Goal: Task Accomplishment & Management: Use online tool/utility

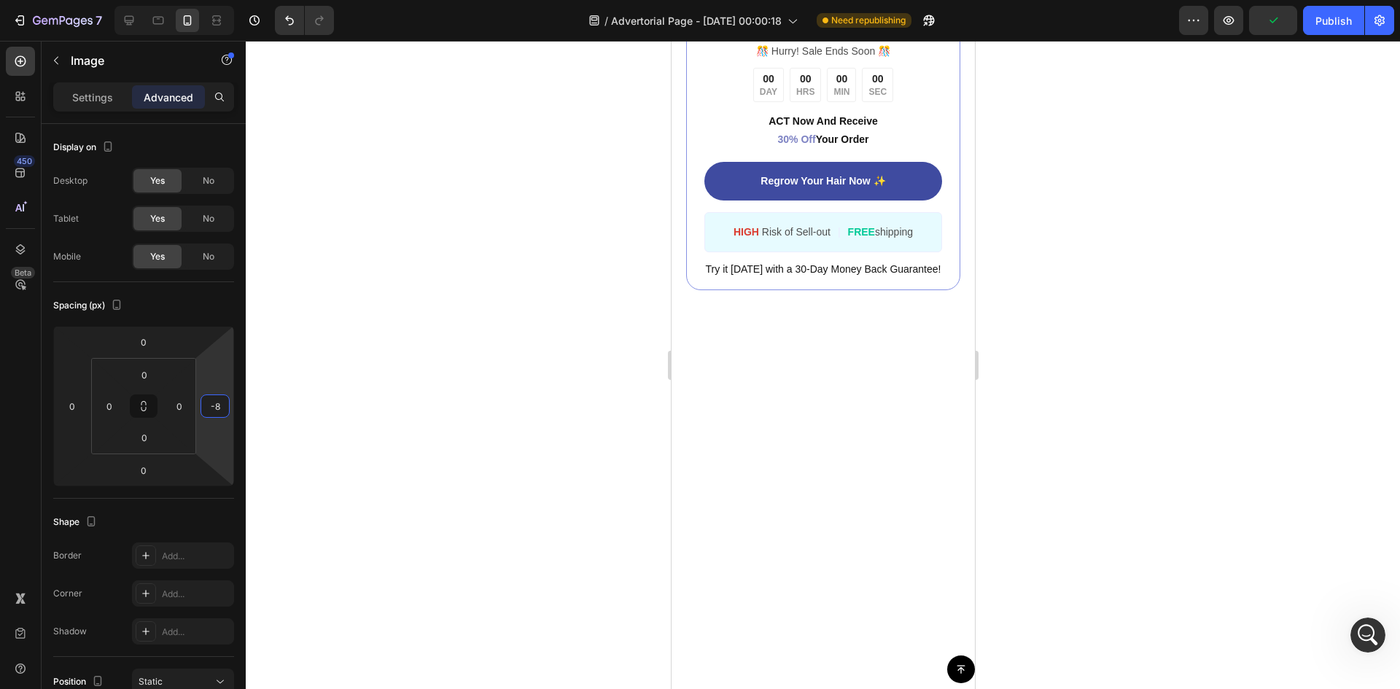
scroll to position [281, 0]
click at [229, 0] on html "7 Version history / Advertorial Page - [DATE] 00:00:18 Need republishing Previe…" at bounding box center [700, 0] width 1400 height 0
click at [217, 416] on input "8" at bounding box center [215, 406] width 22 height 22
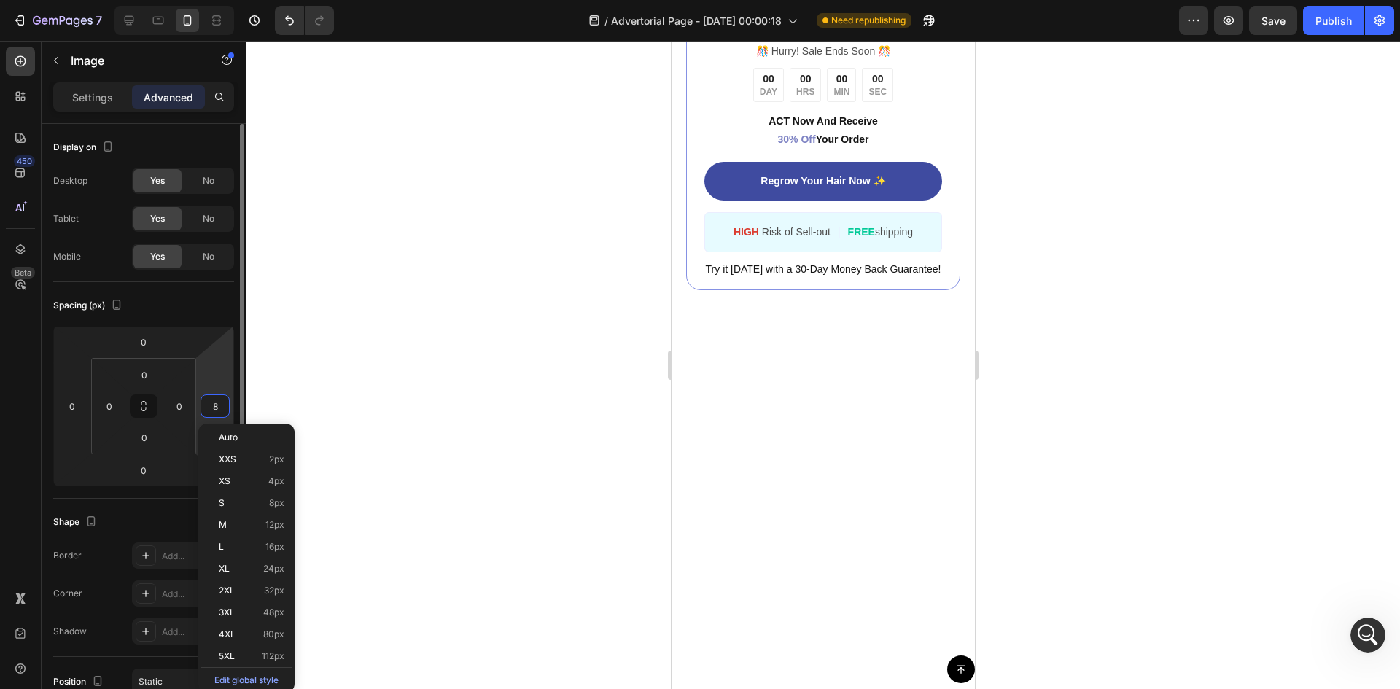
click at [217, 416] on input "8" at bounding box center [215, 406] width 22 height 22
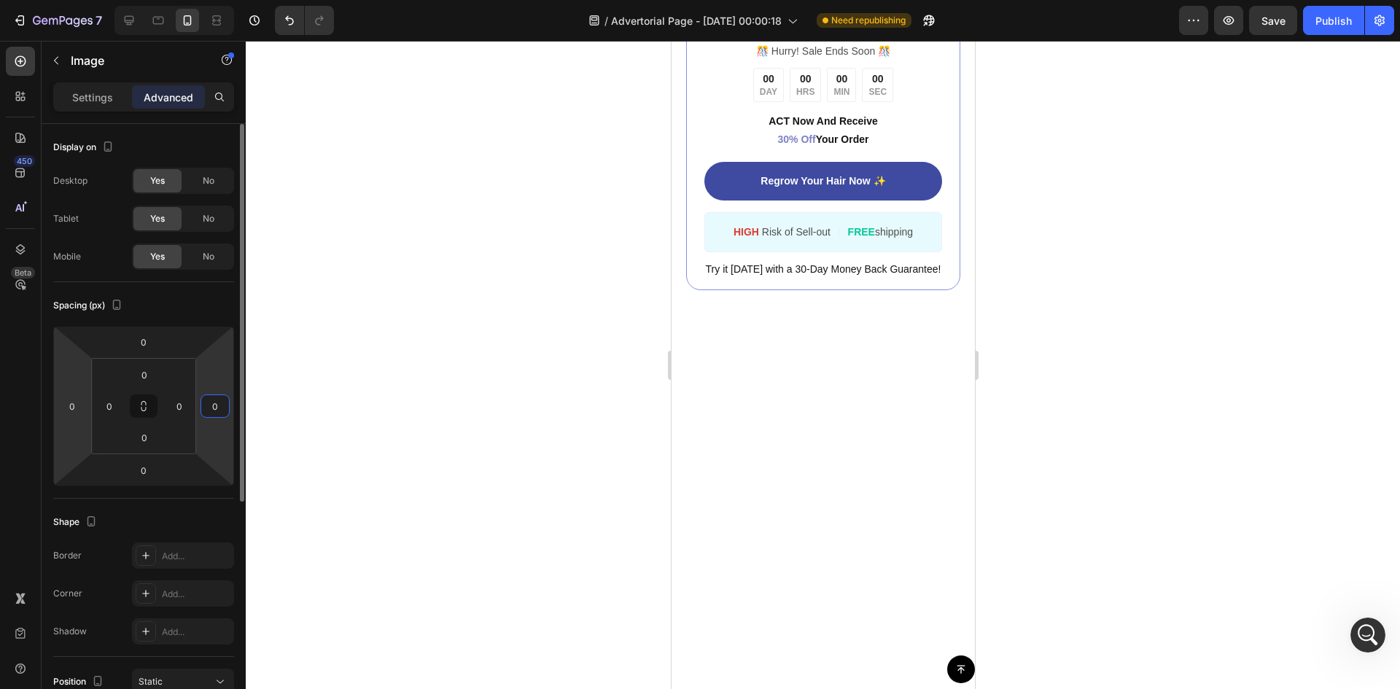
type input "0"
type input "-42"
drag, startPoint x: 71, startPoint y: 381, endPoint x: 79, endPoint y: 396, distance: 17.3
click at [79, 0] on html "7 Version history / Advertorial Page - [DATE] 00:00:18 Need republishing Previe…" at bounding box center [700, 0] width 1400 height 0
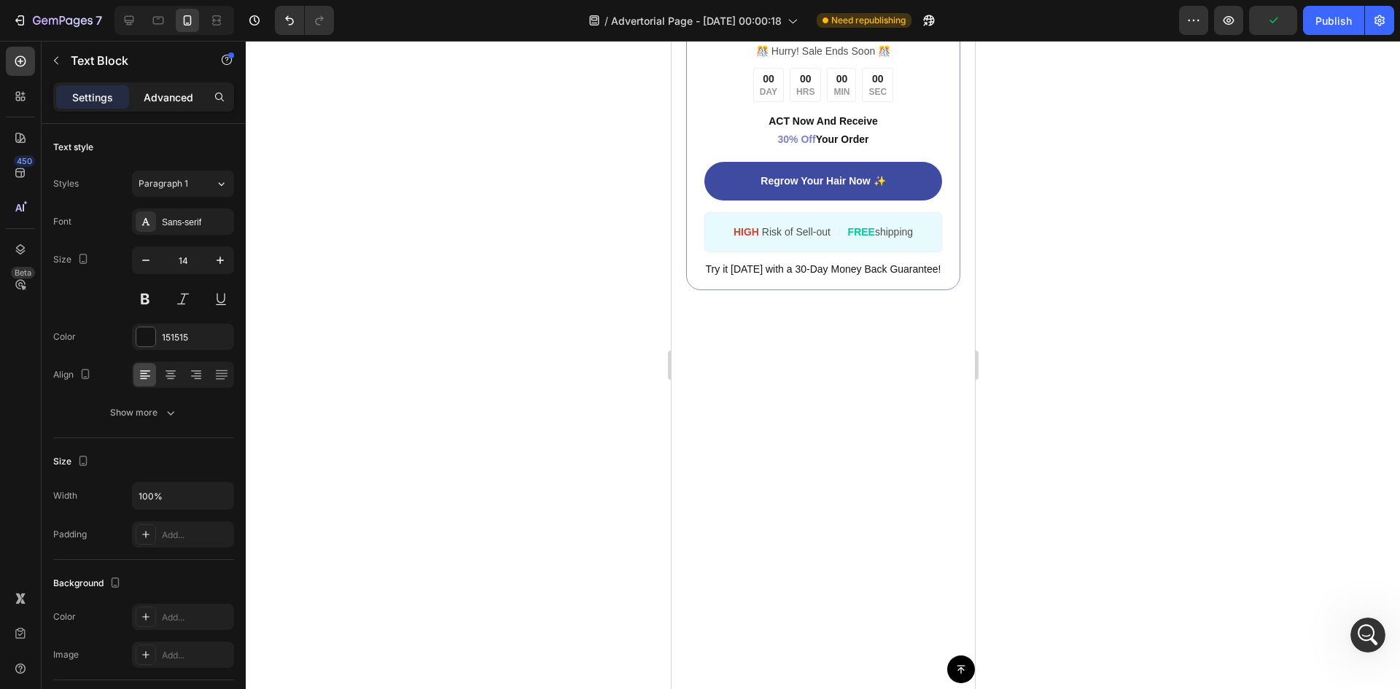
click at [171, 97] on p "Advanced" at bounding box center [169, 97] width 50 height 15
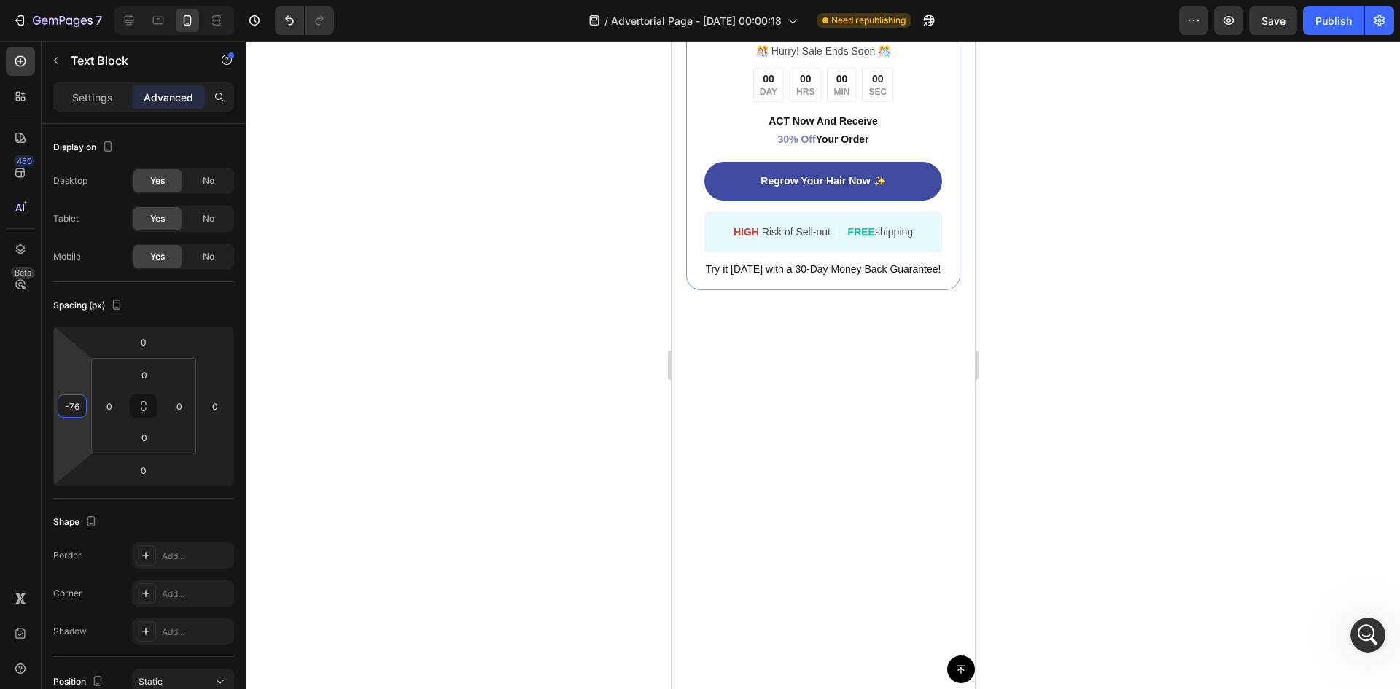
type input "-84"
drag, startPoint x: 66, startPoint y: 373, endPoint x: 71, endPoint y: 403, distance: 30.9
click at [71, 0] on html "7 Version history / Advertorial Page - [DATE] 00:00:18 Need republishing Previe…" at bounding box center [700, 0] width 1400 height 0
type input "-90"
drag, startPoint x: 224, startPoint y: 370, endPoint x: 230, endPoint y: 403, distance: 33.3
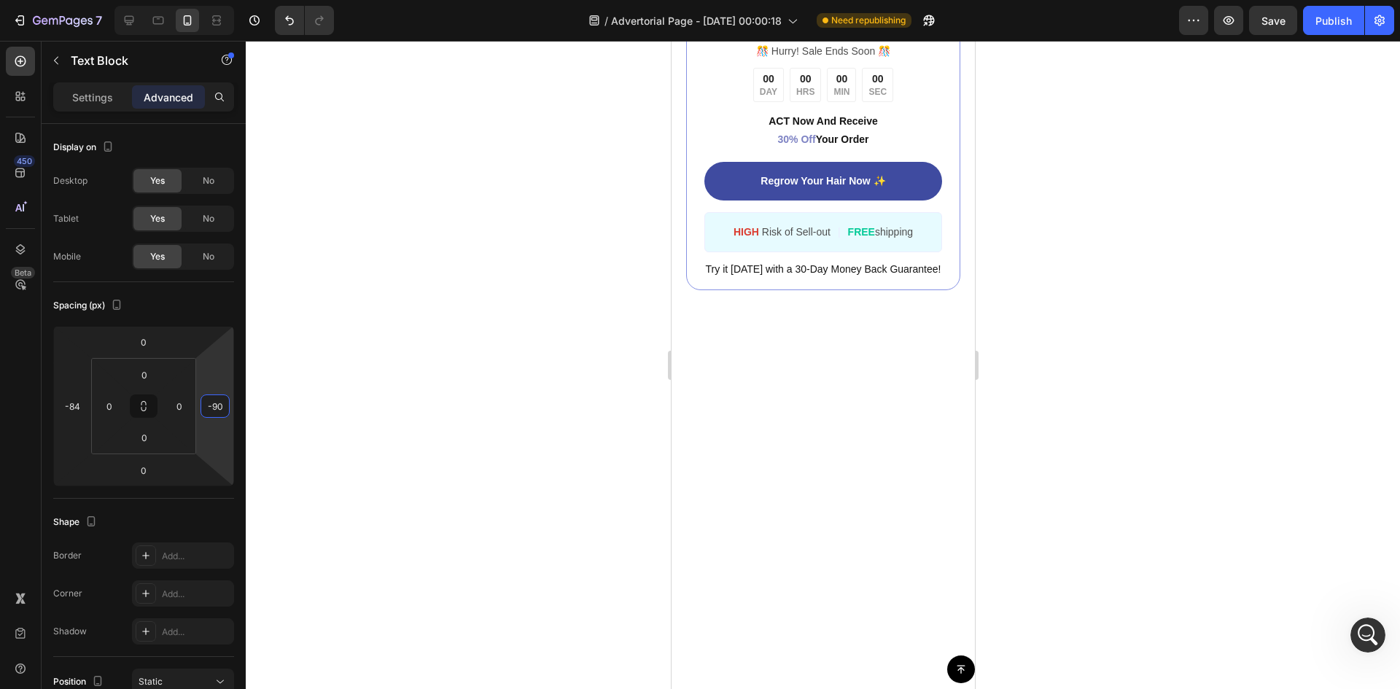
click at [230, 0] on html "7 Version history / Advertorial Page - [DATE] 00:00:18 Need republishing Previe…" at bounding box center [700, 0] width 1400 height 0
click at [295, 84] on div at bounding box center [823, 365] width 1154 height 648
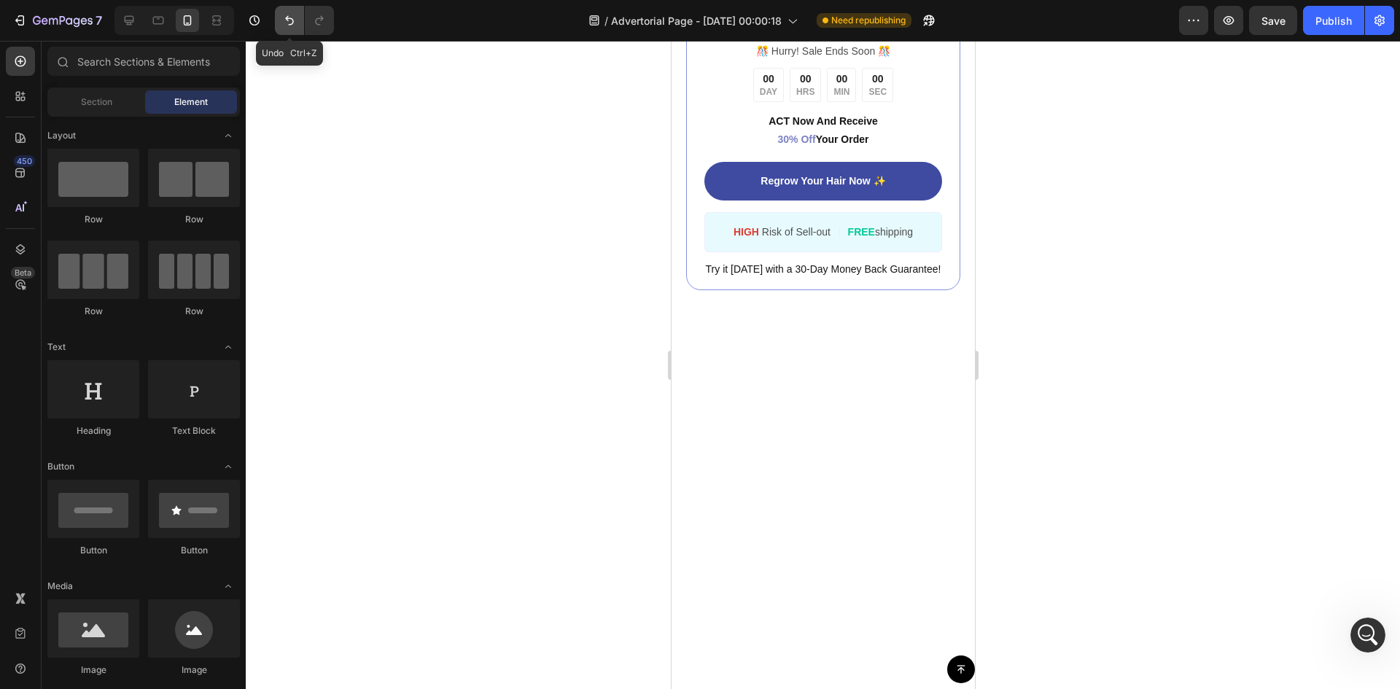
click at [281, 10] on button "Undo/Redo" at bounding box center [289, 20] width 29 height 29
click at [283, 10] on button "Undo/Redo" at bounding box center [289, 20] width 29 height 29
click at [285, 17] on icon "Undo/Redo" at bounding box center [289, 20] width 15 height 15
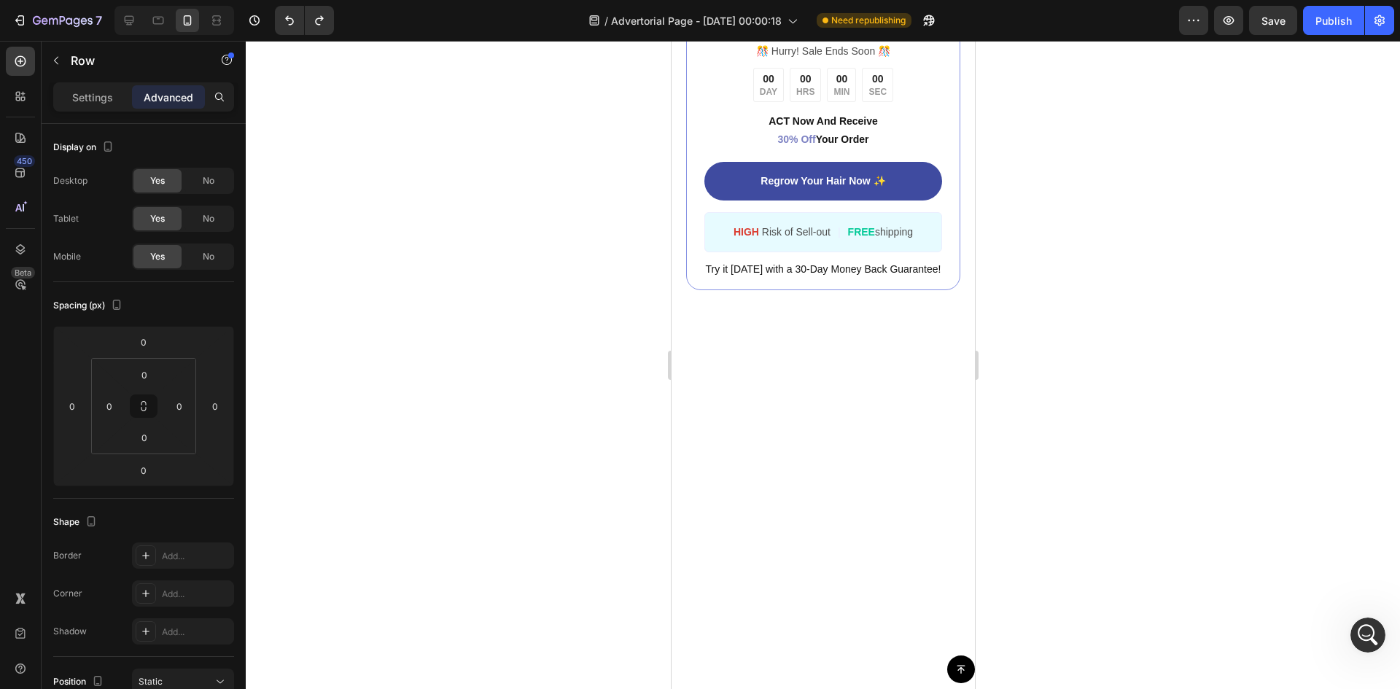
click at [61, 66] on button "button" at bounding box center [55, 60] width 23 height 23
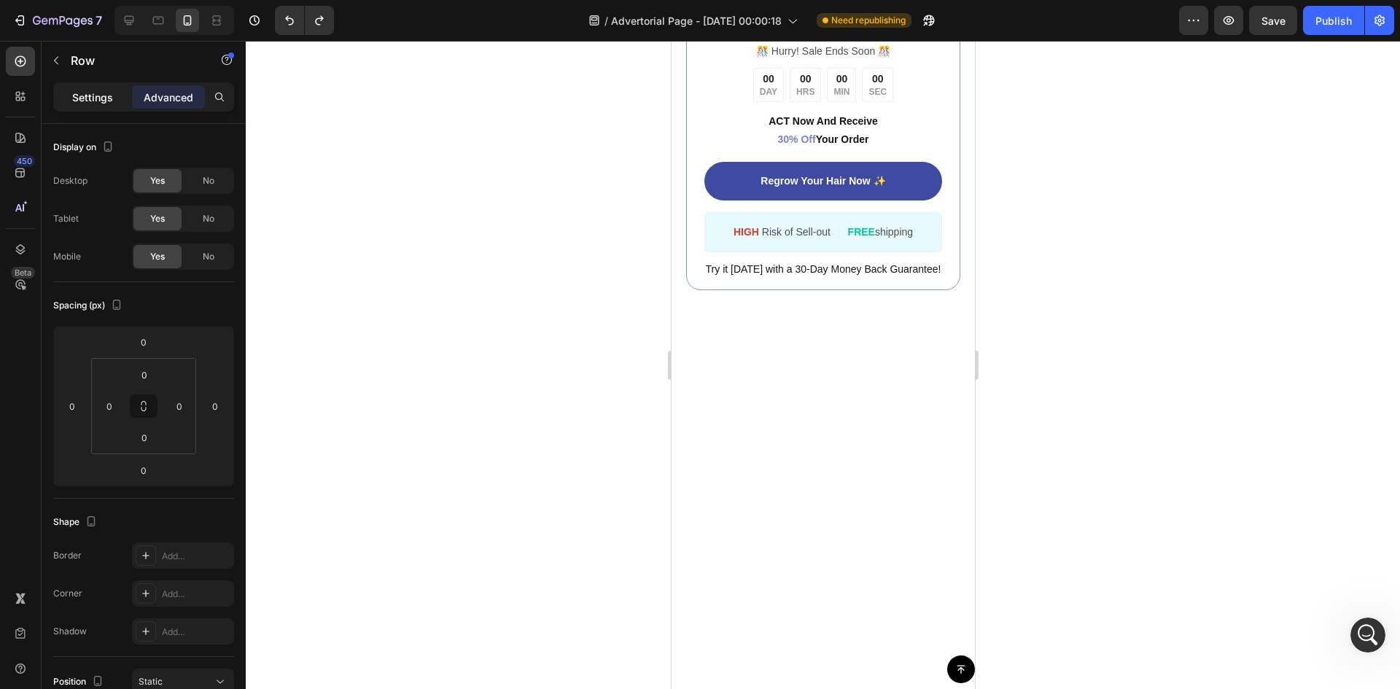
click at [84, 102] on p "Settings" at bounding box center [92, 97] width 41 height 15
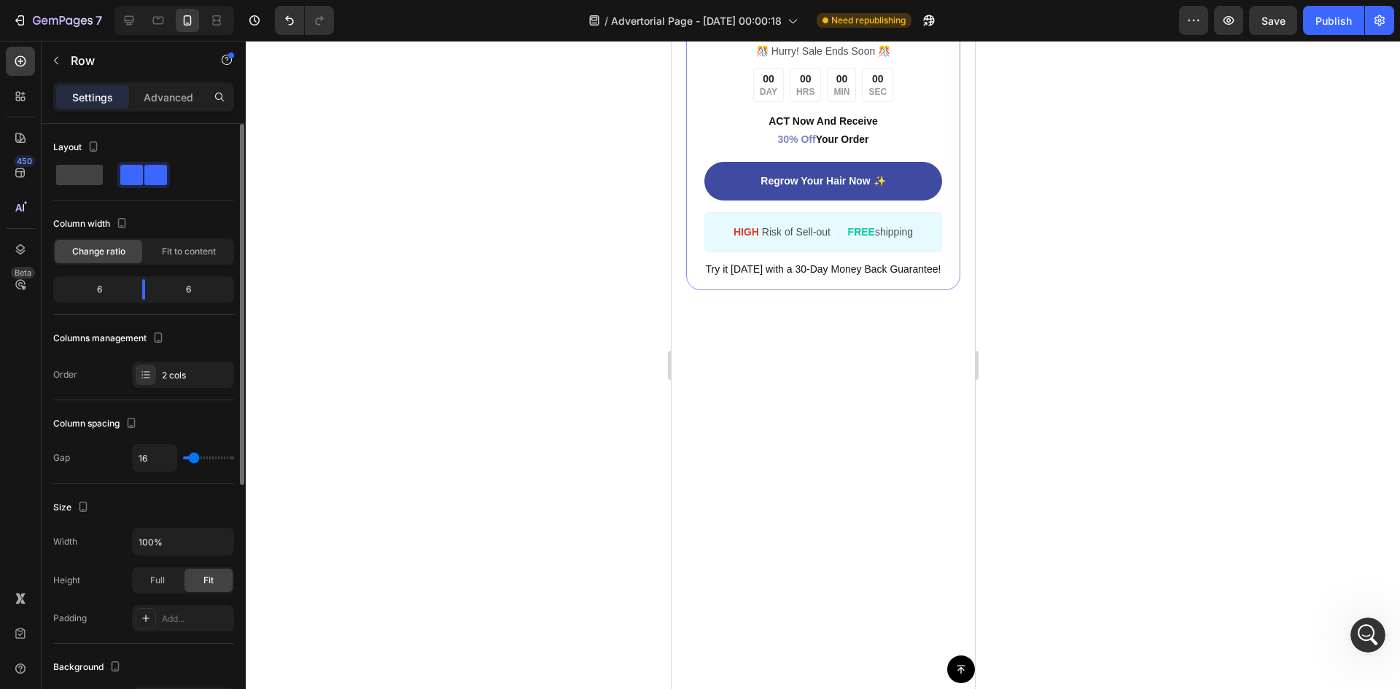
click at [135, 276] on div "Column width Change ratio Fit to content 6 6" at bounding box center [143, 263] width 181 height 103
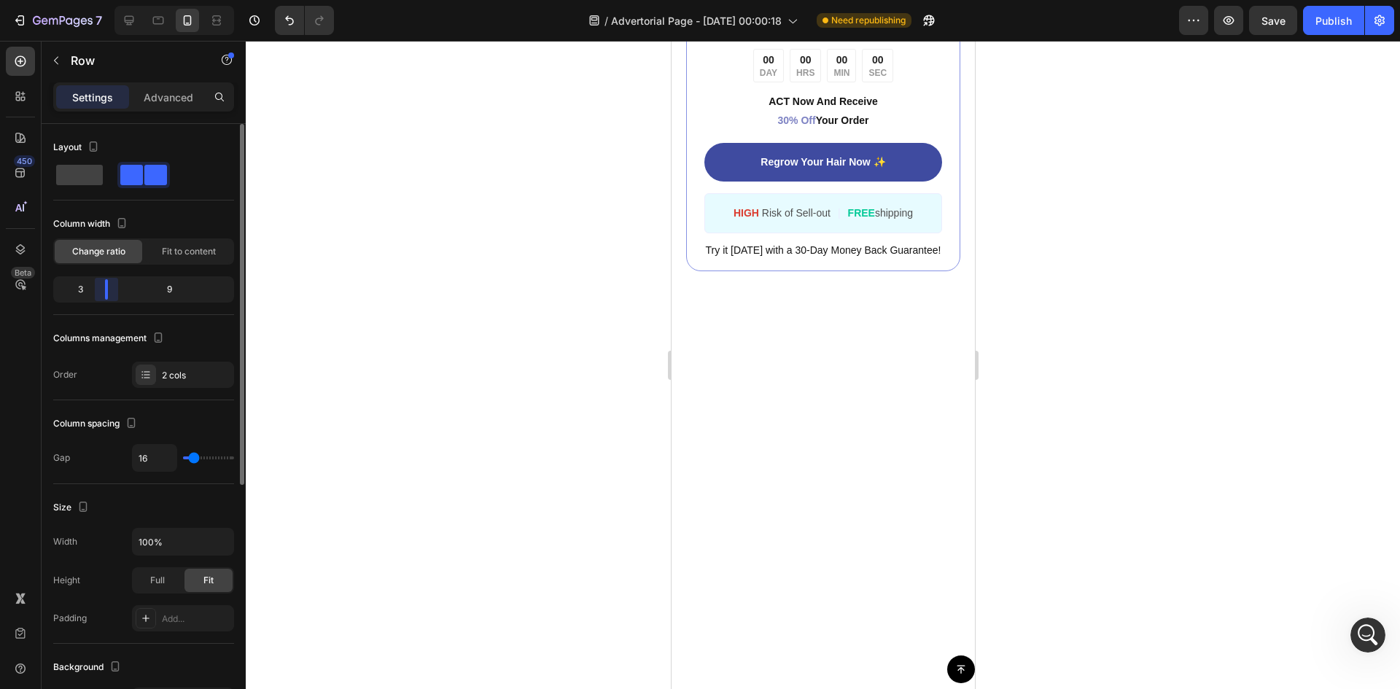
drag, startPoint x: 135, startPoint y: 281, endPoint x: 99, endPoint y: 278, distance: 35.8
click at [99, 278] on div "3 9" at bounding box center [143, 289] width 181 height 26
click at [174, 102] on p "Advanced" at bounding box center [169, 97] width 50 height 15
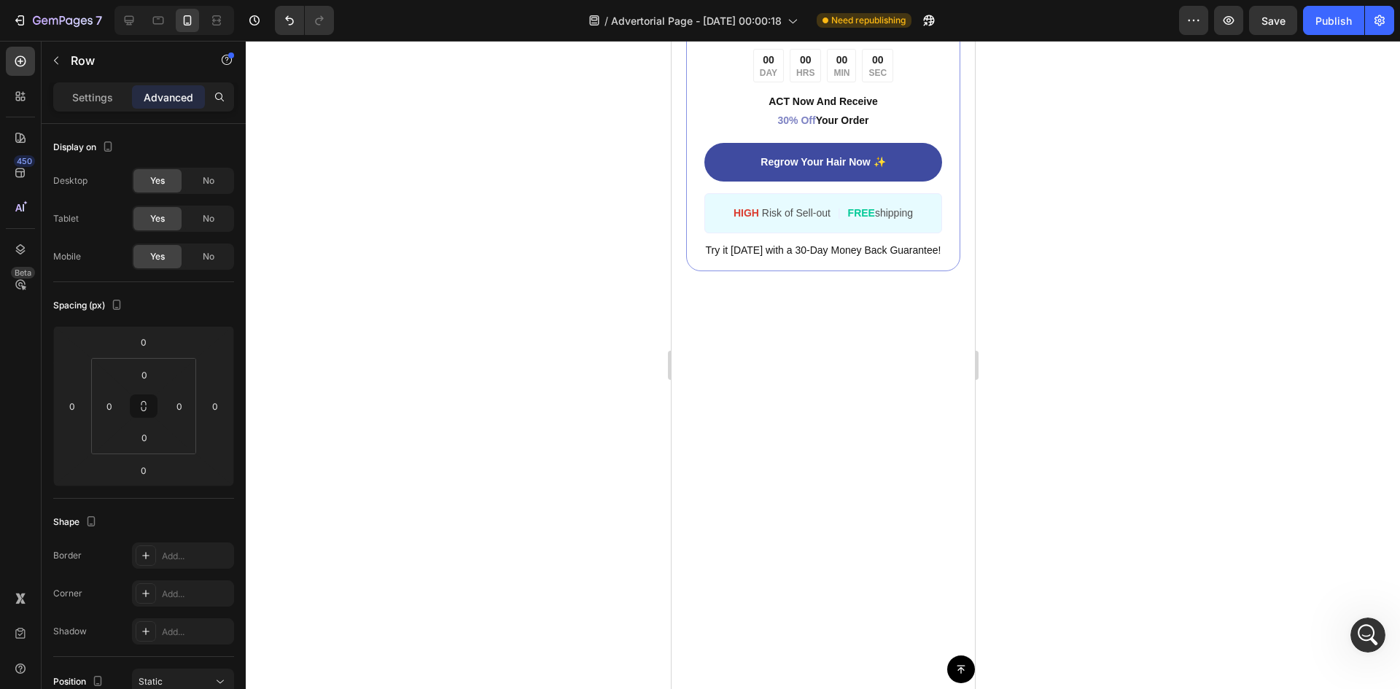
type input "-8"
drag, startPoint x: 77, startPoint y: 375, endPoint x: 77, endPoint y: 365, distance: 10.2
click at [77, 0] on html "7 Version history / Advertorial Page - [DATE] 00:00:18 Need republishing Previe…" at bounding box center [700, 0] width 1400 height 0
click at [99, 95] on p "Settings" at bounding box center [92, 97] width 41 height 15
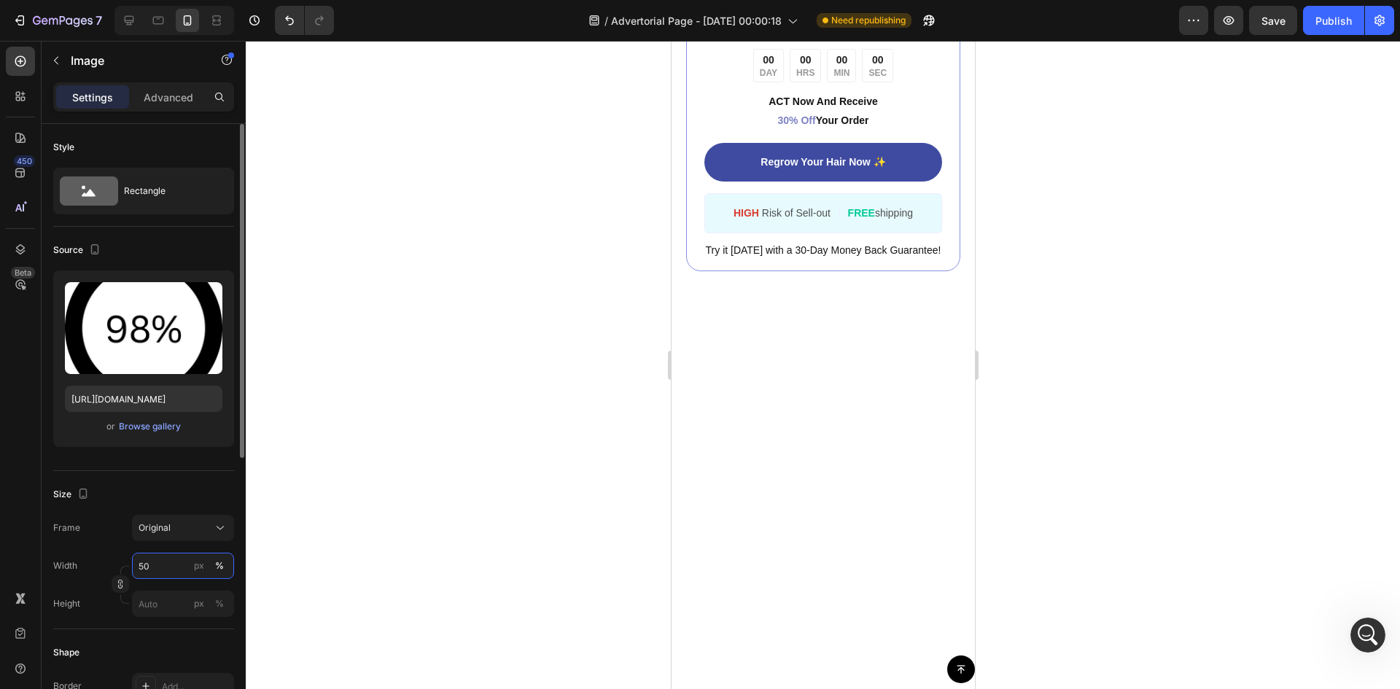
click at [158, 569] on input "50" at bounding box center [183, 566] width 102 height 26
type input "7"
type input "80"
click at [155, 100] on p "Advanced" at bounding box center [169, 97] width 50 height 15
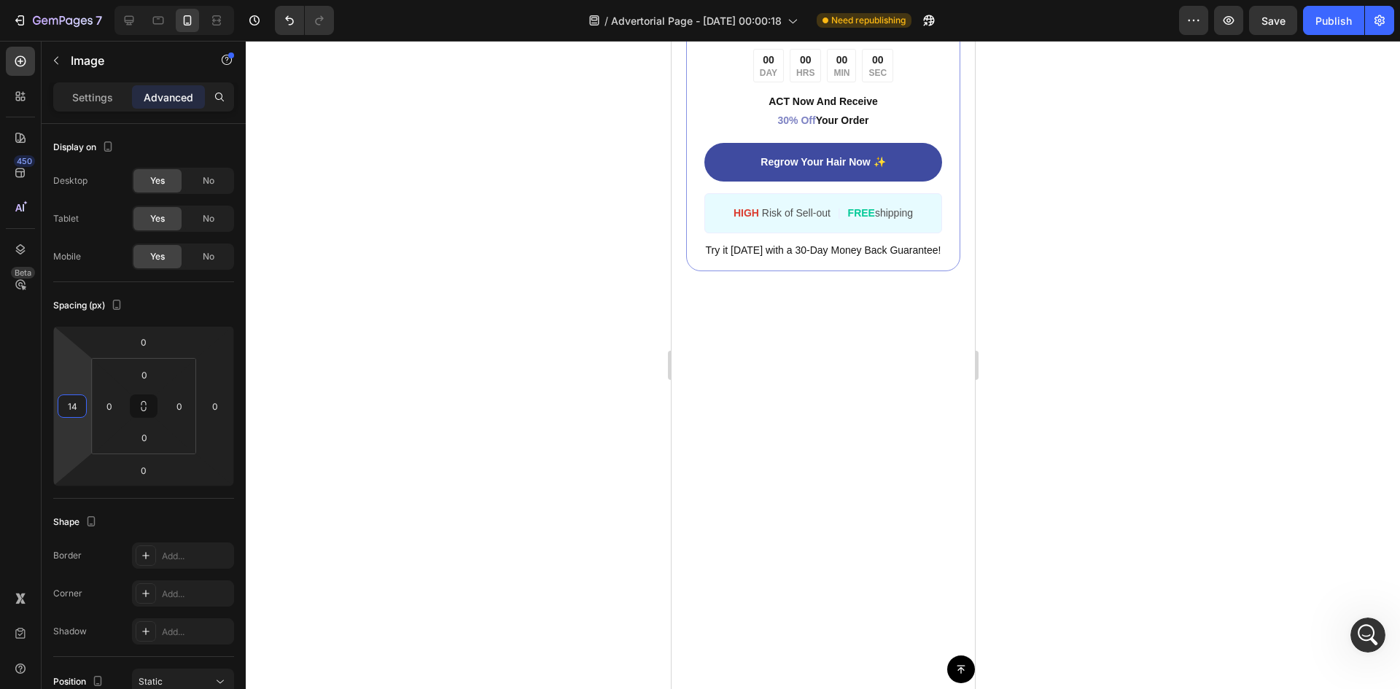
type input "6"
click at [58, 0] on html "7 Version history / Advertorial Page - [DATE] 00:00:18 Need republishing Previe…" at bounding box center [700, 0] width 1400 height 0
click at [543, 441] on div at bounding box center [823, 365] width 1154 height 648
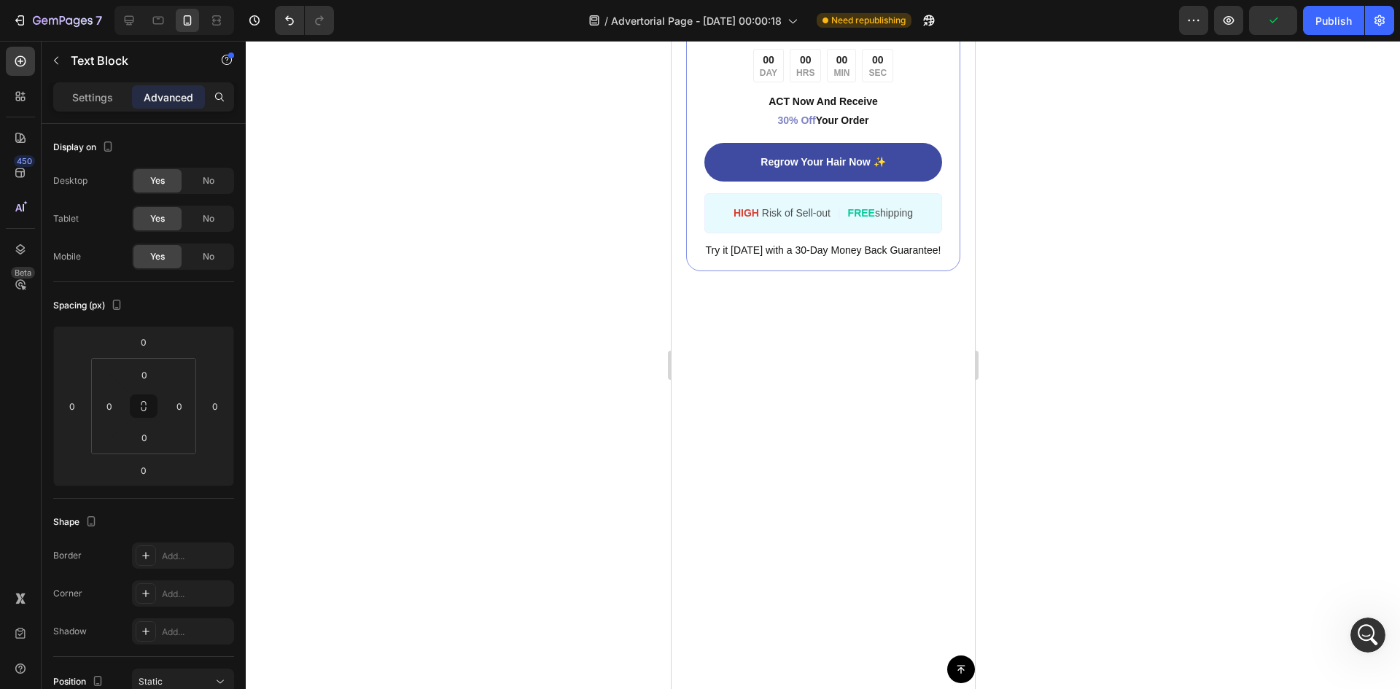
type input "0"
click at [219, 0] on html "7 Version history / Advertorial Page - [DATE] 00:00:18 Need republishing Previe…" at bounding box center [700, 0] width 1400 height 0
type input "6"
click at [66, 0] on html "7 Version history / Advertorial Page - [DATE] 00:00:18 Need republishing Previe…" at bounding box center [700, 0] width 1400 height 0
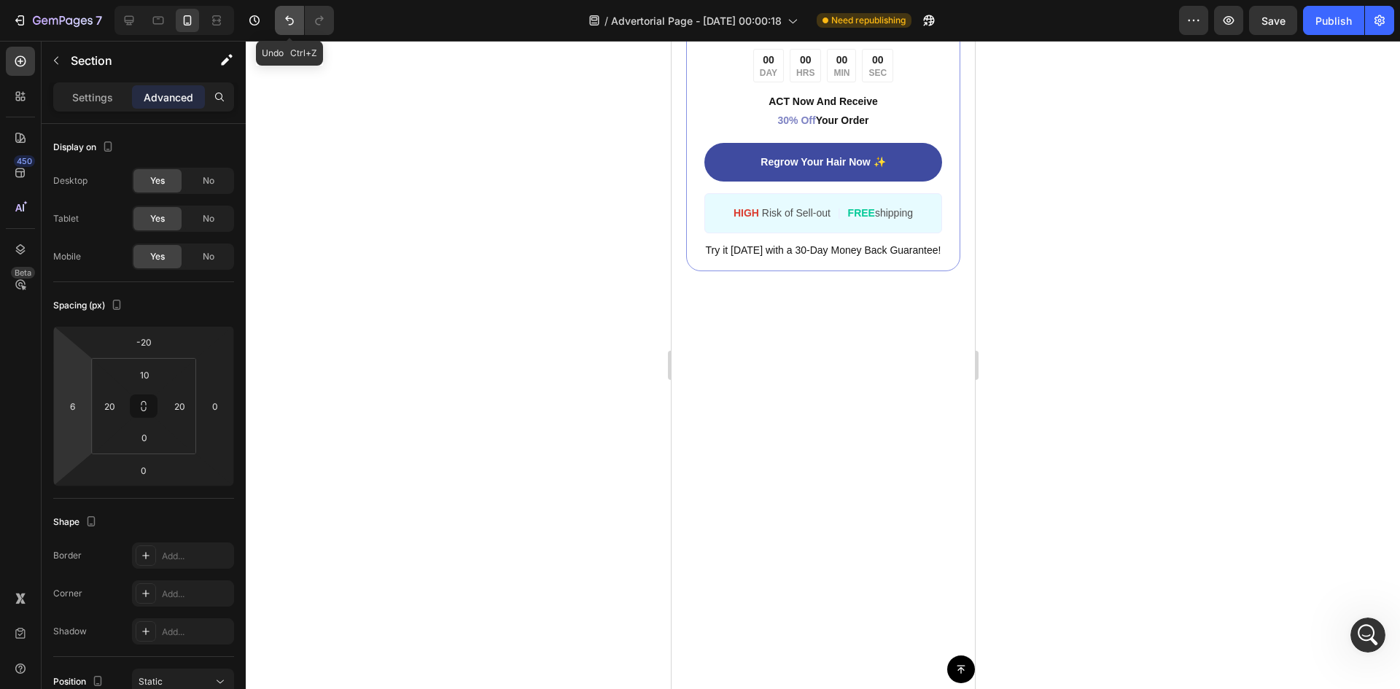
click at [288, 10] on button "Undo/Redo" at bounding box center [289, 20] width 29 height 29
click at [392, 158] on div at bounding box center [823, 365] width 1154 height 648
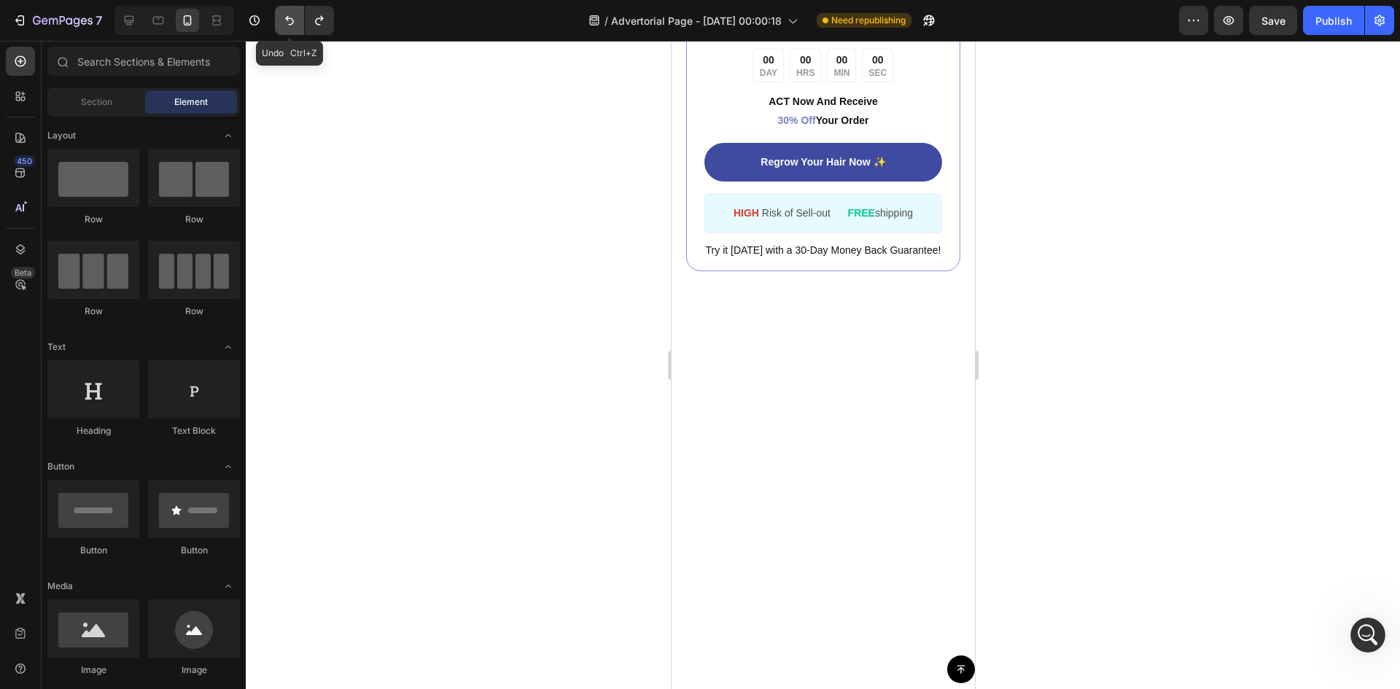
click at [283, 18] on icon "Undo/Redo" at bounding box center [289, 20] width 15 height 15
click at [523, 344] on div at bounding box center [823, 365] width 1154 height 648
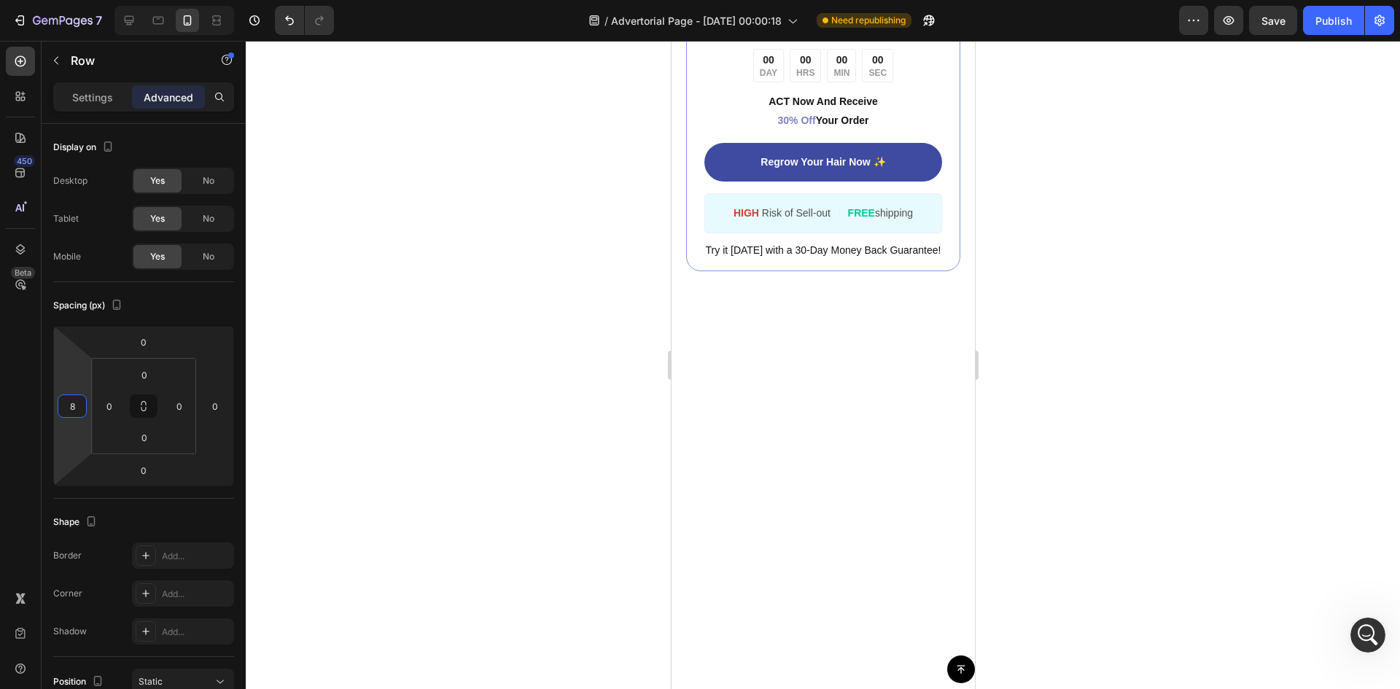
type input "2"
click at [77, 0] on html "7 Version history / Advertorial Page - [DATE] 00:00:18 Need republishing Previe…" at bounding box center [700, 0] width 1400 height 0
click at [372, 464] on div at bounding box center [823, 365] width 1154 height 648
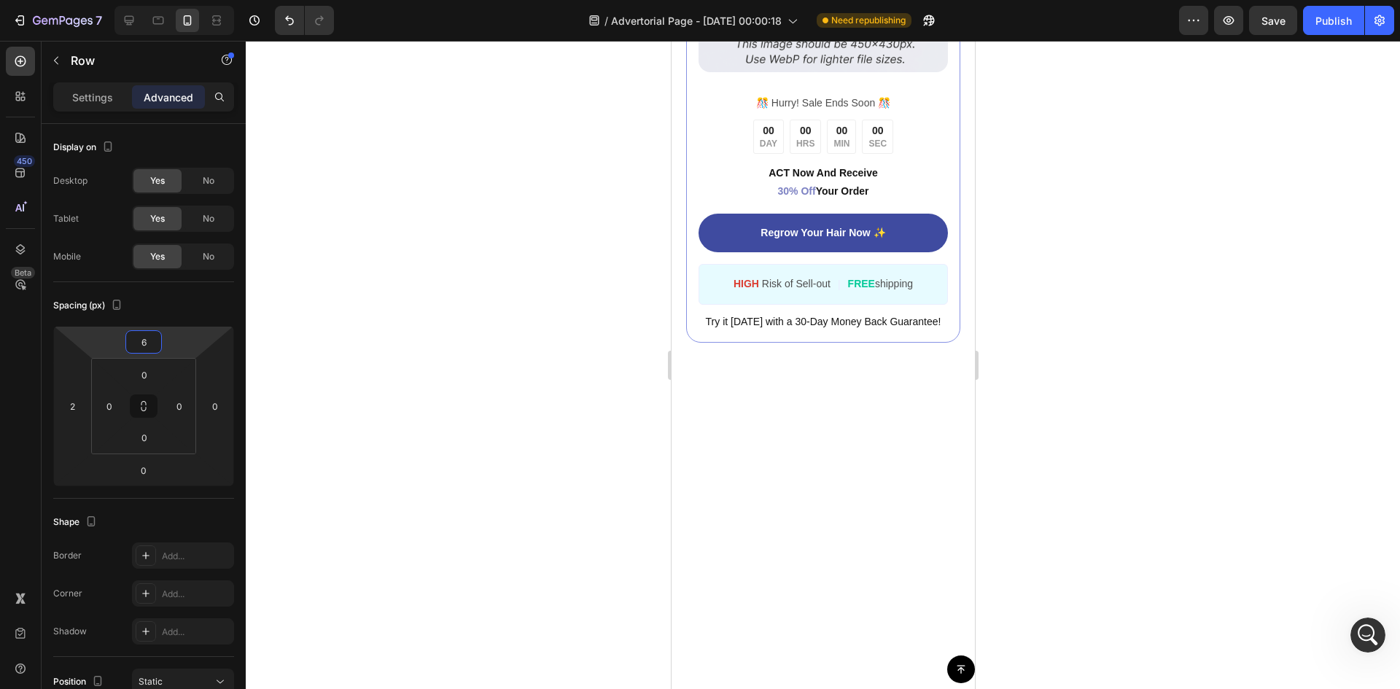
type input "14"
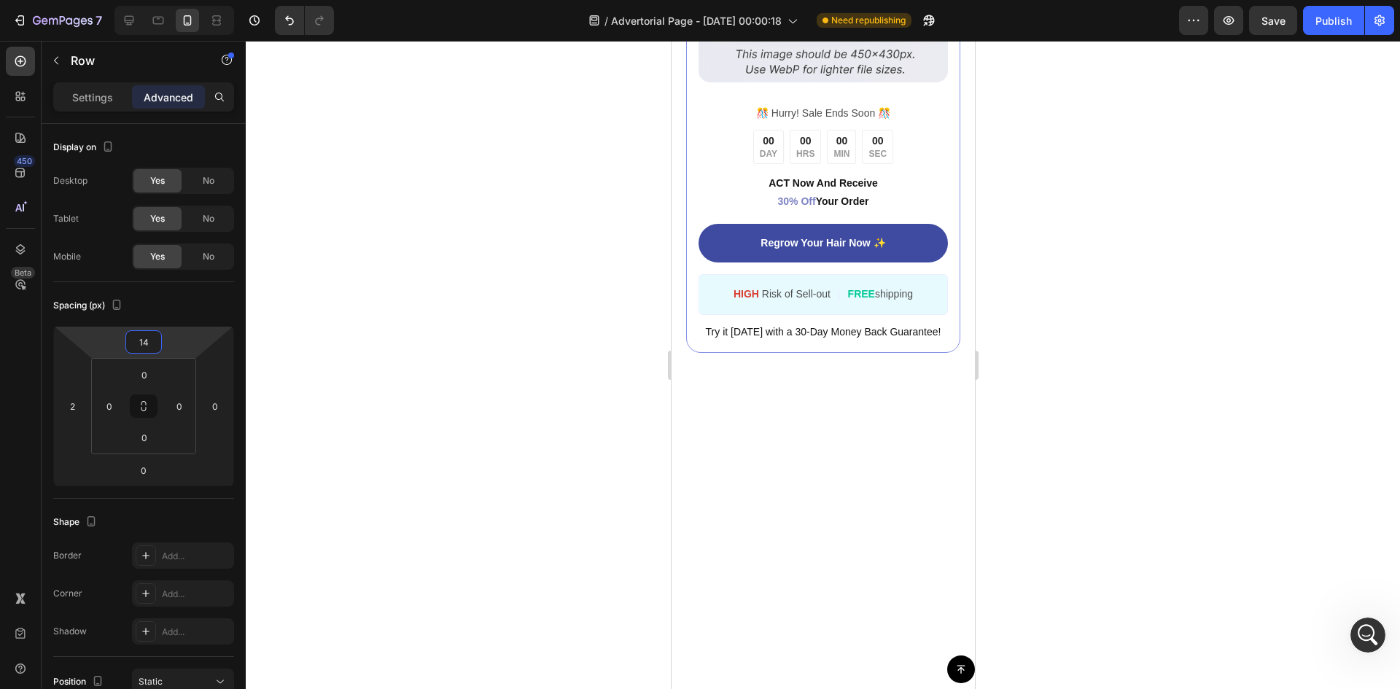
click at [181, 0] on html "7 Version history / Advertorial Page - [DATE] 00:00:18 Need republishing Previe…" at bounding box center [700, 0] width 1400 height 0
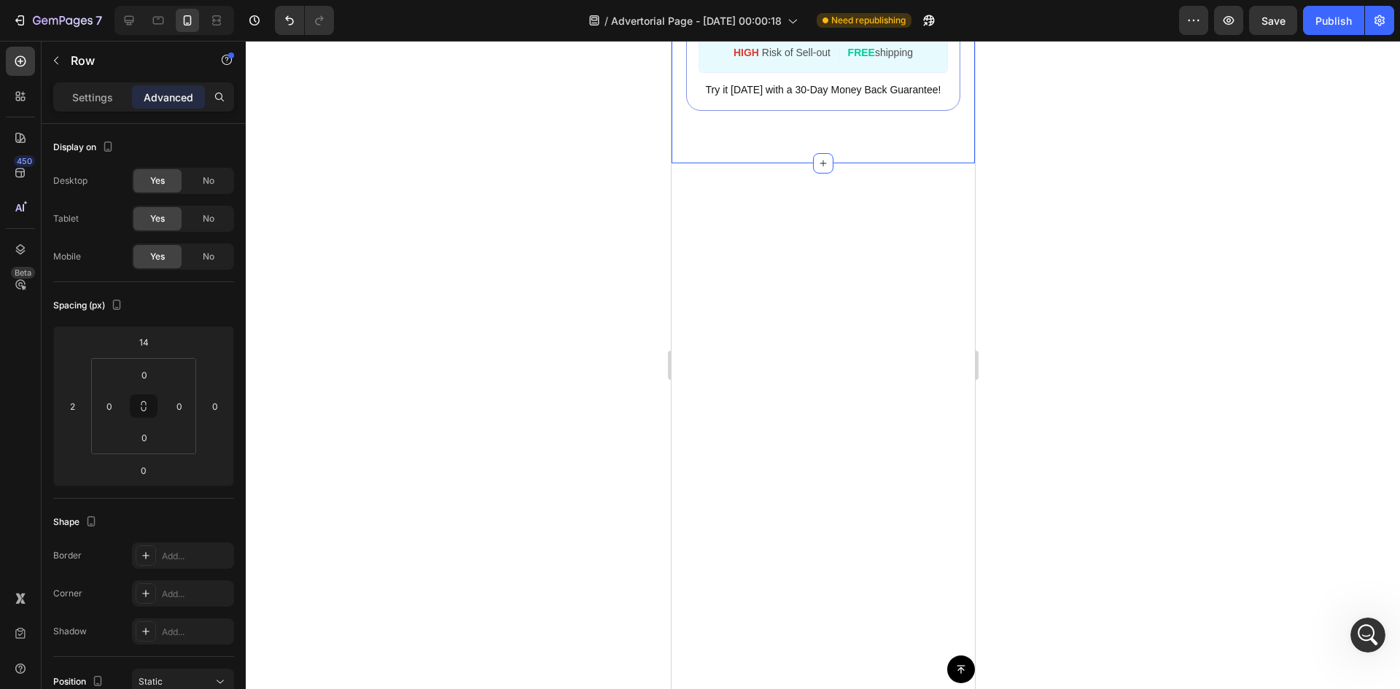
scroll to position [5650, 0]
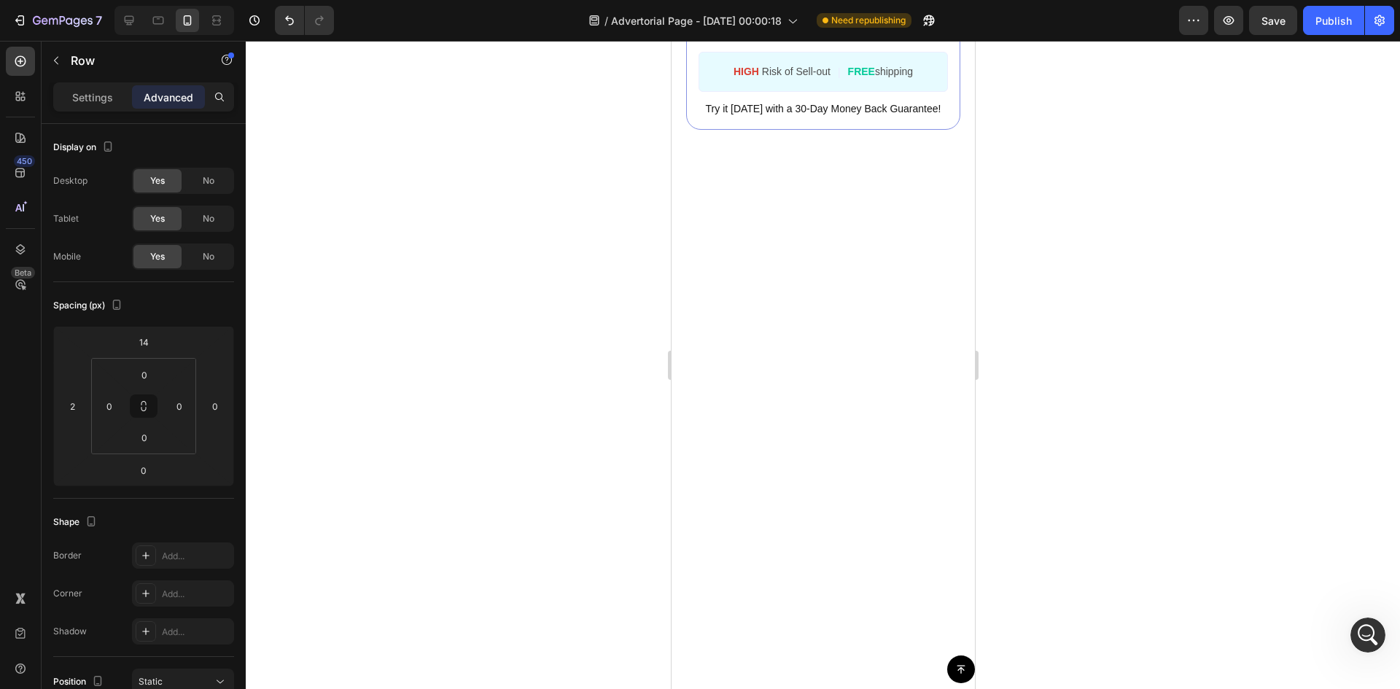
click at [602, 373] on div at bounding box center [823, 365] width 1154 height 648
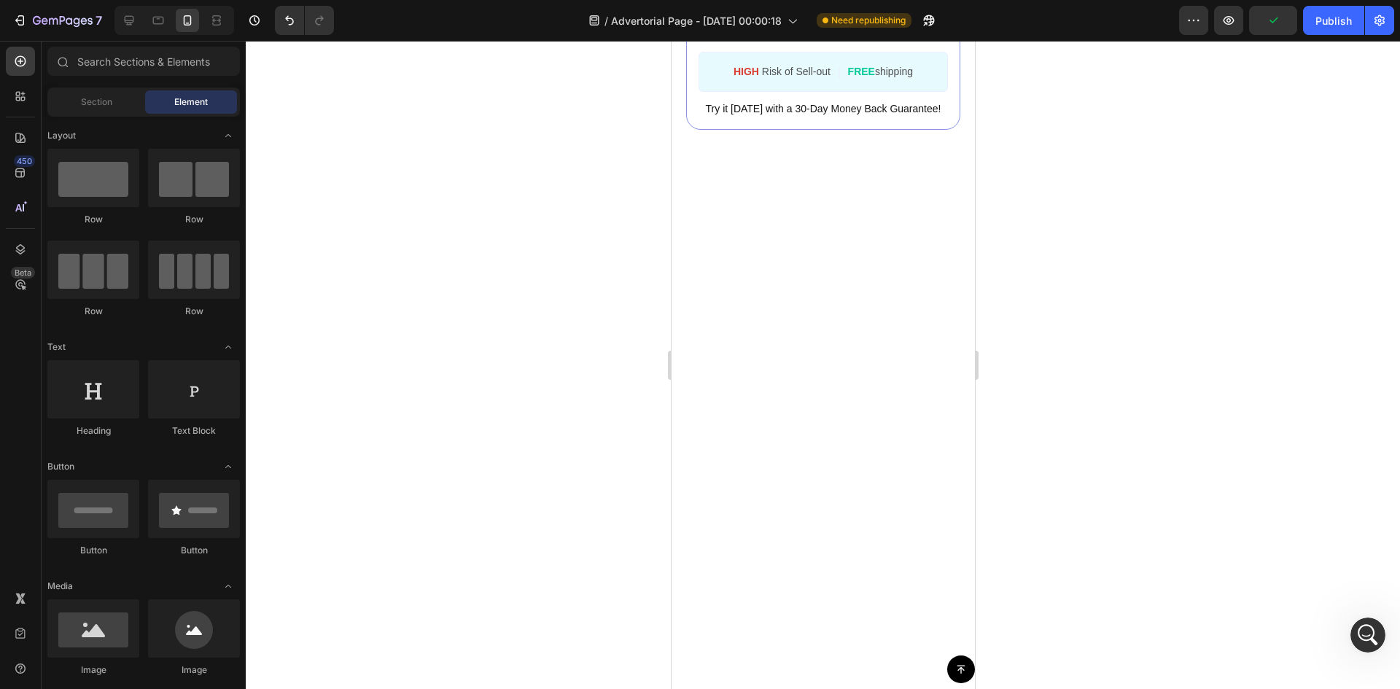
click at [1137, 464] on div at bounding box center [823, 365] width 1154 height 648
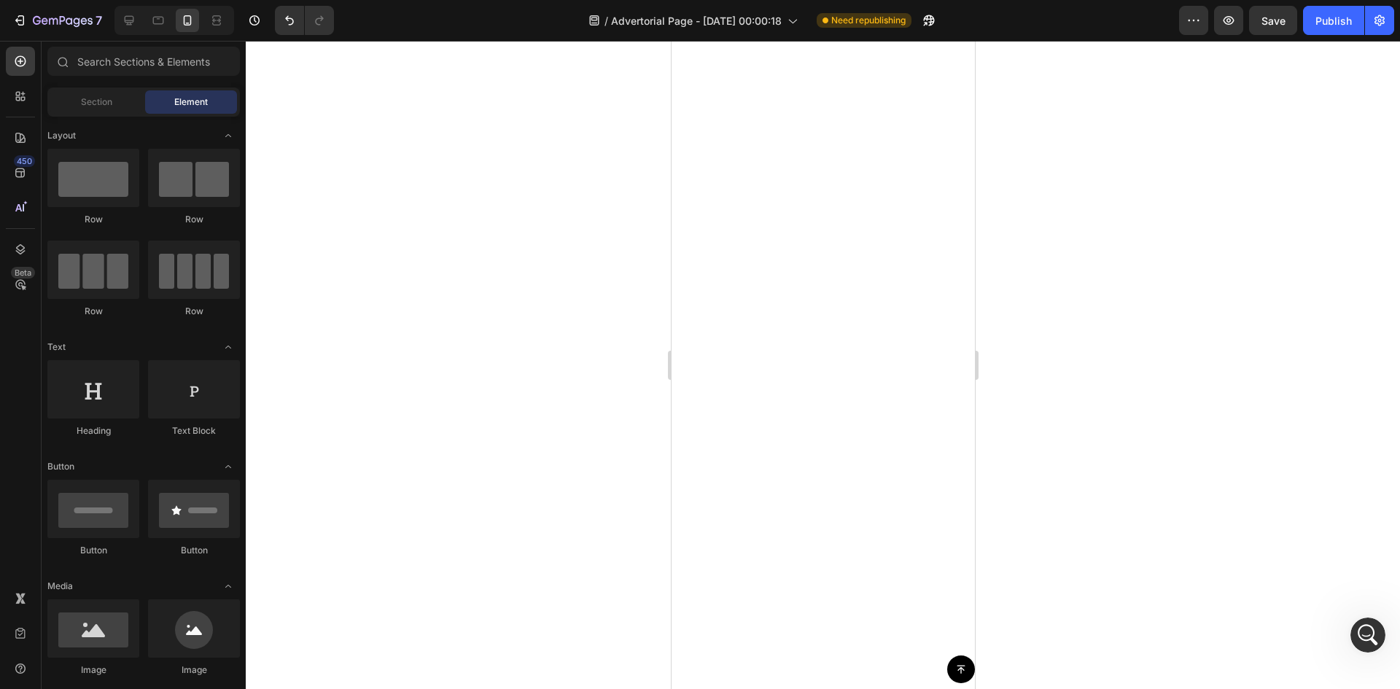
scroll to position [5383, 0]
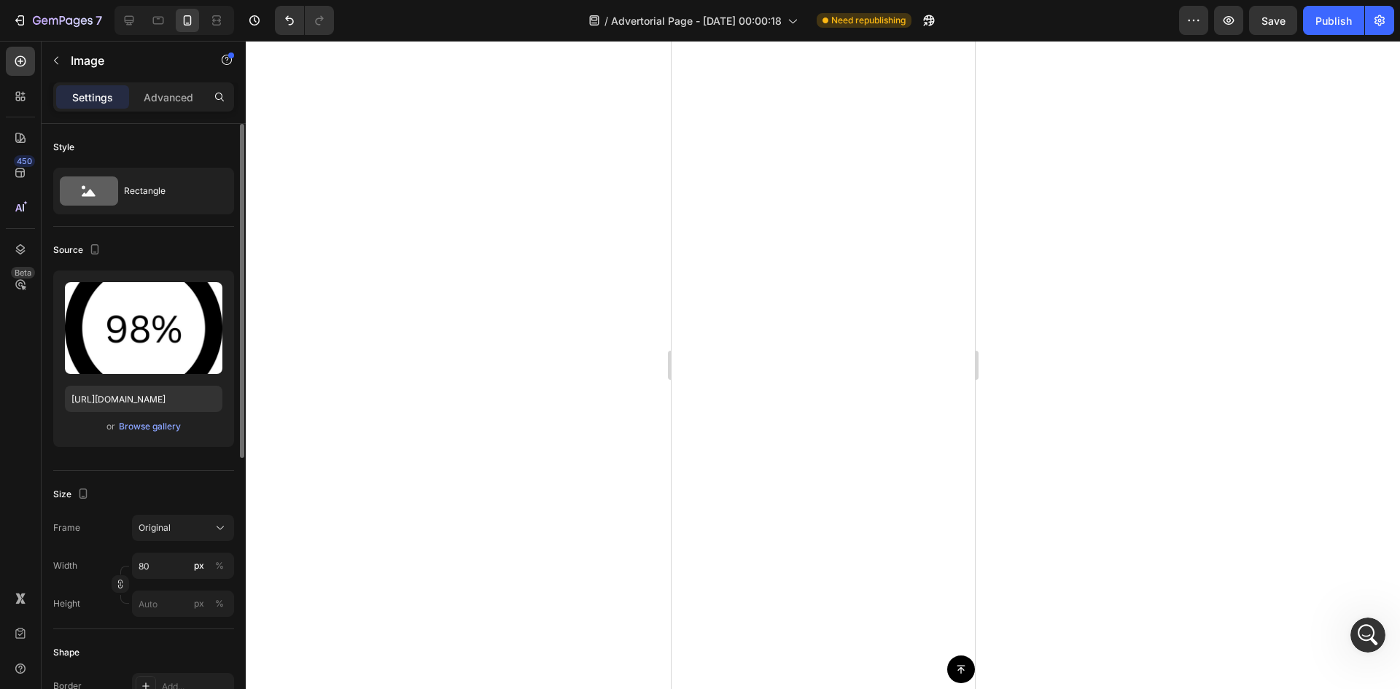
click at [140, 439] on div "Upload Image [URL][DOMAIN_NAME] or Browse gallery" at bounding box center [143, 358] width 181 height 176
click at [142, 427] on div "Browse gallery" at bounding box center [150, 426] width 62 height 13
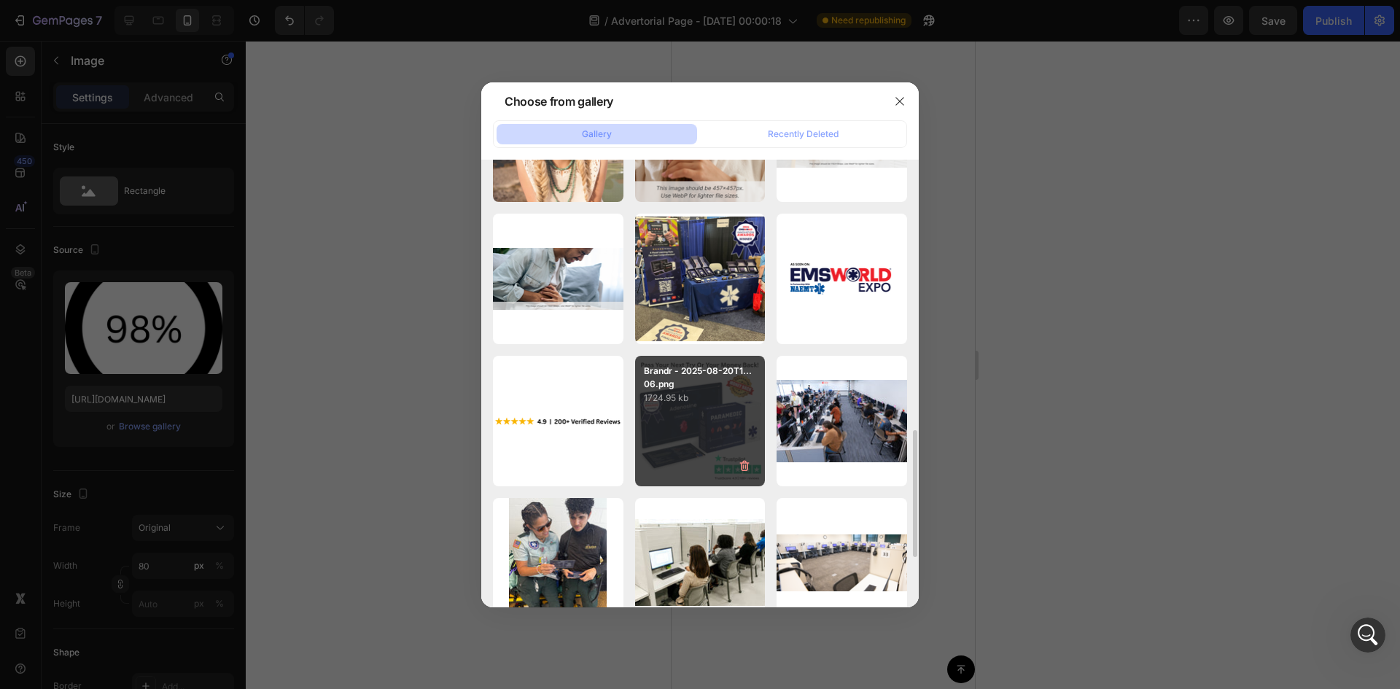
scroll to position [1393, 0]
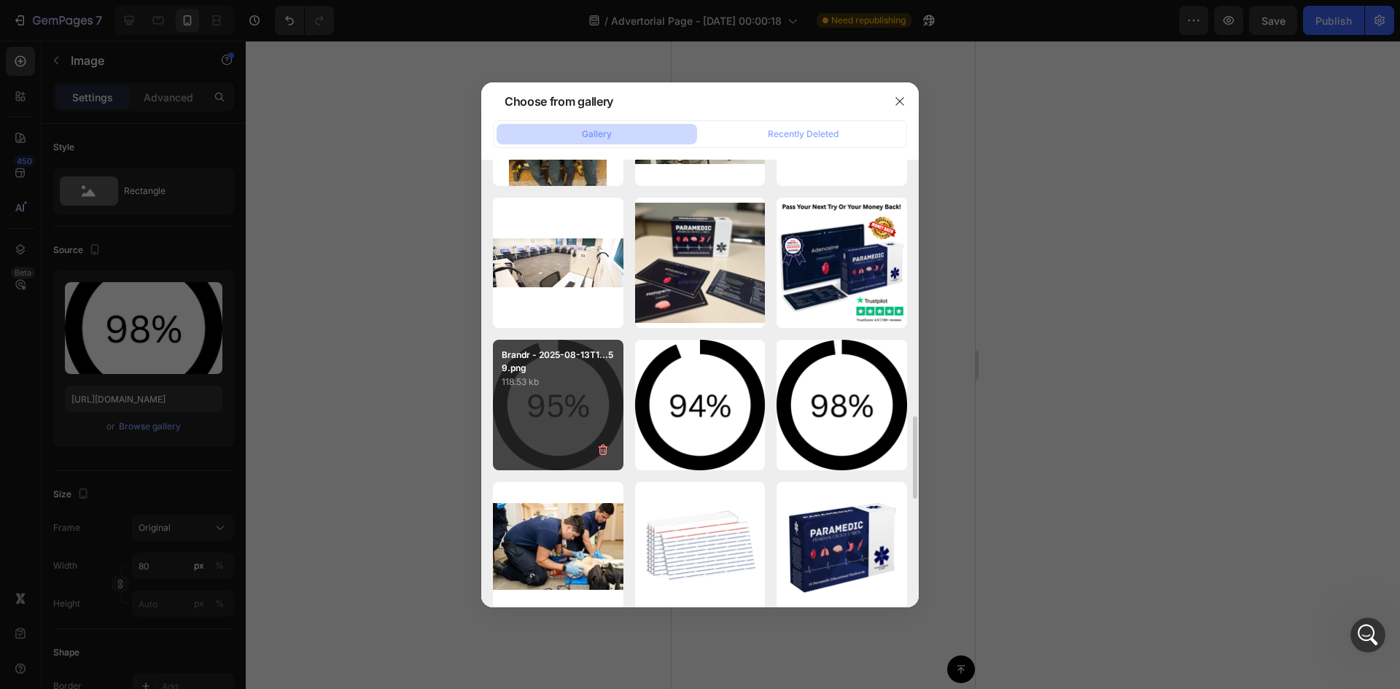
click at [558, 416] on div "Brandr - 2025-08-13T1...59.png 118.53 kb" at bounding box center [558, 405] width 131 height 131
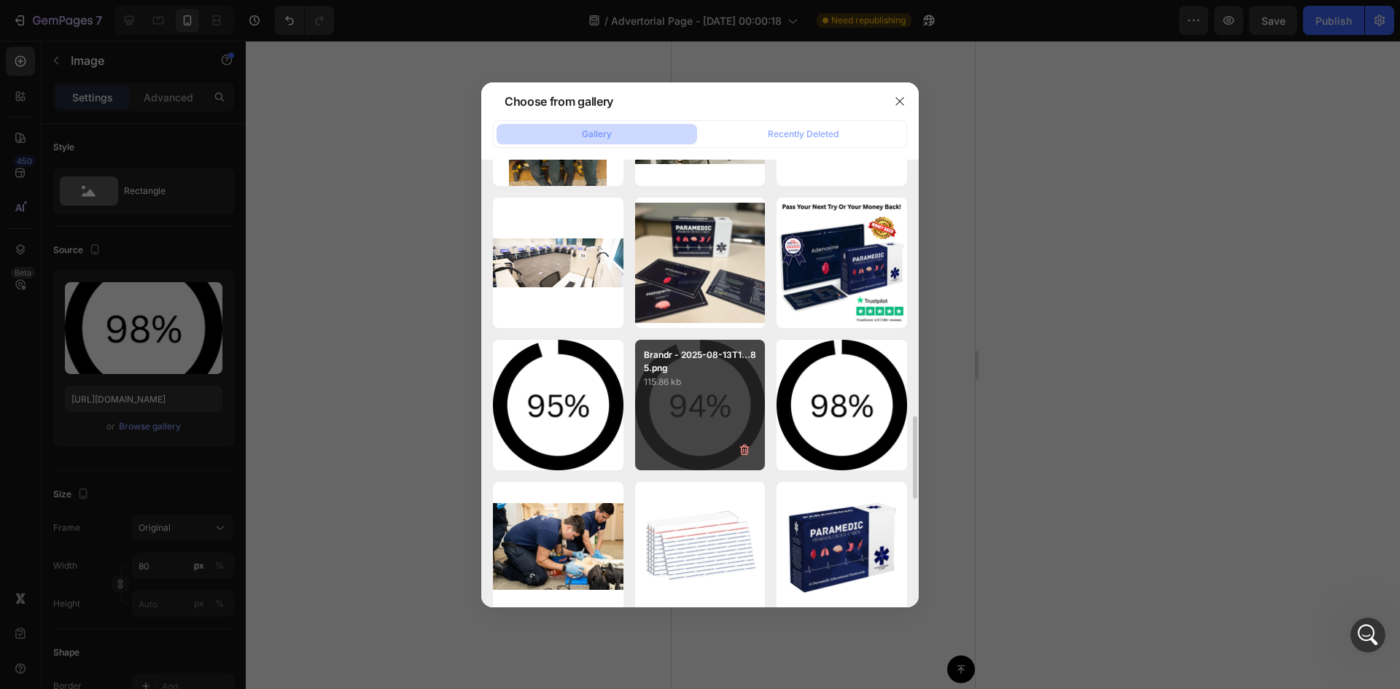
type input "[URL][DOMAIN_NAME]"
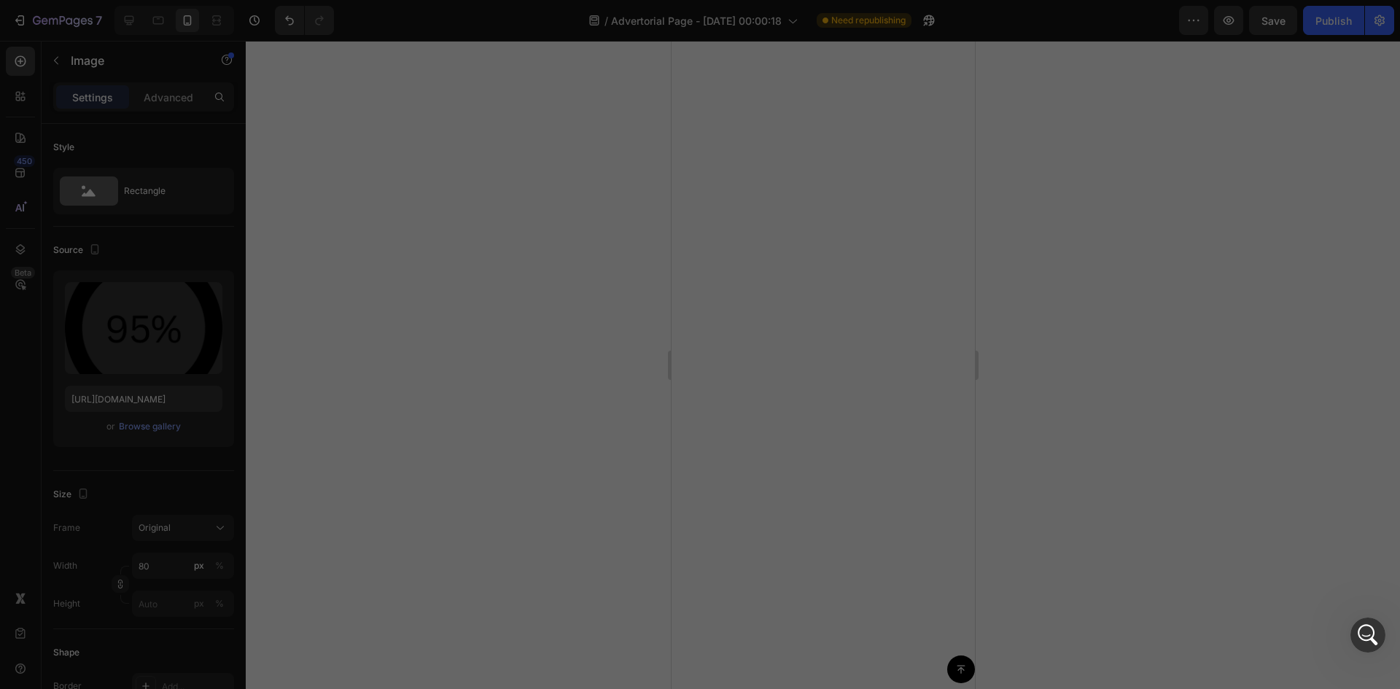
scroll to position [5650, 0]
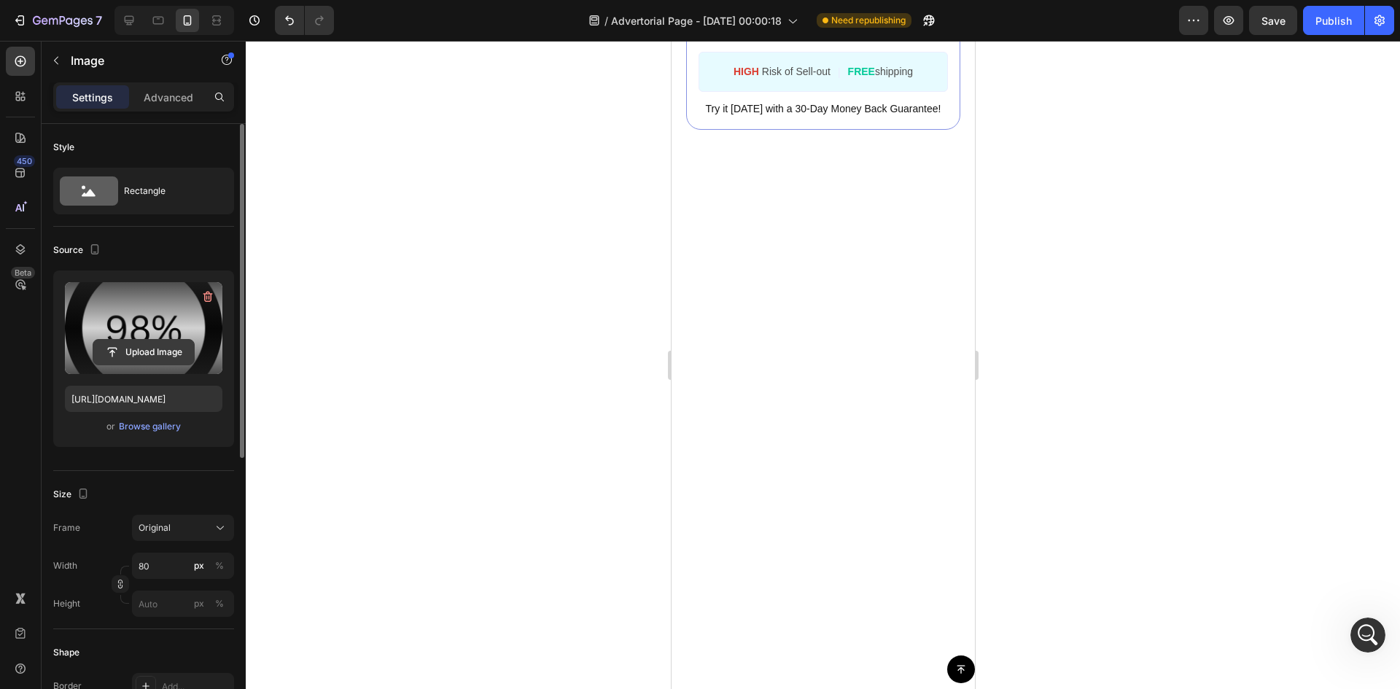
click at [133, 342] on input "file" at bounding box center [143, 352] width 101 height 25
click at [158, 357] on input "file" at bounding box center [143, 352] width 101 height 25
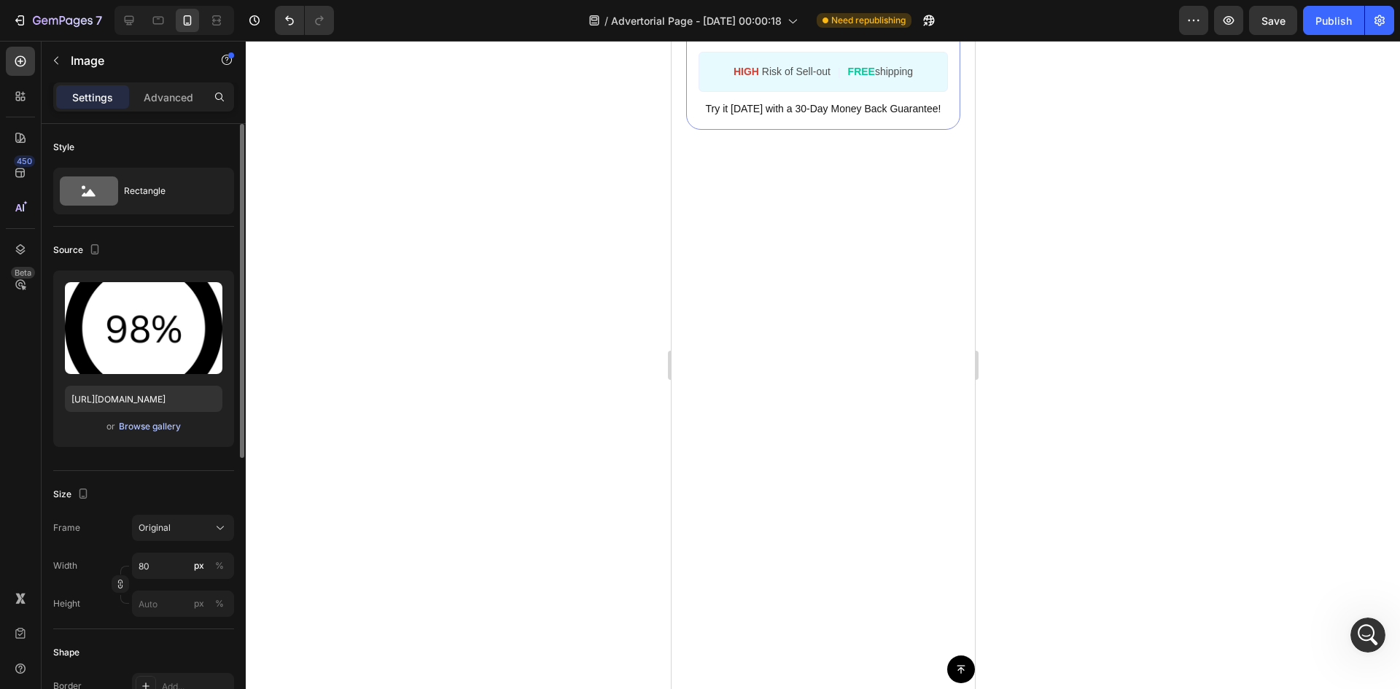
click at [168, 427] on div "Browse gallery" at bounding box center [150, 426] width 62 height 13
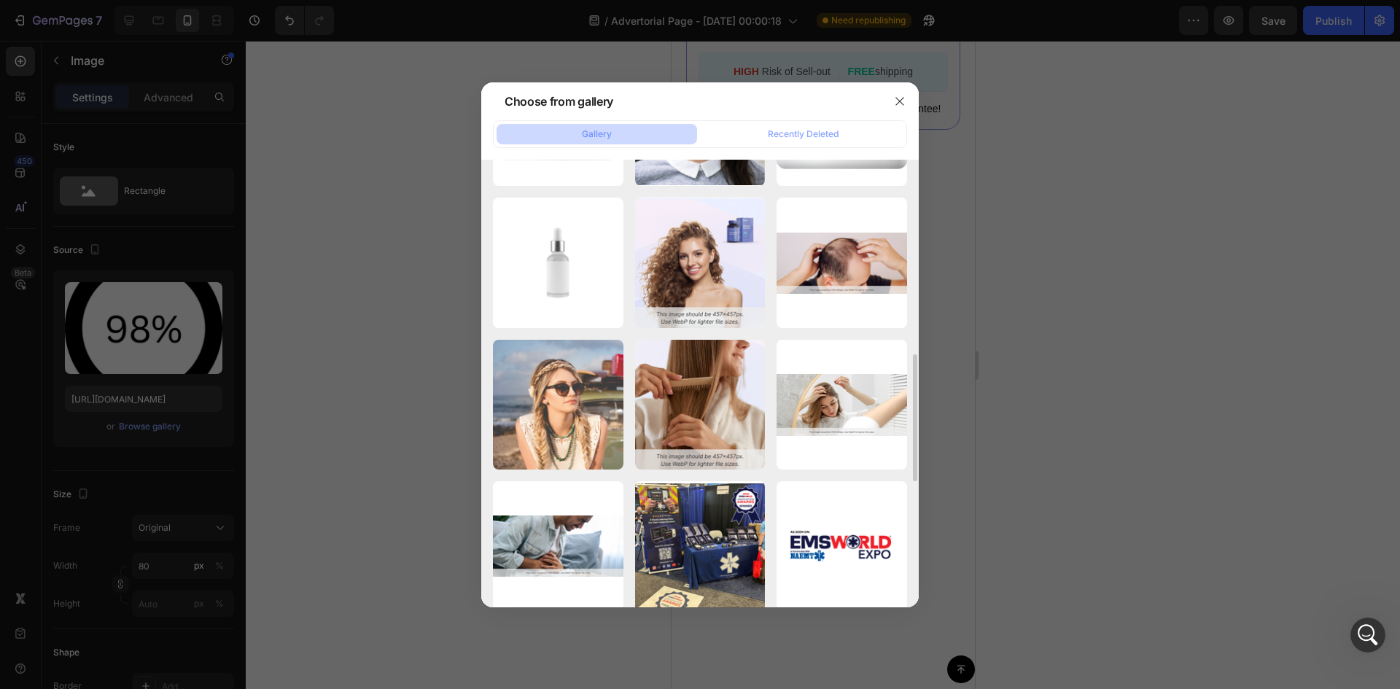
scroll to position [1393, 0]
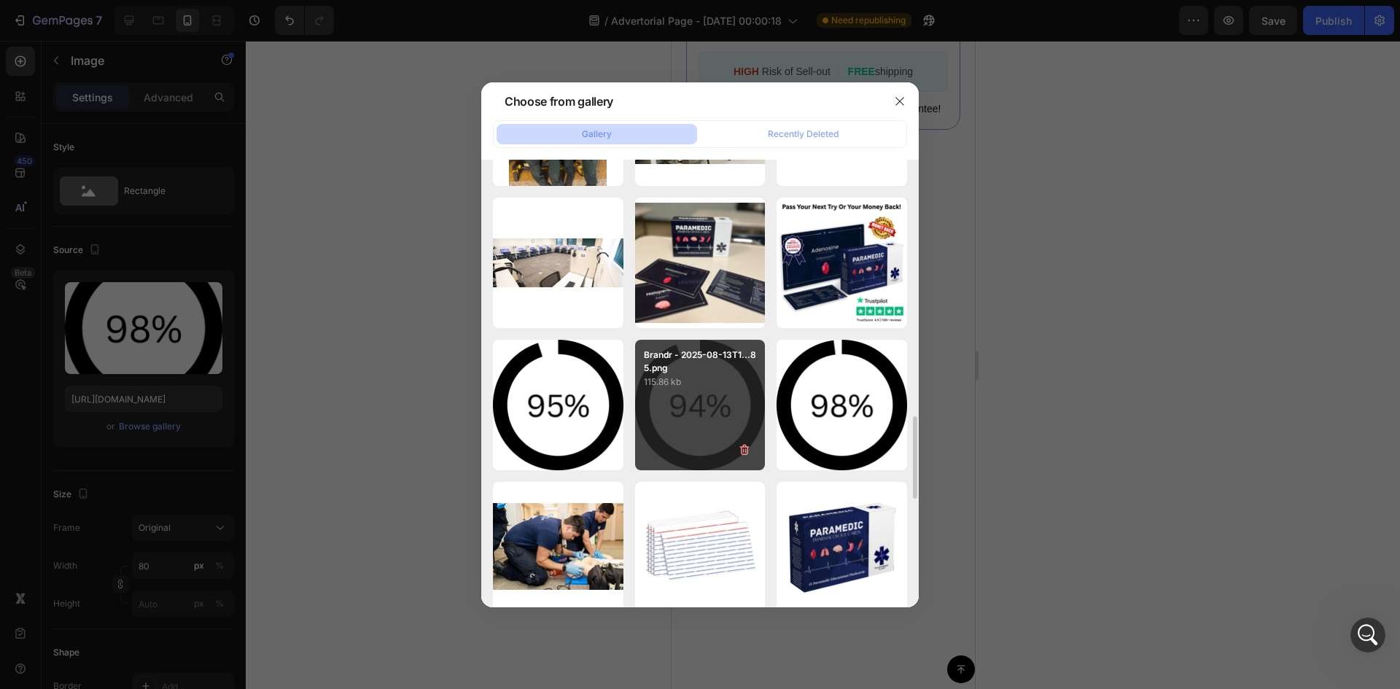
click at [701, 398] on div "Brandr - 2025-08-13T1...85.png 115.86 kb" at bounding box center [700, 405] width 131 height 131
type input "[URL][DOMAIN_NAME]"
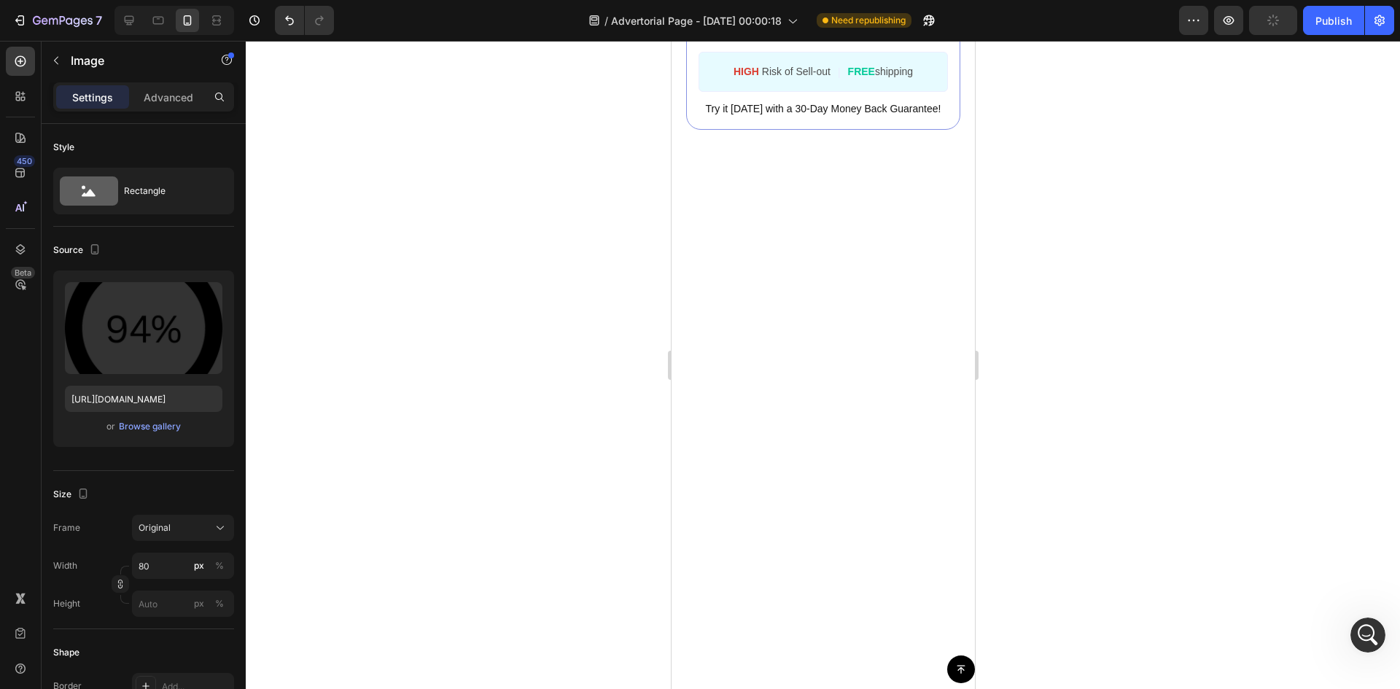
click at [1110, 284] on div at bounding box center [823, 365] width 1154 height 648
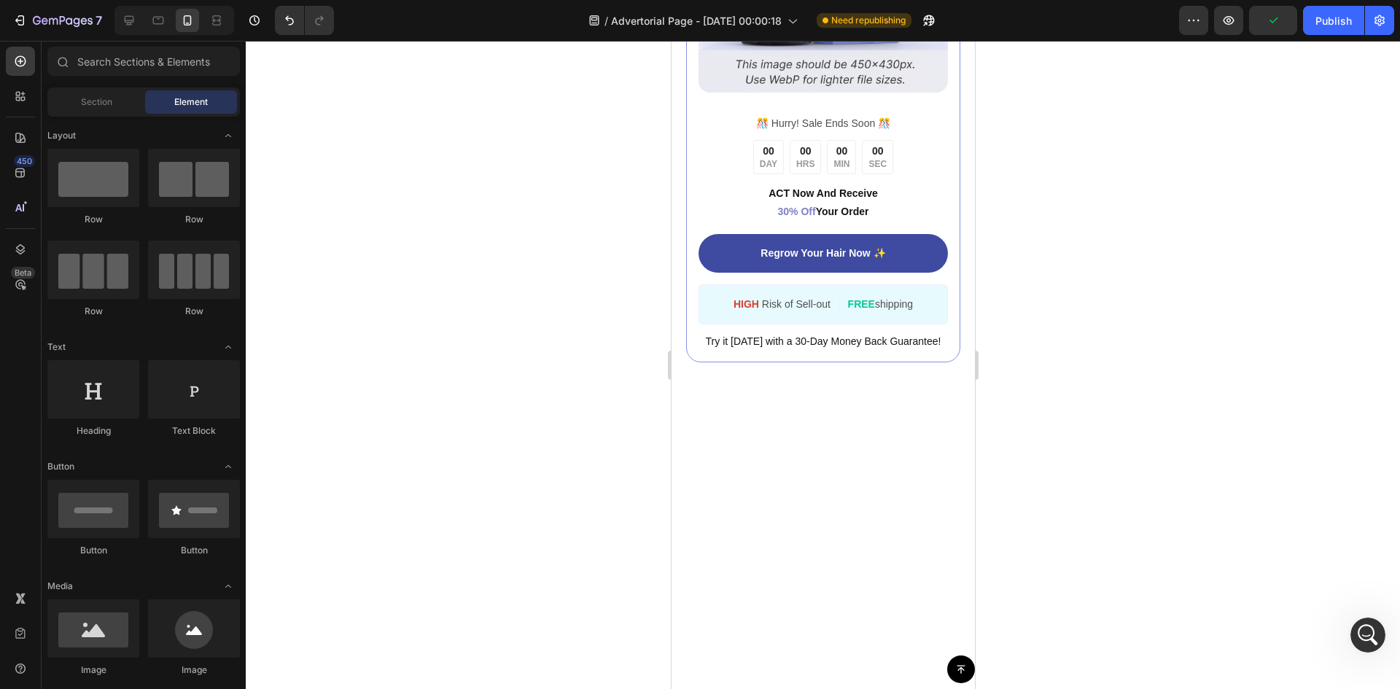
scroll to position [5383, 0]
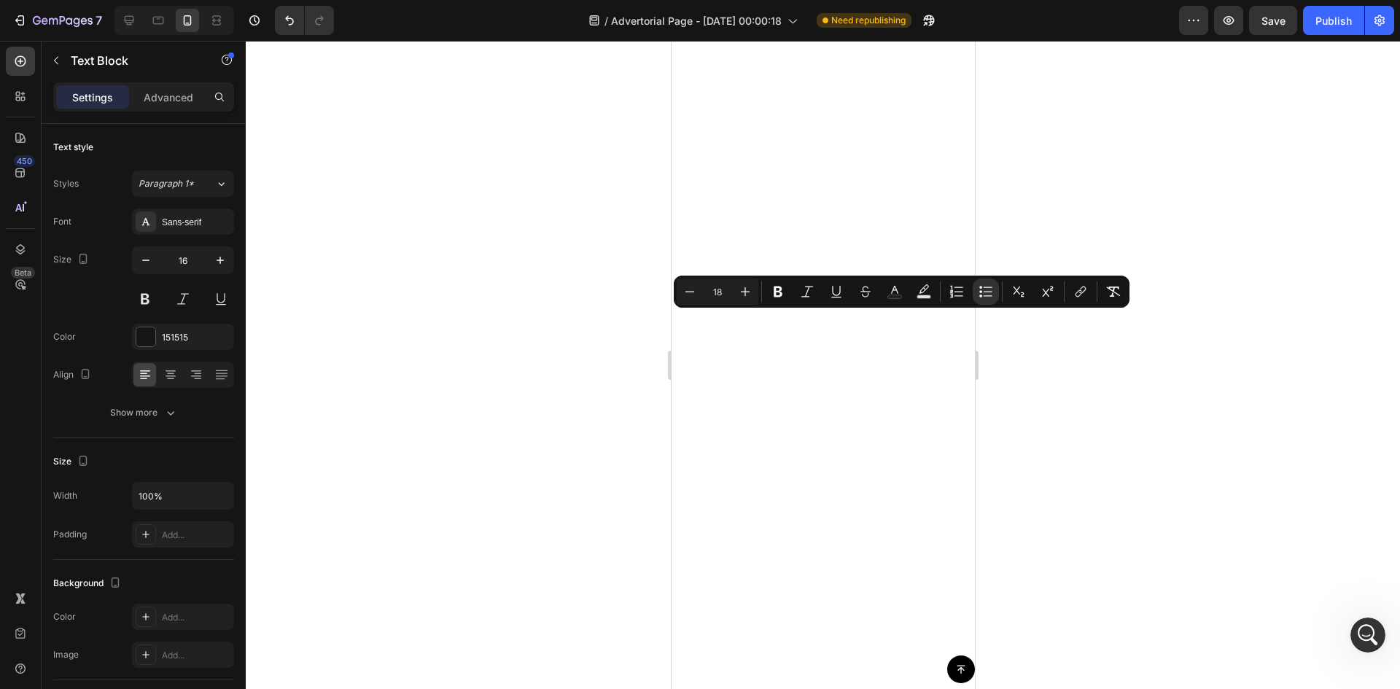
drag, startPoint x: 767, startPoint y: 322, endPoint x: 900, endPoint y: 347, distance: 135.1
copy span "of students say the cards helped them "blow right through" medication questions…"
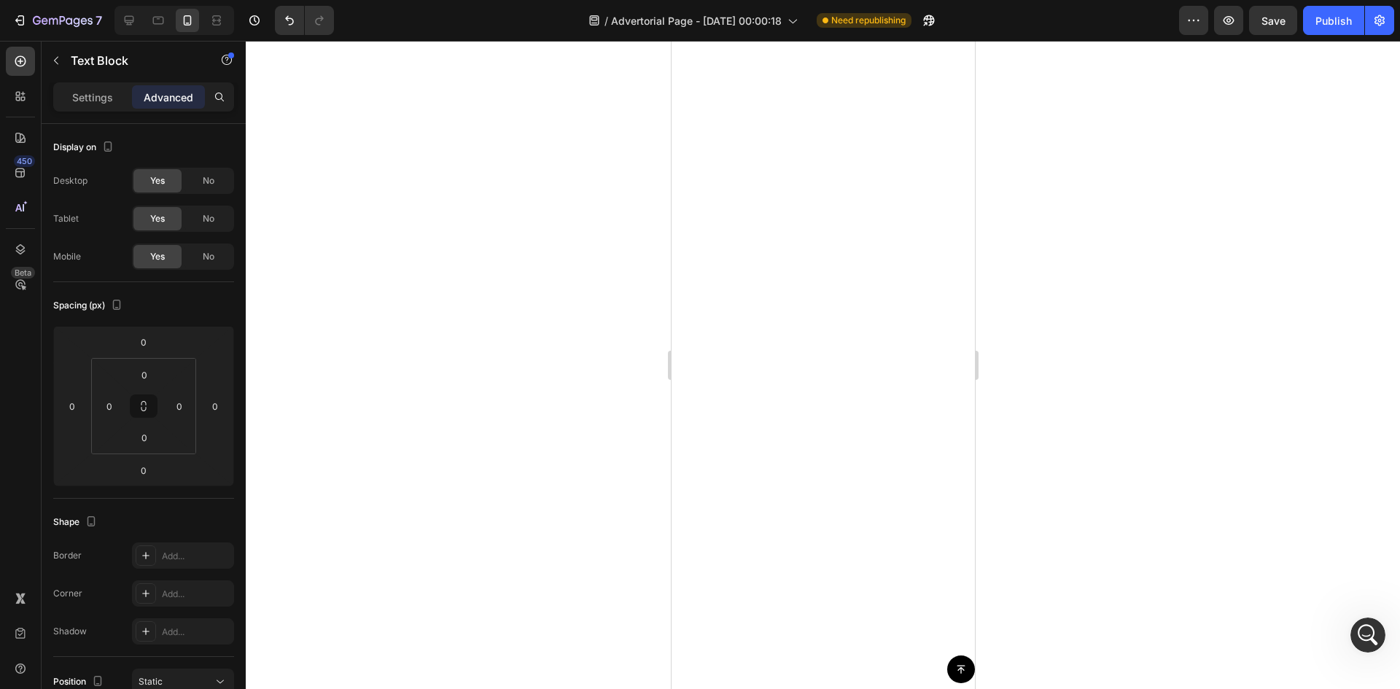
click at [1112, 569] on div at bounding box center [823, 365] width 1154 height 648
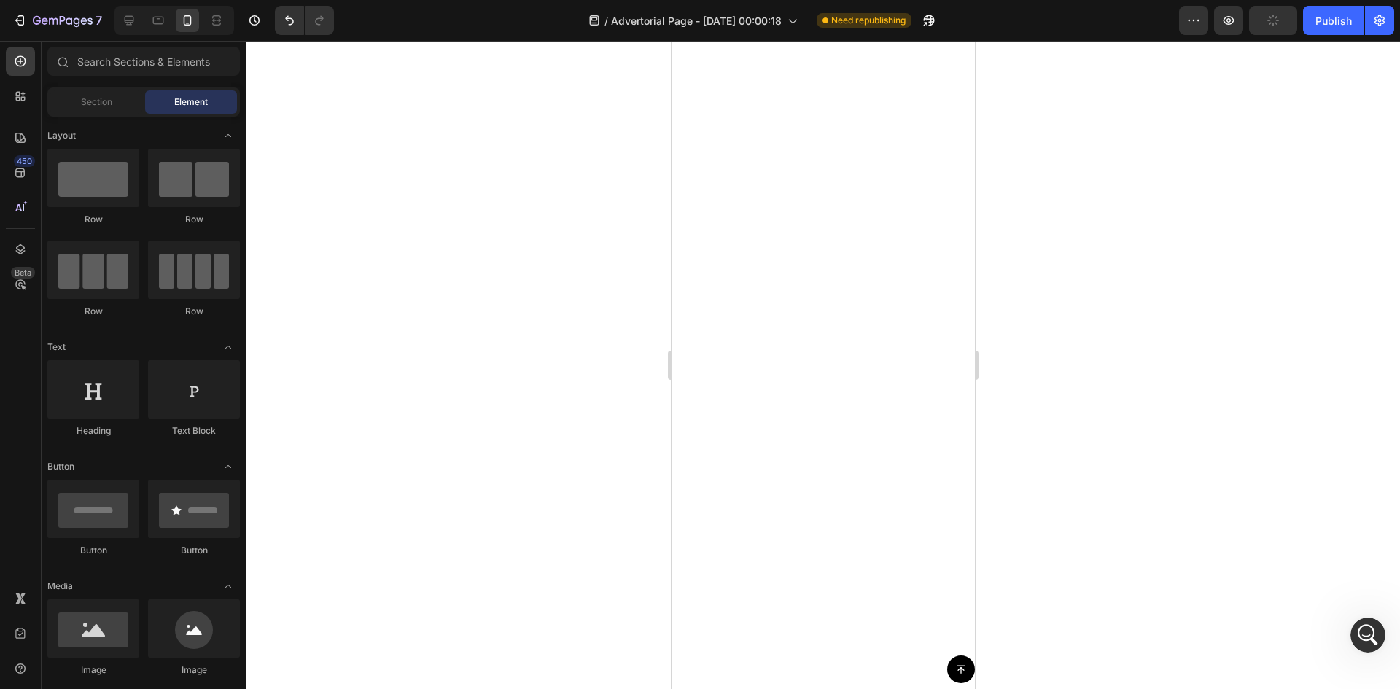
scroll to position [5650, 0]
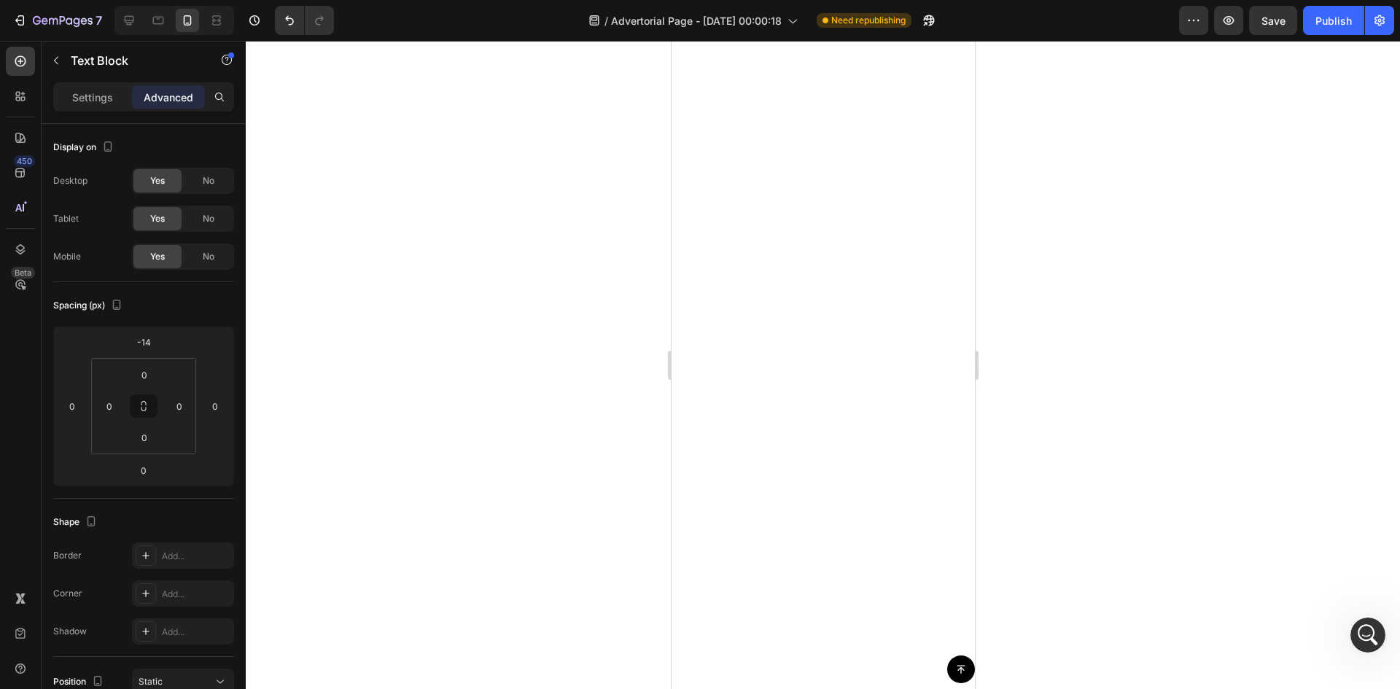
scroll to position [5357, 0]
drag, startPoint x: 770, startPoint y: 395, endPoint x: 890, endPoint y: 421, distance: 122.3
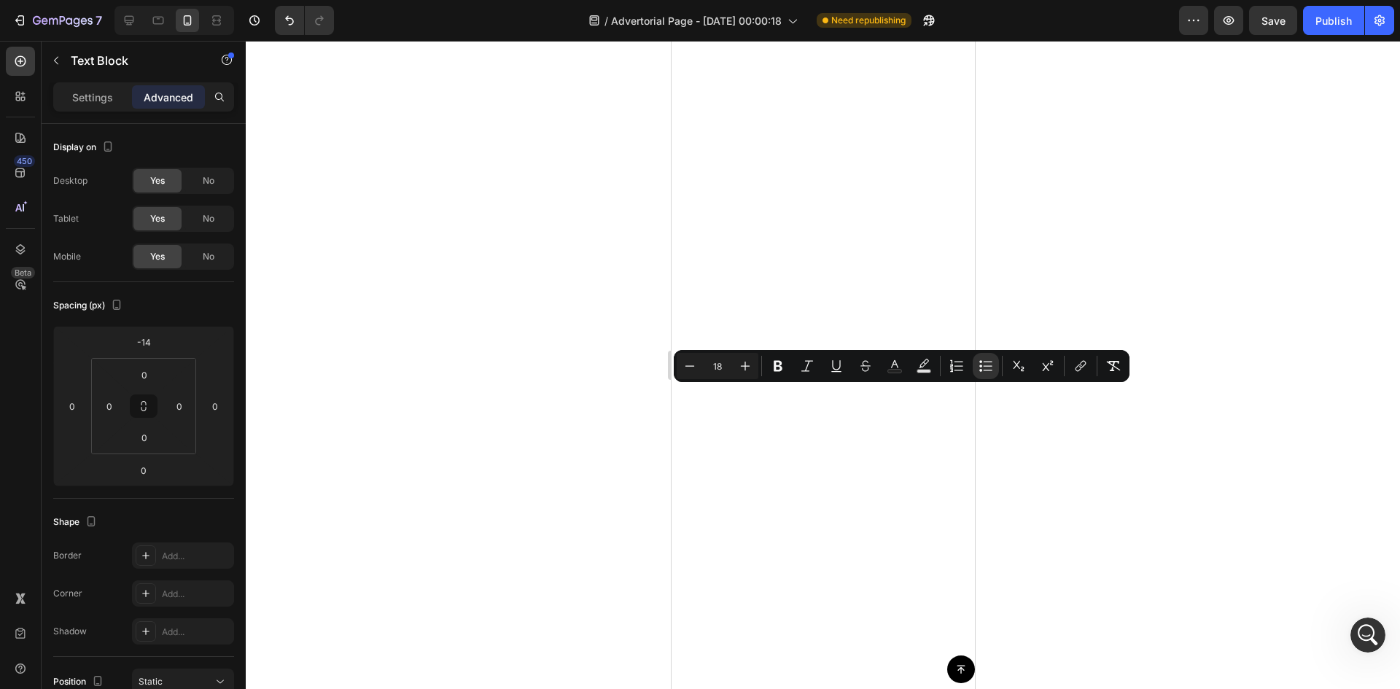
copy span "of working paramedics report increased confidence administering medications on …"
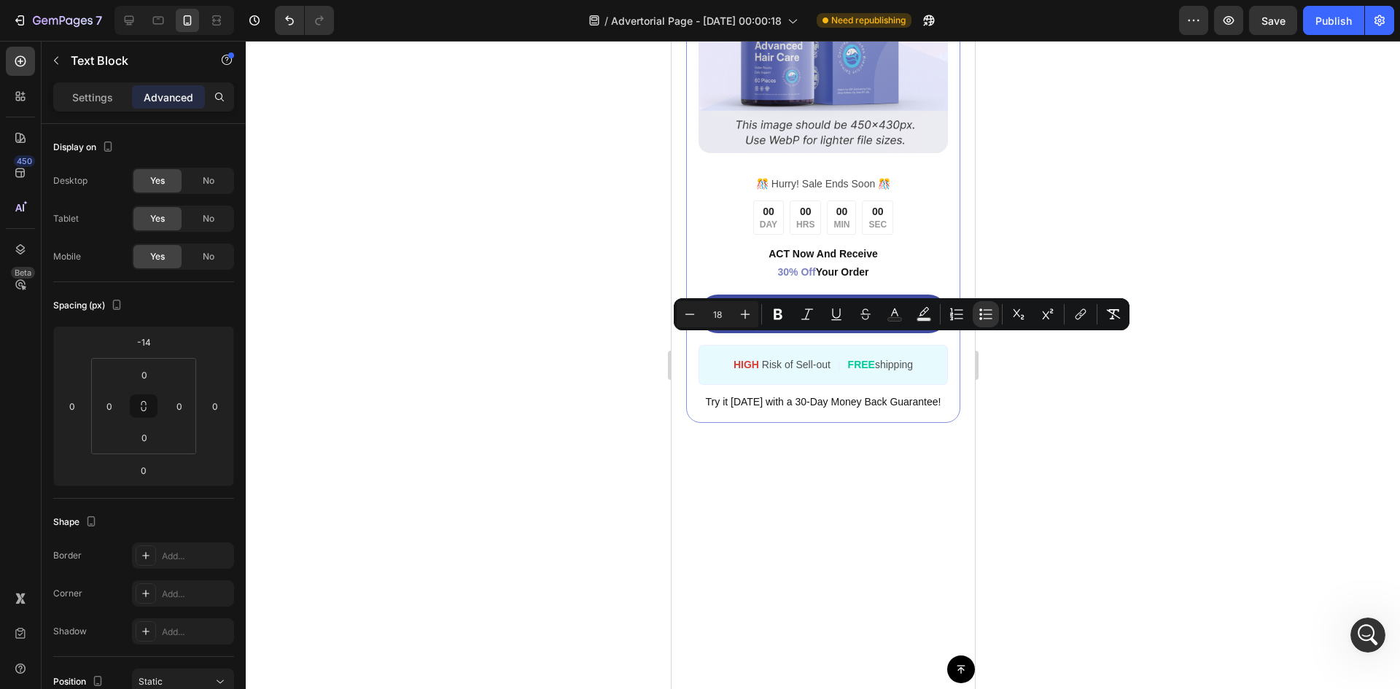
scroll to position [5624, 0]
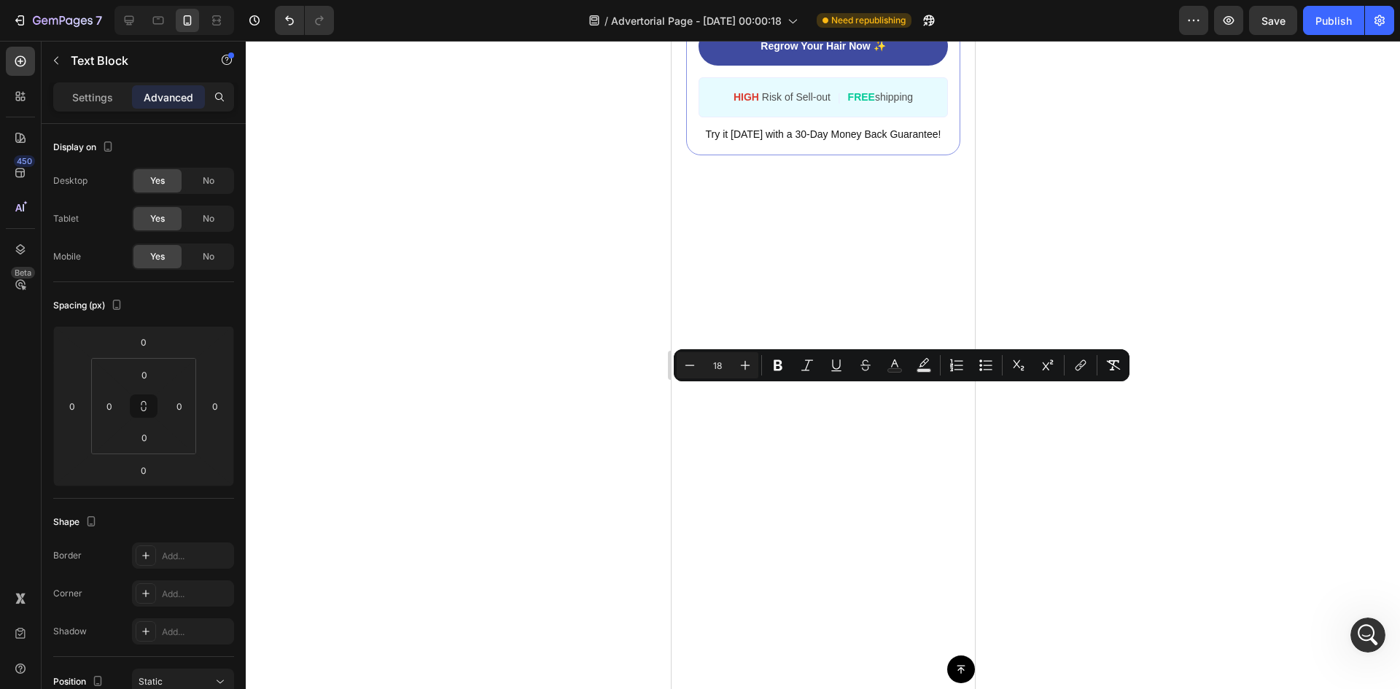
drag, startPoint x: 767, startPoint y: 391, endPoint x: 811, endPoint y: 434, distance: 61.4
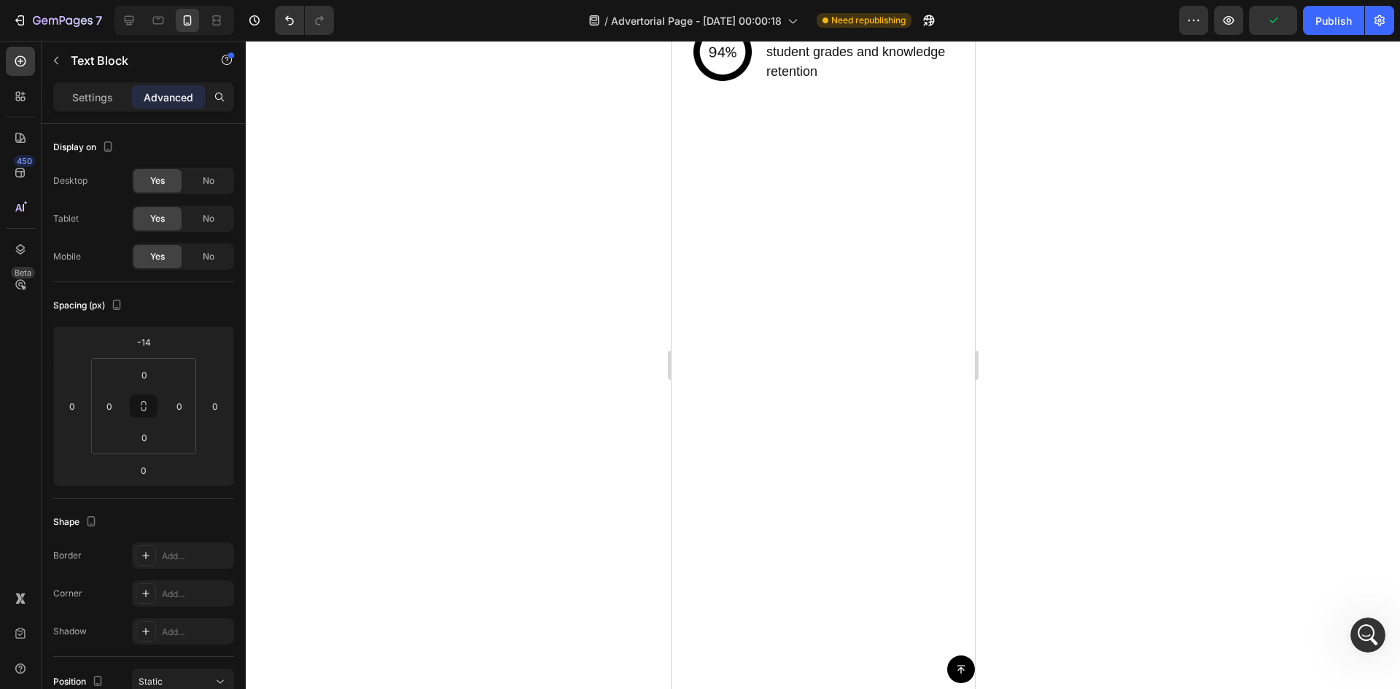
scroll to position [5356, 0]
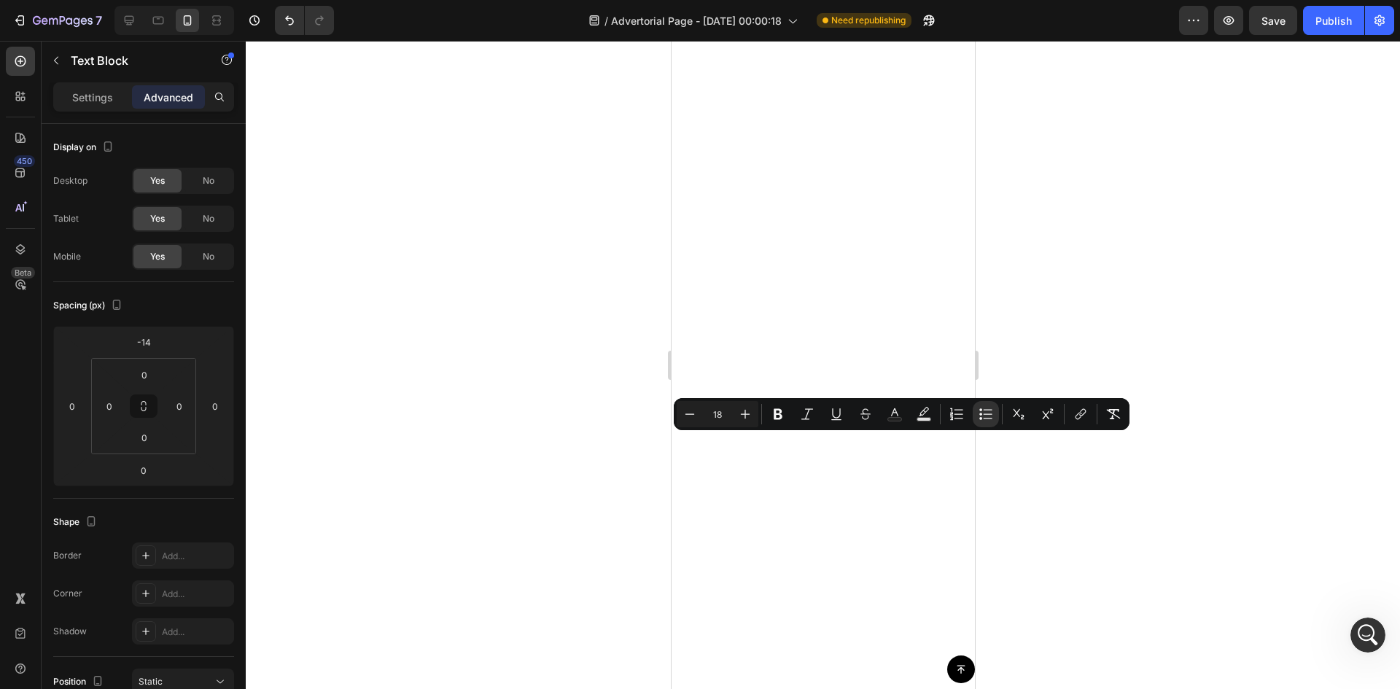
drag, startPoint x: 777, startPoint y: 470, endPoint x: 734, endPoint y: 447, distance: 48.6
copy span "Over 312 paramedic programs have integrated these cards into their curriculum"
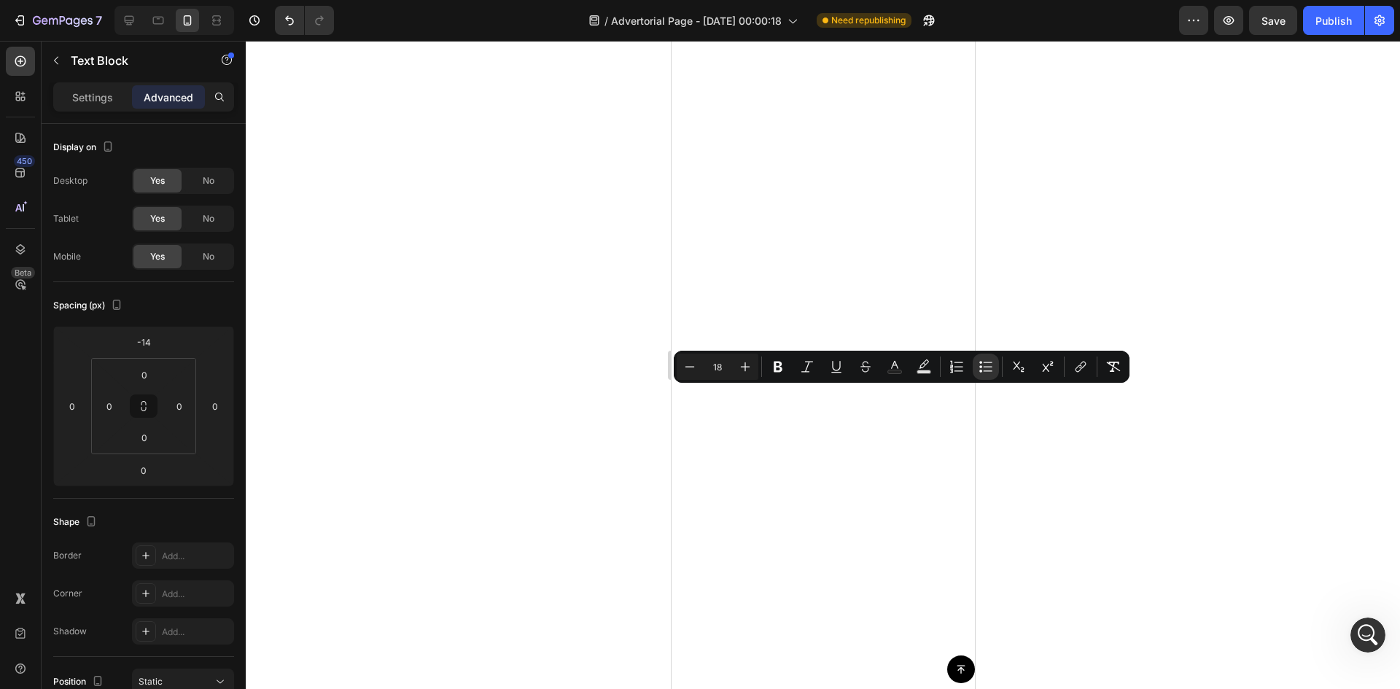
drag, startPoint x: 882, startPoint y: 424, endPoint x: 762, endPoint y: 391, distance: 124.7
copy span "of working paramedics report increased confidence administering medications on …"
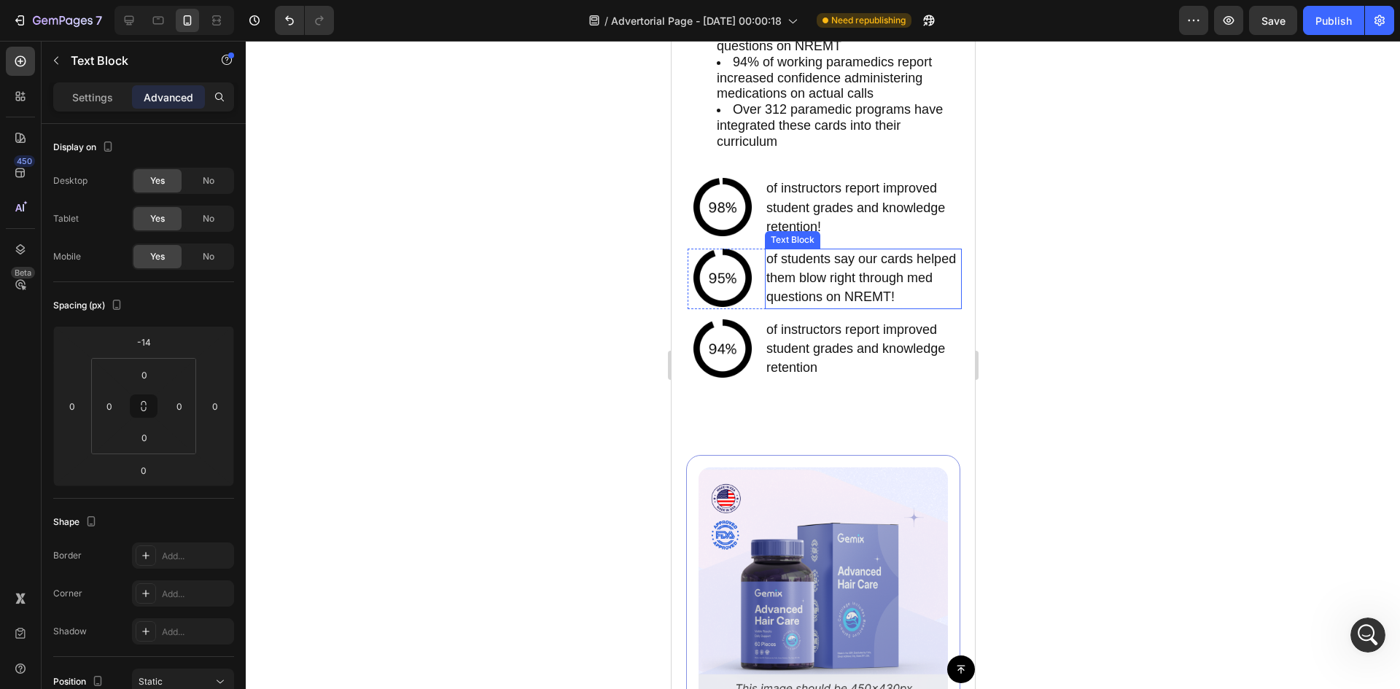
scroll to position [5624, 0]
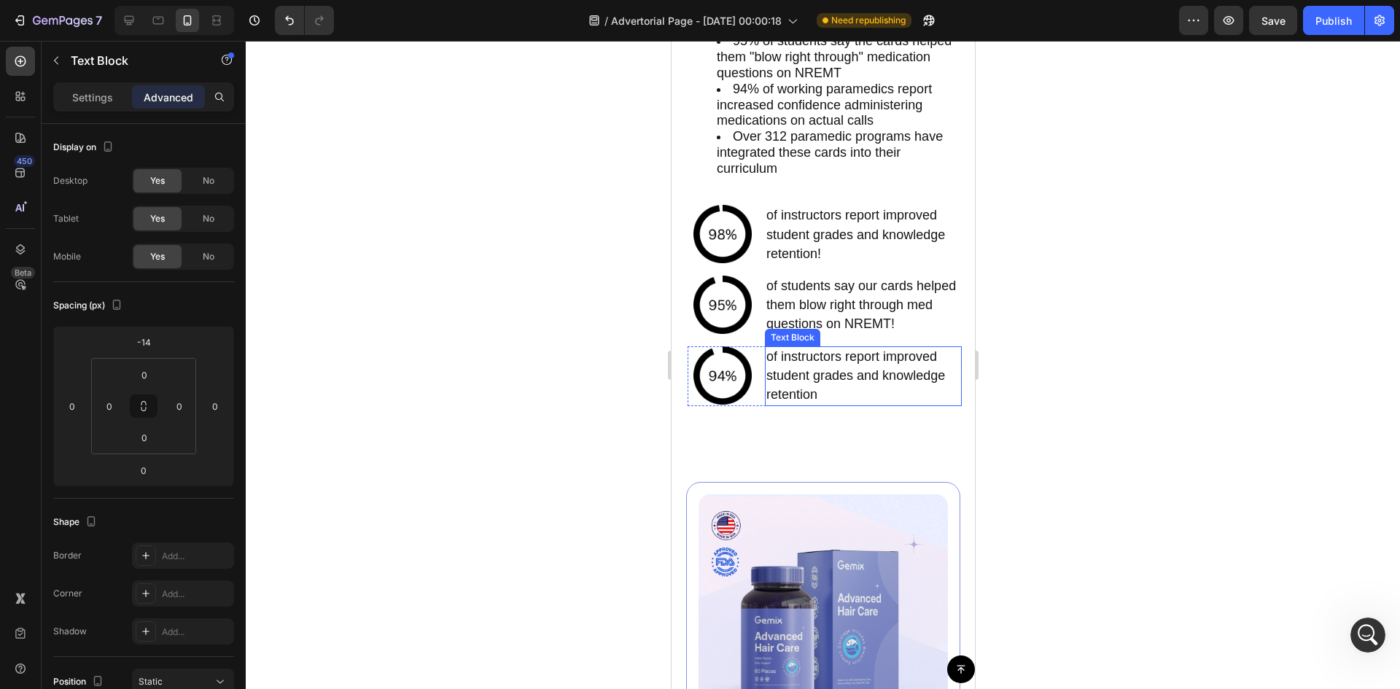
click at [808, 405] on p "of instructors report improved student grades and knowledge retention" at bounding box center [863, 377] width 194 height 58
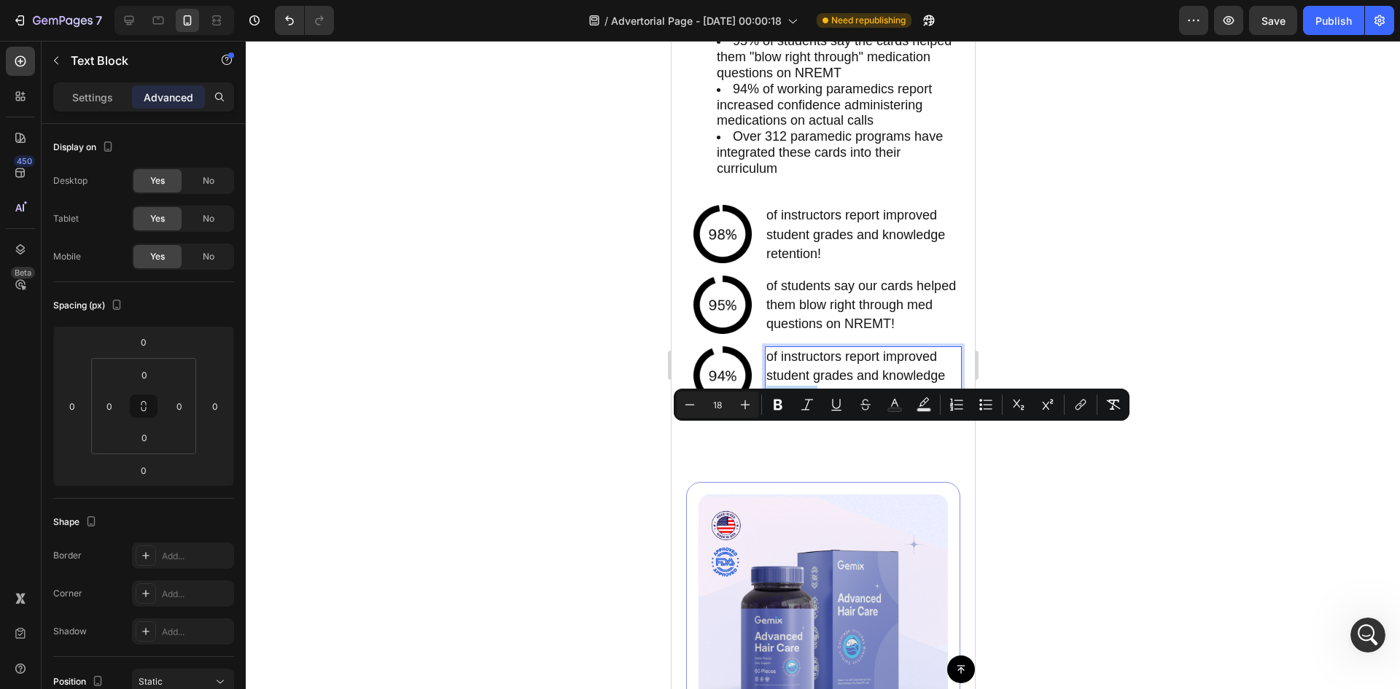
click at [820, 405] on p "of instructors report improved student grades and knowledge retention" at bounding box center [863, 377] width 194 height 58
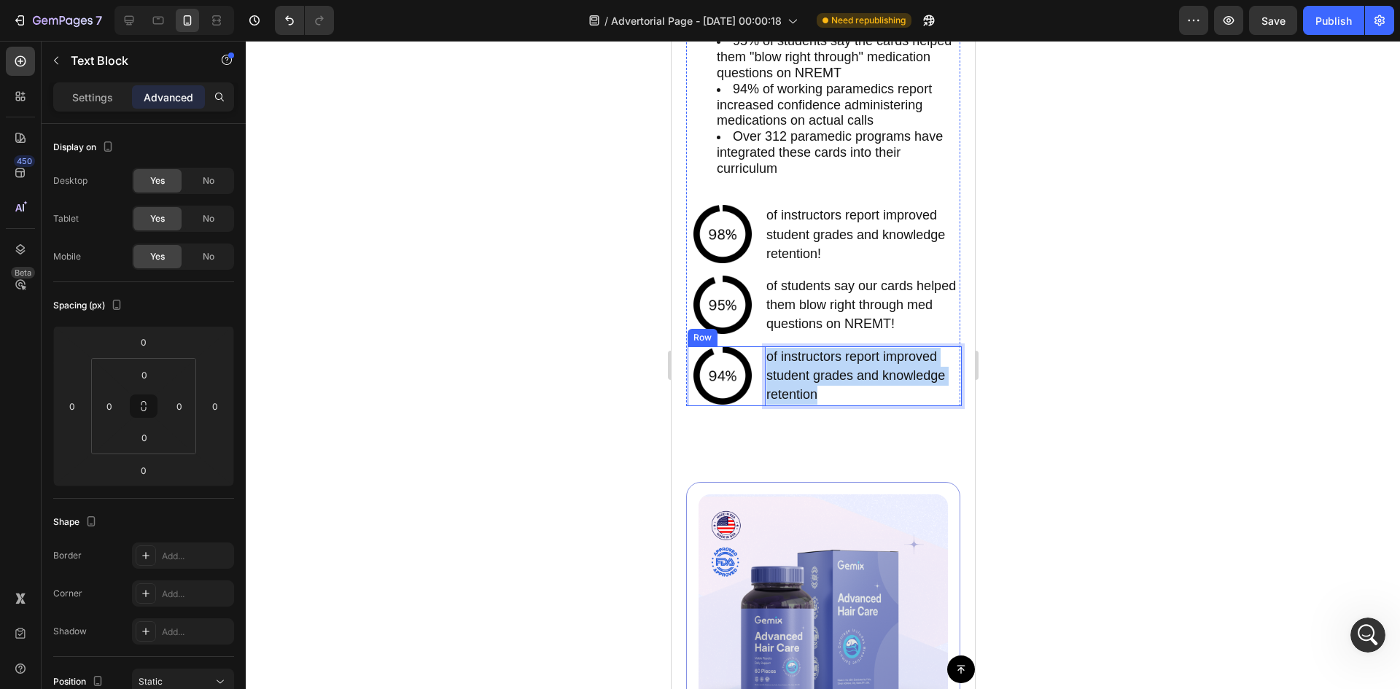
drag, startPoint x: 820, startPoint y: 437, endPoint x: 757, endPoint y: 396, distance: 75.4
click at [757, 396] on div "Image of instructors report improved student grades and knowledge retention Tex…" at bounding box center [824, 376] width 274 height 61
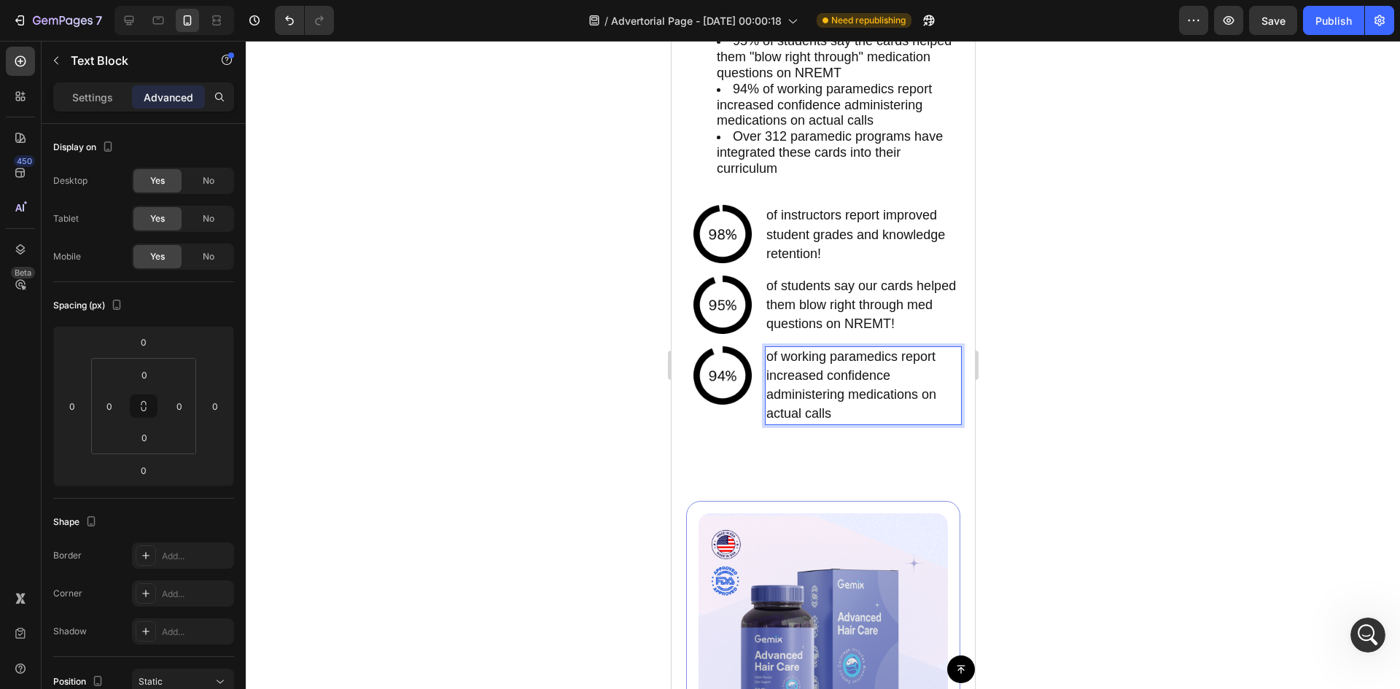
click at [887, 421] on span "of working paramedics report increased confidence administering medications on …" at bounding box center [851, 385] width 170 height 72
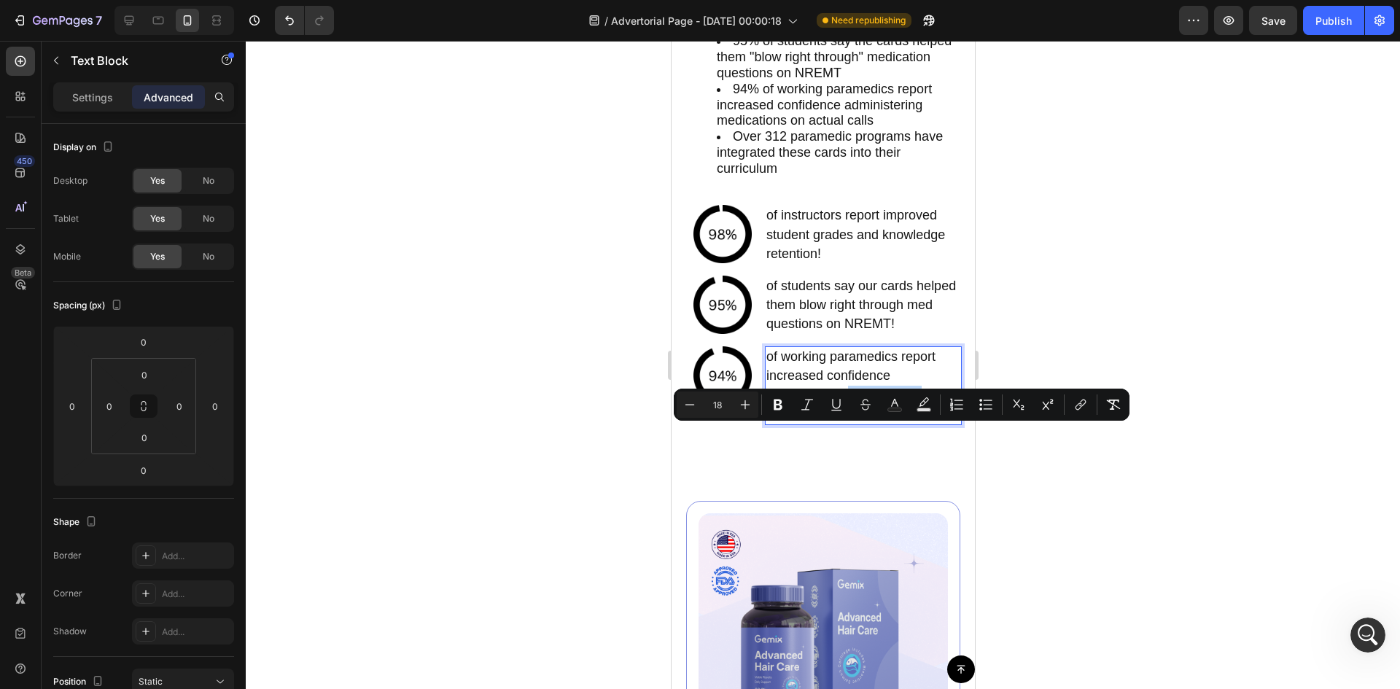
click at [907, 424] on p "of working paramedics report increased confidence administering medications on …" at bounding box center [863, 386] width 194 height 77
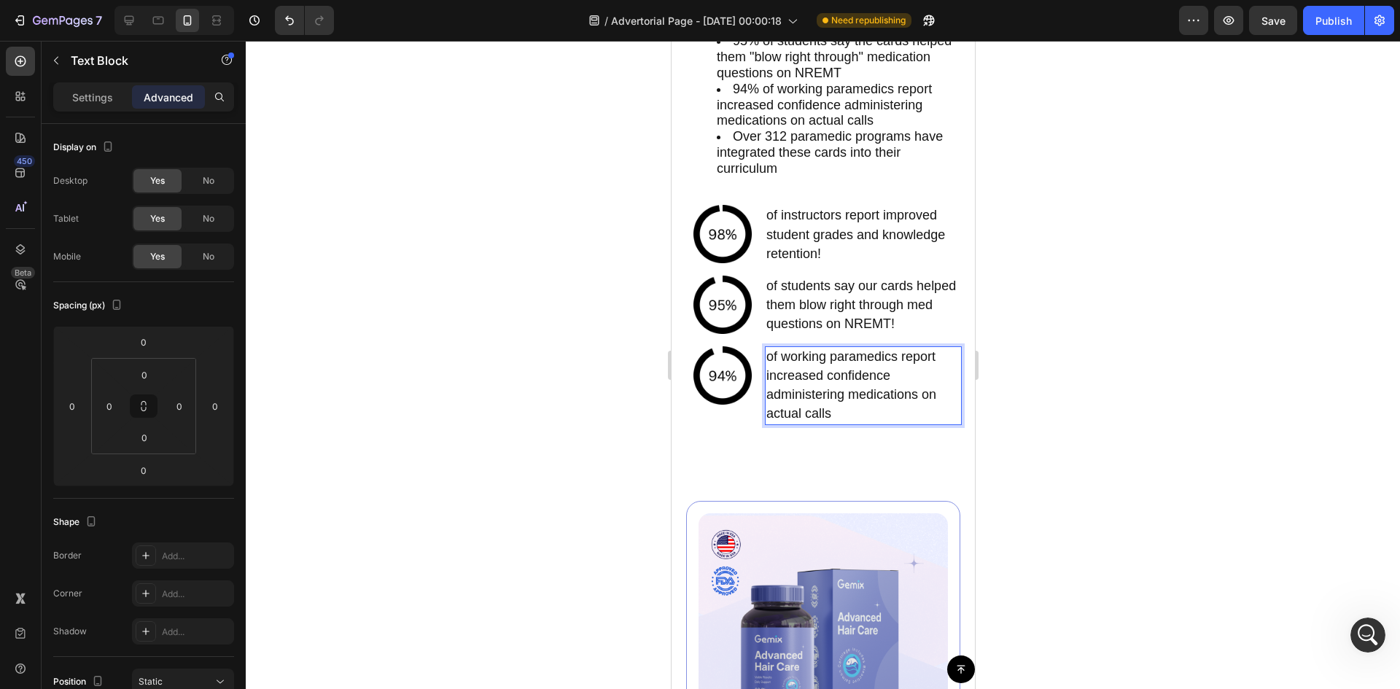
click at [892, 424] on p "of working paramedics report increased confidence administering medications on …" at bounding box center [863, 386] width 194 height 77
click at [803, 396] on span "of working paramedics report increased confidence administering medications on …" at bounding box center [851, 385] width 170 height 72
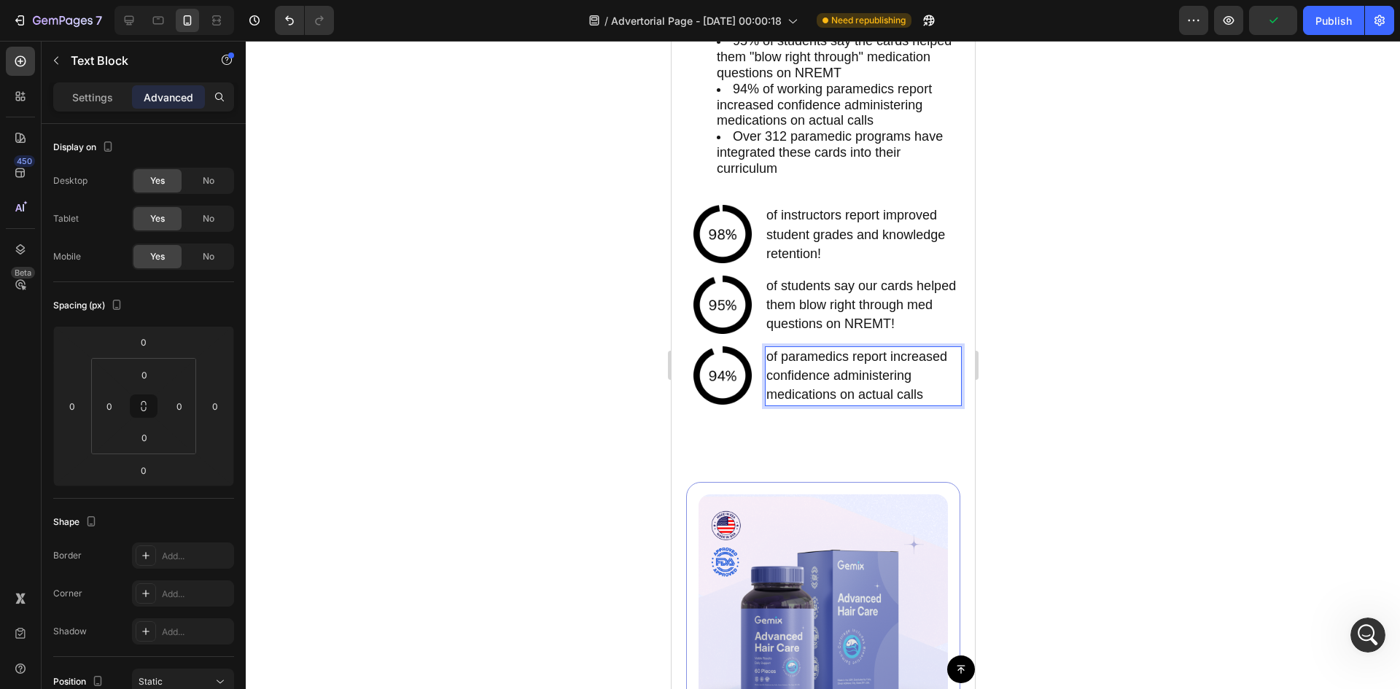
click at [915, 405] on p "of paramedics report increased confidence administering medications on actual c…" at bounding box center [863, 377] width 194 height 58
click at [933, 405] on p "of paramedics report increased confidence administering medications on actual c…" at bounding box center [863, 377] width 194 height 58
click at [1086, 365] on div at bounding box center [823, 365] width 1154 height 648
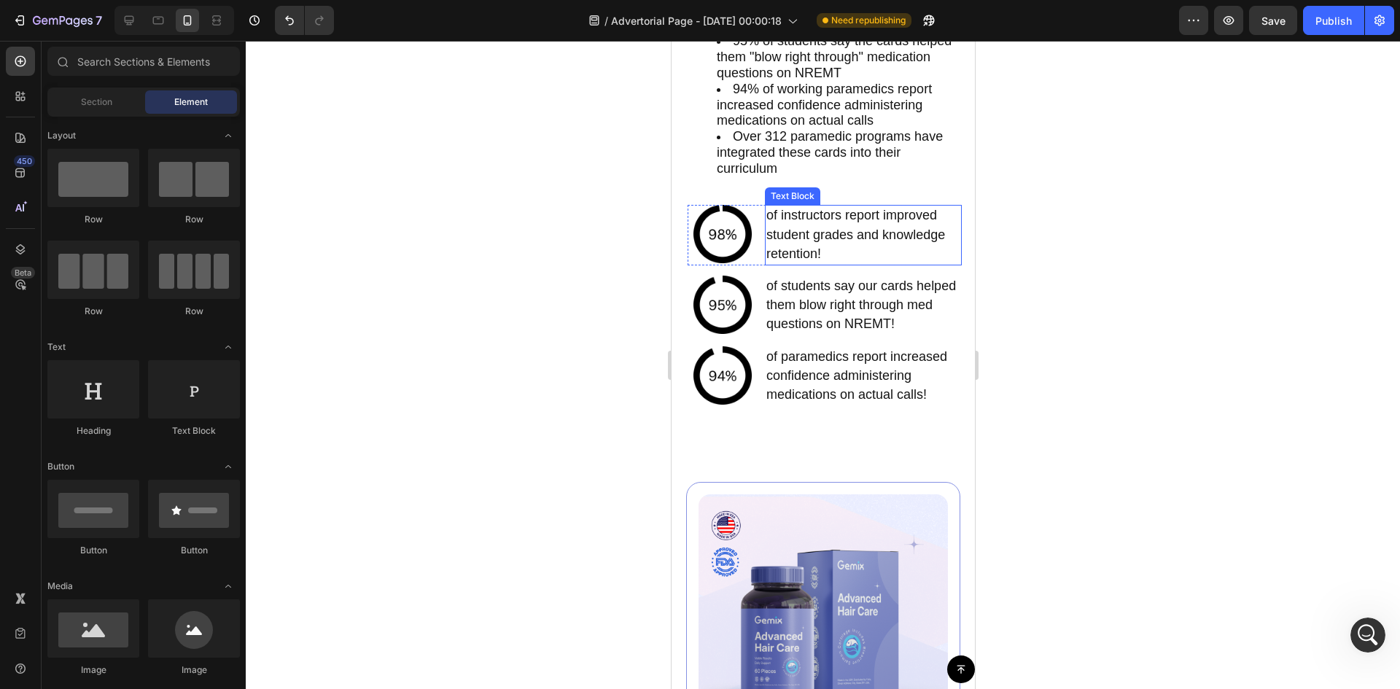
scroll to position [5356, 0]
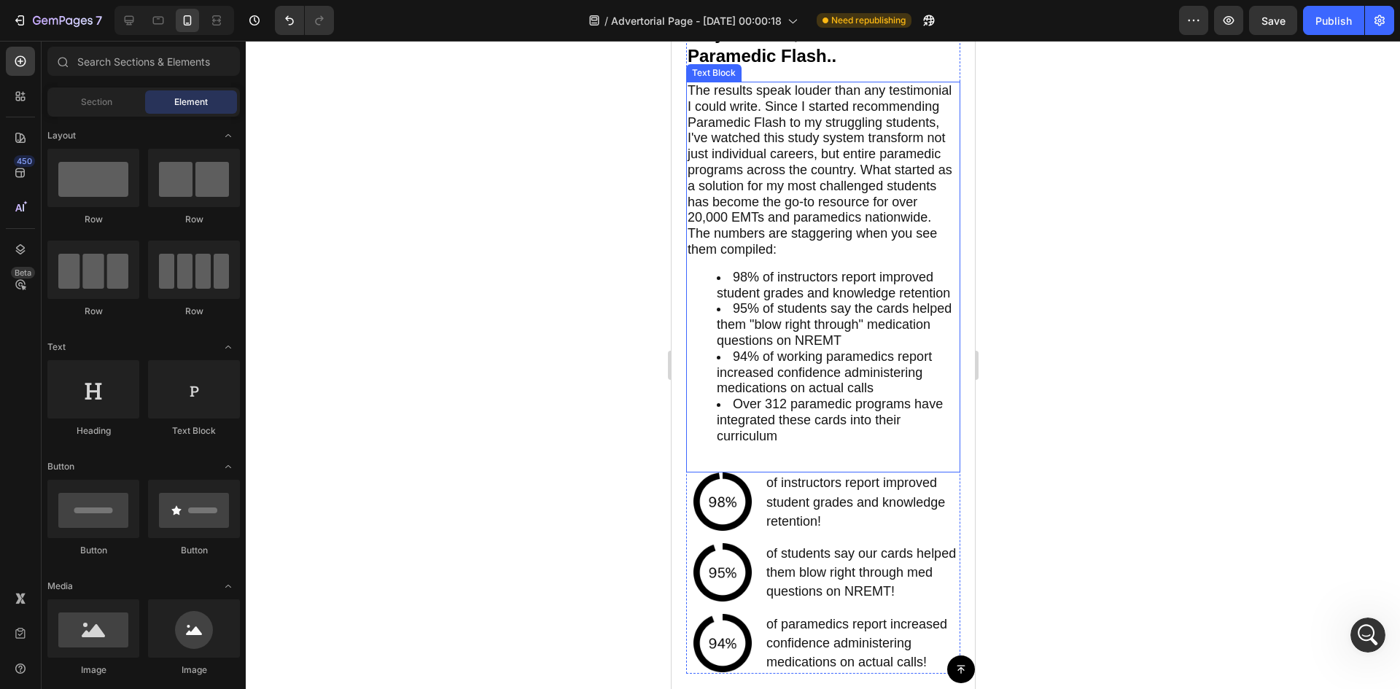
click at [828, 472] on div "The results speak louder than any testimonial I could write. Since I started re…" at bounding box center [822, 277] width 274 height 391
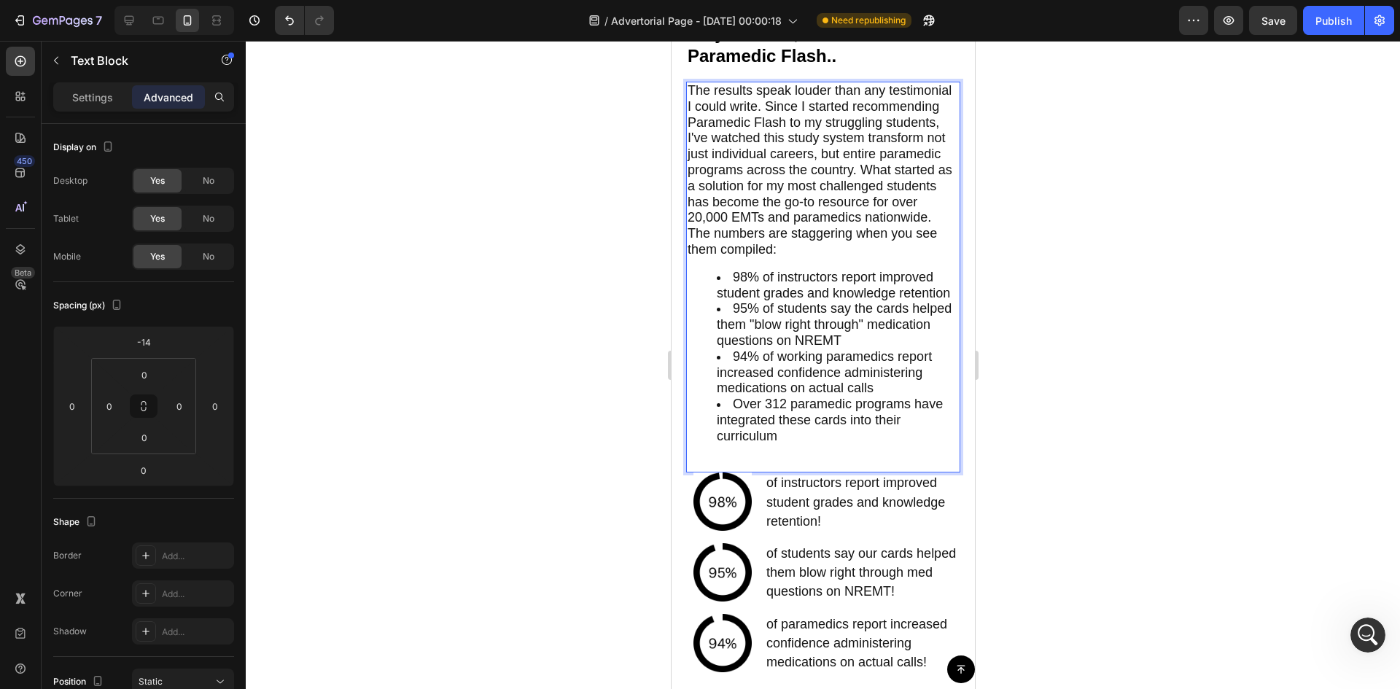
click at [818, 443] on span "Over 312 paramedic programs have integrated these cards into their curriculum" at bounding box center [829, 420] width 226 height 47
click at [897, 397] on li "94% of working paramedics report increased confidence administering medications…" at bounding box center [837, 372] width 242 height 47
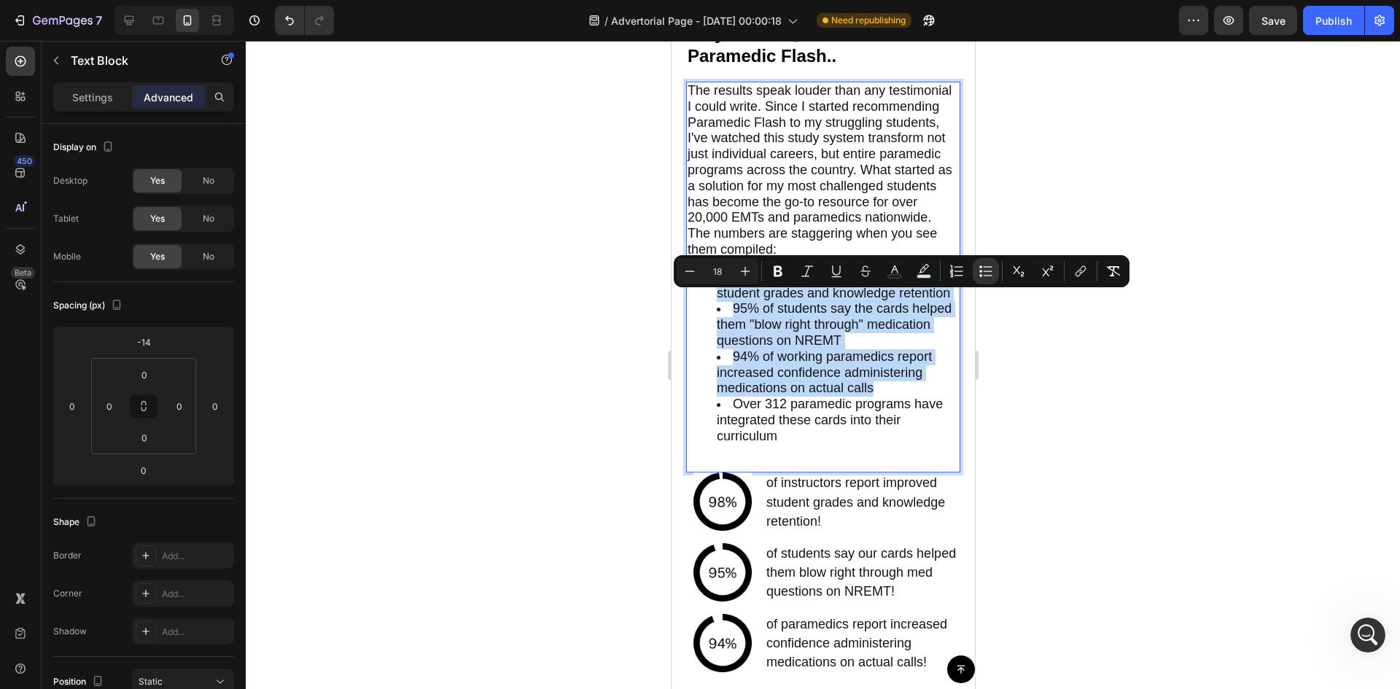
drag, startPoint x: 897, startPoint y: 424, endPoint x: 724, endPoint y: 291, distance: 217.9
click at [724, 291] on div "The results speak louder than any testimonial I could write. Since I started re…" at bounding box center [822, 277] width 274 height 391
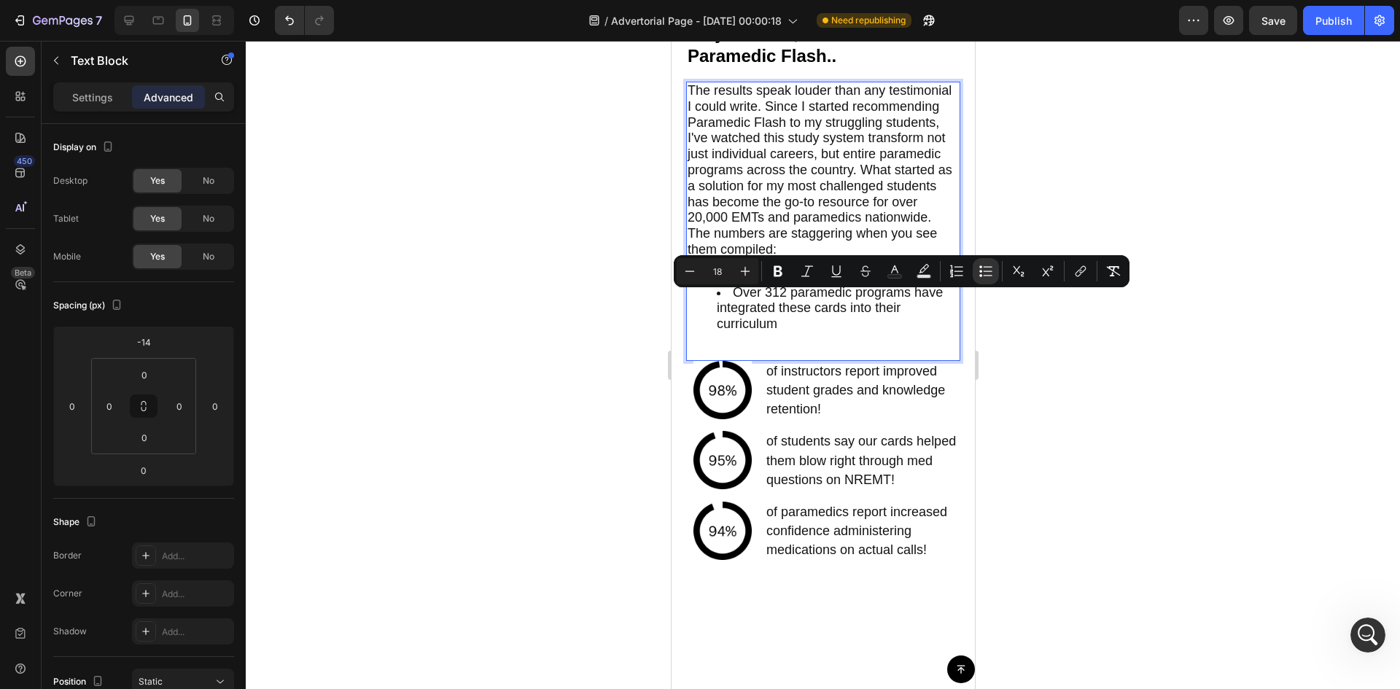
type input "16"
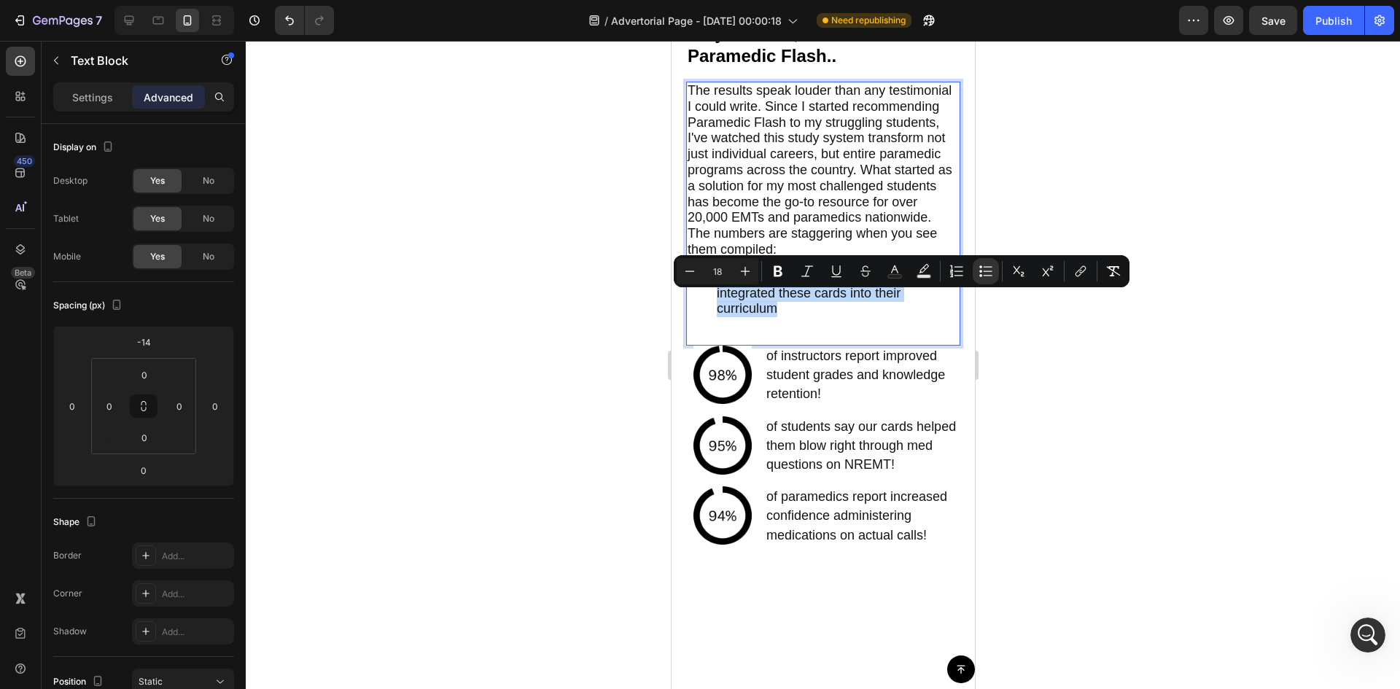
drag, startPoint x: 782, startPoint y: 339, endPoint x: 711, endPoint y: 301, distance: 80.9
click at [711, 301] on ul "Over 312 paramedic programs have integrated these cards into their curriculum" at bounding box center [822, 293] width 271 height 47
copy span "Over 312 paramedic programs have integrated these cards into their curriculum"
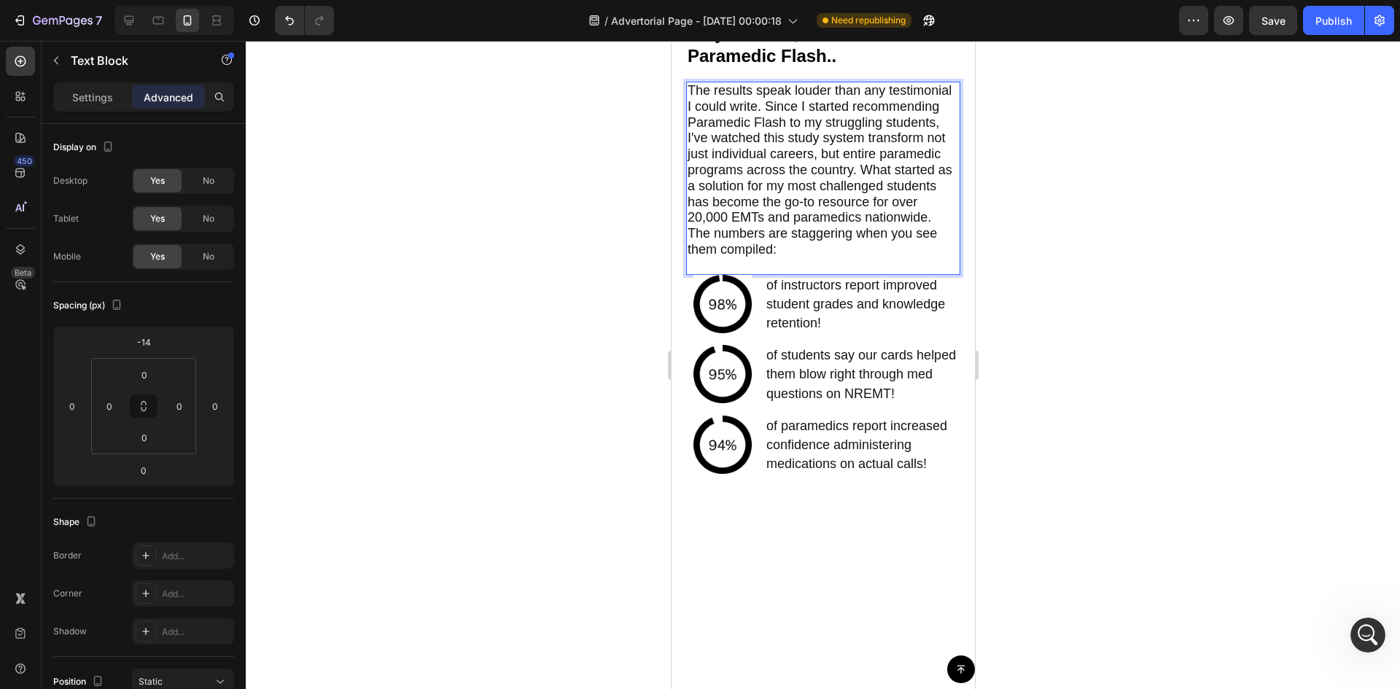
click at [1132, 329] on div at bounding box center [823, 365] width 1154 height 648
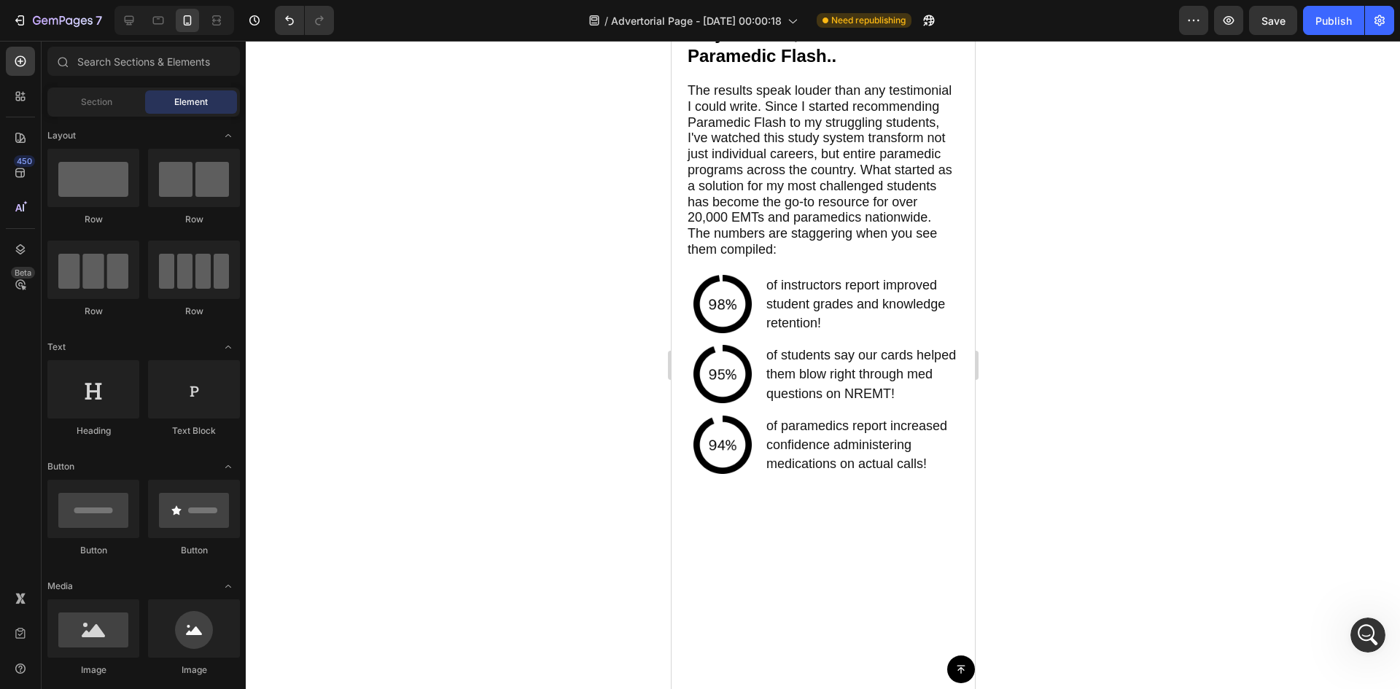
click at [844, 257] on span "The numbers are staggering when you see them compiled:" at bounding box center [811, 241] width 249 height 31
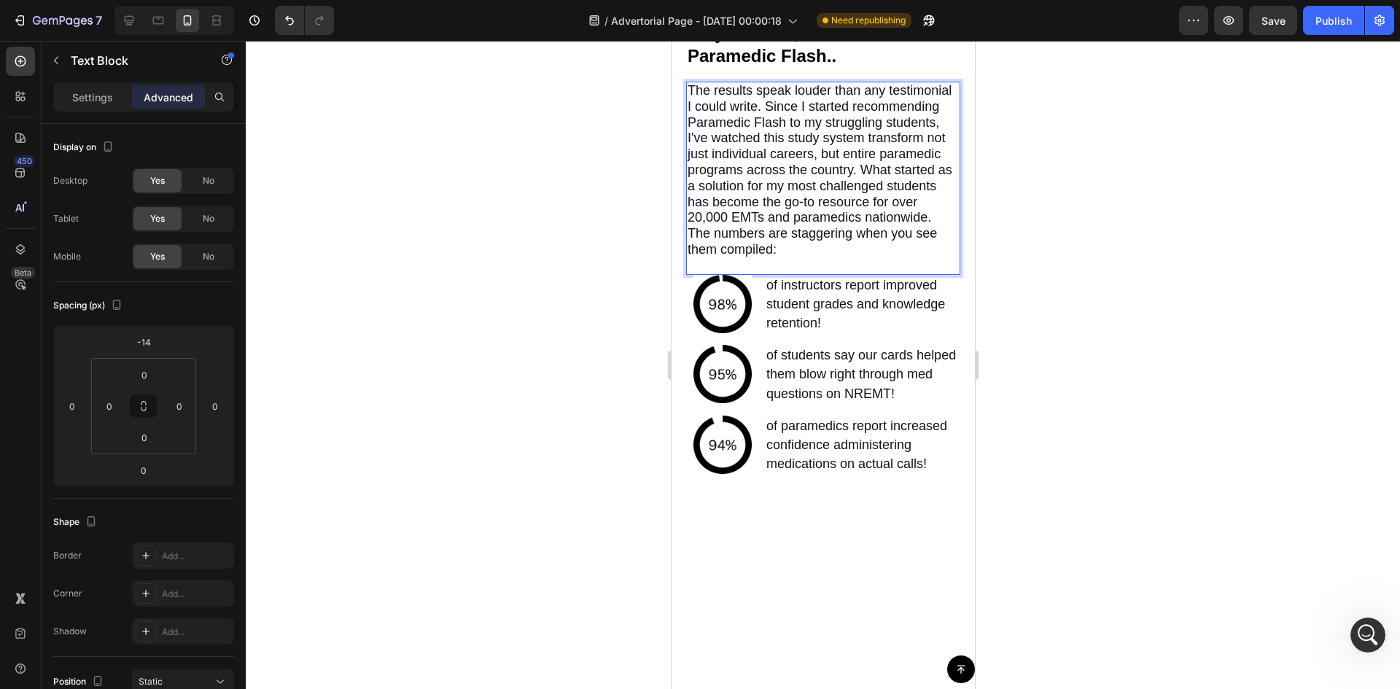
click at [825, 258] on p "The numbers are staggering when you see them compiled:" at bounding box center [822, 242] width 271 height 32
click at [816, 273] on p "Rich Text Editor. Editing area: main" at bounding box center [822, 265] width 271 height 15
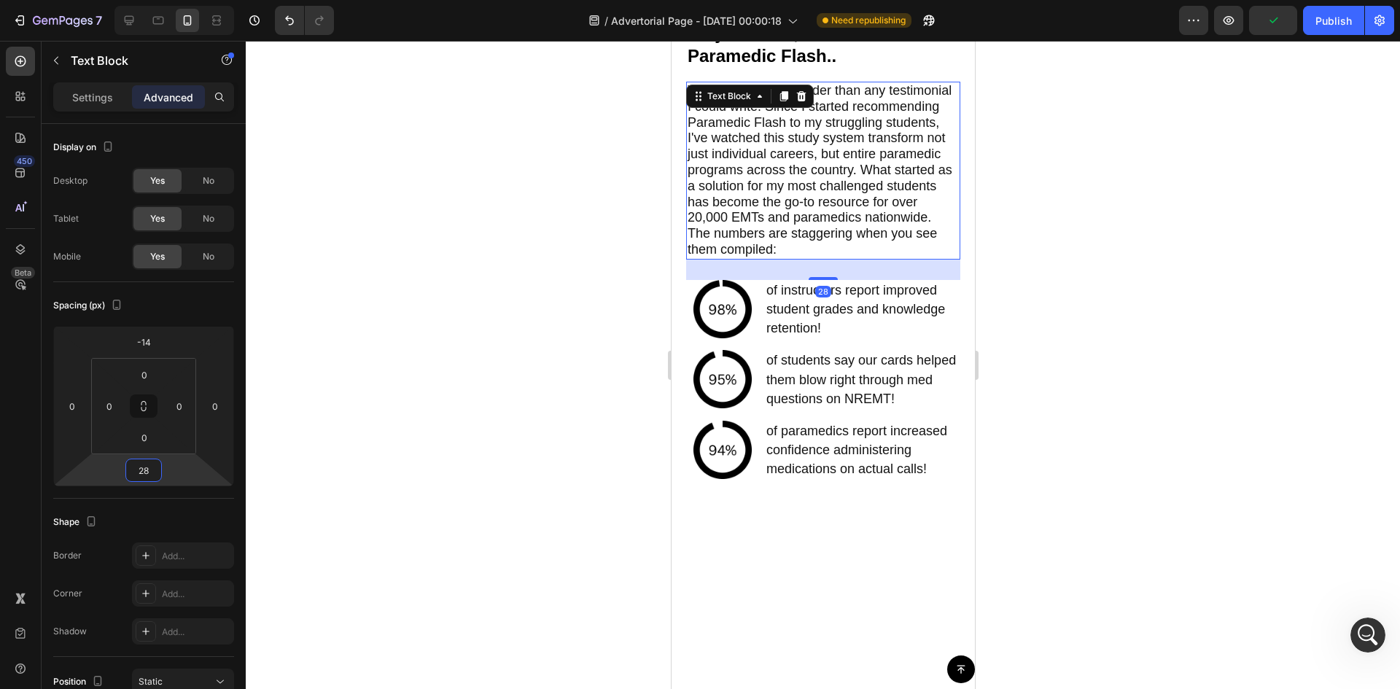
type input "22"
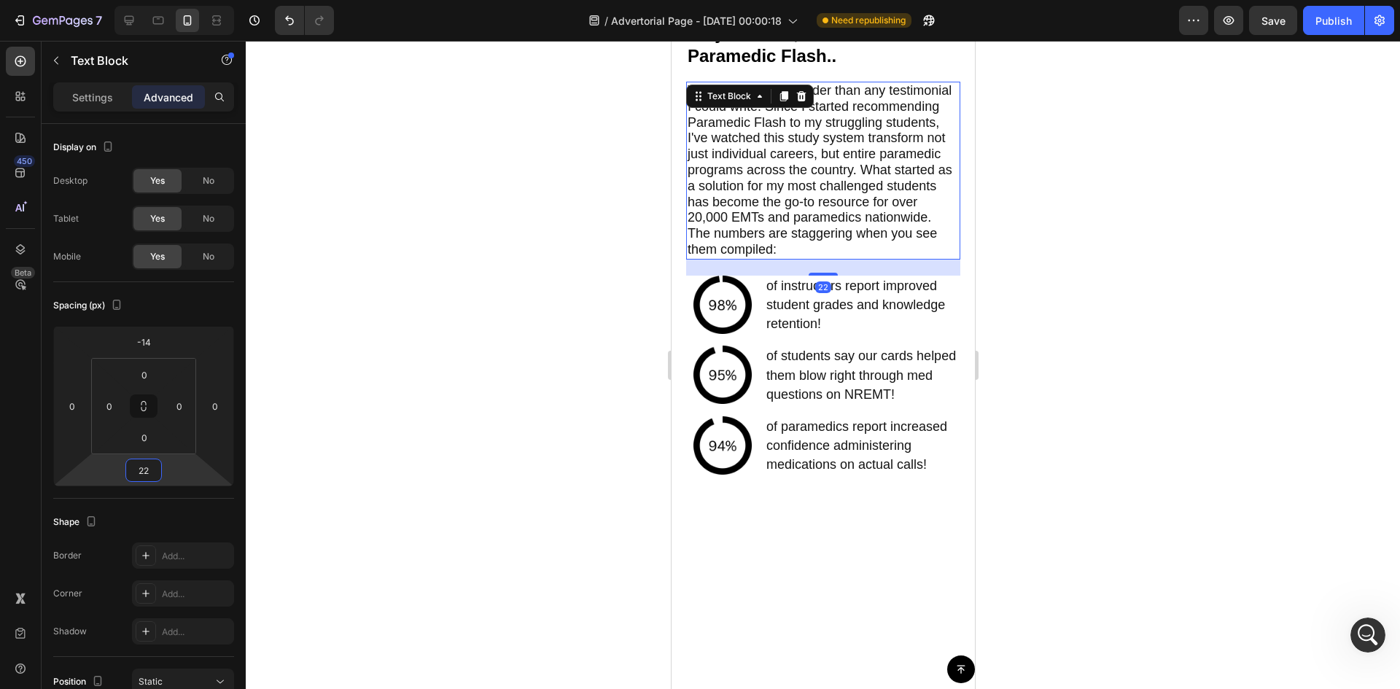
drag, startPoint x: 186, startPoint y: 475, endPoint x: 188, endPoint y: 467, distance: 8.3
click at [188, 0] on html "7 Version history / Advertorial Page - [DATE] 00:00:18 Need republishing Previe…" at bounding box center [700, 0] width 1400 height 0
click at [538, 477] on div at bounding box center [823, 365] width 1154 height 648
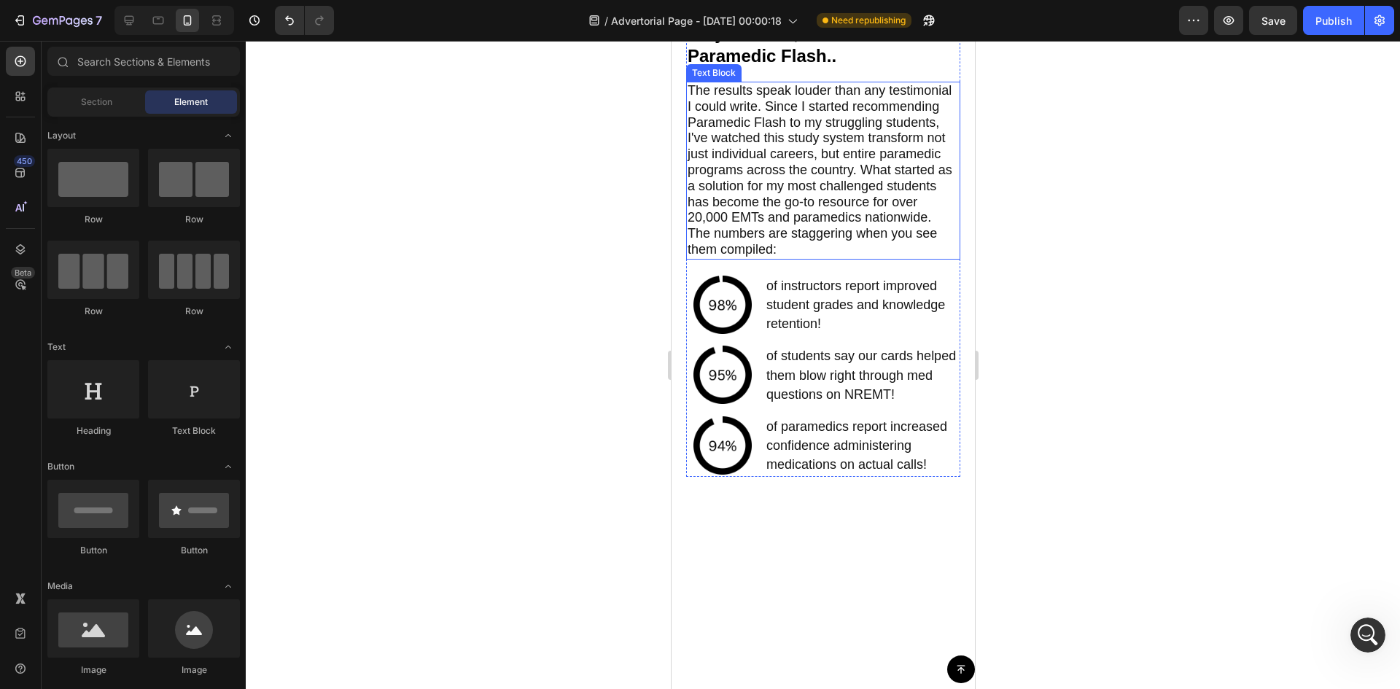
click at [918, 226] on p "The results speak louder than any testimonial I could write. Since I started re…" at bounding box center [822, 154] width 271 height 143
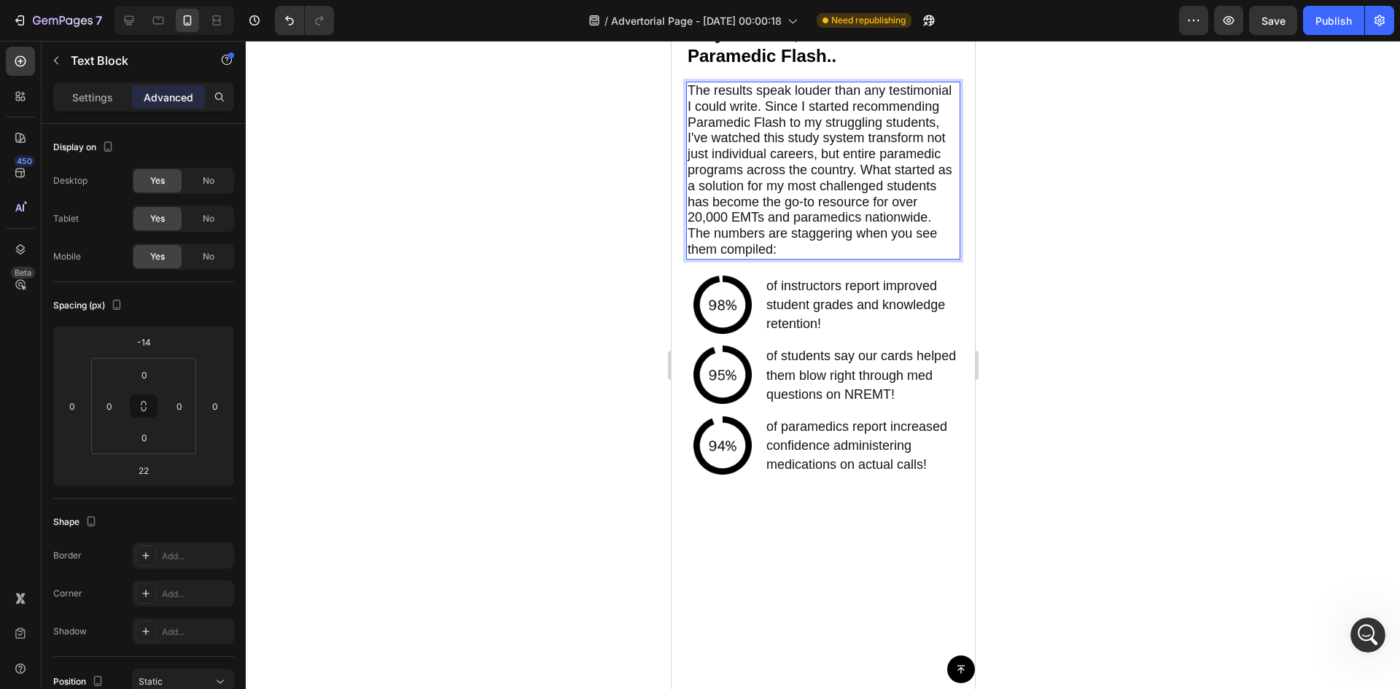
click at [846, 226] on p "The results speak louder than any testimonial I could write. Since I started re…" at bounding box center [822, 154] width 271 height 143
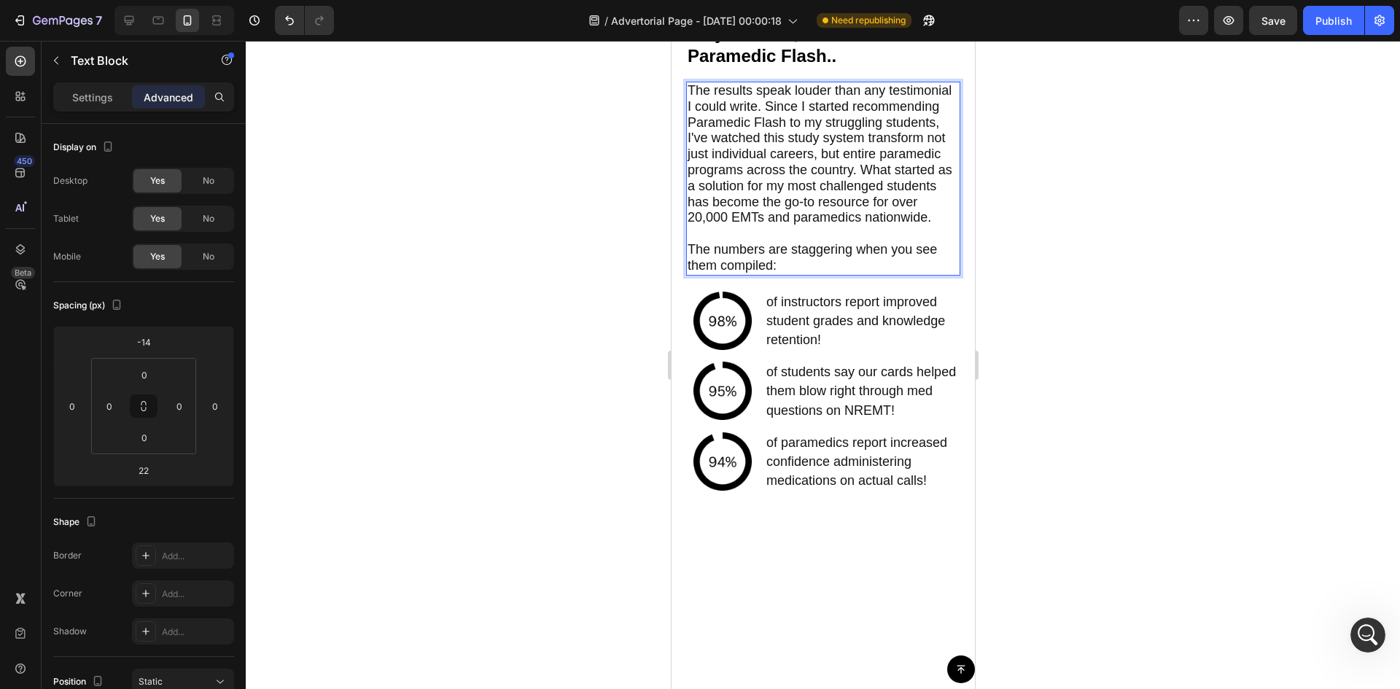
drag, startPoint x: 1234, startPoint y: 288, endPoint x: 1181, endPoint y: 265, distance: 57.8
click at [1227, 281] on div at bounding box center [823, 365] width 1154 height 648
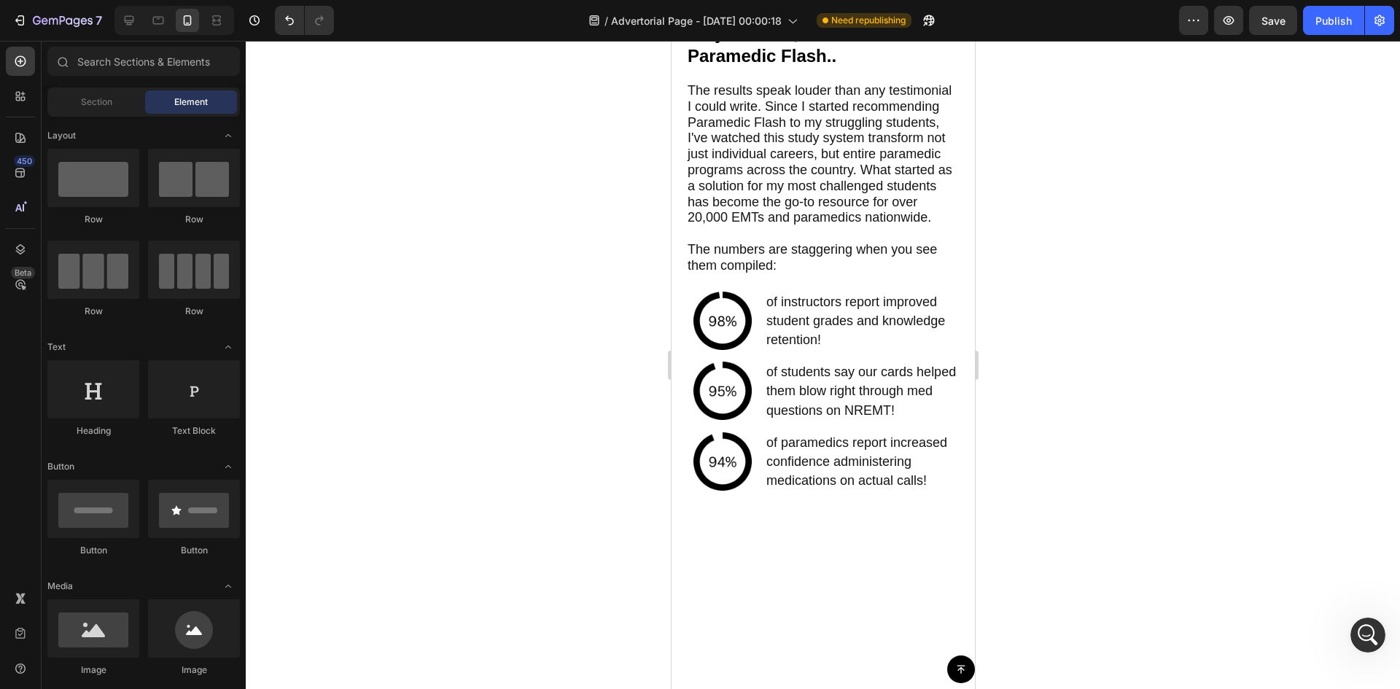
click at [920, 187] on span "The results speak louder than any testimonial I could write. Since I started re…" at bounding box center [819, 153] width 265 height 141
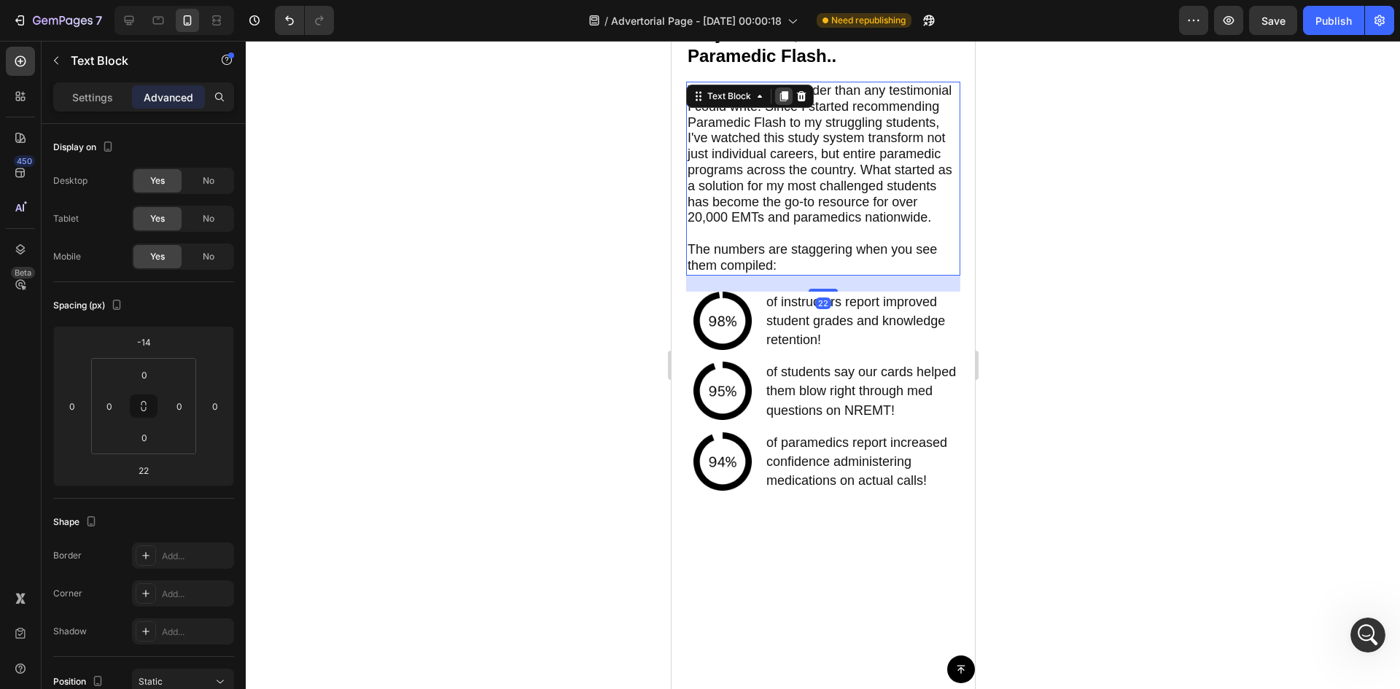
click at [785, 99] on icon at bounding box center [783, 96] width 12 height 12
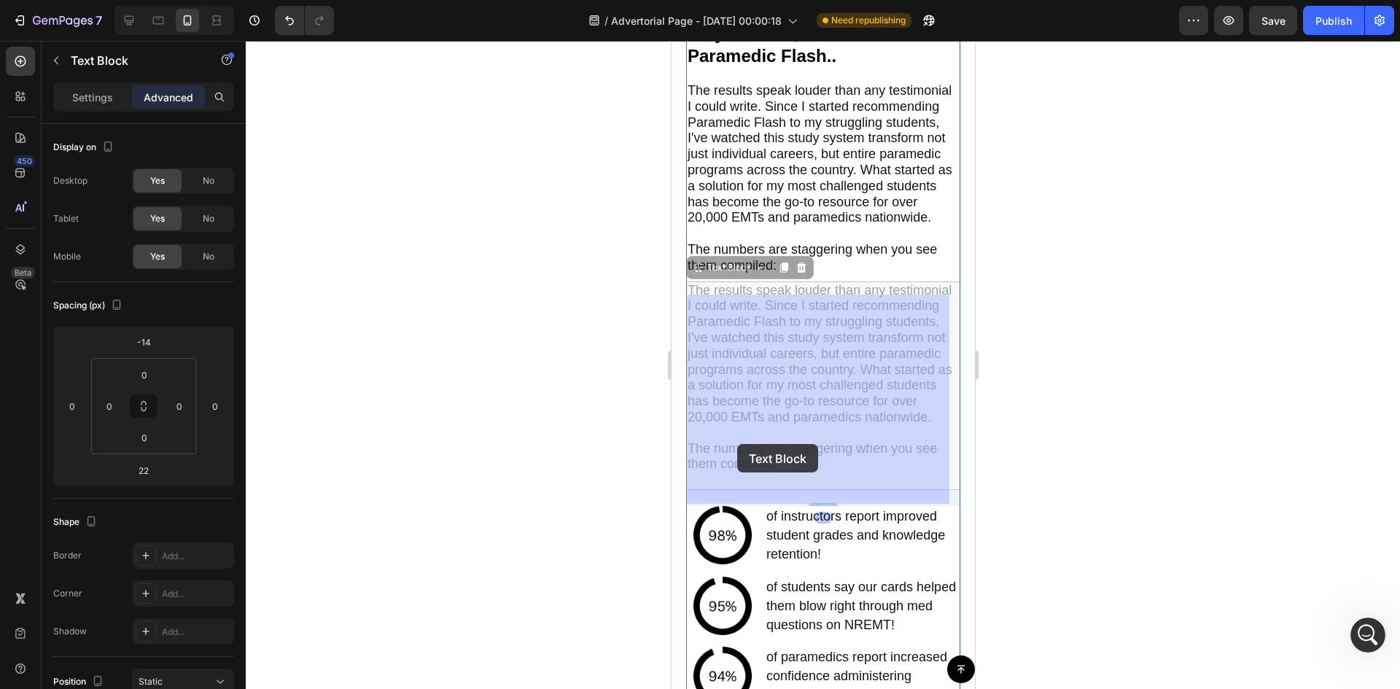
scroll to position [5624, 0]
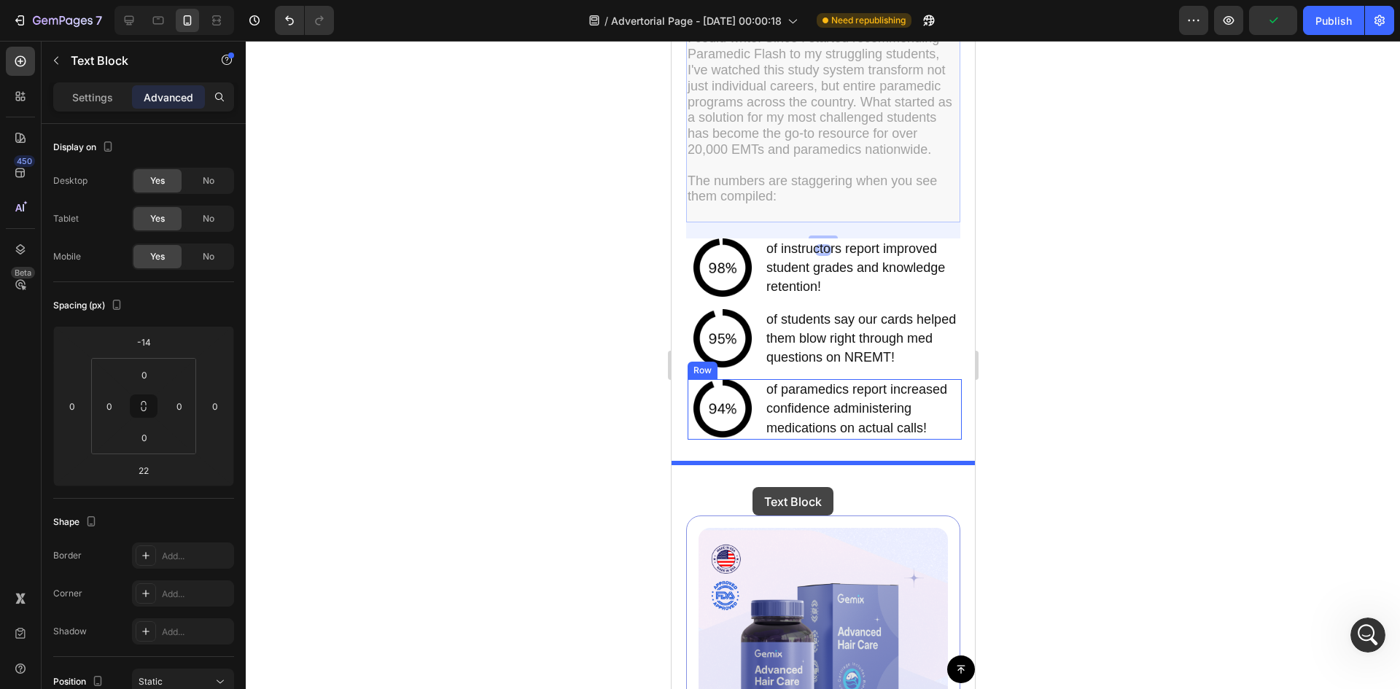
drag, startPoint x: 698, startPoint y: 294, endPoint x: 752, endPoint y: 487, distance: 200.4
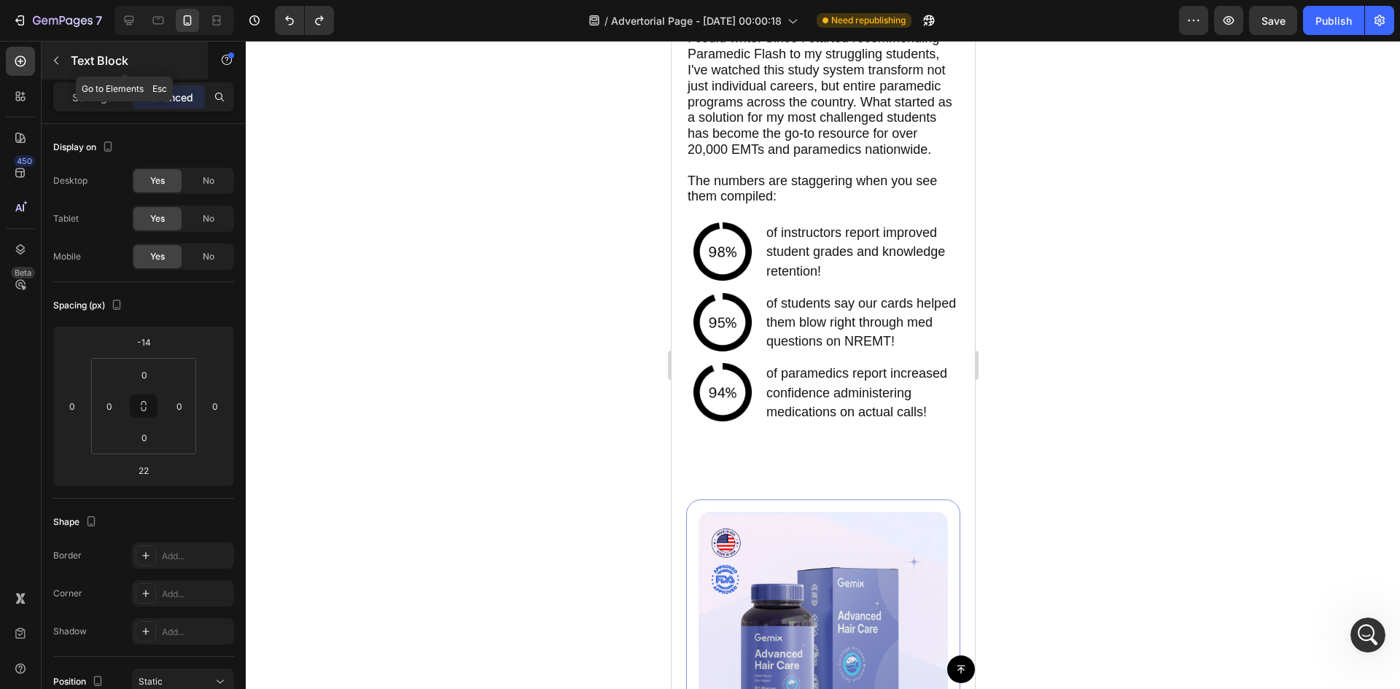
click at [69, 61] on div "Text Block" at bounding box center [125, 61] width 166 height 38
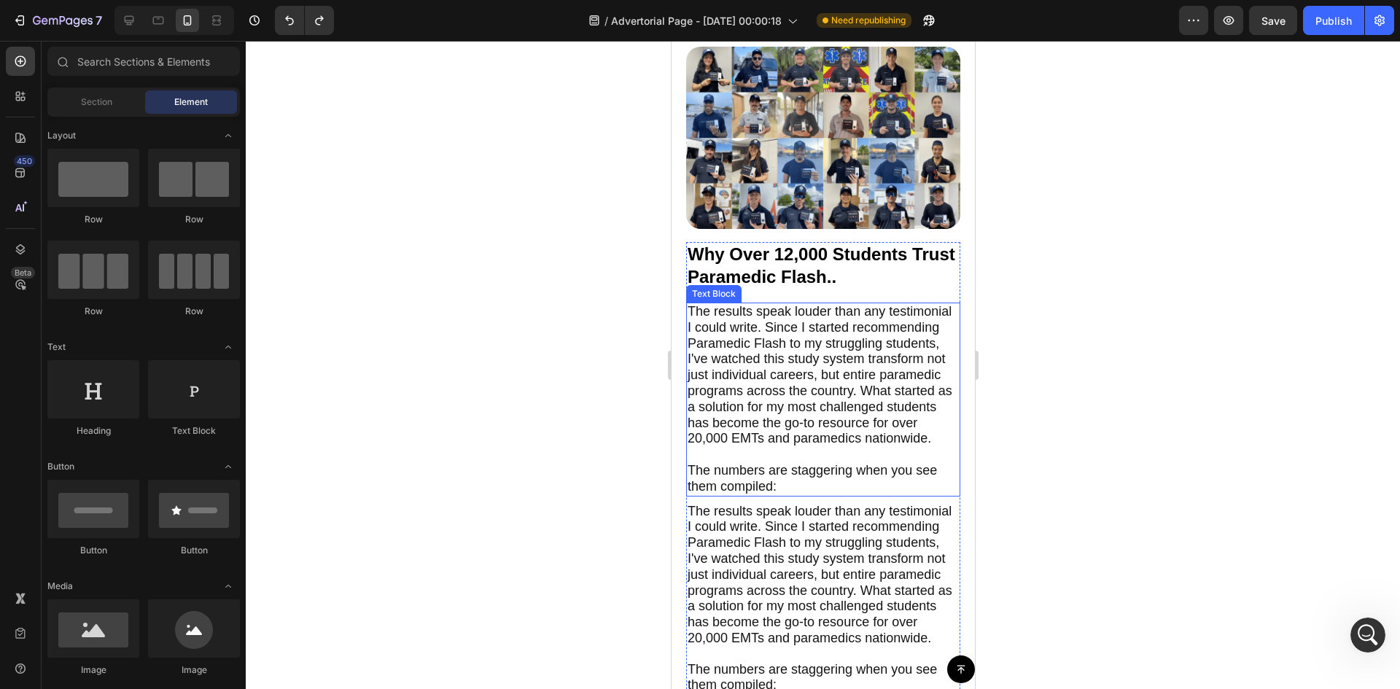
scroll to position [5089, 0]
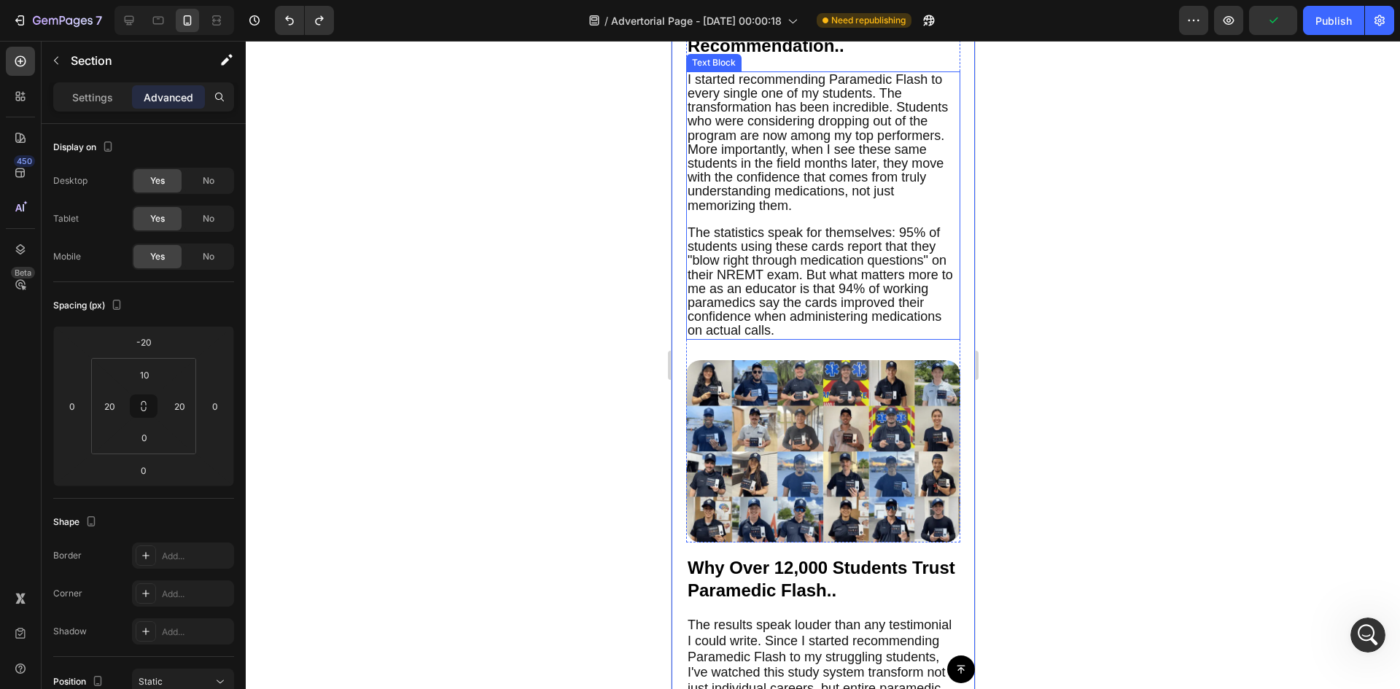
scroll to position [4554, 0]
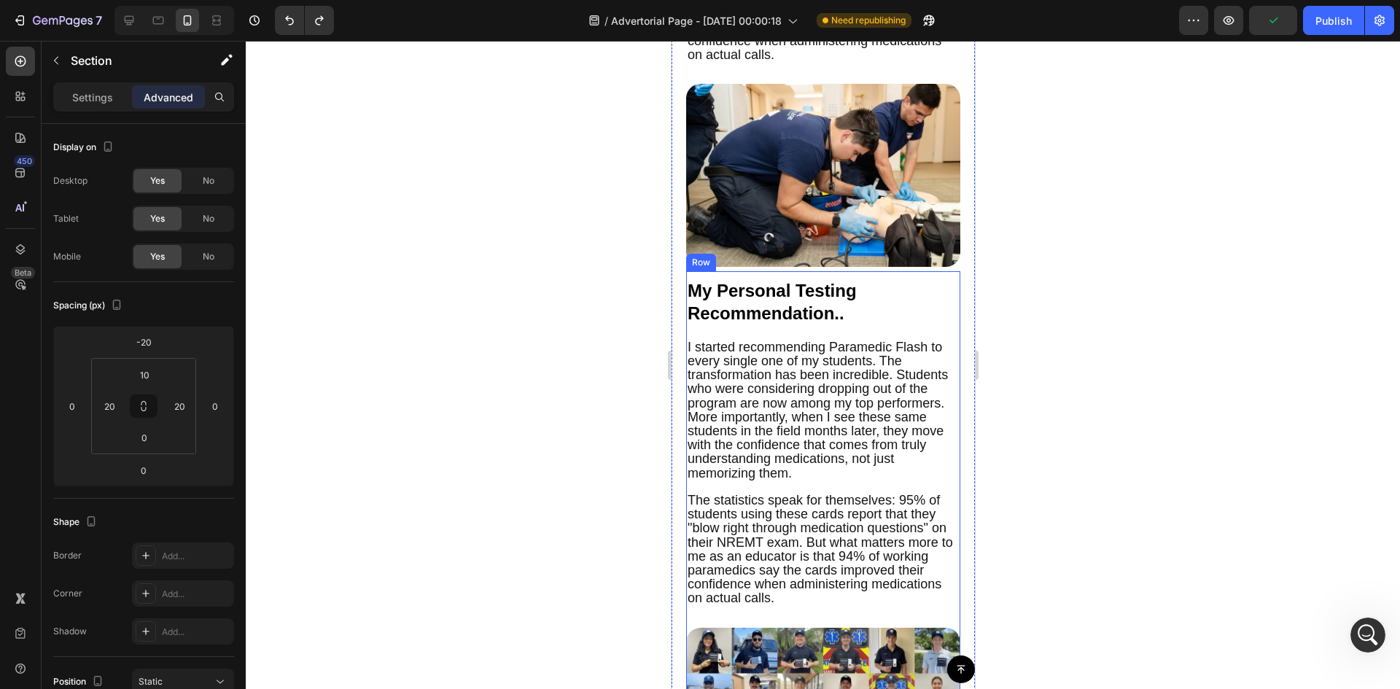
click at [930, 344] on div "My Personal Testing Recommendation.. Text Block I started recommending Paramedi…" at bounding box center [822, 540] width 274 height 539
click at [752, 263] on icon at bounding box center [758, 258] width 12 height 12
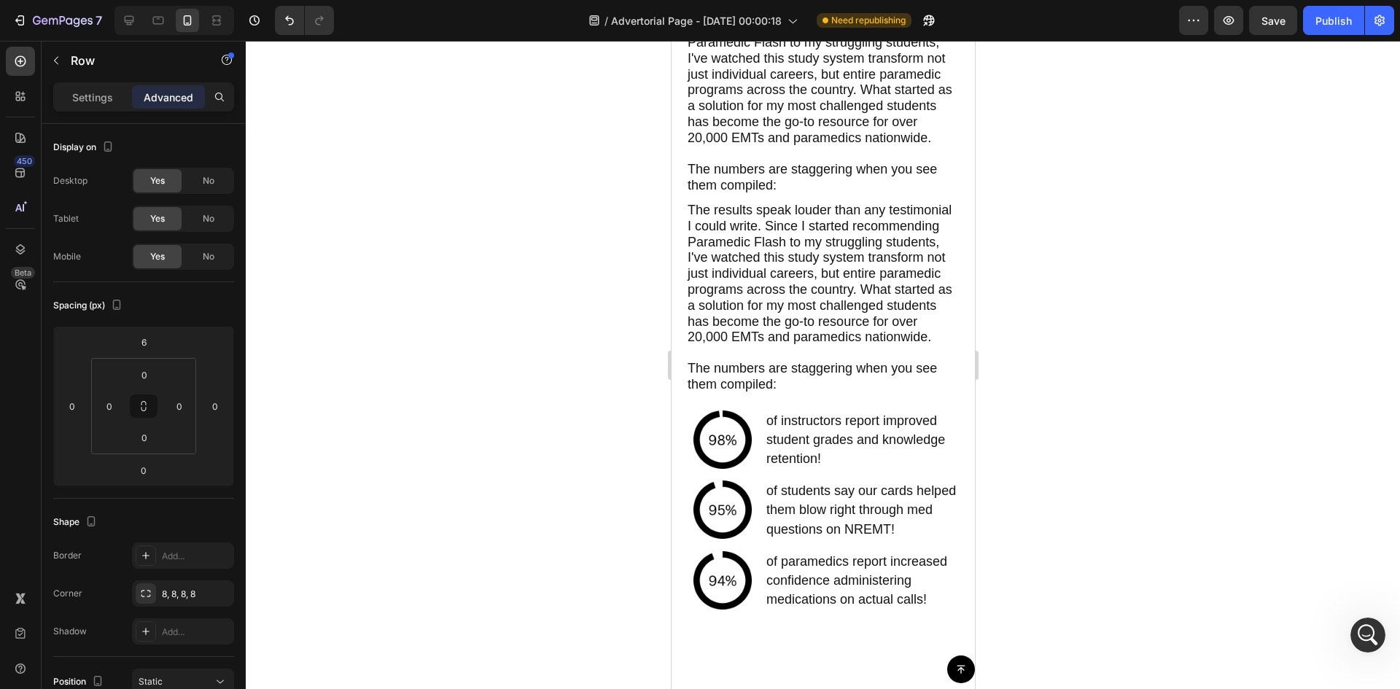
scroll to position [6081, 0]
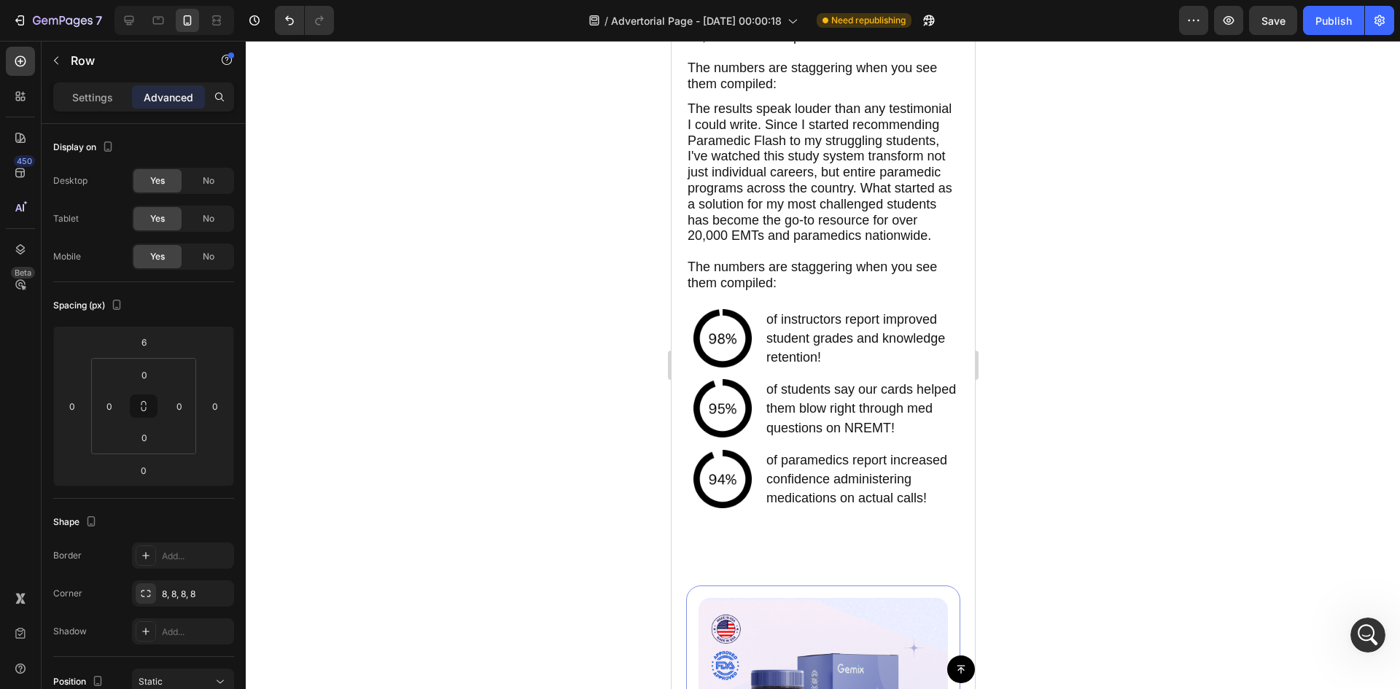
click at [451, 171] on div at bounding box center [823, 365] width 1154 height 648
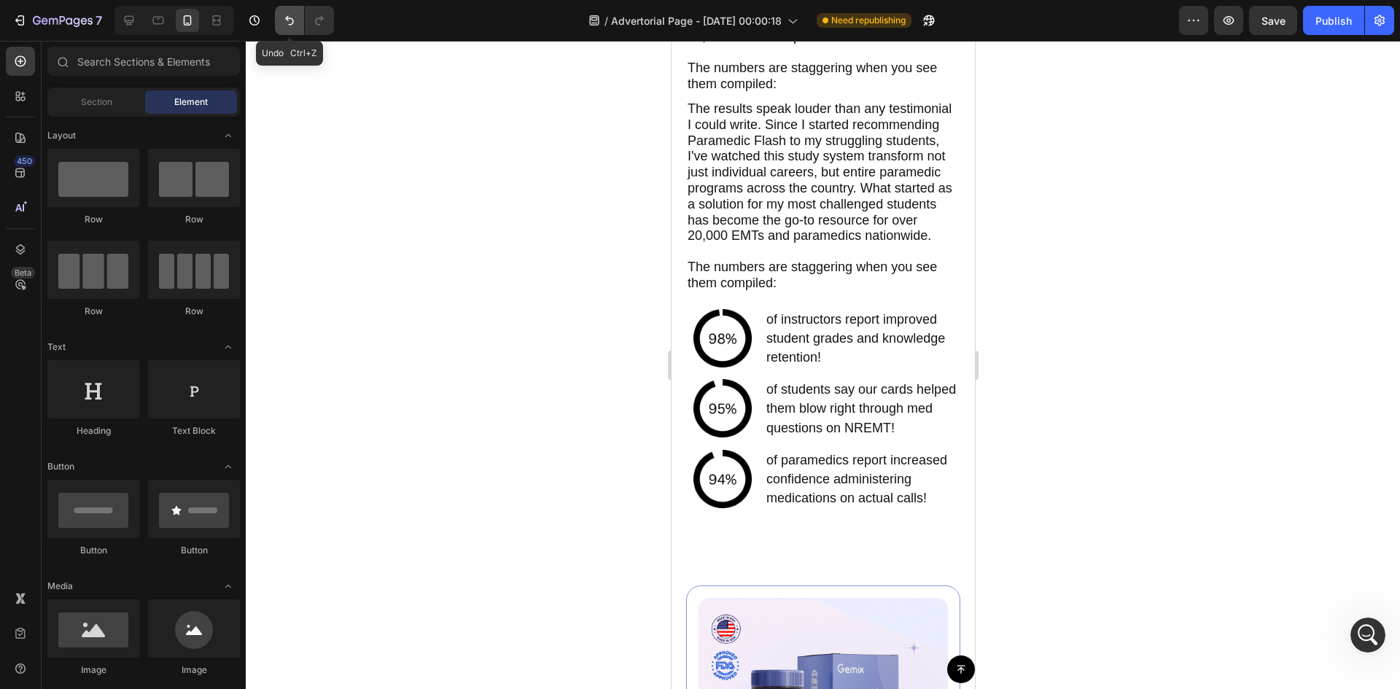
click at [290, 20] on icon "Undo/Redo" at bounding box center [289, 20] width 15 height 15
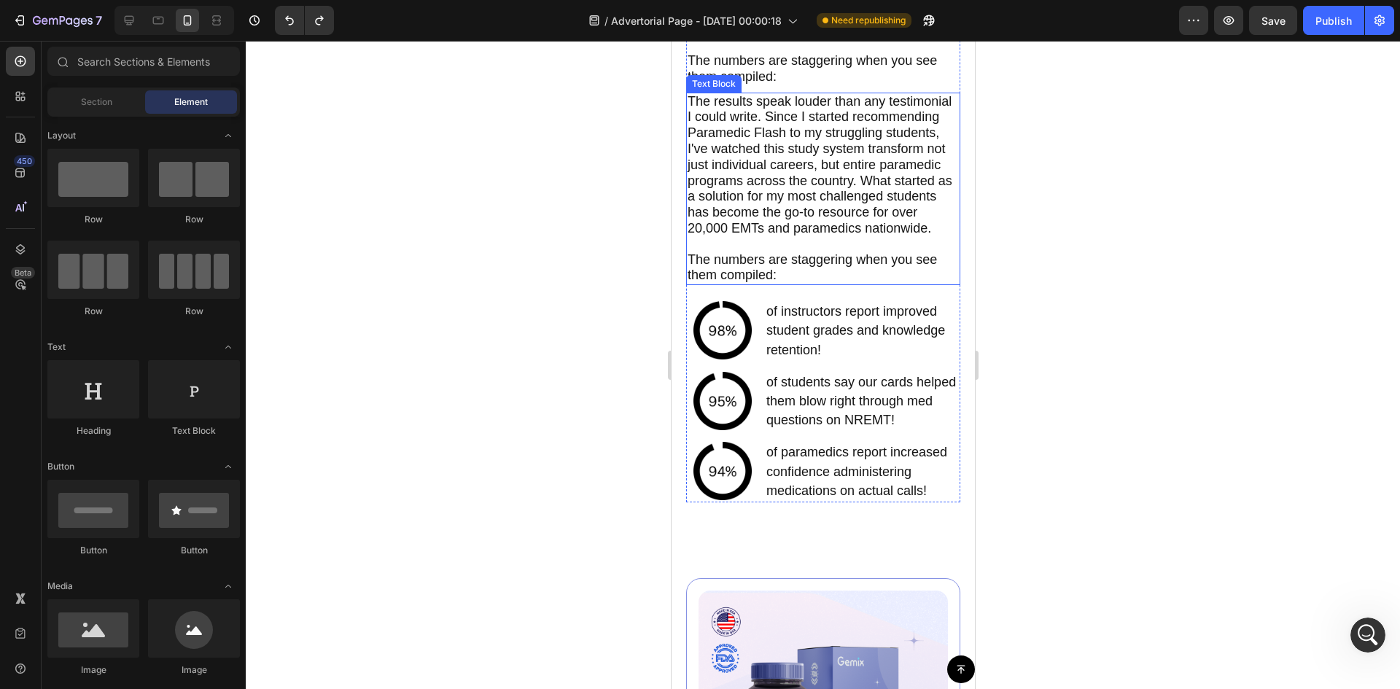
scroll to position [5278, 0]
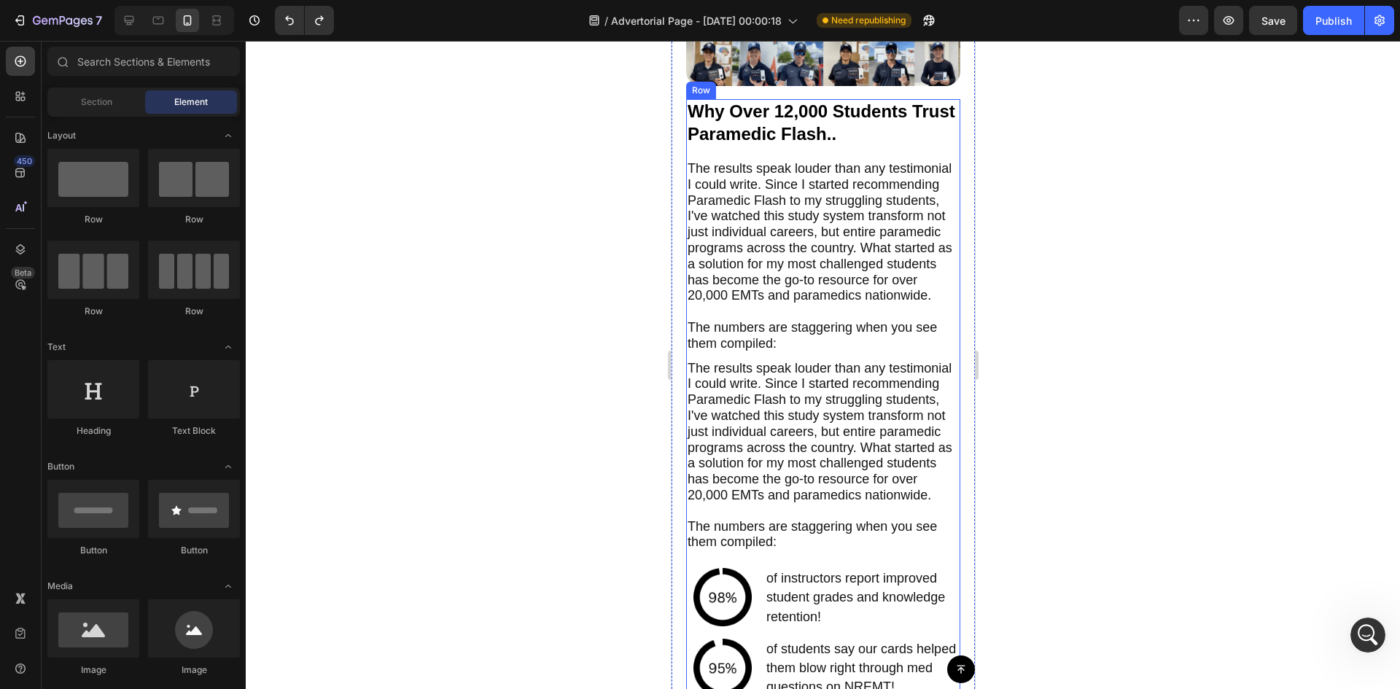
click at [941, 166] on div "Why Over 12,000 Students Trust Paramedic Flash.. Text Block The results speak l…" at bounding box center [822, 434] width 274 height 670
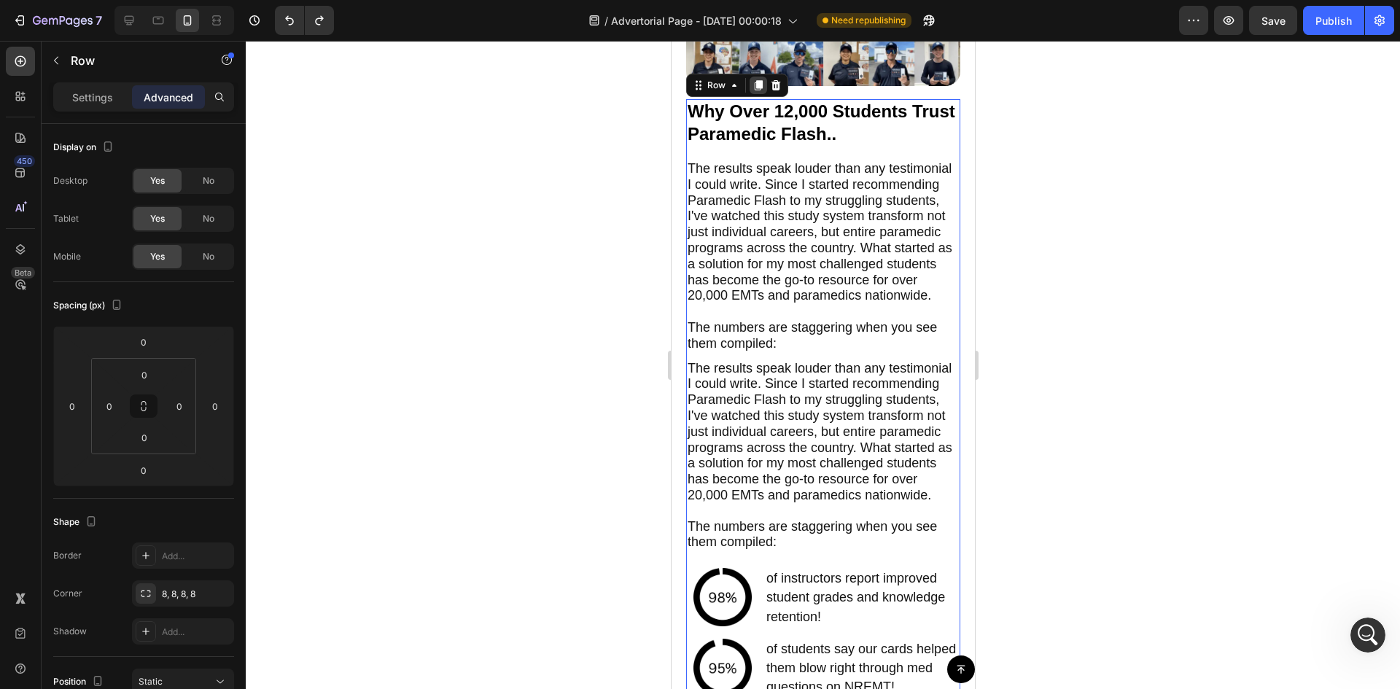
click at [757, 91] on icon at bounding box center [758, 85] width 12 height 12
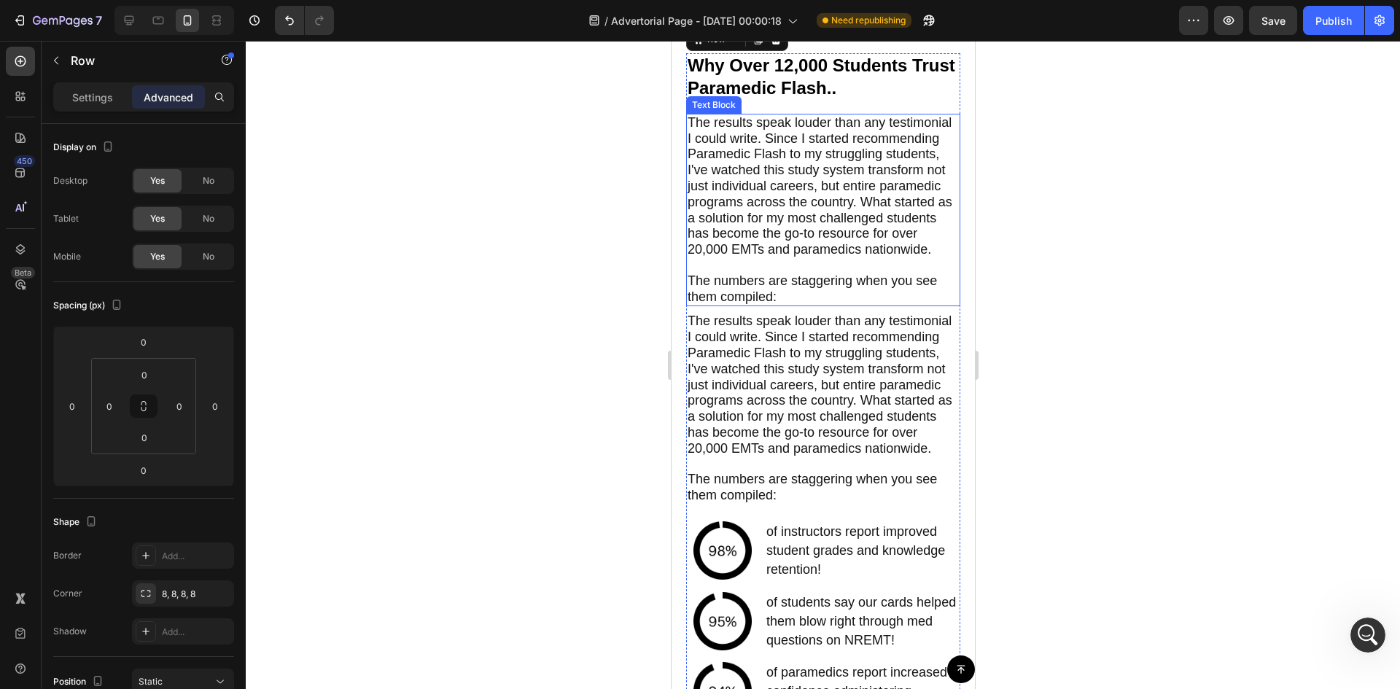
scroll to position [6008, 0]
click at [833, 441] on span "The results speak louder than any testimonial I could write. Since I started re…" at bounding box center [819, 383] width 265 height 141
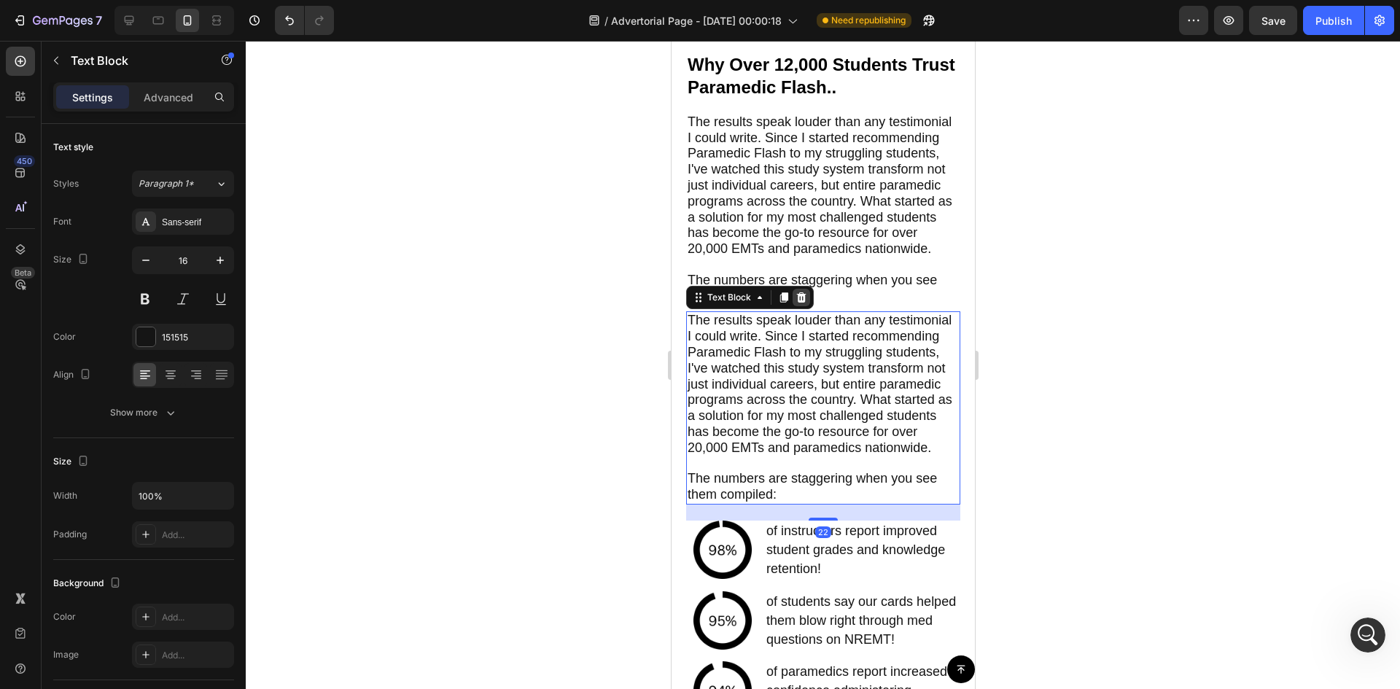
click at [798, 303] on icon at bounding box center [801, 298] width 12 height 12
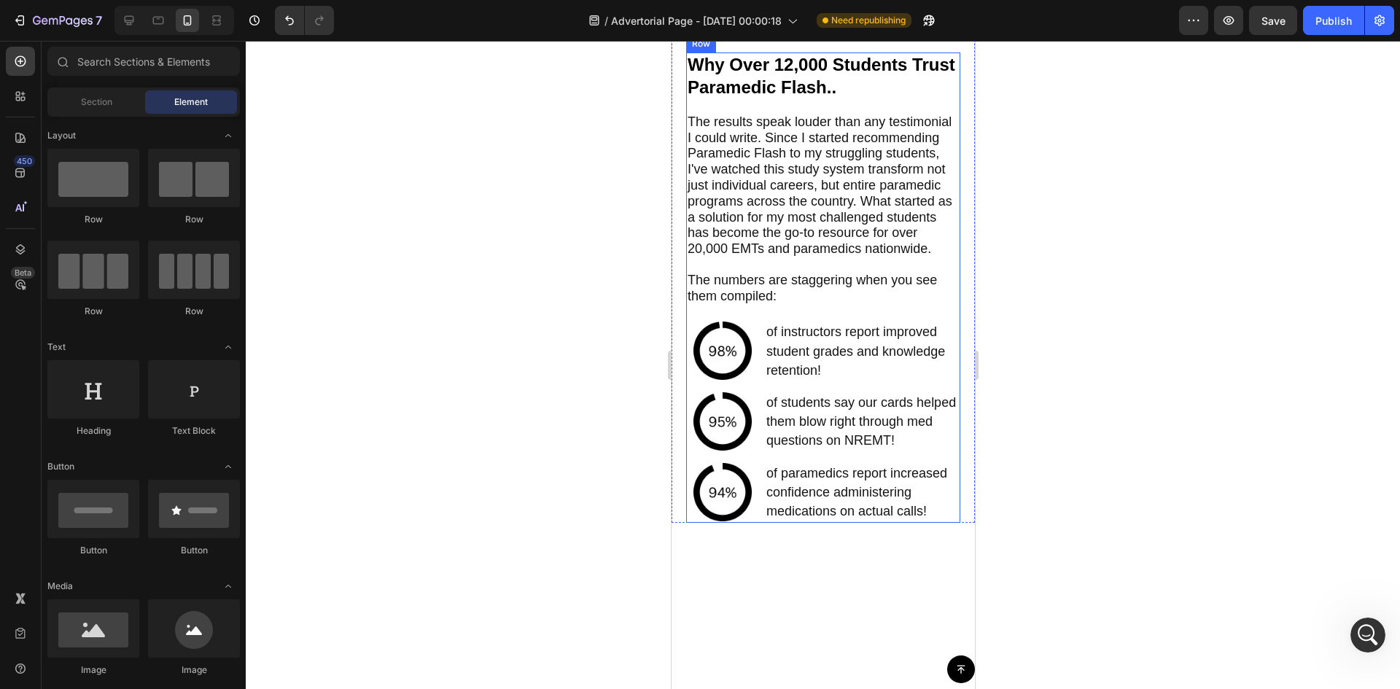
click at [836, 97] on span "Why Over 12,000 Students Trust Paramedic Flash.." at bounding box center [821, 76] width 268 height 42
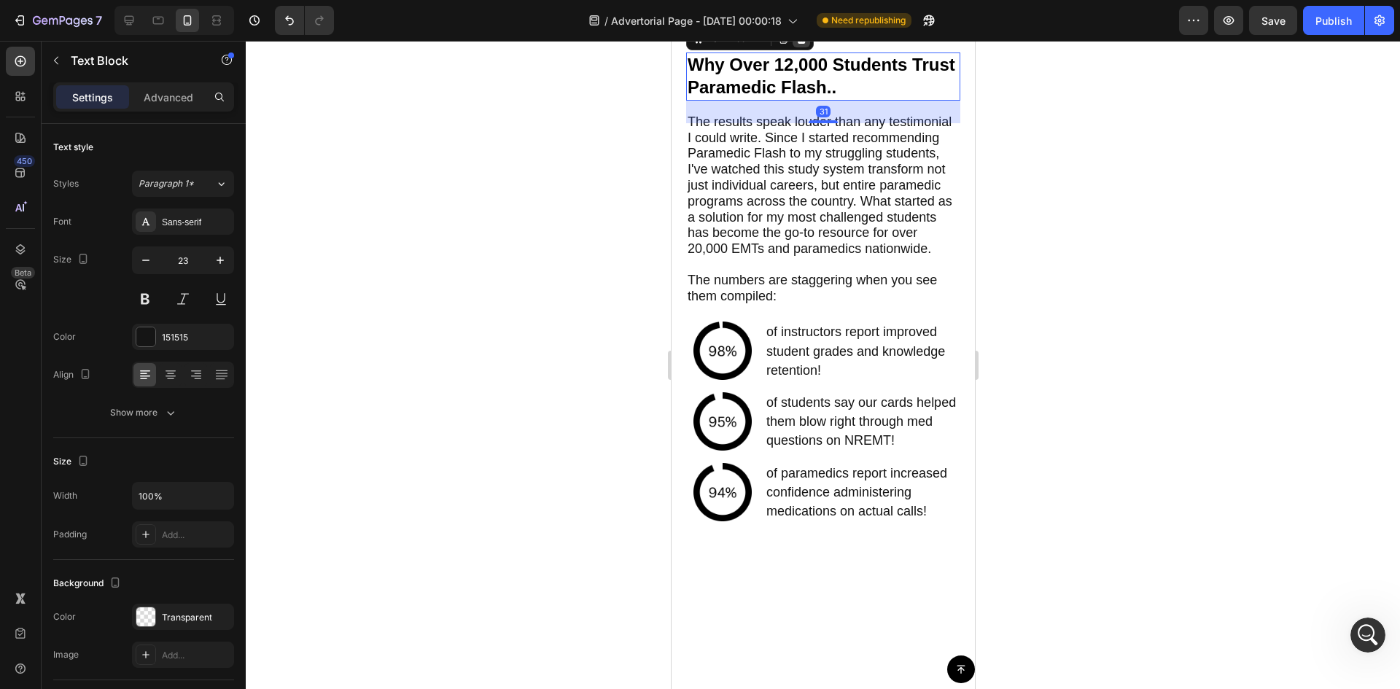
click at [808, 47] on div at bounding box center [800, 38] width 17 height 17
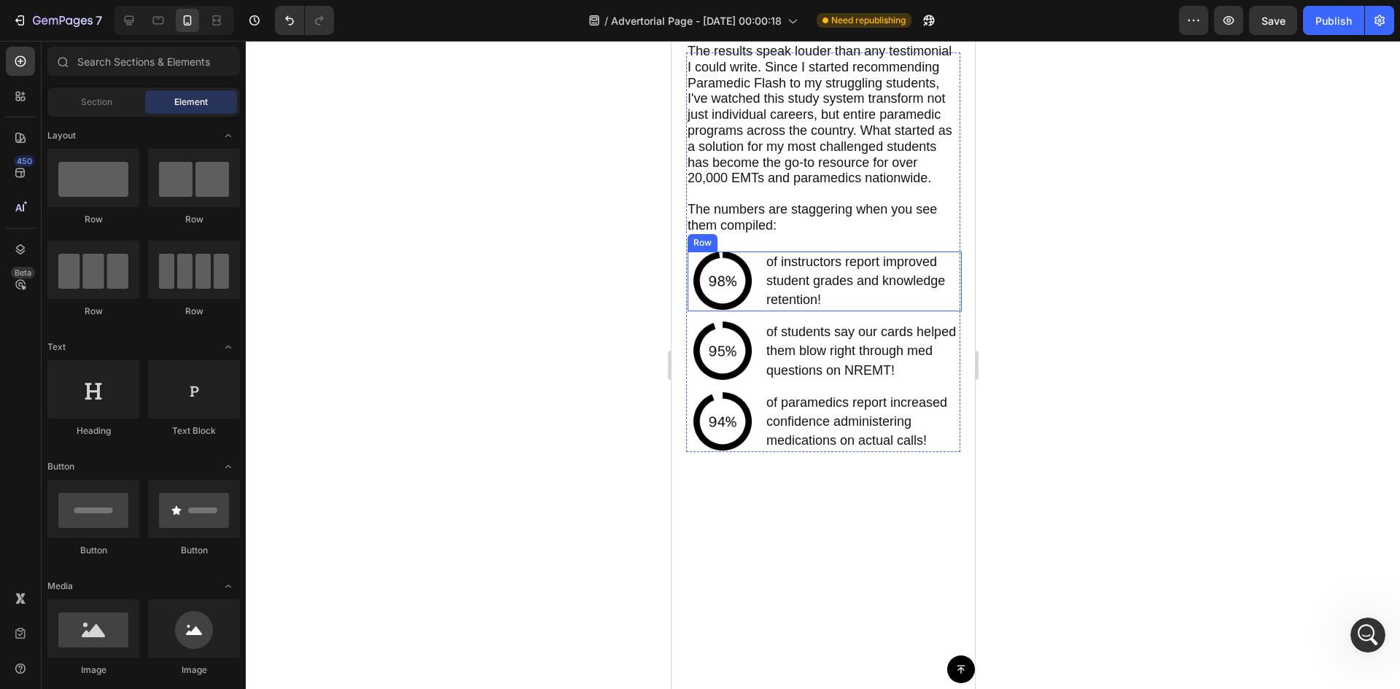
click at [755, 312] on div "Image of instructors report improved student grades and knowledge retention! Te…" at bounding box center [824, 282] width 274 height 61
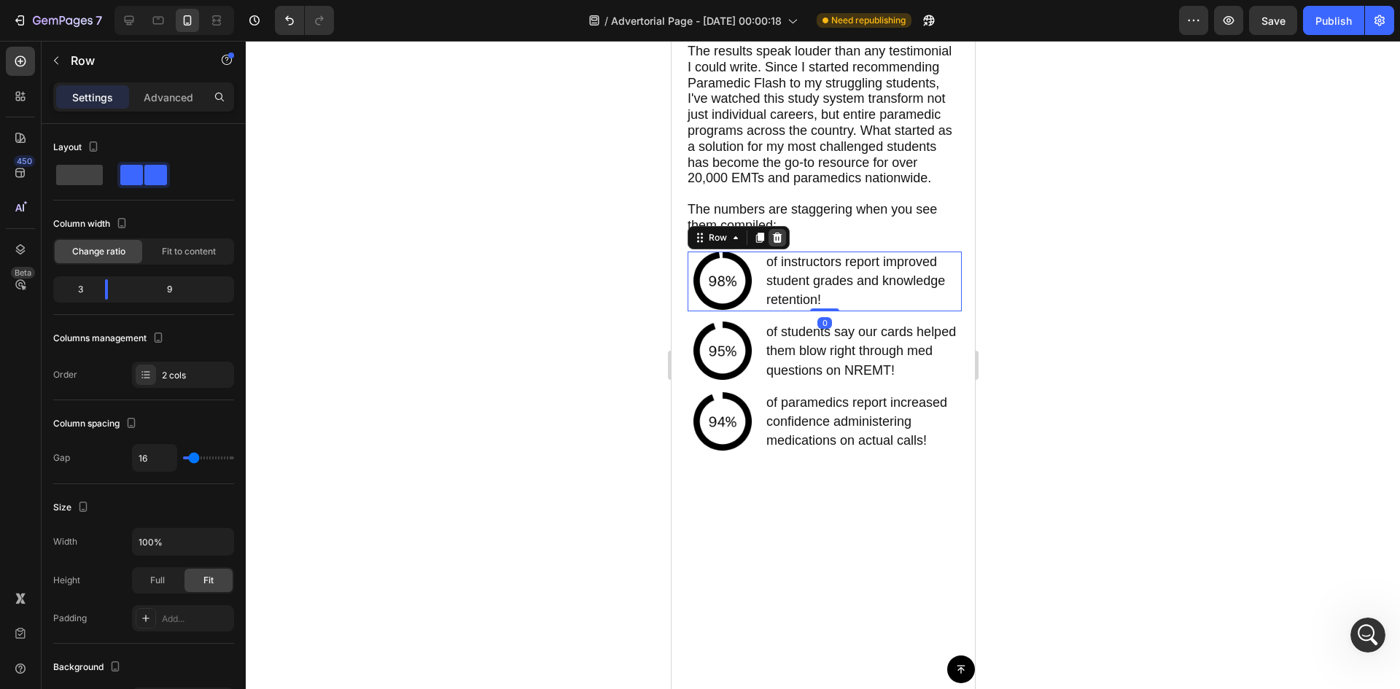
click at [772, 246] on div at bounding box center [776, 237] width 17 height 17
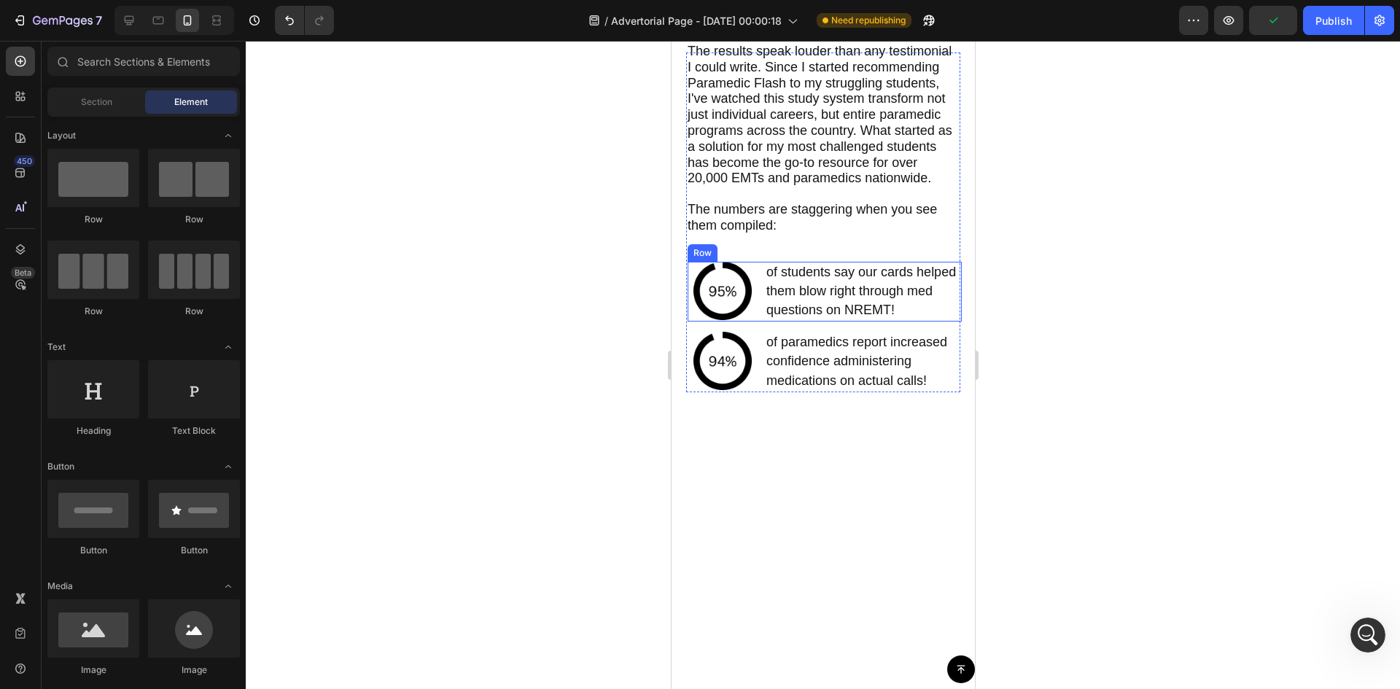
click at [755, 316] on div "Image of students say our cards helped them blow right through med questions on…" at bounding box center [824, 292] width 274 height 61
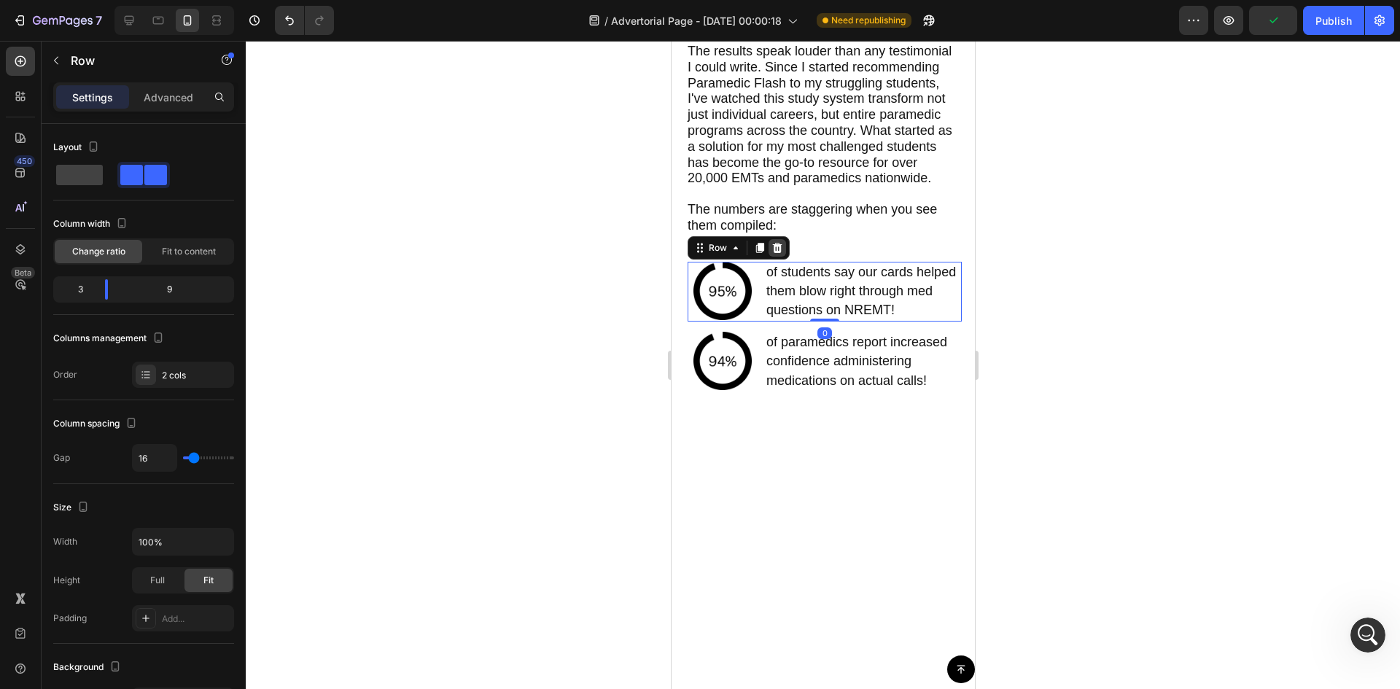
click at [785, 257] on div at bounding box center [776, 247] width 17 height 17
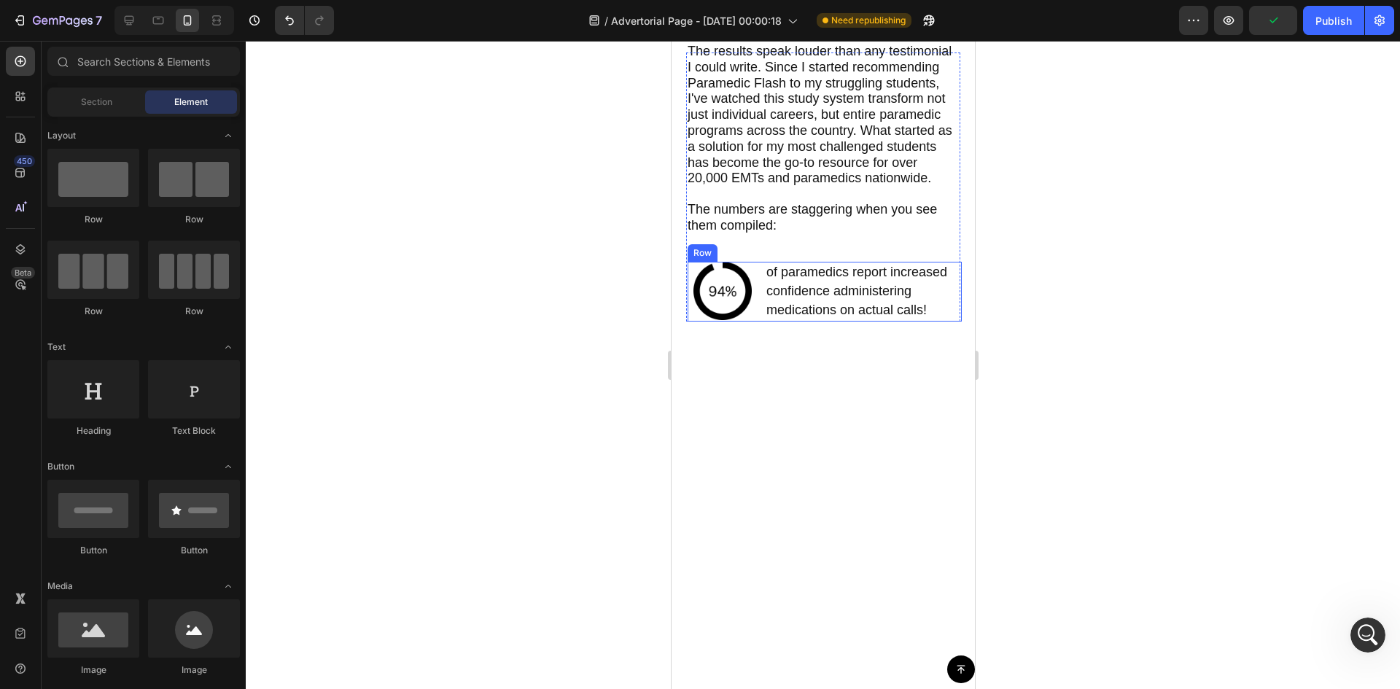
click at [757, 322] on div "Image of paramedics report increased confidence administering medications on ac…" at bounding box center [824, 292] width 274 height 61
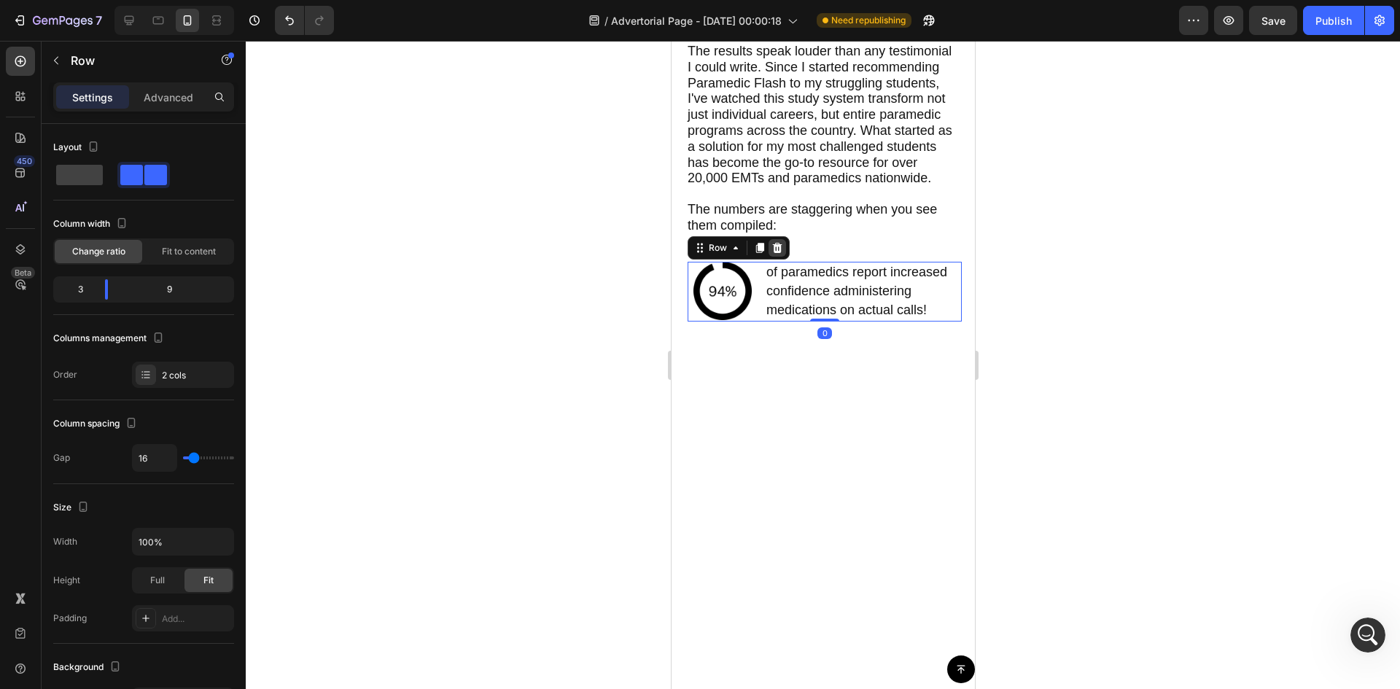
click at [779, 252] on icon at bounding box center [776, 247] width 9 height 10
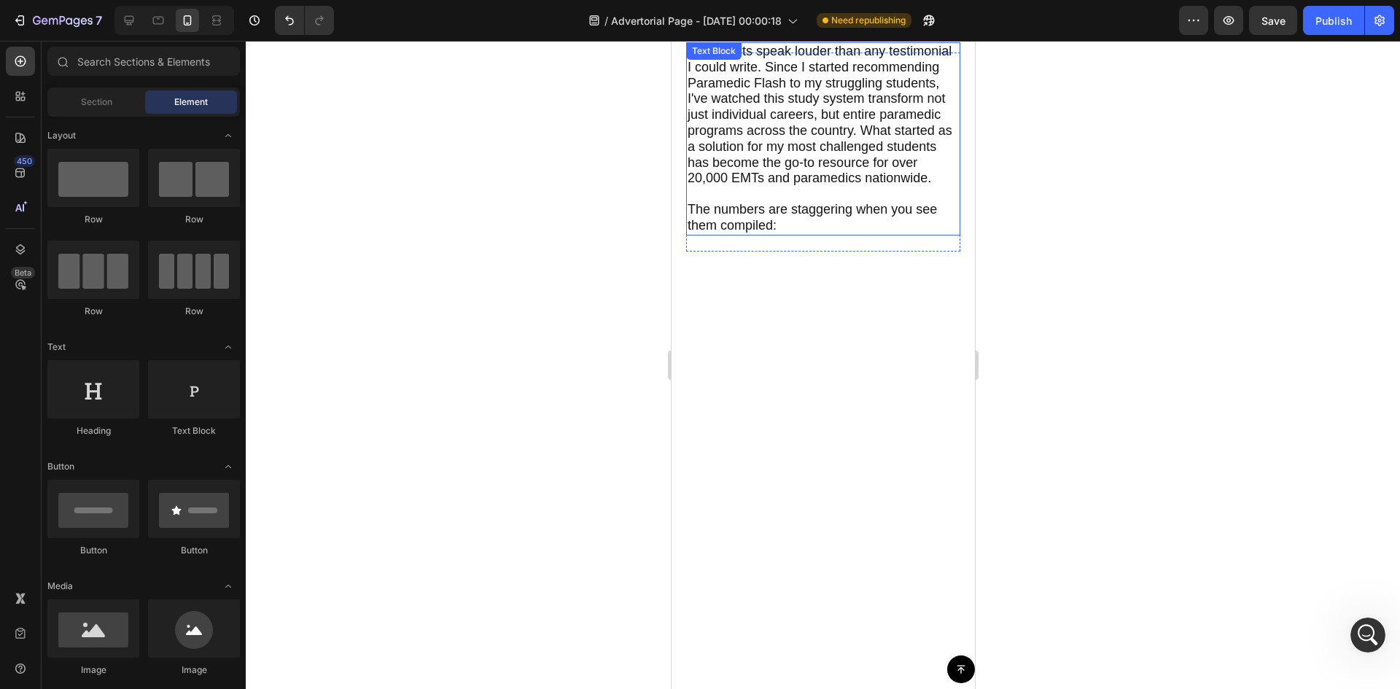
scroll to position [5740, 0]
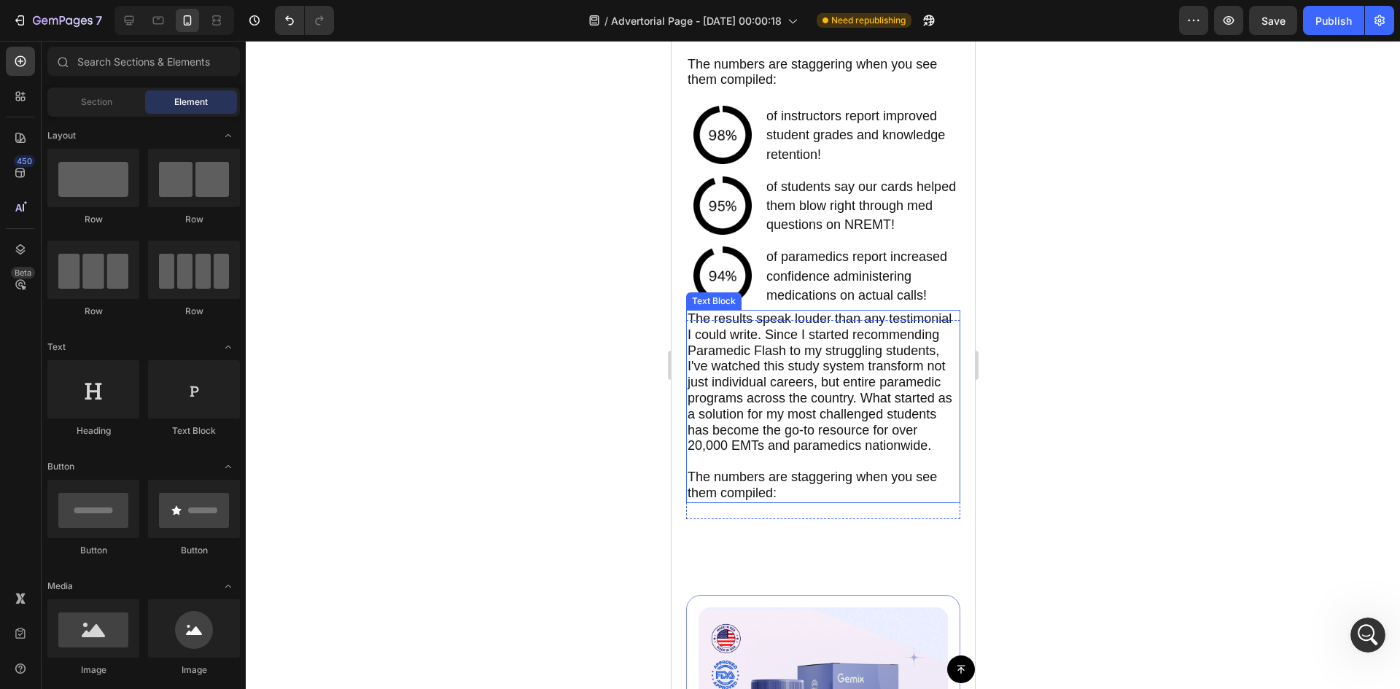
click at [806, 413] on p "The results speak louder than any testimonial I could write. Since I started re…" at bounding box center [822, 390] width 271 height 158
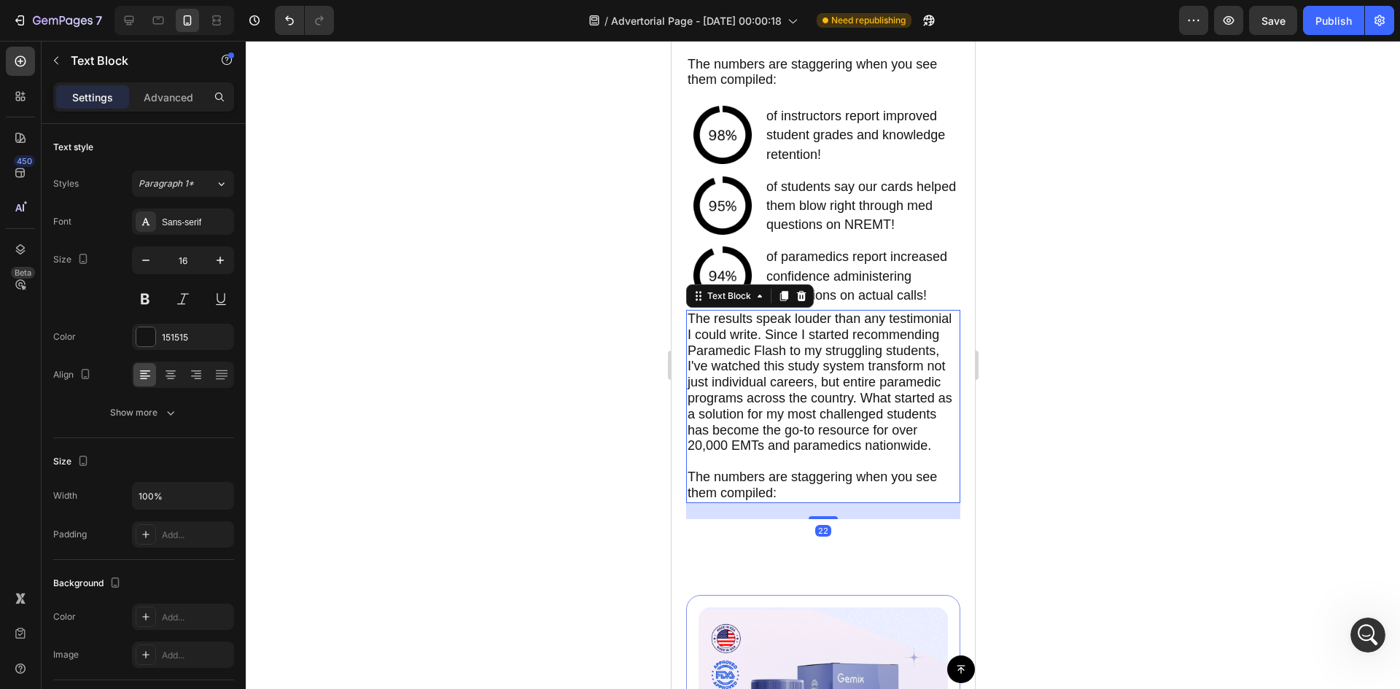
click at [803, 398] on span "The results speak louder than any testimonial I could write. Since I started re…" at bounding box center [819, 381] width 265 height 141
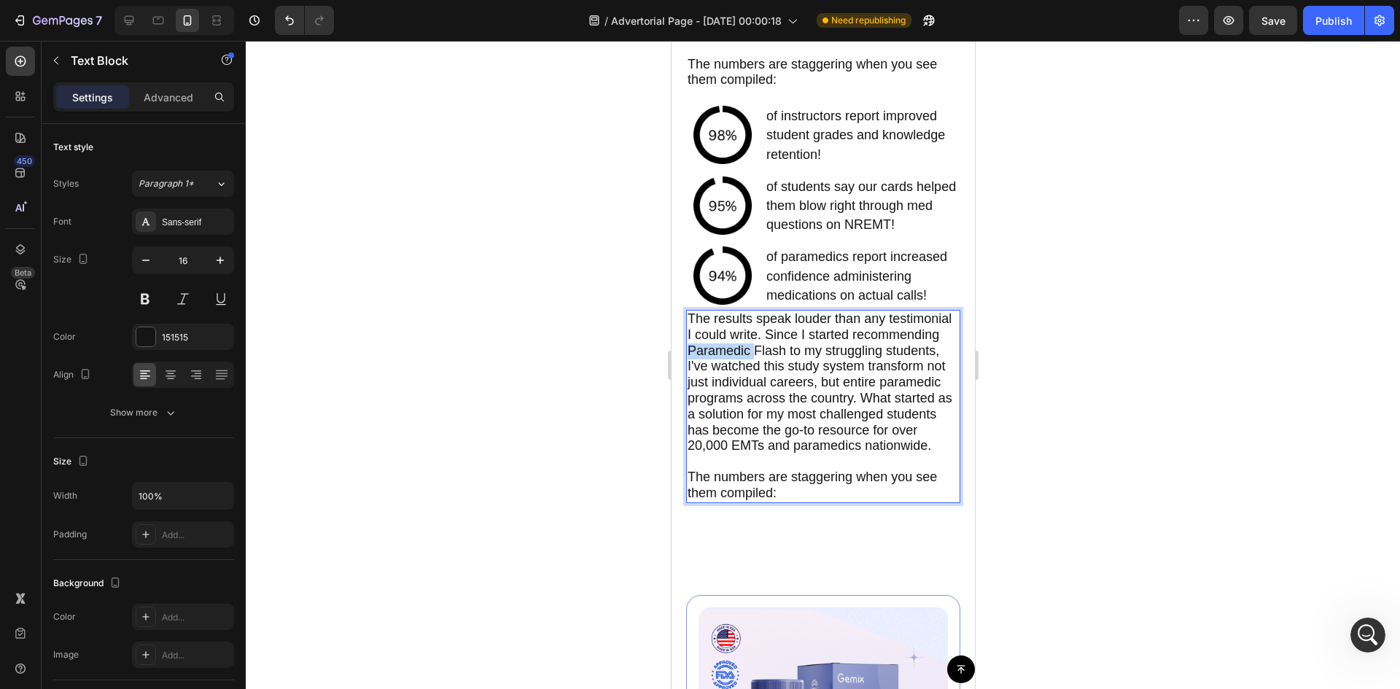
click at [803, 398] on span "The results speak louder than any testimonial I could write. Since I started re…" at bounding box center [819, 381] width 265 height 141
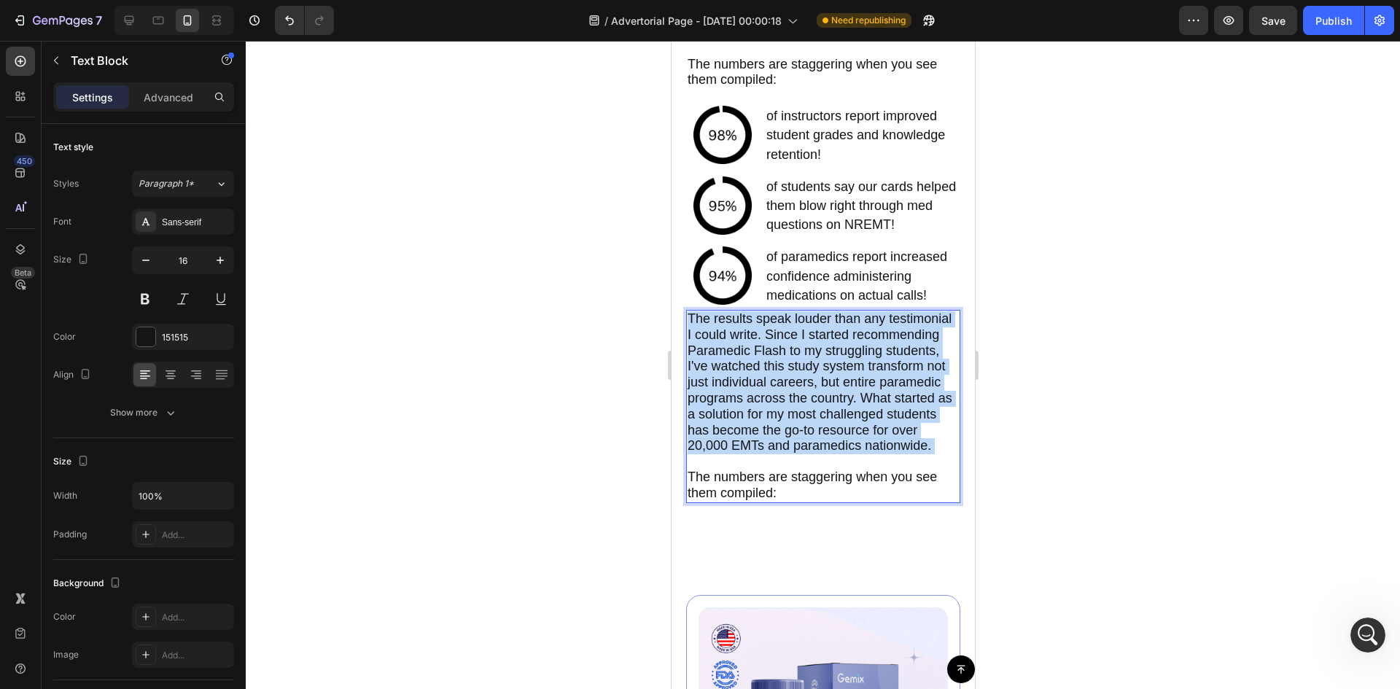
click at [803, 398] on span "The results speak louder than any testimonial I could write. Since I started re…" at bounding box center [819, 381] width 265 height 141
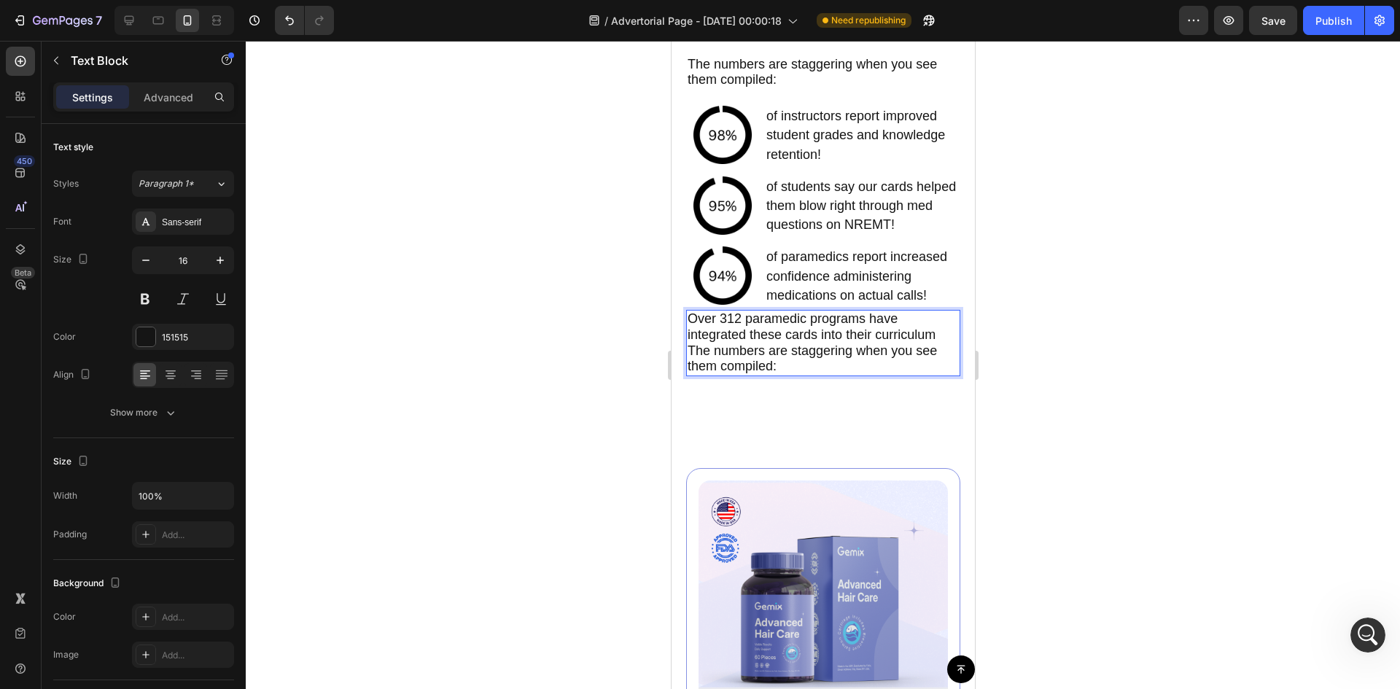
click at [787, 375] on p "The numbers are staggering when you see them compiled:" at bounding box center [822, 359] width 271 height 32
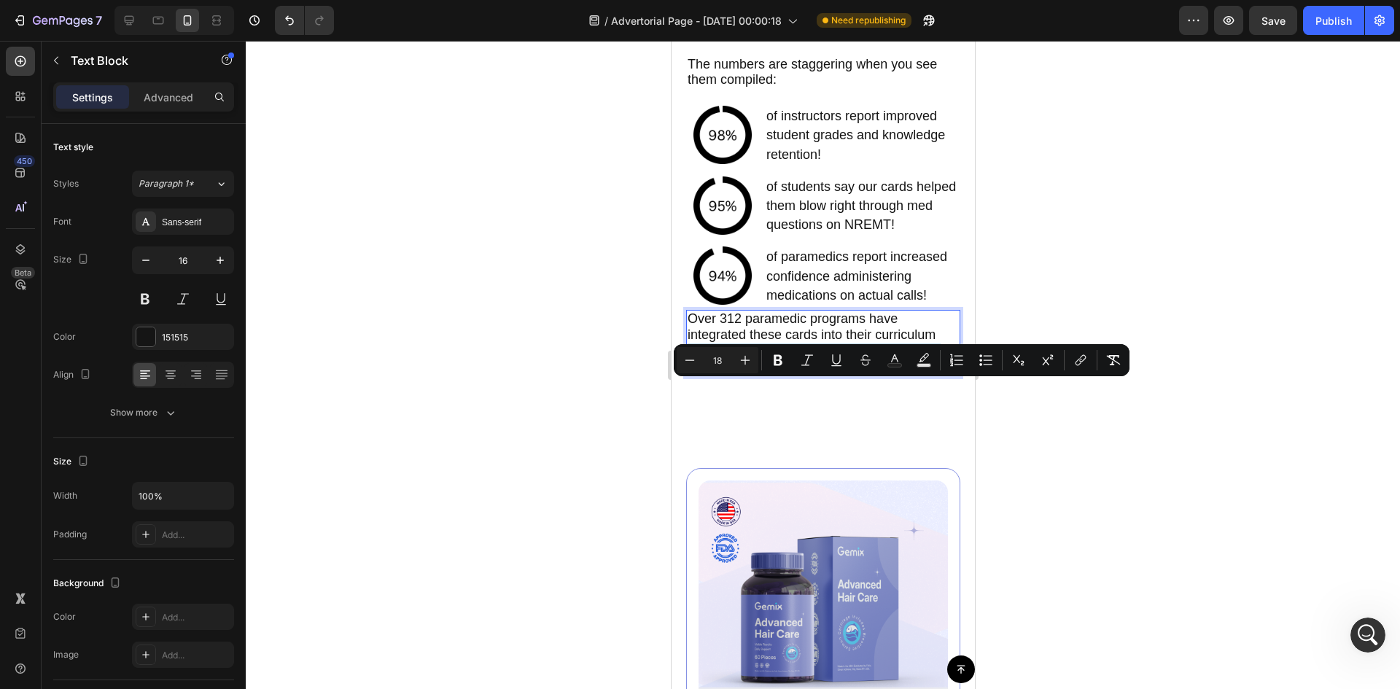
drag, startPoint x: 800, startPoint y: 403, endPoint x: 668, endPoint y: 388, distance: 132.9
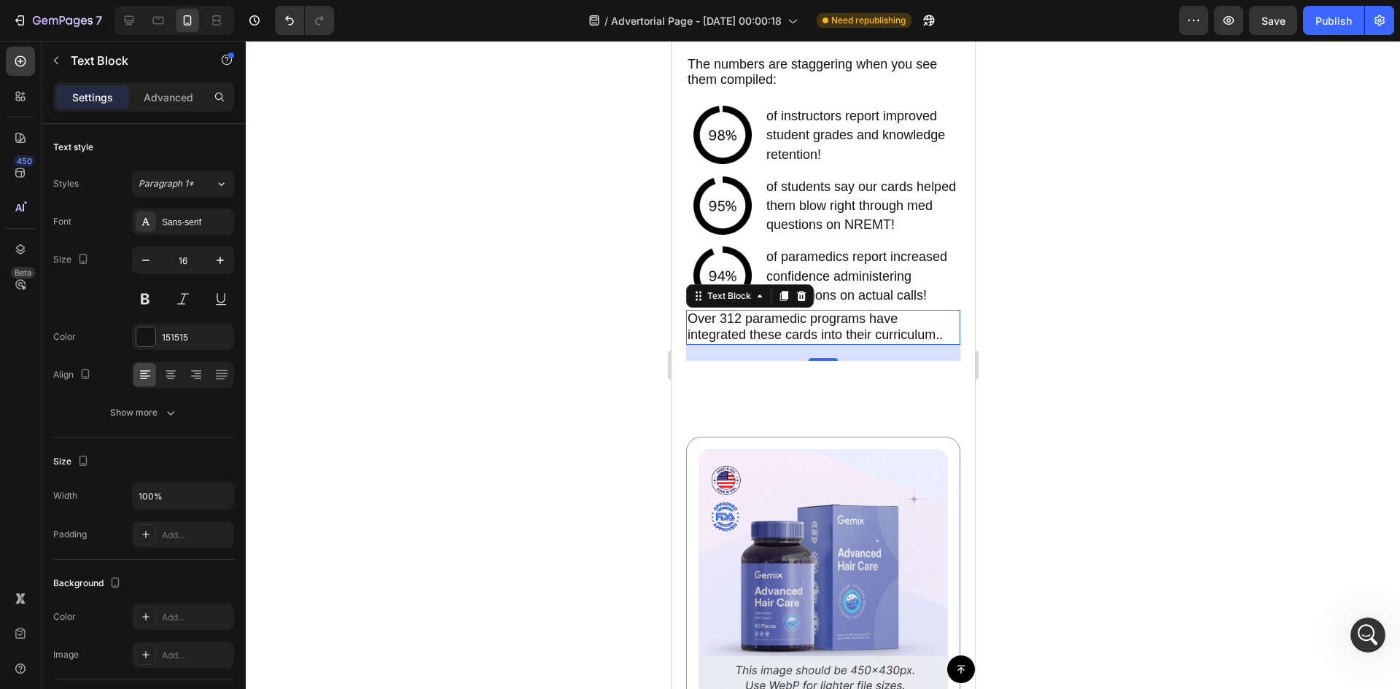
click at [1061, 370] on div at bounding box center [823, 365] width 1154 height 648
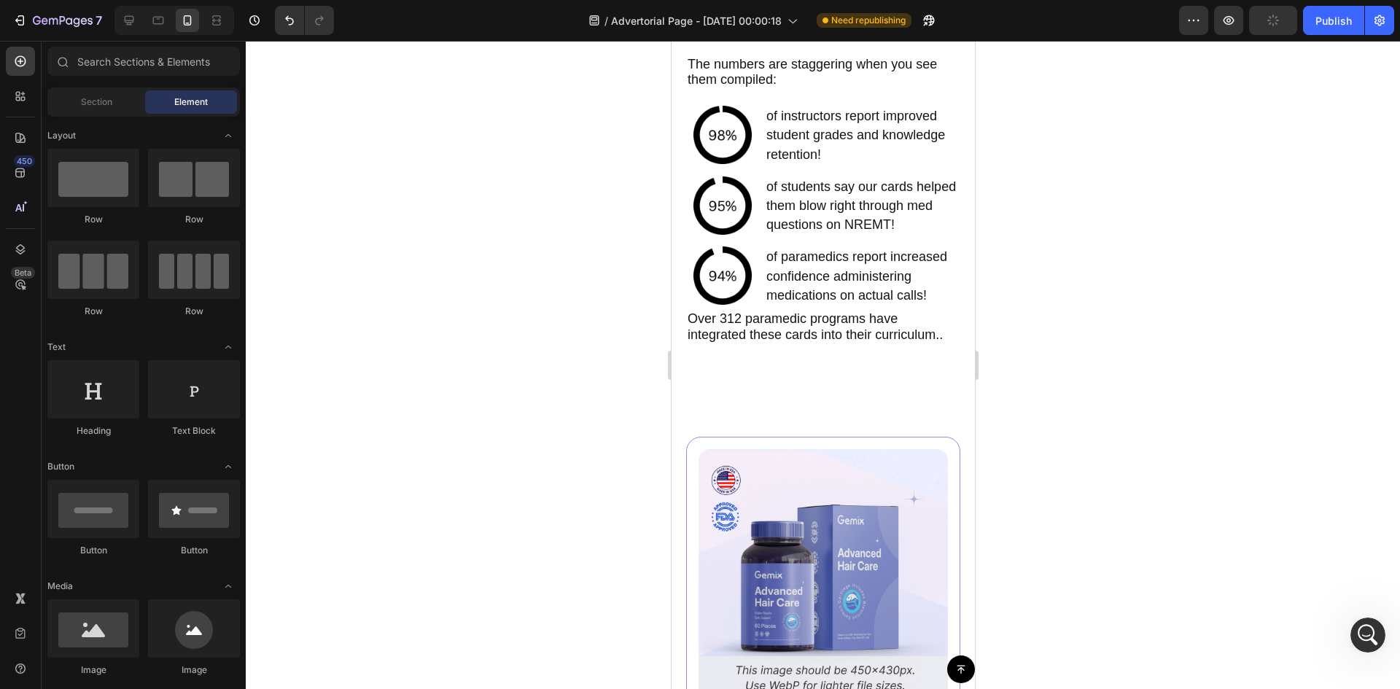
click at [900, 343] on p "Over 312 paramedic programs have integrated these cards into their curriculum.." at bounding box center [822, 327] width 271 height 32
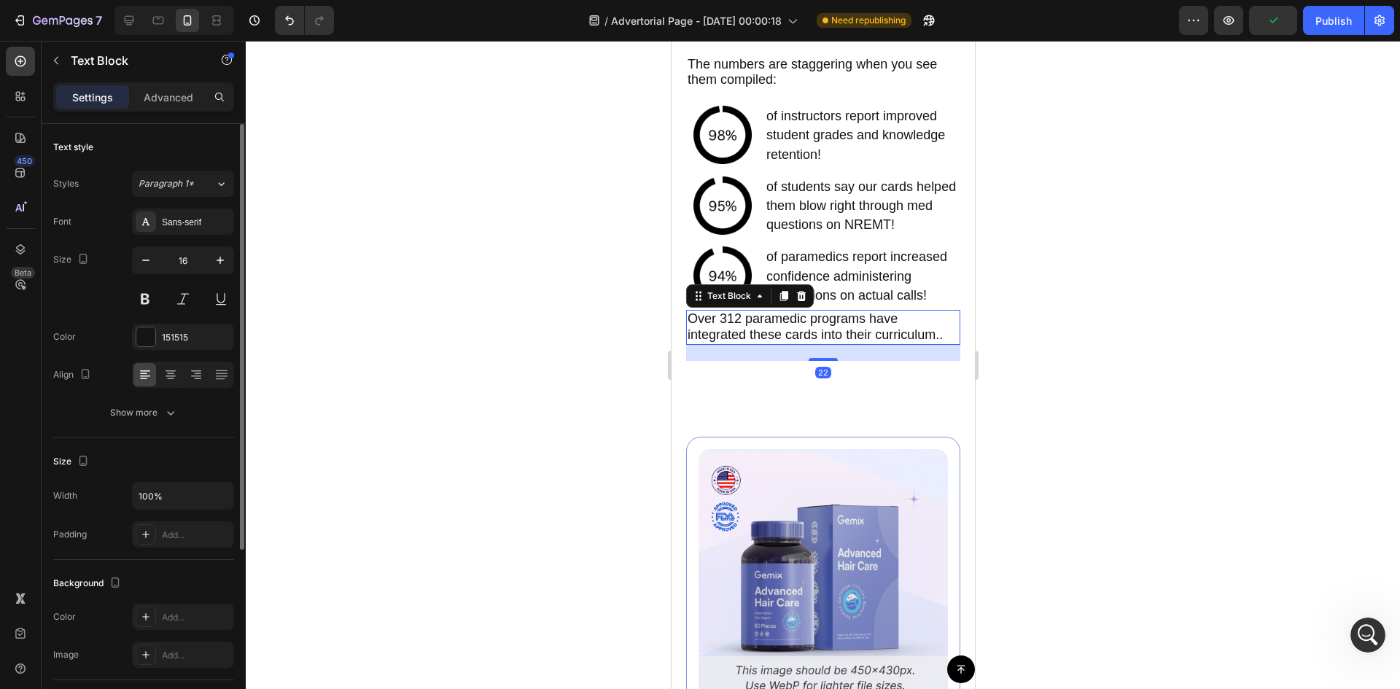
click at [176, 92] on p "Advanced" at bounding box center [169, 97] width 50 height 15
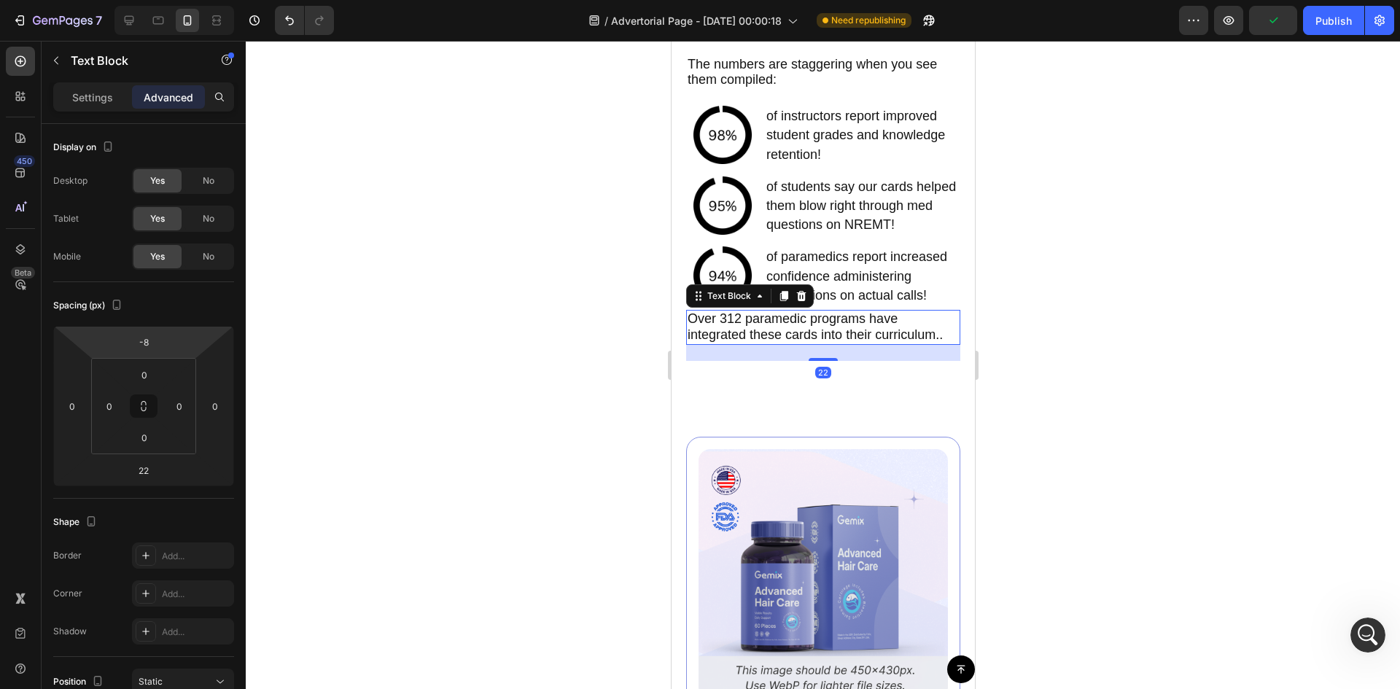
type input "-2"
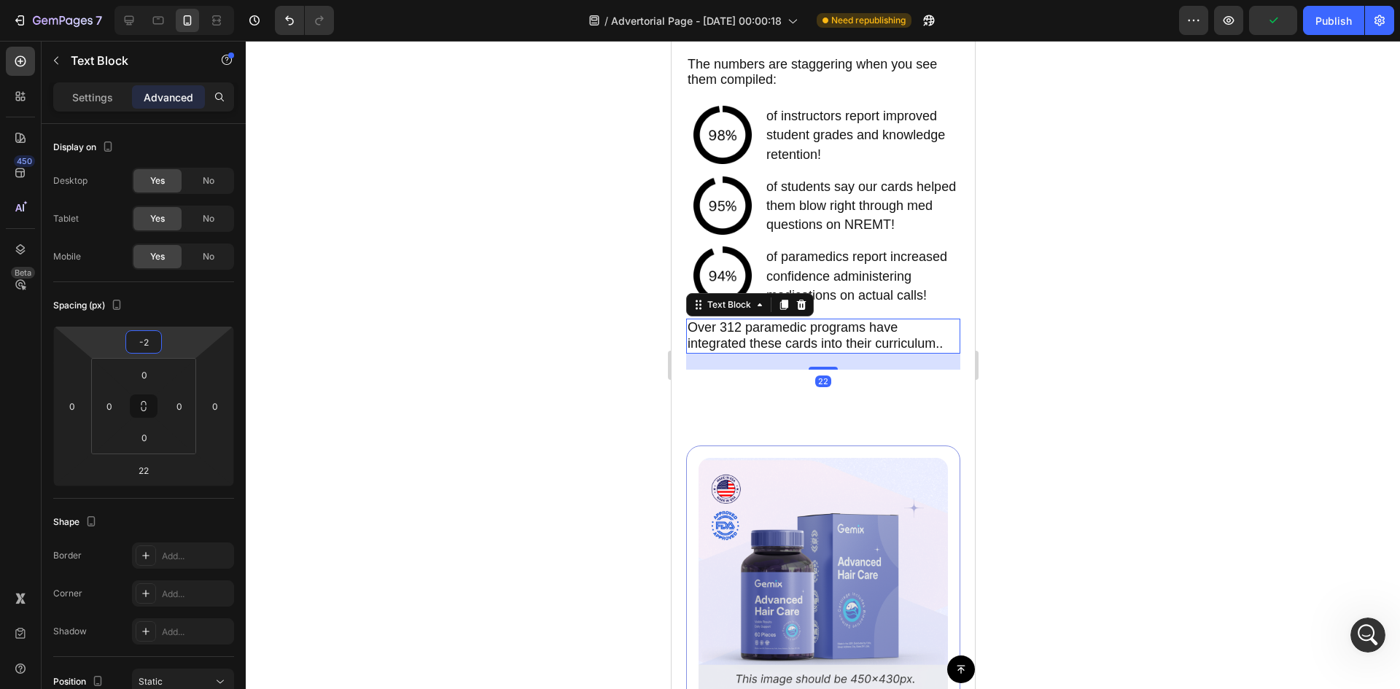
click at [201, 0] on html "7 Version history / Advertorial Page - [DATE] 00:00:18 Need republishing Previe…" at bounding box center [700, 0] width 1400 height 0
click at [443, 322] on div at bounding box center [823, 365] width 1154 height 648
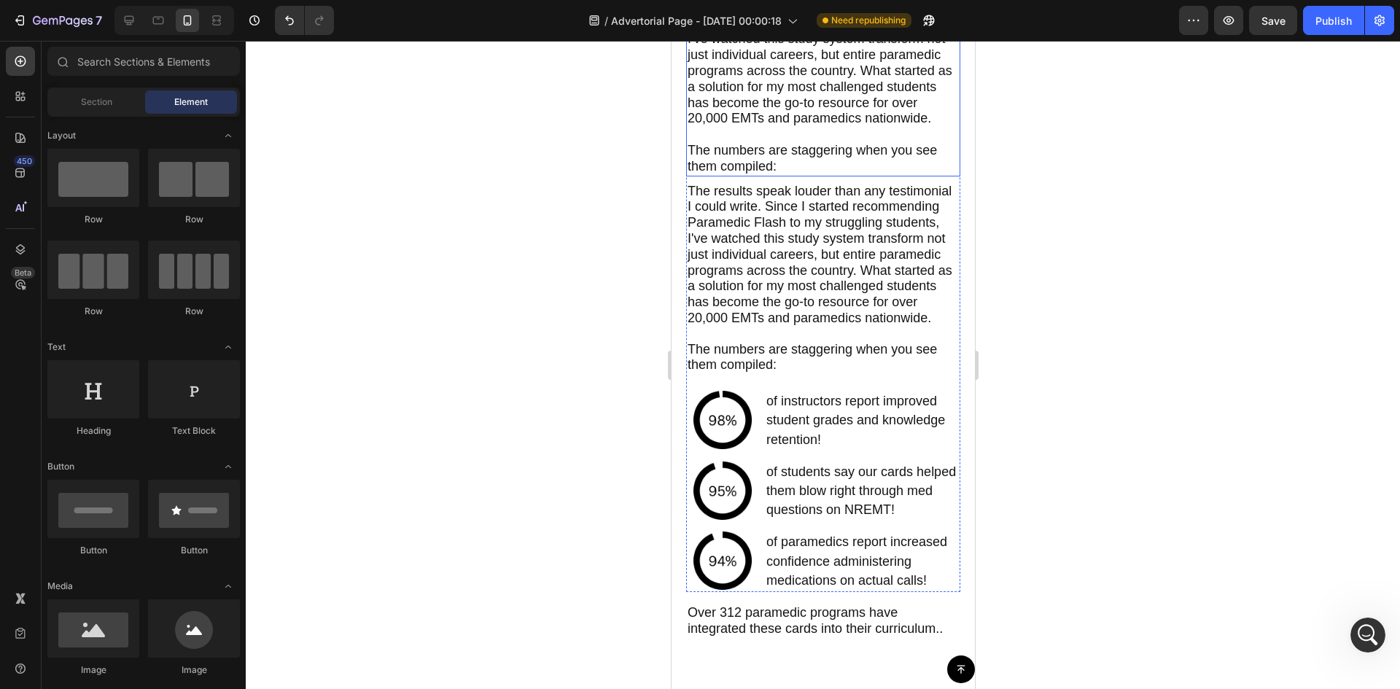
scroll to position [5473, 0]
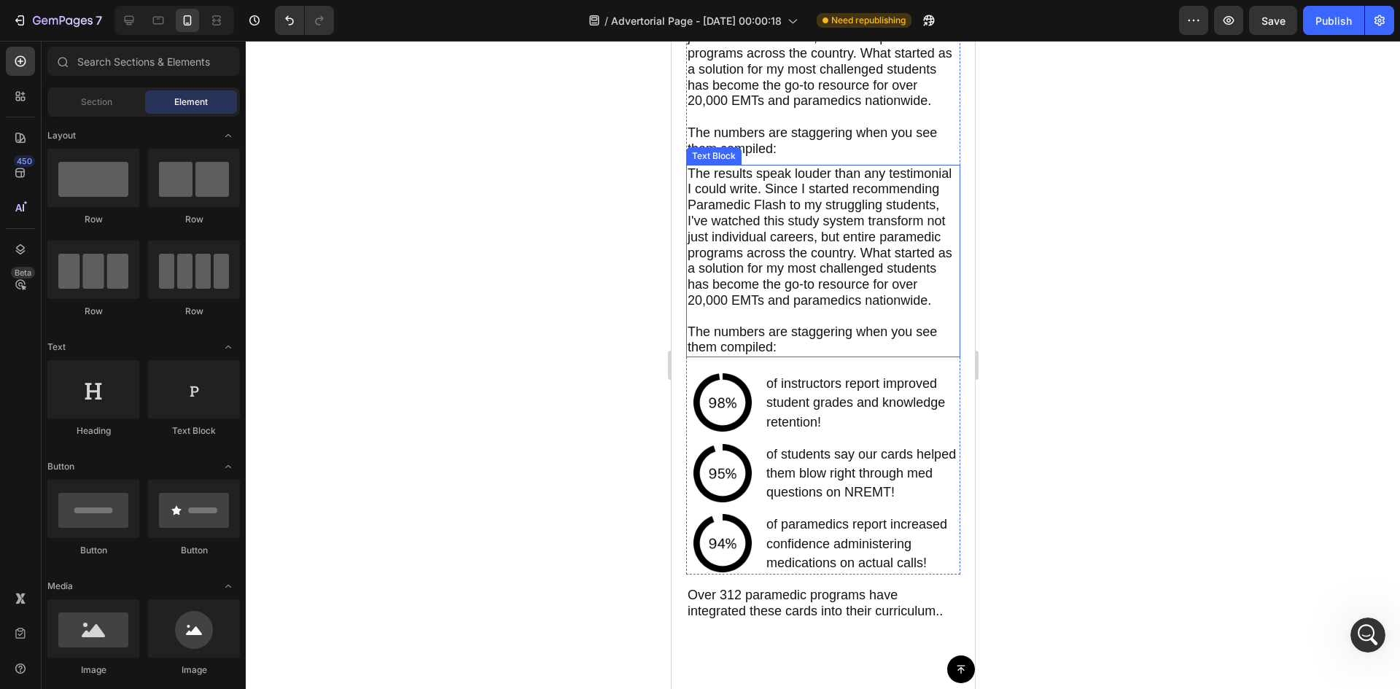
click at [760, 230] on span "The results speak louder than any testimonial I could write. Since I started re…" at bounding box center [819, 236] width 265 height 141
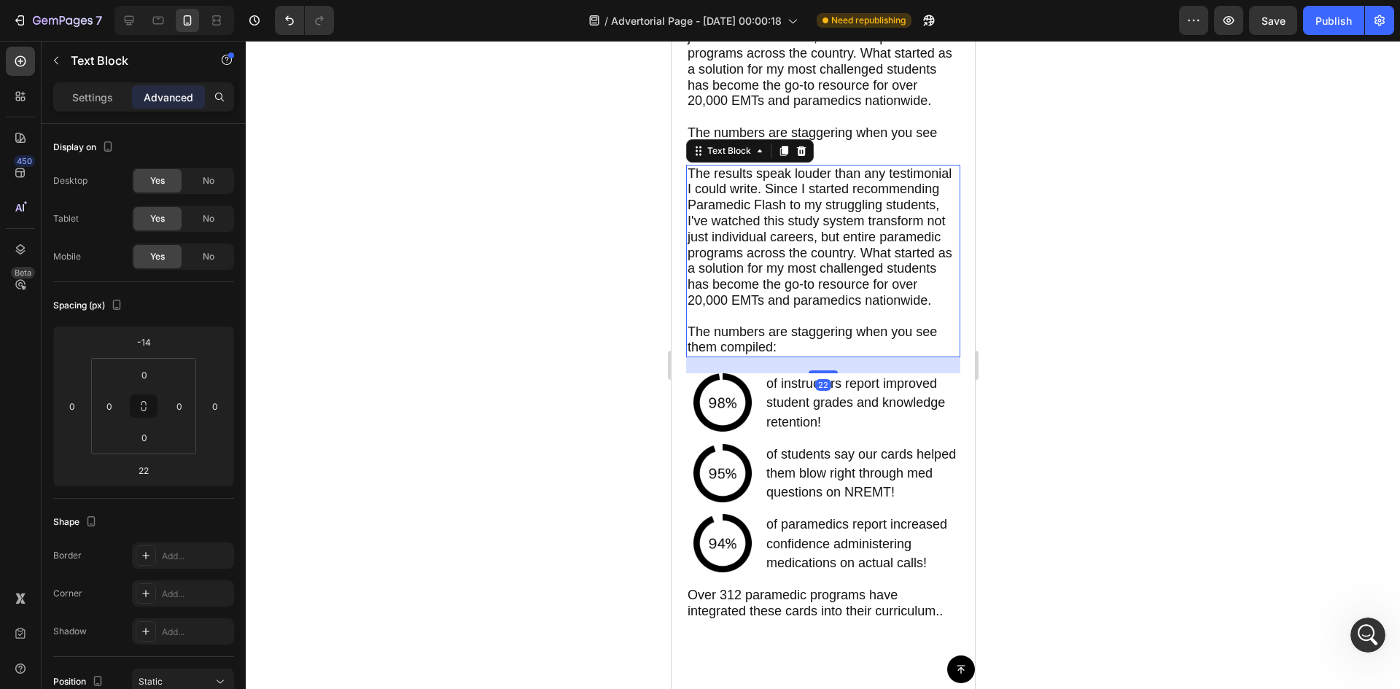
click at [726, 222] on span "The results speak louder than any testimonial I could write. Since I started re…" at bounding box center [819, 236] width 265 height 141
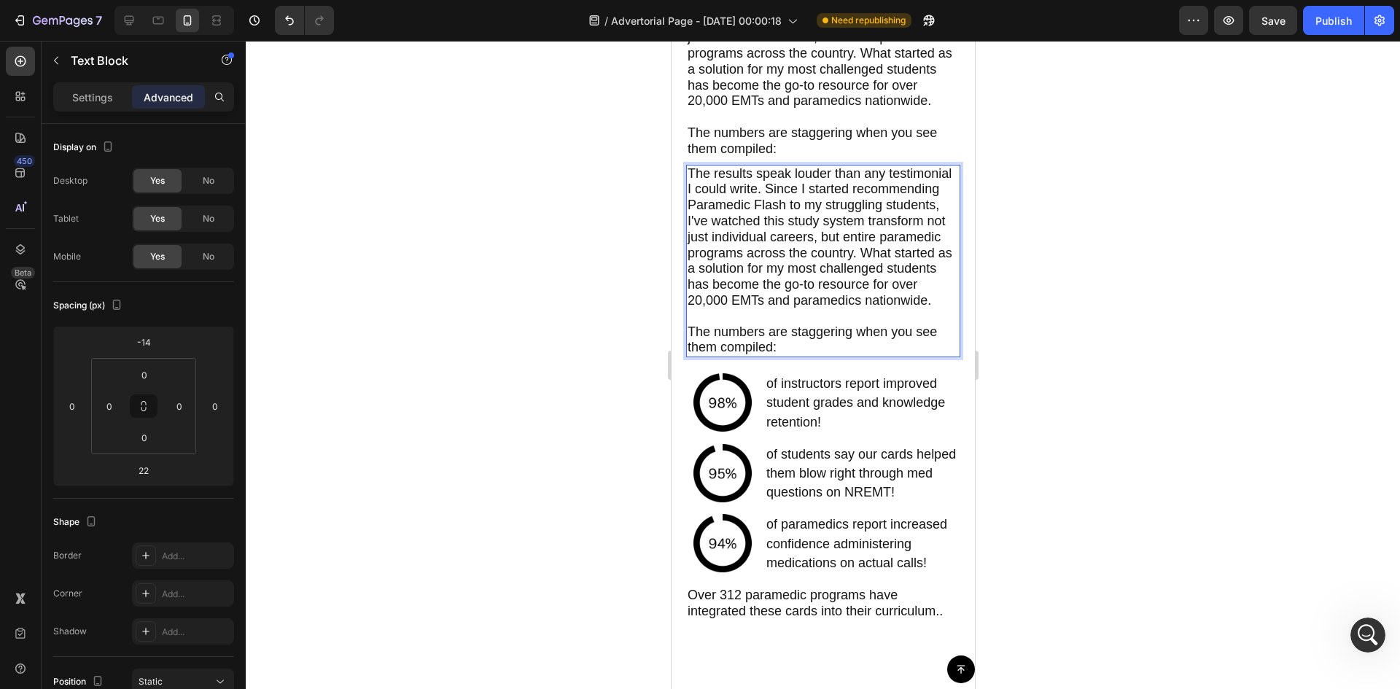
click at [704, 199] on span "The results speak louder than any testimonial I could write. Since I started re…" at bounding box center [819, 236] width 265 height 141
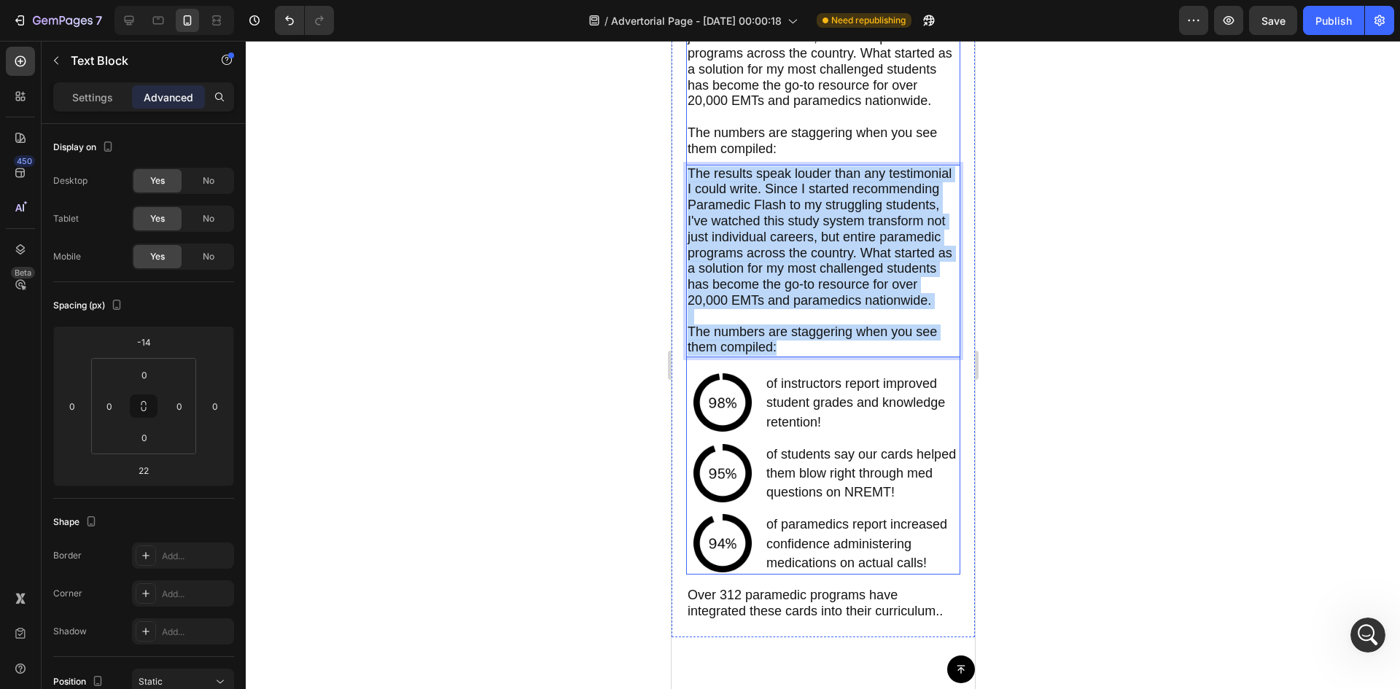
drag, startPoint x: 704, startPoint y: 199, endPoint x: 833, endPoint y: 403, distance: 241.9
click at [833, 403] on div "Why Over 12,000 Students Trust Paramedic Flash.. Text Block The results speak l…" at bounding box center [822, 239] width 274 height 670
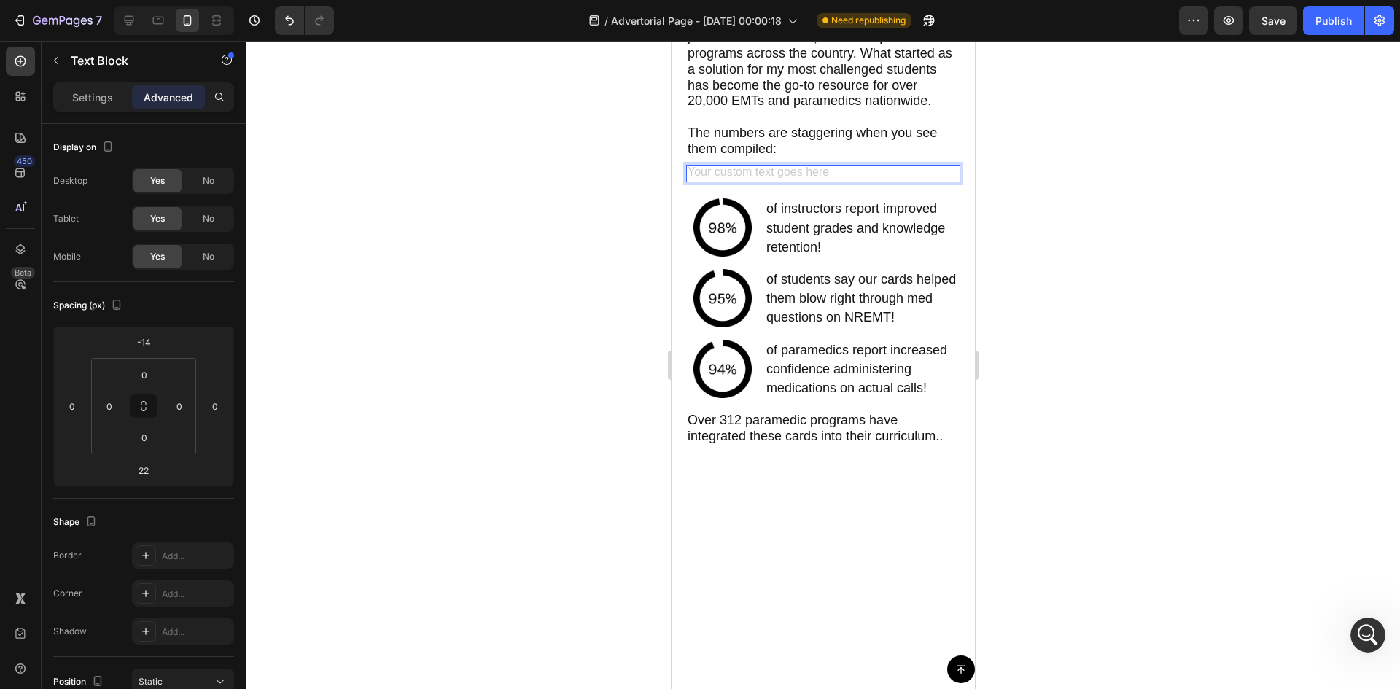
click at [1125, 227] on div at bounding box center [823, 365] width 1154 height 648
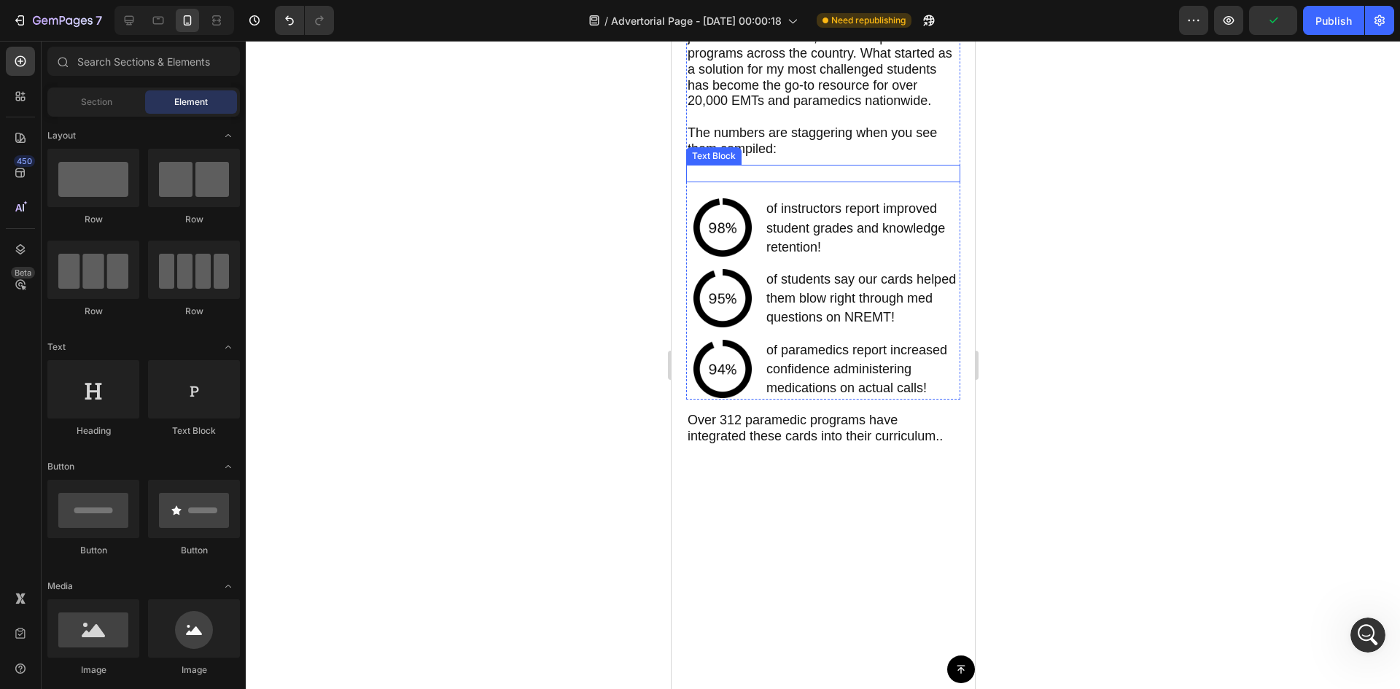
click at [857, 182] on p "Rich Text Editor. Editing area: main" at bounding box center [822, 173] width 271 height 15
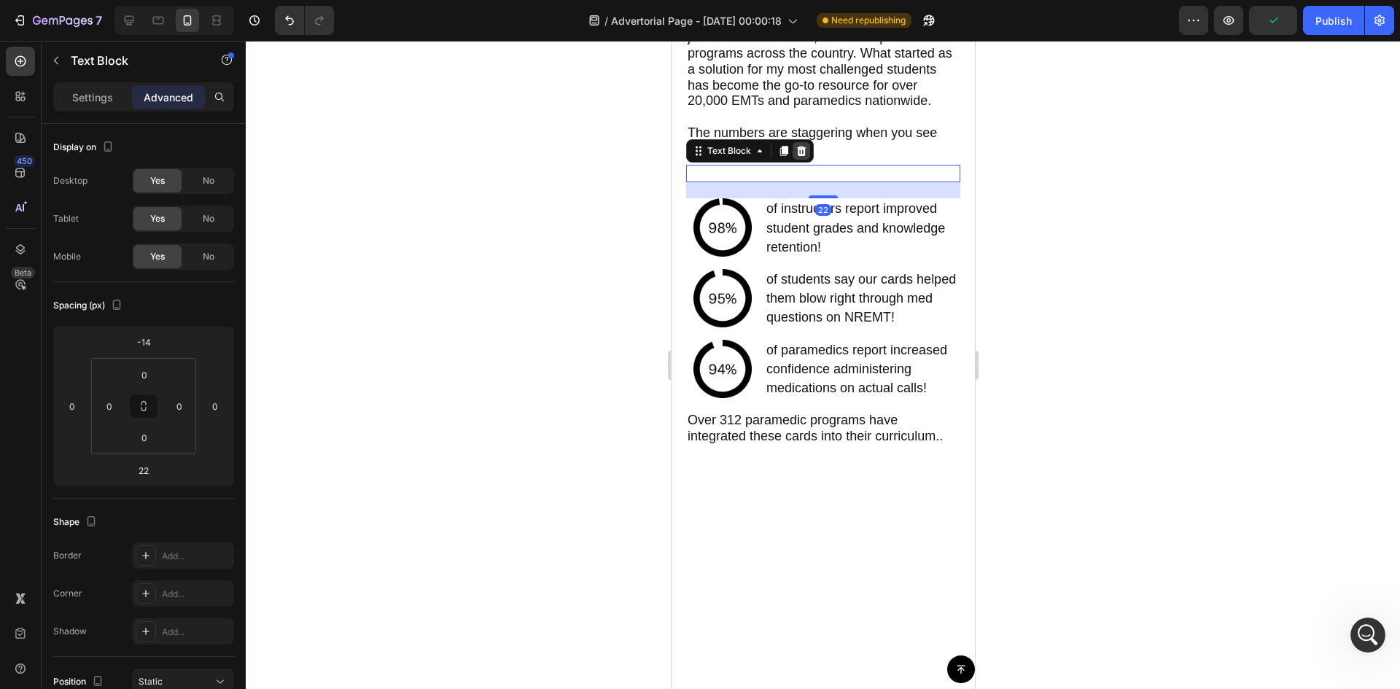
click at [798, 156] on icon at bounding box center [800, 151] width 9 height 10
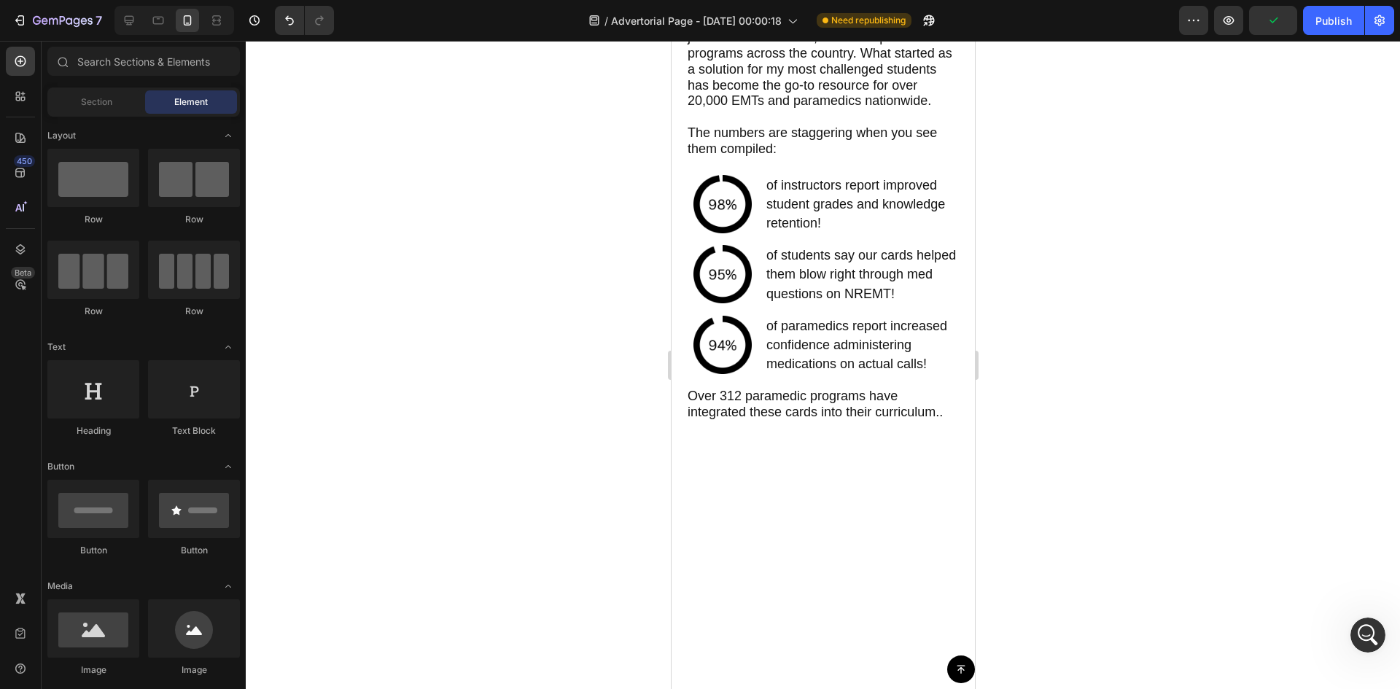
click at [1107, 245] on div at bounding box center [823, 365] width 1154 height 648
click at [872, 419] on span "Over 312 paramedic programs have integrated these cards into their curriculum.." at bounding box center [814, 404] width 255 height 31
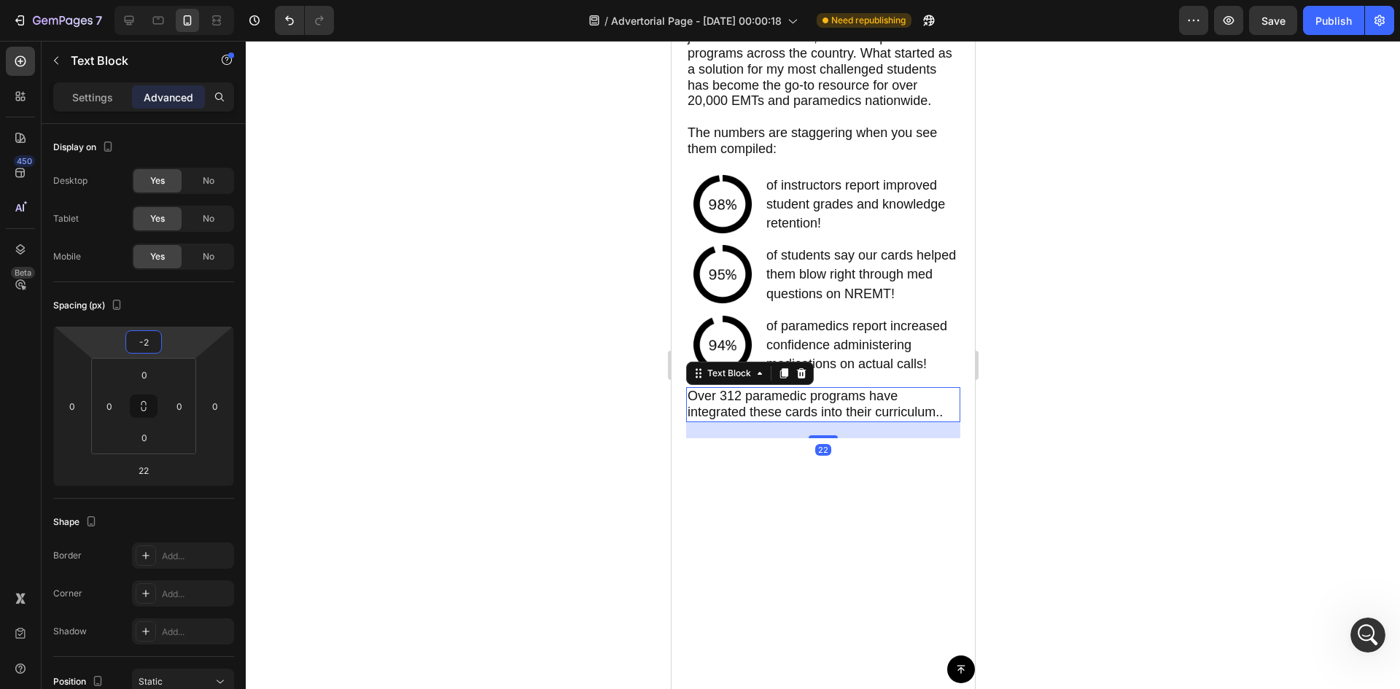
type input "4"
click at [168, 0] on html "7 Version history / Advertorial Page - [DATE] 00:00:18 Need republishing Previe…" at bounding box center [700, 0] width 1400 height 0
click at [446, 383] on div at bounding box center [823, 365] width 1154 height 648
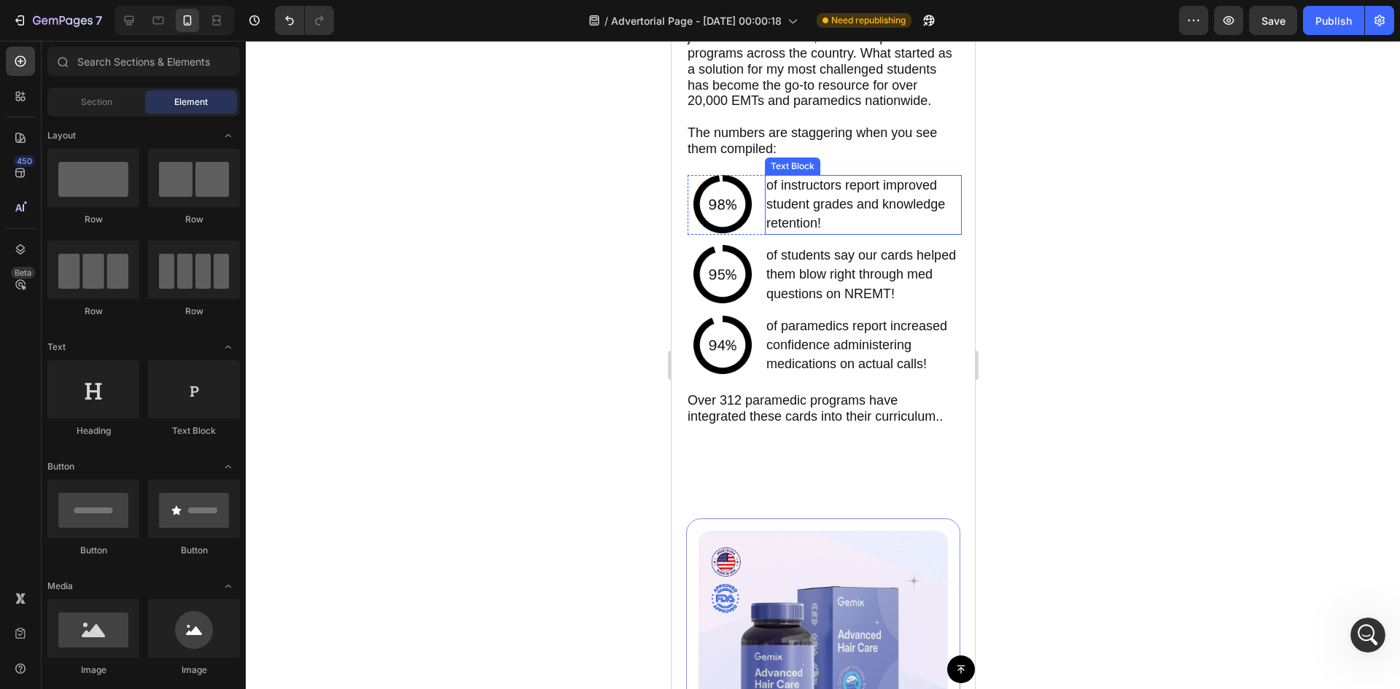
scroll to position [5206, 0]
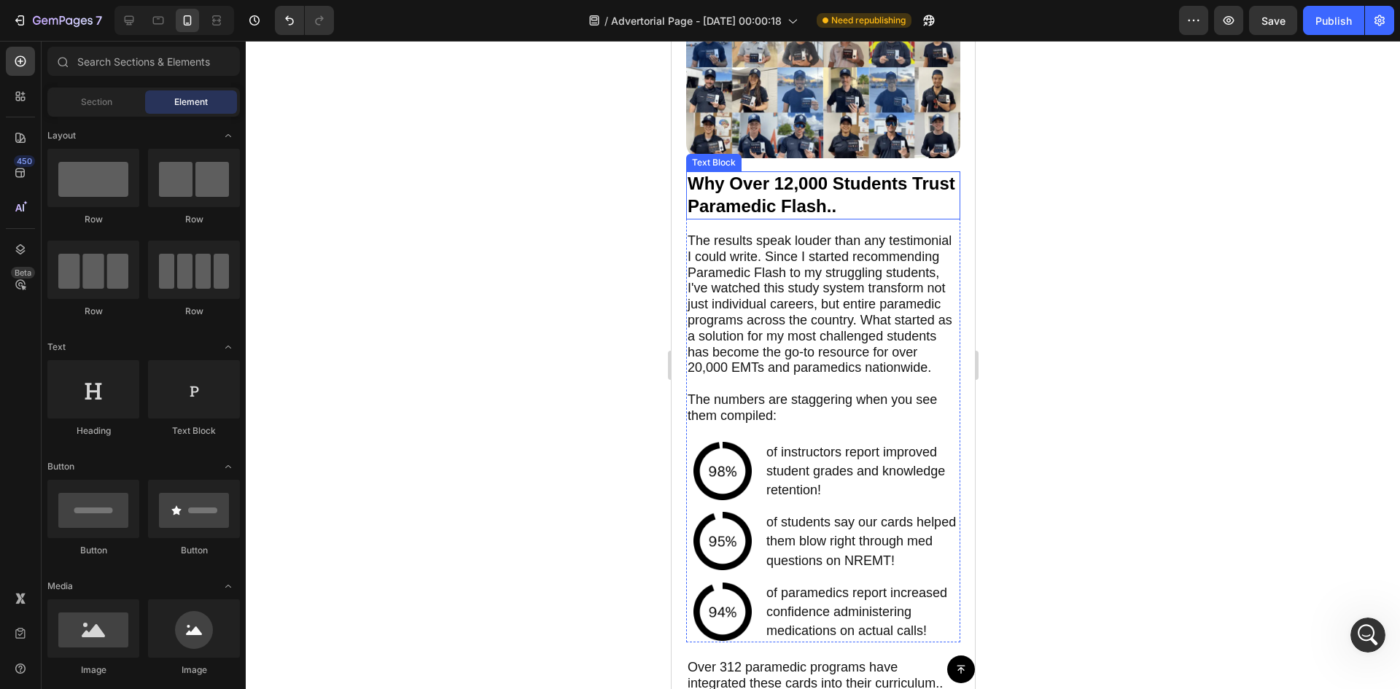
click at [806, 200] on span "Why Over 12,000 Students Trust Paramedic Flash.." at bounding box center [821, 195] width 268 height 42
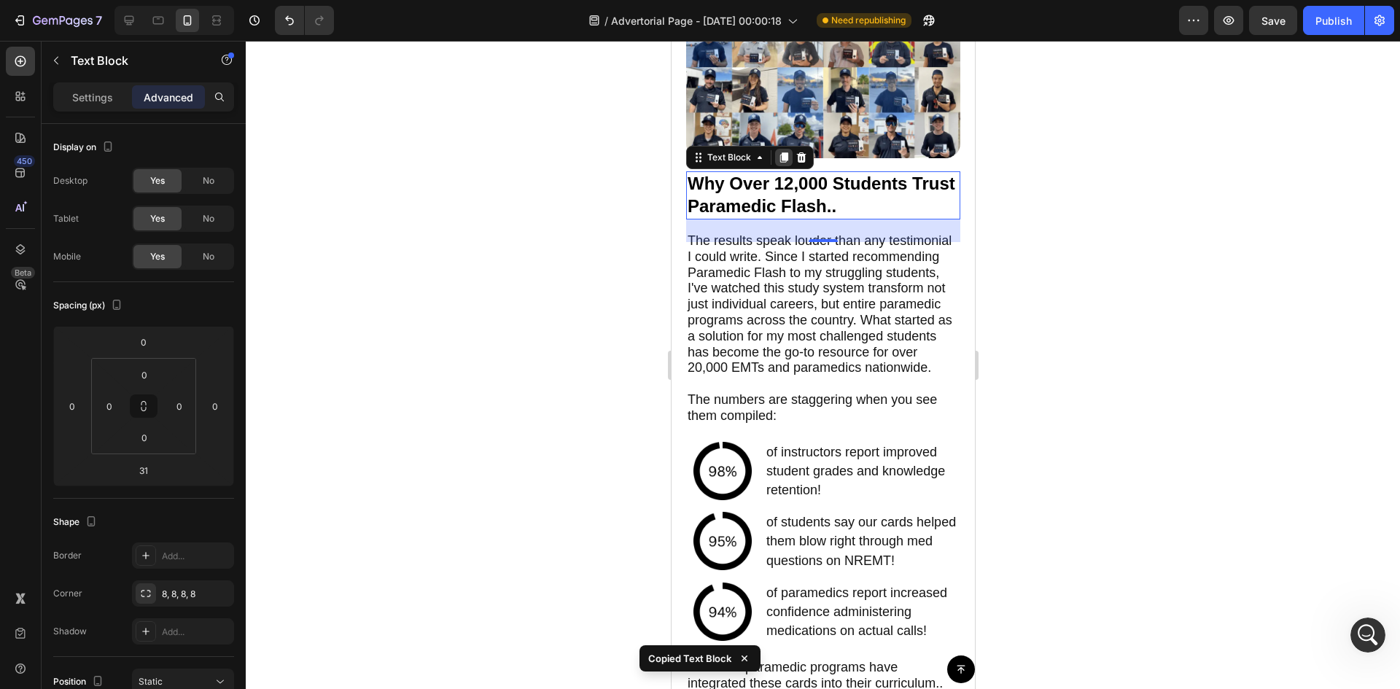
click at [782, 163] on icon at bounding box center [783, 157] width 8 height 10
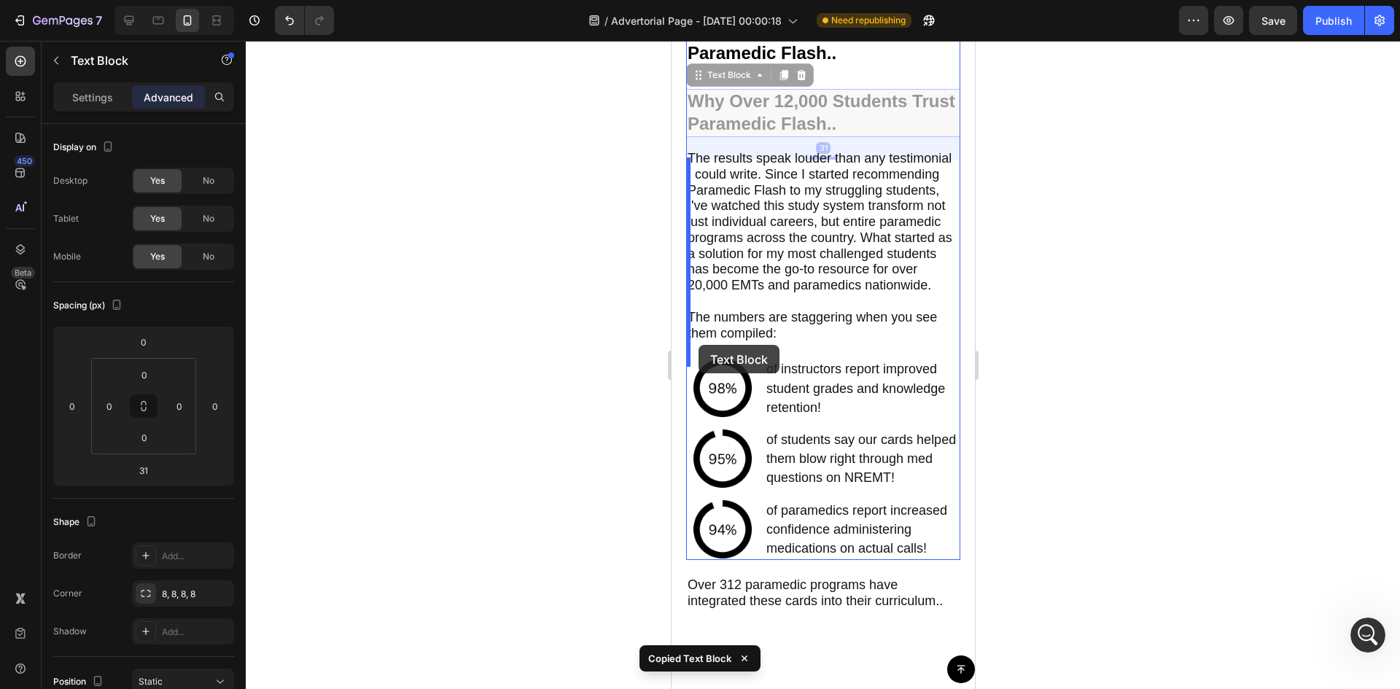
scroll to position [5473, 0]
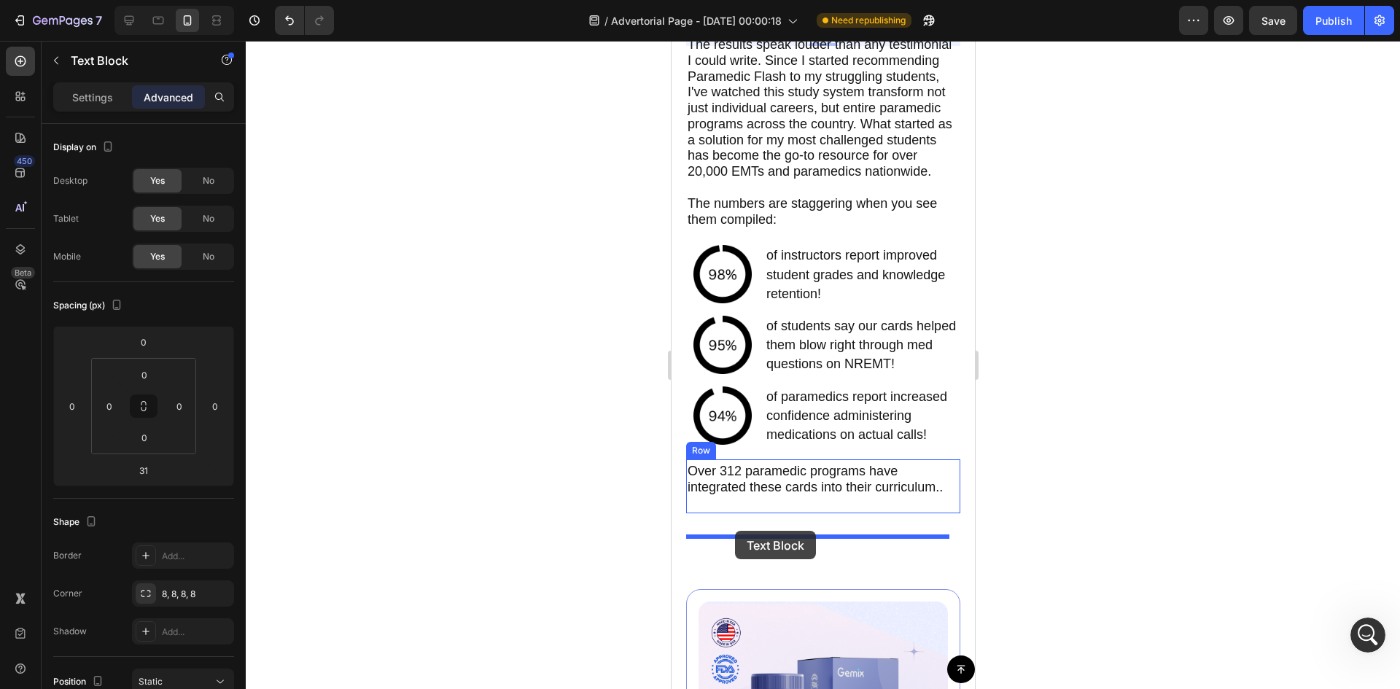
drag, startPoint x: 698, startPoint y: 238, endPoint x: 734, endPoint y: 531, distance: 295.3
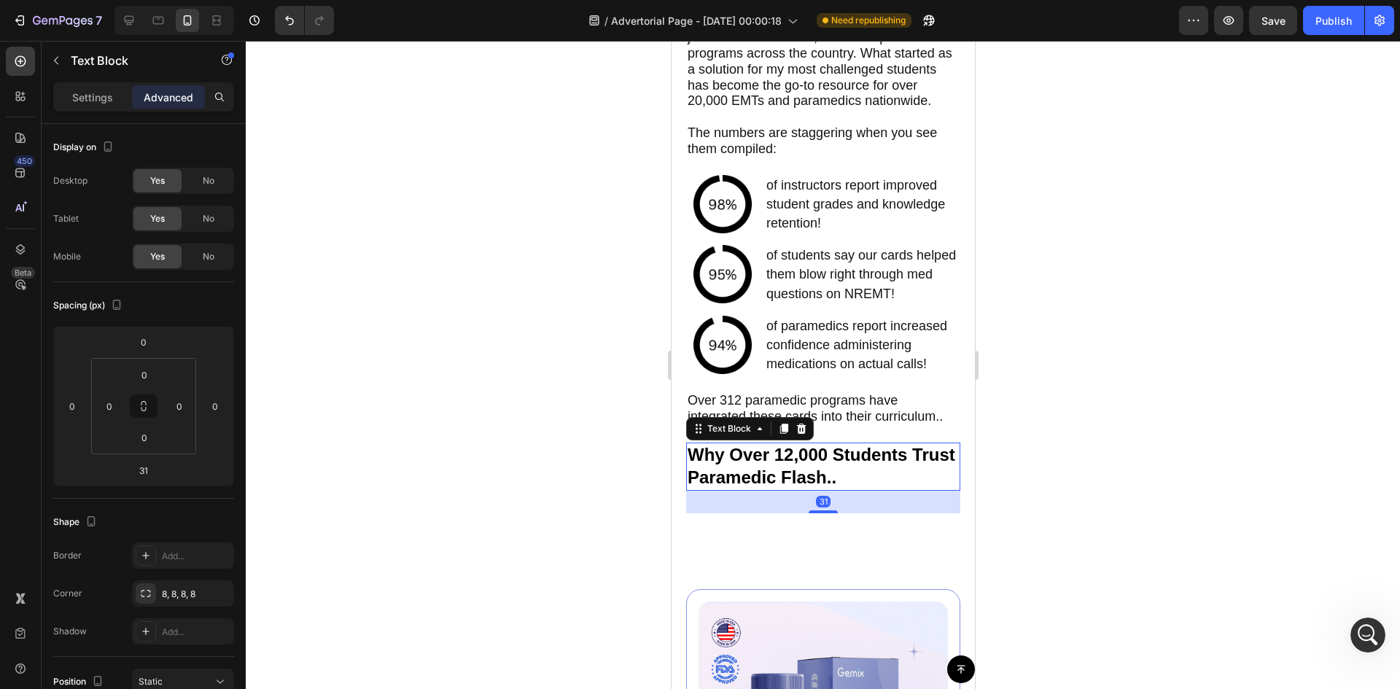
scroll to position [5402, 0]
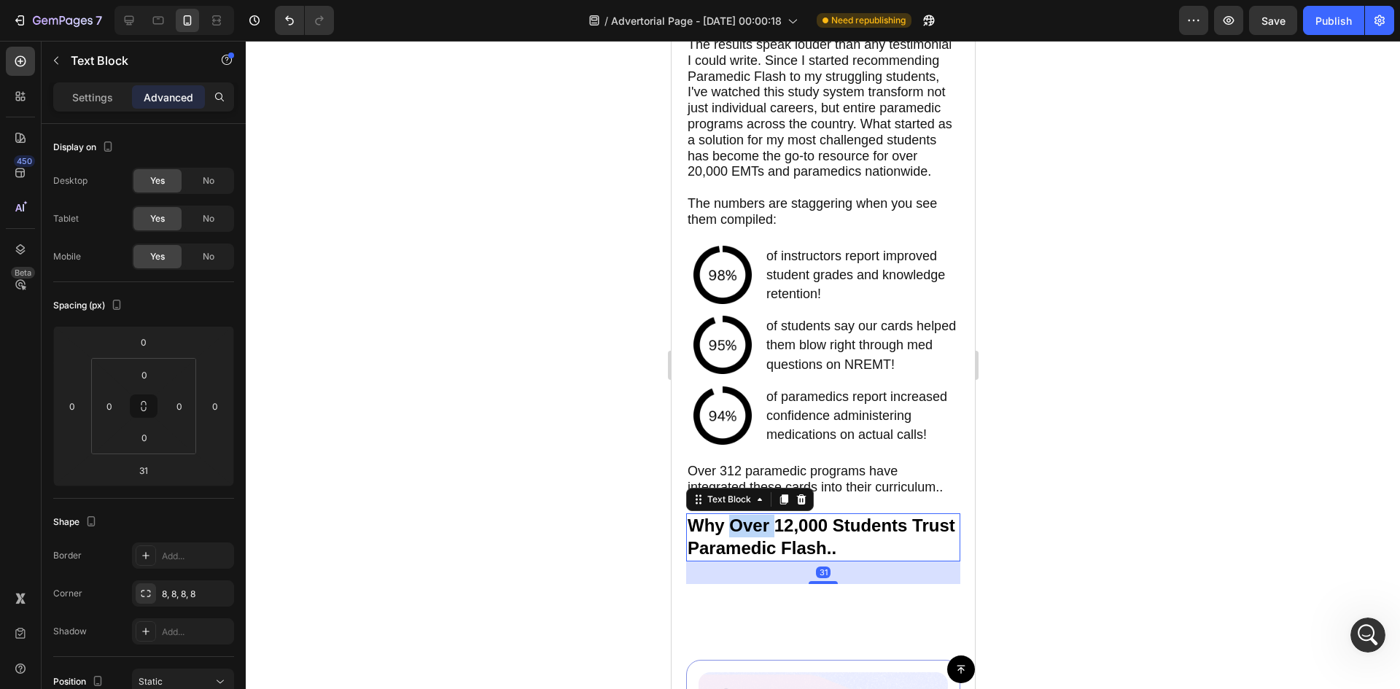
click at [729, 559] on p "Why Over 12,000 Students Trust Paramedic Flash.." at bounding box center [822, 537] width 271 height 45
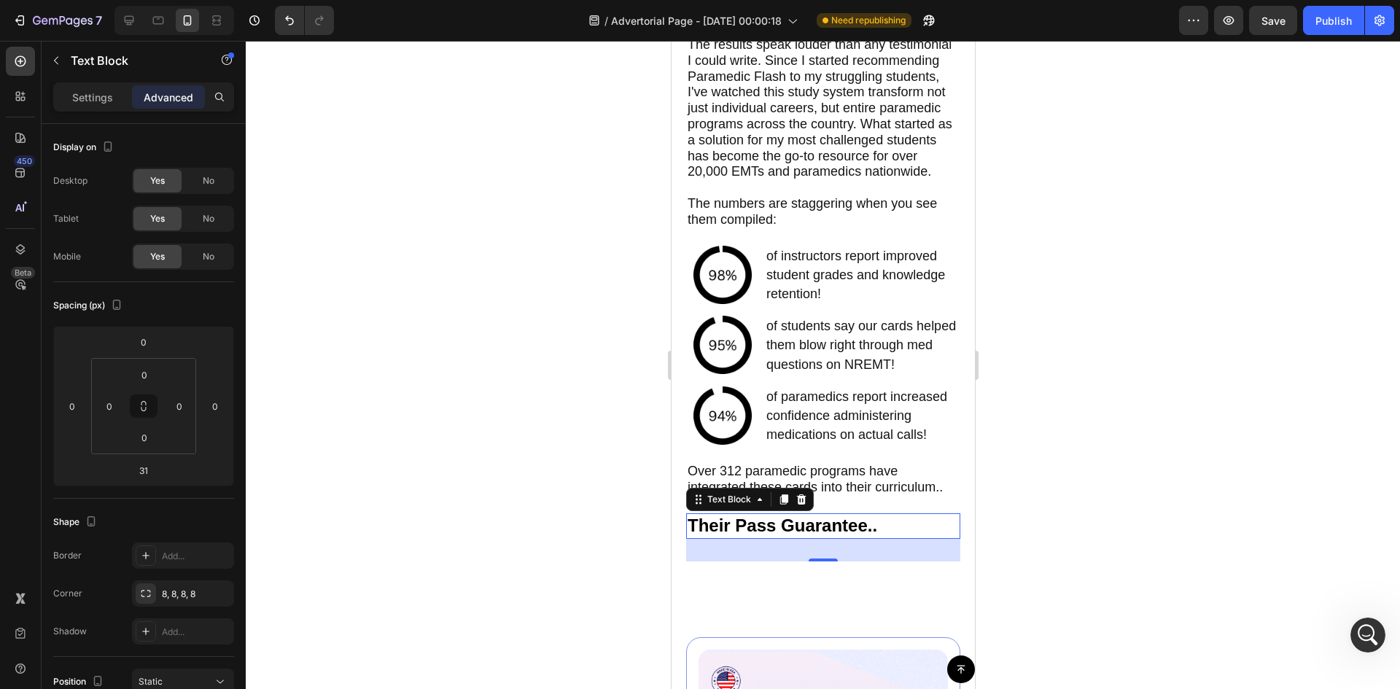
click at [1079, 440] on div at bounding box center [823, 365] width 1154 height 648
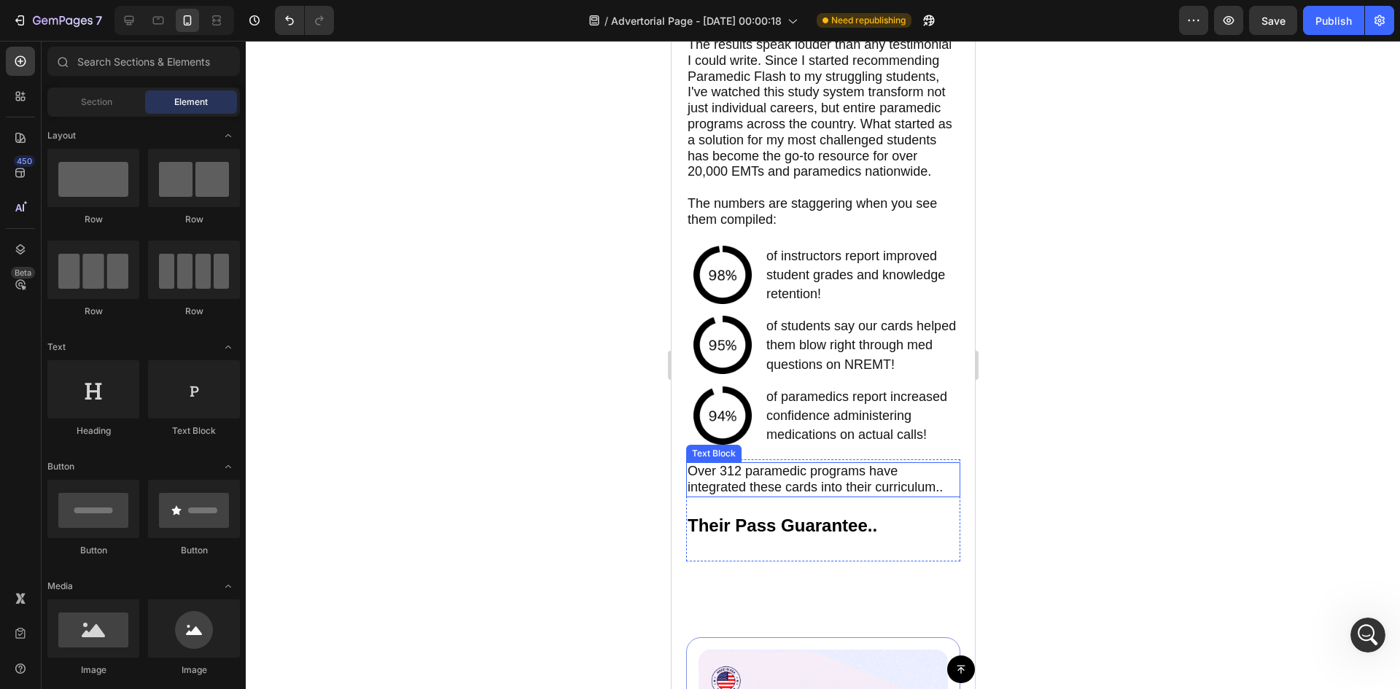
click at [823, 494] on span "Over 312 paramedic programs have integrated these cards into their curriculum.." at bounding box center [814, 479] width 255 height 31
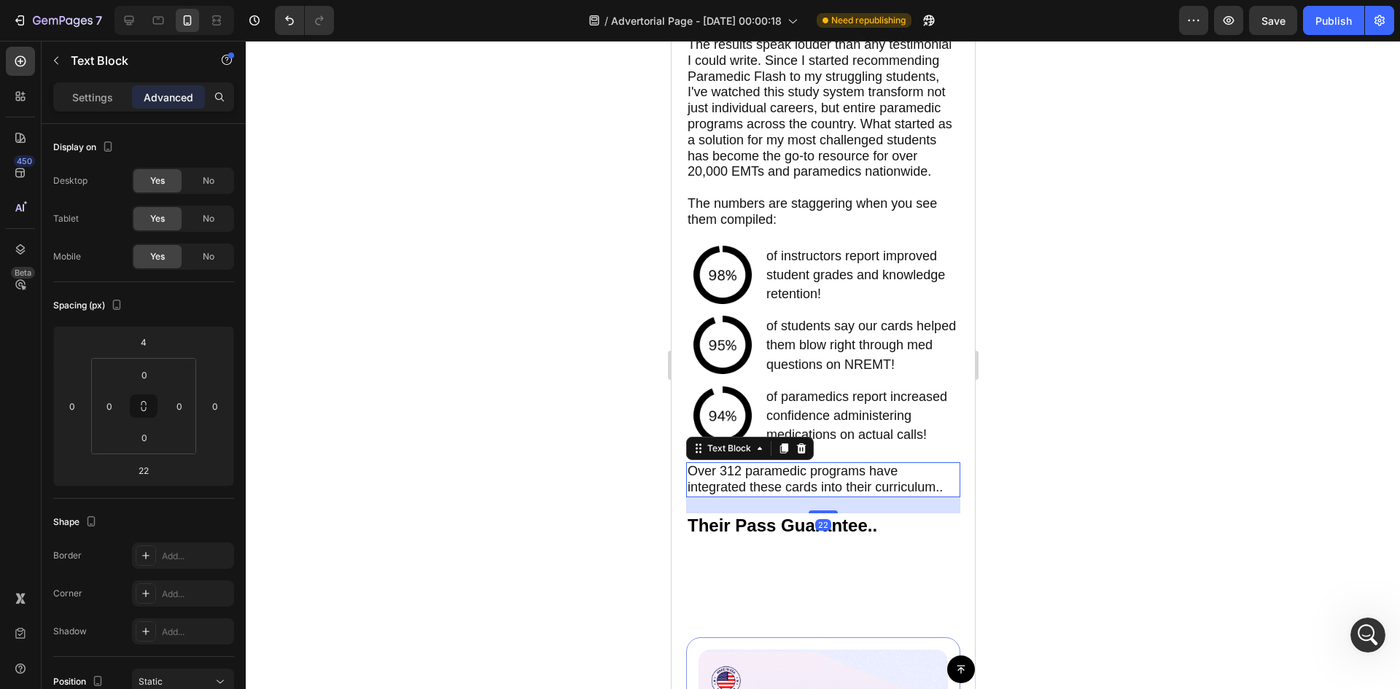
click at [772, 460] on div "Text Block" at bounding box center [749, 448] width 128 height 23
click at [779, 454] on icon at bounding box center [783, 449] width 12 height 12
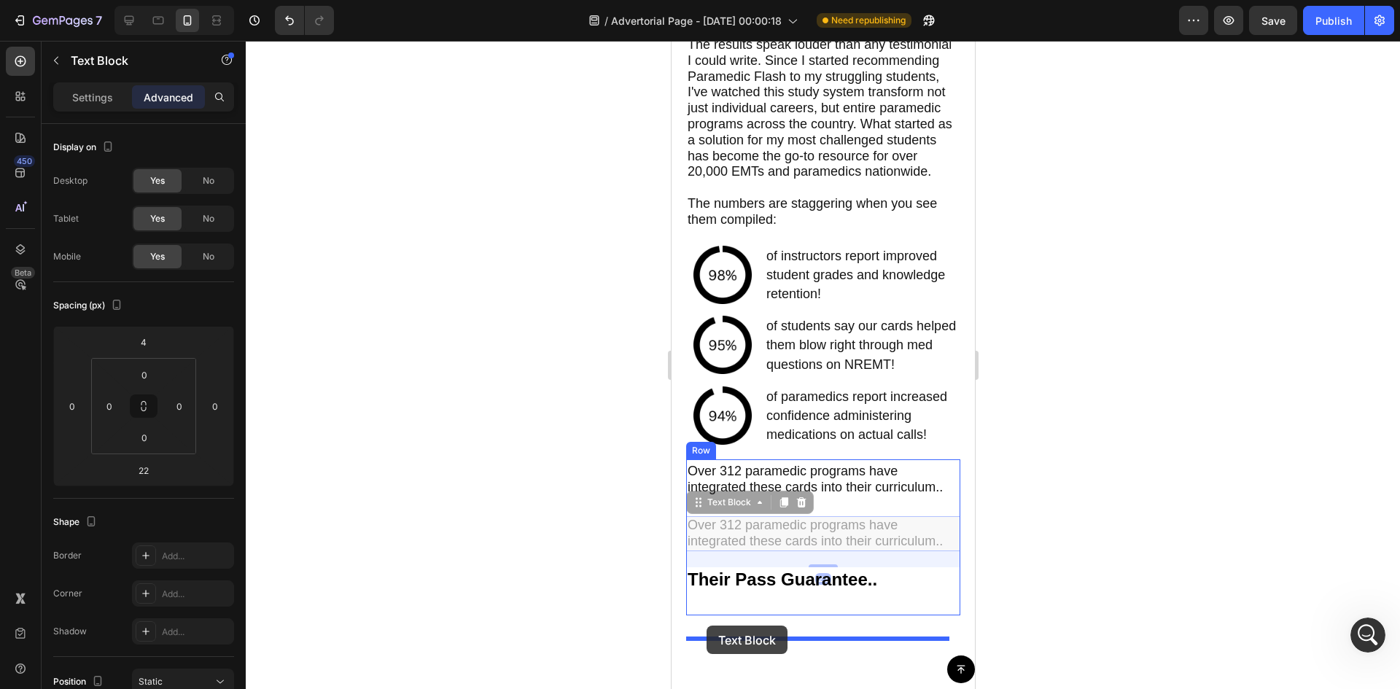
drag, startPoint x: 698, startPoint y: 532, endPoint x: 706, endPoint y: 626, distance: 94.3
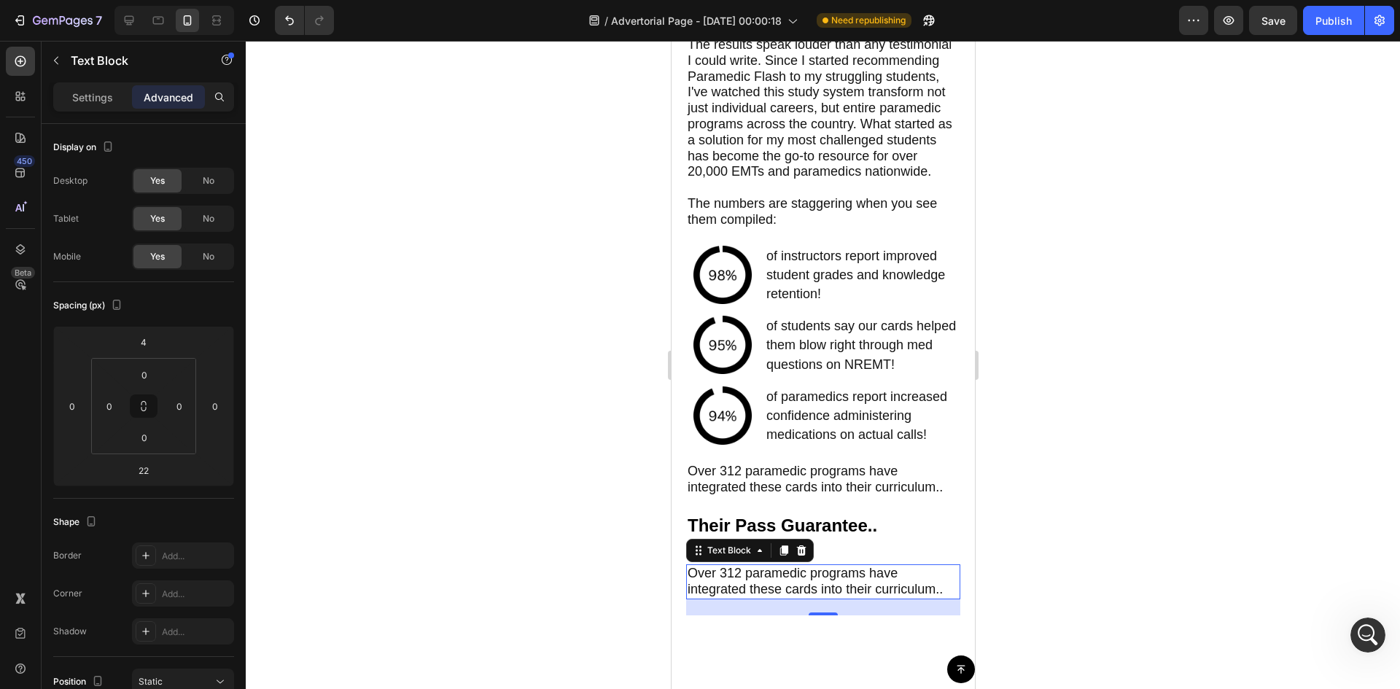
drag, startPoint x: 582, startPoint y: 526, endPoint x: 25, endPoint y: 583, distance: 559.9
click at [582, 526] on div at bounding box center [823, 365] width 1154 height 648
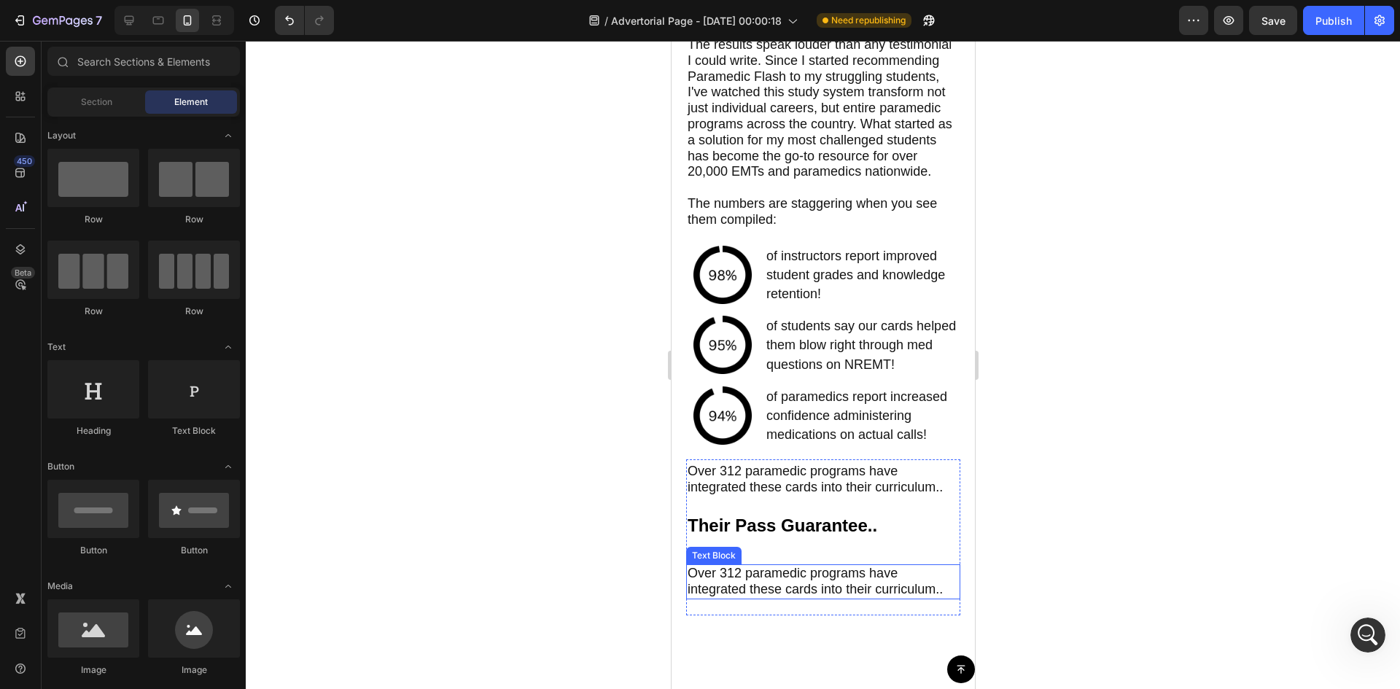
click at [755, 596] on span "Over 312 paramedic programs have integrated these cards into their curriculum.." at bounding box center [814, 581] width 255 height 31
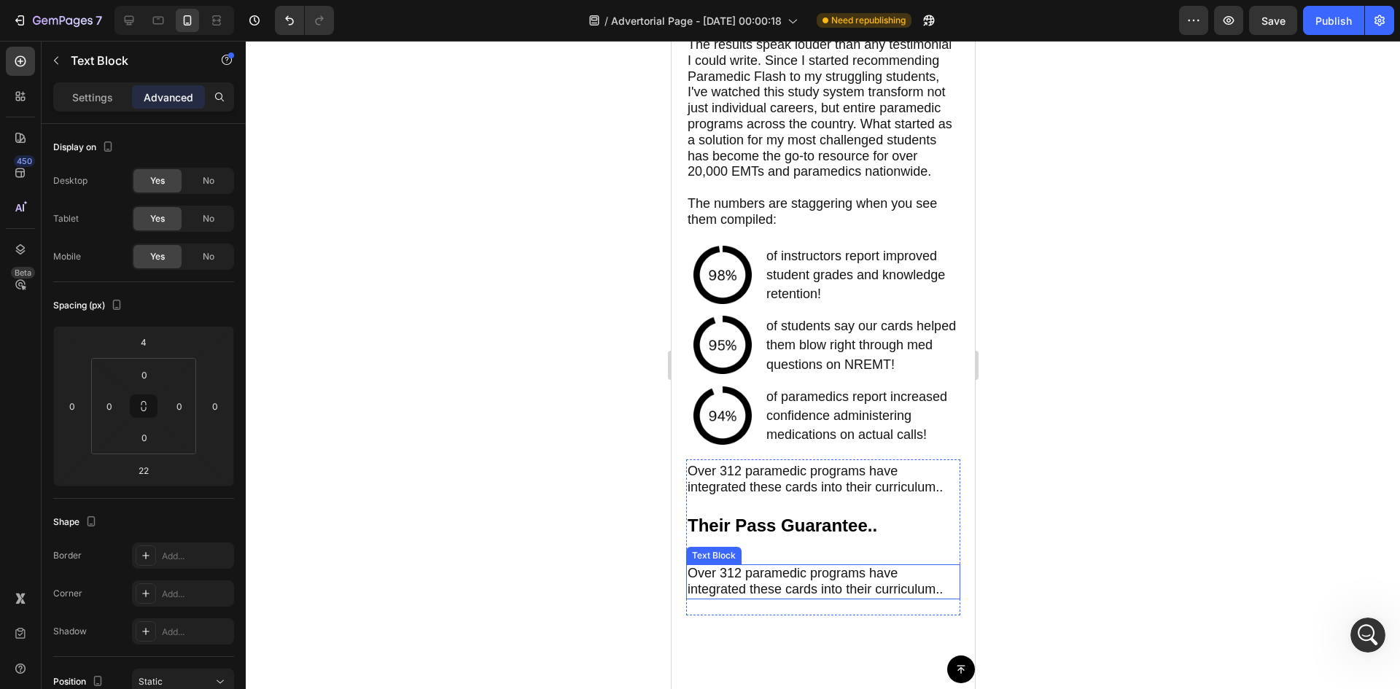
click at [755, 596] on span "Over 312 paramedic programs have integrated these cards into their curriculum.." at bounding box center [814, 581] width 255 height 31
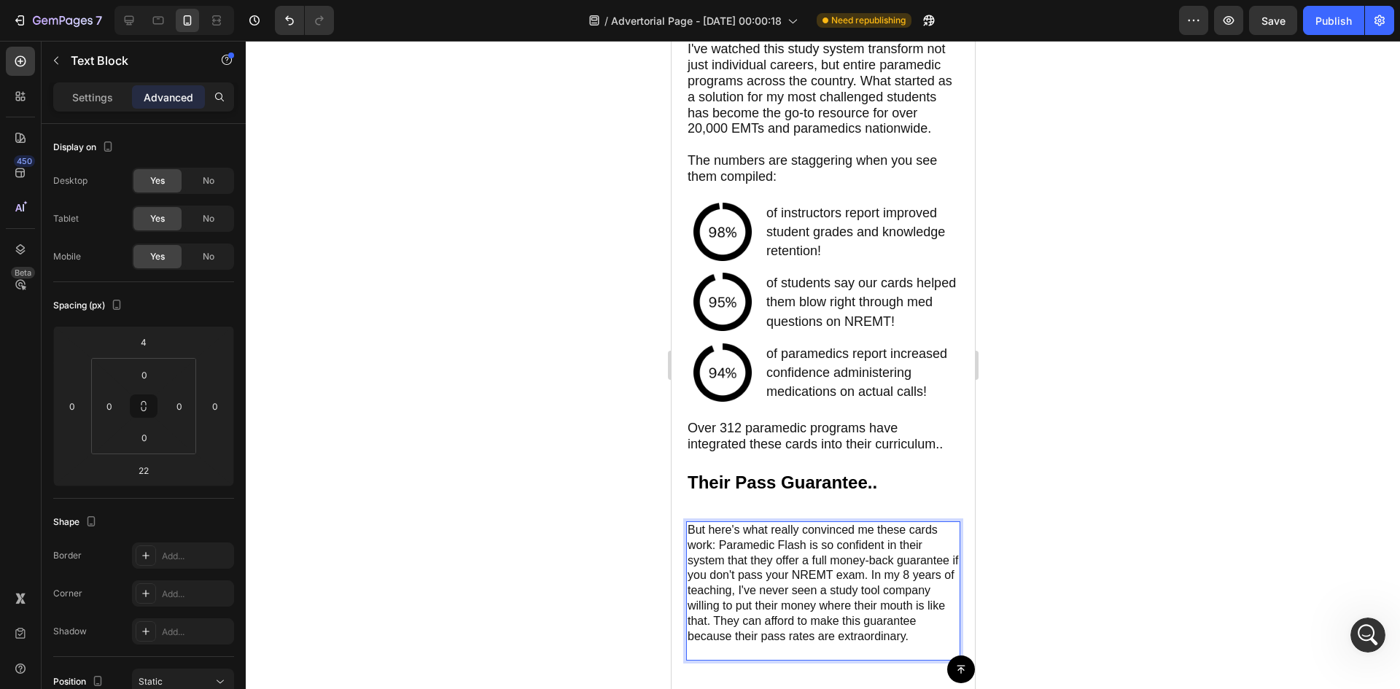
scroll to position [5468, 0]
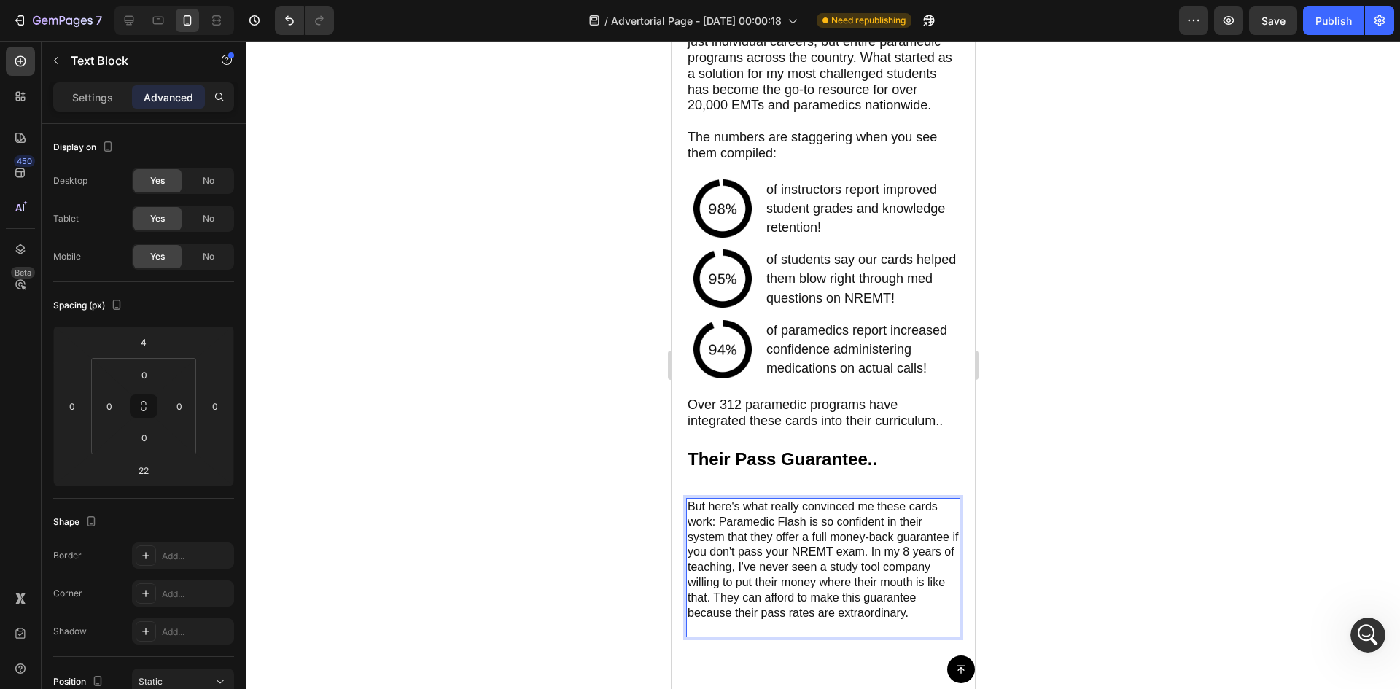
click at [818, 558] on p "But here's what really convinced me these cards work: Paramedic Flash is so con…" at bounding box center [822, 559] width 271 height 121
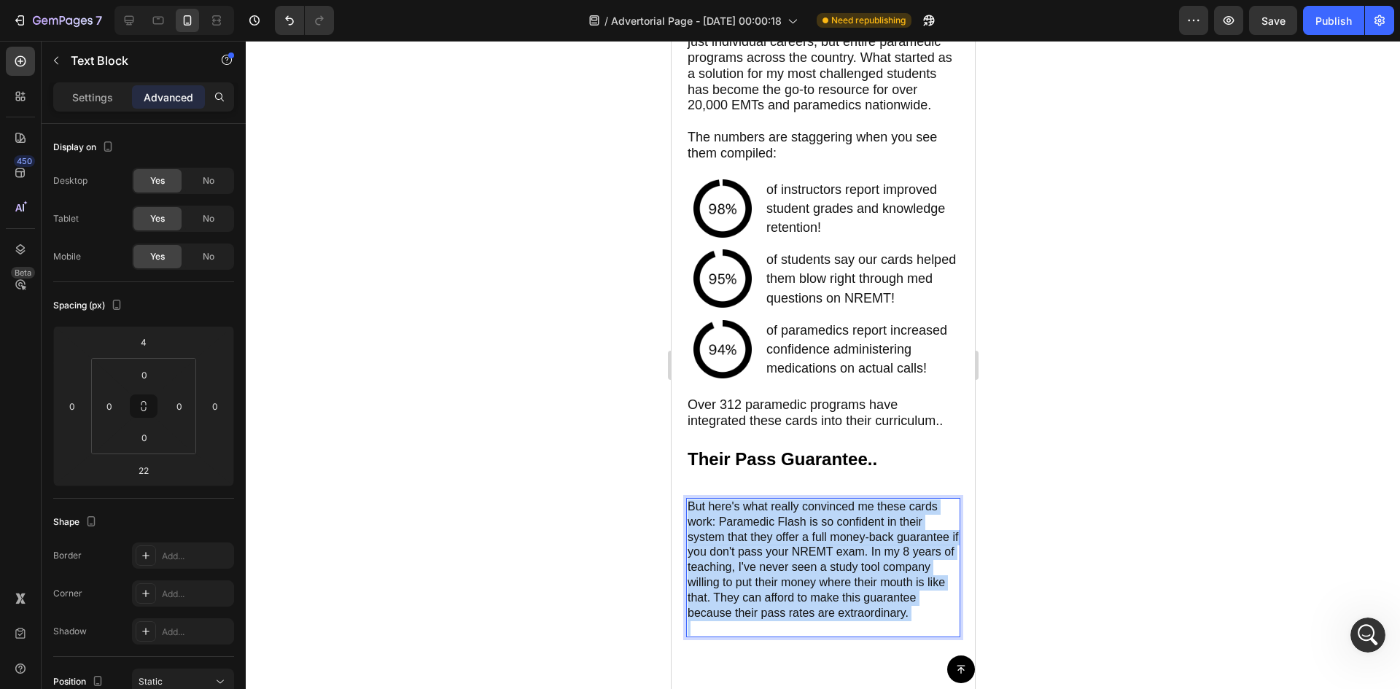
click at [818, 558] on p "But here's what really convinced me these cards work: Paramedic Flash is so con…" at bounding box center [822, 559] width 271 height 121
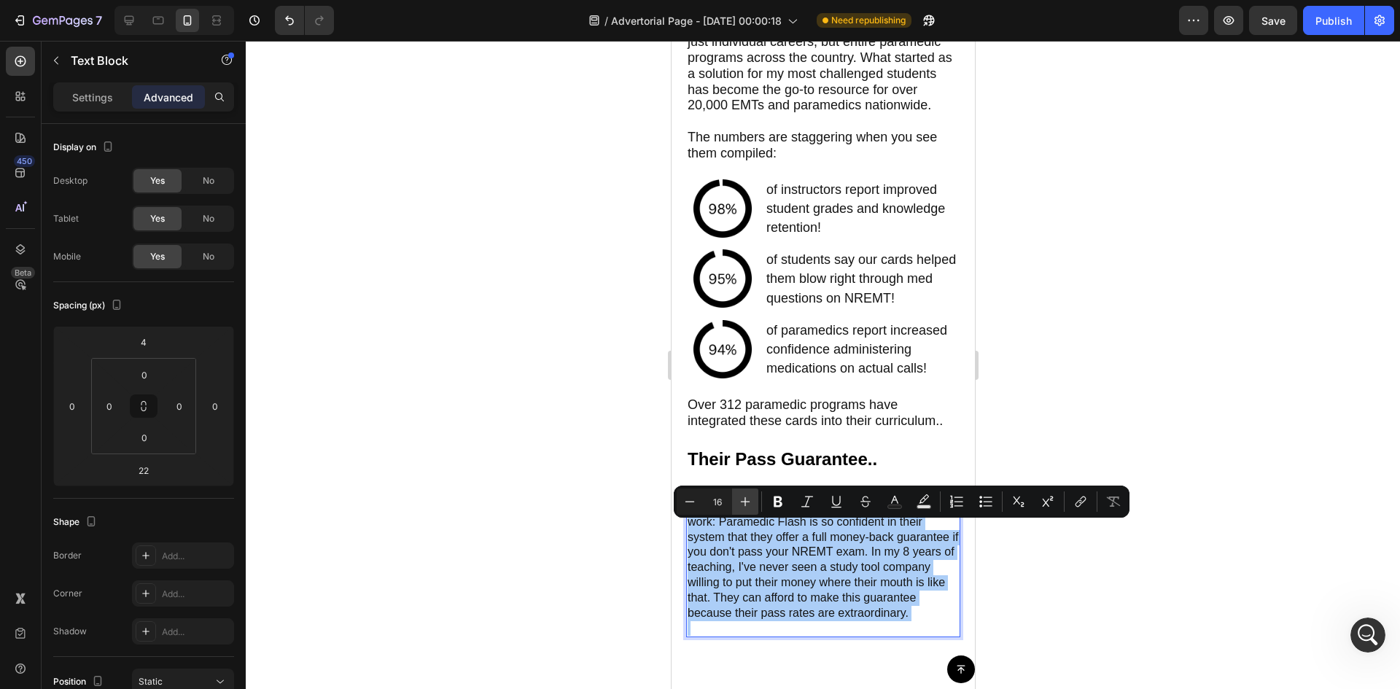
click at [737, 502] on button "Plus" at bounding box center [745, 501] width 26 height 26
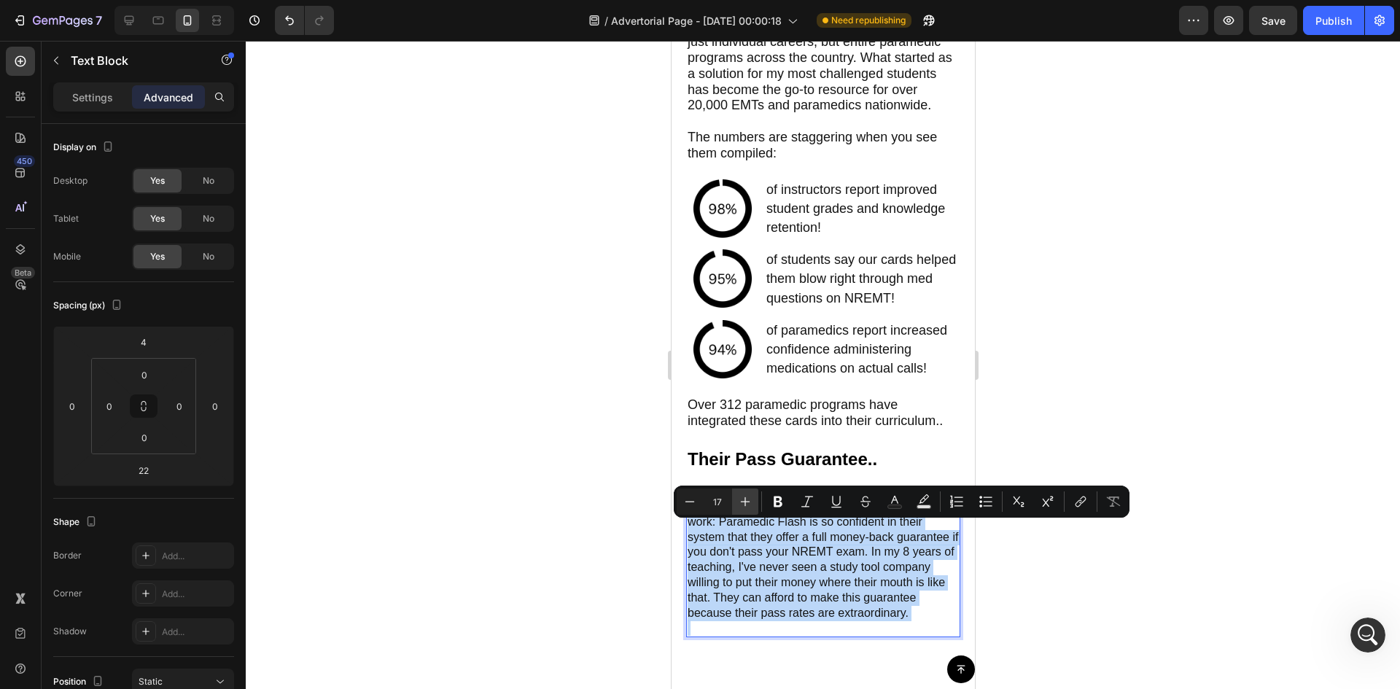
type input "18"
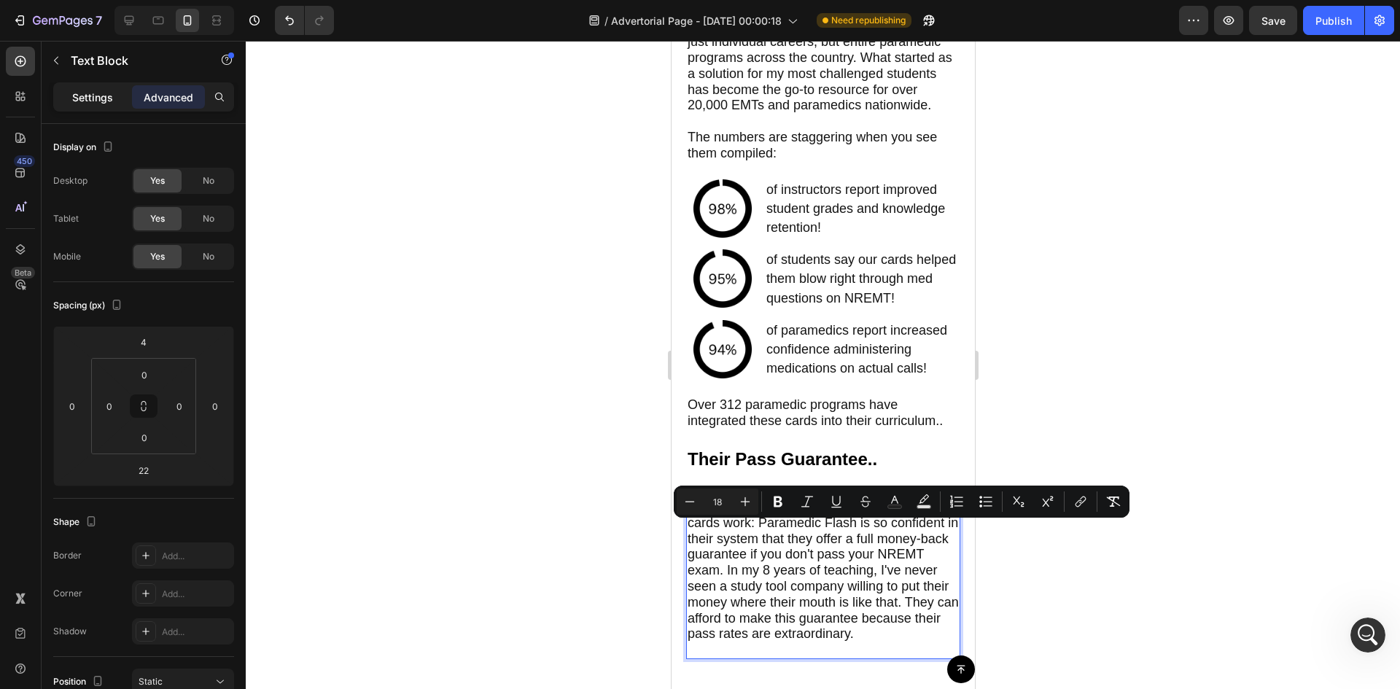
click at [92, 94] on p "Settings" at bounding box center [92, 97] width 41 height 15
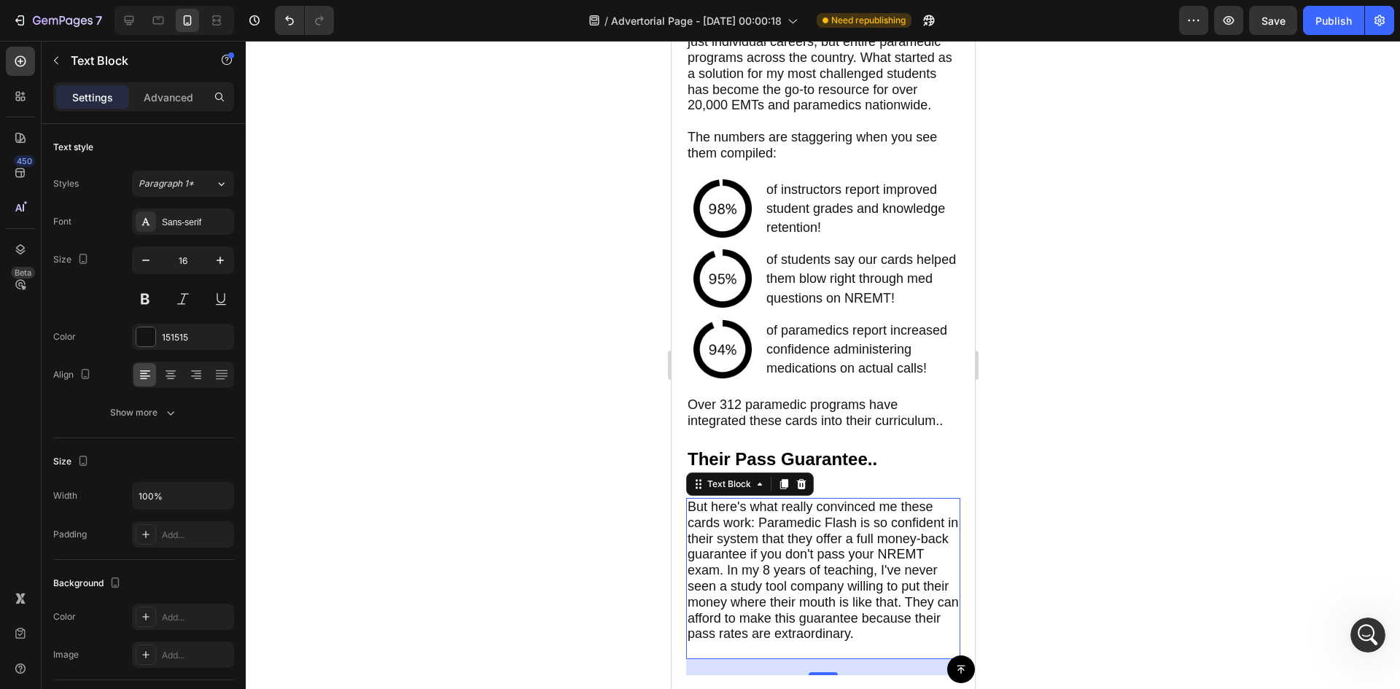
click at [531, 551] on div at bounding box center [823, 365] width 1154 height 648
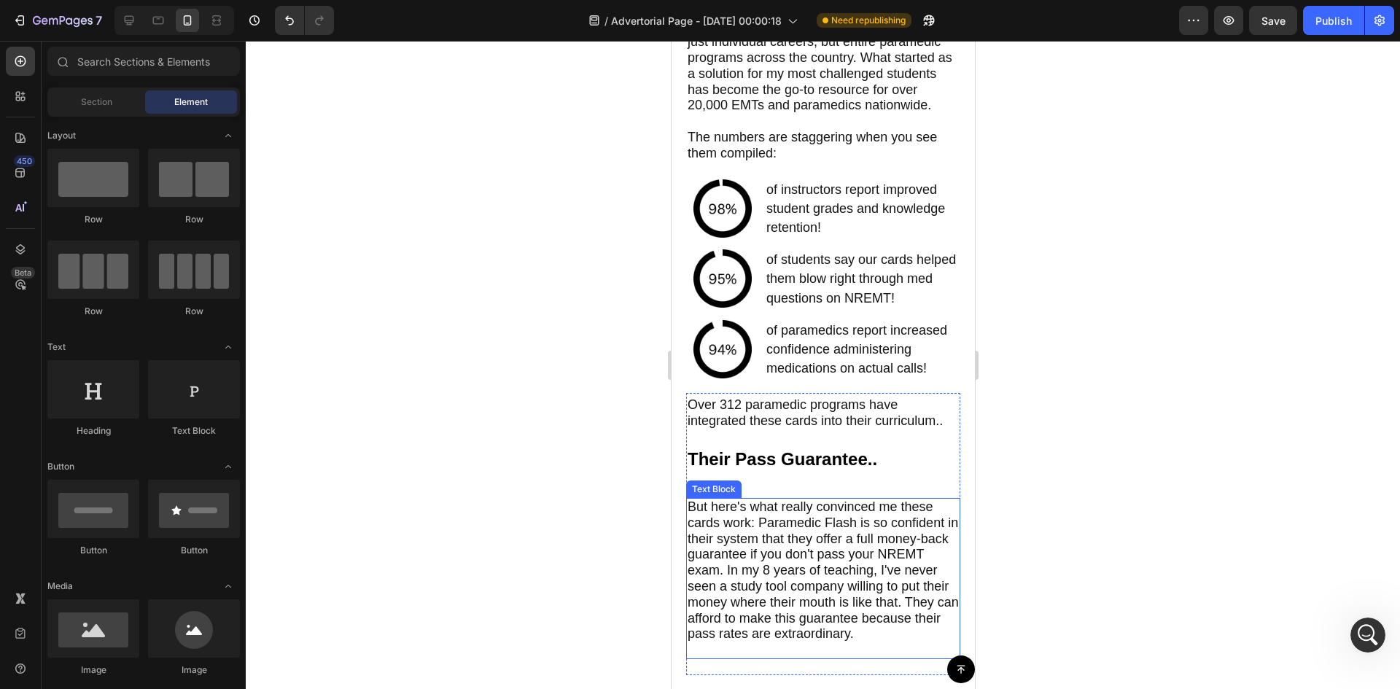
scroll to position [5736, 0]
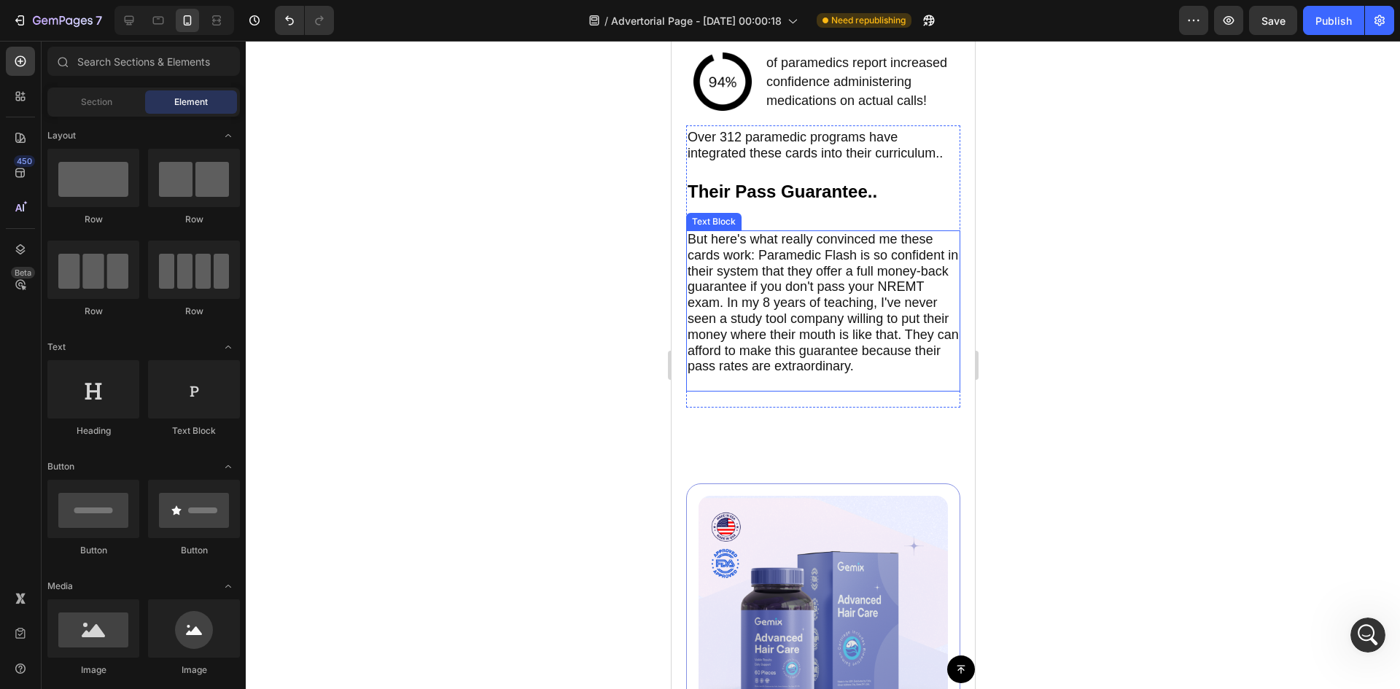
click at [800, 279] on span "But here's what really convinced me these cards work: Paramedic Flash is so con…" at bounding box center [822, 302] width 271 height 141
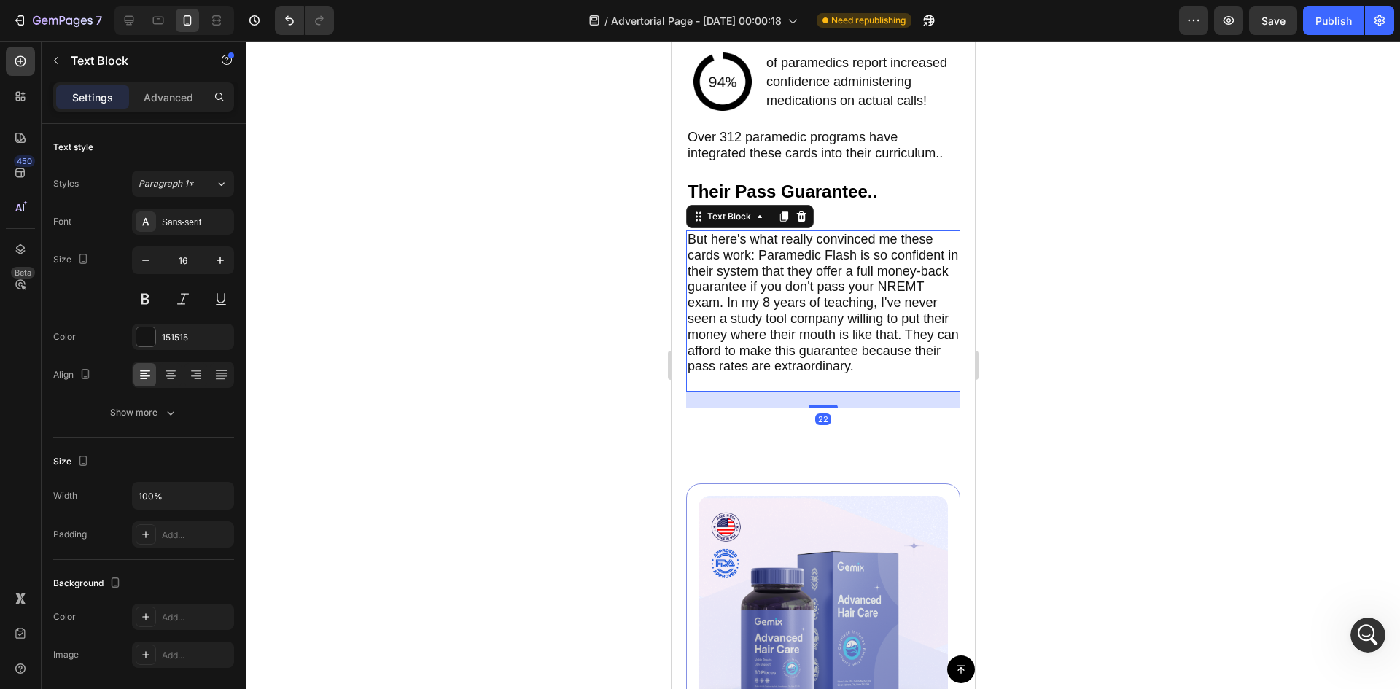
click at [160, 85] on div "Settings Advanced" at bounding box center [143, 96] width 181 height 29
click at [168, 102] on p "Advanced" at bounding box center [169, 97] width 50 height 15
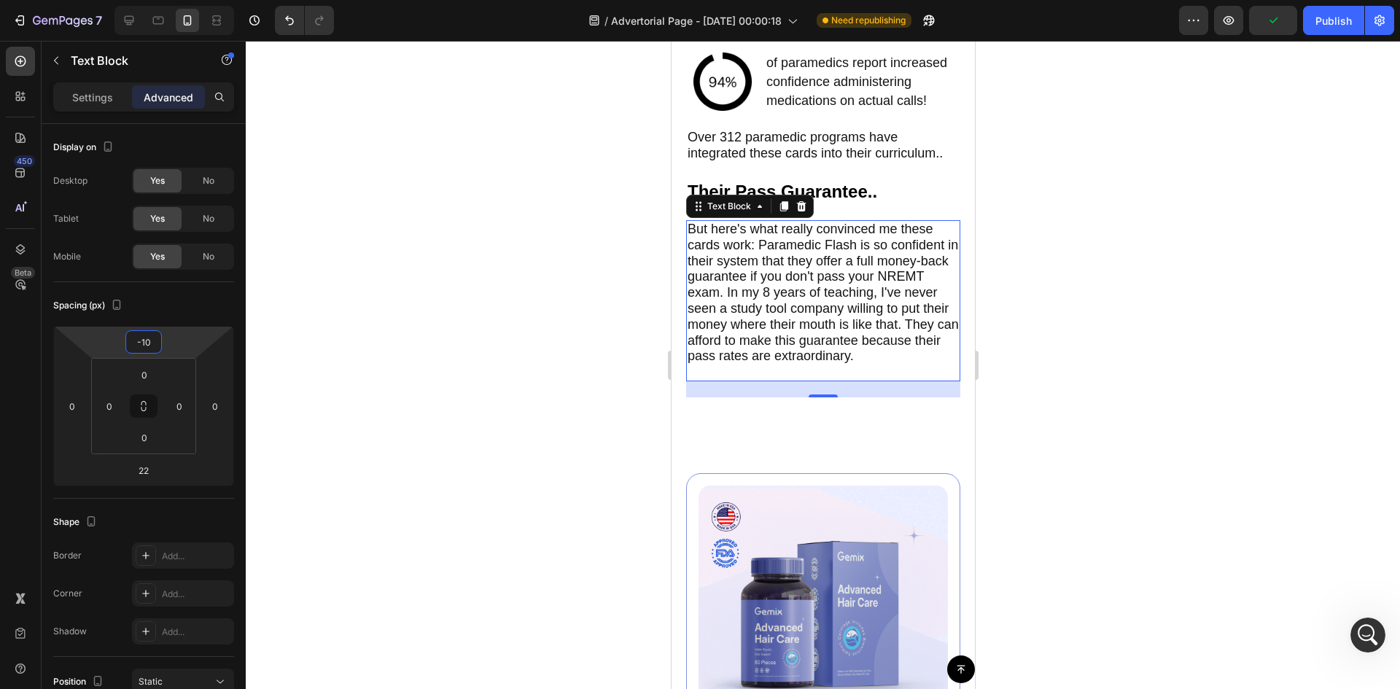
type input "-18"
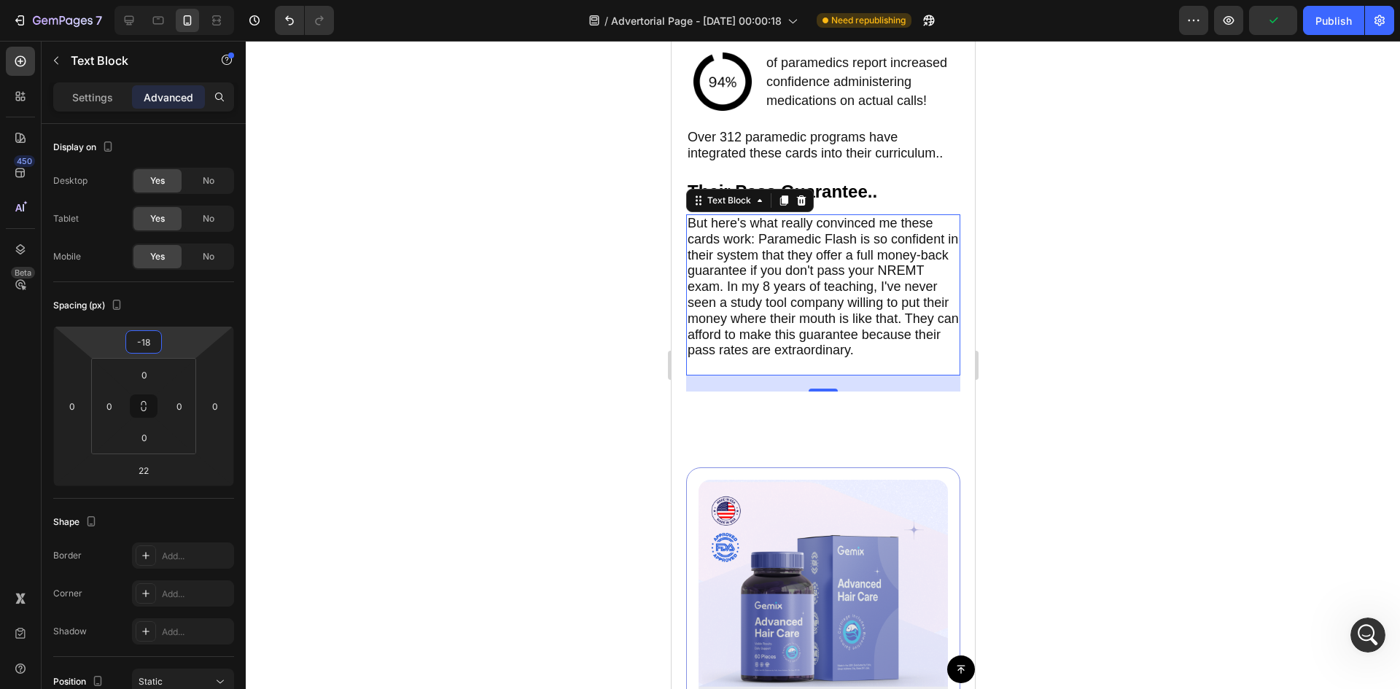
drag, startPoint x: 107, startPoint y: 339, endPoint x: 114, endPoint y: 347, distance: 10.8
click at [114, 0] on html "7 Version history / Advertorial Page - [DATE] 00:00:18 Need republishing Previe…" at bounding box center [700, 0] width 1400 height 0
click at [260, 281] on div at bounding box center [823, 365] width 1154 height 648
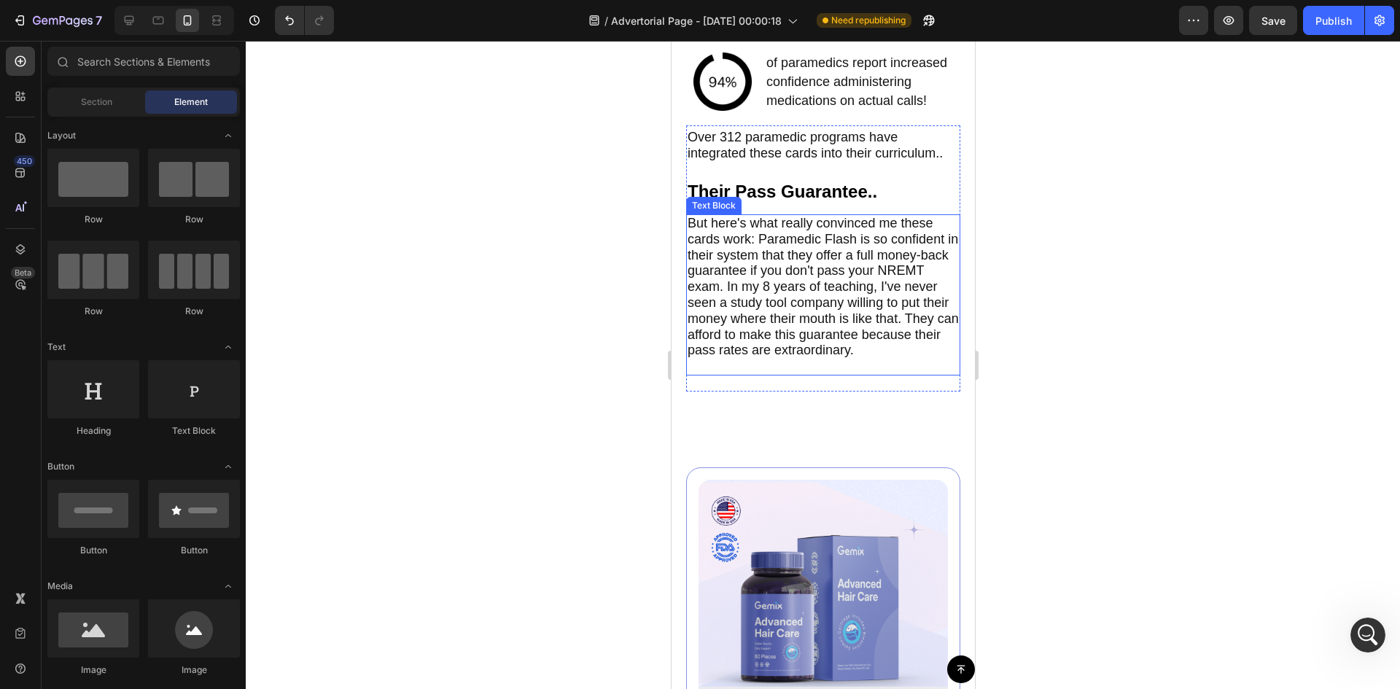
click at [820, 342] on span "But here's what really convinced me these cards work: Paramedic Flash is so con…" at bounding box center [822, 286] width 271 height 141
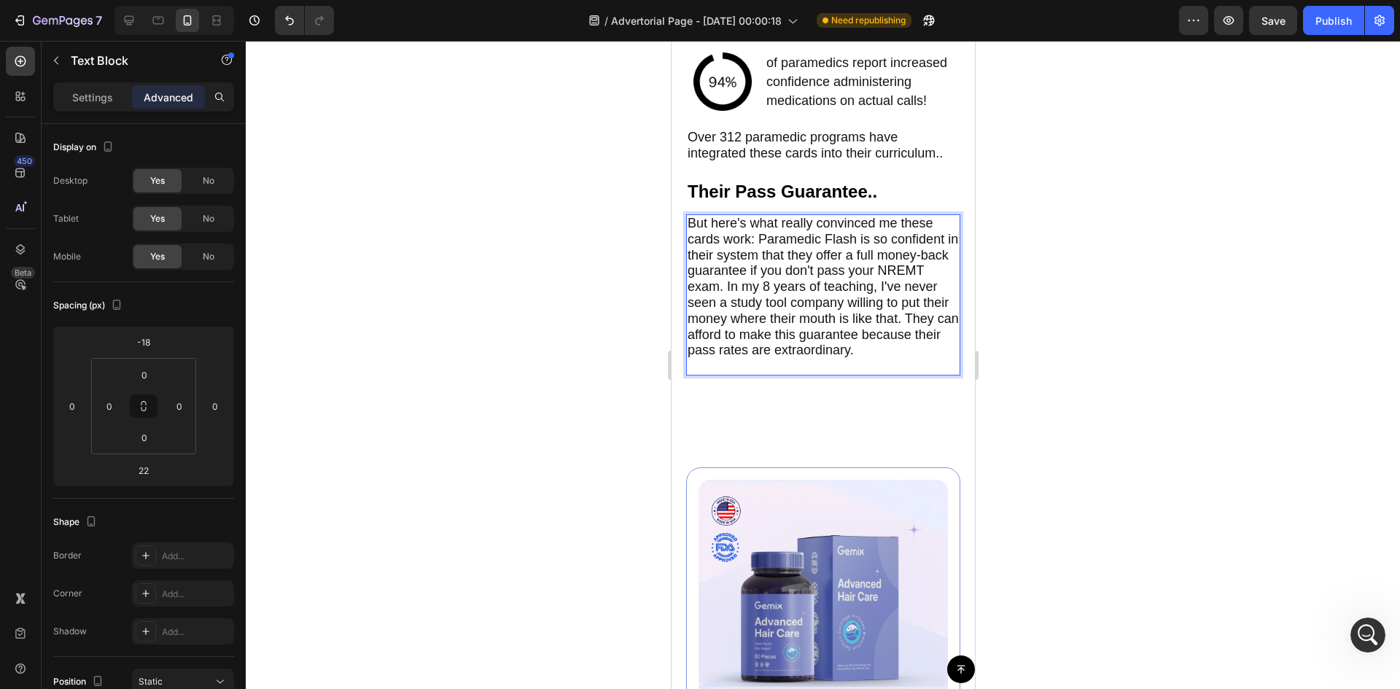
click at [811, 375] on div "But here's what really convinced me these cards work: Paramedic Flash is so con…" at bounding box center [822, 294] width 274 height 161
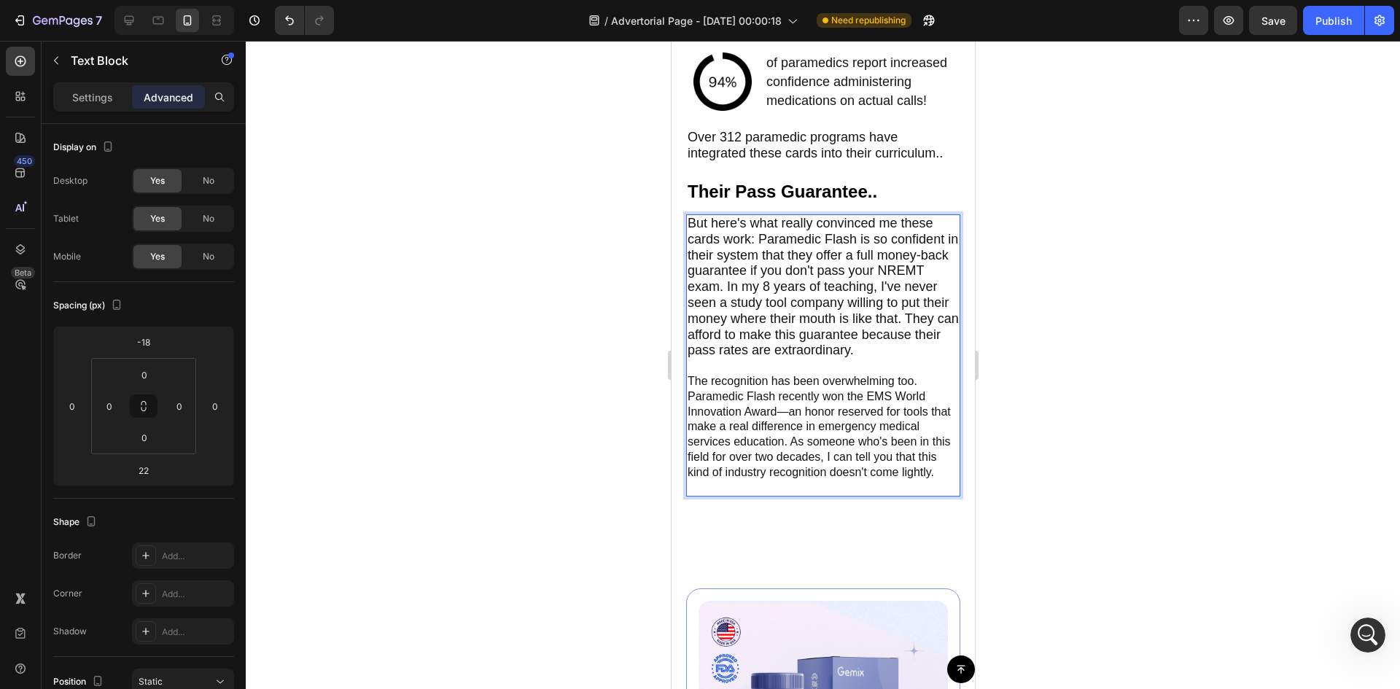
click at [747, 495] on p "The recognition has been overwhelming too. Paramedic Flash recently won the EMS…" at bounding box center [822, 427] width 271 height 136
click at [790, 452] on p "The recognition has been overwhelming too. Paramedic Flash recently won the EMS…" at bounding box center [822, 427] width 271 height 136
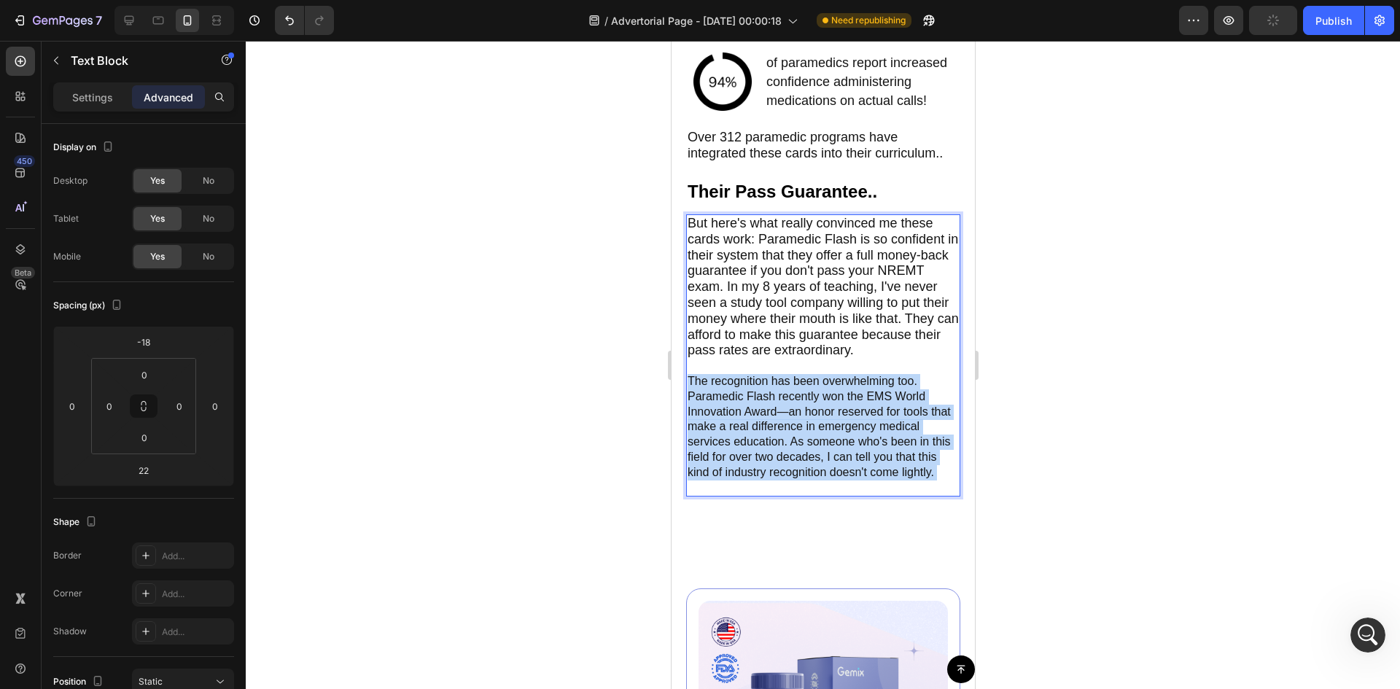
click at [790, 452] on p "The recognition has been overwhelming too. Paramedic Flash recently won the EMS…" at bounding box center [822, 427] width 271 height 136
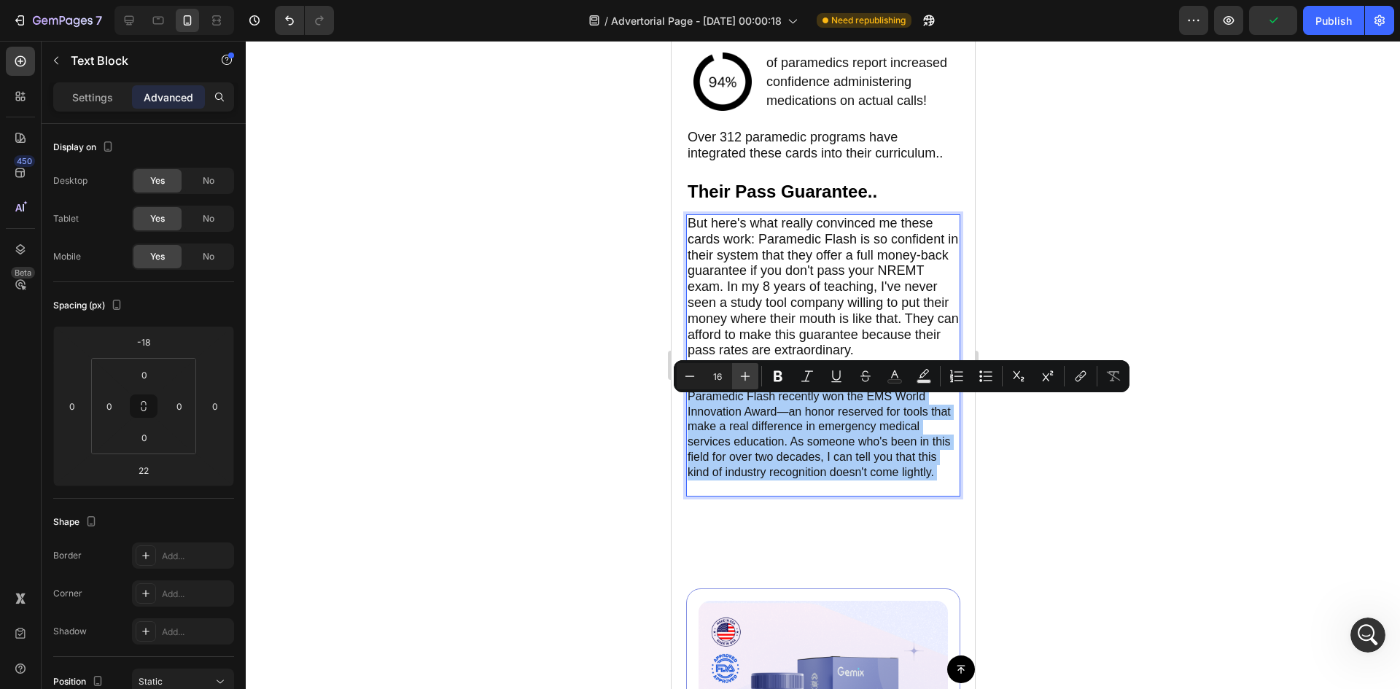
click at [744, 378] on icon "Editor contextual toolbar" at bounding box center [745, 376] width 15 height 15
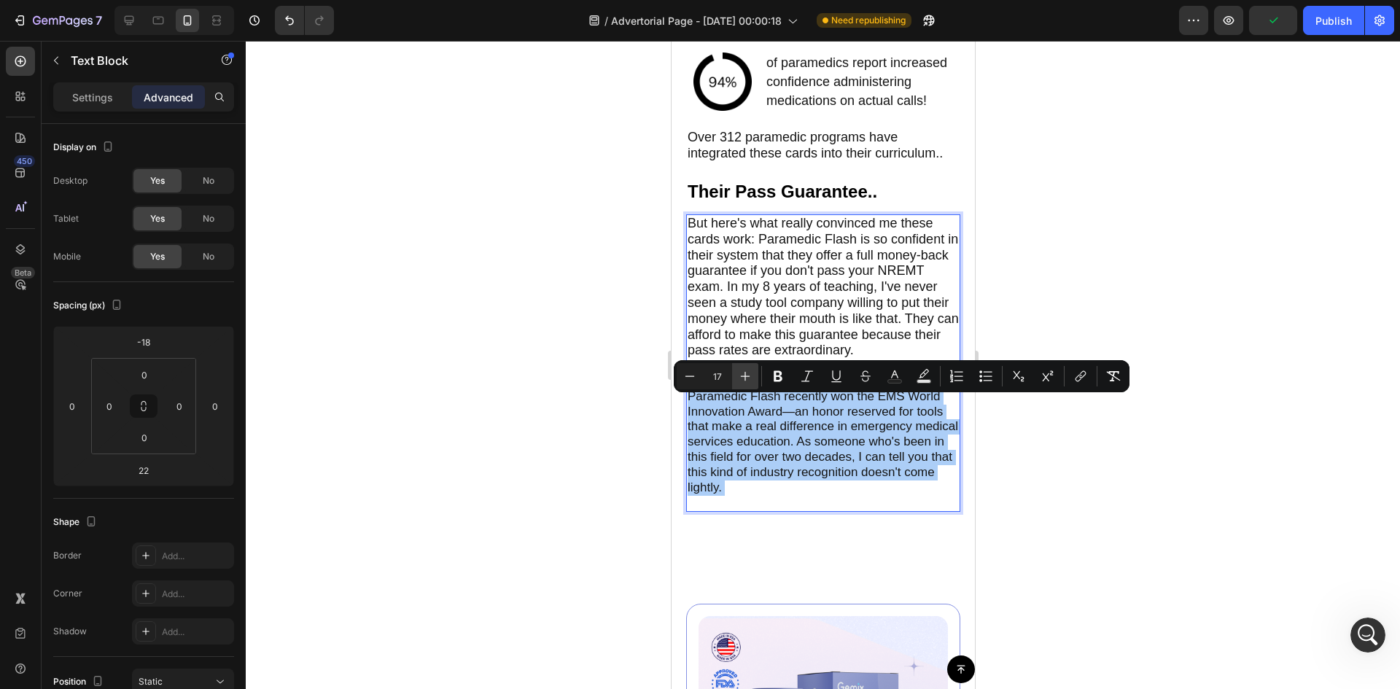
click at [744, 378] on icon "Editor contextual toolbar" at bounding box center [745, 376] width 15 height 15
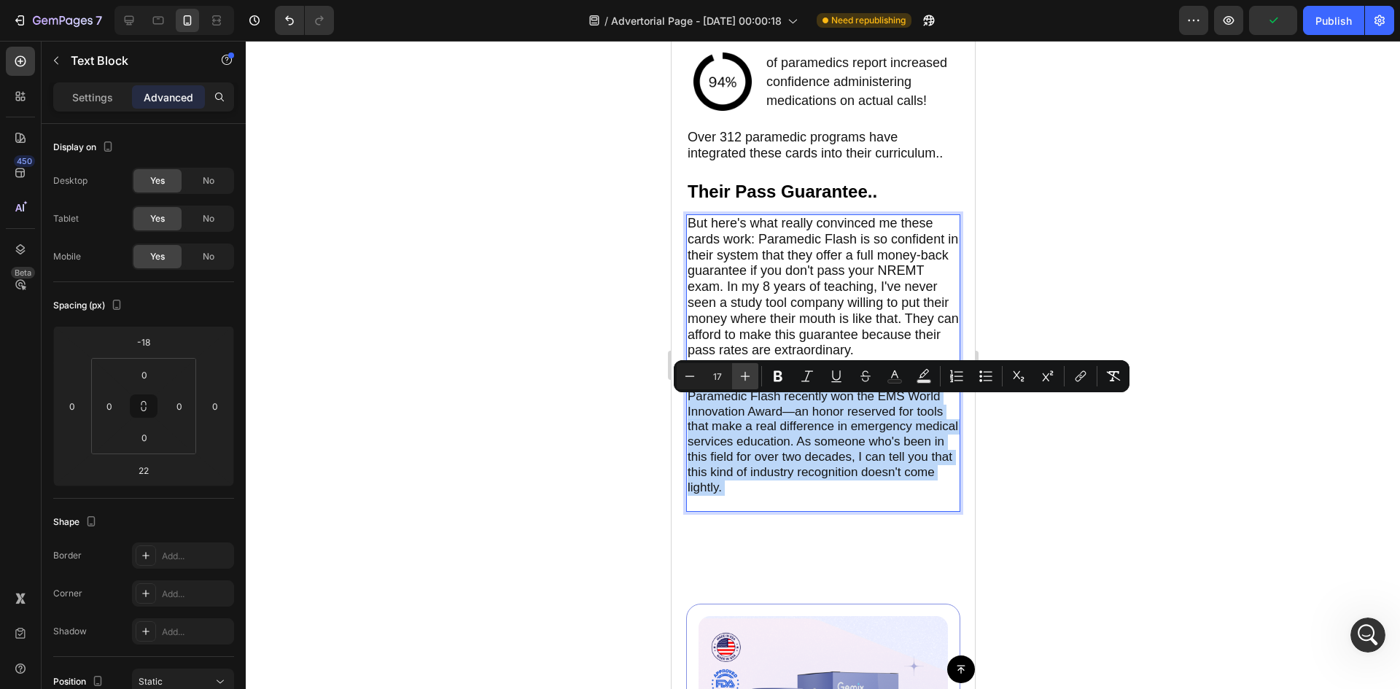
type input "18"
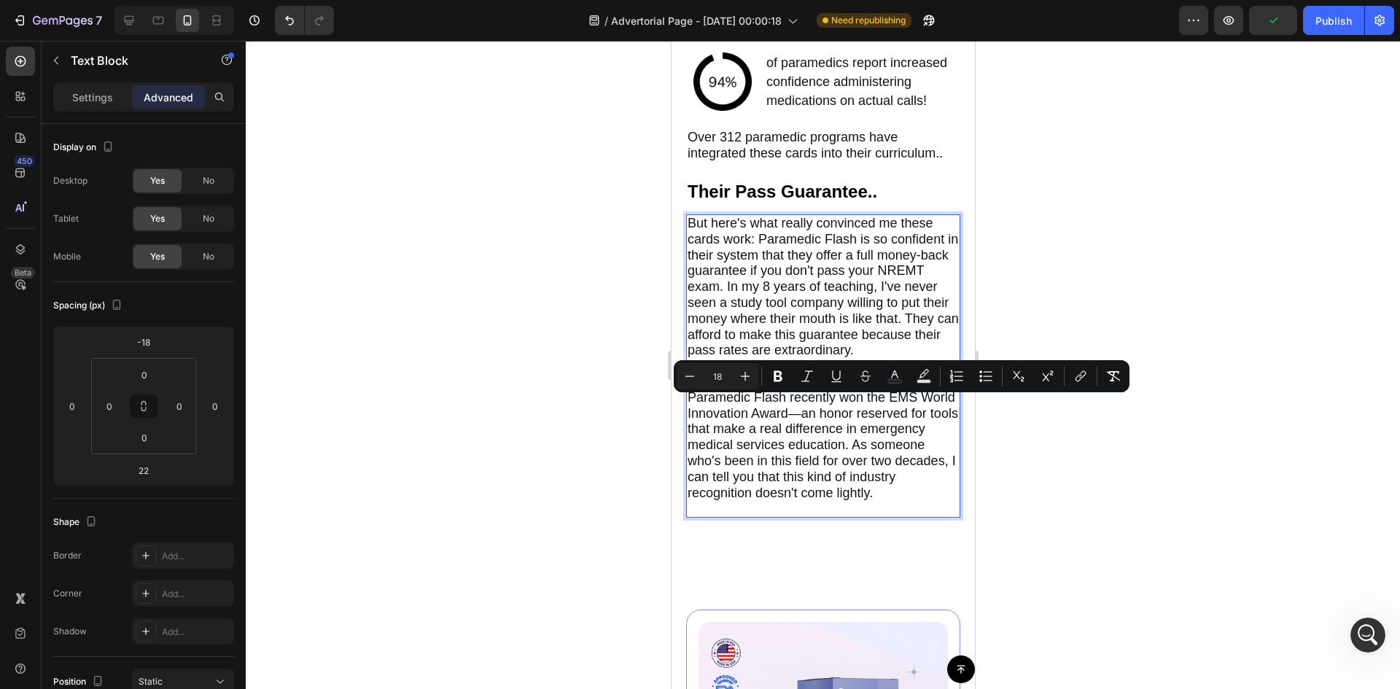
click at [620, 389] on div at bounding box center [823, 365] width 1154 height 648
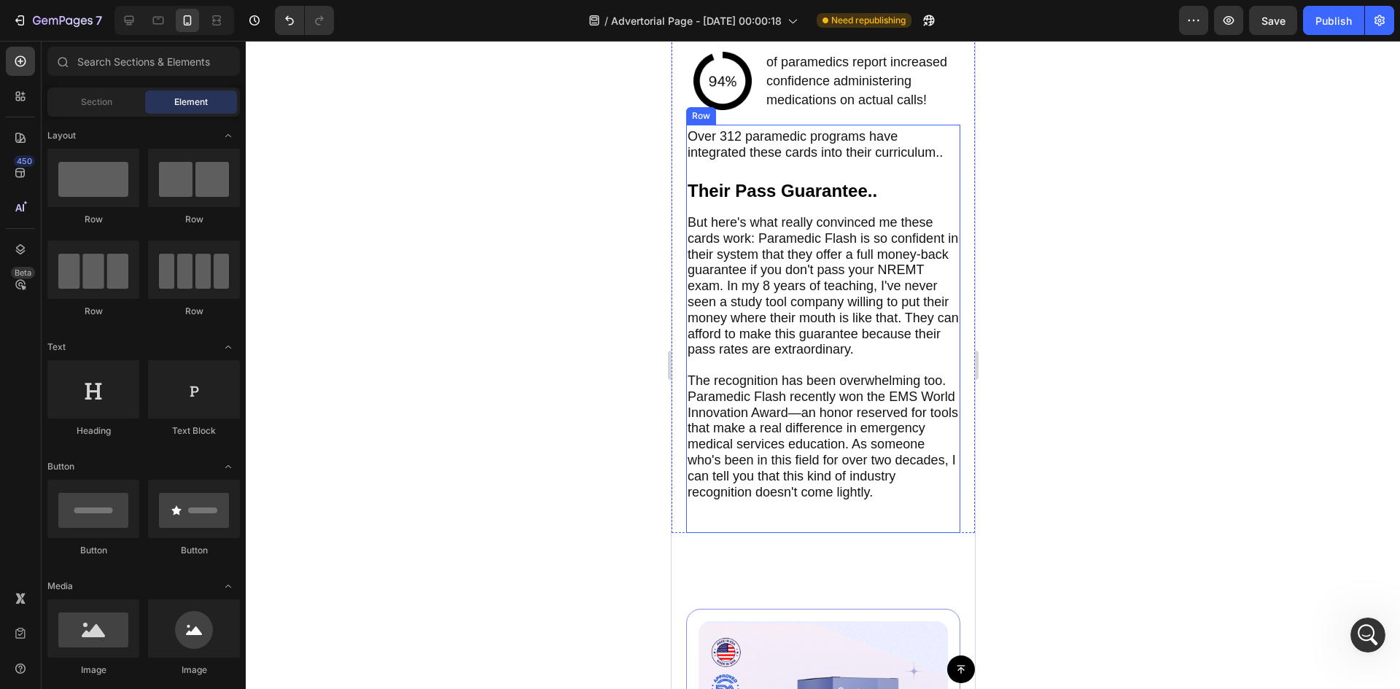
click at [895, 192] on div "Over 312 paramedic programs have integrated these cards into their curriculum..…" at bounding box center [822, 329] width 274 height 408
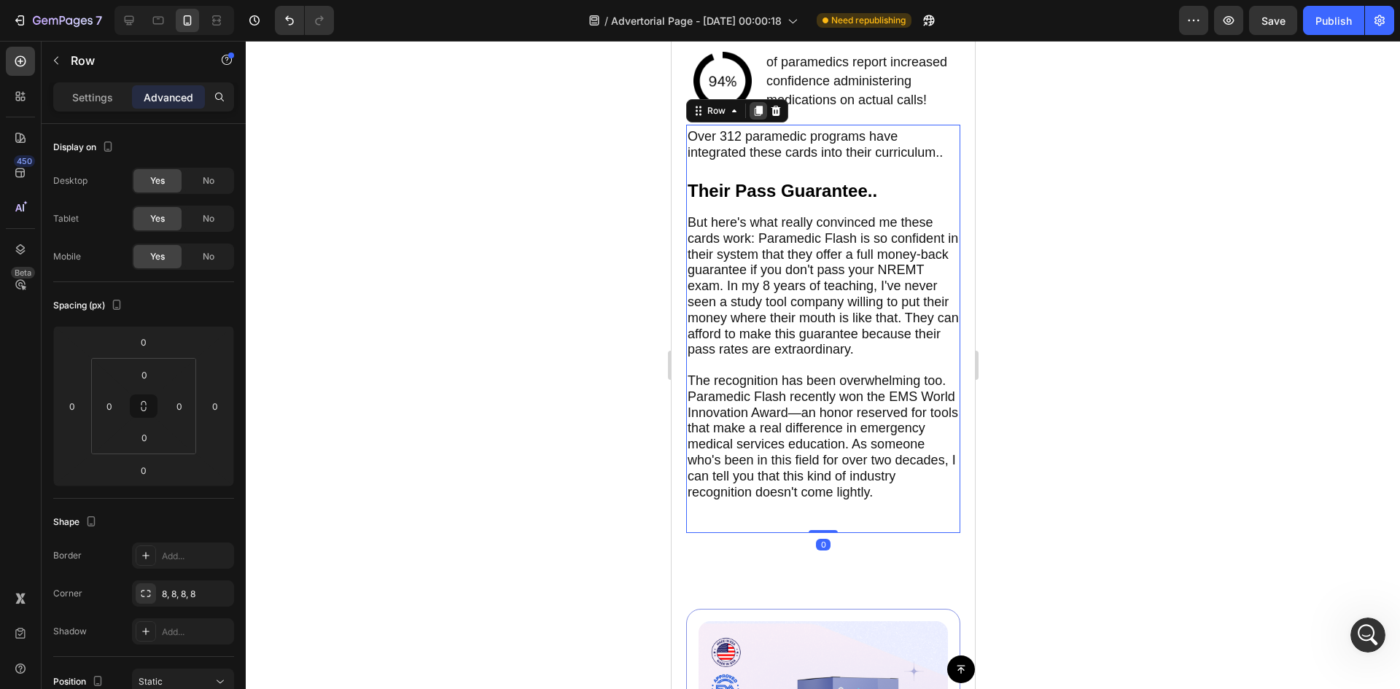
click at [754, 117] on icon at bounding box center [758, 111] width 12 height 12
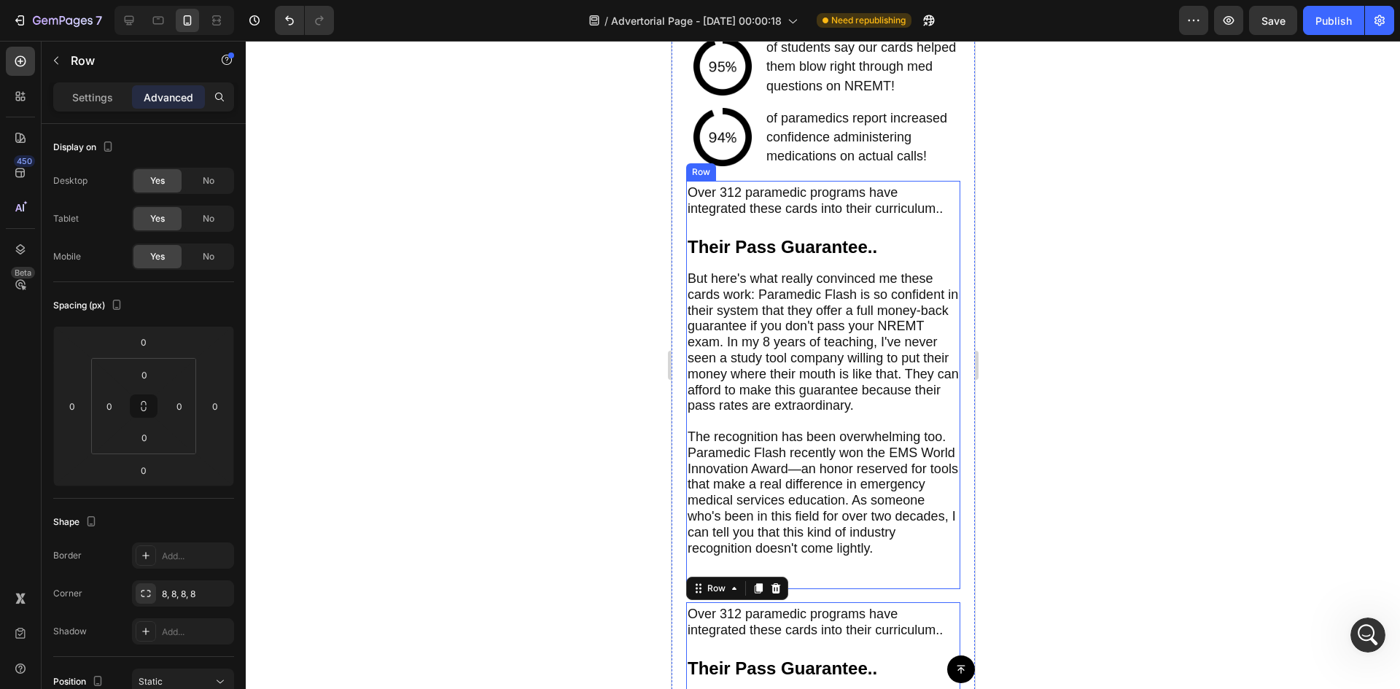
scroll to position [5947, 0]
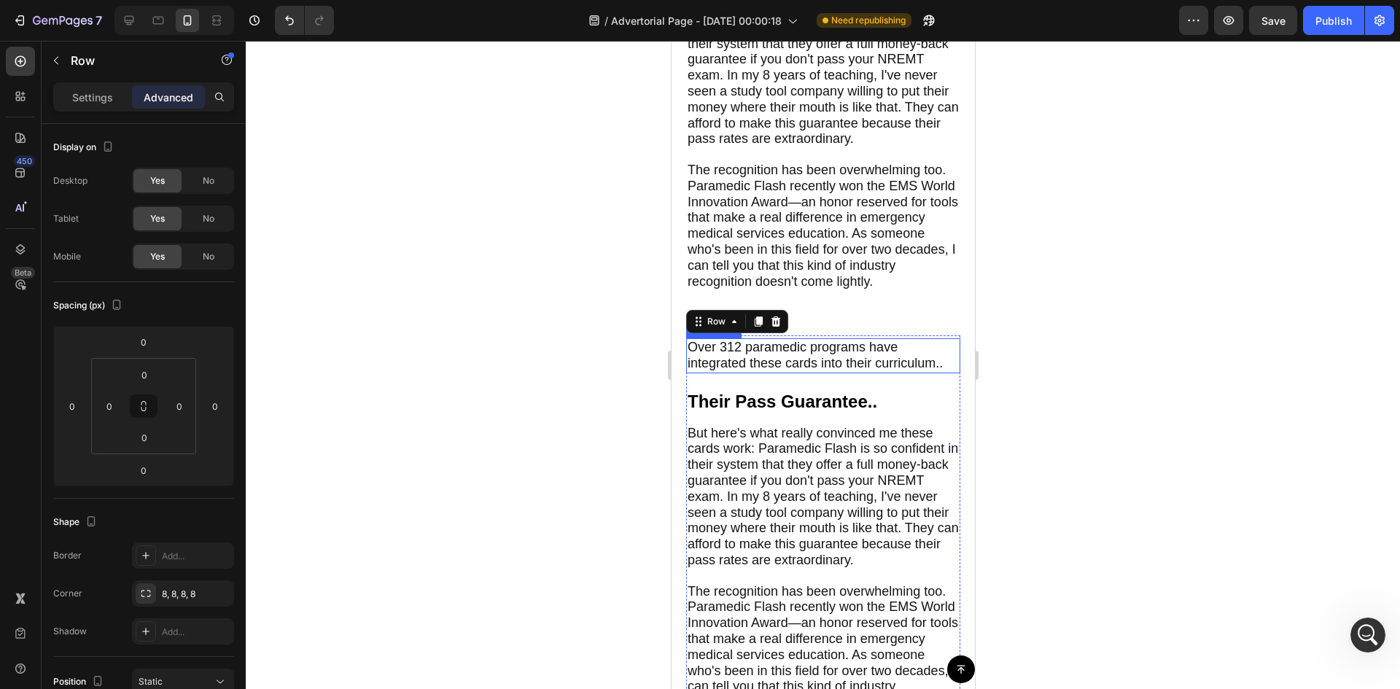
click at [849, 370] on span "Over 312 paramedic programs have integrated these cards into their curriculum.." at bounding box center [814, 355] width 255 height 31
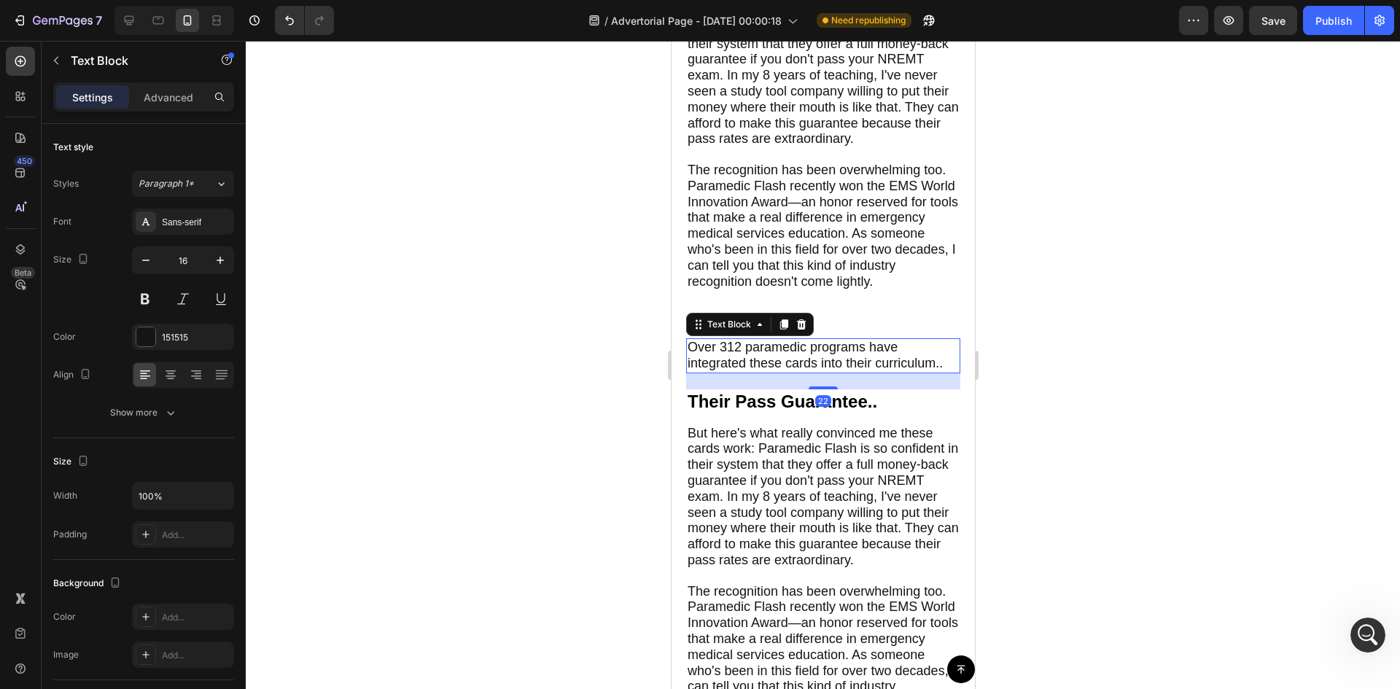
click at [849, 370] on span "Over 312 paramedic programs have integrated these cards into their curriculum.." at bounding box center [814, 355] width 255 height 31
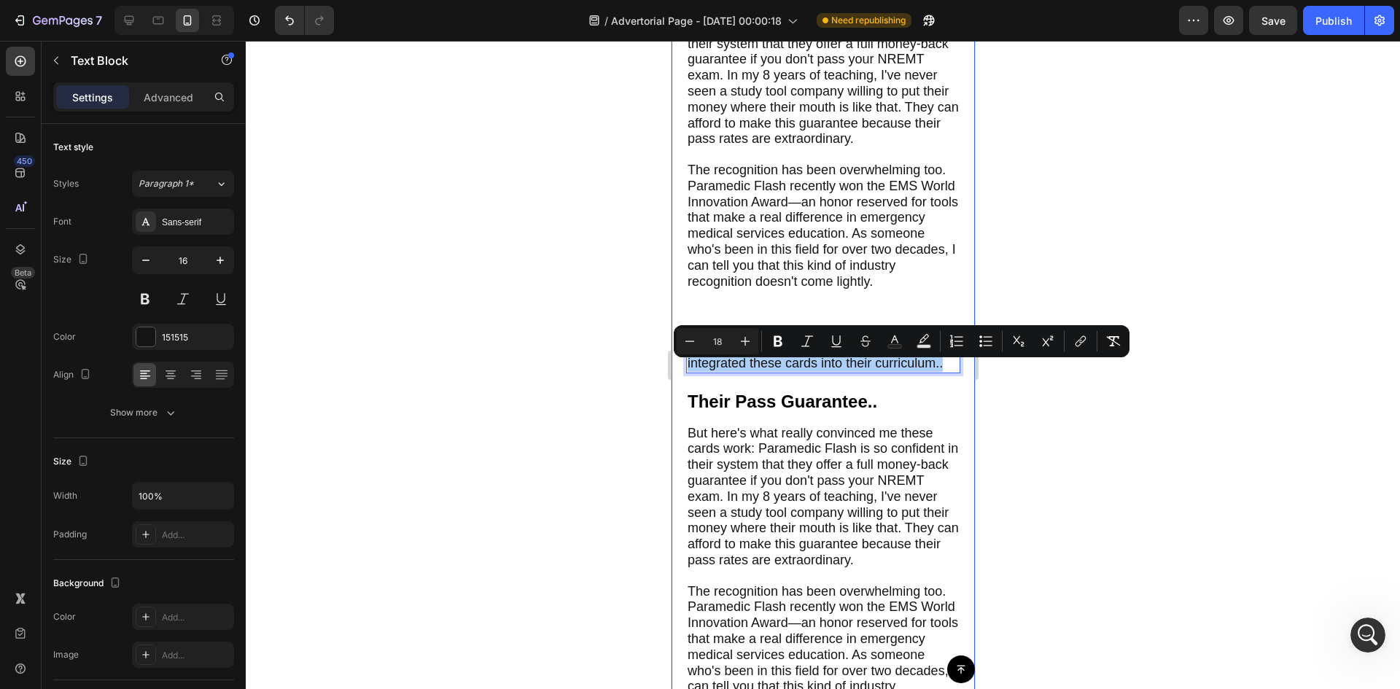
drag, startPoint x: 1061, startPoint y: 400, endPoint x: 1033, endPoint y: 400, distance: 27.7
click at [1056, 400] on div at bounding box center [823, 365] width 1154 height 648
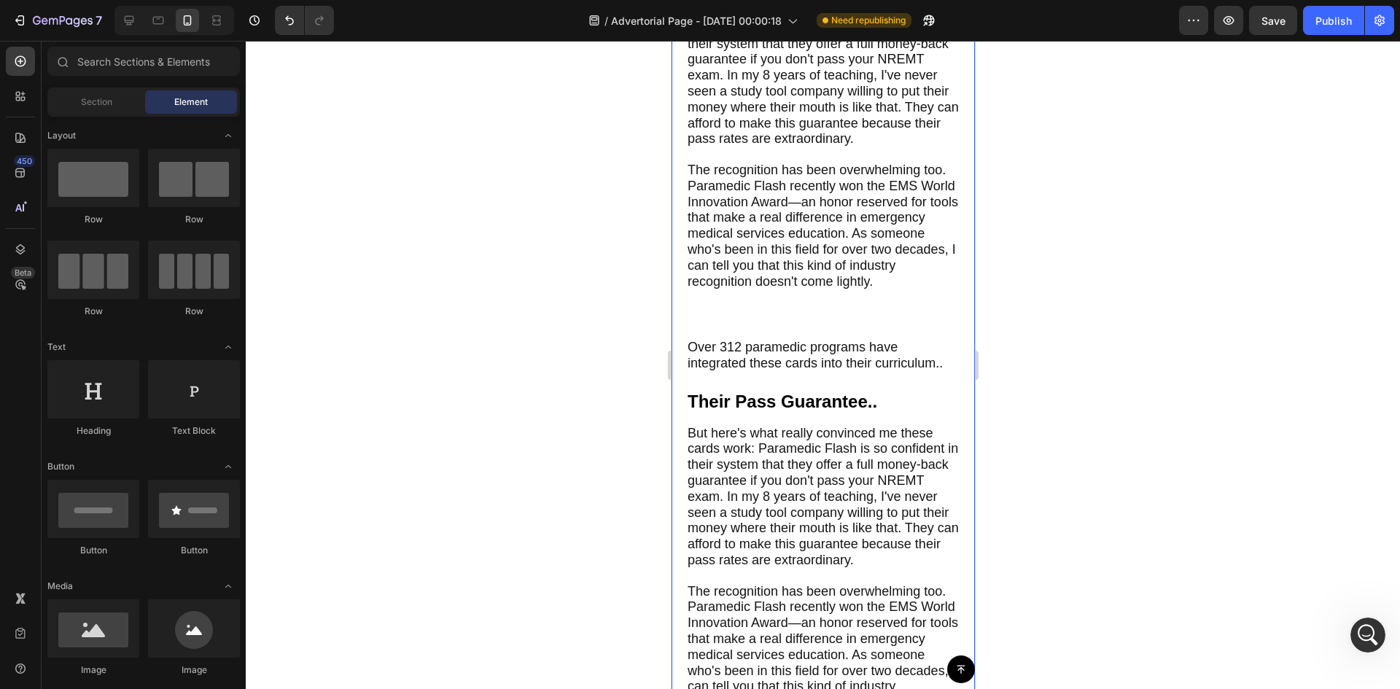
click at [877, 370] on span "Over 312 paramedic programs have integrated these cards into their curriculum.." at bounding box center [814, 355] width 255 height 31
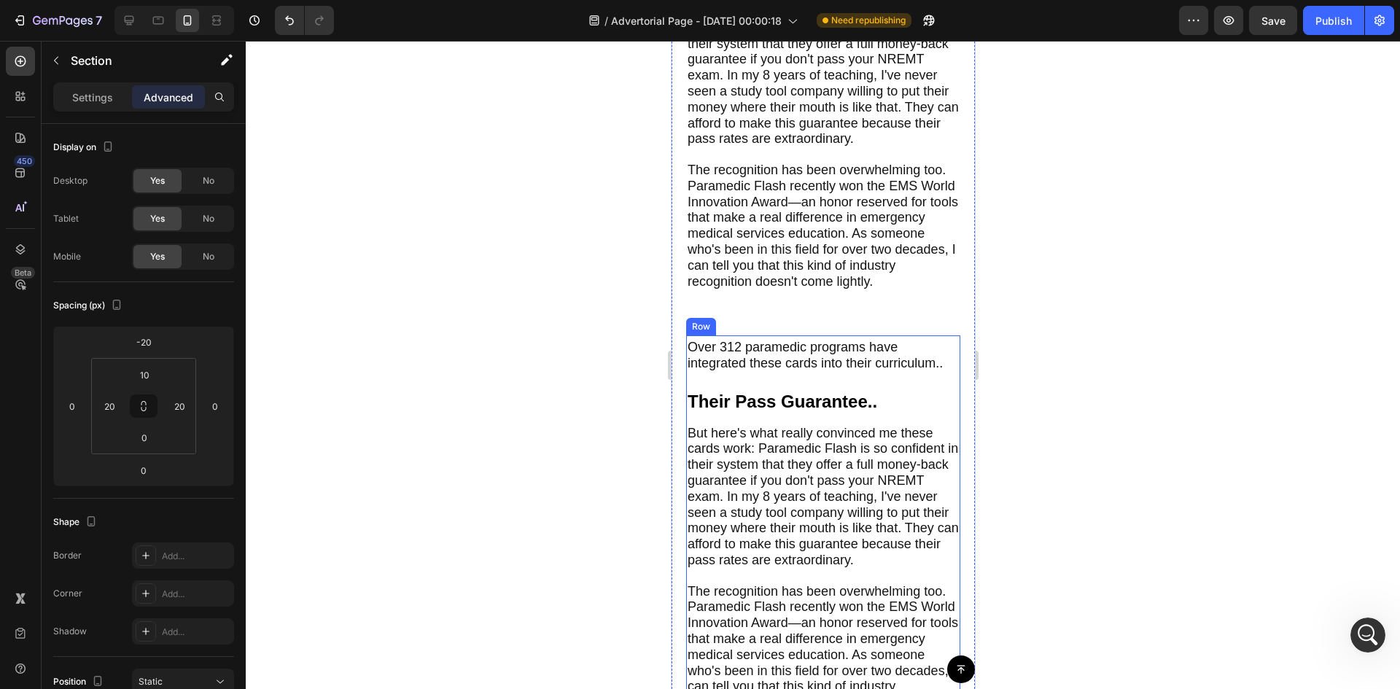
click at [825, 410] on div "Over 312 paramedic programs have integrated these cards into their curriculum..…" at bounding box center [822, 539] width 274 height 408
click at [838, 370] on span "Over 312 paramedic programs have integrated these cards into their curriculum.." at bounding box center [814, 355] width 255 height 31
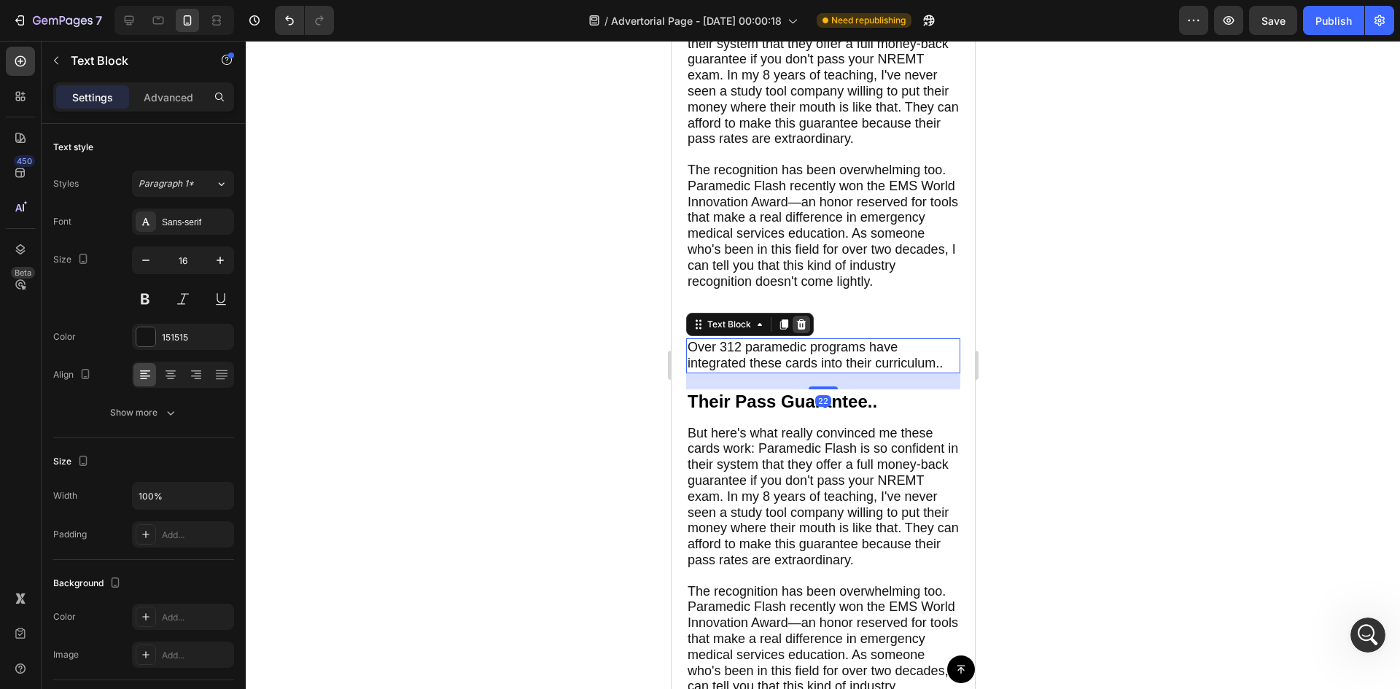
click at [798, 330] on icon at bounding box center [801, 325] width 12 height 12
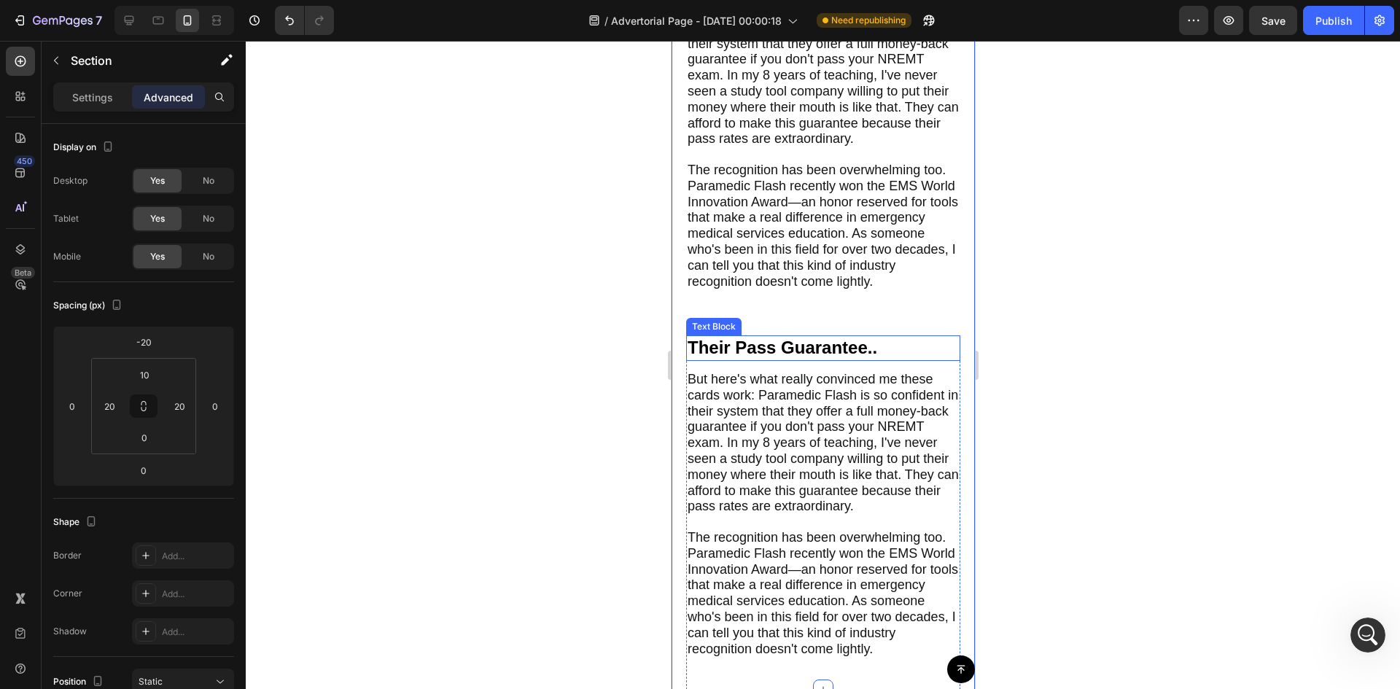
click at [915, 359] on p "Their Pass Guarantee.." at bounding box center [822, 348] width 271 height 23
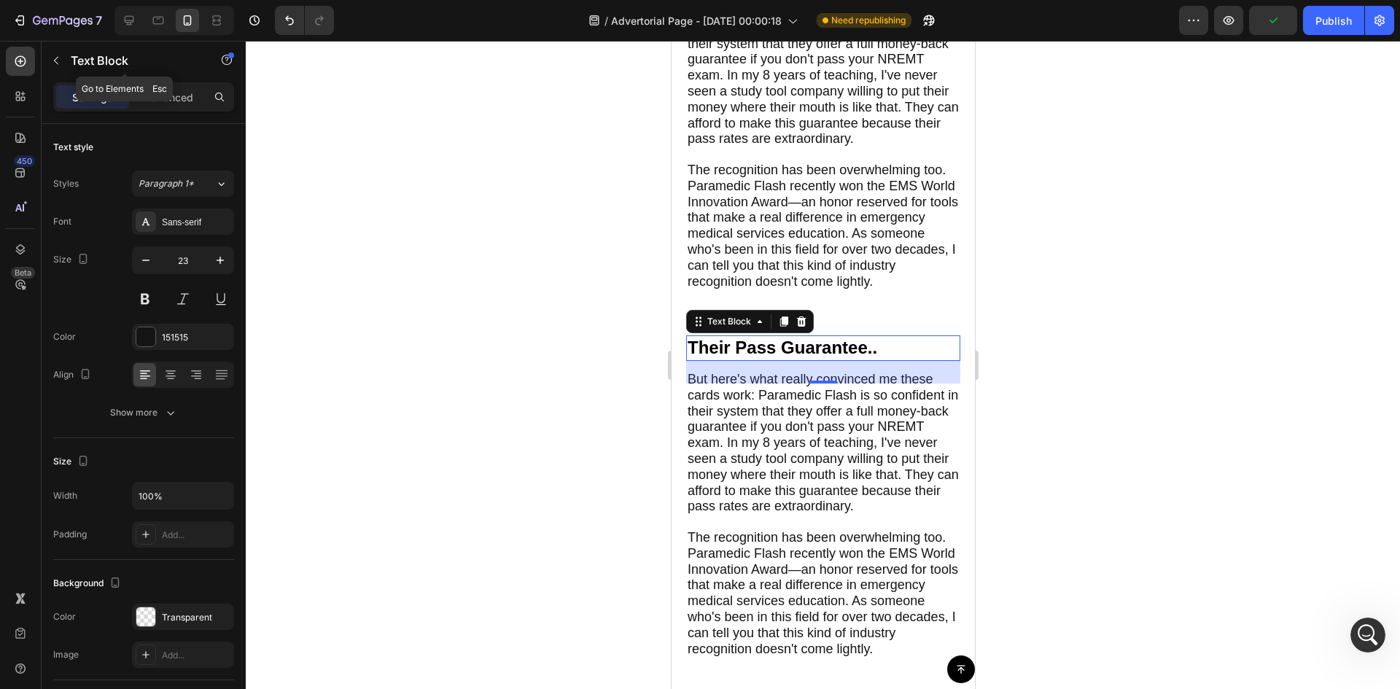
click at [189, 79] on div "Text Block" at bounding box center [125, 62] width 166 height 42
click at [176, 90] on p "Advanced" at bounding box center [169, 97] width 50 height 15
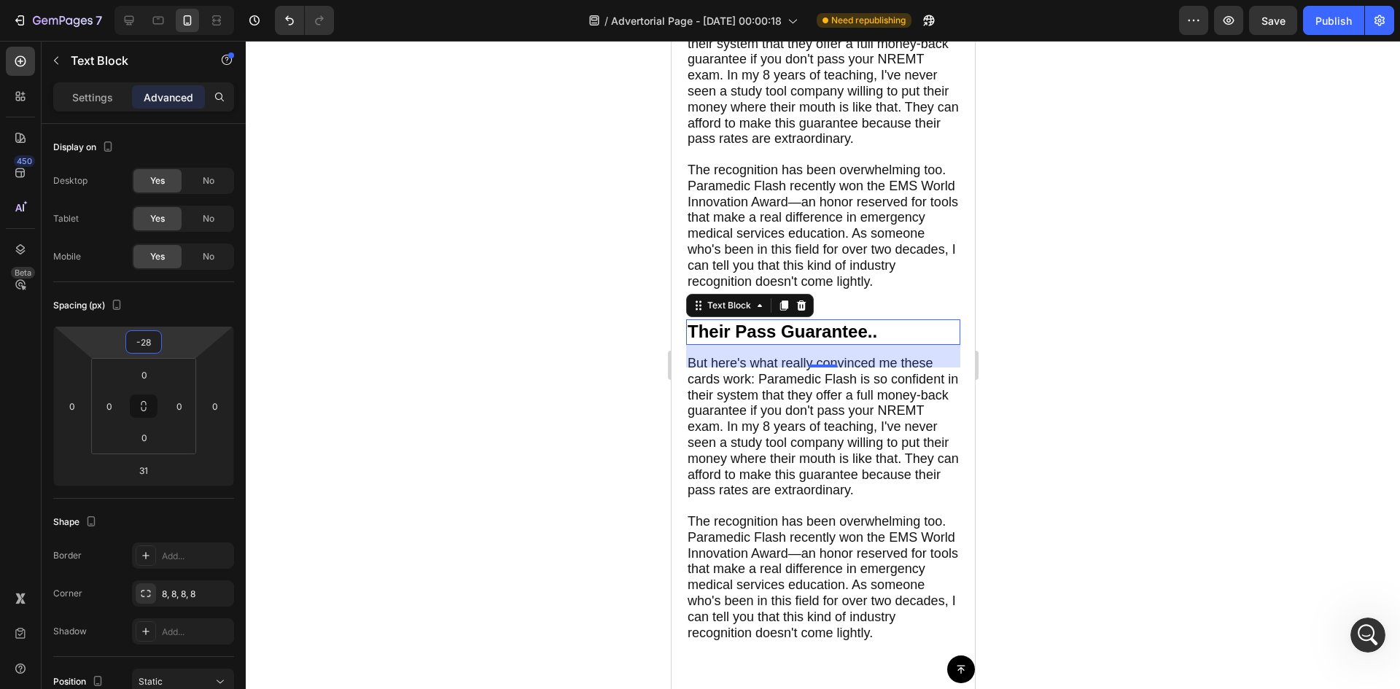
type input "-36"
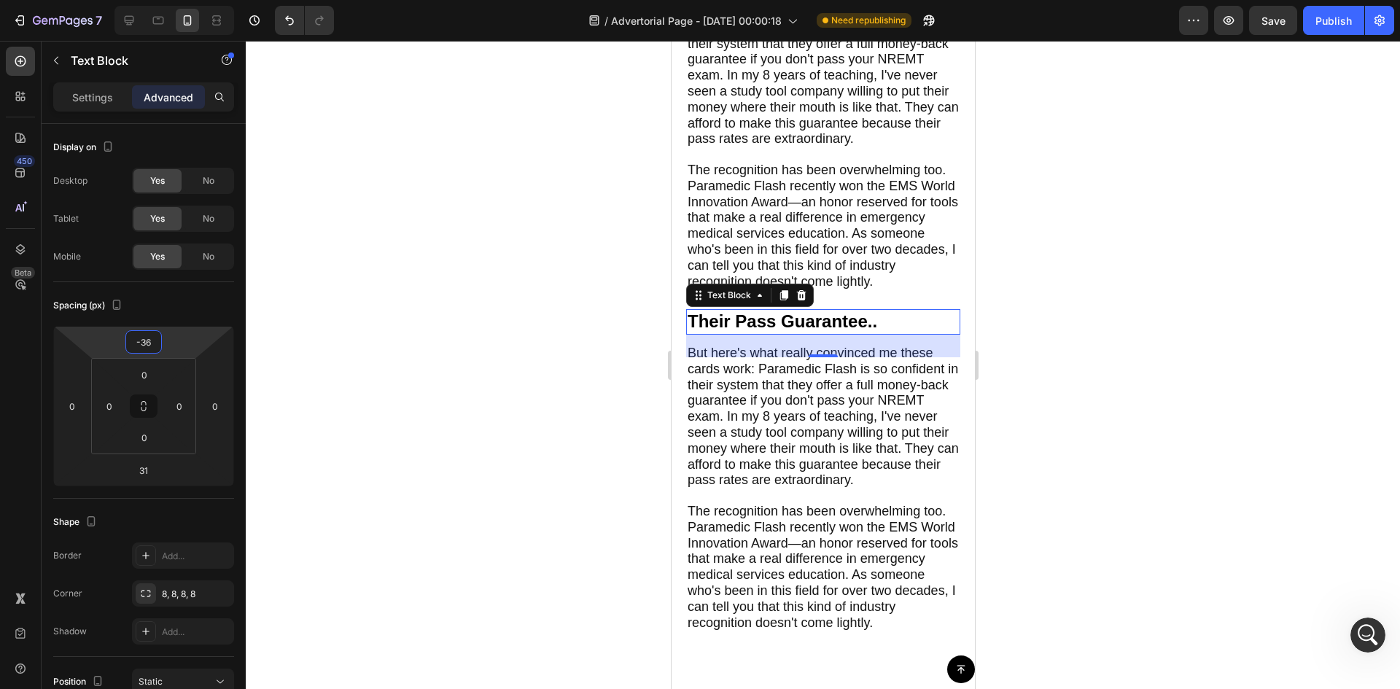
drag, startPoint x: 183, startPoint y: 349, endPoint x: 191, endPoint y: 362, distance: 15.4
click at [191, 0] on html "7 Version history / Advertorial Page - [DATE] 00:00:18 Need republishing Previe…" at bounding box center [700, 0] width 1400 height 0
click at [736, 331] on span "Their Pass Guarantee.." at bounding box center [782, 321] width 190 height 20
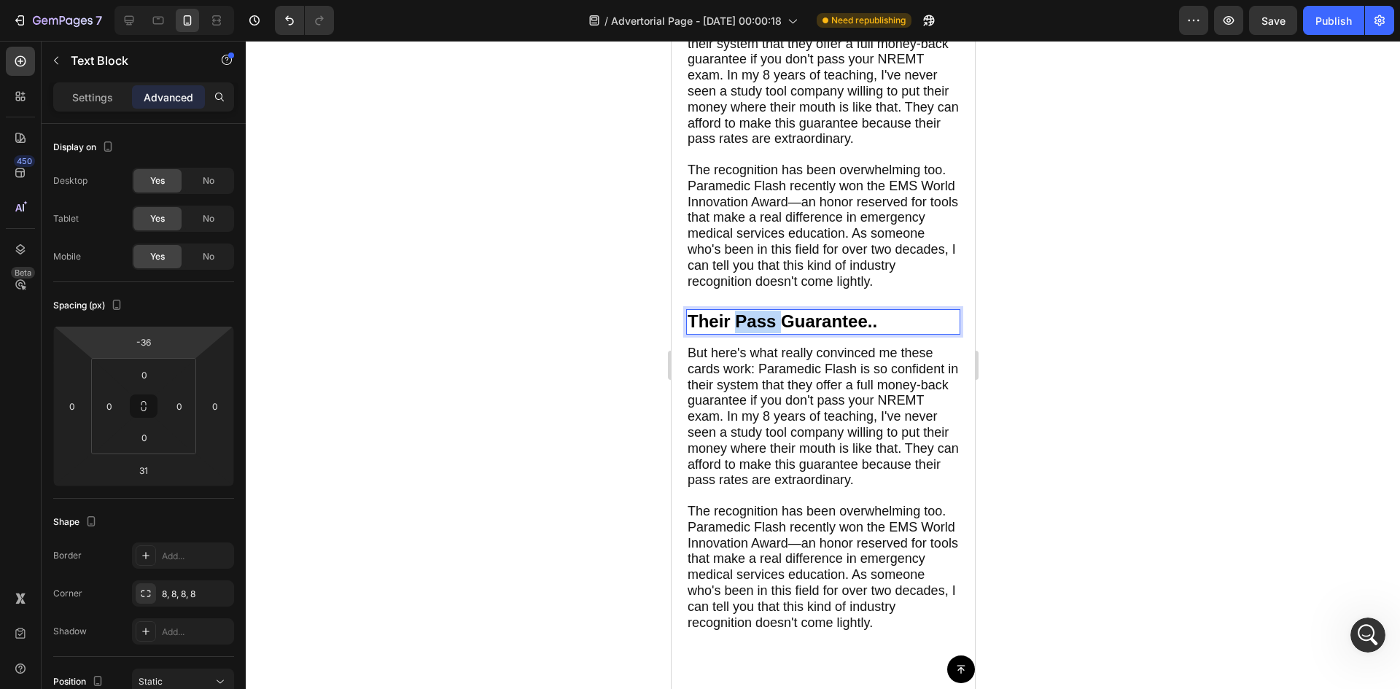
click at [736, 331] on span "Their Pass Guarantee.." at bounding box center [782, 321] width 190 height 20
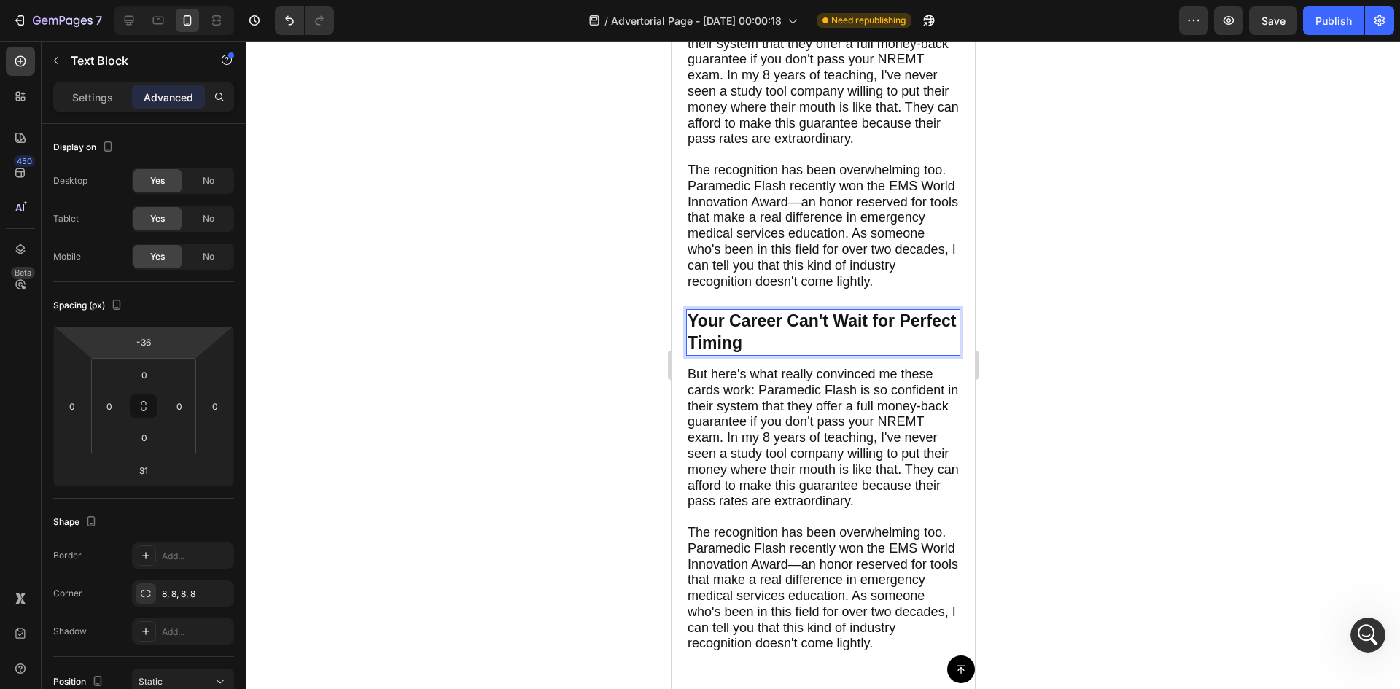
click at [594, 294] on div at bounding box center [823, 365] width 1154 height 648
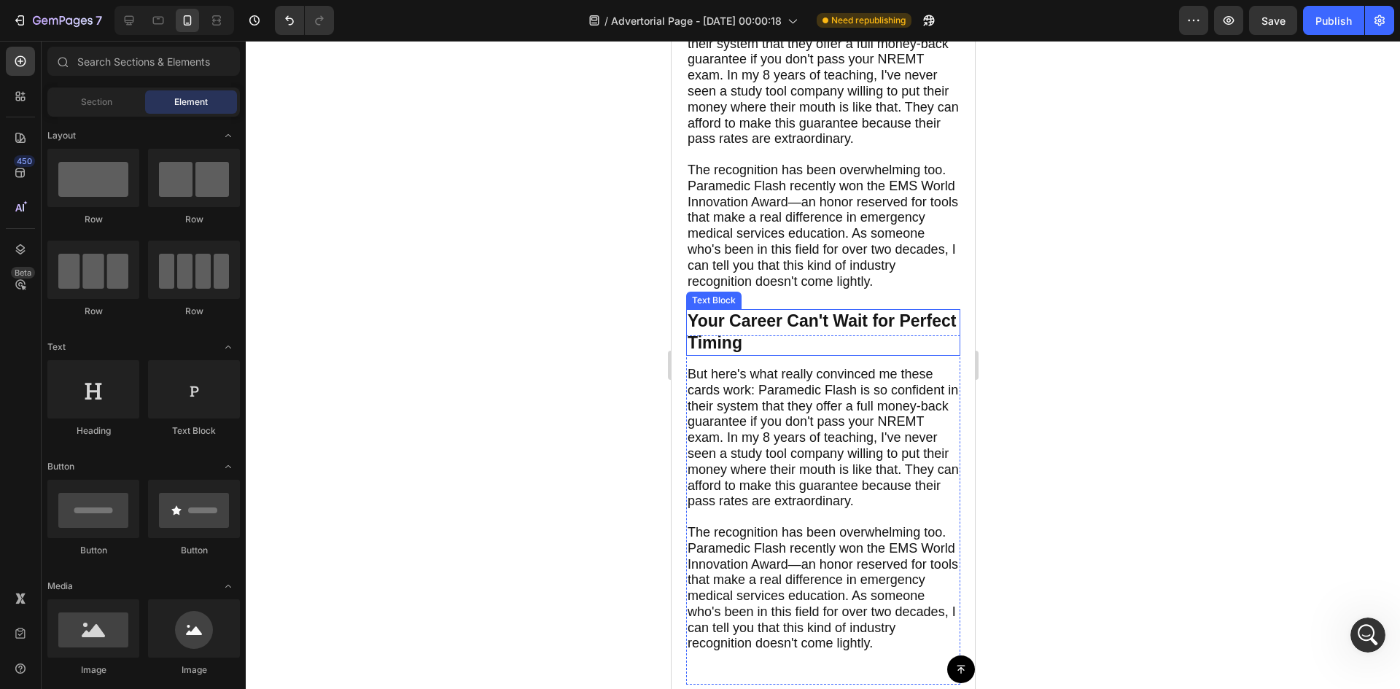
click at [800, 354] on p "Your Career Can't Wait for Perfect Timing" at bounding box center [822, 333] width 271 height 44
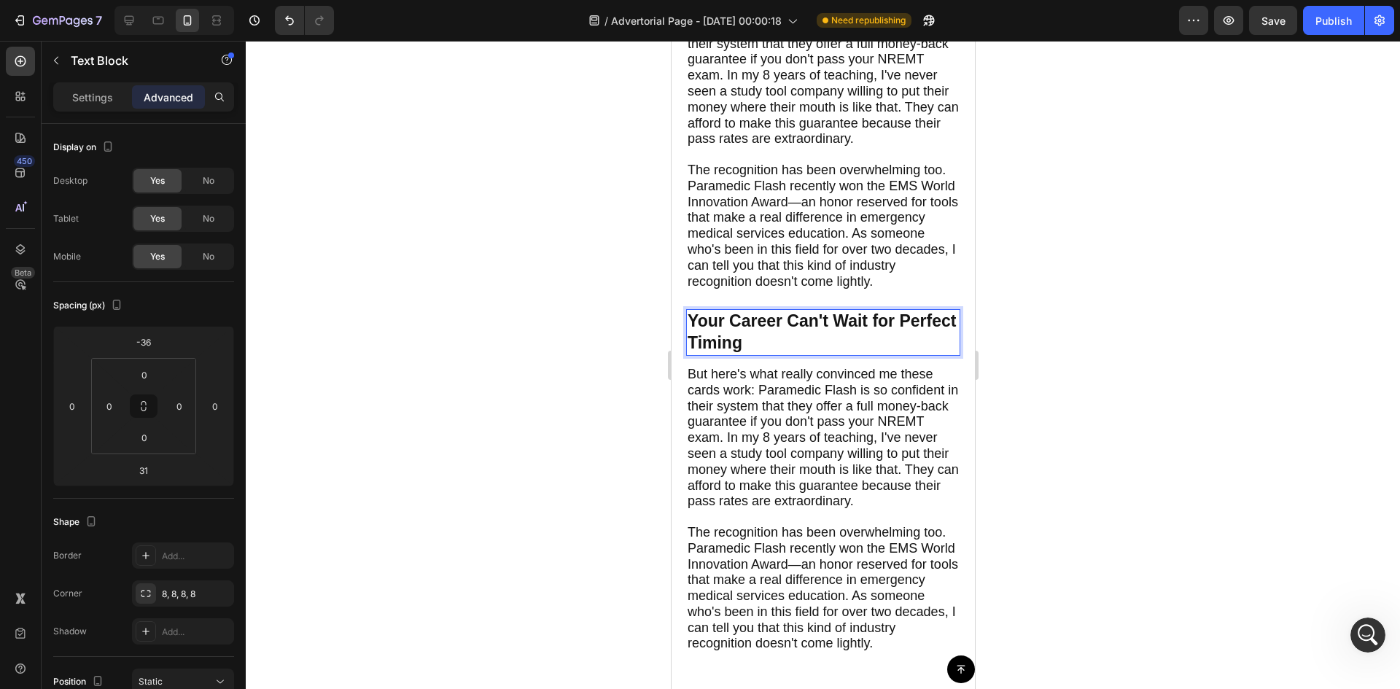
click at [828, 354] on p "Your Career Can't Wait for Perfect Timing" at bounding box center [822, 333] width 271 height 44
click at [602, 309] on div at bounding box center [823, 365] width 1154 height 648
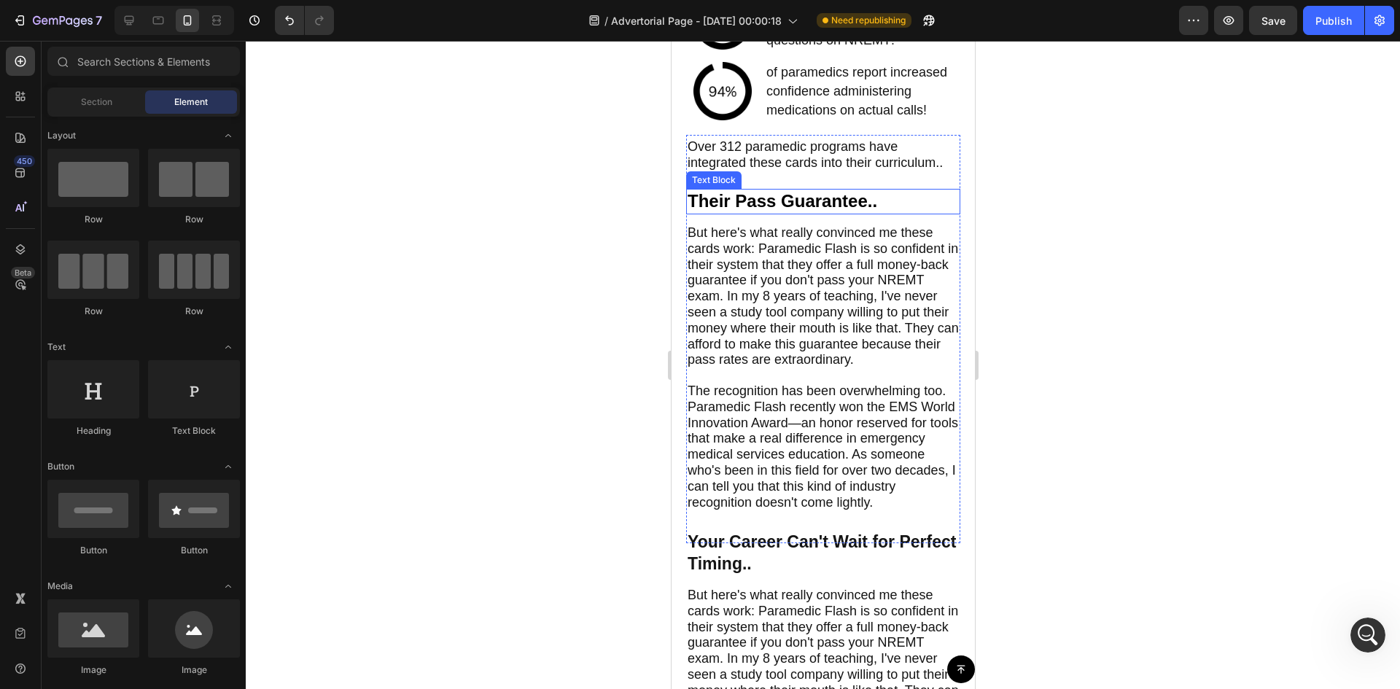
scroll to position [5680, 0]
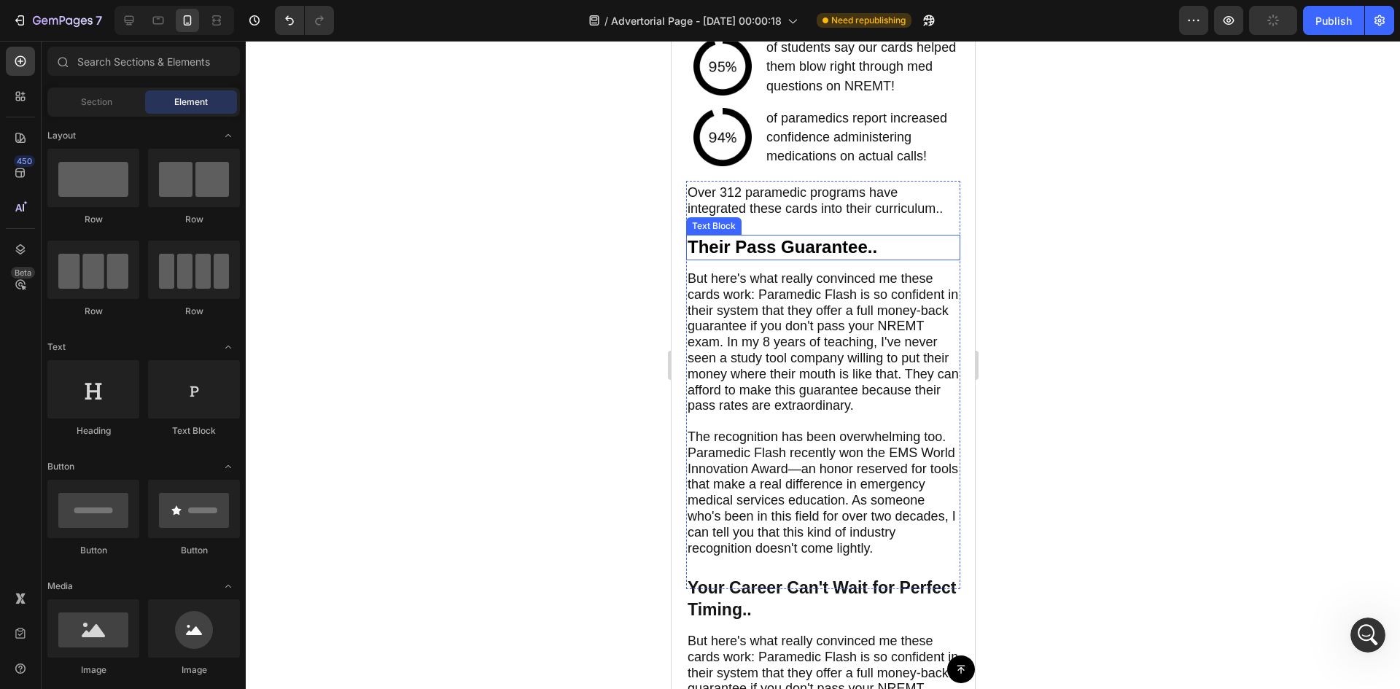
click at [825, 260] on div "Their Pass Guarantee.." at bounding box center [822, 248] width 274 height 26
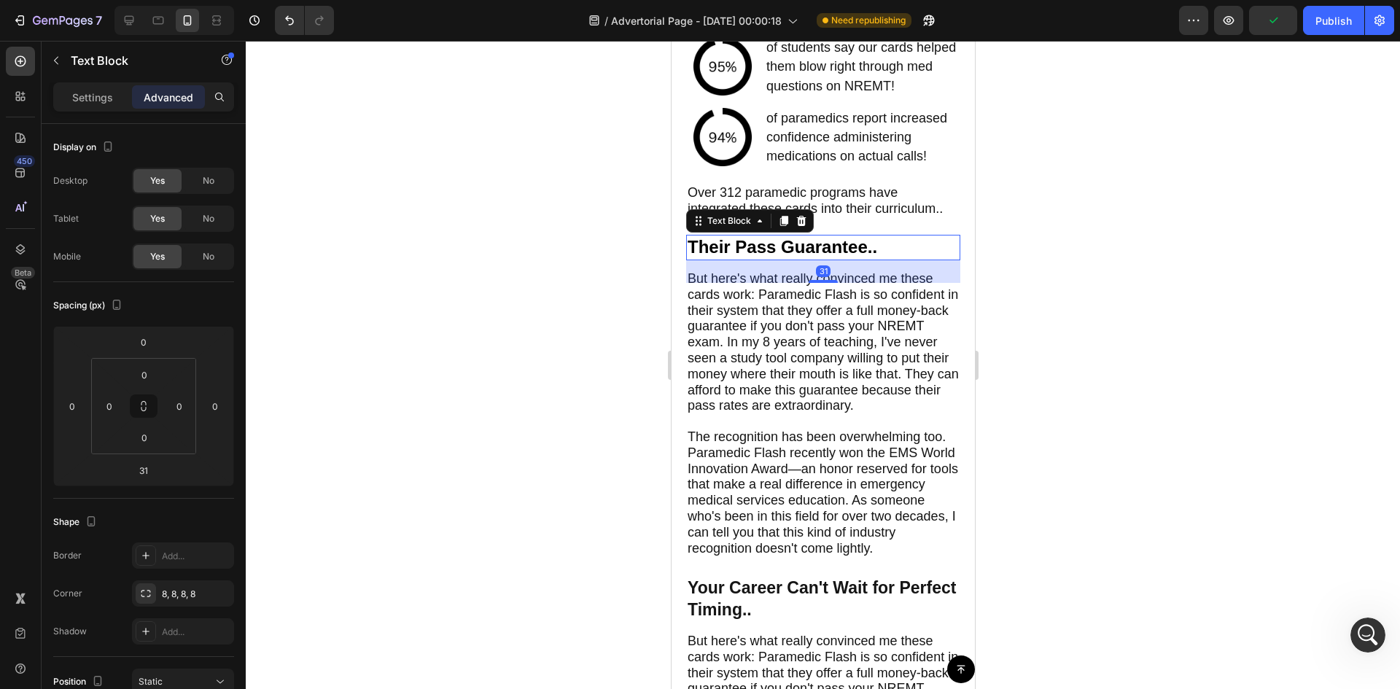
click at [825, 257] on span "Their Pass Guarantee.." at bounding box center [782, 247] width 190 height 20
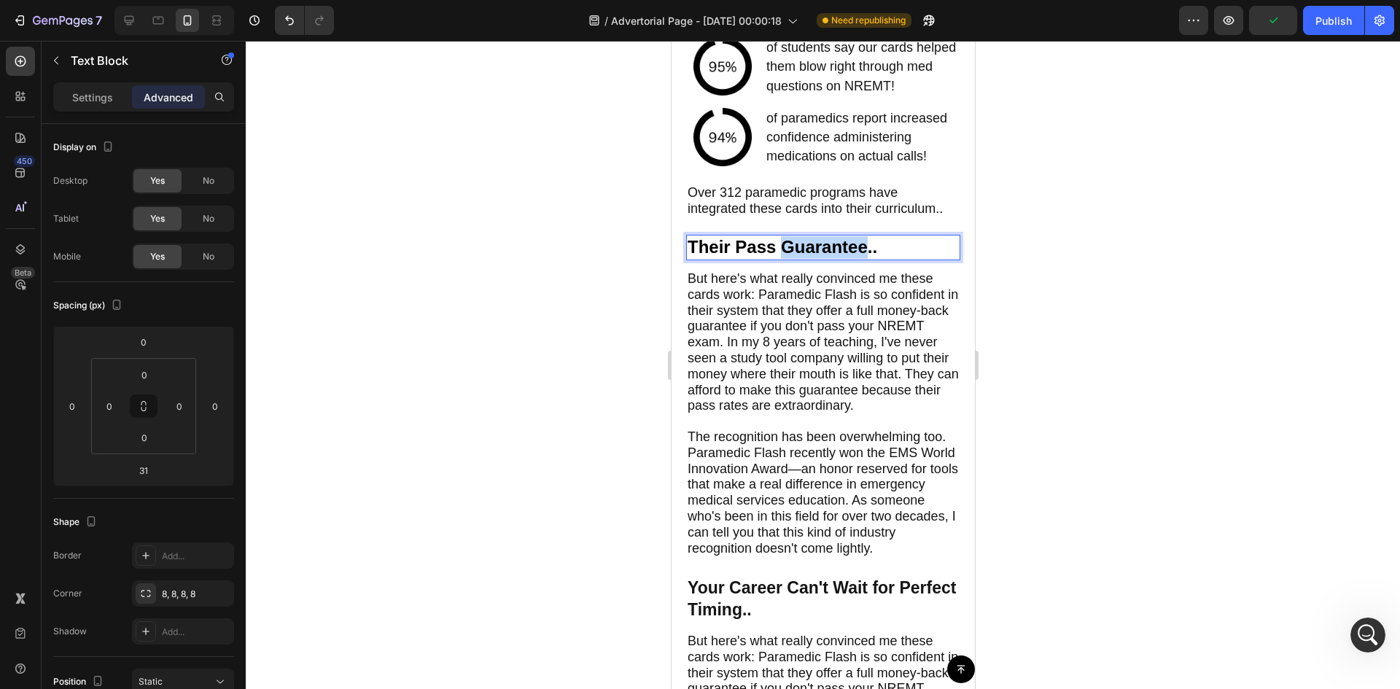
click at [825, 257] on span "Their Pass Guarantee.." at bounding box center [782, 247] width 190 height 20
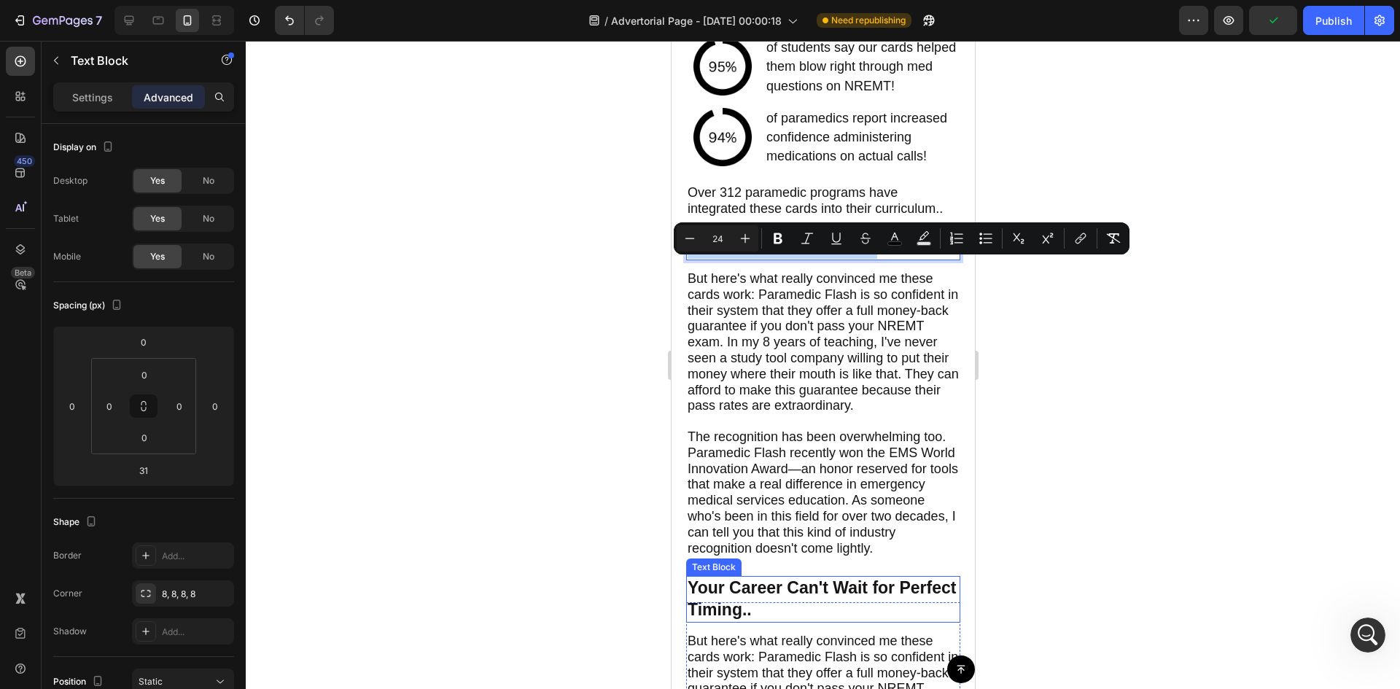
click at [787, 612] on p "Your Career Can't Wait for Perfect Timing.." at bounding box center [822, 599] width 271 height 44
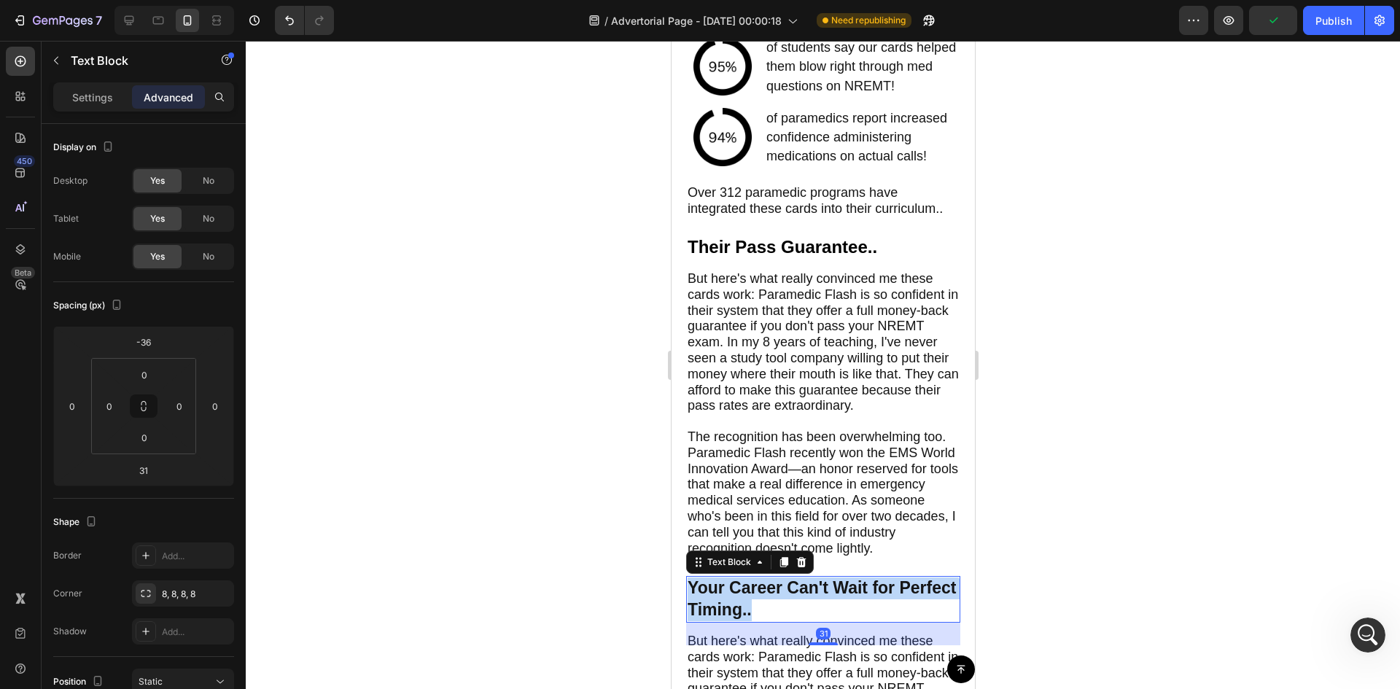
click at [787, 612] on p "Your Career Can't Wait for Perfect Timing.." at bounding box center [822, 599] width 271 height 44
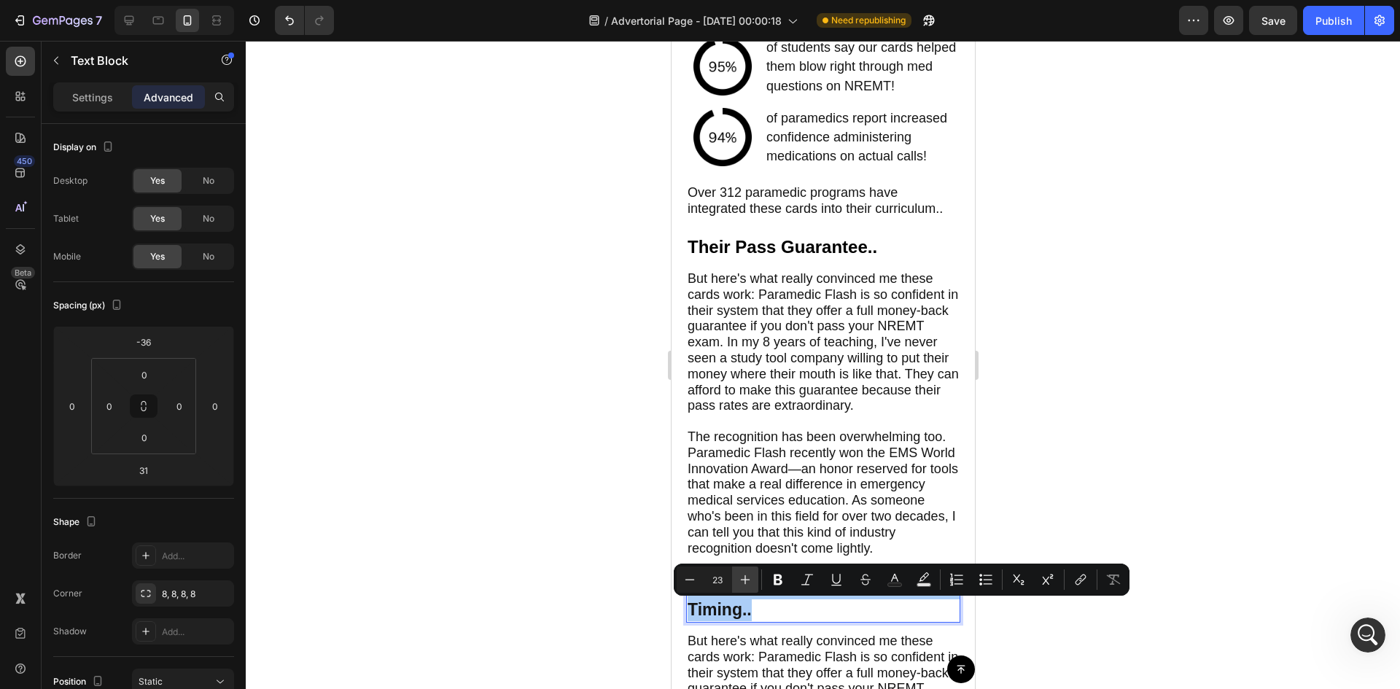
click at [740, 577] on icon "Editor contextual toolbar" at bounding box center [745, 579] width 15 height 15
type input "24"
click at [579, 483] on div at bounding box center [823, 365] width 1154 height 648
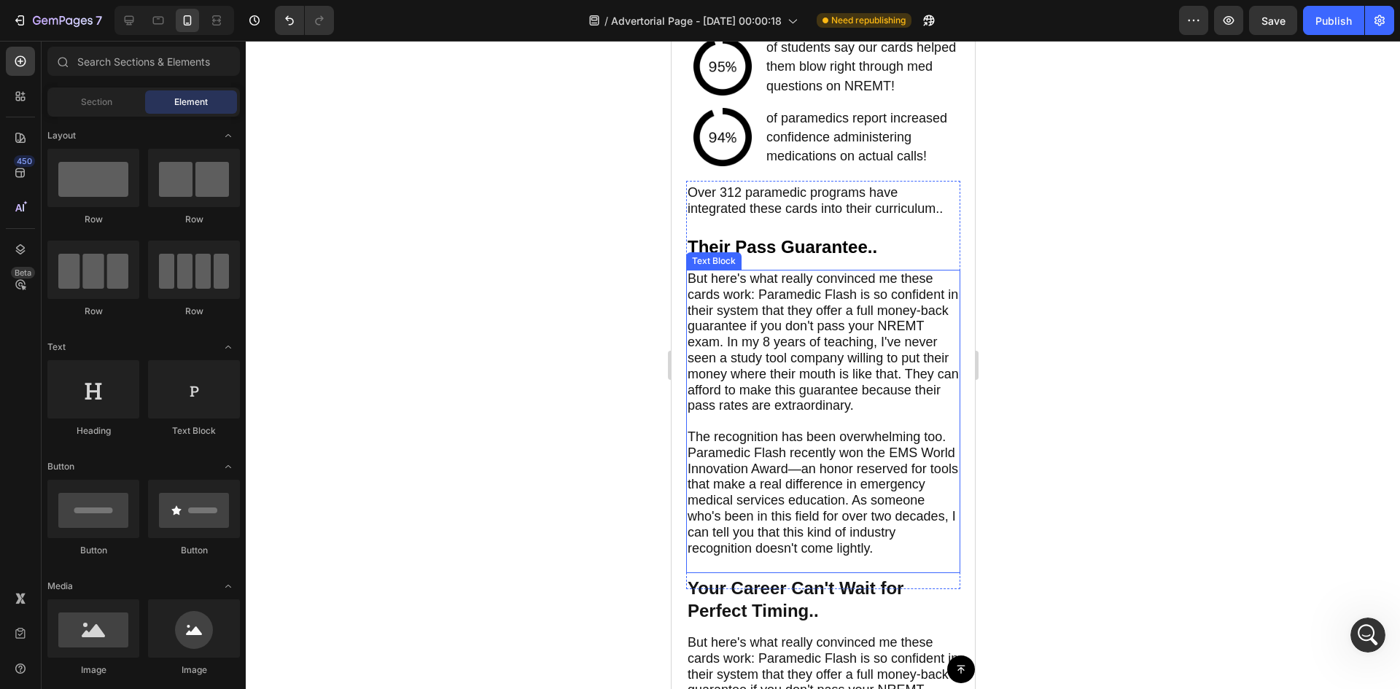
scroll to position [5947, 0]
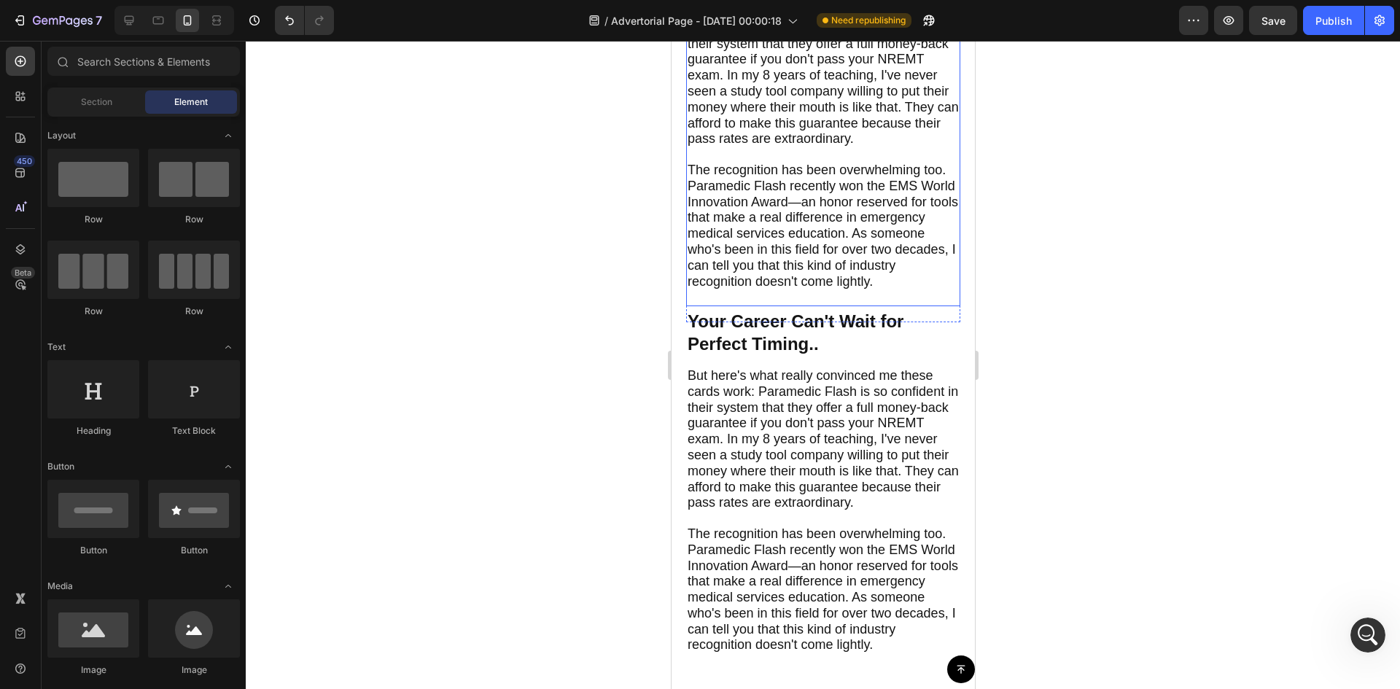
click at [803, 451] on span "But here's what really convinced me these cards work: Paramedic Flash is so con…" at bounding box center [822, 438] width 271 height 141
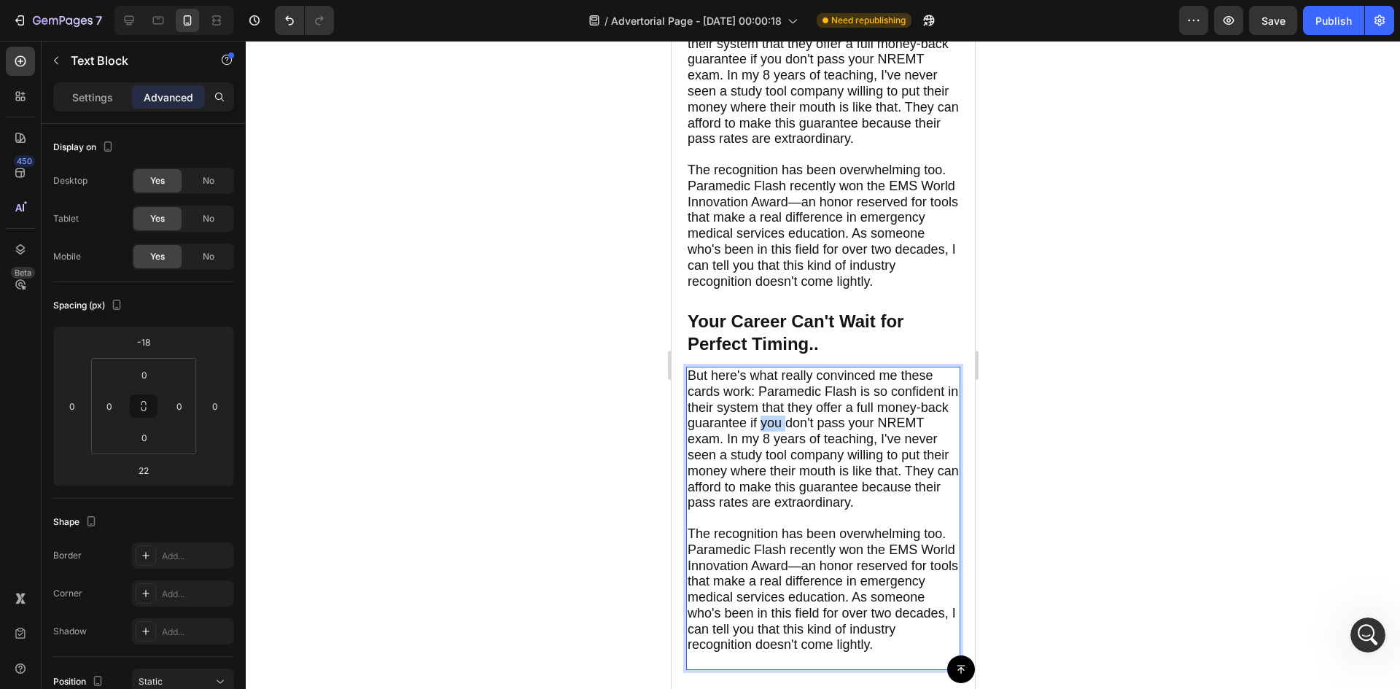
click at [803, 451] on span "But here's what really convinced me these cards work: Paramedic Flash is so con…" at bounding box center [822, 438] width 271 height 141
click at [731, 462] on span "But here's what really convinced me these cards work: Paramedic Flash is so con…" at bounding box center [822, 438] width 271 height 141
click at [696, 395] on span "But here's what really convinced me these cards work: Paramedic Flash is so con…" at bounding box center [822, 438] width 271 height 141
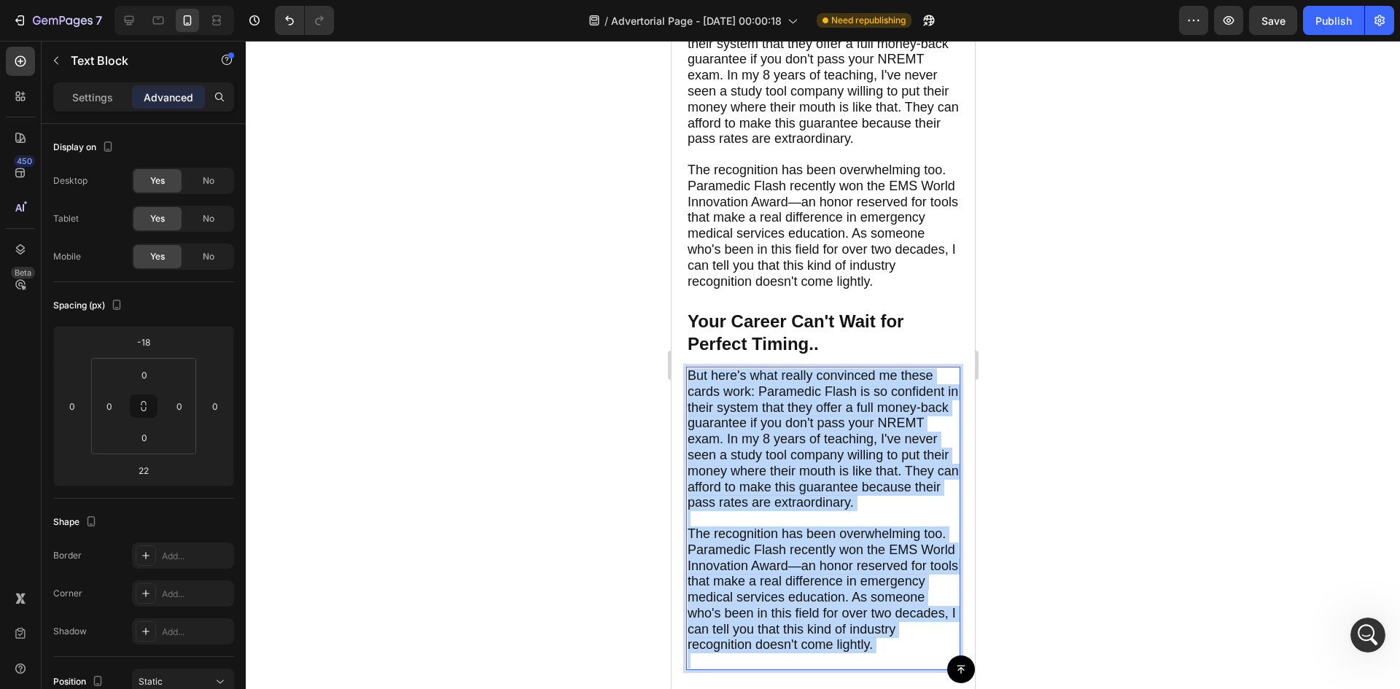
scroll to position [6240, 0]
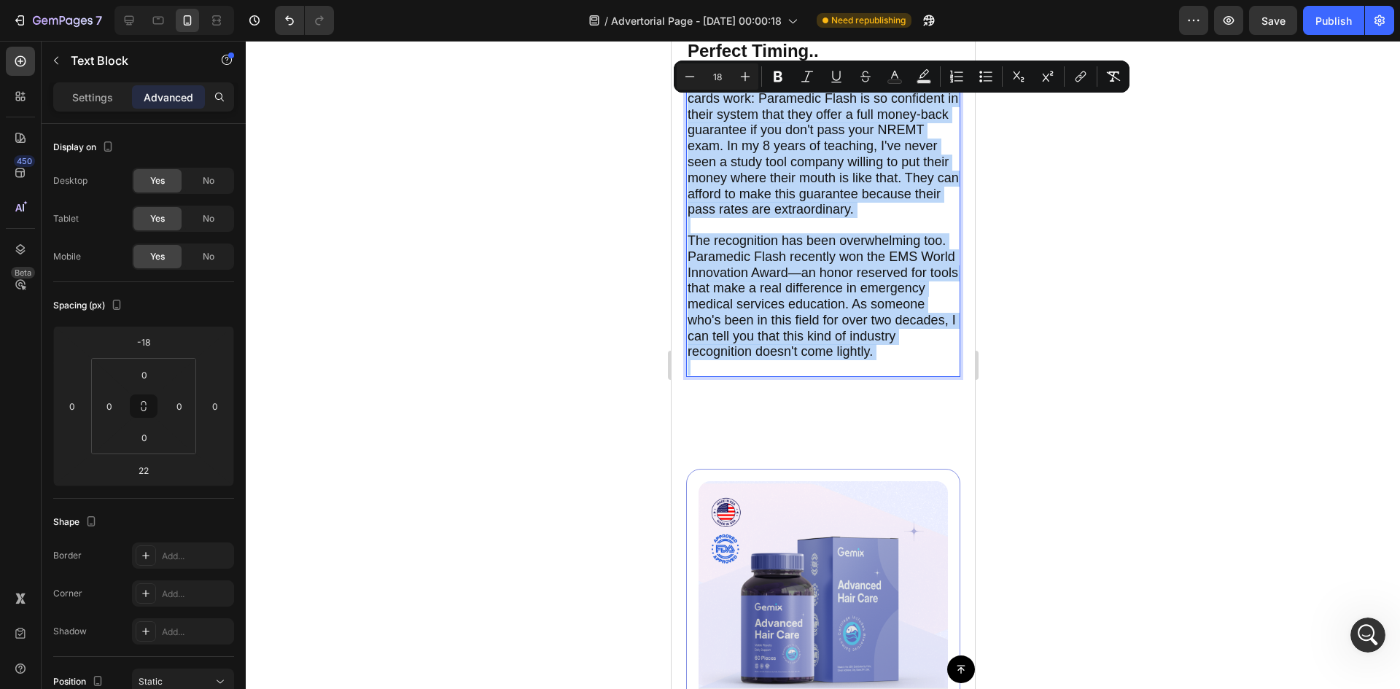
drag, startPoint x: 696, startPoint y: 395, endPoint x: 938, endPoint y: 388, distance: 242.2
click at [938, 377] on div "But here's what really convinced me these cards work: Paramedic Flash is so con…" at bounding box center [822, 225] width 274 height 303
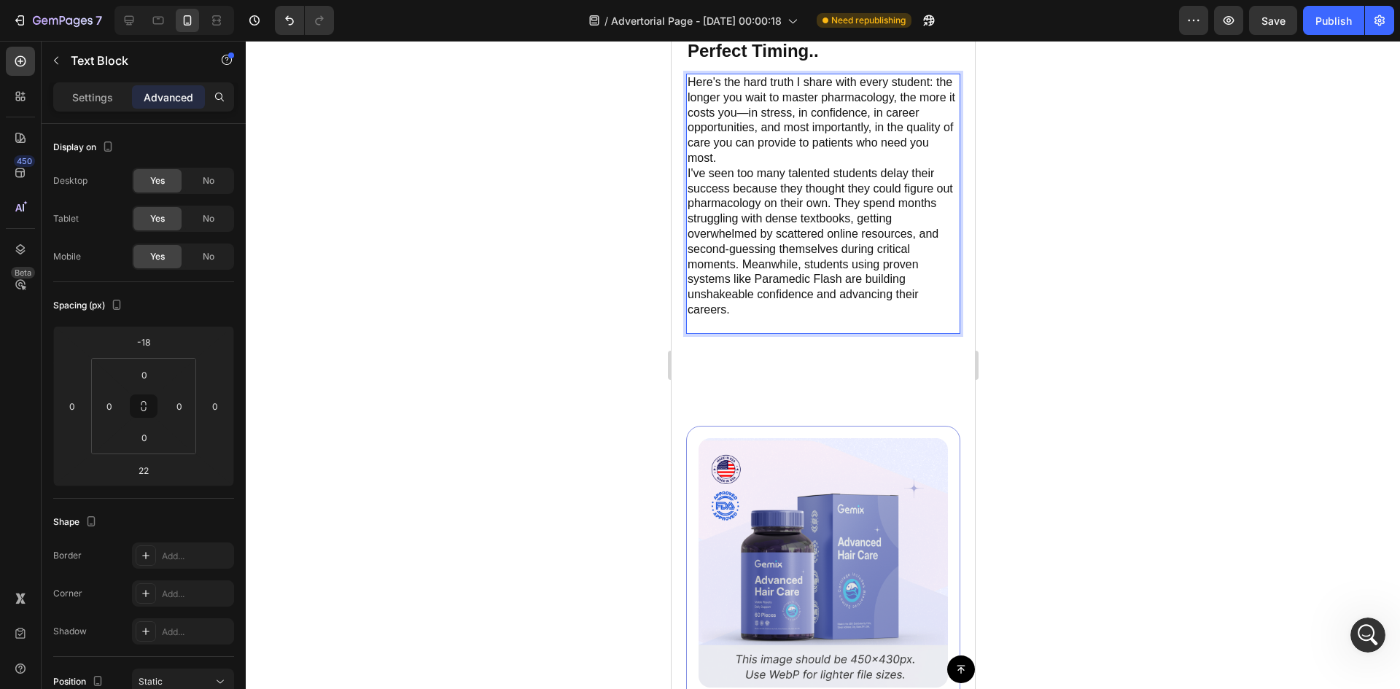
click at [782, 166] on p "Here's the hard truth I share with every student: the longer you wait to master…" at bounding box center [822, 120] width 271 height 91
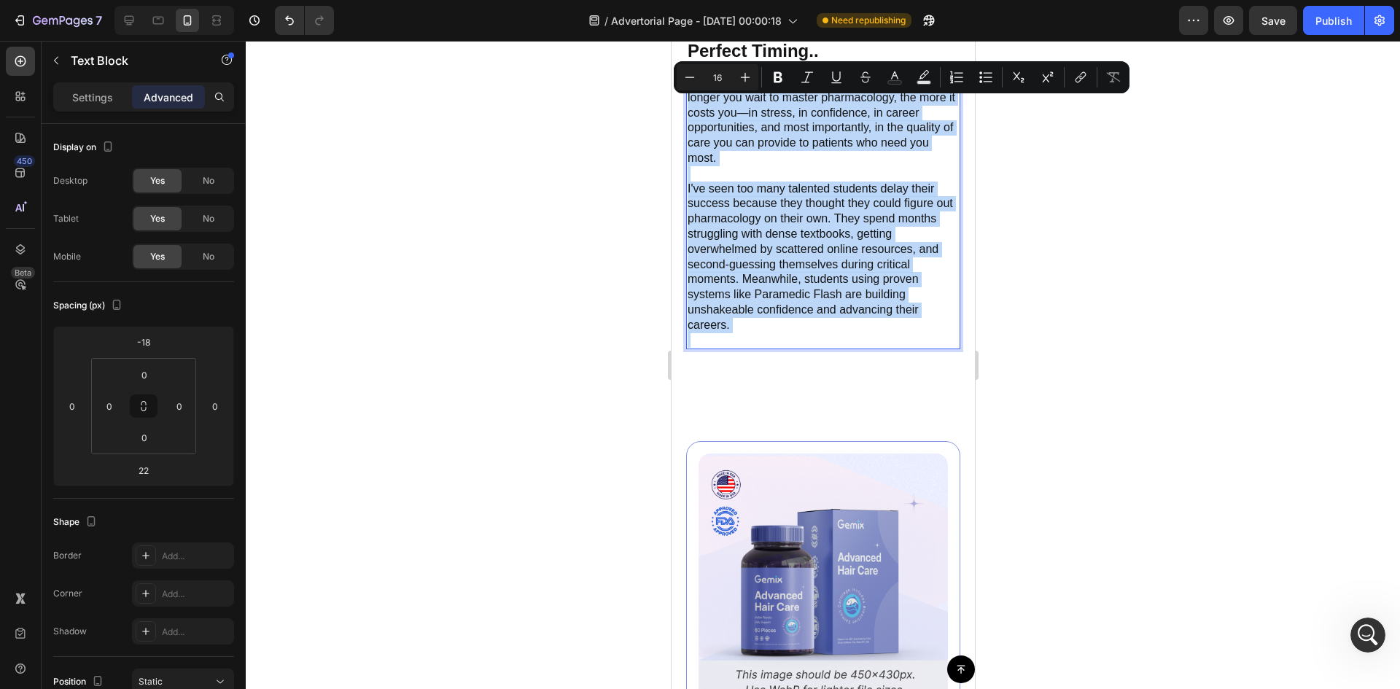
drag, startPoint x: 772, startPoint y: 365, endPoint x: 665, endPoint y: 102, distance: 284.2
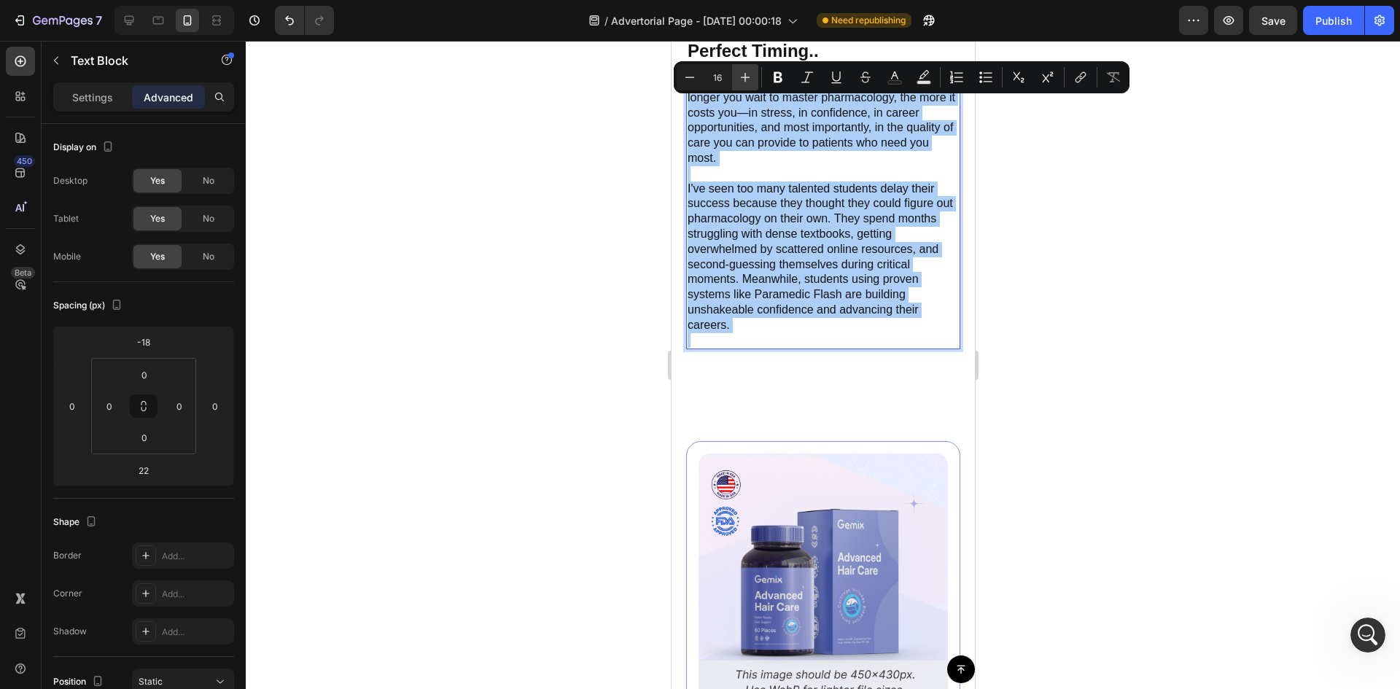
click at [755, 71] on button "Plus" at bounding box center [745, 77] width 26 height 26
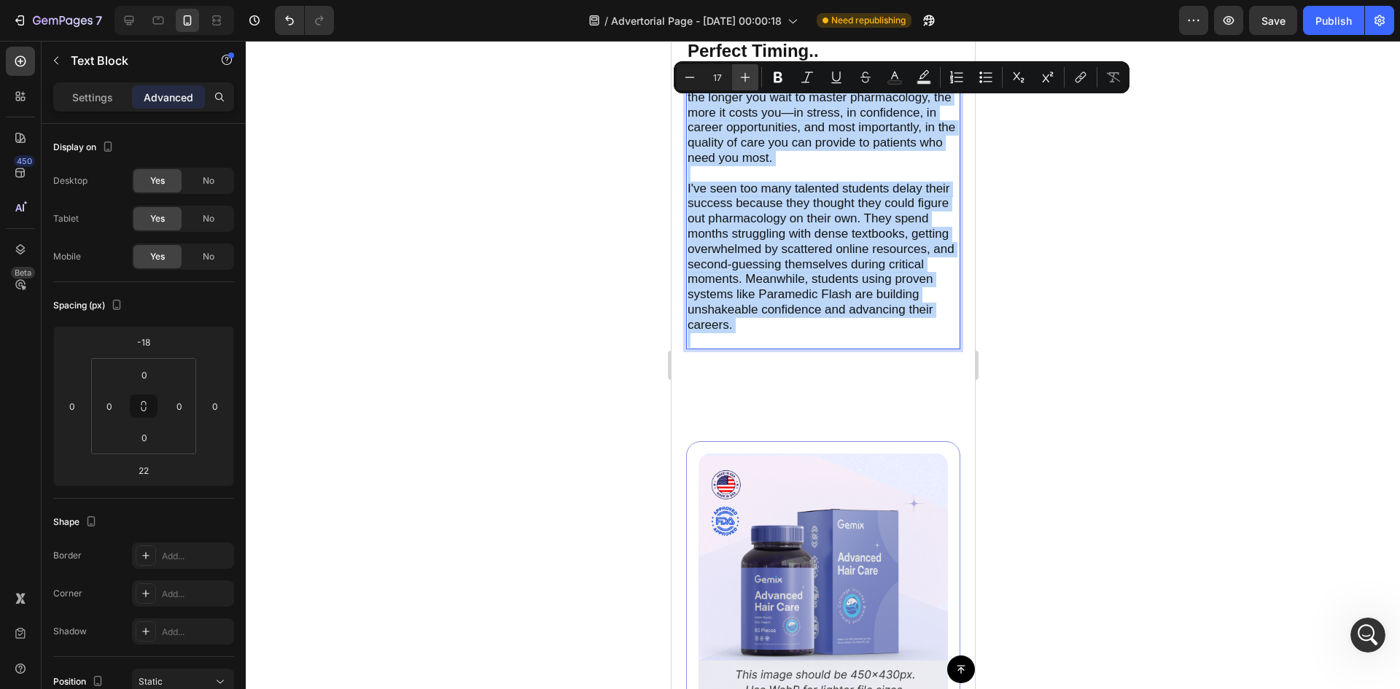
type input "18"
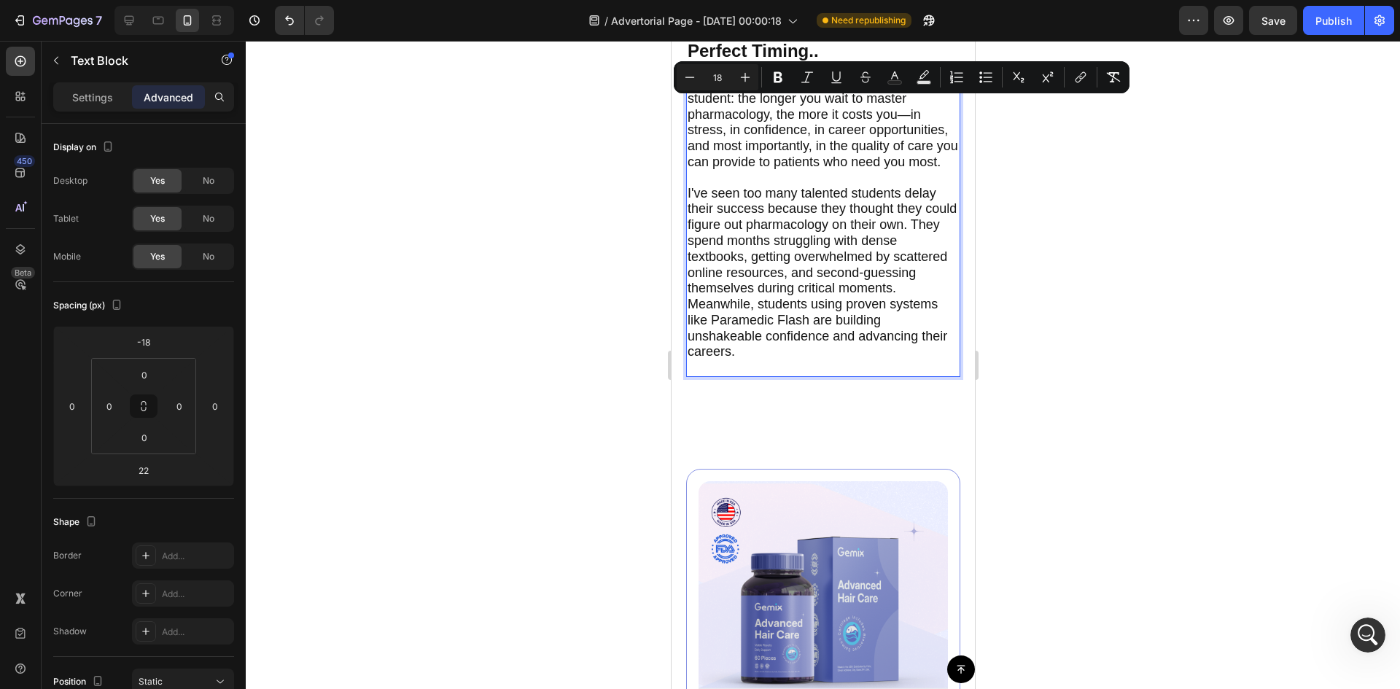
click at [1181, 258] on div at bounding box center [823, 365] width 1154 height 648
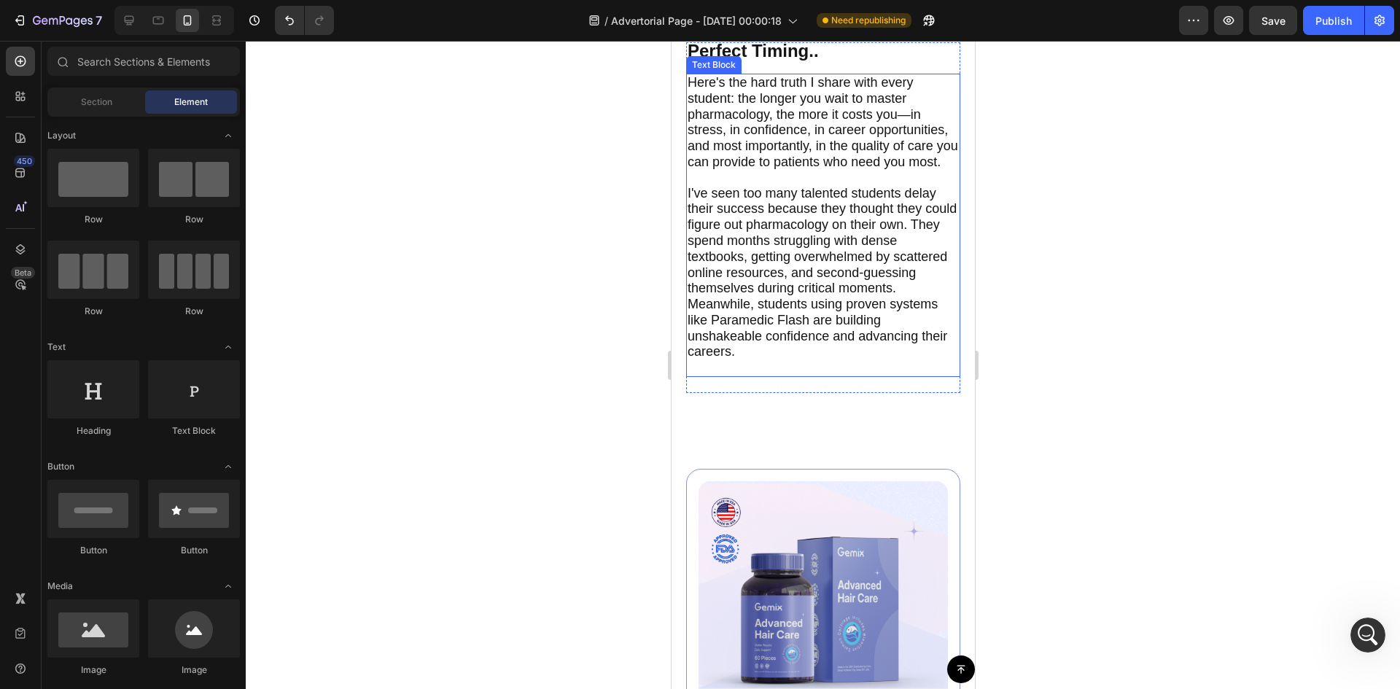
click at [736, 322] on span "I've seen too many talented students delay their success because they thought t…" at bounding box center [821, 273] width 269 height 174
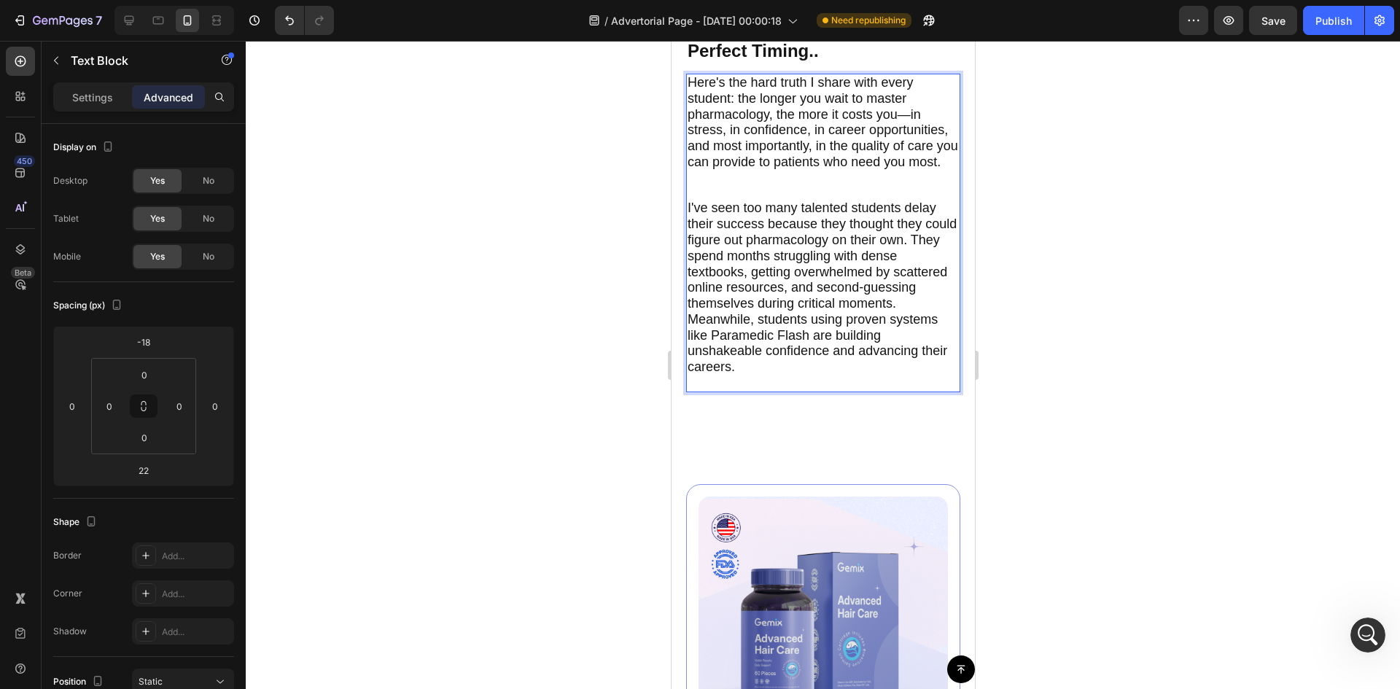
click at [741, 201] on p "Here's the hard truth I share with every student: the longer you wait to master…" at bounding box center [822, 137] width 271 height 125
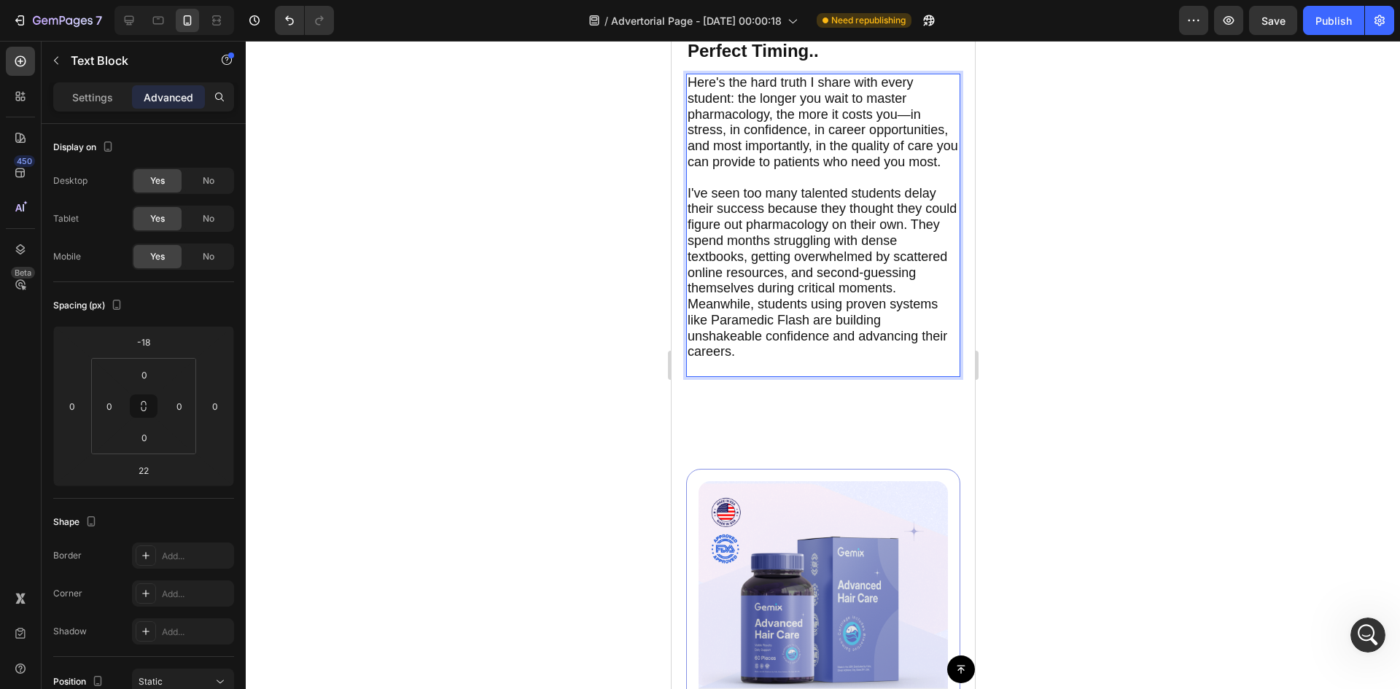
click at [775, 375] on p "Rich Text Editor. Editing area: main" at bounding box center [822, 367] width 271 height 15
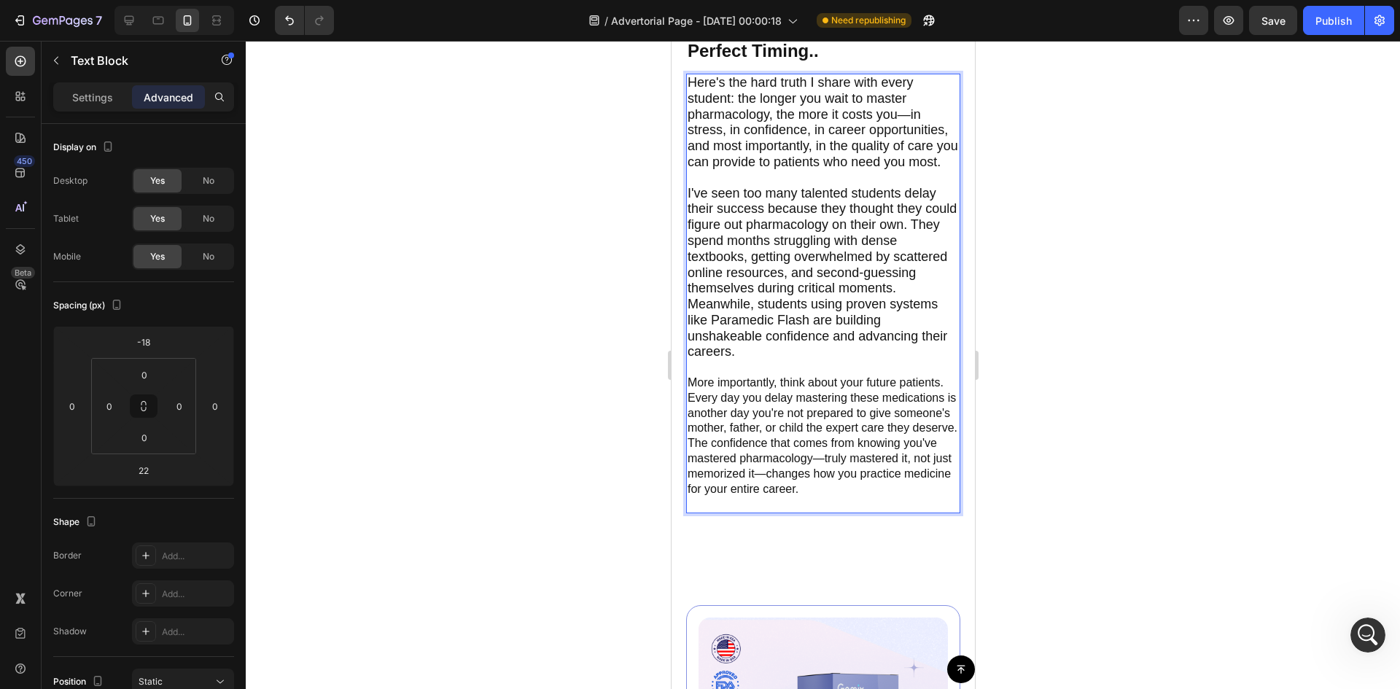
click at [777, 444] on p "More importantly, think about your future patients. Every day you delay masteri…" at bounding box center [822, 428] width 271 height 136
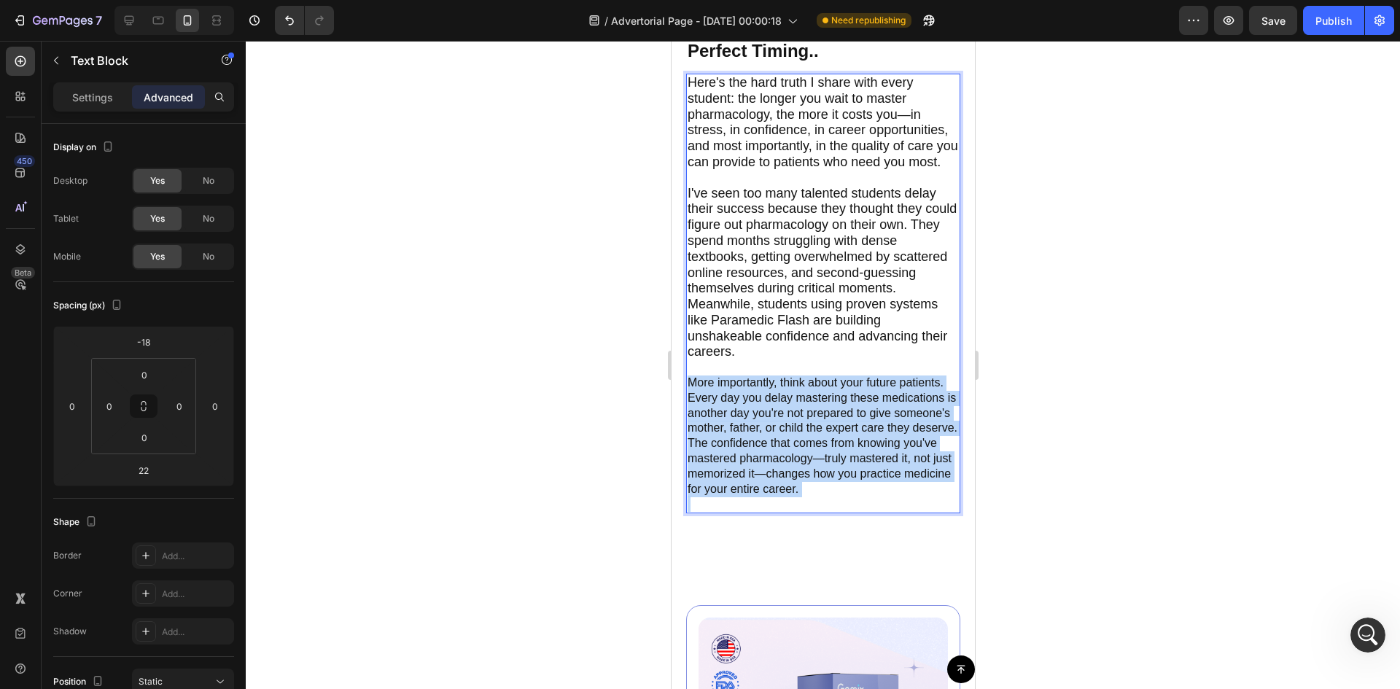
click at [777, 444] on p "More importantly, think about your future patients. Every day you delay masteri…" at bounding box center [822, 428] width 271 height 136
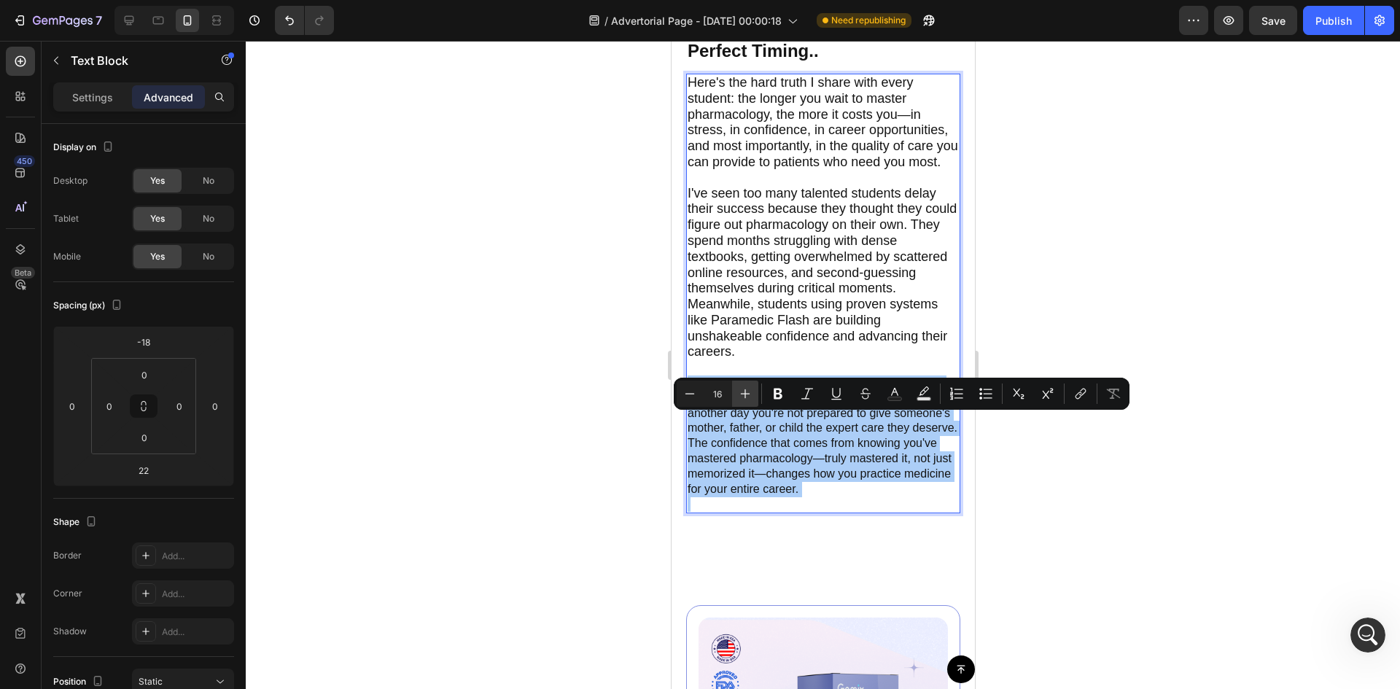
click at [752, 399] on button "Plus" at bounding box center [745, 394] width 26 height 26
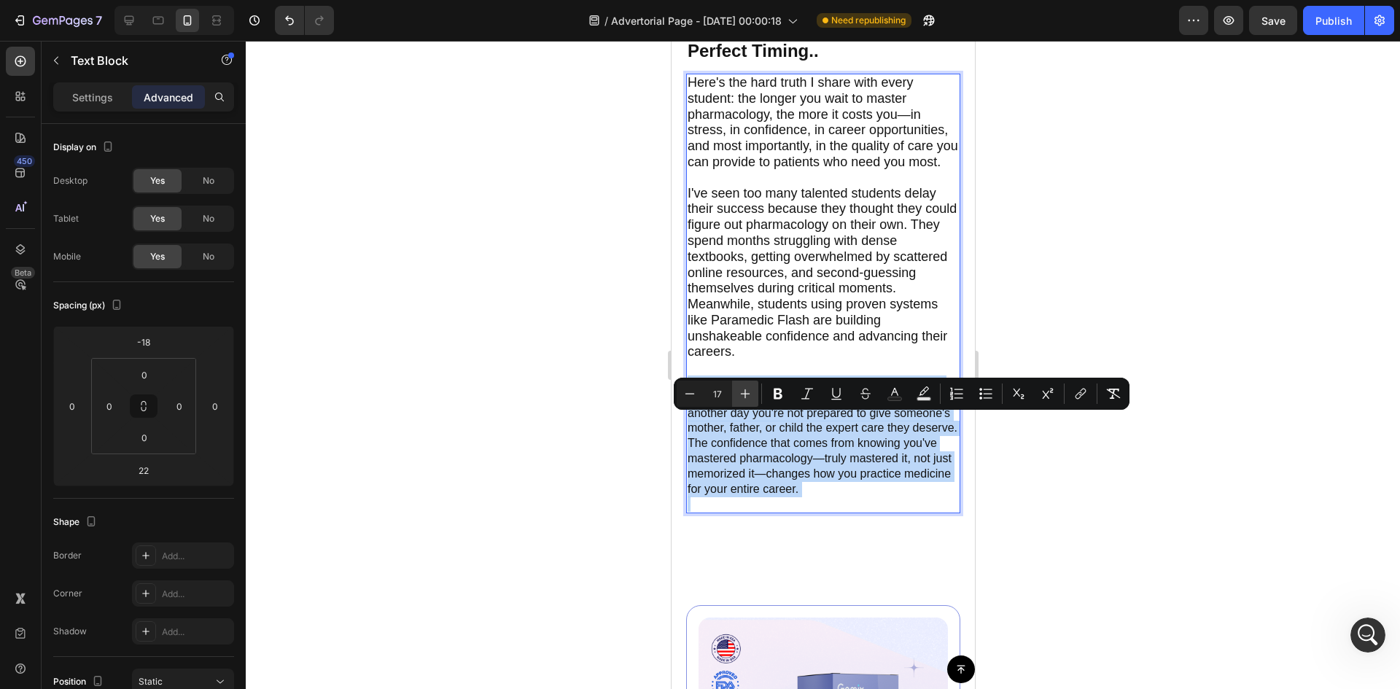
type input "18"
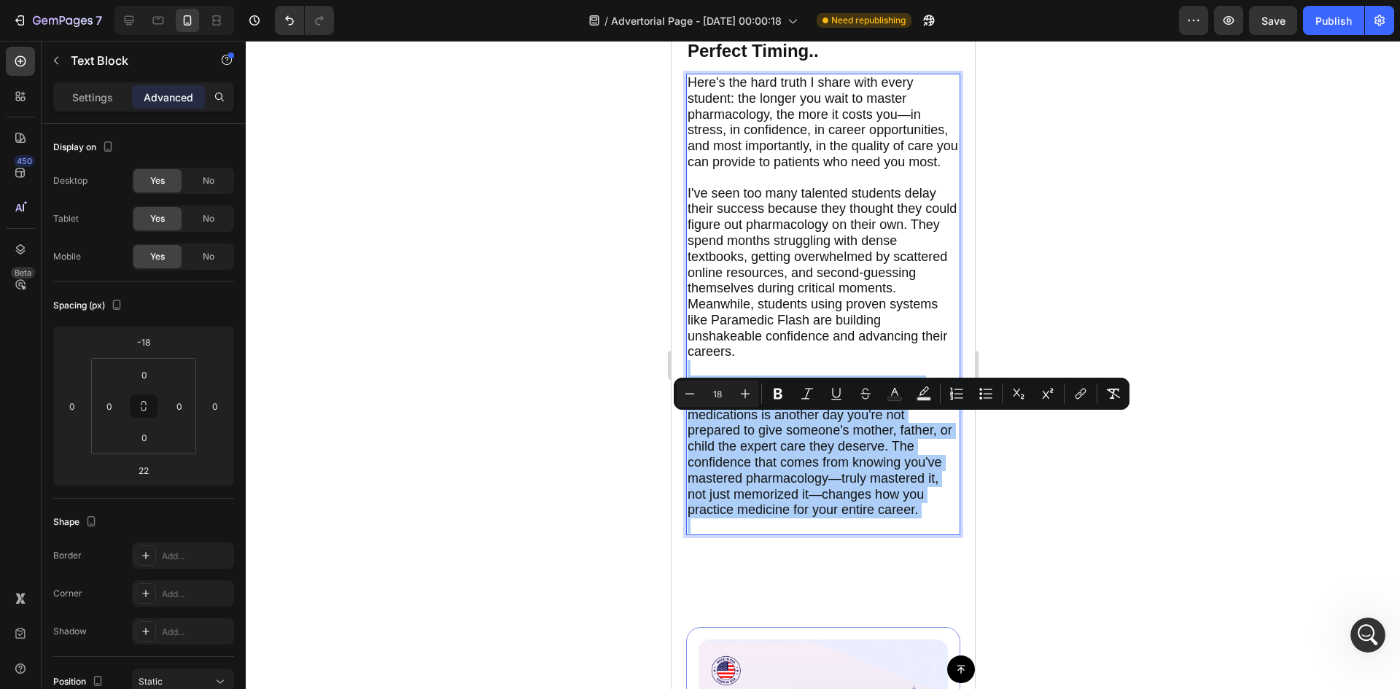
click at [1153, 542] on div at bounding box center [823, 365] width 1154 height 648
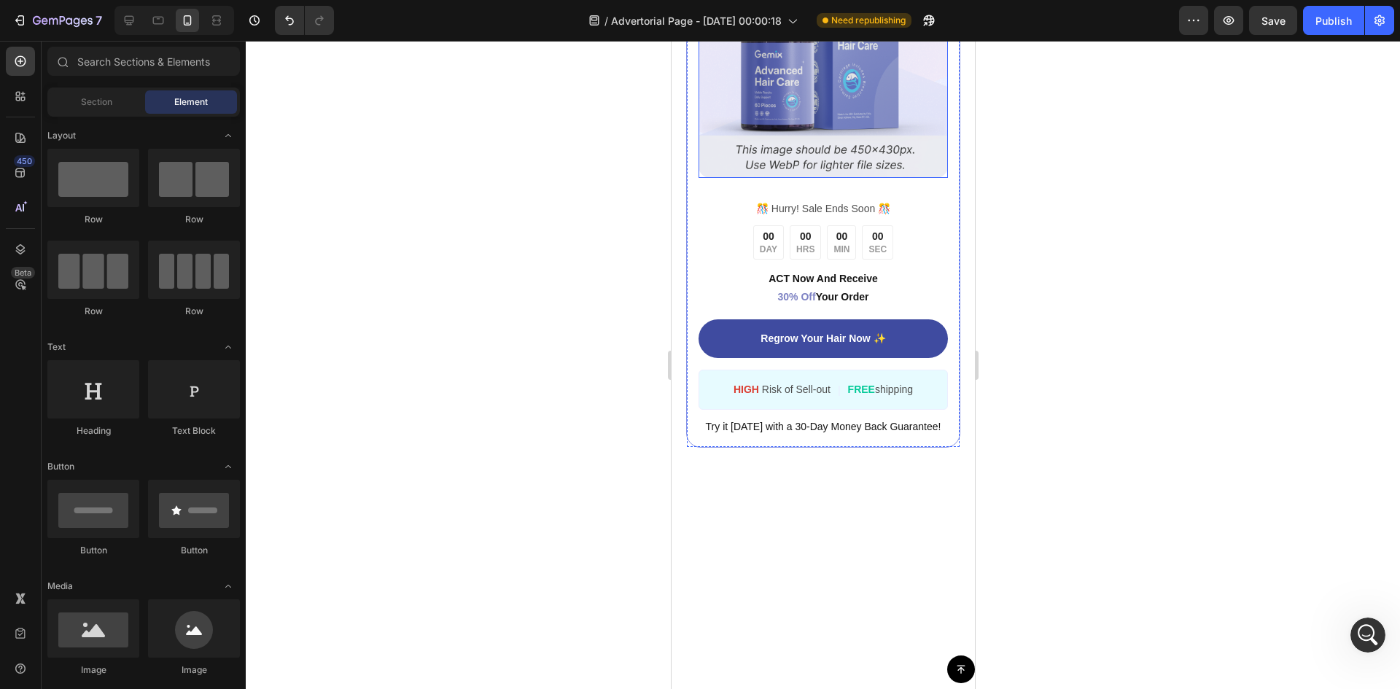
scroll to position [6684, 0]
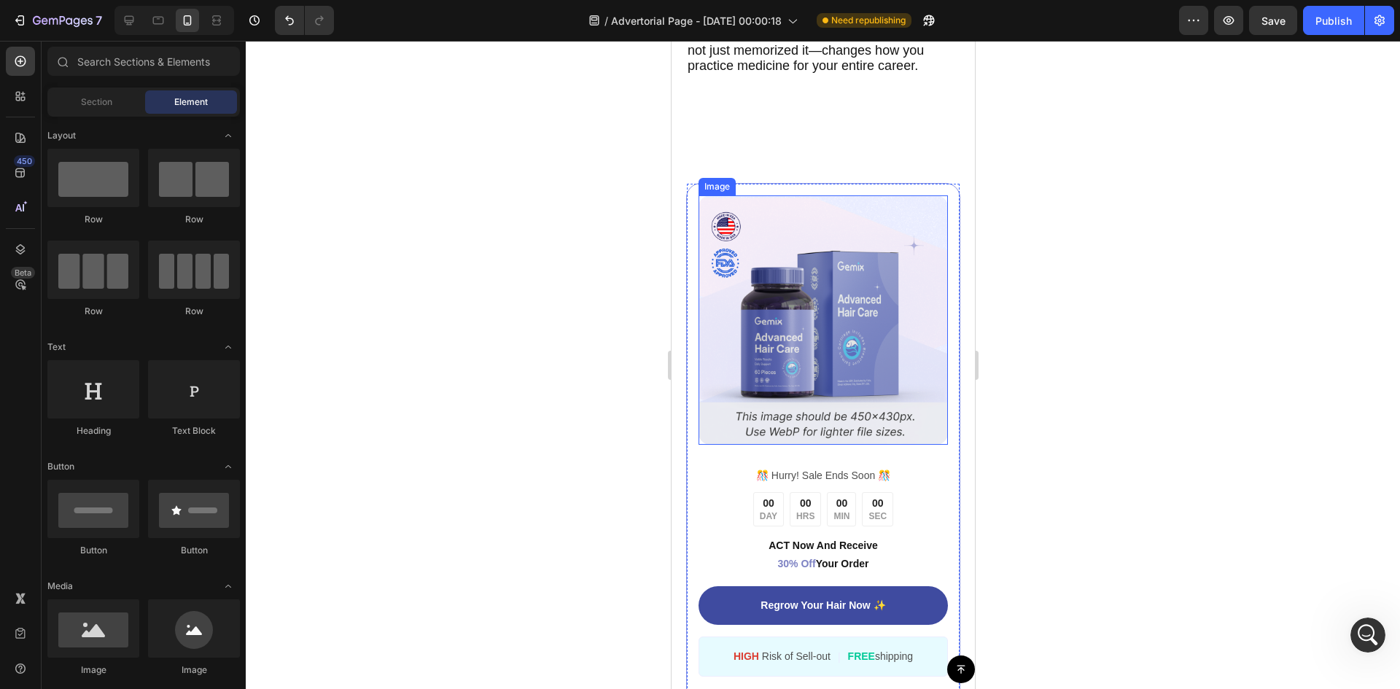
click at [882, 389] on img at bounding box center [822, 319] width 249 height 249
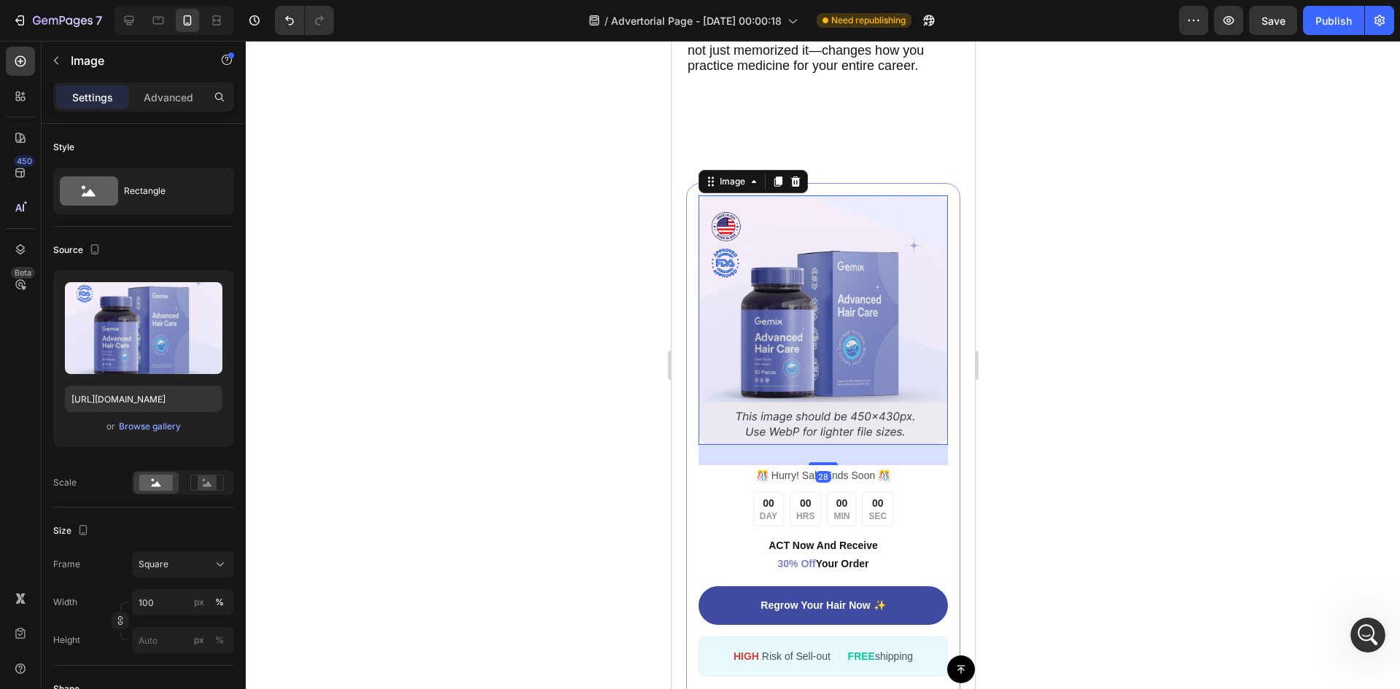
click at [1194, 268] on div at bounding box center [823, 365] width 1154 height 648
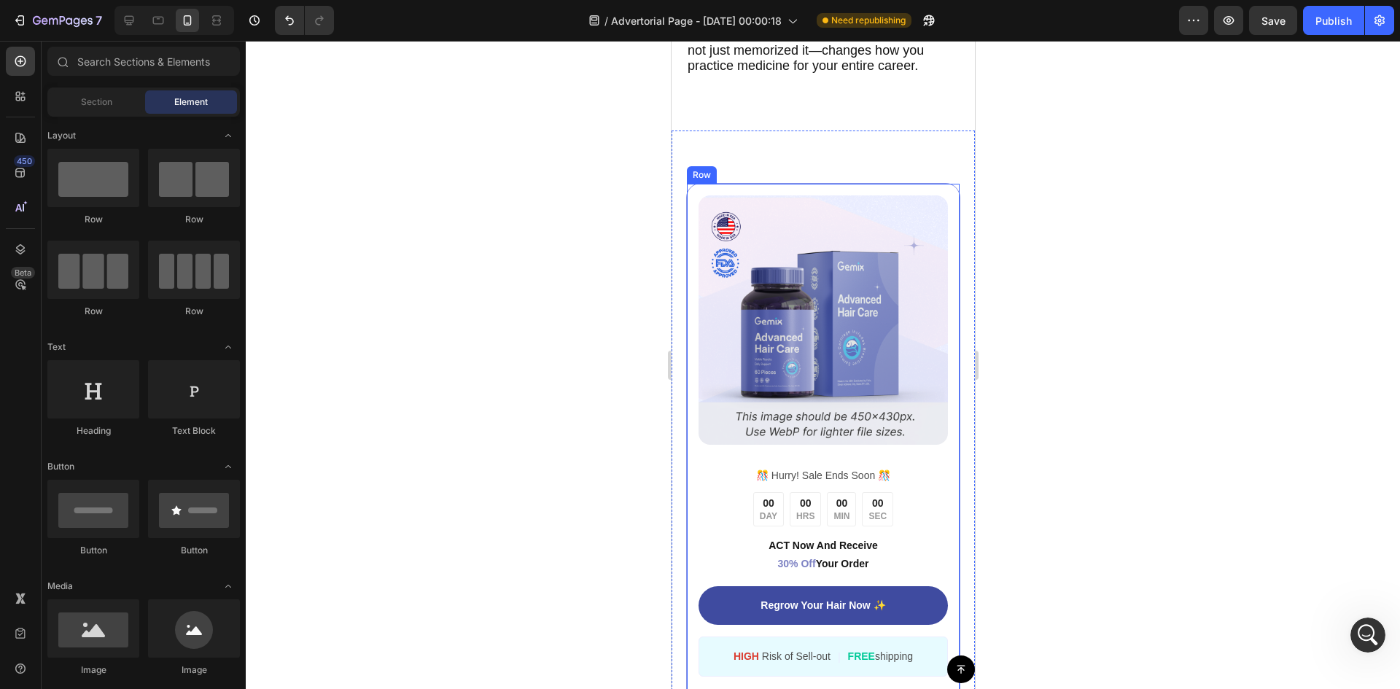
click at [943, 230] on div "Image ️🎊 Hurry! Sale Ends Soon ️🎊 Text Block 00 DAY 00 HRS 00 MIN 00 SEC Countd…" at bounding box center [822, 449] width 274 height 532
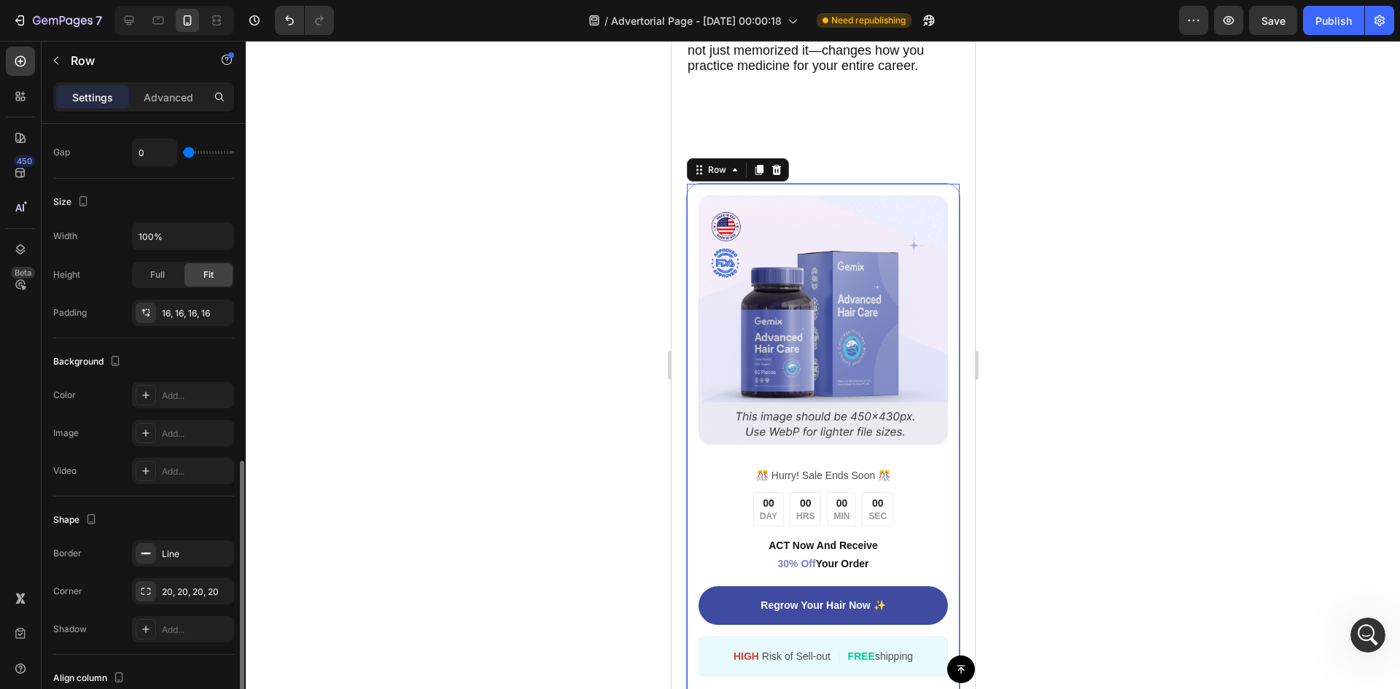
scroll to position [373, 0]
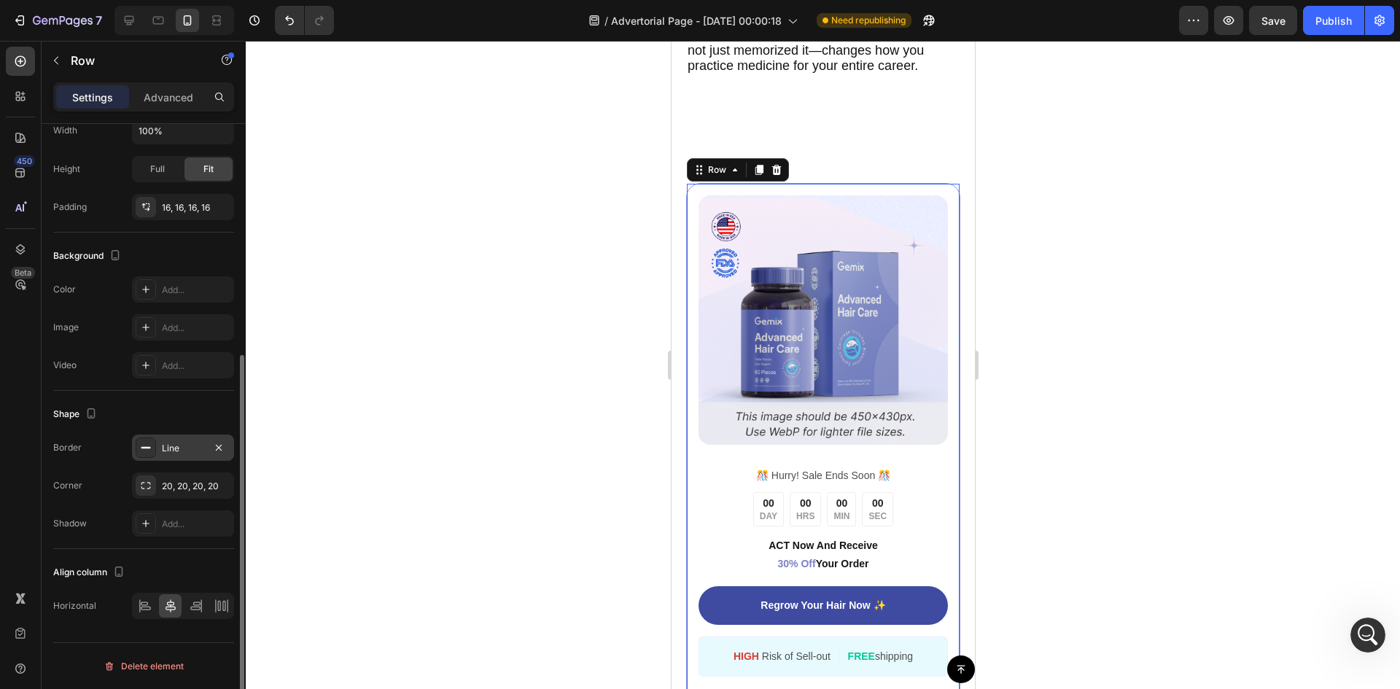
click at [174, 437] on div "Line" at bounding box center [183, 448] width 102 height 26
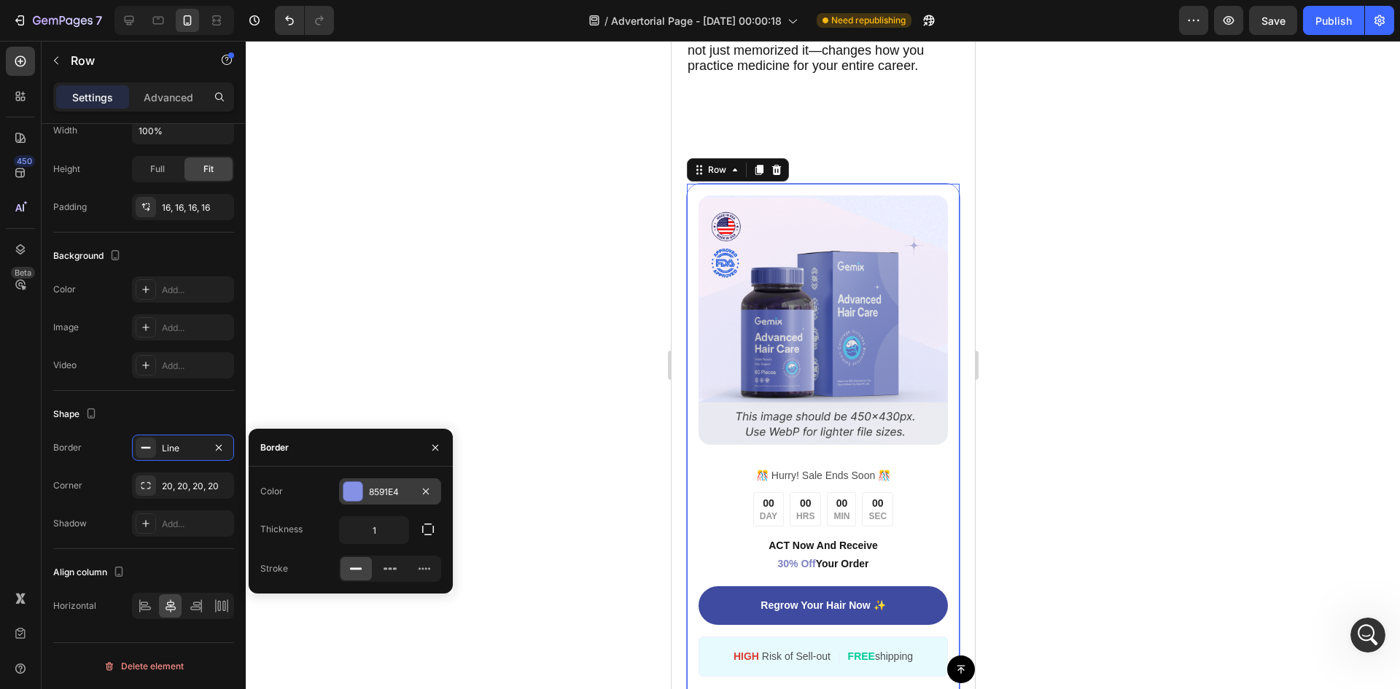
click at [359, 490] on div at bounding box center [352, 491] width 19 height 19
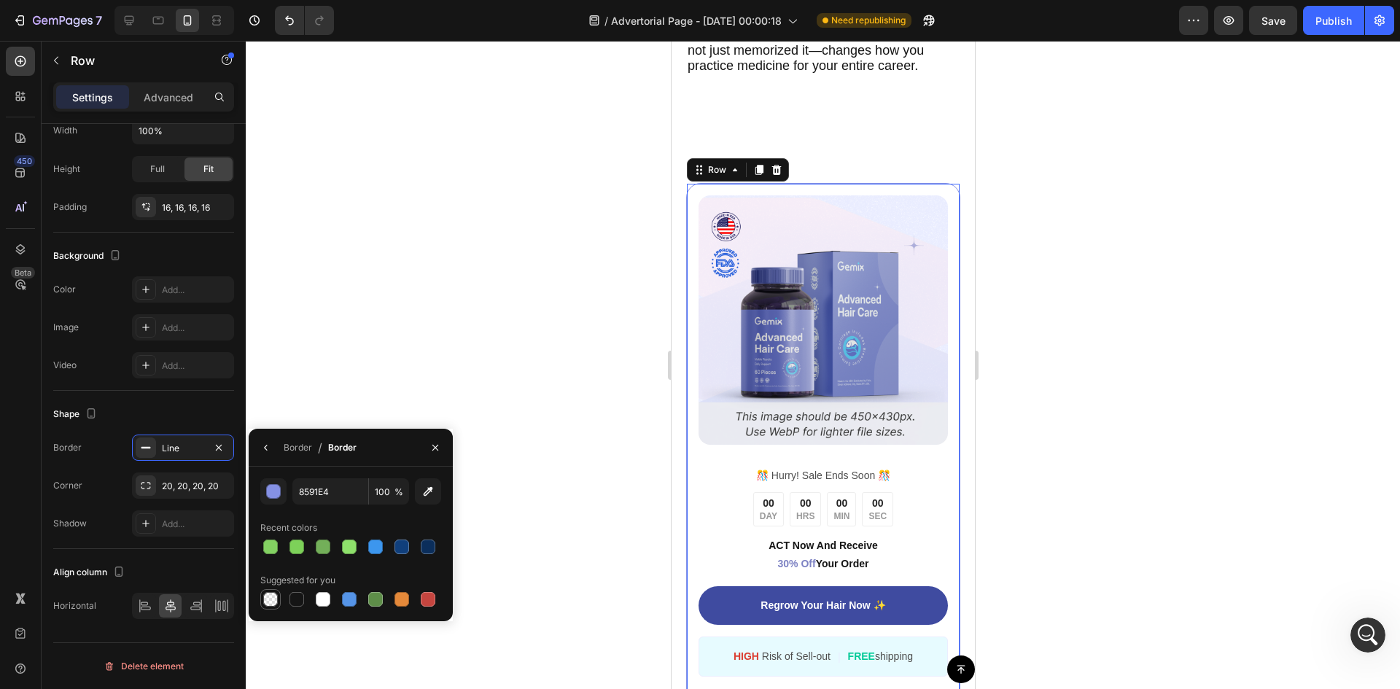
click at [265, 600] on div at bounding box center [270, 599] width 15 height 15
type input "000000"
type input "0"
click at [438, 276] on div at bounding box center [823, 365] width 1154 height 648
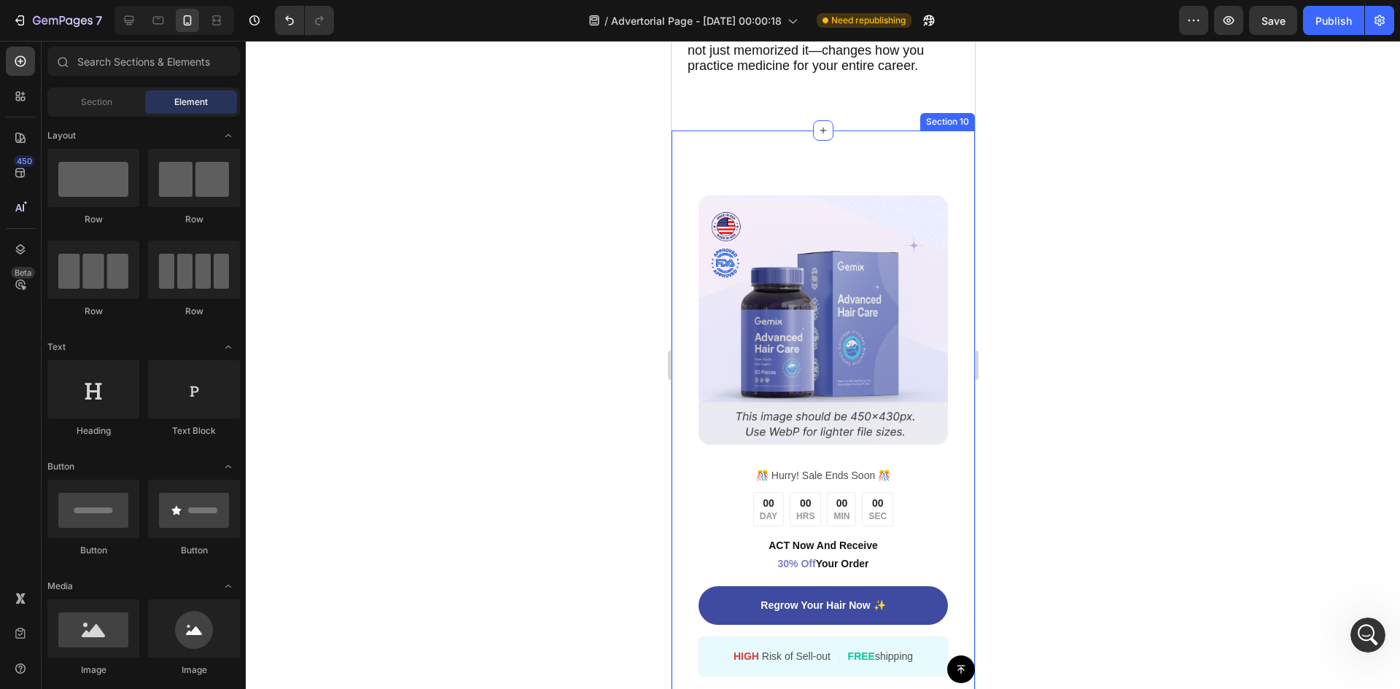
click at [956, 284] on div "Image ️🎊 Hurry! Sale Ends Soon ️🎊 Text Block 00 DAY 00 HRS 00 MIN 00 SEC Countd…" at bounding box center [822, 449] width 303 height 637
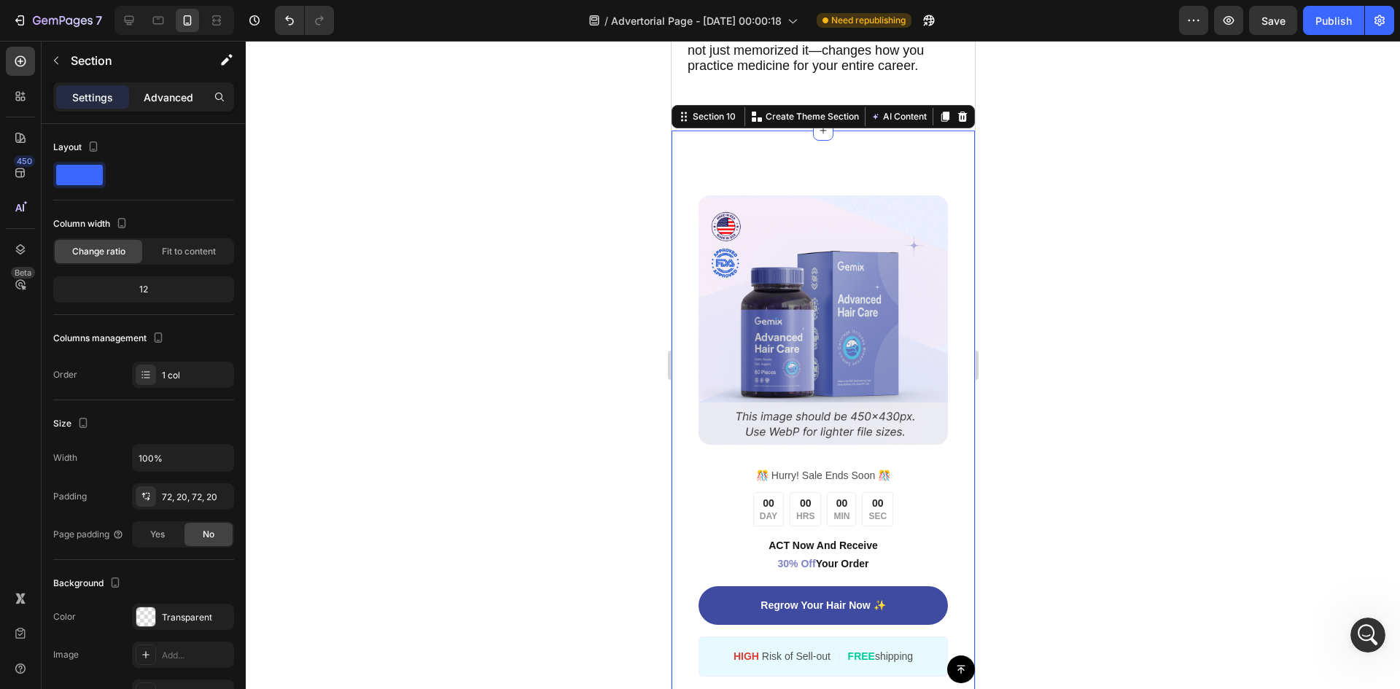
click at [179, 90] on p "Advanced" at bounding box center [169, 97] width 50 height 15
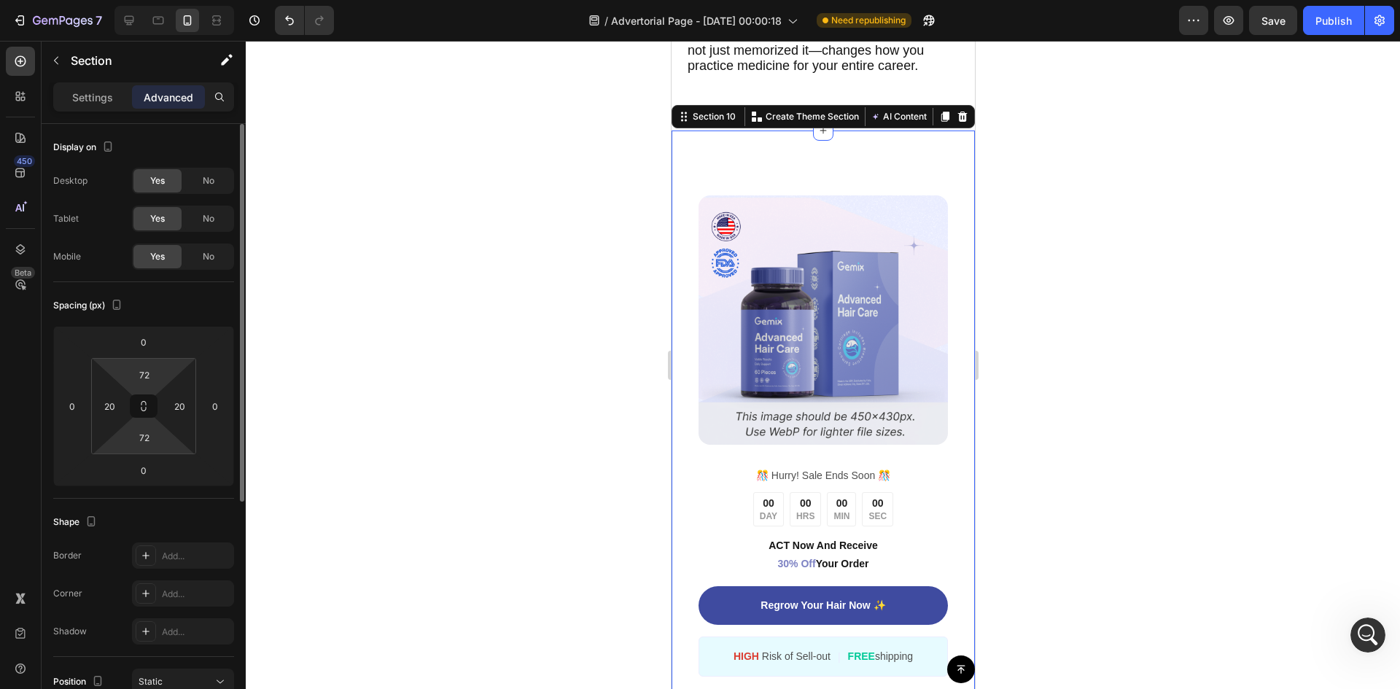
drag, startPoint x: 160, startPoint y: 365, endPoint x: 158, endPoint y: 389, distance: 23.4
click at [158, 389] on div "72 20 72 20" at bounding box center [143, 406] width 105 height 96
type input "0"
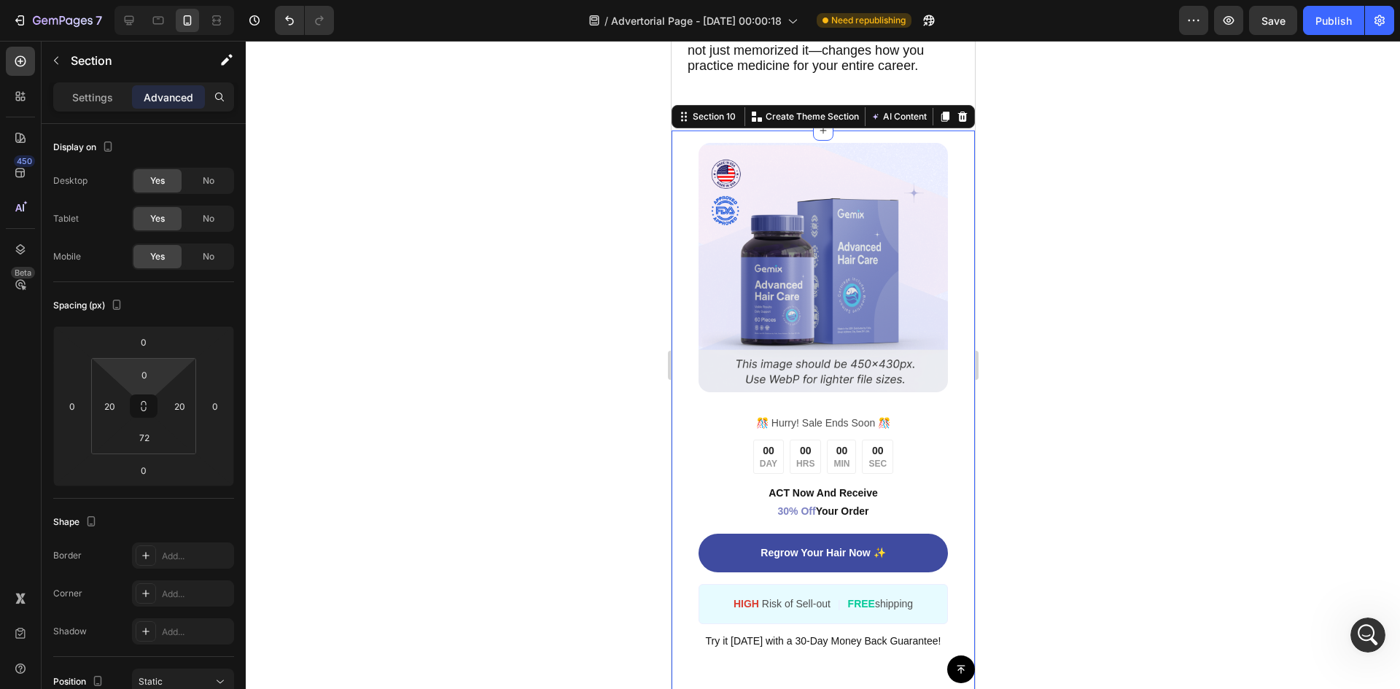
drag, startPoint x: 171, startPoint y: 375, endPoint x: 178, endPoint y: 429, distance: 53.7
click at [178, 0] on html "7 Version history / Advertorial Page - [DATE] 00:00:18 Need republishing Previe…" at bounding box center [700, 0] width 1400 height 0
click at [331, 353] on div at bounding box center [823, 365] width 1154 height 648
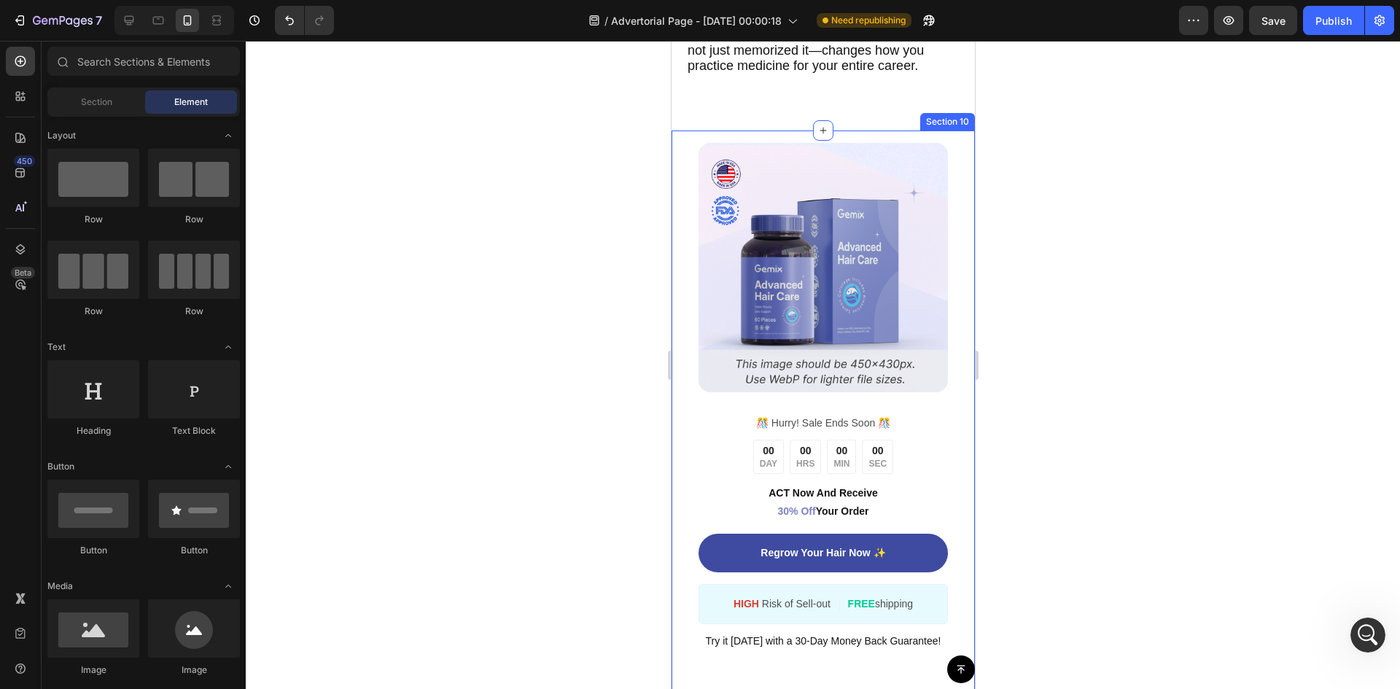
click at [956, 210] on div "Image ️🎊 Hurry! Sale Ends Soon ️🎊 Text Block 00 DAY 00 HRS 00 MIN 00 SEC Countd…" at bounding box center [822, 423] width 303 height 584
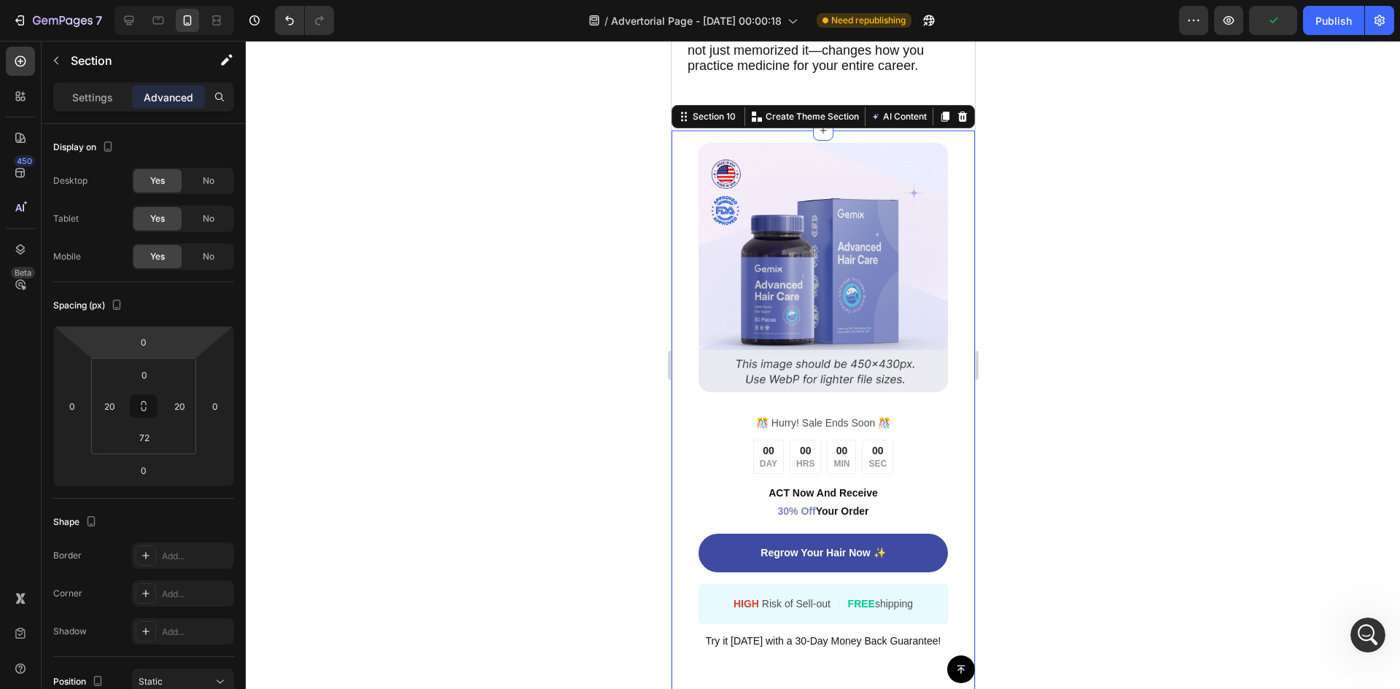
type input "-42"
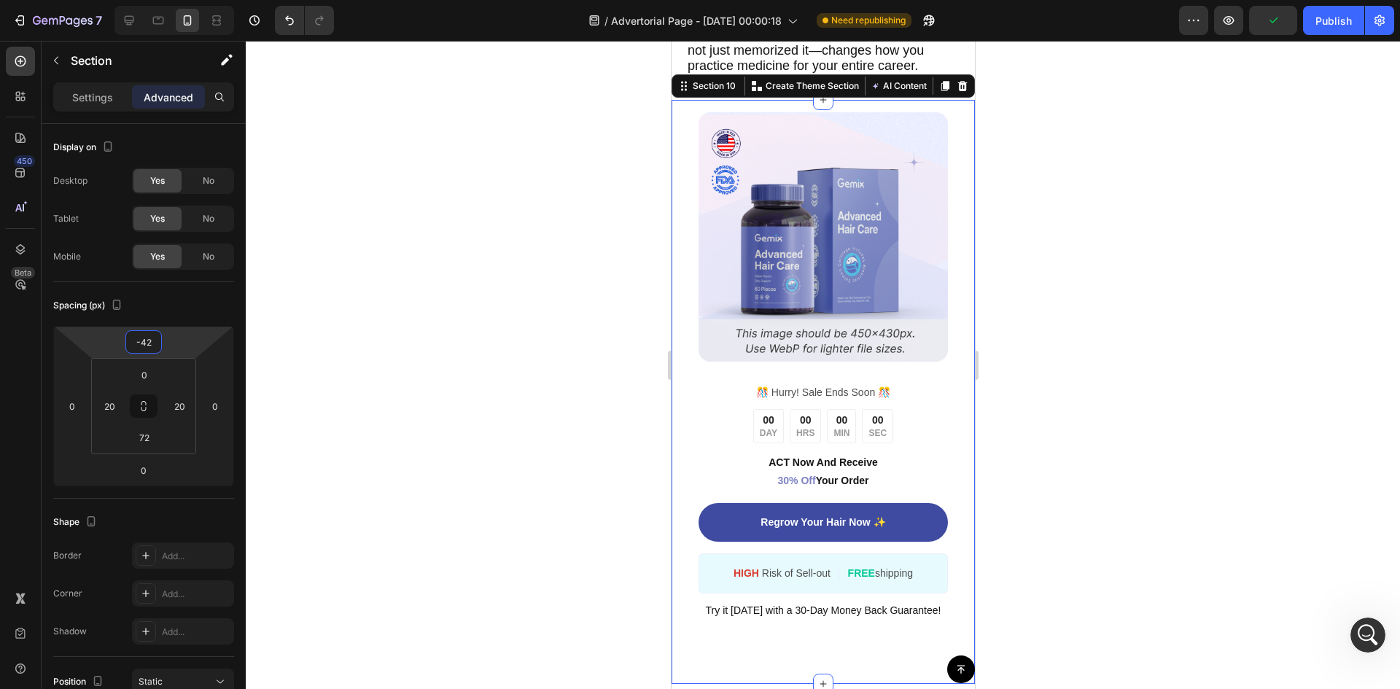
drag, startPoint x: 176, startPoint y: 332, endPoint x: 176, endPoint y: 347, distance: 15.3
click at [176, 0] on html "7 Version history / Advertorial Page - [DATE] 00:00:18 Need republishing Previe…" at bounding box center [700, 0] width 1400 height 0
click at [744, 322] on img at bounding box center [822, 236] width 249 height 249
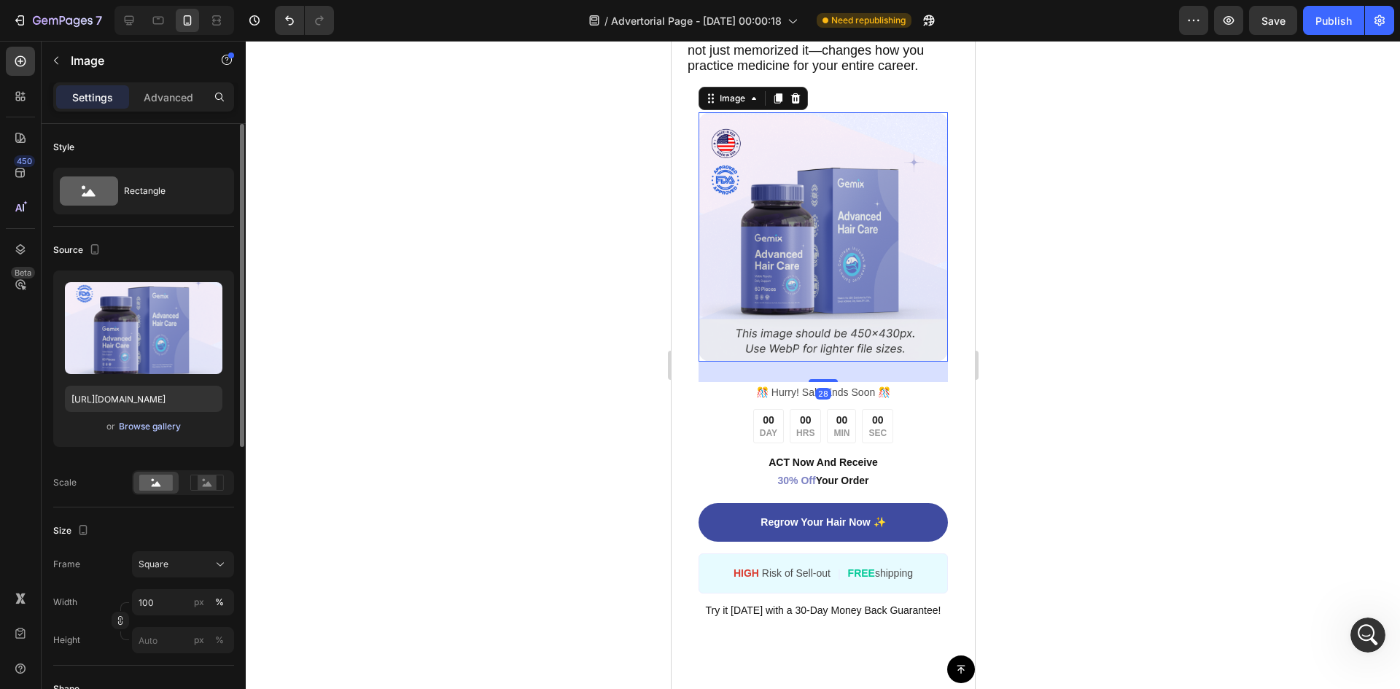
click at [142, 432] on div "Browse gallery" at bounding box center [150, 426] width 62 height 13
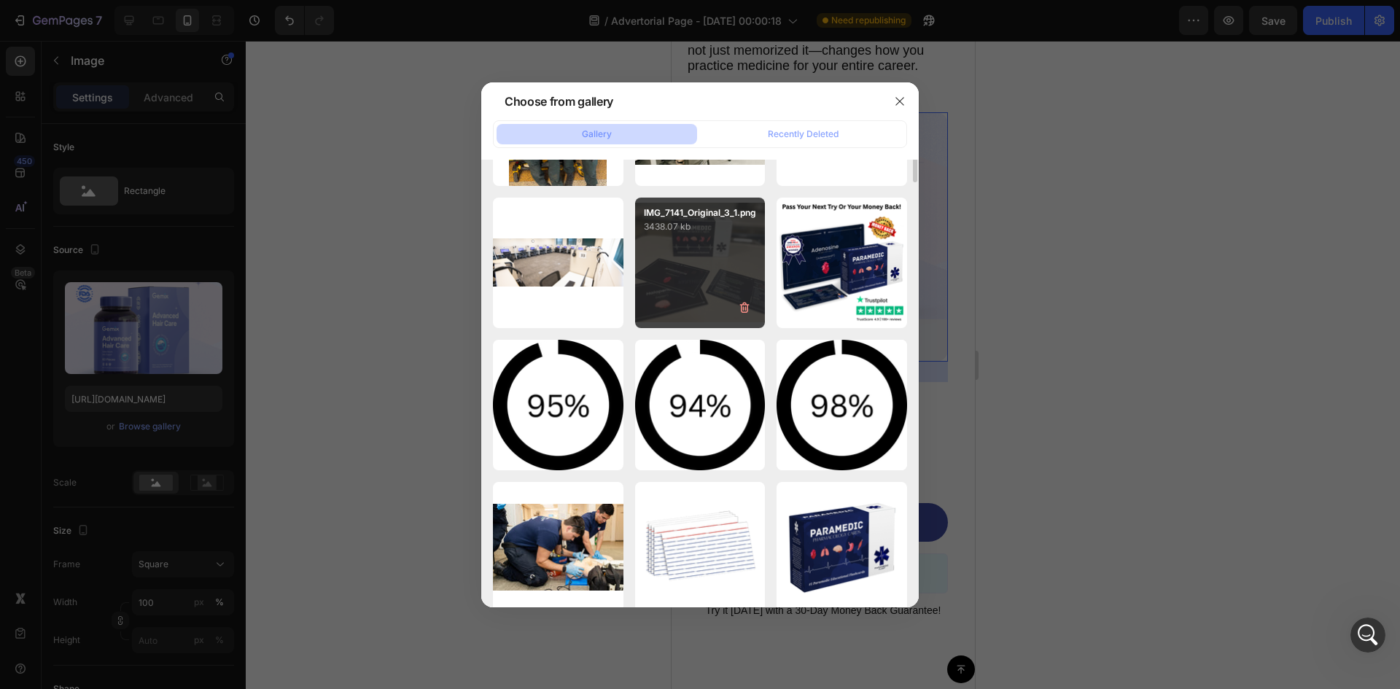
scroll to position [1125, 0]
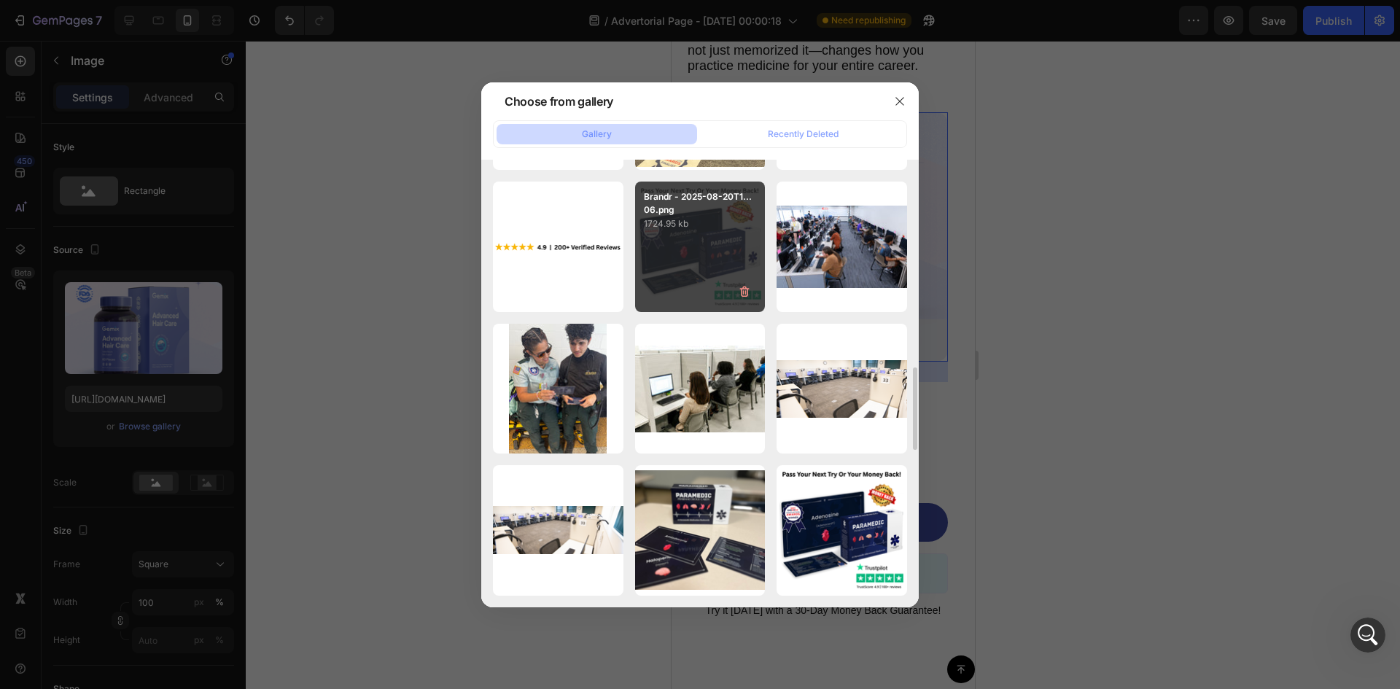
click at [693, 263] on div "Brandr - 2025-08-20T1...06.png 1724.95 kb" at bounding box center [700, 247] width 131 height 131
type input "[URL][DOMAIN_NAME]"
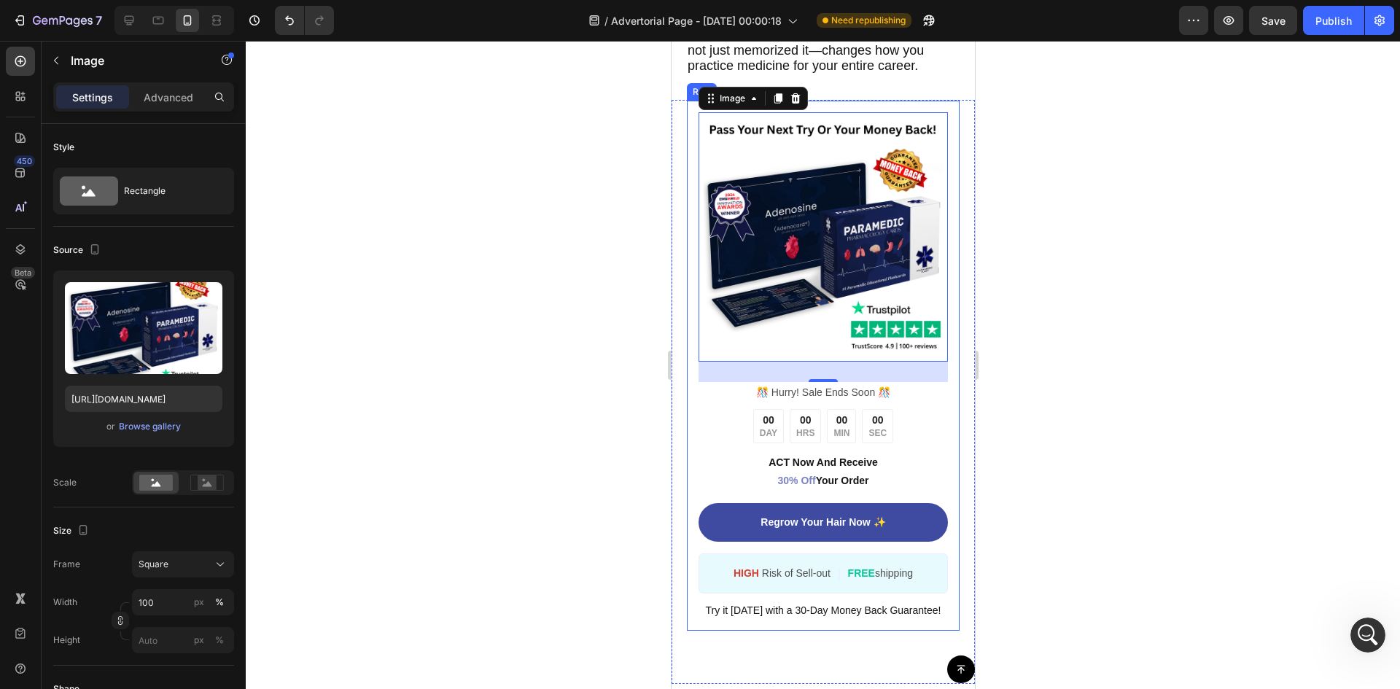
click at [943, 146] on div "Image 28 ️🎊 Hurry! Sale Ends Soon ️🎊 Text Block 00 DAY 00 HRS 00 MIN 00 SEC Cou…" at bounding box center [822, 366] width 274 height 532
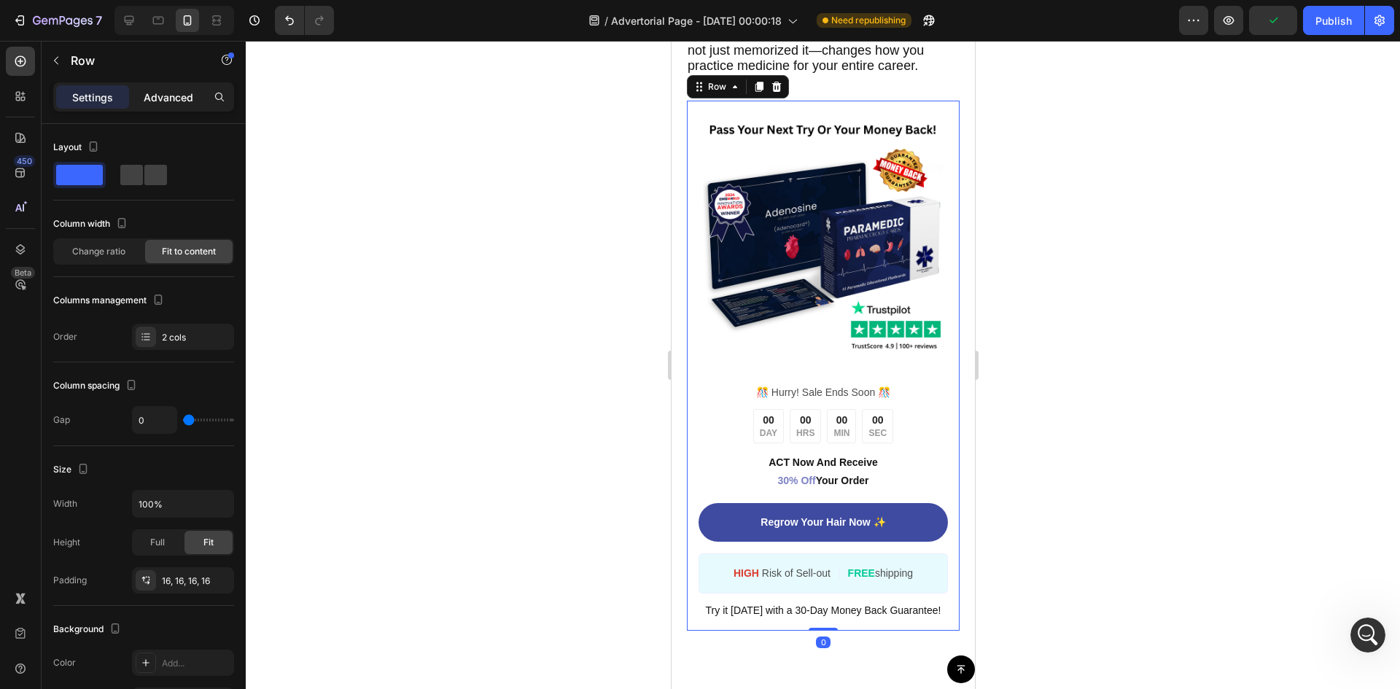
click at [155, 90] on p "Advanced" at bounding box center [169, 97] width 50 height 15
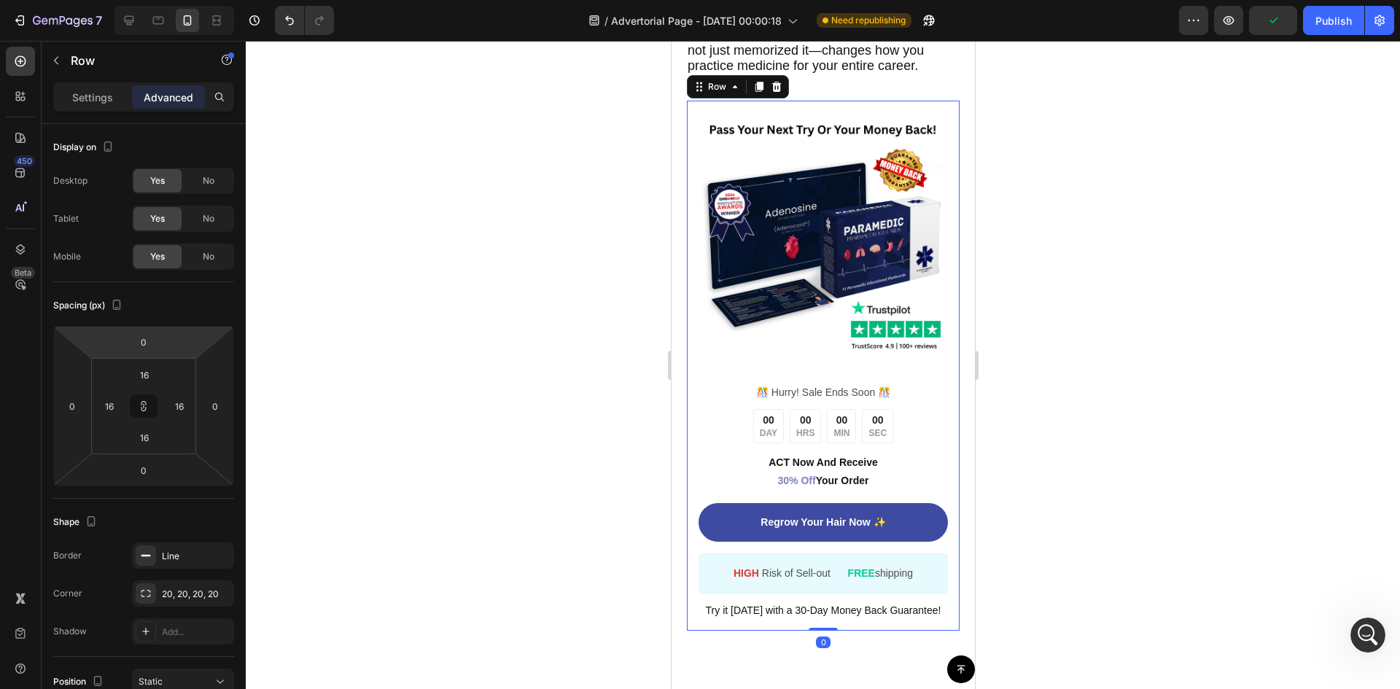
type input "-8"
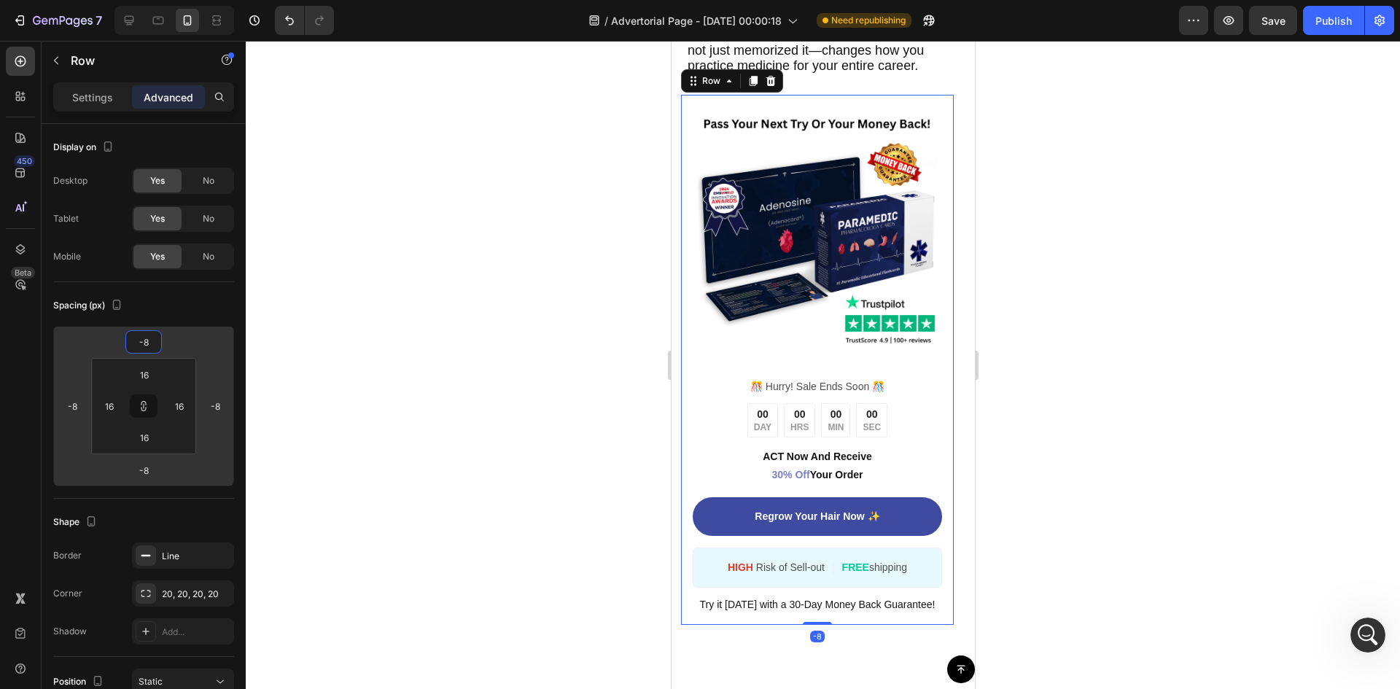
type input "-36"
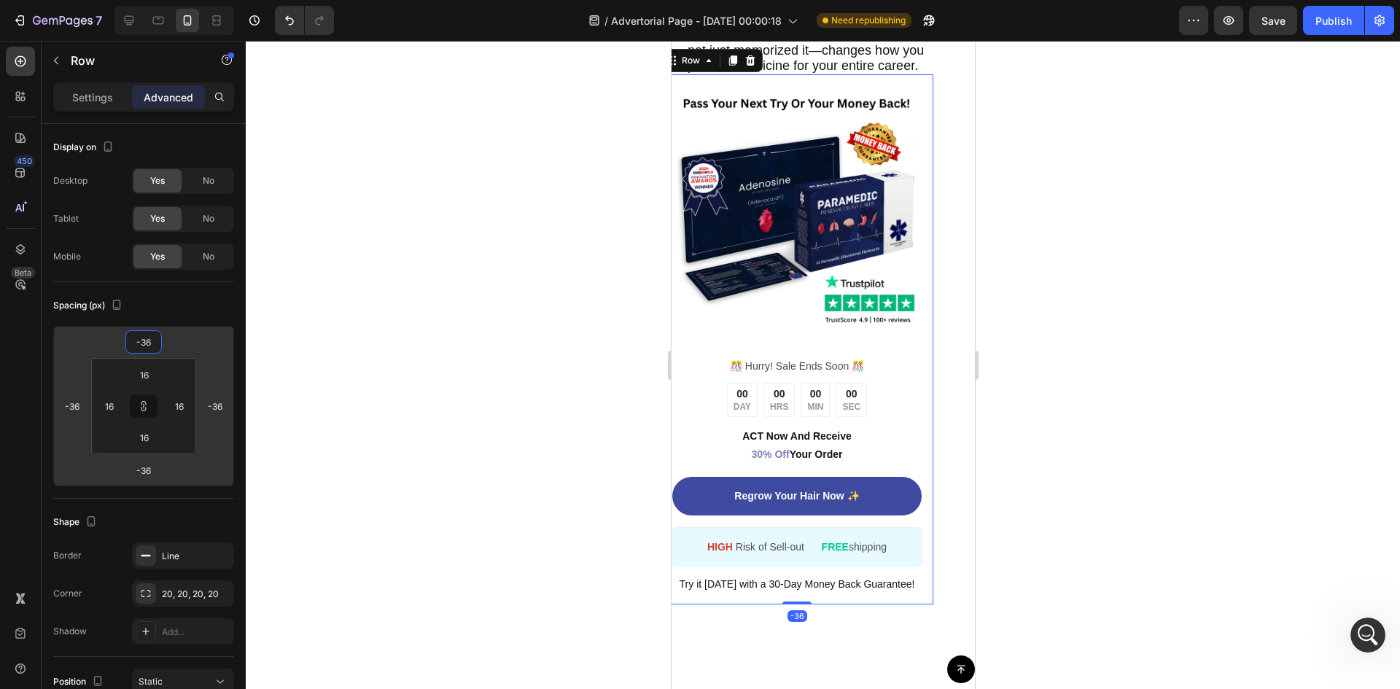
drag, startPoint x: 174, startPoint y: 337, endPoint x: 178, endPoint y: 350, distance: 13.8
click at [178, 0] on html "7 Version history / Advertorial Page - [DATE] 00:00:18 Need republishing Previe…" at bounding box center [700, 0] width 1400 height 0
click at [367, 97] on div at bounding box center [823, 365] width 1154 height 648
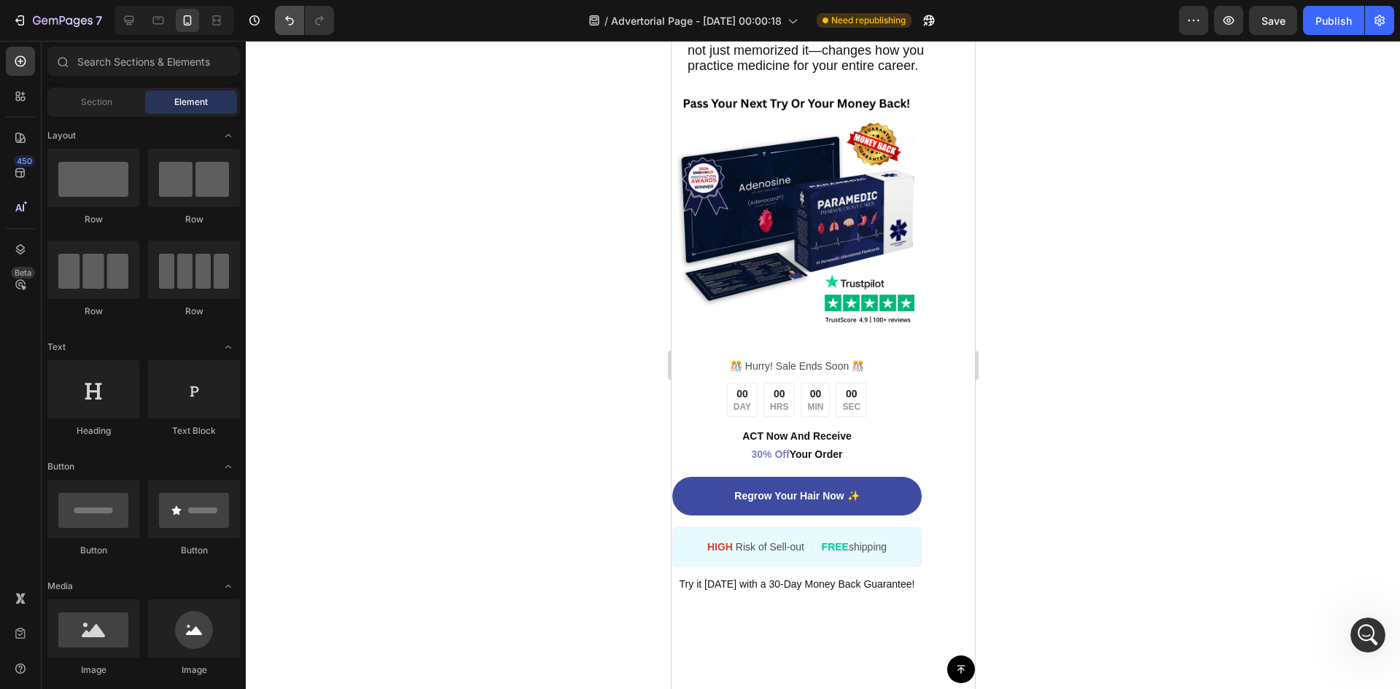
click at [291, 31] on button "Undo/Redo" at bounding box center [289, 20] width 29 height 29
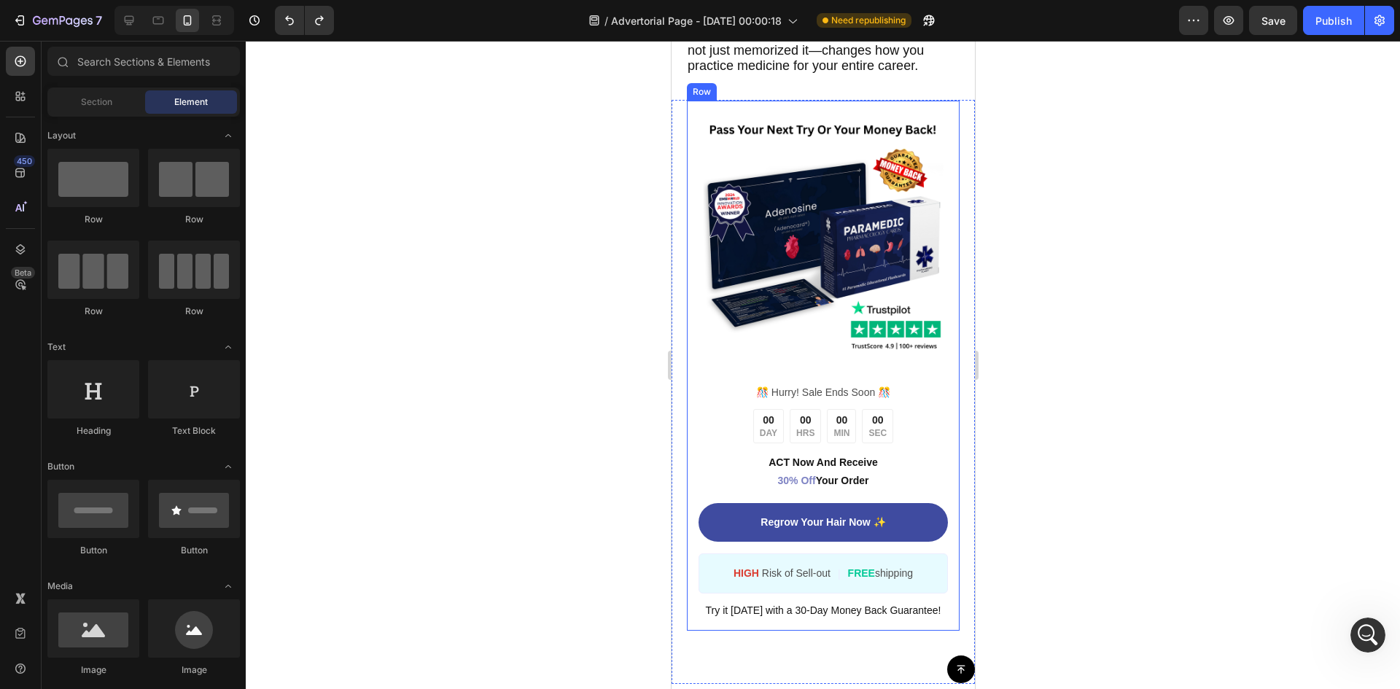
click at [696, 161] on div "Image ️🎊 Hurry! Sale Ends Soon ️🎊 Text Block 00 DAY 00 HRS 00 MIN 00 SEC Countd…" at bounding box center [822, 366] width 274 height 532
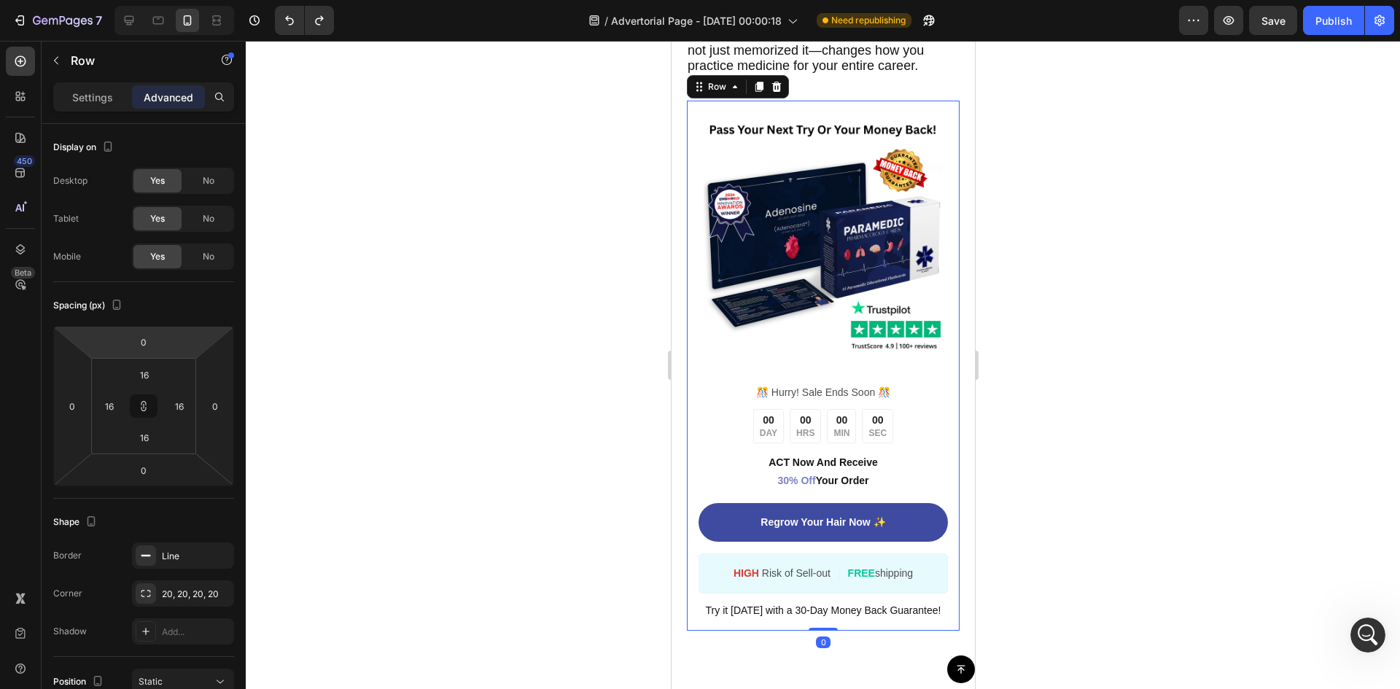
type input "-14"
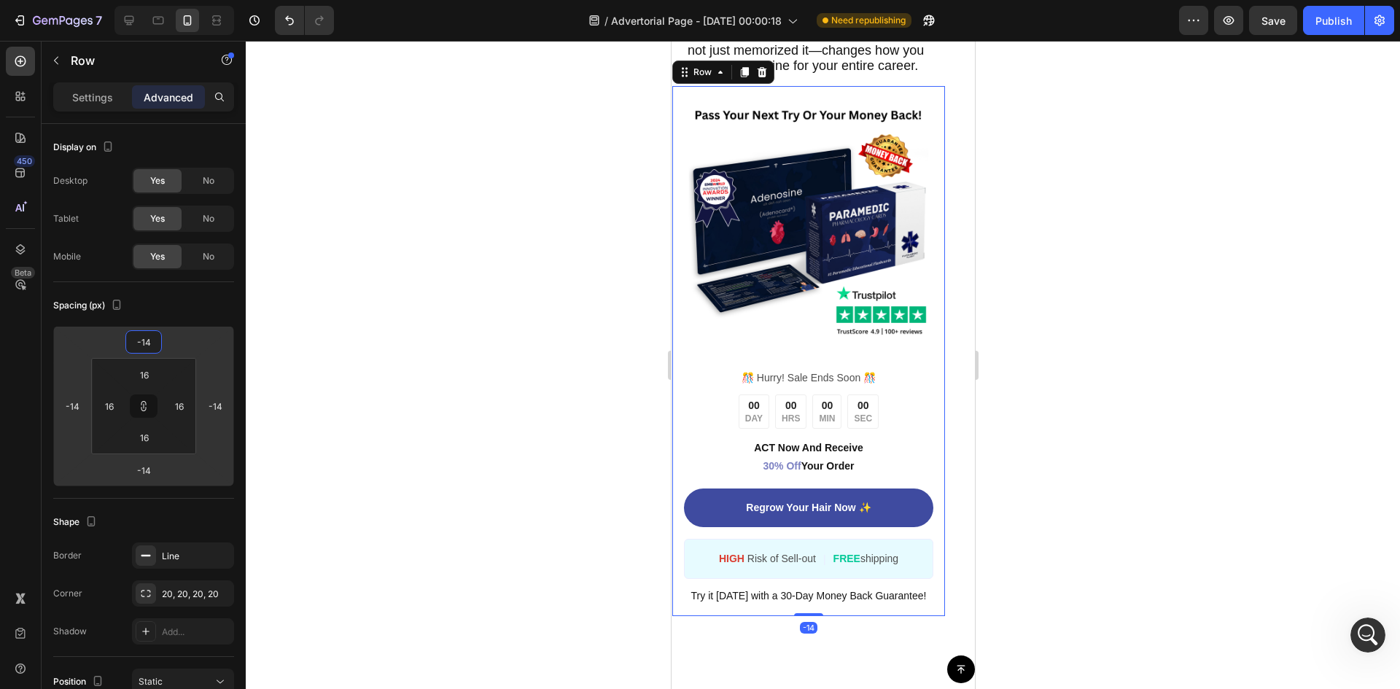
type input "-20"
click at [166, 0] on html "7 Version history / Advertorial Page - [DATE] 00:00:18 Need republishing Previe…" at bounding box center [700, 0] width 1400 height 0
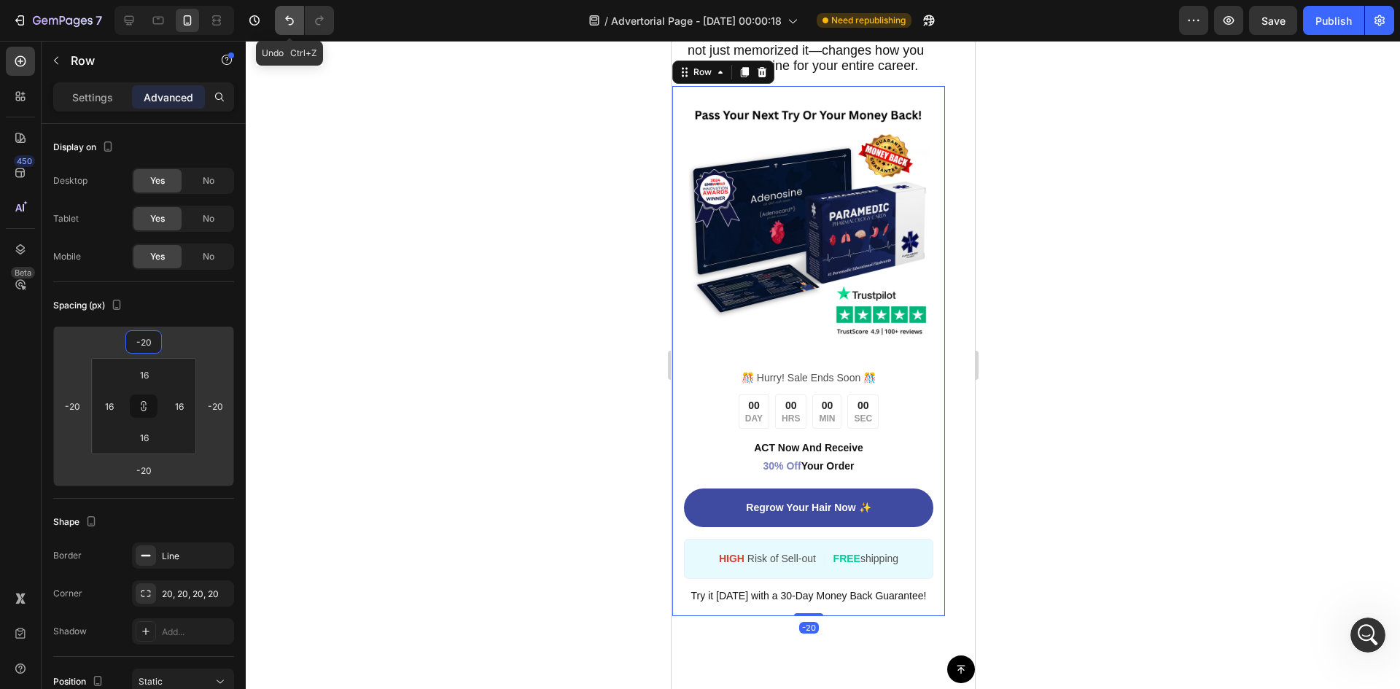
click at [296, 21] on icon "Undo/Redo" at bounding box center [289, 20] width 15 height 15
type input "0"
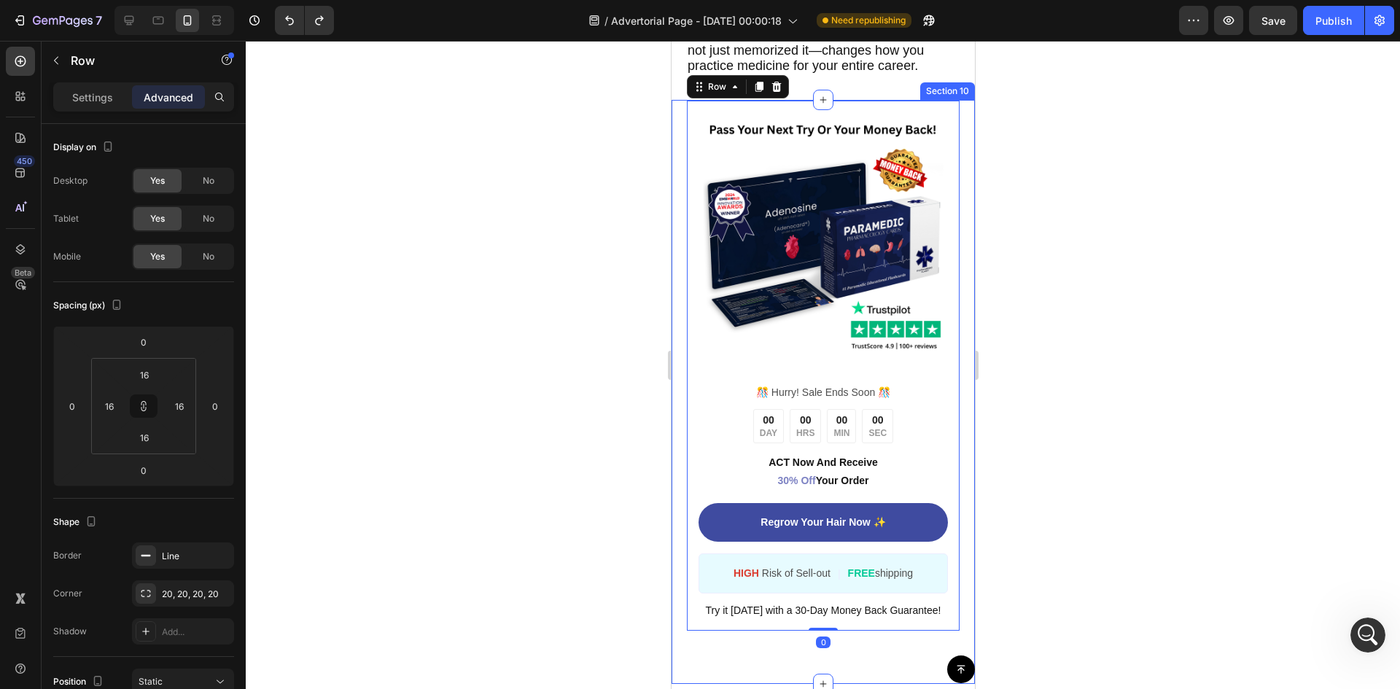
click at [680, 176] on div "Image ️🎊 Hurry! Sale Ends Soon ️🎊 Text Block 00 DAY 00 HRS 00 MIN 00 SEC Countd…" at bounding box center [822, 392] width 303 height 584
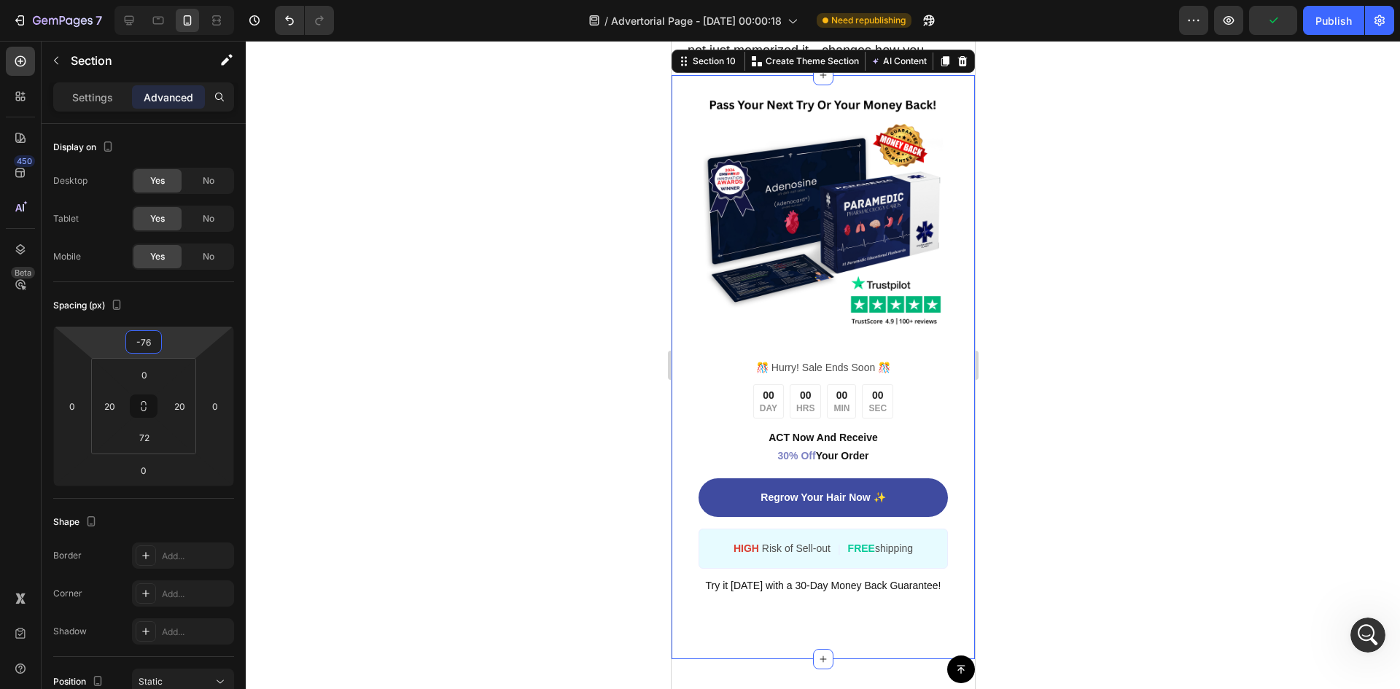
type input "-82"
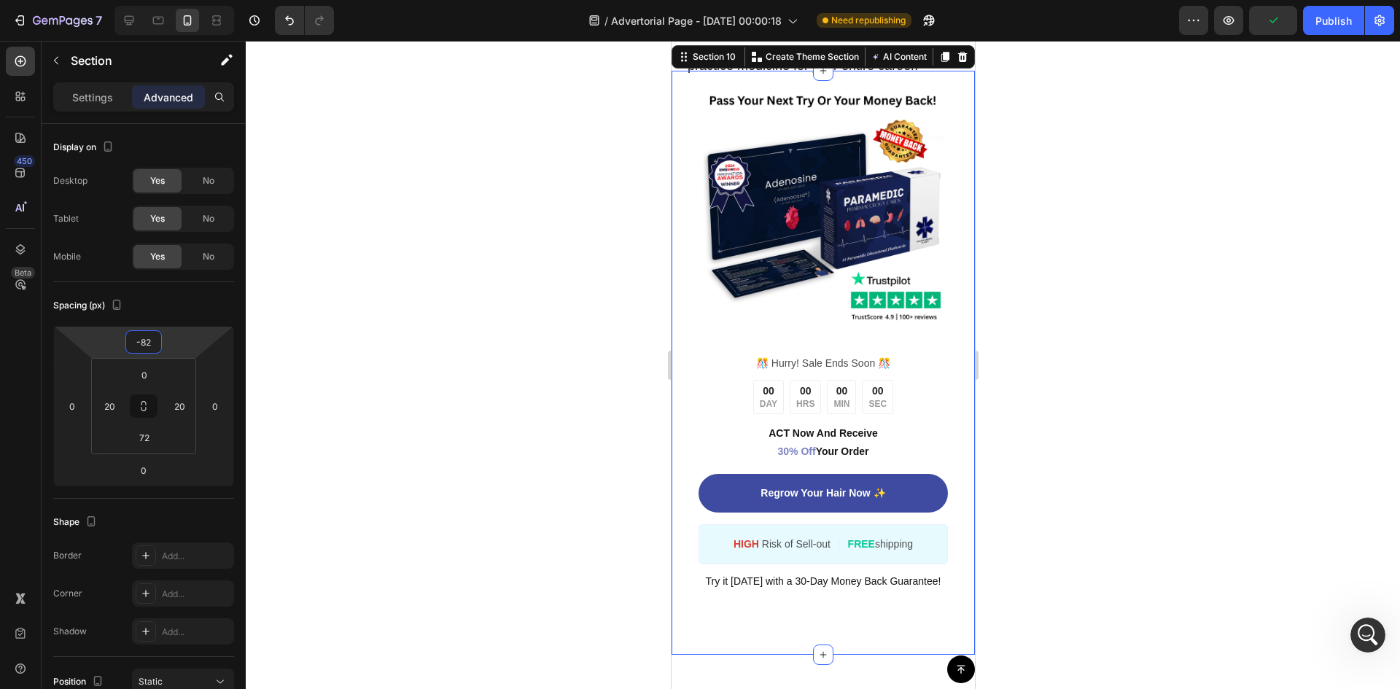
click at [196, 0] on html "7 Version history / Advertorial Page - [DATE] 00:00:18 Need republishing Previe…" at bounding box center [700, 0] width 1400 height 0
click at [1127, 273] on div at bounding box center [823, 365] width 1154 height 648
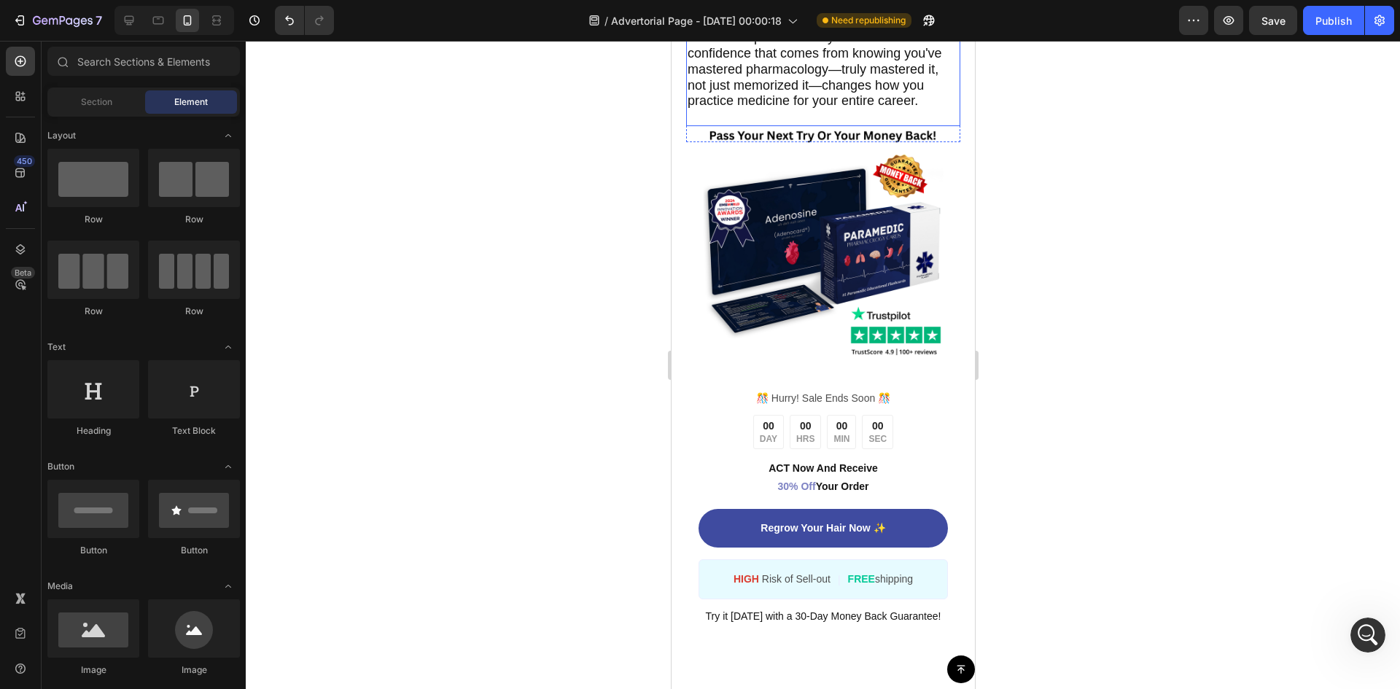
scroll to position [6684, 0]
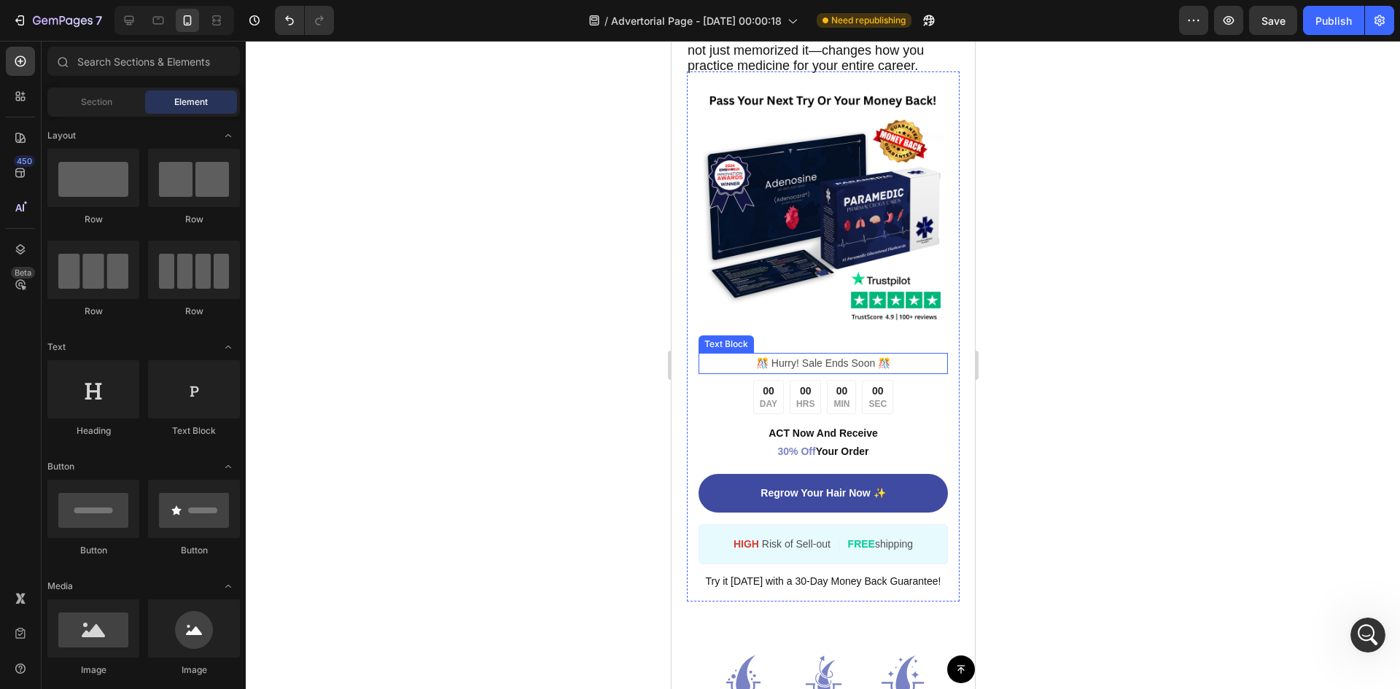
click at [884, 373] on p "️🎊 Hurry! Sale Ends Soon ️🎊" at bounding box center [822, 363] width 246 height 18
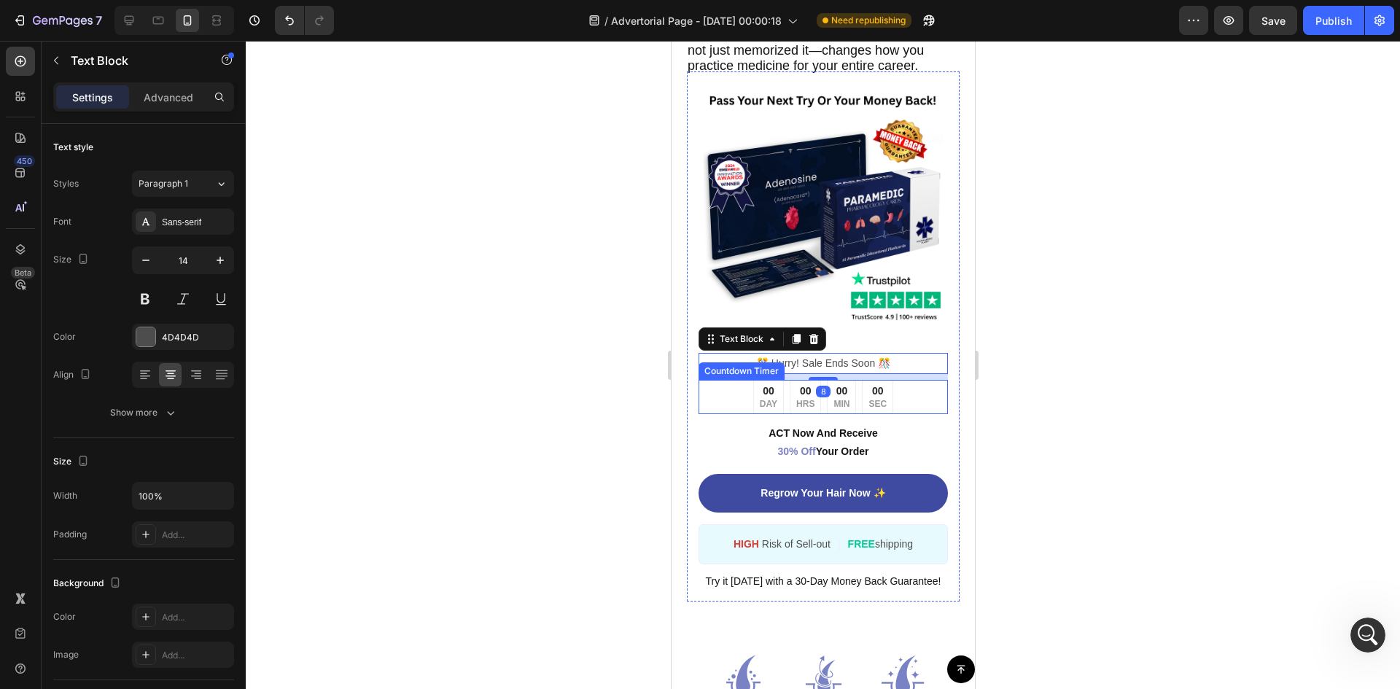
click at [849, 414] on div "00 MIN" at bounding box center [840, 397] width 29 height 34
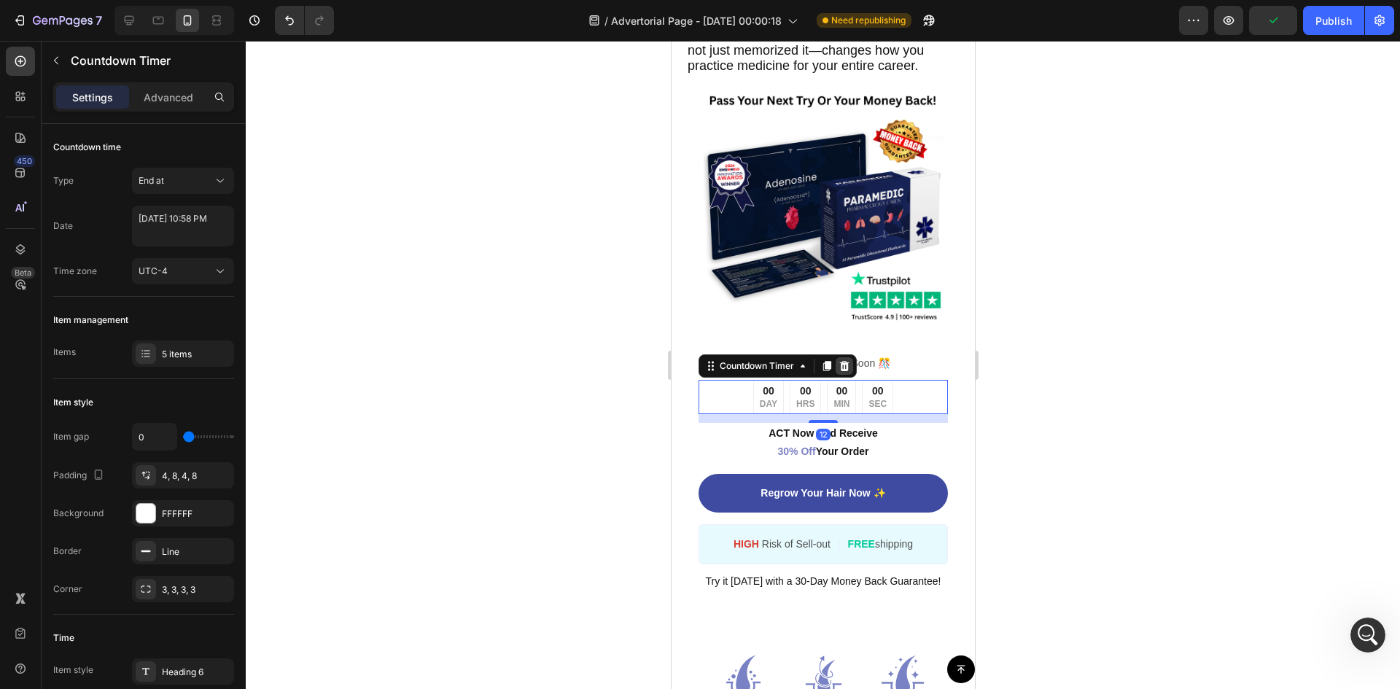
click at [846, 372] on icon at bounding box center [844, 366] width 12 height 12
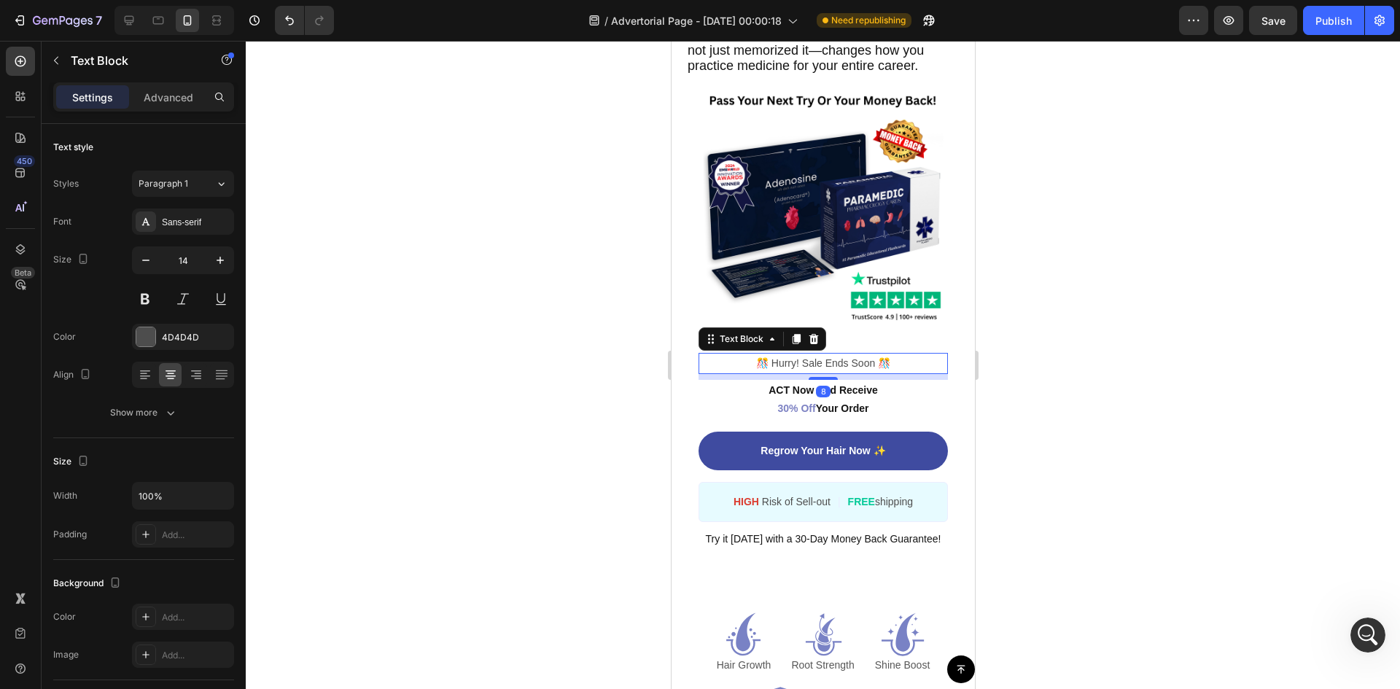
click at [856, 373] on p "️🎊 Hurry! Sale Ends Soon ️🎊" at bounding box center [822, 363] width 246 height 18
click at [890, 373] on p "Finally Eliminate Your Fear Of Medications!" at bounding box center [822, 363] width 246 height 18
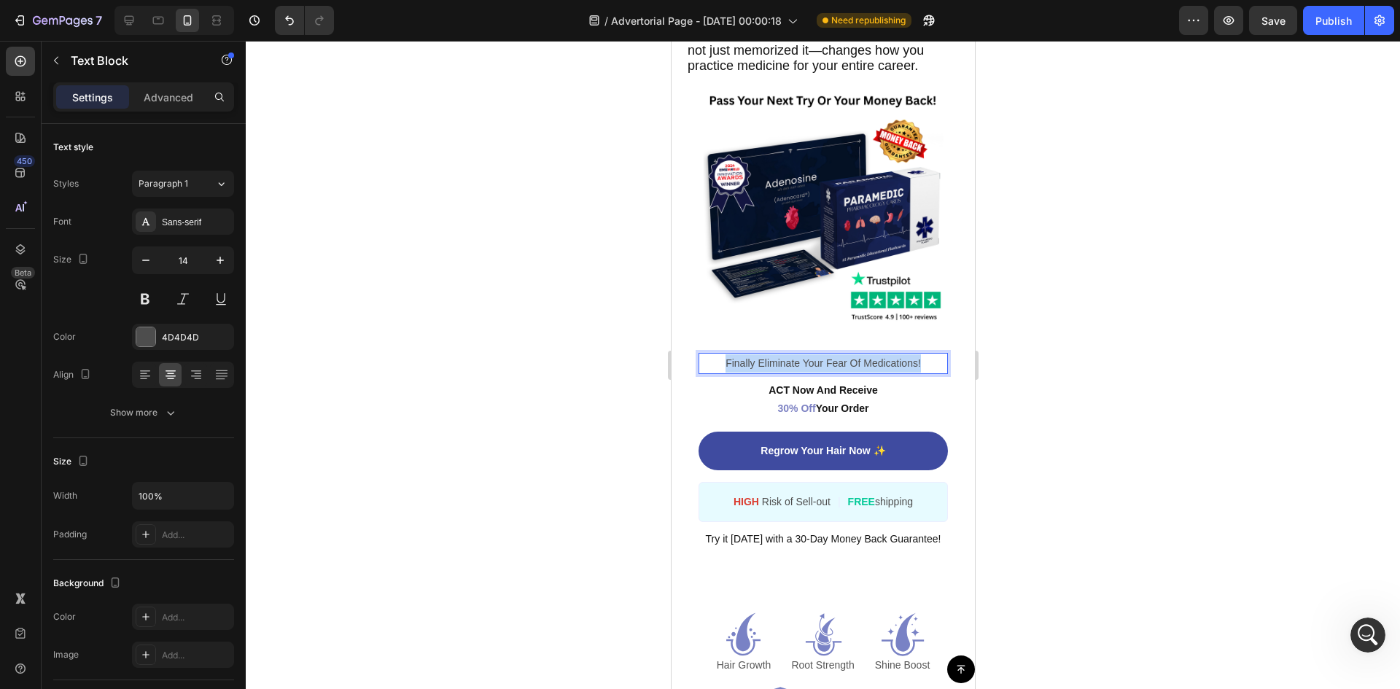
click at [890, 373] on p "Finally Eliminate Your Fear Of Medications!" at bounding box center [822, 363] width 246 height 18
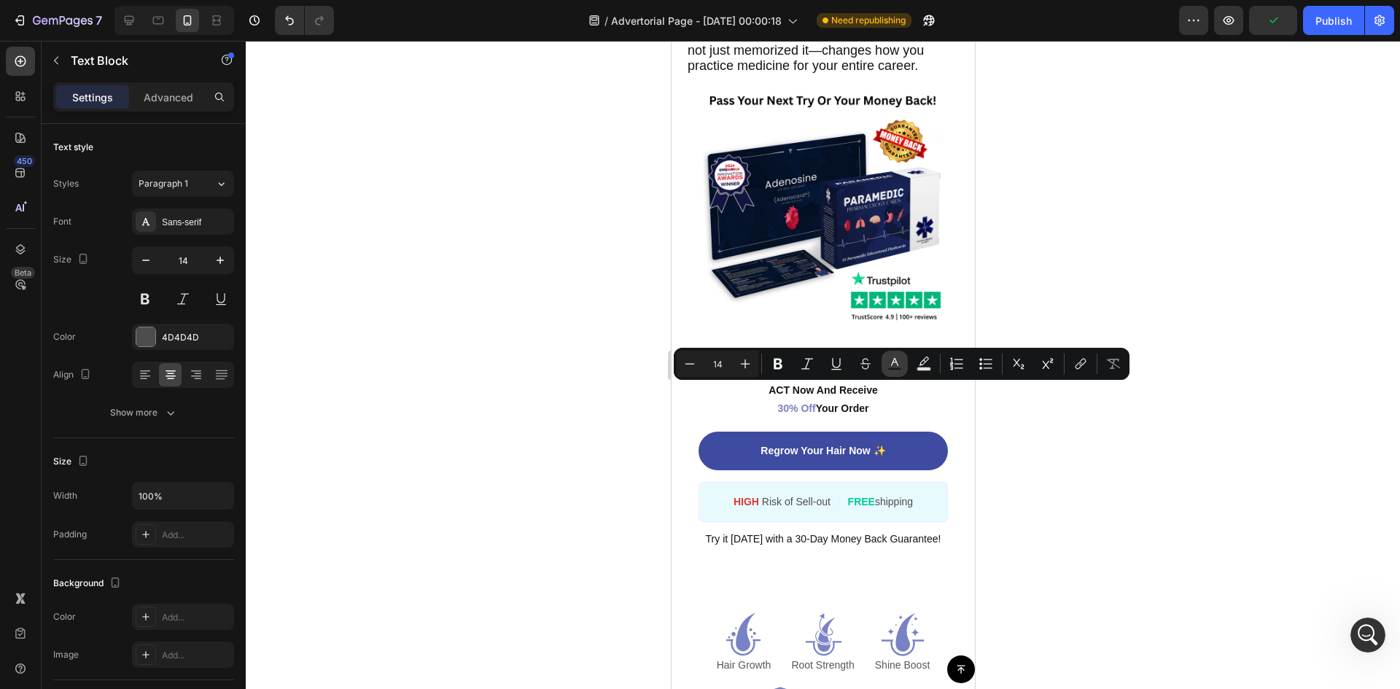
click at [898, 357] on icon "Editor contextual toolbar" at bounding box center [894, 364] width 15 height 15
type input "4D4D4D"
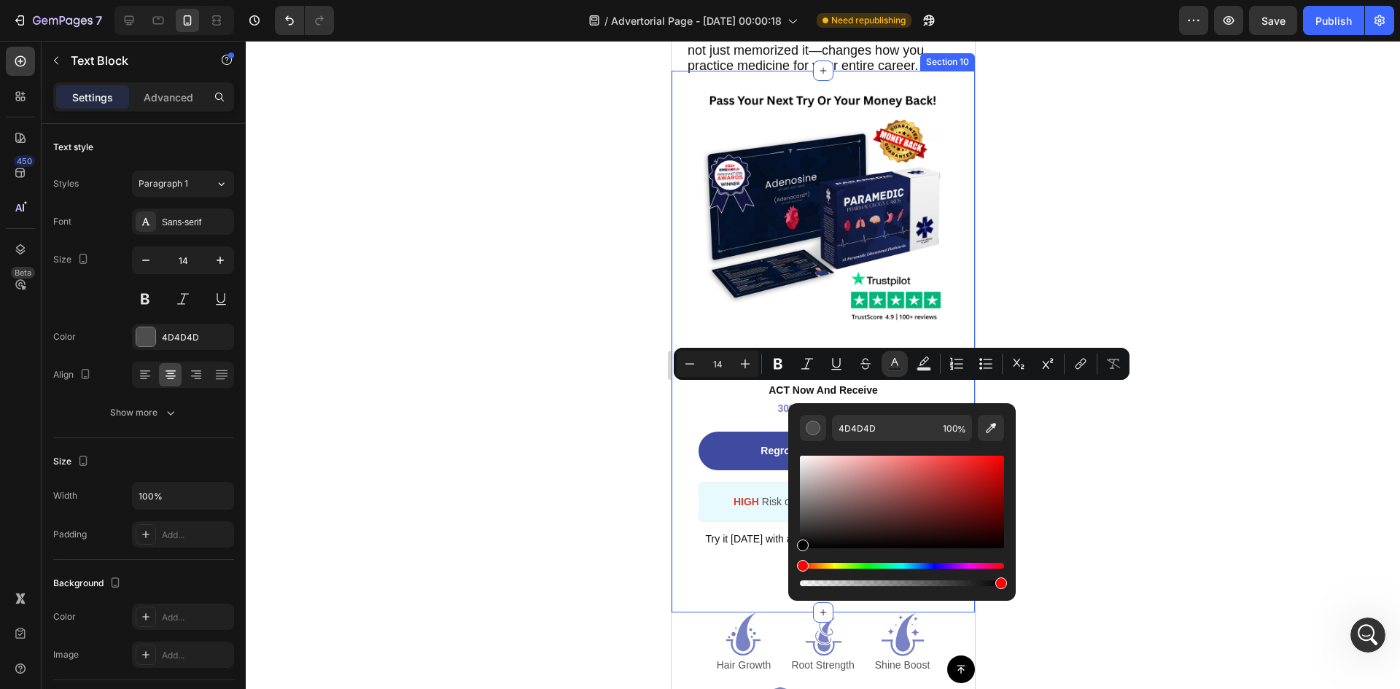
drag, startPoint x: 1472, startPoint y: 623, endPoint x: 798, endPoint y: 605, distance: 674.6
type input "000000"
click at [696, 435] on div "Image Finally Eliminate Your Fear Of Medications! Text Block 8 ACT Now And Rece…" at bounding box center [822, 315] width 274 height 489
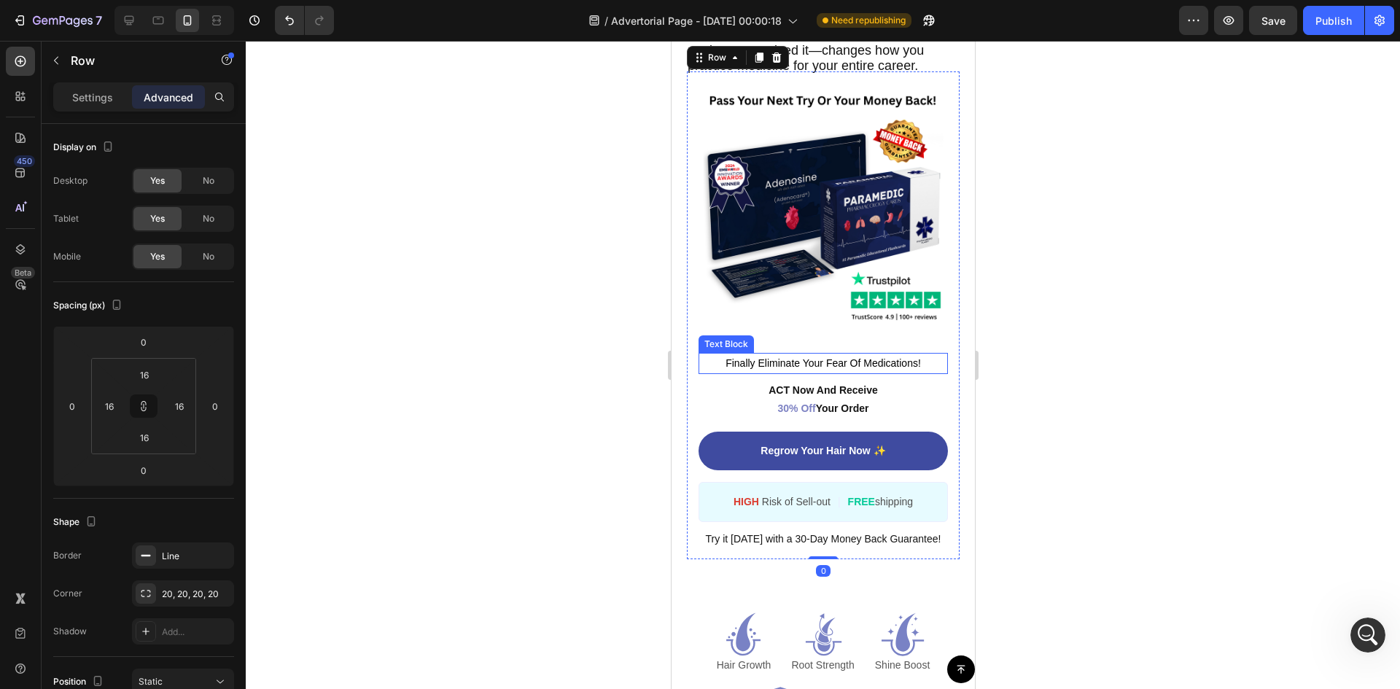
click at [769, 369] on span "Finally Eliminate Your Fear Of Medications!" at bounding box center [822, 363] width 195 height 12
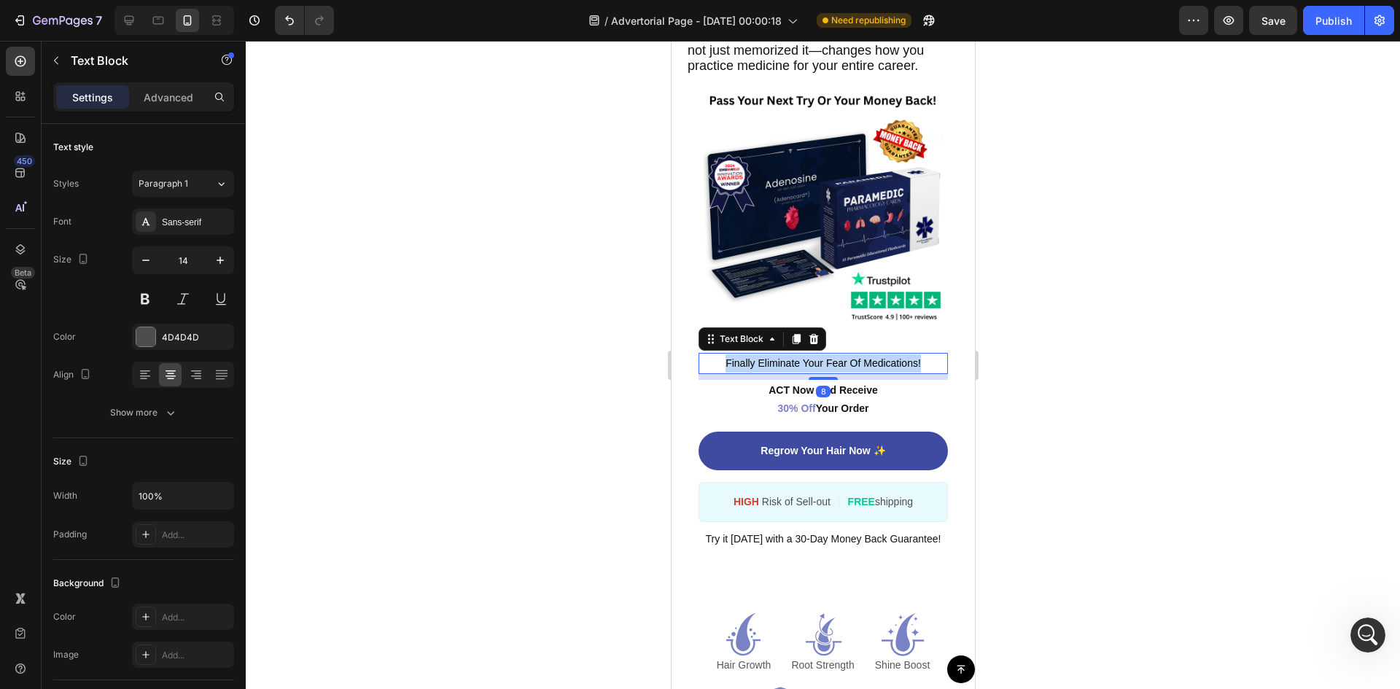
click at [769, 369] on span "Finally Eliminate Your Fear Of Medications!" at bounding box center [822, 363] width 195 height 12
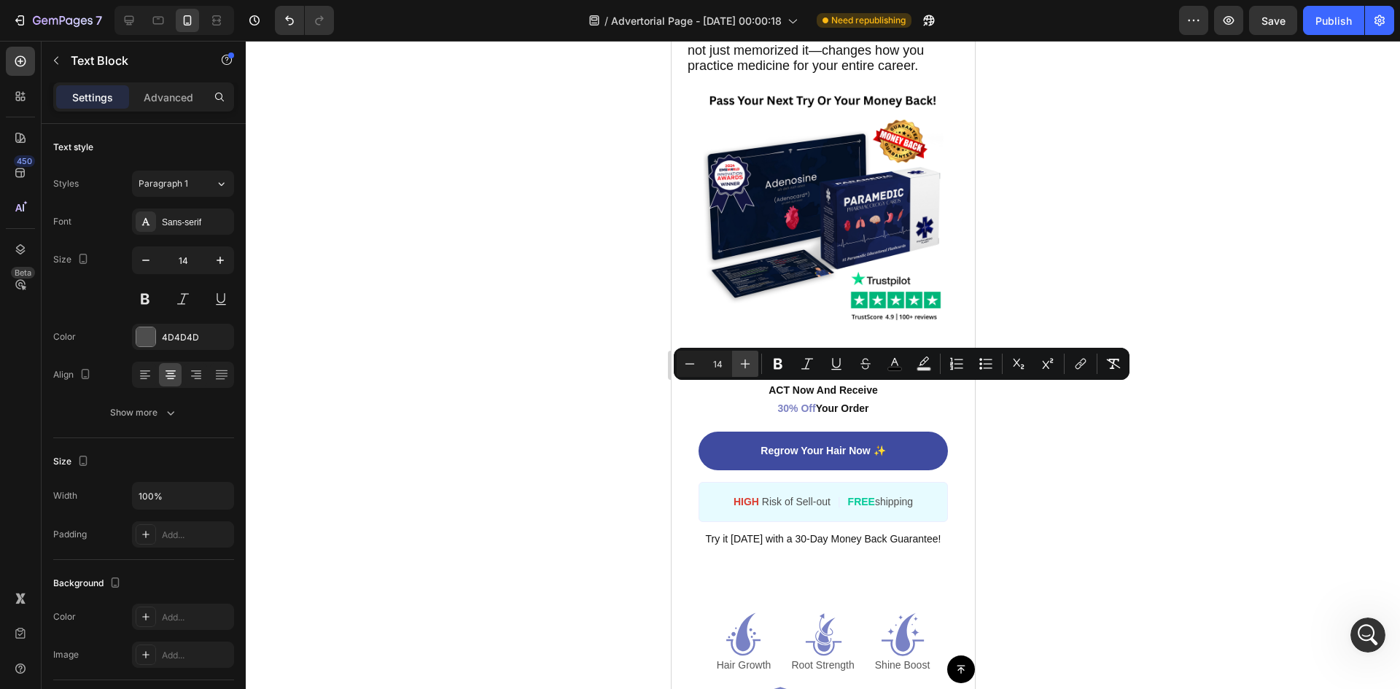
click at [750, 365] on icon "Editor contextual toolbar" at bounding box center [745, 364] width 15 height 15
type input "16"
click at [775, 358] on icon "Editor contextual toolbar" at bounding box center [778, 364] width 15 height 15
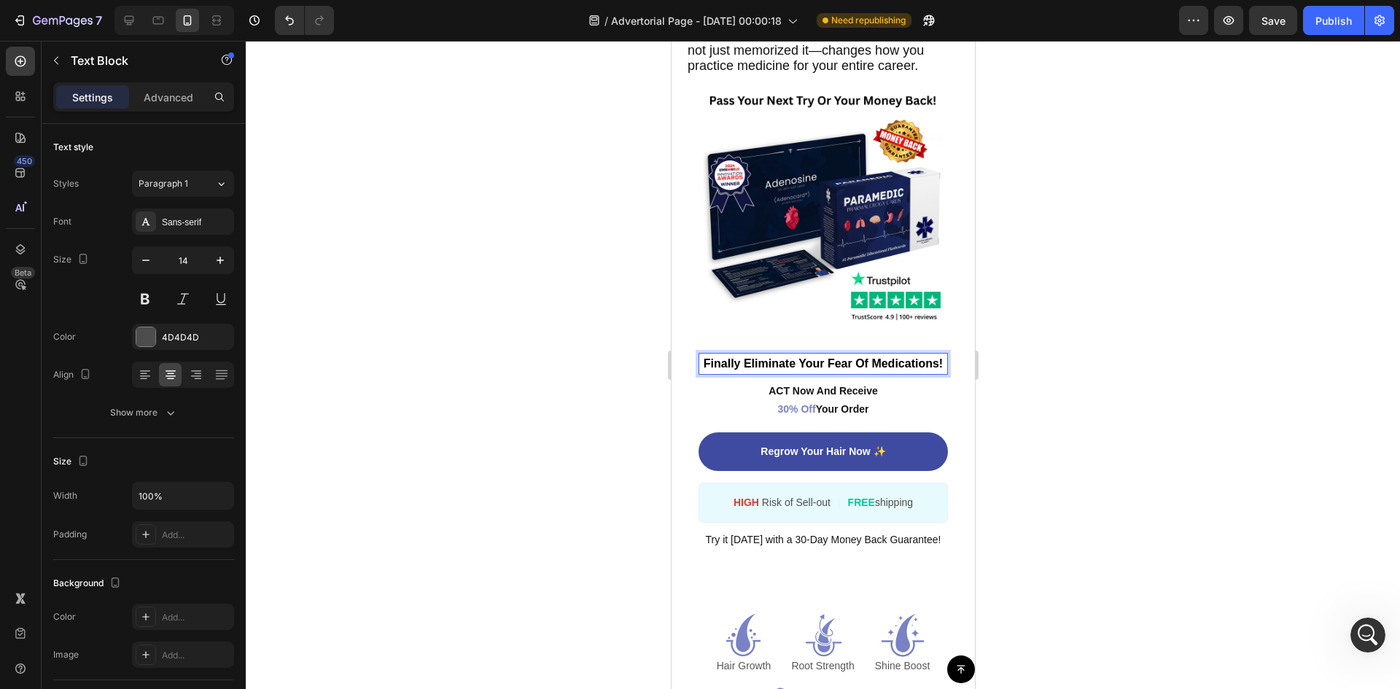
click at [798, 370] on strong "Finally Eliminate Your Fear Of Medications!" at bounding box center [822, 363] width 239 height 12
click at [769, 370] on strong "Finally Eliminate Your Fear Of Medications!" at bounding box center [822, 363] width 239 height 12
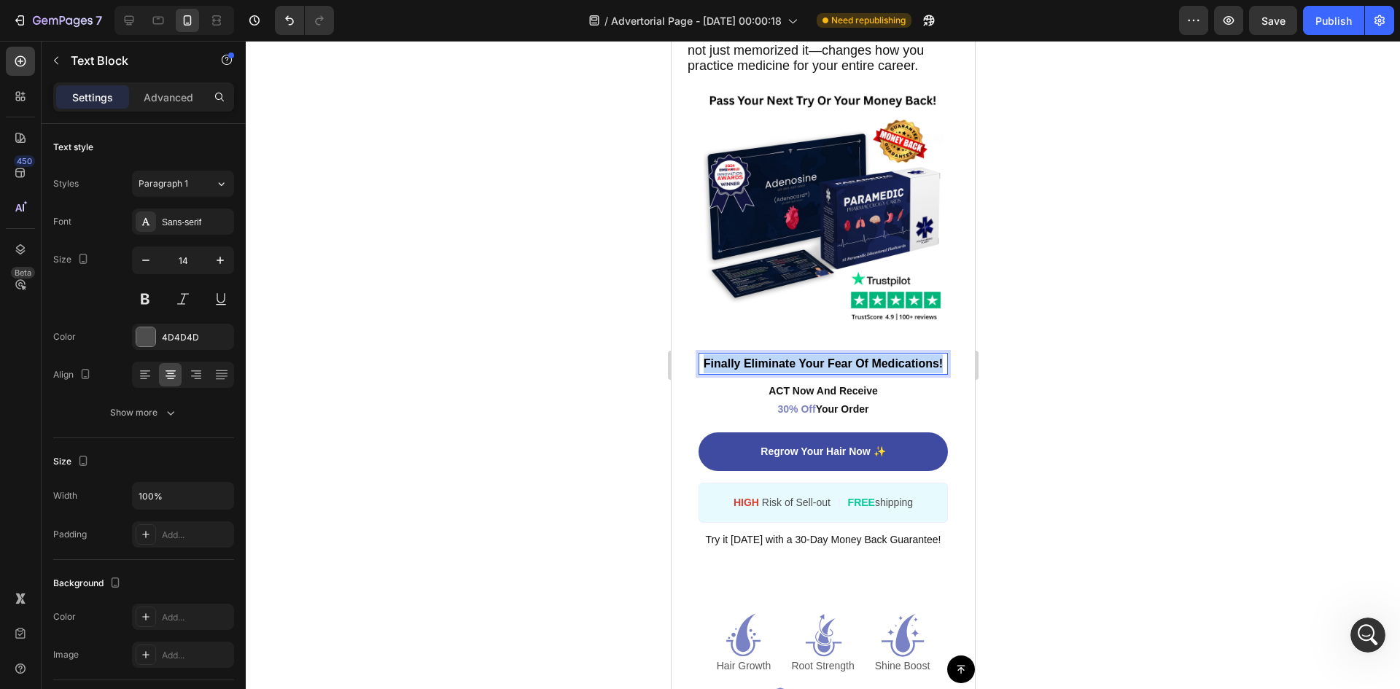
click at [769, 370] on strong "Finally Eliminate Your Fear Of Medications!" at bounding box center [822, 363] width 239 height 12
click at [731, 475] on div "Finally Eliminate Your Fear Of Medications! Text Block 8 ACT Now And Receive 30…" at bounding box center [822, 450] width 249 height 195
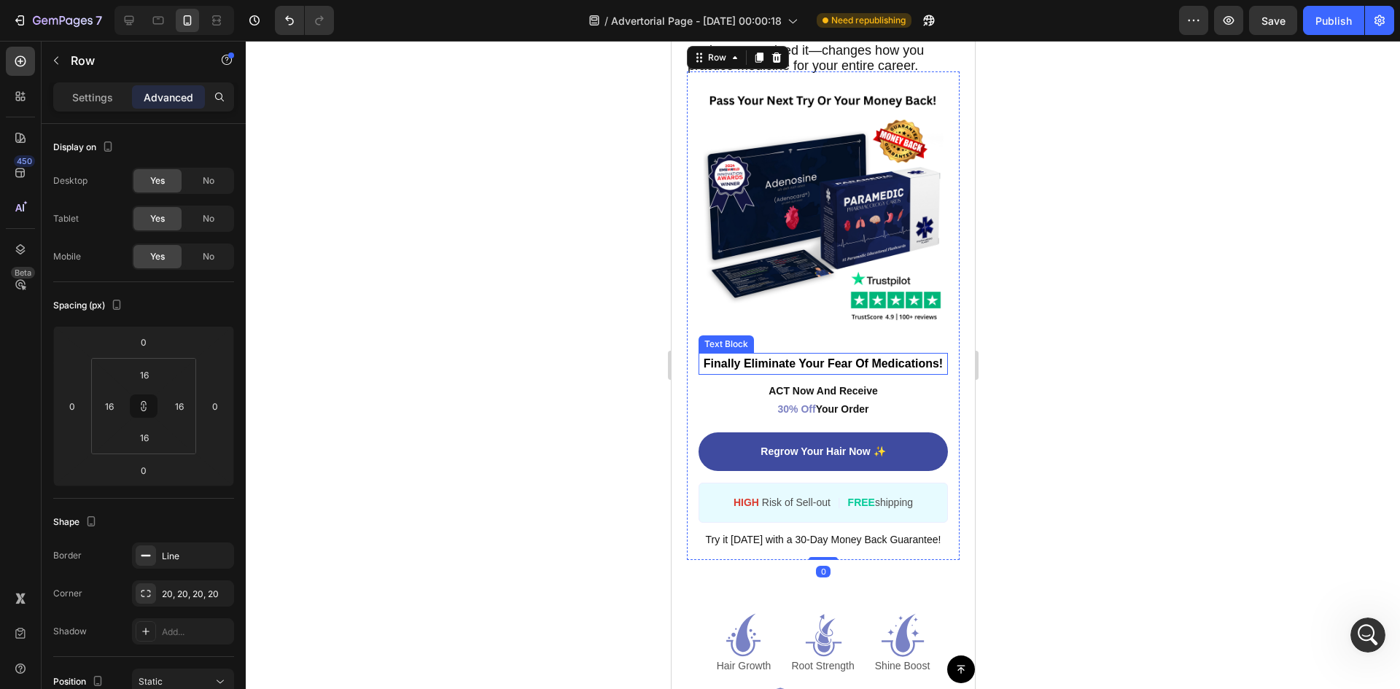
click at [747, 373] on p "Finally Eliminate Your Fear Of Medications!" at bounding box center [822, 363] width 246 height 19
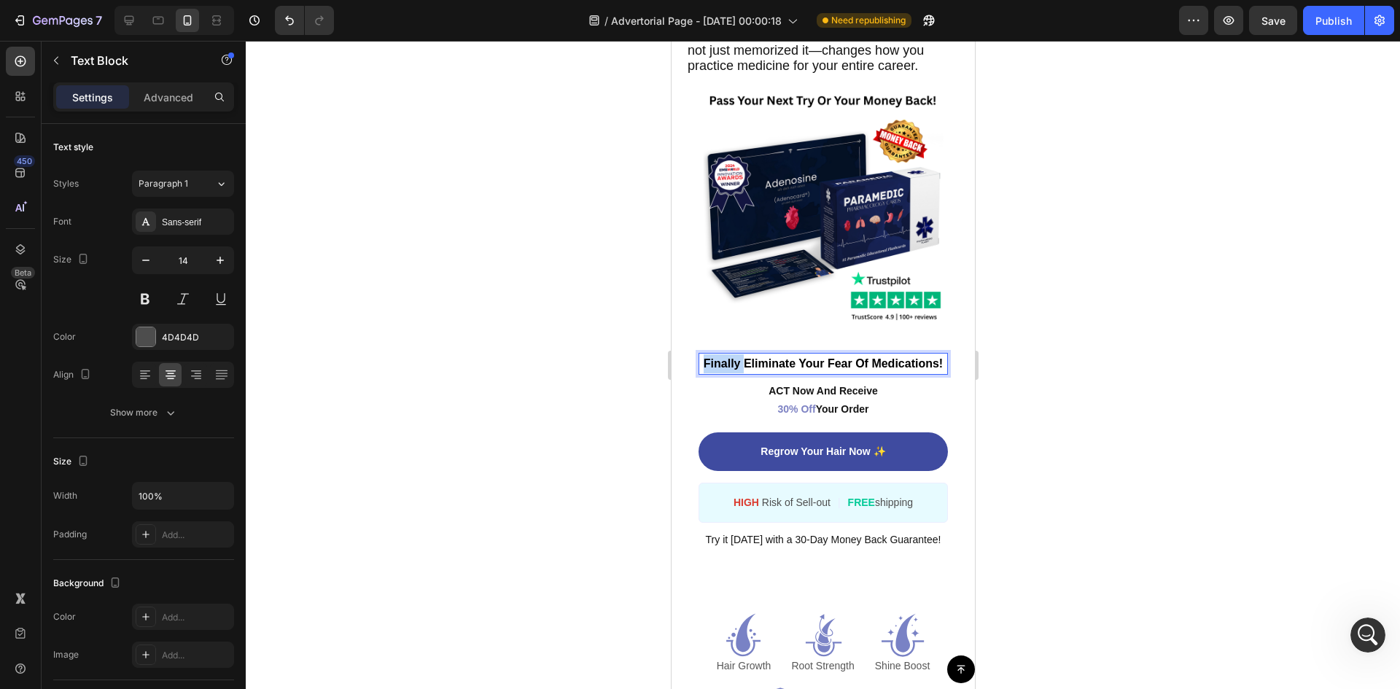
click at [752, 370] on strong "Finally Eliminate Your Fear Of Medications!" at bounding box center [822, 363] width 239 height 12
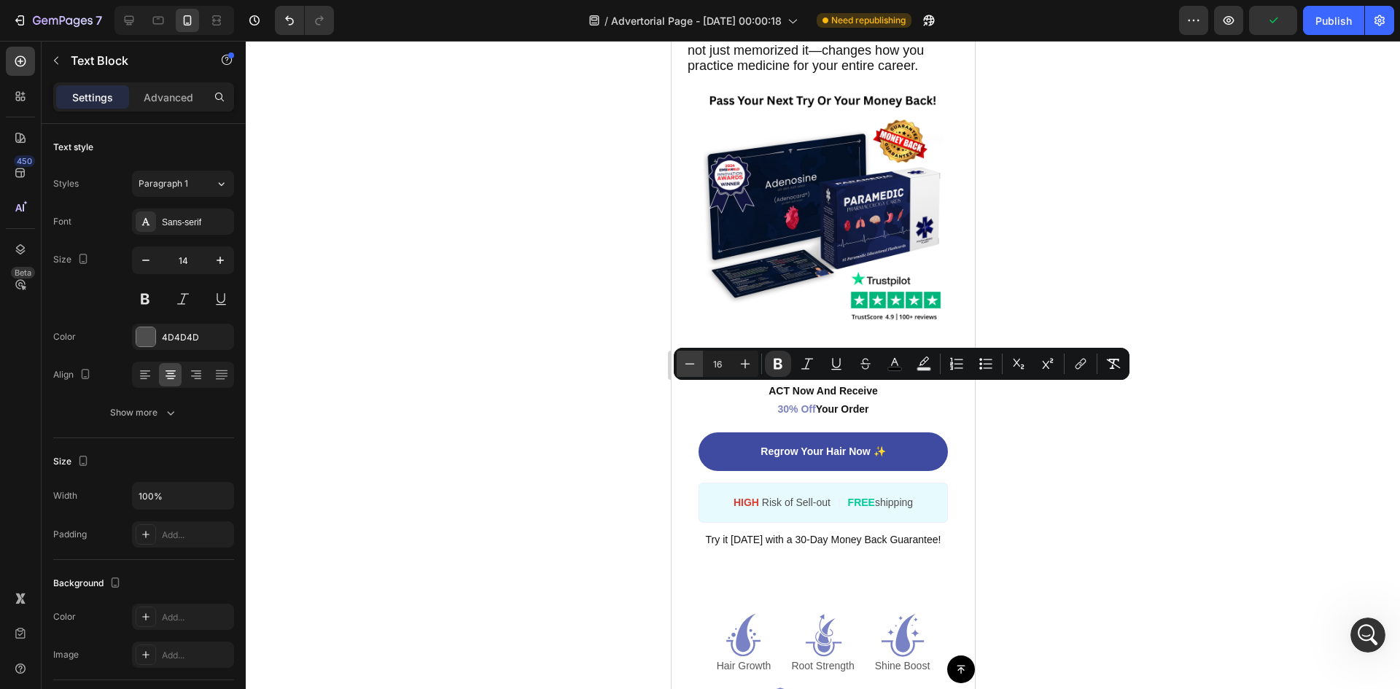
click at [689, 365] on icon "Editor contextual toolbar" at bounding box center [689, 364] width 15 height 15
type input "15"
click at [1135, 457] on div at bounding box center [823, 365] width 1154 height 648
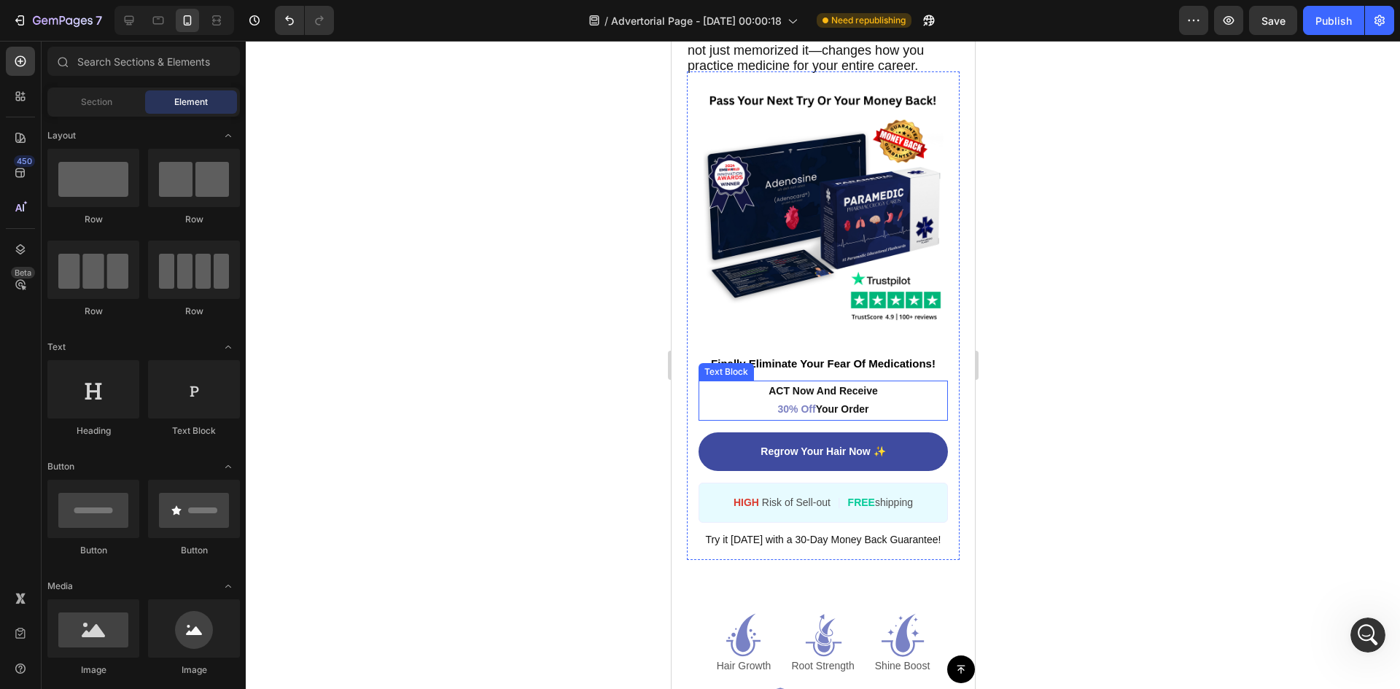
click at [830, 419] on p "ACT Now And Receive 30% Off Your Order" at bounding box center [822, 400] width 246 height 36
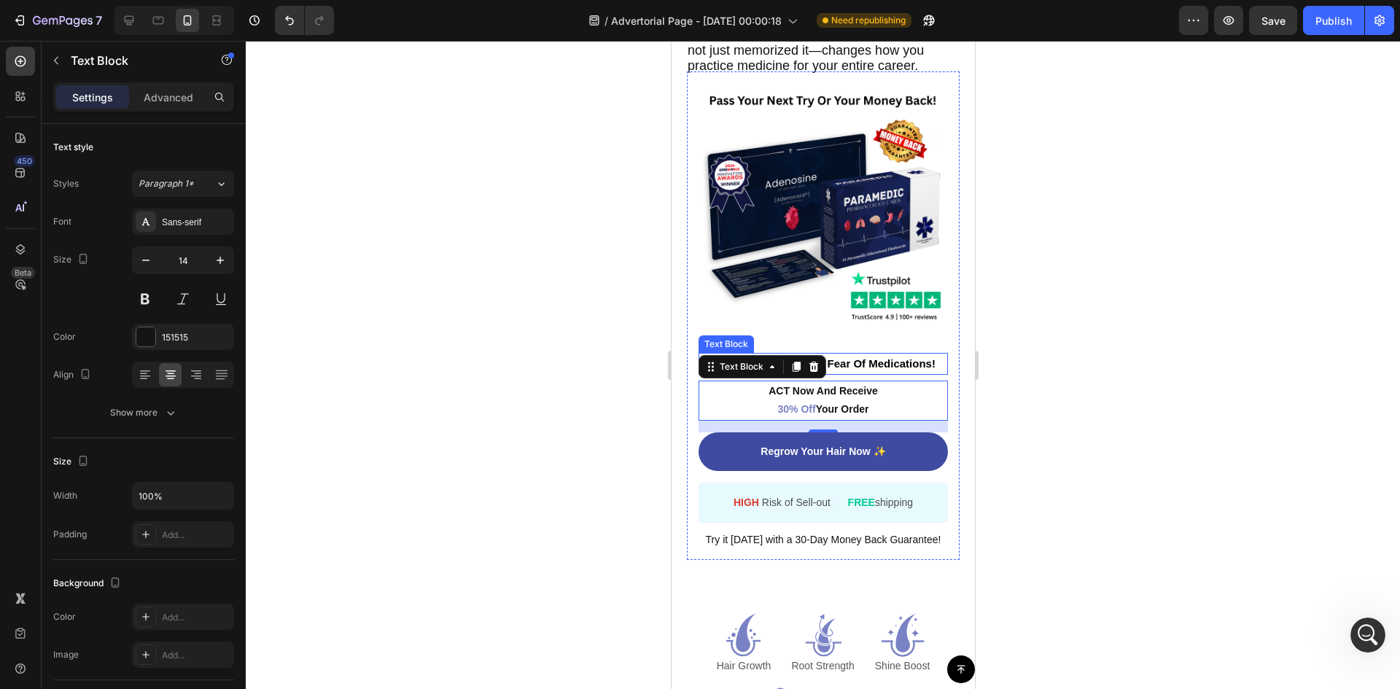
click at [879, 370] on strong "Finally Eliminate Your Fear Of Medications!" at bounding box center [822, 363] width 225 height 12
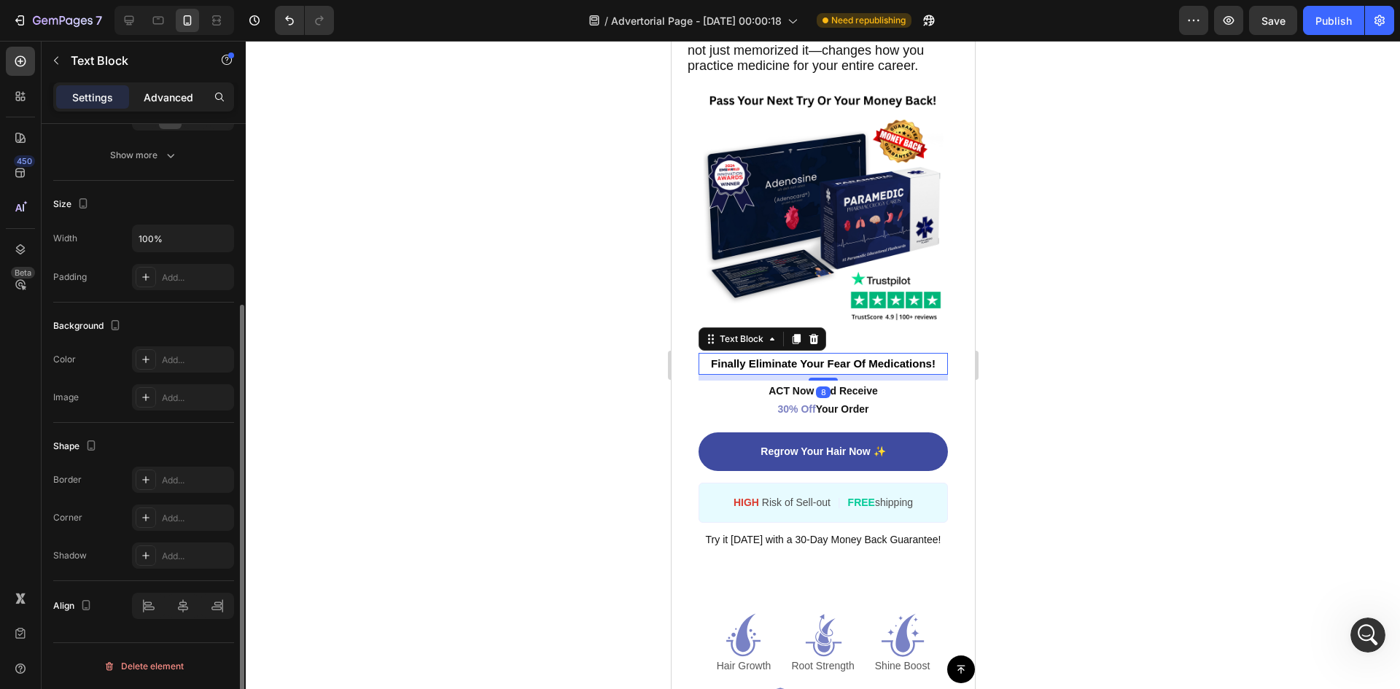
click at [158, 90] on p "Advanced" at bounding box center [169, 97] width 50 height 15
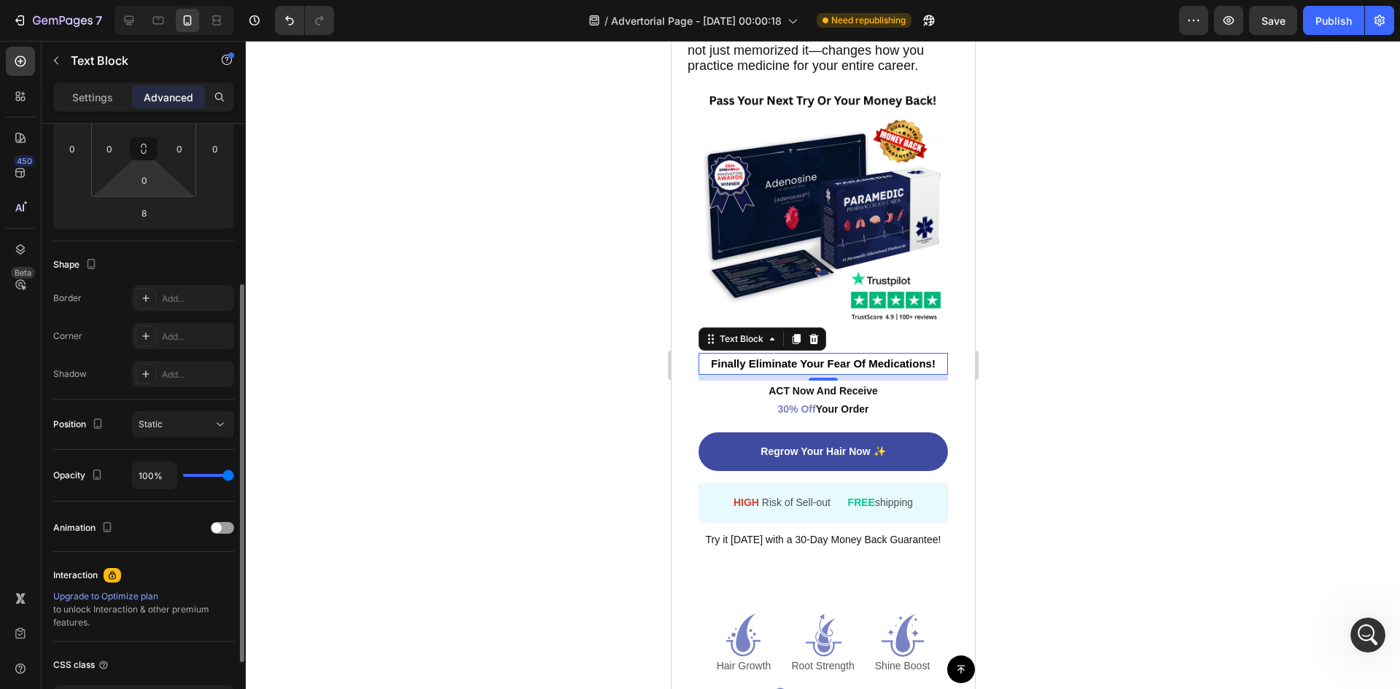
scroll to position [0, 0]
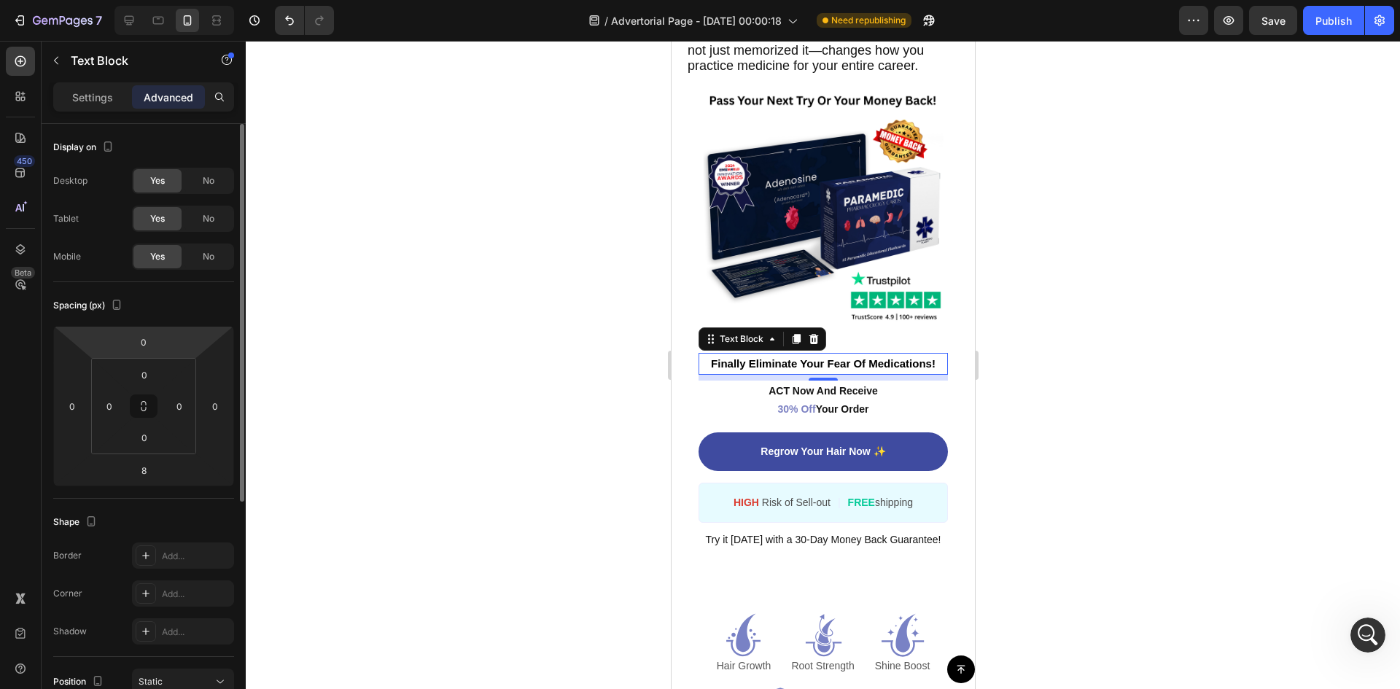
type input "-20"
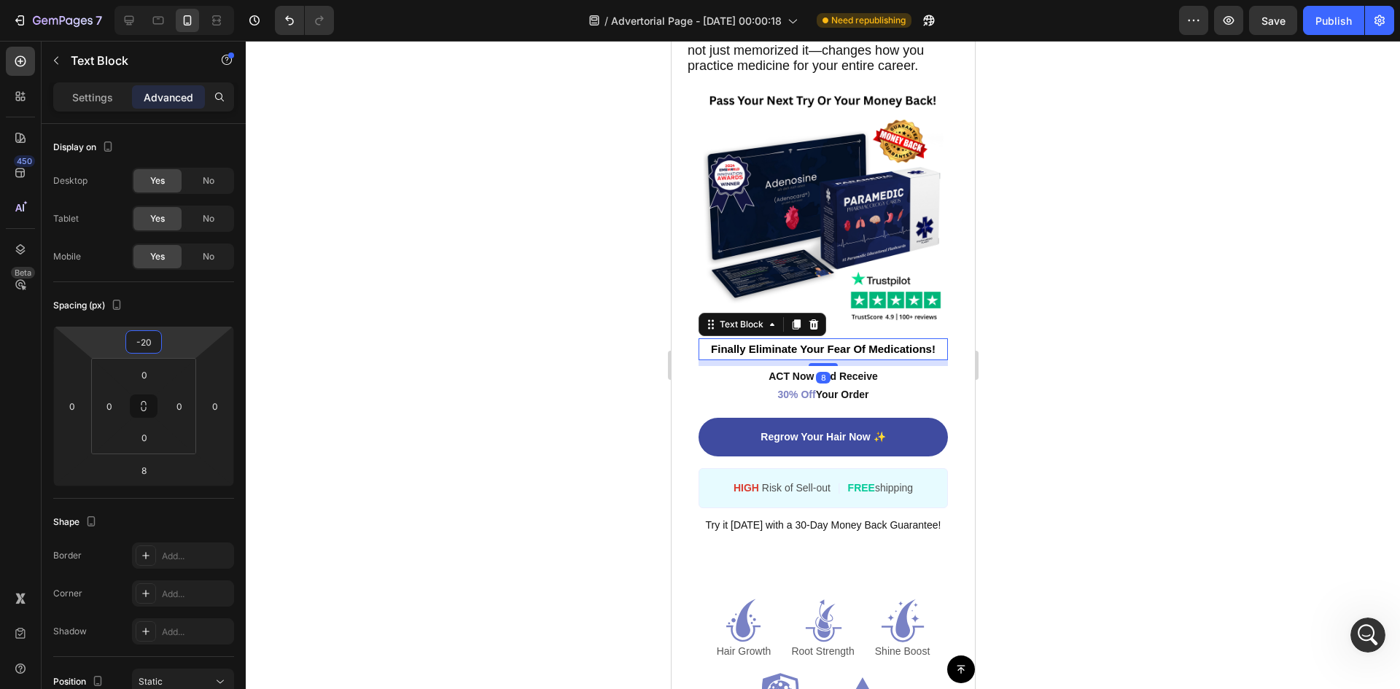
drag, startPoint x: 179, startPoint y: 340, endPoint x: 183, endPoint y: 347, distance: 8.5
click at [183, 0] on html "7 Version history / Advertorial Page - [DATE] 00:00:18 Need republishing Previe…" at bounding box center [700, 0] width 1400 height 0
click at [772, 404] on p "ACT Now And Receive 30% Off Your Order" at bounding box center [822, 385] width 246 height 36
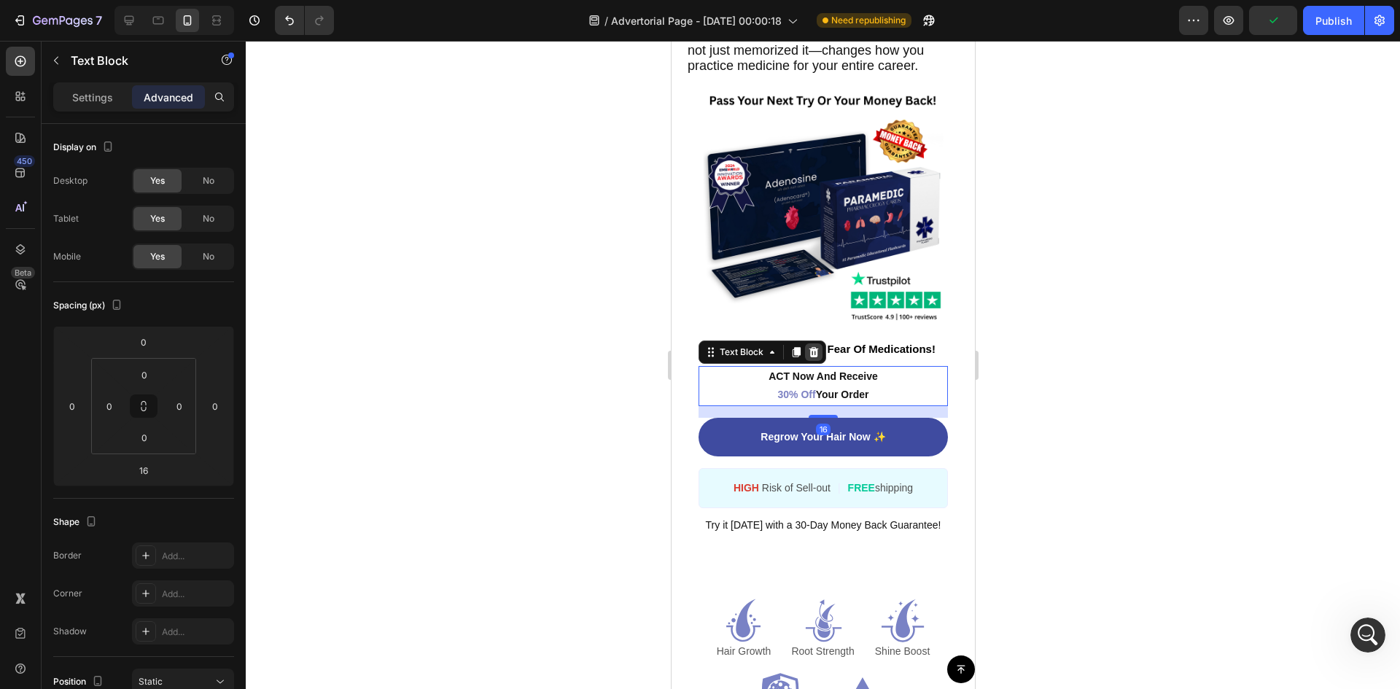
click at [815, 357] on icon at bounding box center [813, 352] width 9 height 10
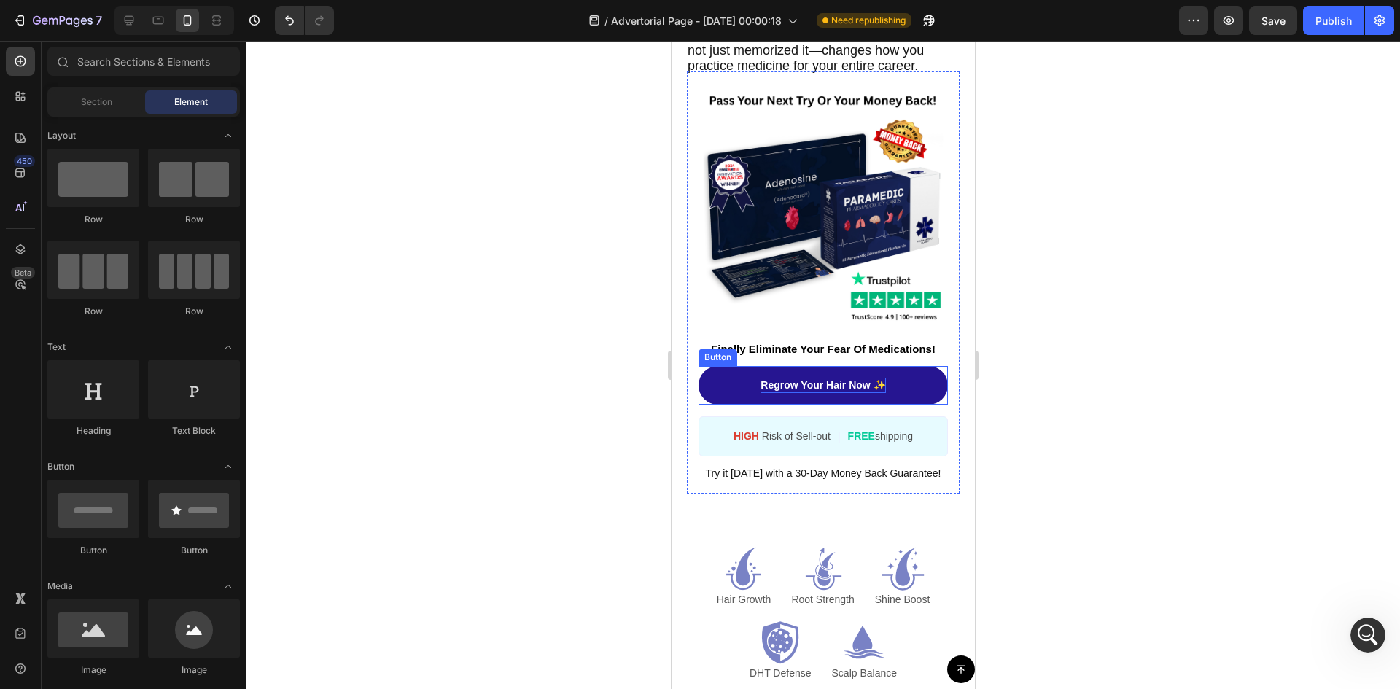
click at [813, 393] on p "Regrow Your Hair Now ✨" at bounding box center [822, 385] width 125 height 15
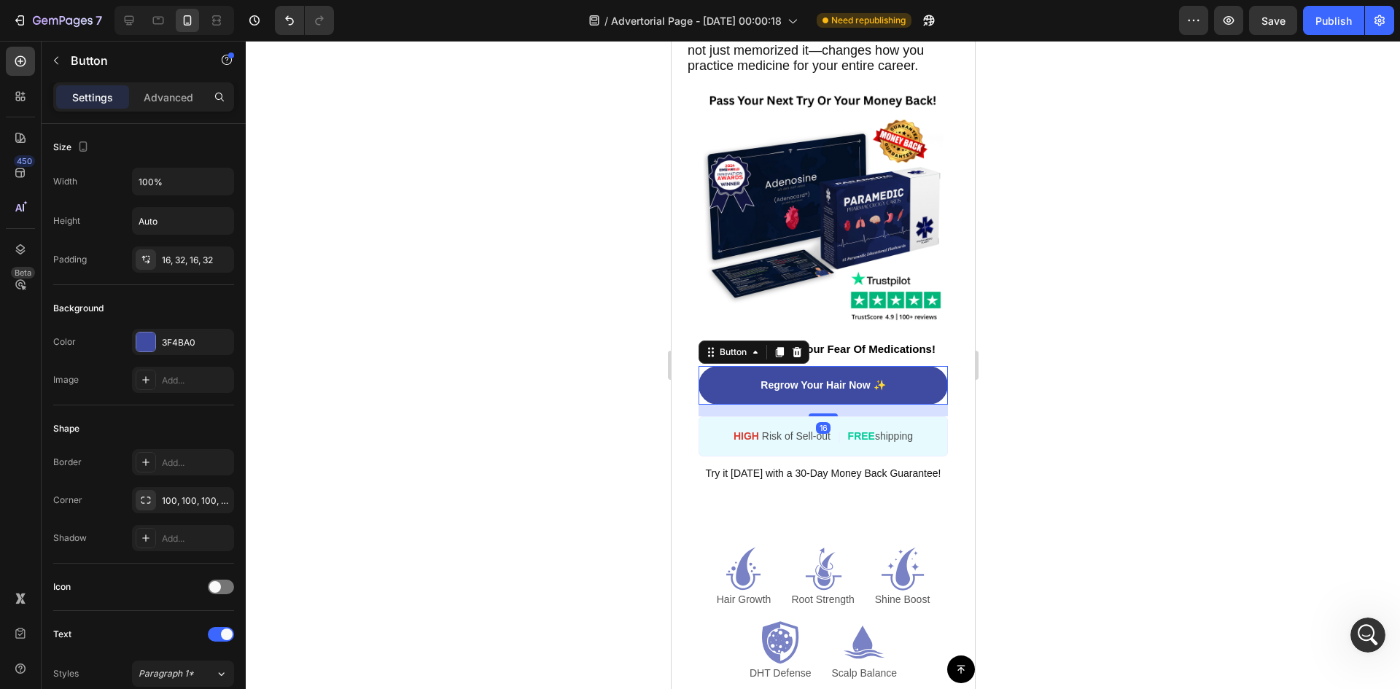
scroll to position [553, 0]
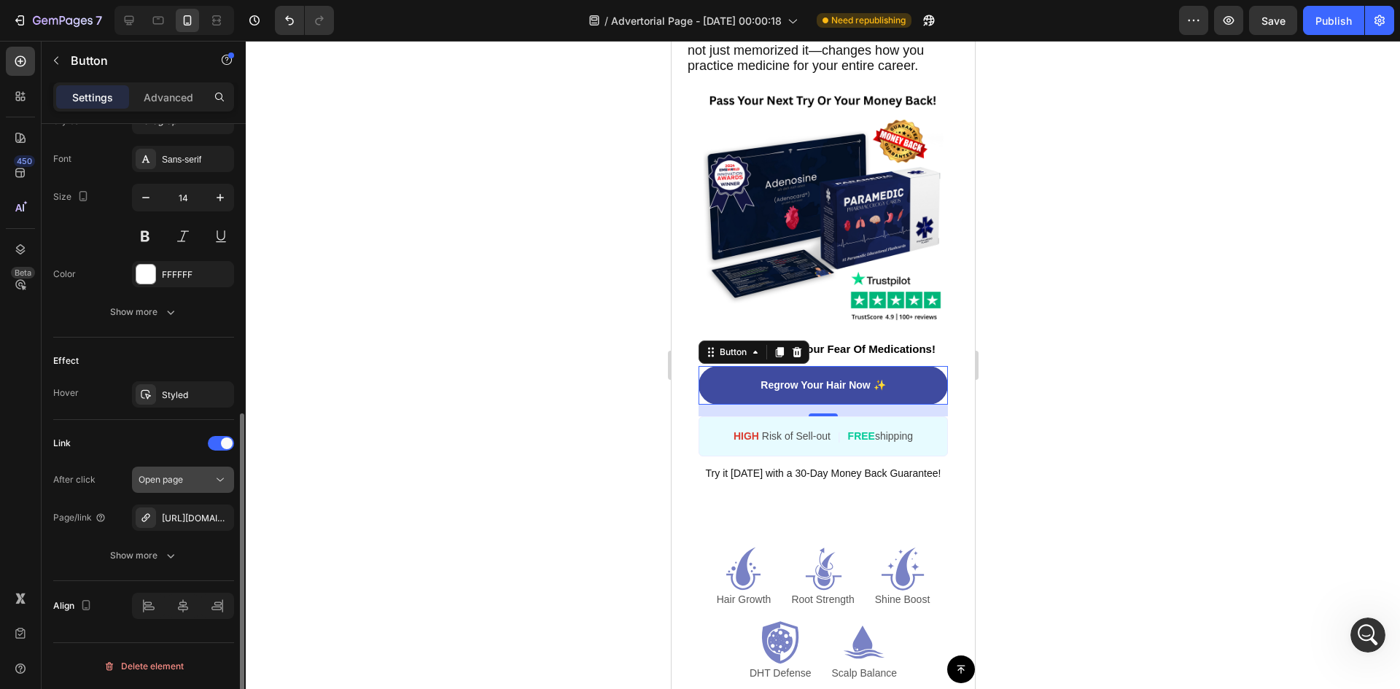
click at [178, 478] on span "Open page" at bounding box center [161, 479] width 44 height 11
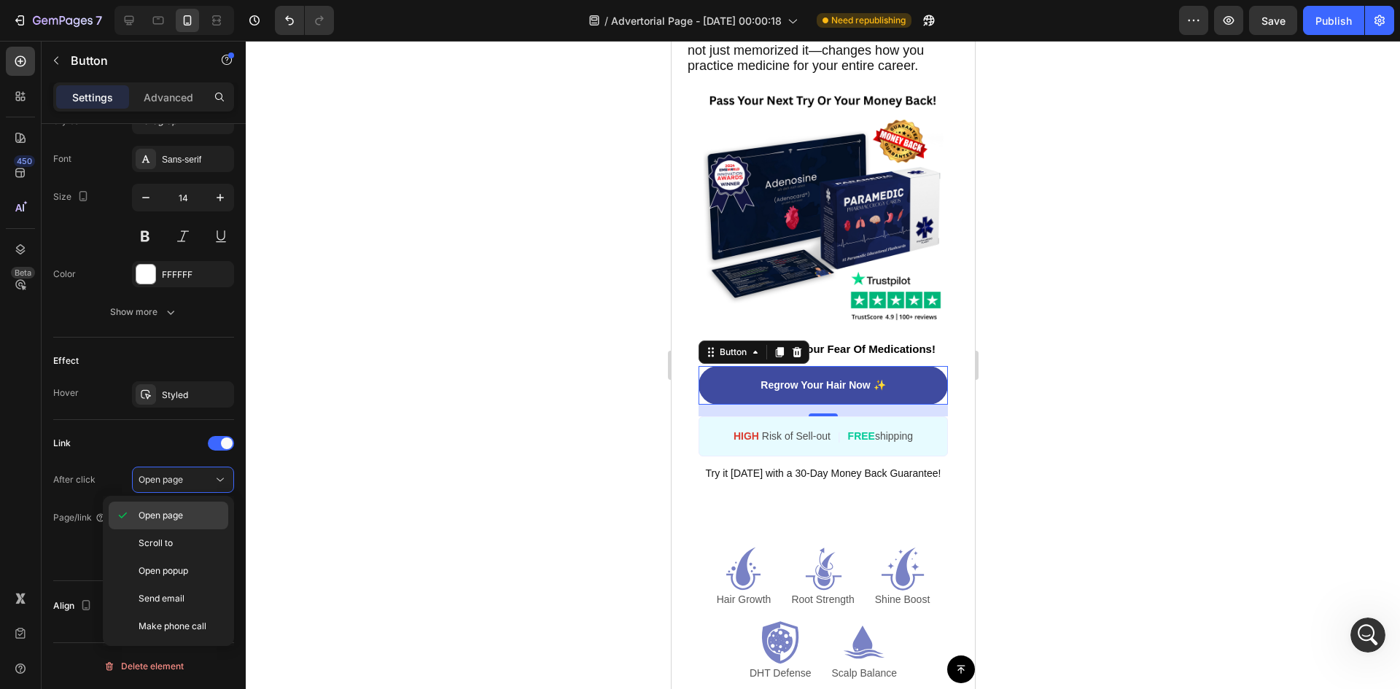
click at [186, 511] on p "Open page" at bounding box center [180, 515] width 83 height 13
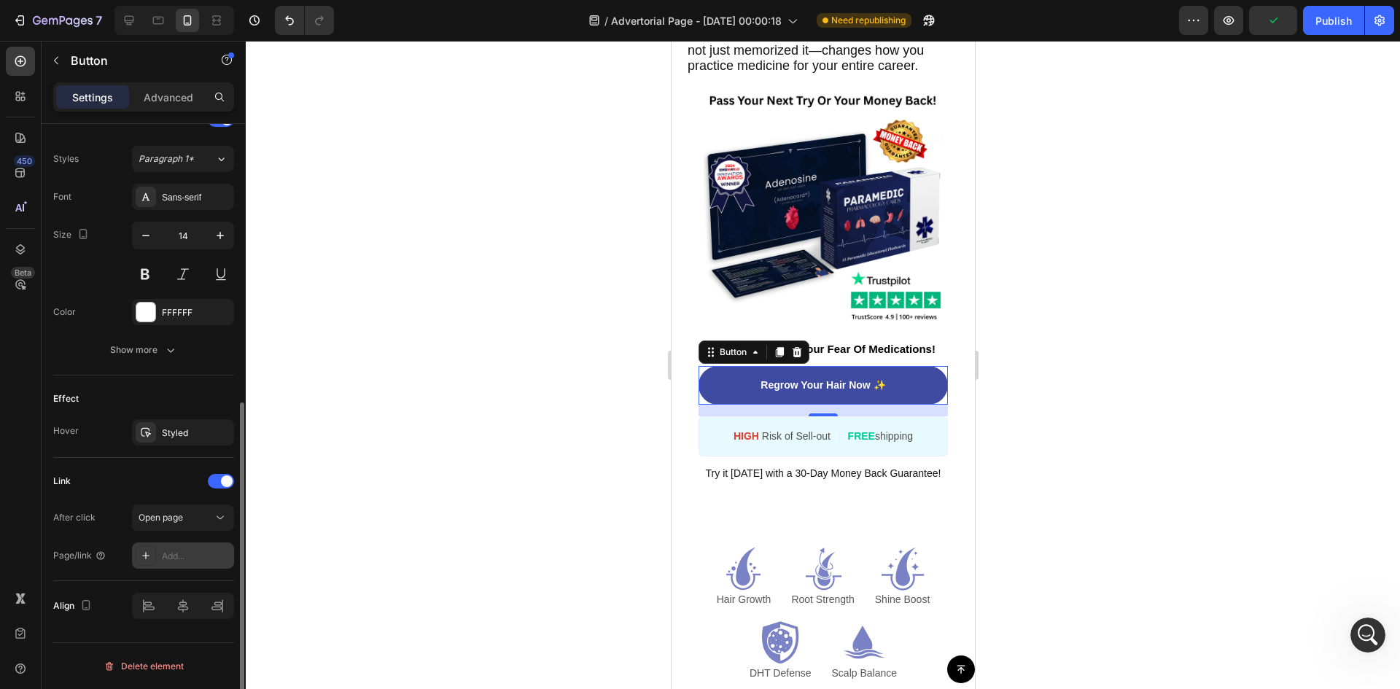
click at [168, 554] on div "Add..." at bounding box center [196, 556] width 69 height 13
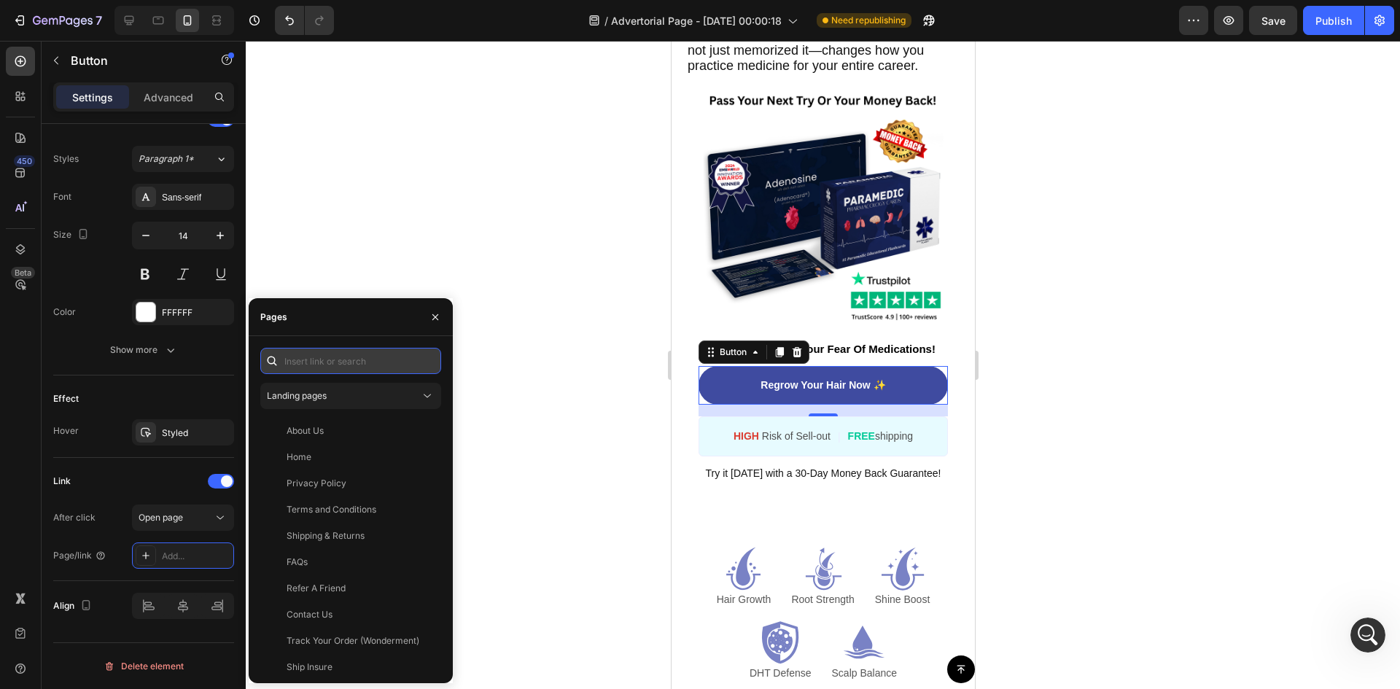
click at [359, 362] on input "text" at bounding box center [350, 361] width 181 height 26
paste input "[URL][DOMAIN_NAME]"
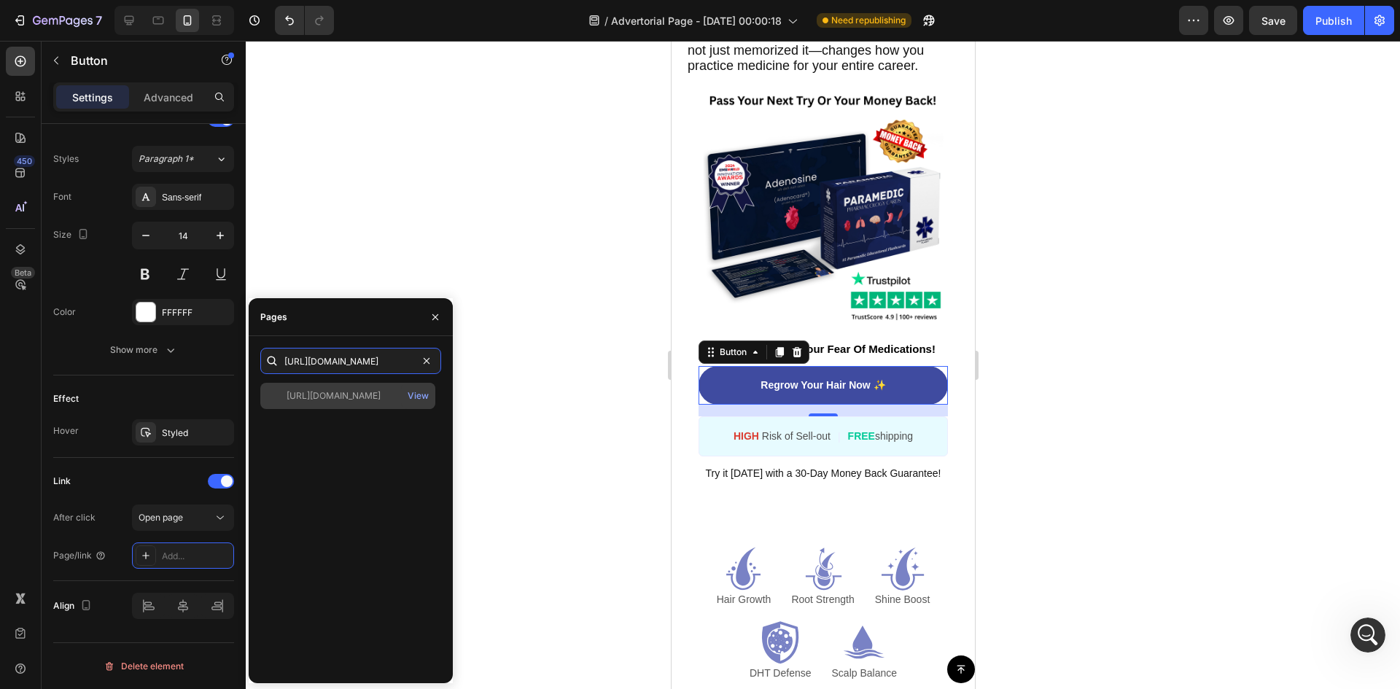
type input "[URL][DOMAIN_NAME]"
click at [354, 396] on div "[URL][DOMAIN_NAME]" at bounding box center [334, 395] width 94 height 13
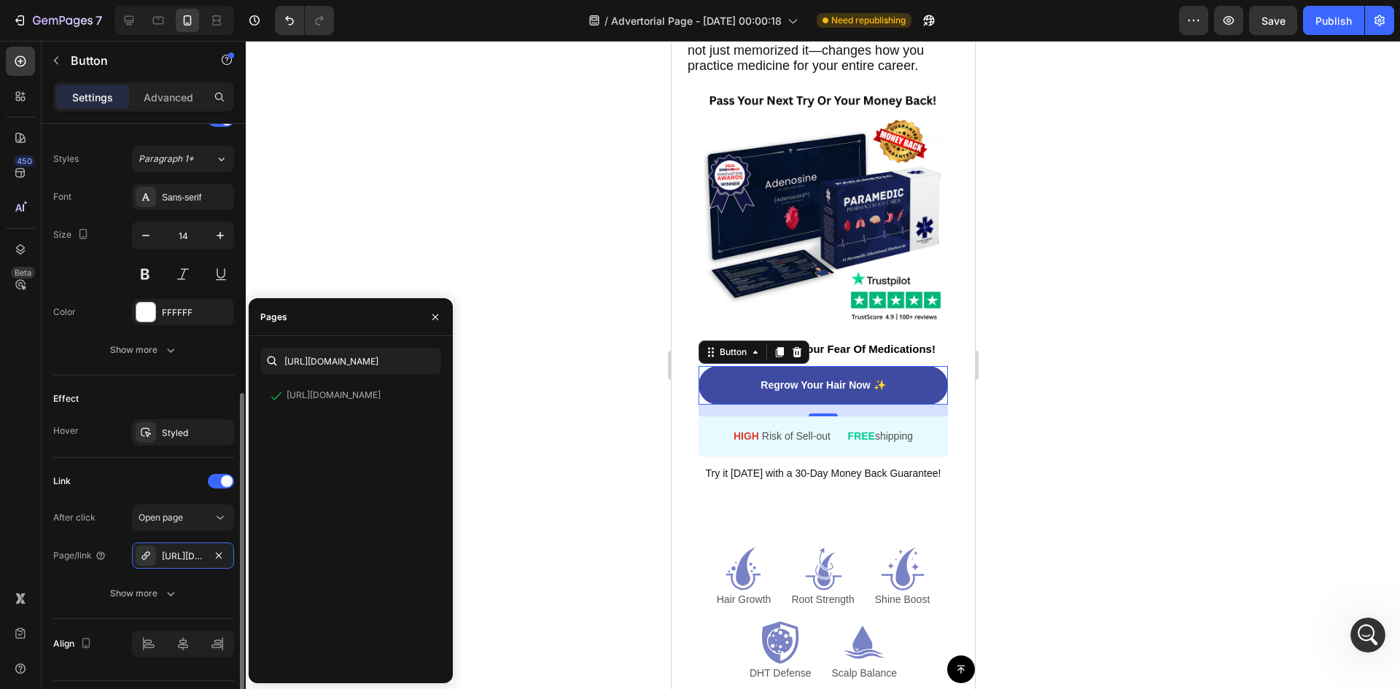
scroll to position [0, 0]
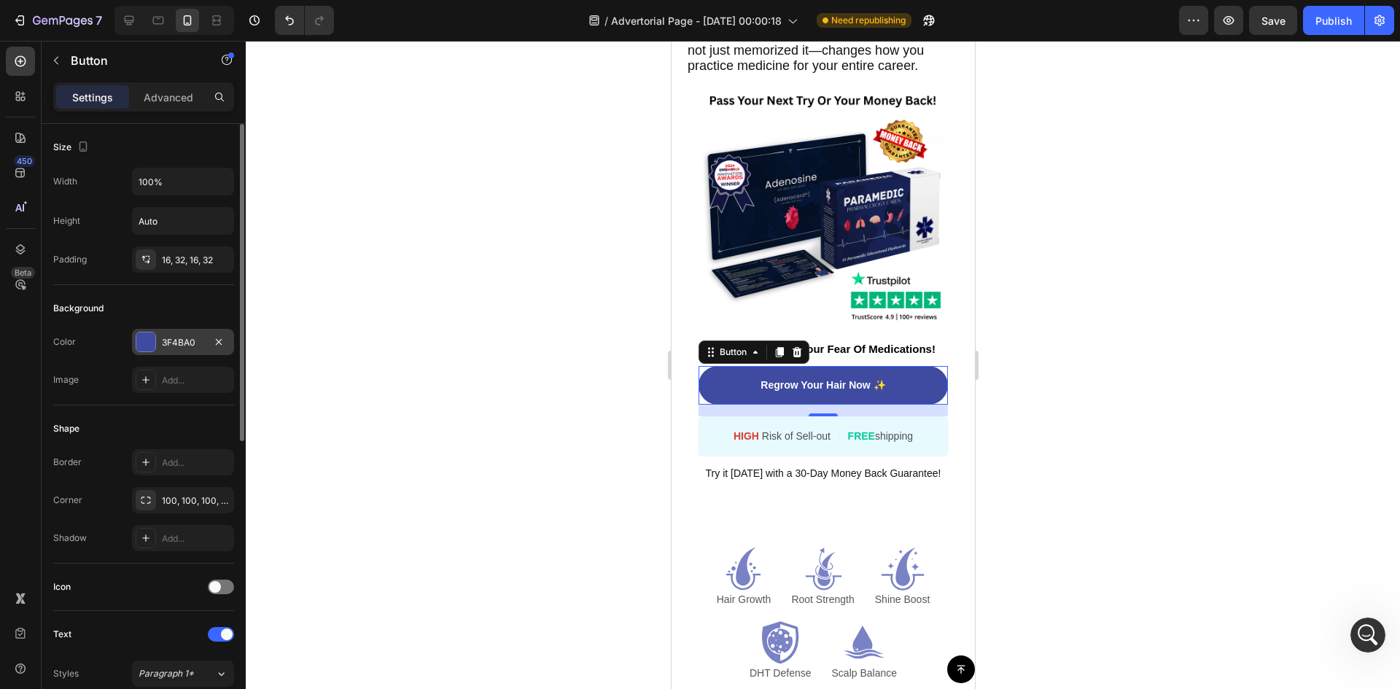
click at [150, 340] on div at bounding box center [145, 341] width 19 height 19
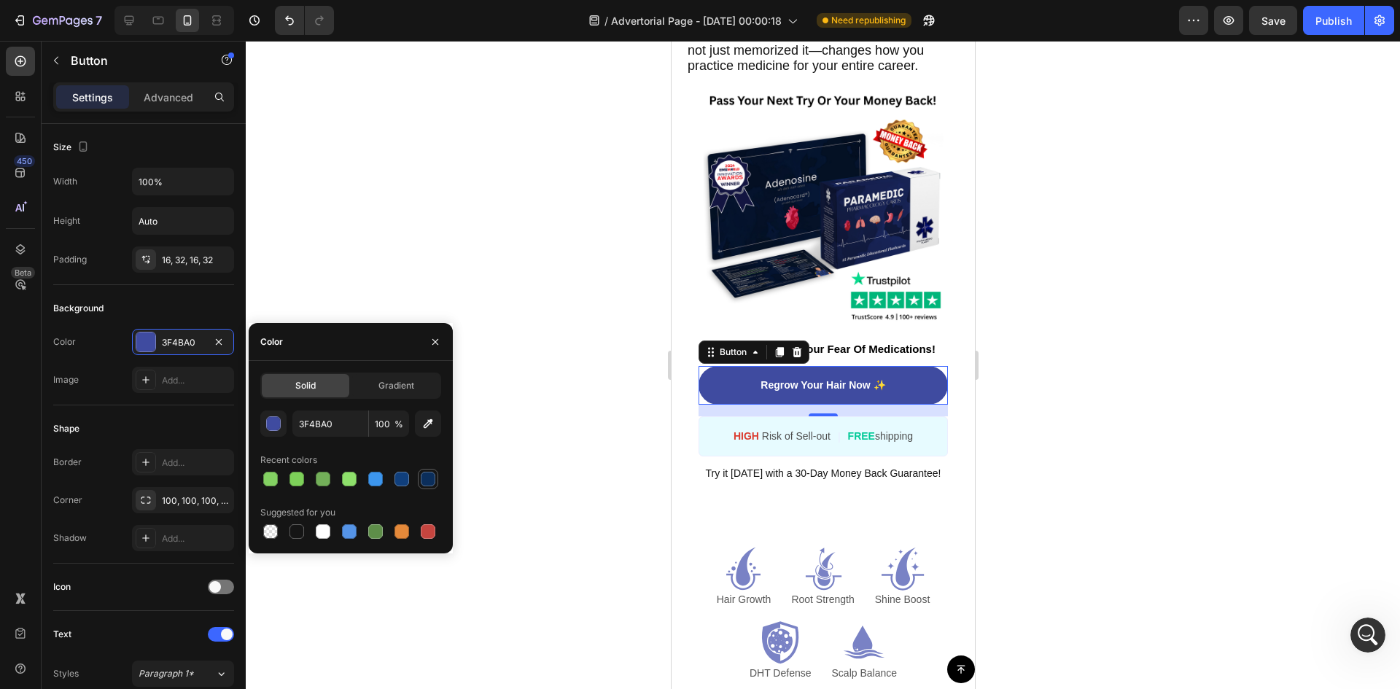
click at [426, 480] on div at bounding box center [428, 479] width 15 height 15
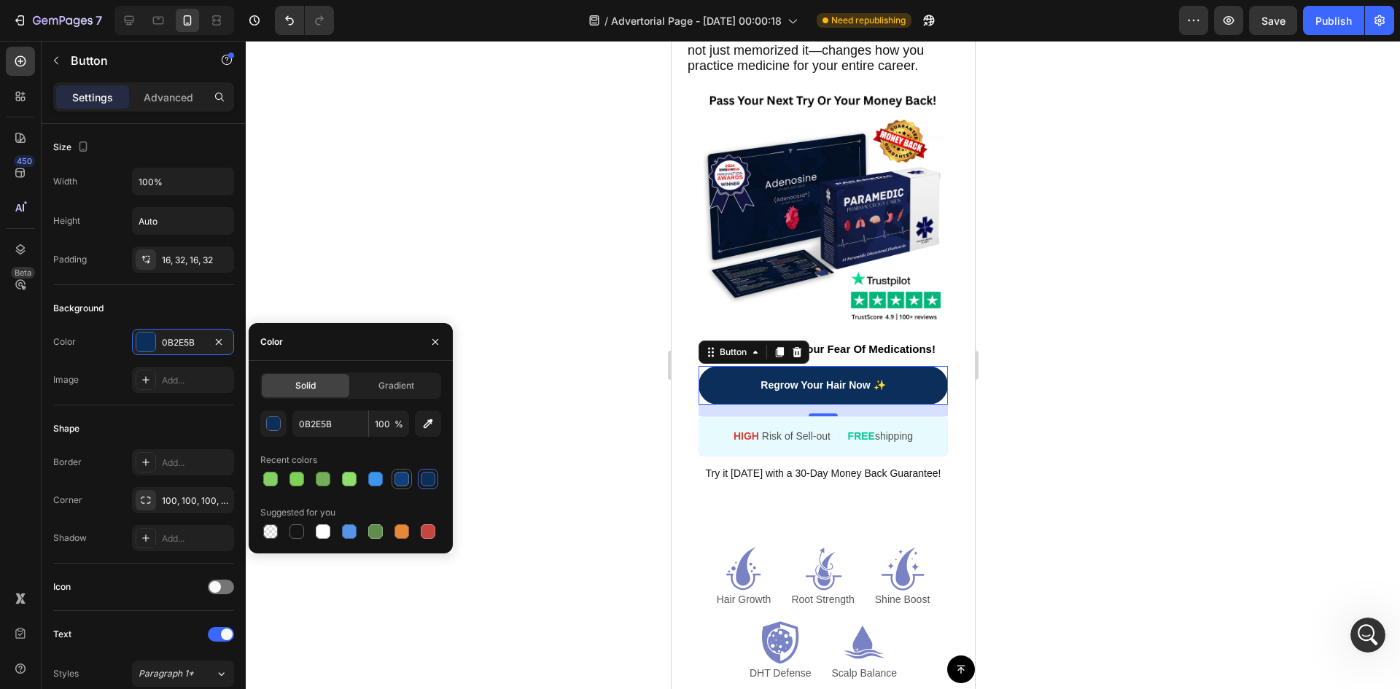
click at [403, 483] on div at bounding box center [401, 479] width 15 height 15
click at [378, 483] on div at bounding box center [375, 479] width 15 height 15
type input "3C96EE"
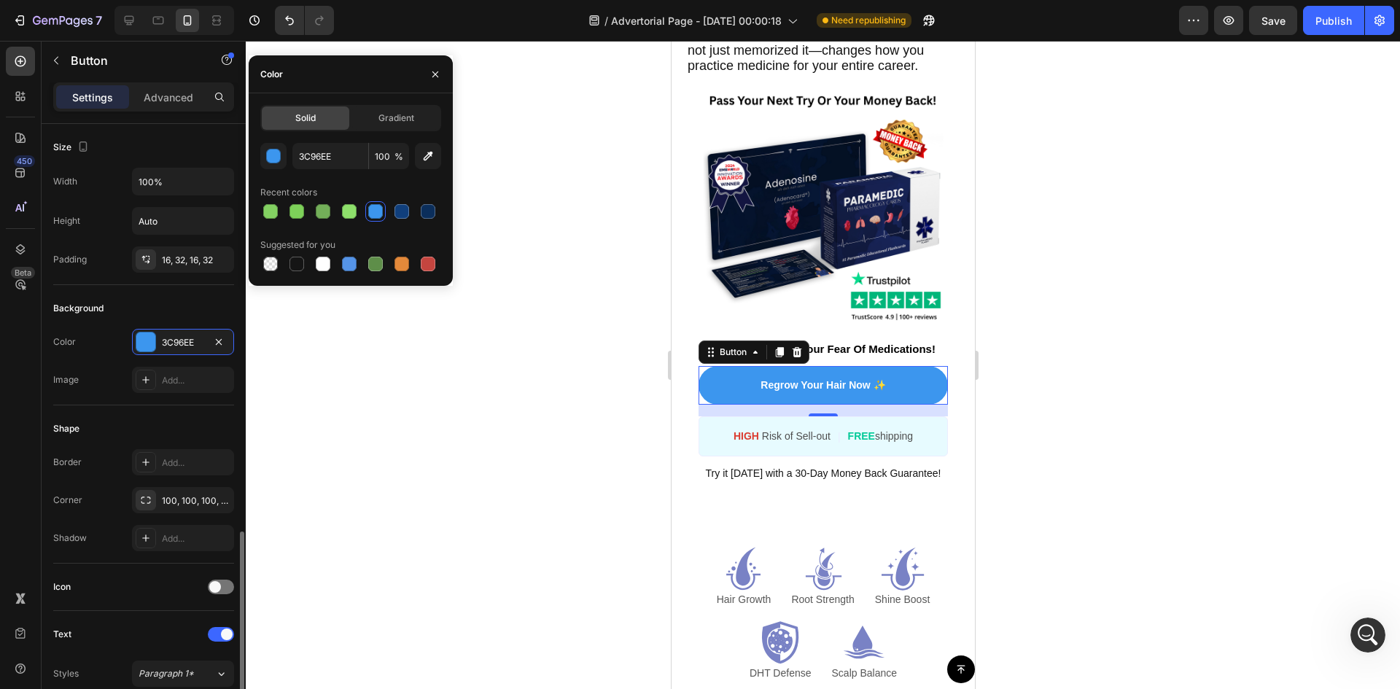
scroll to position [268, 0]
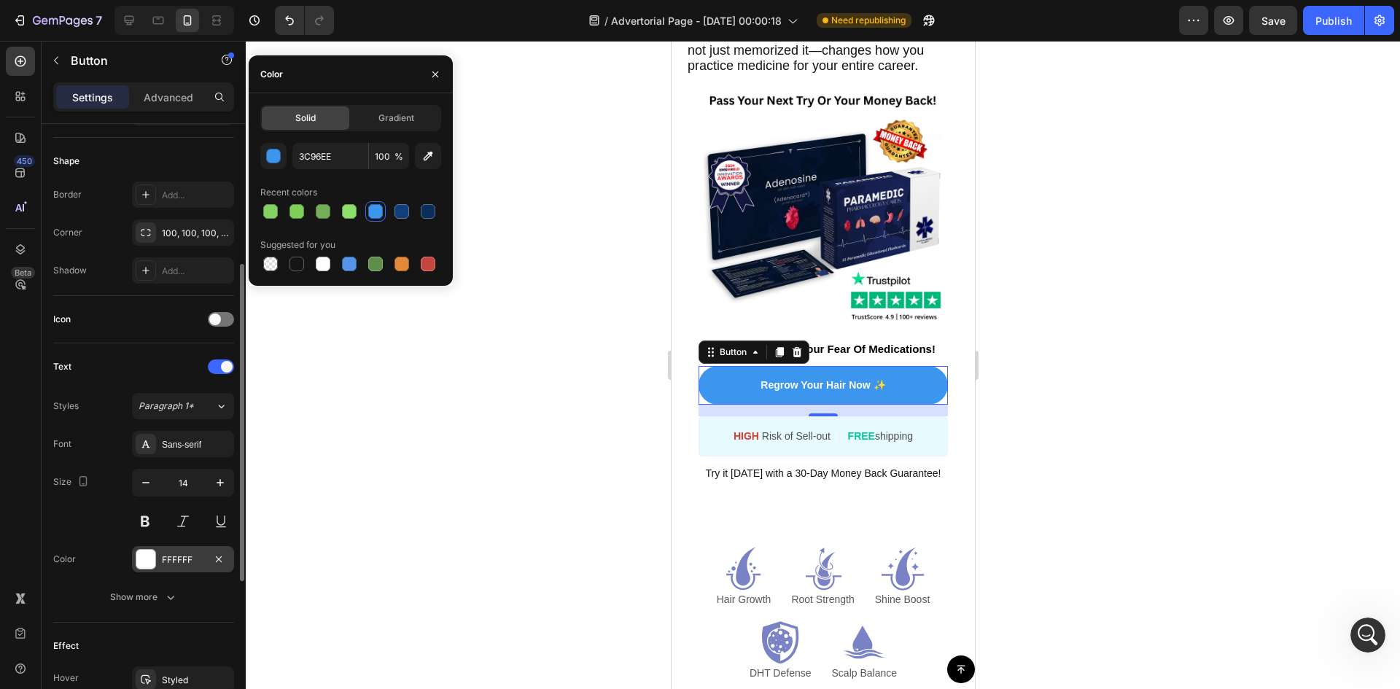
click at [150, 556] on div at bounding box center [145, 559] width 19 height 19
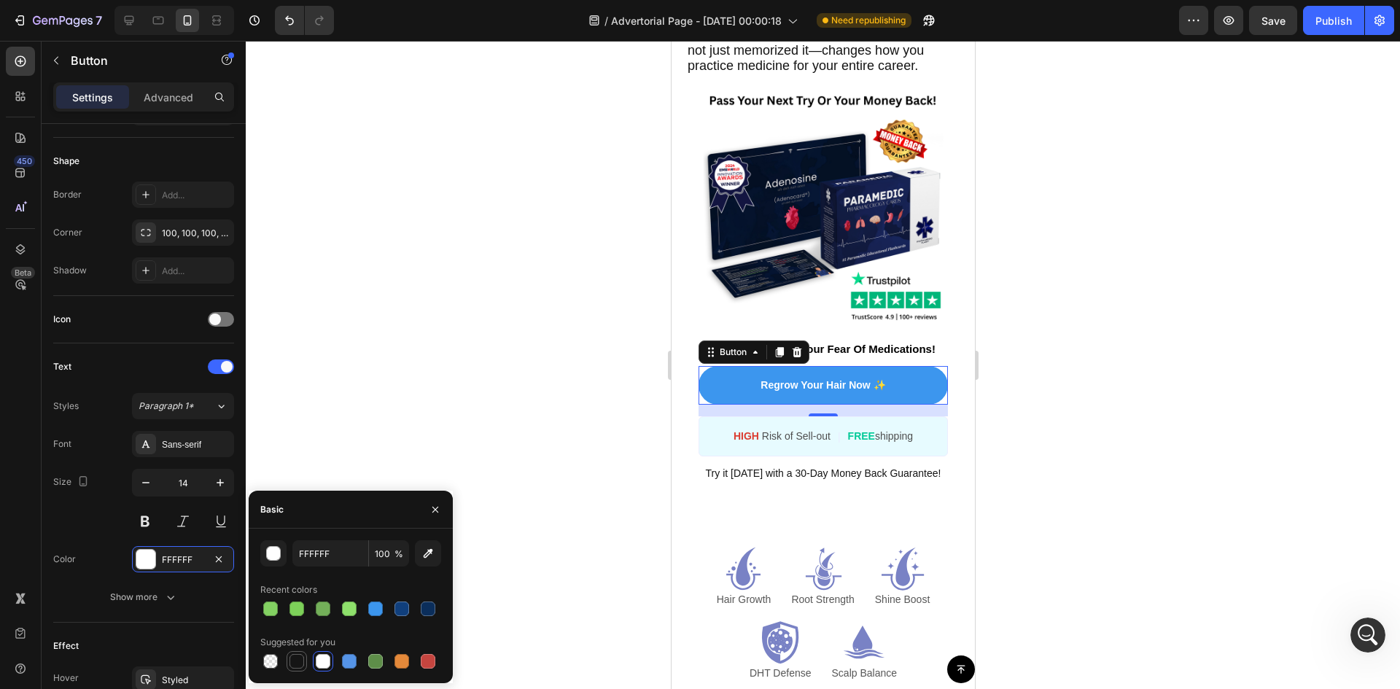
click at [293, 658] on div at bounding box center [296, 661] width 15 height 15
click at [324, 663] on div at bounding box center [323, 661] width 15 height 15
type input "FFFFFF"
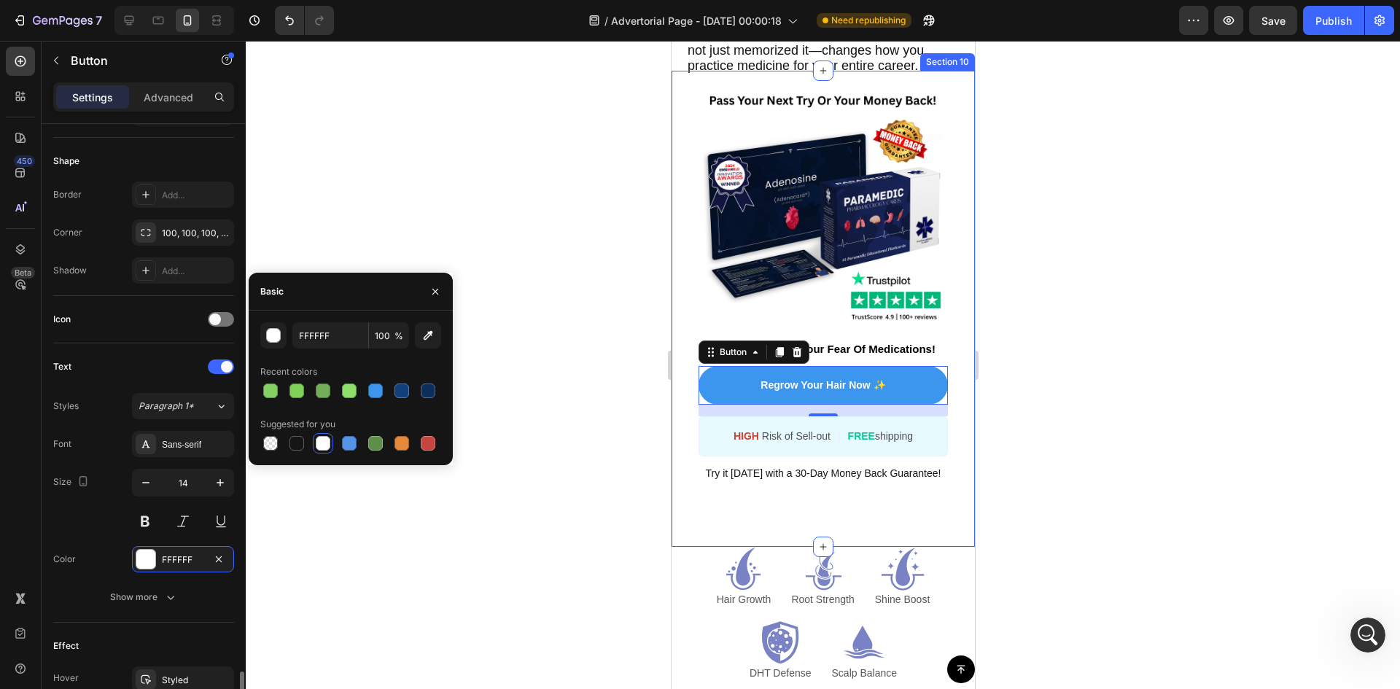
scroll to position [535, 0]
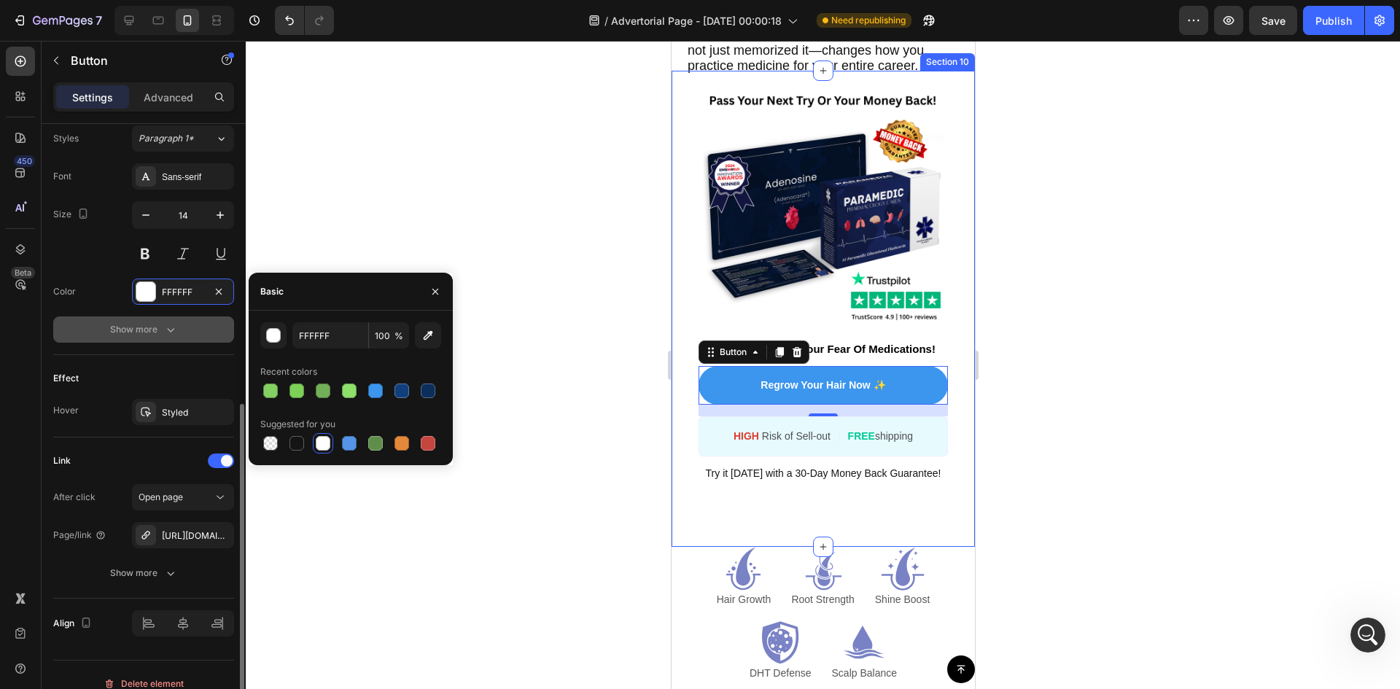
click at [147, 317] on button "Show more" at bounding box center [143, 329] width 181 height 26
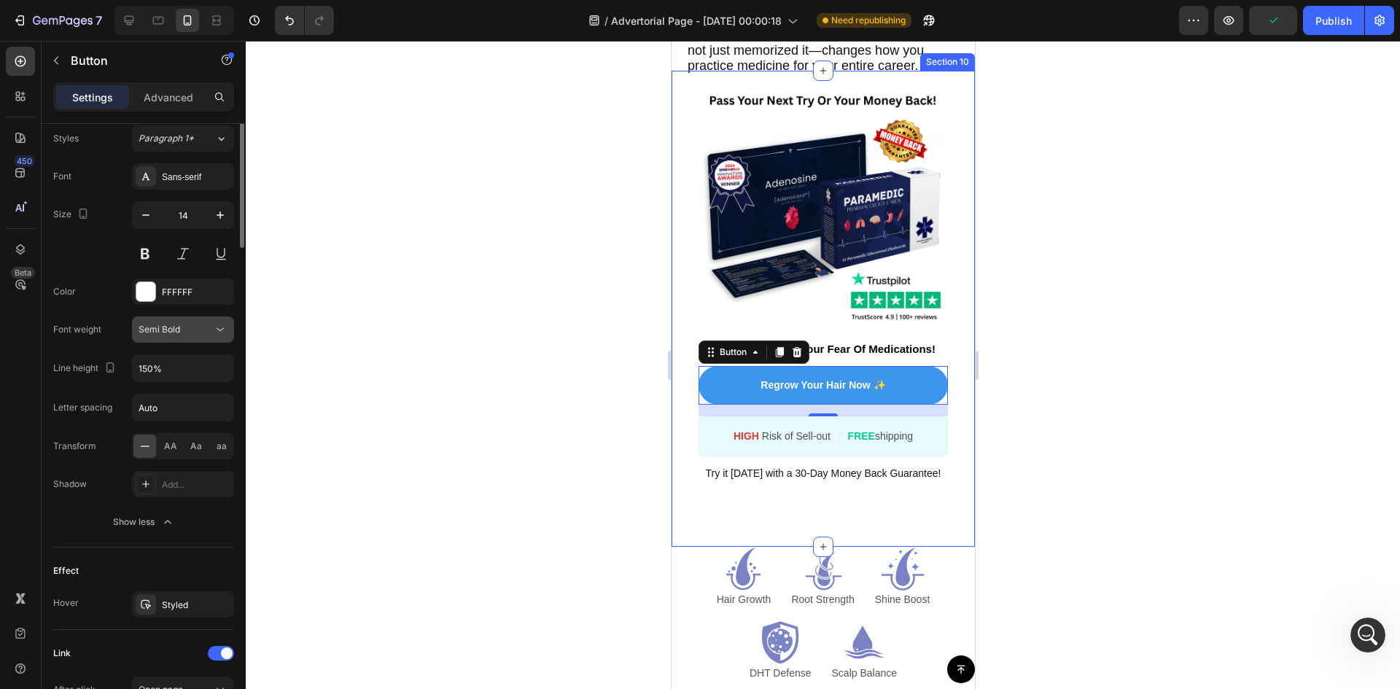
scroll to position [0, 0]
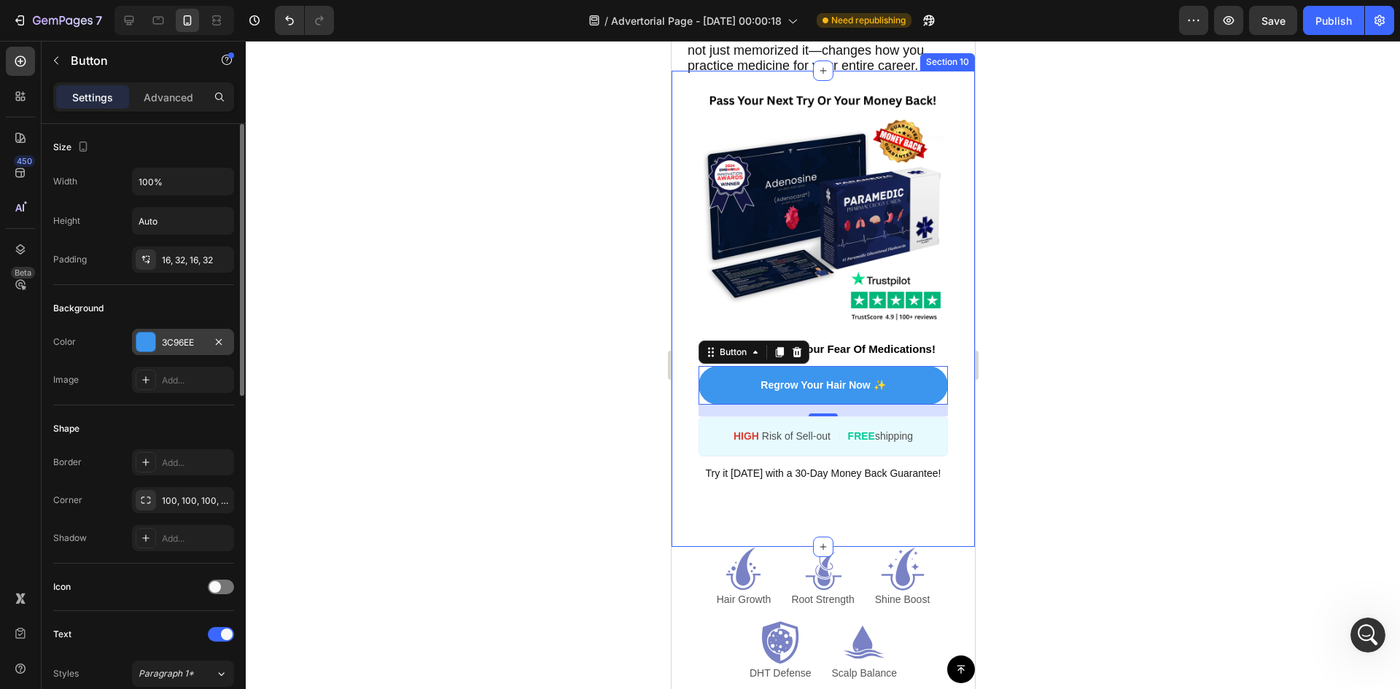
click at [176, 342] on div "3C96EE" at bounding box center [183, 342] width 42 height 13
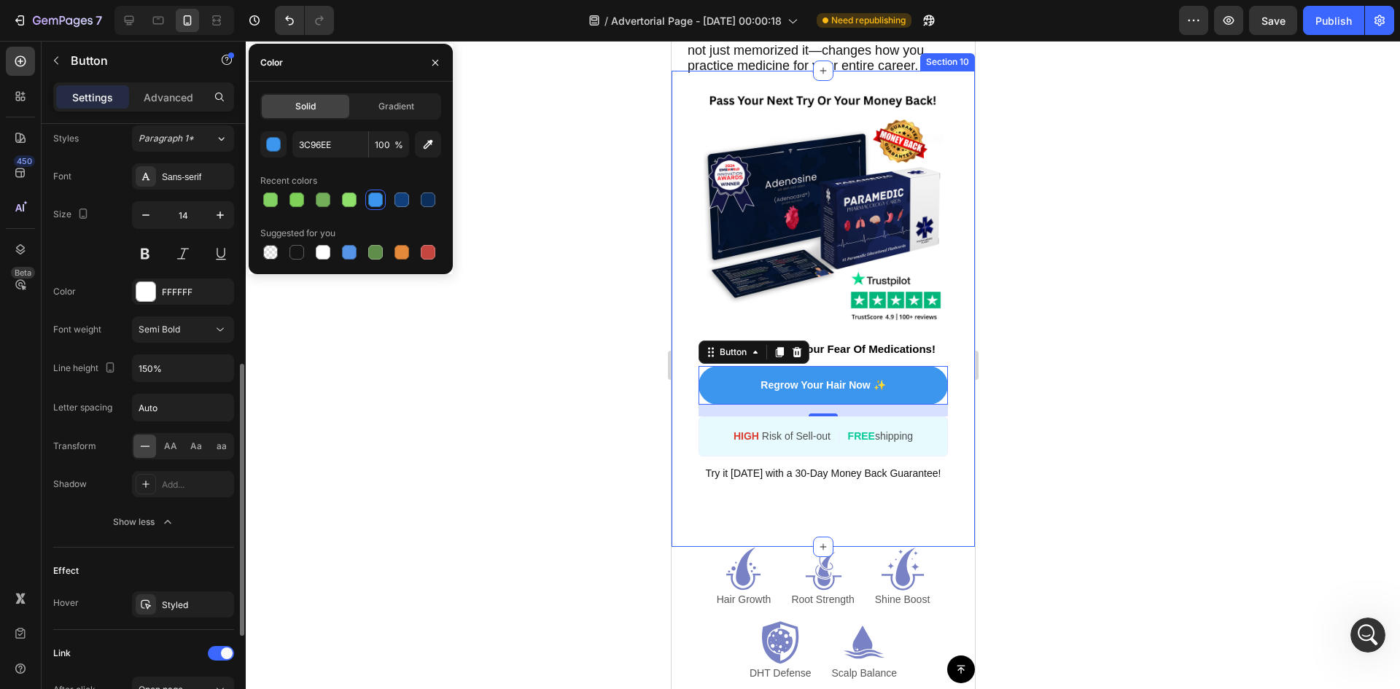
scroll to position [745, 0]
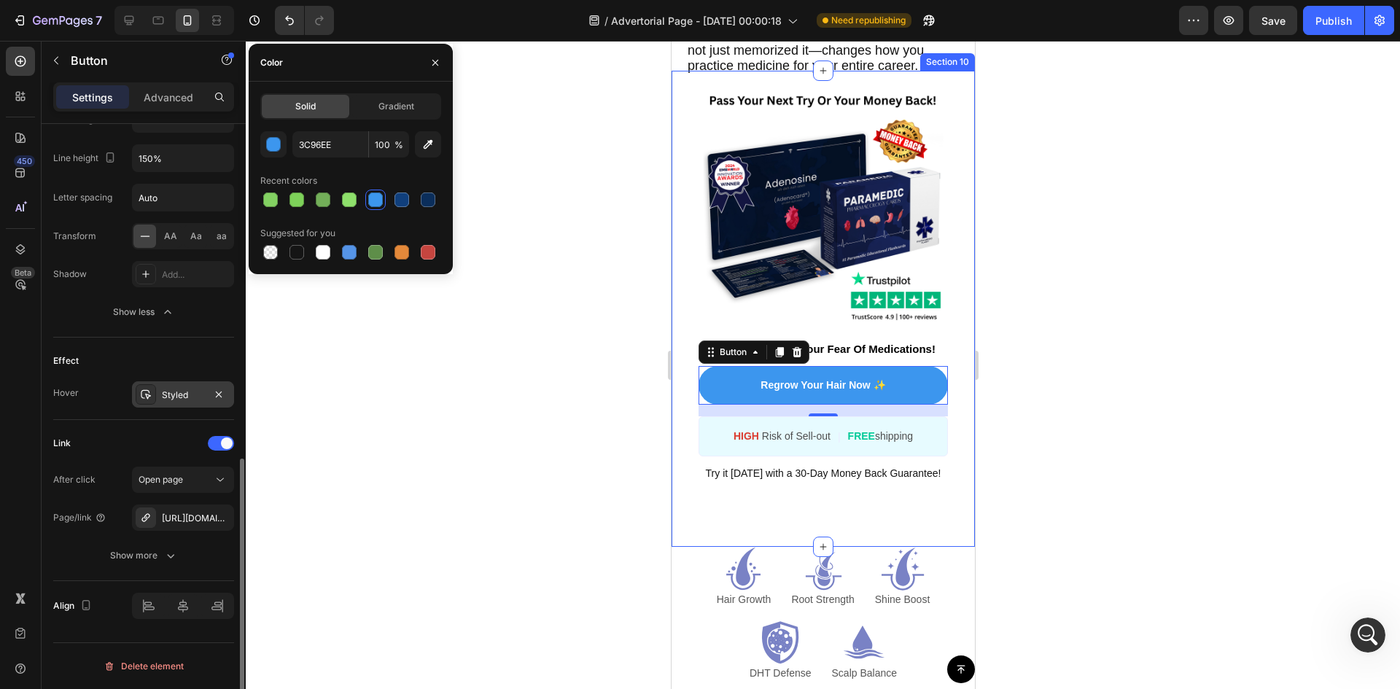
click at [191, 393] on div "Styled" at bounding box center [183, 395] width 42 height 13
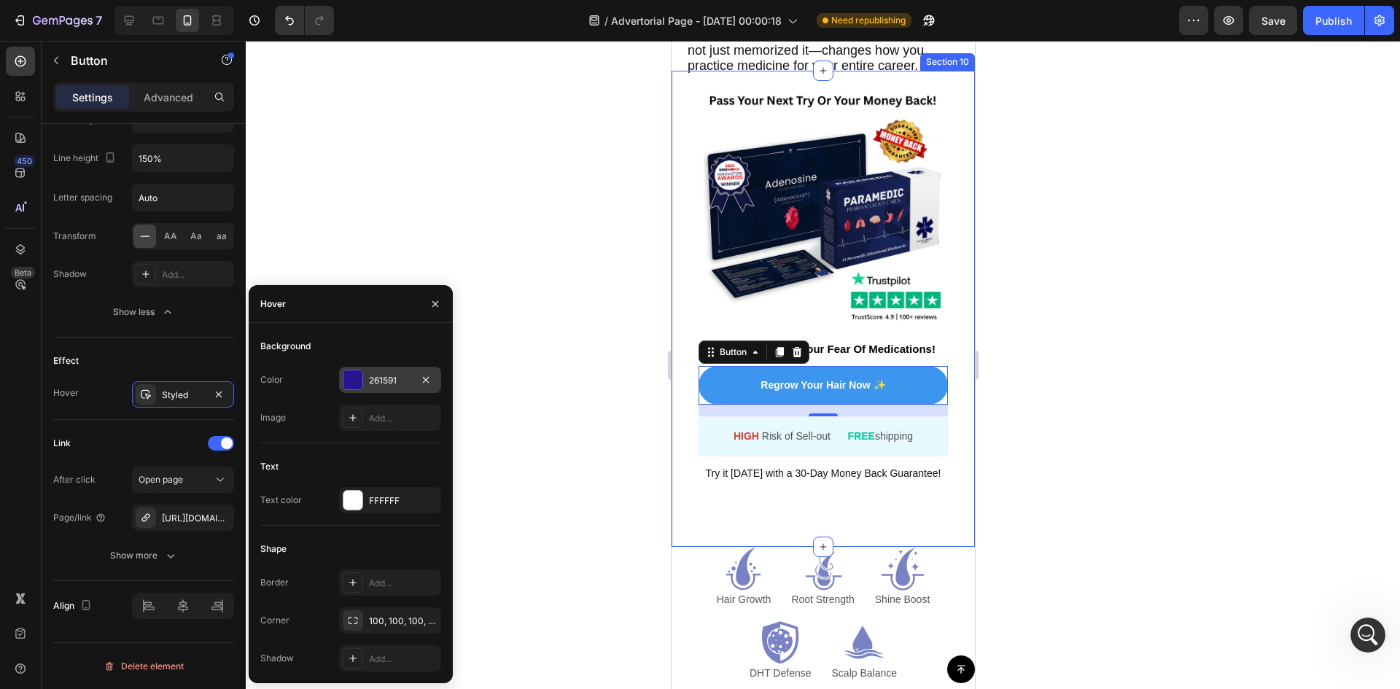
click at [377, 373] on div "261591" at bounding box center [390, 380] width 102 height 26
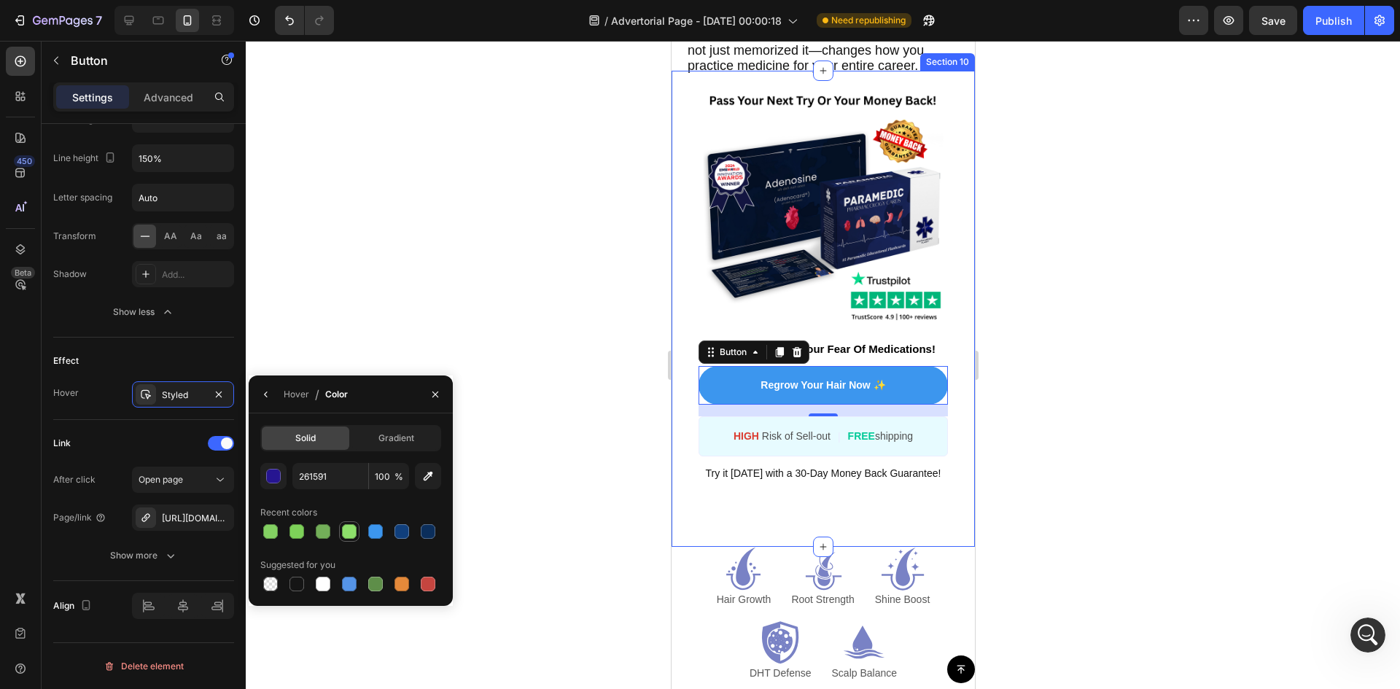
click at [354, 532] on div at bounding box center [349, 531] width 15 height 15
click at [324, 532] on div at bounding box center [323, 531] width 15 height 15
click at [332, 577] on div at bounding box center [323, 584] width 20 height 20
click at [349, 529] on div at bounding box center [349, 531] width 15 height 15
click at [324, 534] on div at bounding box center [323, 531] width 15 height 15
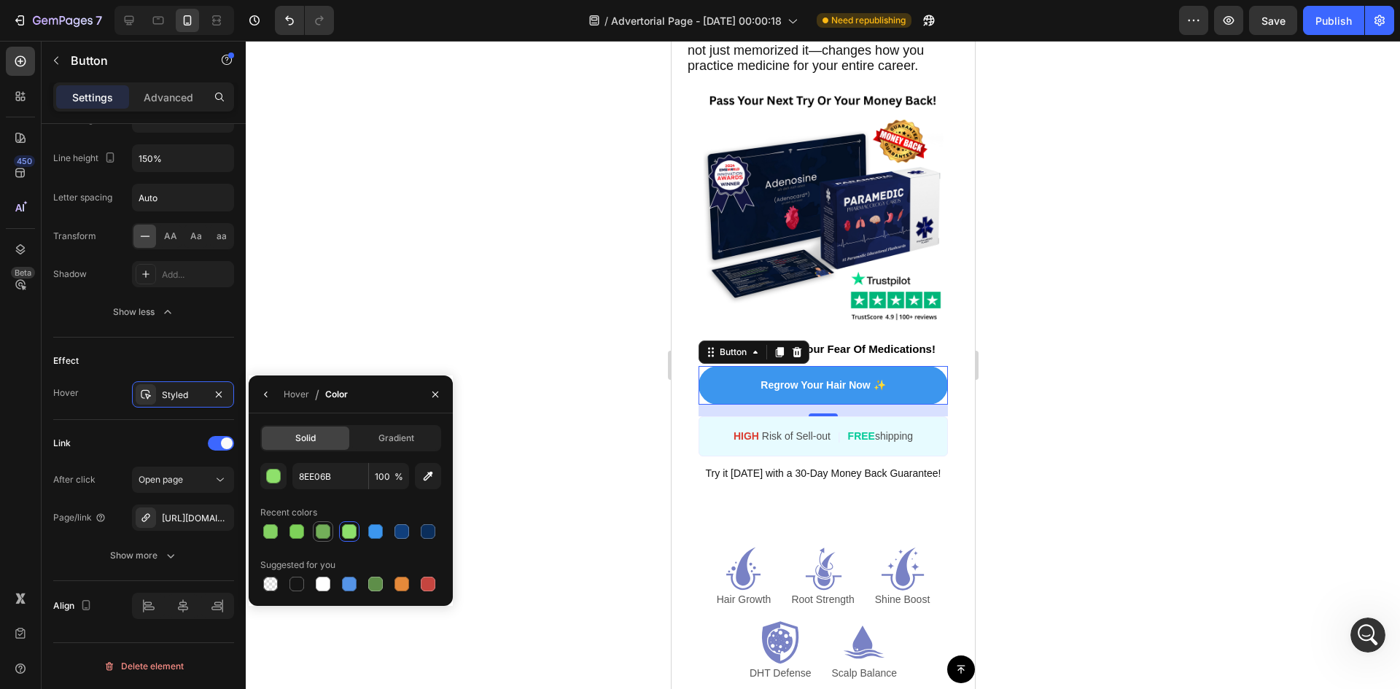
type input "73AF59"
click at [398, 299] on div at bounding box center [823, 365] width 1154 height 648
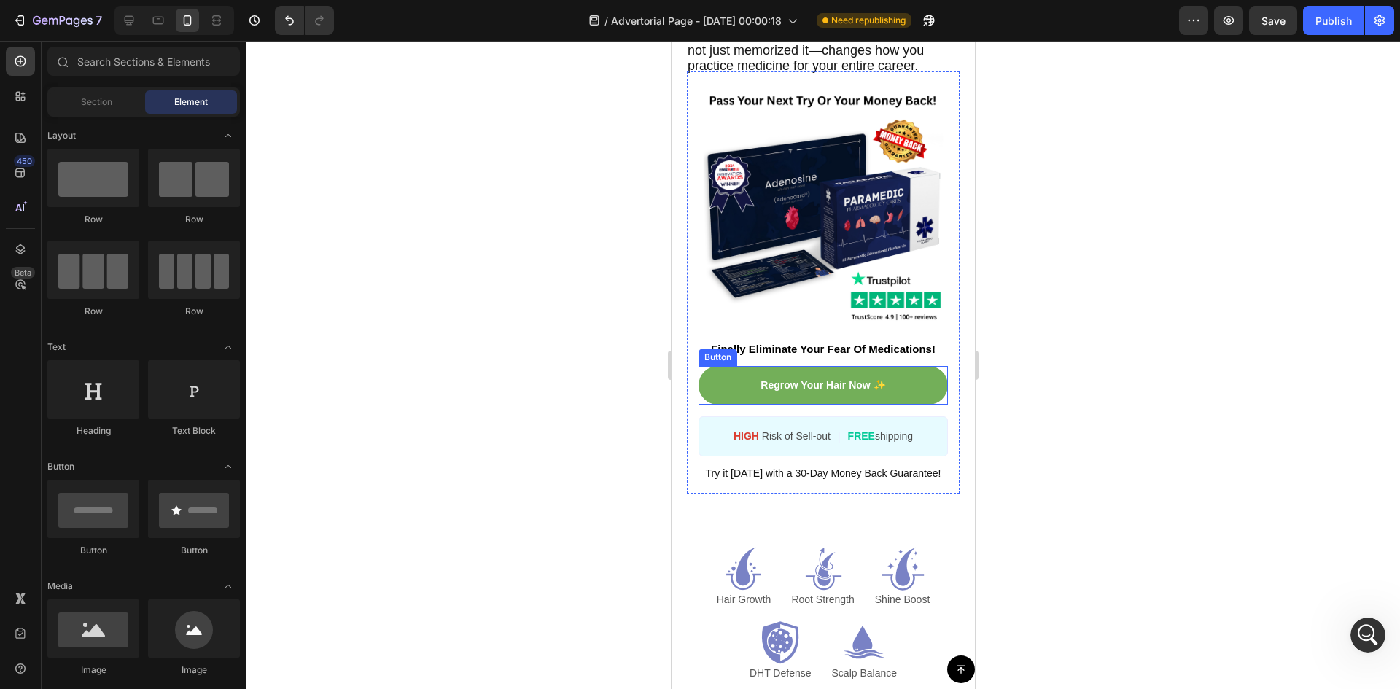
click at [736, 405] on link "Regrow Your Hair Now ✨" at bounding box center [822, 385] width 249 height 39
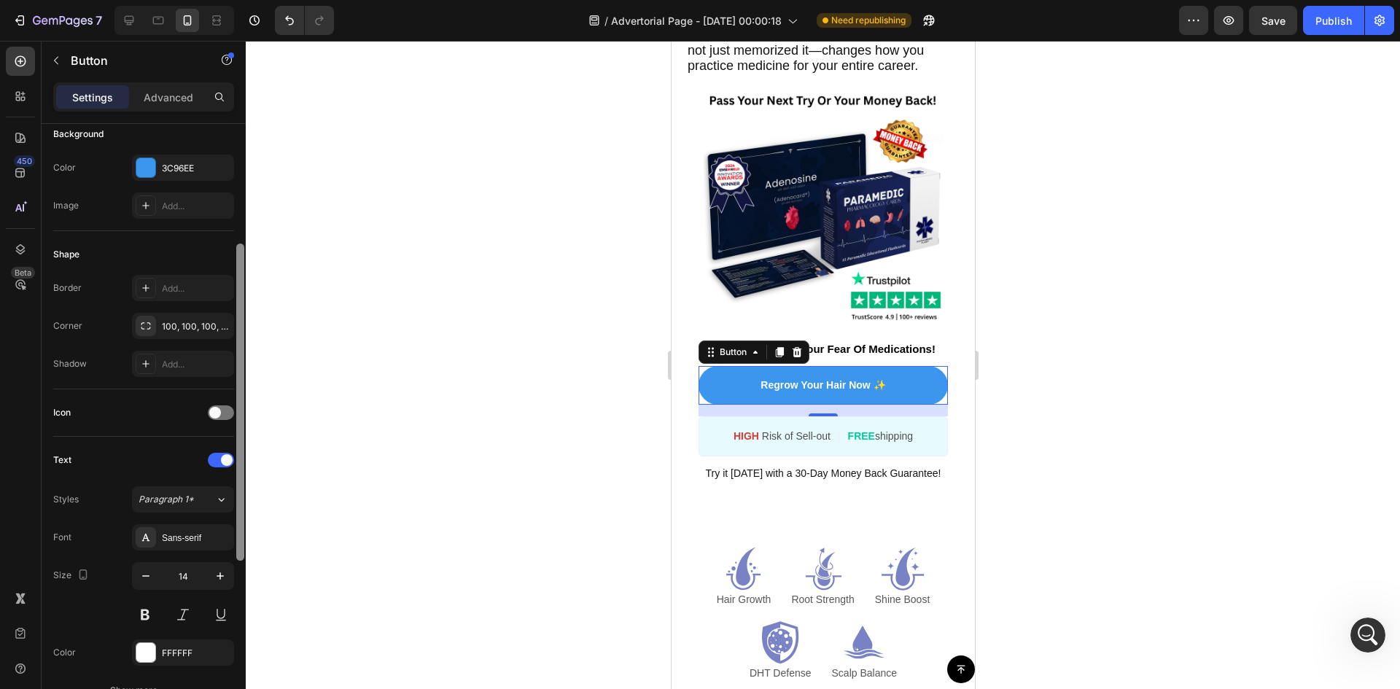
scroll to position [199, 0]
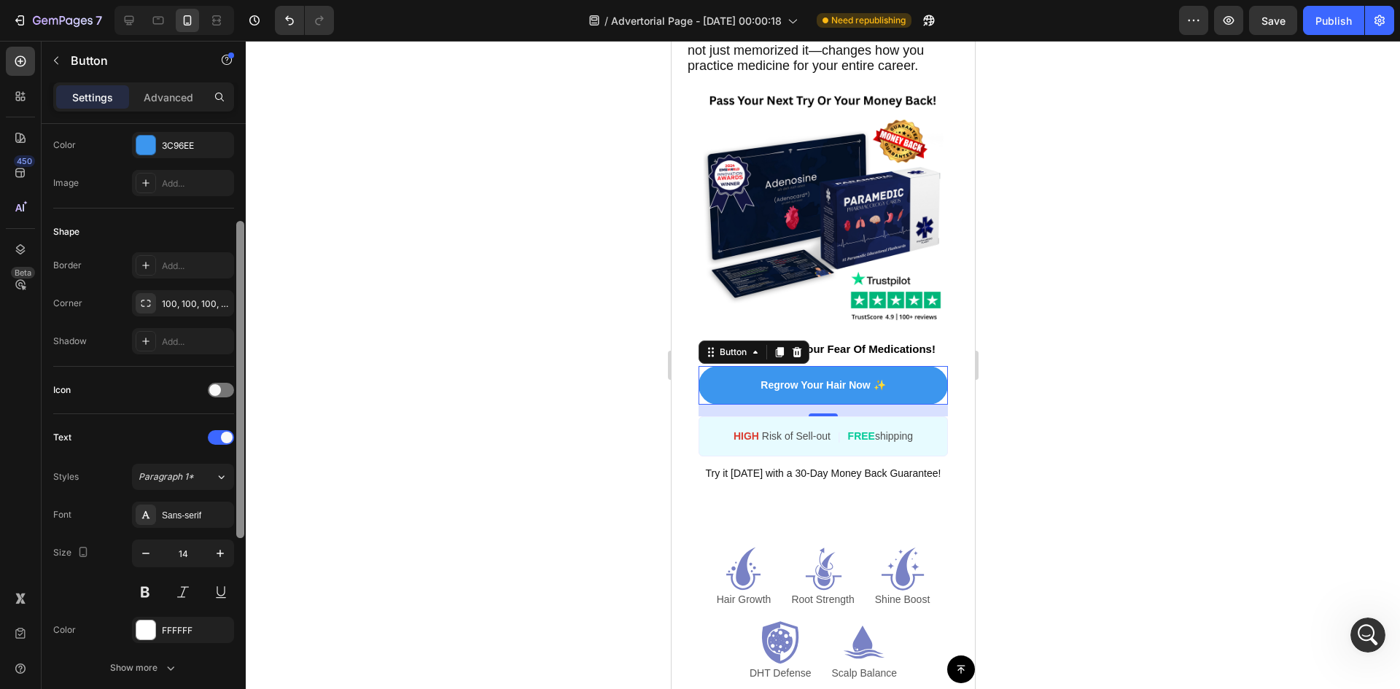
drag, startPoint x: 239, startPoint y: 384, endPoint x: 225, endPoint y: 488, distance: 105.3
click at [242, 488] on div at bounding box center [240, 379] width 8 height 317
click at [211, 483] on button "Paragraph 1*" at bounding box center [183, 475] width 102 height 26
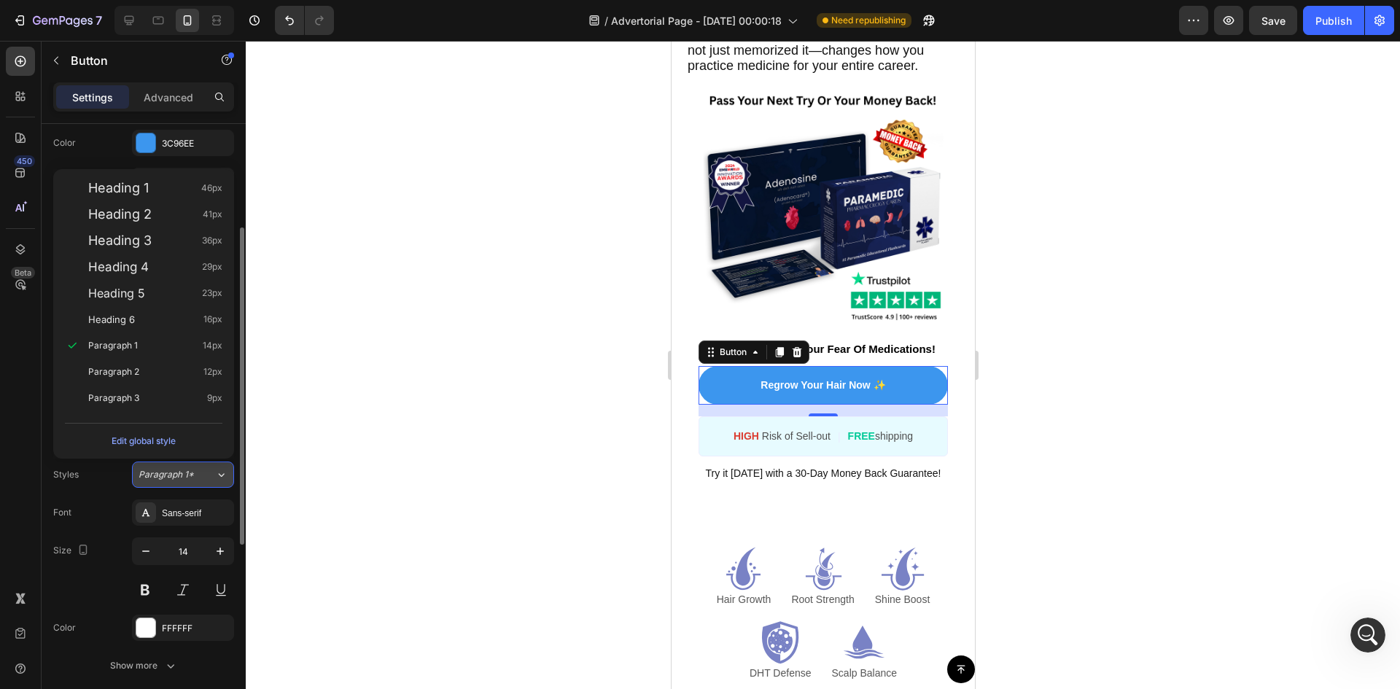
click at [215, 478] on icon at bounding box center [221, 474] width 12 height 15
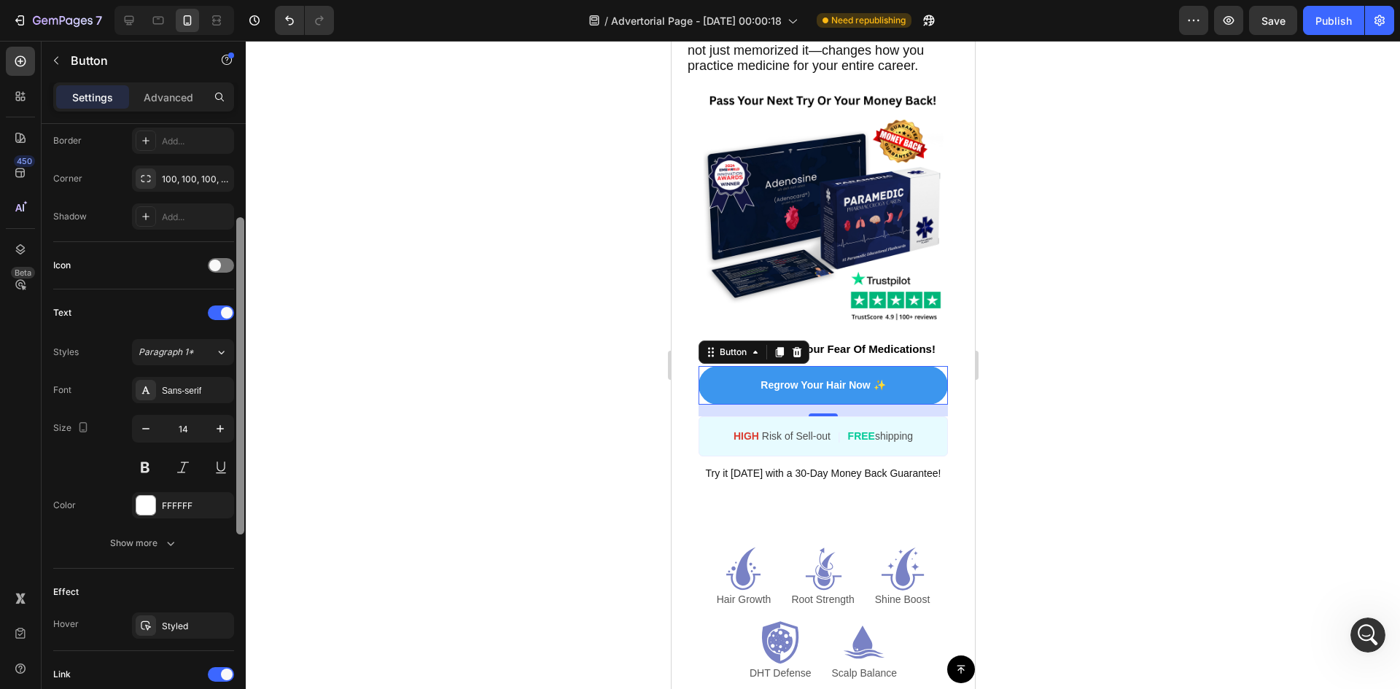
drag, startPoint x: 242, startPoint y: 490, endPoint x: 235, endPoint y: 556, distance: 66.7
click at [235, 556] on div at bounding box center [240, 378] width 11 height 607
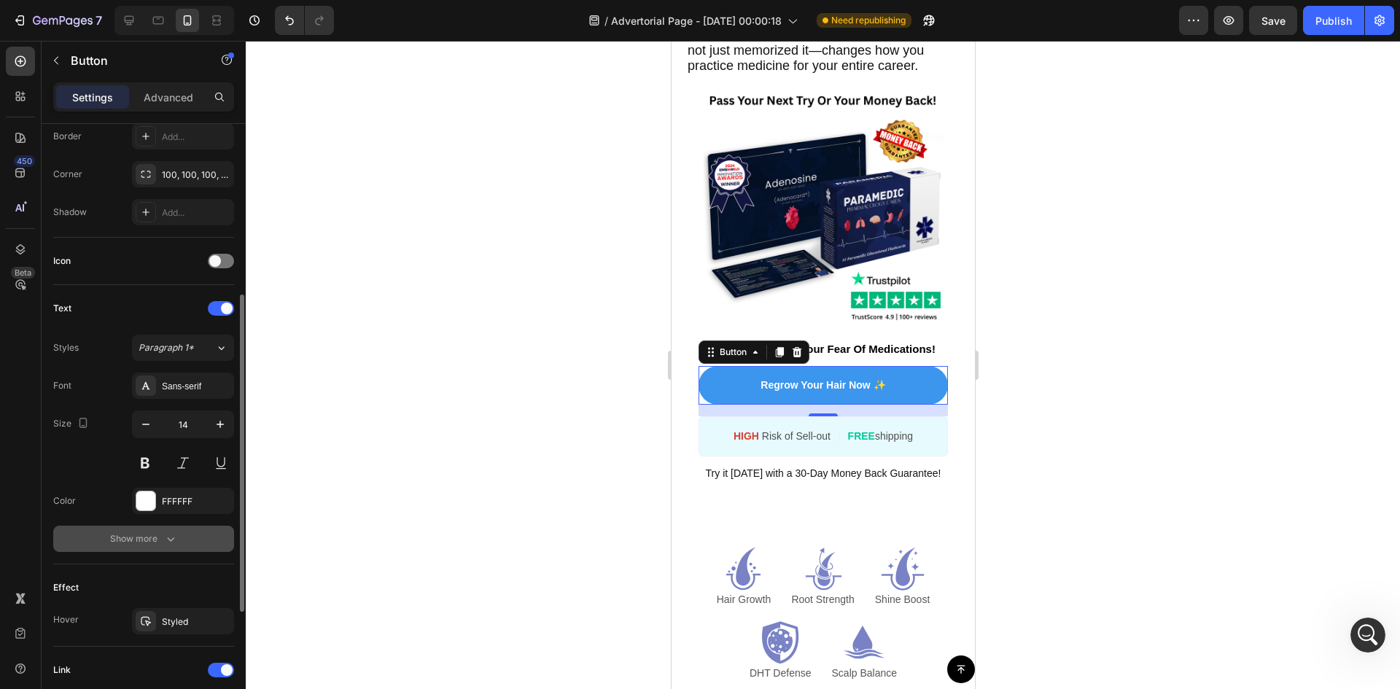
click at [163, 532] on icon "button" at bounding box center [170, 539] width 15 height 15
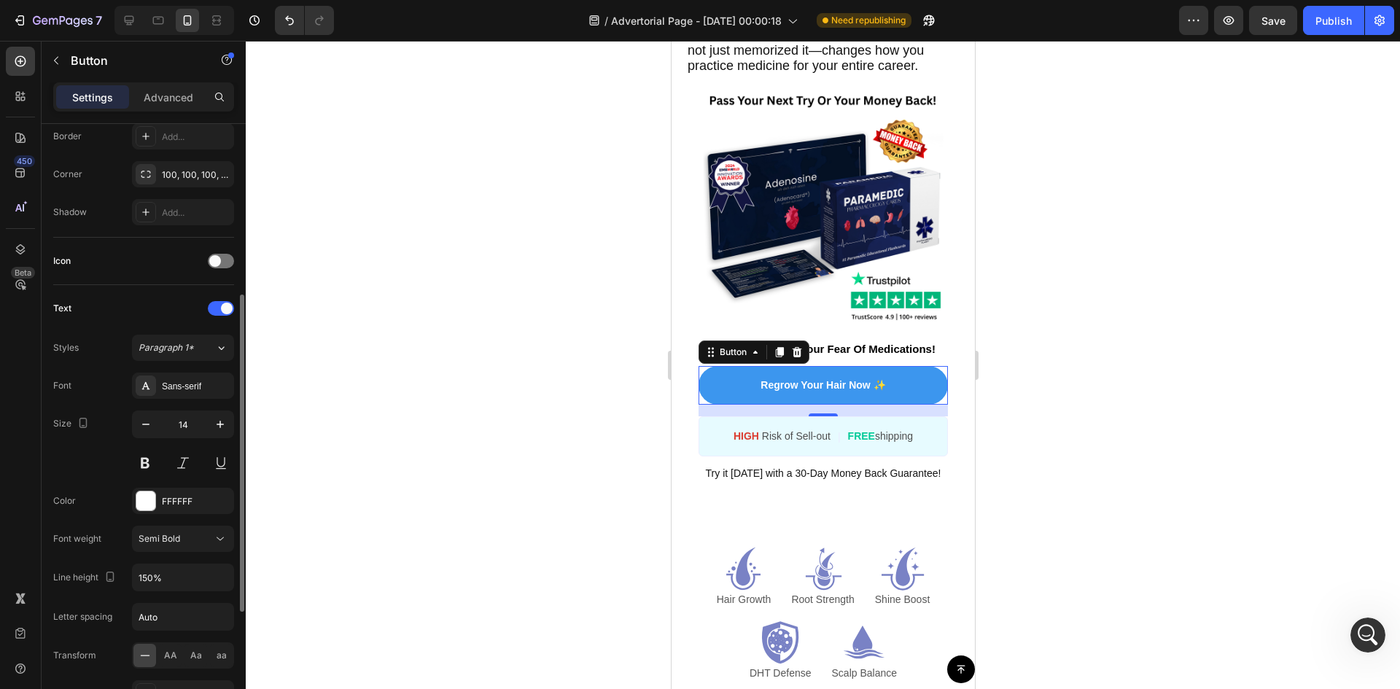
scroll to position [745, 0]
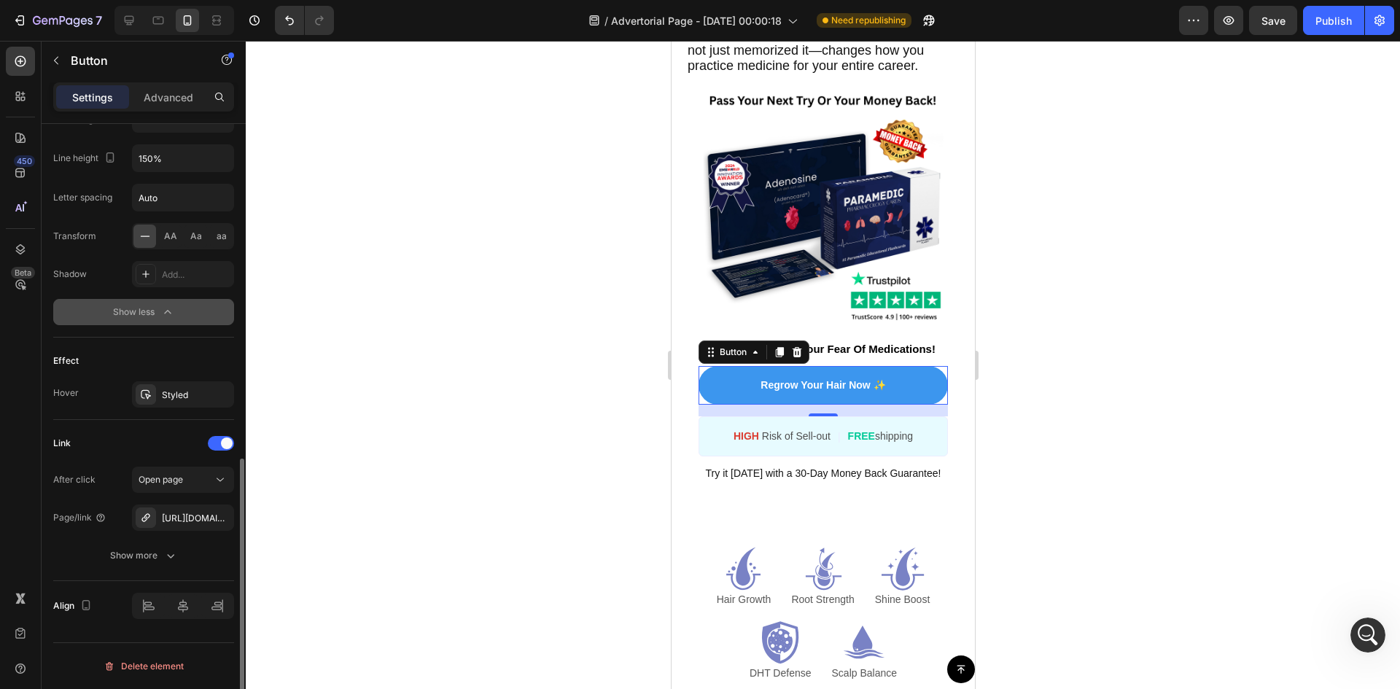
drag, startPoint x: 244, startPoint y: 526, endPoint x: 247, endPoint y: 569, distance: 43.1
click at [247, 0] on div "7 Version history / Advertorial Page - [DATE] 00:00:18 Need republishing Previe…" at bounding box center [700, 0] width 1400 height 0
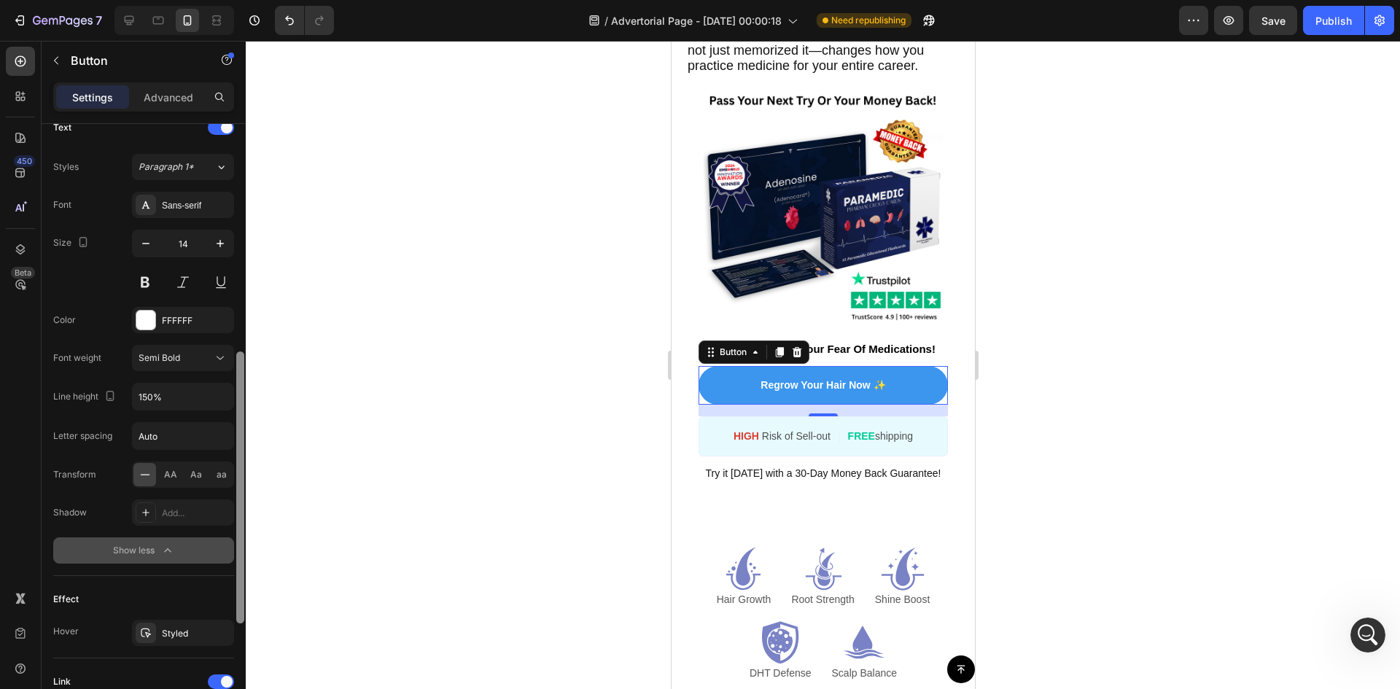
drag, startPoint x: 239, startPoint y: 541, endPoint x: 489, endPoint y: 391, distance: 291.7
click at [273, 0] on div "7 Version history / Advertorial Page - [DATE] 00:00:18 Need republishing Previe…" at bounding box center [700, 0] width 1400 height 0
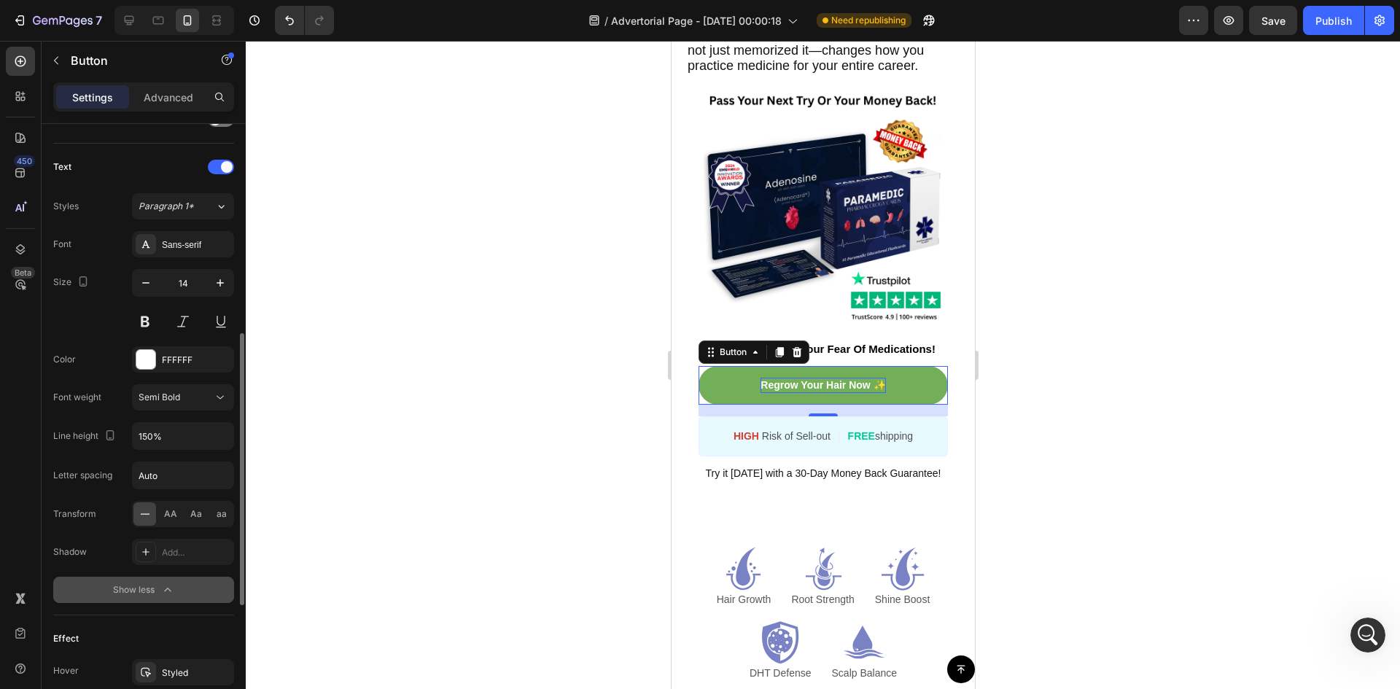
click at [811, 393] on p "Regrow Your Hair Now ✨" at bounding box center [822, 385] width 125 height 15
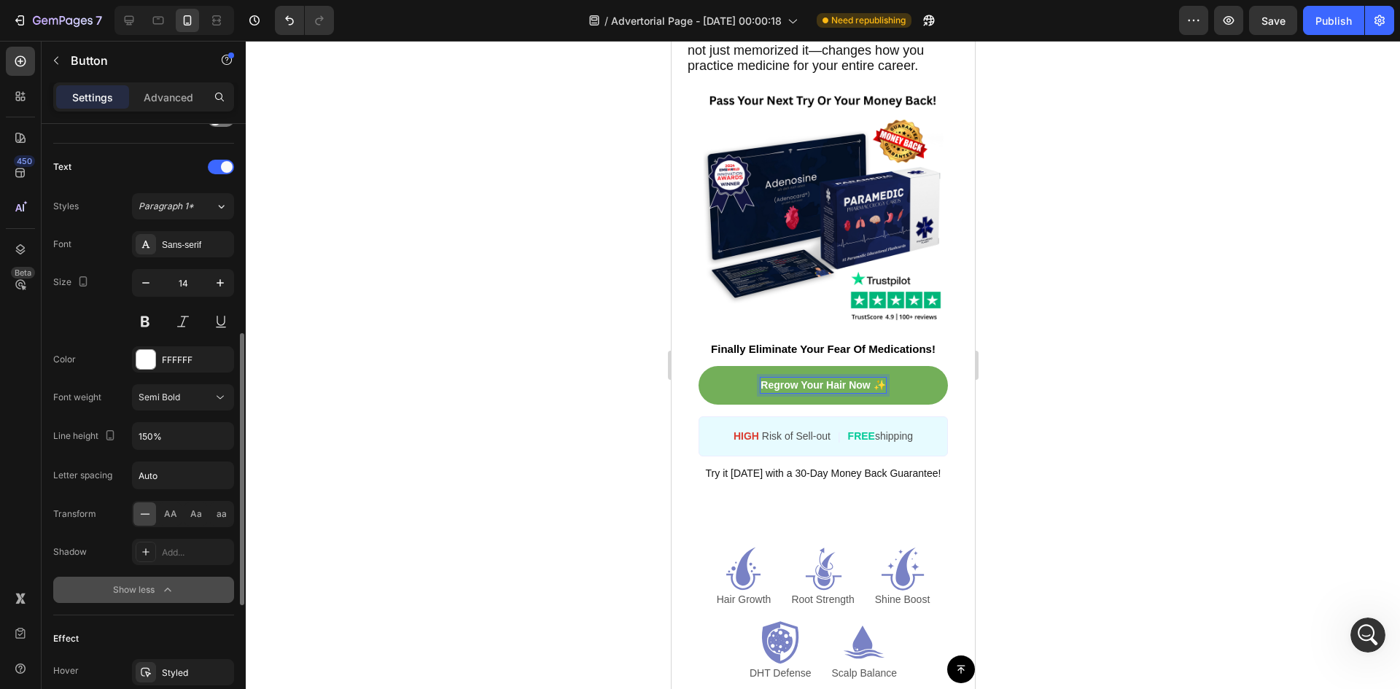
click at [808, 393] on p "Regrow Your Hair Now ✨" at bounding box center [822, 385] width 125 height 15
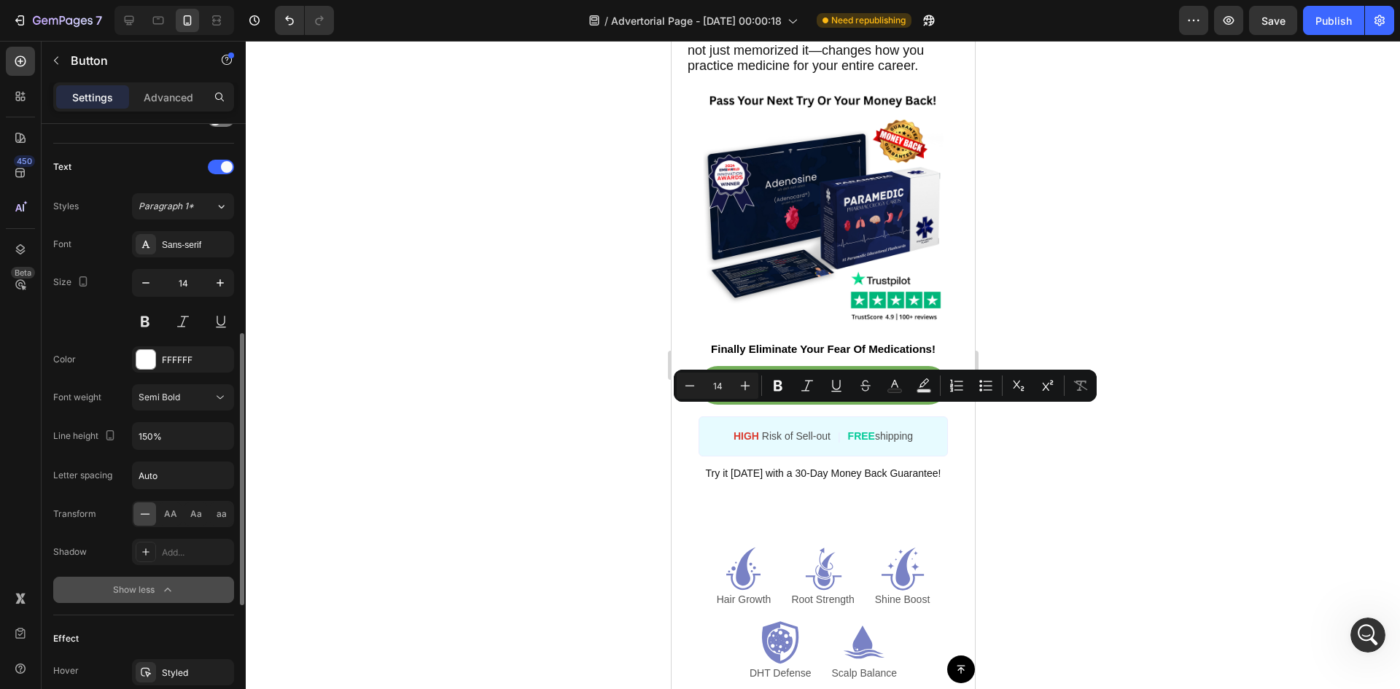
click at [785, 405] on link "Regrow Your Hair Now ✨" at bounding box center [822, 385] width 249 height 39
click at [775, 393] on p "Regrow Your Hair Now ✨" at bounding box center [822, 385] width 125 height 15
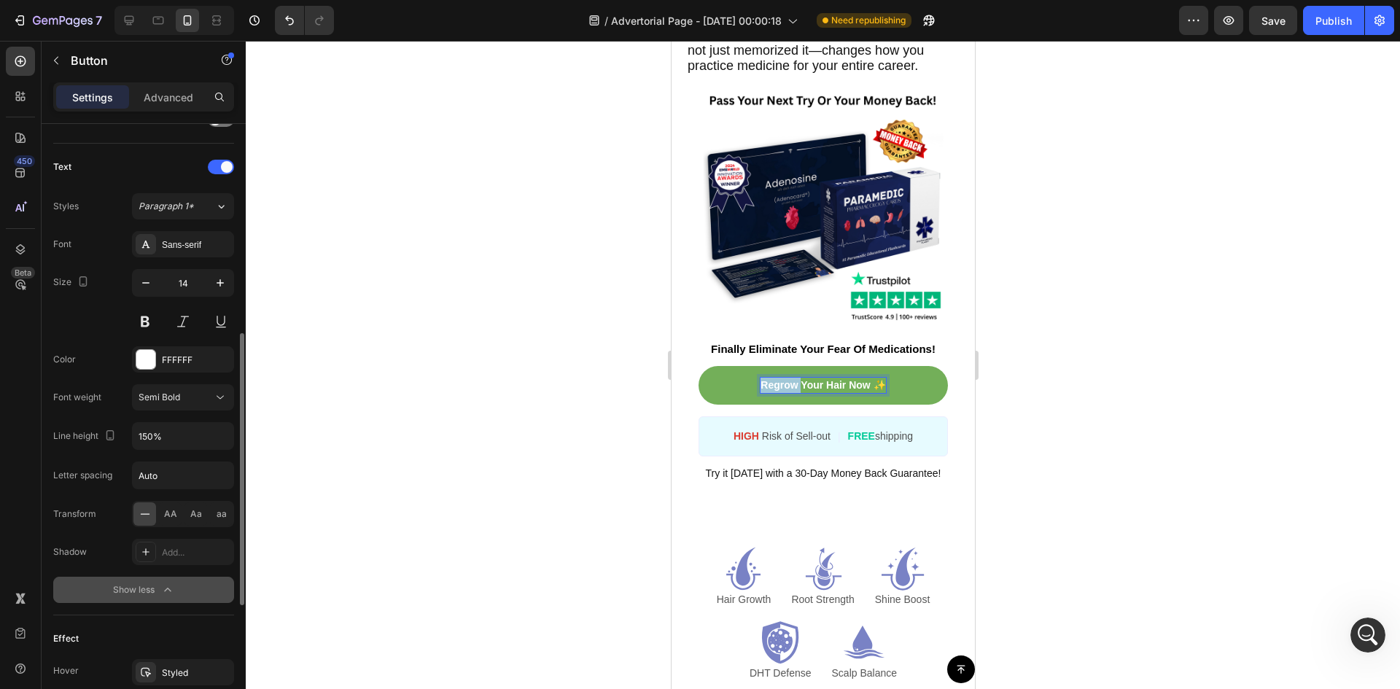
click at [775, 393] on p "Regrow Your Hair Now ✨" at bounding box center [822, 385] width 125 height 15
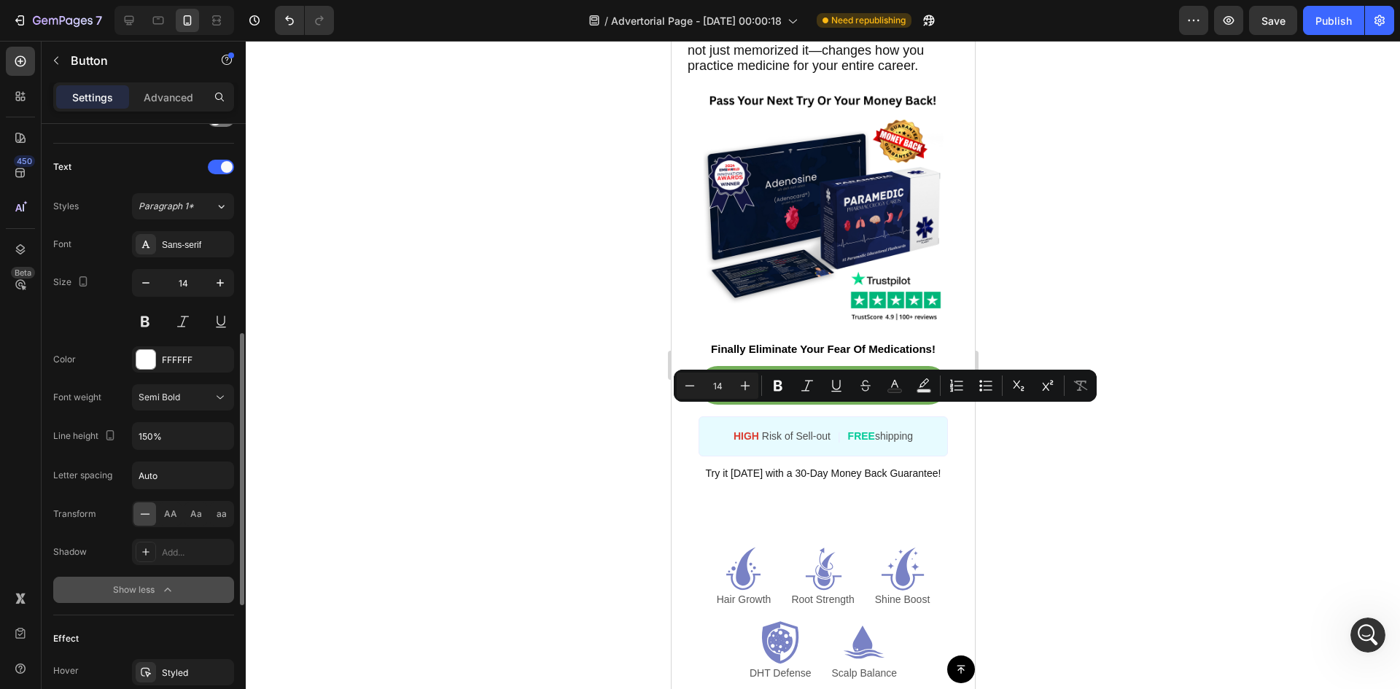
drag, startPoint x: 775, startPoint y: 416, endPoint x: 805, endPoint y: 416, distance: 29.9
click at [805, 393] on p "Regrow Your Hair Now ✨" at bounding box center [822, 385] width 125 height 15
click at [767, 393] on p "Regrow Your Hair Now ✨" at bounding box center [822, 385] width 125 height 15
drag, startPoint x: 767, startPoint y: 416, endPoint x: 876, endPoint y: 416, distance: 109.4
click at [876, 393] on p "Regrow Your Hair Now ✨" at bounding box center [822, 385] width 125 height 15
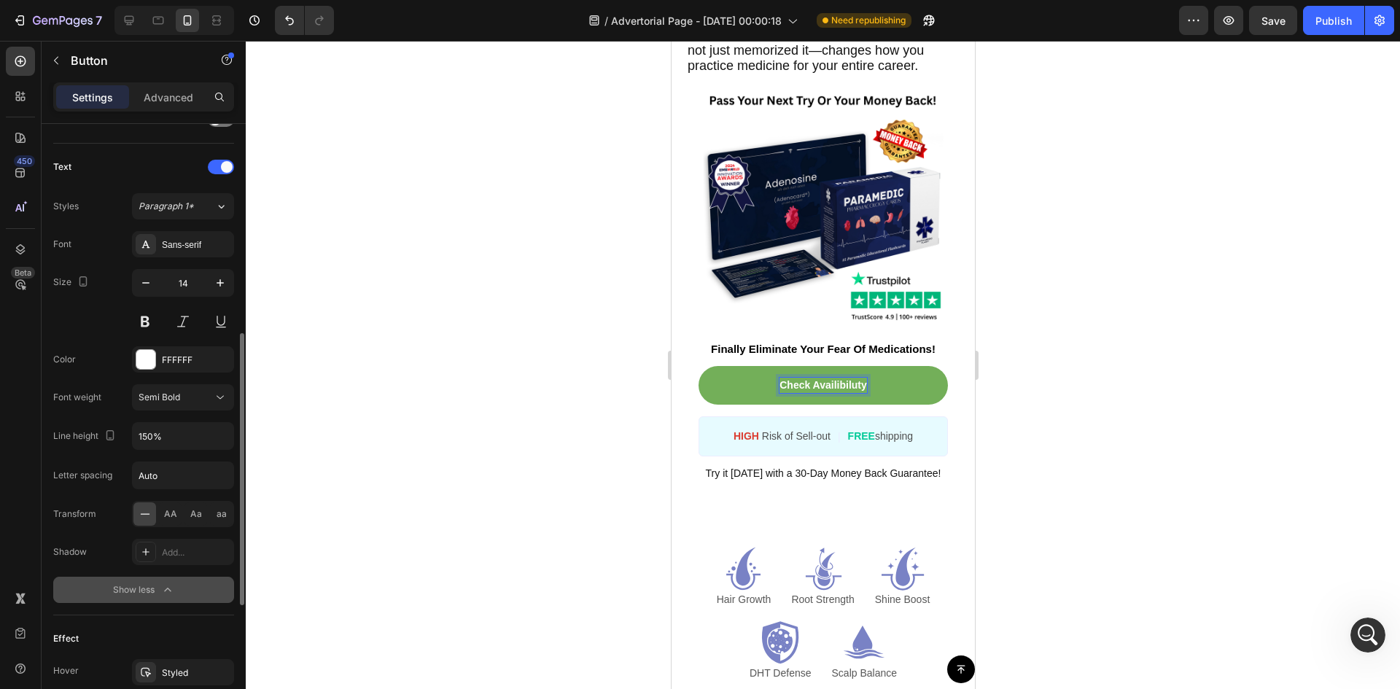
click at [838, 393] on p "Check Availibiluty" at bounding box center [822, 385] width 87 height 15
click at [831, 393] on p "Check Availibiluty" at bounding box center [822, 385] width 87 height 15
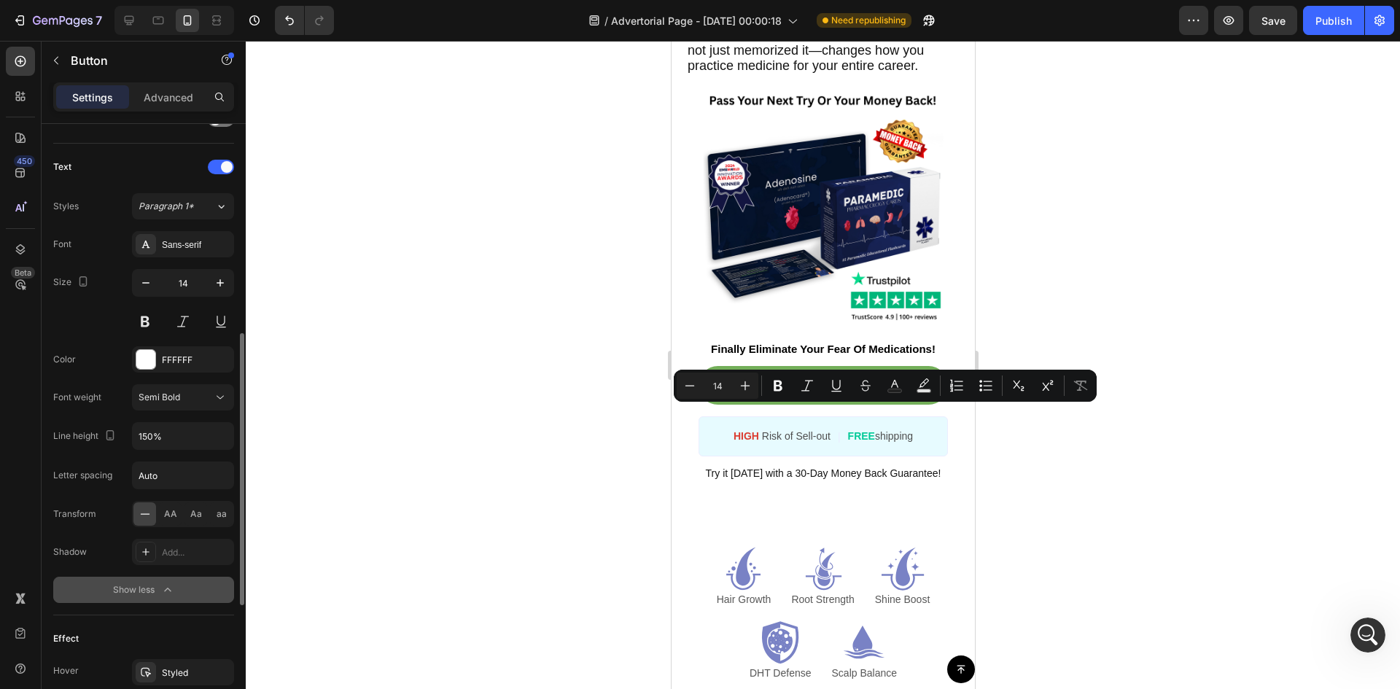
click at [828, 393] on p "Check Availibiluty" at bounding box center [822, 385] width 87 height 15
click at [821, 393] on p "Check Availibiluty" at bounding box center [822, 385] width 87 height 15
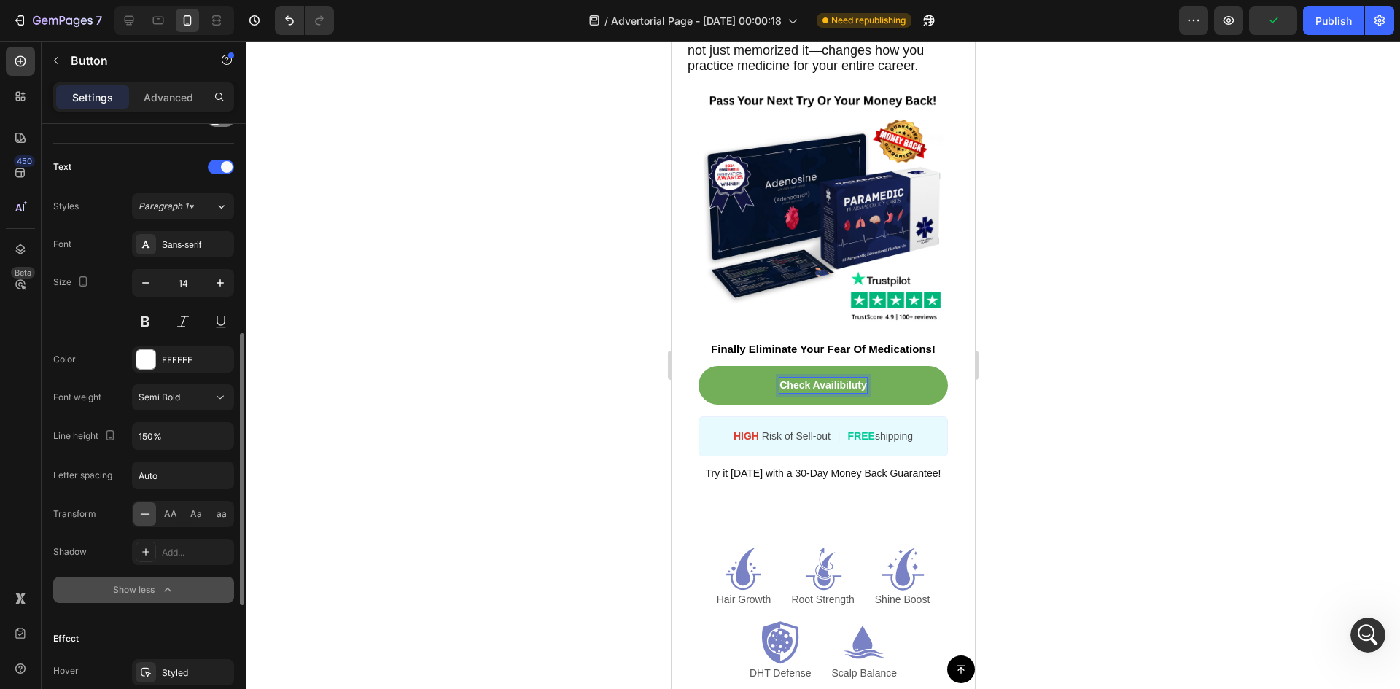
click at [808, 393] on p "Check Availibiluty" at bounding box center [822, 385] width 87 height 15
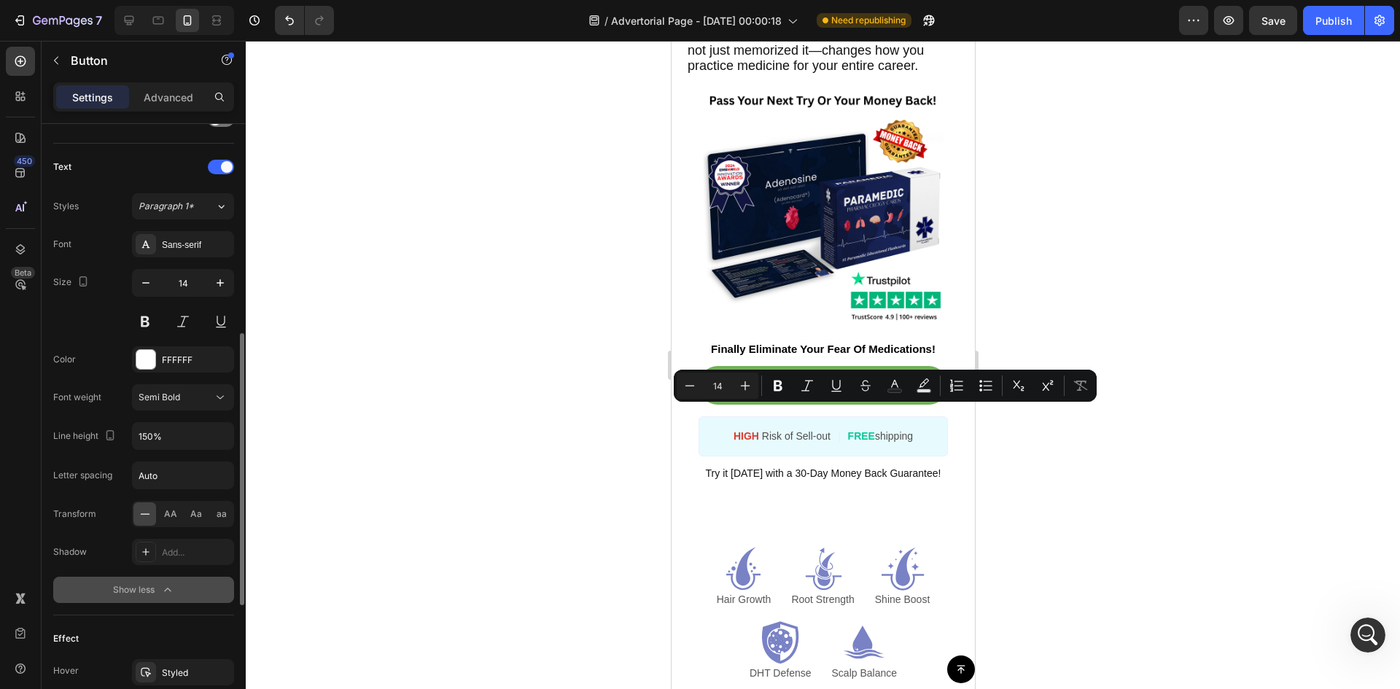
drag, startPoint x: 808, startPoint y: 414, endPoint x: 825, endPoint y: 419, distance: 18.0
click at [825, 393] on p "Check Availibiluty" at bounding box center [822, 385] width 87 height 15
click at [836, 393] on p "Check Availibiluty" at bounding box center [822, 385] width 87 height 15
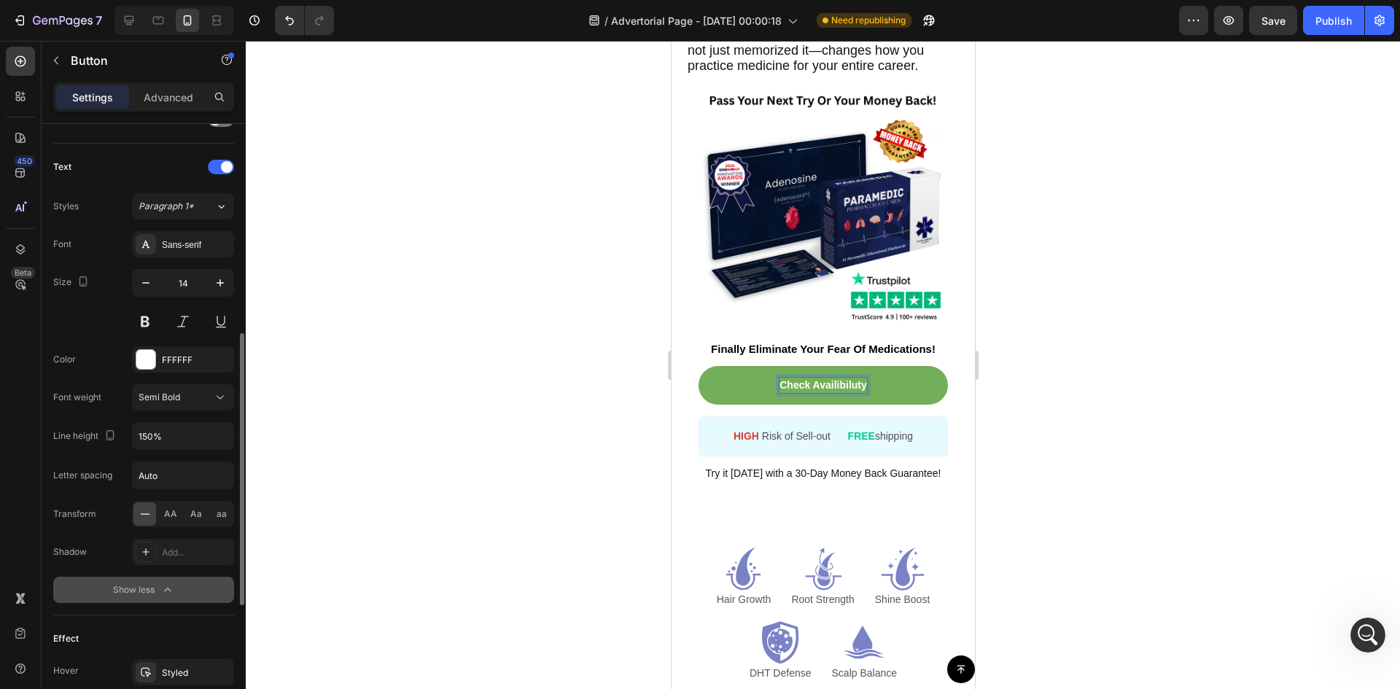
click at [836, 393] on p "Check Availibiluty" at bounding box center [822, 385] width 87 height 15
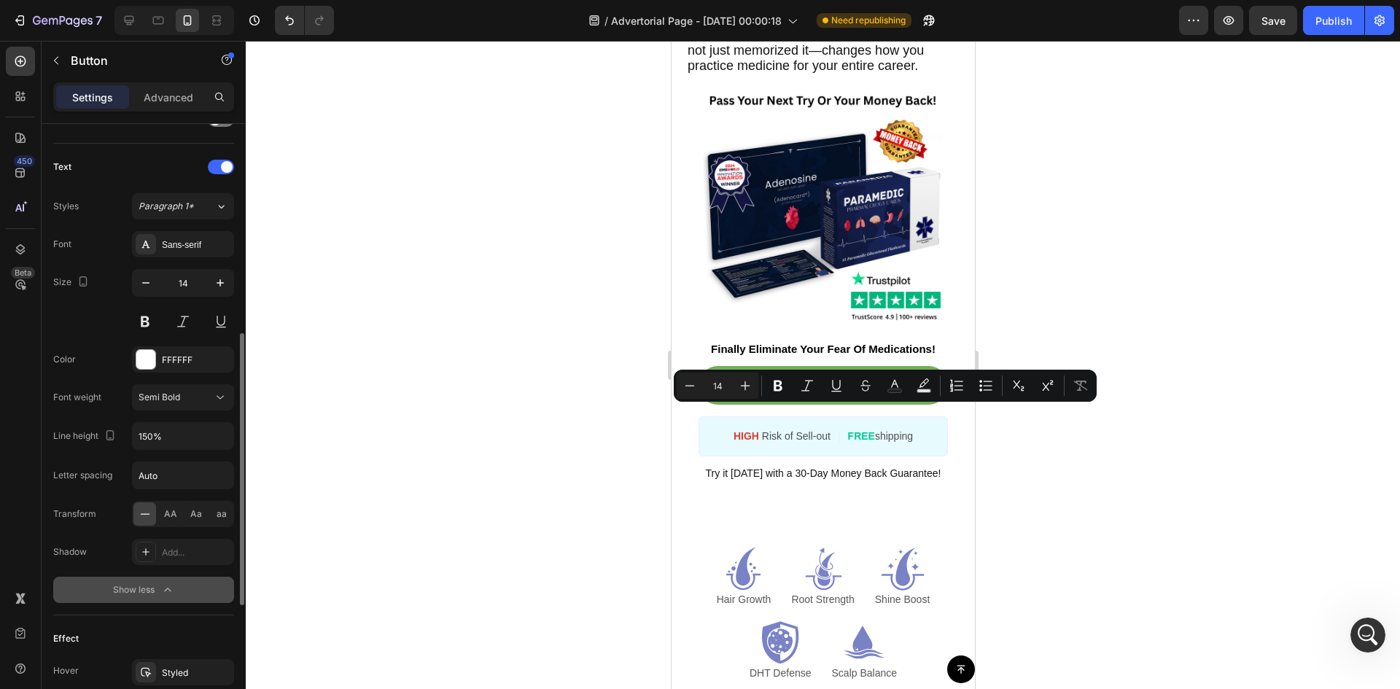
click at [836, 393] on p "Check Availibiluty" at bounding box center [822, 385] width 87 height 15
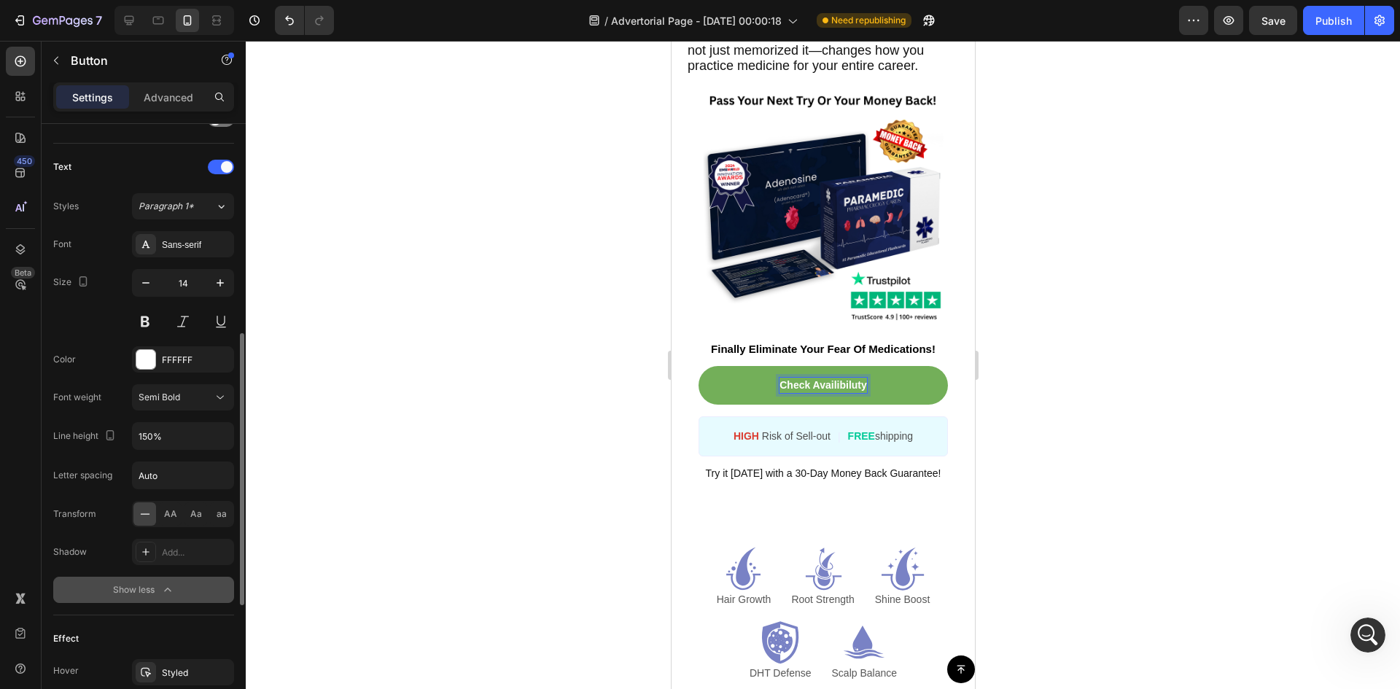
click at [828, 393] on p "Check Availibiluty" at bounding box center [822, 385] width 87 height 15
click at [849, 393] on p "Check Availabiluty" at bounding box center [822, 385] width 90 height 15
click at [890, 405] on link "Check Availability" at bounding box center [822, 385] width 249 height 39
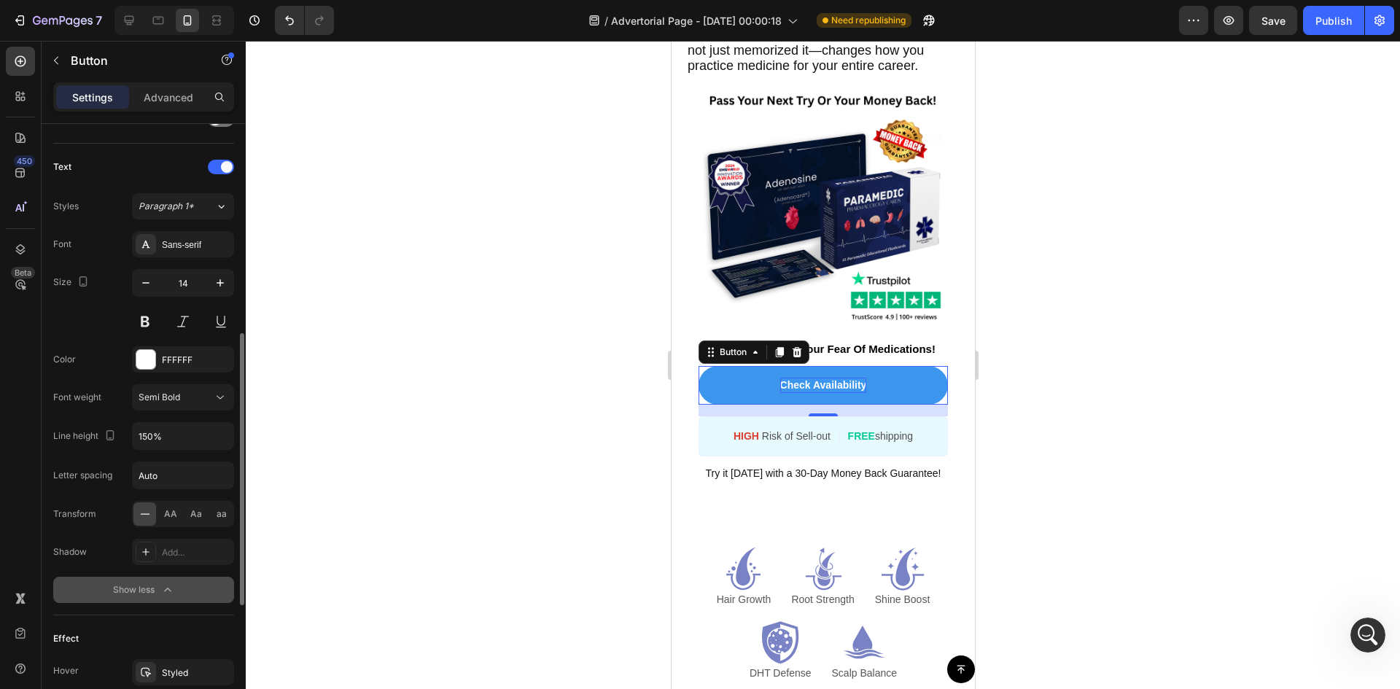
click at [838, 393] on p "Check Availability" at bounding box center [822, 385] width 87 height 15
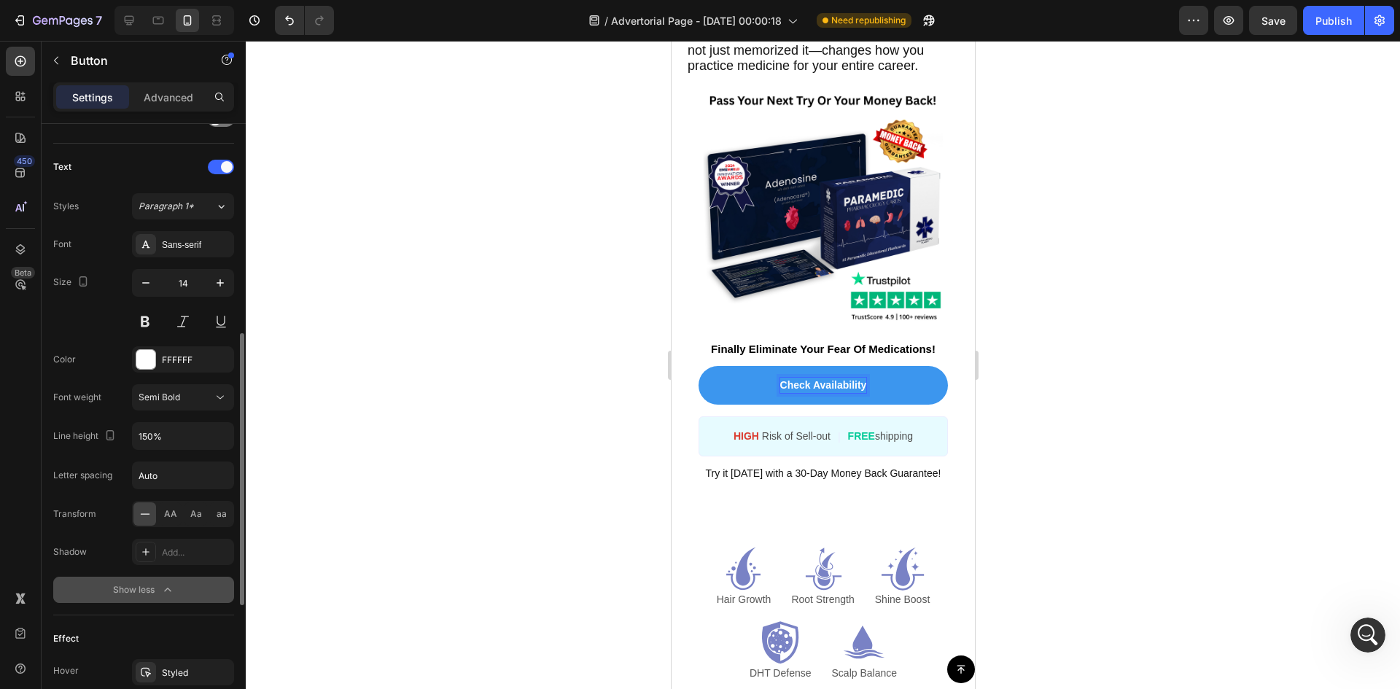
click at [838, 393] on p "Check Availability" at bounding box center [822, 385] width 87 height 15
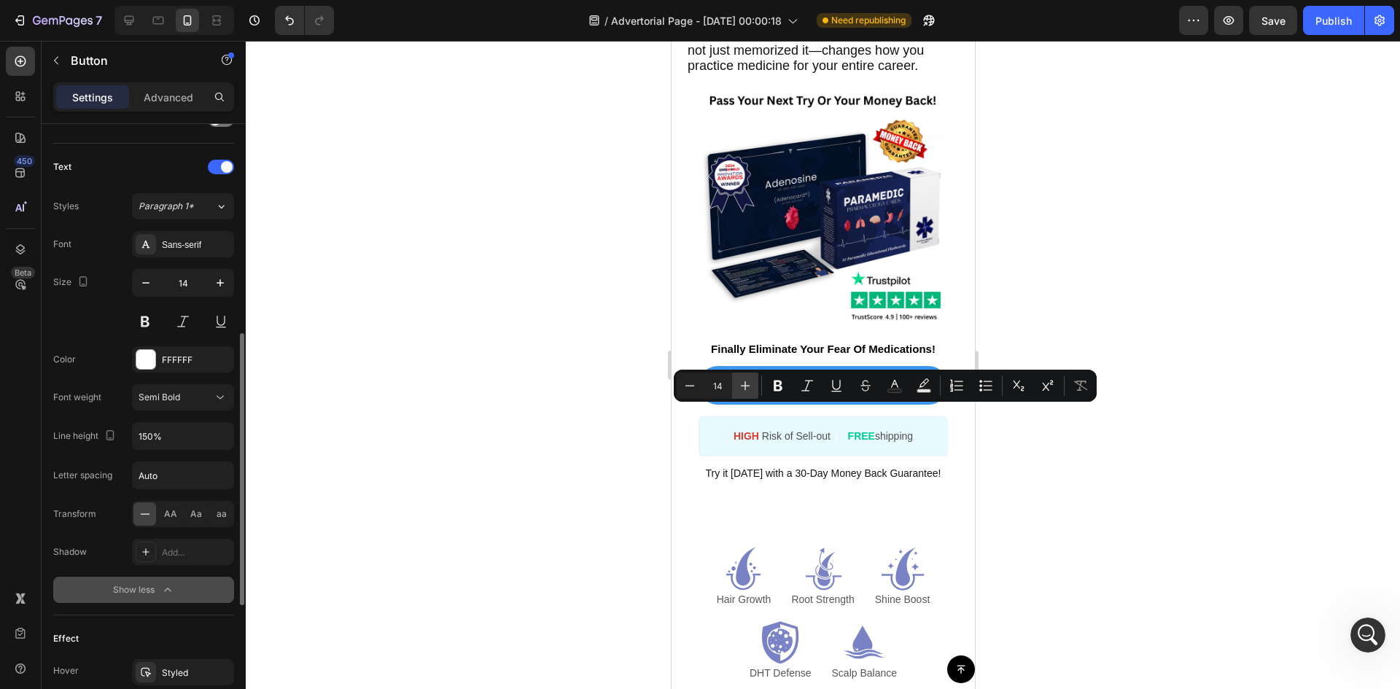
click at [742, 384] on icon "Editor contextual toolbar" at bounding box center [745, 385] width 15 height 15
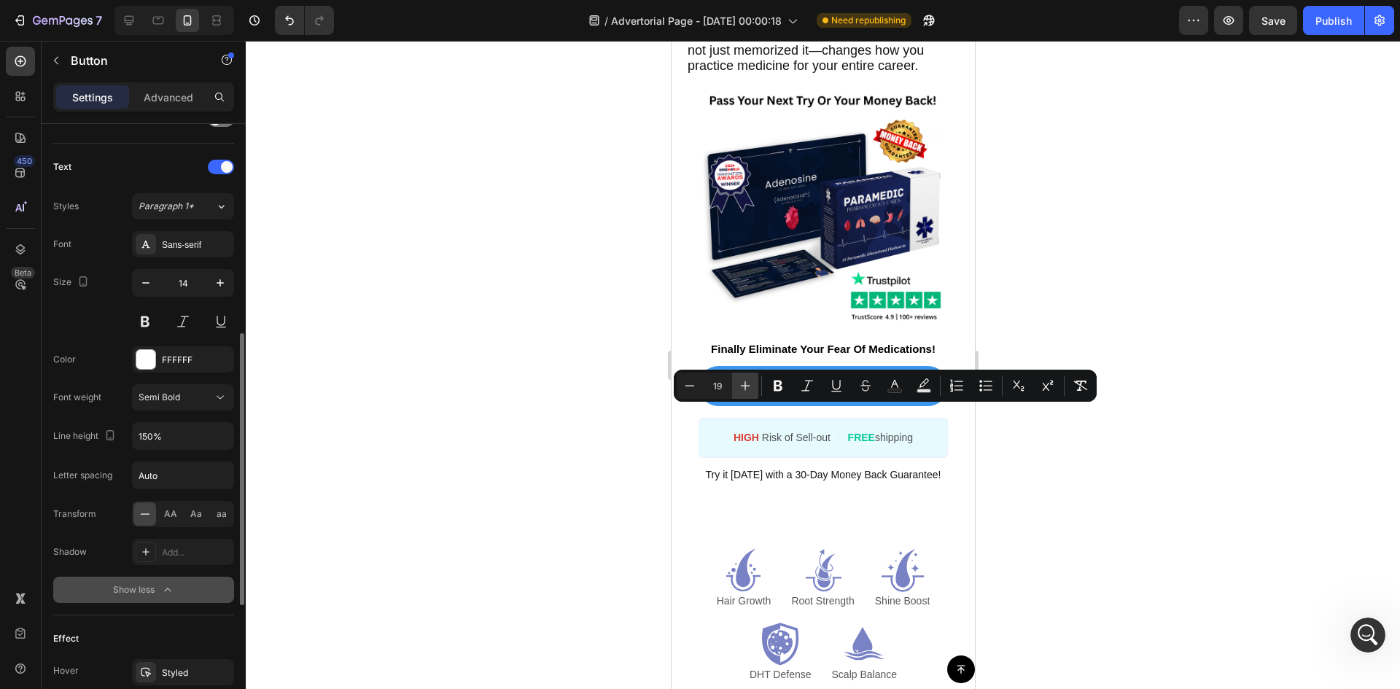
click at [742, 384] on icon "Editor contextual toolbar" at bounding box center [745, 385] width 15 height 15
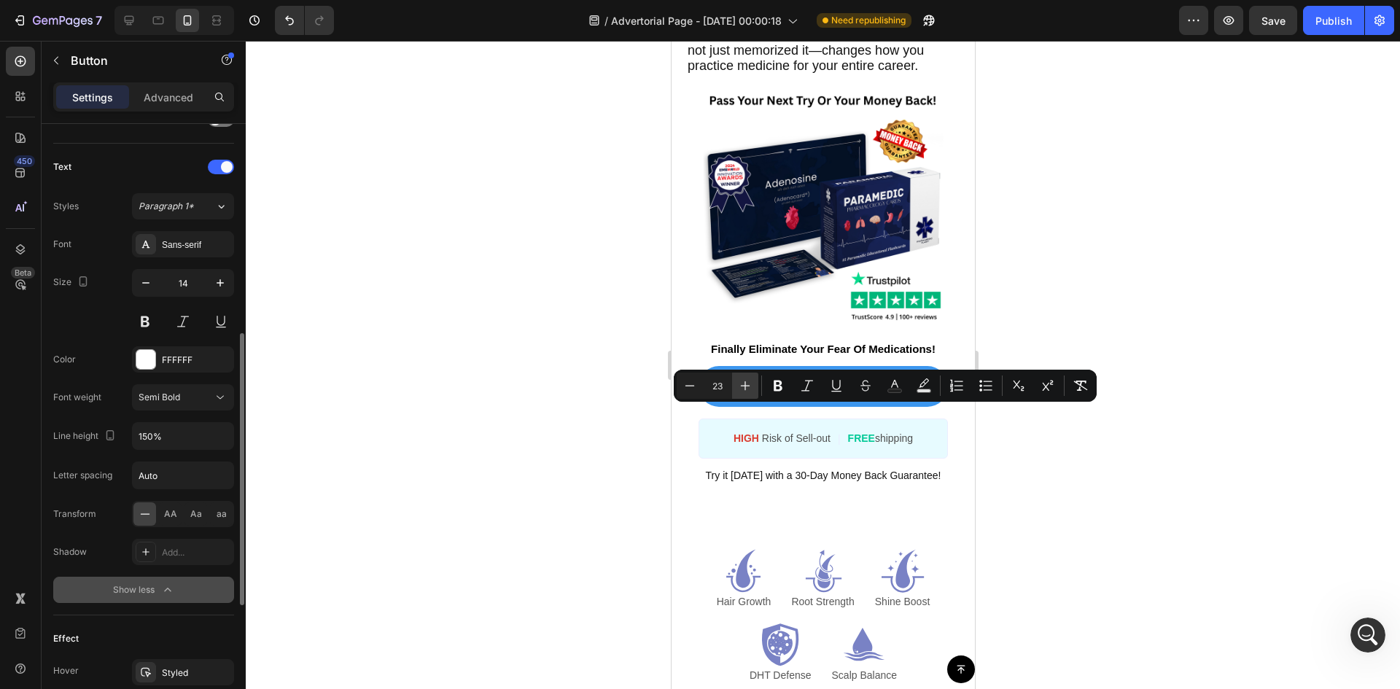
type input "24"
drag, startPoint x: 438, startPoint y: 163, endPoint x: 278, endPoint y: 26, distance: 211.0
click at [438, 161] on div at bounding box center [823, 365] width 1154 height 648
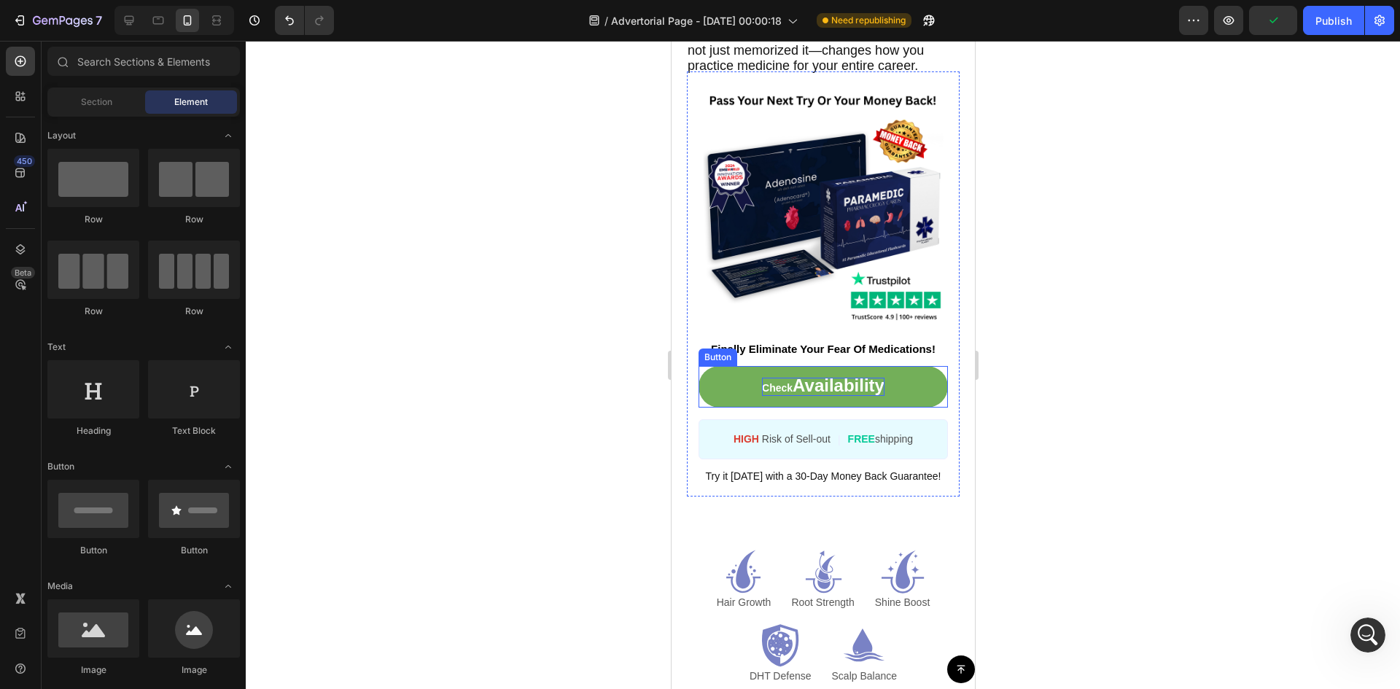
click at [806, 395] on span "Availability" at bounding box center [838, 385] width 92 height 20
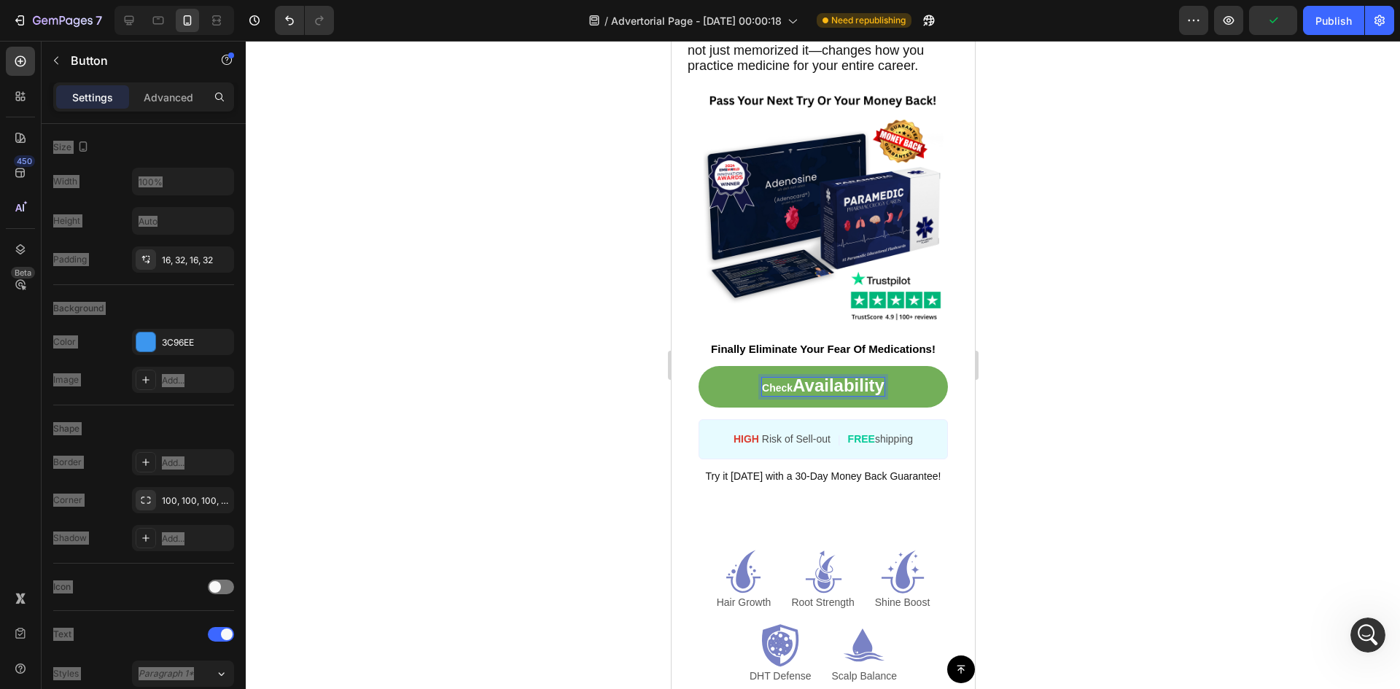
click at [806, 395] on span "Availability" at bounding box center [838, 385] width 92 height 20
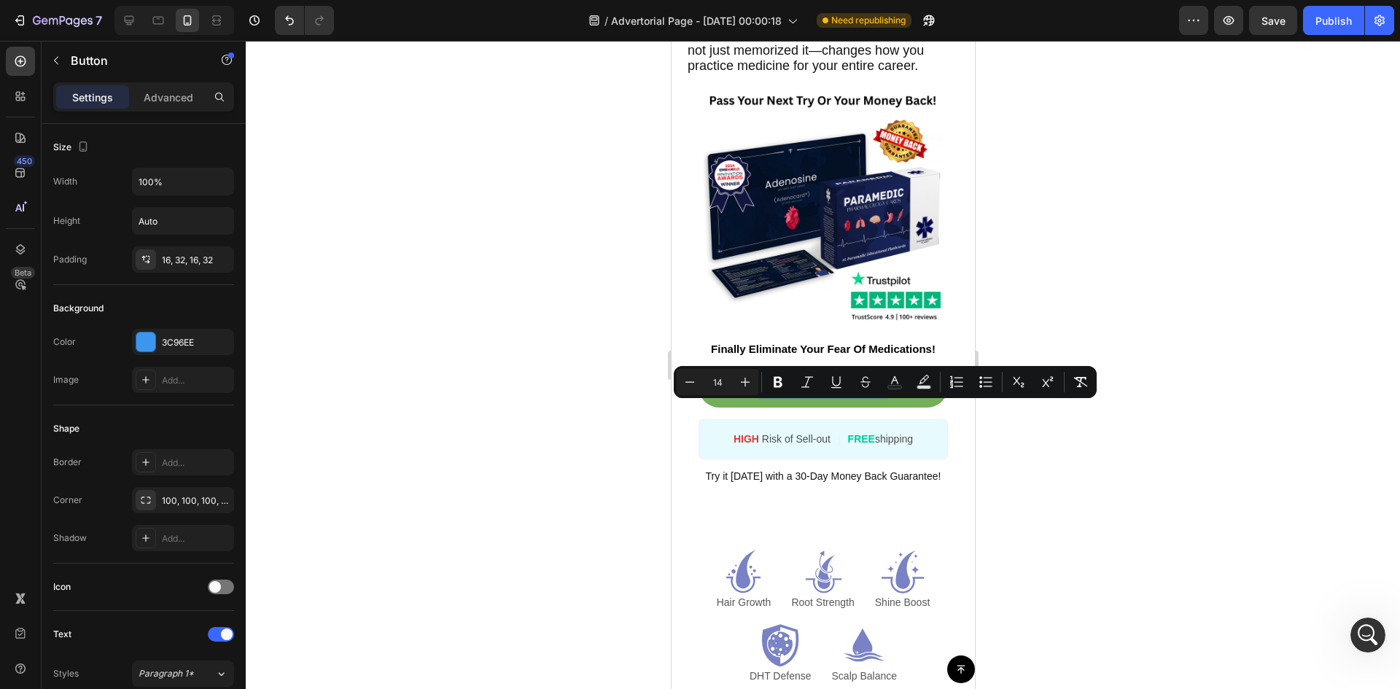
click at [715, 381] on input "14" at bounding box center [717, 381] width 29 height 17
click at [730, 375] on input "2" at bounding box center [717, 381] width 29 height 17
type input "20"
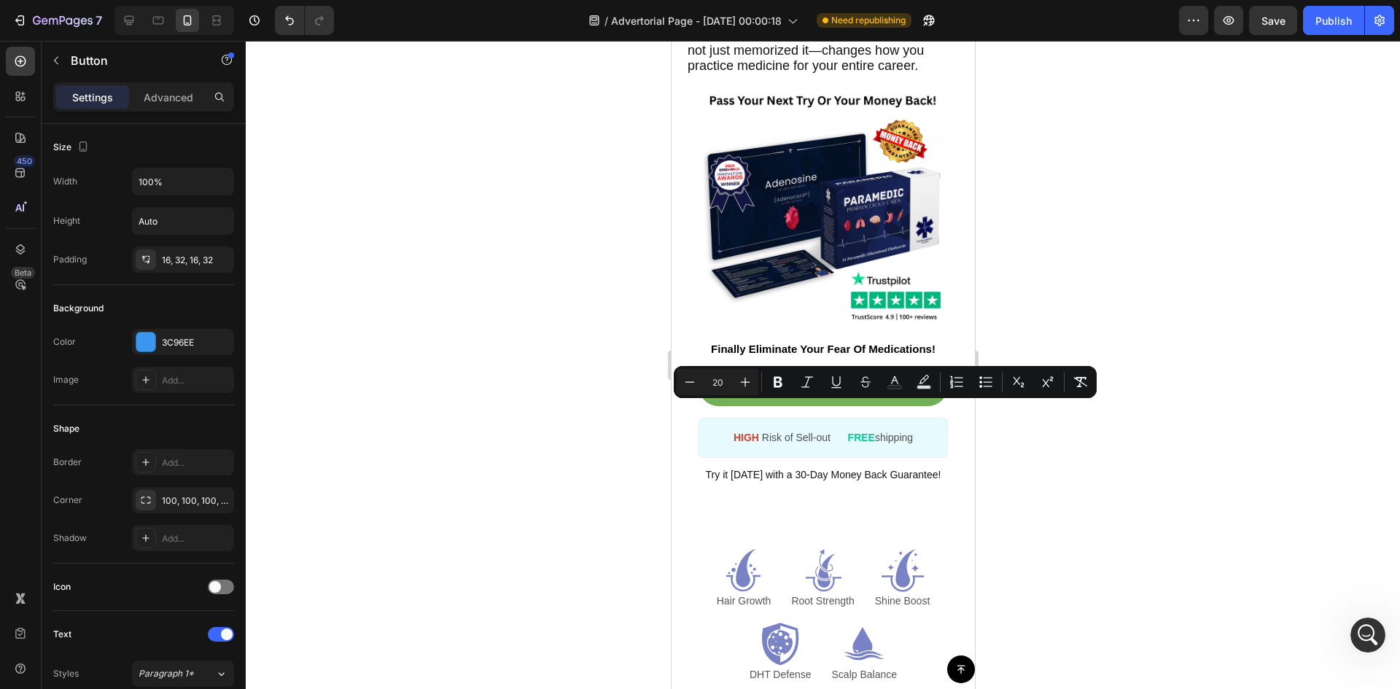
click at [803, 406] on link "Check Availability" at bounding box center [822, 386] width 249 height 40
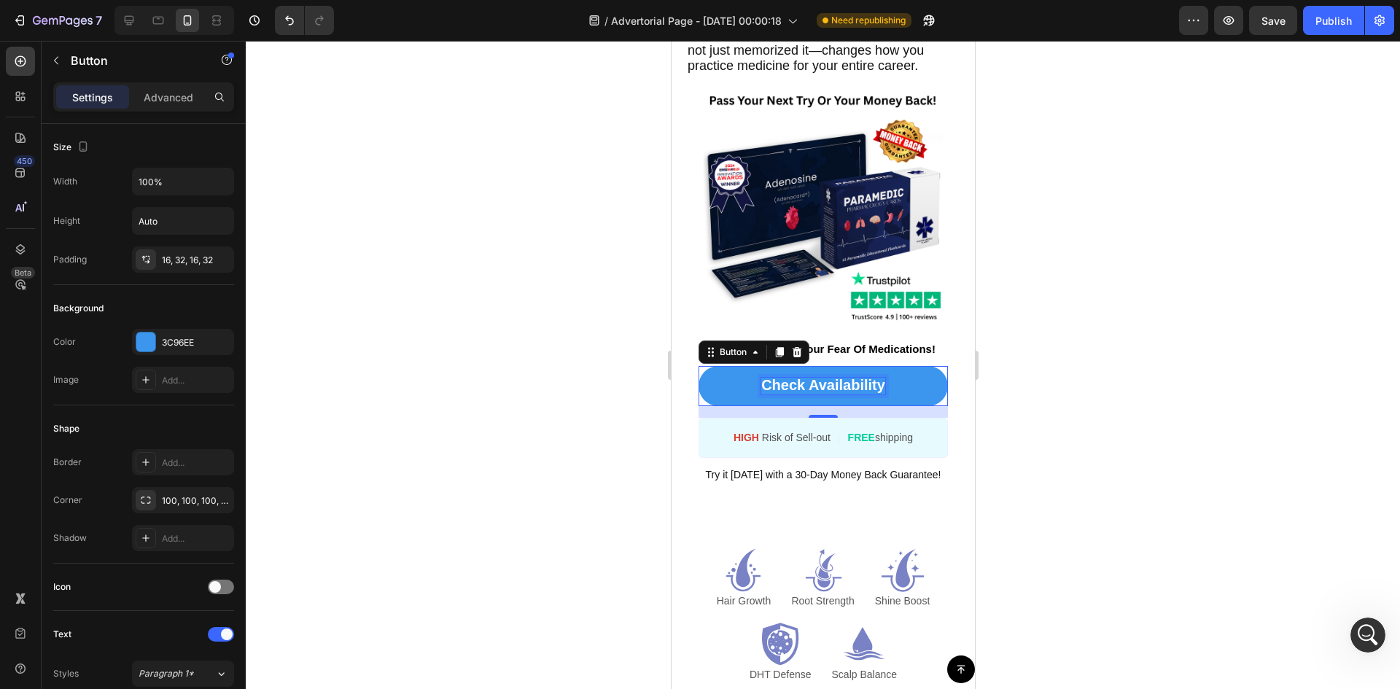
click at [805, 393] on span "Check Availability" at bounding box center [822, 385] width 124 height 16
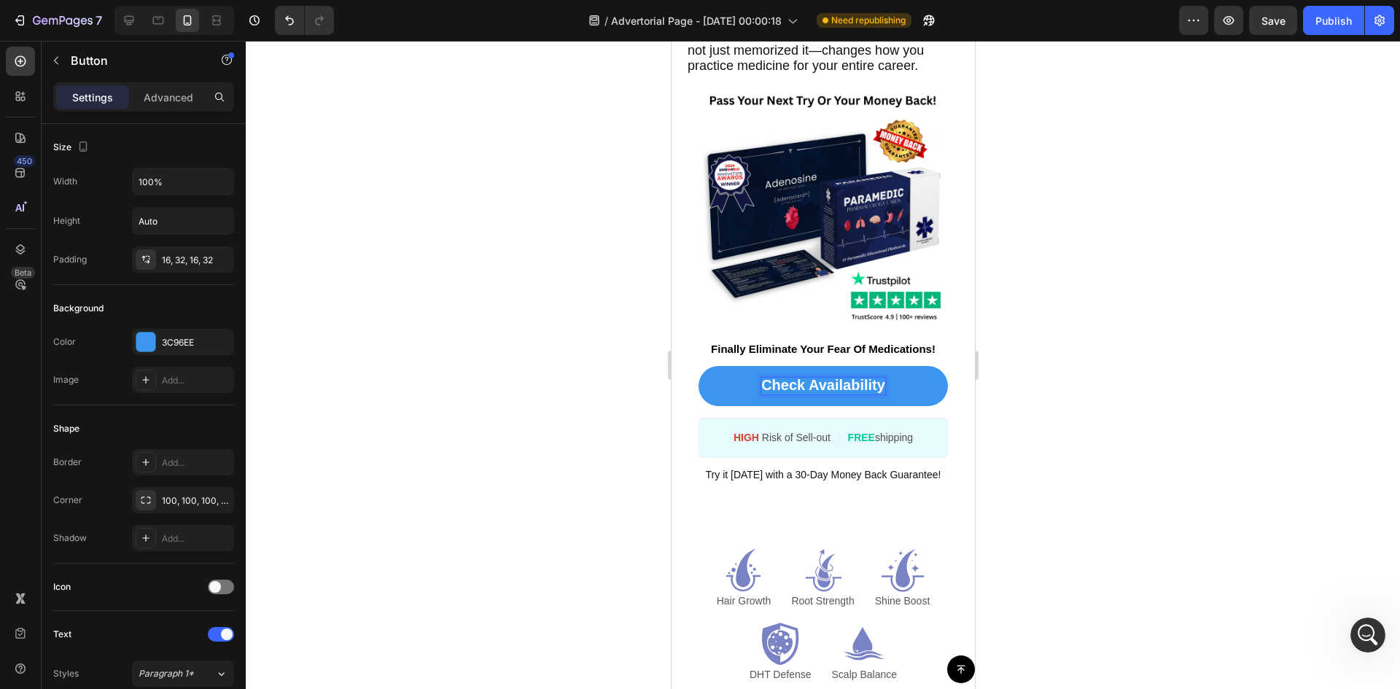
click at [805, 393] on span "Check Availability" at bounding box center [822, 385] width 124 height 16
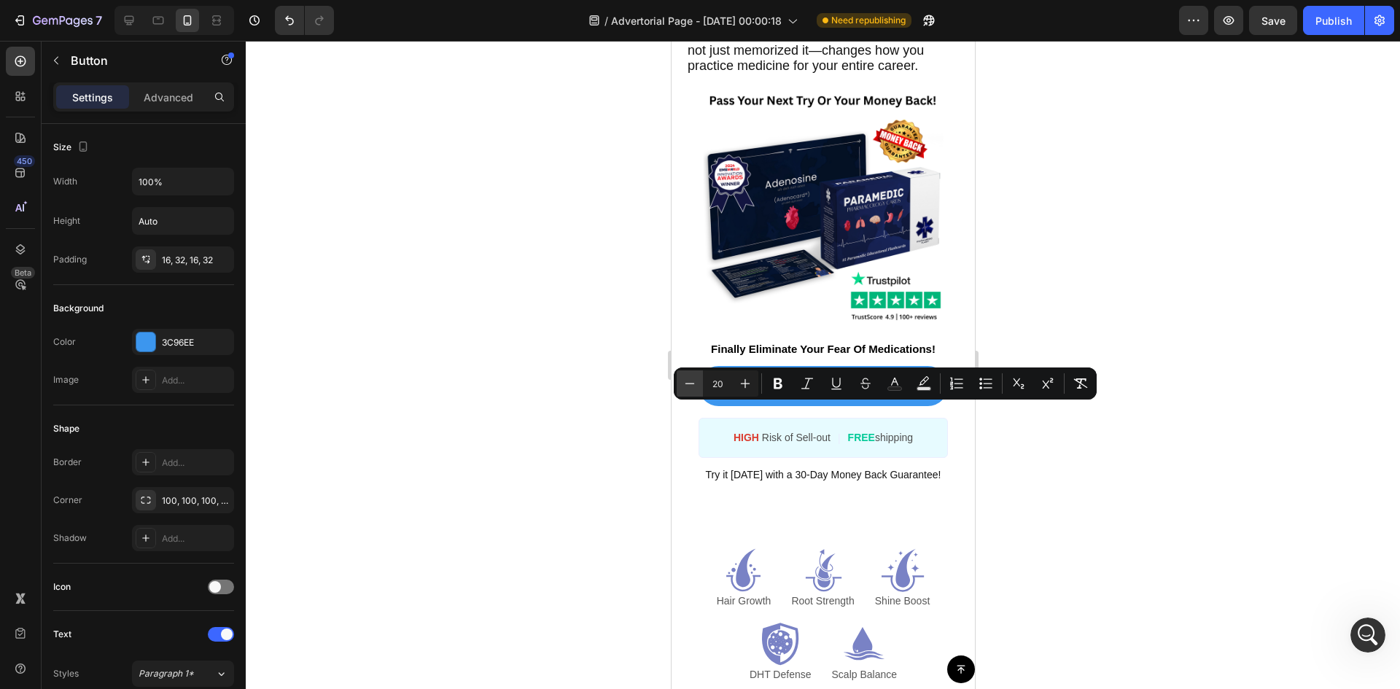
click at [694, 386] on icon "Editor contextual toolbar" at bounding box center [689, 383] width 15 height 15
type input "18"
click at [633, 449] on div at bounding box center [823, 365] width 1154 height 648
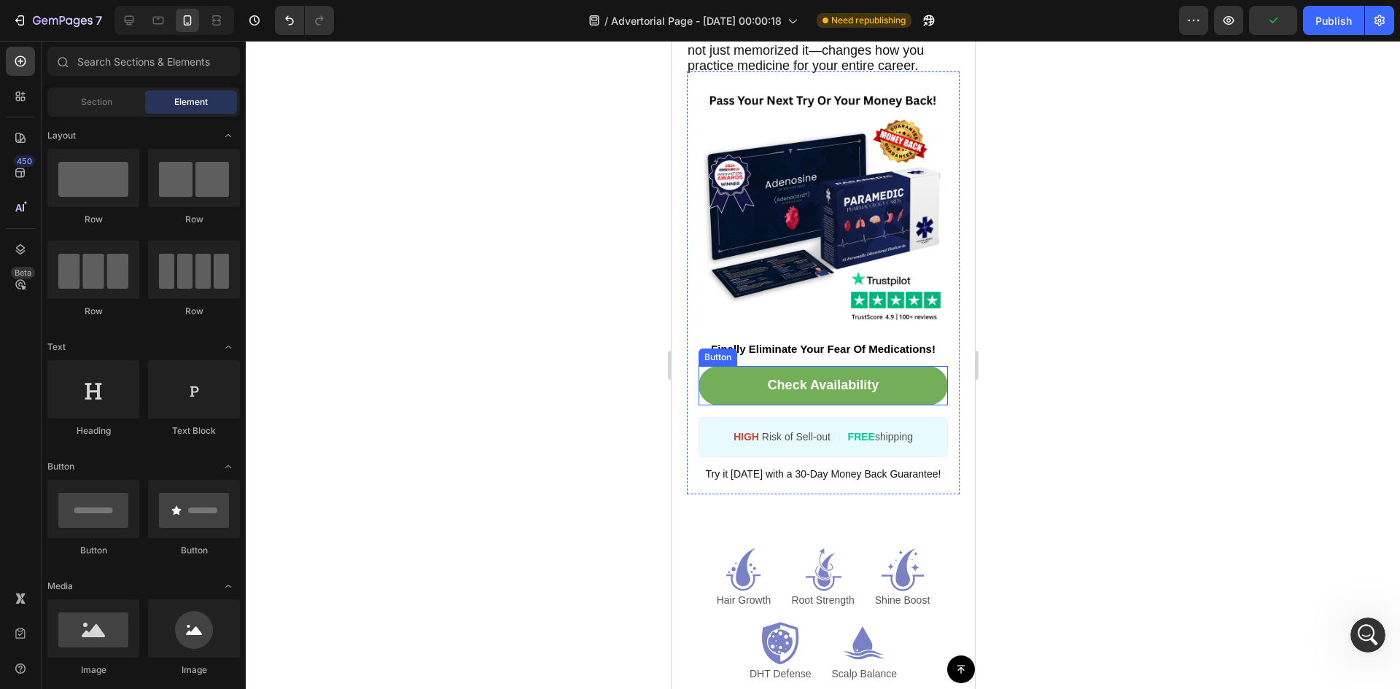
click at [913, 405] on link "Check Availability" at bounding box center [822, 385] width 249 height 39
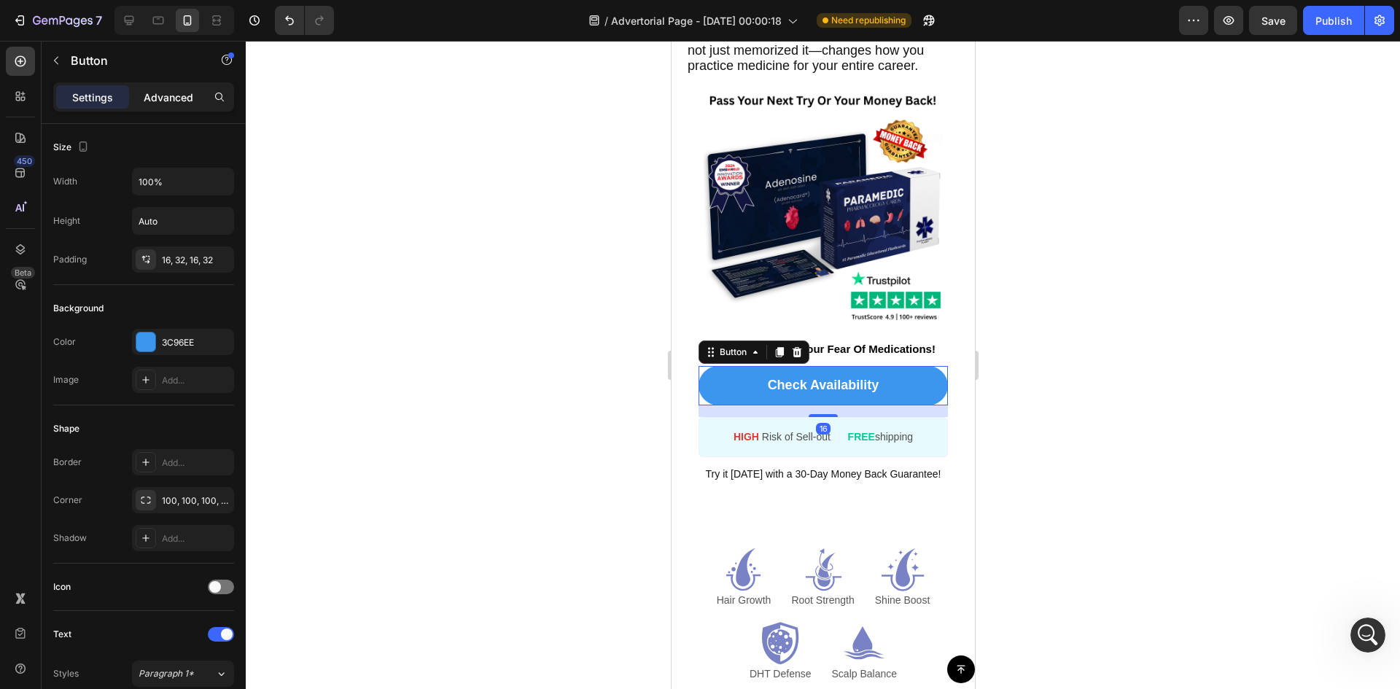
click at [160, 90] on p "Advanced" at bounding box center [169, 97] width 50 height 15
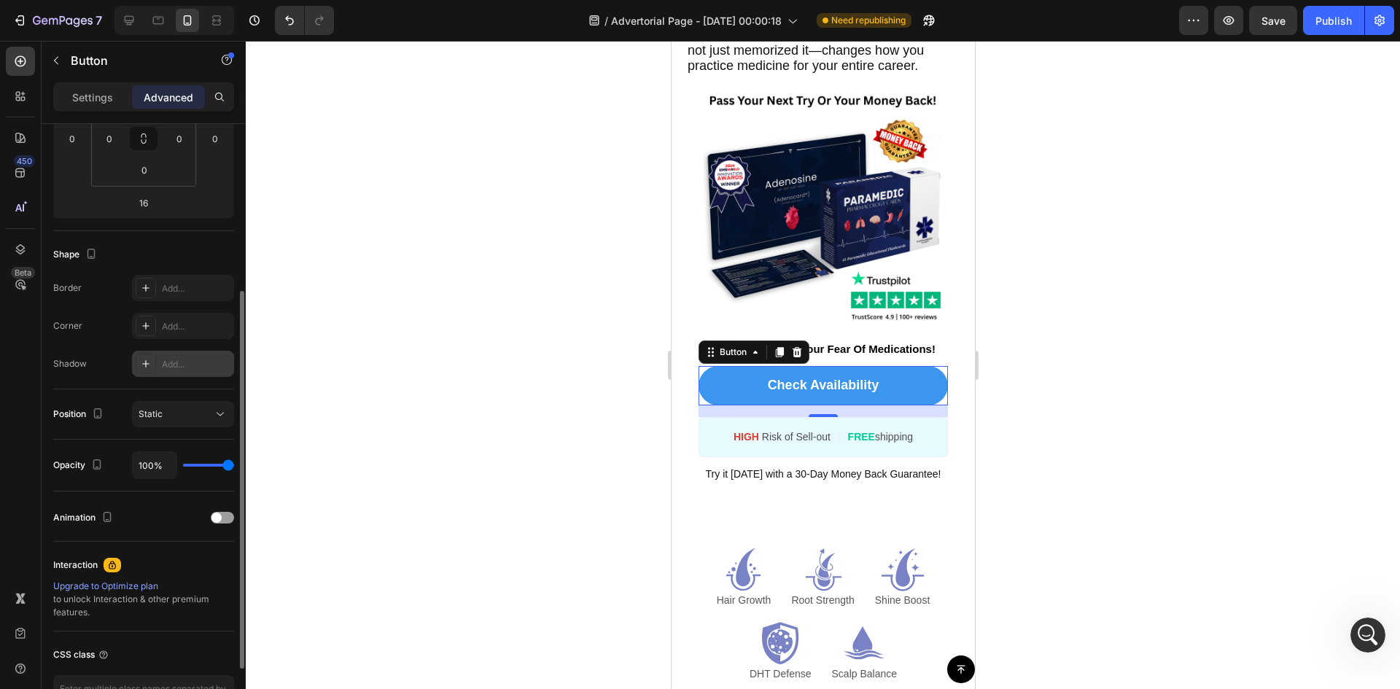
scroll to position [366, 0]
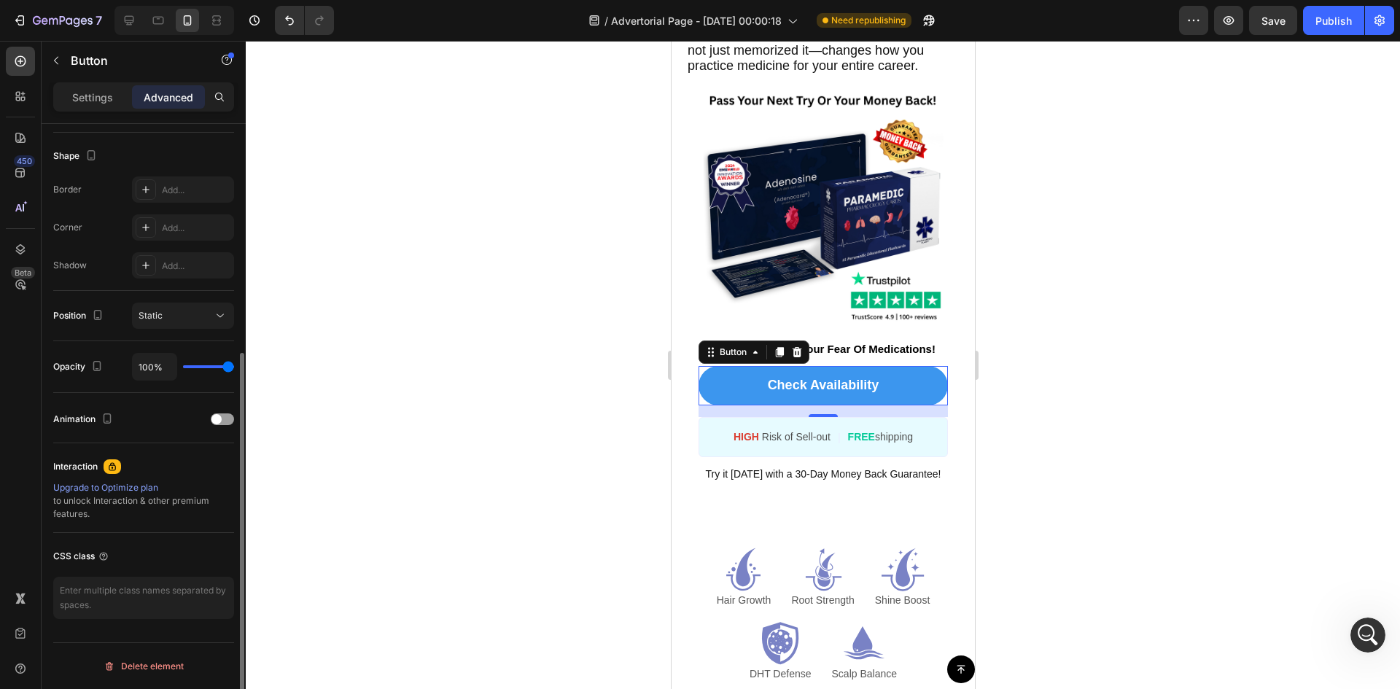
click at [109, 90] on p "Settings" at bounding box center [92, 97] width 41 height 15
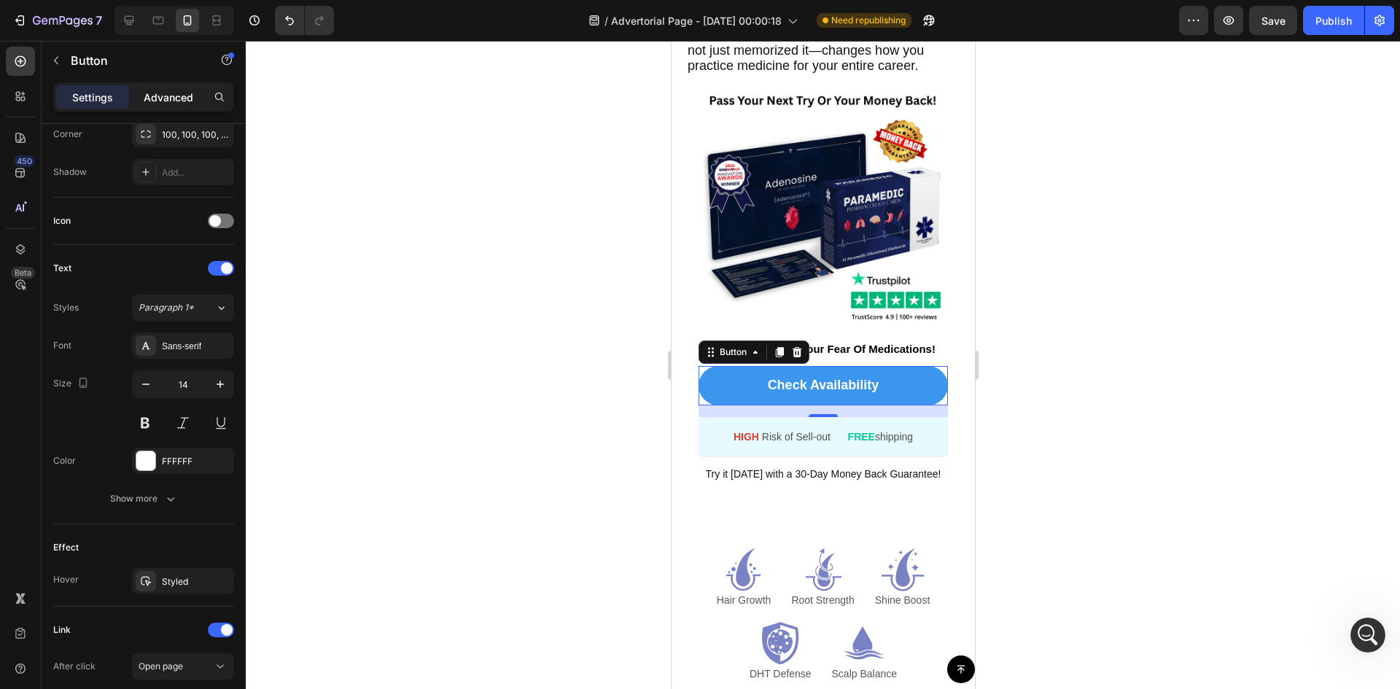
click at [168, 90] on p "Advanced" at bounding box center [169, 97] width 50 height 15
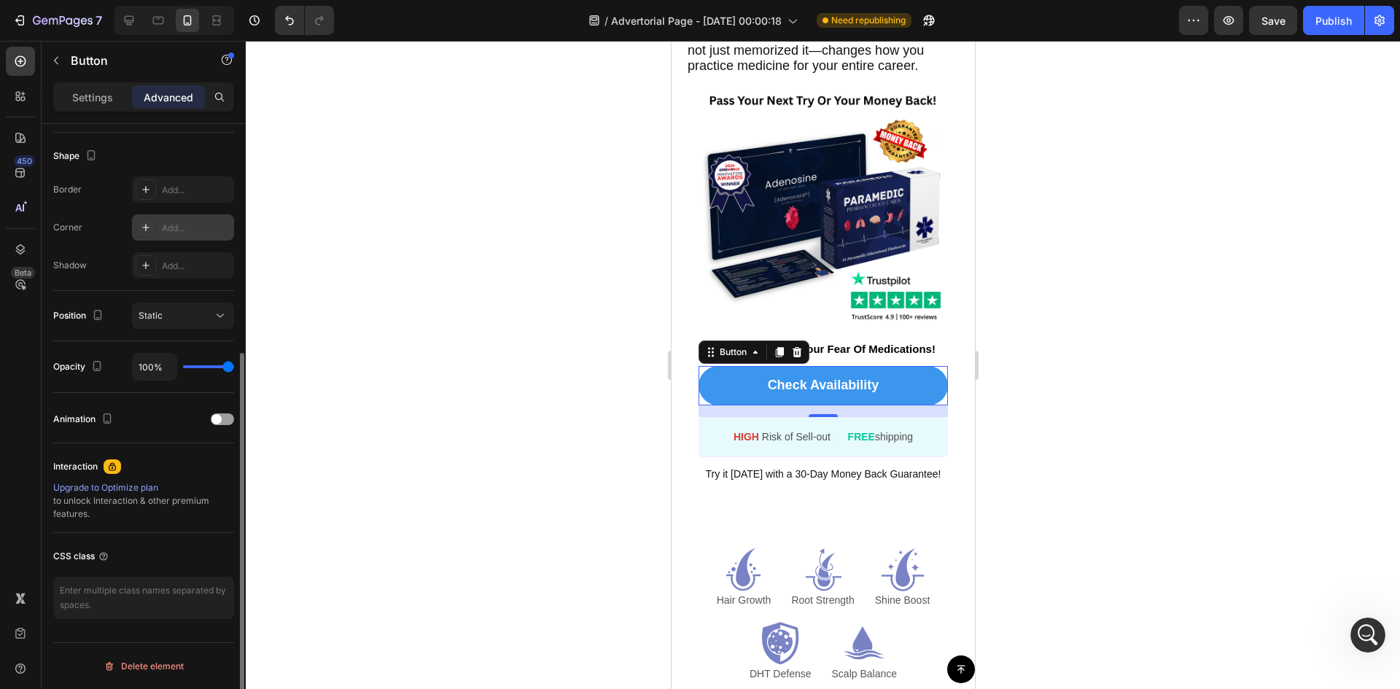
click at [186, 214] on div "Add..." at bounding box center [183, 227] width 102 height 26
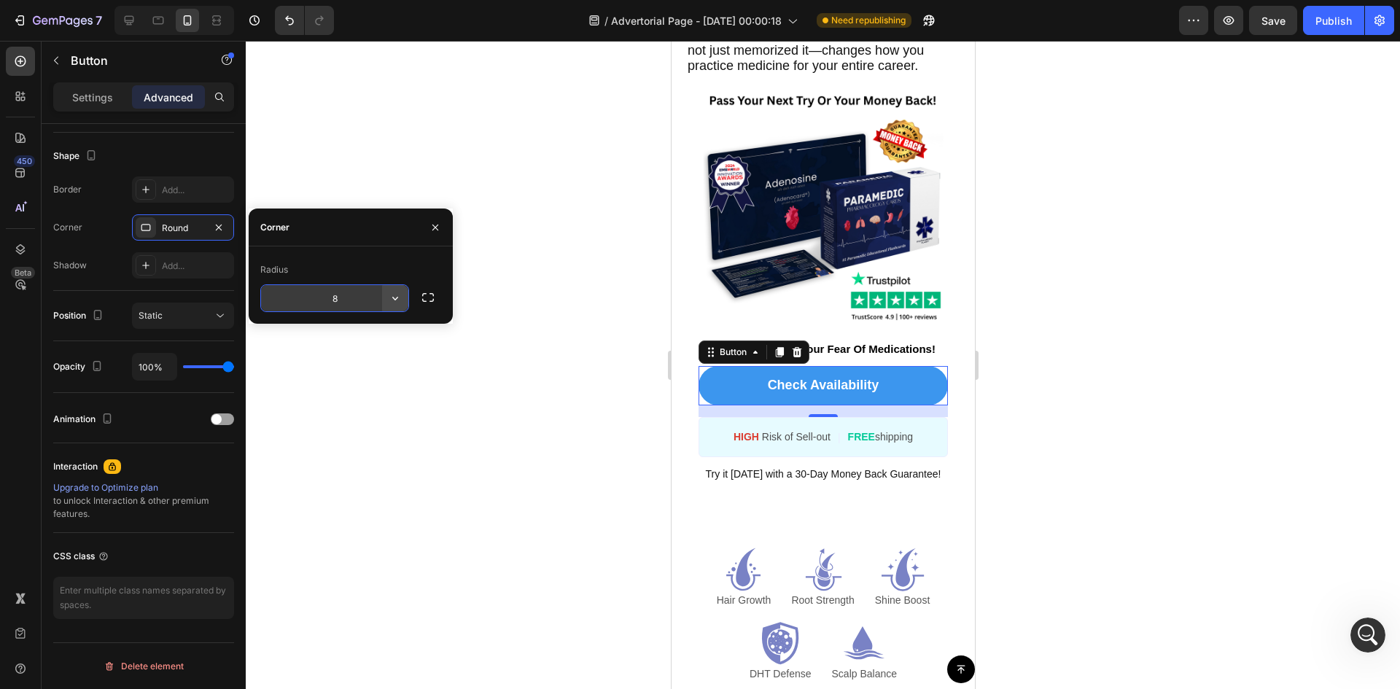
click at [405, 297] on button "button" at bounding box center [395, 298] width 26 height 26
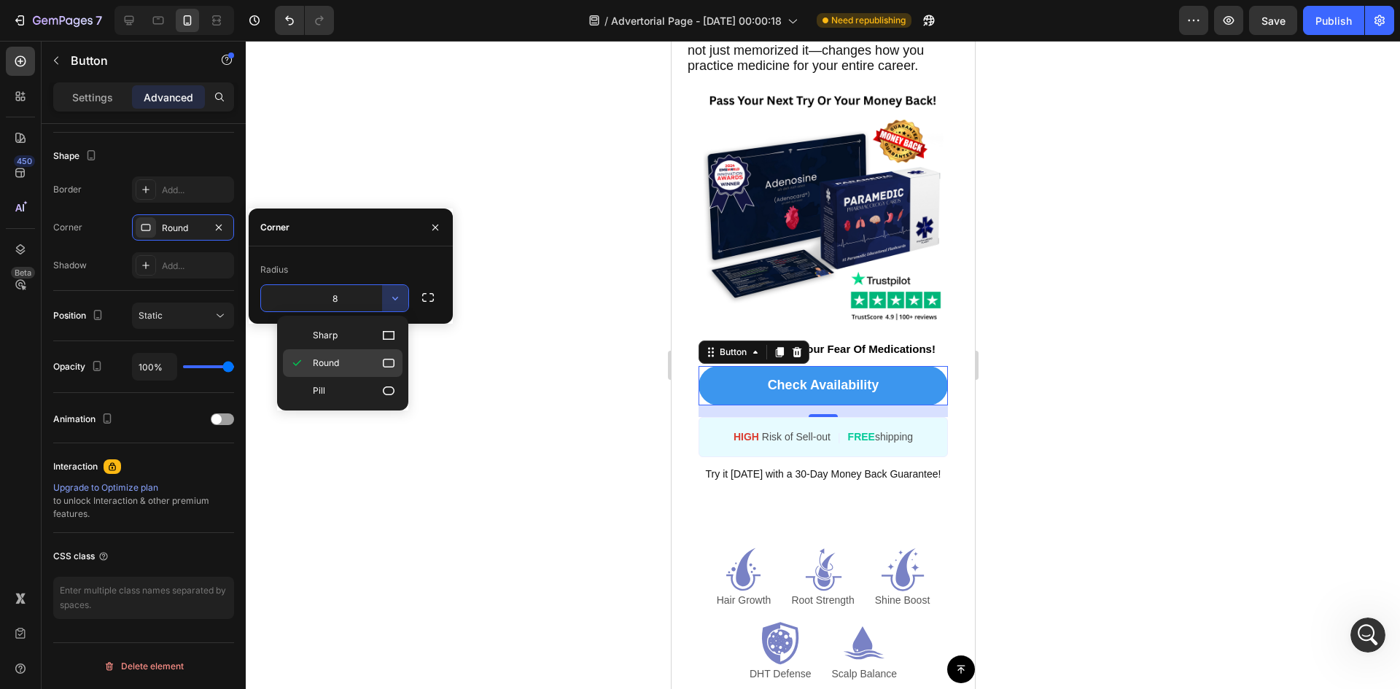
click at [395, 365] on icon at bounding box center [388, 363] width 15 height 15
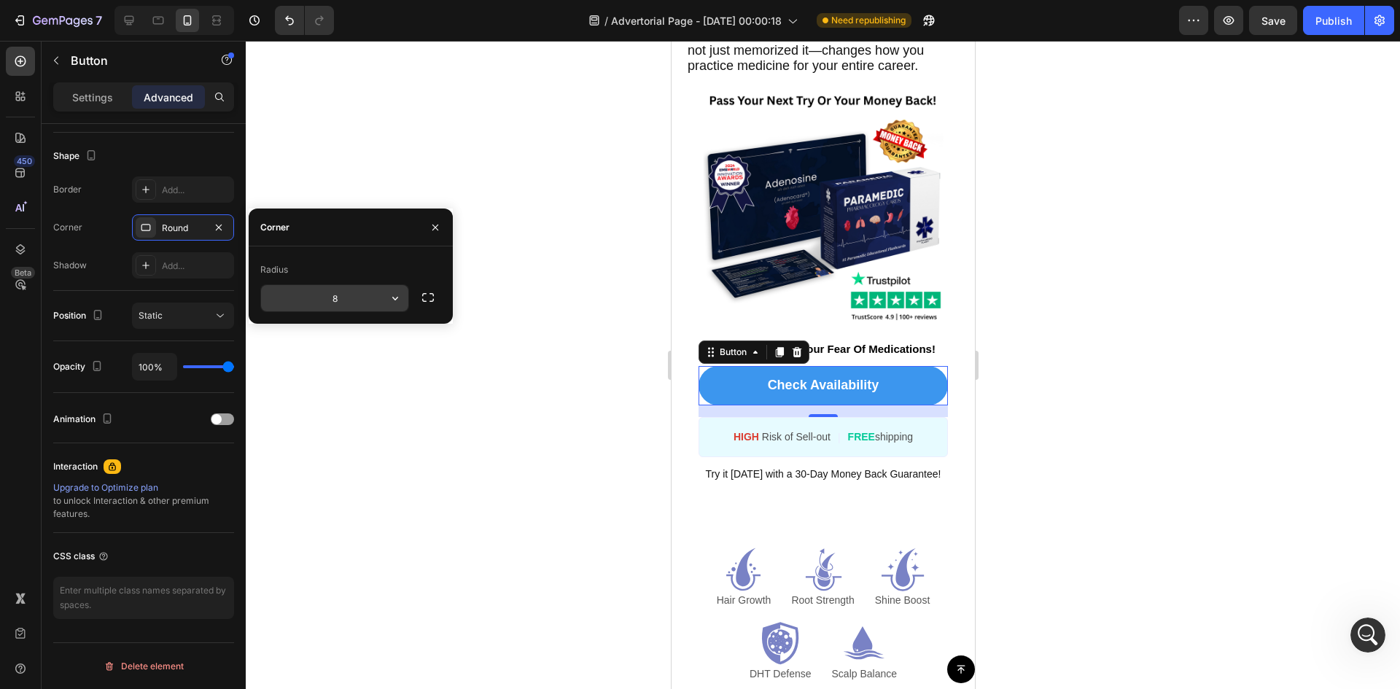
click at [357, 297] on input "8" at bounding box center [334, 298] width 147 height 26
type input "1"
click at [387, 266] on div "Radius" at bounding box center [350, 269] width 181 height 23
click at [418, 306] on button "button" at bounding box center [428, 297] width 26 height 26
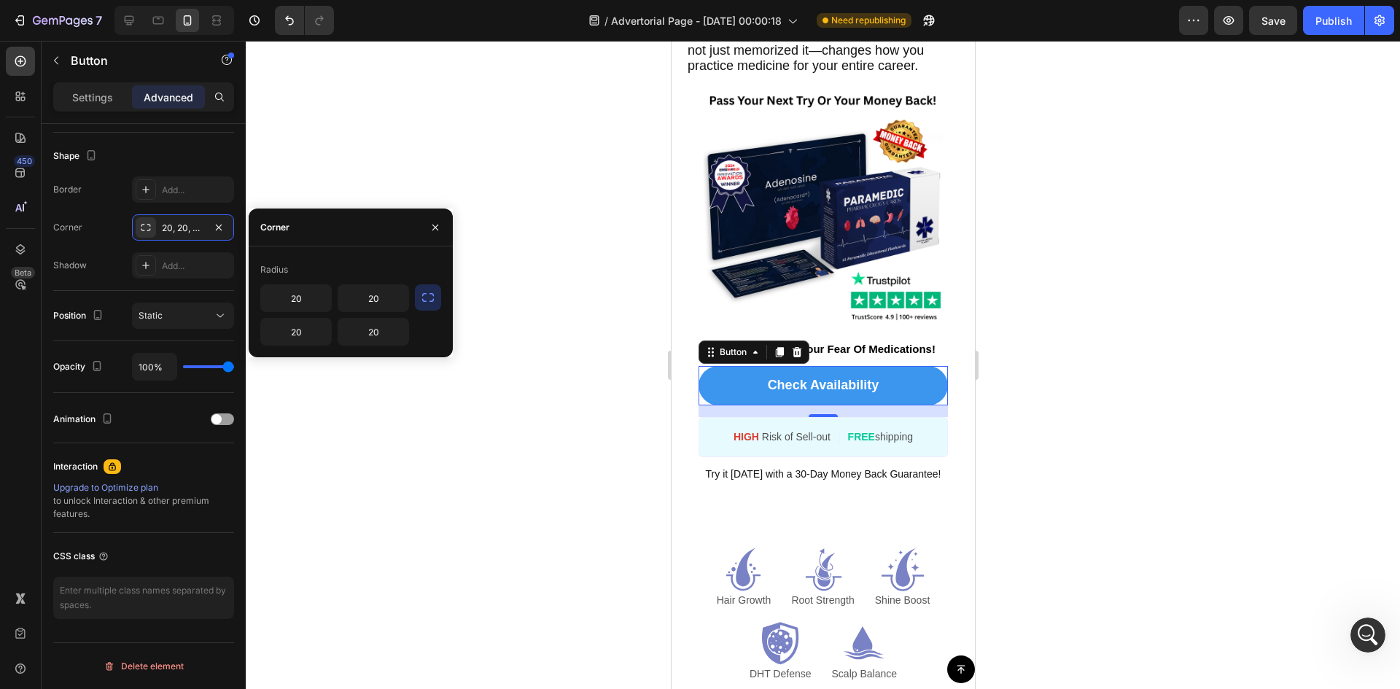
click at [428, 296] on icon "button" at bounding box center [428, 297] width 15 height 15
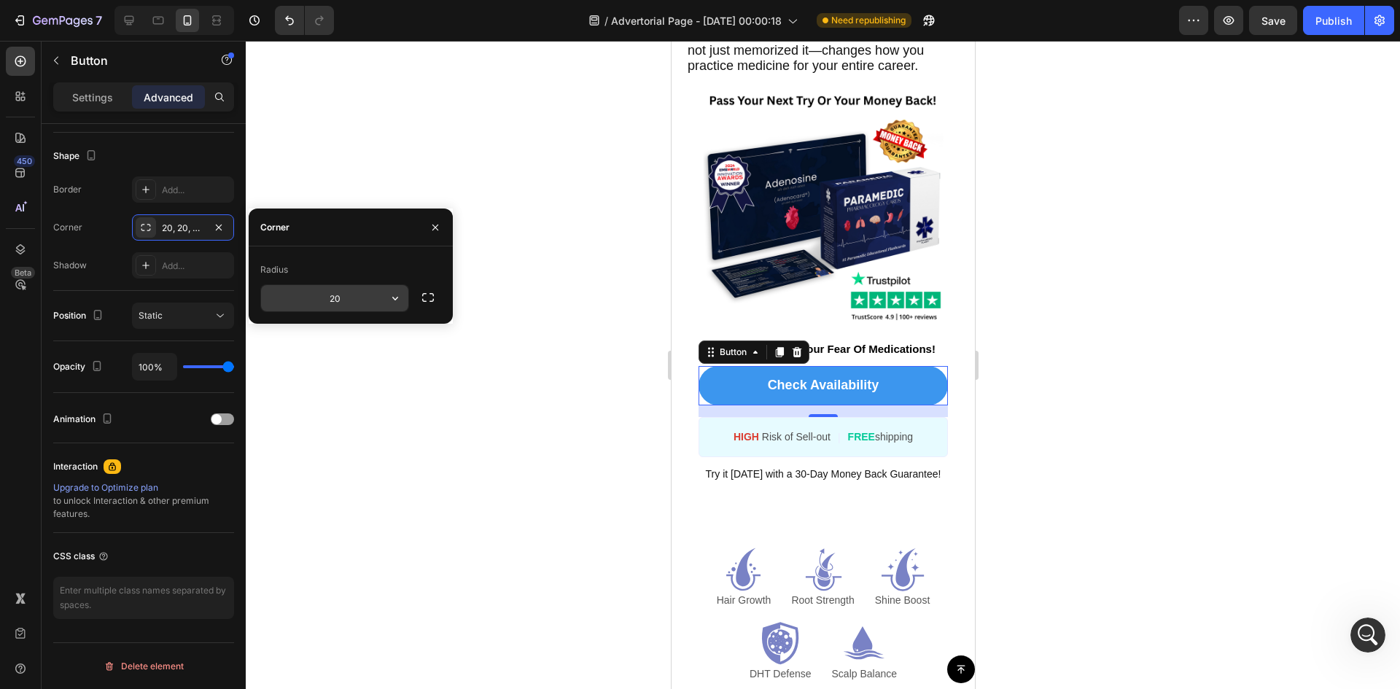
click at [342, 301] on input "20" at bounding box center [334, 298] width 147 height 26
click at [428, 271] on div "Radius" at bounding box center [350, 269] width 181 height 23
drag, startPoint x: 387, startPoint y: 309, endPoint x: 390, endPoint y: 302, distance: 7.9
click at [390, 302] on icon "button" at bounding box center [395, 298] width 15 height 15
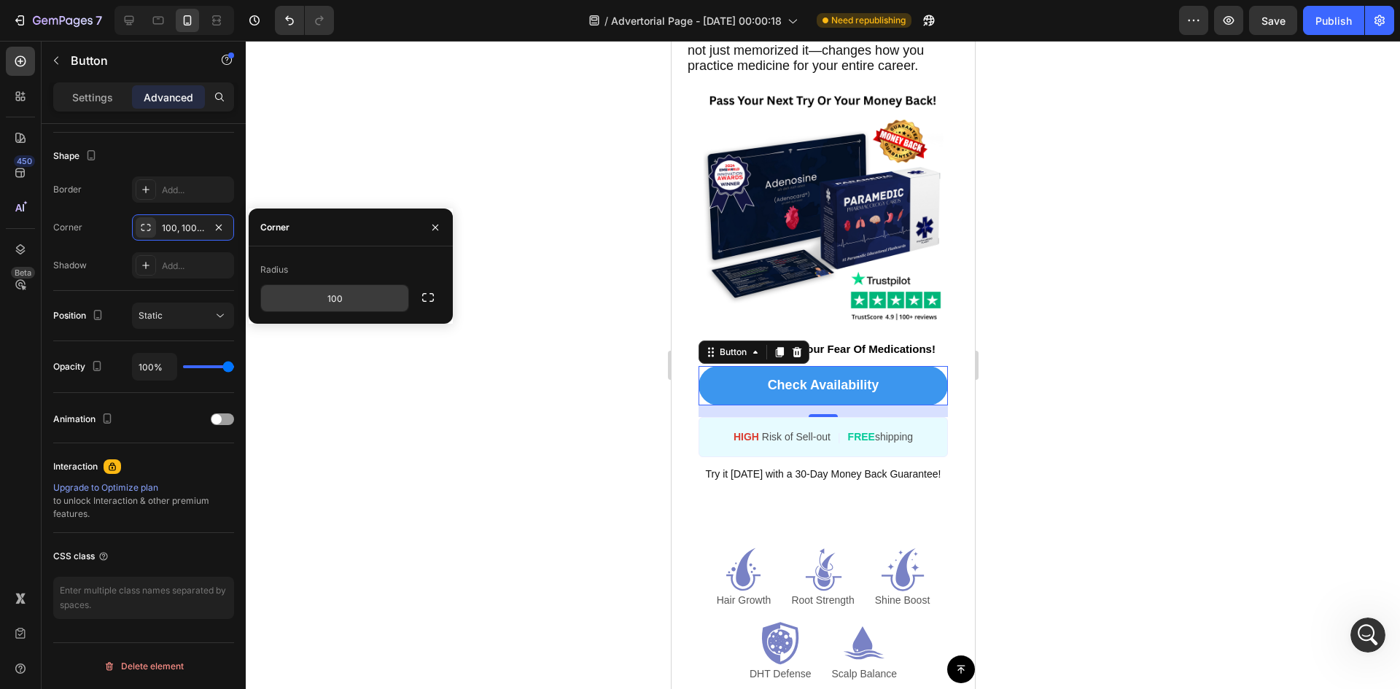
click at [388, 233] on div "Corner" at bounding box center [351, 228] width 204 height 38
click at [426, 227] on button "button" at bounding box center [435, 227] width 23 height 23
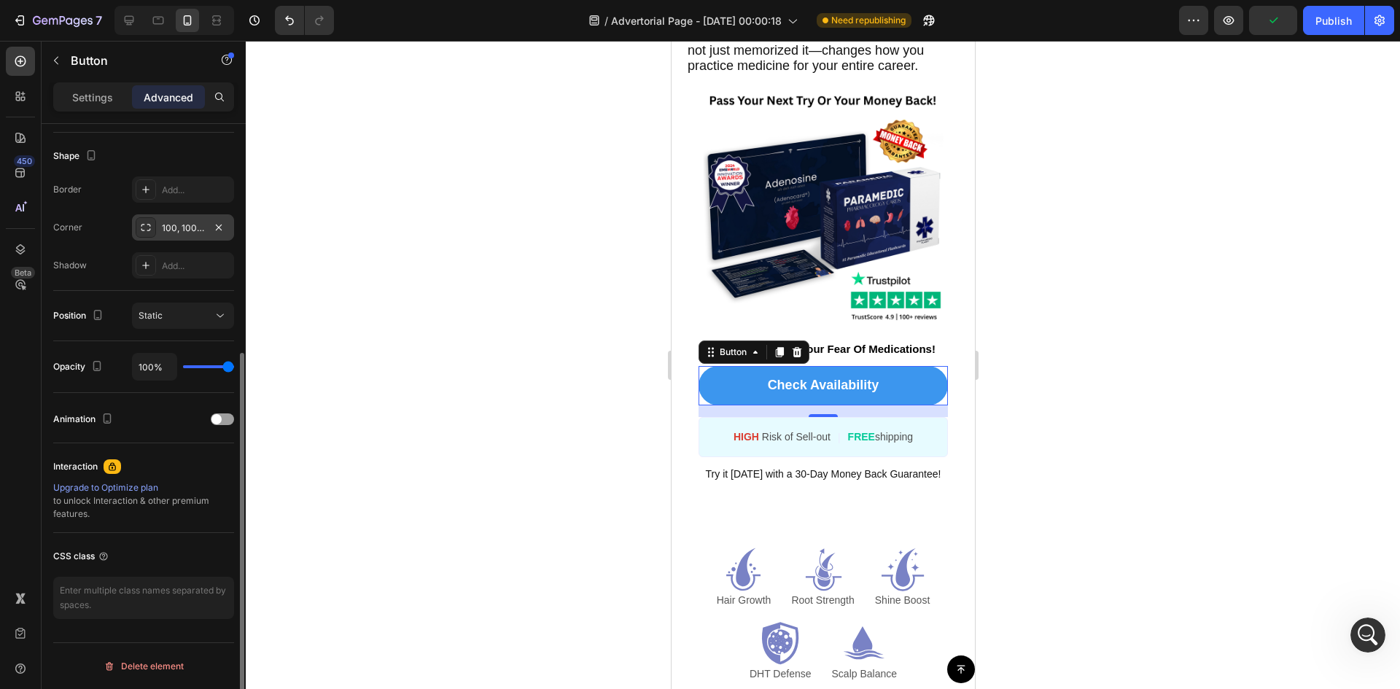
click at [186, 222] on div "100, 100, 100, 100" at bounding box center [183, 228] width 42 height 13
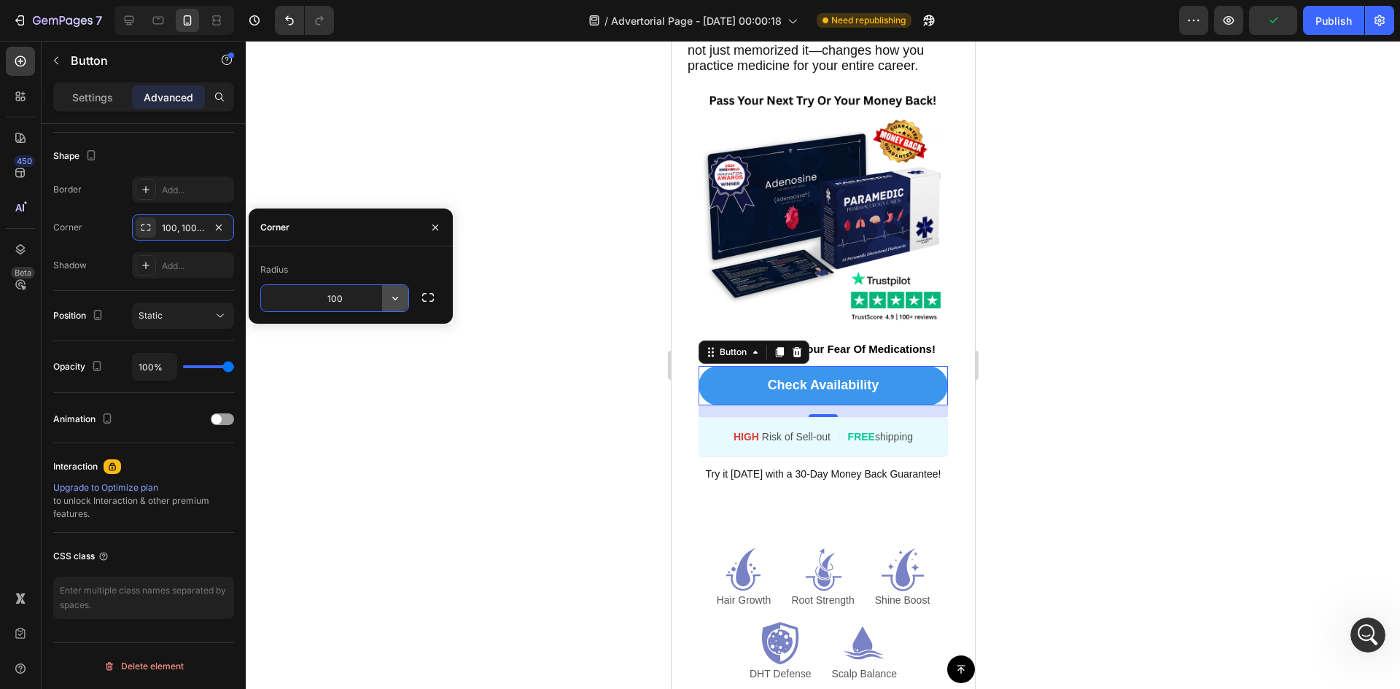
click at [392, 294] on icon "button" at bounding box center [395, 298] width 15 height 15
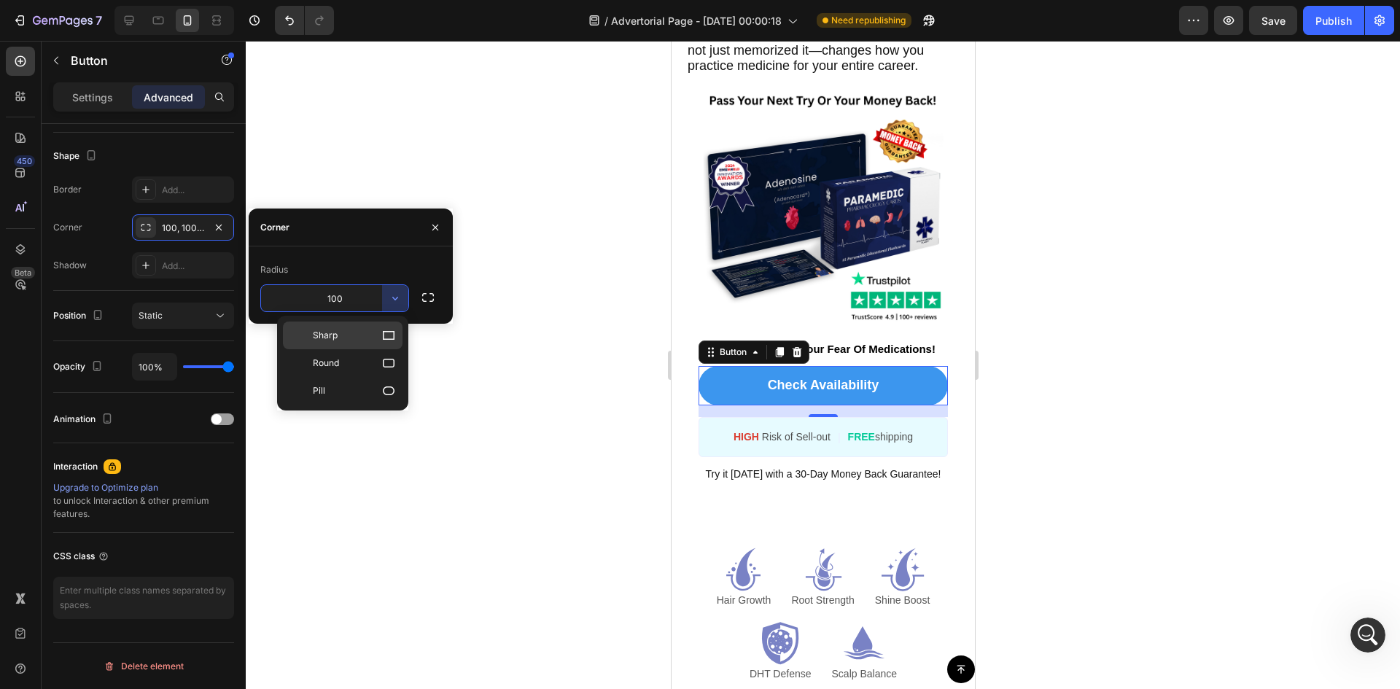
click at [372, 335] on p "Sharp" at bounding box center [354, 335] width 83 height 15
type input "0"
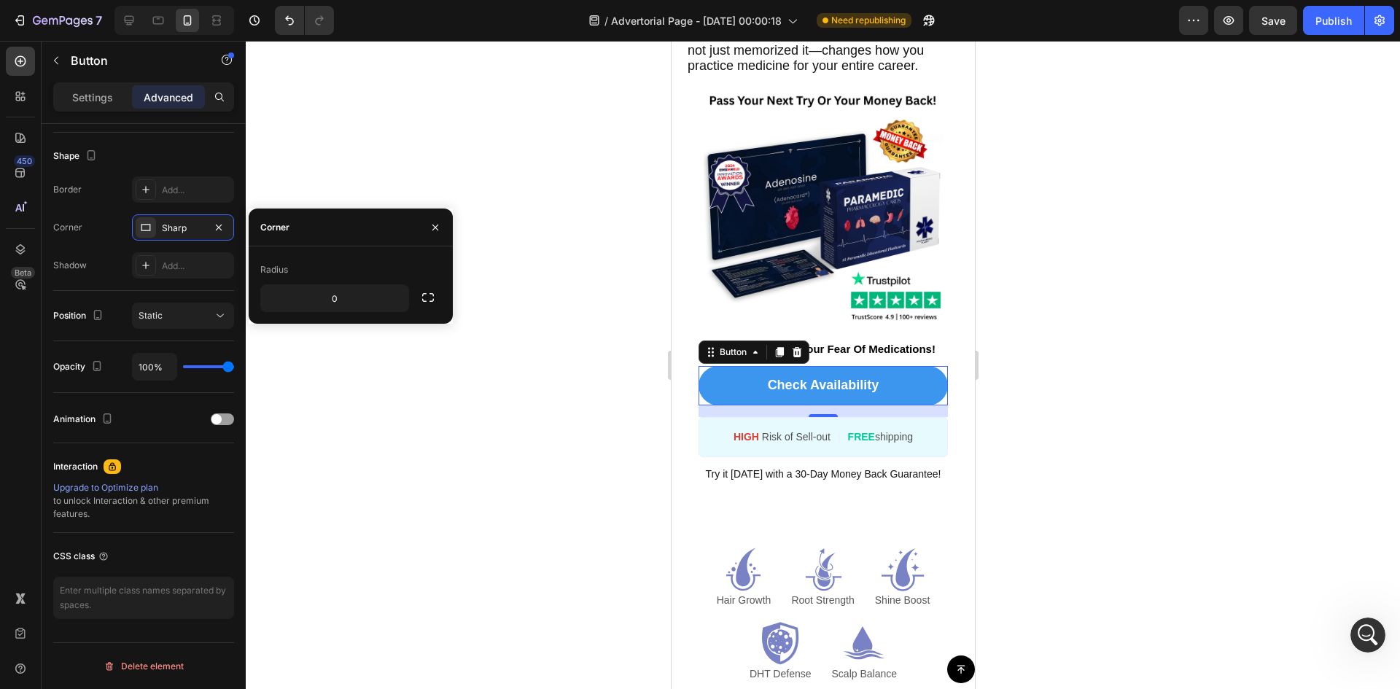
click at [469, 347] on div at bounding box center [823, 365] width 1154 height 648
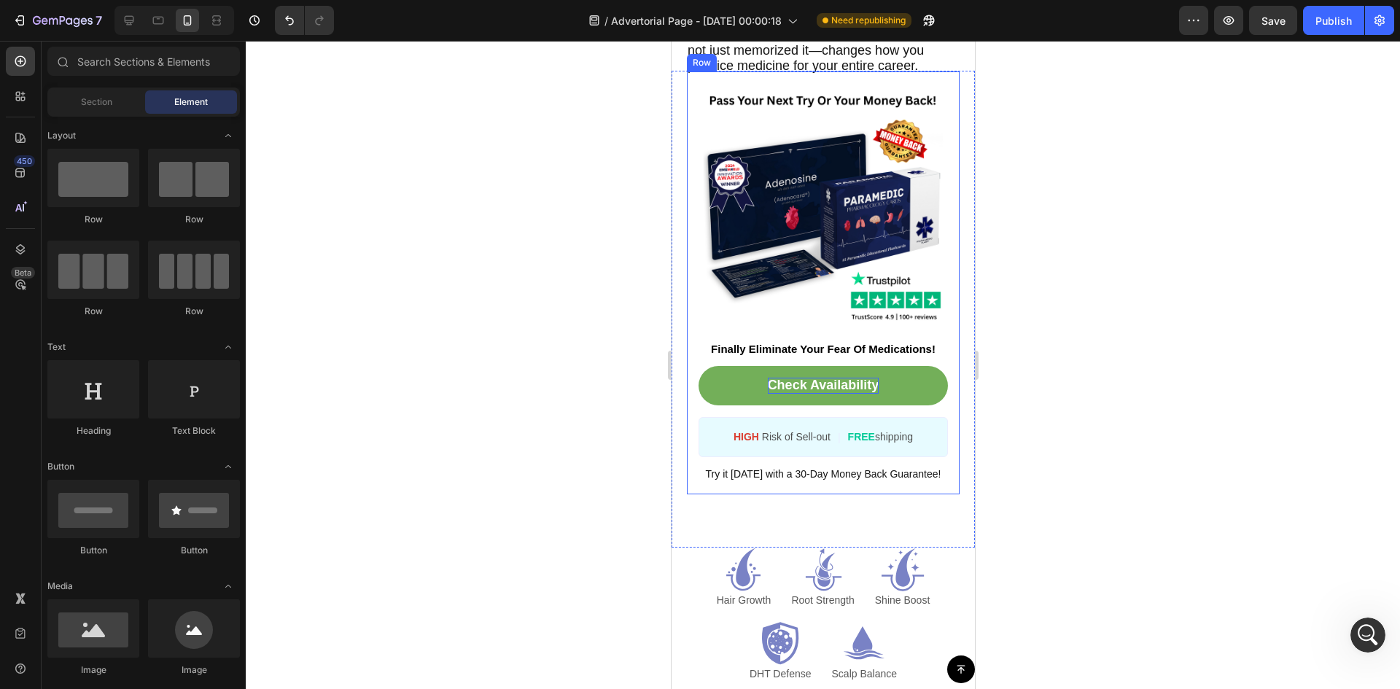
click at [767, 405] on link "Check Availability" at bounding box center [822, 385] width 249 height 39
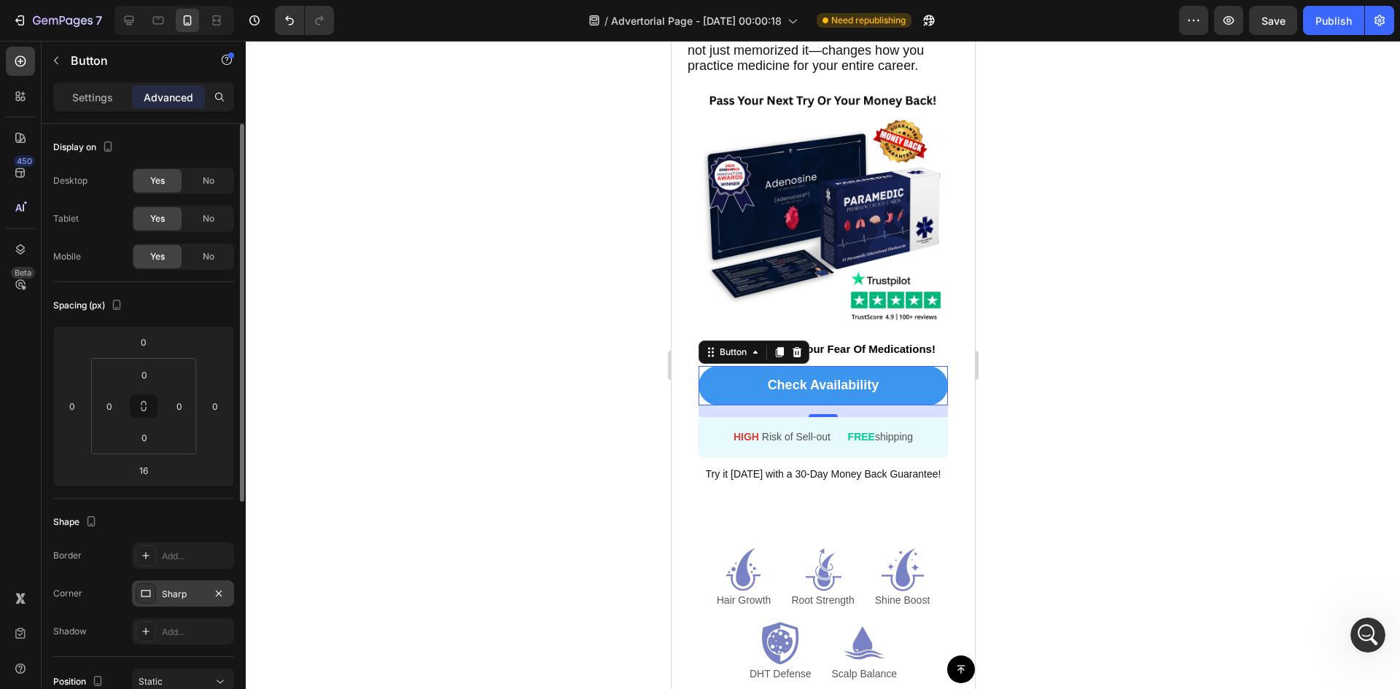
click at [183, 602] on div "Sharp" at bounding box center [183, 593] width 102 height 26
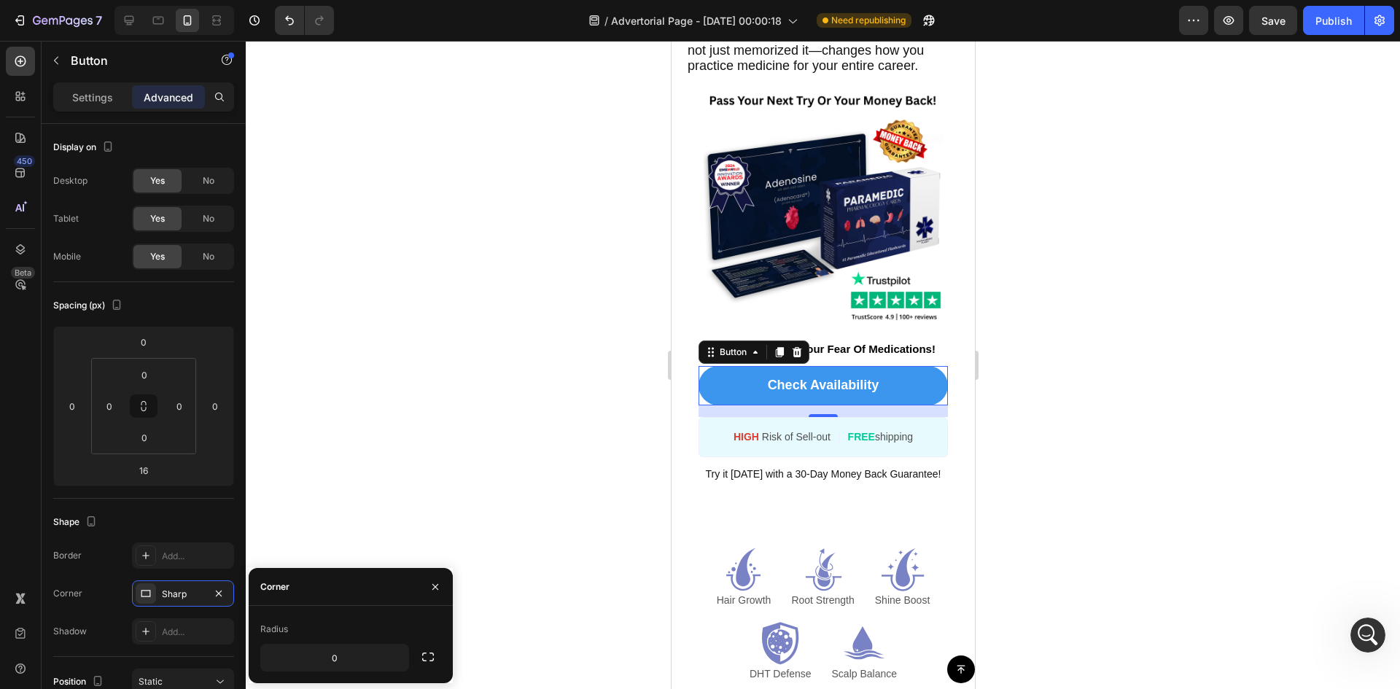
click at [347, 626] on div "Radius" at bounding box center [350, 629] width 181 height 23
click at [286, 590] on div "Corner" at bounding box center [274, 586] width 29 height 13
click at [211, 592] on button "button" at bounding box center [218, 593] width 17 height 17
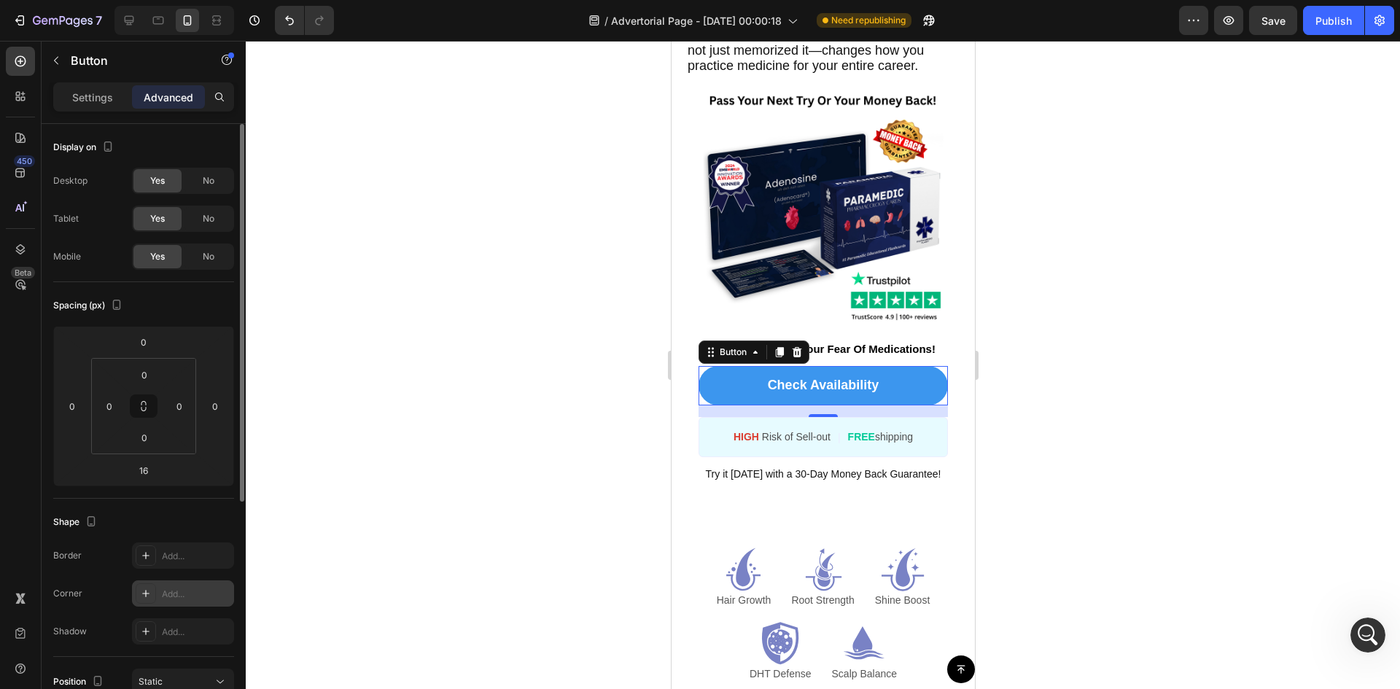
click at [155, 595] on div at bounding box center [146, 593] width 20 height 20
type input "8"
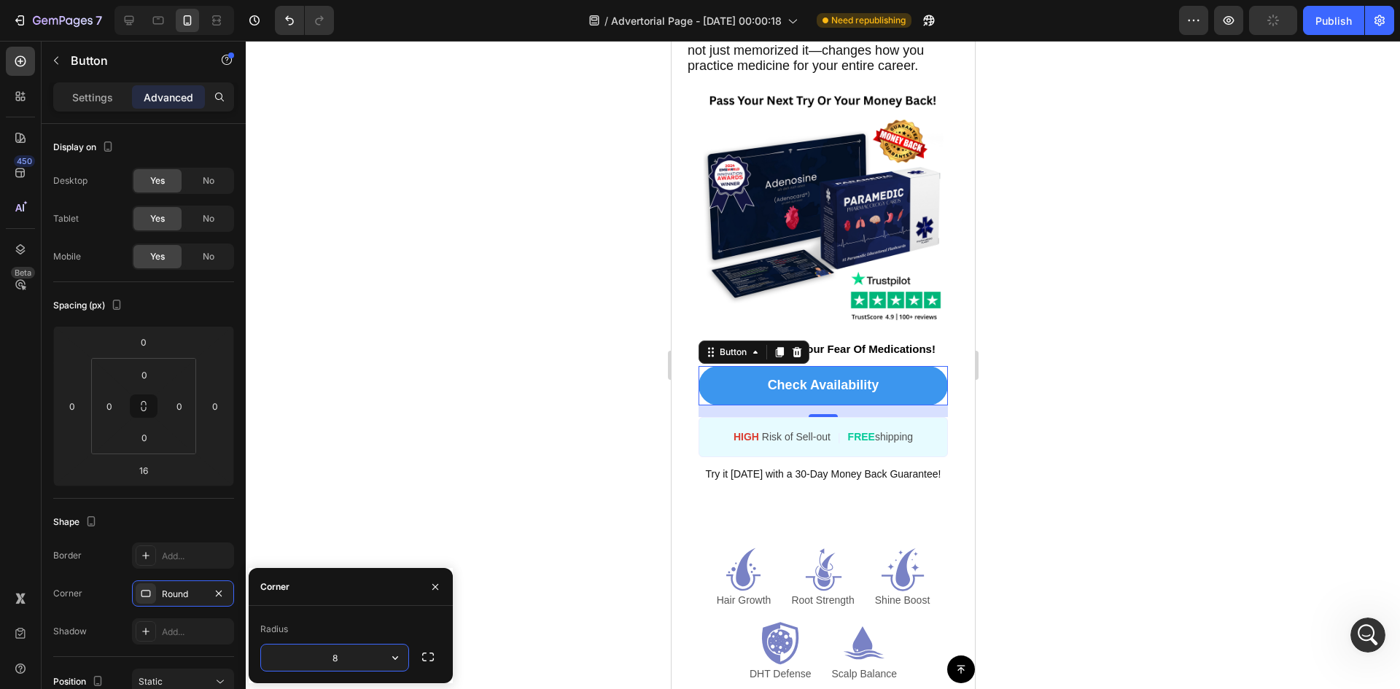
click at [331, 651] on input "8" at bounding box center [334, 658] width 147 height 26
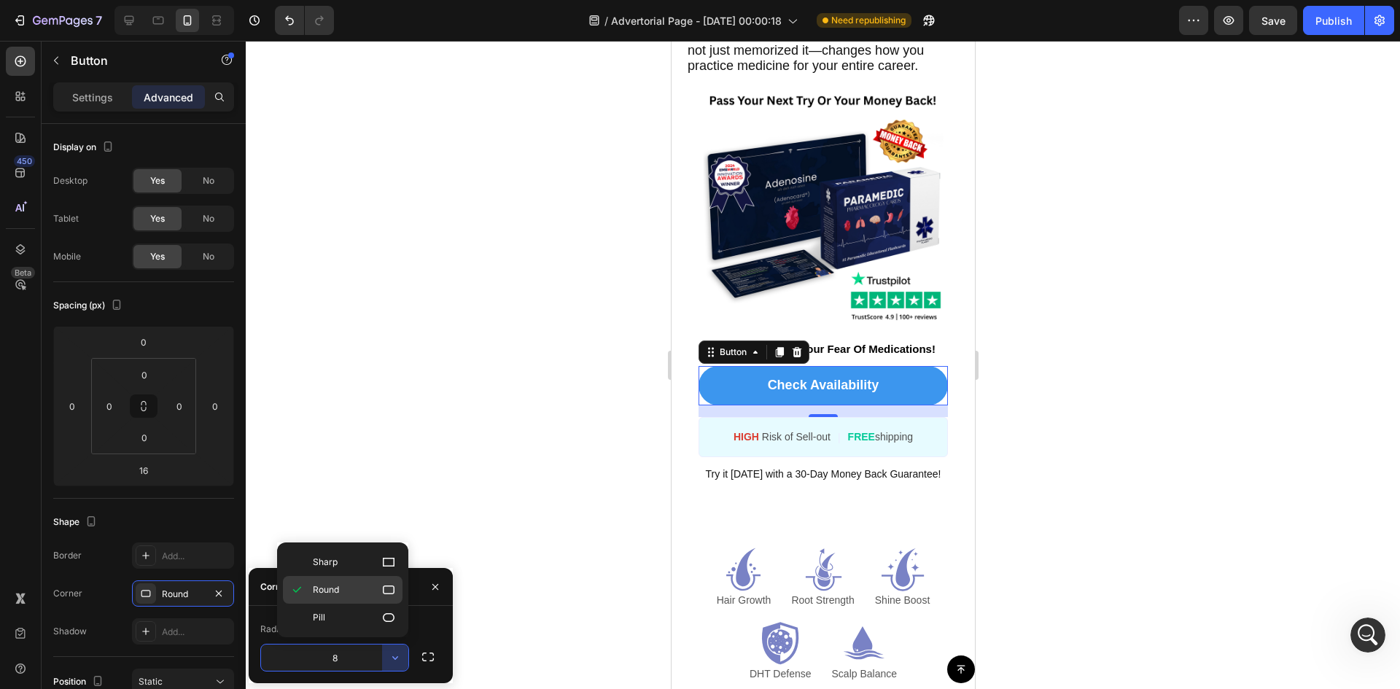
click at [375, 593] on p "Round" at bounding box center [354, 590] width 83 height 15
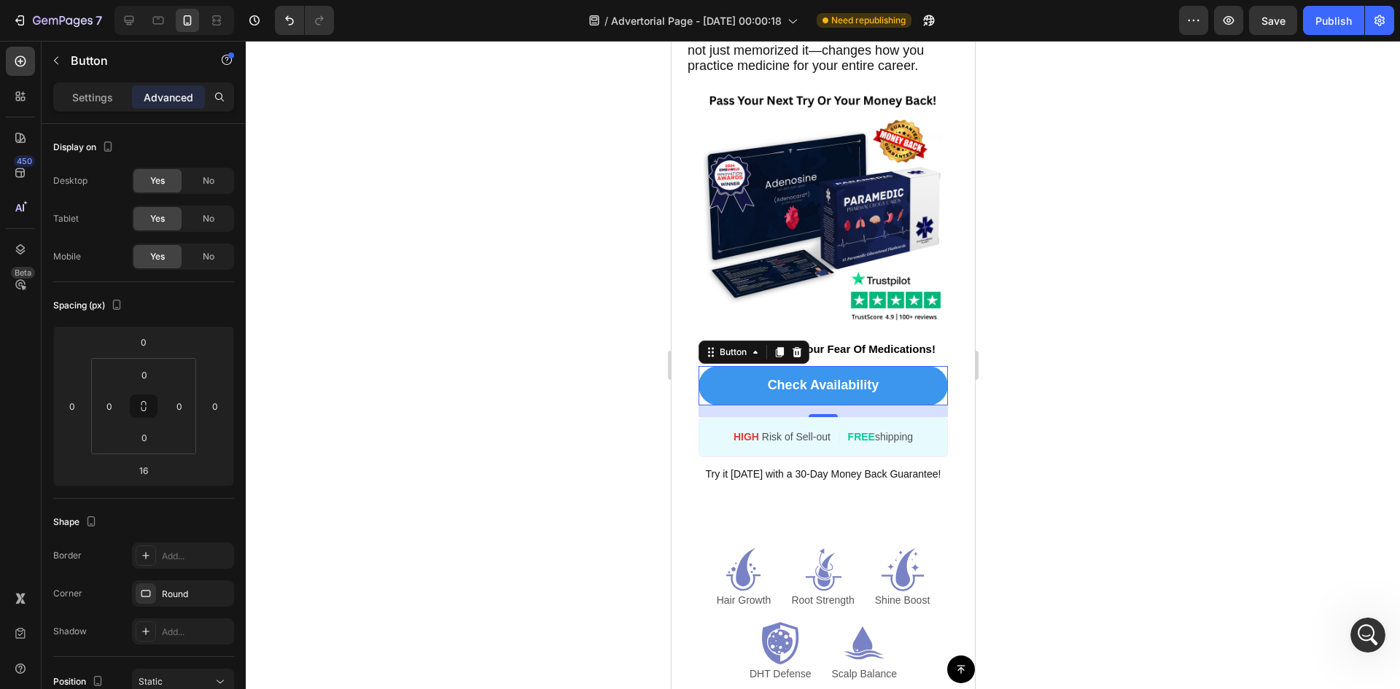
click at [385, 414] on div at bounding box center [823, 365] width 1154 height 648
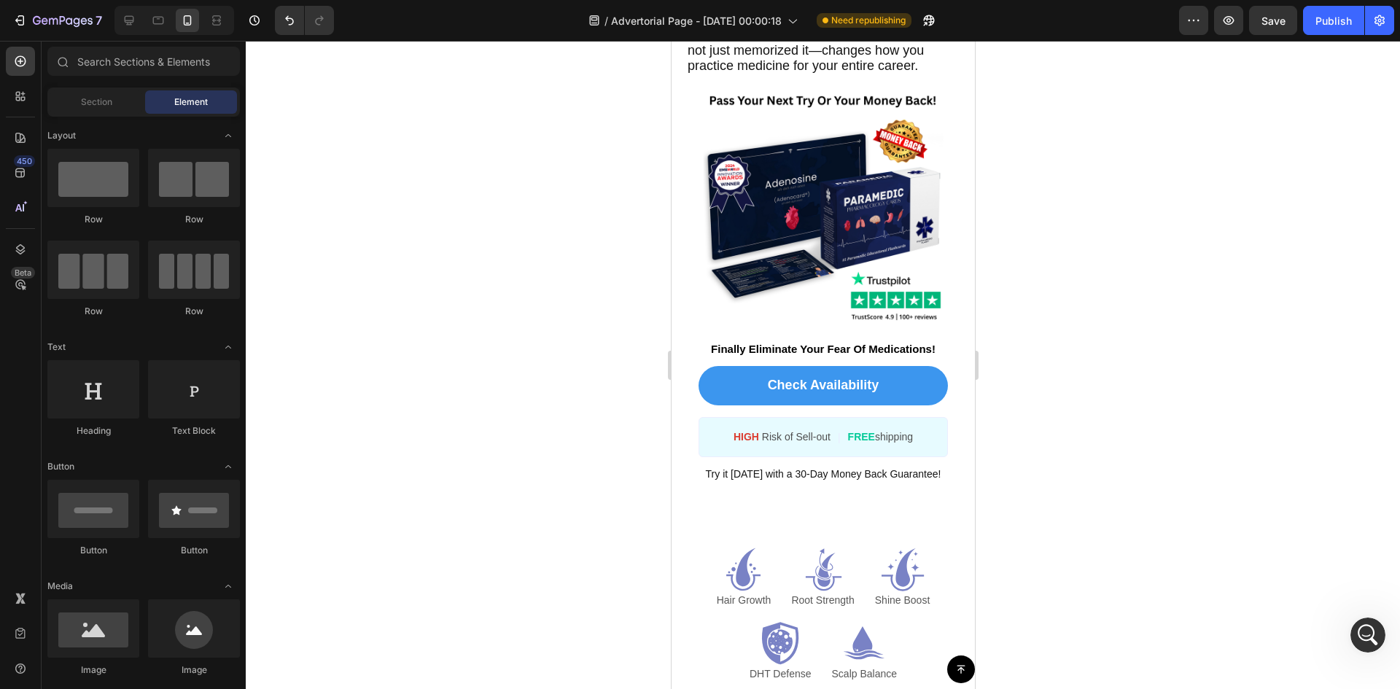
click at [1181, 358] on div at bounding box center [823, 365] width 1154 height 648
click at [930, 455] on div "HIGH Risk of Sell-out Text Block | Text Block FREE shipping Text Block Row" at bounding box center [822, 437] width 249 height 40
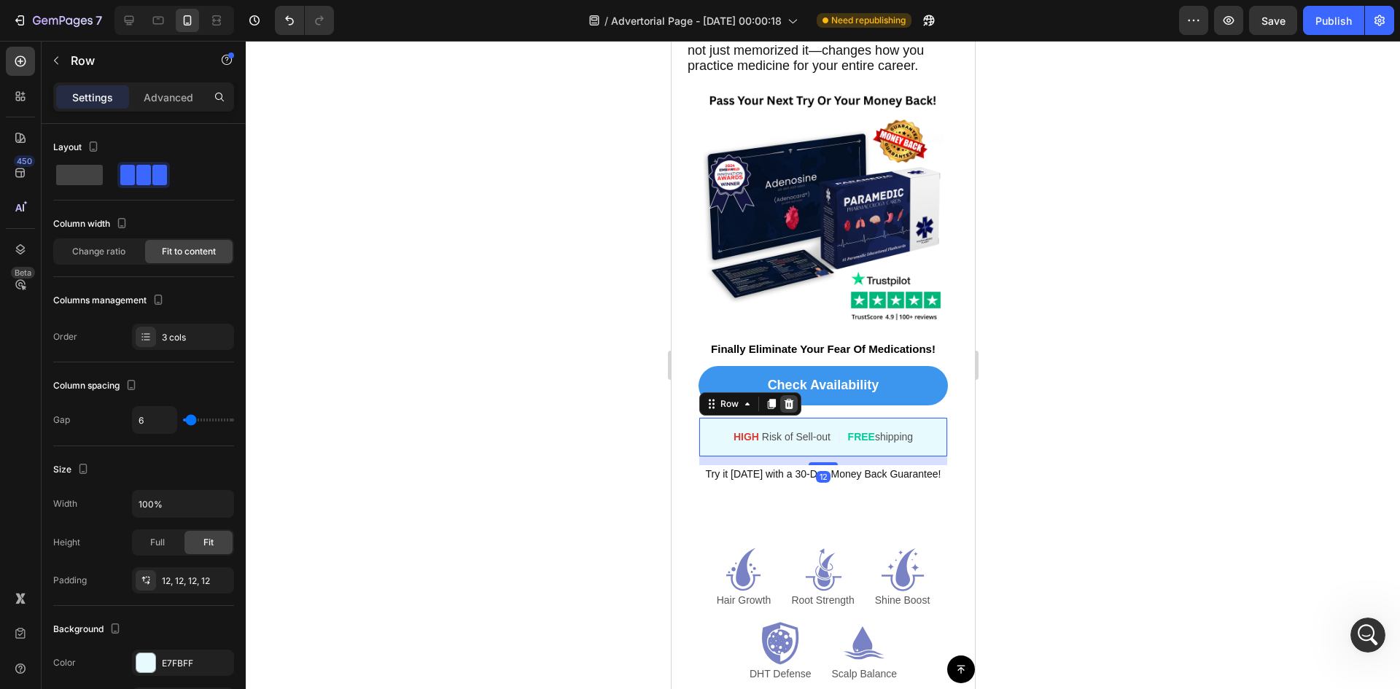
click at [790, 409] on icon at bounding box center [788, 404] width 9 height 10
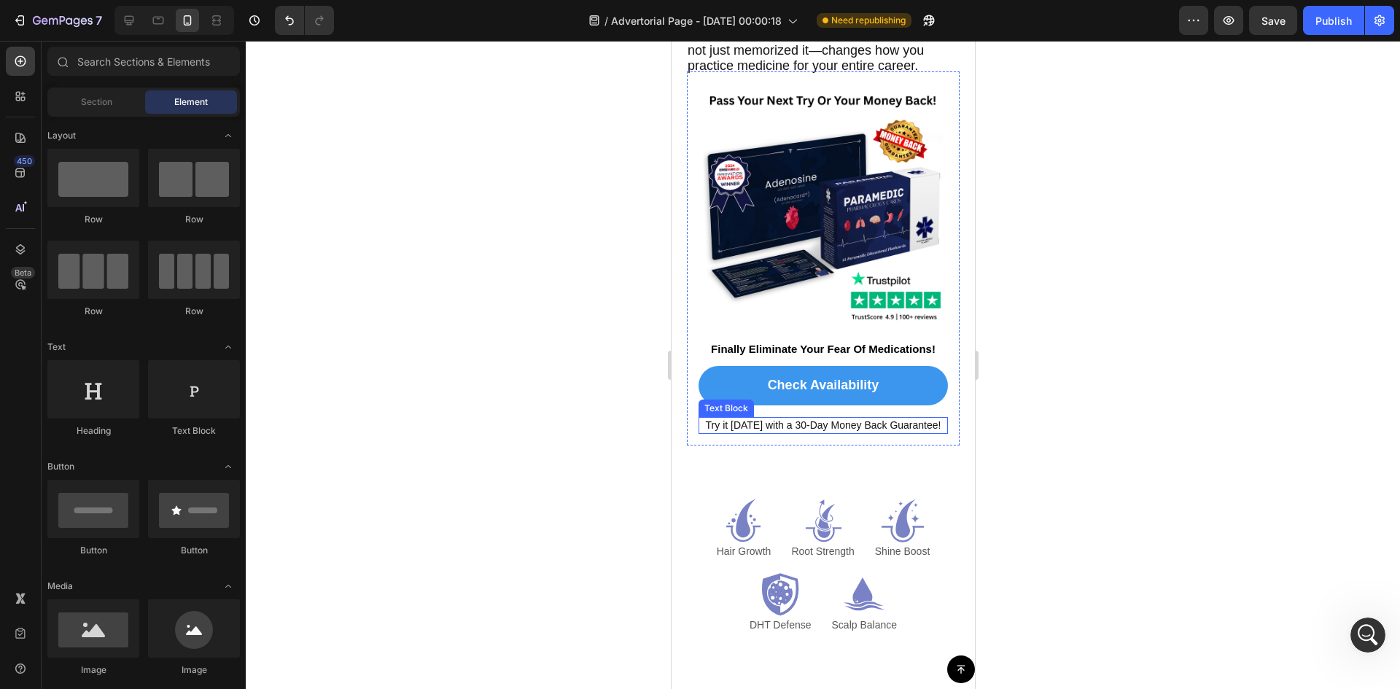
click at [882, 431] on span "Try it [DATE] with a 30-Day Money Back Guarantee!" at bounding box center [823, 425] width 236 height 12
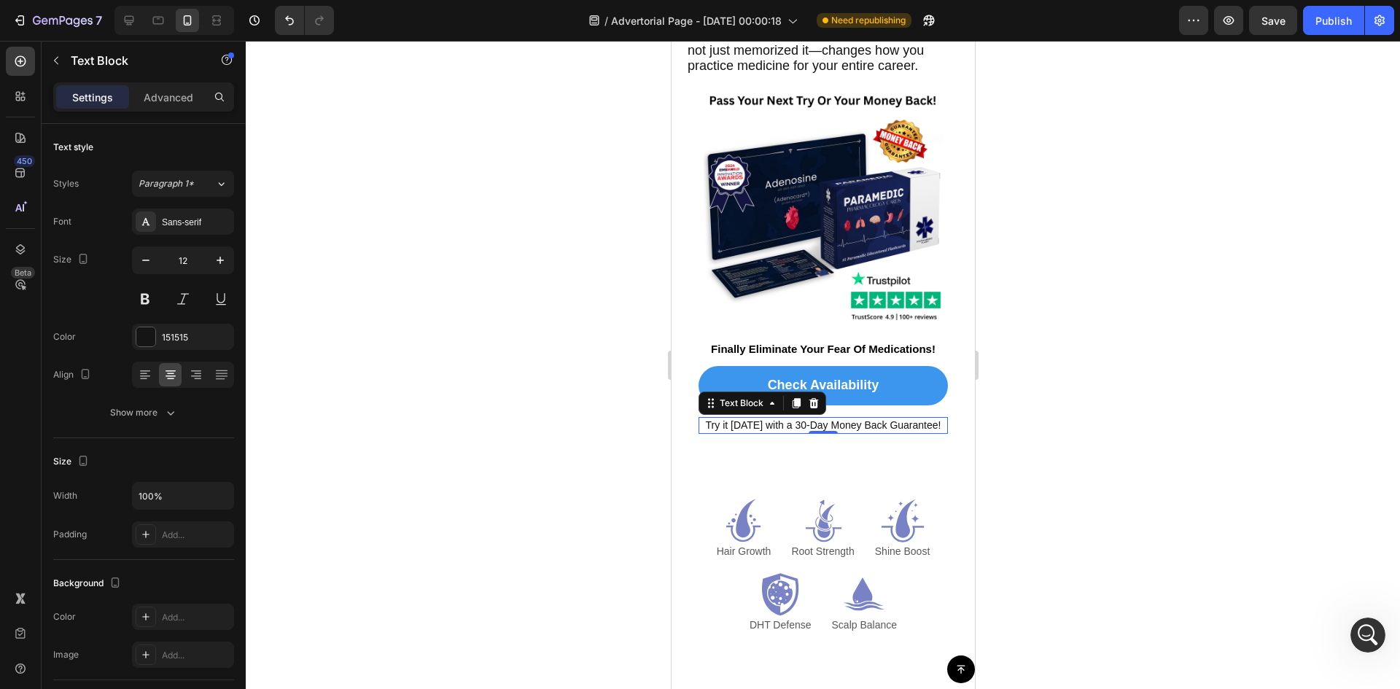
click at [882, 431] on span "Try it [DATE] with a 30-Day Money Back Guarantee!" at bounding box center [823, 425] width 236 height 12
click at [1094, 445] on div at bounding box center [823, 365] width 1154 height 648
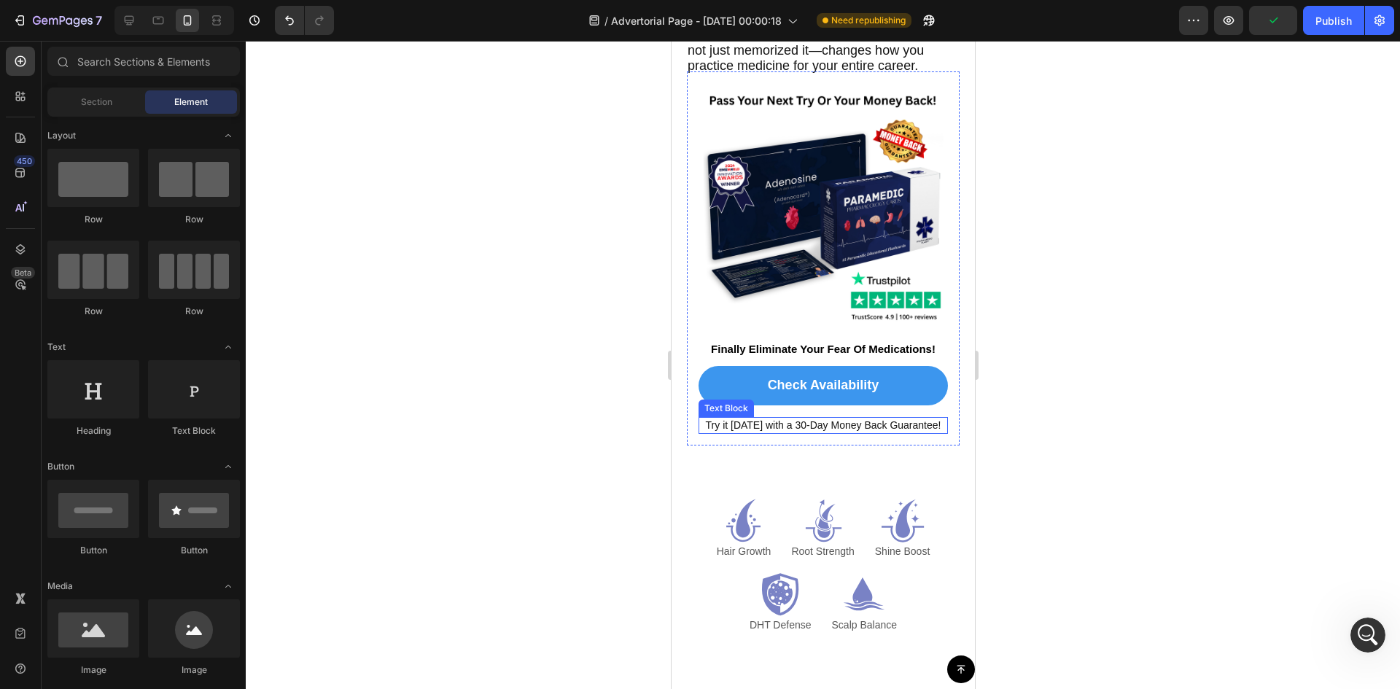
click at [895, 432] on p "Try it [DATE] with a 30-Day Money Back Guarantee!" at bounding box center [822, 426] width 246 height 14
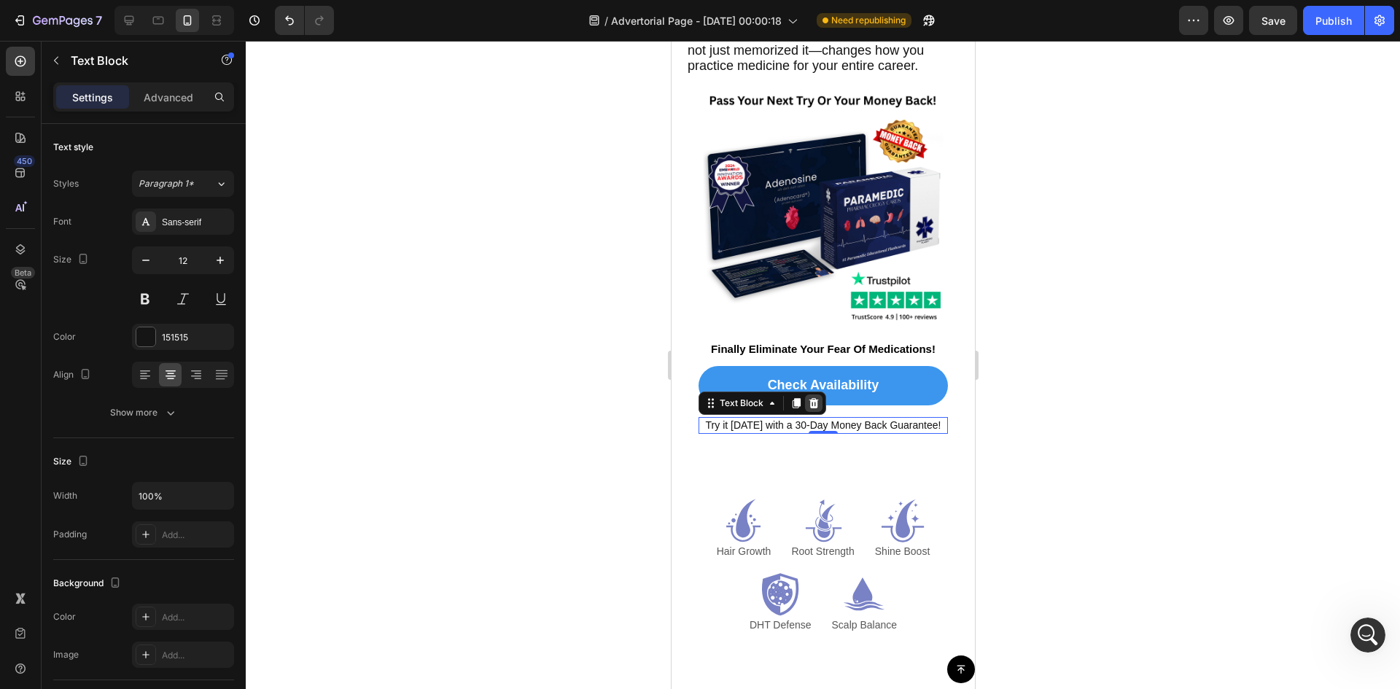
click at [821, 412] on div at bounding box center [812, 402] width 17 height 17
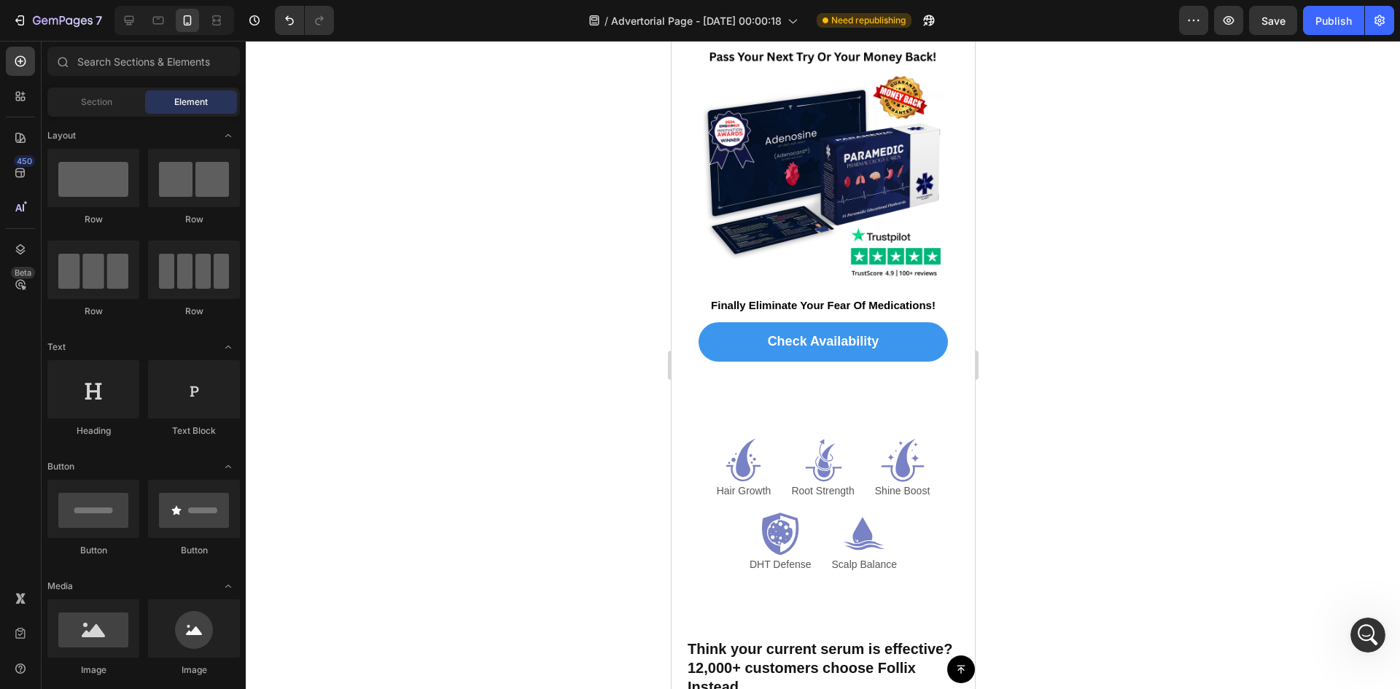
scroll to position [6684, 0]
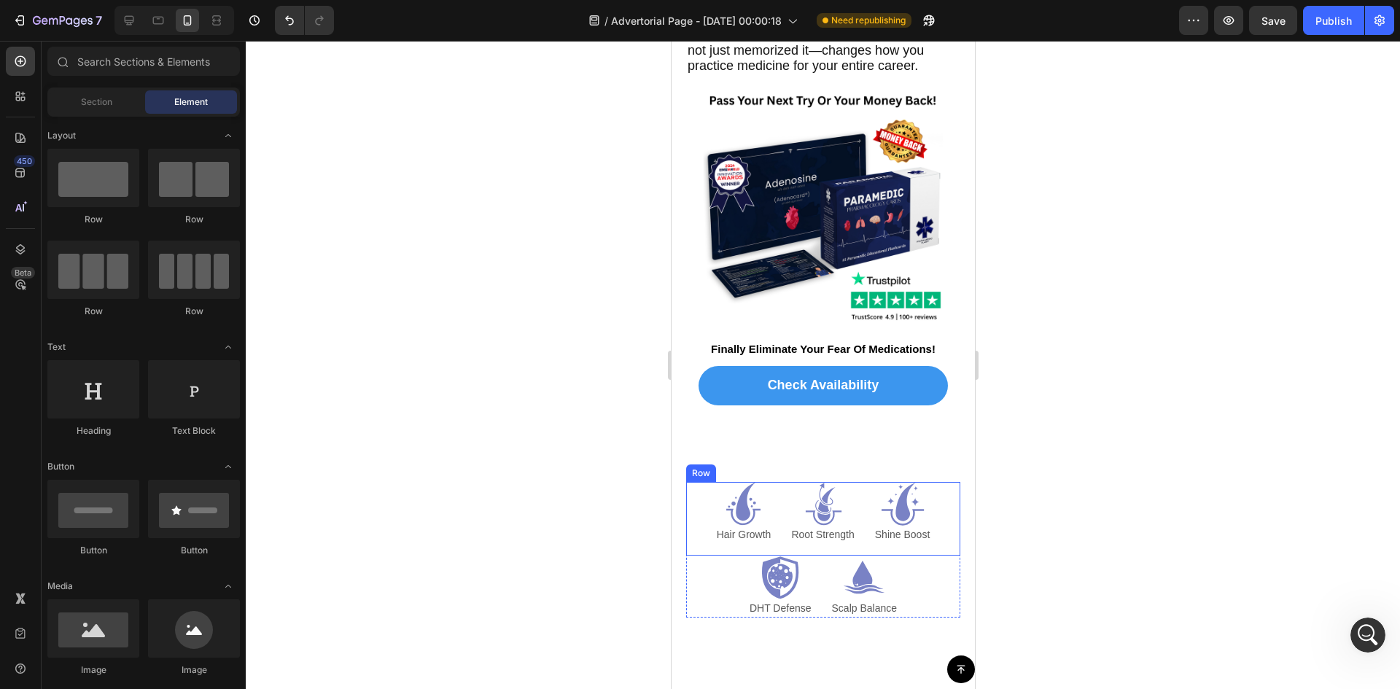
click at [857, 546] on div "Icon Hair Growth Text Block Icon Root Strength Text Block Icon Shine Boost Text…" at bounding box center [822, 519] width 274 height 74
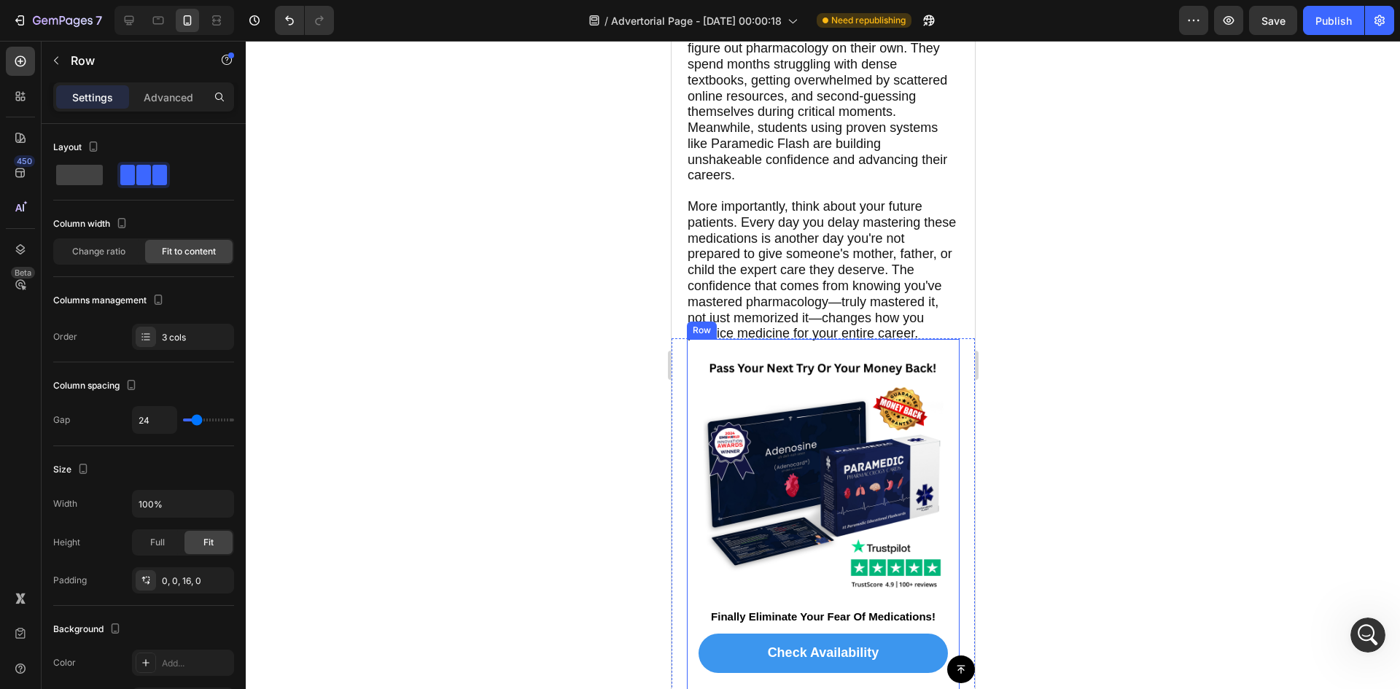
scroll to position [366, 0]
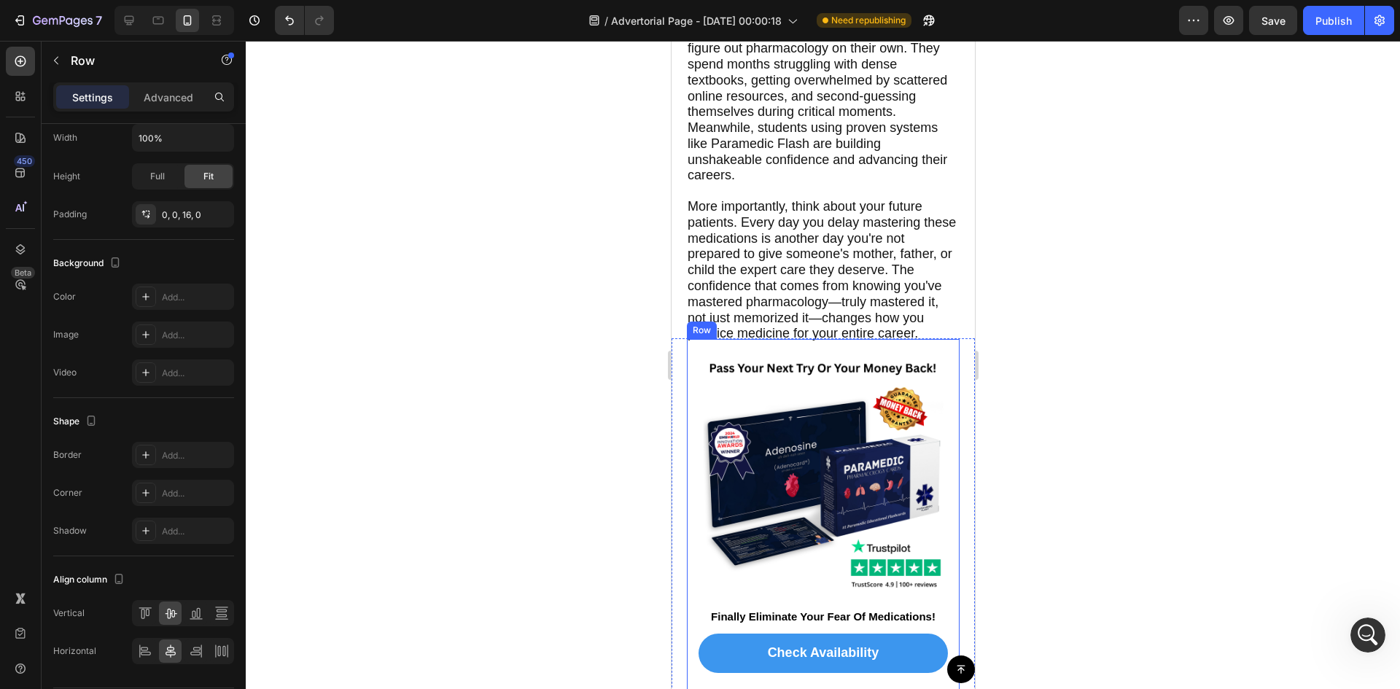
click at [941, 427] on div "Image Finally Eliminate Your Fear Of Medications! Text Block Check Availability…" at bounding box center [822, 517] width 274 height 359
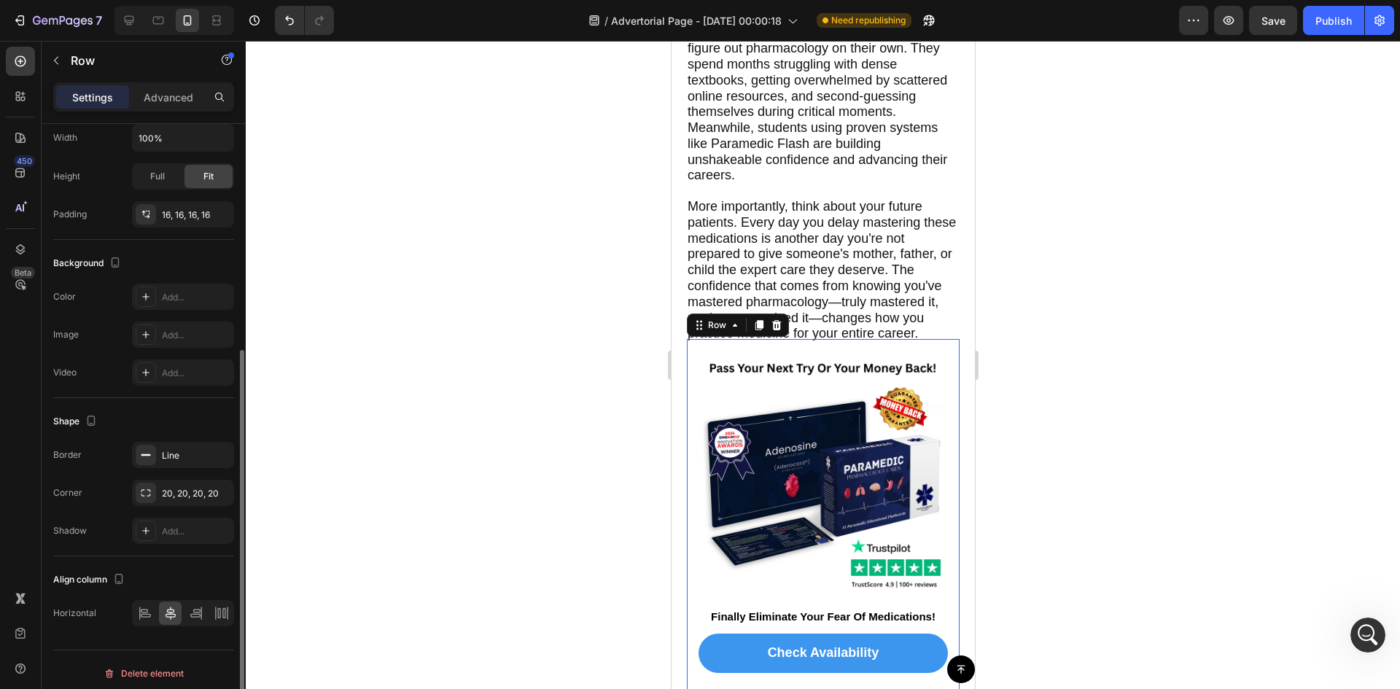
drag, startPoint x: 194, startPoint y: 95, endPoint x: 166, endPoint y: 176, distance: 85.8
click at [191, 95] on div "Advanced" at bounding box center [168, 96] width 73 height 23
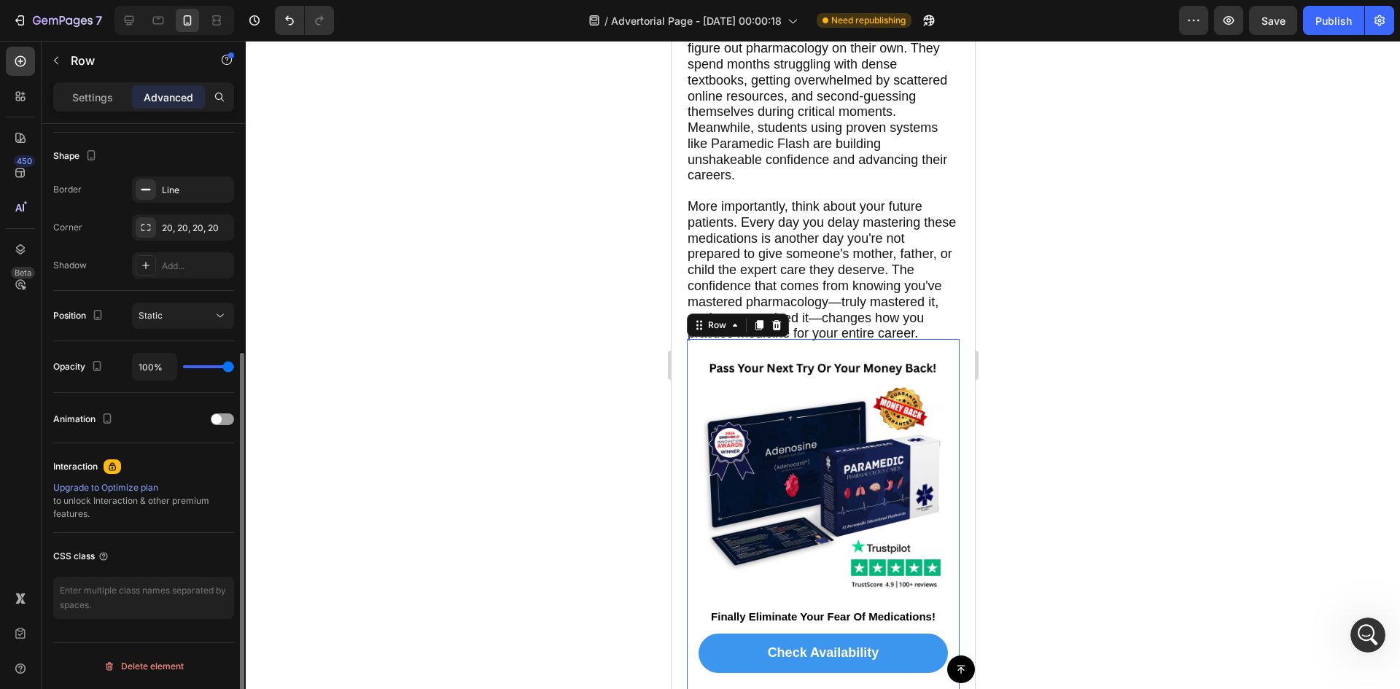
scroll to position [0, 0]
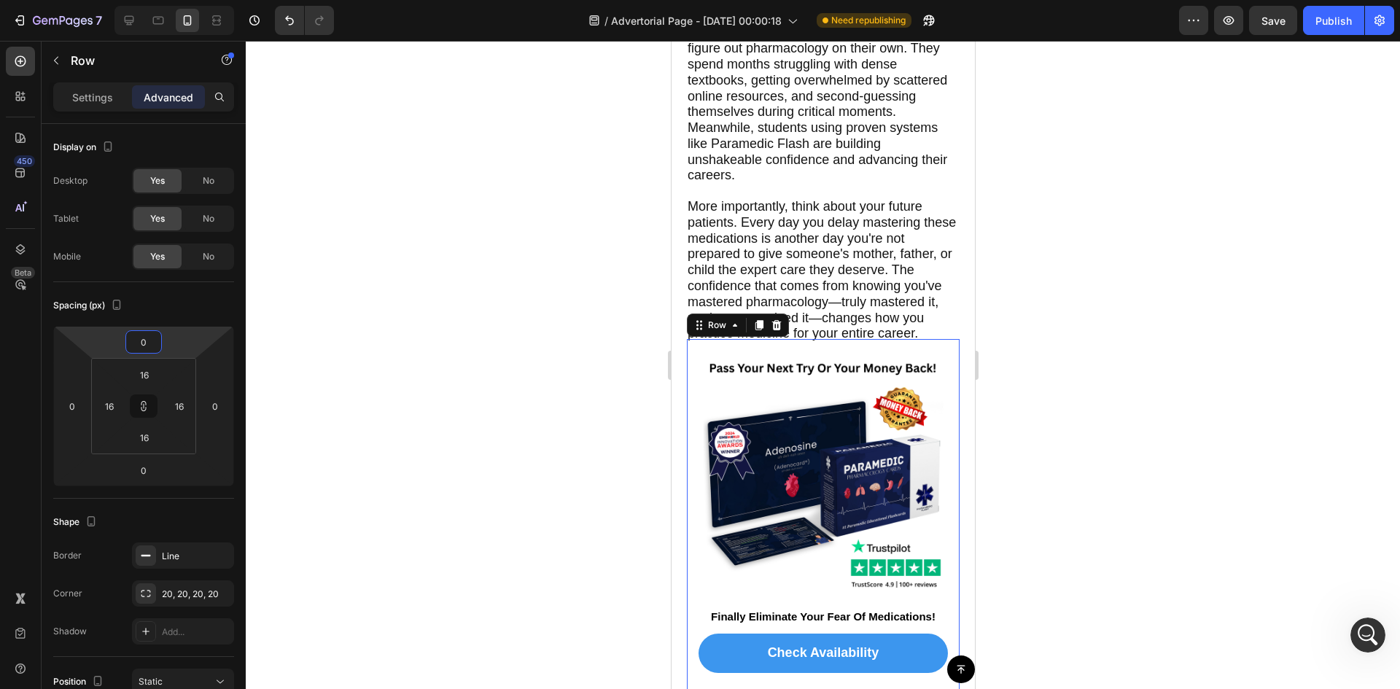
type input "6"
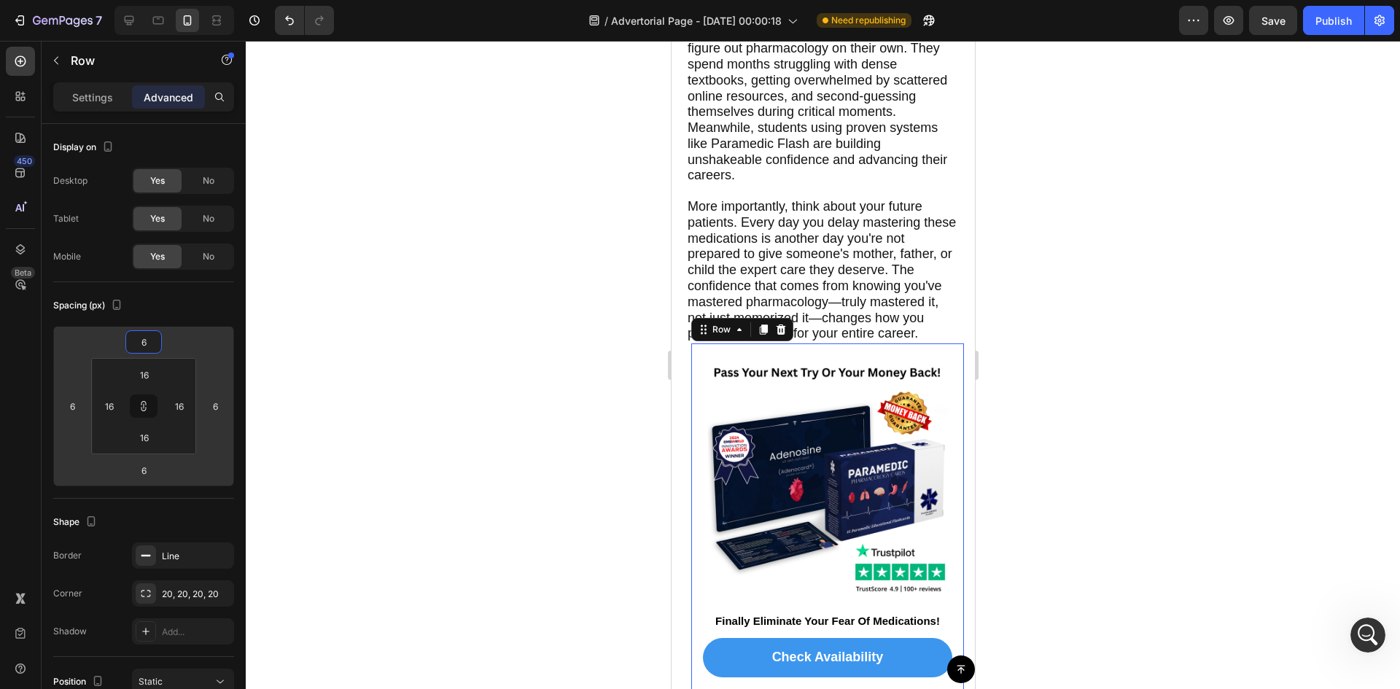
click at [186, 0] on html "7 Version history / Advertorial Page - [DATE] 00:00:18 Need republishing Previe…" at bounding box center [700, 0] width 1400 height 0
click at [140, 342] on input "6" at bounding box center [143, 342] width 29 height 22
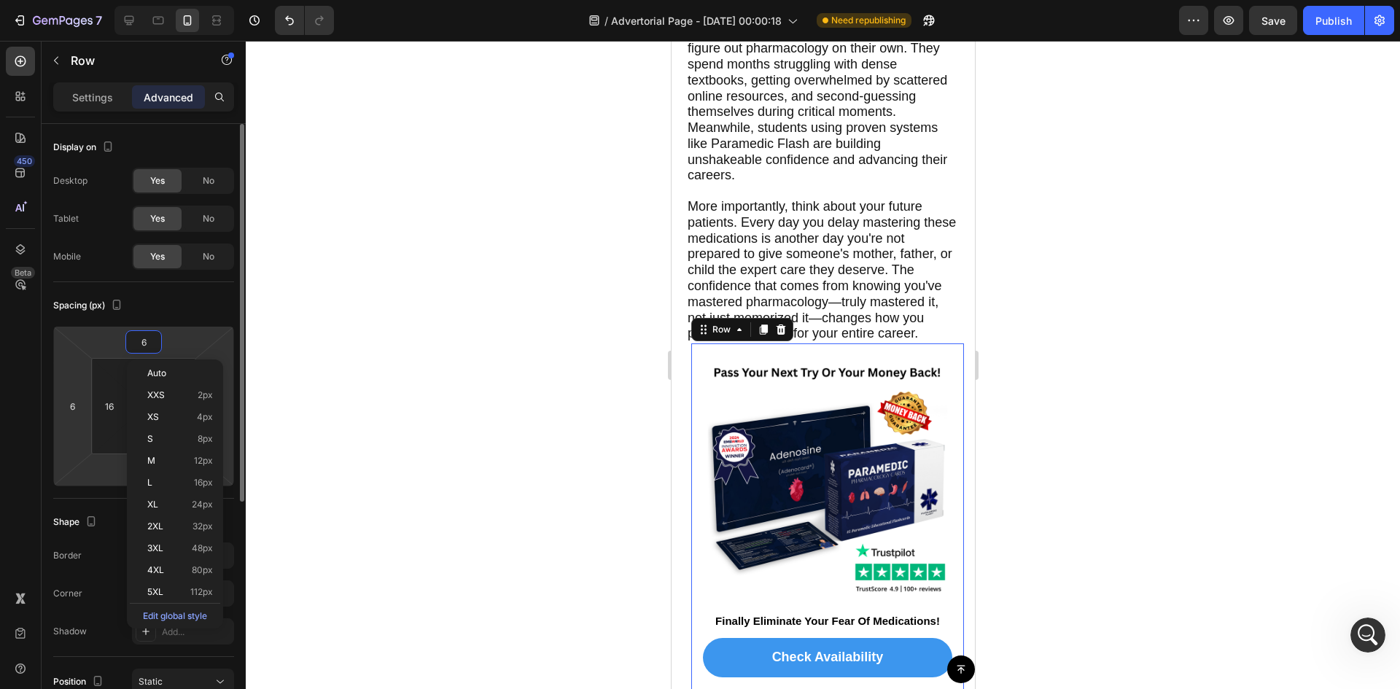
click at [140, 342] on input "6" at bounding box center [143, 342] width 29 height 22
type input "0"
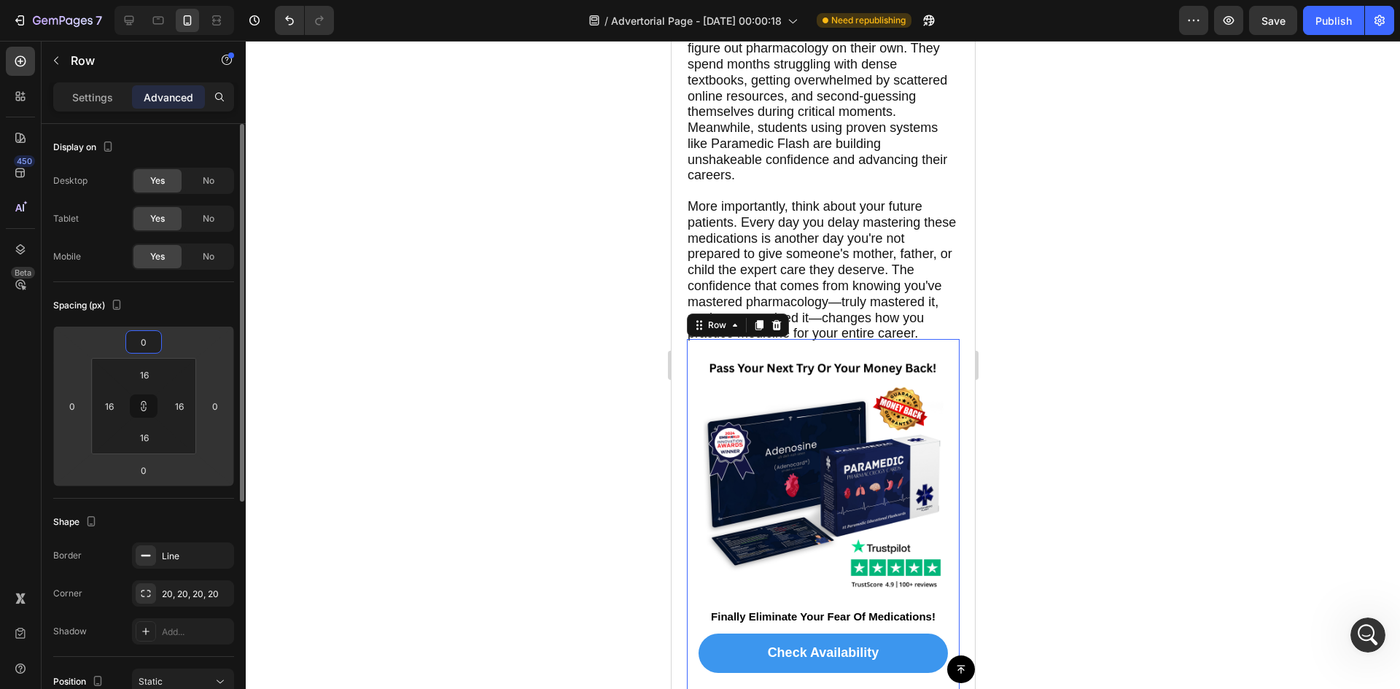
type input "0"
click at [958, 429] on div "Image Finally Eliminate Your Fear Of Medications! Text Block Check Availability…" at bounding box center [822, 543] width 303 height 411
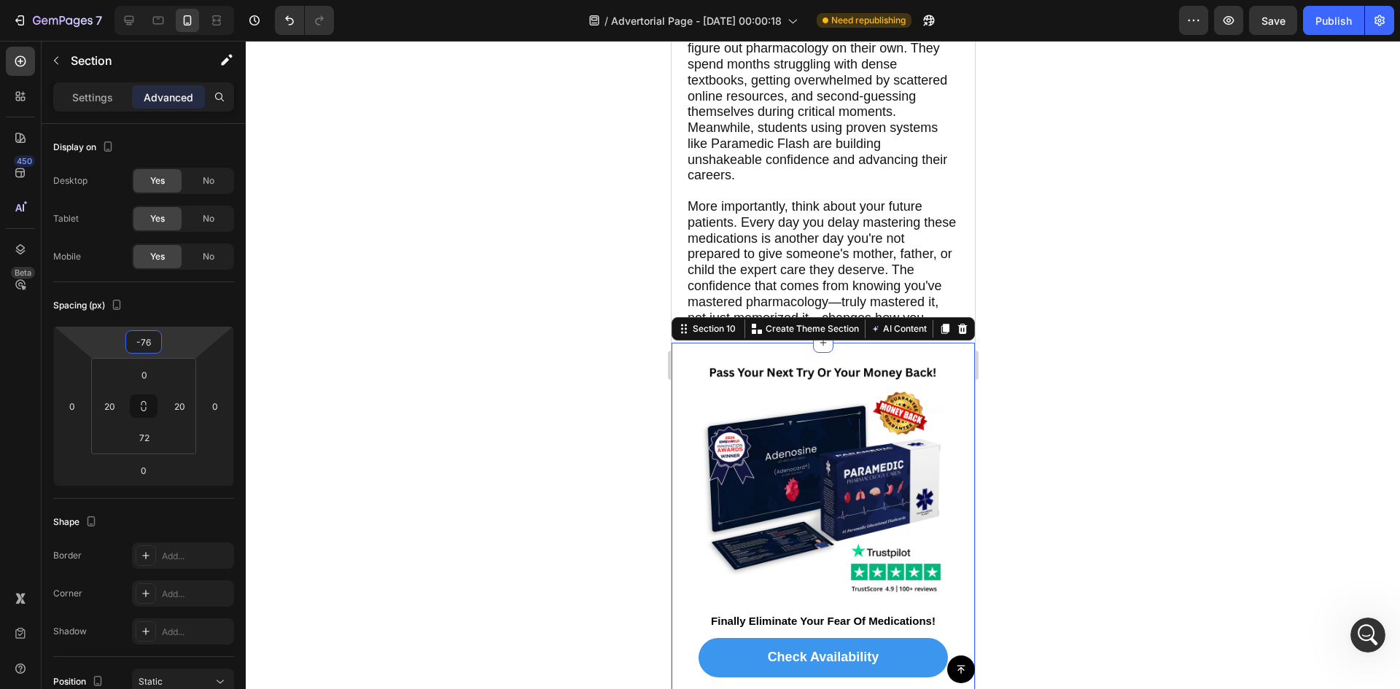
type input "-68"
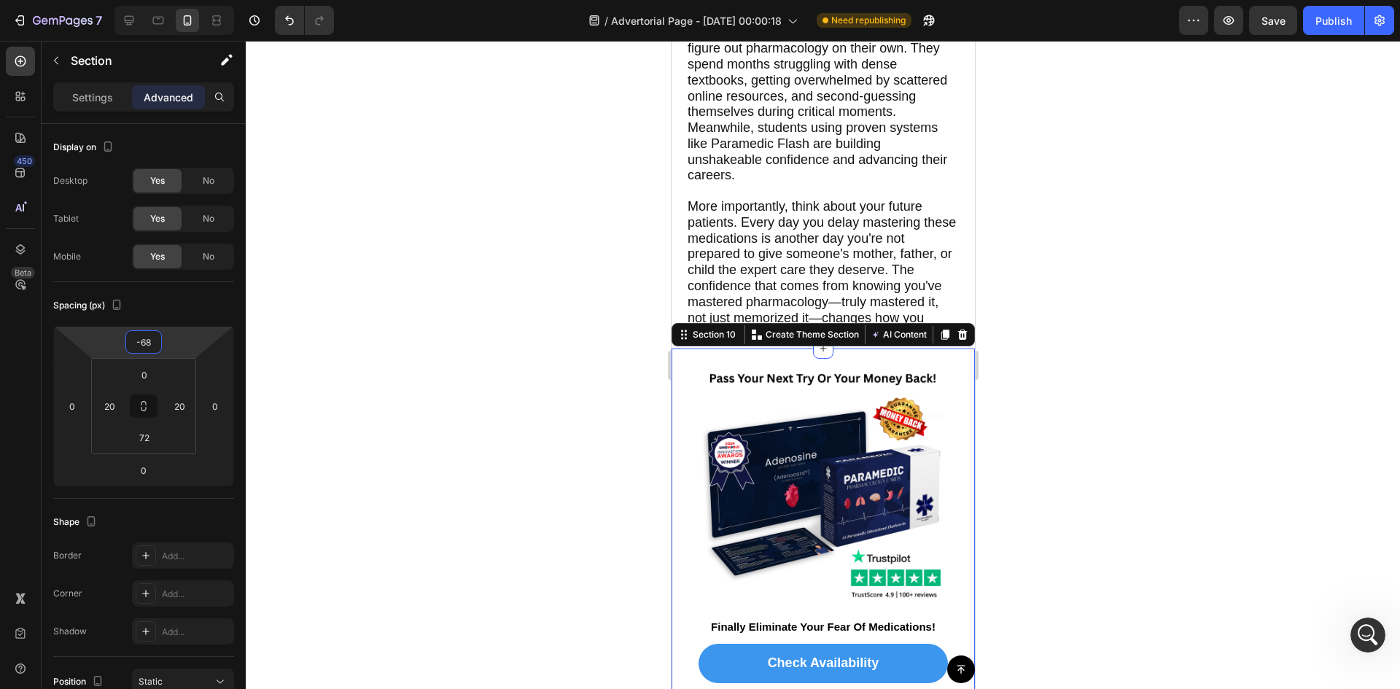
drag, startPoint x: 186, startPoint y: 347, endPoint x: 193, endPoint y: 342, distance: 8.9
click at [193, 0] on html "7 Version history / Advertorial Page - [DATE] 00:00:18 Need republishing Previe…" at bounding box center [700, 0] width 1400 height 0
click at [528, 444] on div at bounding box center [823, 365] width 1154 height 648
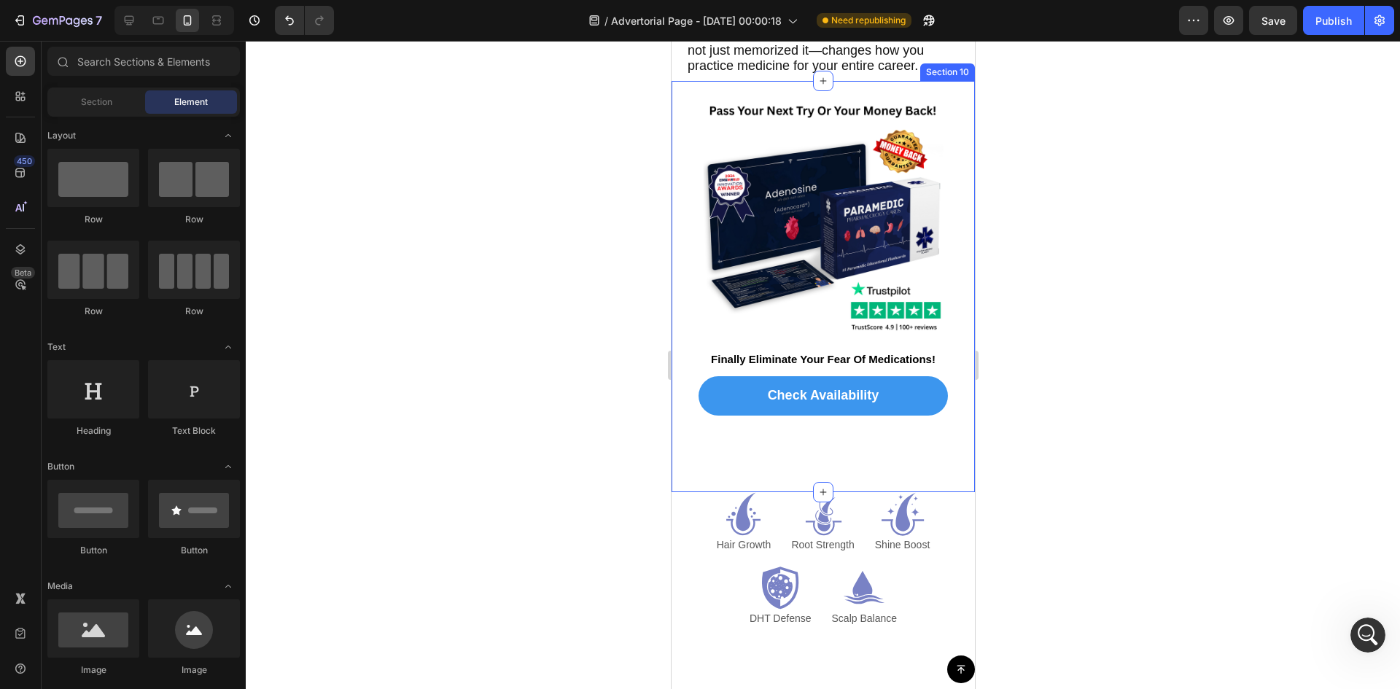
scroll to position [6951, 0]
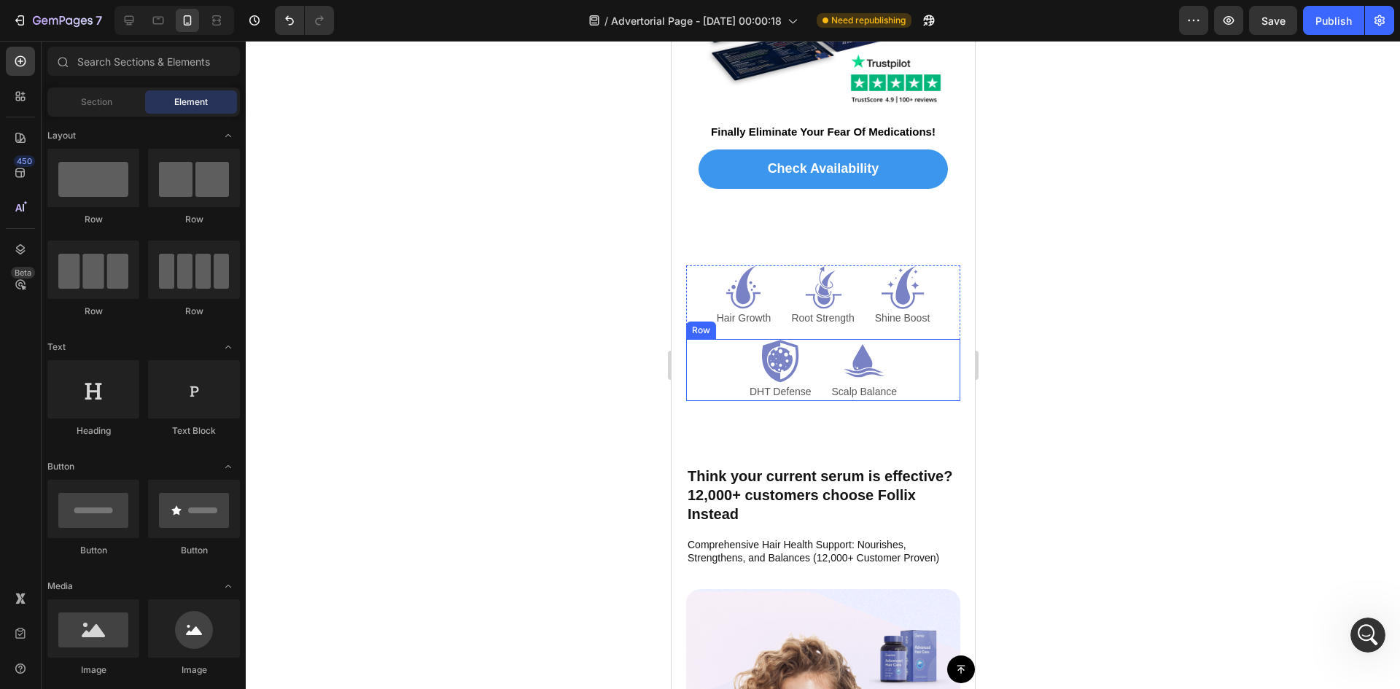
click at [938, 349] on div "Icon DHT Defense Text Block Icon Scalp Balance Text Block Row" at bounding box center [822, 370] width 274 height 62
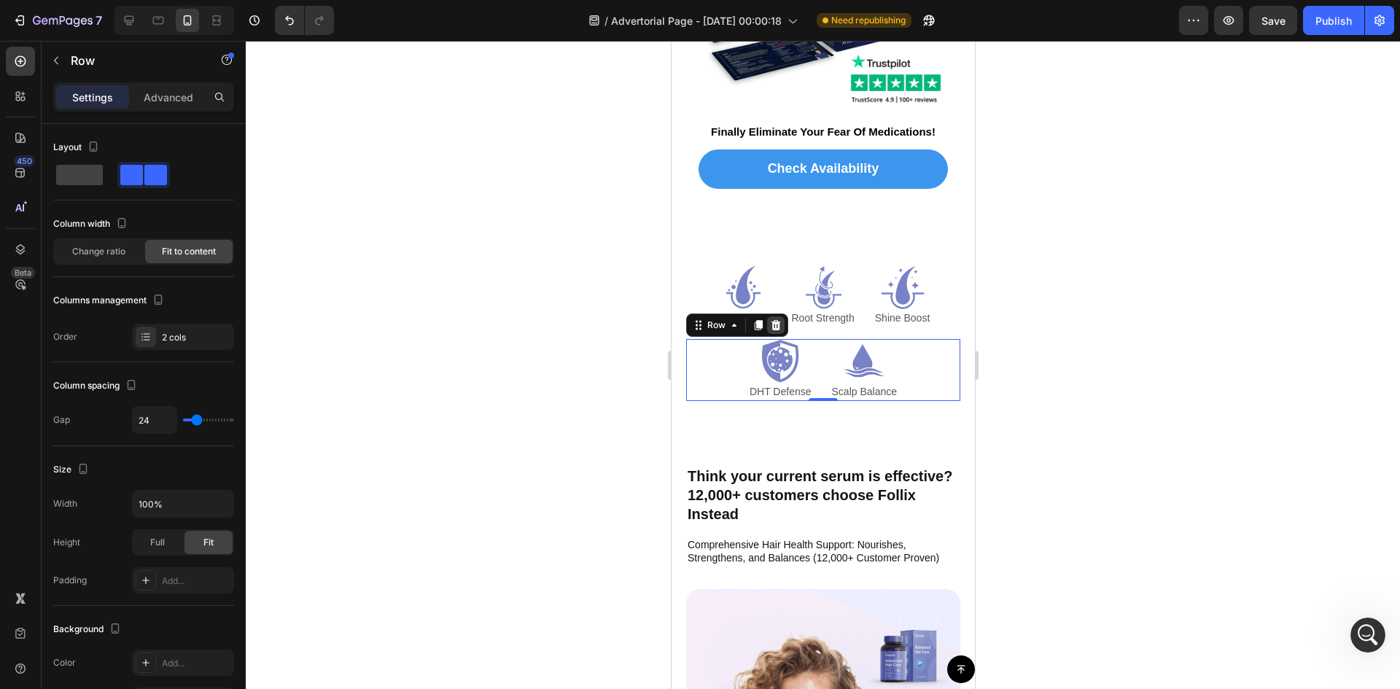
click at [782, 316] on div at bounding box center [774, 324] width 17 height 17
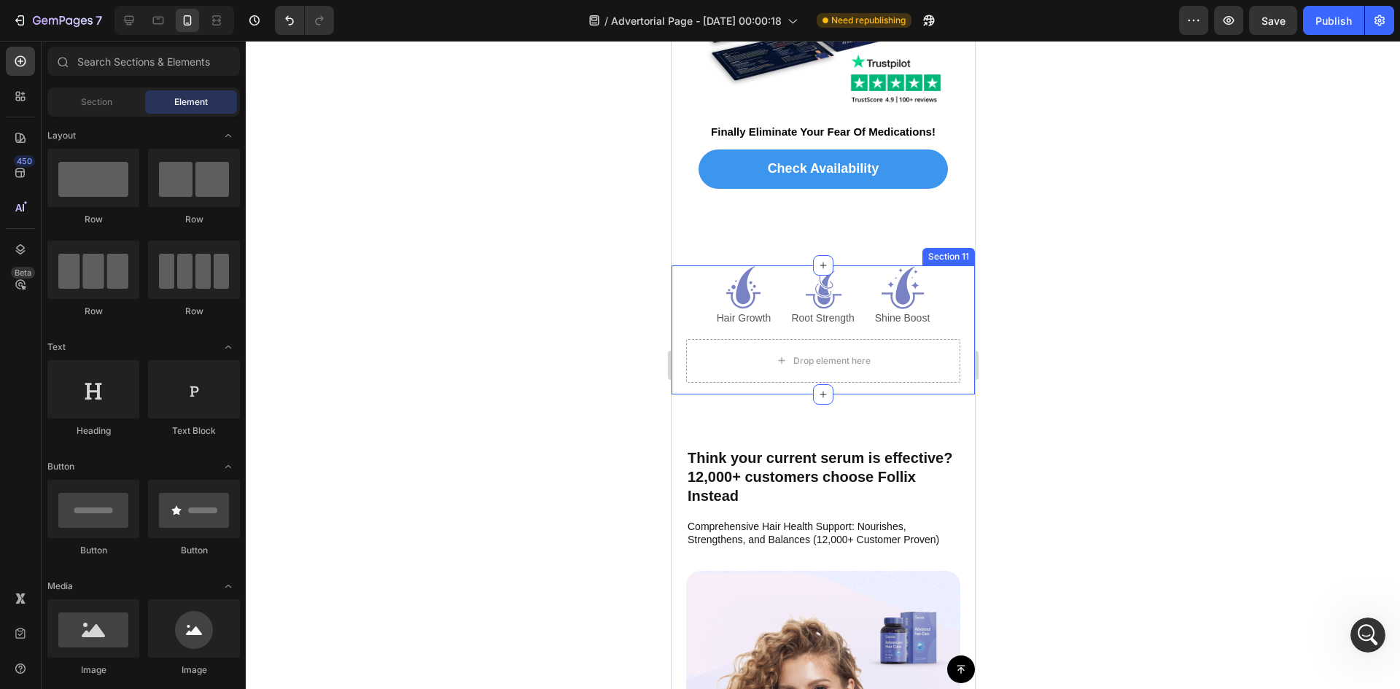
click at [938, 265] on div "Icon Hair Growth Text Block Icon Root Strength Text Block Icon Shine Boost Text…" at bounding box center [822, 302] width 274 height 74
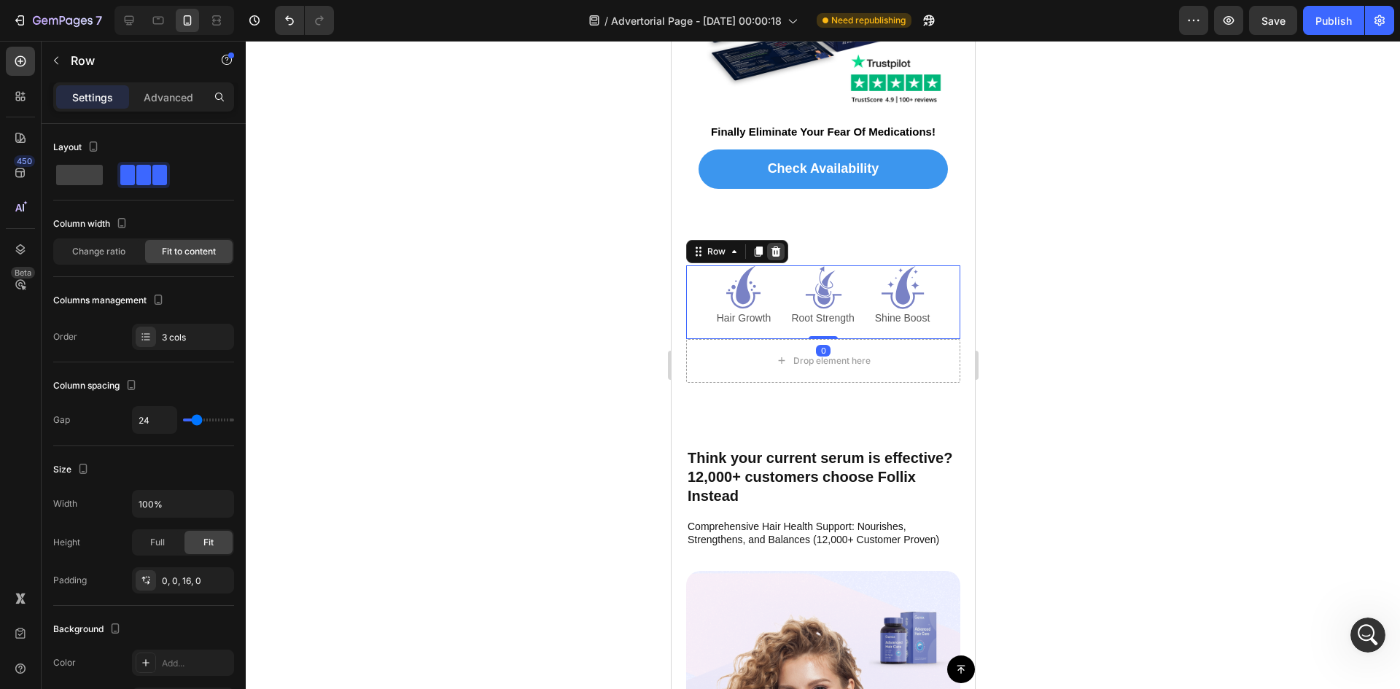
click at [772, 246] on icon at bounding box center [775, 252] width 12 height 12
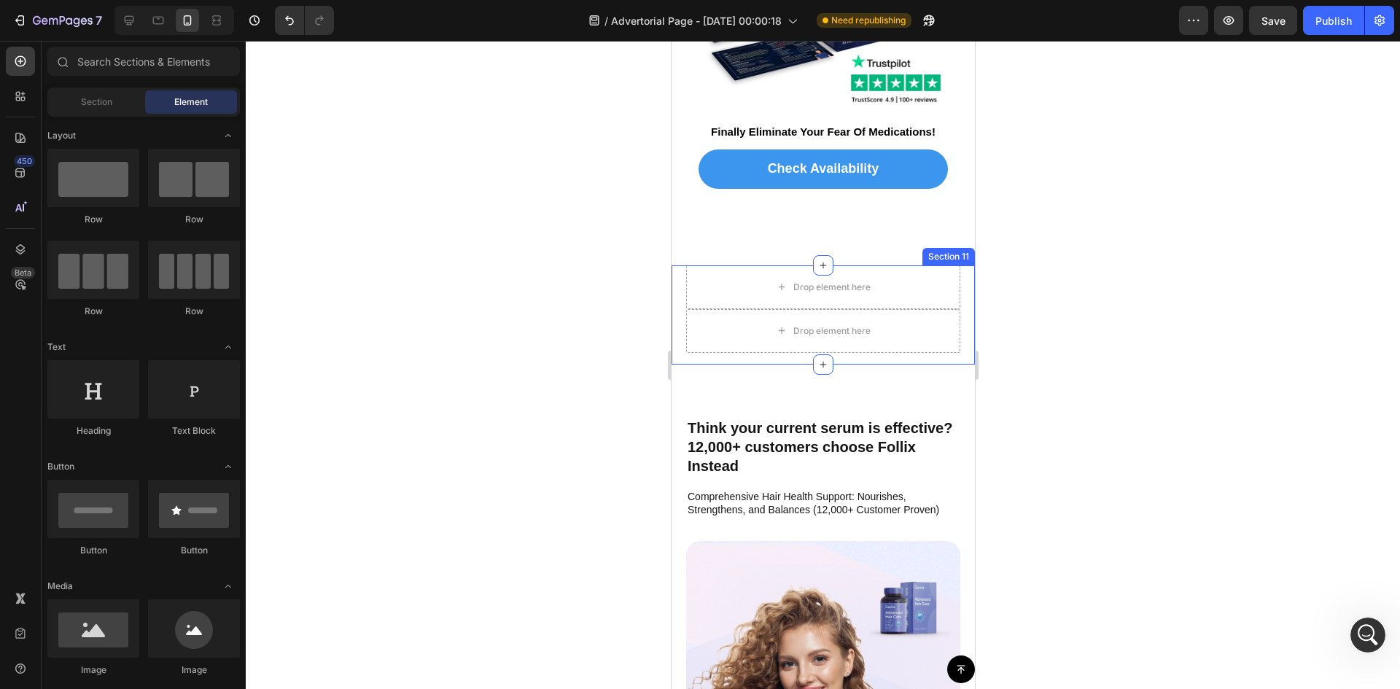
click at [953, 273] on div "Drop element here Drop element here Row Section 11" at bounding box center [822, 314] width 303 height 99
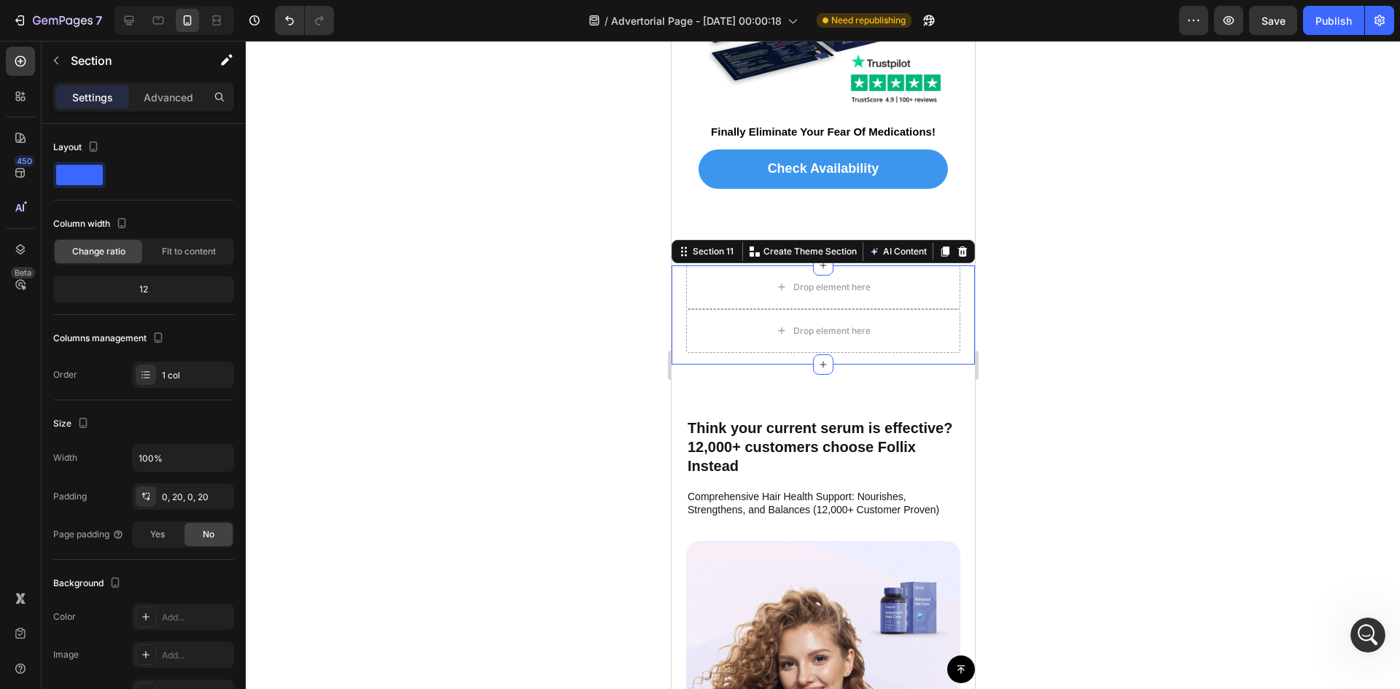
click at [961, 245] on div "Section 11 You can create reusable sections Create Theme Section AI Content Wri…" at bounding box center [822, 251] width 303 height 23
click at [956, 246] on icon at bounding box center [962, 252] width 12 height 12
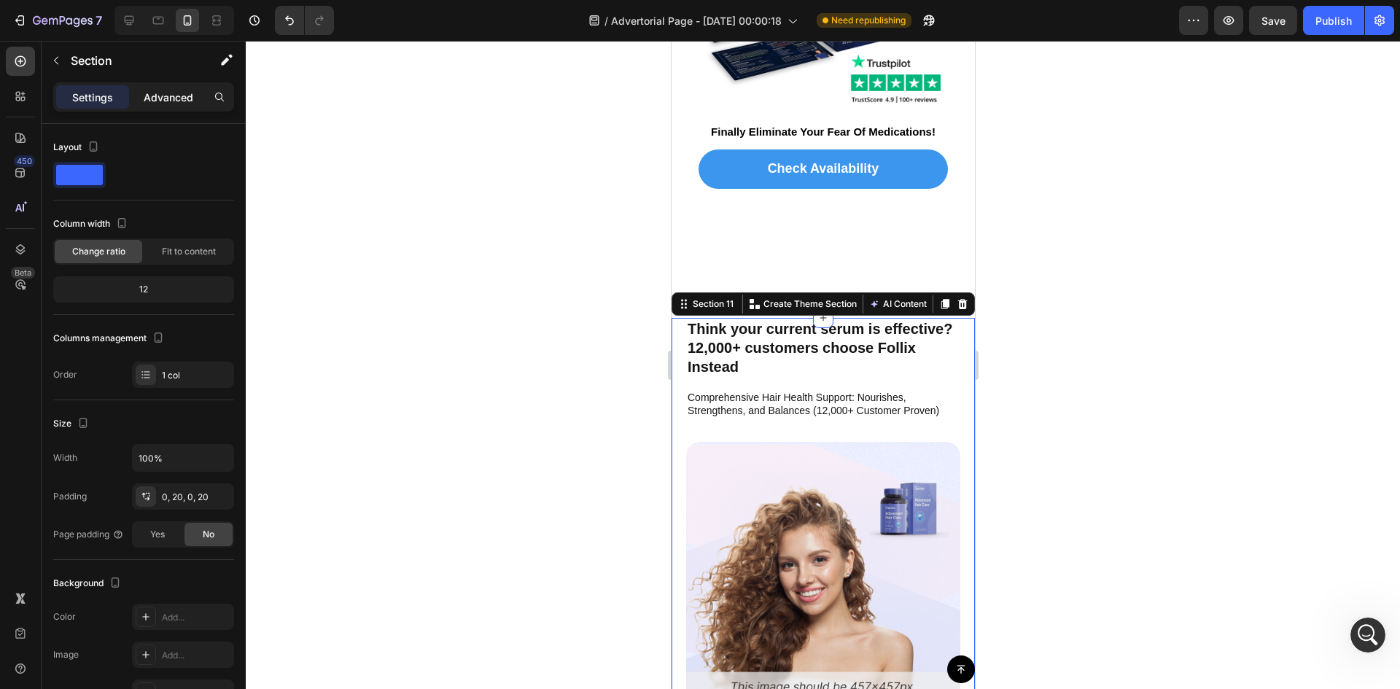
click at [176, 95] on p "Advanced" at bounding box center [169, 97] width 50 height 15
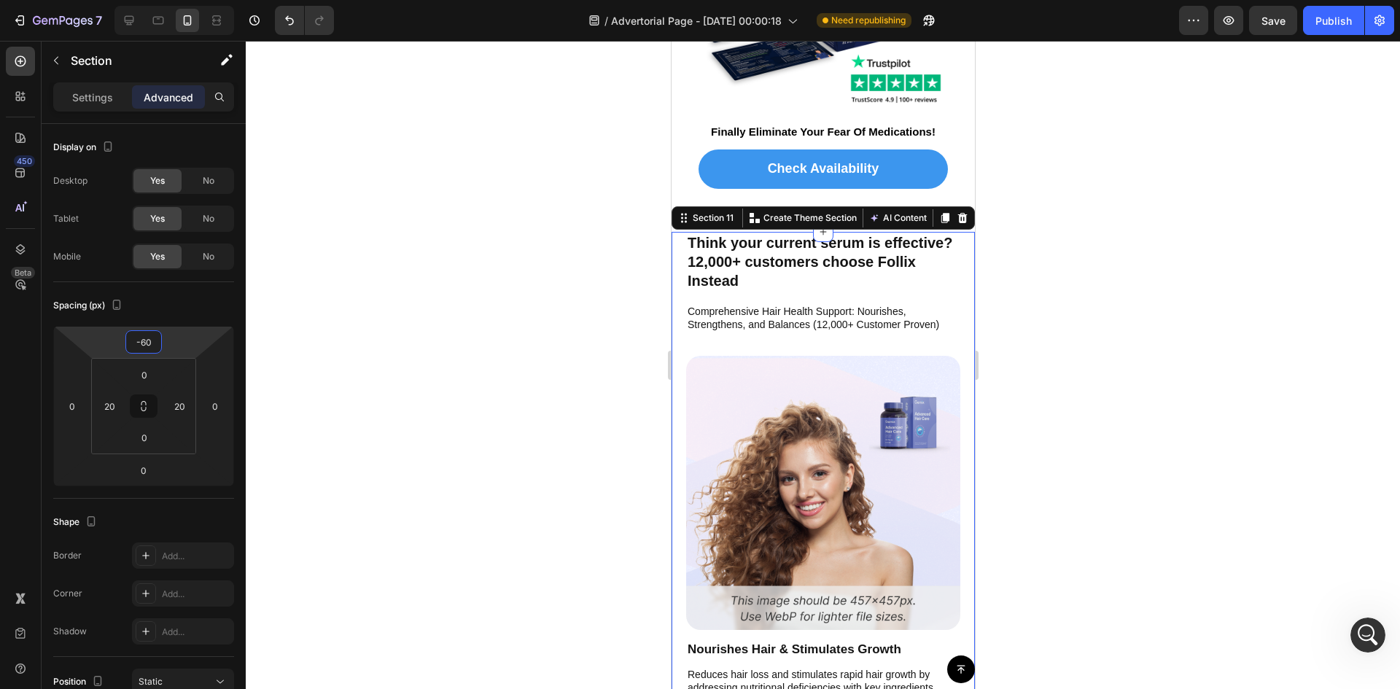
type input "-68"
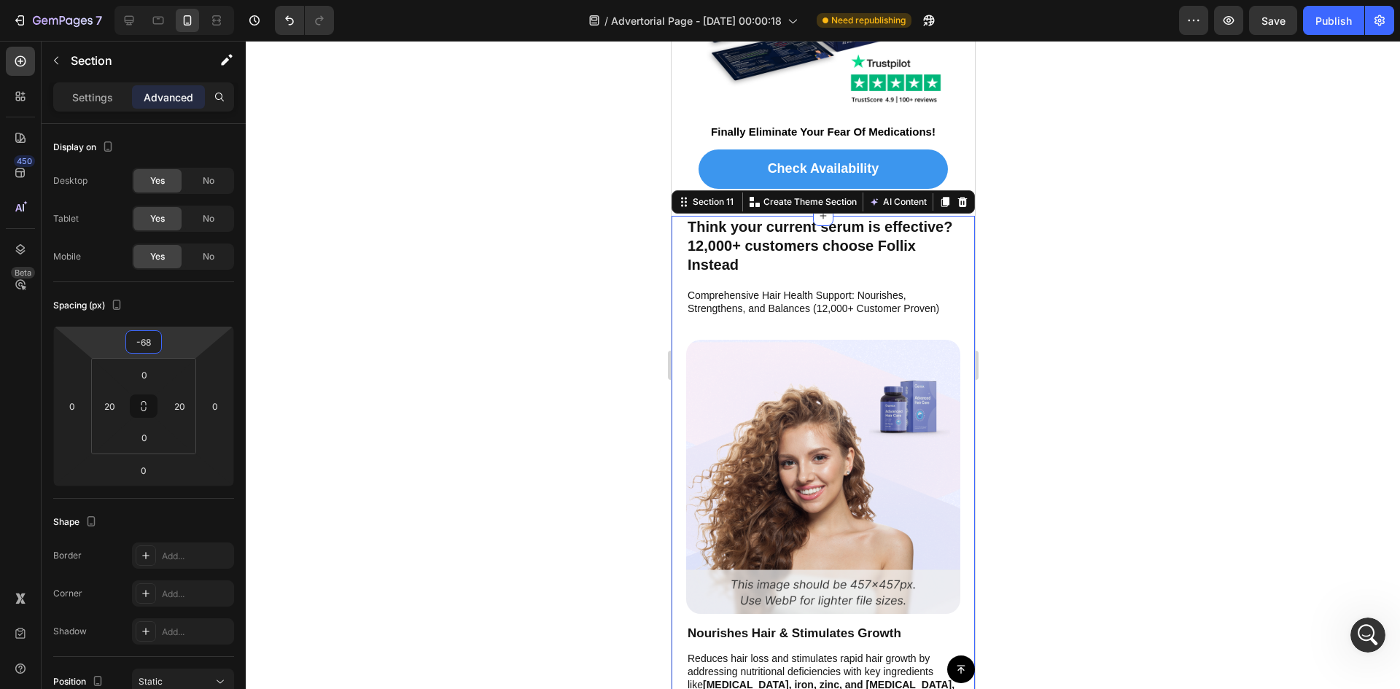
drag, startPoint x: 193, startPoint y: 354, endPoint x: 214, endPoint y: 393, distance: 43.7
click at [214, 0] on html "7 Version history / Advertorial Page - [DATE] 00:00:18 Need republishing Previe…" at bounding box center [700, 0] width 1400 height 0
click at [790, 237] on p "Think your current serum is effective? 12,000+ customers choose Follix Instead" at bounding box center [822, 245] width 271 height 57
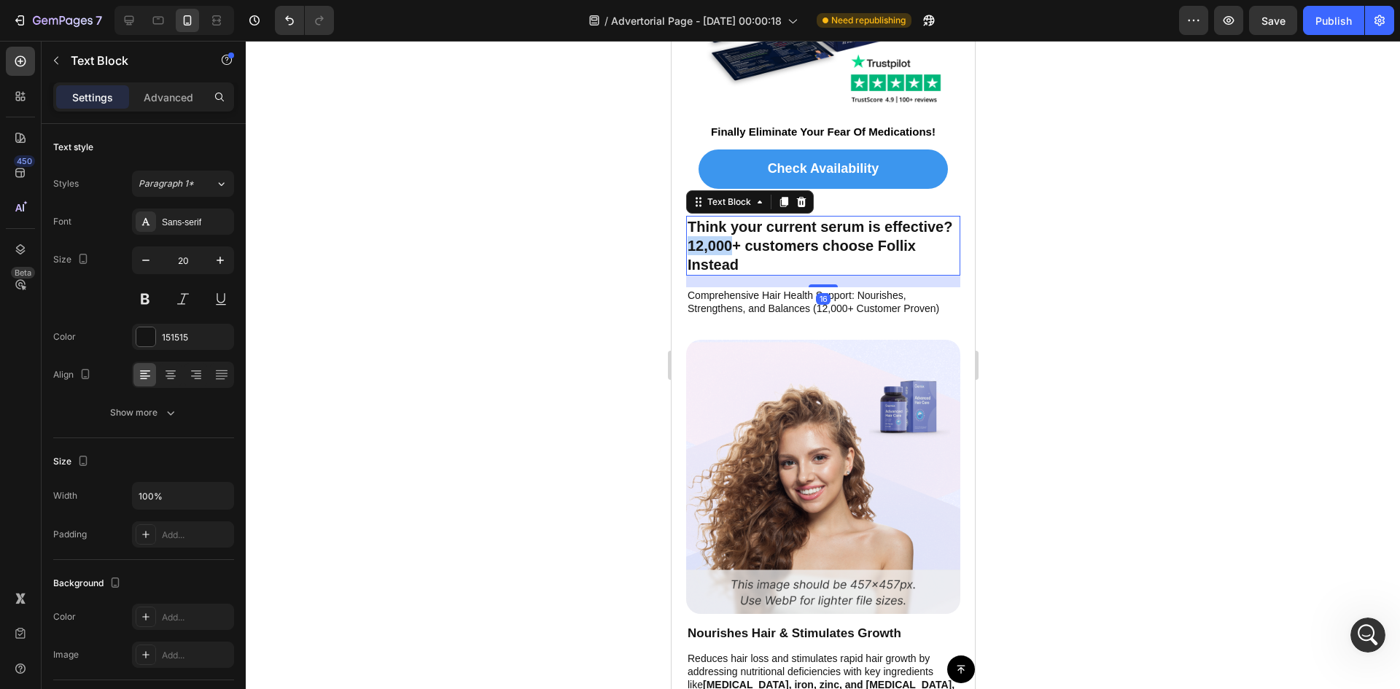
click at [790, 237] on p "Think your current serum is effective? 12,000+ customers choose Follix Instead" at bounding box center [822, 245] width 271 height 57
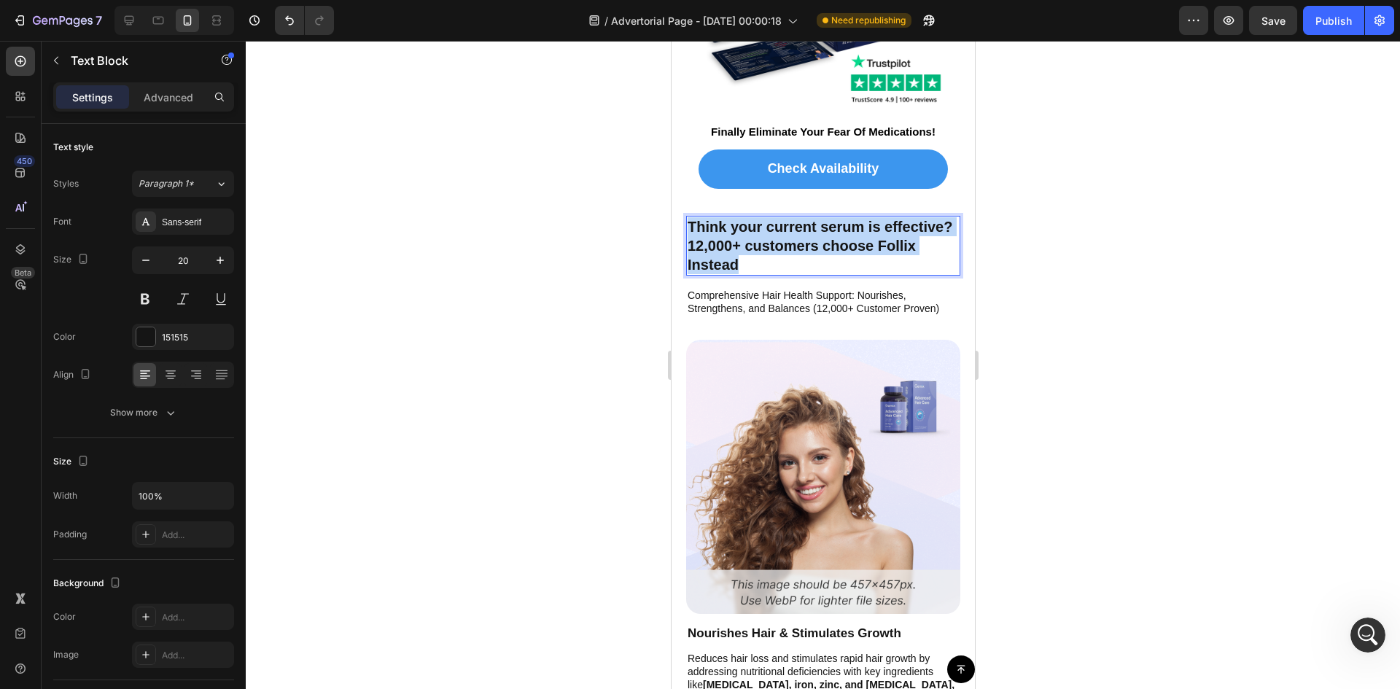
click at [790, 237] on p "Think your current serum is effective? 12,000+ customers choose Follix Instead" at bounding box center [822, 245] width 271 height 57
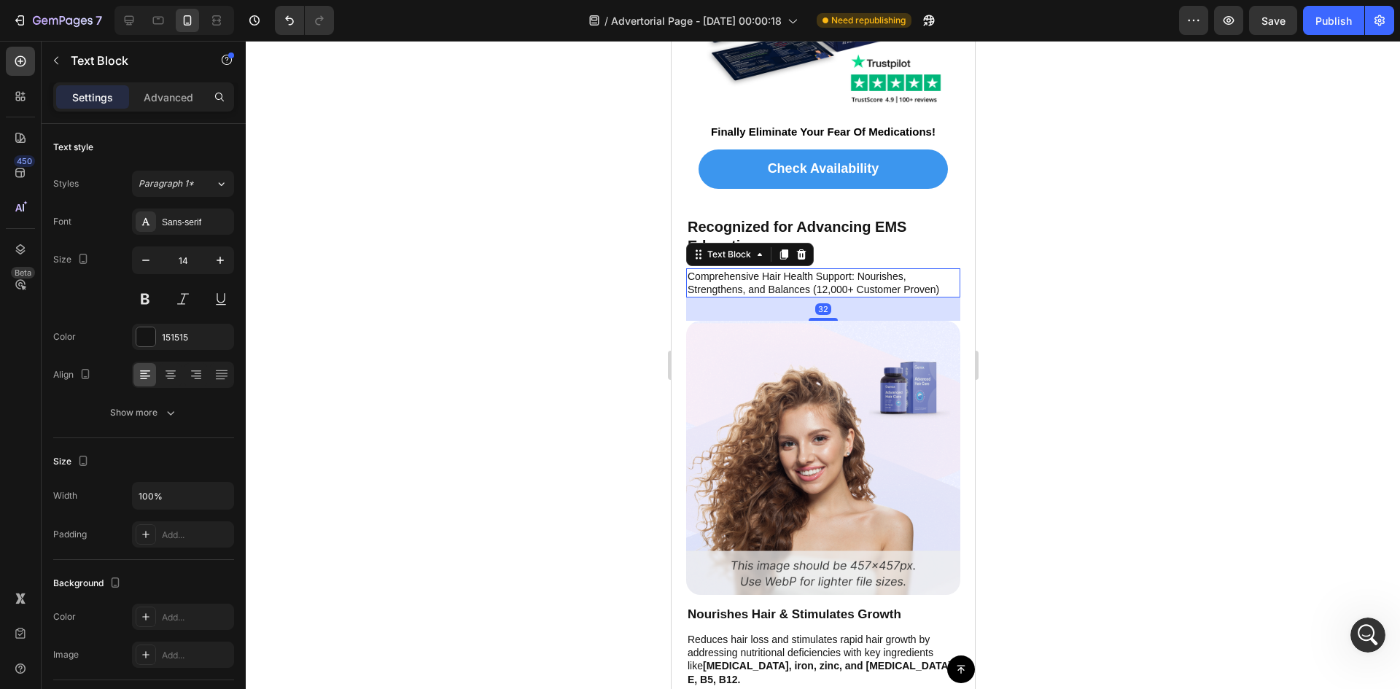
click at [744, 273] on p "Comprehensive Hair Health Support: Nourishes, Strengthens, and Balances (12,000…" at bounding box center [822, 283] width 271 height 26
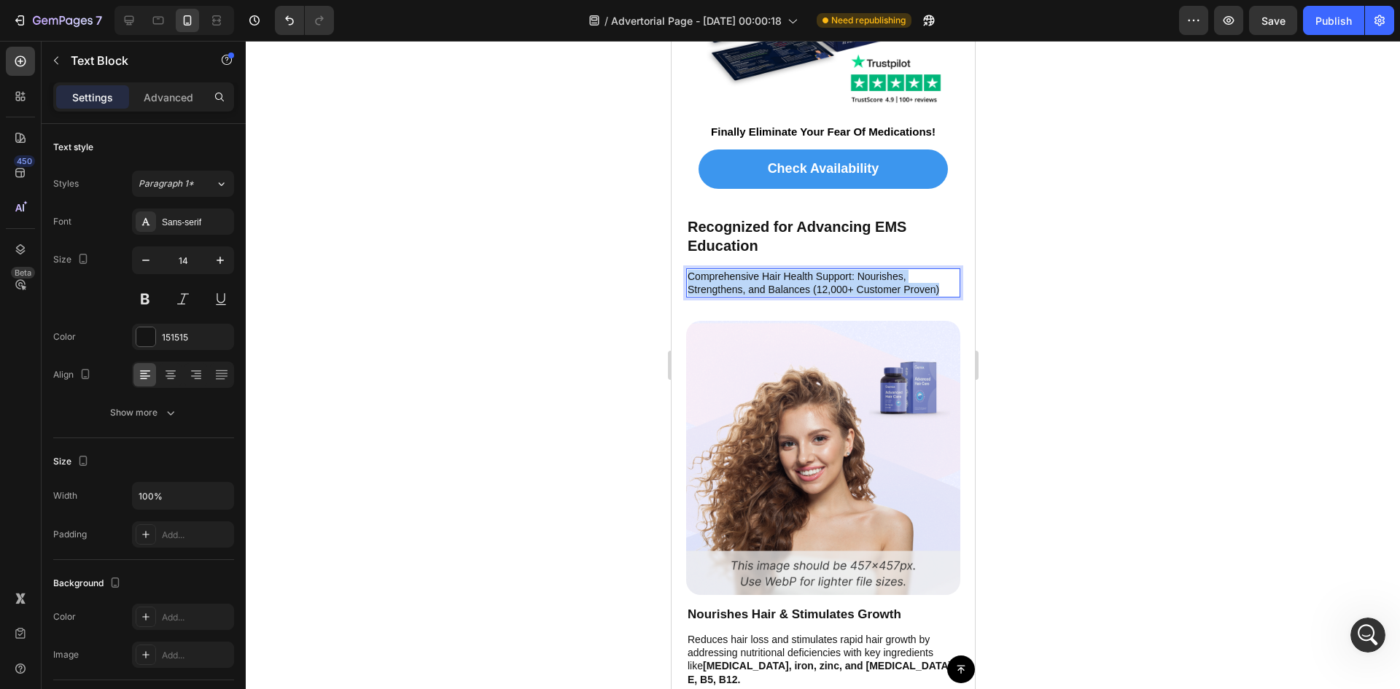
click at [744, 273] on p "Comprehensive Hair Health Support: Nourishes, Strengthens, and Balances (12,000…" at bounding box center [822, 283] width 271 height 26
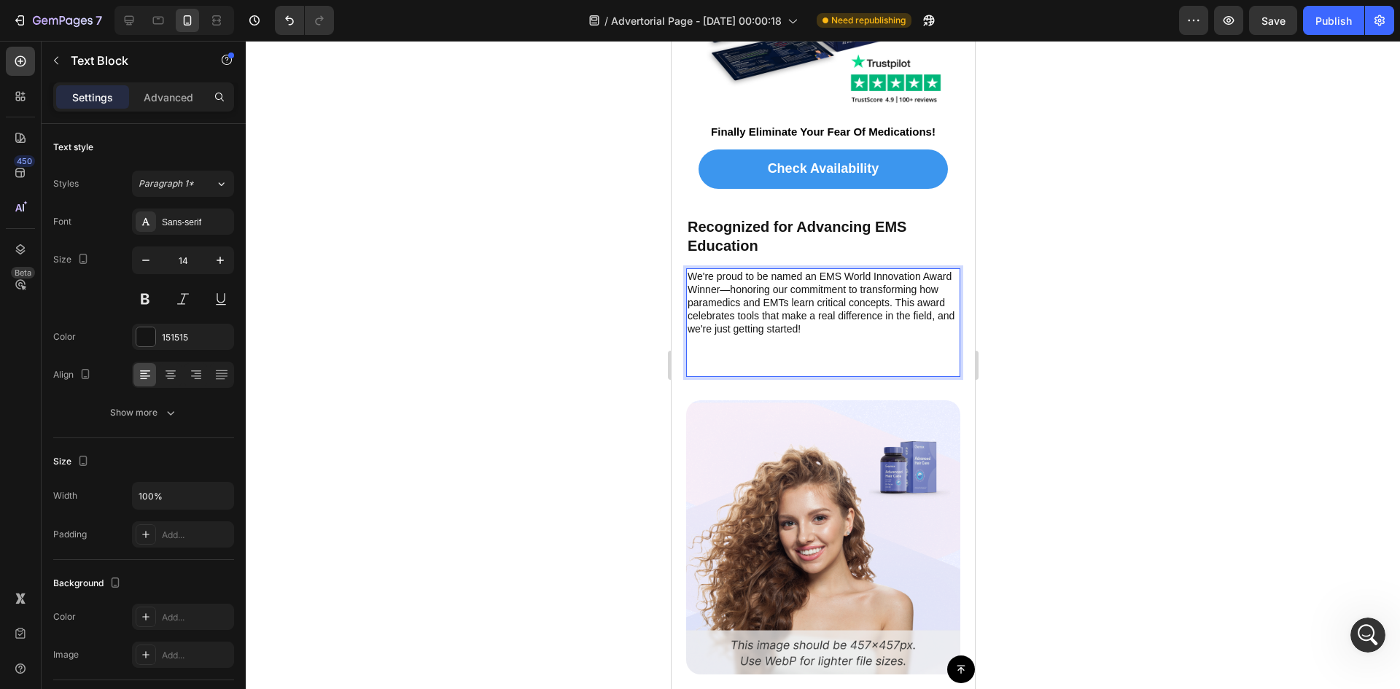
click at [734, 297] on p "We're proud to be named an EMS World Innovation Award Winner—honoring our commi…" at bounding box center [822, 303] width 271 height 66
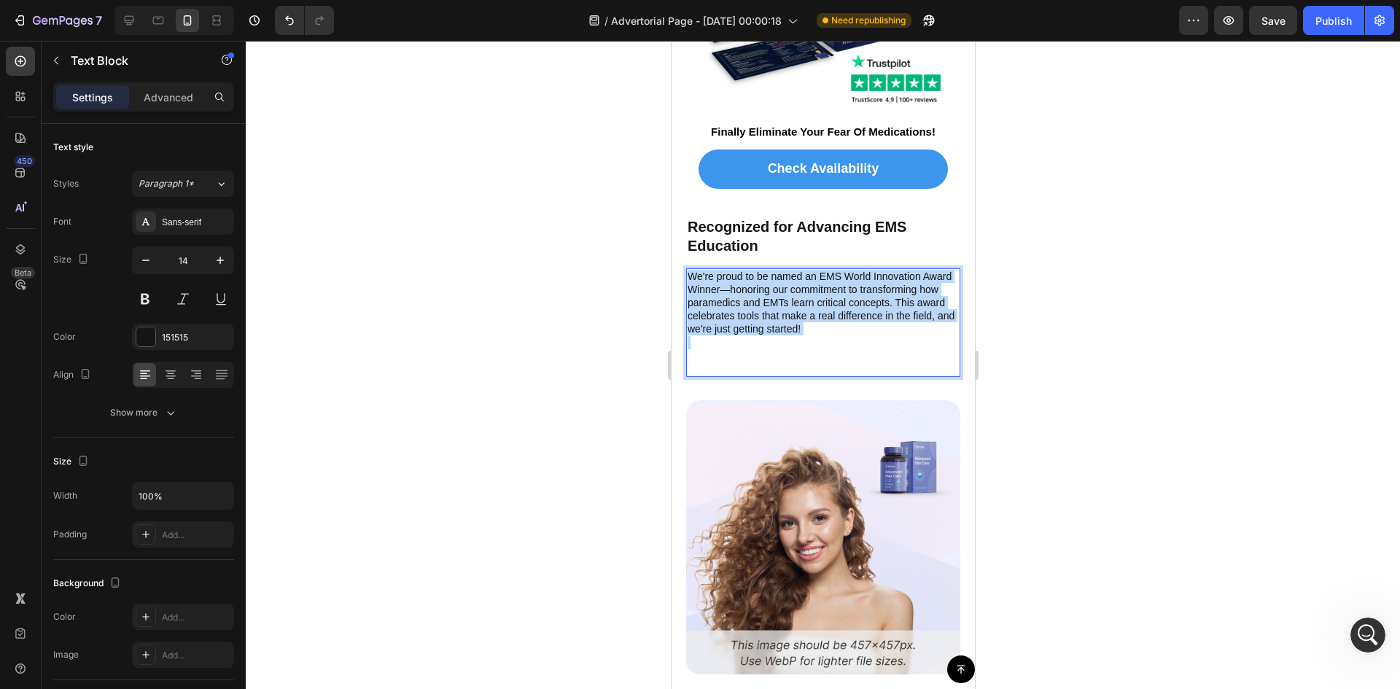
click at [734, 297] on p "We're proud to be named an EMS World Innovation Award Winner—honoring our commi…" at bounding box center [822, 303] width 271 height 66
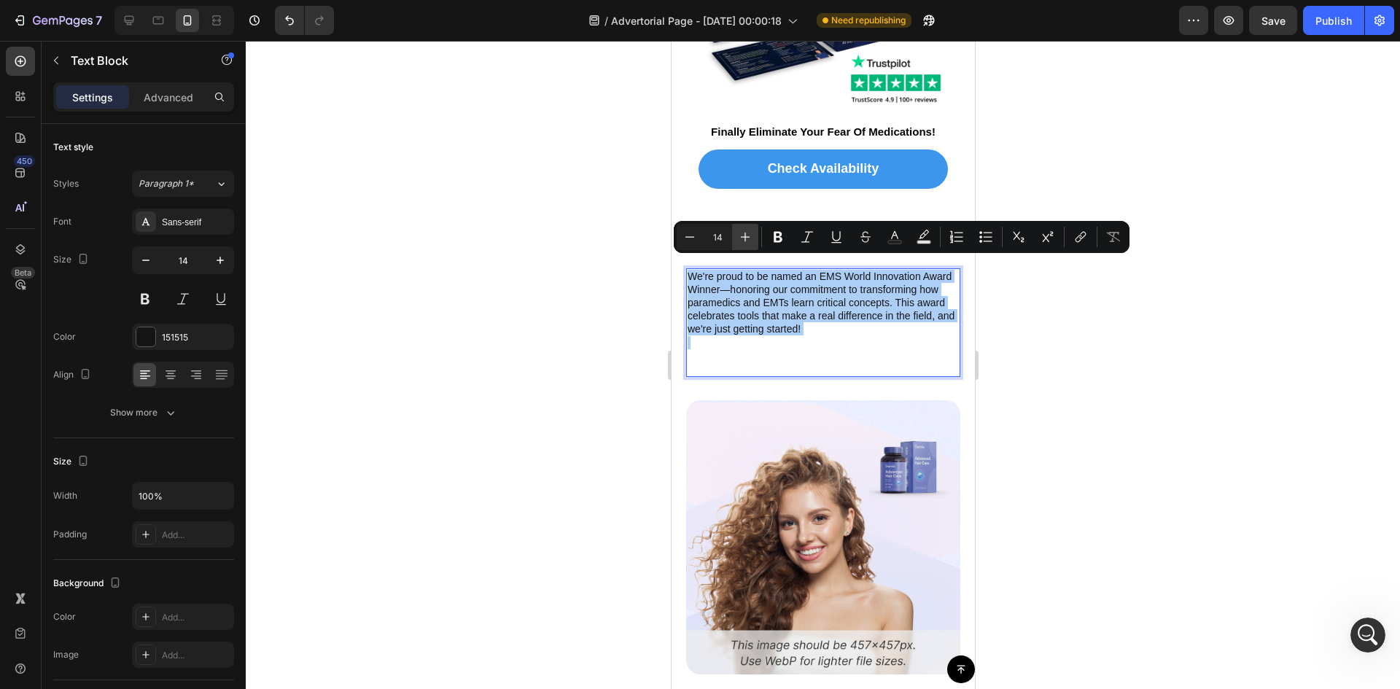
click at [742, 238] on icon "Editor contextual toolbar" at bounding box center [745, 237] width 15 height 15
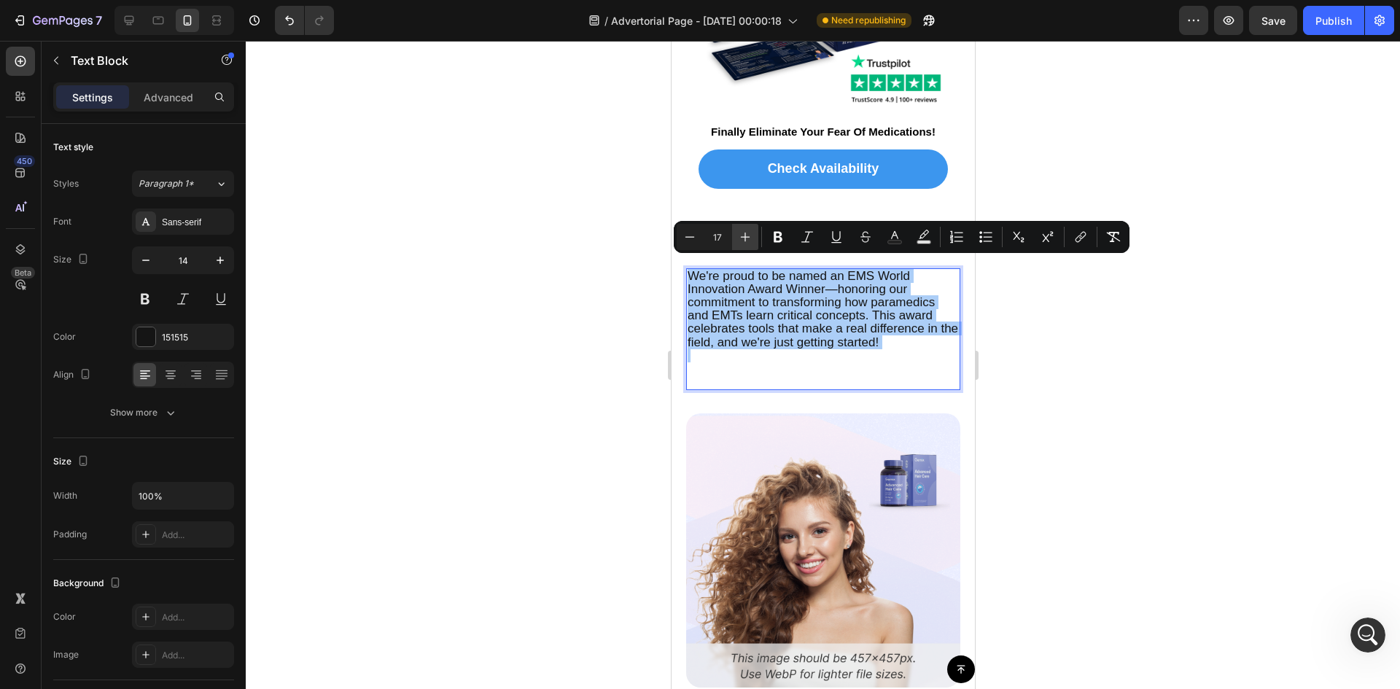
click at [742, 238] on icon "Editor contextual toolbar" at bounding box center [745, 237] width 15 height 15
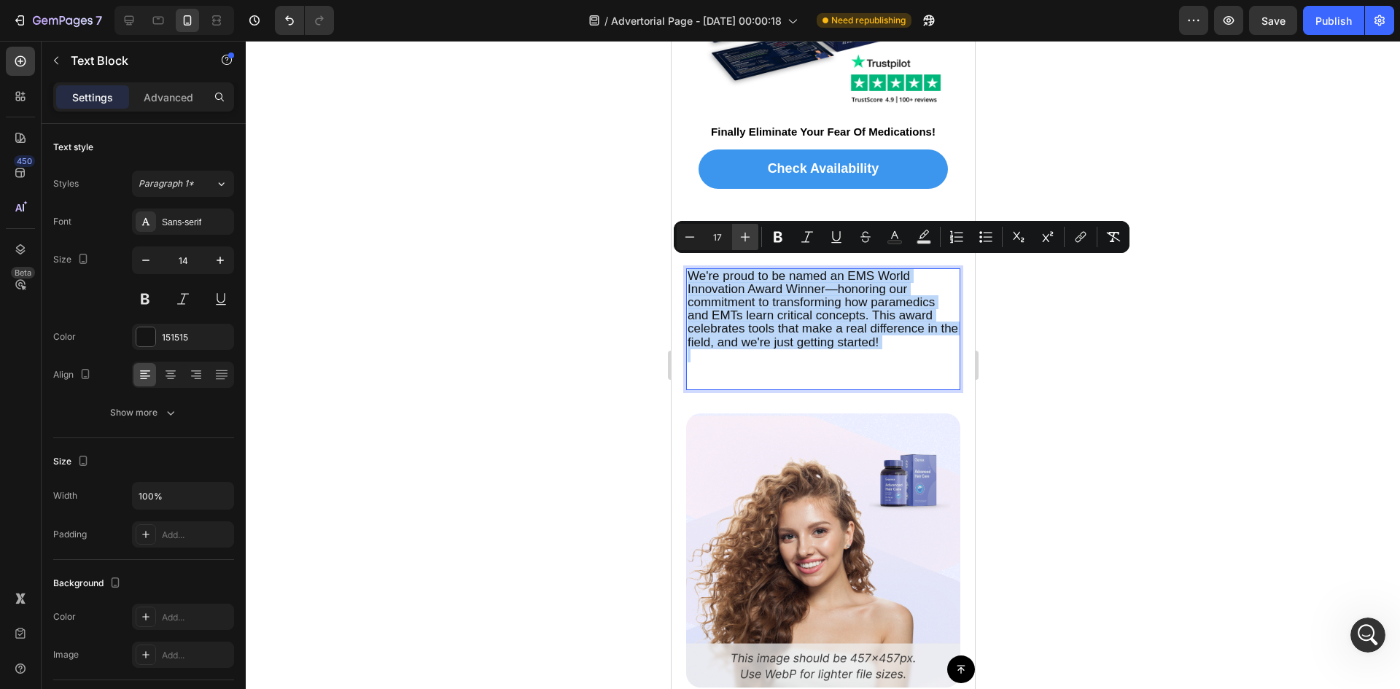
type input "18"
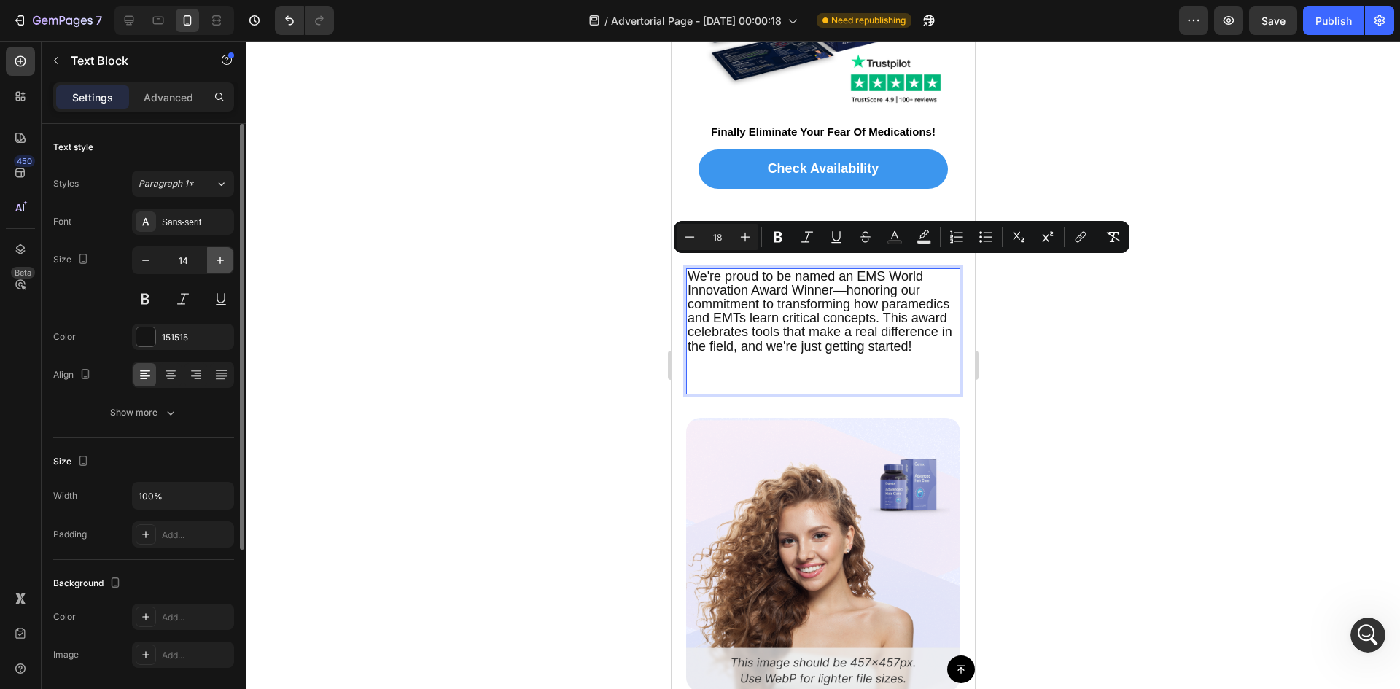
click at [227, 260] on icon "button" at bounding box center [220, 260] width 15 height 15
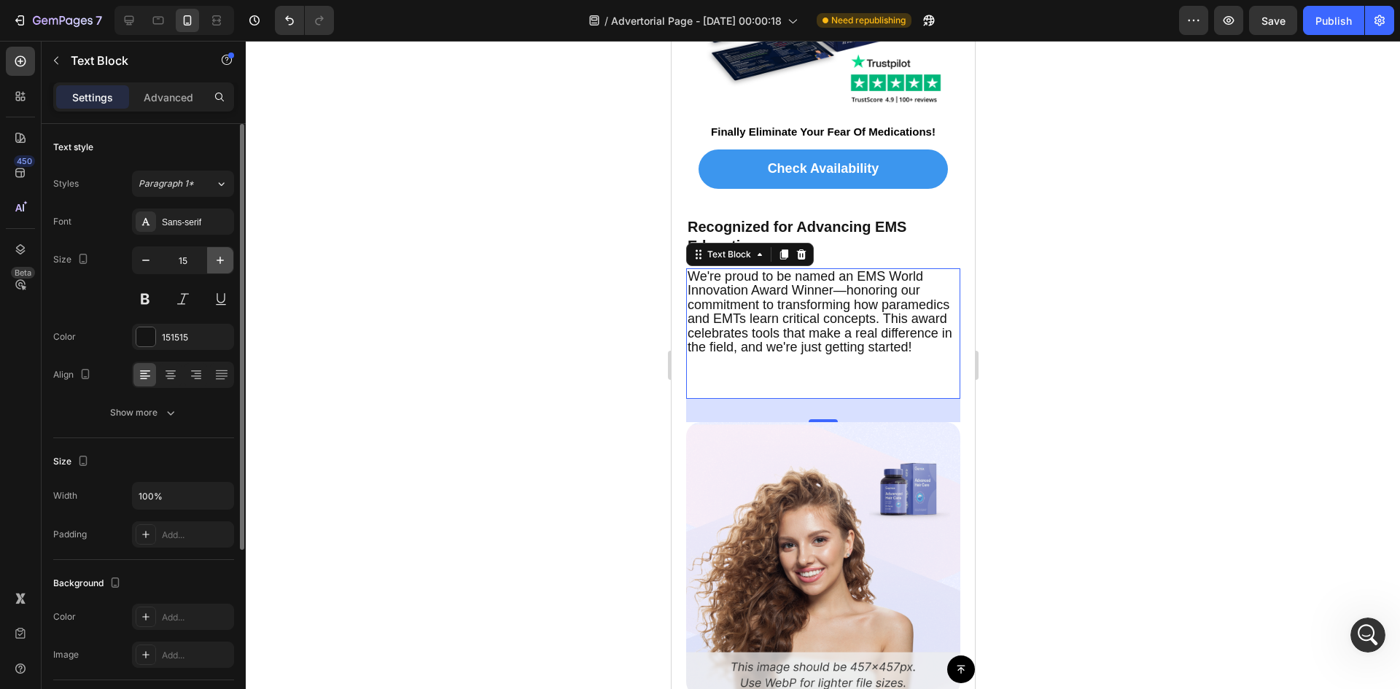
type input "16"
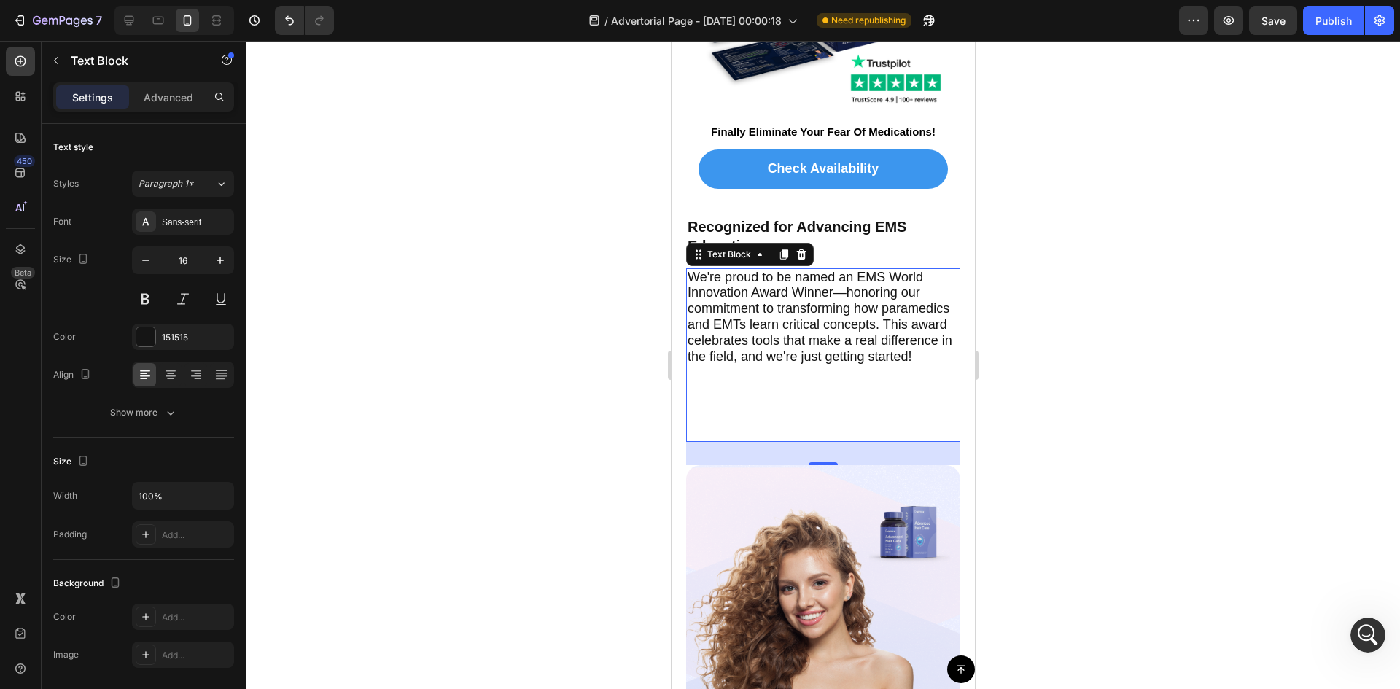
click at [752, 413] on p "Rich Text Editor. Editing area: main" at bounding box center [822, 410] width 271 height 61
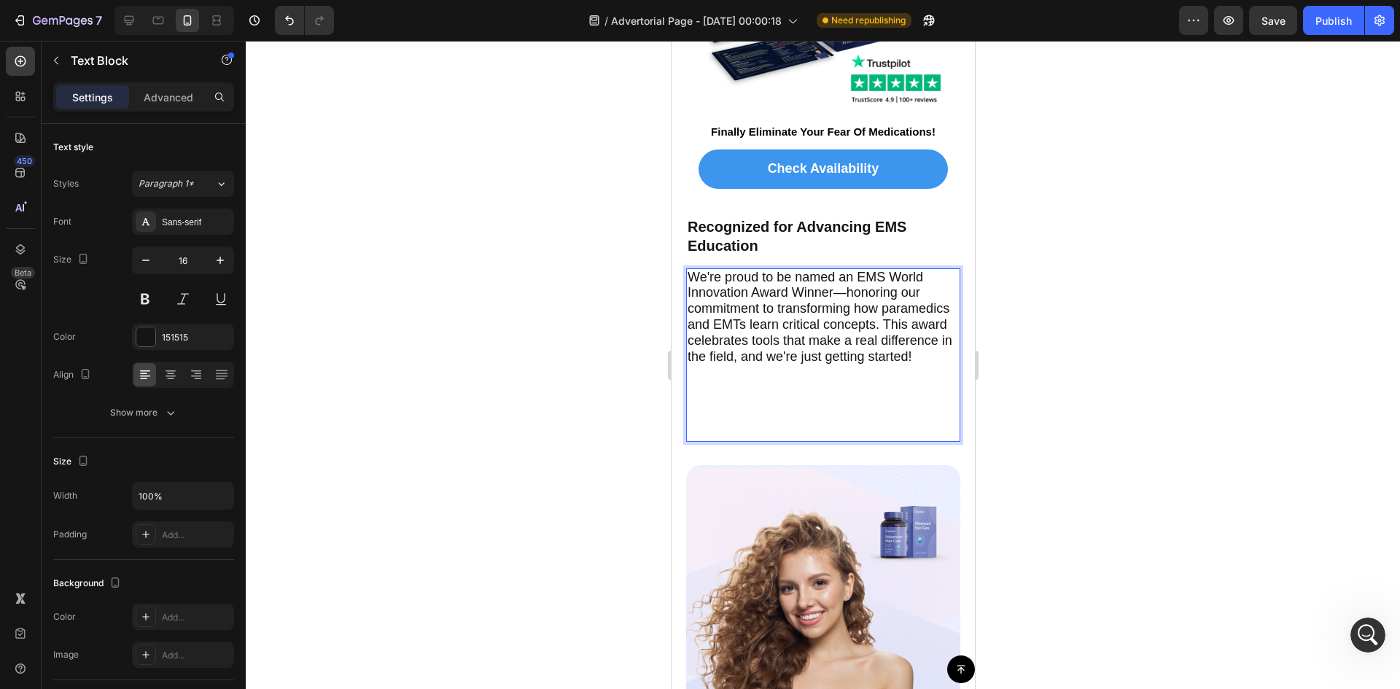
click at [741, 432] on p "⁠⁠⁠⁠⁠⁠⁠" at bounding box center [822, 410] width 271 height 61
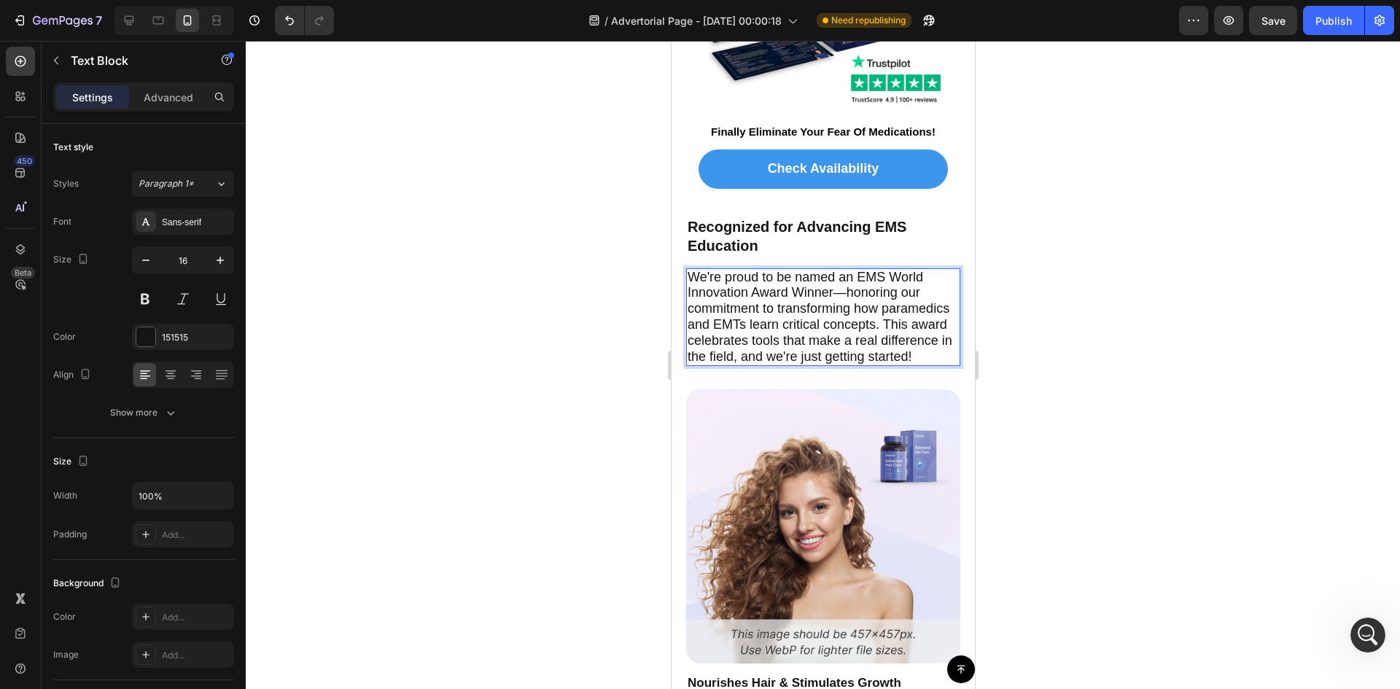
click at [584, 319] on div at bounding box center [823, 365] width 1154 height 648
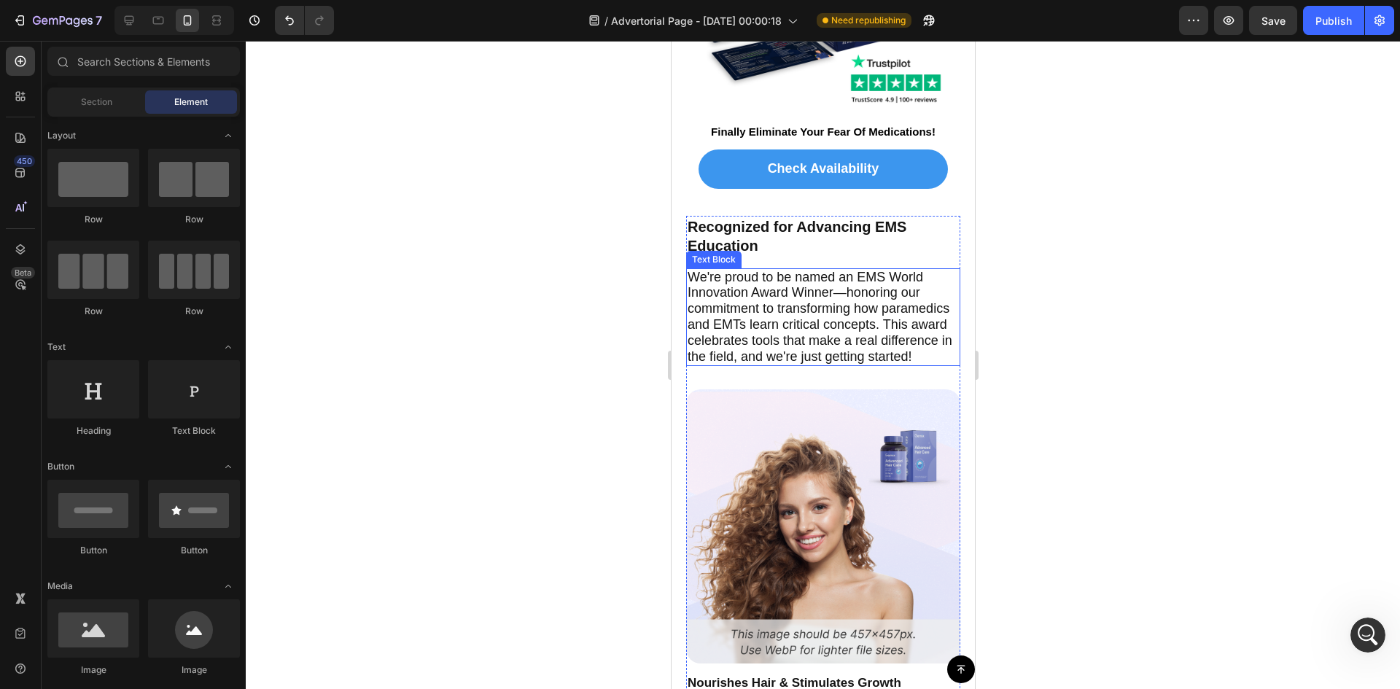
click at [706, 270] on span "We're proud to be named an EMS World Innovation Award Winner—honoring our commi…" at bounding box center [819, 317] width 265 height 94
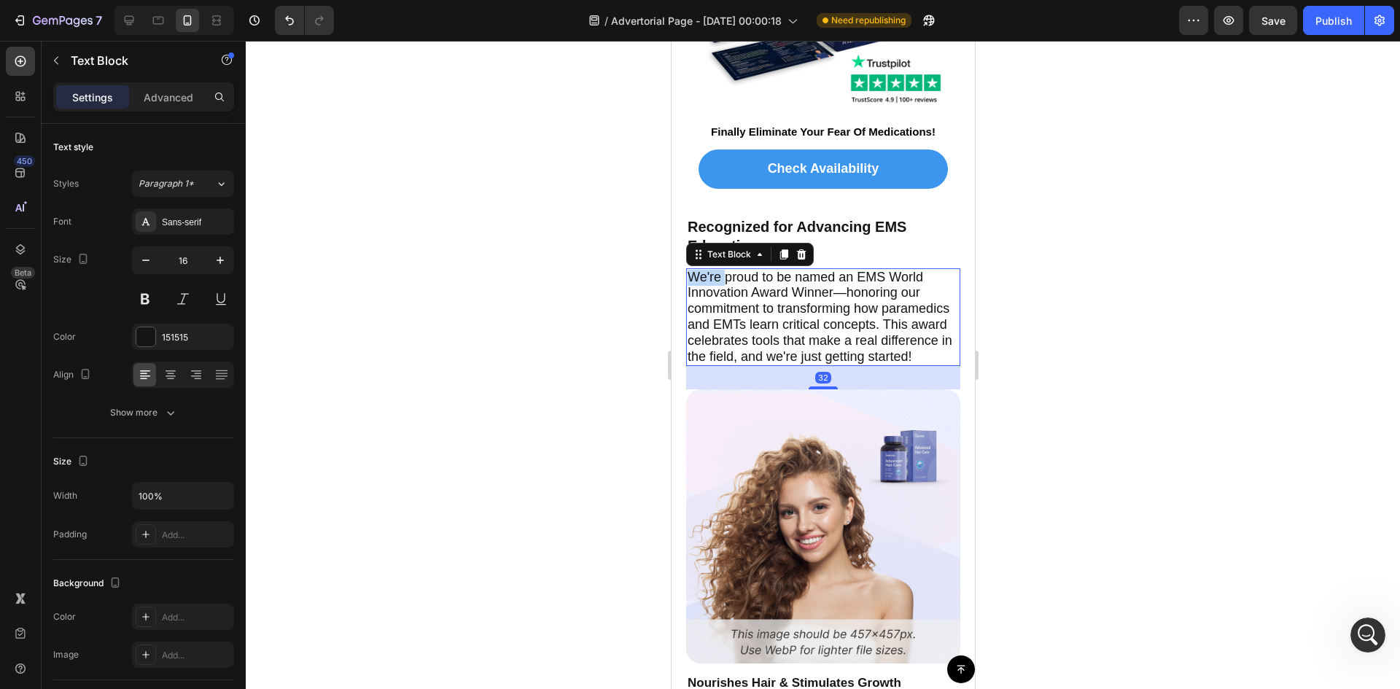
click at [701, 270] on span "We're proud to be named an EMS World Innovation Award Winner—honoring our commi…" at bounding box center [819, 317] width 265 height 94
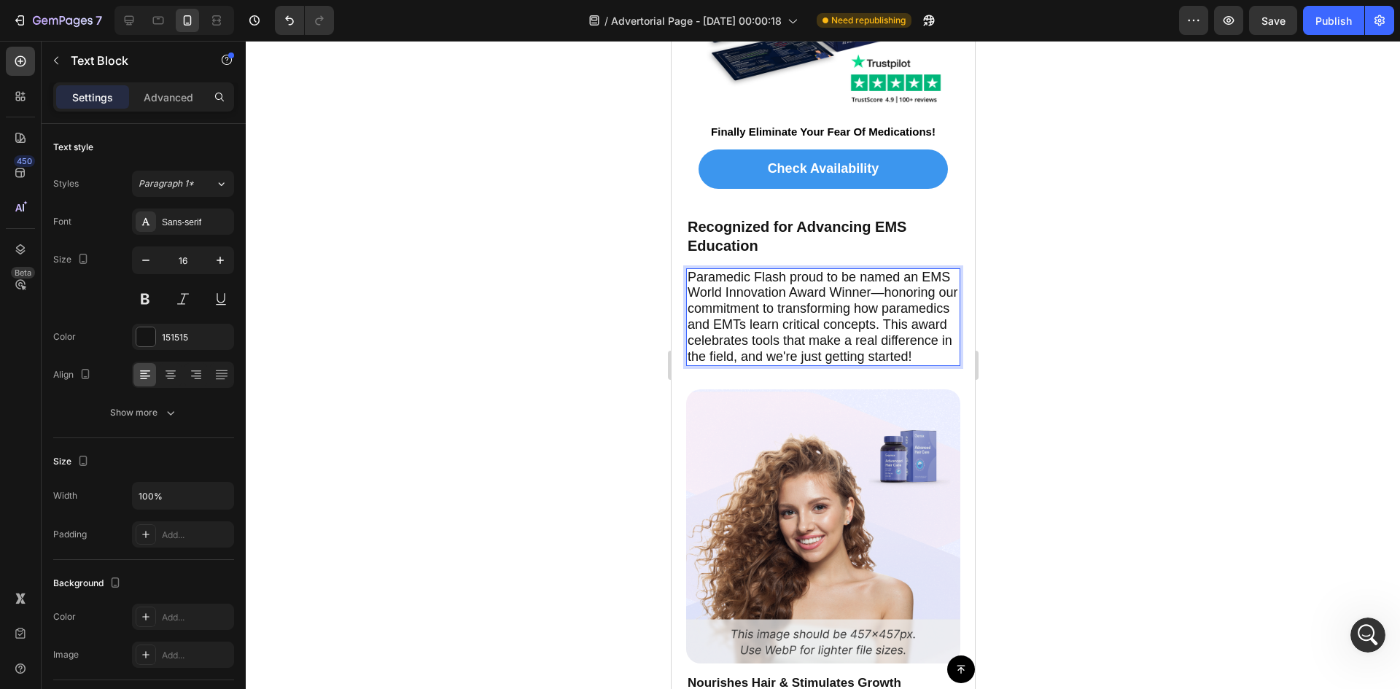
click at [917, 348] on span "Paramedic Flash proud to be named an EMS World Innovation Award Winner—honoring…" at bounding box center [822, 317] width 270 height 94
click at [757, 294] on span "Paramedic Flash proud to be named an EMS World Innovation Award Winner—honoring…" at bounding box center [822, 317] width 270 height 94
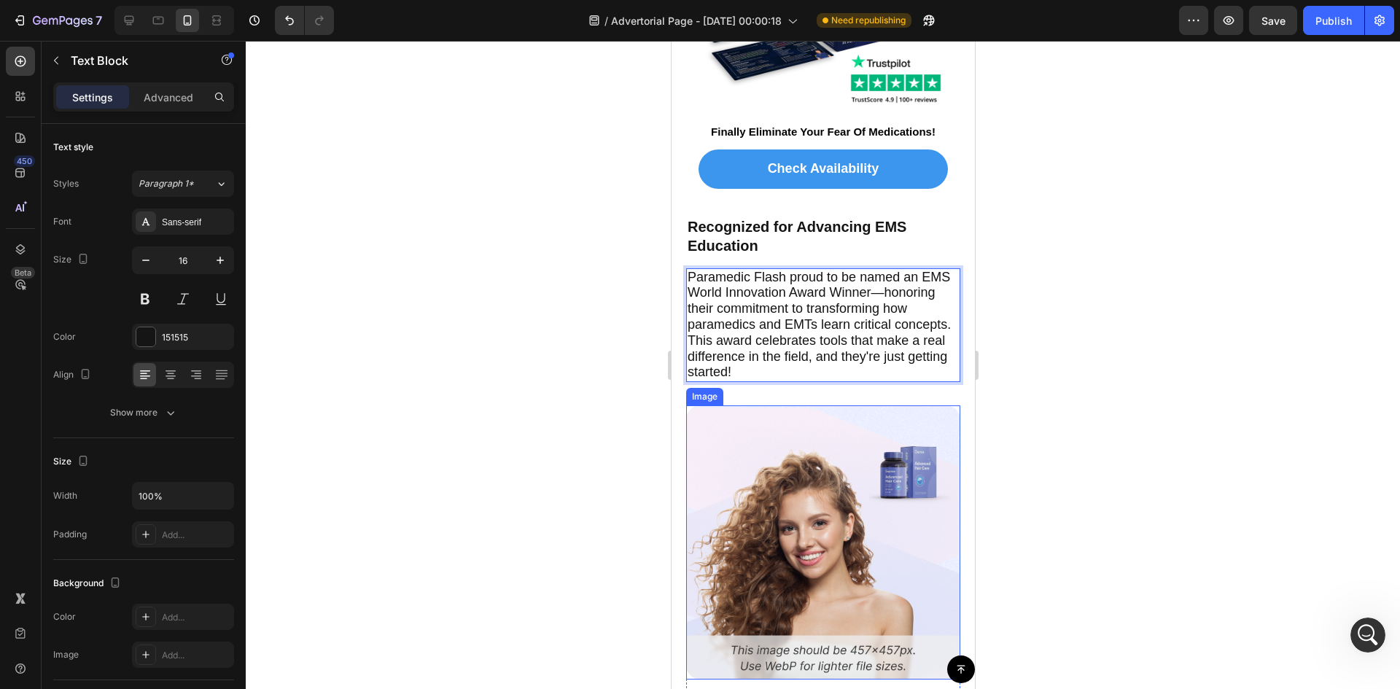
click at [867, 459] on img at bounding box center [822, 542] width 274 height 274
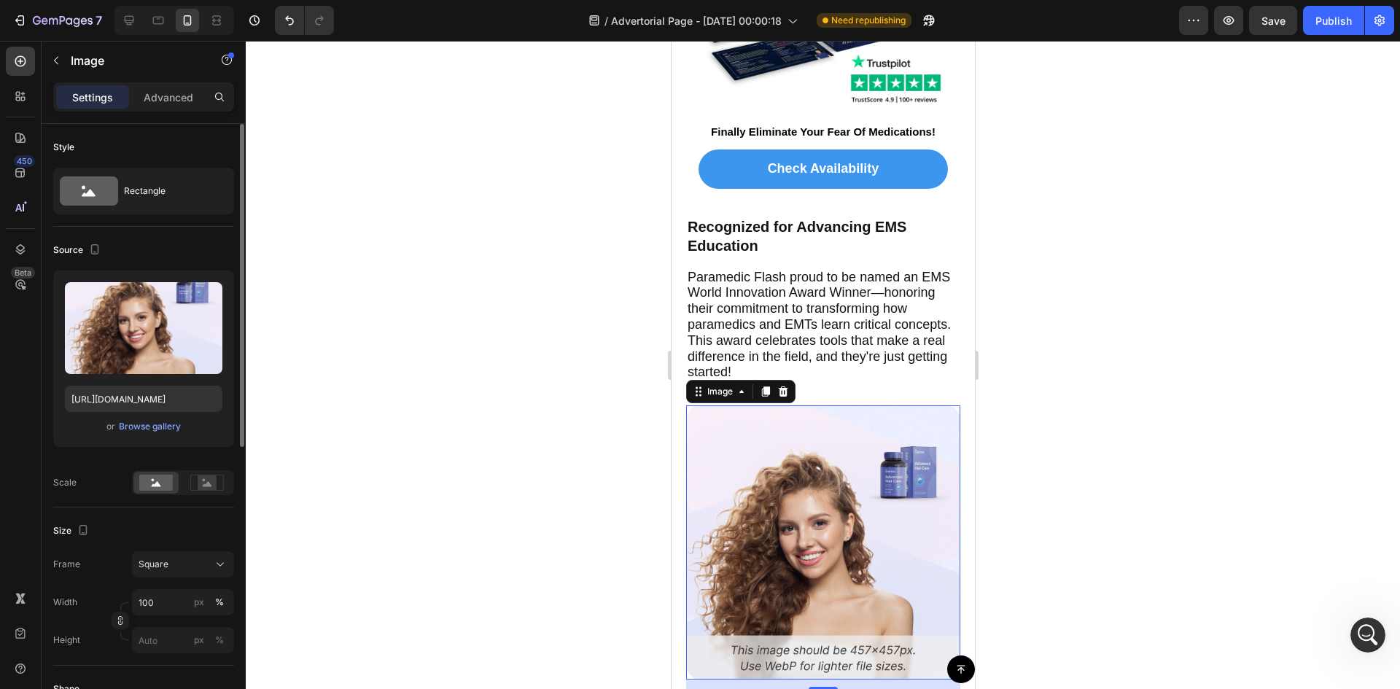
click at [150, 437] on div "Upload Image [URL][DOMAIN_NAME] or Browse gallery" at bounding box center [143, 358] width 181 height 176
click at [148, 427] on div "Browse gallery" at bounding box center [150, 426] width 62 height 13
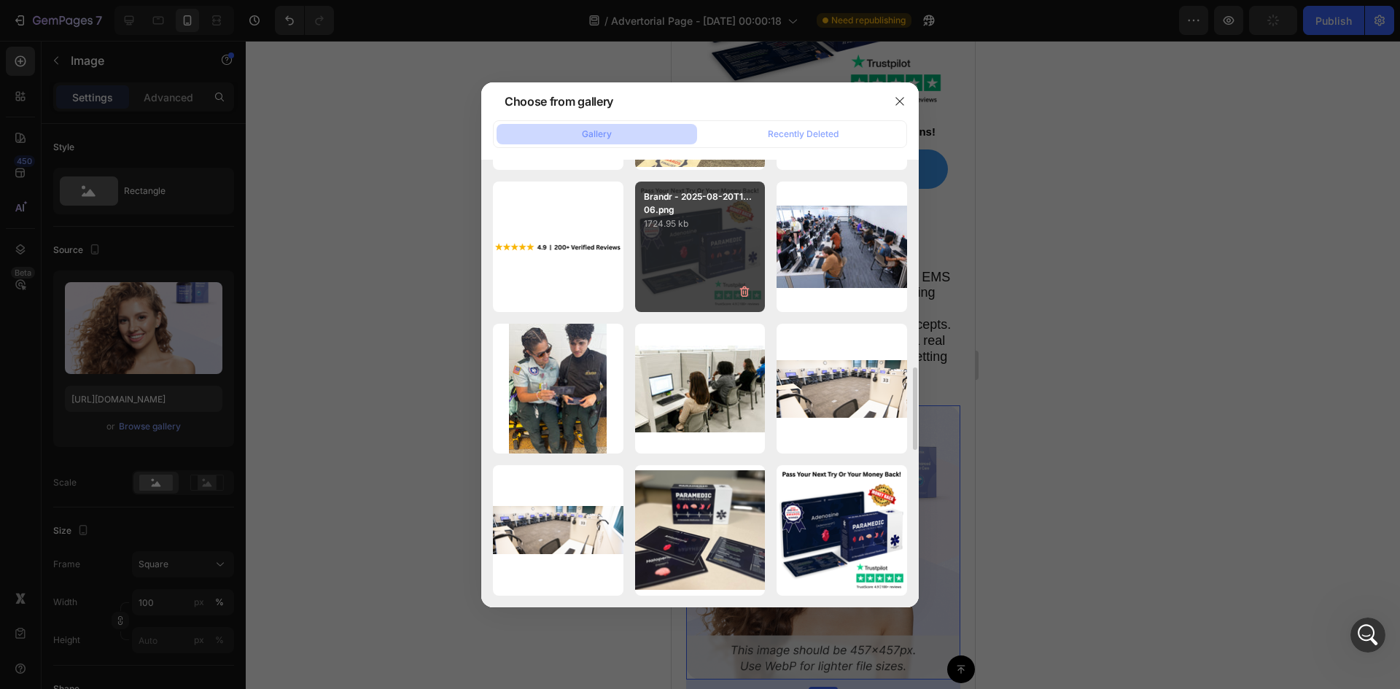
scroll to position [857, 0]
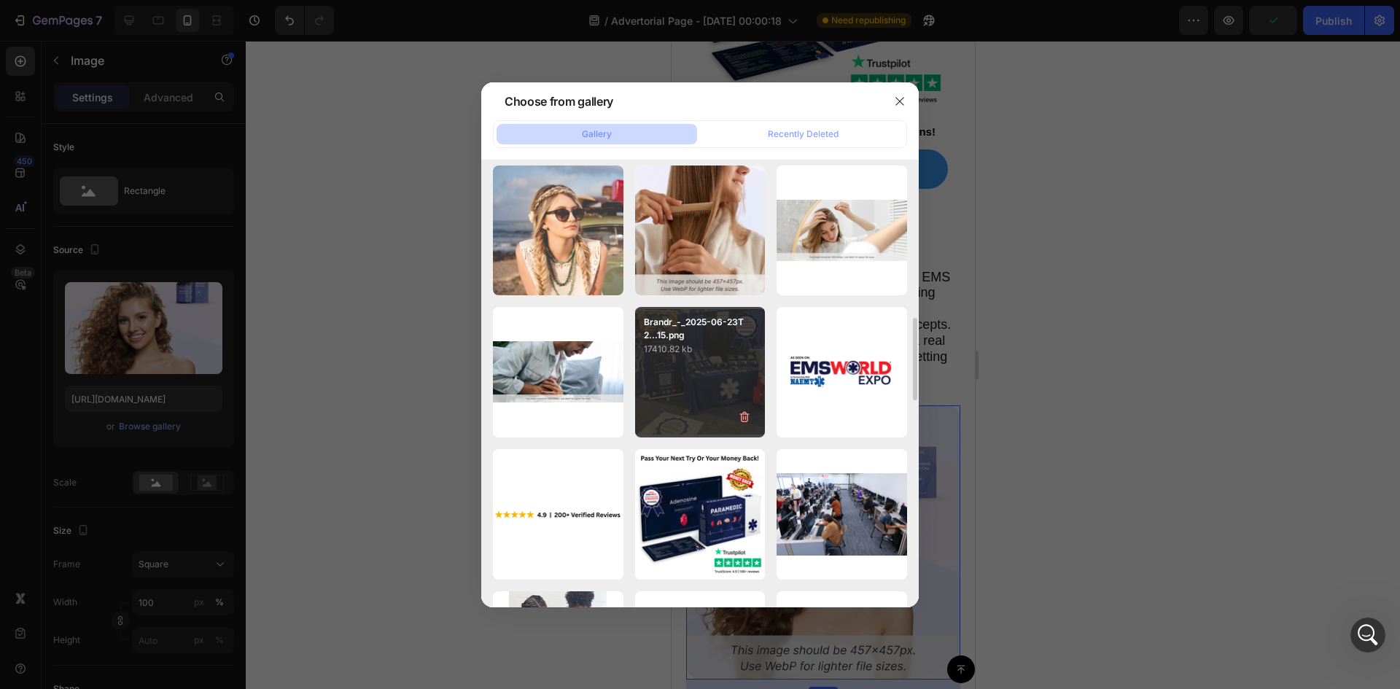
click at [694, 384] on div "Brandr_-_2025-06-23T2...15.png 17410.82 kb" at bounding box center [700, 372] width 131 height 131
type input "[URL][DOMAIN_NAME]"
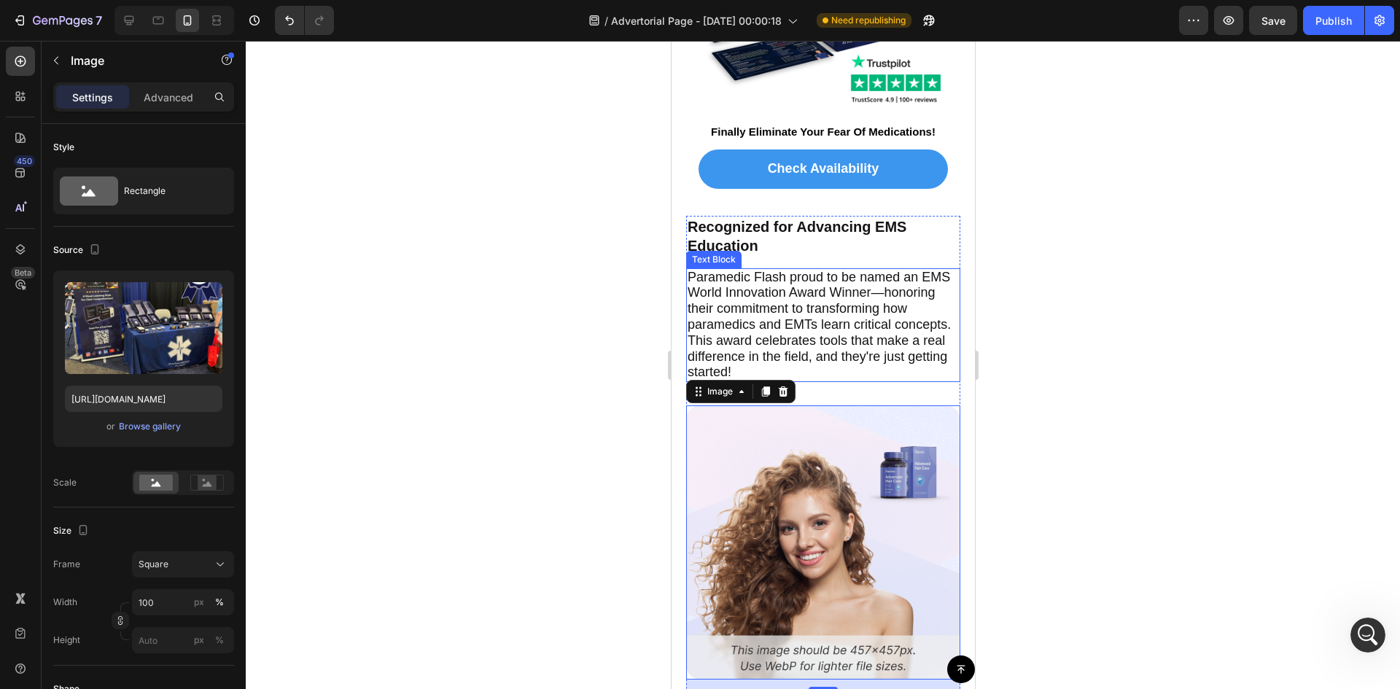
scroll to position [6684, 0]
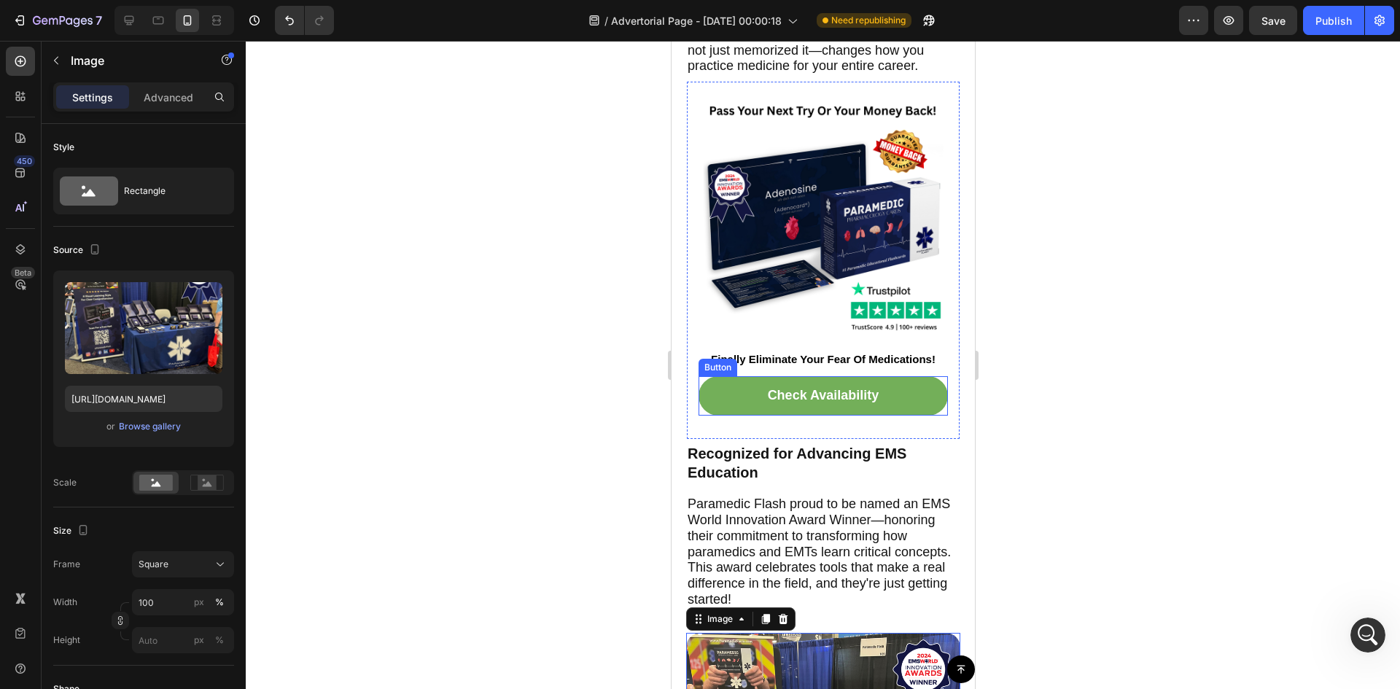
click at [882, 416] on link "Check Availability" at bounding box center [822, 395] width 249 height 39
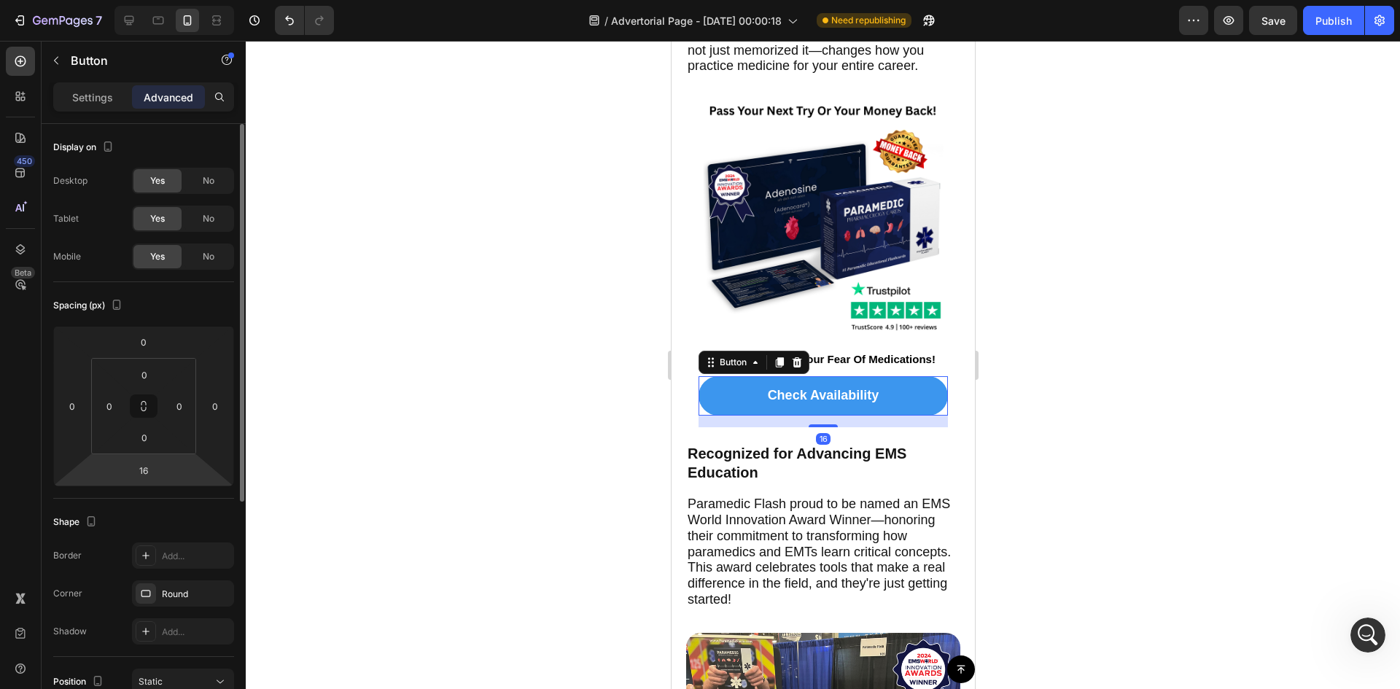
scroll to position [366, 0]
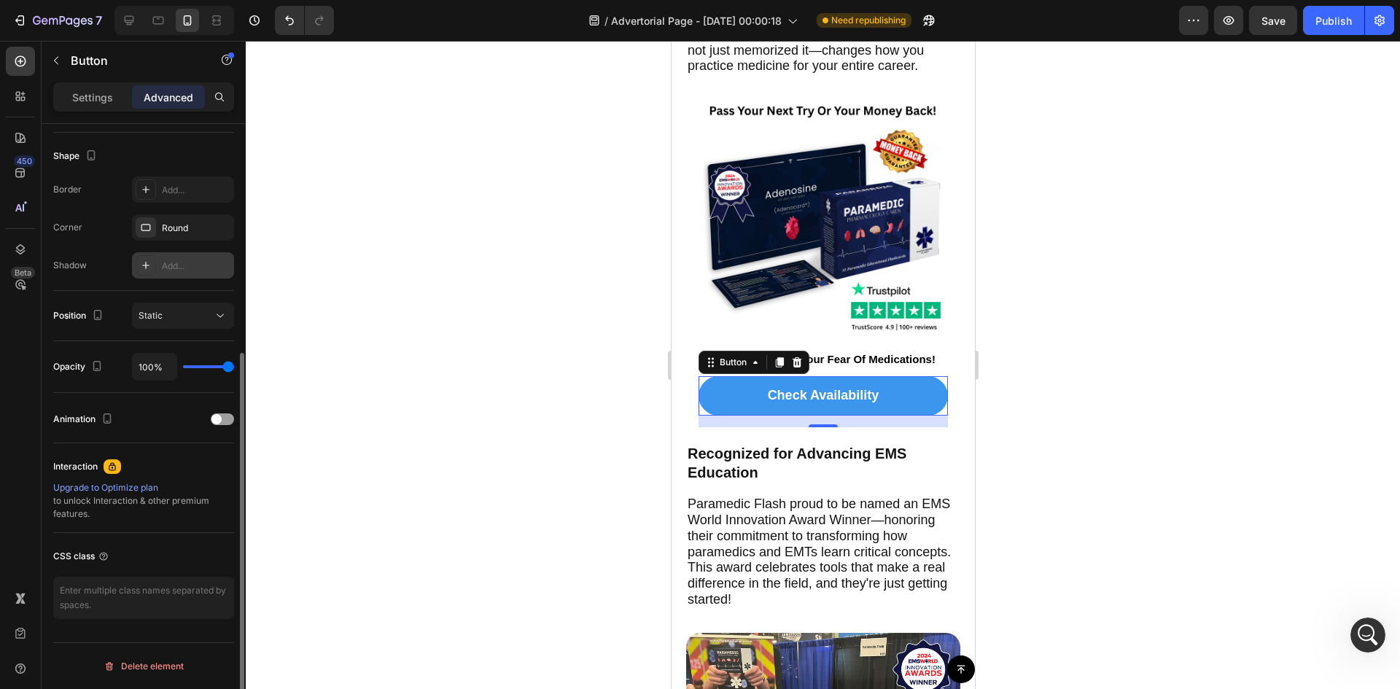
click at [147, 263] on icon at bounding box center [146, 266] width 12 height 12
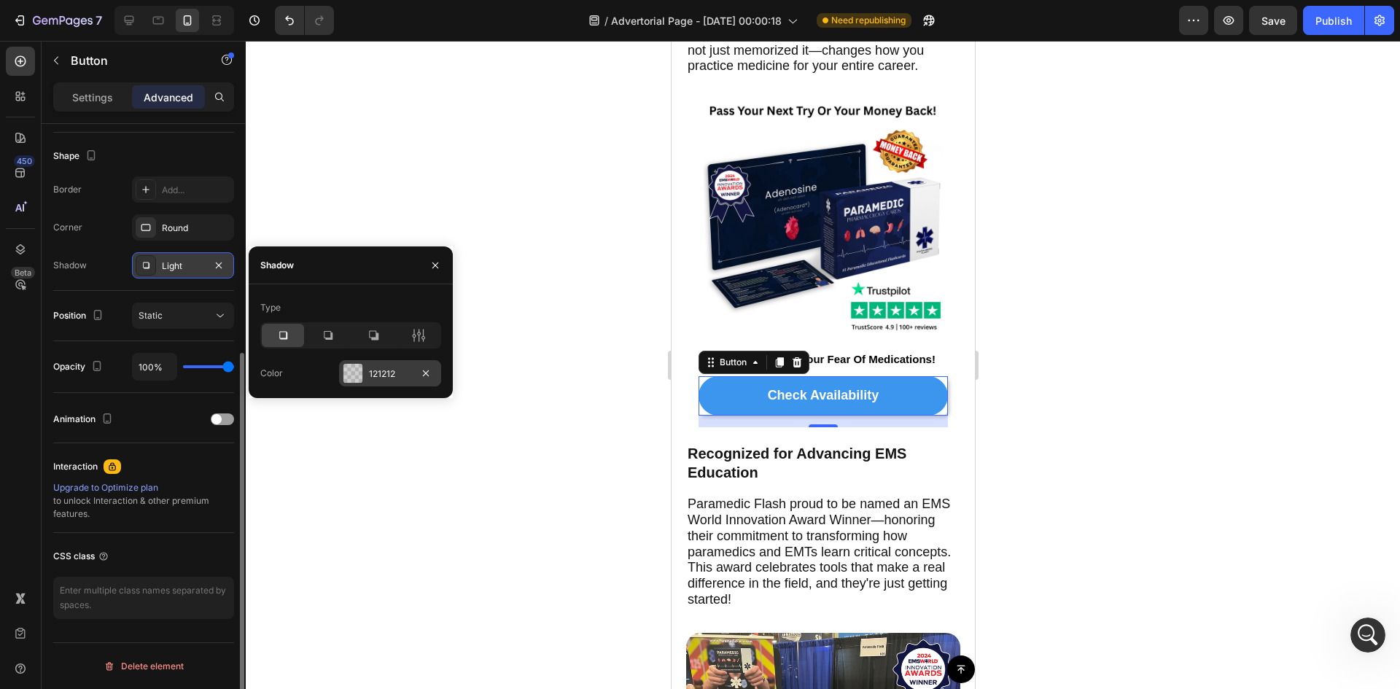
click at [357, 375] on div at bounding box center [352, 373] width 19 height 19
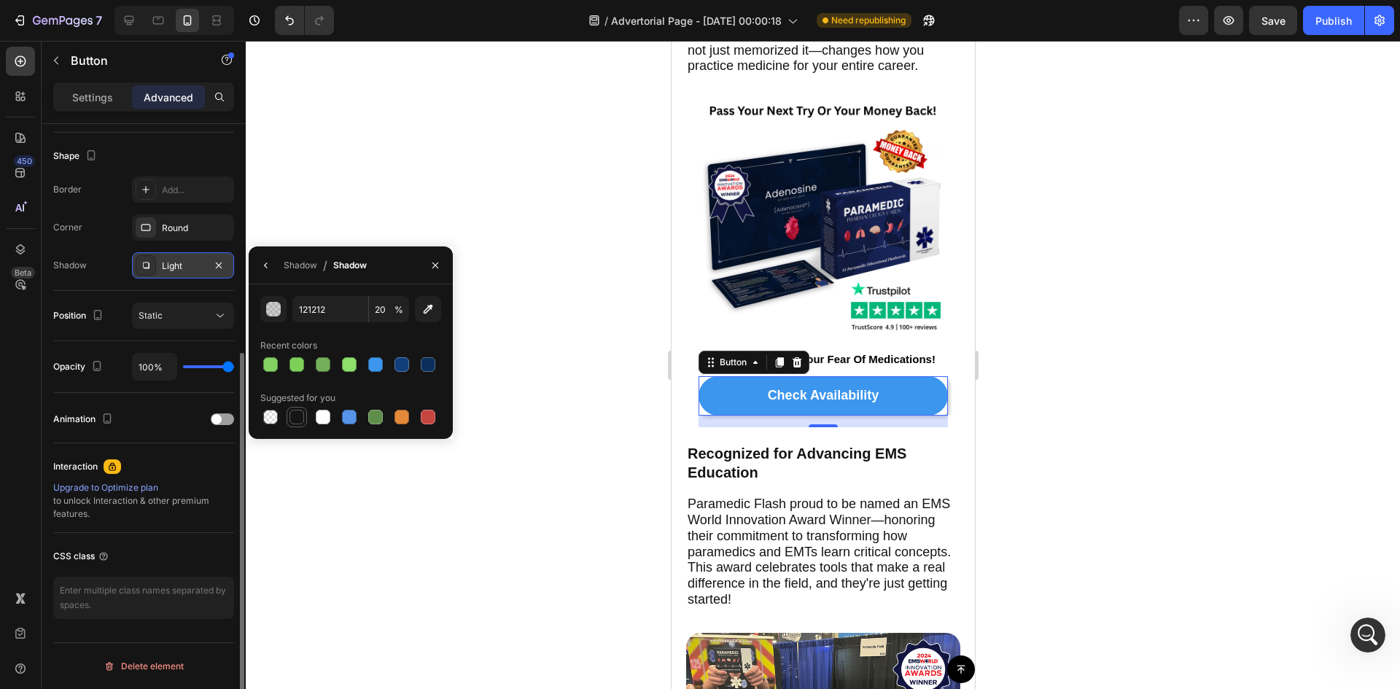
click at [291, 421] on div at bounding box center [296, 417] width 15 height 15
type input "151515"
type input "100"
click at [283, 261] on div "Shadow / Shadow" at bounding box center [311, 264] width 124 height 37
click at [268, 261] on icon "button" at bounding box center [266, 266] width 12 height 12
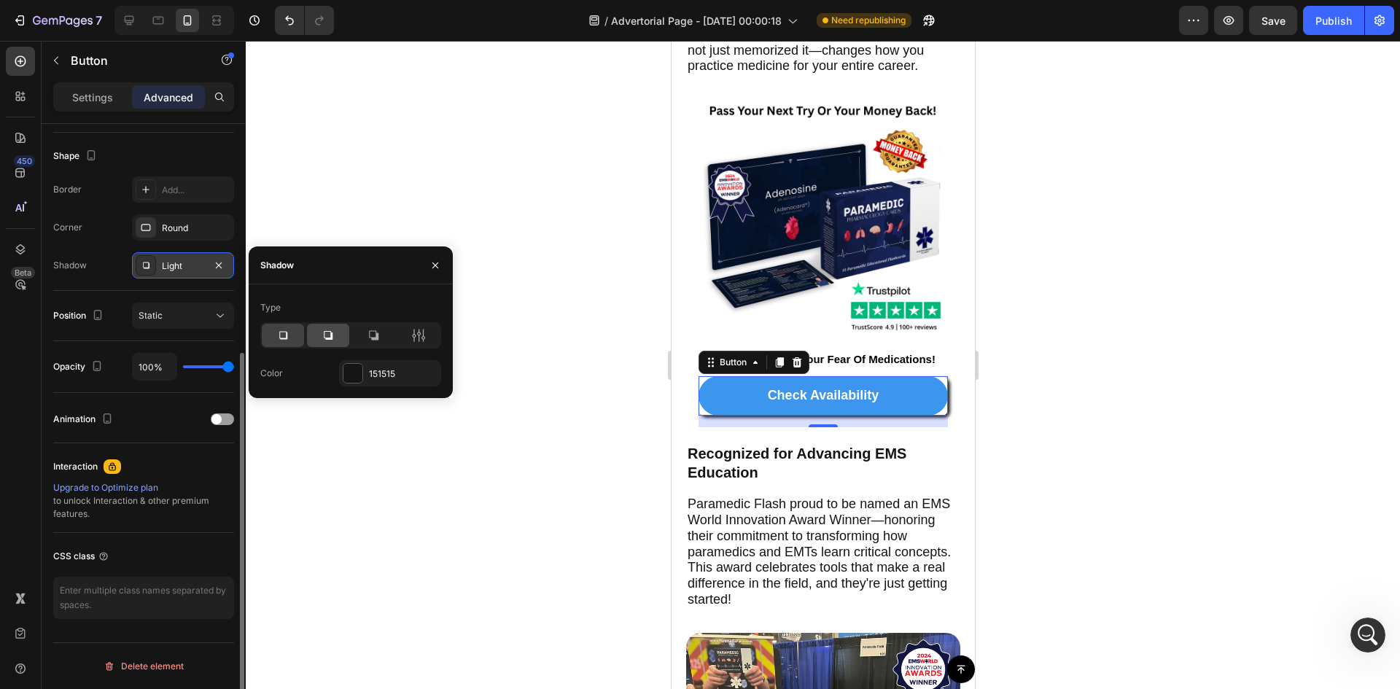
click at [327, 345] on div at bounding box center [328, 335] width 42 height 23
click at [375, 343] on div at bounding box center [373, 335] width 42 height 23
click at [283, 335] on icon at bounding box center [283, 335] width 15 height 15
click at [421, 332] on icon at bounding box center [418, 335] width 15 height 15
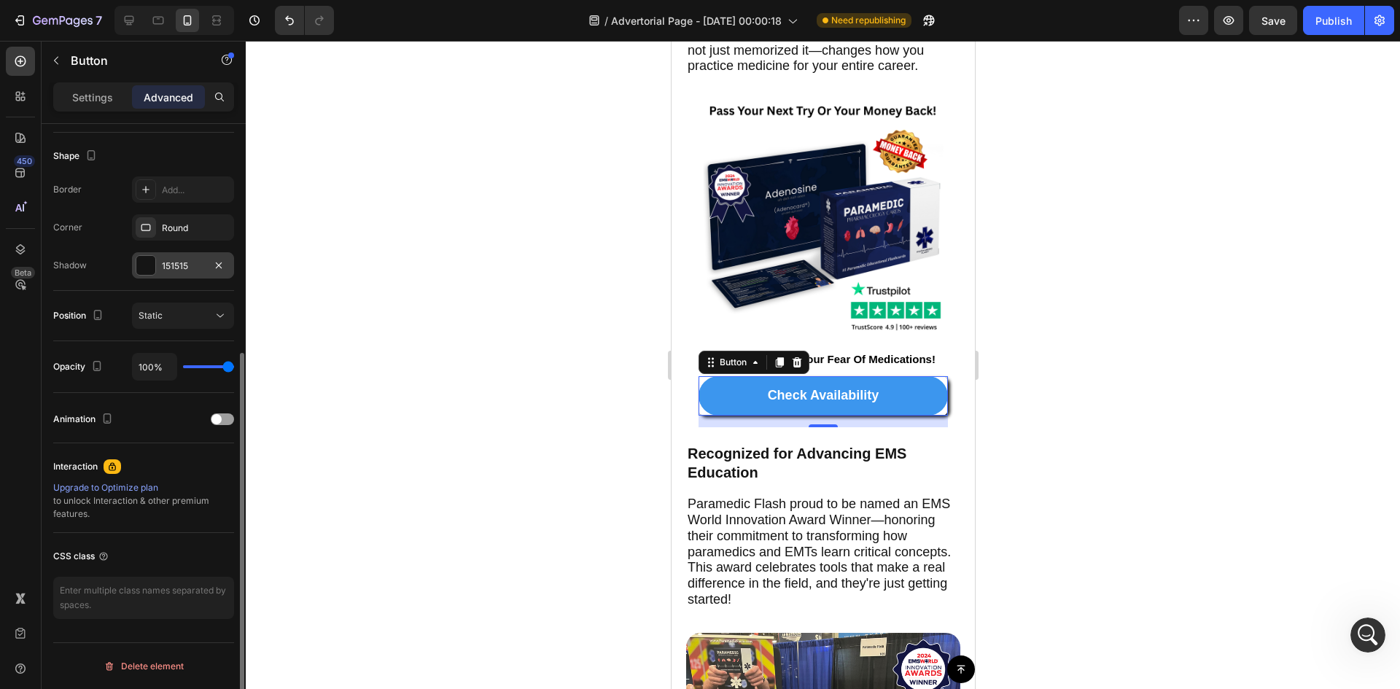
click at [518, 394] on div at bounding box center [823, 365] width 1154 height 648
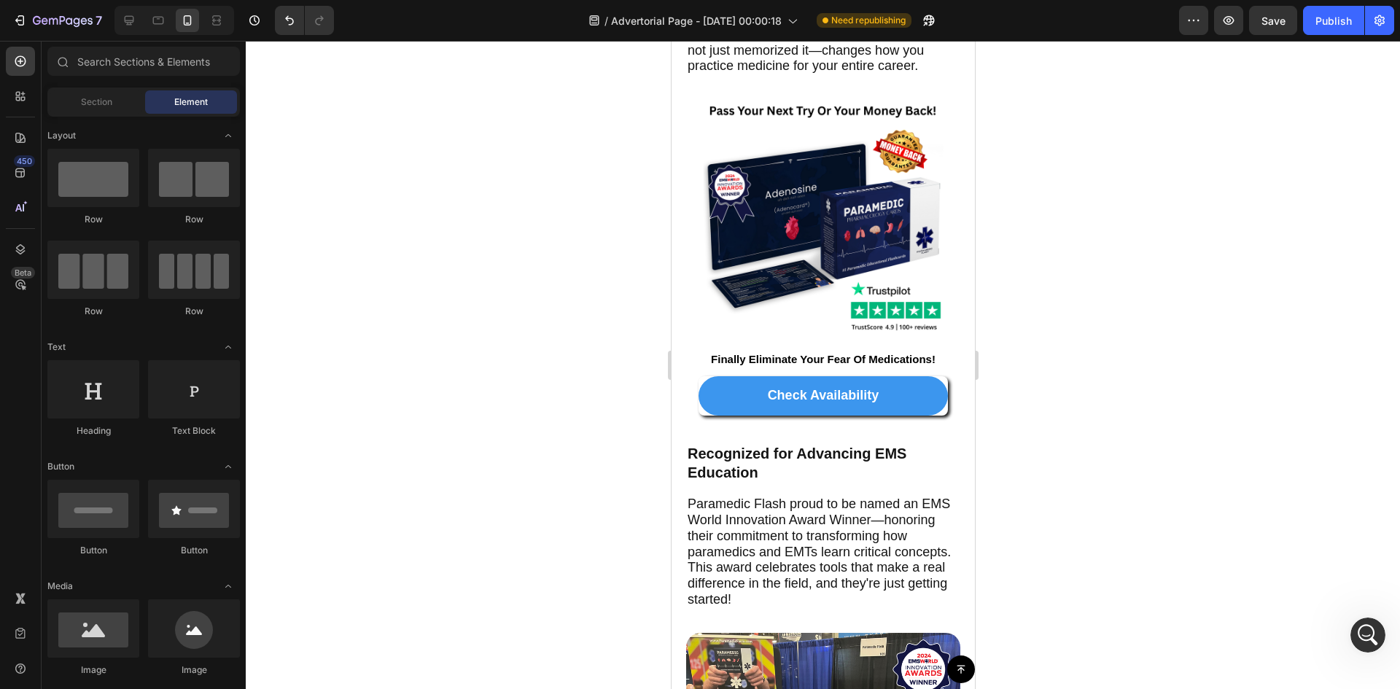
click at [1202, 386] on div at bounding box center [823, 365] width 1154 height 648
click at [1350, 647] on div "Open Intercom Messenger" at bounding box center [1365, 632] width 35 height 35
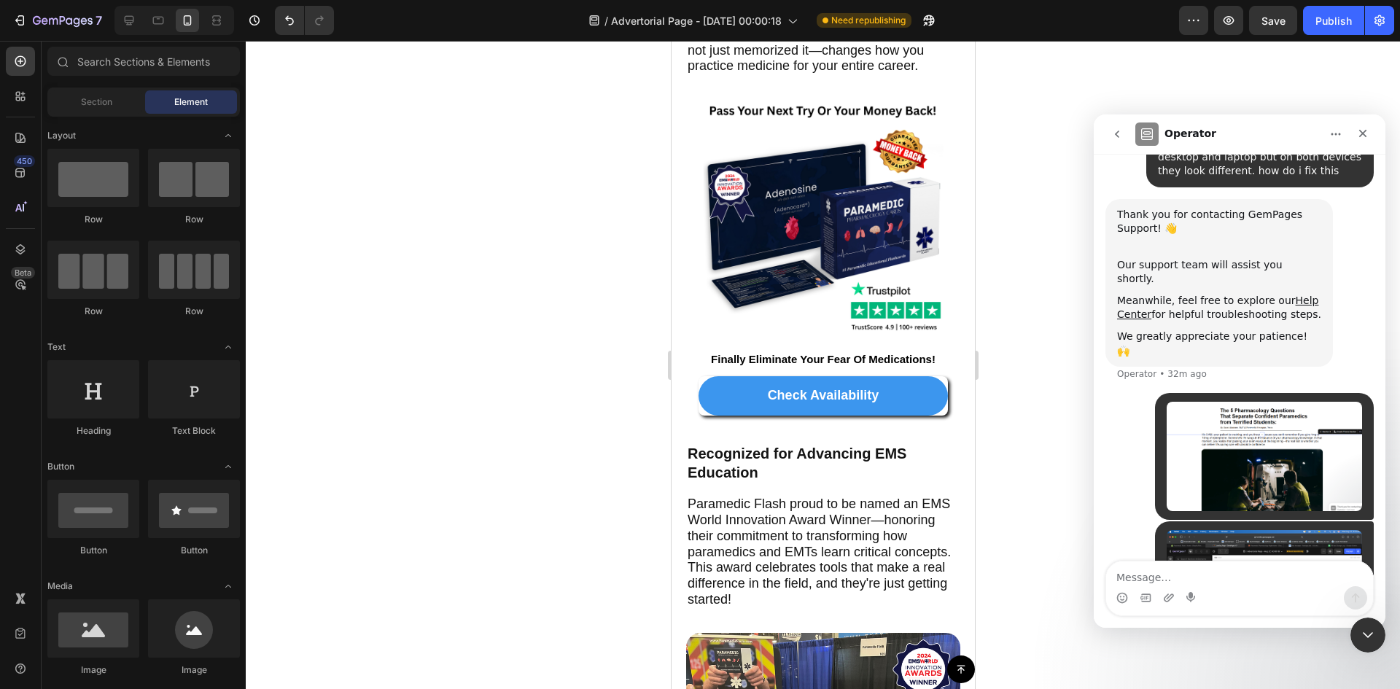
scroll to position [281, 0]
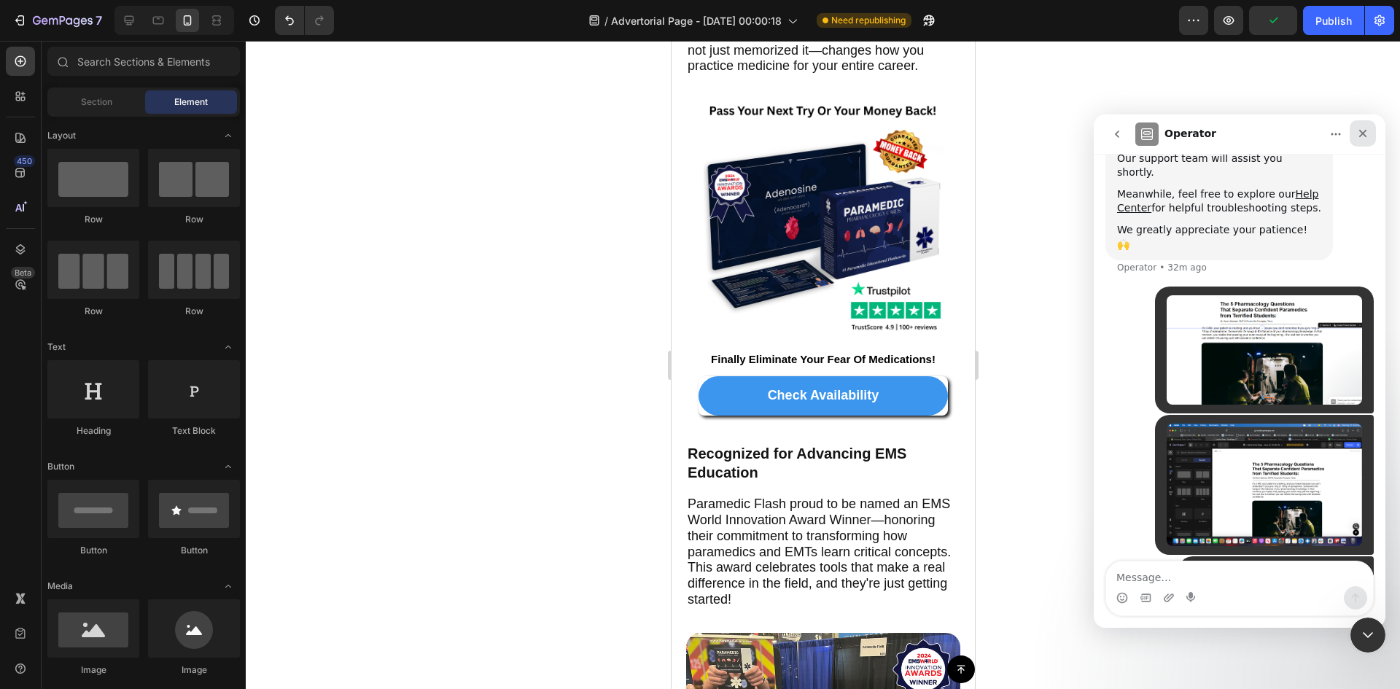
click at [1370, 136] on div "Close" at bounding box center [1363, 133] width 26 height 26
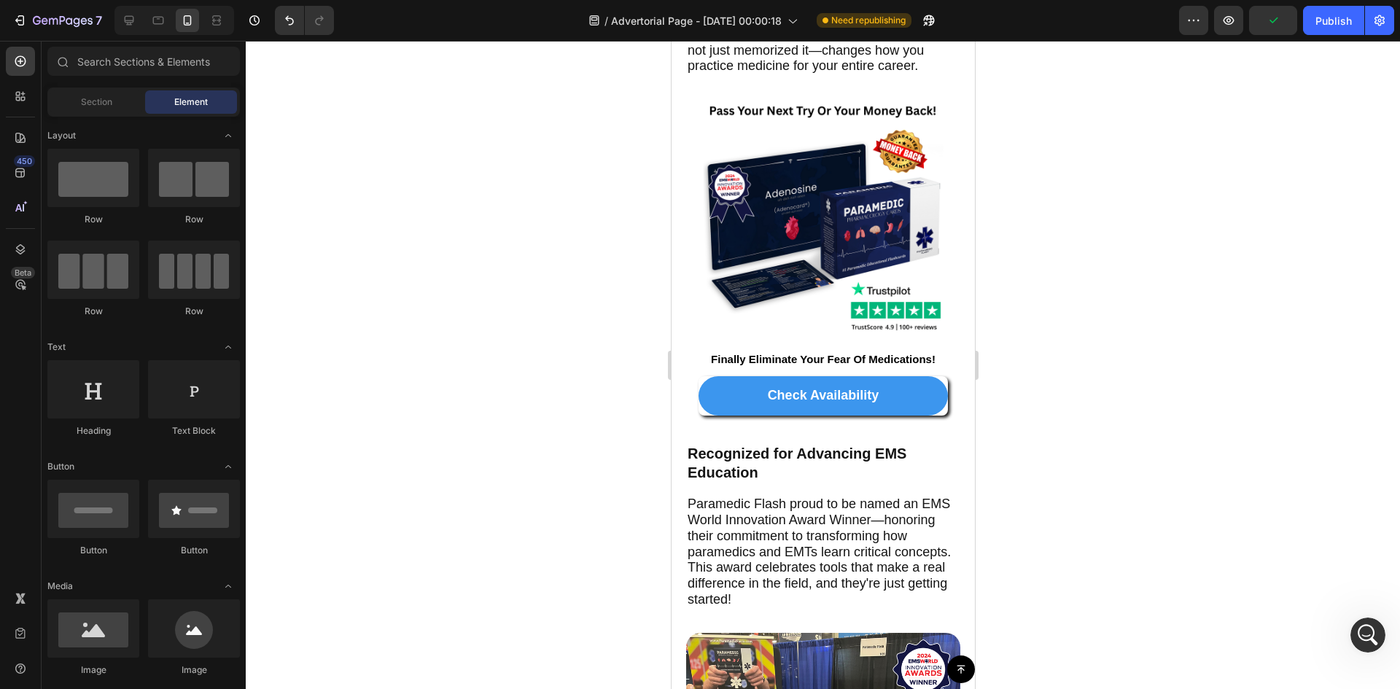
click at [1102, 383] on div at bounding box center [823, 365] width 1154 height 648
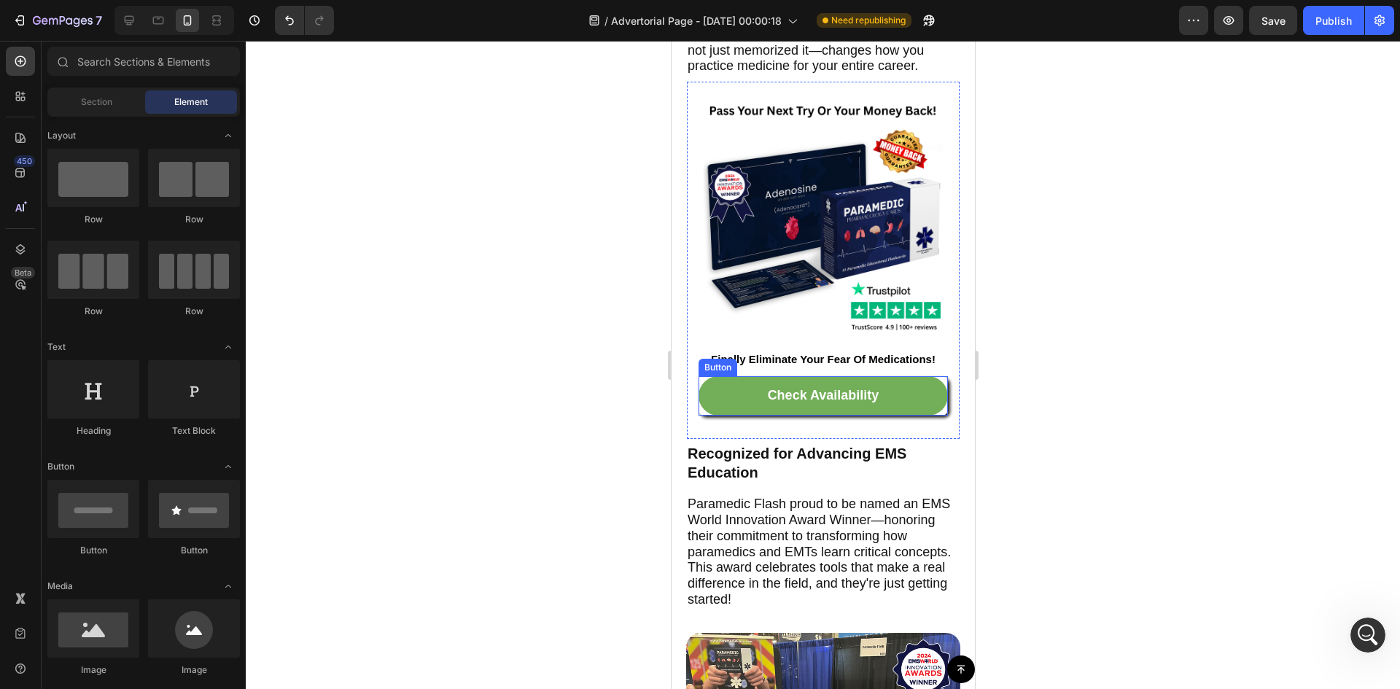
click at [910, 416] on link "Check Availability" at bounding box center [822, 395] width 249 height 39
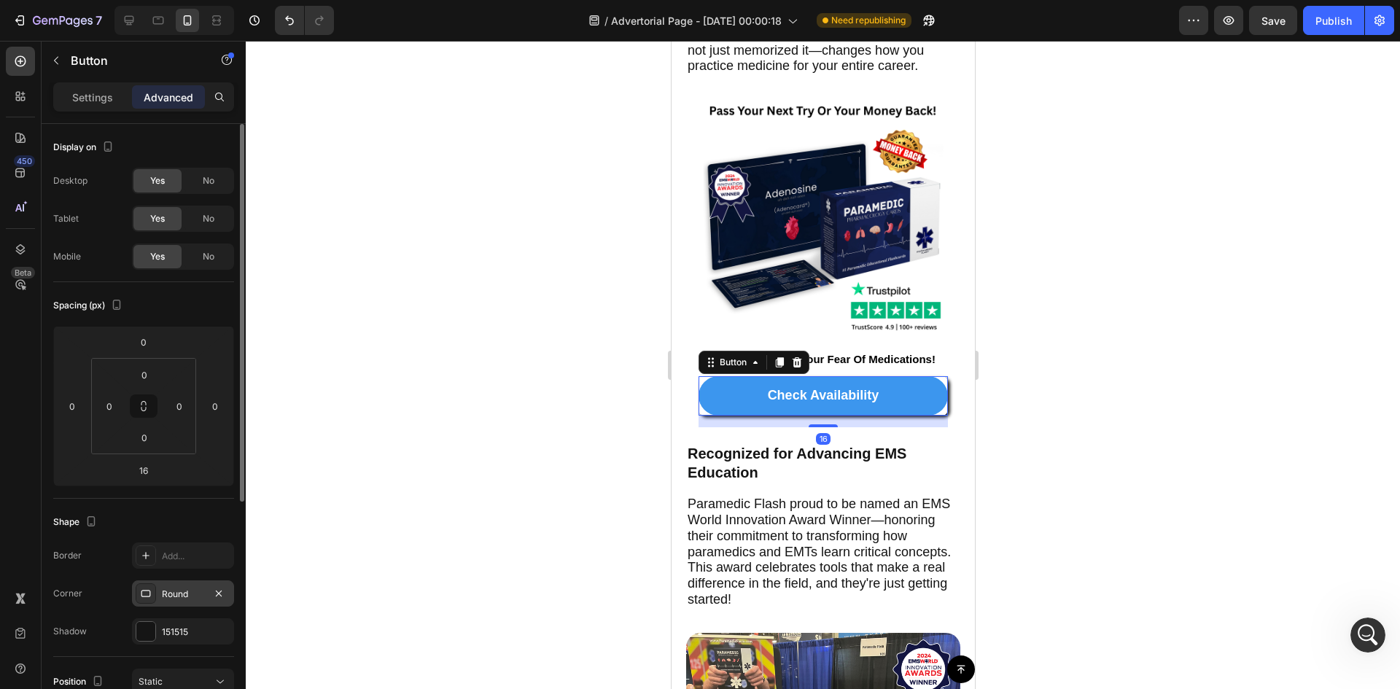
click at [176, 600] on div "Round" at bounding box center [183, 594] width 42 height 13
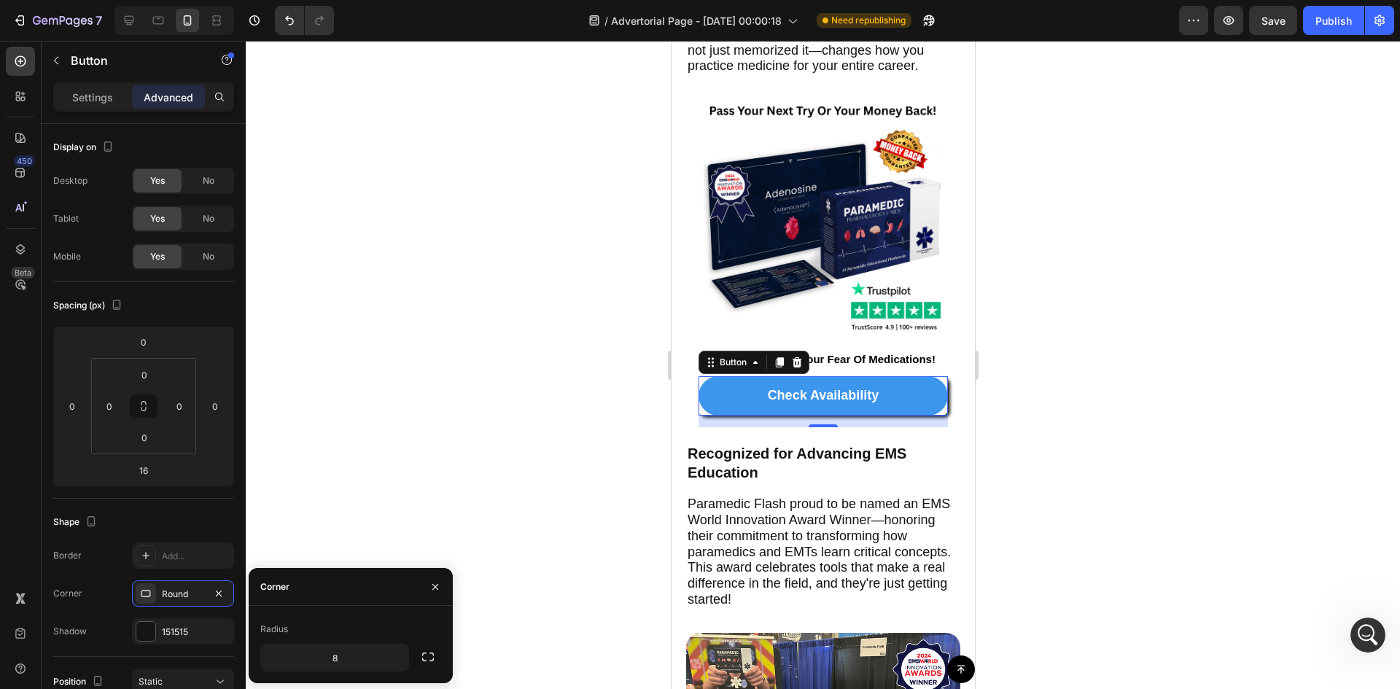
click at [494, 378] on div at bounding box center [823, 365] width 1154 height 648
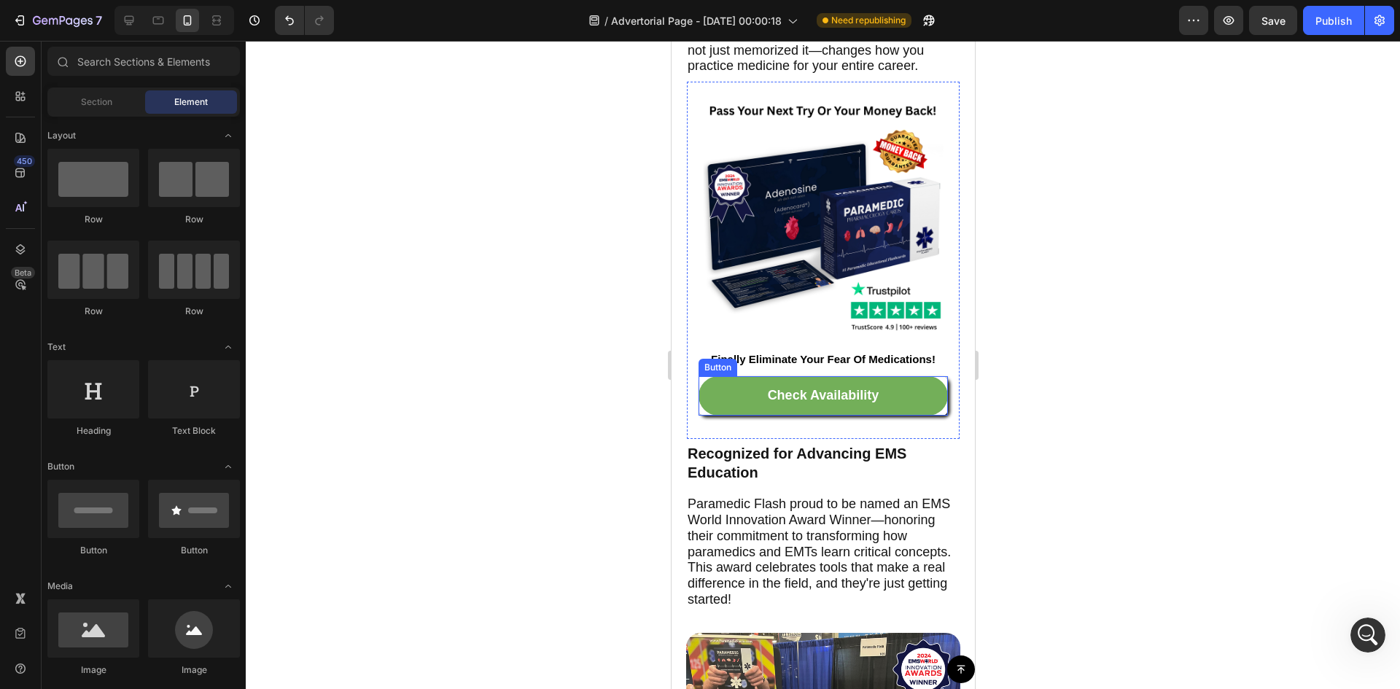
click at [913, 416] on link "Check Availability" at bounding box center [822, 395] width 249 height 39
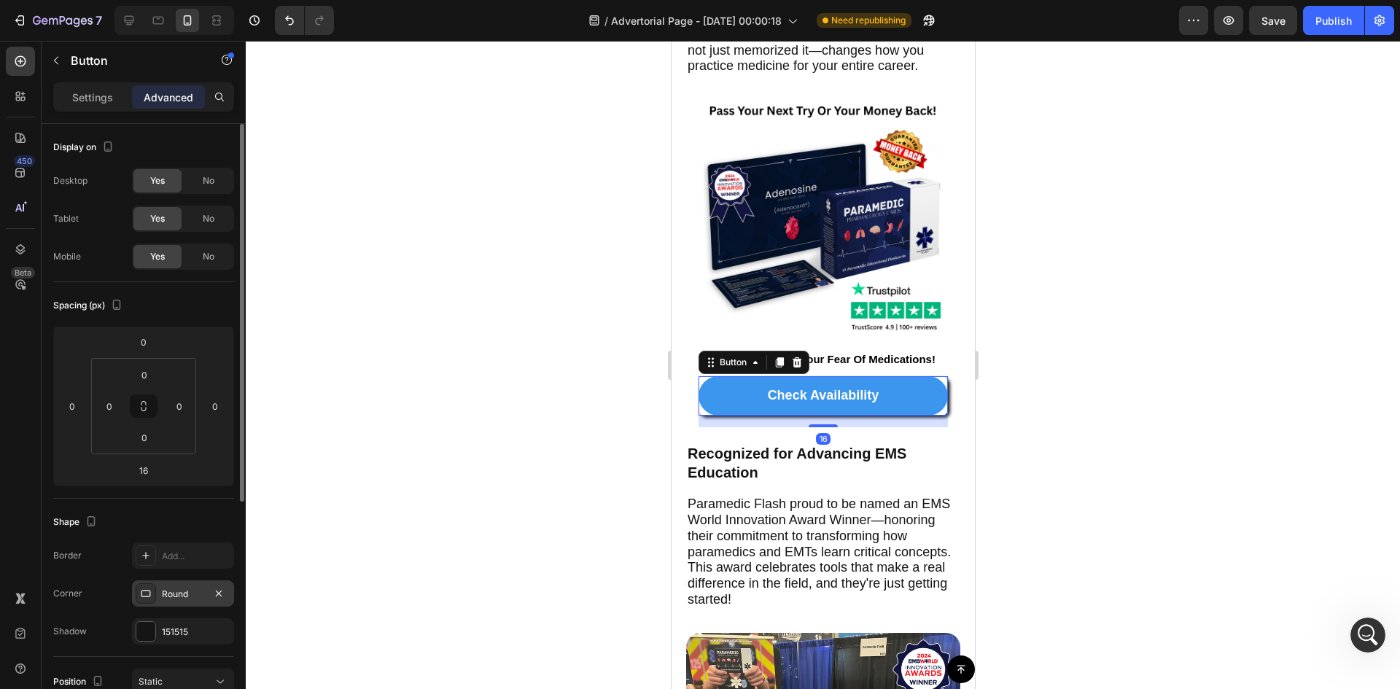
click at [176, 595] on div "Round" at bounding box center [183, 594] width 42 height 13
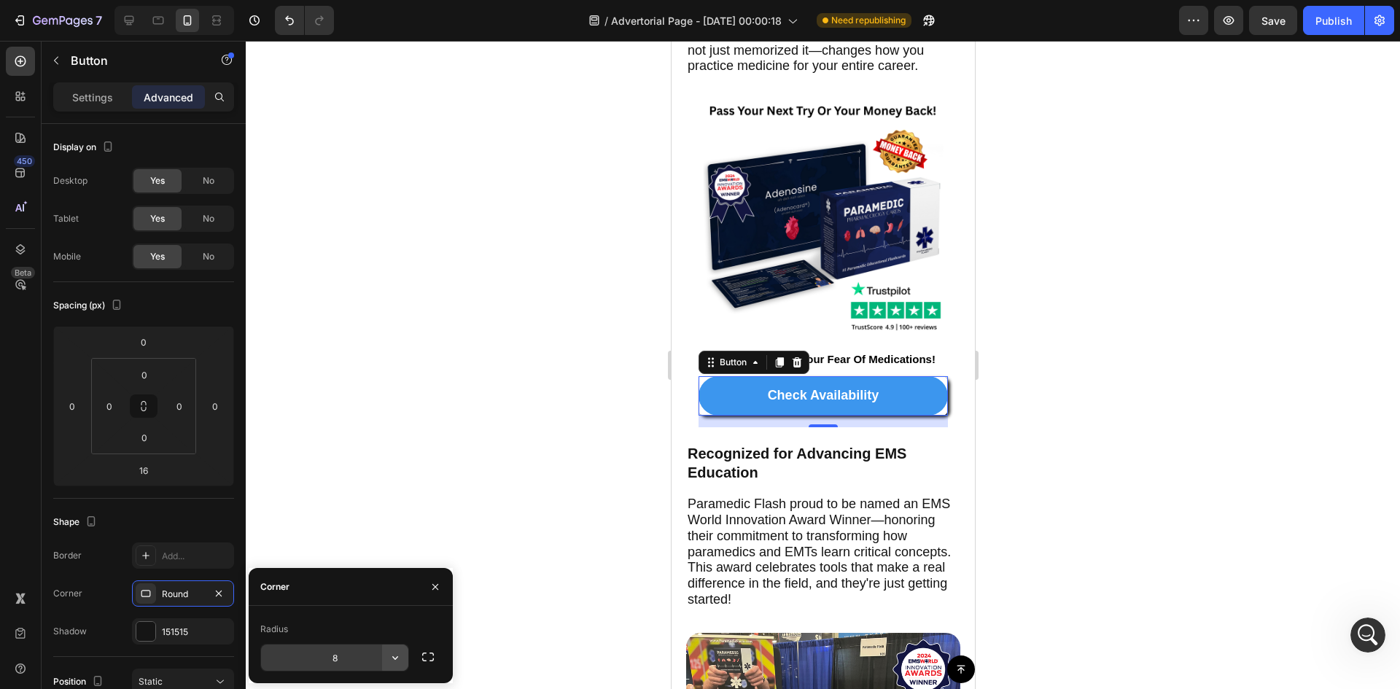
click at [400, 658] on icon "button" at bounding box center [395, 657] width 15 height 15
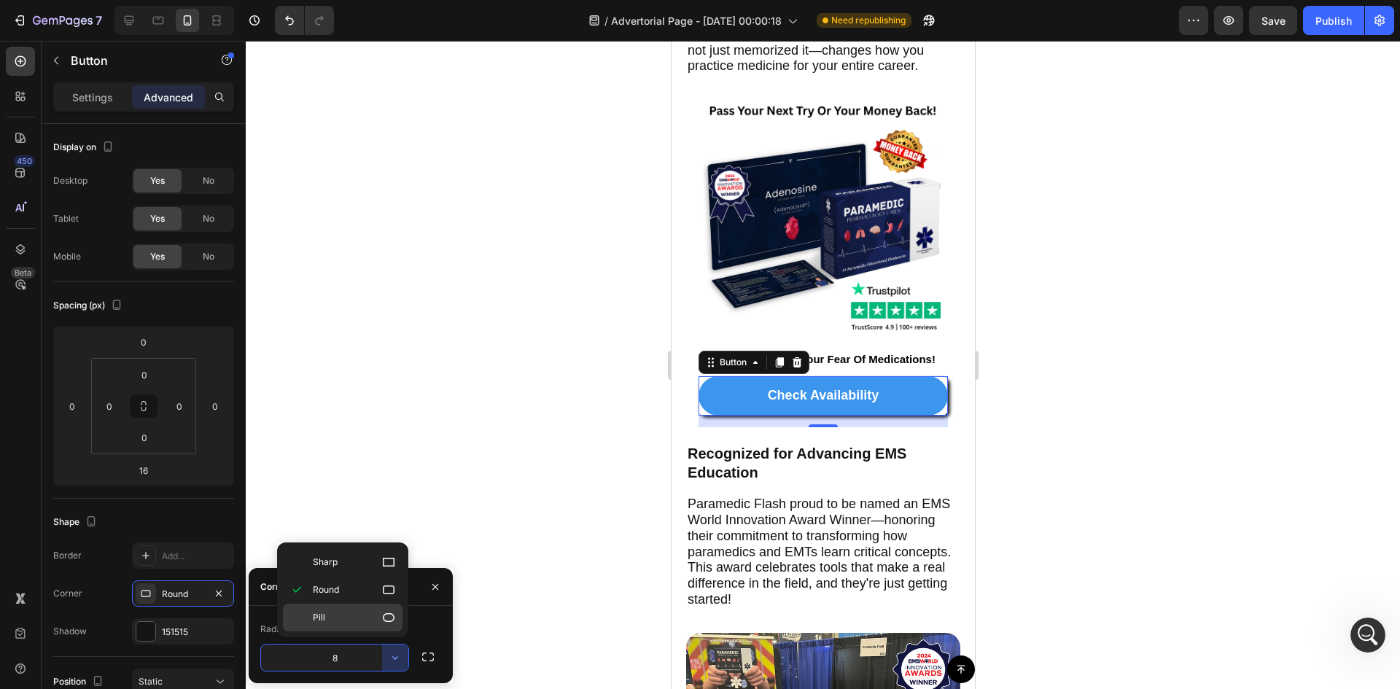
click at [365, 620] on p "Pill" at bounding box center [354, 617] width 83 height 15
type input "9999"
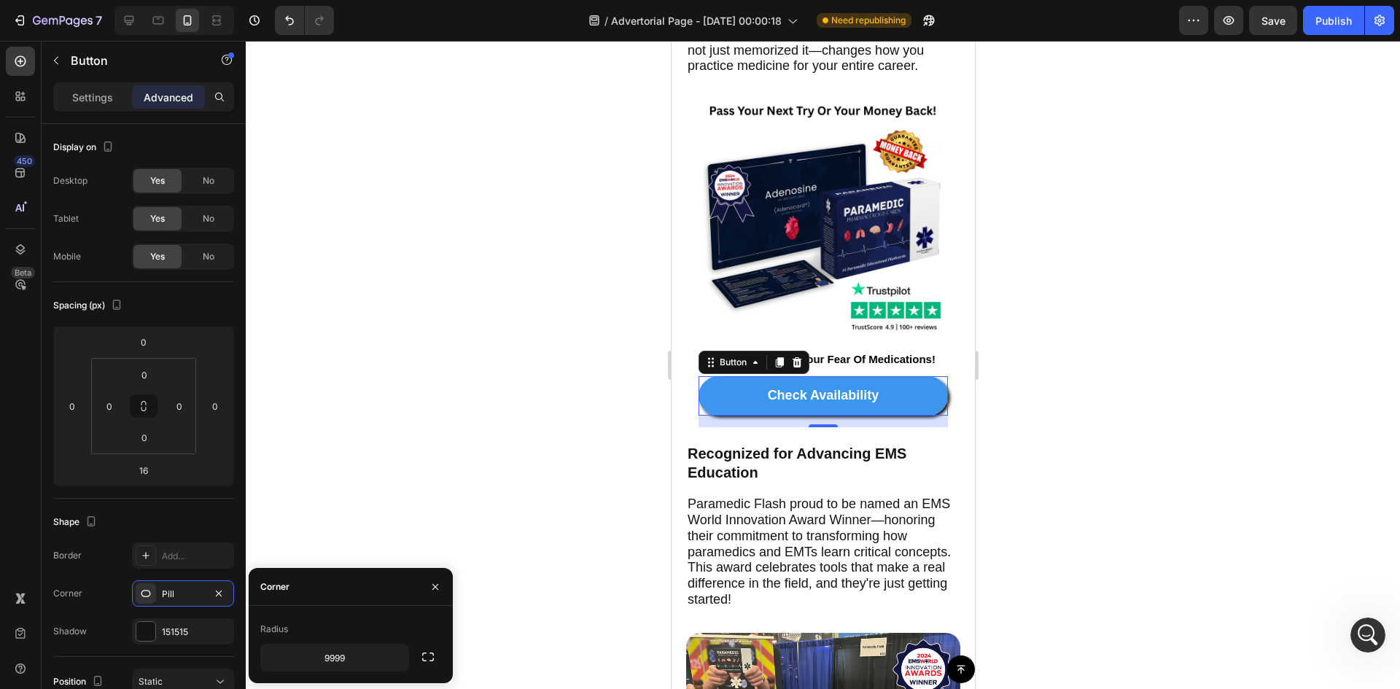
click at [431, 462] on div at bounding box center [823, 365] width 1154 height 648
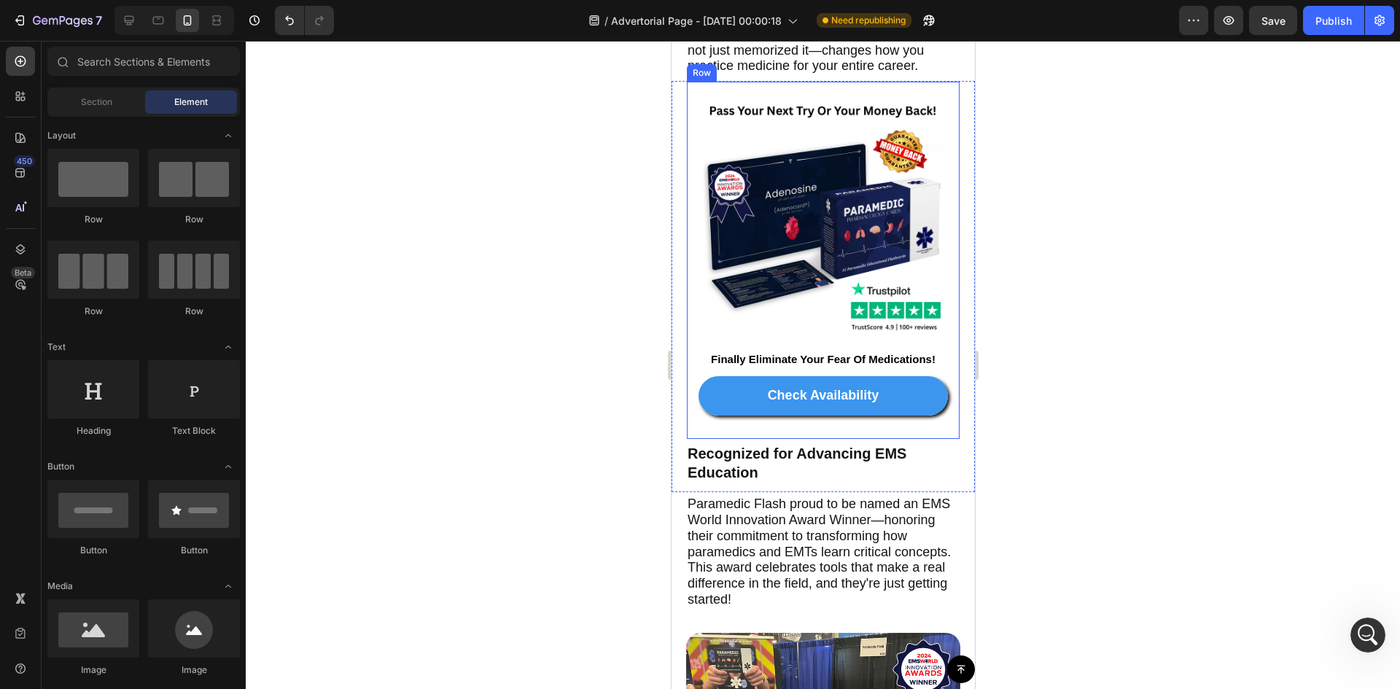
click at [1202, 256] on div at bounding box center [823, 365] width 1154 height 648
click at [1270, 335] on div at bounding box center [823, 365] width 1154 height 648
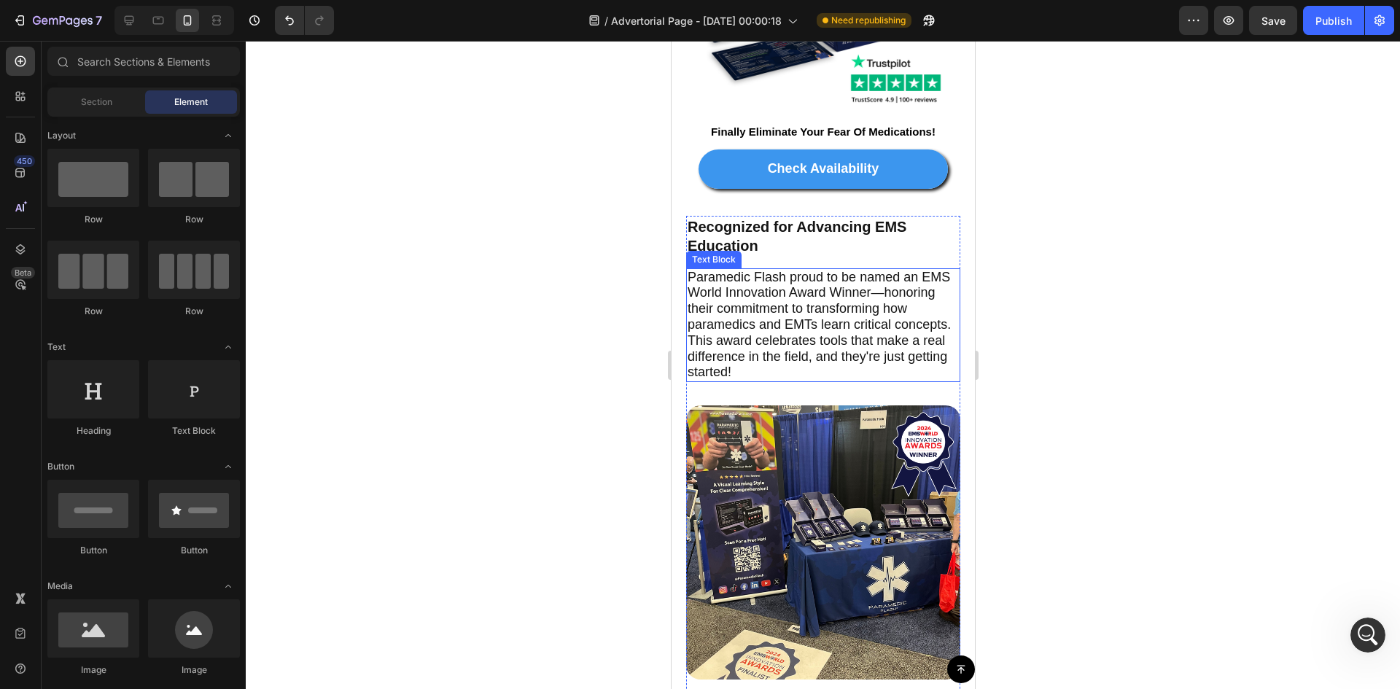
scroll to position [6684, 0]
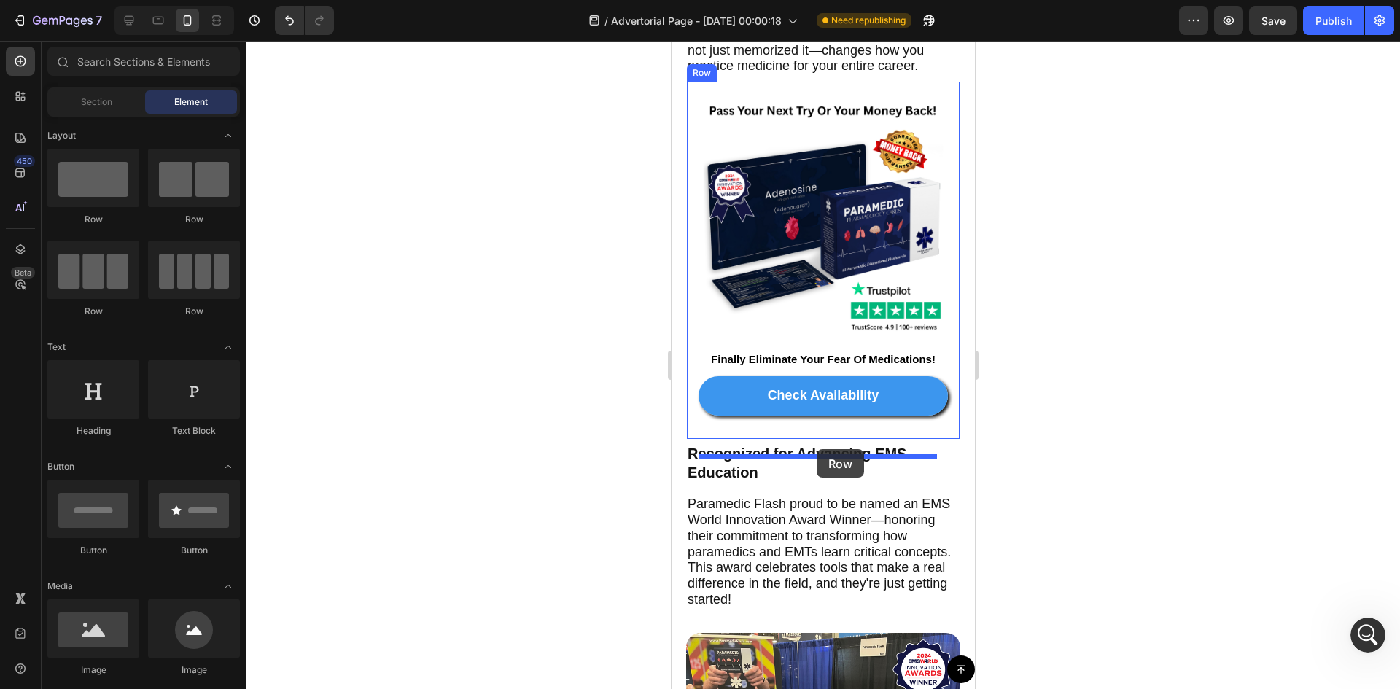
drag, startPoint x: 780, startPoint y: 240, endPoint x: 816, endPoint y: 449, distance: 212.3
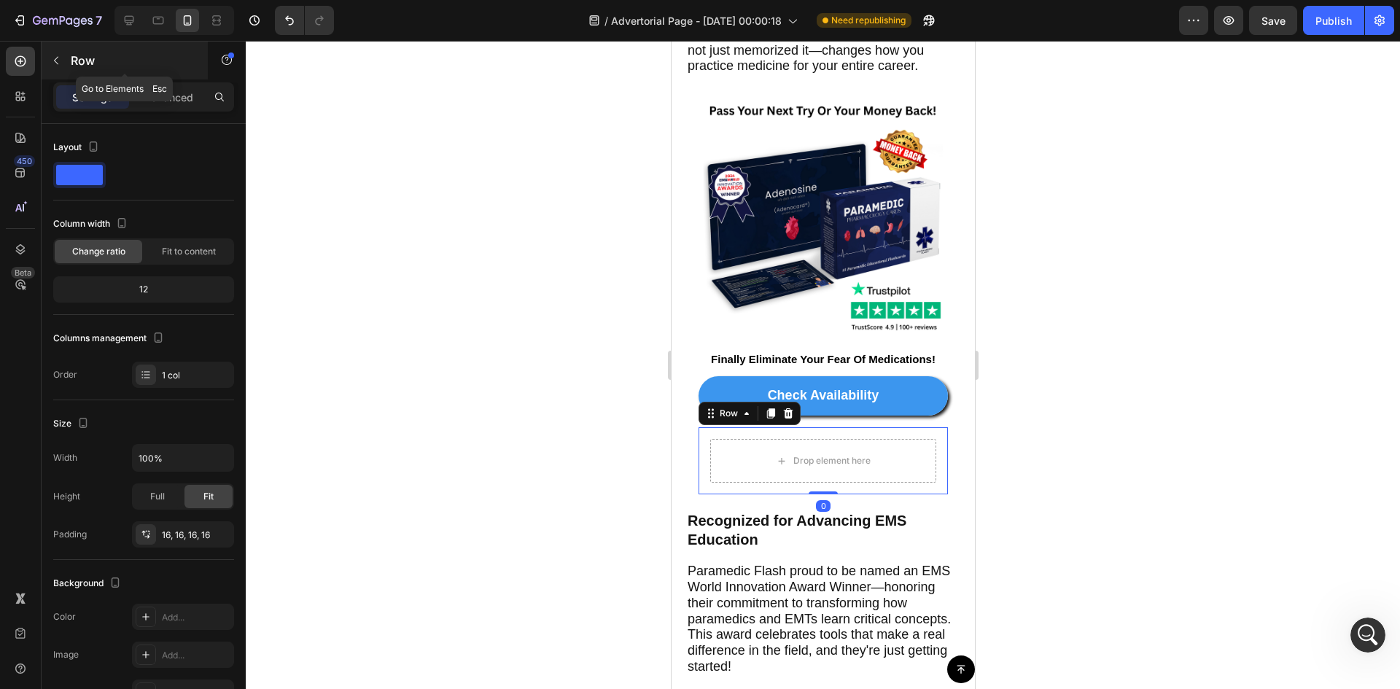
click at [58, 56] on icon "button" at bounding box center [56, 61] width 12 height 12
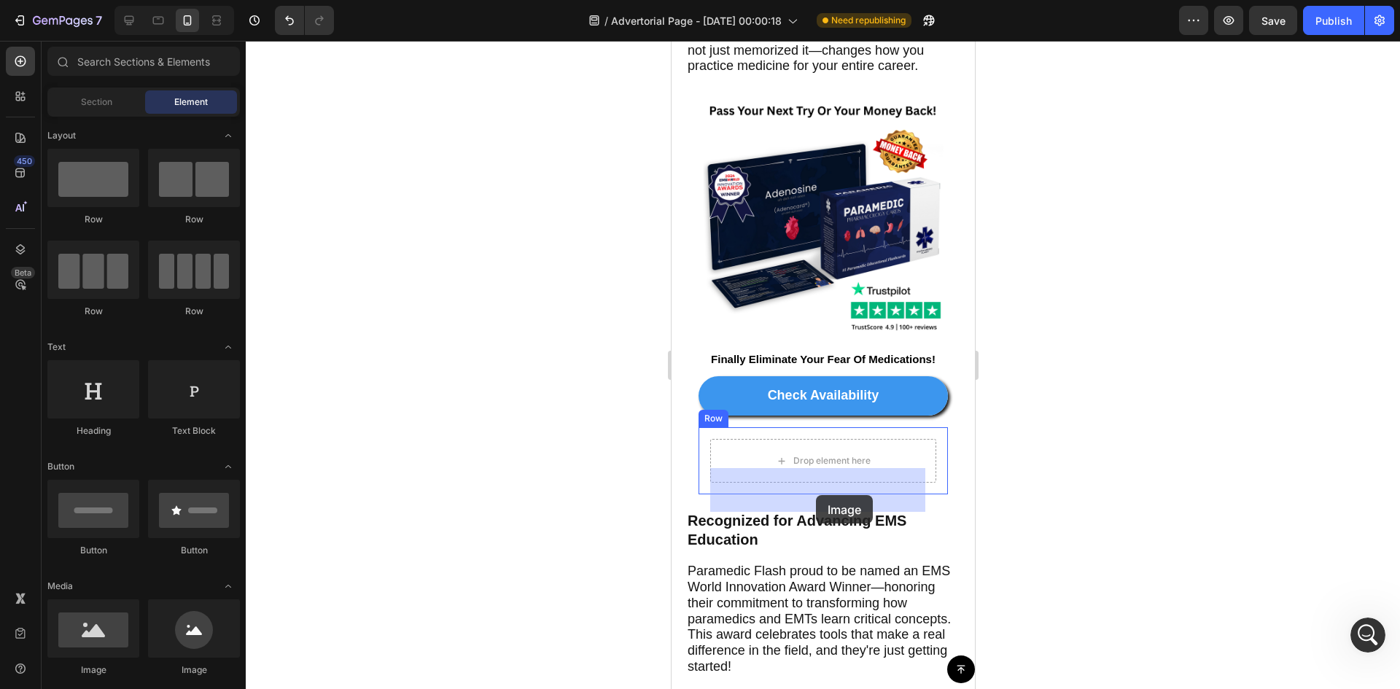
drag, startPoint x: 773, startPoint y: 679, endPoint x: 815, endPoint y: 495, distance: 188.5
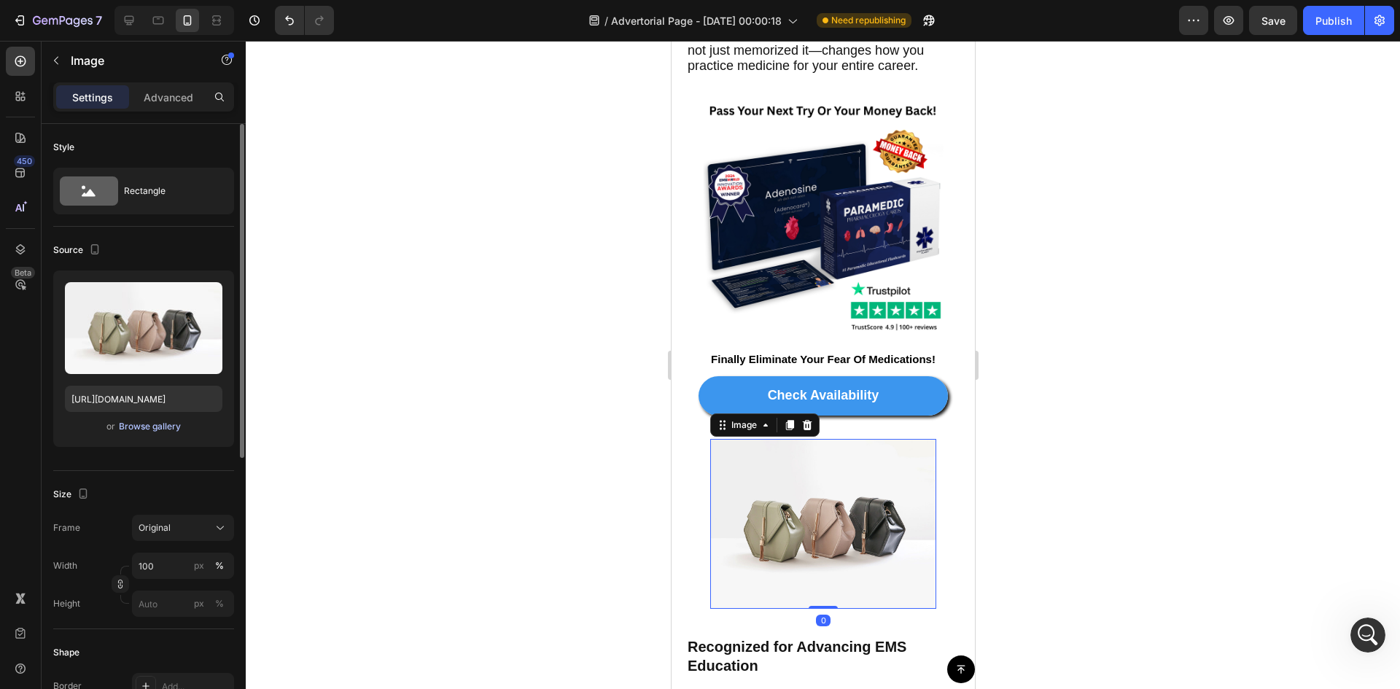
click at [147, 432] on div "Browse gallery" at bounding box center [150, 426] width 62 height 13
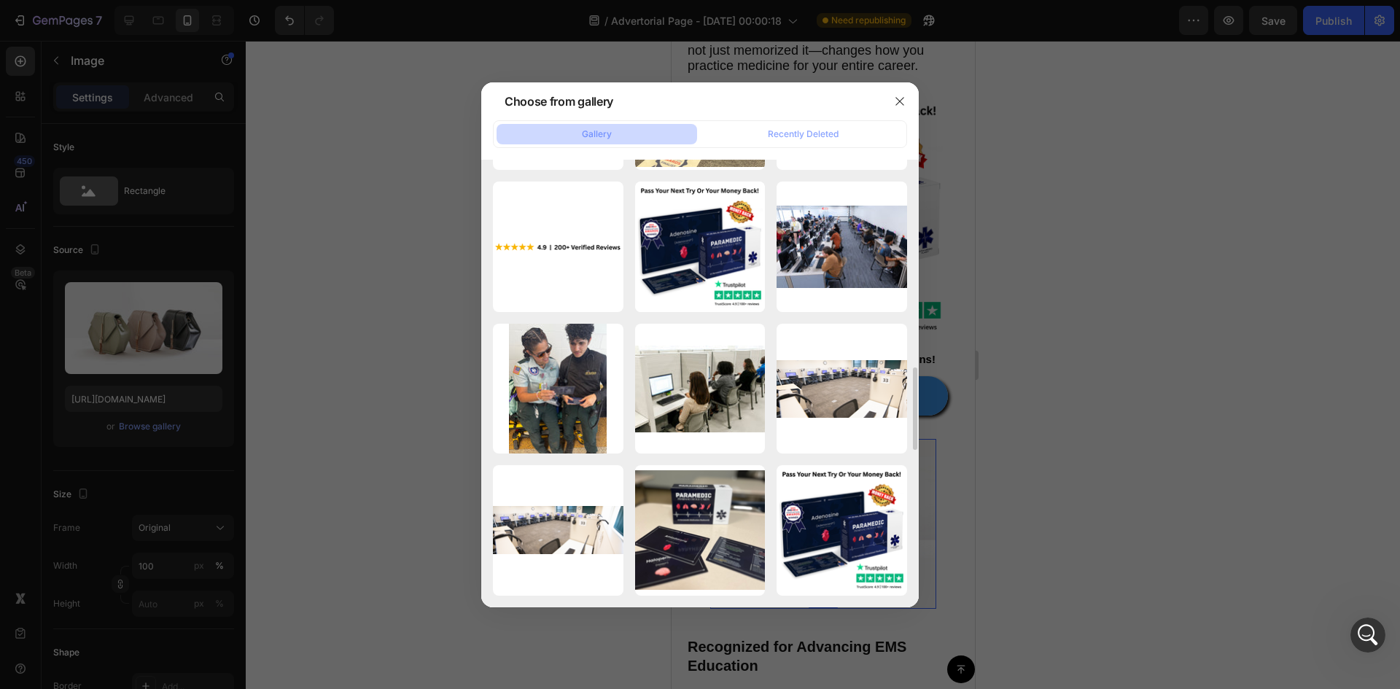
scroll to position [857, 0]
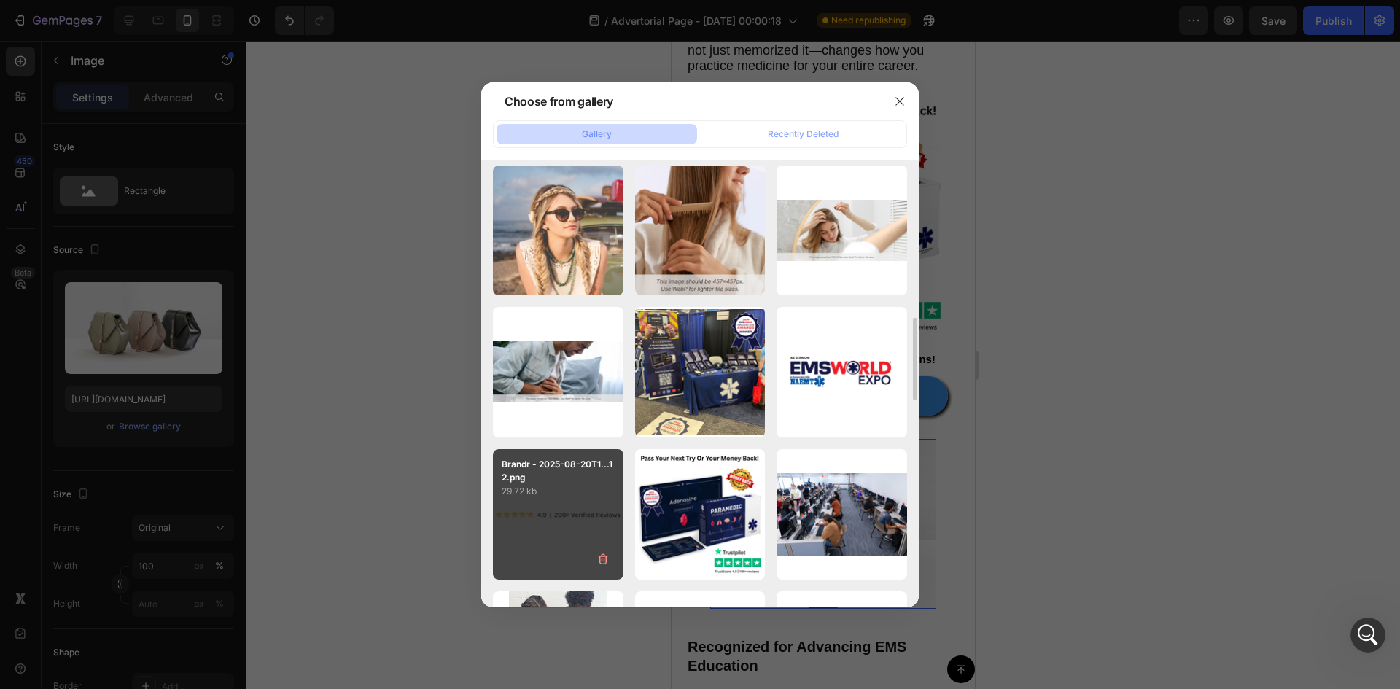
click at [510, 515] on div "Brandr - 2025-08-20T1...12.png 29.72 kb" at bounding box center [558, 514] width 131 height 131
type input "[URL][DOMAIN_NAME]"
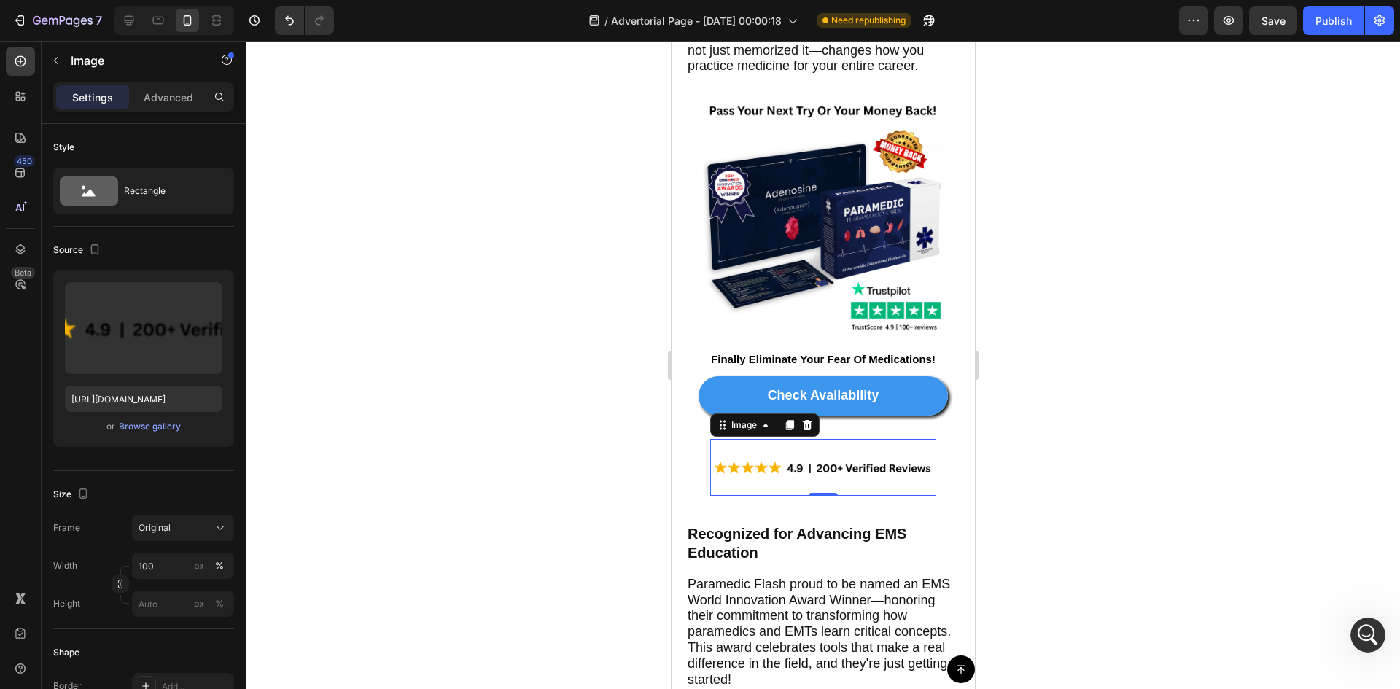
click at [176, 112] on div "Settings Advanced" at bounding box center [144, 103] width 204 height 42
click at [176, 110] on div "Settings Advanced" at bounding box center [144, 103] width 204 height 42
click at [181, 87] on div "Advanced" at bounding box center [168, 96] width 73 height 23
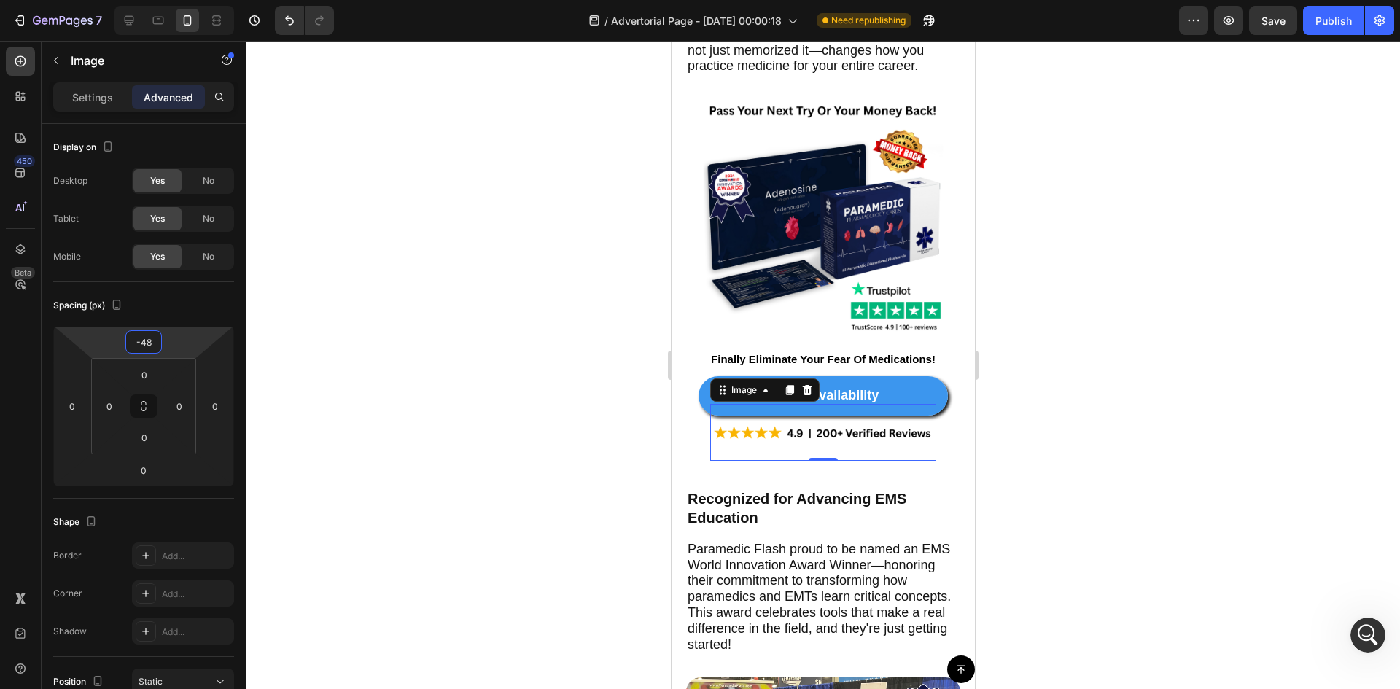
type input "-42"
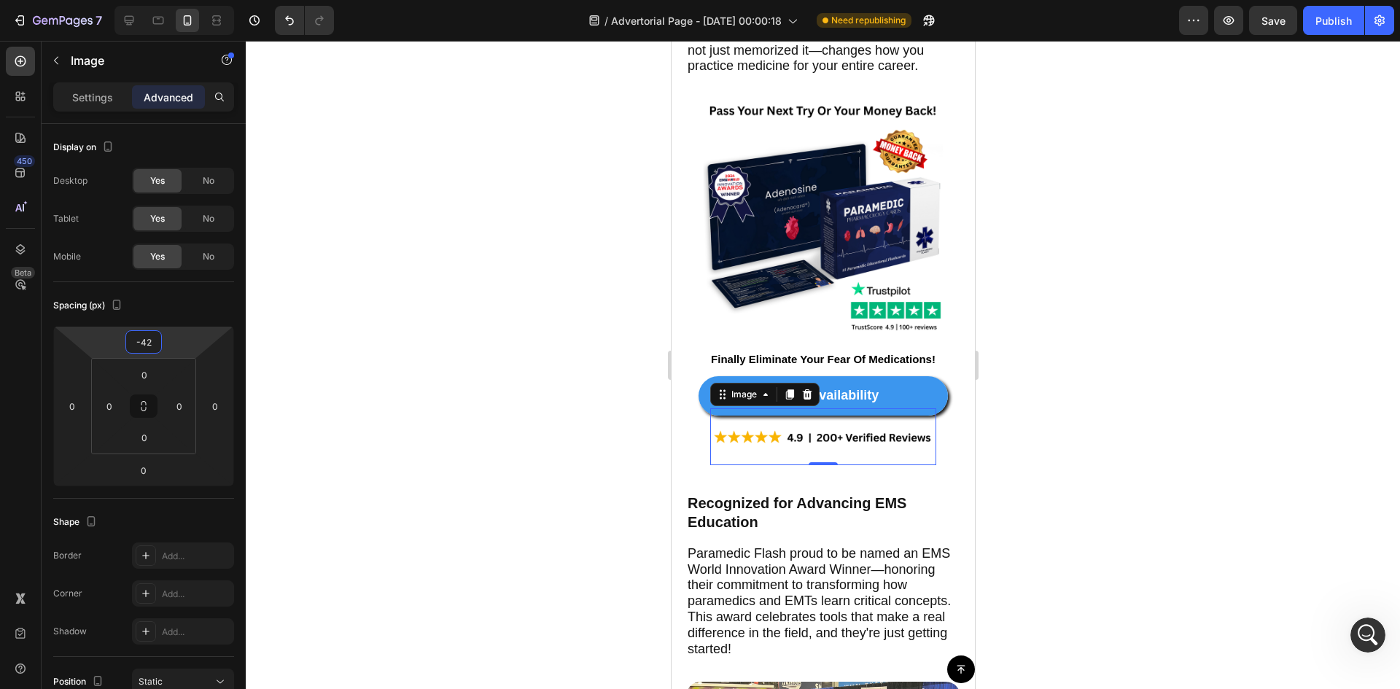
drag, startPoint x: 186, startPoint y: 342, endPoint x: 193, endPoint y: 357, distance: 17.0
click at [193, 0] on html "7 Version history / Advertorial Page - [DATE] 00:00:18 Need republishing Previe…" at bounding box center [700, 0] width 1400 height 0
click at [1120, 350] on div at bounding box center [823, 365] width 1154 height 648
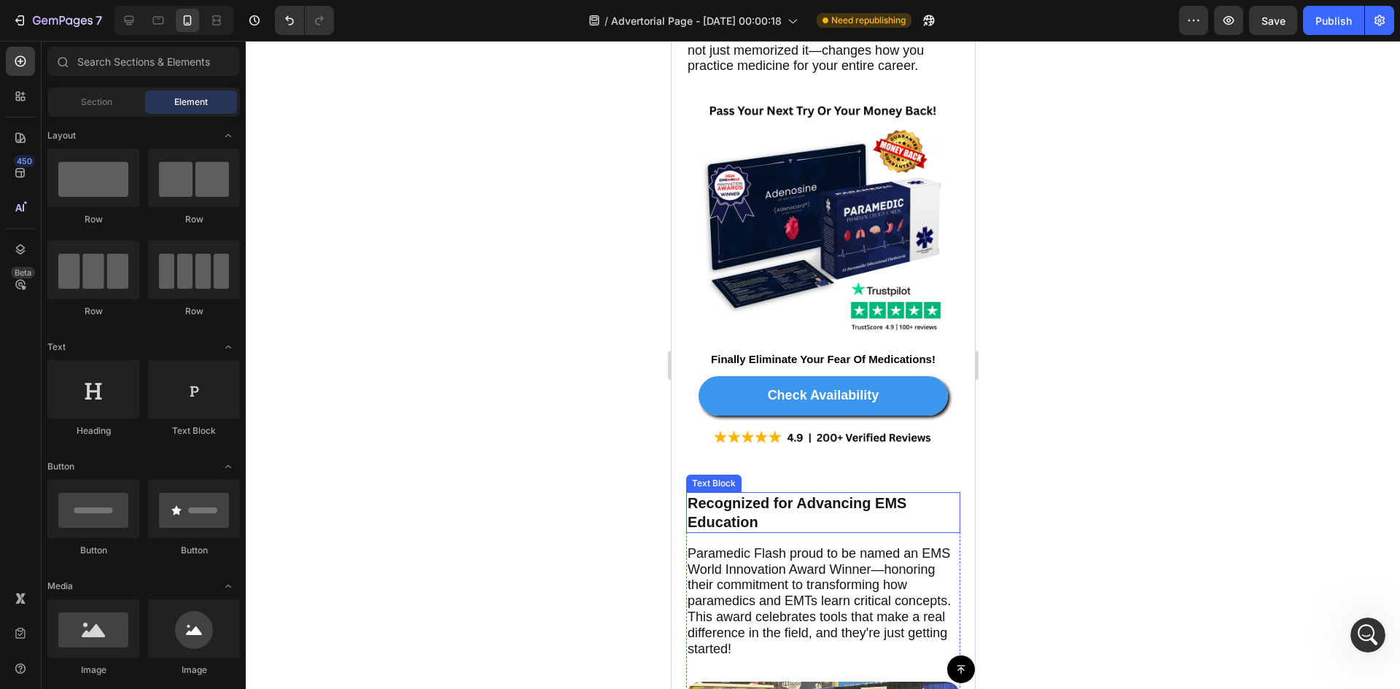
click at [925, 531] on p "Recognized for Advancing EMS Education" at bounding box center [822, 513] width 271 height 38
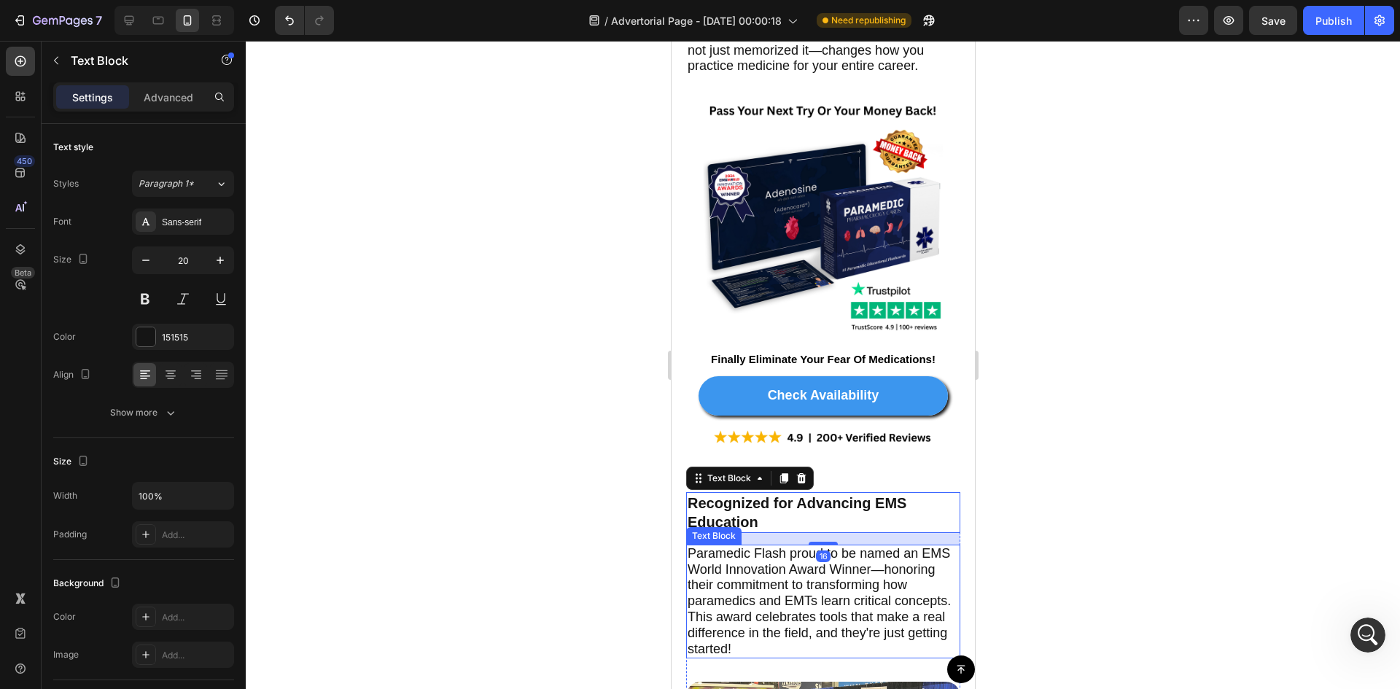
click at [943, 582] on p "Paramedic Flash proud to be named an EMS World Innovation Award Winner—honoring…" at bounding box center [822, 602] width 271 height 112
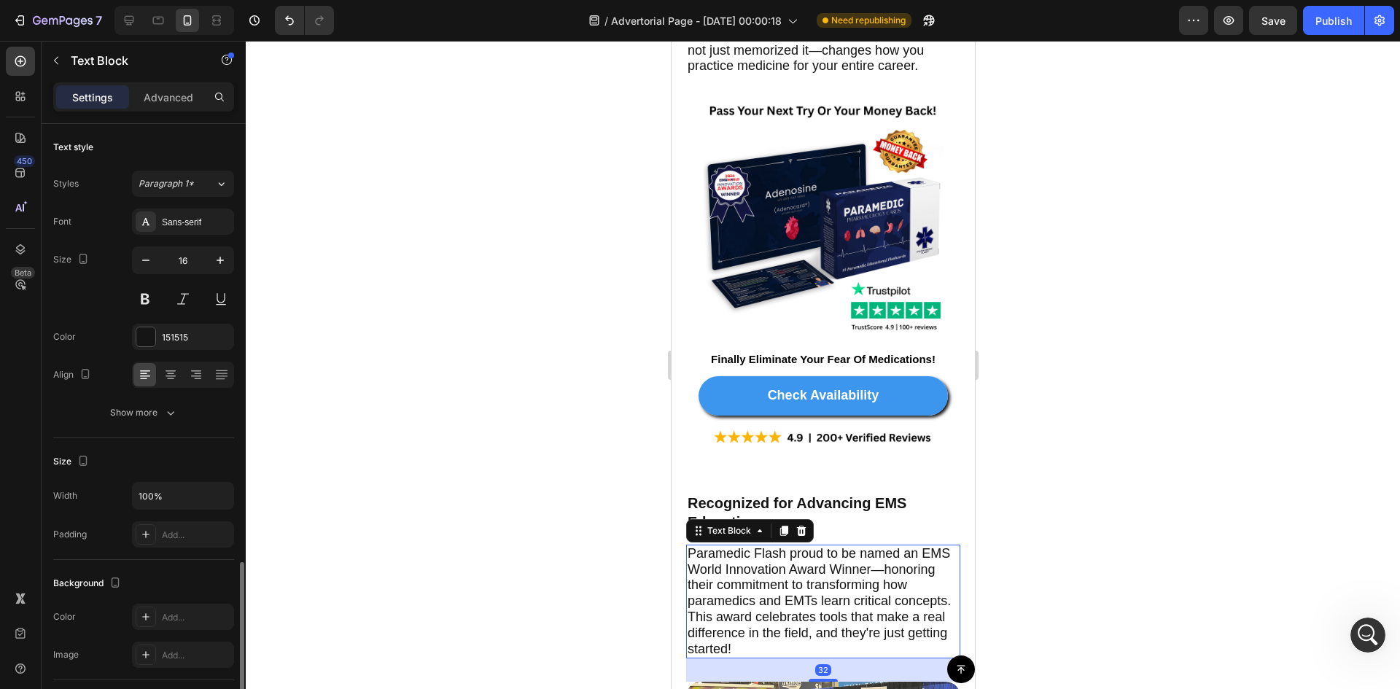
scroll to position [257, 0]
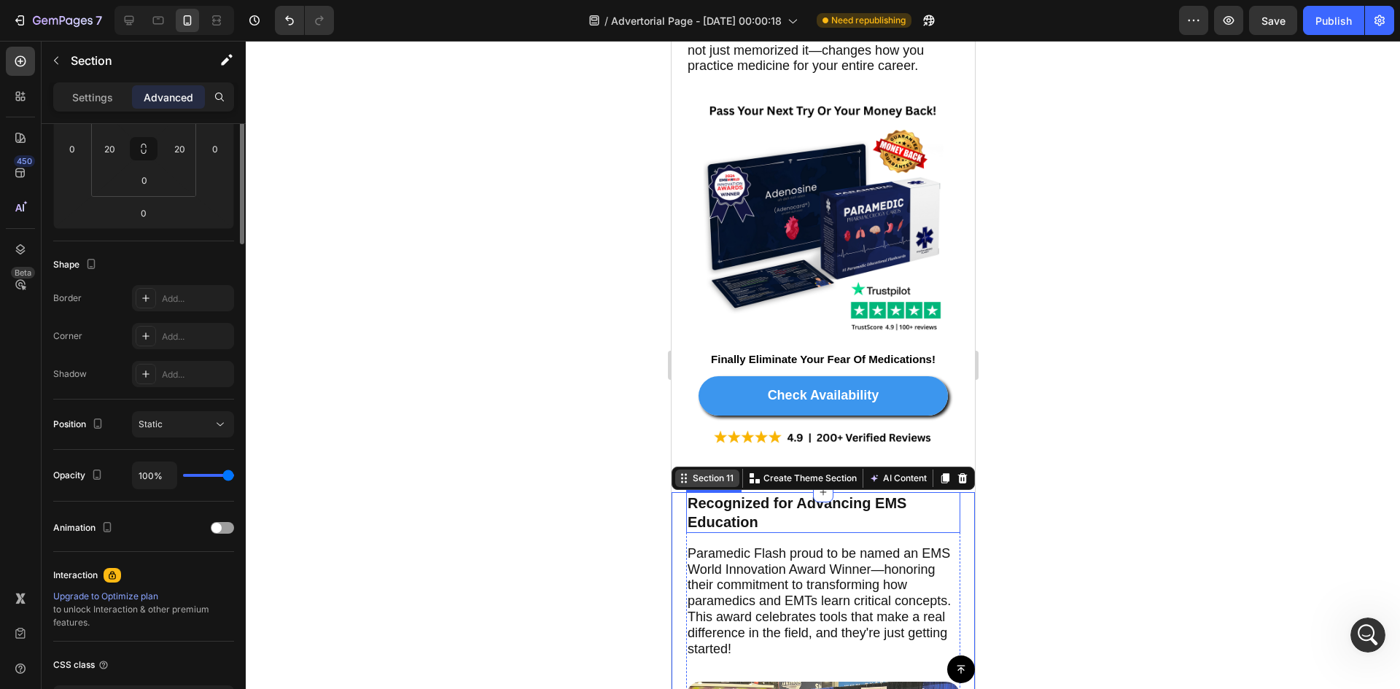
scroll to position [0, 0]
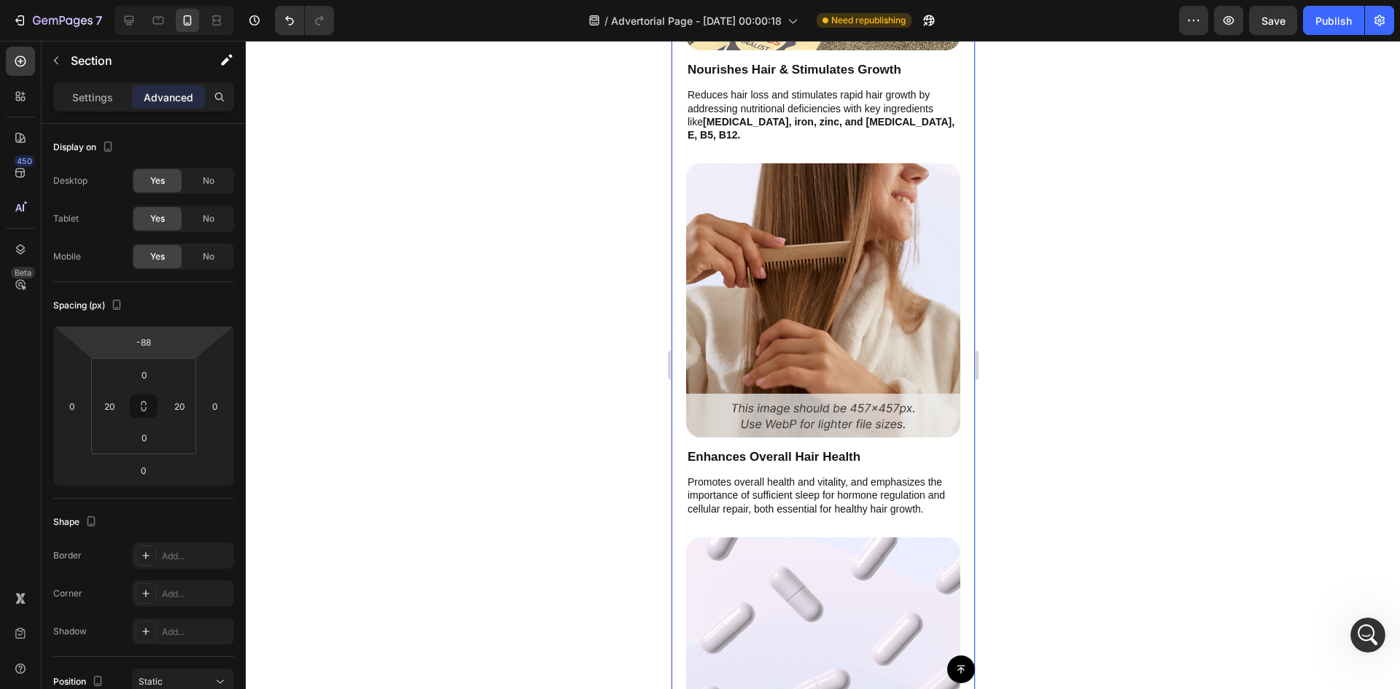
scroll to position [281, 0]
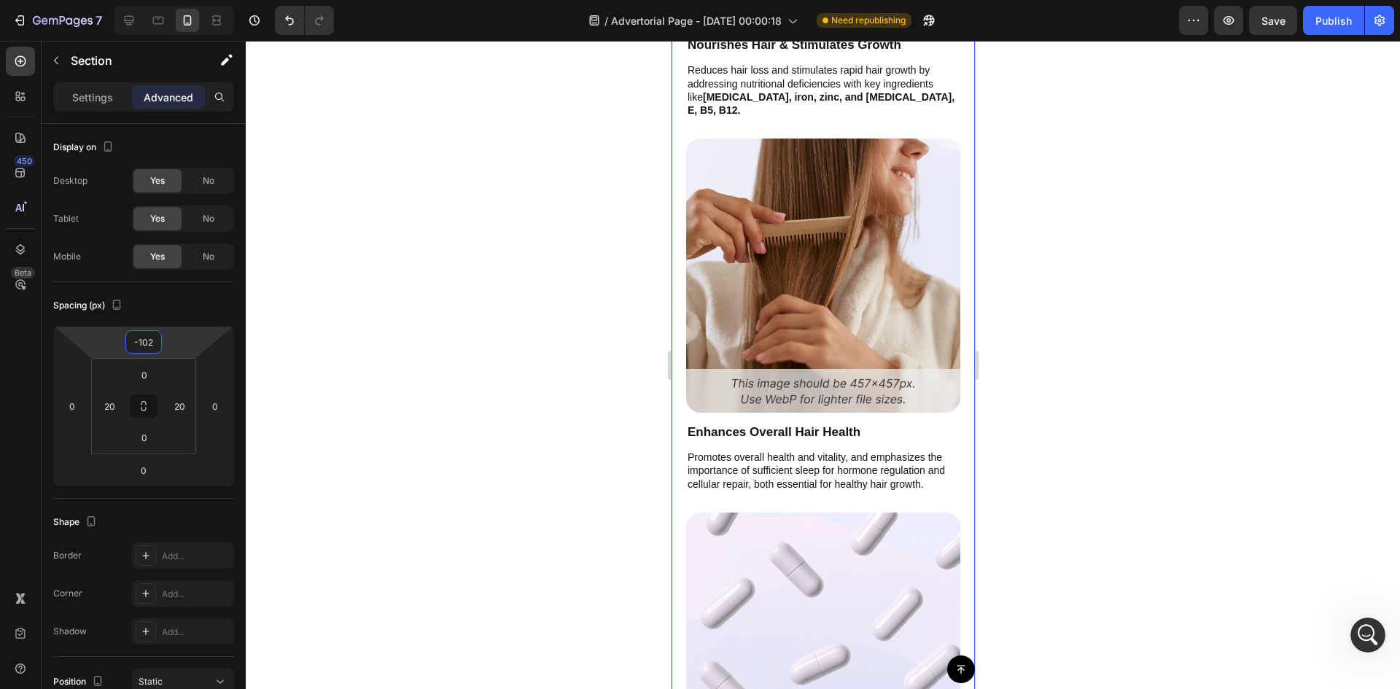
drag, startPoint x: 0, startPoint y: 0, endPoint x: 203, endPoint y: 354, distance: 408.6
click at [203, 0] on html "7 Version history / Advertorial Page - [DATE] 00:00:18 Need republishing Previe…" at bounding box center [700, 0] width 1400 height 0
click at [130, 28] on div at bounding box center [128, 20] width 23 height 23
type input "80"
type input "0"
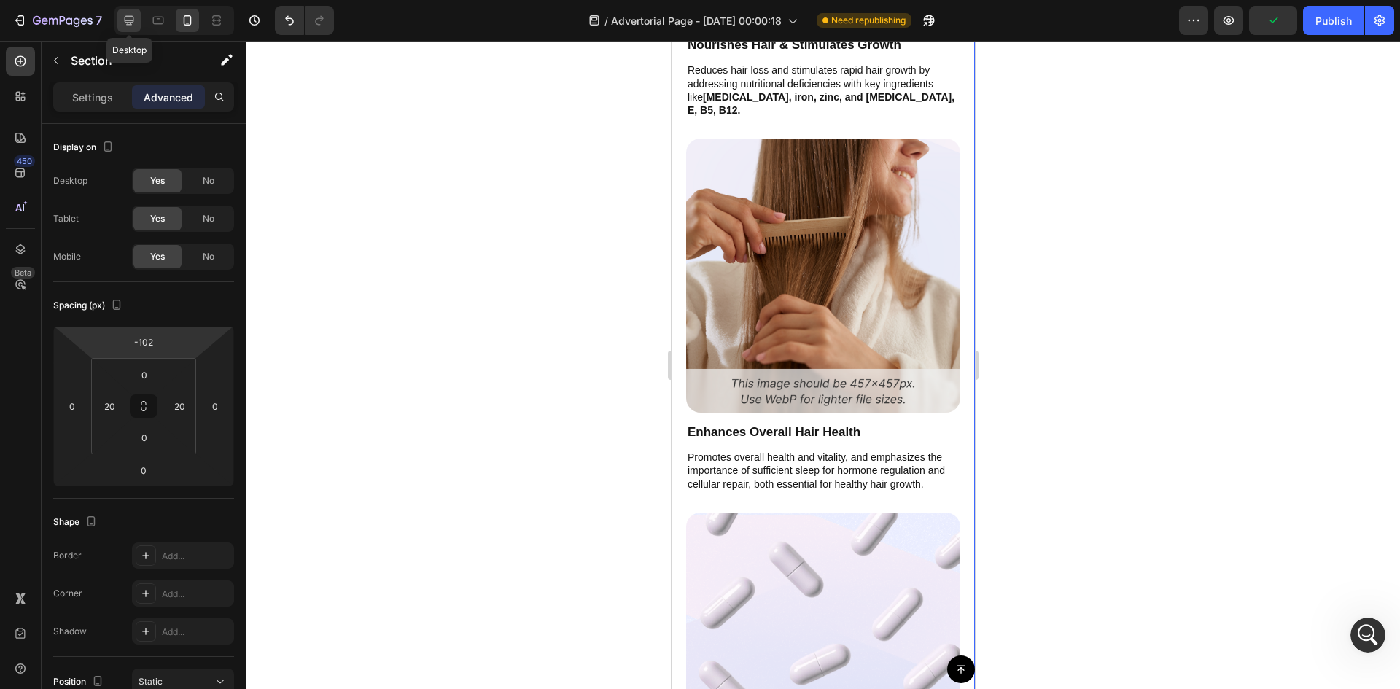
type input "0"
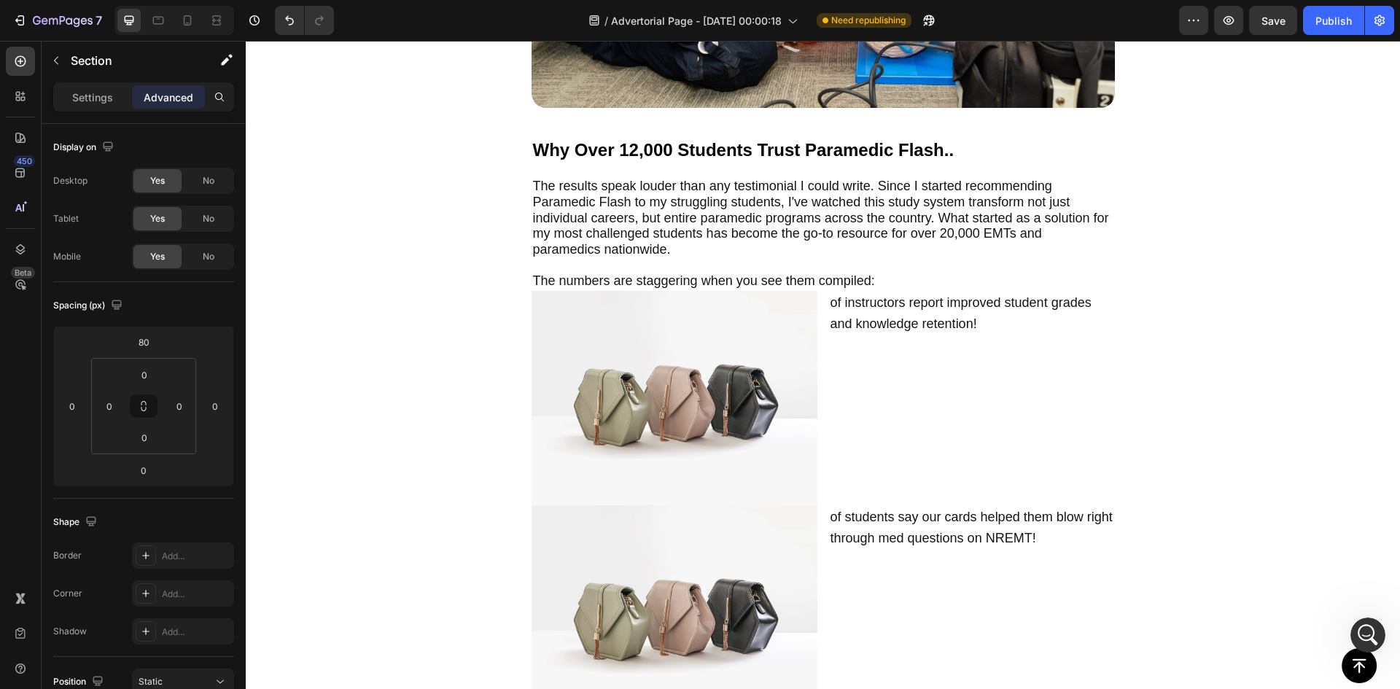
scroll to position [6048, 0]
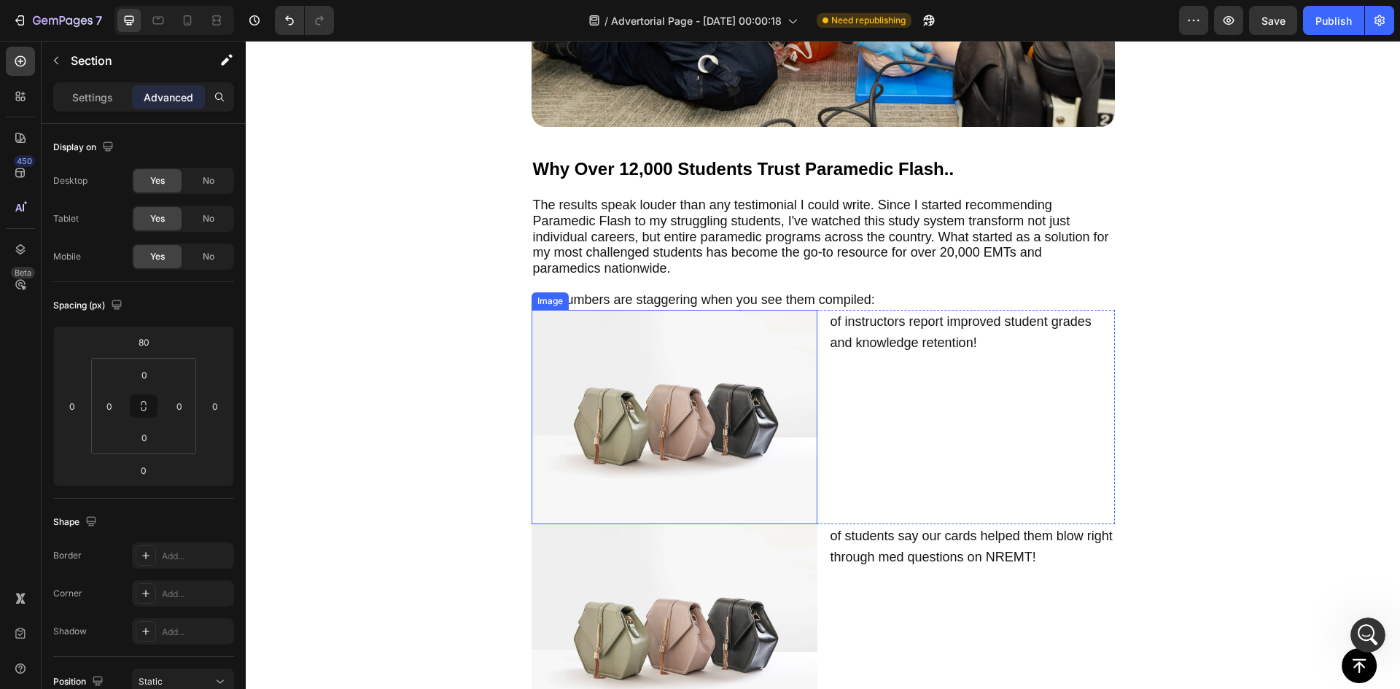
click at [709, 380] on img at bounding box center [675, 417] width 286 height 214
click at [94, 90] on p "Settings" at bounding box center [92, 97] width 41 height 15
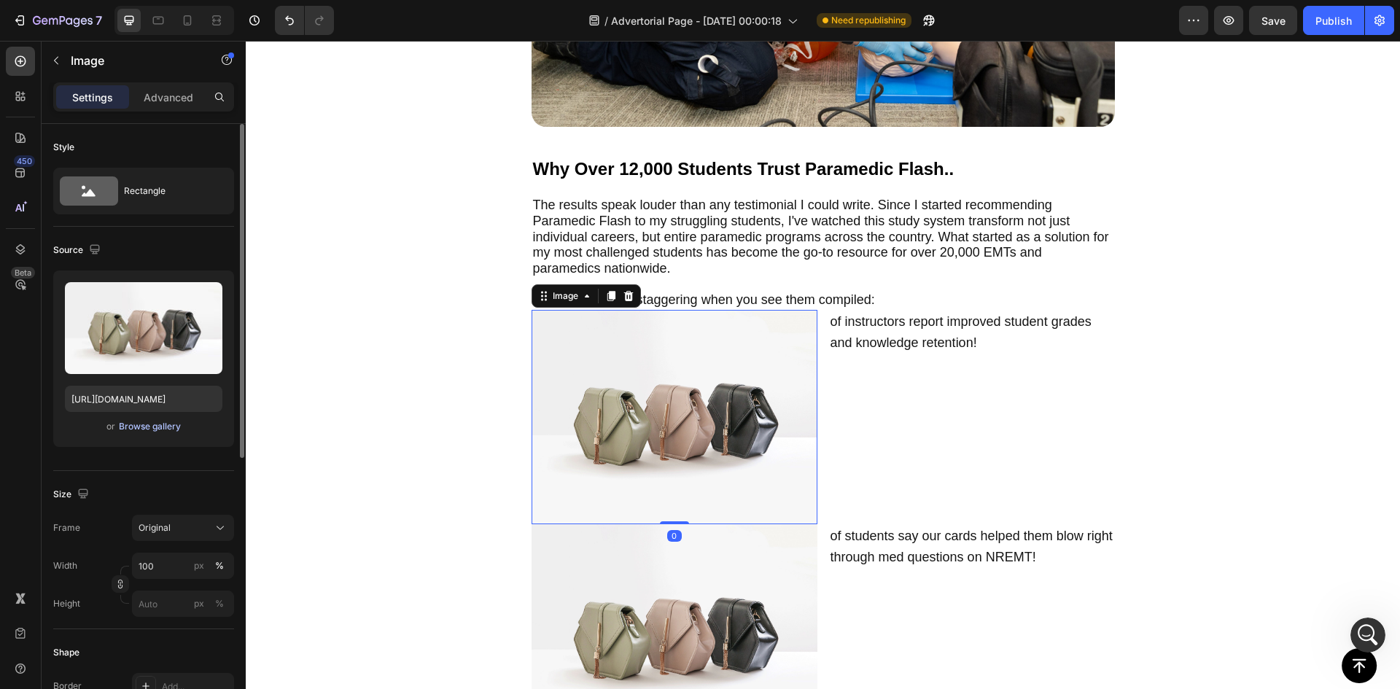
click at [152, 427] on div "Browse gallery" at bounding box center [150, 426] width 62 height 13
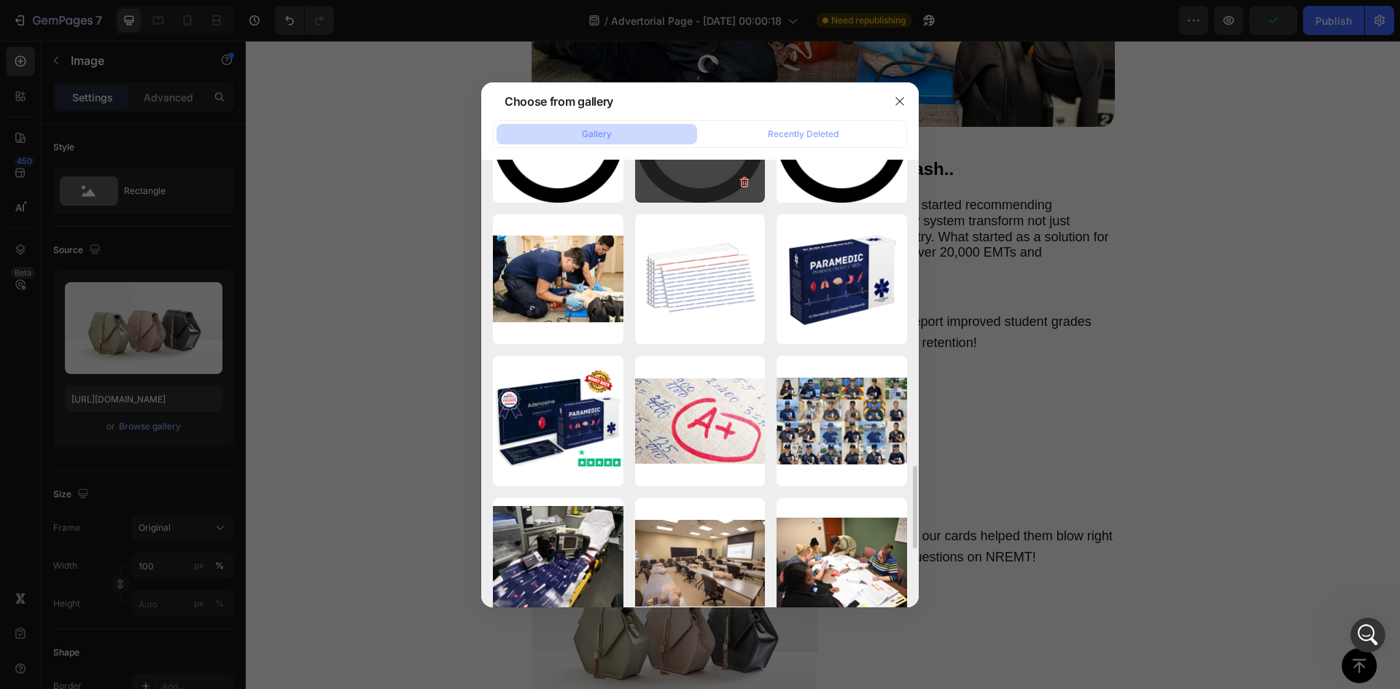
scroll to position [1393, 0]
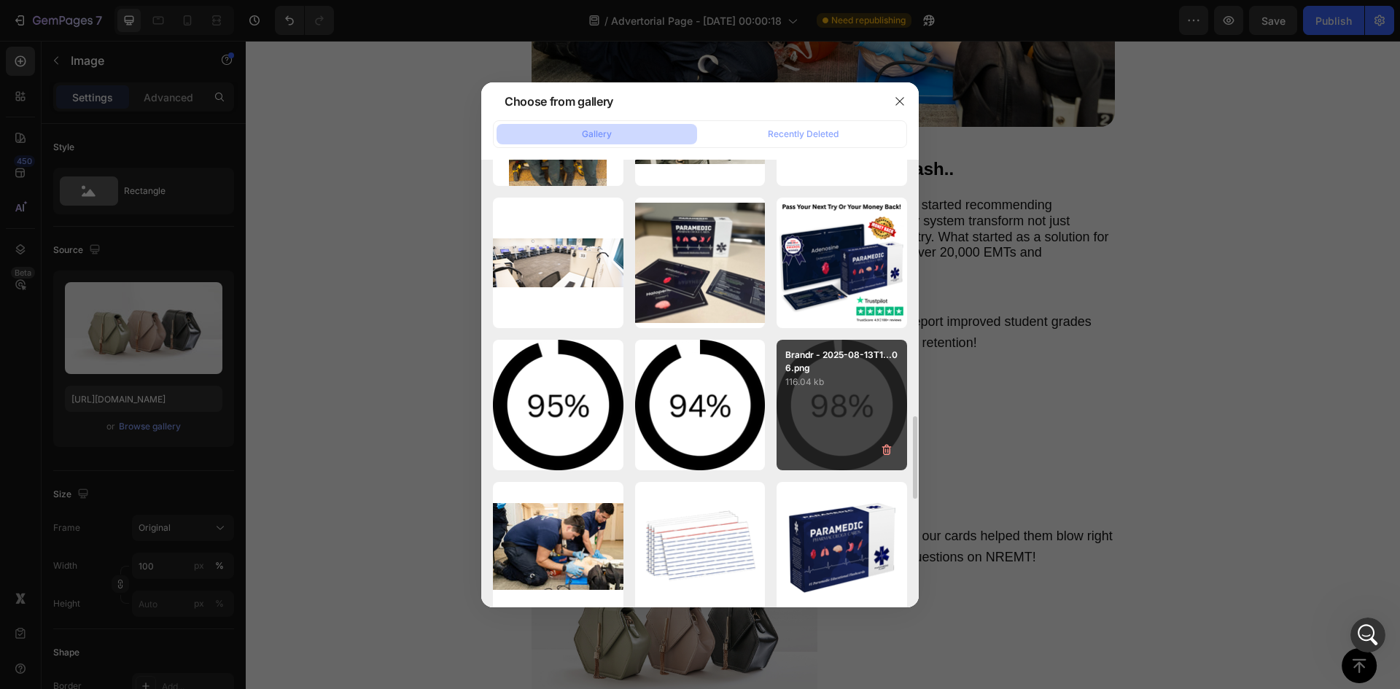
click at [817, 403] on div "Brandr - 2025-08-13T1...06.png 116.04 kb" at bounding box center [841, 405] width 131 height 131
type input "[URL][DOMAIN_NAME]"
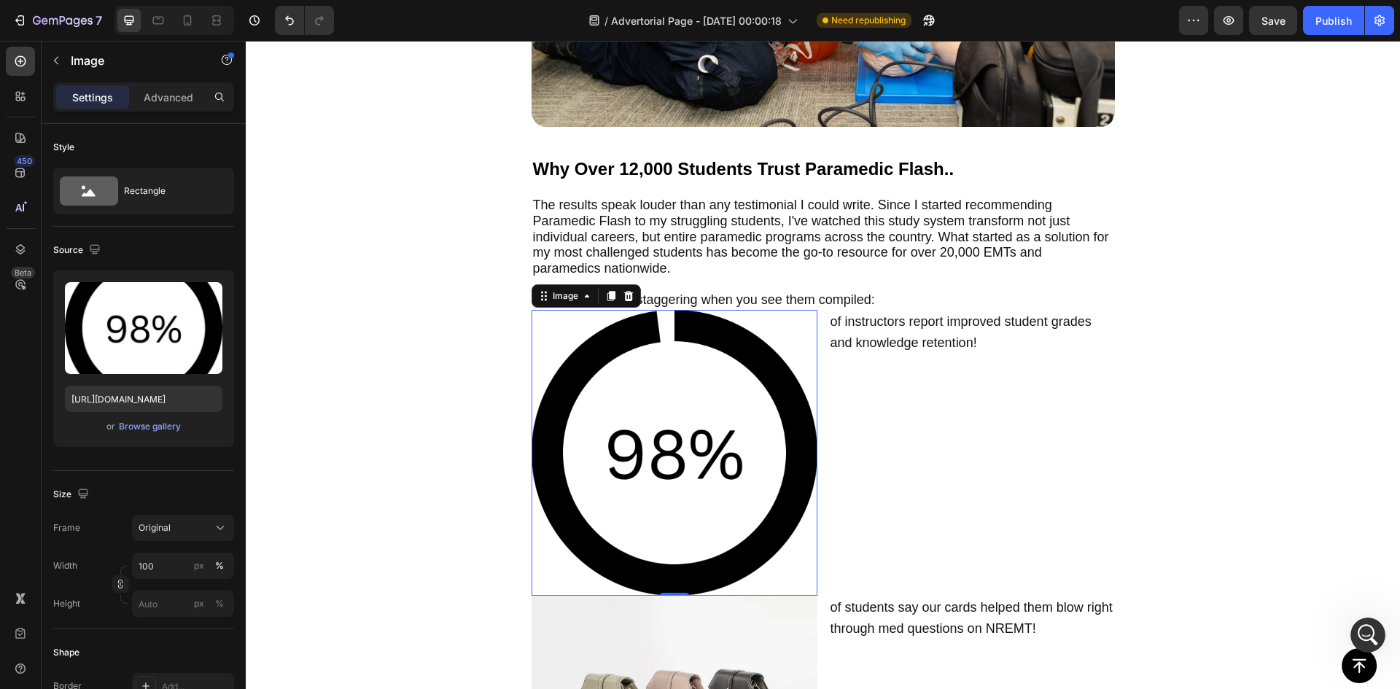
scroll to position [6315, 0]
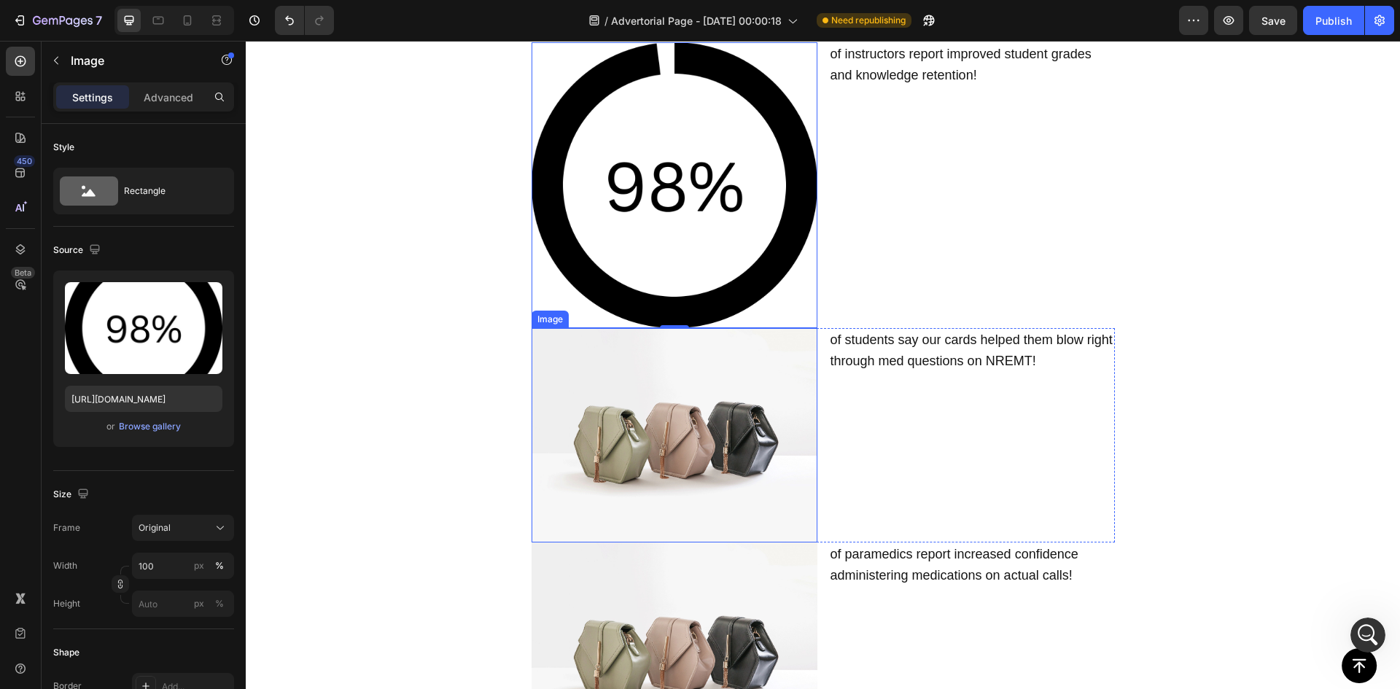
click at [669, 373] on img at bounding box center [675, 435] width 286 height 214
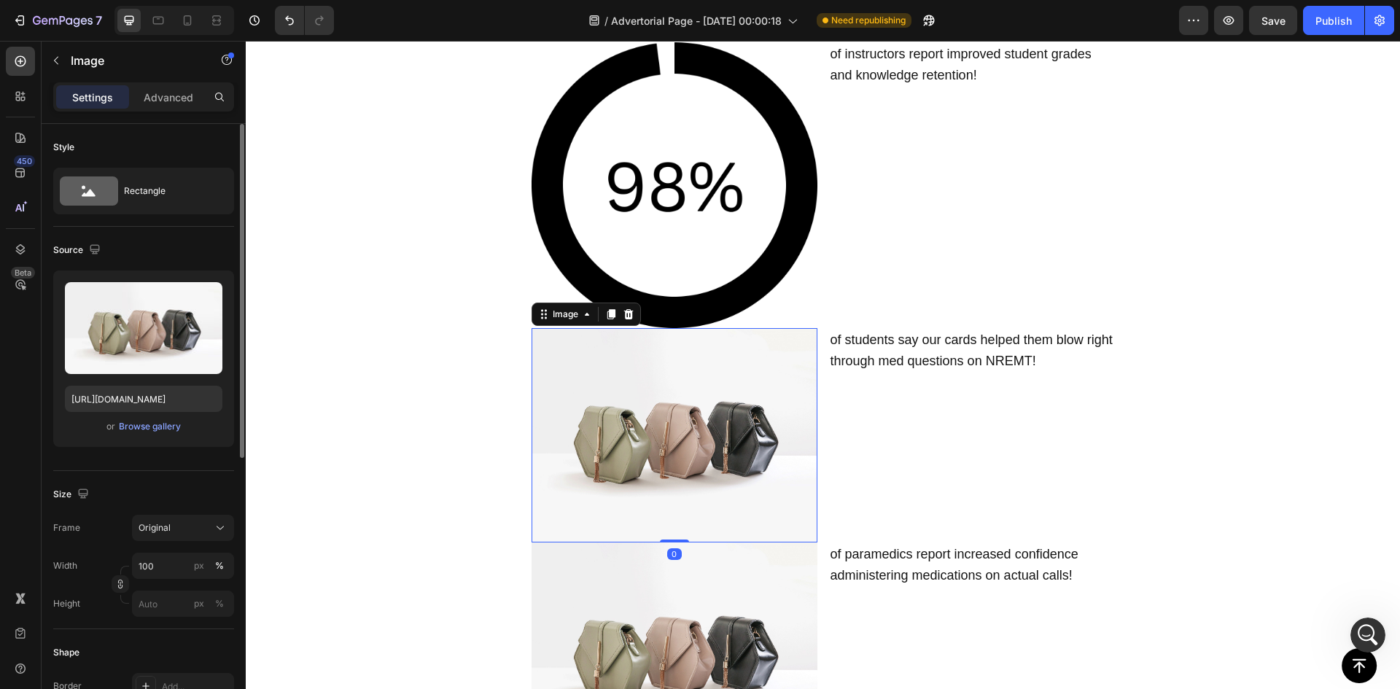
click at [140, 439] on div "Upload Image https://cdn.shopify.com/s/files/1/2005/9307/files/image_demo.jpg o…" at bounding box center [143, 358] width 181 height 176
click at [150, 424] on div "Browse gallery" at bounding box center [150, 426] width 62 height 13
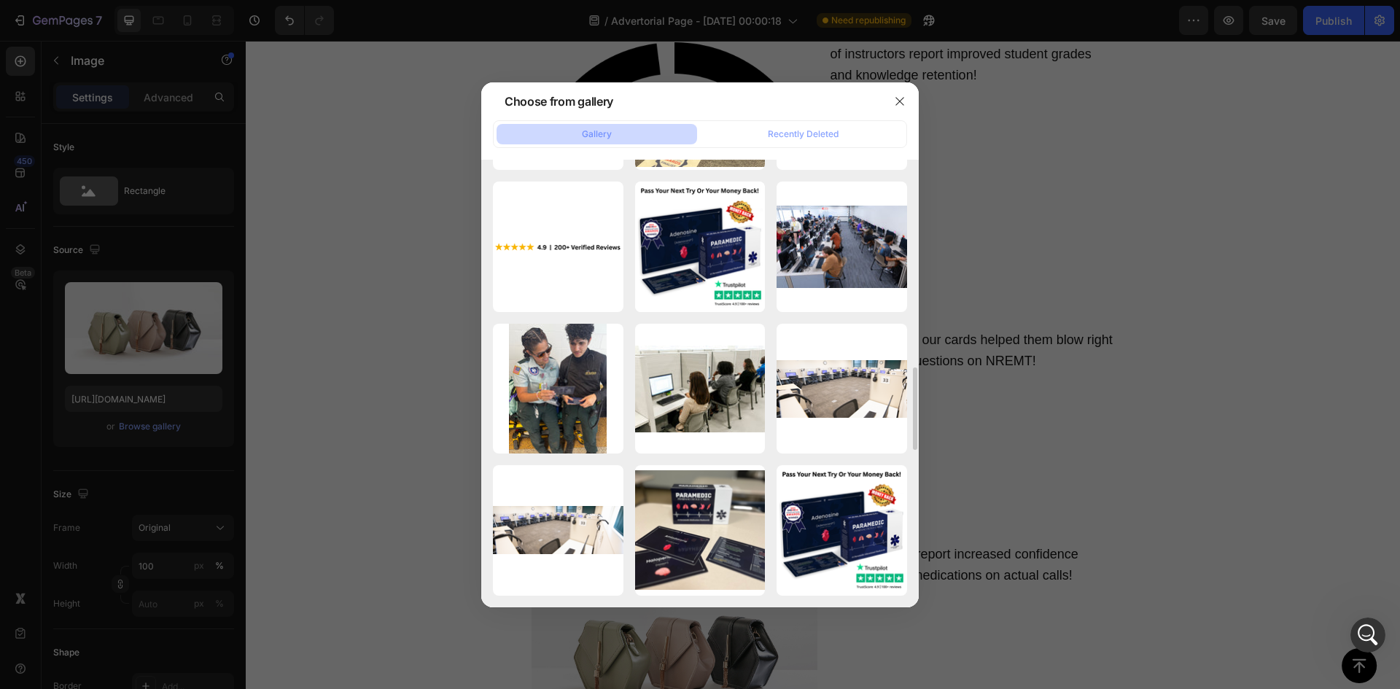
scroll to position [1393, 0]
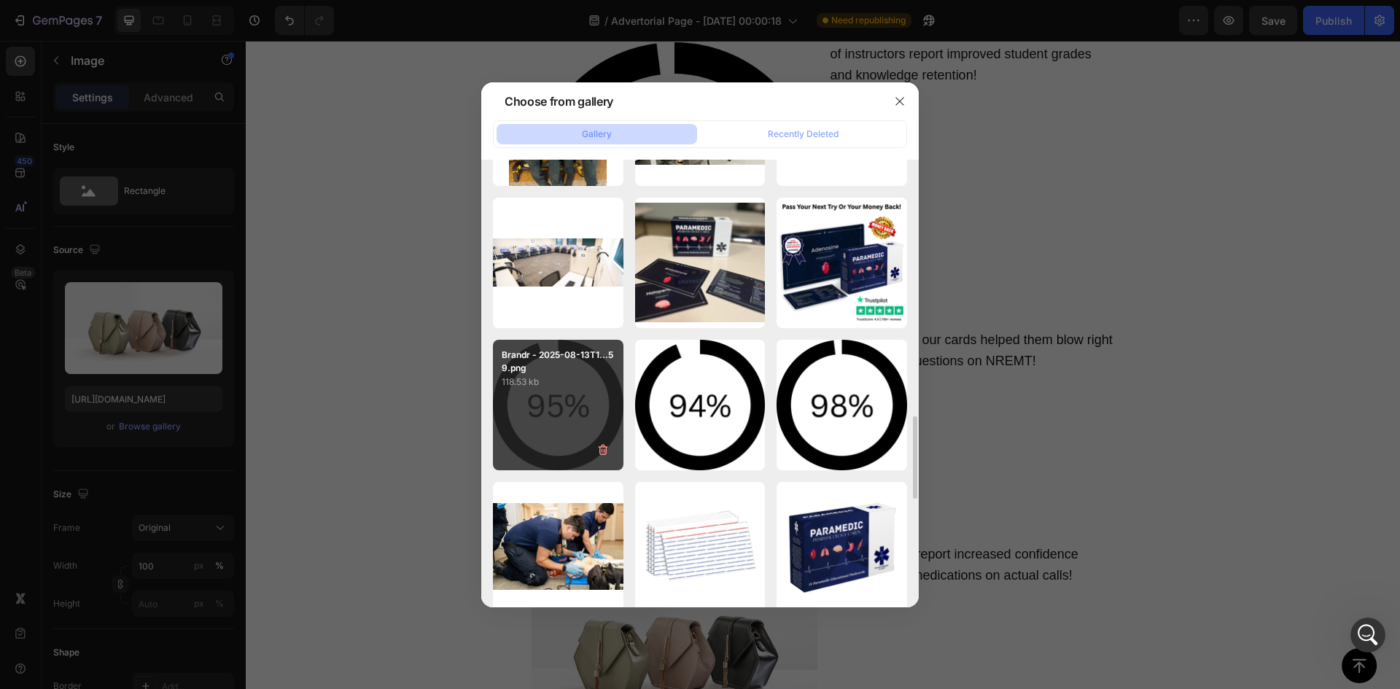
click at [556, 401] on div "Brandr - 2025-08-13T1...59.png 118.53 kb" at bounding box center [558, 405] width 131 height 131
type input "[URL][DOMAIN_NAME]"
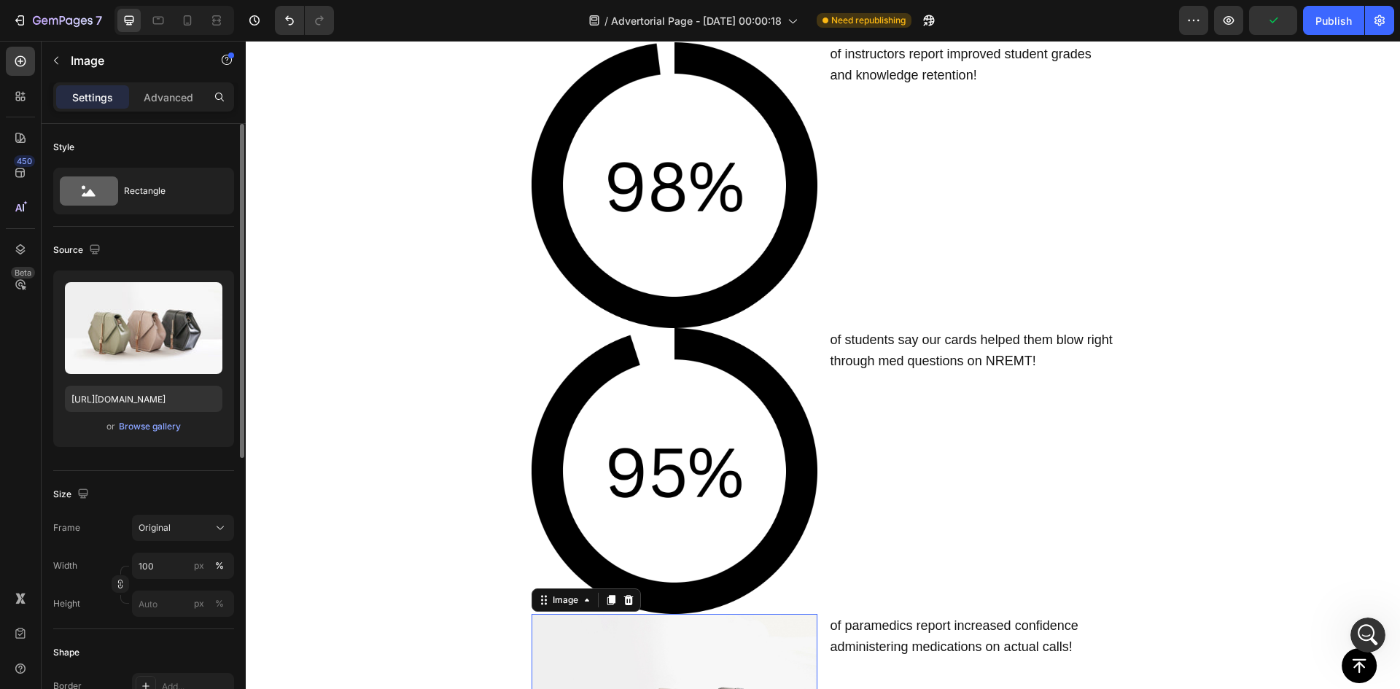
click at [148, 419] on div "or Browse gallery" at bounding box center [143, 426] width 157 height 17
click at [148, 426] on div "Browse gallery" at bounding box center [150, 426] width 62 height 13
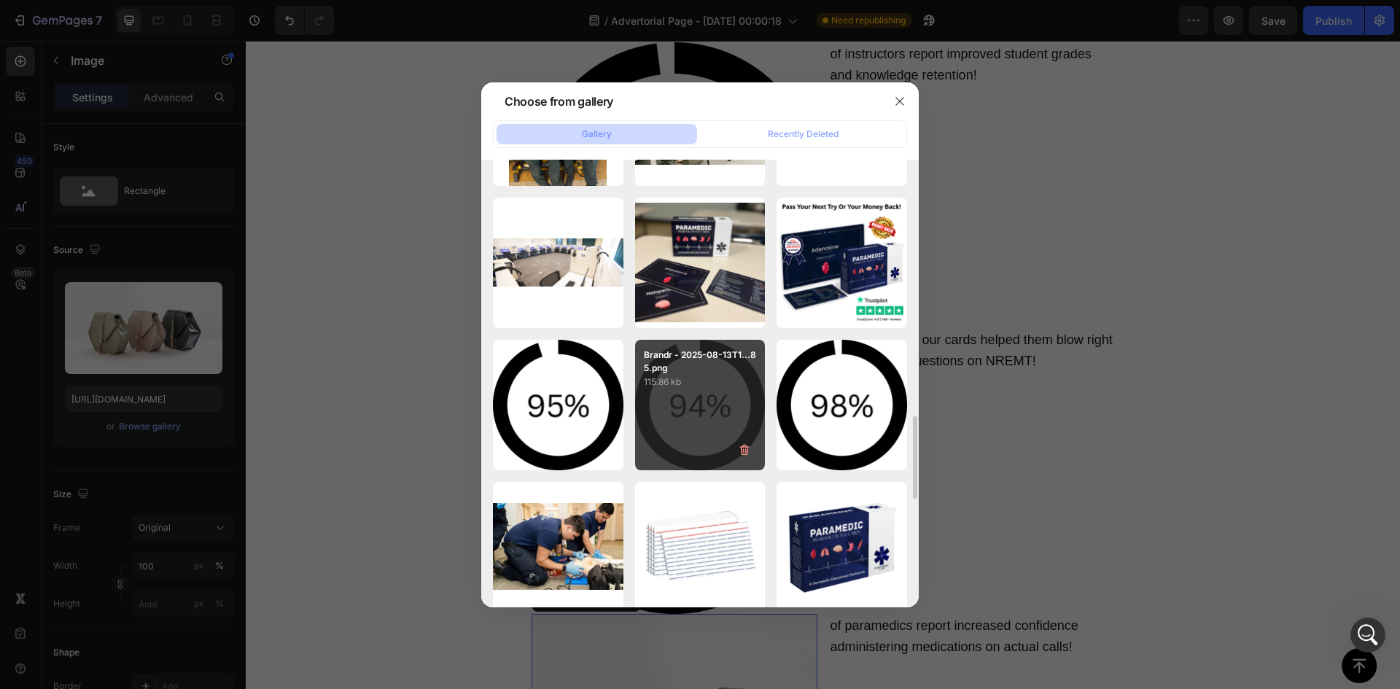
click at [698, 396] on div "Brandr - 2025-08-13T1...85.png 115.86 kb" at bounding box center [700, 405] width 131 height 131
type input "[URL][DOMAIN_NAME]"
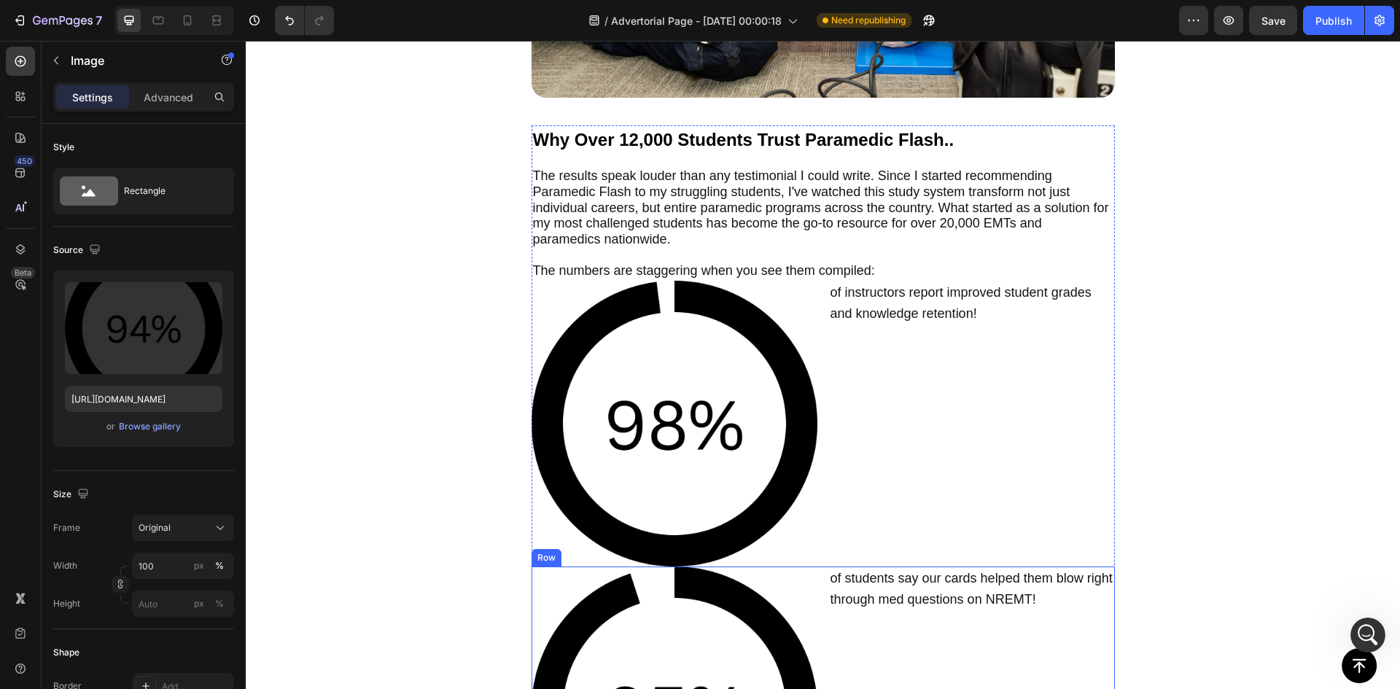
scroll to position [6048, 0]
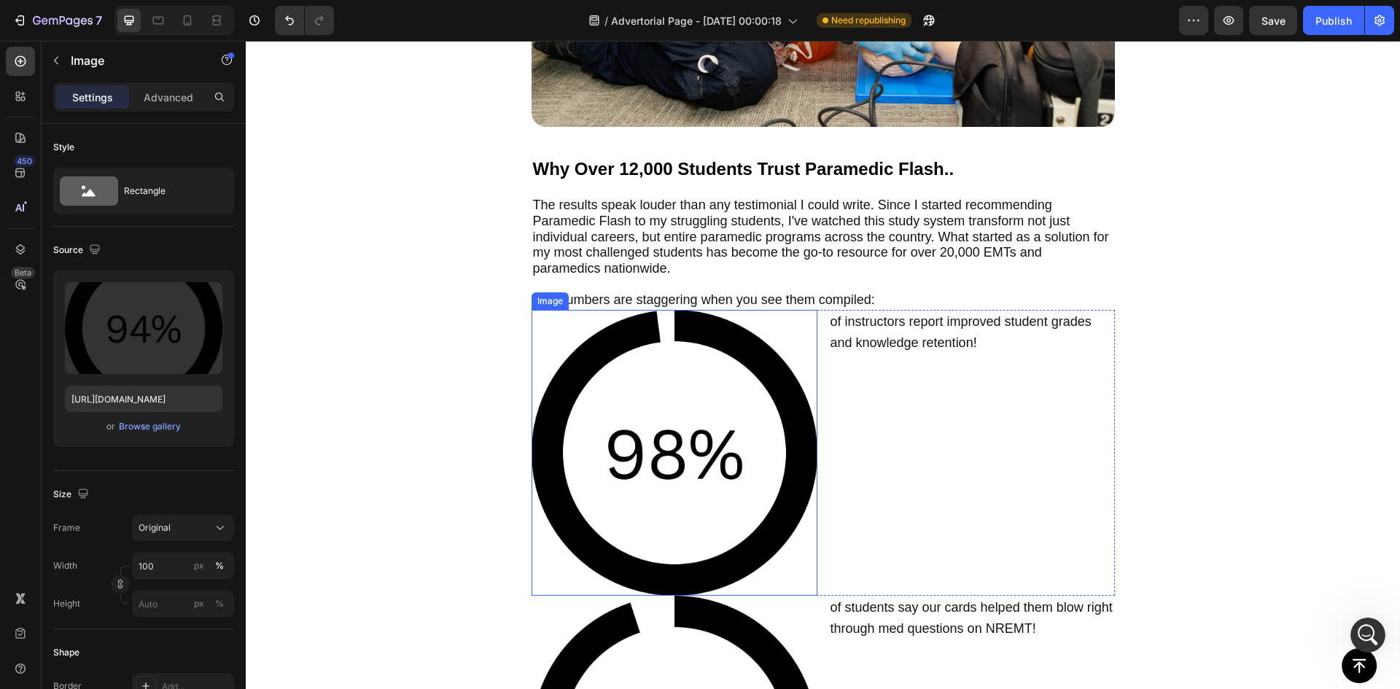
click at [696, 385] on img at bounding box center [675, 453] width 286 height 286
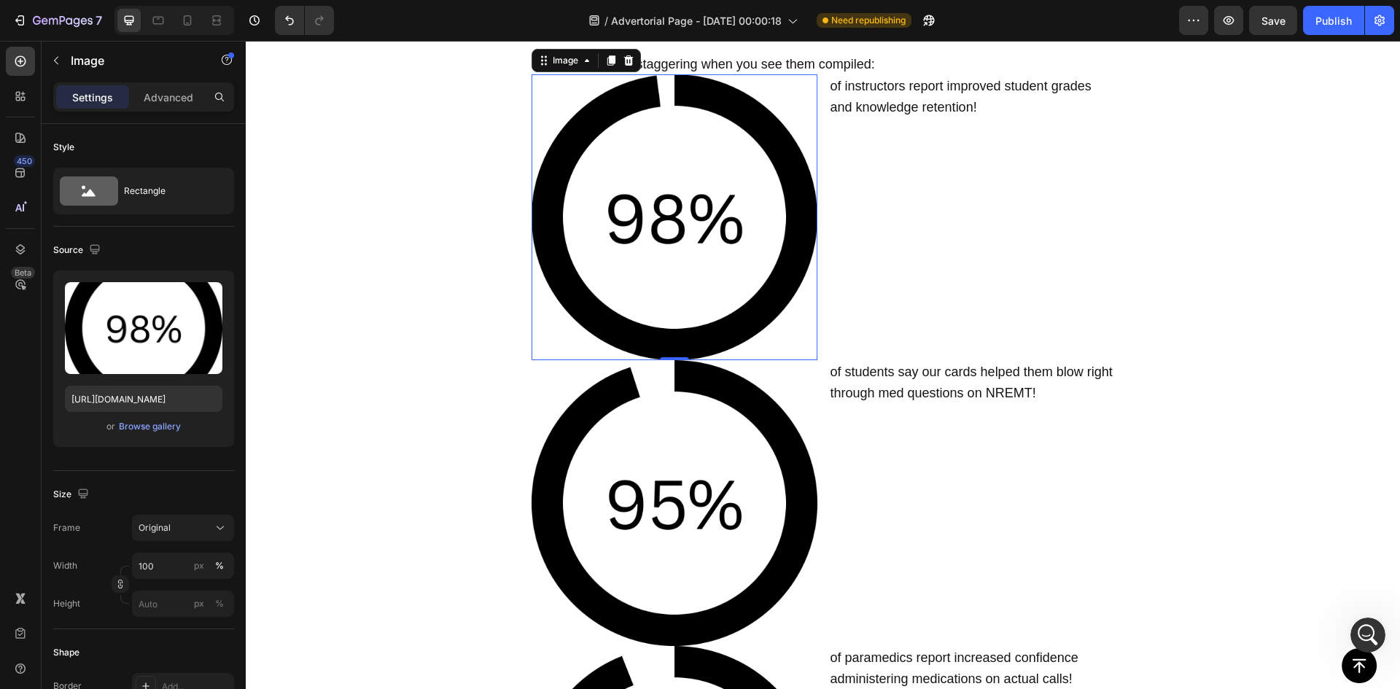
scroll to position [6315, 0]
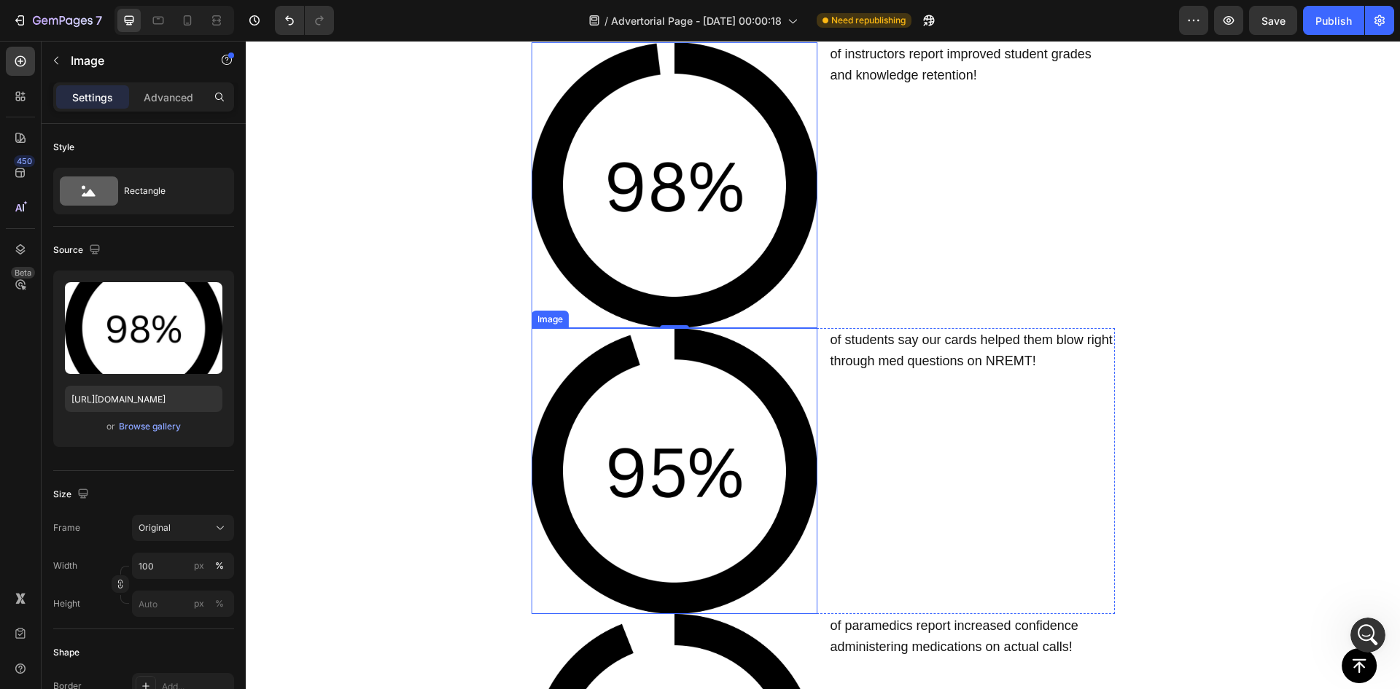
click at [755, 446] on img at bounding box center [675, 471] width 286 height 286
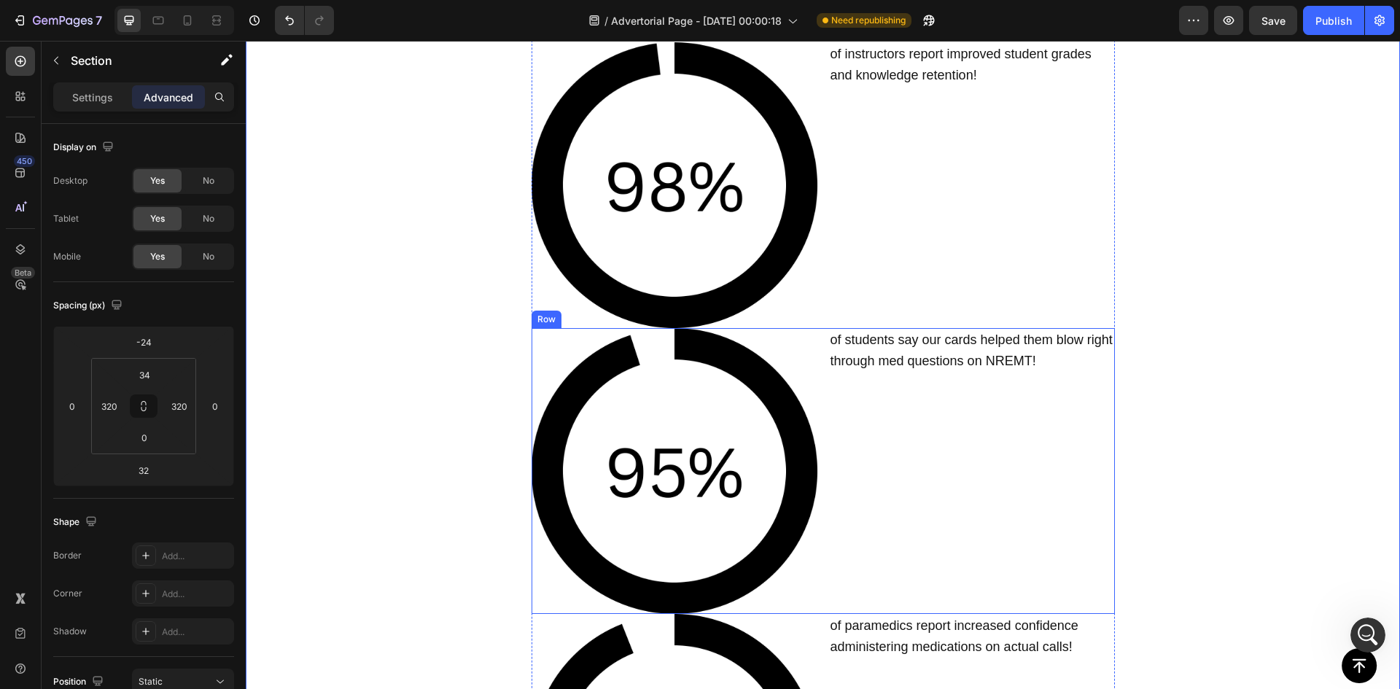
click at [1084, 395] on div "of students say our cards helped them blow right through med questions on NREMT…" at bounding box center [972, 471] width 286 height 286
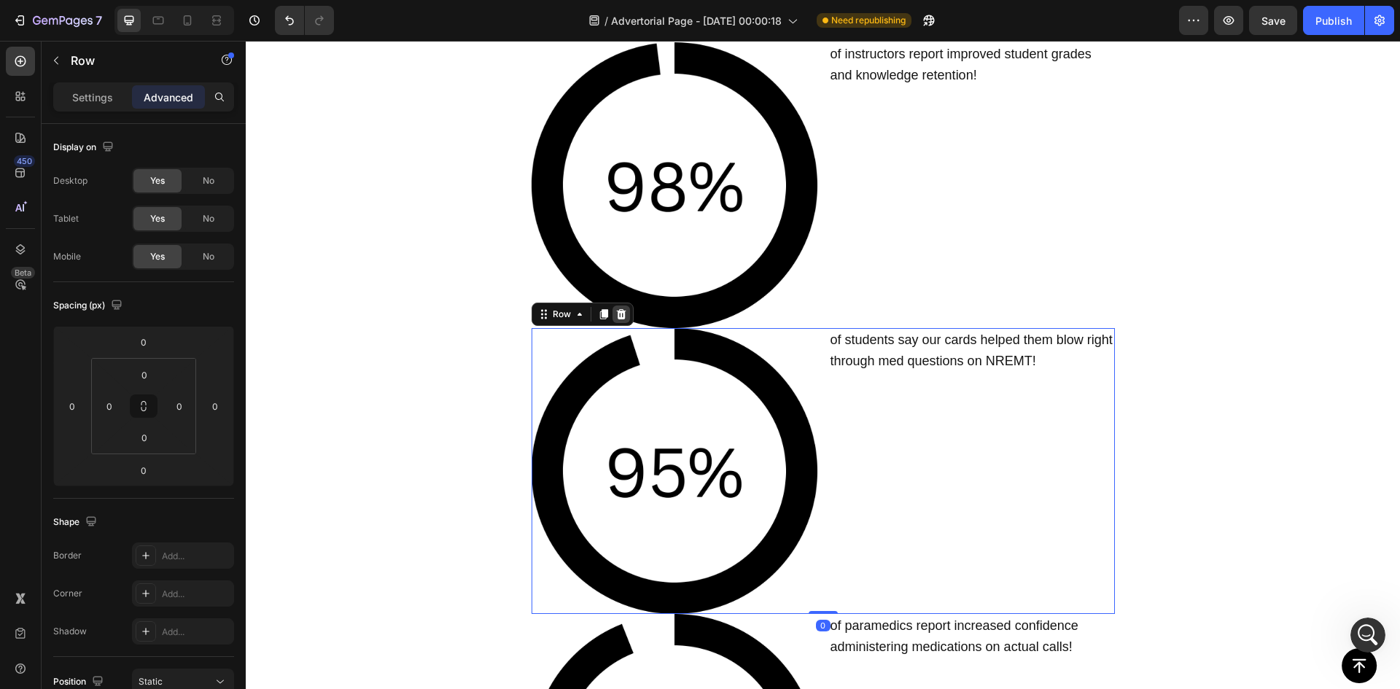
click at [620, 308] on icon at bounding box center [620, 313] width 9 height 10
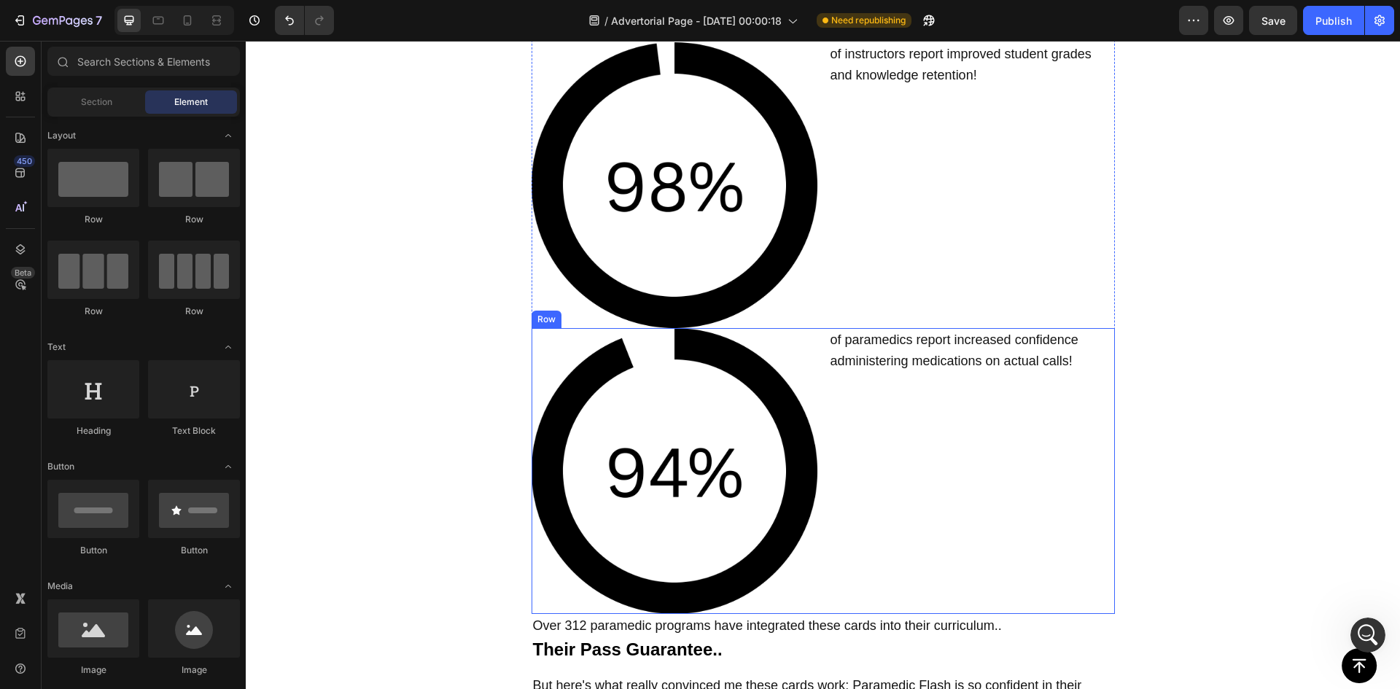
click at [943, 421] on div "of paramedics report increased confidence administering medications on actual c…" at bounding box center [972, 471] width 286 height 286
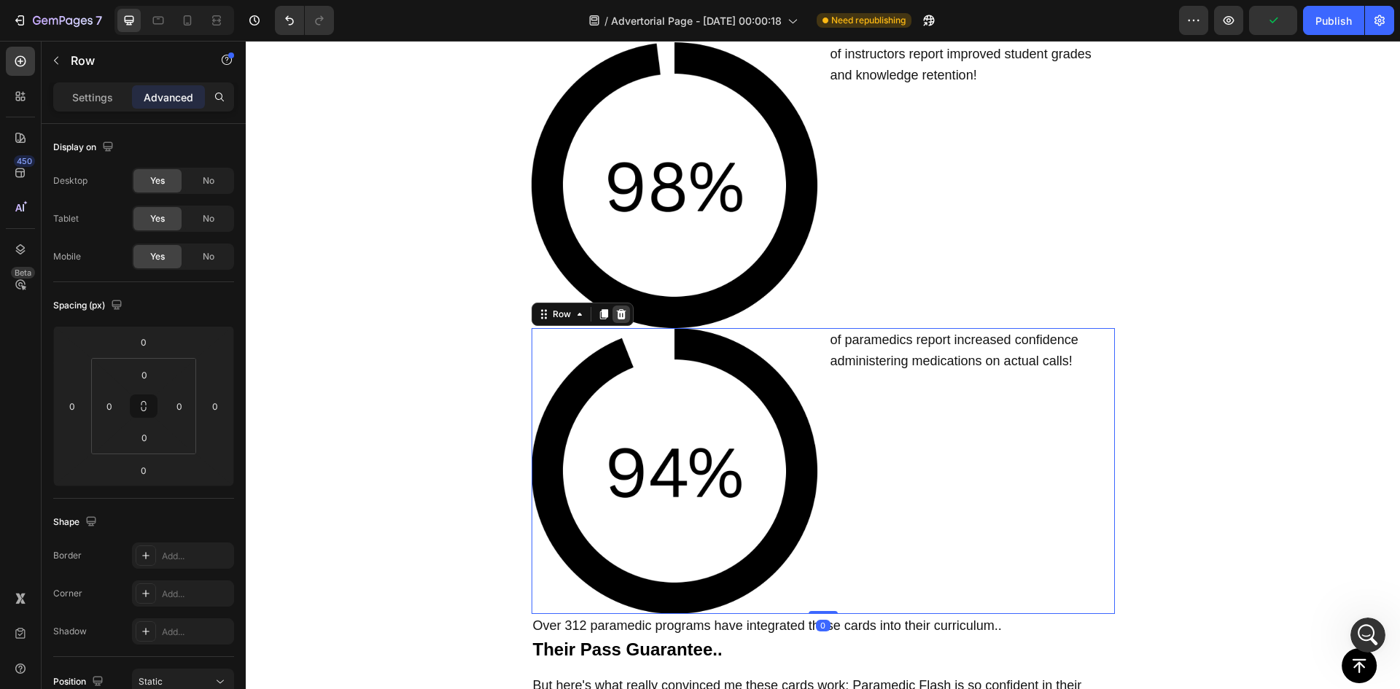
click at [620, 308] on icon at bounding box center [621, 314] width 12 height 12
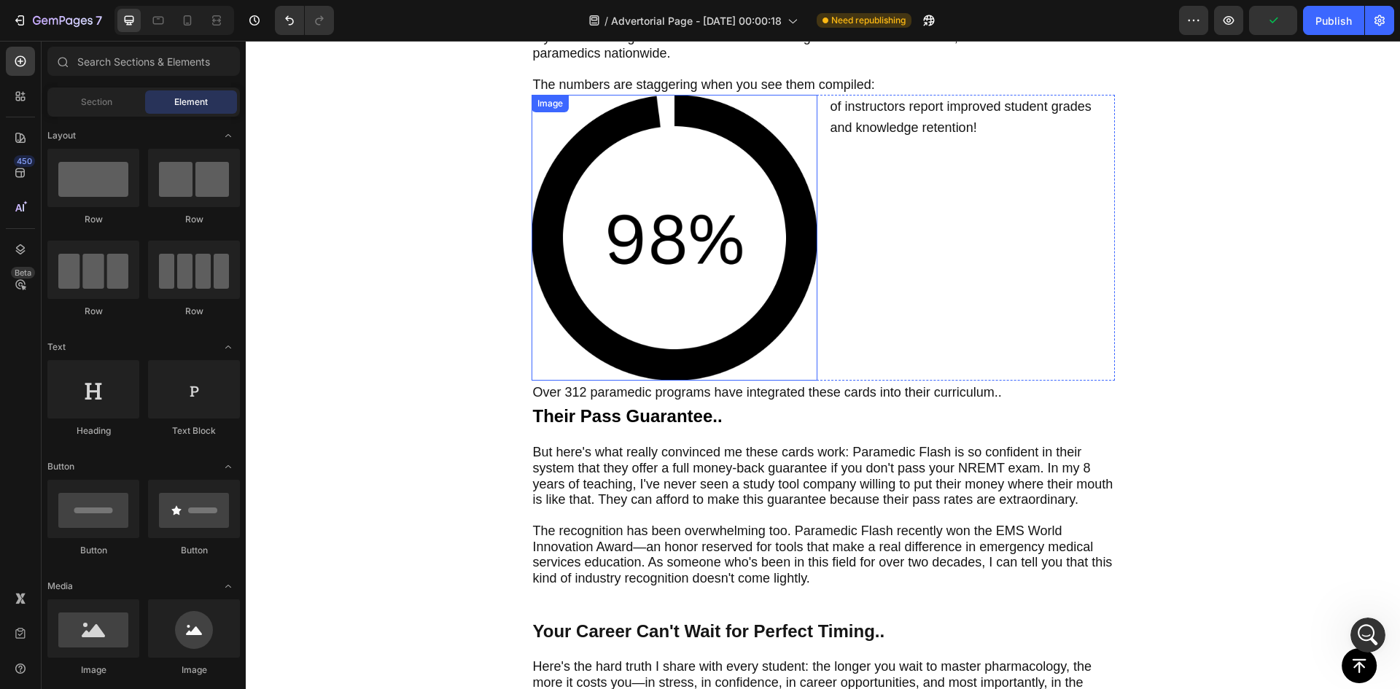
scroll to position [6048, 0]
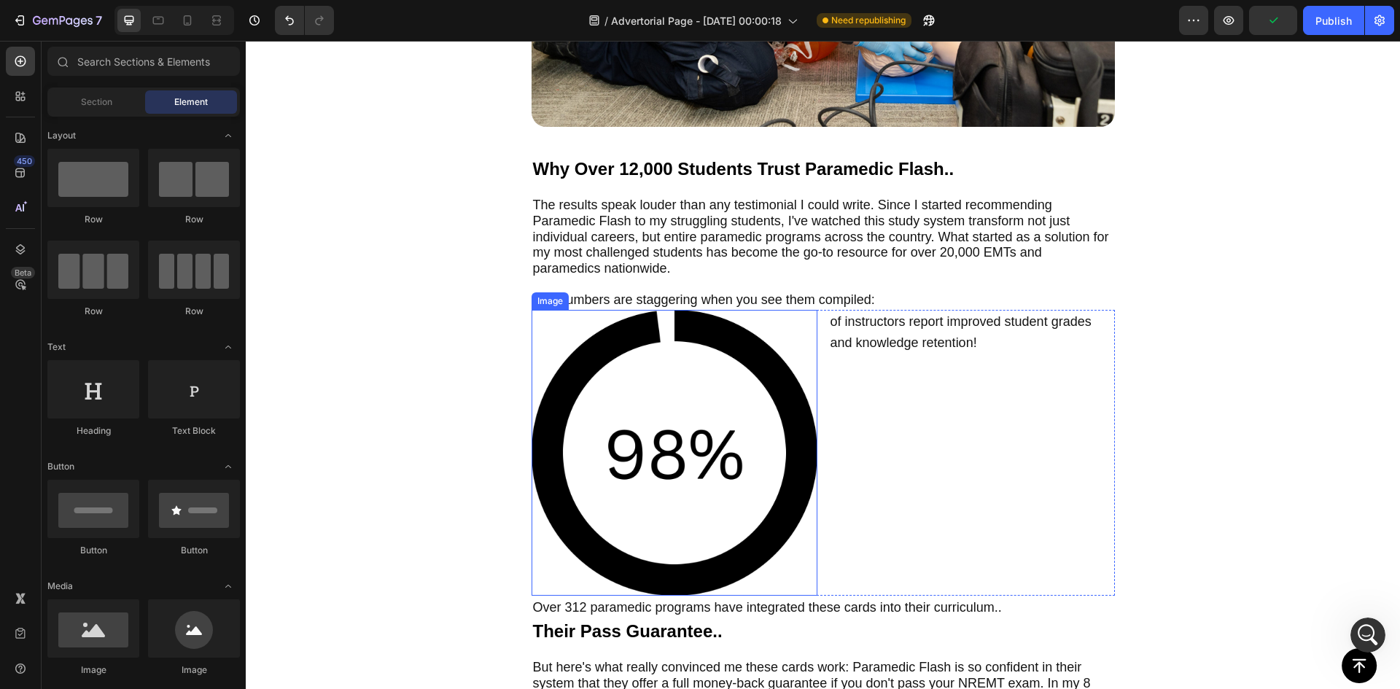
click at [737, 493] on img at bounding box center [675, 453] width 286 height 286
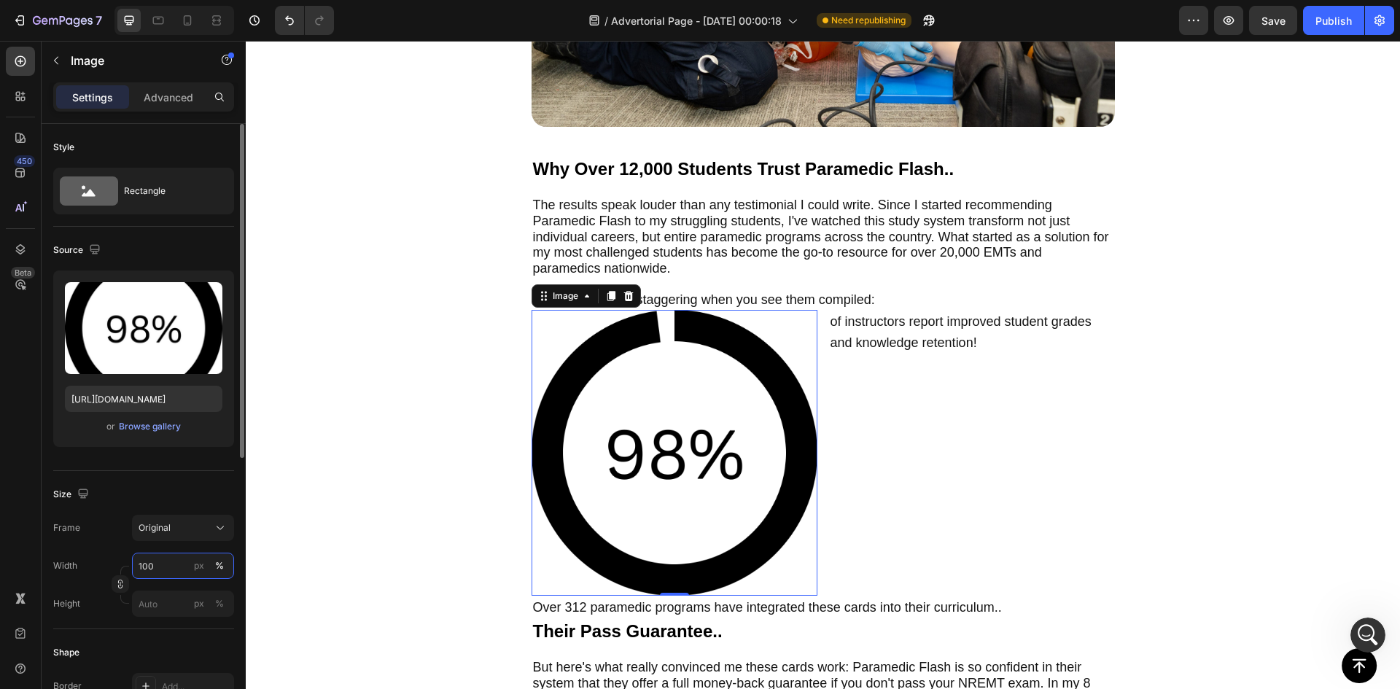
click at [155, 575] on input "100" at bounding box center [183, 566] width 102 height 26
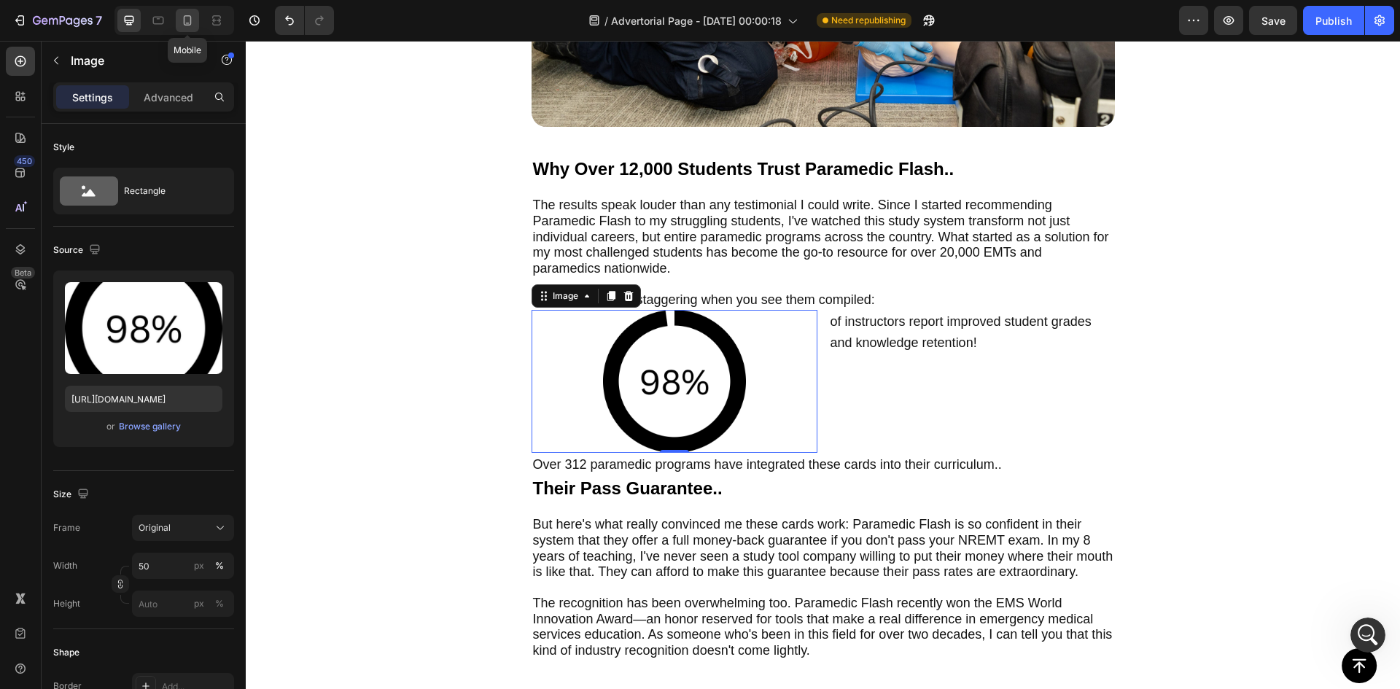
click at [188, 17] on icon at bounding box center [187, 20] width 15 height 15
type input "80"
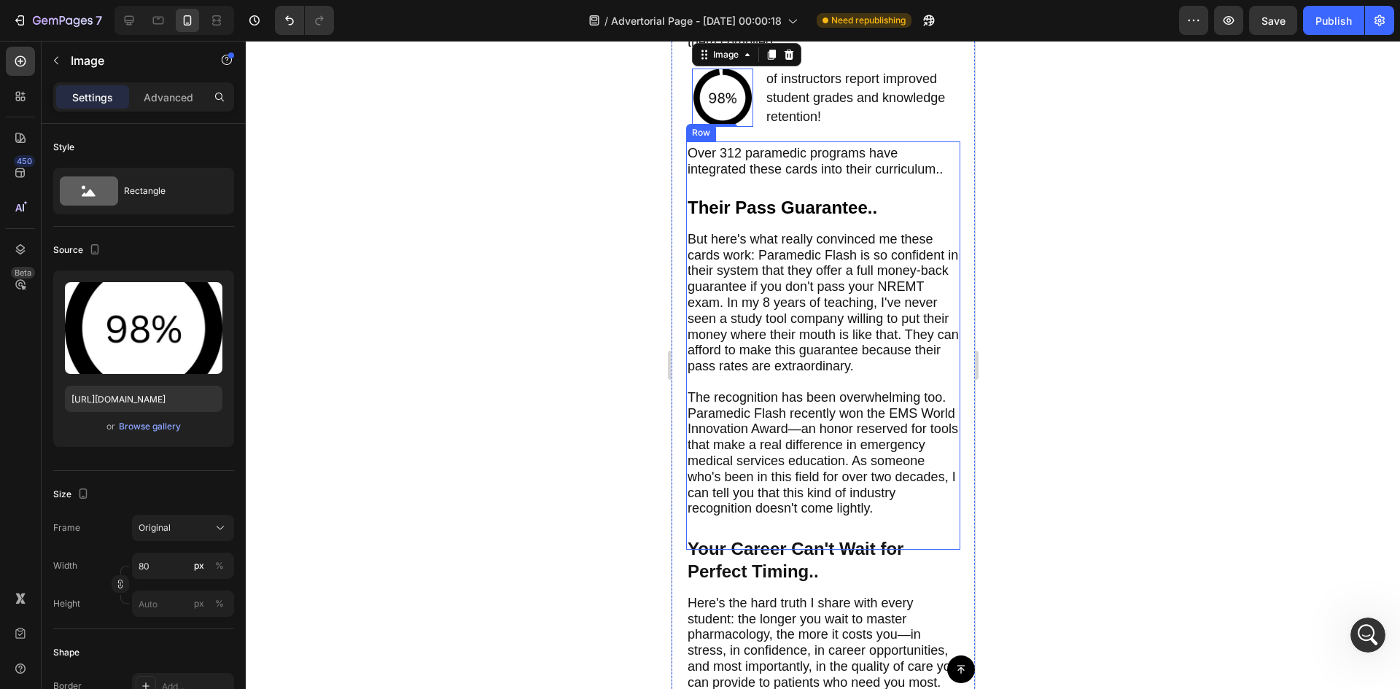
scroll to position [5311, 0]
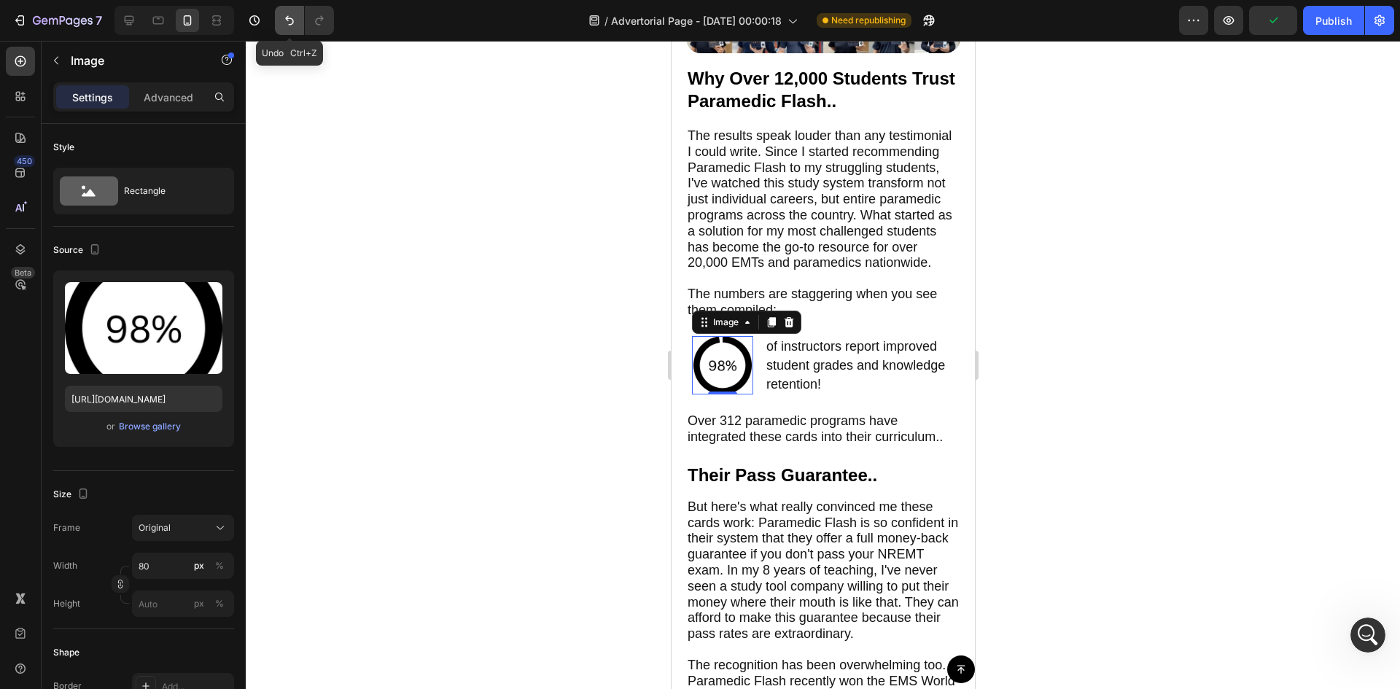
click at [293, 20] on icon "Undo/Redo" at bounding box center [289, 20] width 9 height 9
click at [291, 20] on icon "Undo/Redo" at bounding box center [289, 20] width 15 height 15
click at [474, 166] on div at bounding box center [823, 365] width 1154 height 648
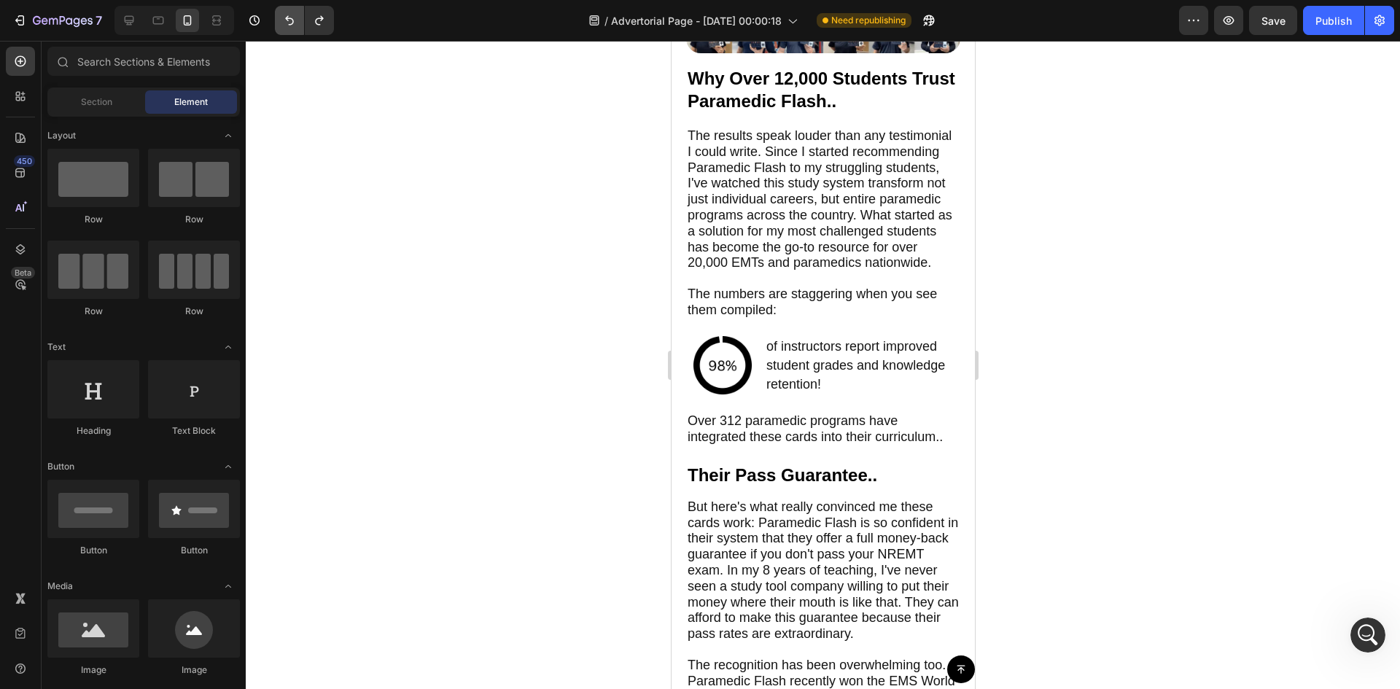
click at [283, 7] on button "Undo/Redo" at bounding box center [289, 20] width 29 height 29
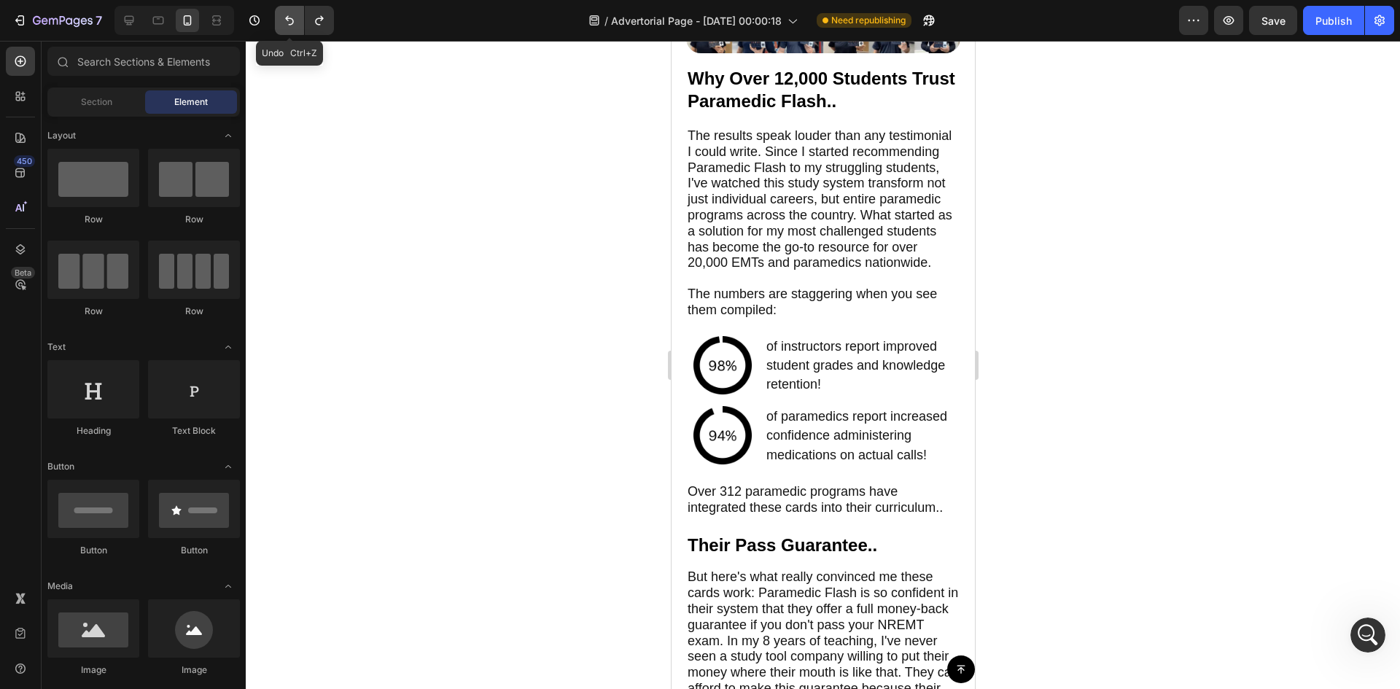
click at [303, 23] on button "Undo/Redo" at bounding box center [289, 20] width 29 height 29
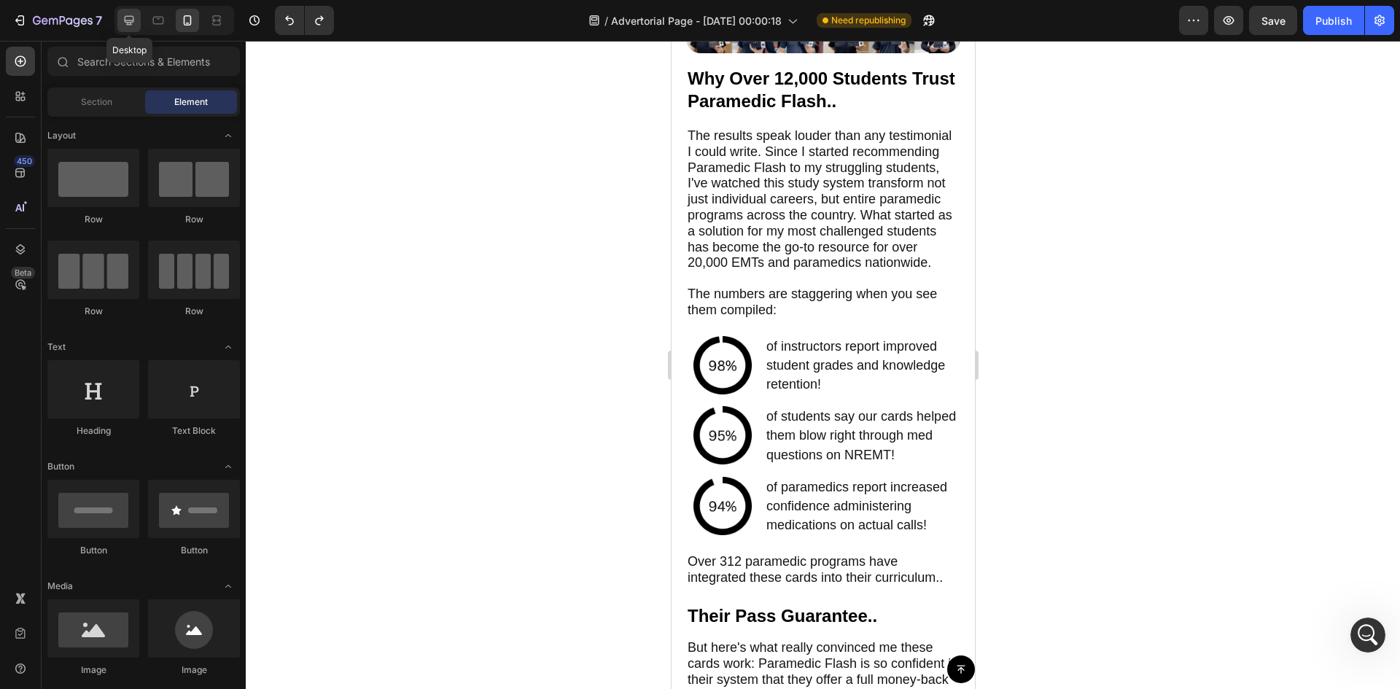
click at [128, 20] on icon at bounding box center [129, 20] width 9 height 9
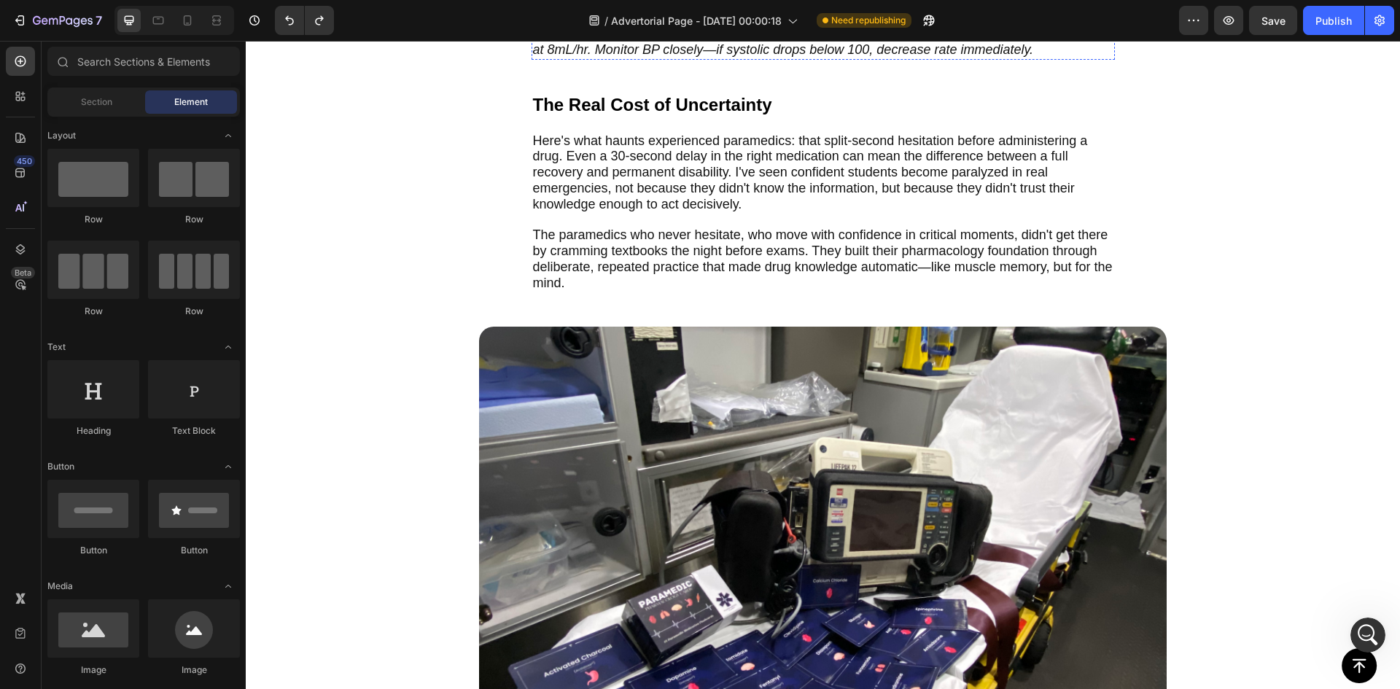
scroll to position [2290, 0]
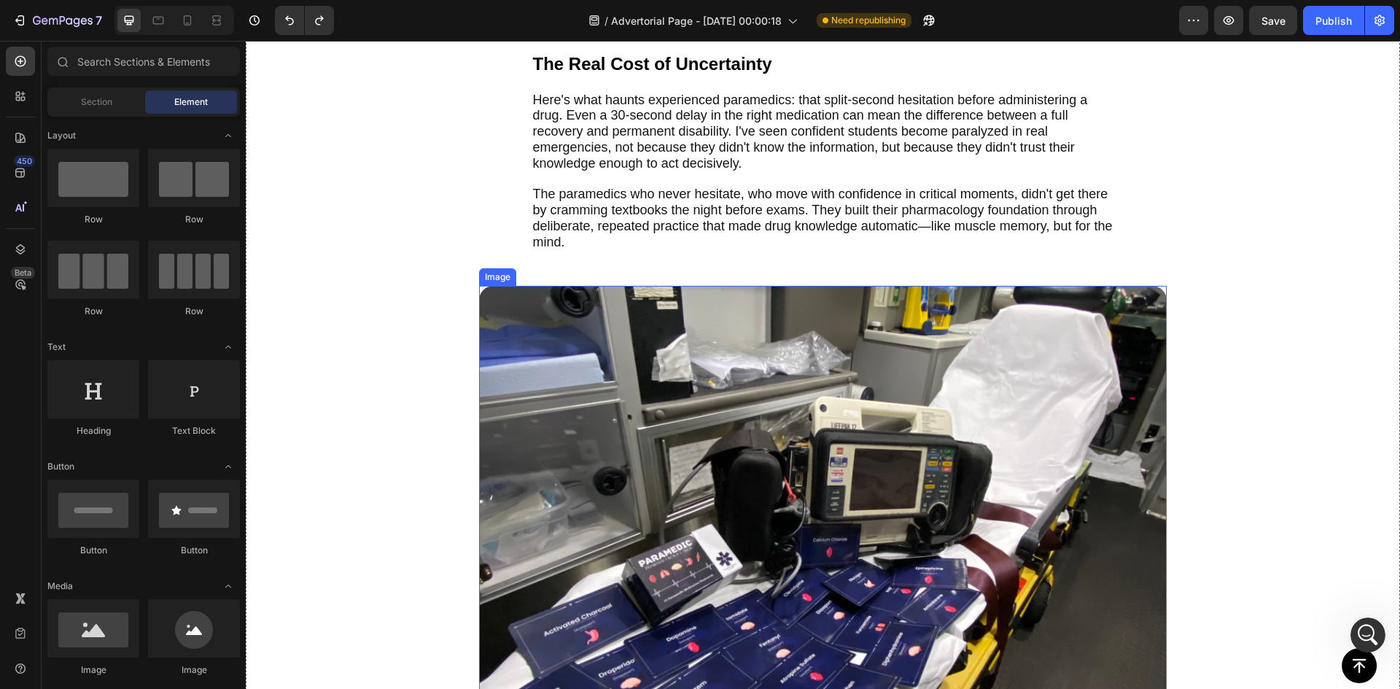
click at [648, 408] on img at bounding box center [823, 586] width 688 height 601
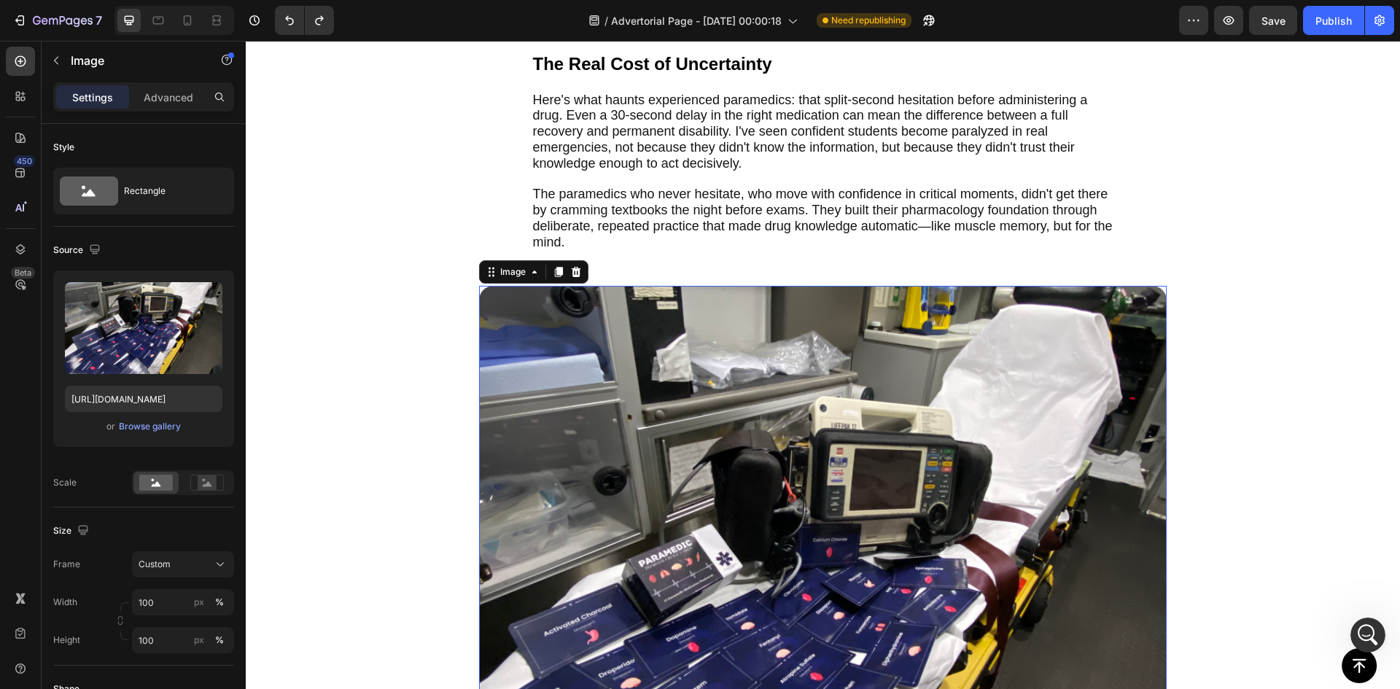
click at [561, 260] on div "Image" at bounding box center [533, 271] width 109 height 23
click at [155, 612] on input "100" at bounding box center [183, 602] width 102 height 26
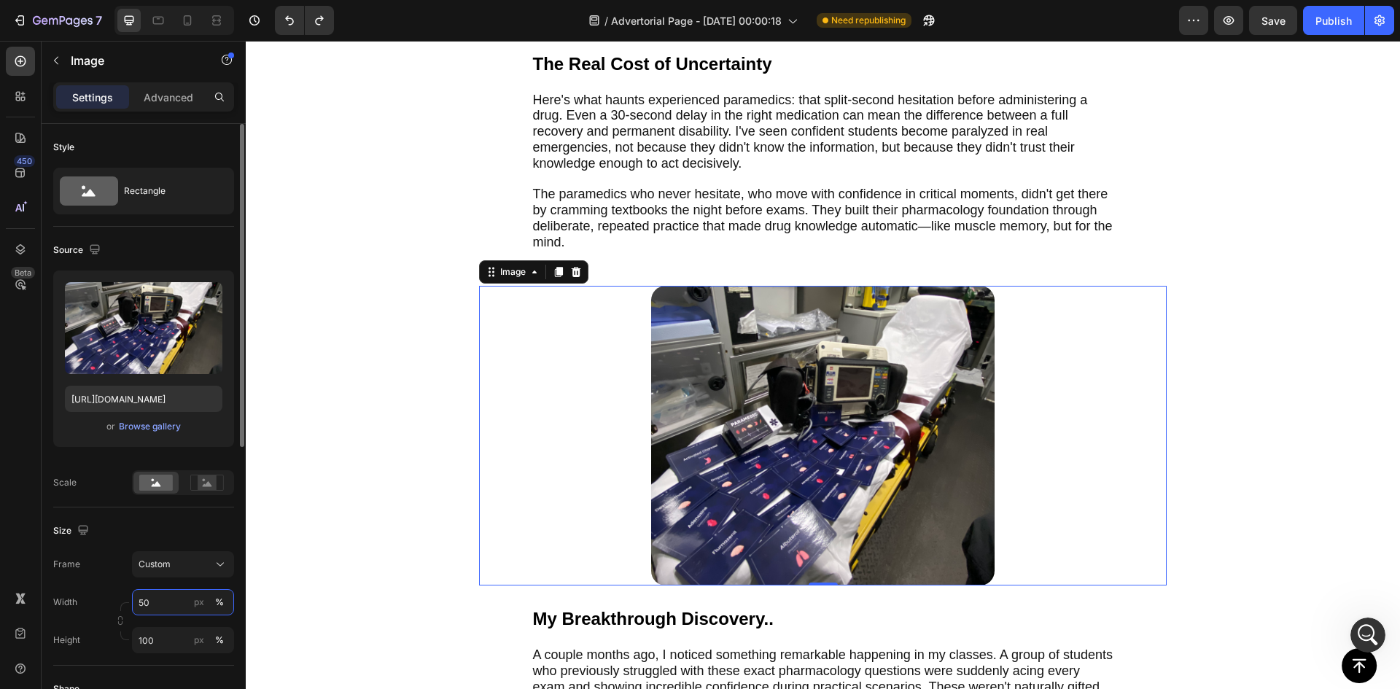
type input "5"
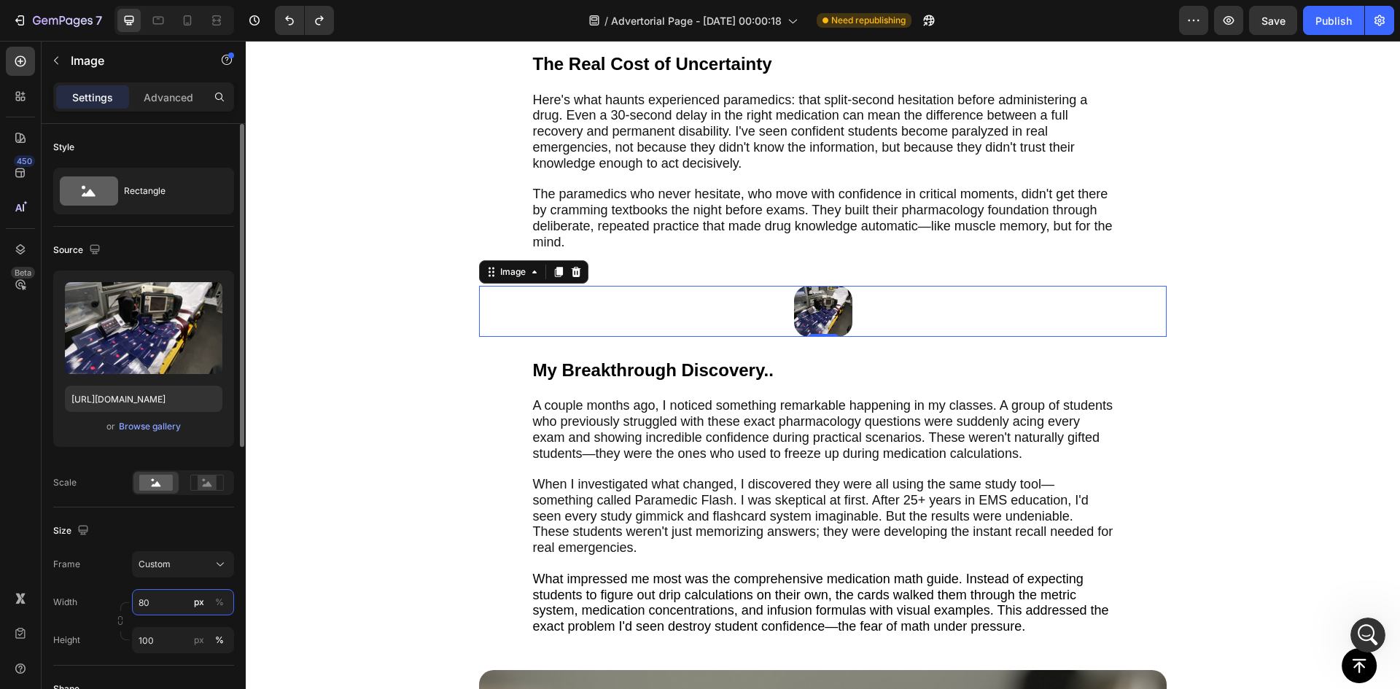
type input "8"
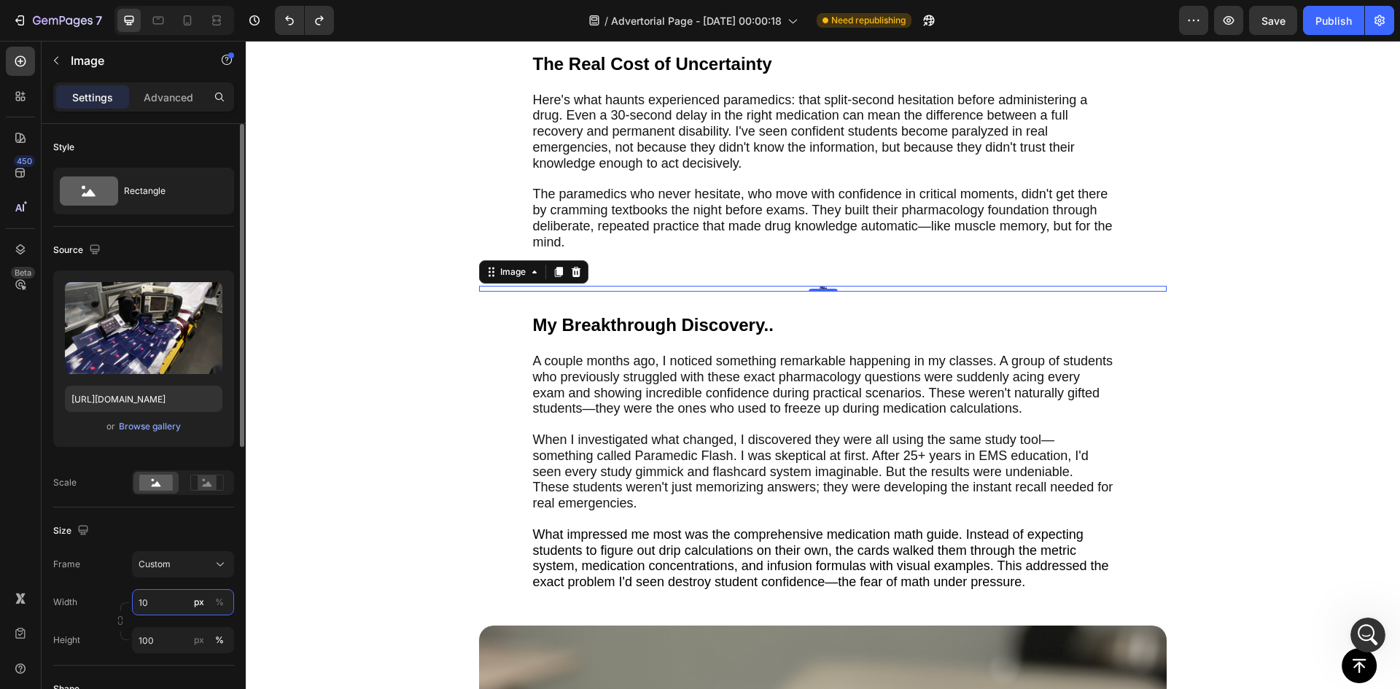
type input "100"
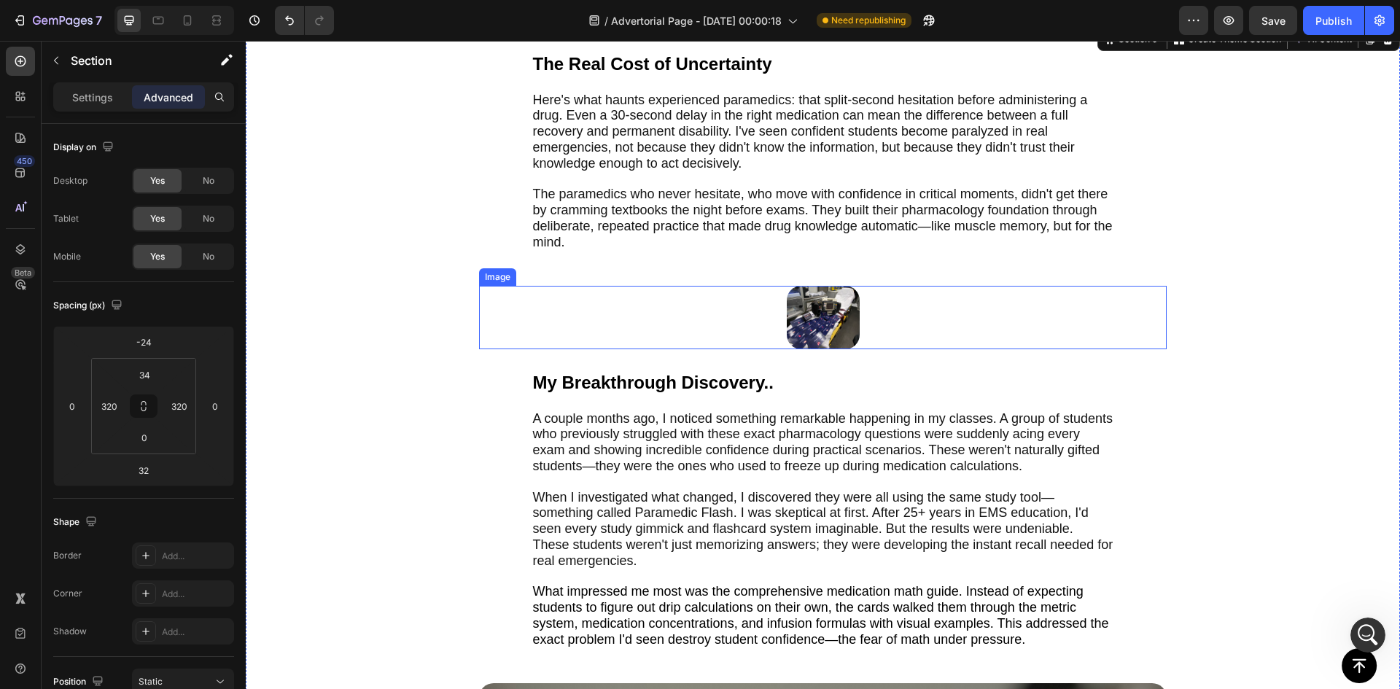
click at [829, 329] on img at bounding box center [823, 317] width 73 height 63
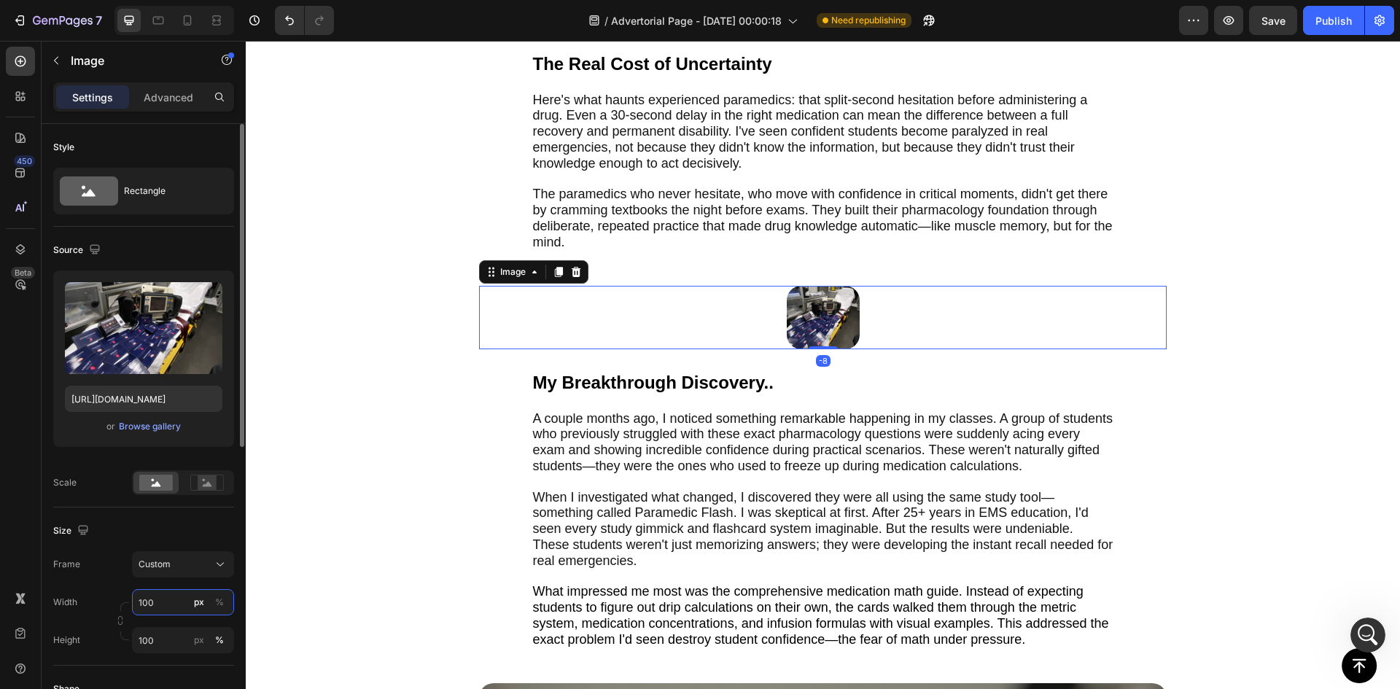
click at [160, 610] on input "100" at bounding box center [183, 602] width 102 height 26
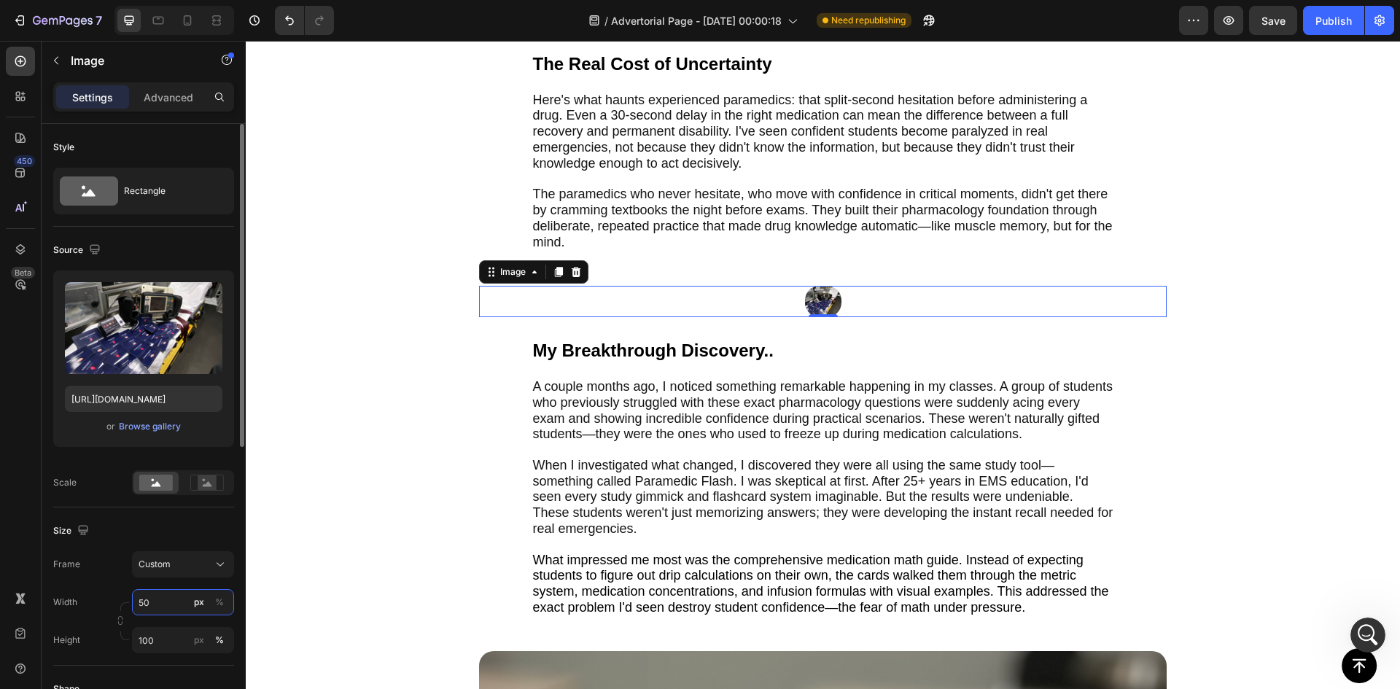
type input "5"
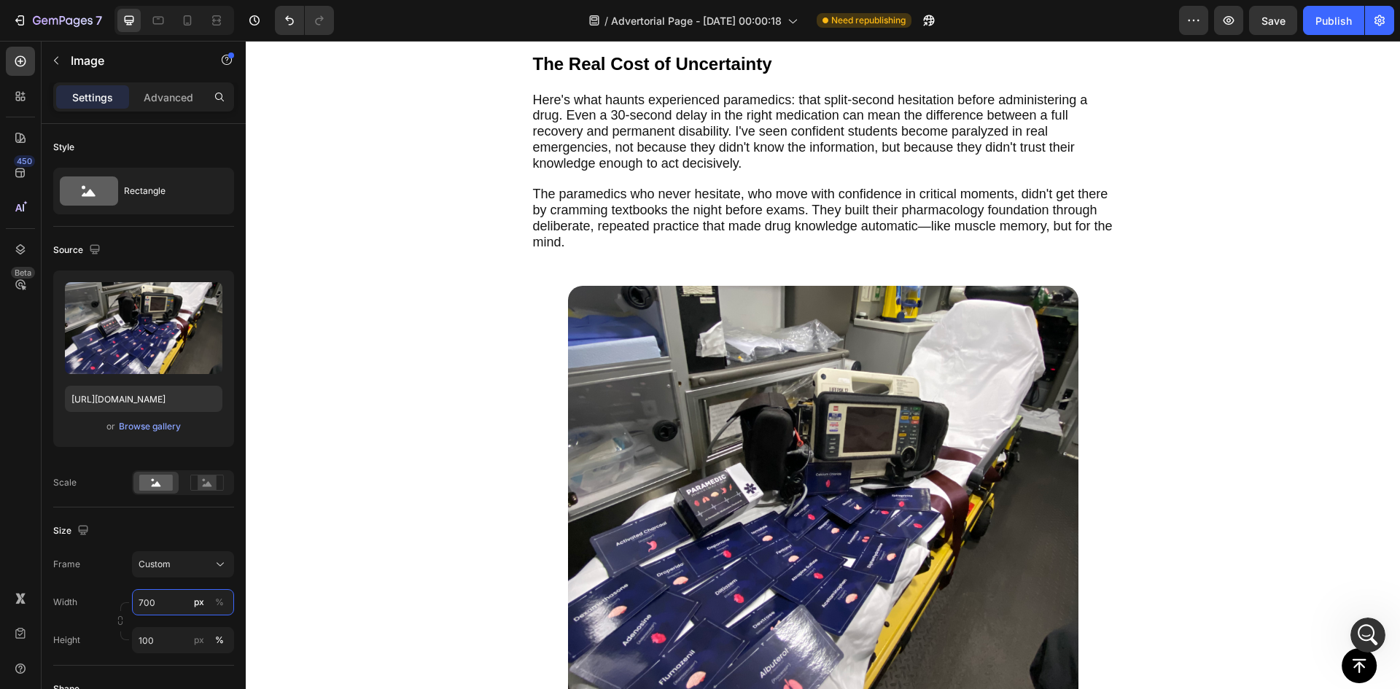
scroll to position [2558, 0]
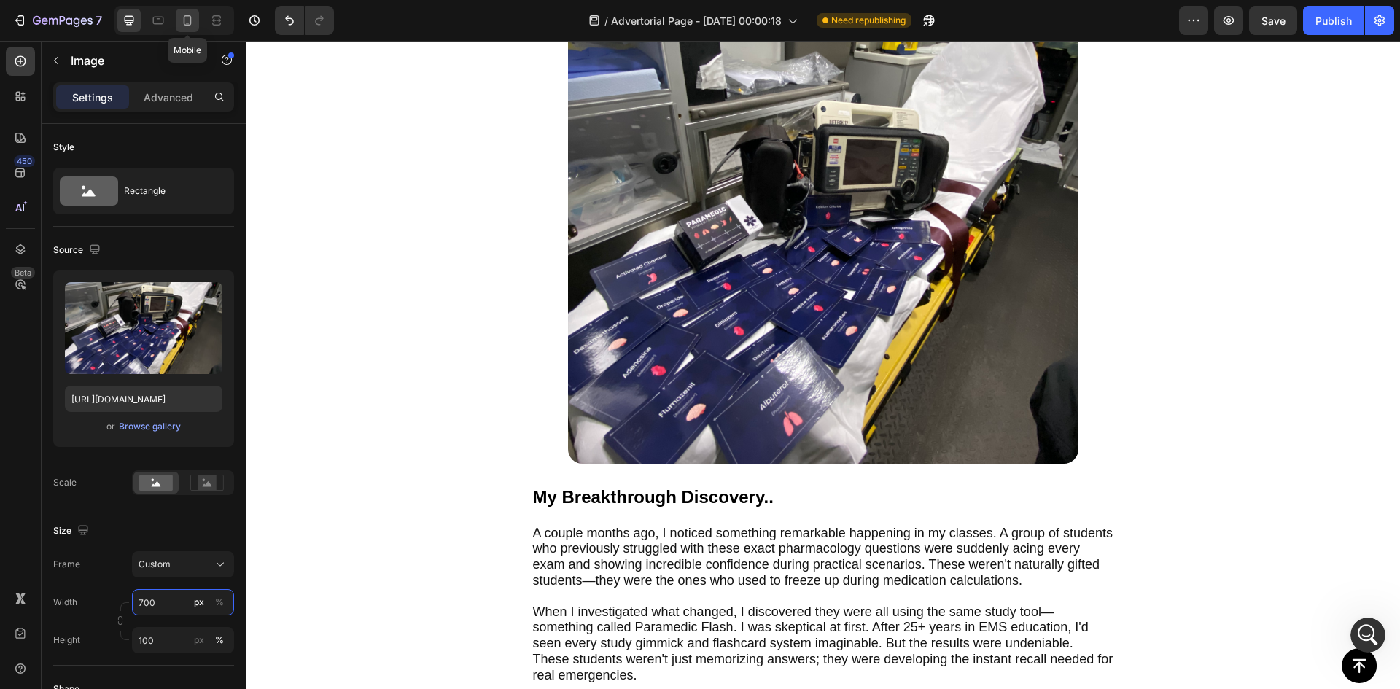
type input "700"
click at [181, 15] on icon at bounding box center [187, 20] width 15 height 15
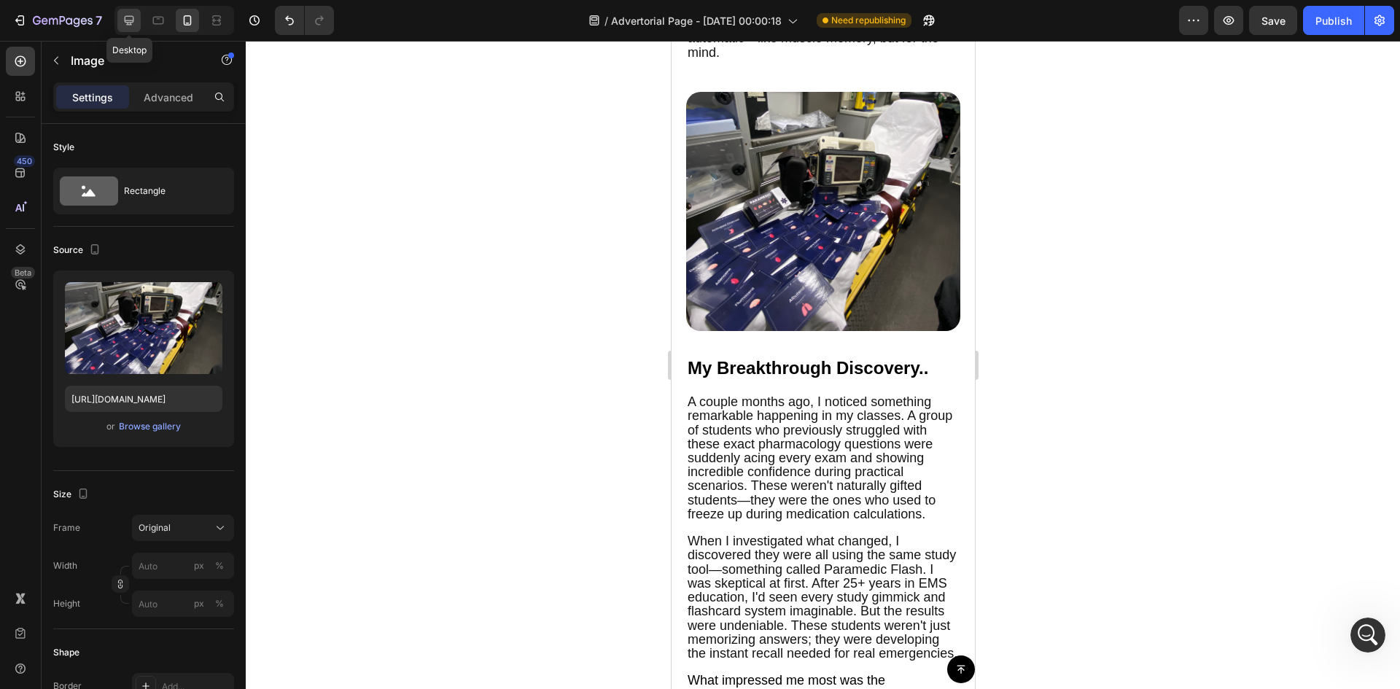
click at [122, 23] on icon at bounding box center [129, 20] width 15 height 15
type input "700"
type input "100"
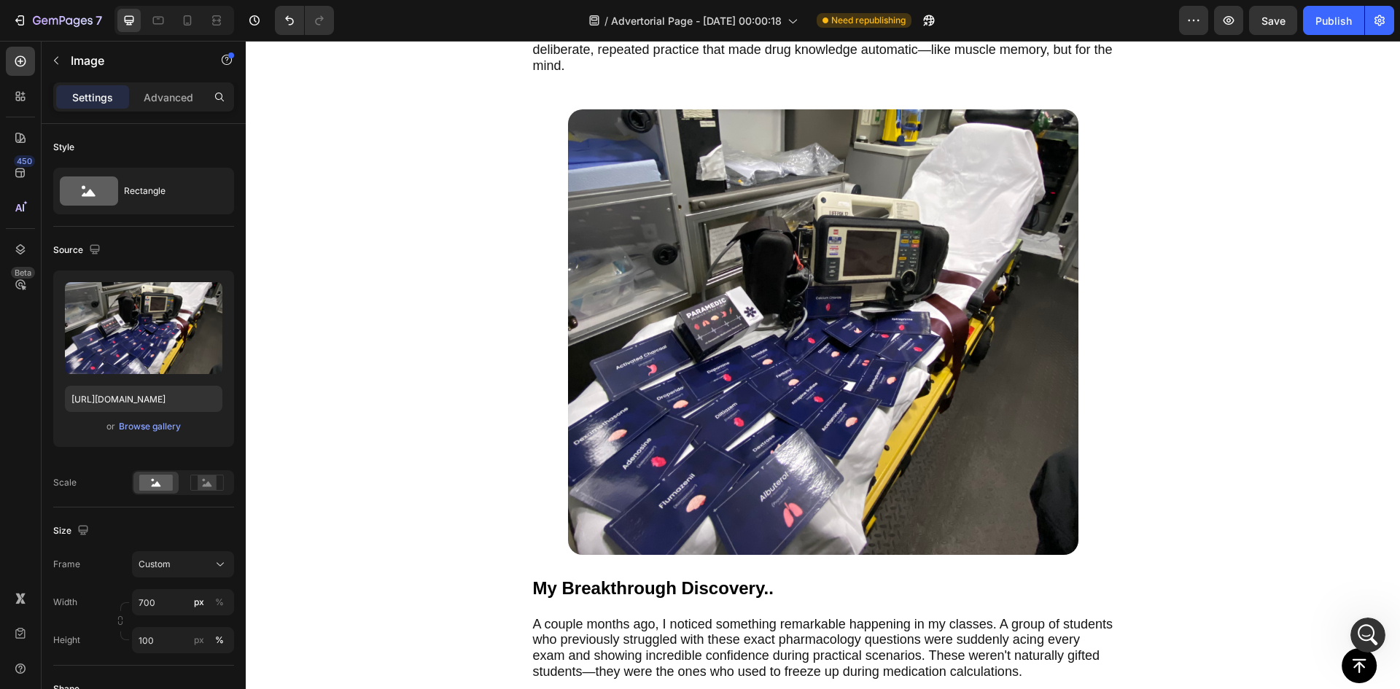
scroll to position [2484, 0]
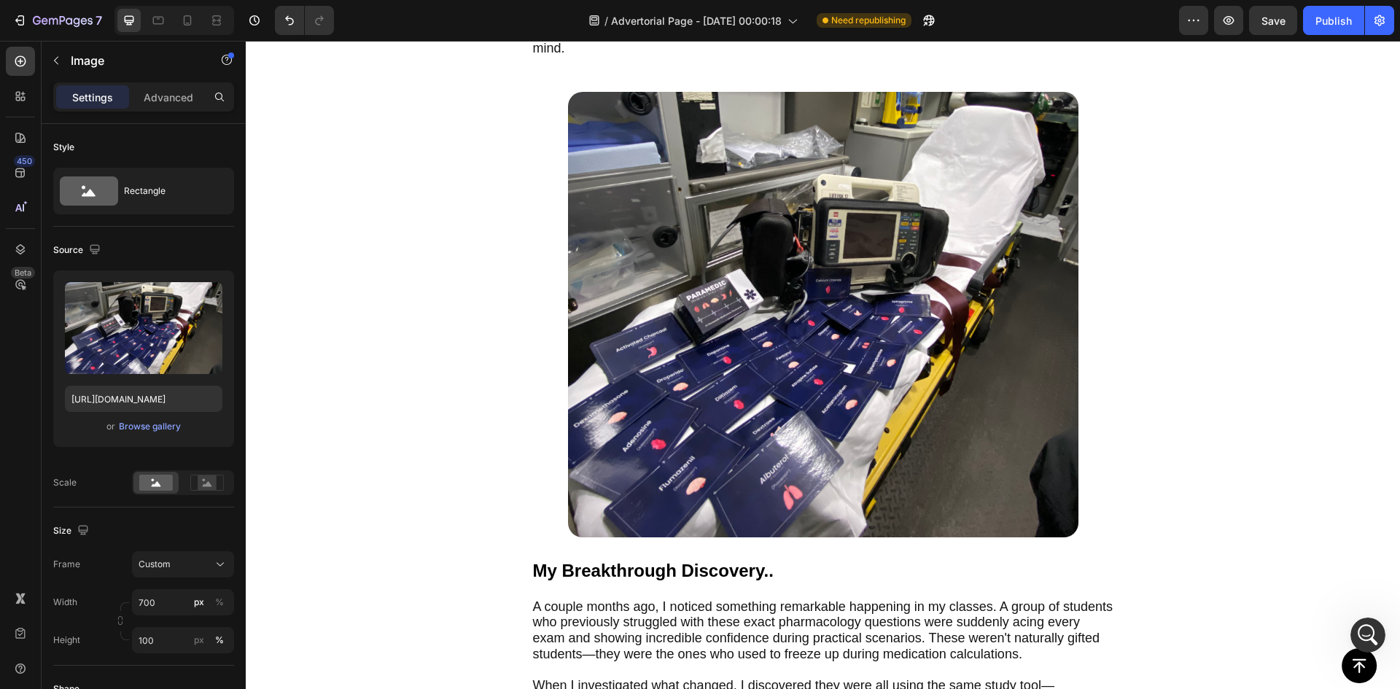
click at [717, 265] on img at bounding box center [823, 314] width 510 height 445
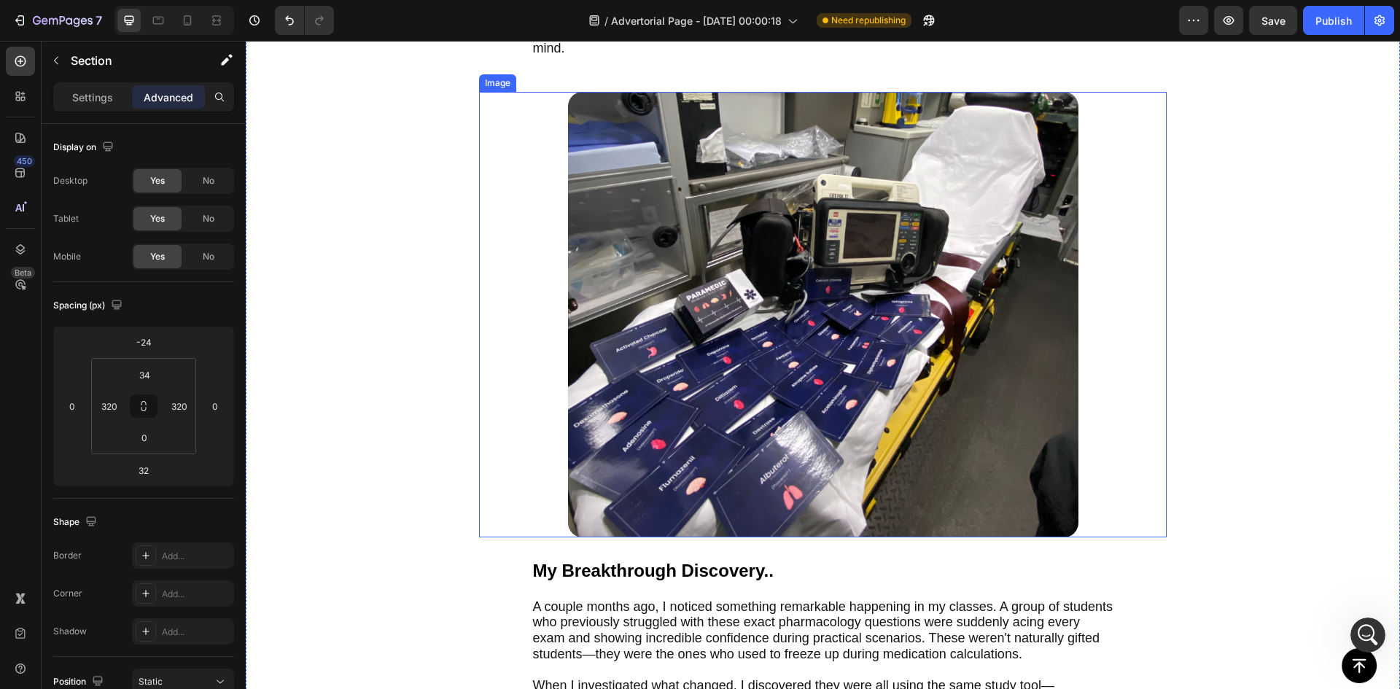
click at [1035, 289] on img at bounding box center [823, 314] width 510 height 445
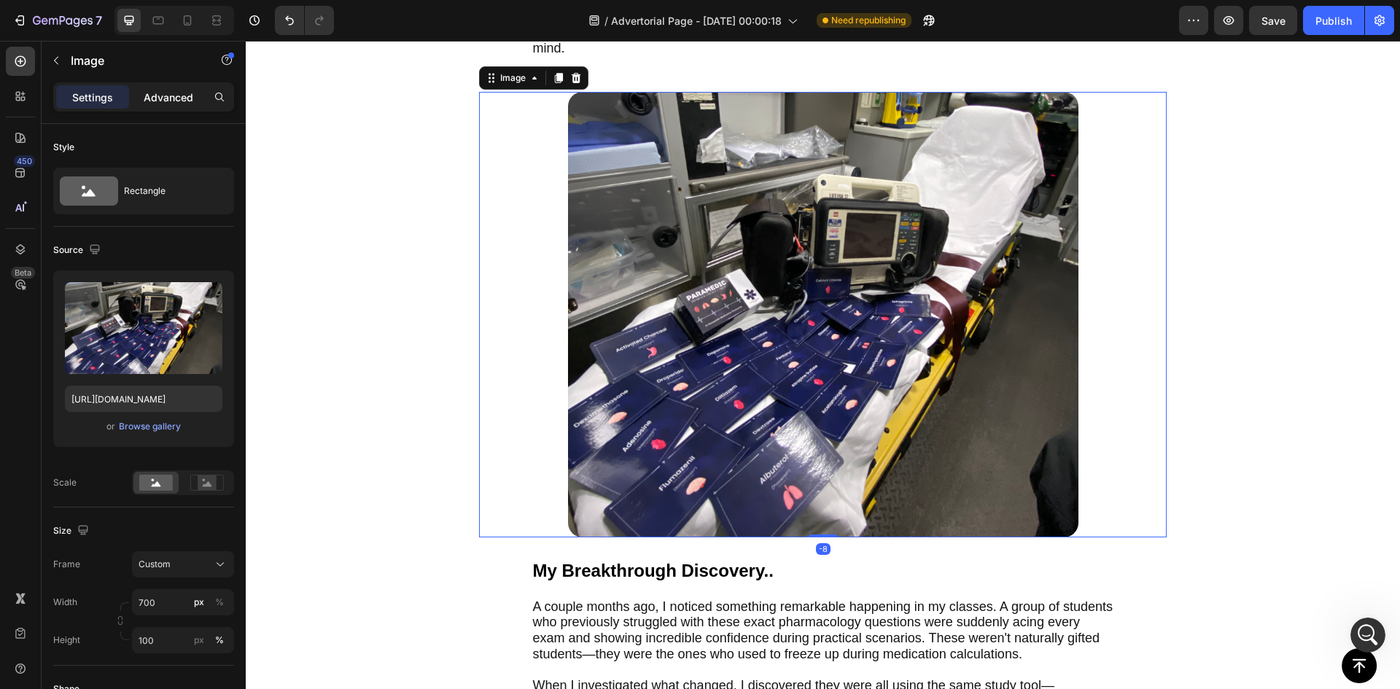
click at [201, 100] on div "Advanced" at bounding box center [168, 96] width 73 height 23
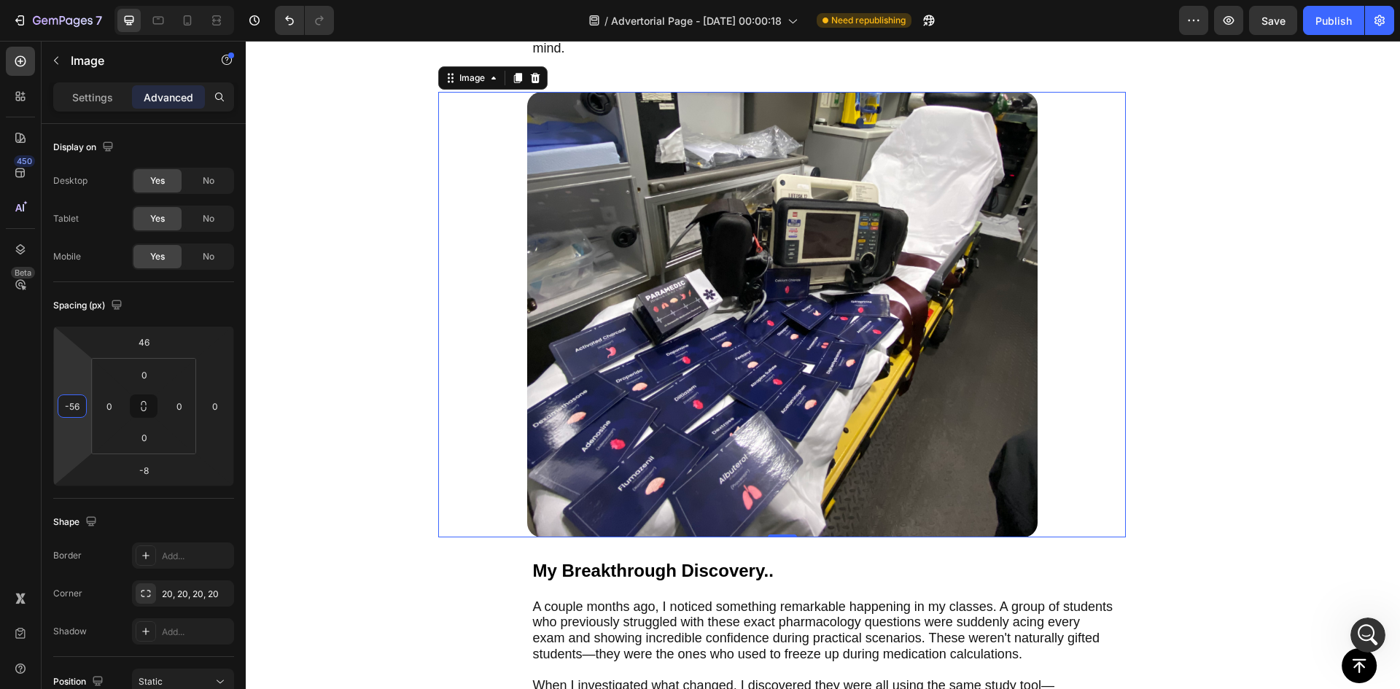
type input "-50"
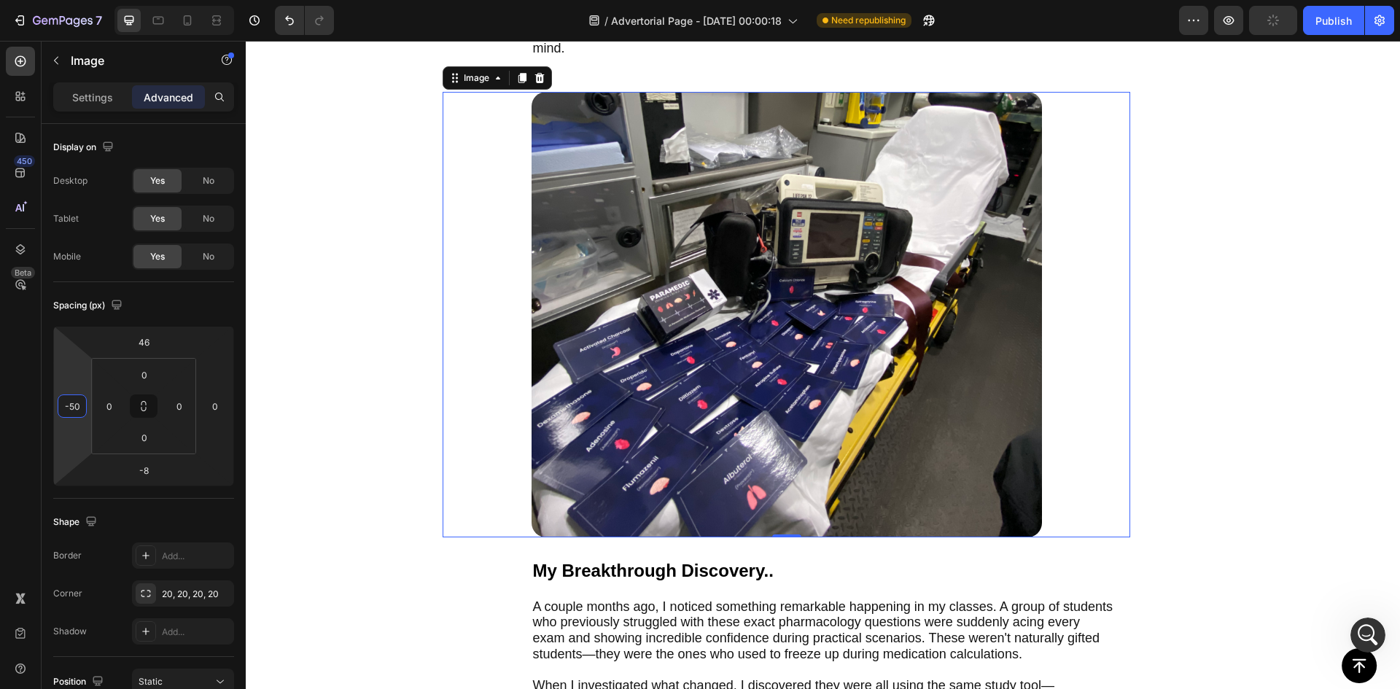
drag, startPoint x: 82, startPoint y: 383, endPoint x: 84, endPoint y: 401, distance: 18.4
click at [84, 0] on html "7 Version history / Advertorial Page - [DATE] 00:00:18 Need republishing Previe…" at bounding box center [700, 0] width 1400 height 0
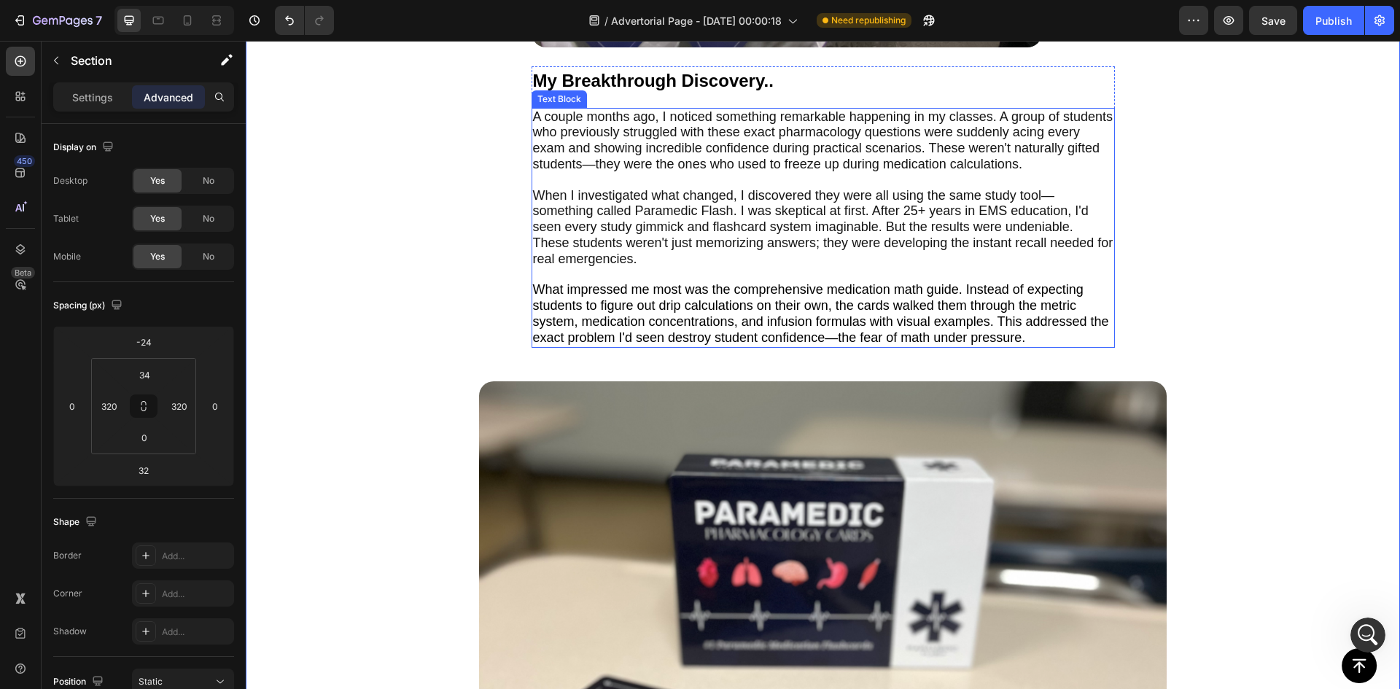
scroll to position [3019, 0]
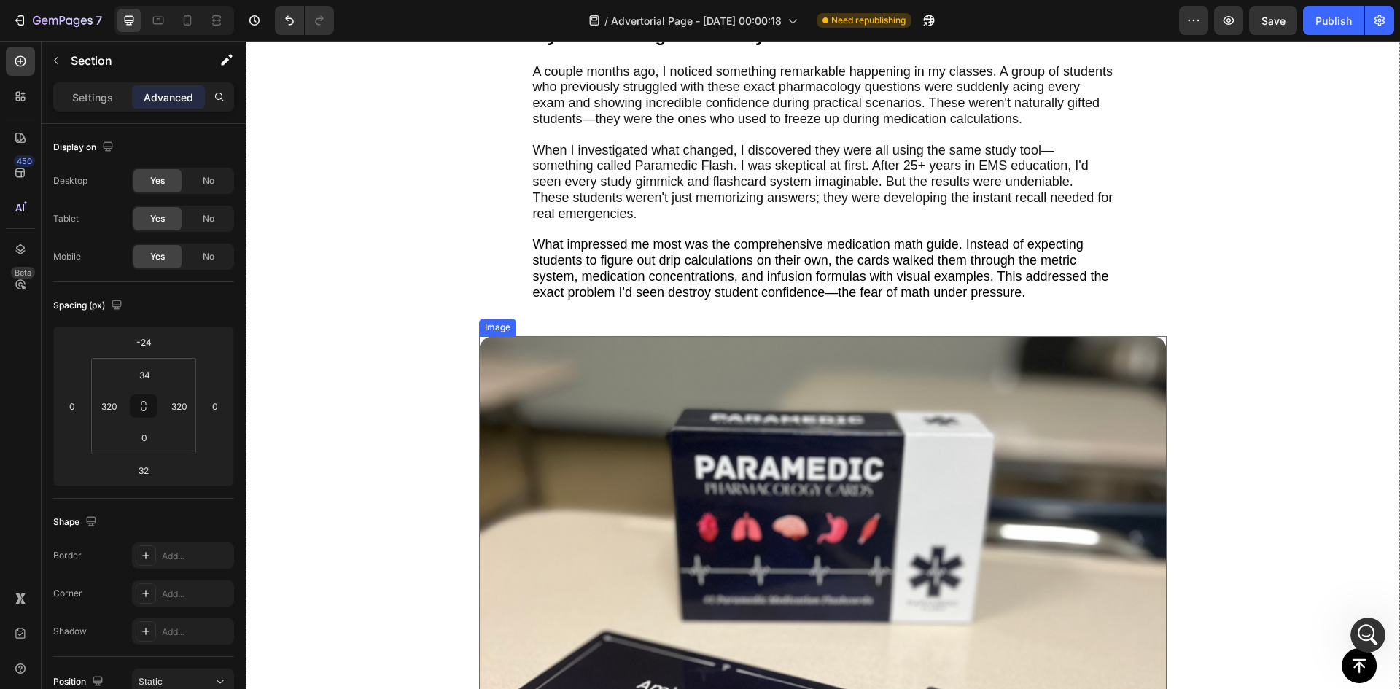
click at [781, 447] on img at bounding box center [823, 653] width 688 height 634
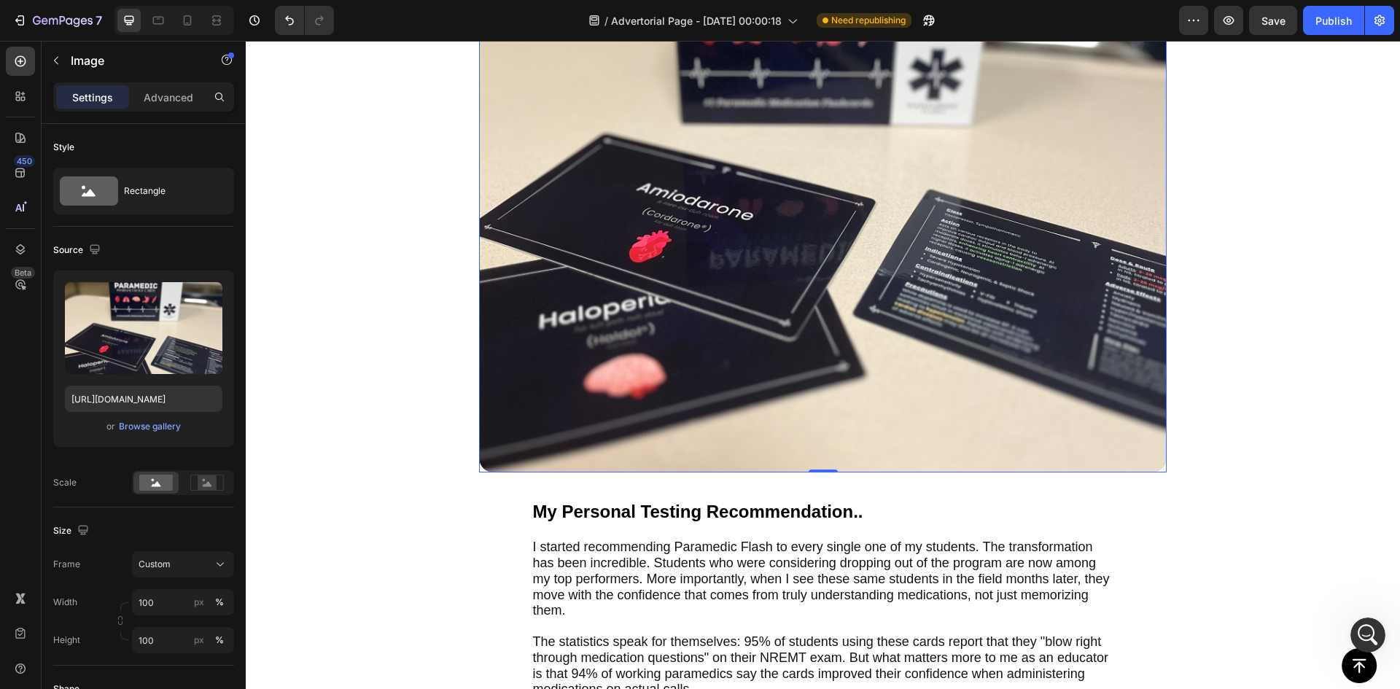
scroll to position [3554, 0]
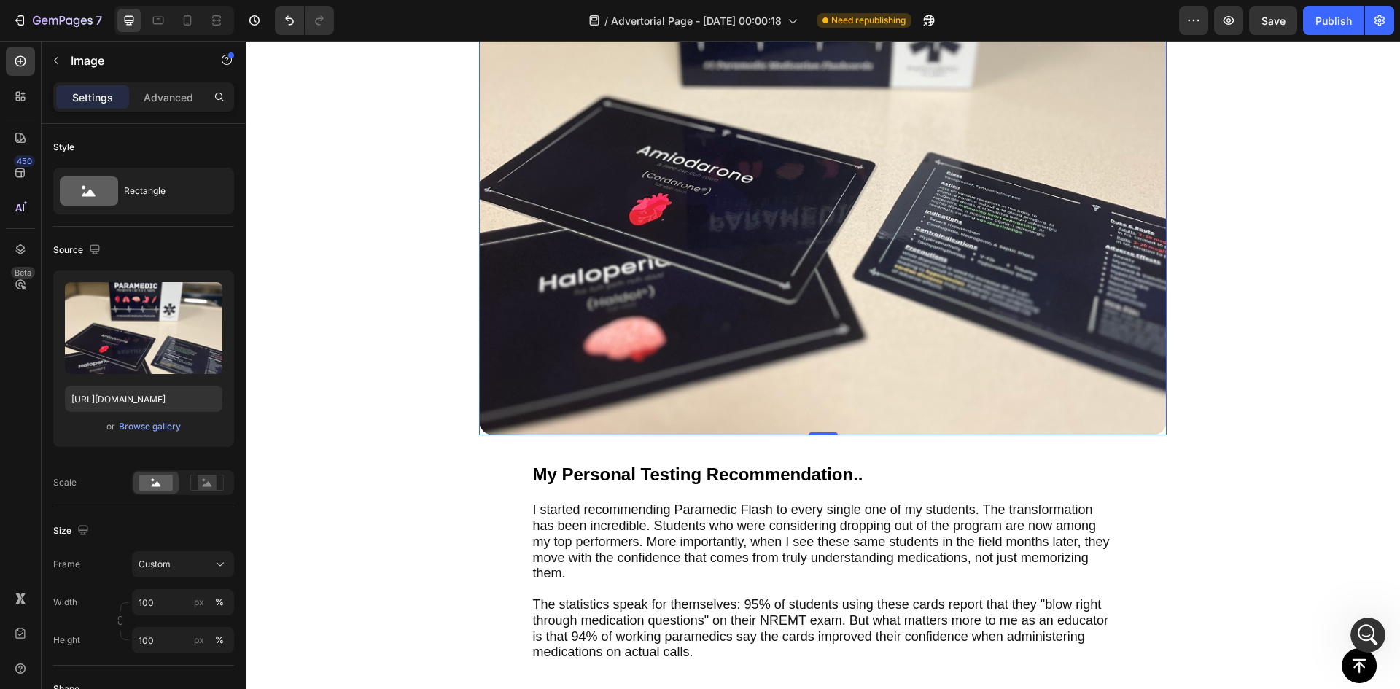
click at [163, 82] on div "Sections(18) Elements(83) Section Element Hero Section Product Detail Brands Tr…" at bounding box center [144, 365] width 204 height 648
click at [140, 104] on div "Advanced" at bounding box center [168, 96] width 73 height 23
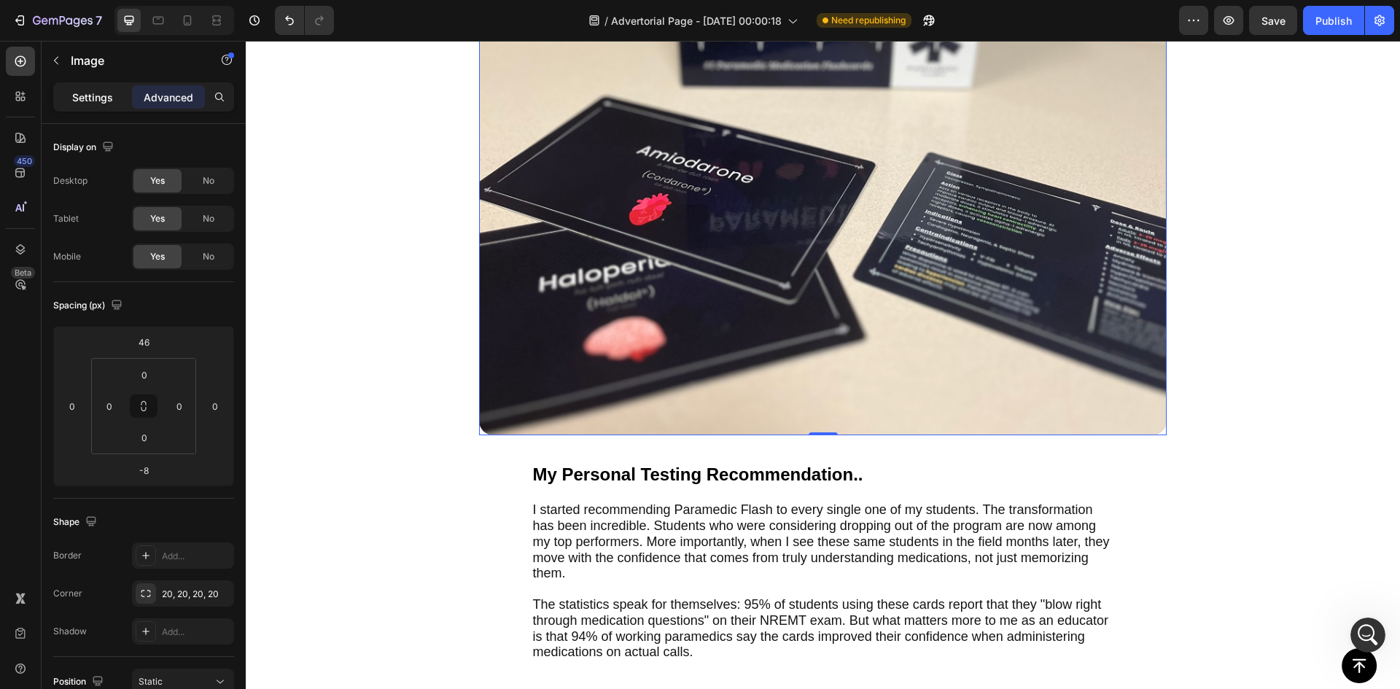
click at [99, 97] on p "Settings" at bounding box center [92, 97] width 41 height 15
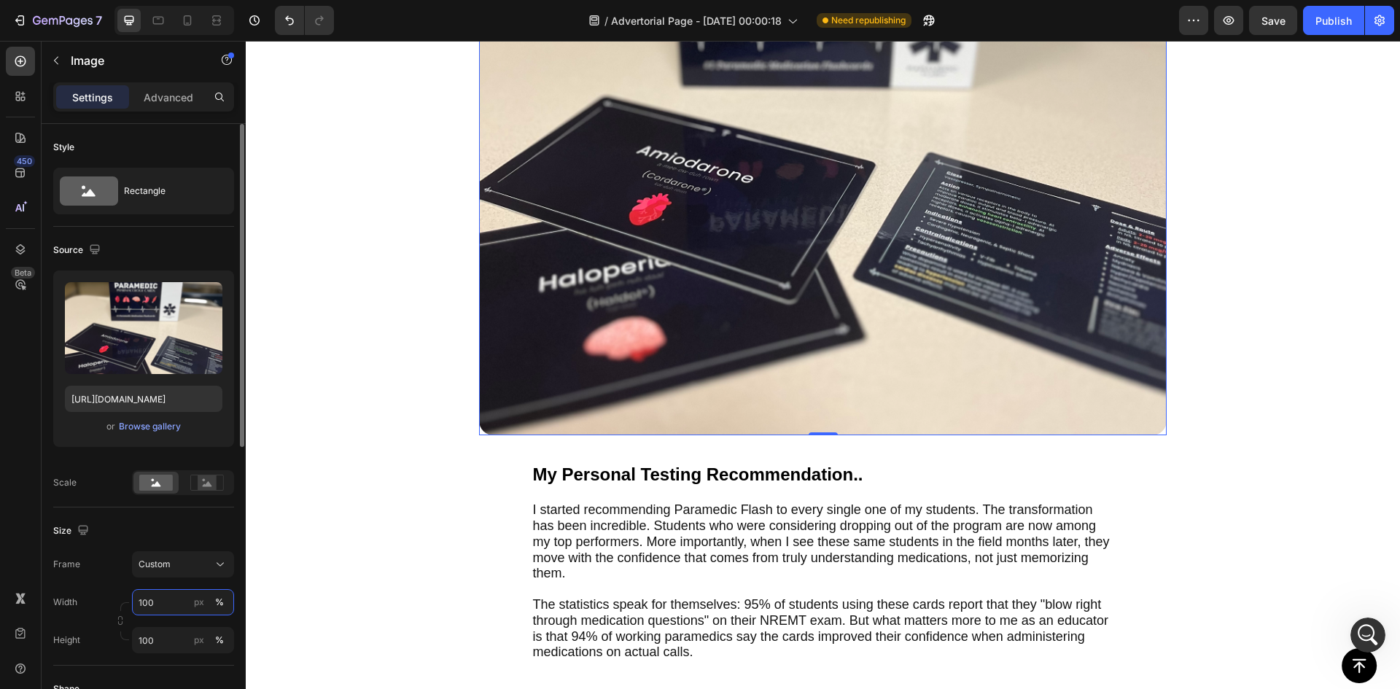
click at [160, 605] on input "100" at bounding box center [183, 602] width 102 height 26
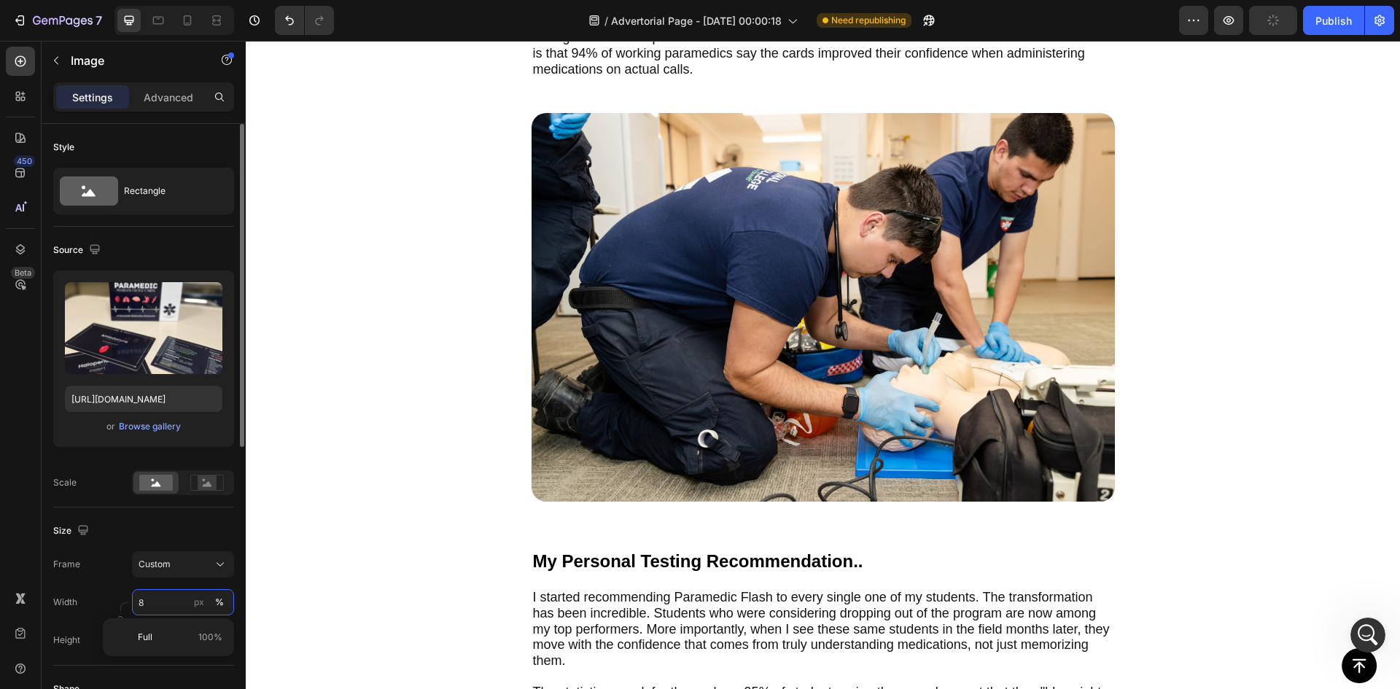
type input "80"
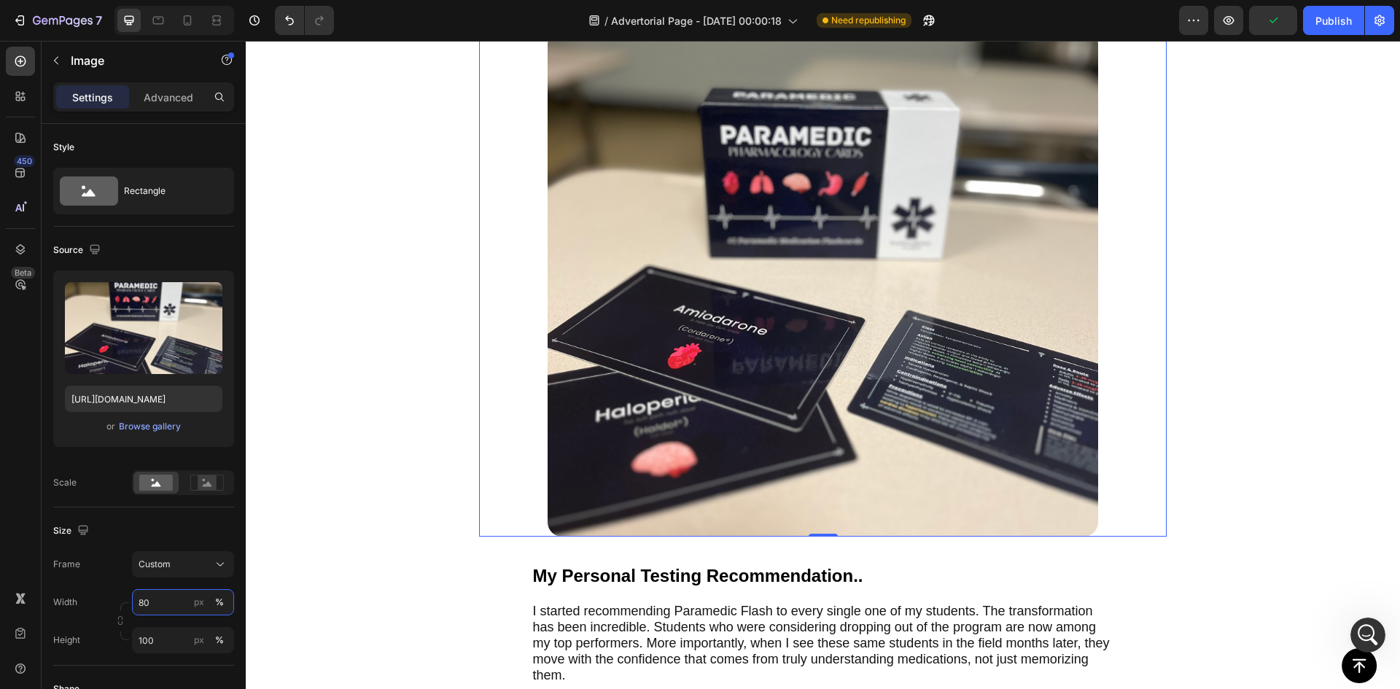
scroll to position [3286, 0]
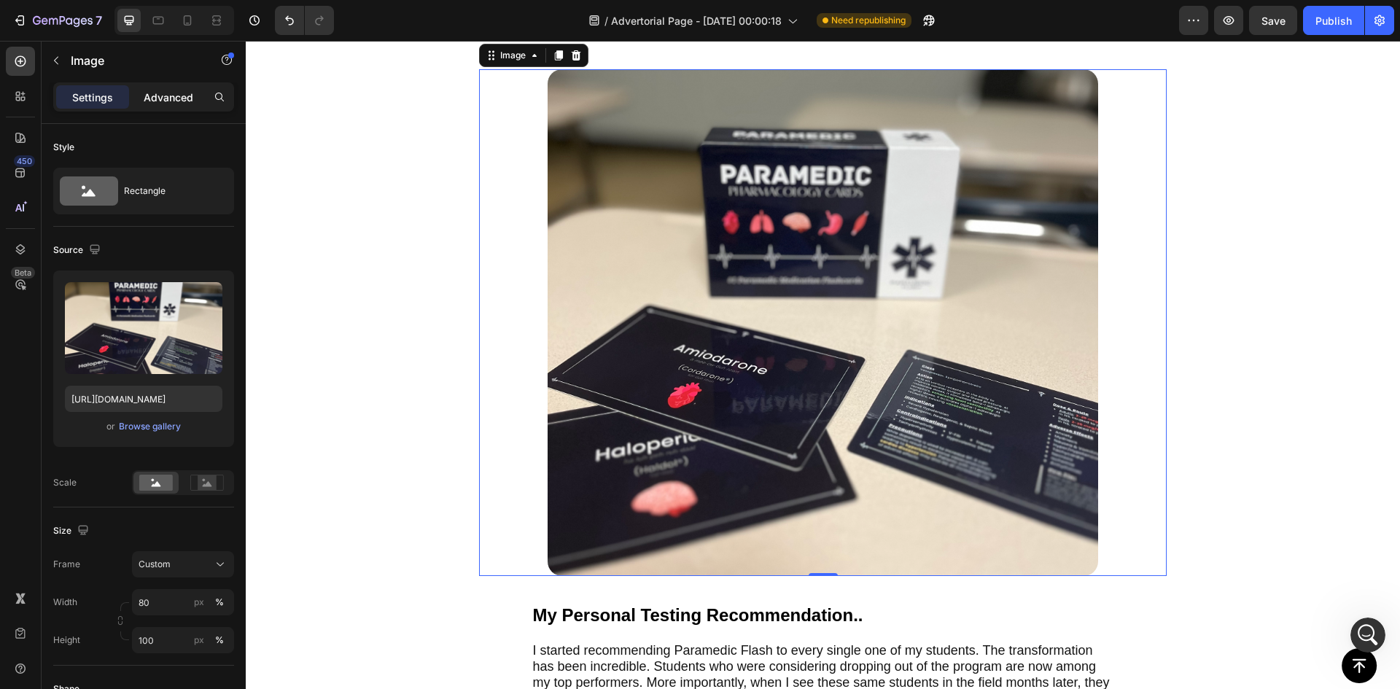
click at [171, 100] on p "Advanced" at bounding box center [169, 97] width 50 height 15
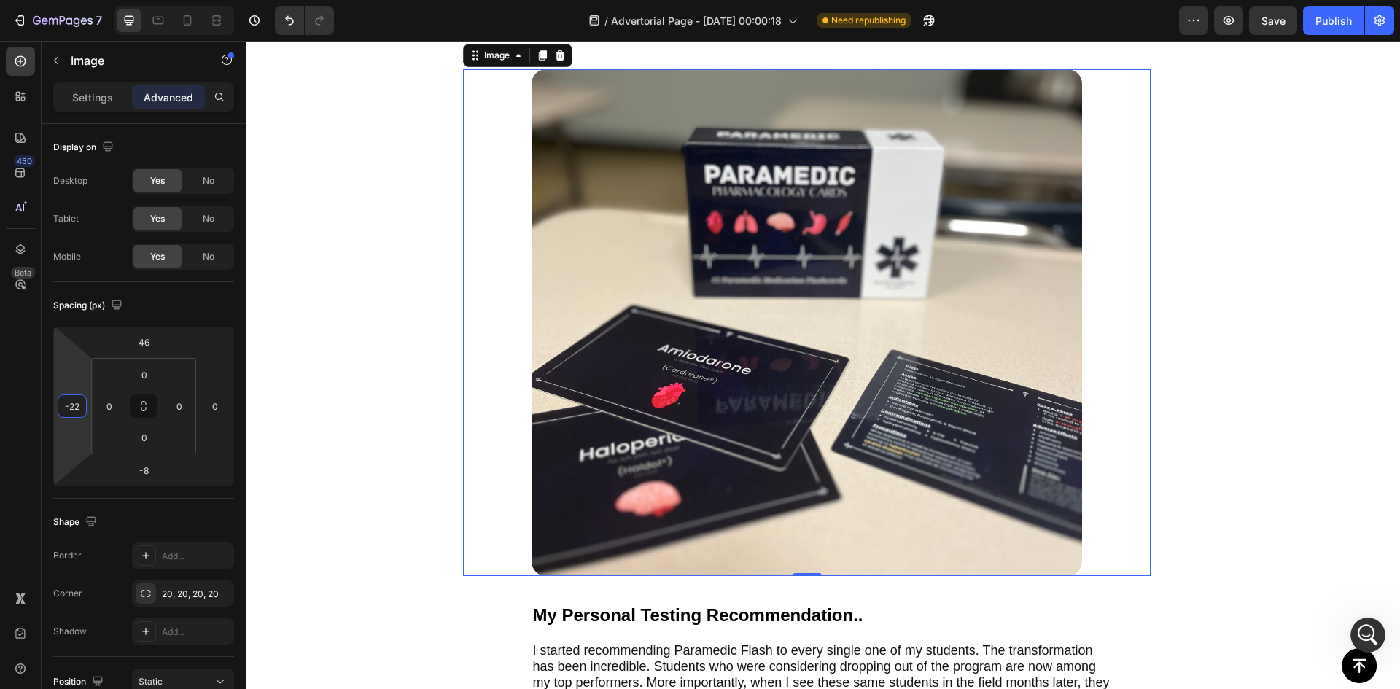
type input "-28"
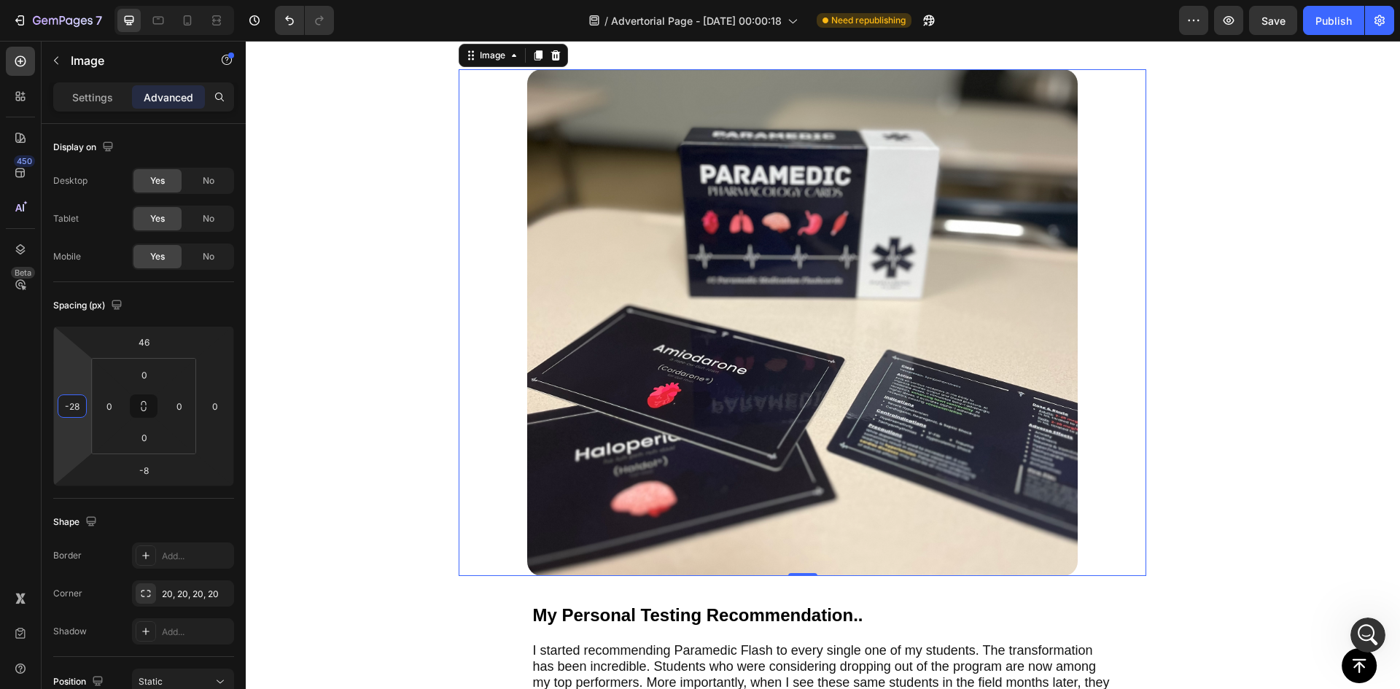
drag, startPoint x: 61, startPoint y: 385, endPoint x: 71, endPoint y: 395, distance: 13.9
click at [71, 0] on html "7 Version history / Advertorial Page - [DATE] 00:00:18 Need republishing Previe…" at bounding box center [700, 0] width 1400 height 0
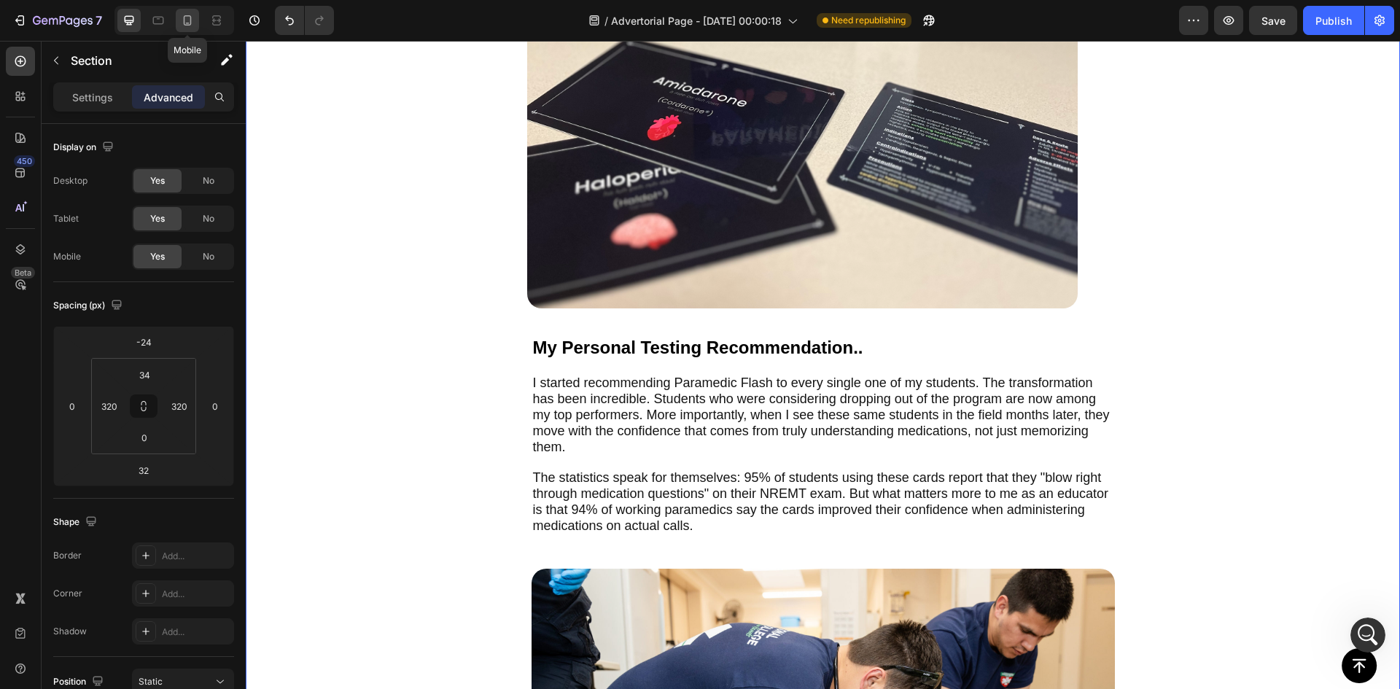
click at [196, 18] on div at bounding box center [187, 20] width 23 height 23
type input "-20"
type input "0"
type input "10"
type input "20"
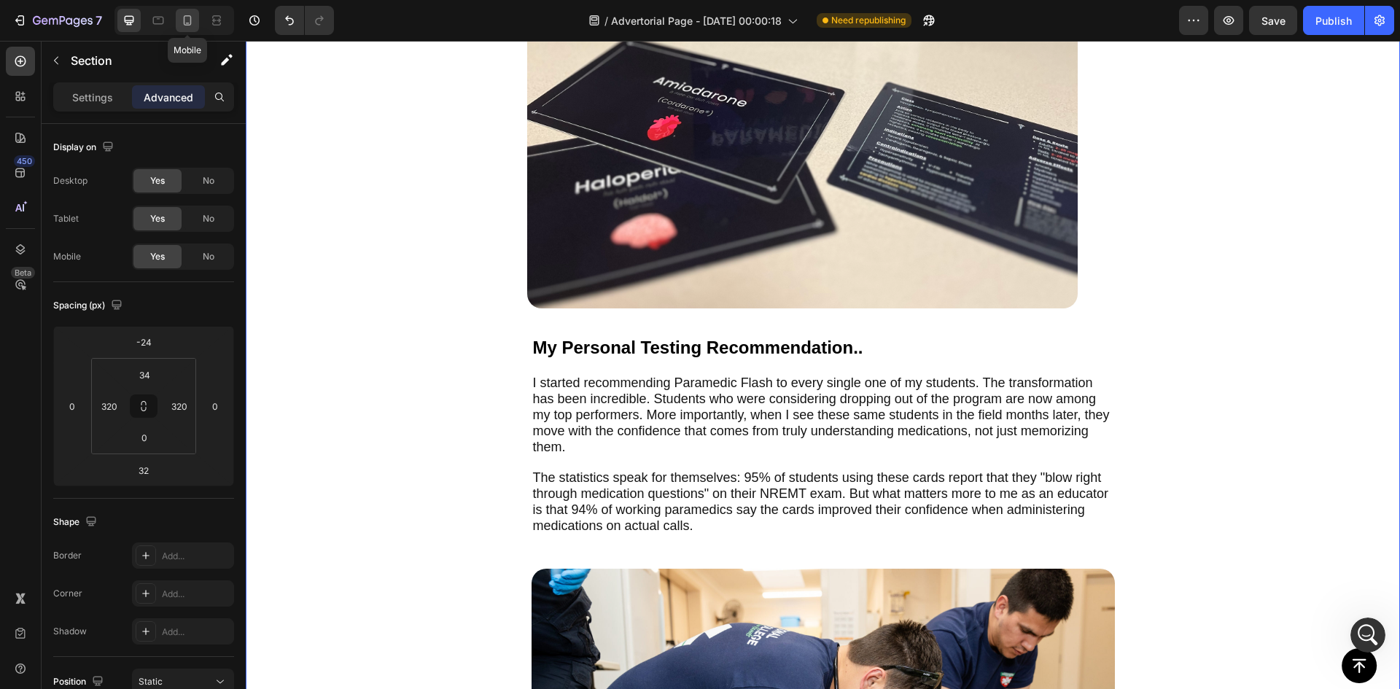
type input "20"
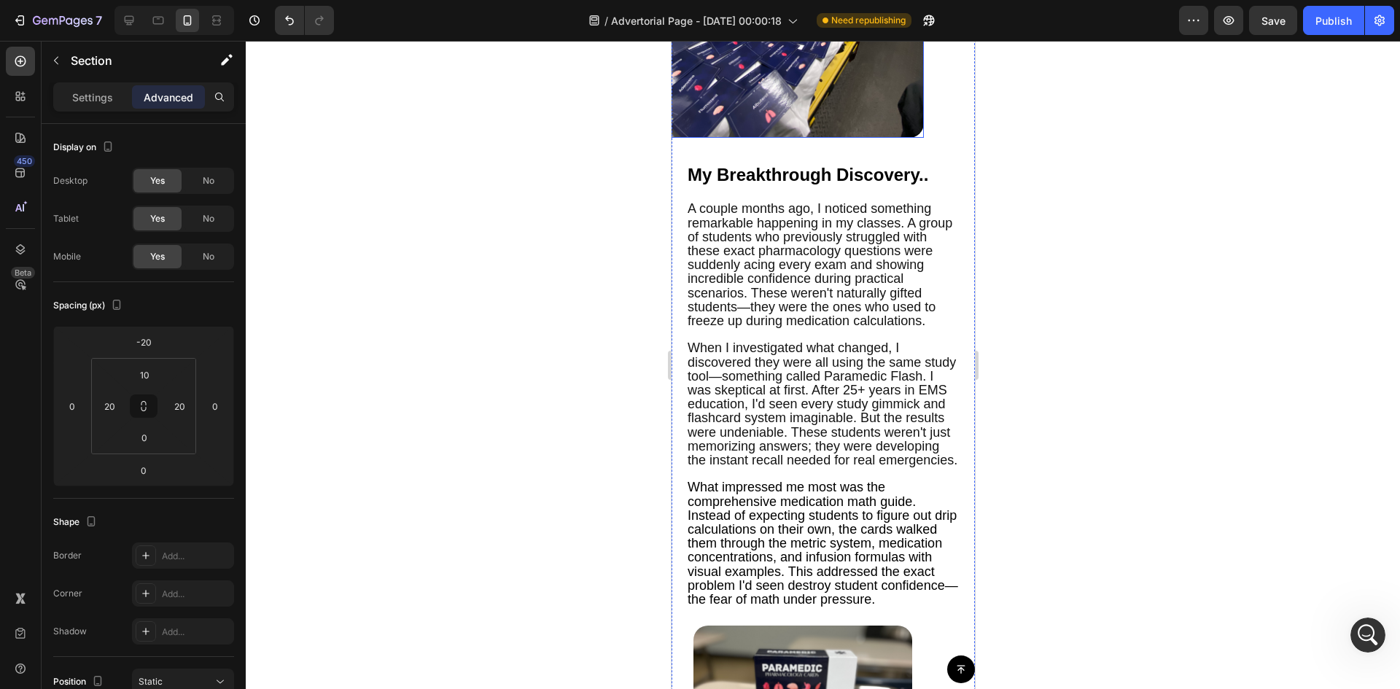
scroll to position [2418, 0]
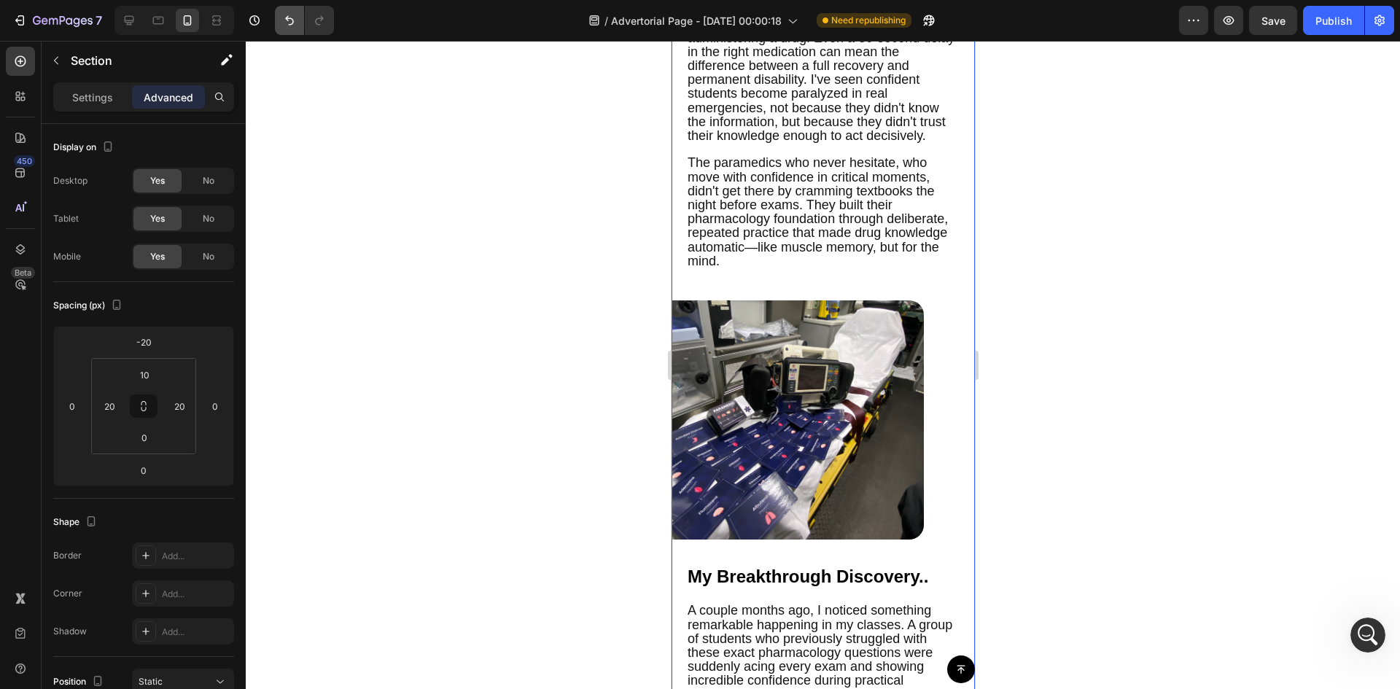
click at [286, 26] on icon "Undo/Redo" at bounding box center [289, 20] width 15 height 15
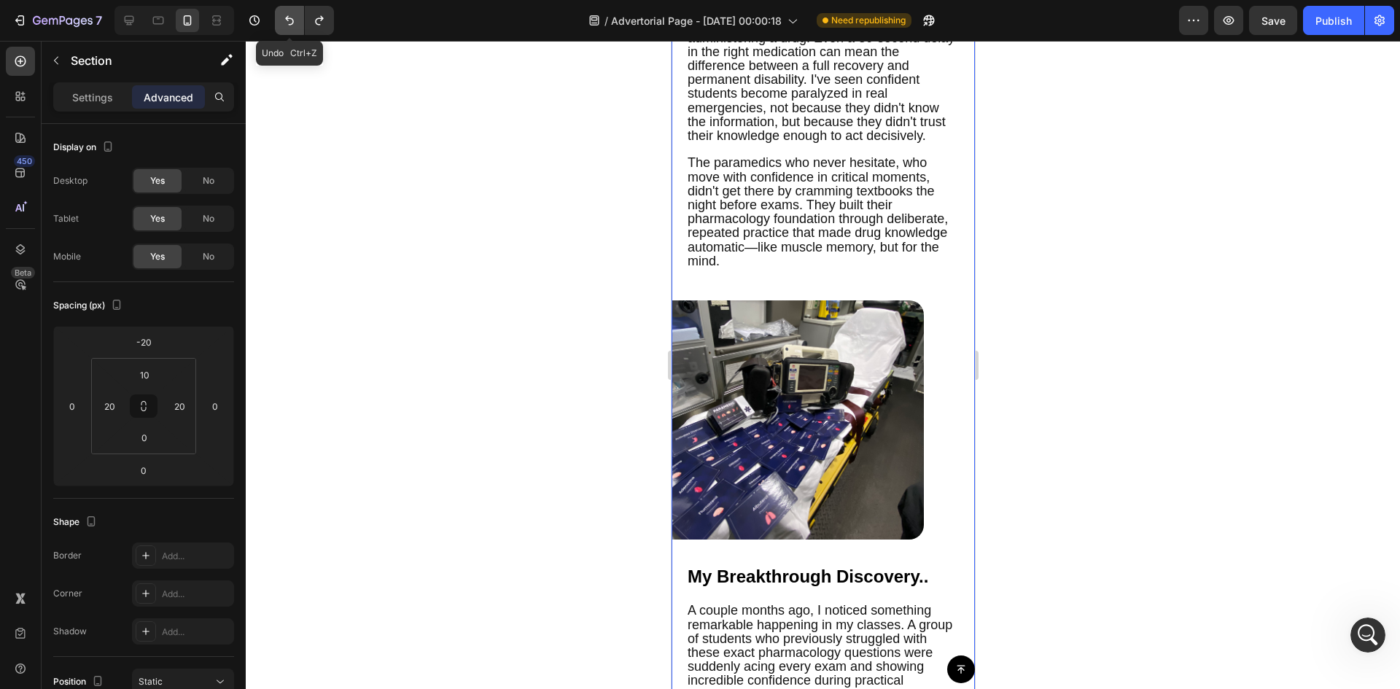
click at [286, 26] on icon "Undo/Redo" at bounding box center [289, 20] width 15 height 15
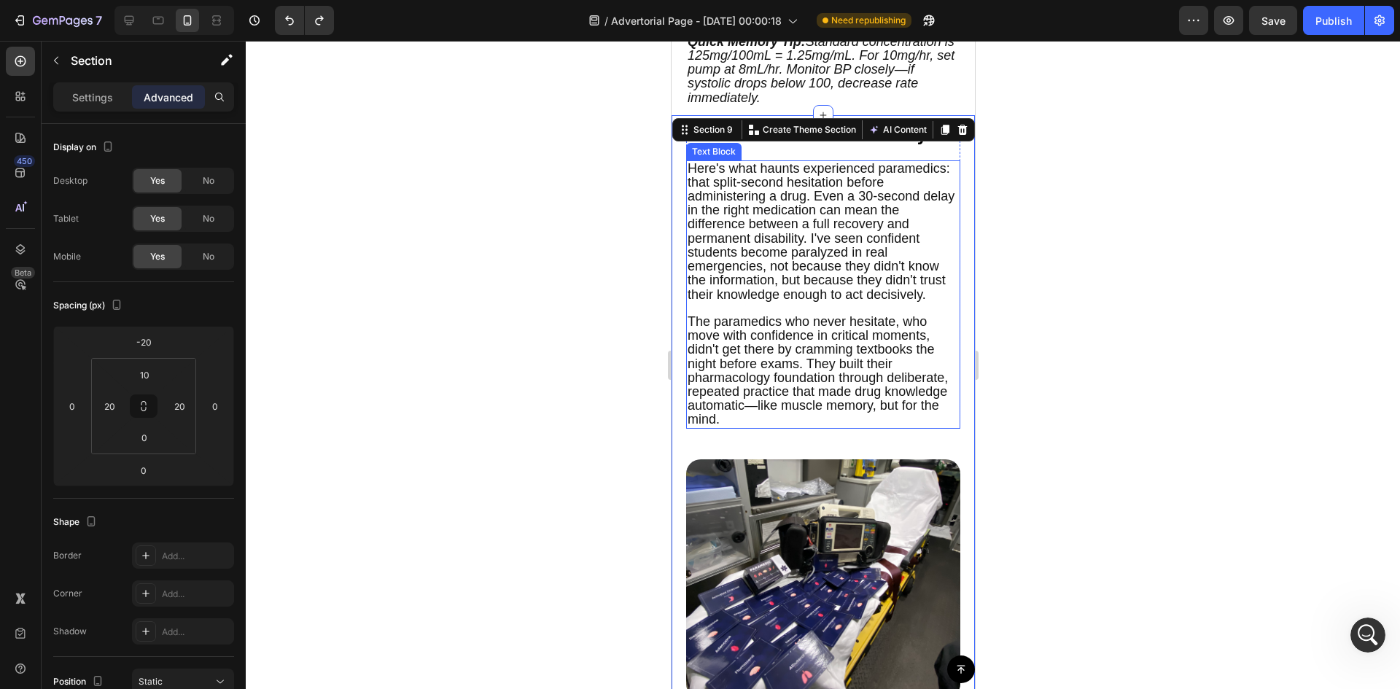
click at [464, 393] on div at bounding box center [823, 365] width 1154 height 648
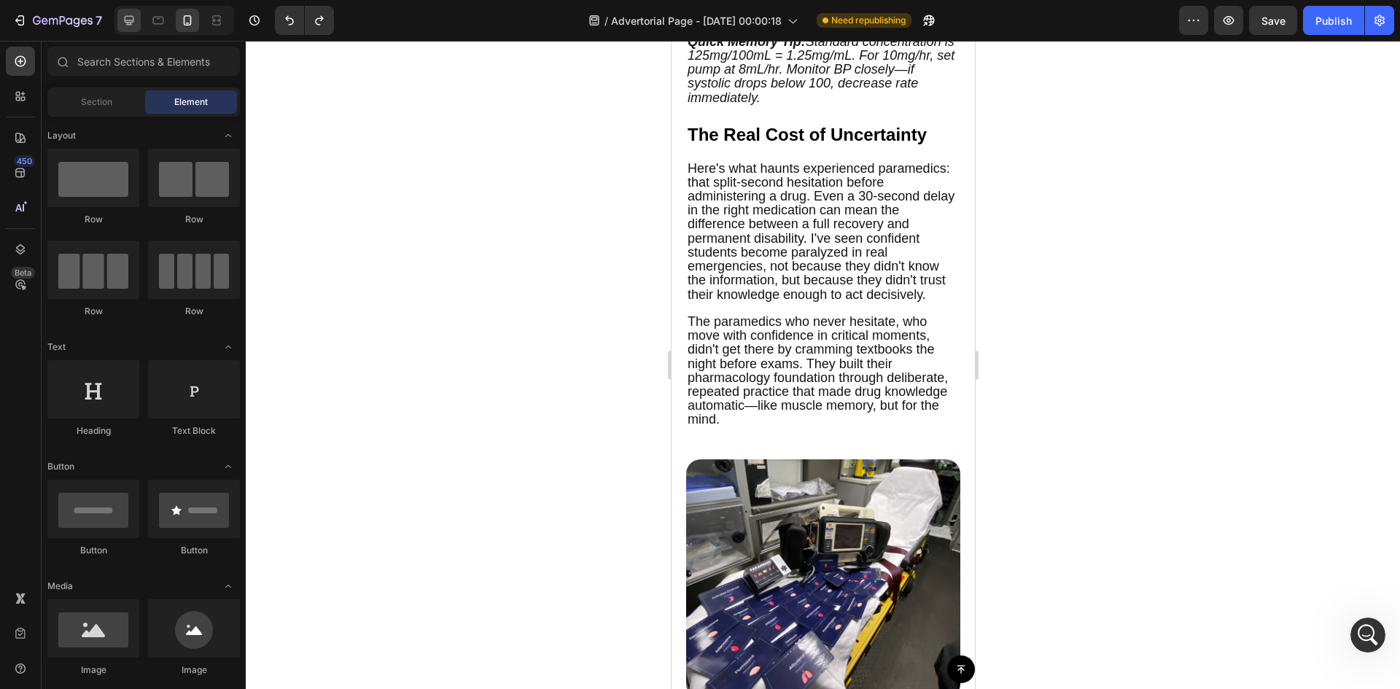
click at [135, 23] on icon at bounding box center [129, 20] width 15 height 15
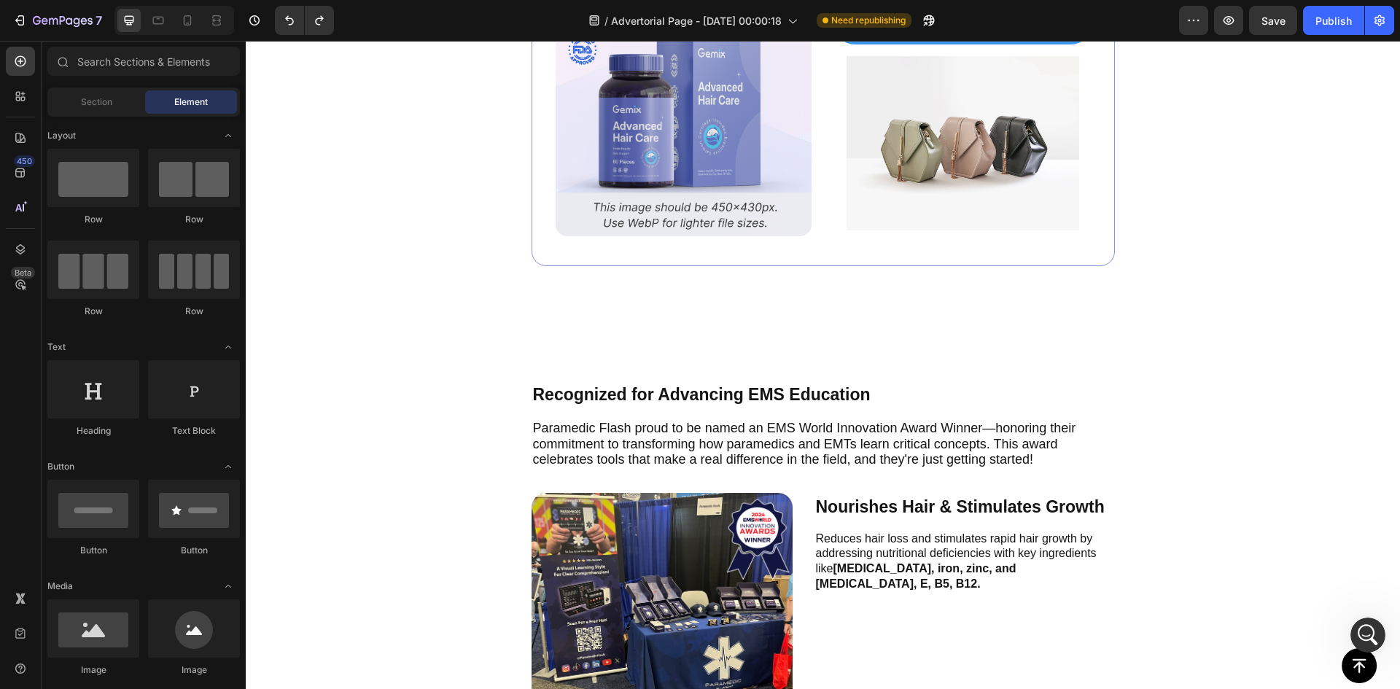
scroll to position [7155, 0]
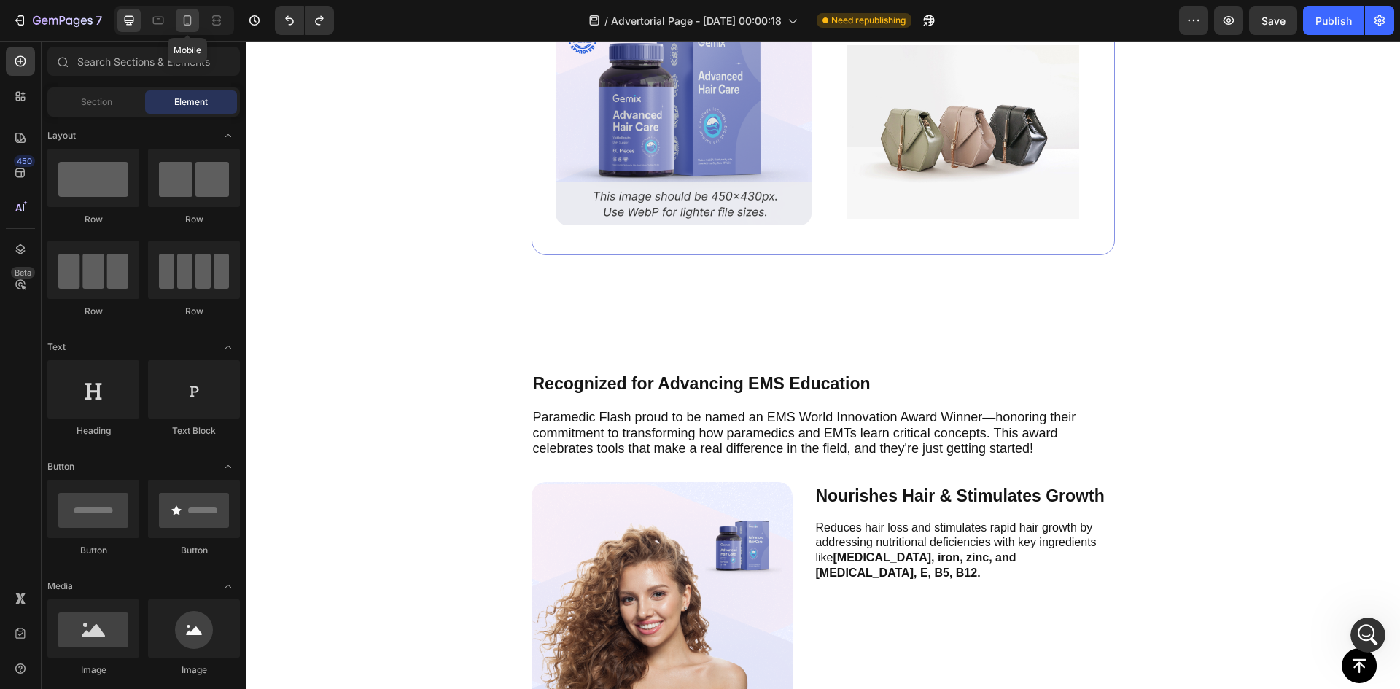
click at [187, 11] on div at bounding box center [187, 20] width 23 height 23
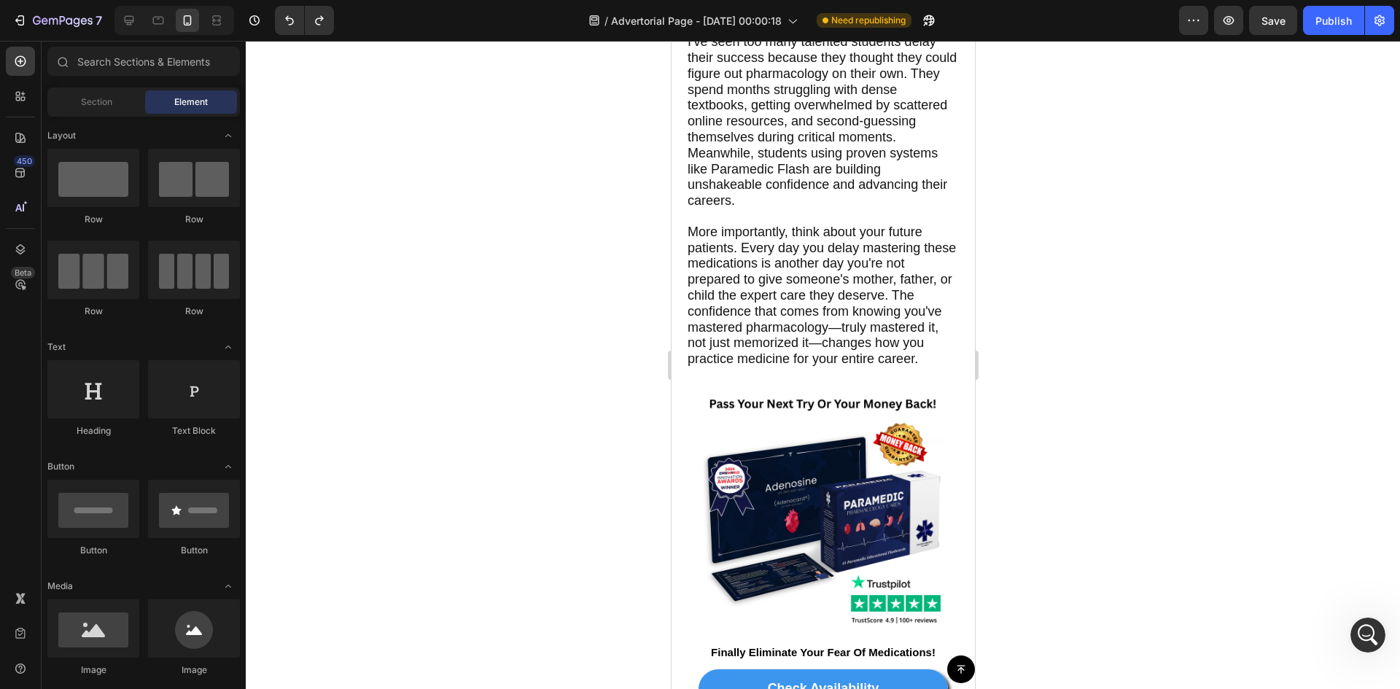
scroll to position [6106, 0]
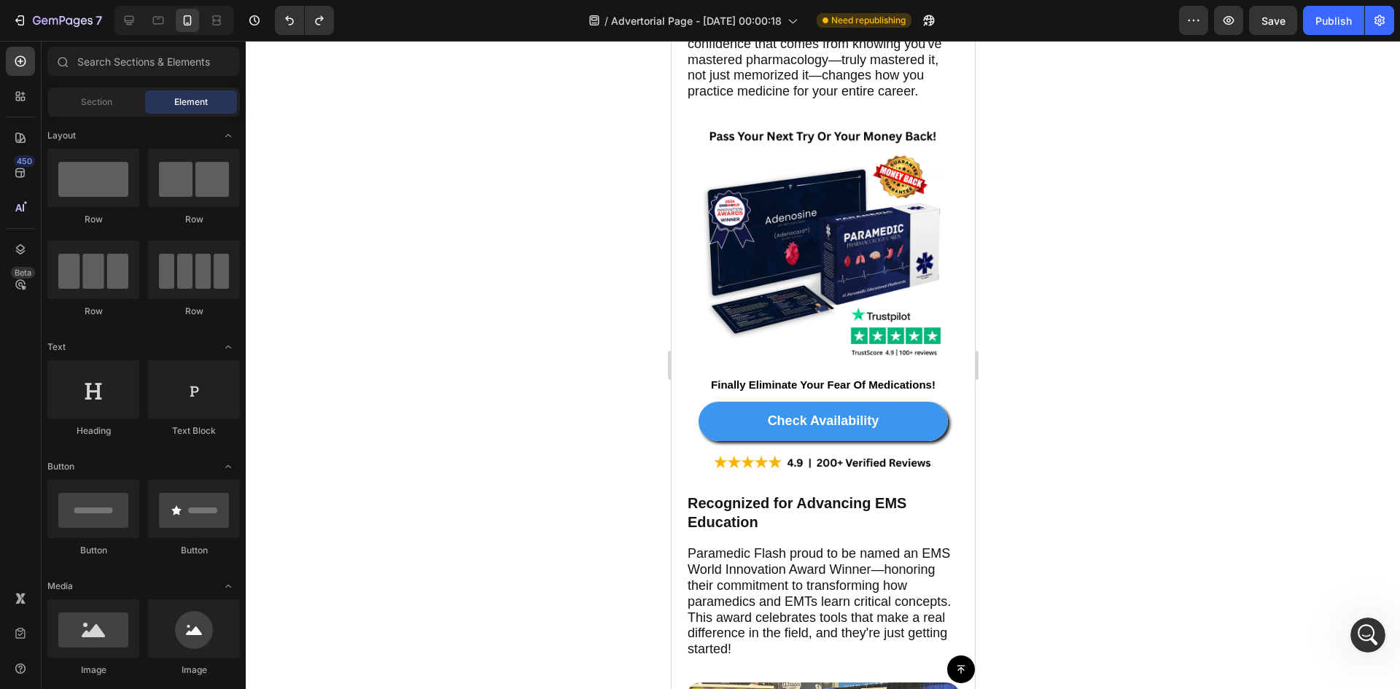
click at [143, 16] on div at bounding box center [174, 20] width 120 height 29
click at [125, 20] on icon at bounding box center [129, 20] width 9 height 9
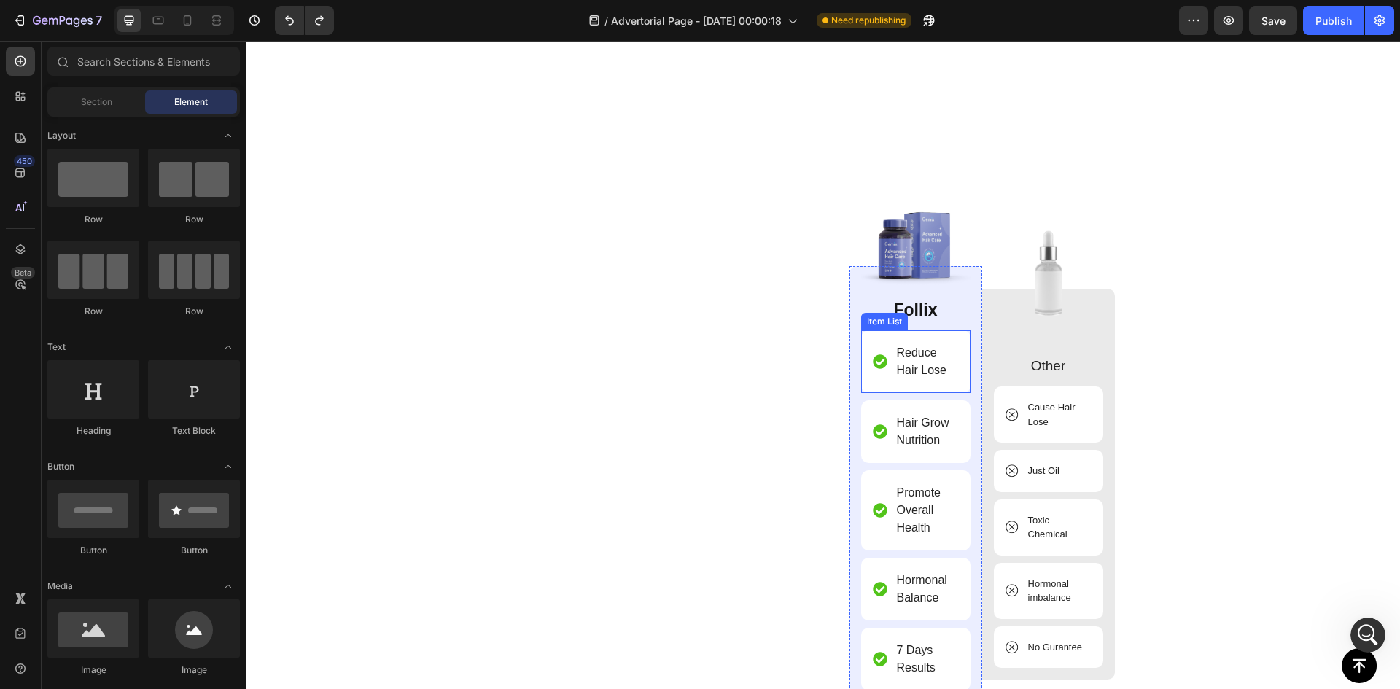
scroll to position [8875, 0]
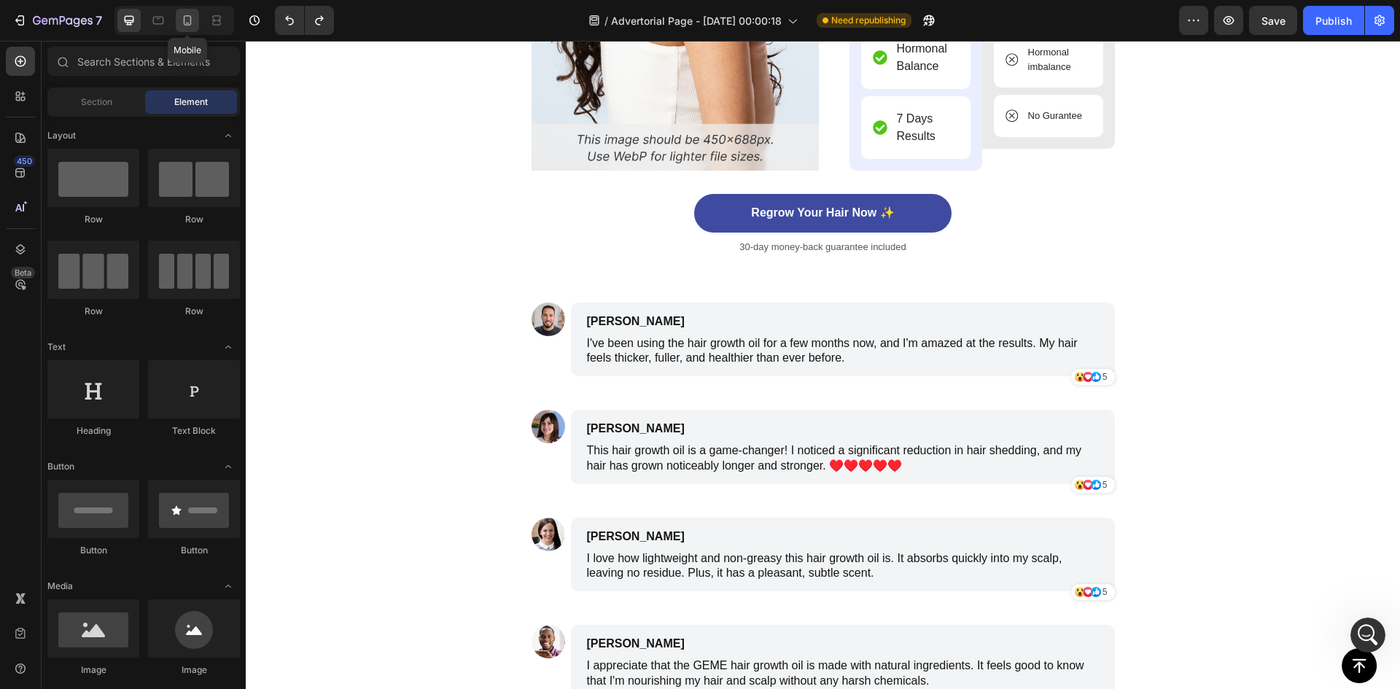
click at [192, 21] on icon at bounding box center [187, 20] width 15 height 15
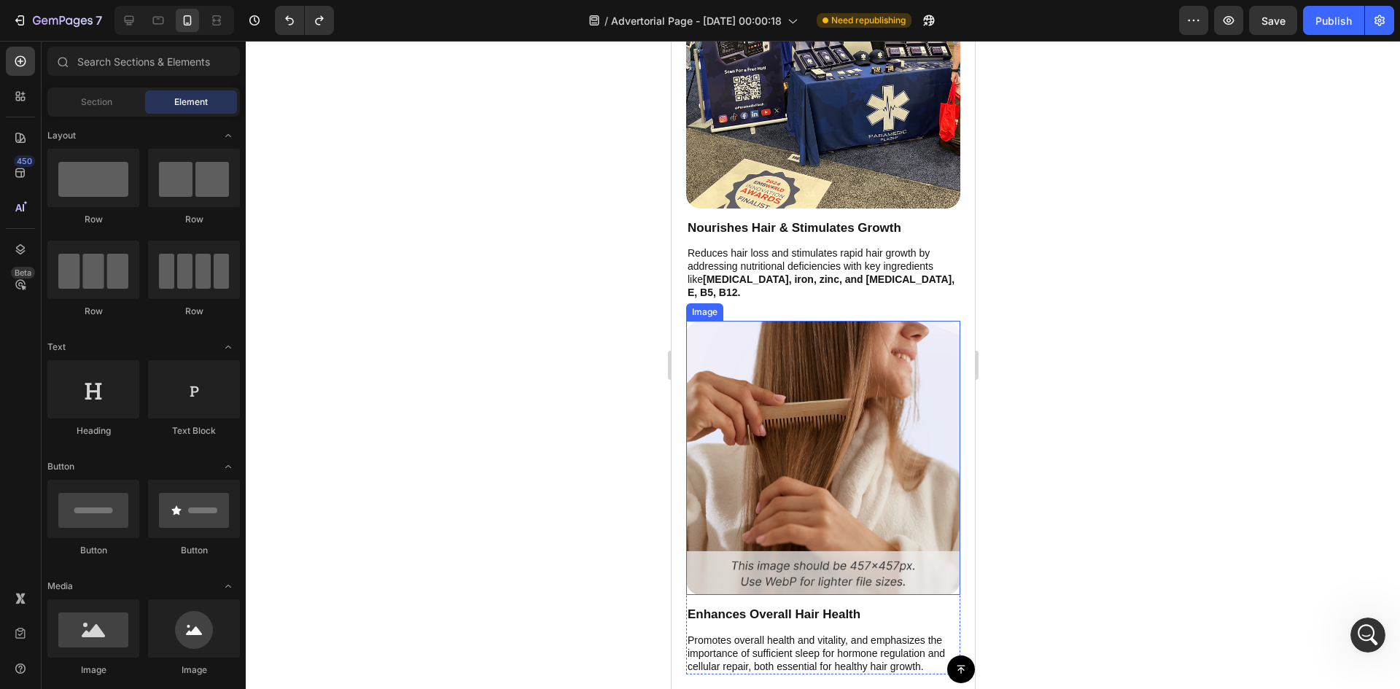
scroll to position [7539, 0]
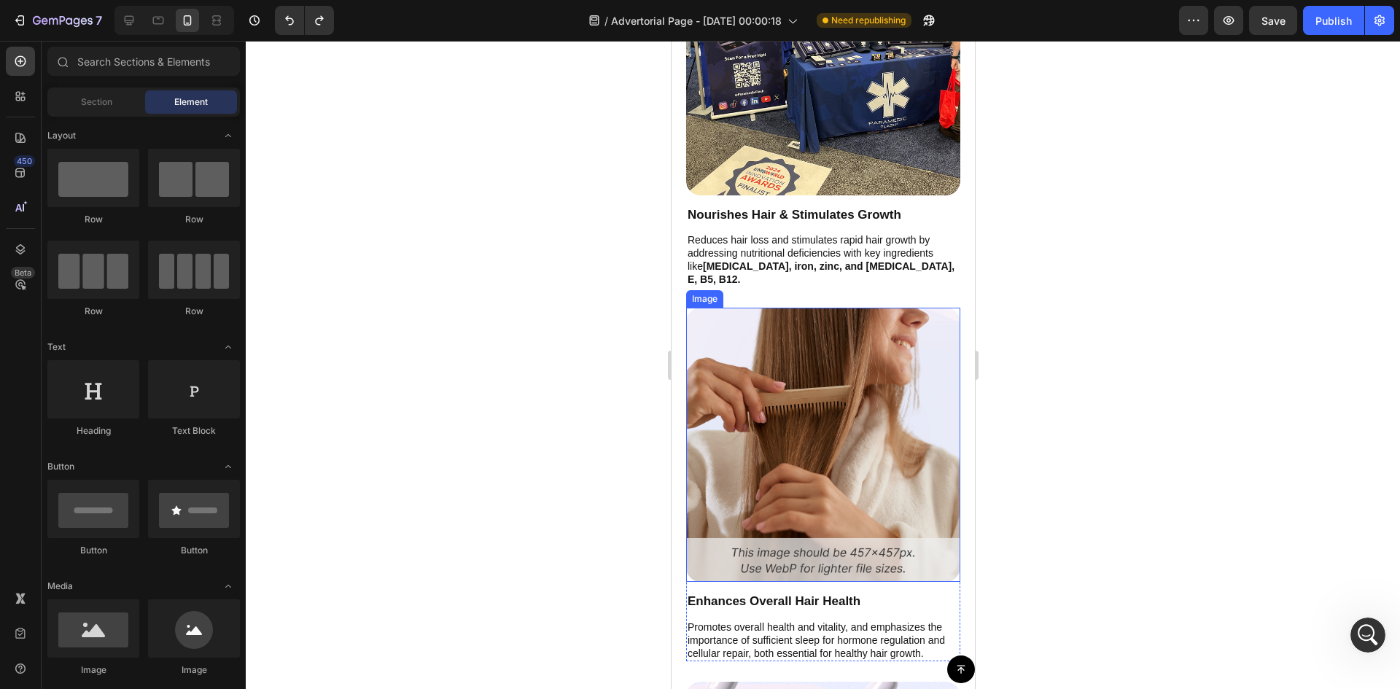
click at [880, 421] on img at bounding box center [822, 445] width 274 height 274
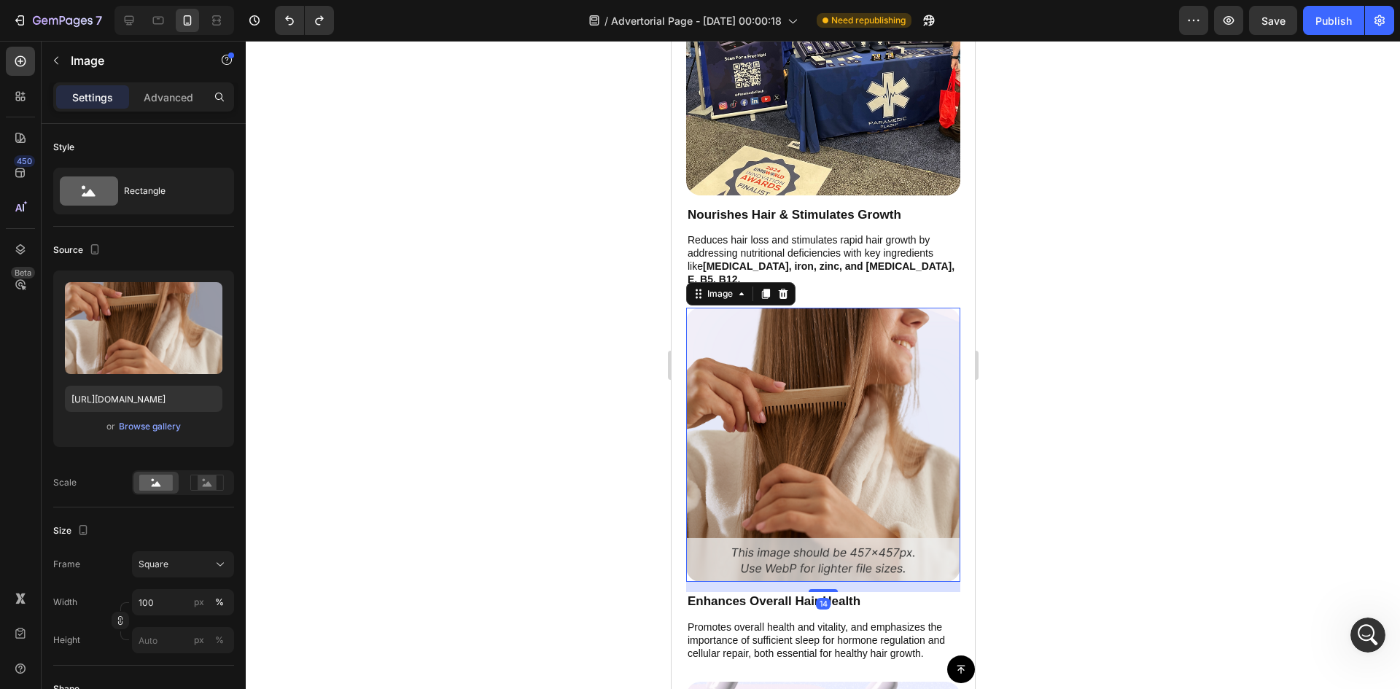
click at [775, 282] on div "Image" at bounding box center [739, 293] width 109 height 23
click at [782, 289] on icon at bounding box center [782, 294] width 9 height 10
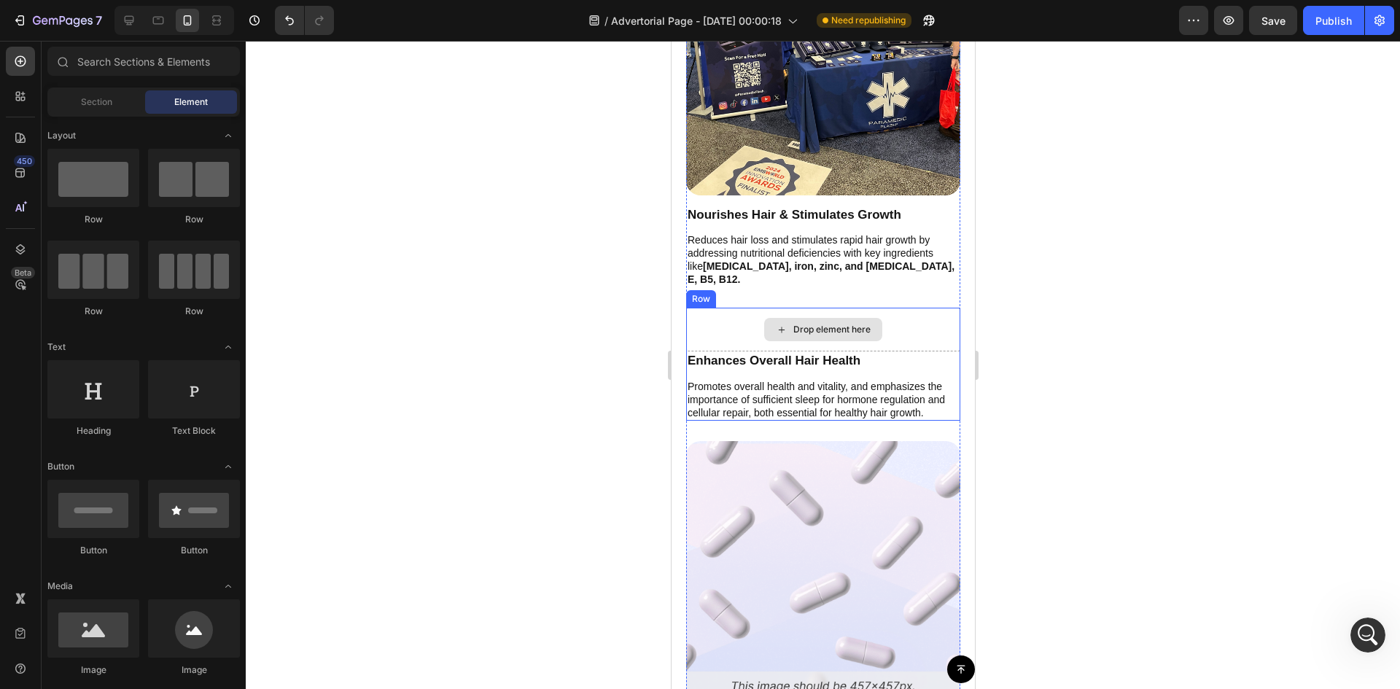
click at [898, 312] on div "Drop element here" at bounding box center [822, 330] width 274 height 44
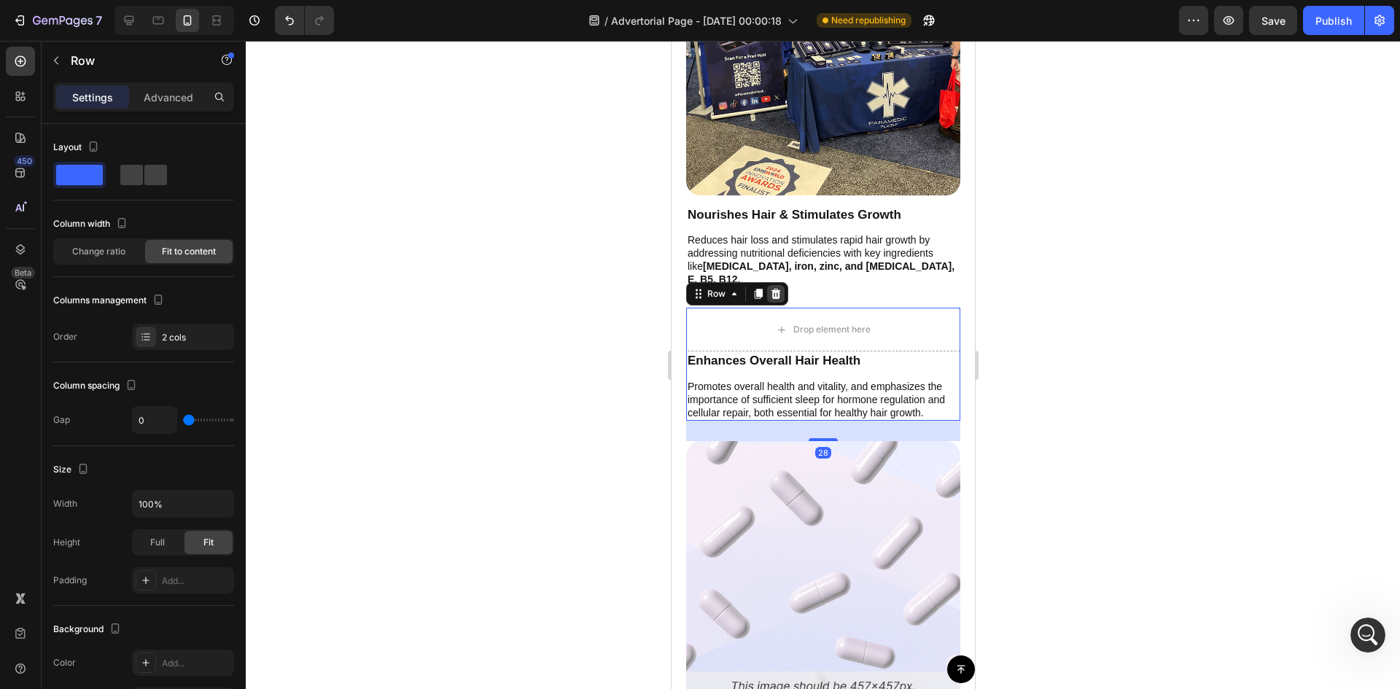
click at [783, 282] on div "Row" at bounding box center [736, 293] width 102 height 23
click at [775, 289] on icon at bounding box center [775, 294] width 9 height 10
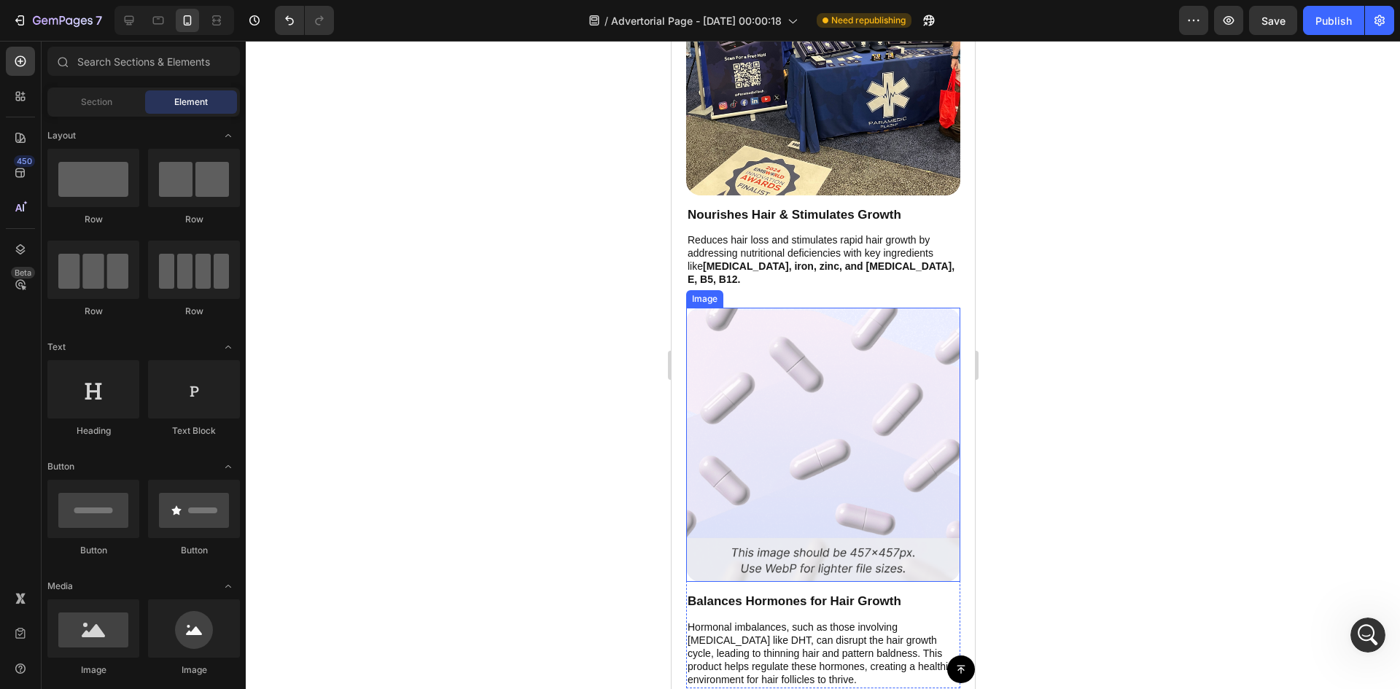
click at [874, 391] on img at bounding box center [822, 445] width 274 height 274
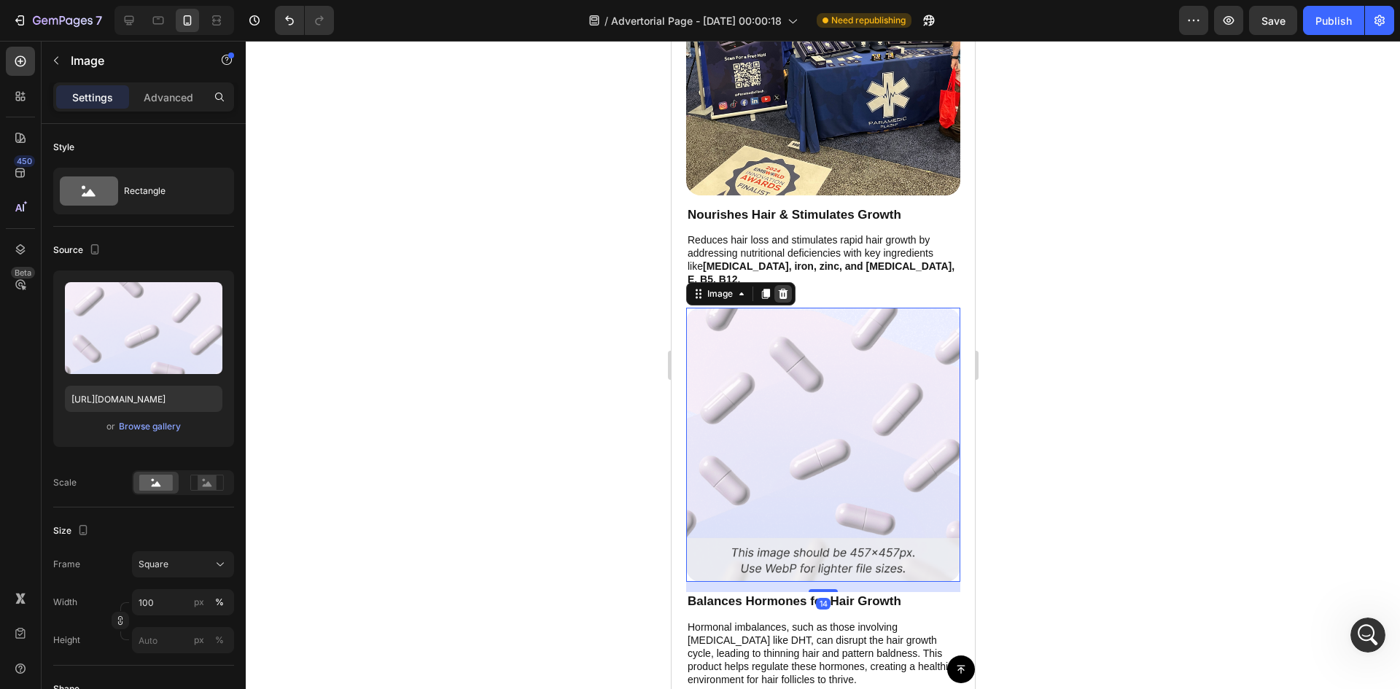
click at [785, 289] on icon at bounding box center [782, 294] width 9 height 10
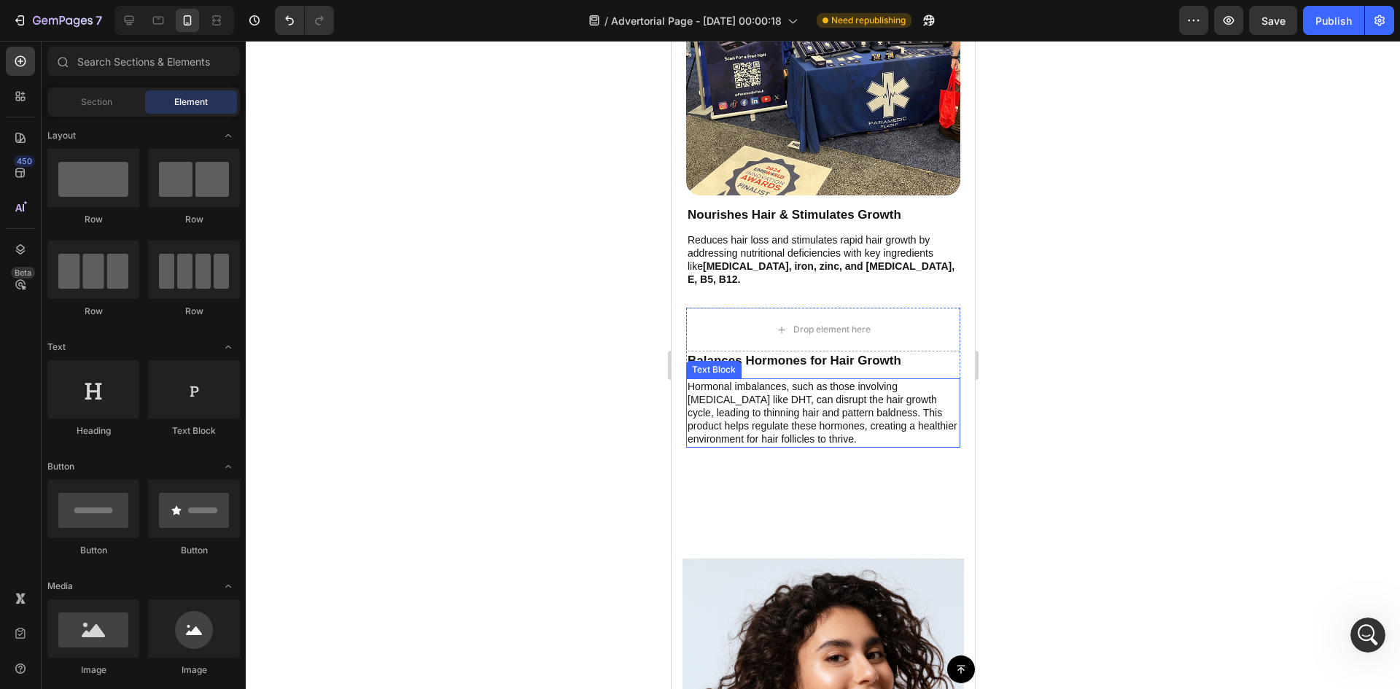
click at [898, 380] on p "Hormonal imbalances, such as those involving [MEDICAL_DATA] like DHT, can disru…" at bounding box center [822, 413] width 271 height 66
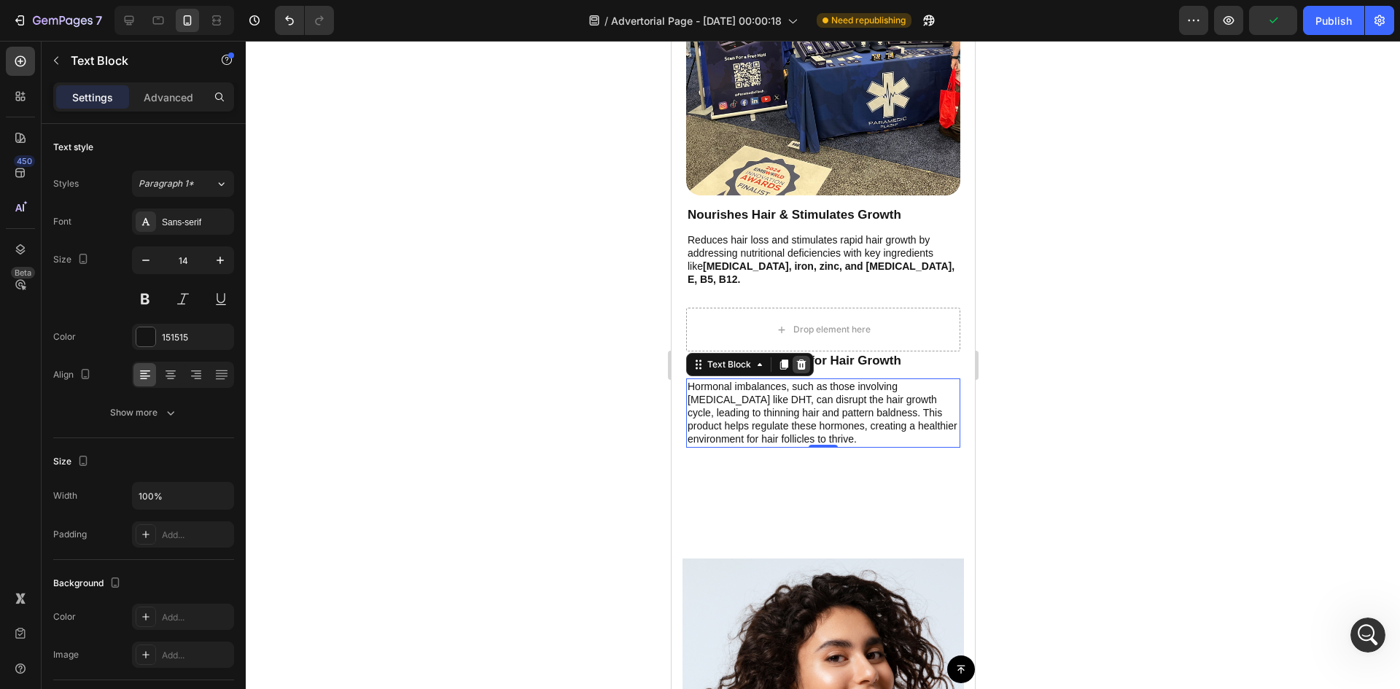
click at [798, 359] on icon at bounding box center [800, 364] width 9 height 10
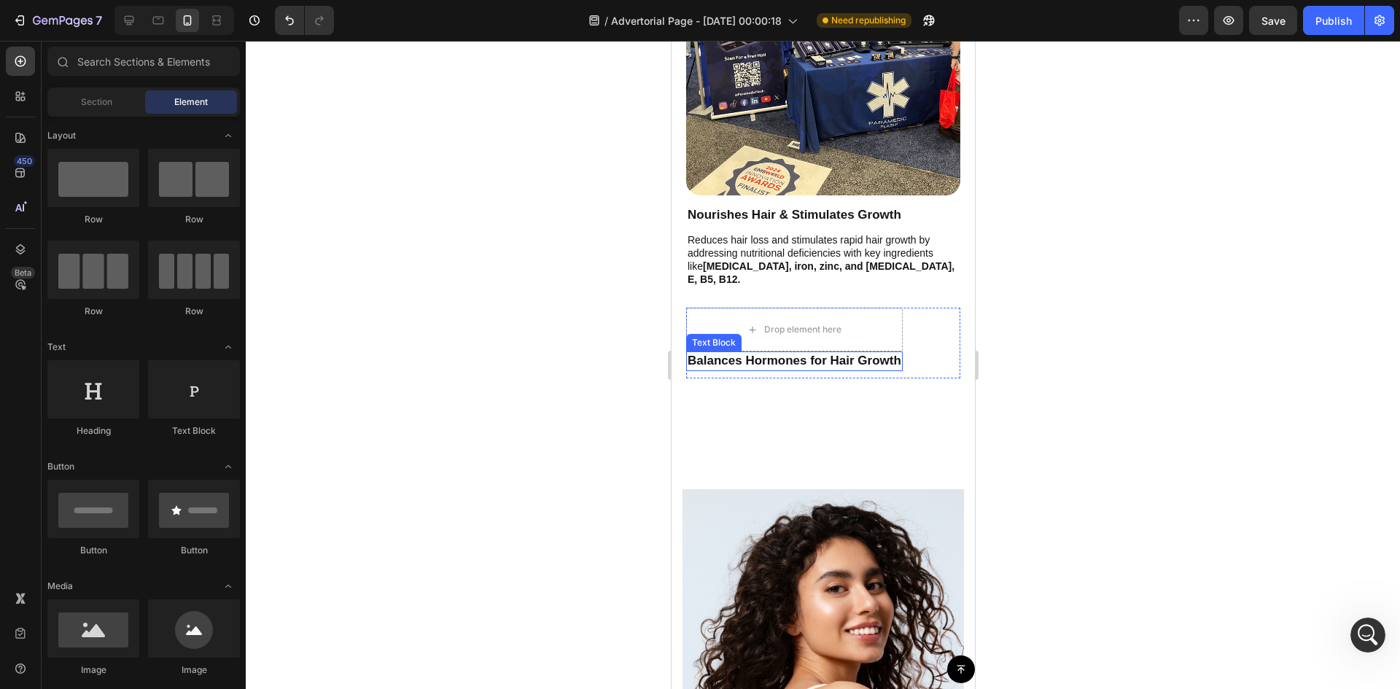
click at [831, 353] on p "Balances Hormones for Hair Growth" at bounding box center [794, 361] width 214 height 16
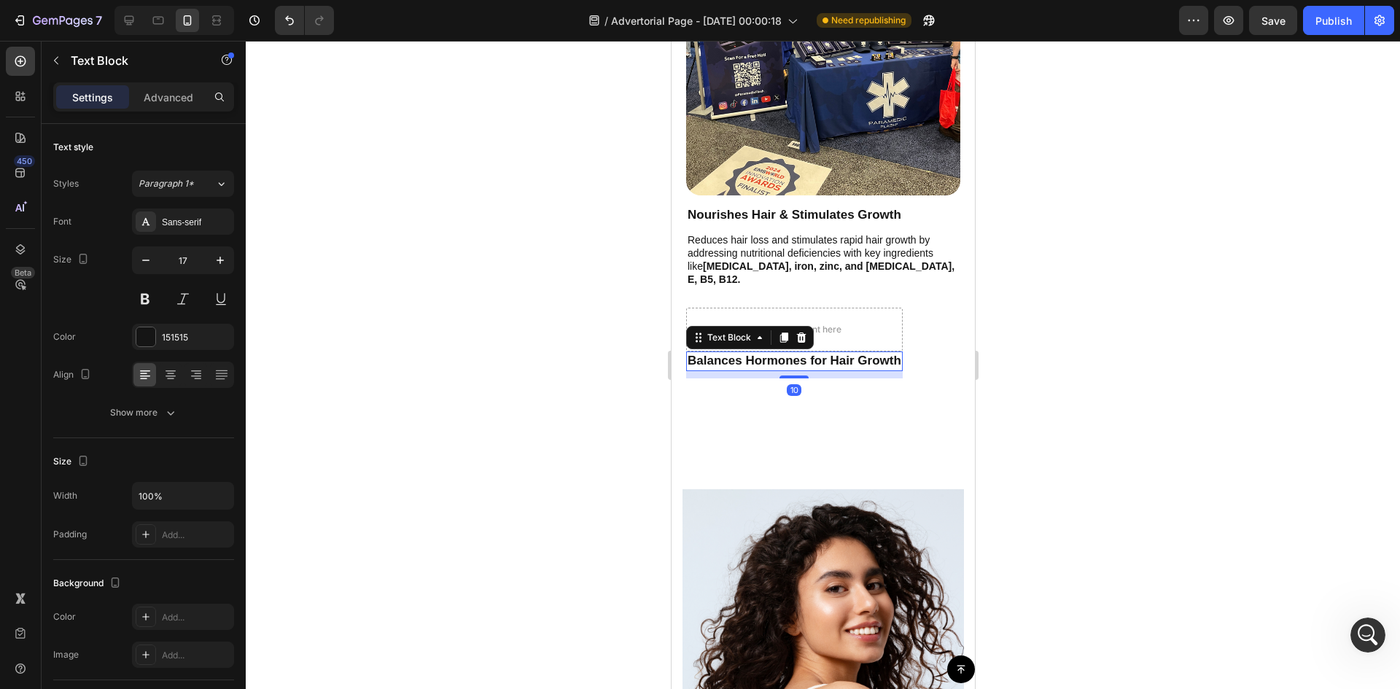
click at [806, 326] on div "Text Block" at bounding box center [749, 337] width 128 height 23
click at [806, 332] on icon at bounding box center [801, 338] width 12 height 12
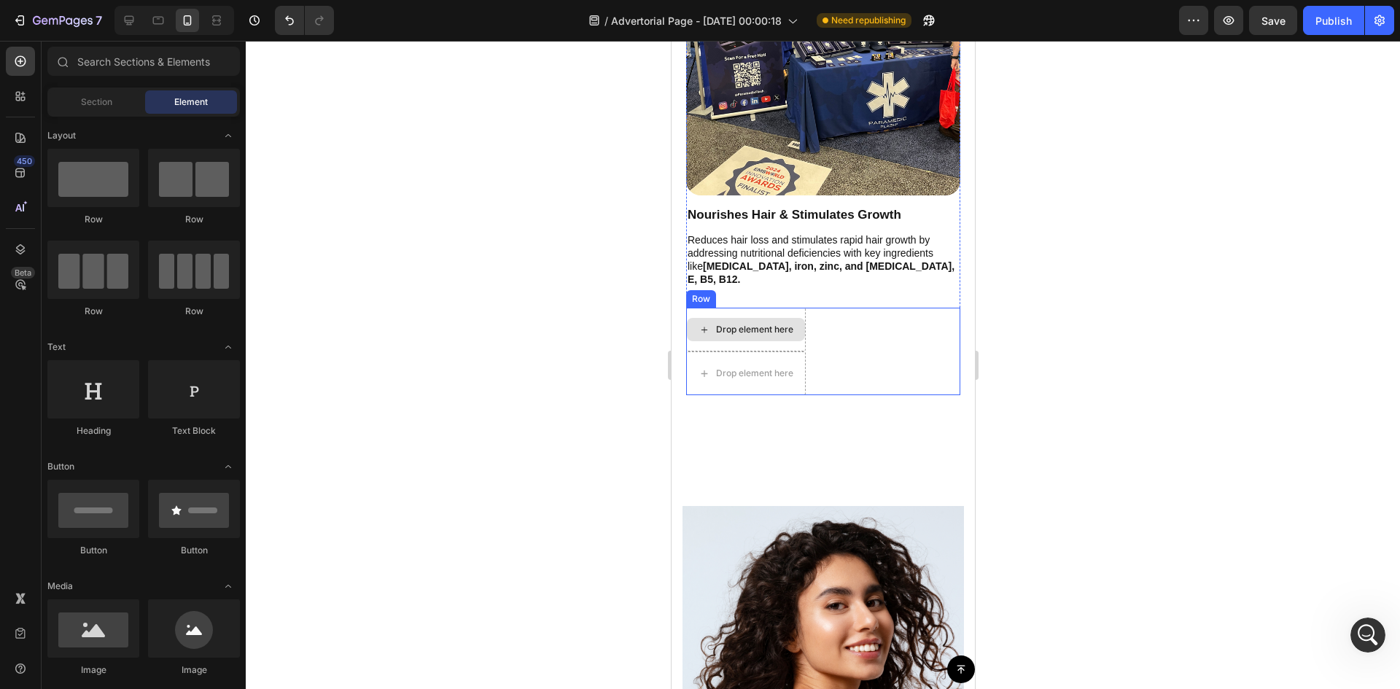
click at [790, 324] on div "Drop element here" at bounding box center [753, 330] width 77 height 12
click at [857, 308] on div "Drop element here Drop element here Row" at bounding box center [822, 351] width 274 height 87
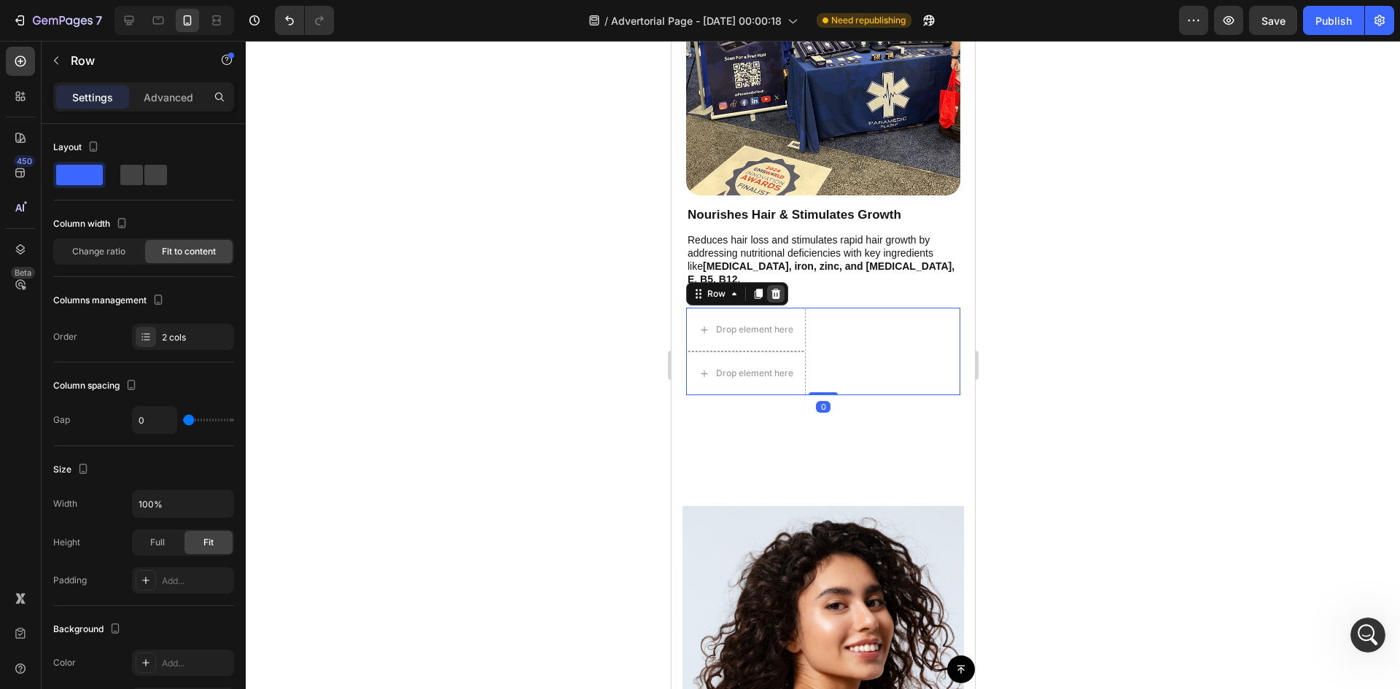
click at [783, 285] on div at bounding box center [774, 293] width 17 height 17
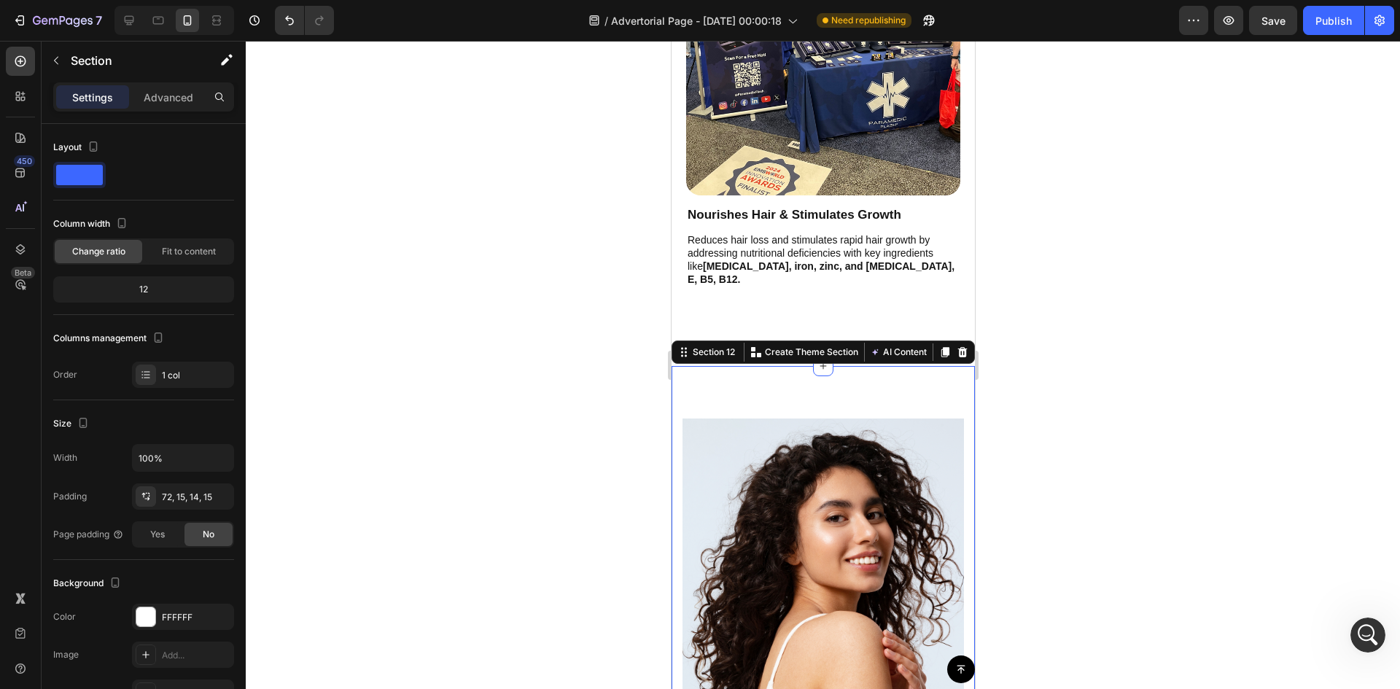
click at [954, 340] on div "Section 12 You can create reusable sections Create Theme Section AI Content Wri…" at bounding box center [822, 351] width 303 height 23
click at [953, 343] on div at bounding box center [961, 351] width 17 height 17
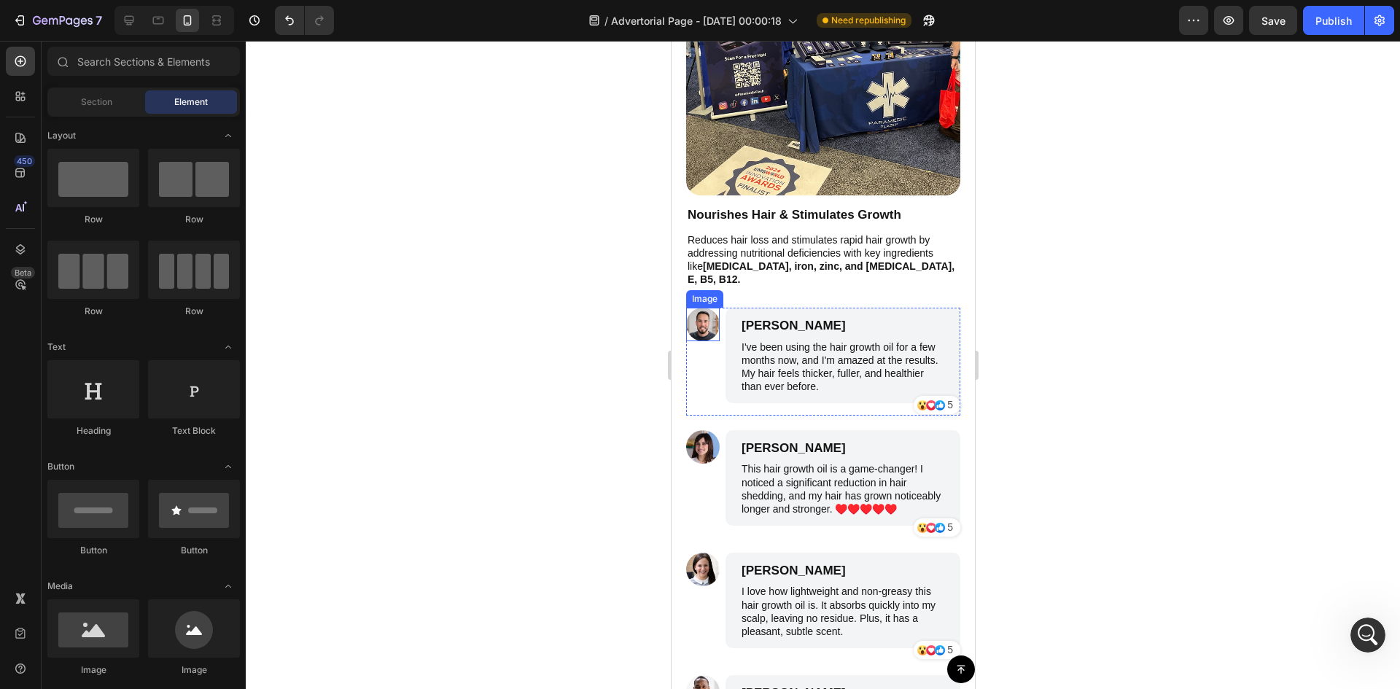
click at [709, 308] on img at bounding box center [702, 325] width 34 height 34
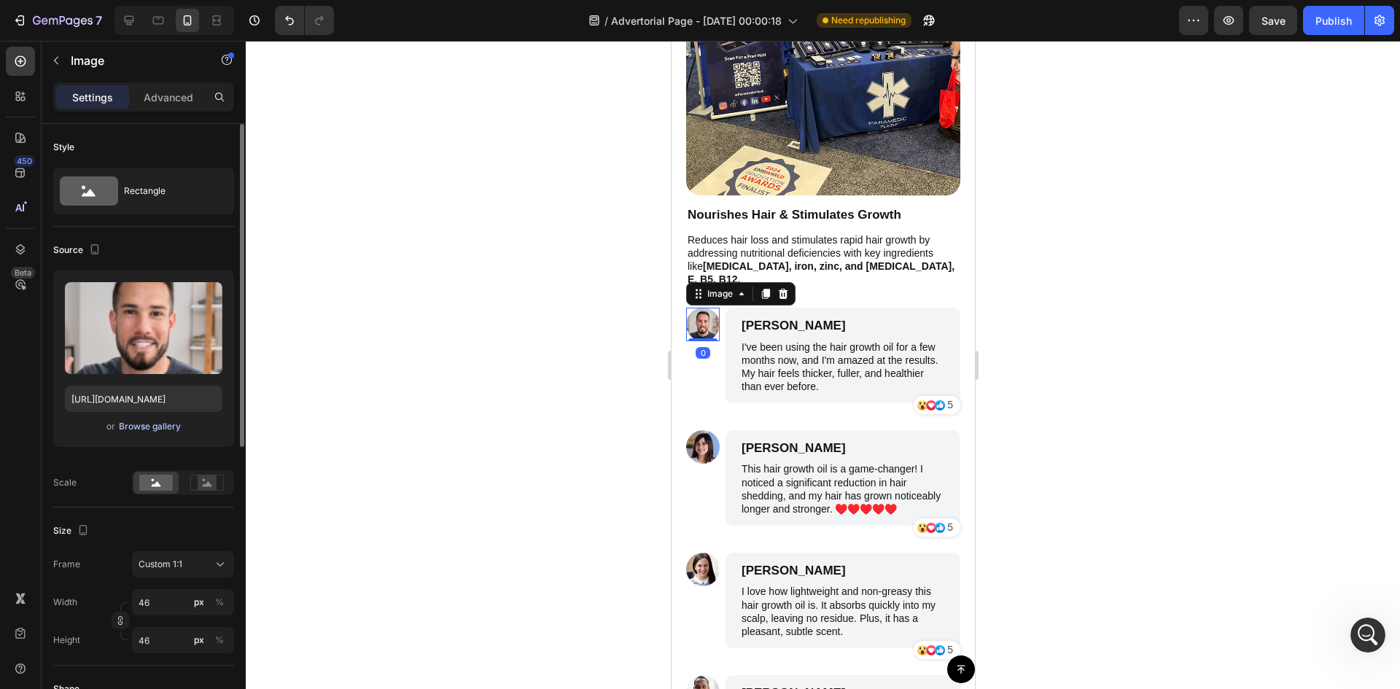
click at [153, 424] on div "Browse gallery" at bounding box center [150, 426] width 62 height 13
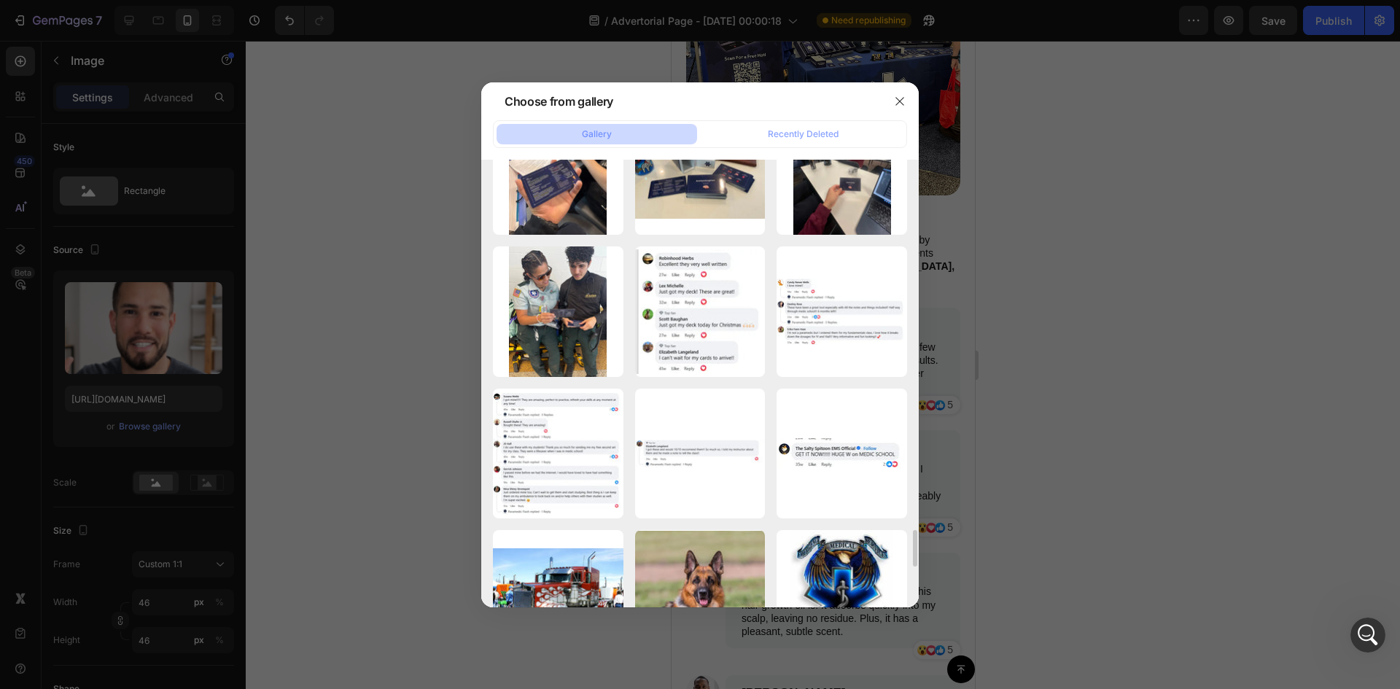
scroll to position [4734, 0]
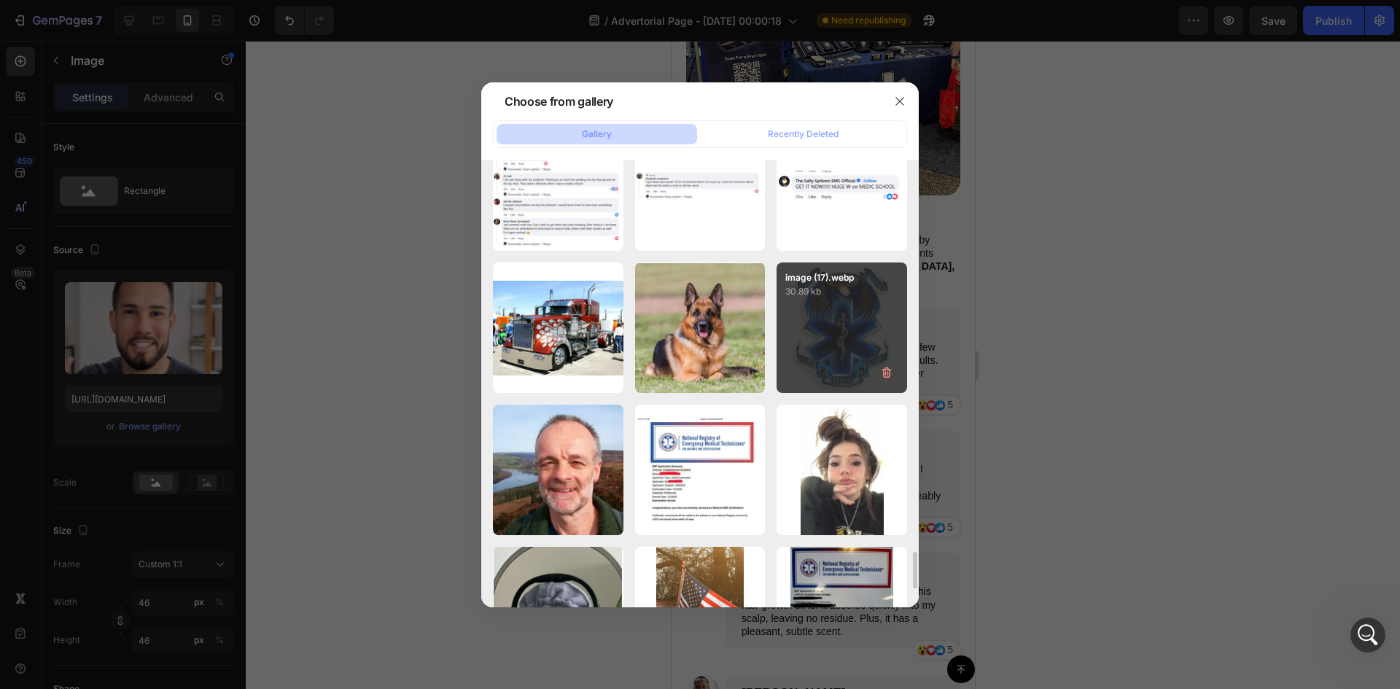
click at [834, 327] on div "image (17).webp 30.89 kb" at bounding box center [841, 327] width 131 height 131
type input "https://cdn.shopify.com/s/files/1/0694/0344/3496/files/gempages_557497997332579…"
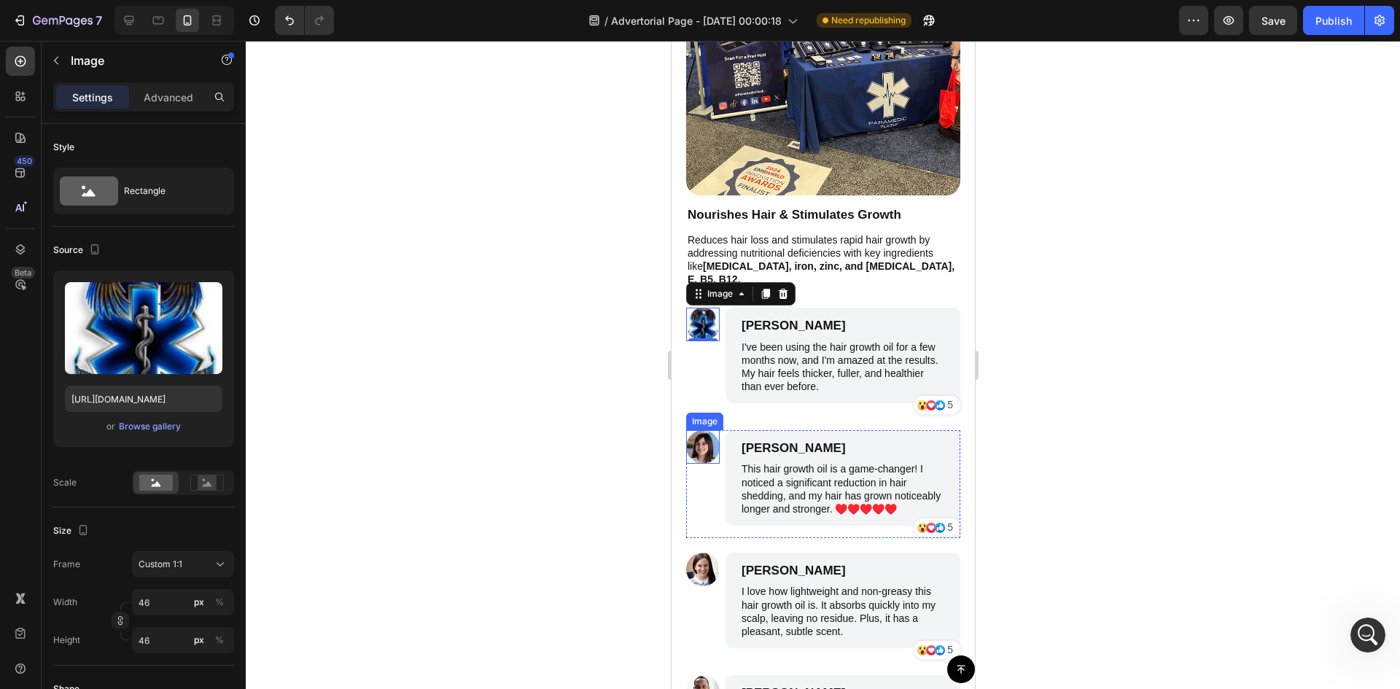
click at [704, 430] on img at bounding box center [702, 447] width 34 height 34
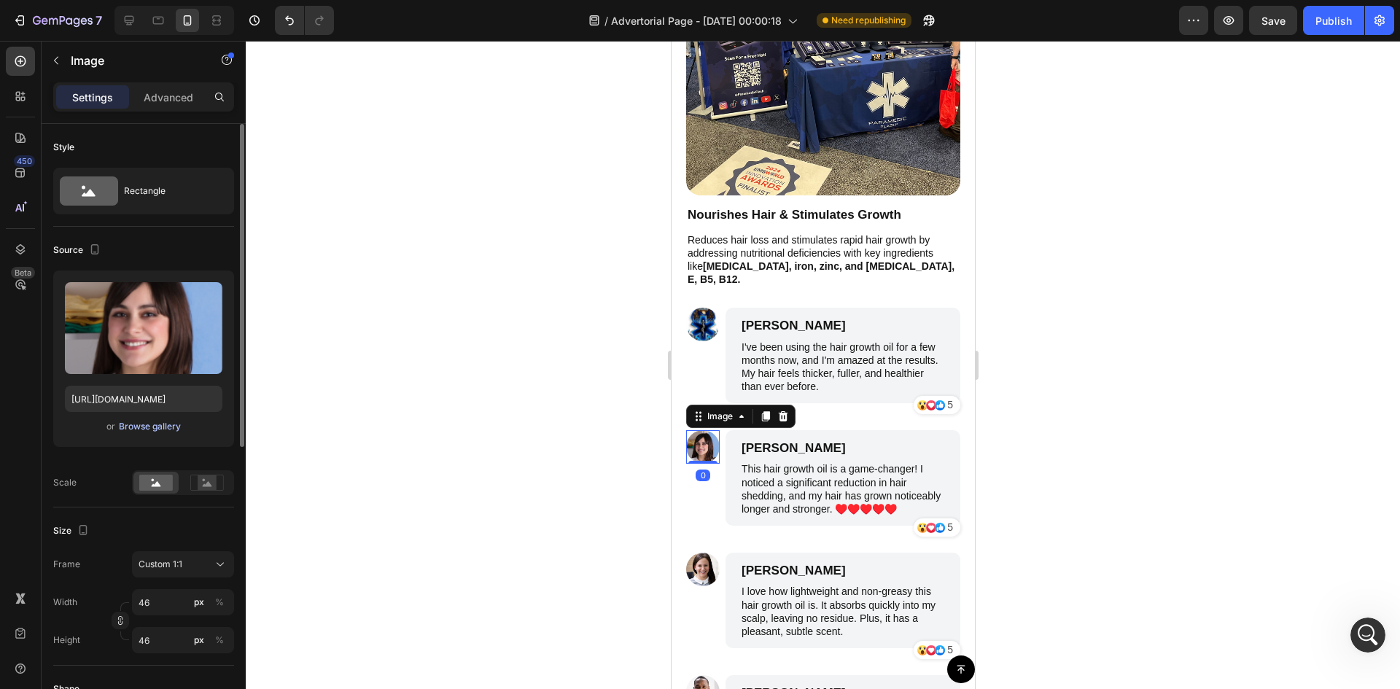
click at [150, 429] on div "Browse gallery" at bounding box center [150, 426] width 62 height 13
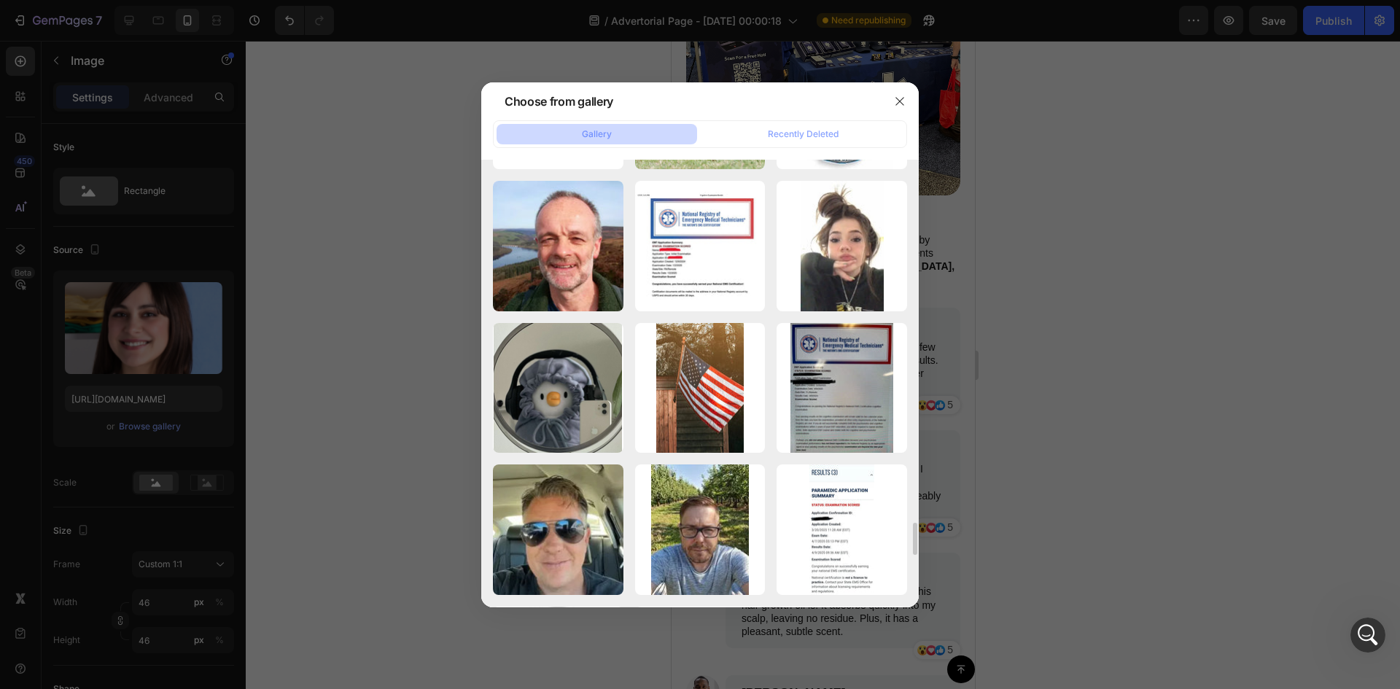
scroll to position [4690, 0]
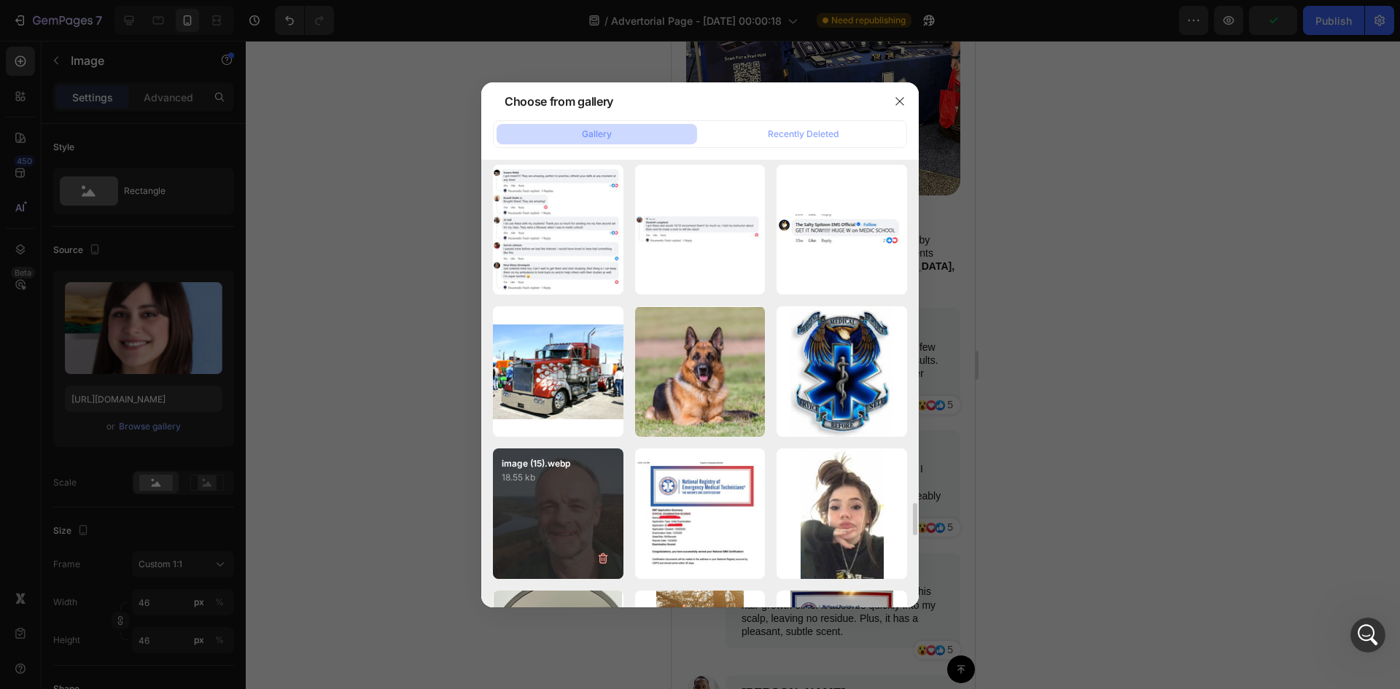
click at [575, 497] on div "image (15).webp 18.55 kb" at bounding box center [558, 513] width 131 height 131
type input "https://cdn.shopify.com/s/files/1/0694/0344/3496/files/gempages_557497997332579…"
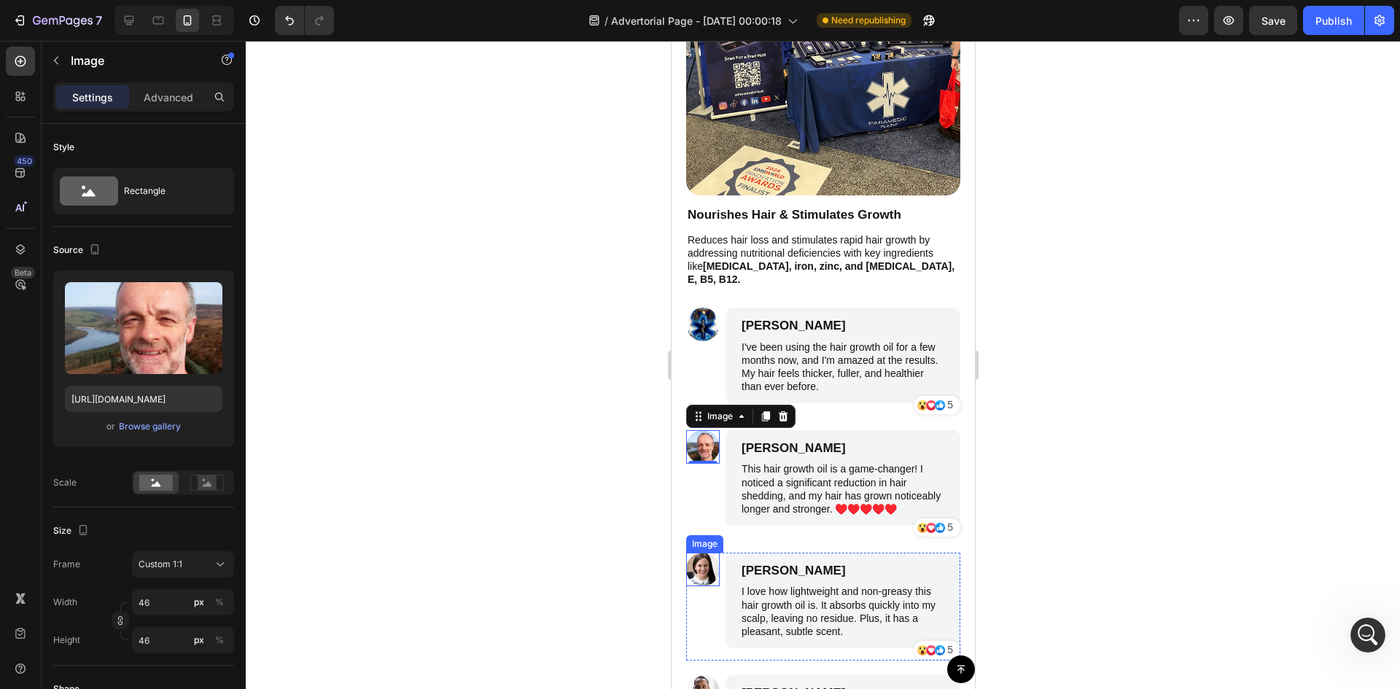
click at [696, 559] on img at bounding box center [702, 570] width 34 height 34
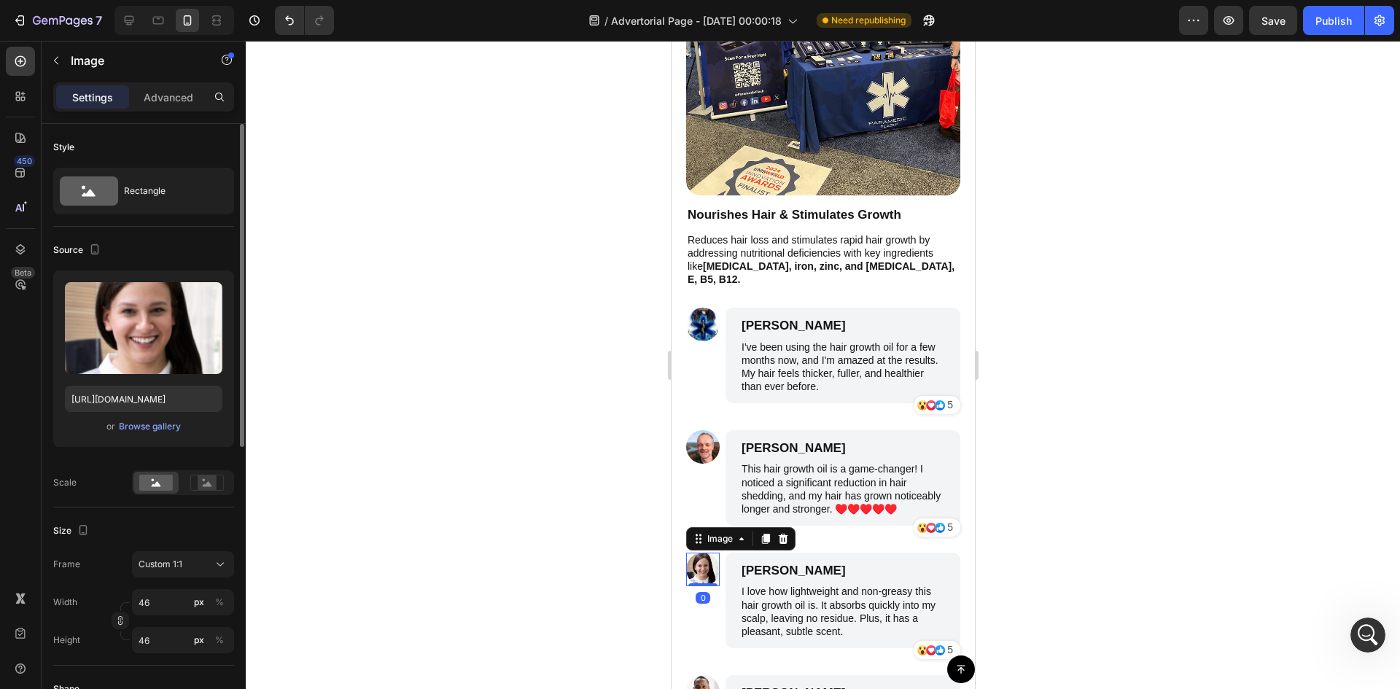
click at [158, 436] on div "Upload Image https://cdn.shopify.com/s/files/1/0694/0344/3496/files/gempages_55…" at bounding box center [143, 358] width 181 height 176
click at [158, 434] on div "or Browse gallery" at bounding box center [143, 426] width 157 height 17
click at [160, 427] on div "Browse gallery" at bounding box center [150, 426] width 62 height 13
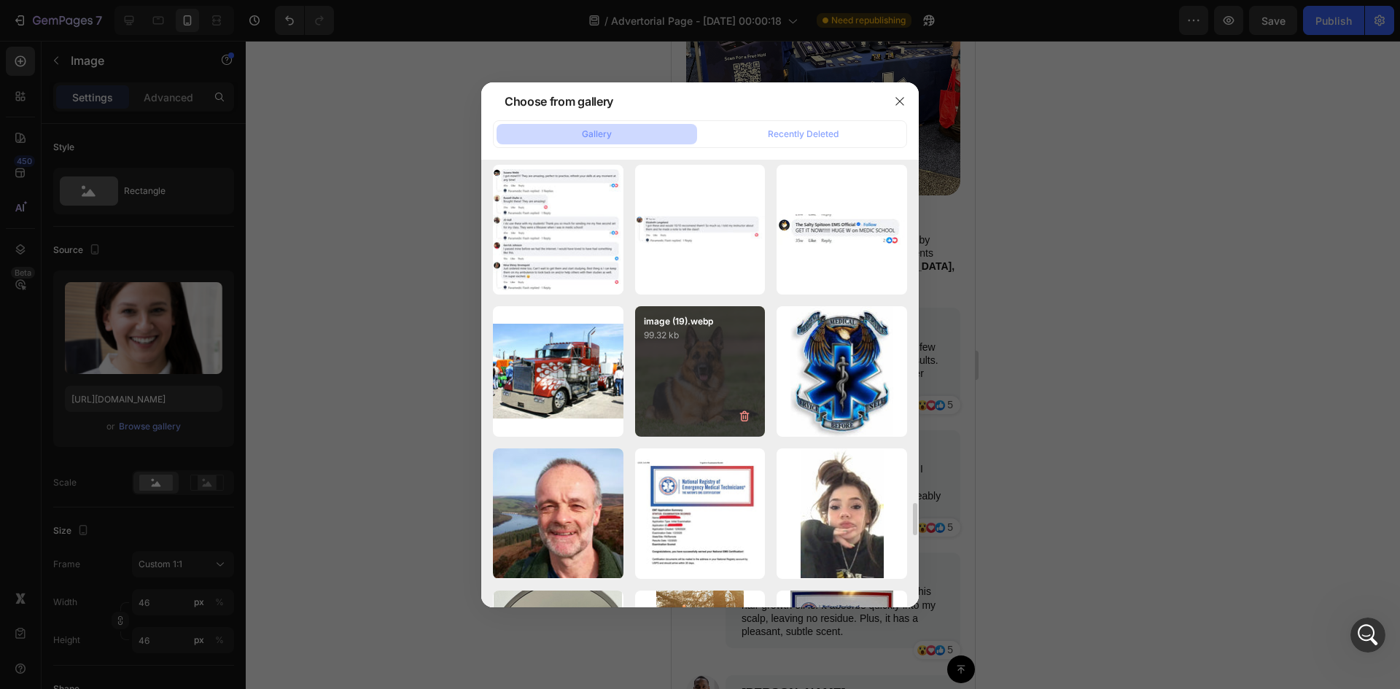
click at [702, 381] on div "image (19).webp 99.32 kb" at bounding box center [700, 371] width 131 height 131
type input "https://cdn.shopify.com/s/files/1/0694/0344/3496/files/gempages_557497997332579…"
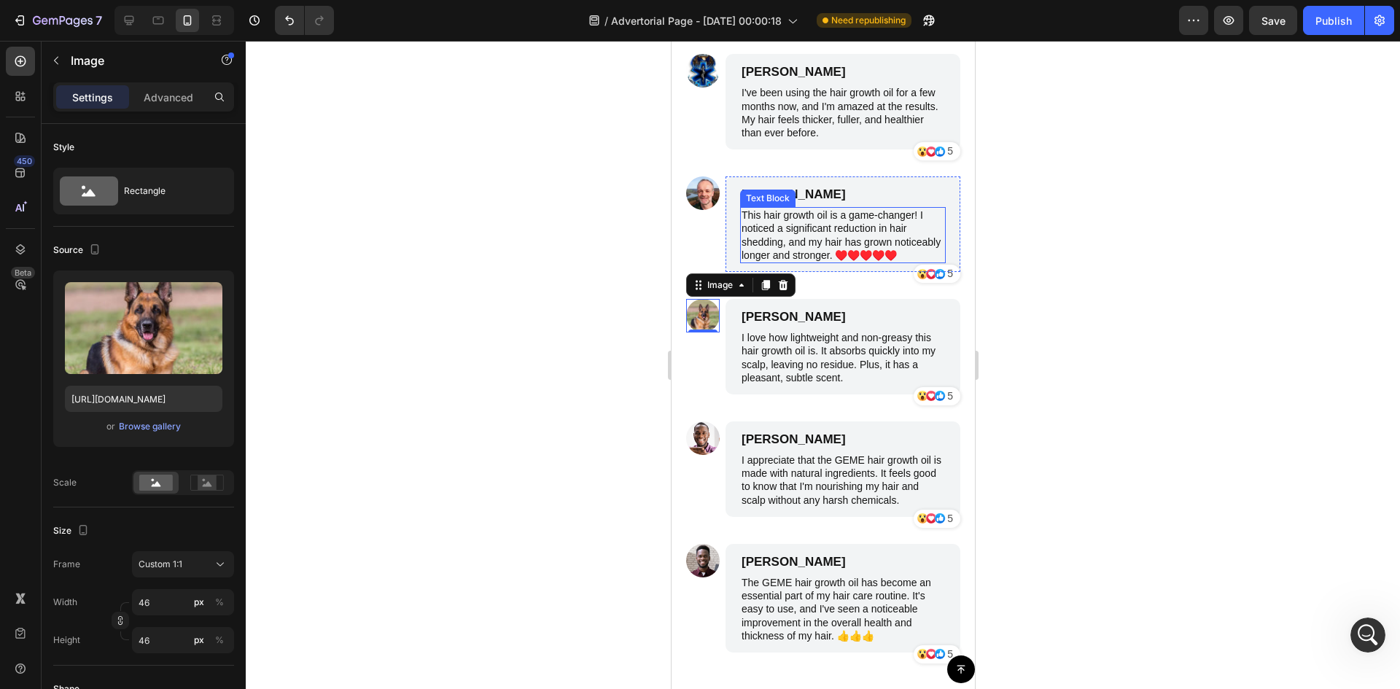
scroll to position [7806, 0]
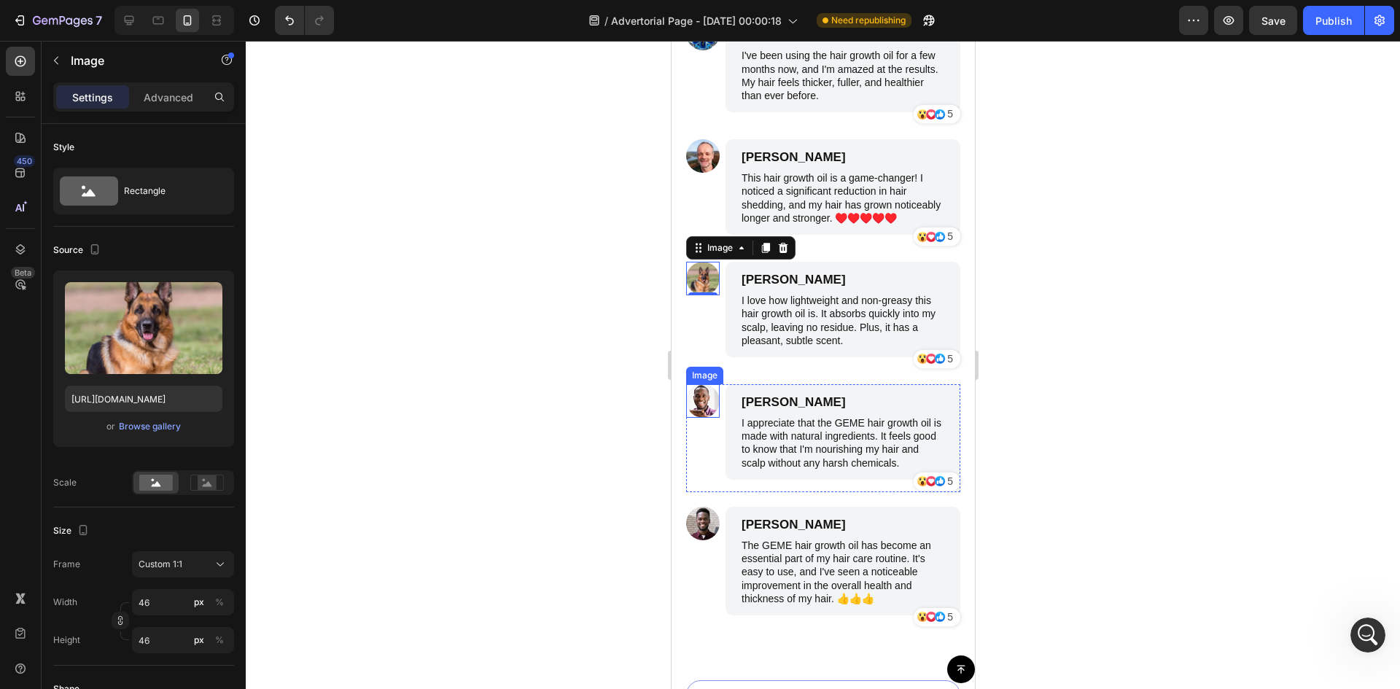
click at [706, 416] on img at bounding box center [702, 401] width 34 height 34
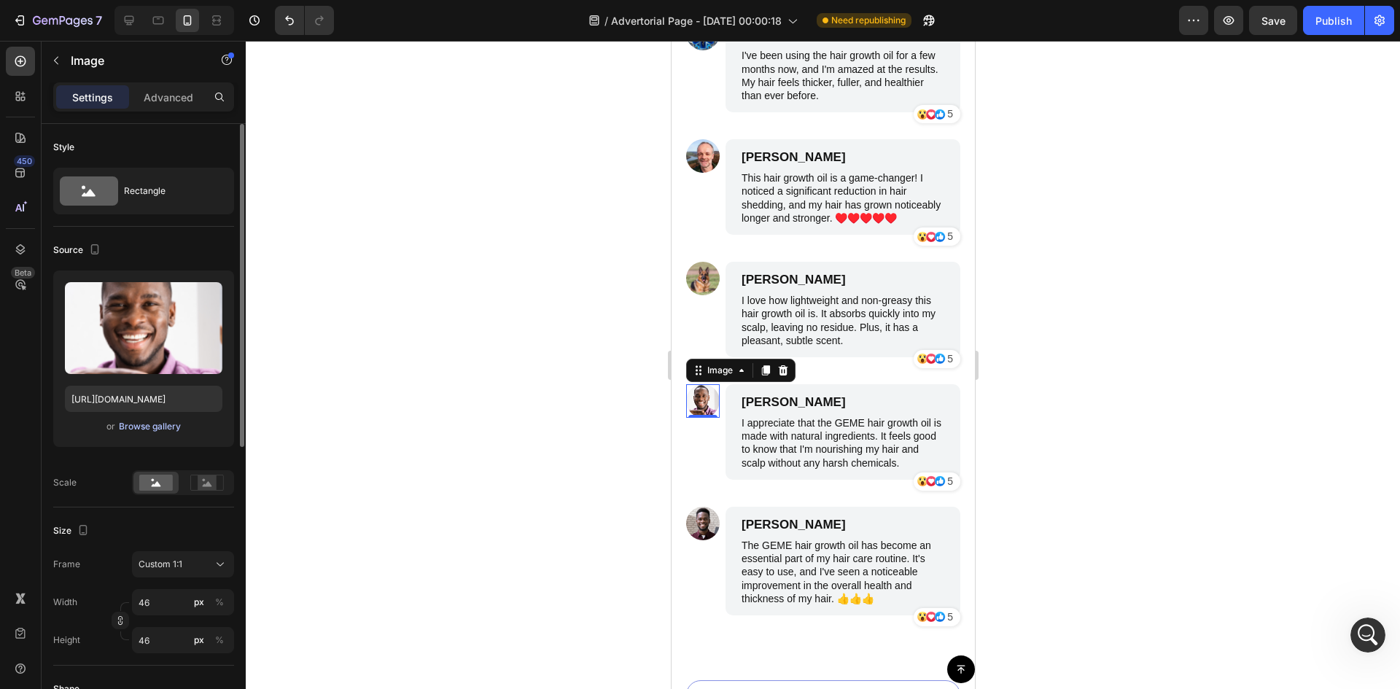
click at [146, 426] on div "Browse gallery" at bounding box center [150, 426] width 62 height 13
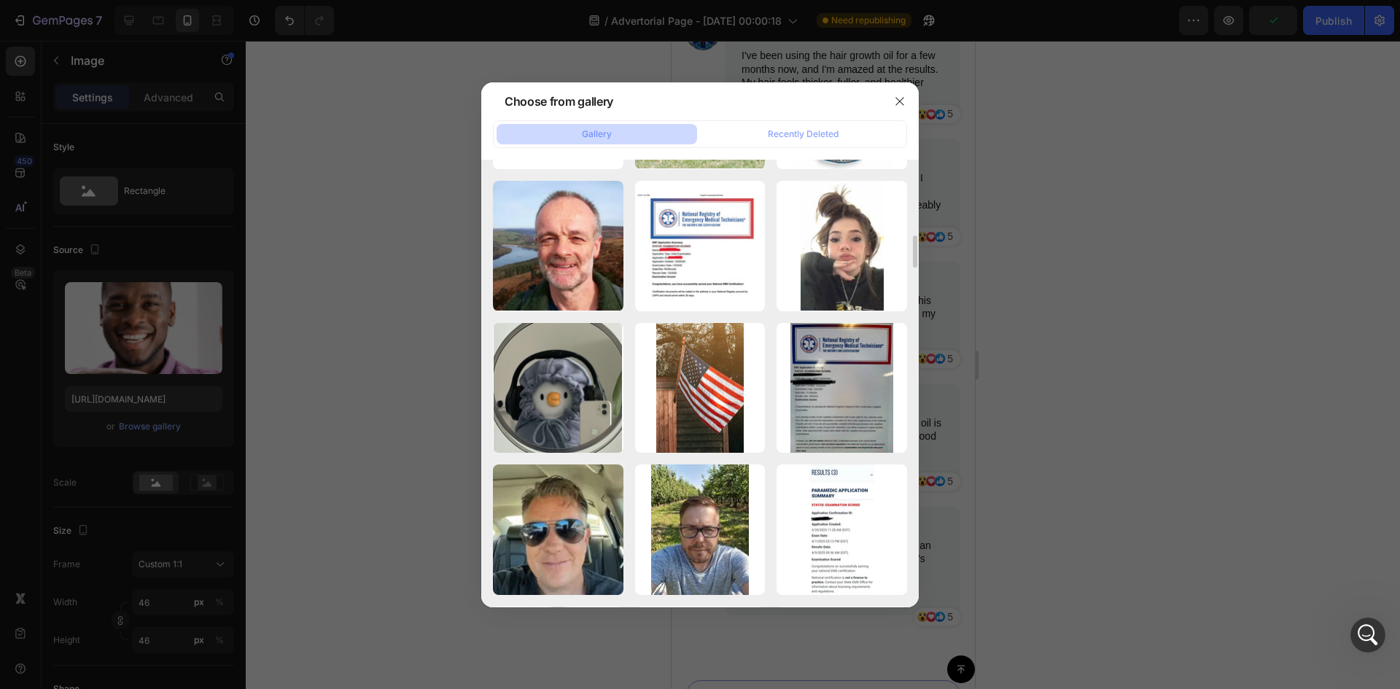
scroll to position [4690, 0]
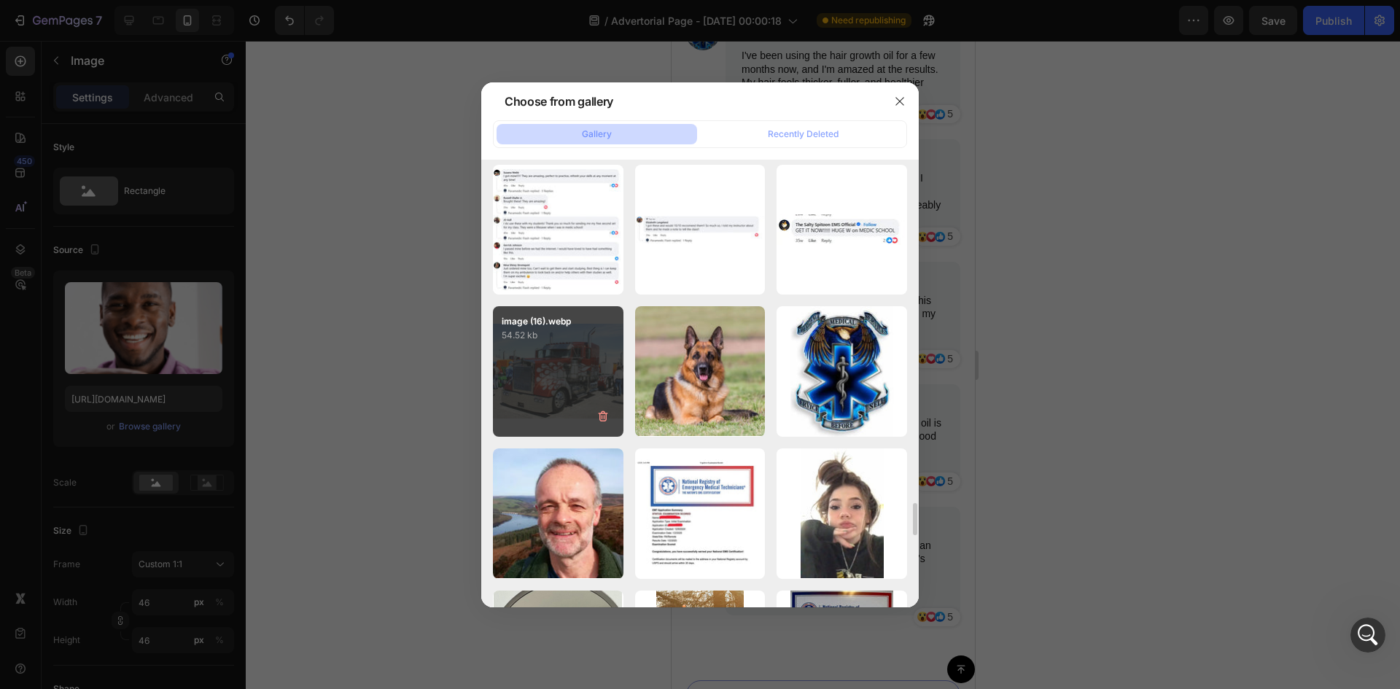
click at [561, 398] on div "image (16).webp 54.52 kb" at bounding box center [558, 371] width 131 height 131
type input "https://cdn.shopify.com/s/files/1/0694/0344/3496/files/gempages_557497997332579…"
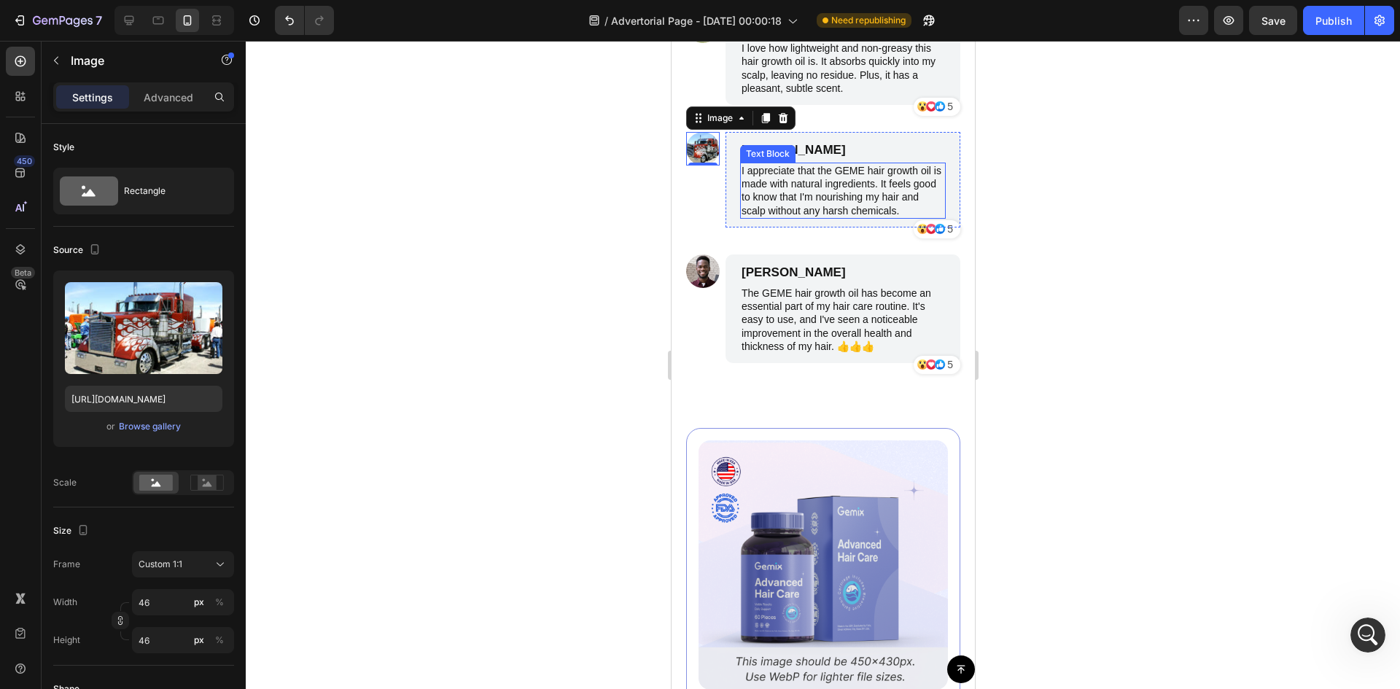
scroll to position [8073, 0]
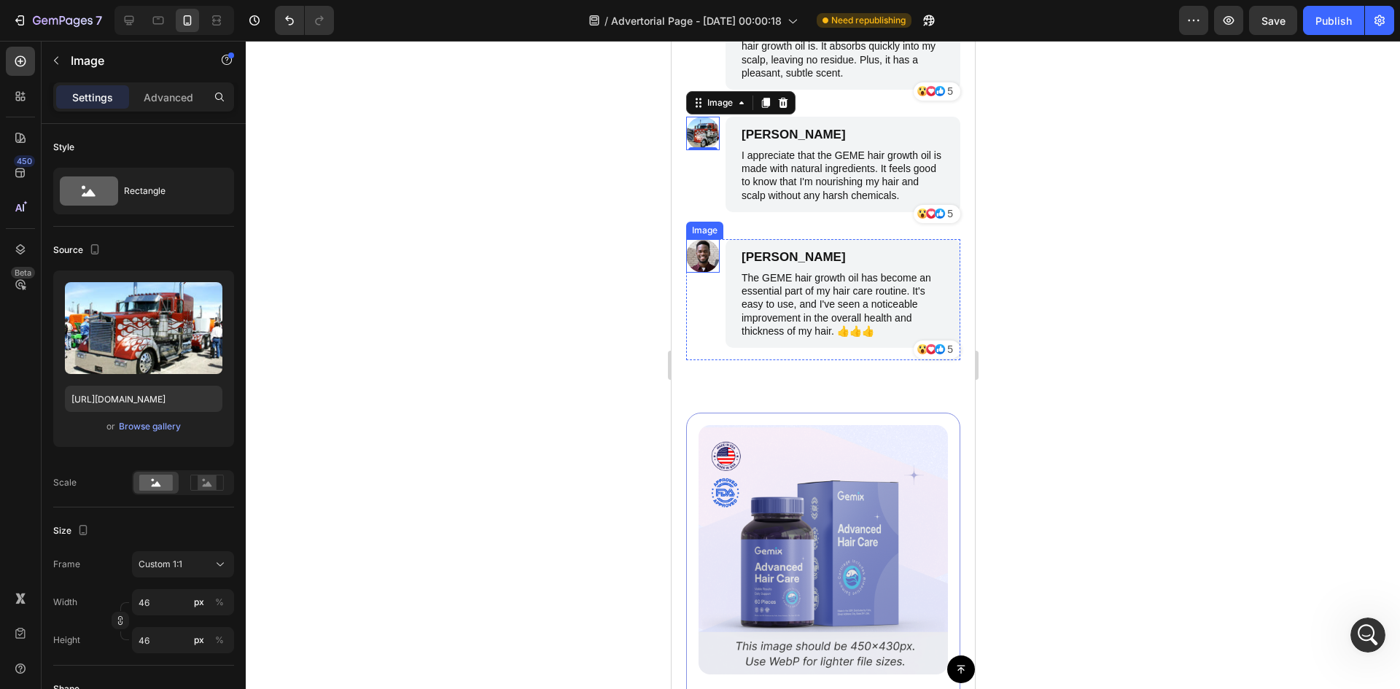
click at [698, 265] on img at bounding box center [702, 256] width 34 height 34
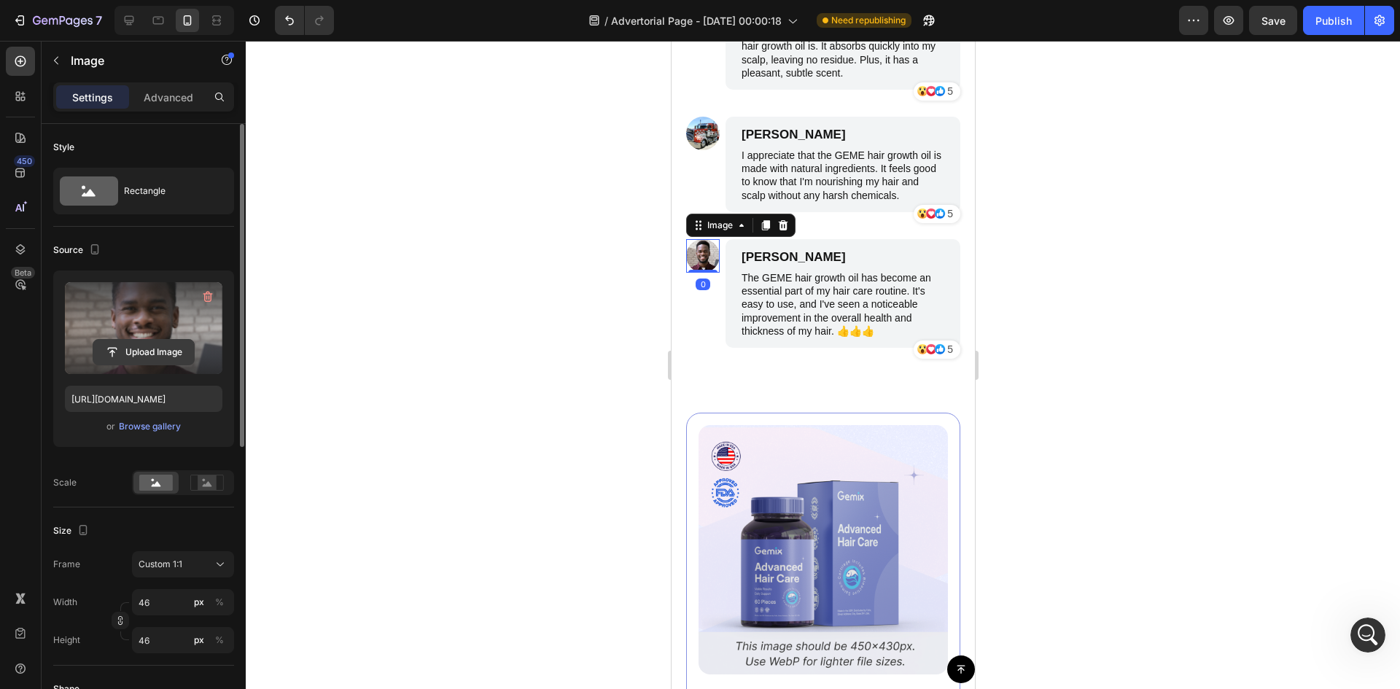
click at [153, 352] on input "file" at bounding box center [143, 352] width 101 height 25
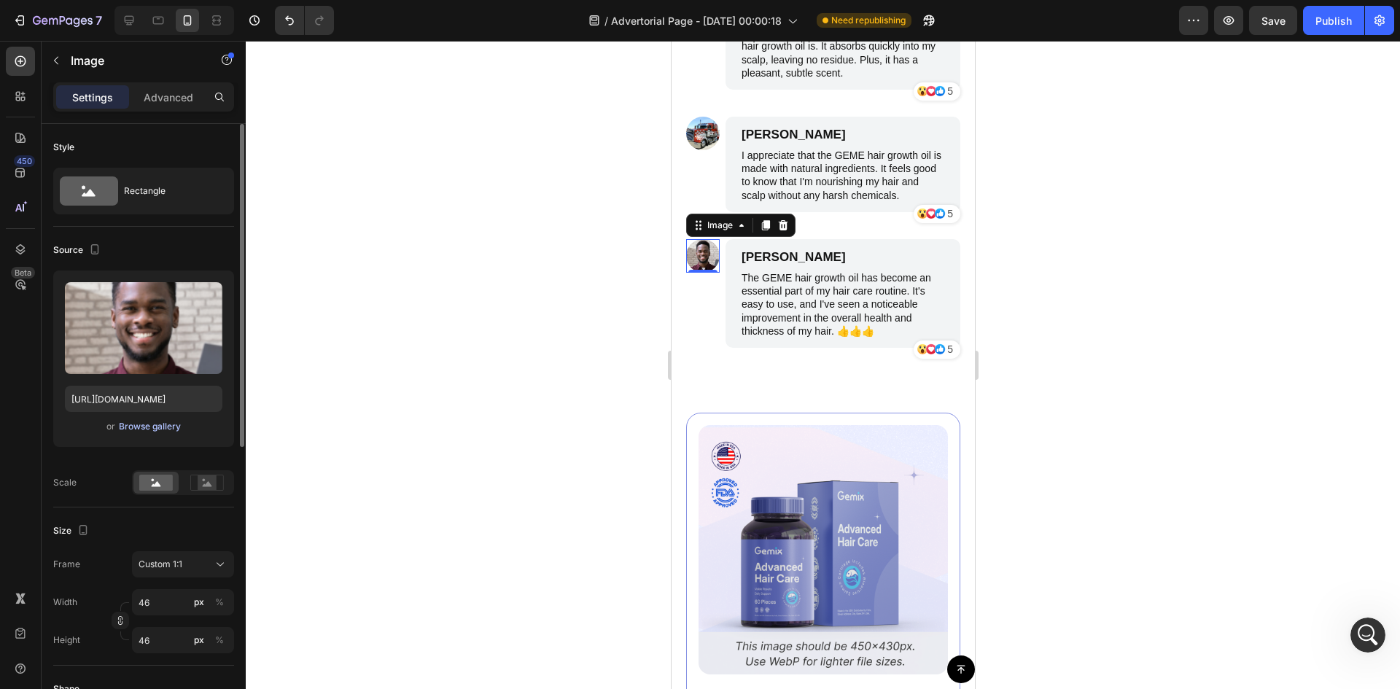
click at [133, 421] on div "Browse gallery" at bounding box center [150, 426] width 62 height 13
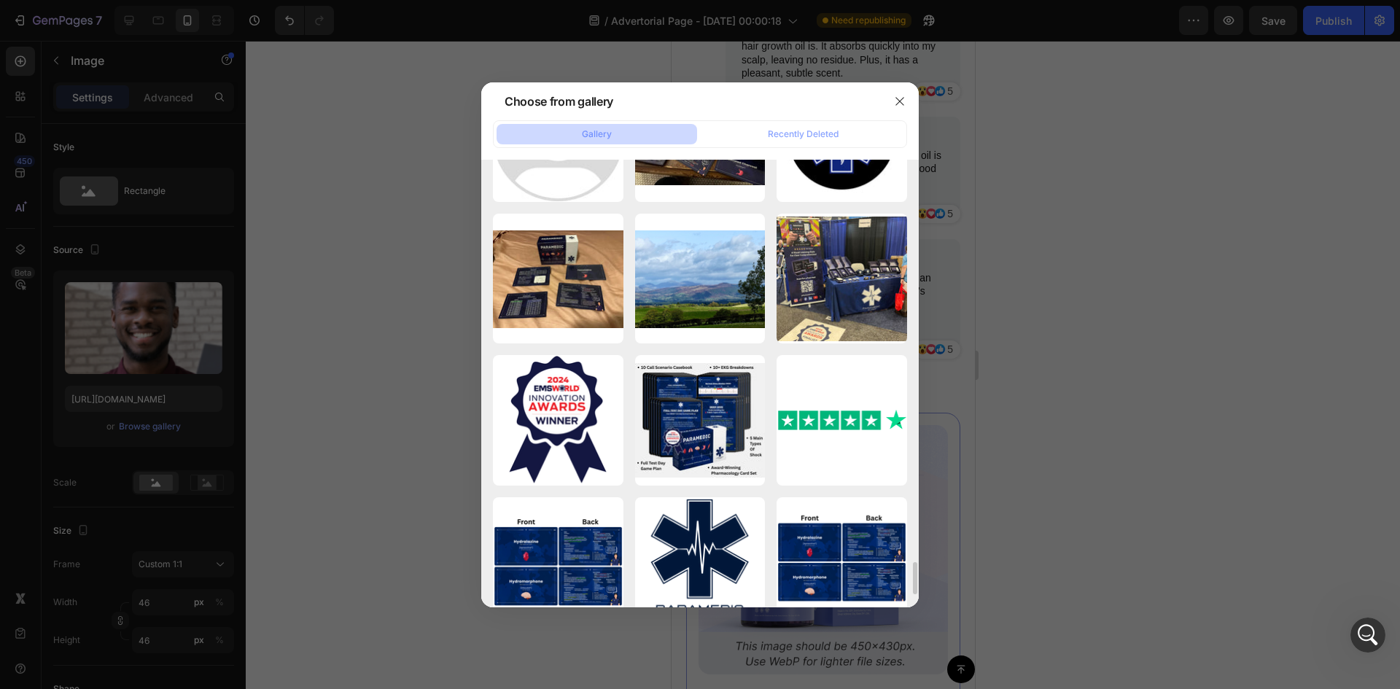
scroll to position [4958, 0]
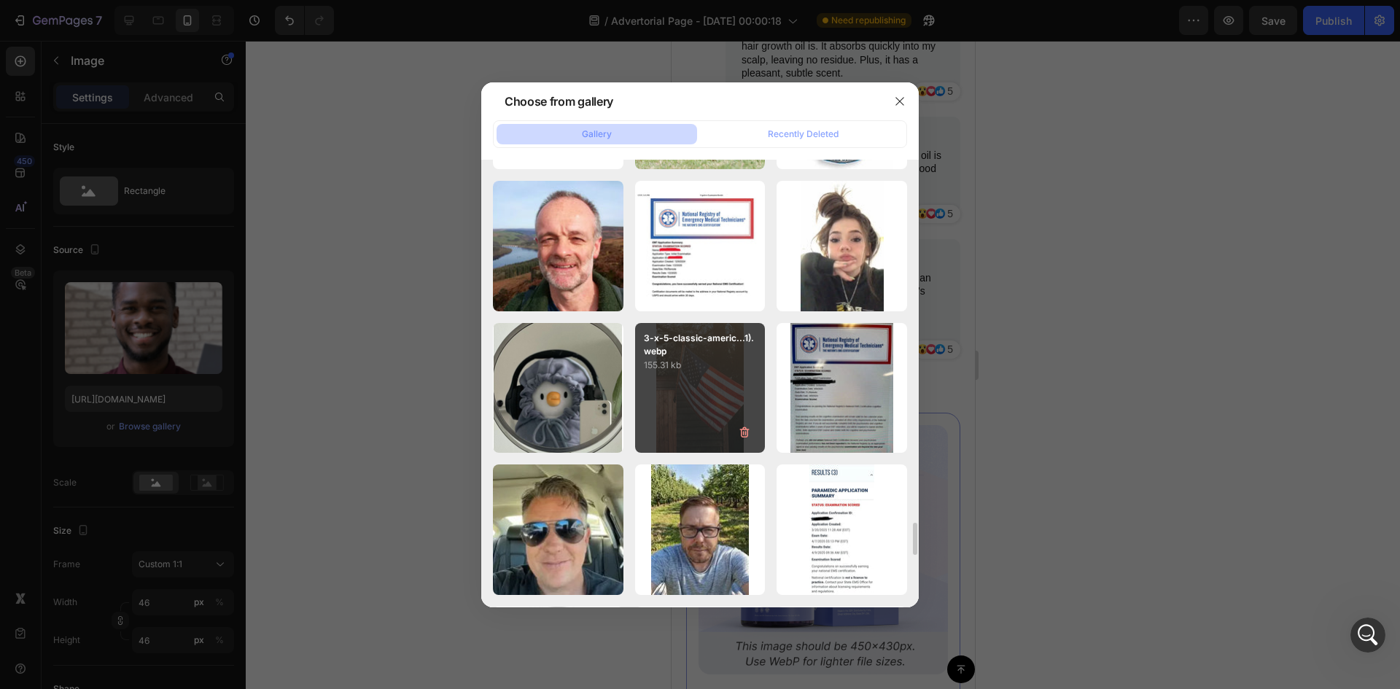
click at [669, 393] on div "3-x-5-classic-americ...1).webp 155.31 kb" at bounding box center [700, 388] width 131 height 131
type input "https://cdn.shopify.com/s/files/1/0694/0344/3496/files/gempages_557497997332579…"
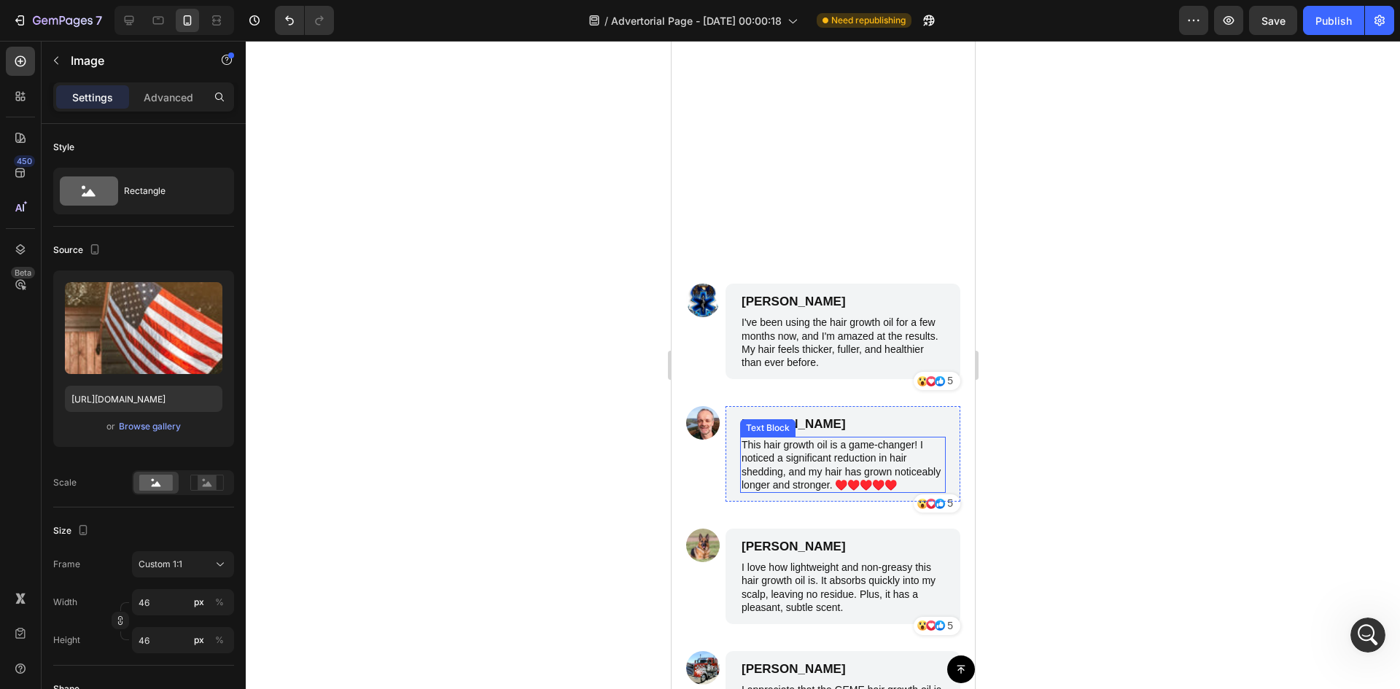
scroll to position [7806, 0]
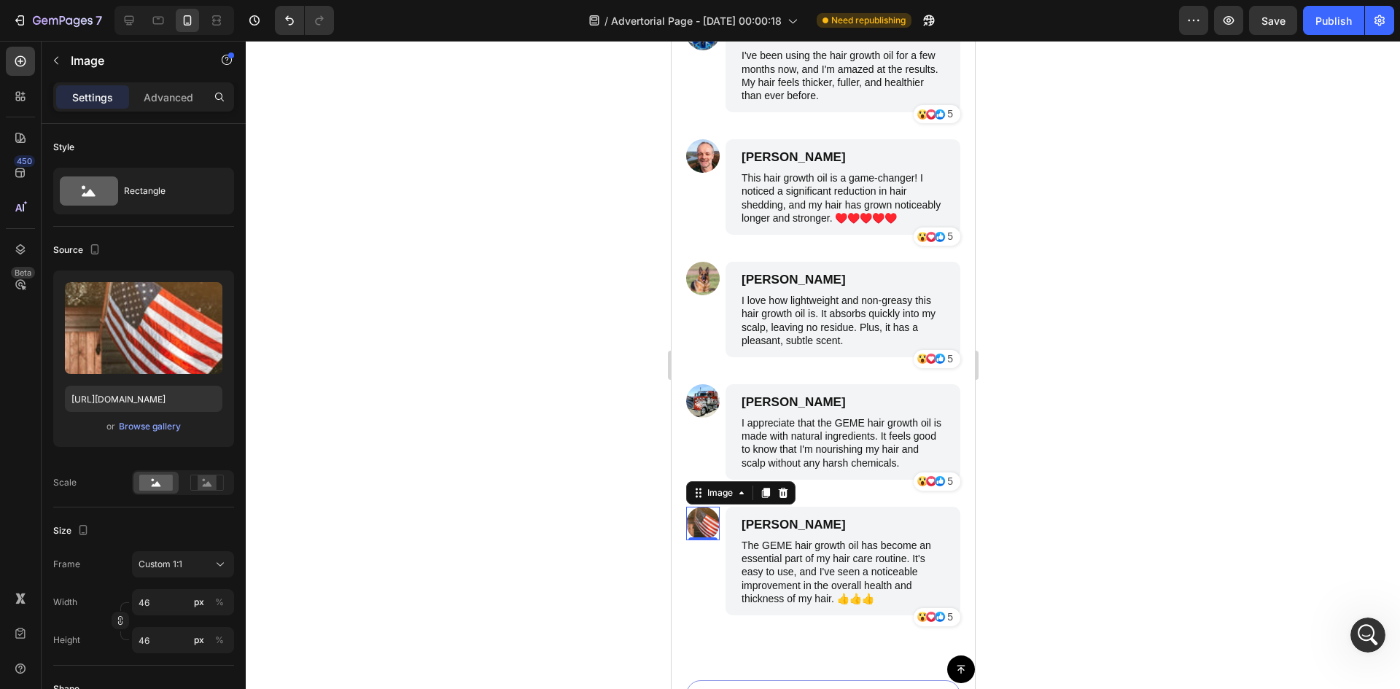
click at [1151, 347] on div at bounding box center [823, 365] width 1154 height 648
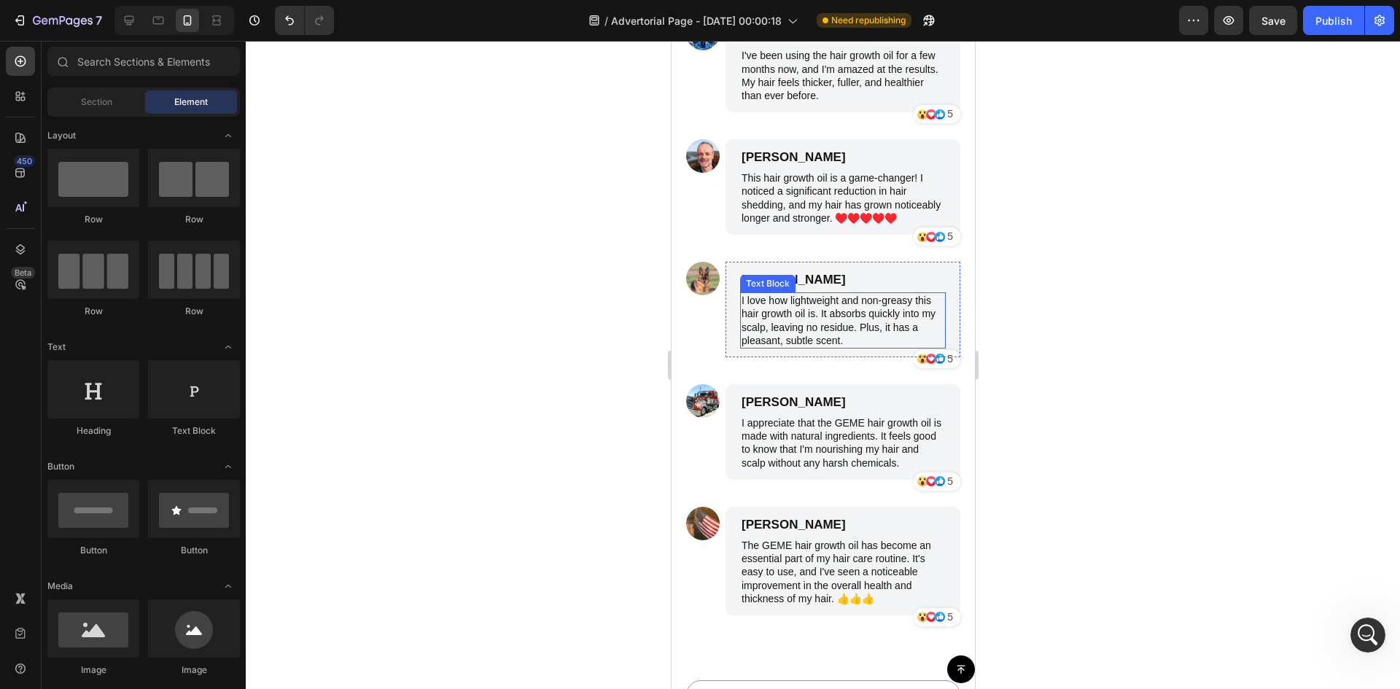
scroll to position [7539, 0]
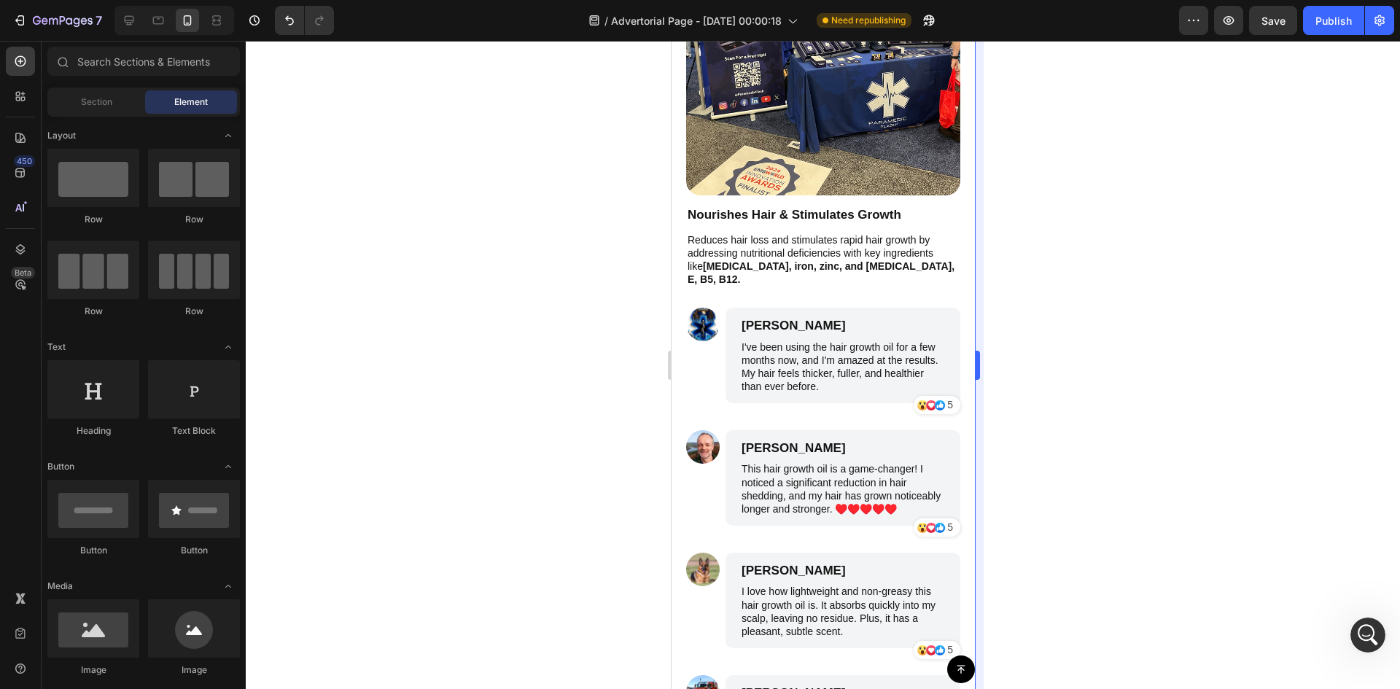
drag, startPoint x: 1156, startPoint y: 296, endPoint x: 975, endPoint y: 434, distance: 227.9
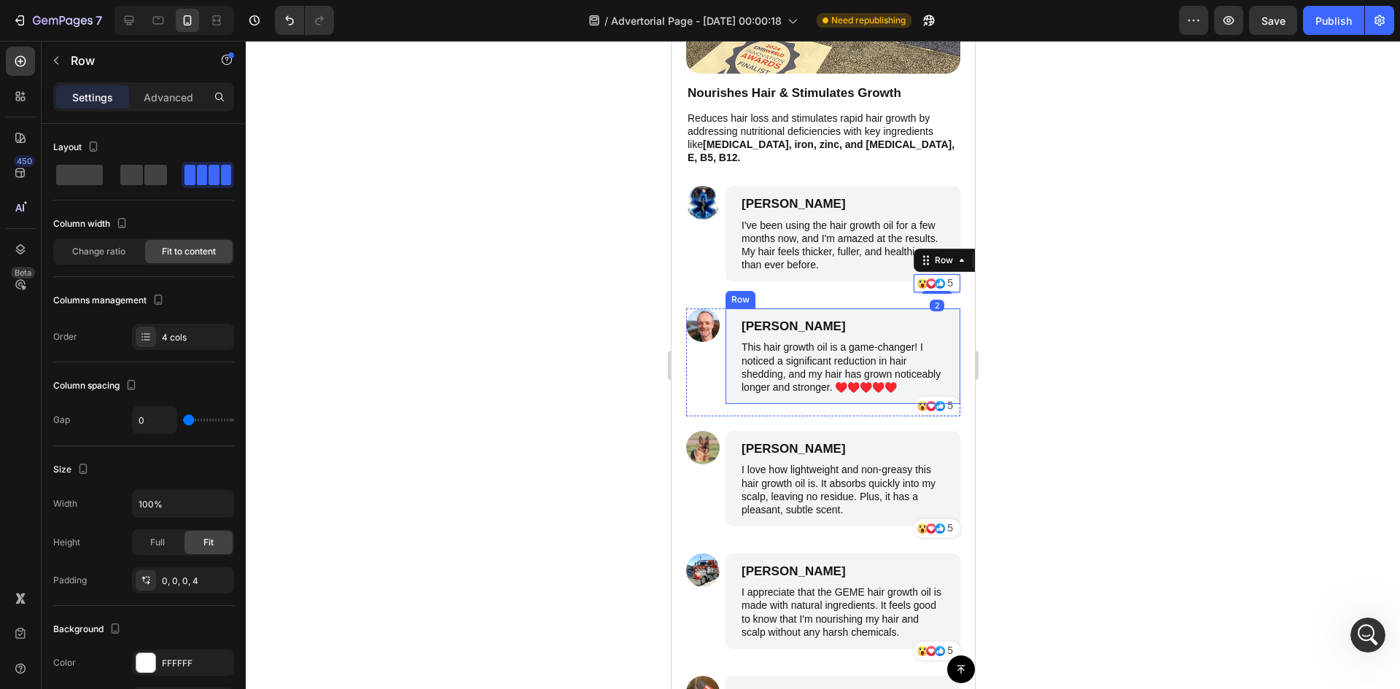
scroll to position [7693, 0]
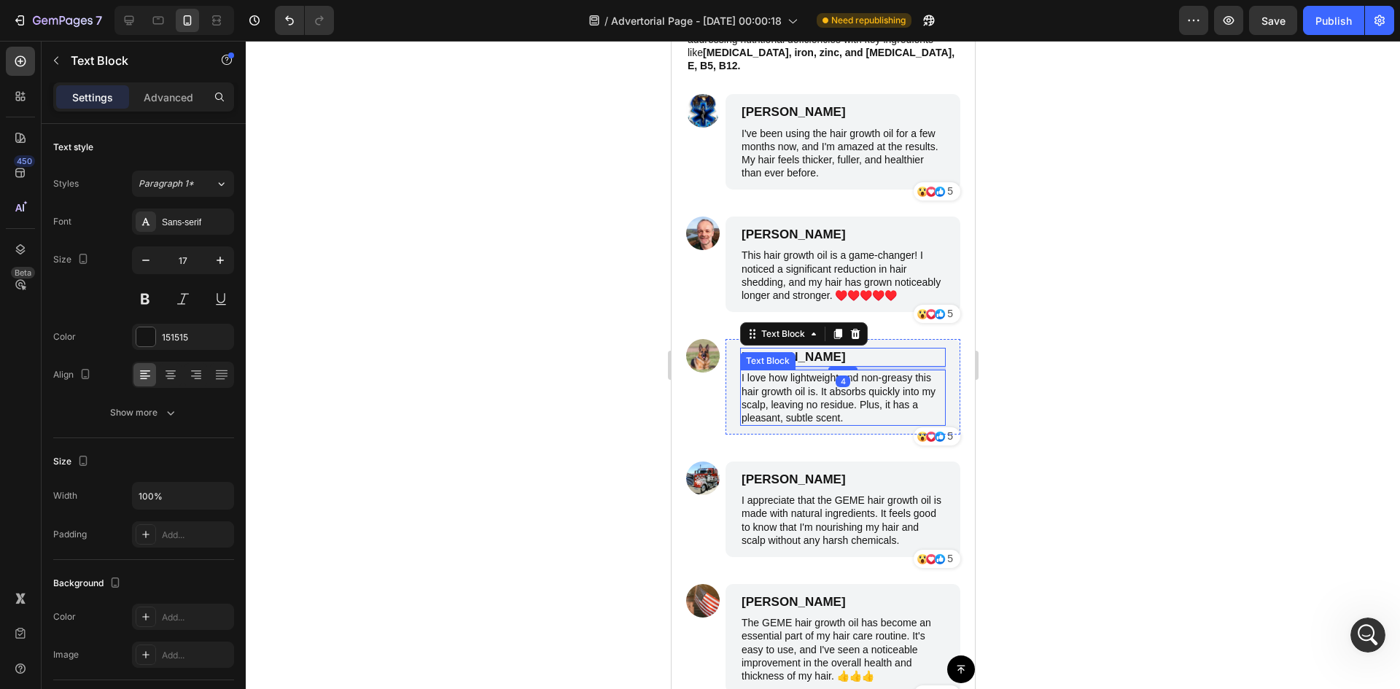
drag, startPoint x: 849, startPoint y: 413, endPoint x: 849, endPoint y: 431, distance: 17.5
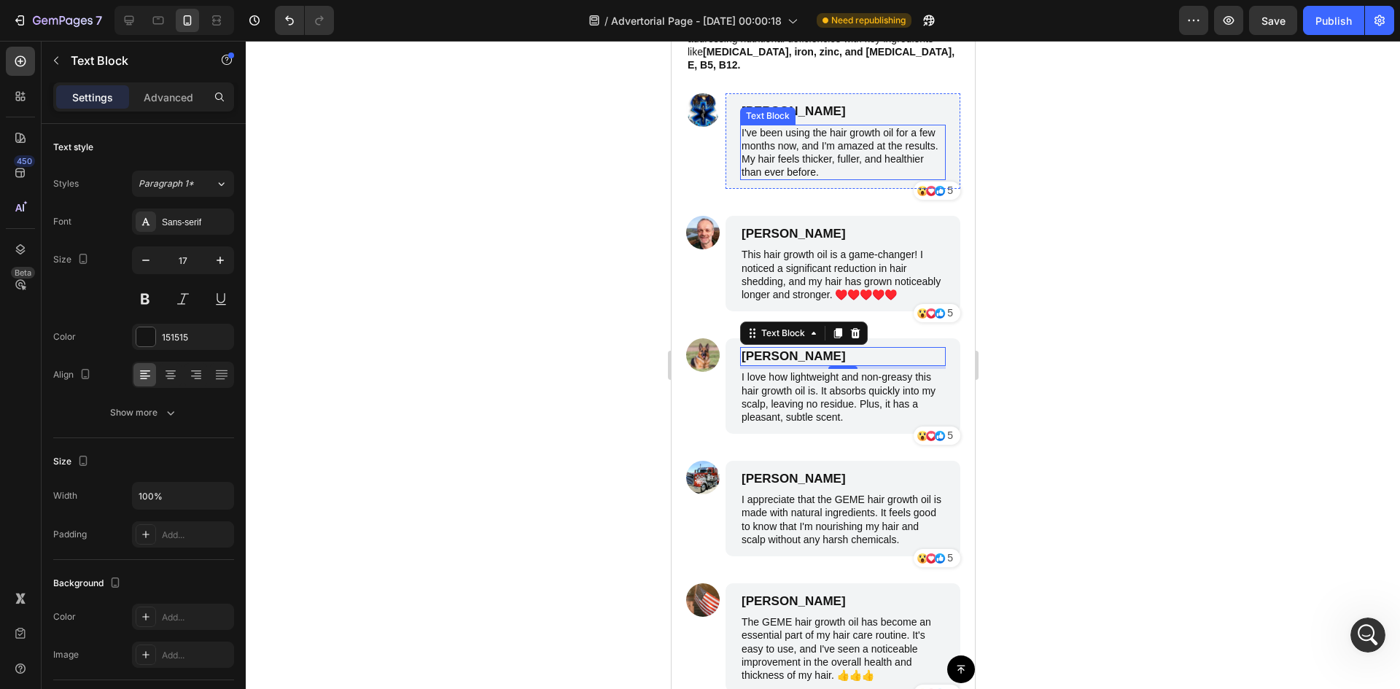
click at [801, 126] on p "I've been using the hair growth oil for a few months now, and I'm amazed at the…" at bounding box center [842, 152] width 203 height 53
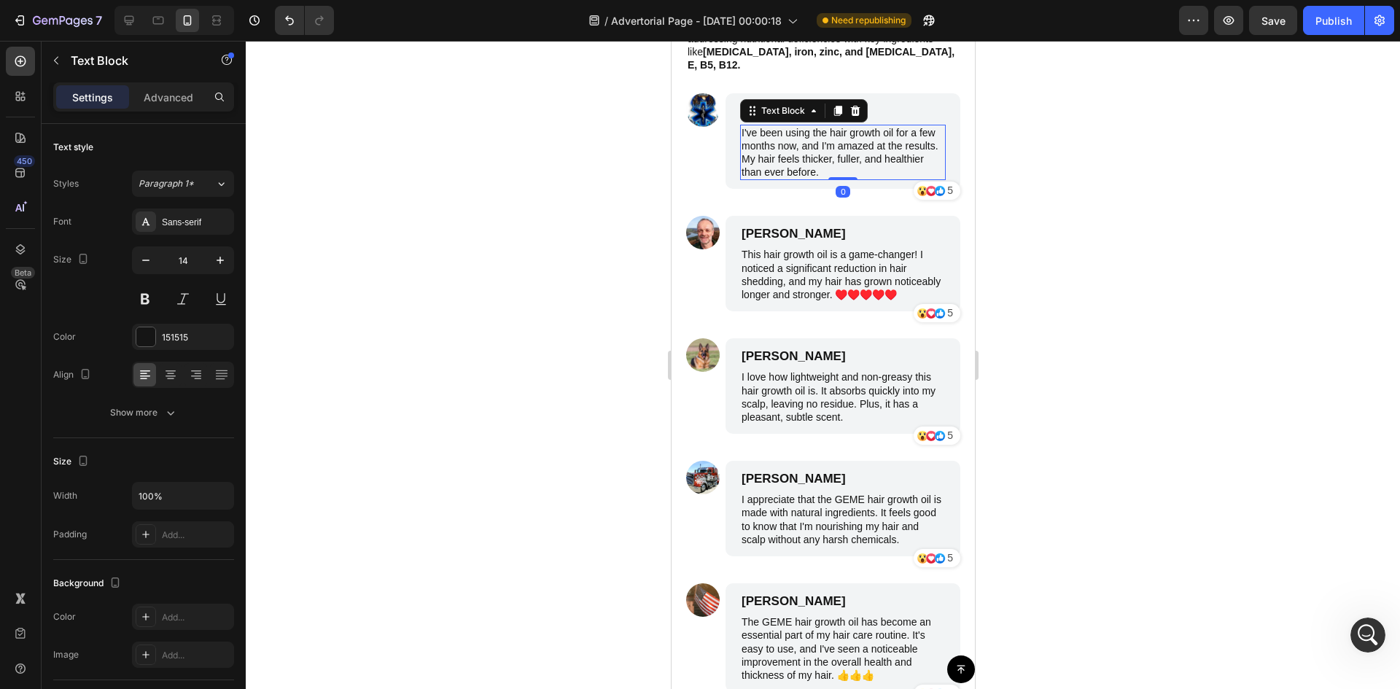
click at [801, 126] on p "I've been using the hair growth oil for a few months now, and I'm amazed at the…" at bounding box center [842, 152] width 203 height 53
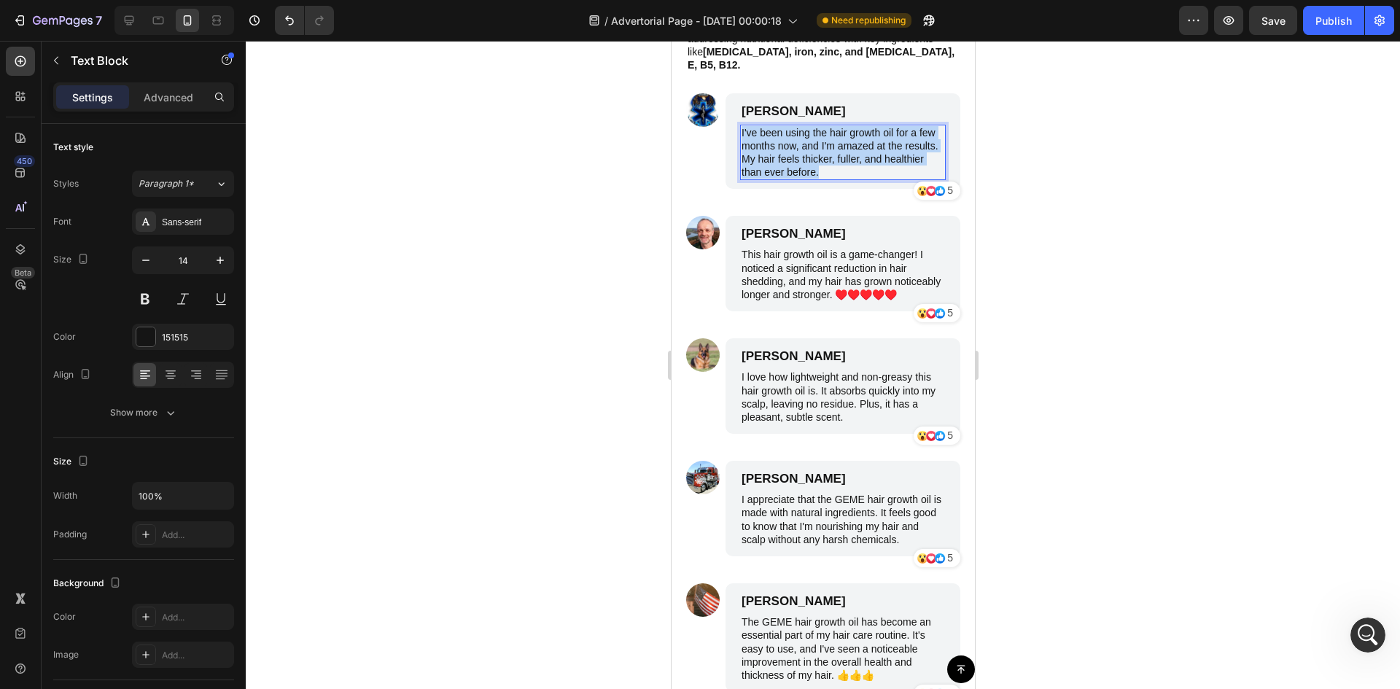
click at [801, 126] on p "I've been using the hair growth oil for a few months now, and I'm amazed at the…" at bounding box center [842, 152] width 203 height 53
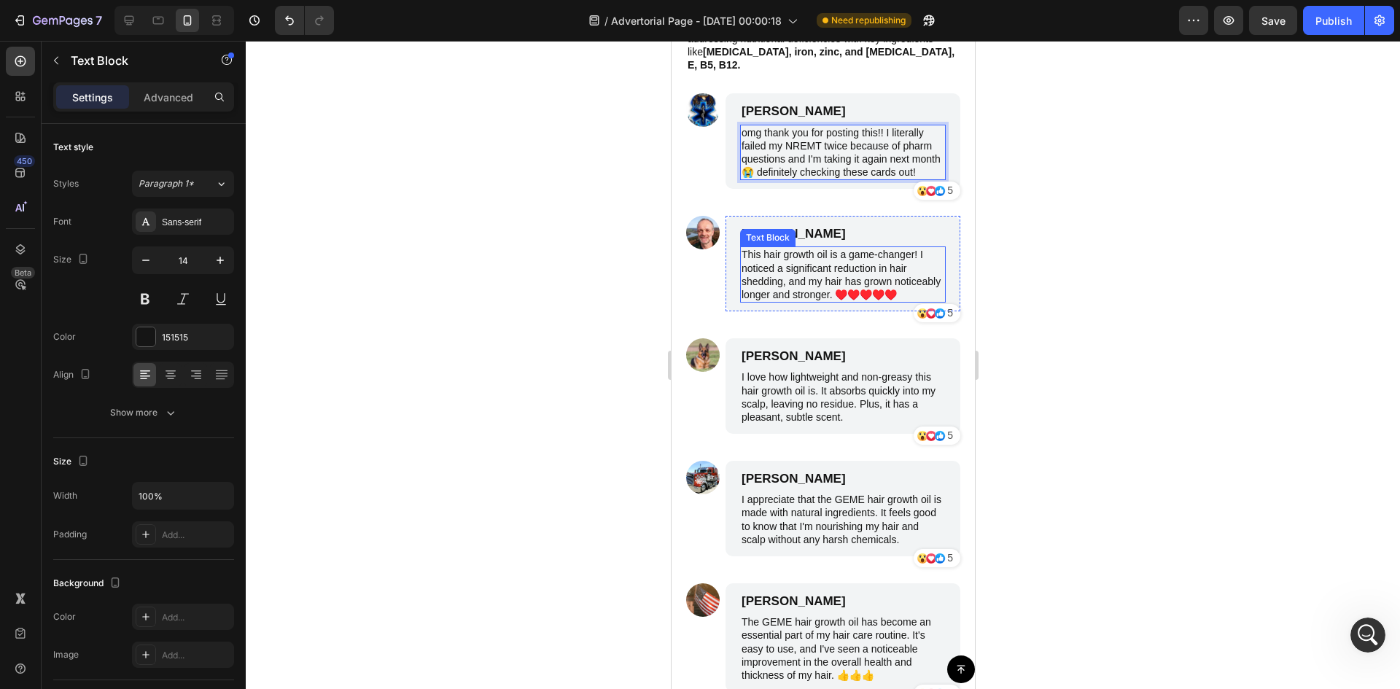
click at [770, 263] on p "This hair growth oil is a game-changer! I noticed a significant reduction in ha…" at bounding box center [842, 274] width 203 height 53
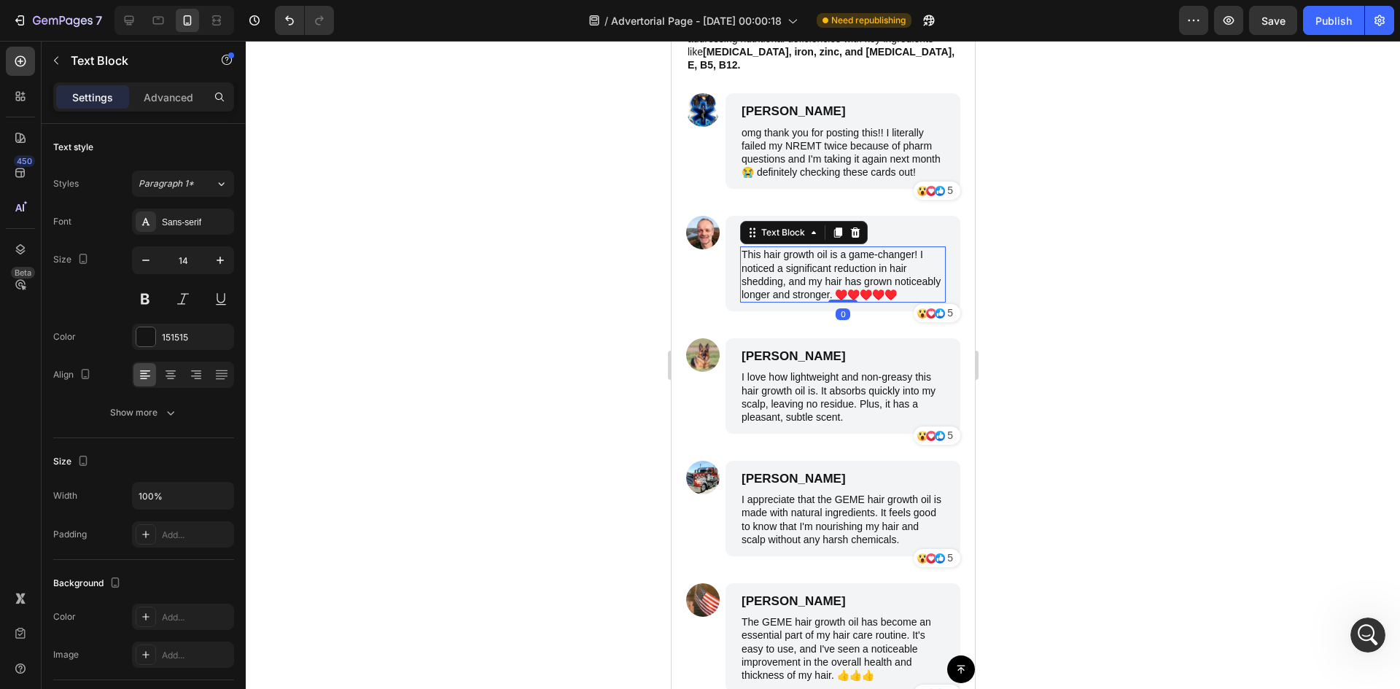
click at [770, 263] on p "This hair growth oil is a game-changer! I noticed a significant reduction in ha…" at bounding box center [842, 274] width 203 height 53
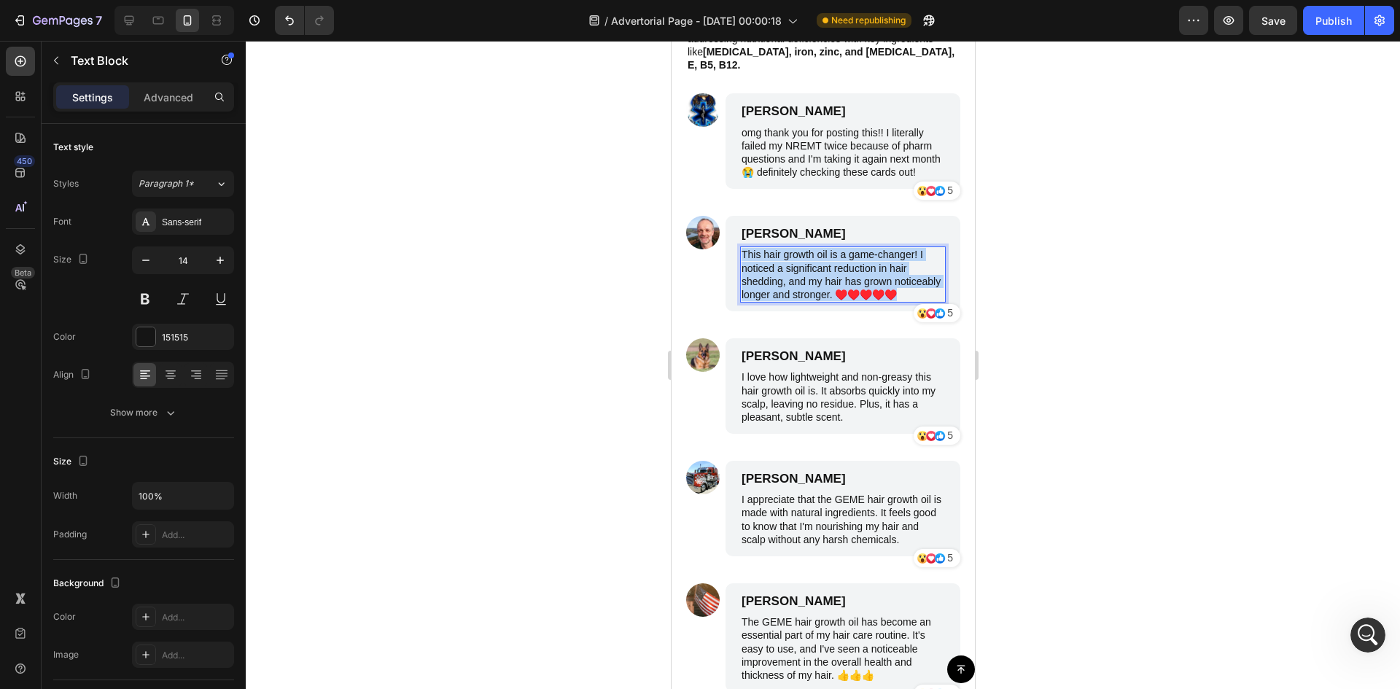
click at [770, 263] on p "This hair growth oil is a game-changer! I noticed a significant reduction in ha…" at bounding box center [842, 274] width 203 height 53
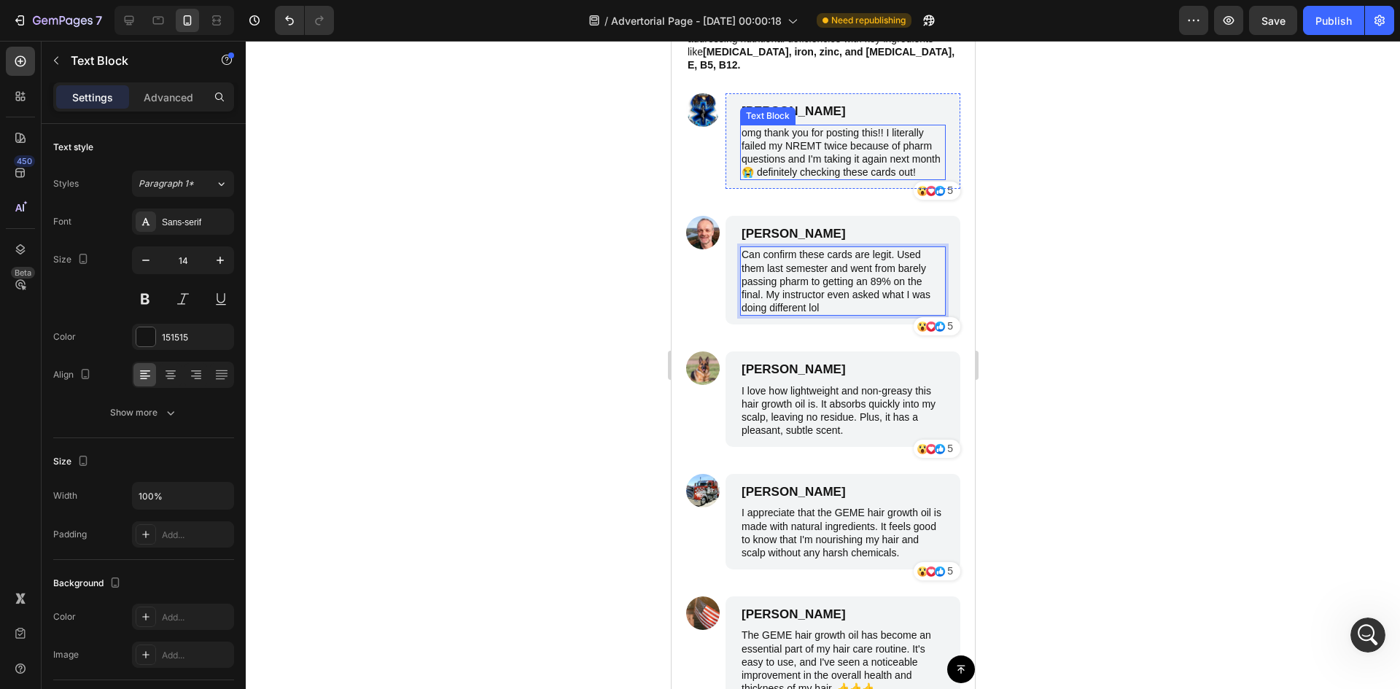
click at [768, 141] on p "omg thank you for posting this!! I literally failed my NREMT twice because of p…" at bounding box center [842, 152] width 203 height 53
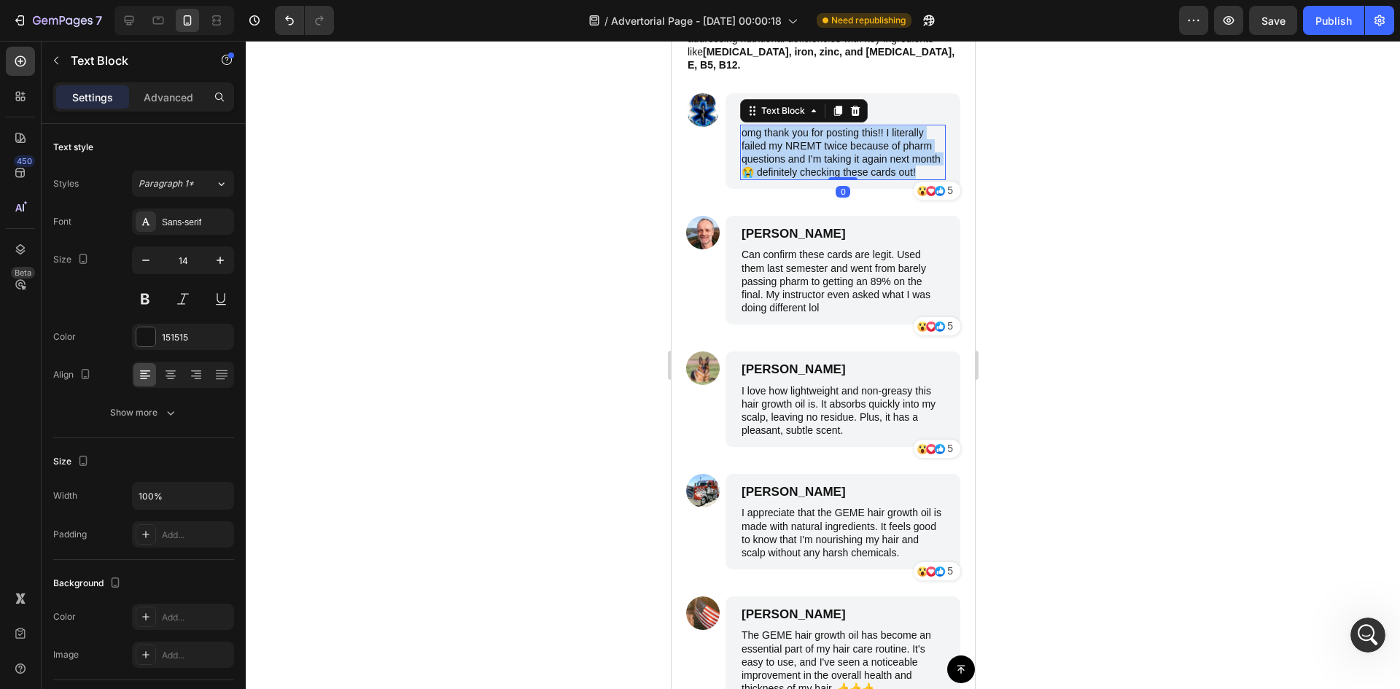
click at [768, 141] on p "omg thank you for posting this!! I literally failed my NREMT twice because of p…" at bounding box center [842, 152] width 203 height 53
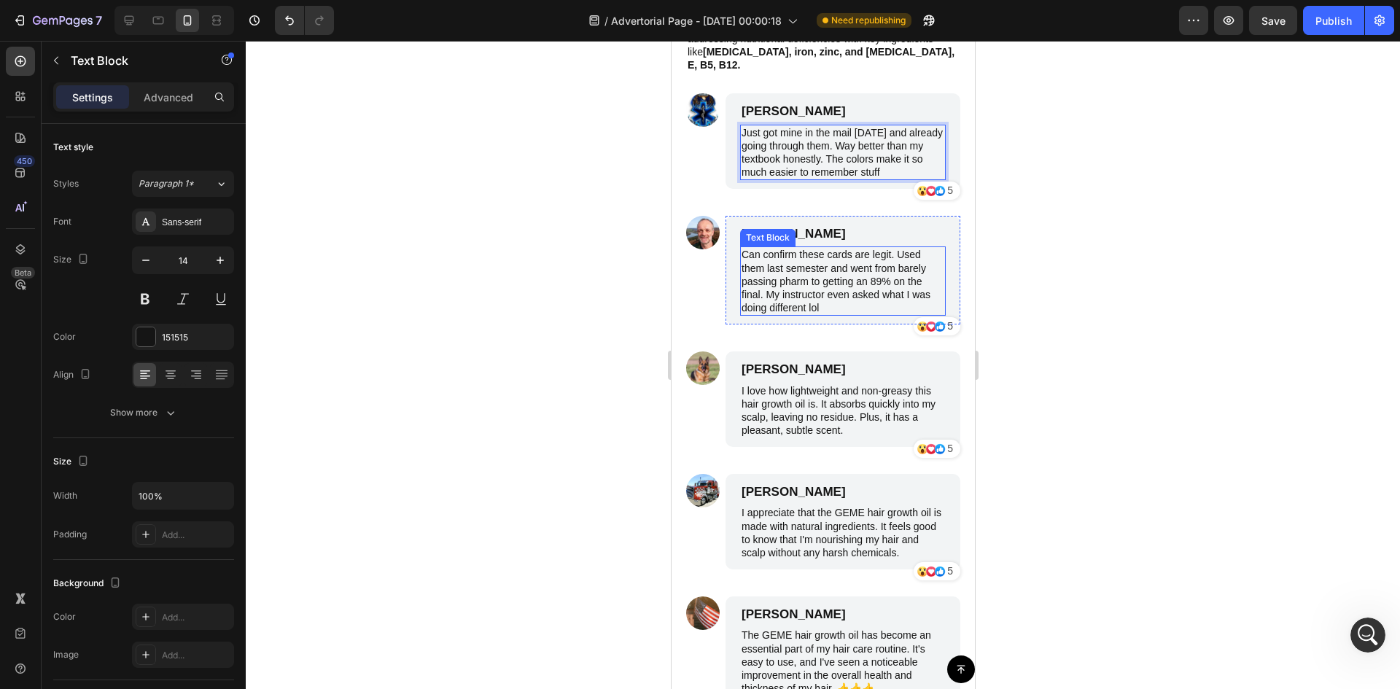
click at [798, 225] on div "Emily Johnson Text Block" at bounding box center [842, 234] width 206 height 19
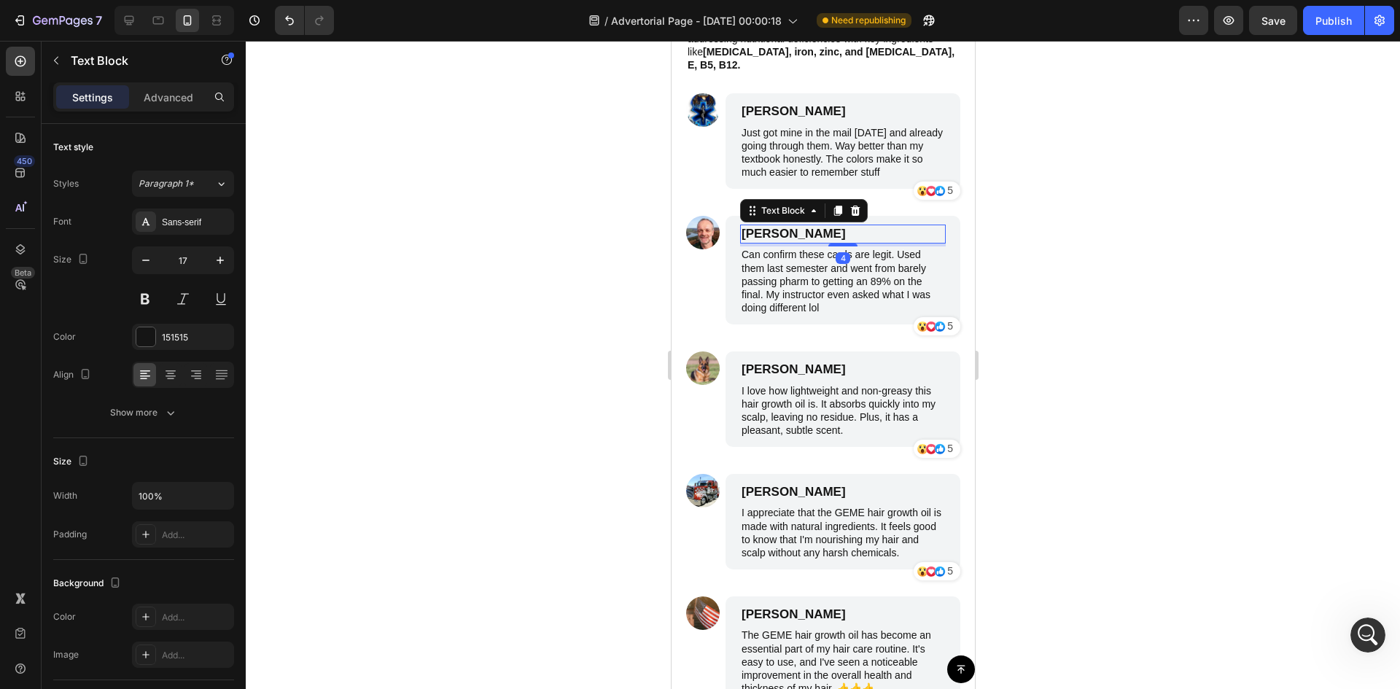
click at [785, 252] on p "Can confirm these cards are legit. Used them last semester and went from barely…" at bounding box center [842, 281] width 203 height 66
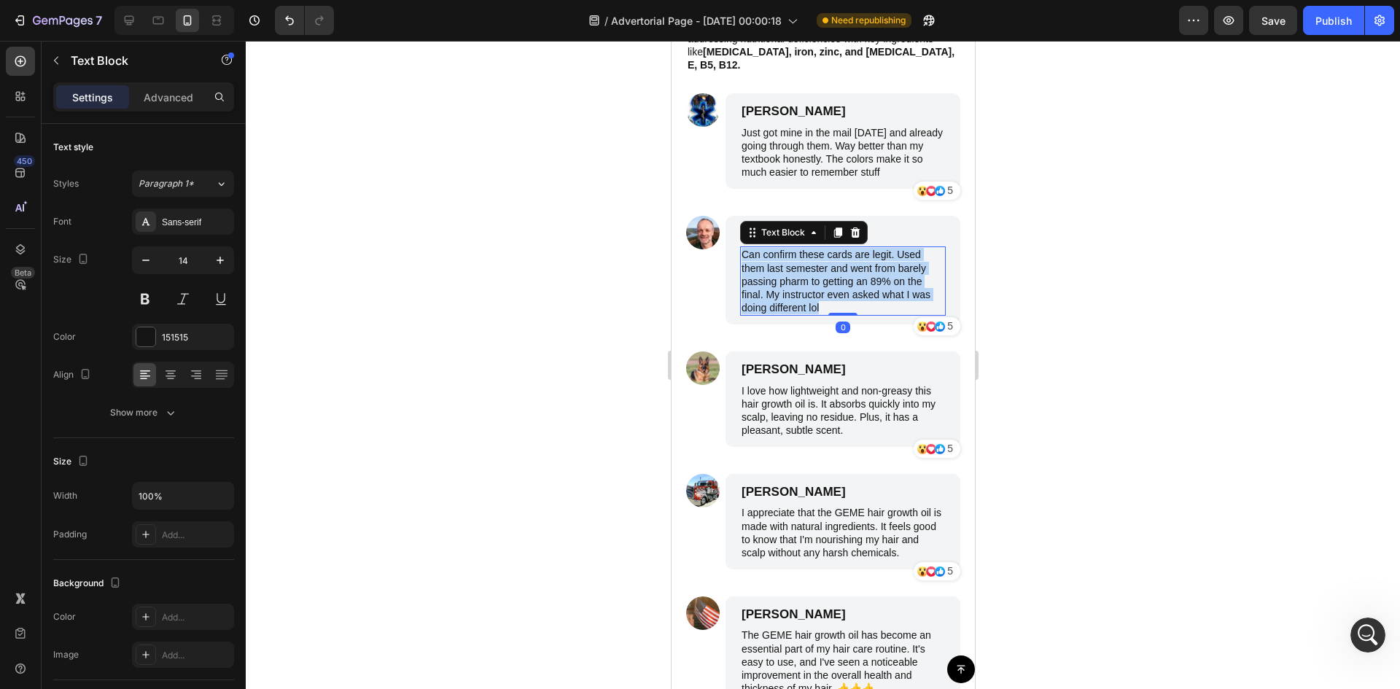
click at [785, 252] on p "Can confirm these cards are legit. Used them last semester and went from barely…" at bounding box center [842, 281] width 203 height 66
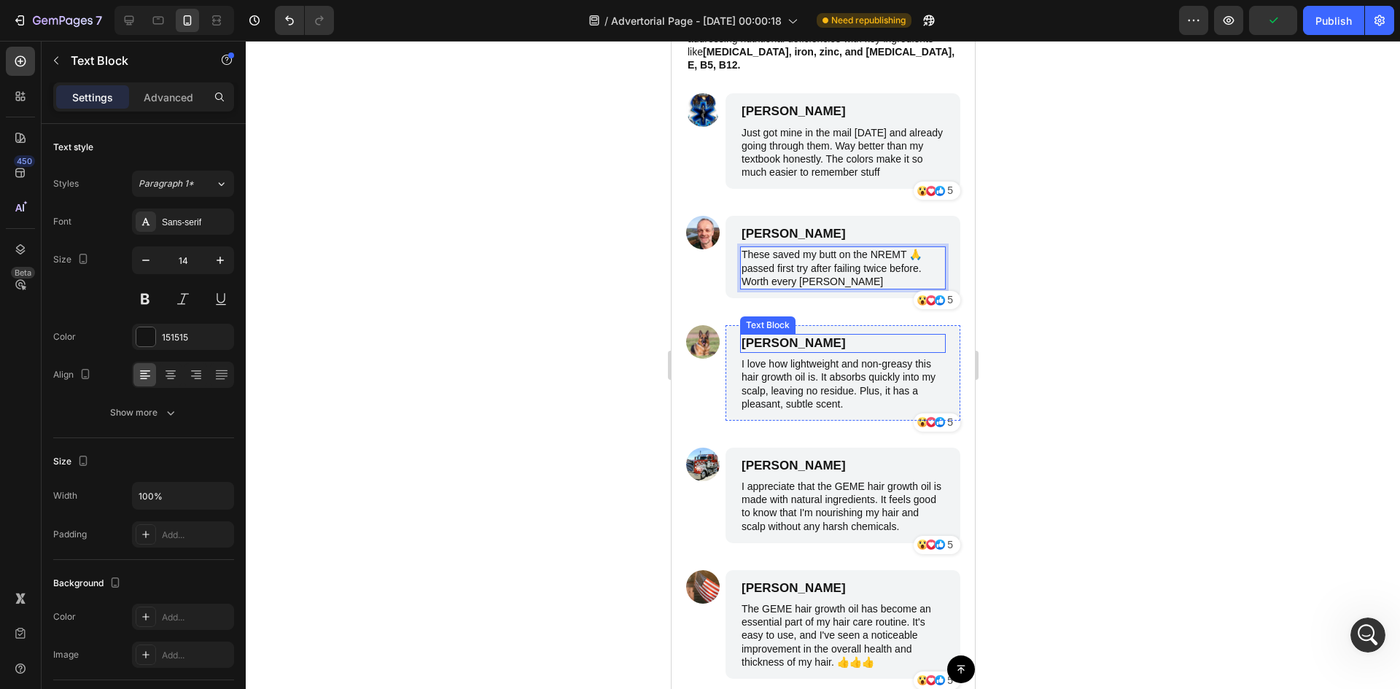
click at [790, 362] on p "I love how lightweight and non-greasy this hair growth oil is. It absorbs quick…" at bounding box center [842, 383] width 203 height 53
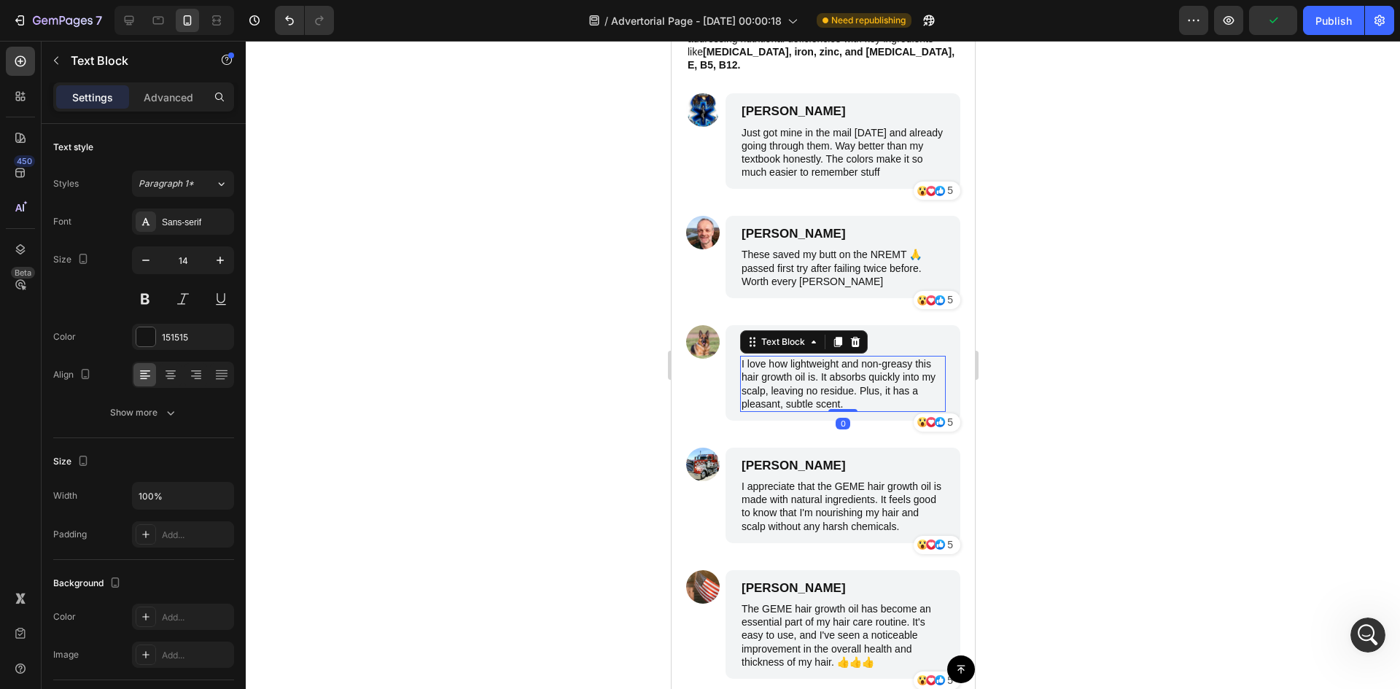
click at [793, 362] on p "I love how lightweight and non-greasy this hair growth oil is. It absorbs quick…" at bounding box center [842, 383] width 203 height 53
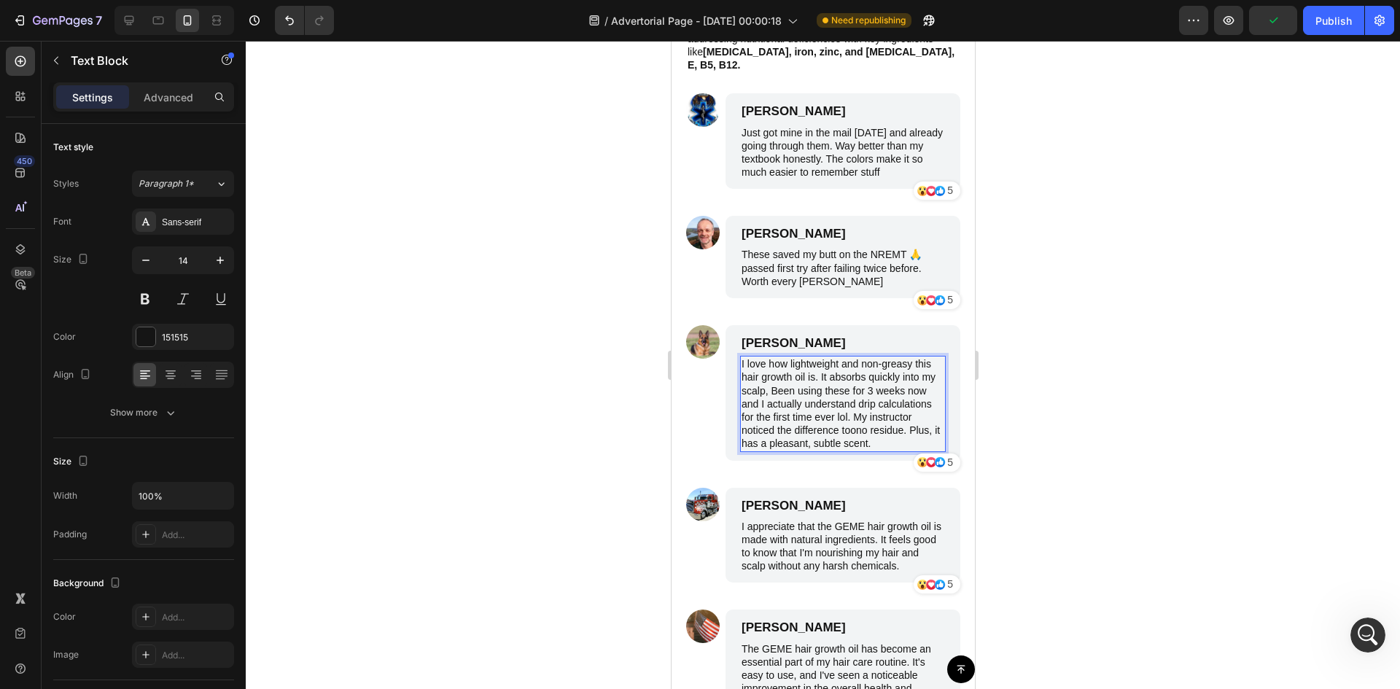
click at [775, 357] on p "I love how lightweight and non-greasy this hair growth oil is. It absorbs quick…" at bounding box center [842, 403] width 203 height 93
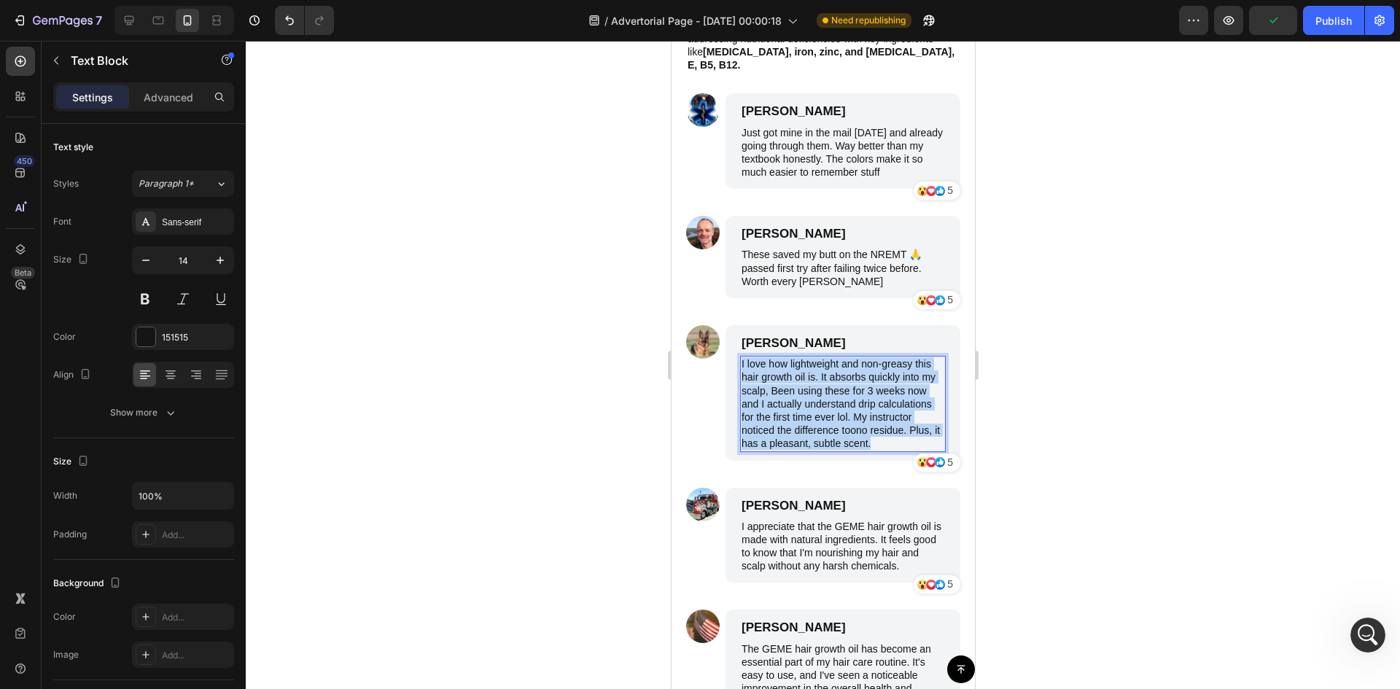
click at [775, 357] on p "I love how lightweight and non-greasy this hair growth oil is. It absorbs quick…" at bounding box center [842, 403] width 203 height 93
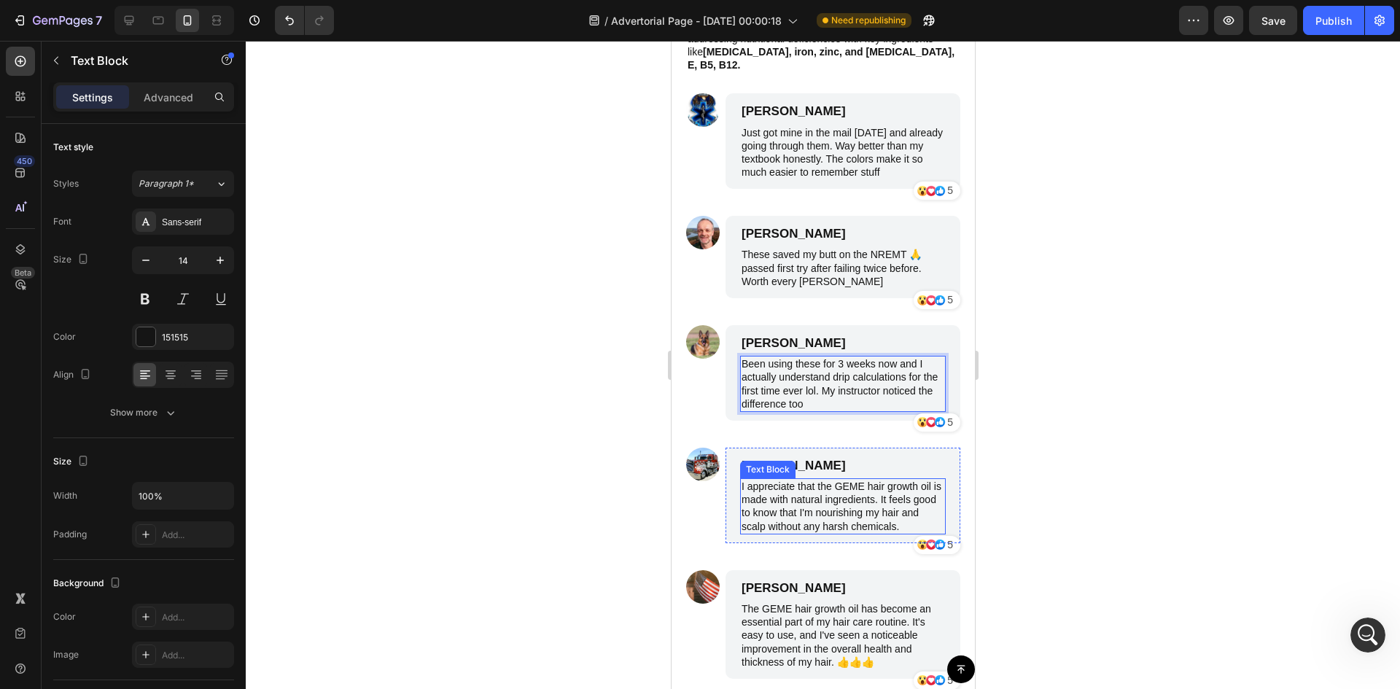
click at [760, 480] on p "I appreciate that the GEME hair growth oil is made with natural ingredients. It…" at bounding box center [842, 506] width 203 height 53
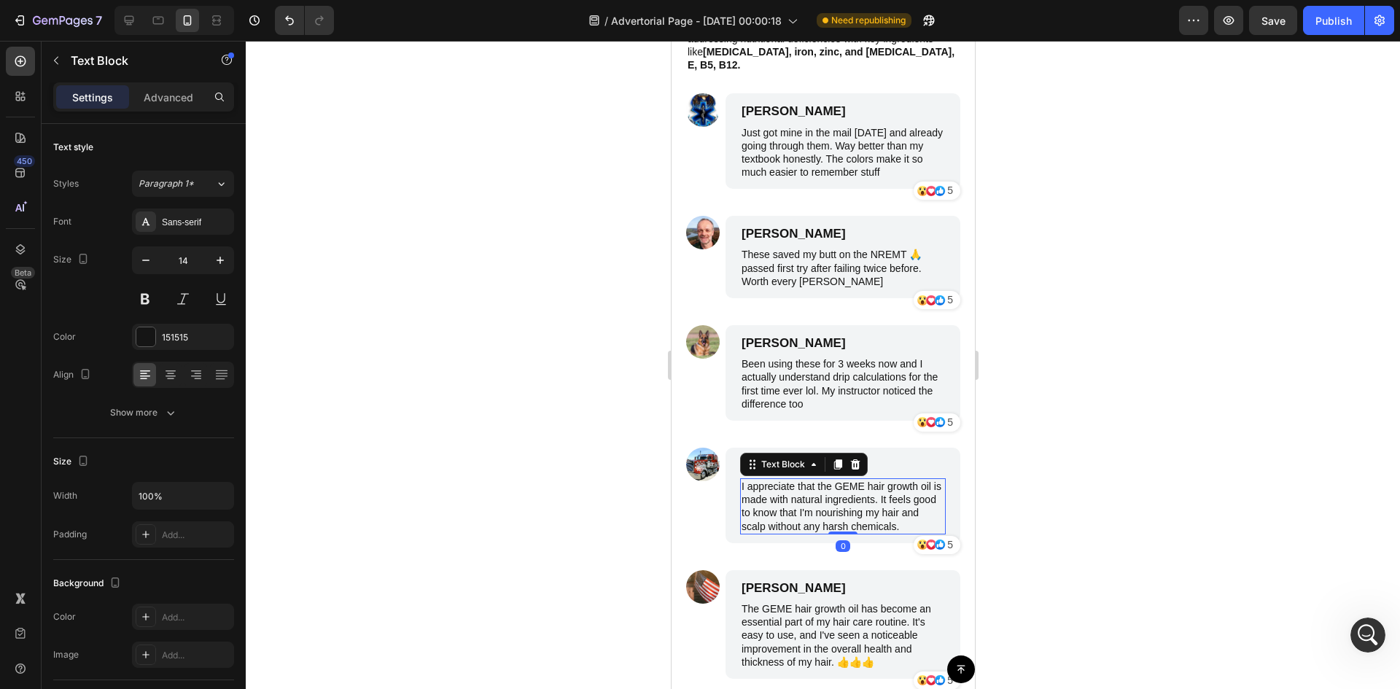
click at [760, 480] on p "I appreciate that the GEME hair growth oil is made with natural ingredients. It…" at bounding box center [842, 506] width 203 height 53
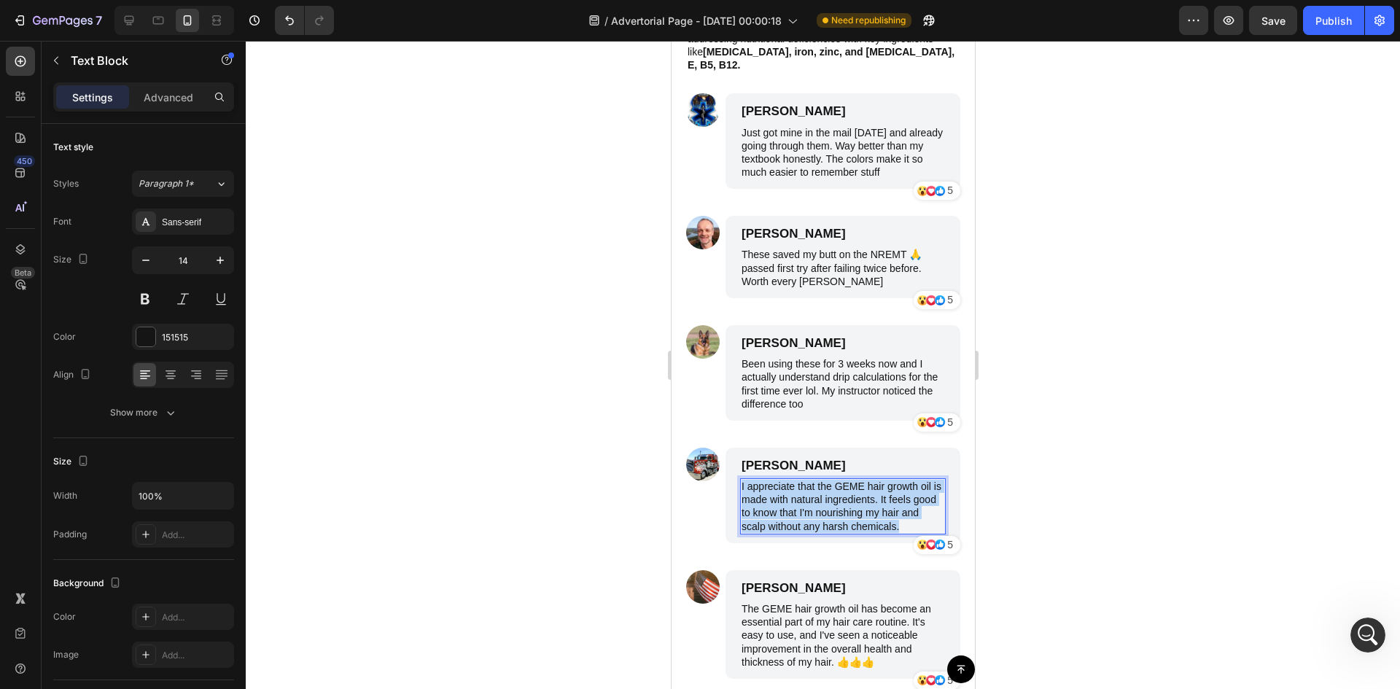
click at [760, 480] on p "I appreciate that the GEME hair growth oil is made with natural ingredients. It…" at bounding box center [842, 506] width 203 height 53
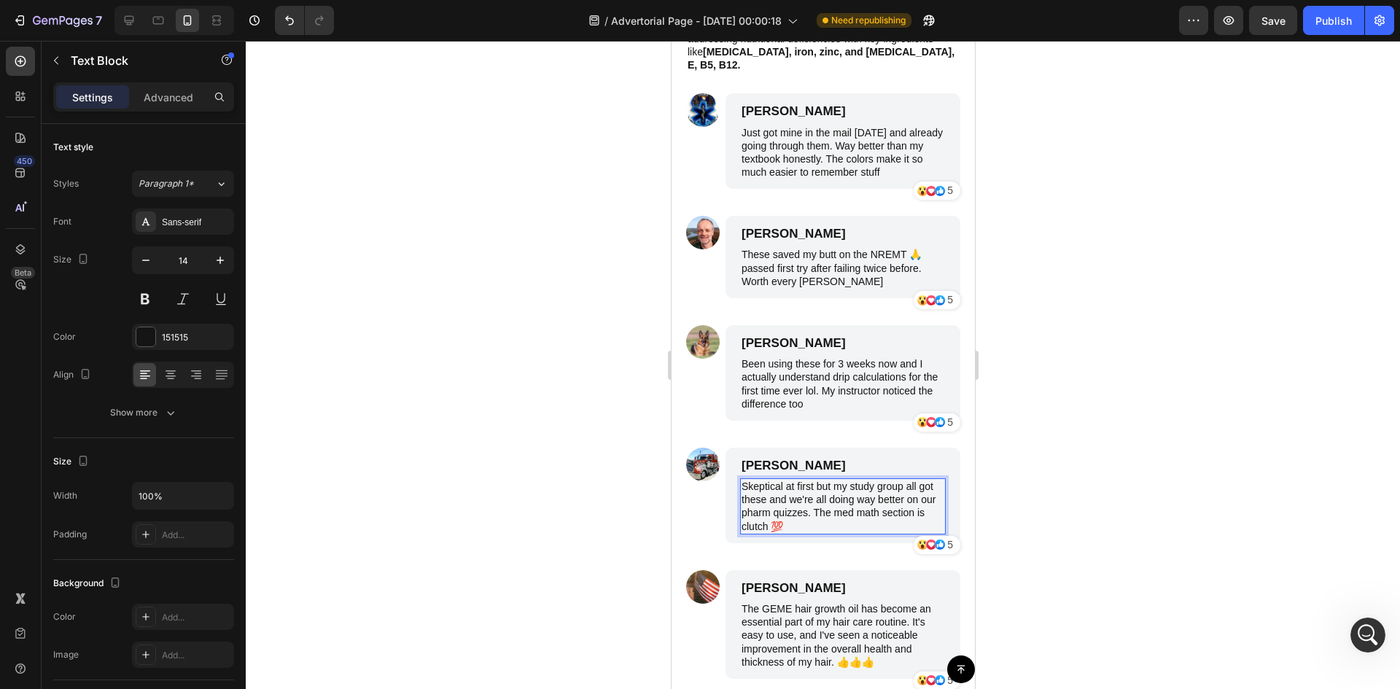
click at [793, 610] on p "The GEME hair growth oil has become an essential part of my hair care routine. …" at bounding box center [842, 635] width 203 height 66
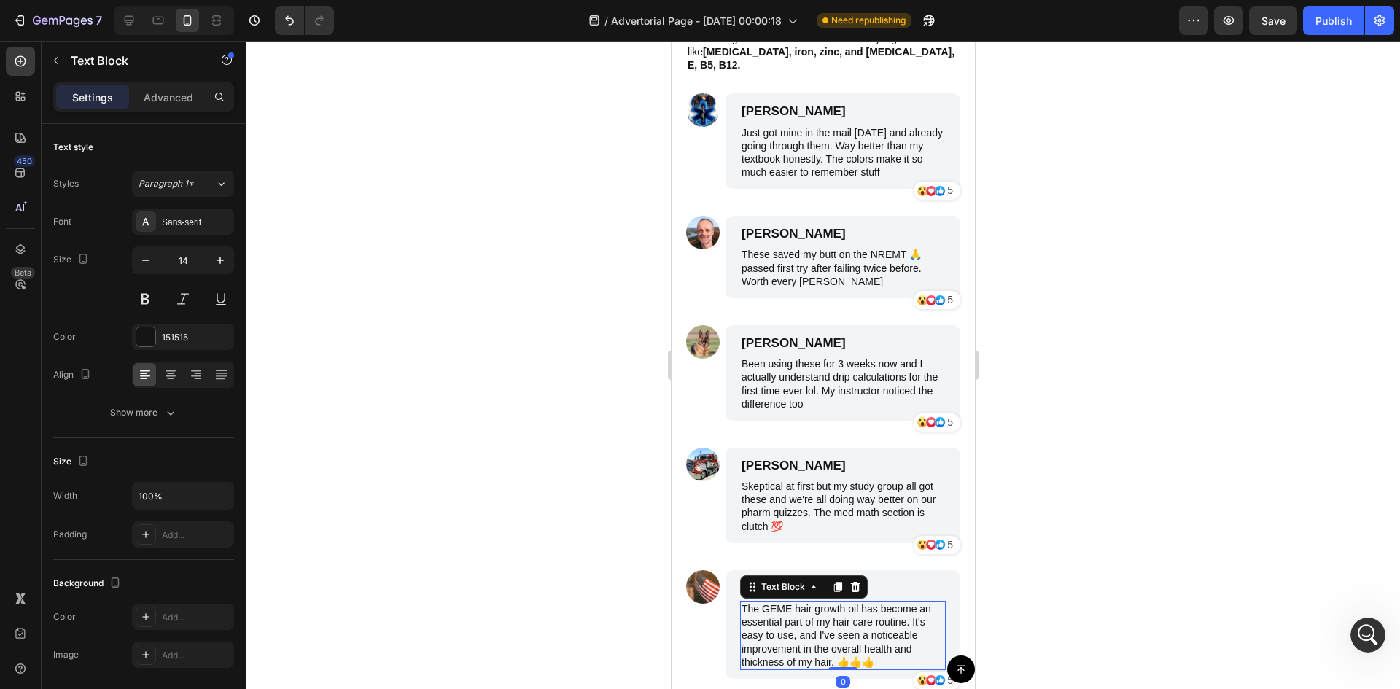
click at [793, 610] on p "The GEME hair growth oil has become an essential part of my hair care routine. …" at bounding box center [842, 635] width 203 height 66
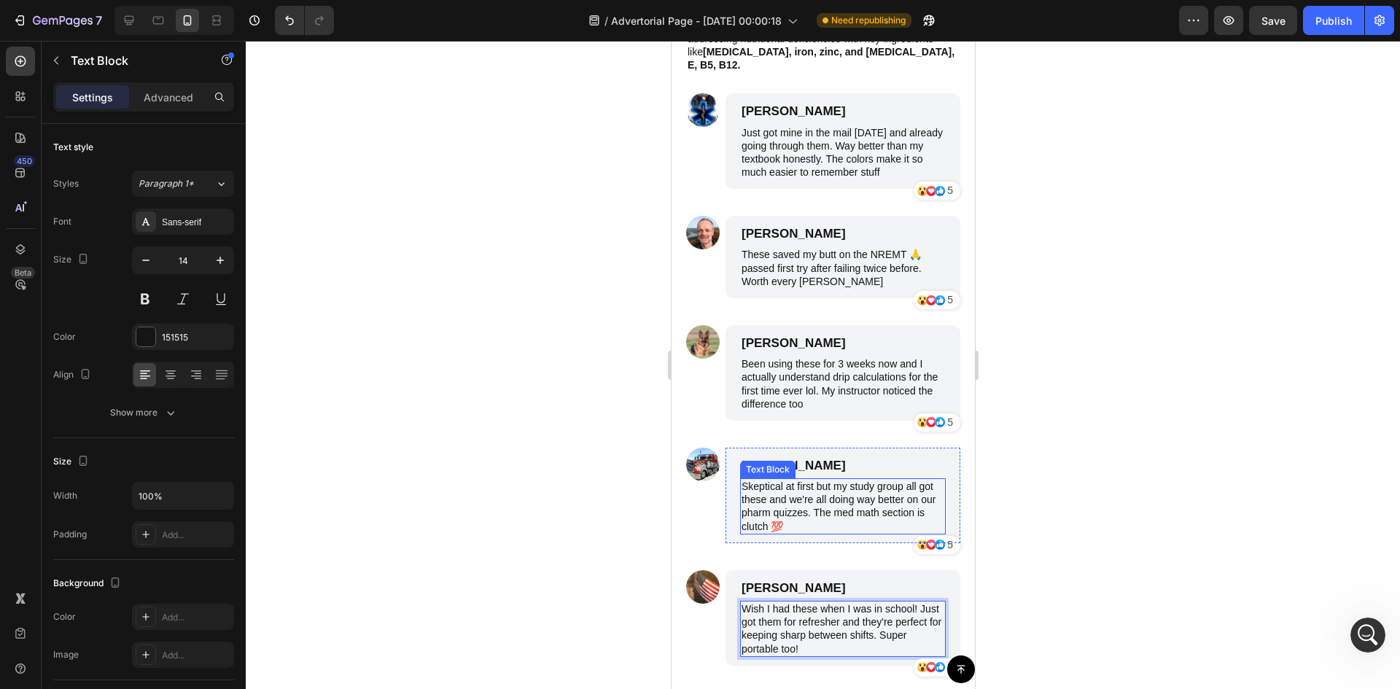
click at [826, 480] on p "Skeptical at first but my study group all got these and we're all doing way bet…" at bounding box center [842, 506] width 203 height 53
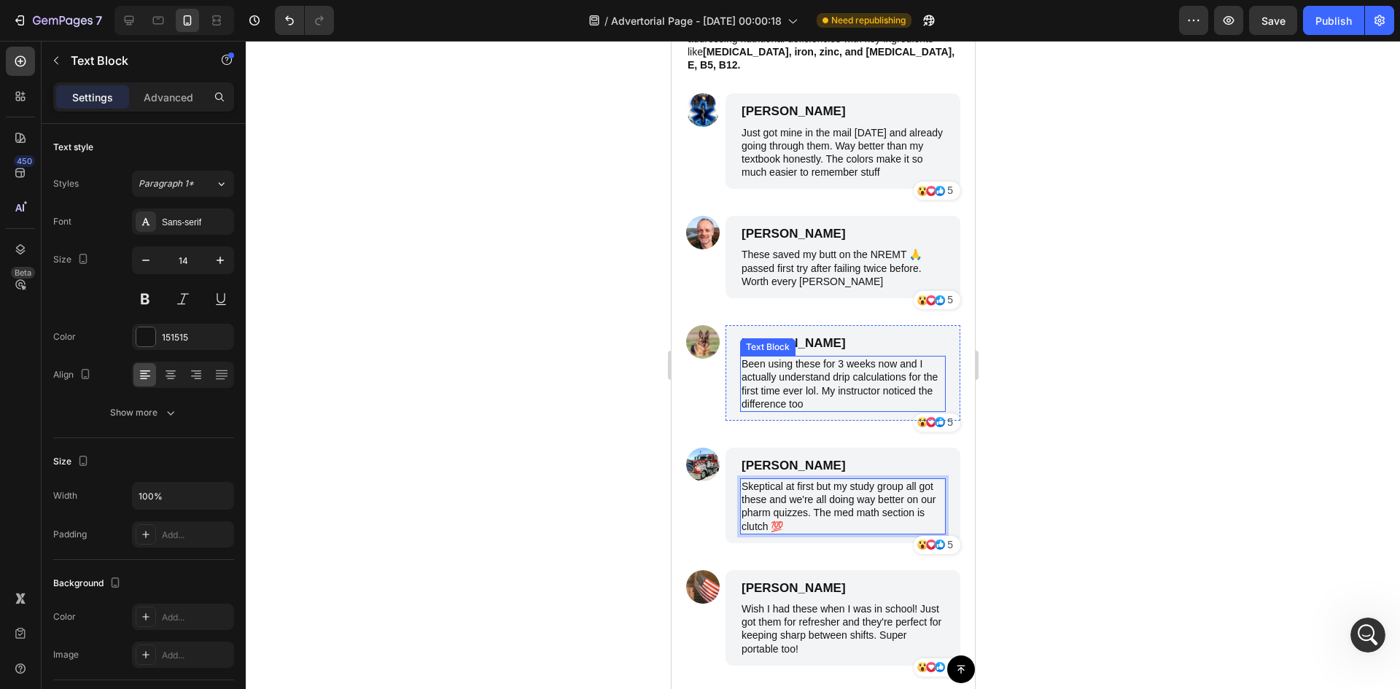
click at [844, 373] on p "Been using these for 3 weeks now and I actually understand drip calculations fo…" at bounding box center [842, 383] width 203 height 53
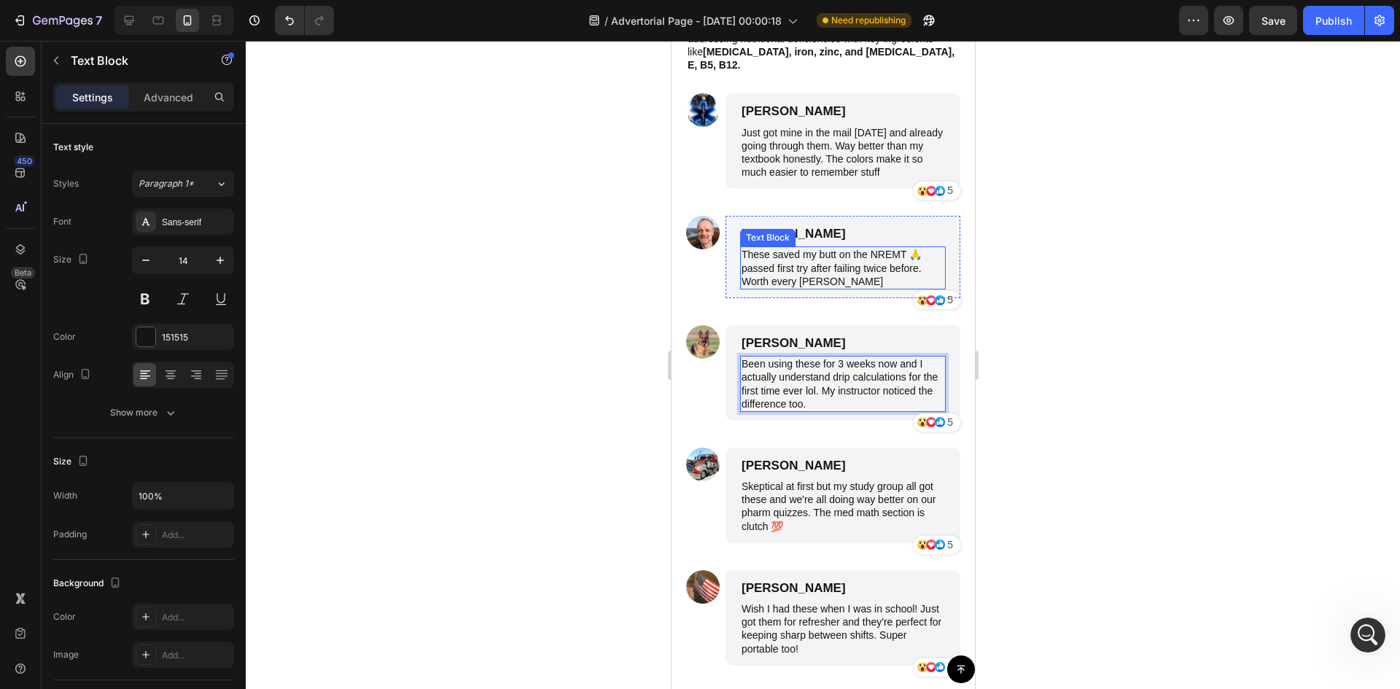
click at [857, 253] on p "These saved my butt on the NREMT 🙏 passed first try after failing twice before.…" at bounding box center [842, 268] width 203 height 40
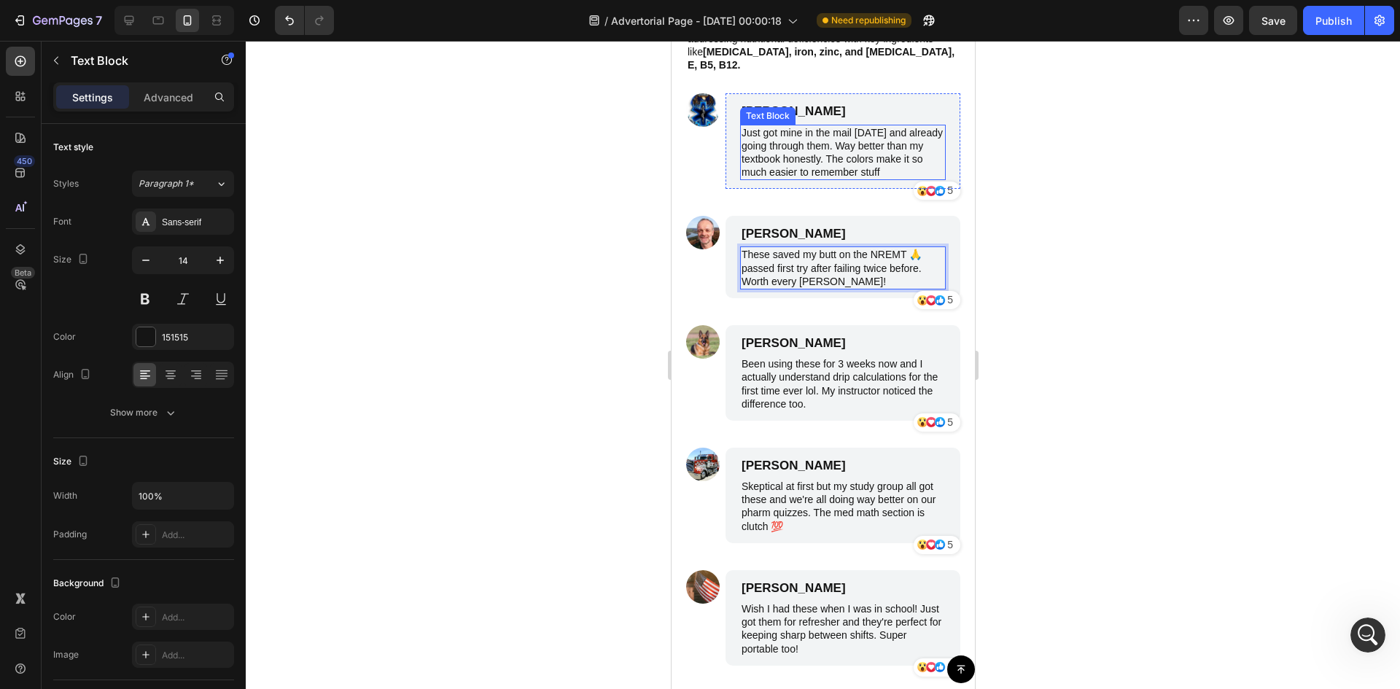
click at [941, 148] on div "James Smith Text Block Just got mine in the mail yesterday and already going th…" at bounding box center [842, 141] width 235 height 96
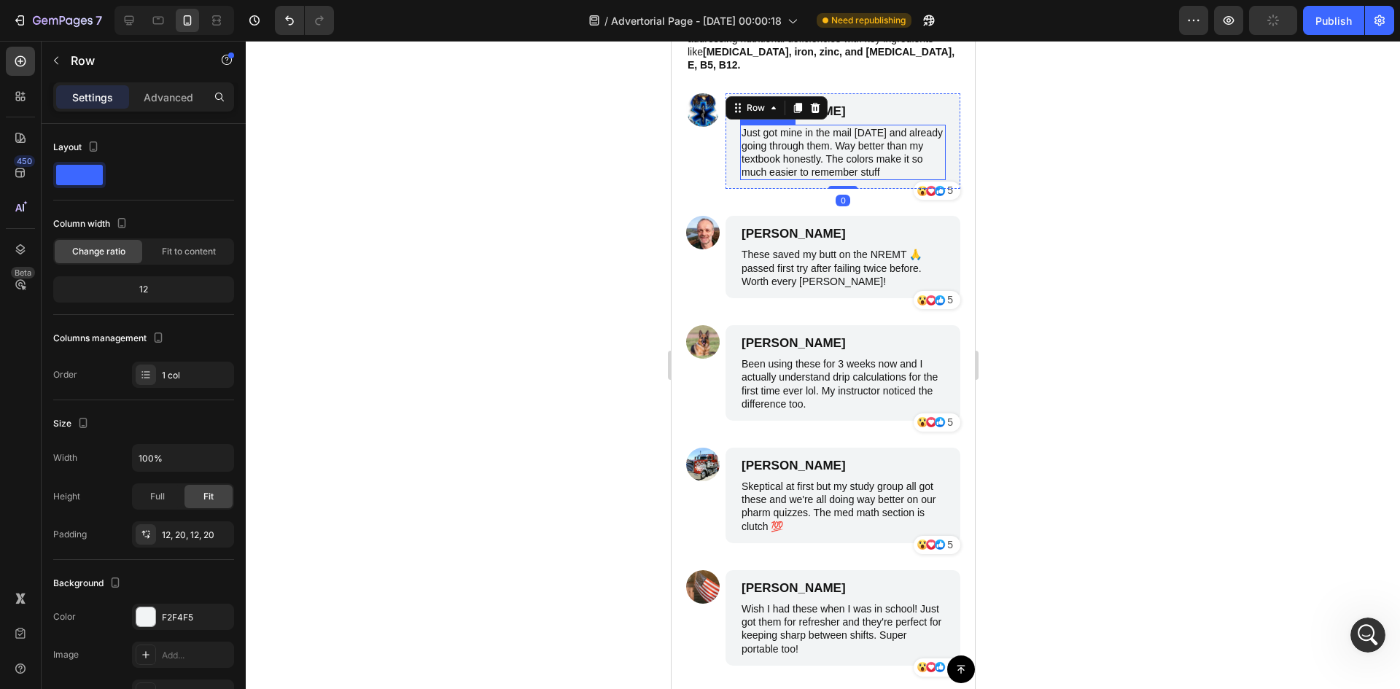
click at [1220, 201] on div at bounding box center [823, 365] width 1154 height 648
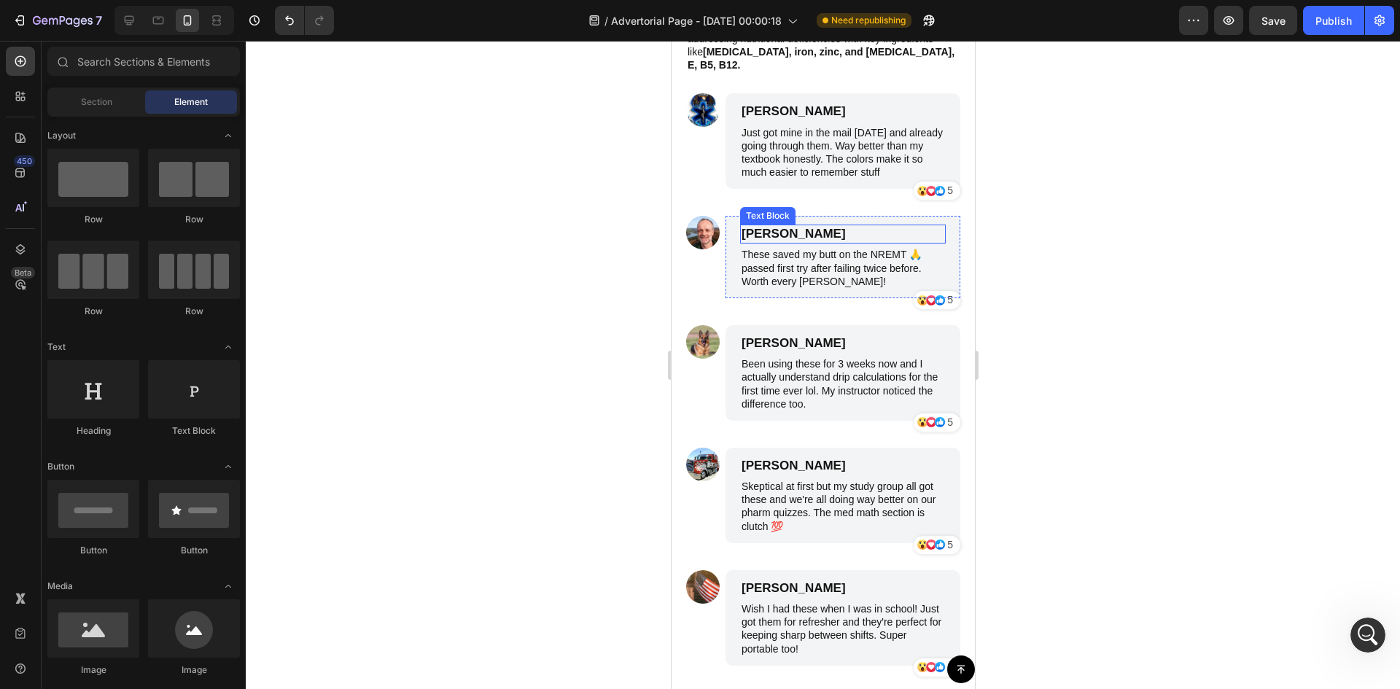
click at [758, 226] on p "Emily Johnson" at bounding box center [842, 234] width 203 height 16
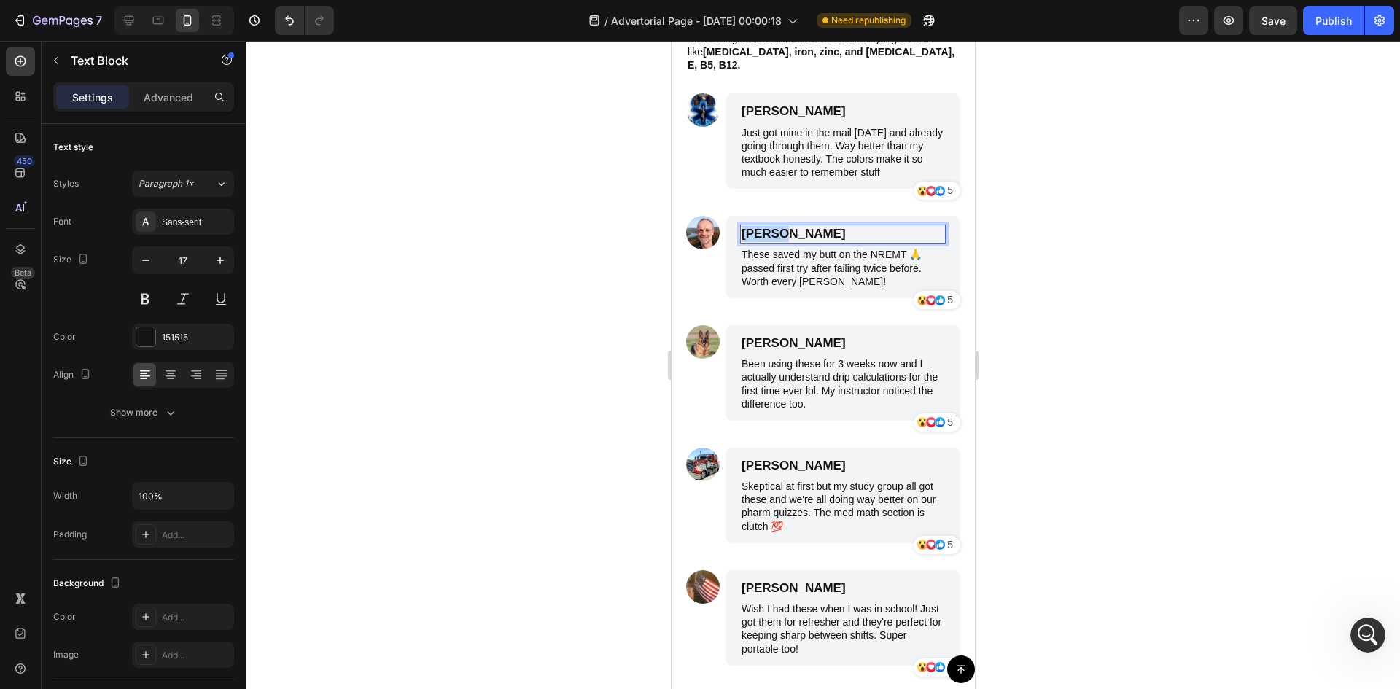
click at [758, 226] on p "Emily Johnson" at bounding box center [842, 234] width 203 height 16
click at [855, 226] on p "John" at bounding box center [842, 234] width 203 height 16
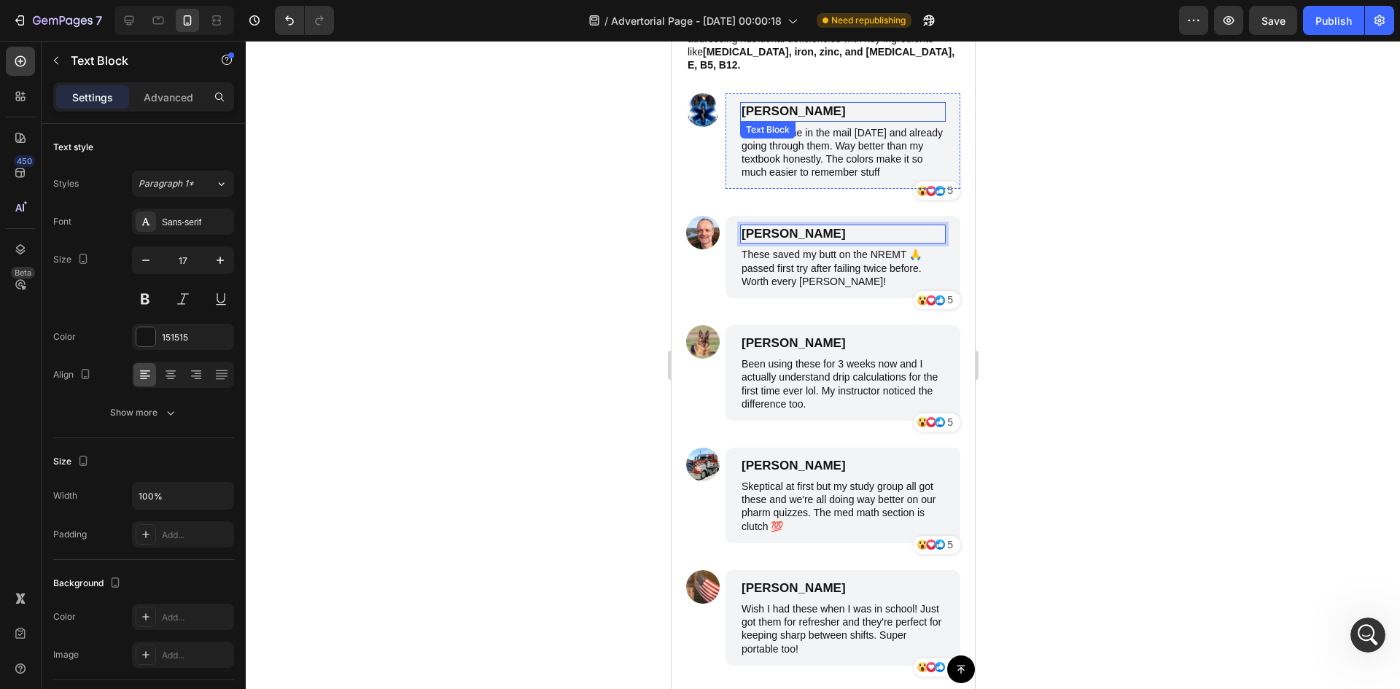
click at [816, 104] on p "James Smith" at bounding box center [842, 112] width 203 height 16
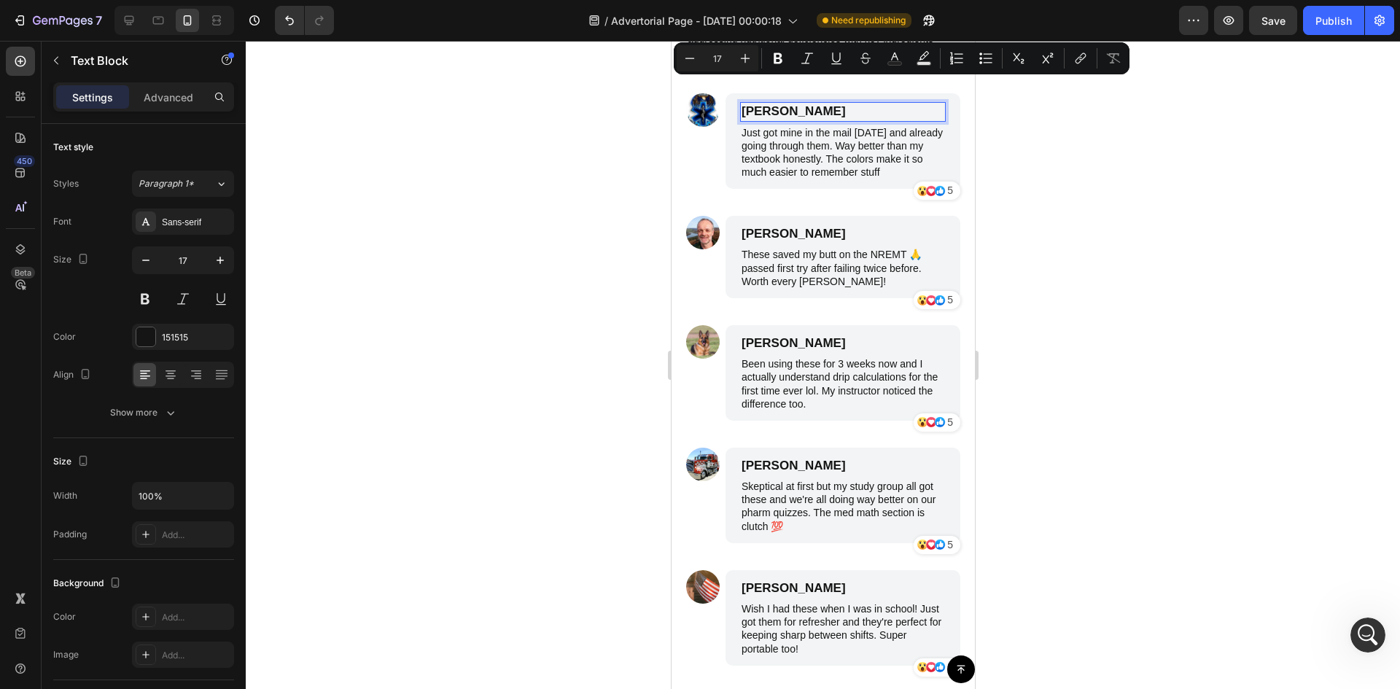
click at [783, 104] on p "James Smith" at bounding box center [842, 112] width 203 height 16
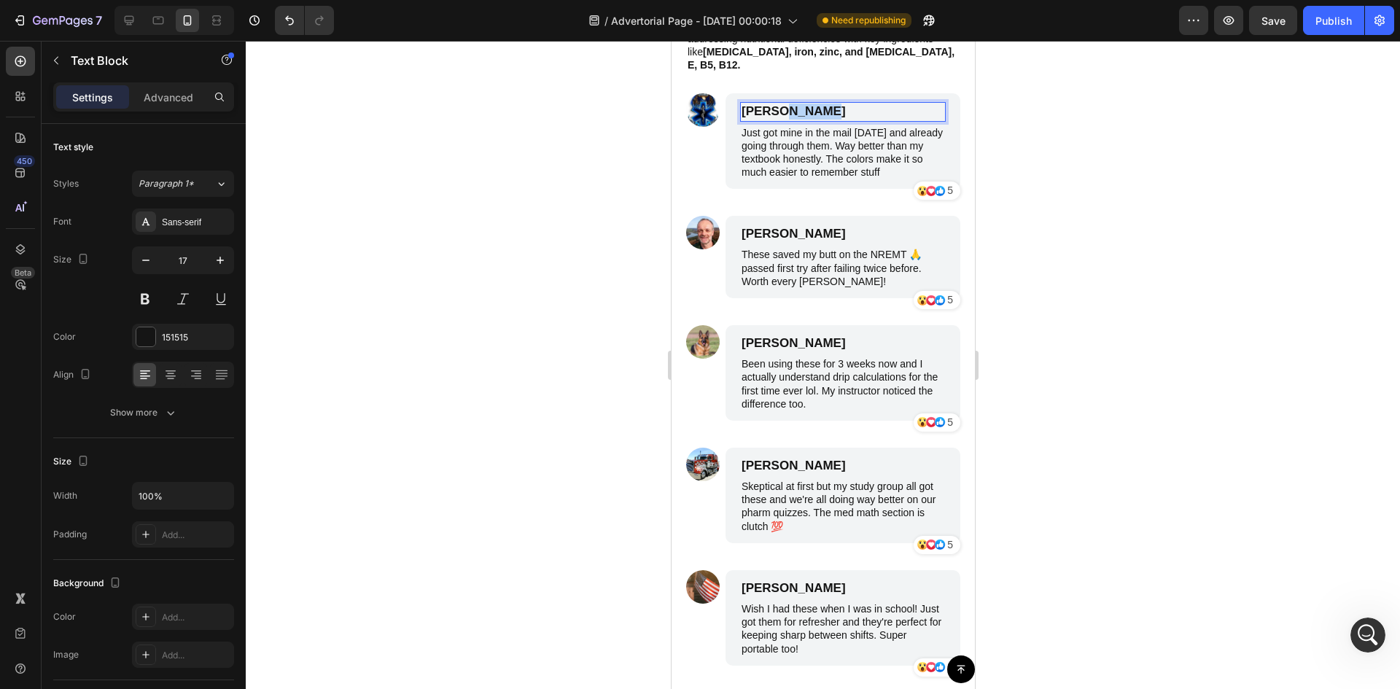
click at [783, 104] on p "James Smith" at bounding box center [842, 112] width 203 height 16
click at [813, 335] on p "James Smith" at bounding box center [842, 343] width 203 height 16
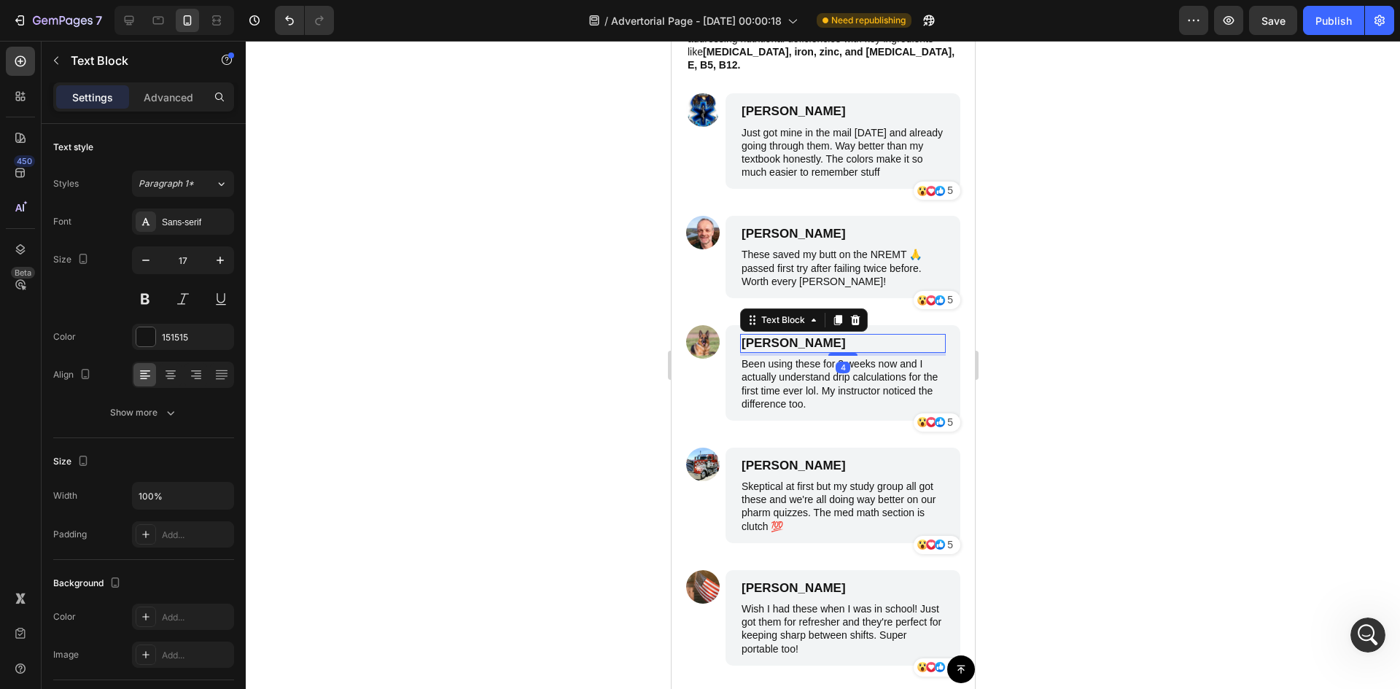
click at [785, 335] on p "James Smith" at bounding box center [842, 343] width 203 height 16
click at [803, 458] on p "Benjamin Brown" at bounding box center [842, 466] width 203 height 16
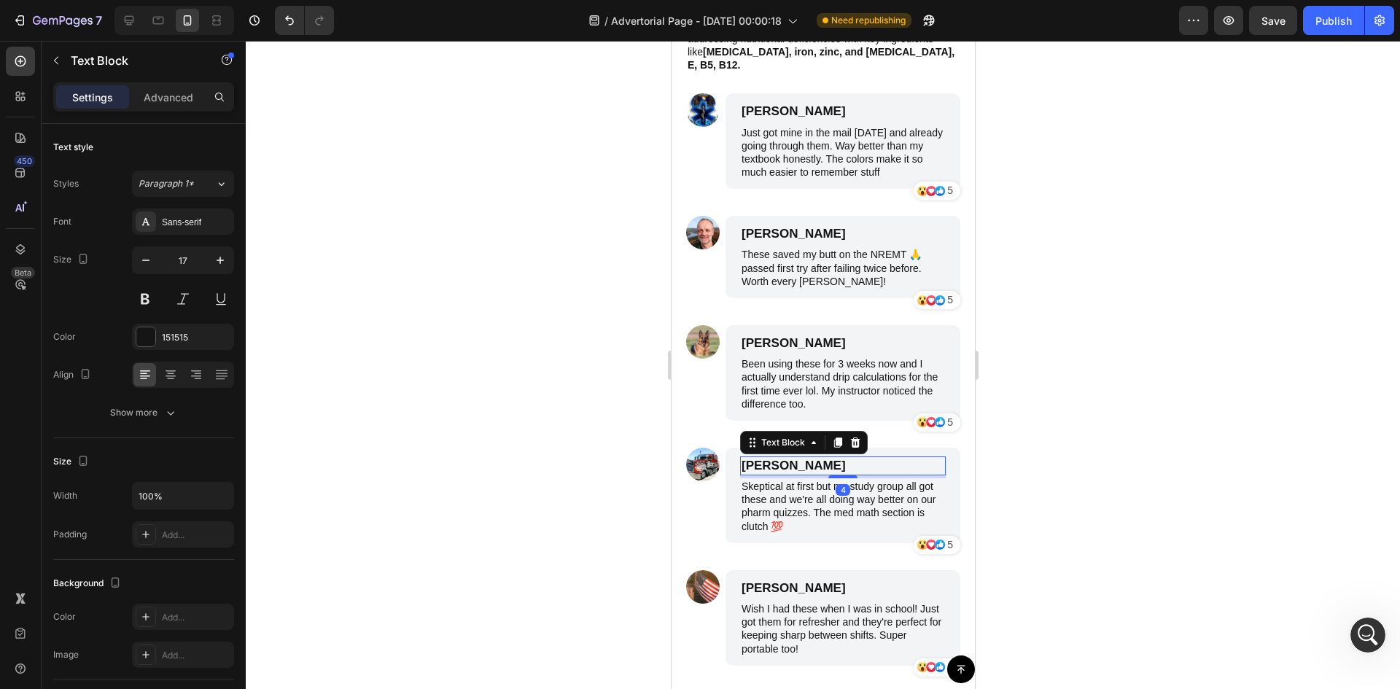
click at [780, 458] on p "Benjamin Brown" at bounding box center [842, 466] width 203 height 16
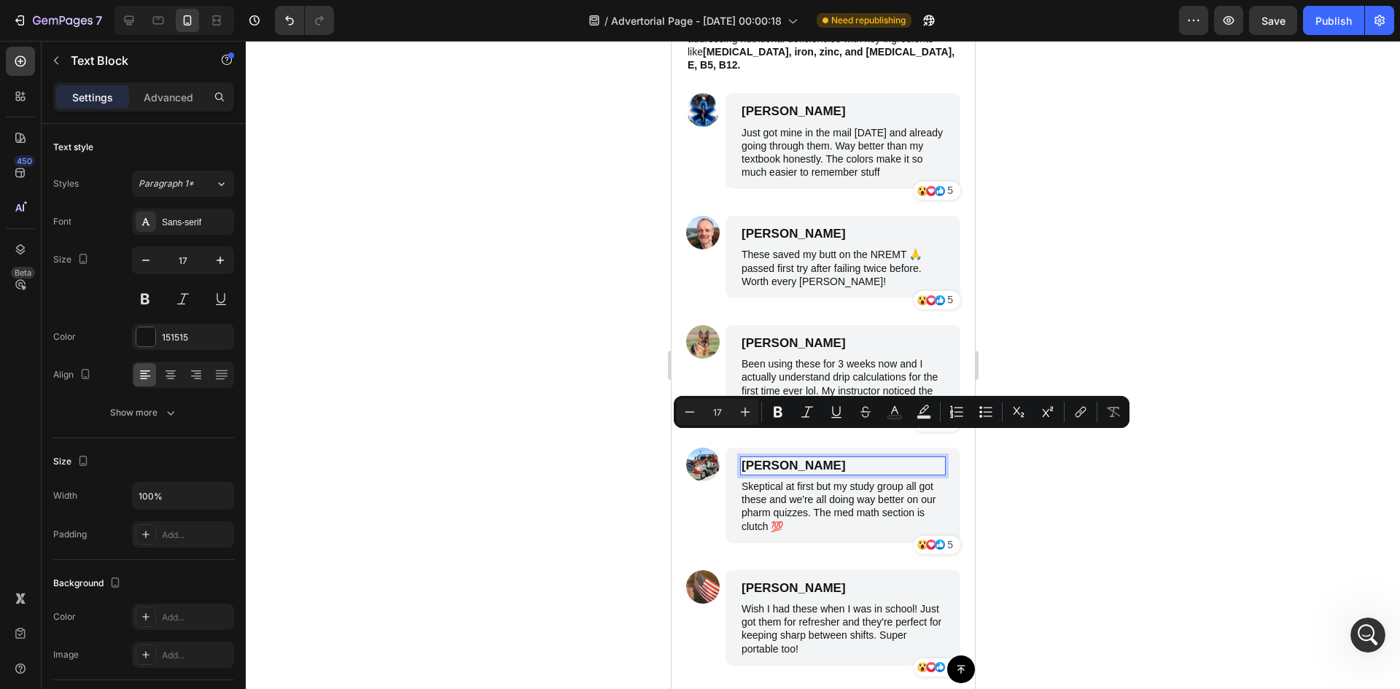
click at [821, 458] on p "Benjamin Brown" at bounding box center [842, 466] width 203 height 16
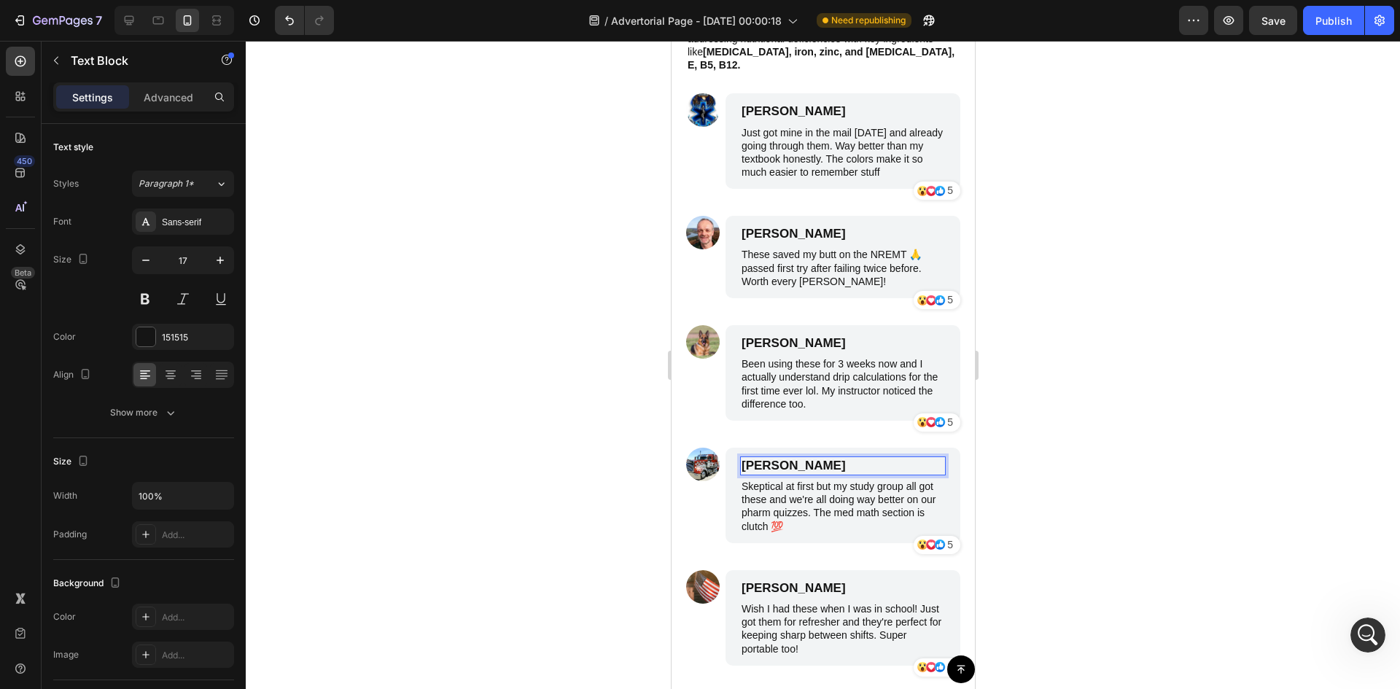
click at [821, 458] on p "Benjamin Brown" at bounding box center [842, 466] width 203 height 16
click at [814, 602] on p "Wish I had these when I was in school! Just got them for refresher and they're …" at bounding box center [842, 628] width 203 height 53
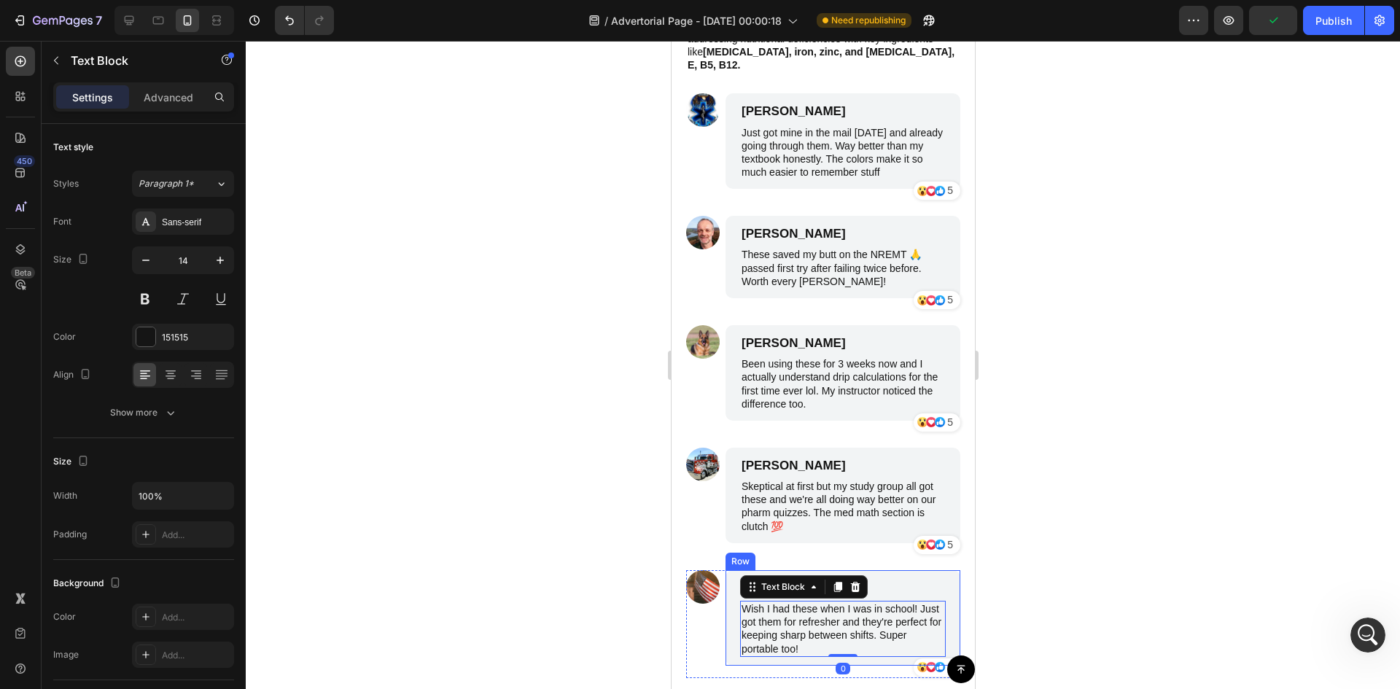
click at [726, 585] on div "Michael Miller Text Block Wish I had these when I was in school! Just got them …" at bounding box center [842, 618] width 235 height 96
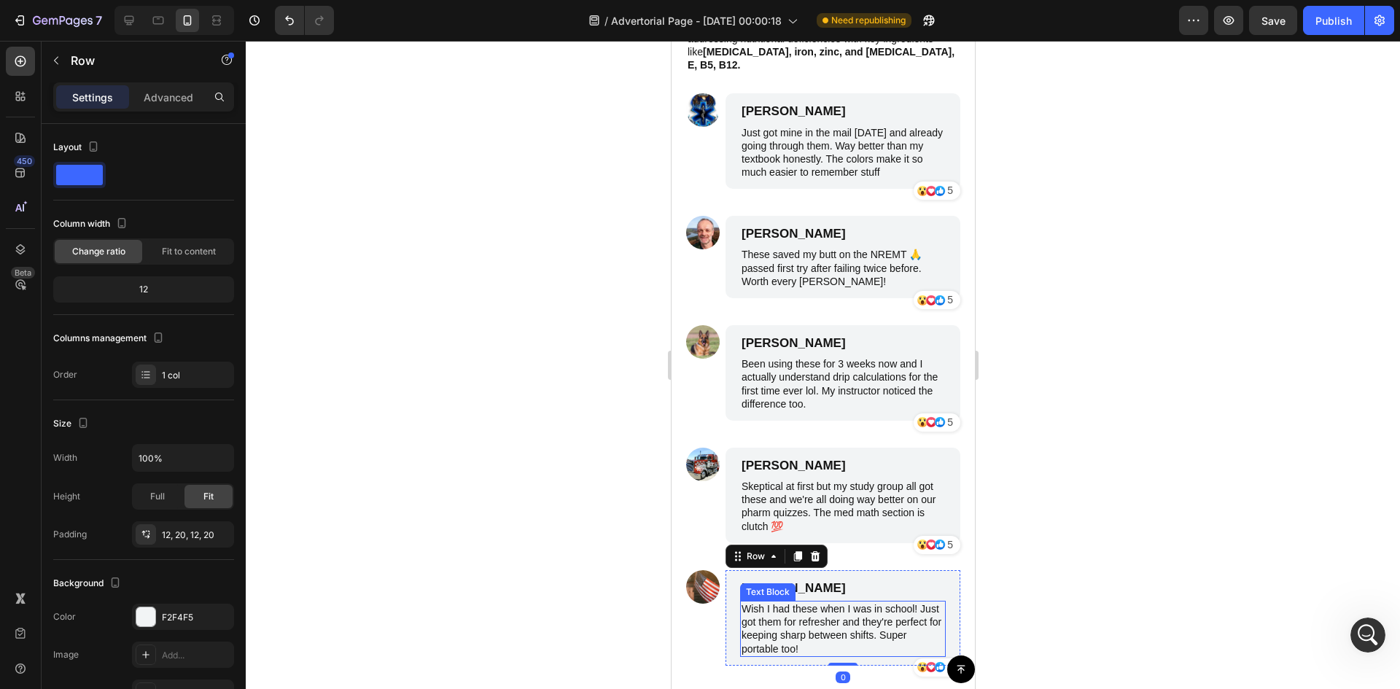
click at [826, 602] on p "Wish I had these when I was in school! Just got them for refresher and they're …" at bounding box center [842, 628] width 203 height 53
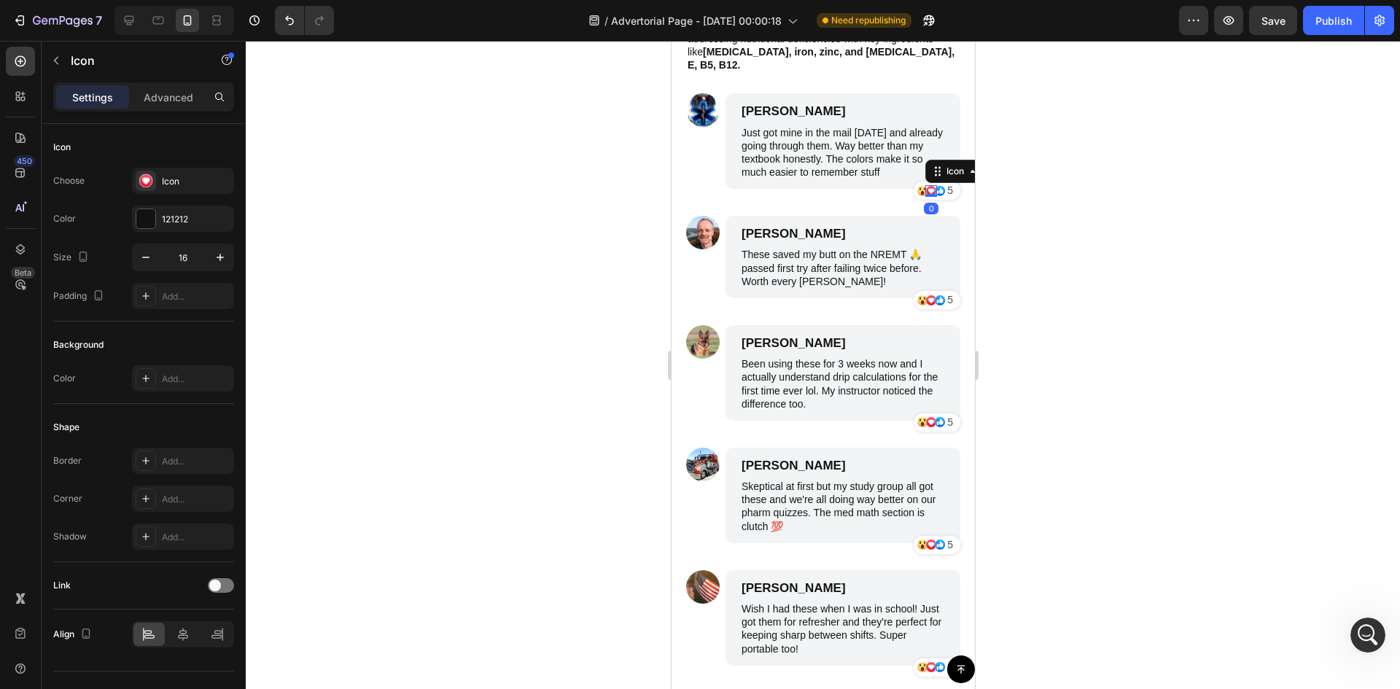
click at [927, 188] on icon at bounding box center [930, 191] width 6 height 6
click at [1118, 199] on div at bounding box center [823, 365] width 1154 height 648
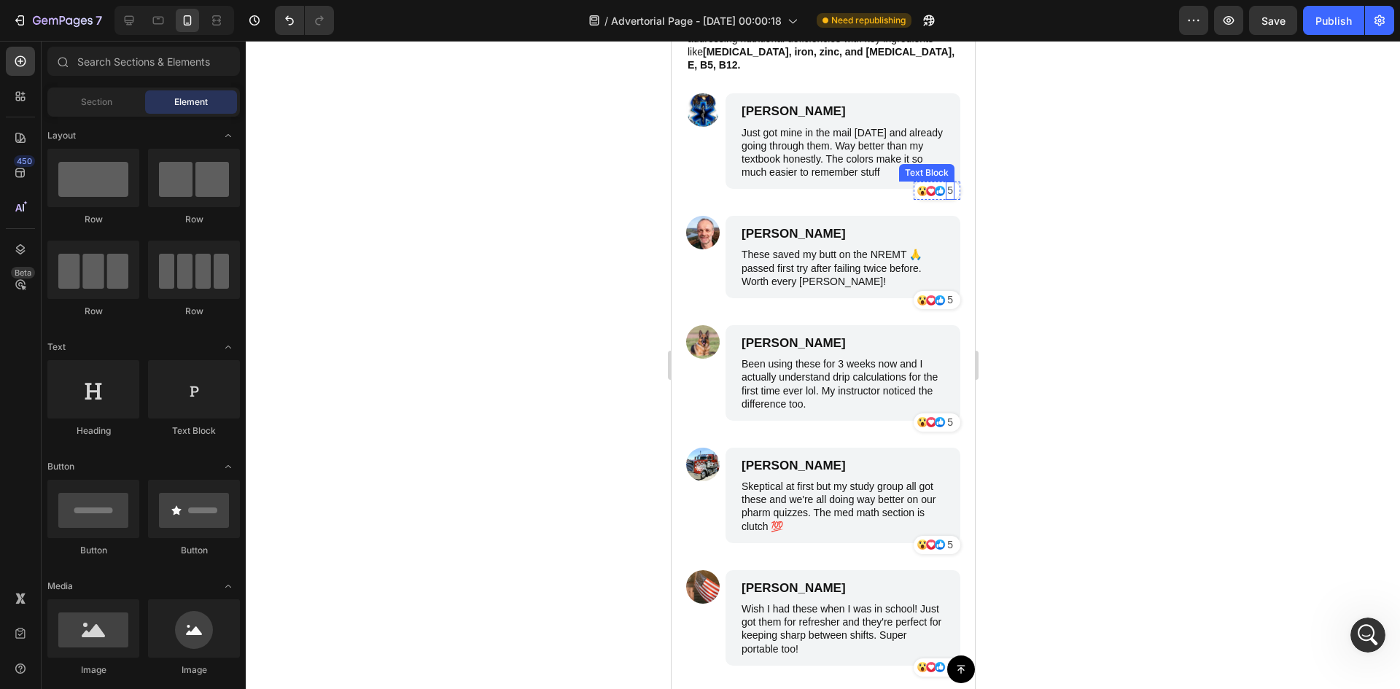
click at [946, 183] on p "5" at bounding box center [949, 190] width 6 height 15
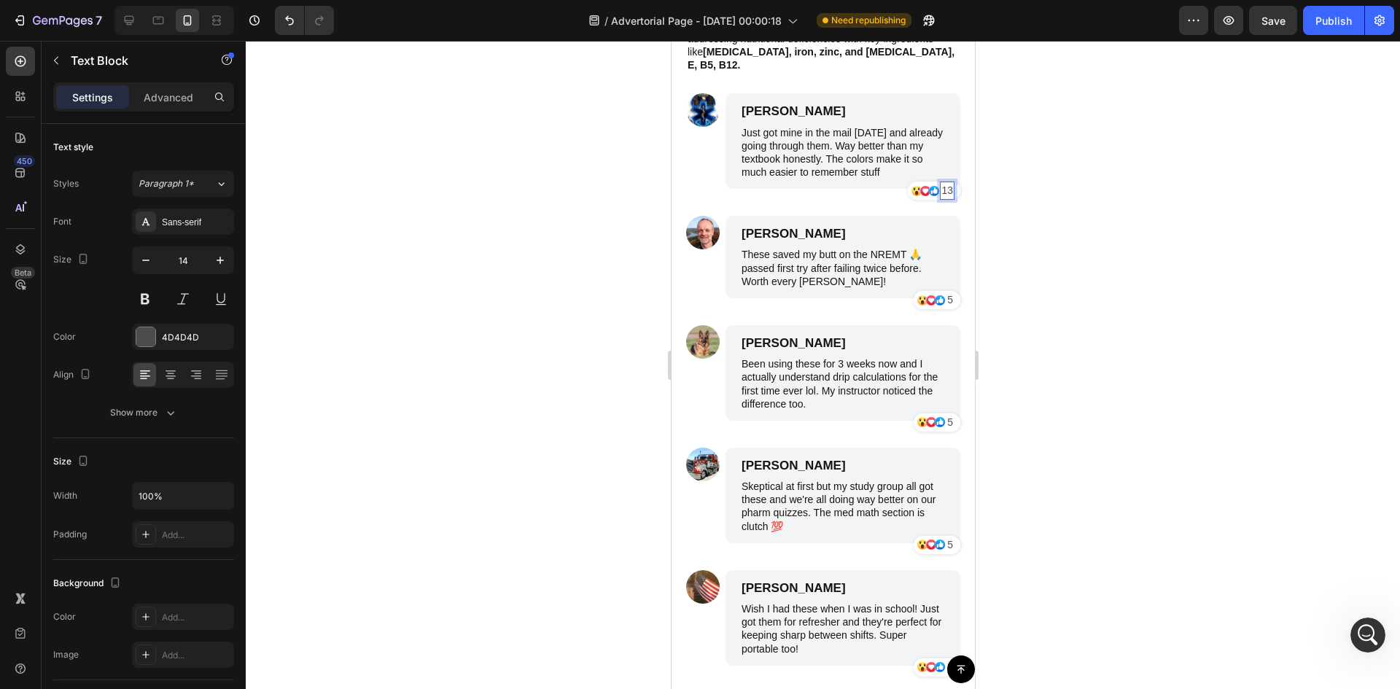
click at [1038, 219] on div at bounding box center [823, 365] width 1154 height 648
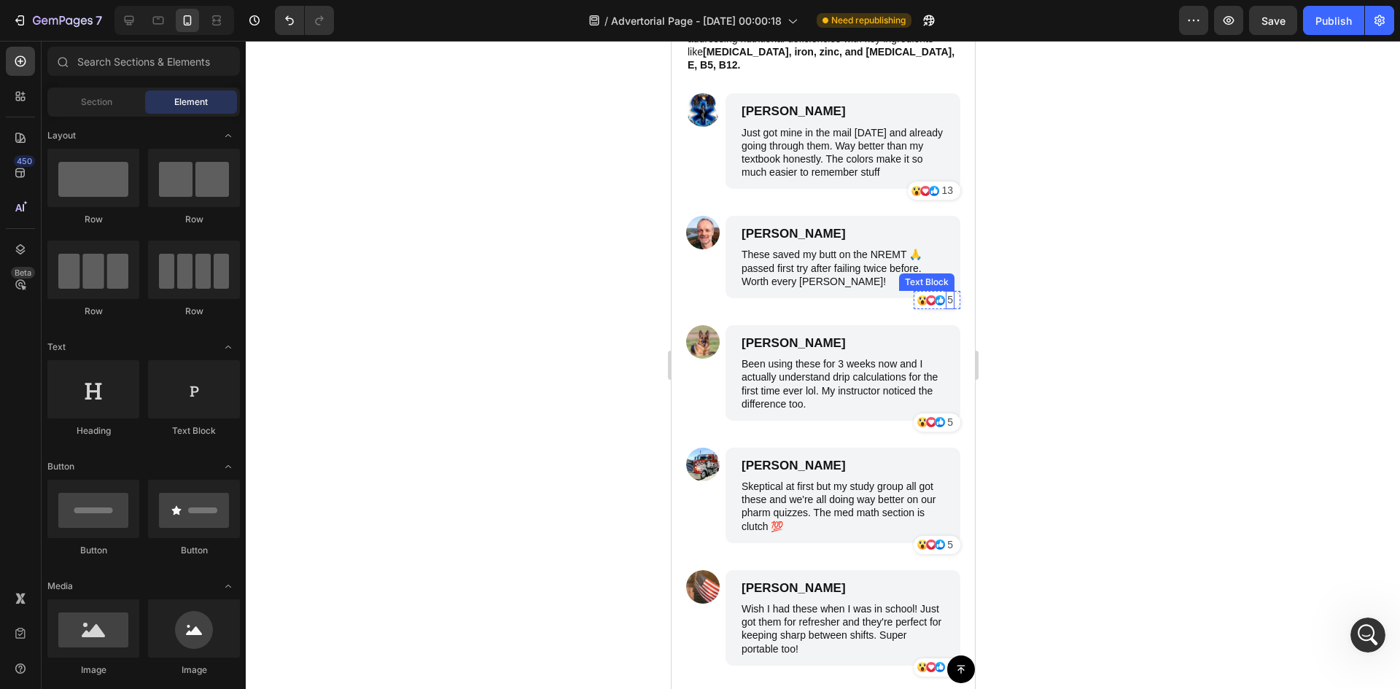
click at [946, 292] on p "5" at bounding box center [949, 299] width 6 height 15
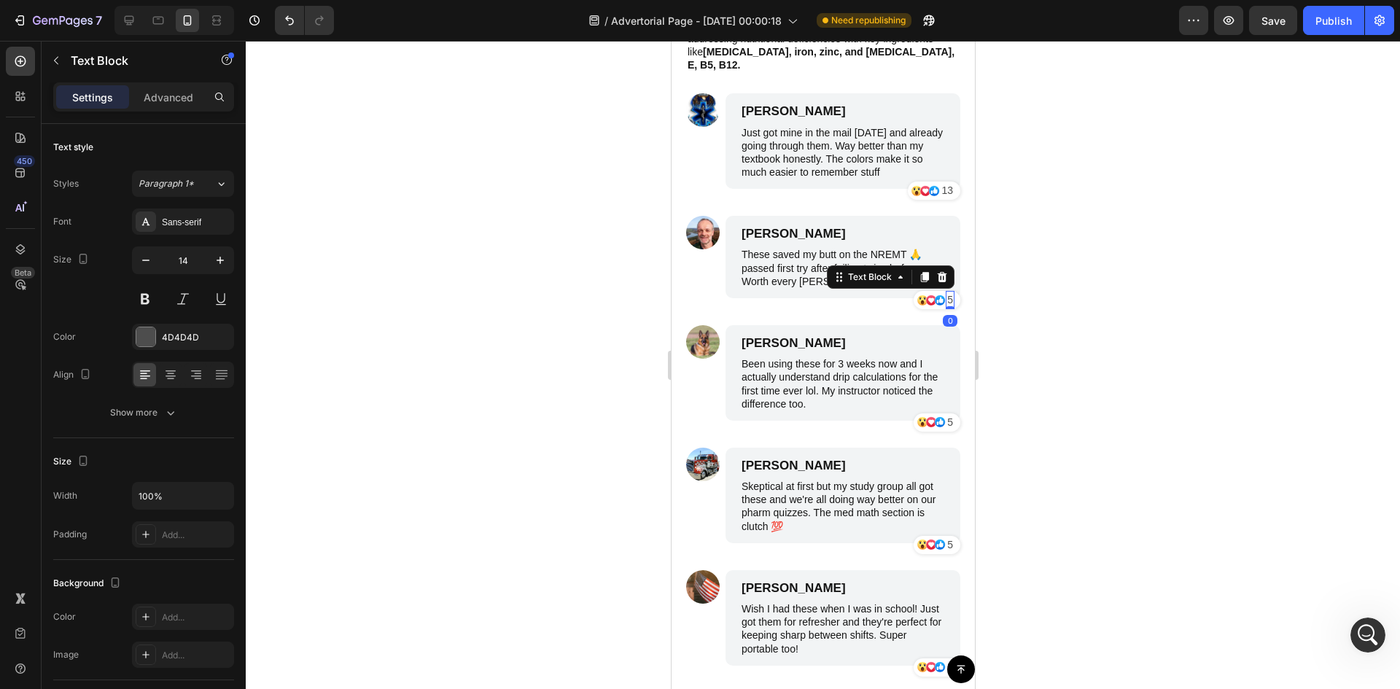
click at [946, 292] on p "5" at bounding box center [949, 299] width 6 height 15
click at [946, 415] on p "5" at bounding box center [949, 422] width 6 height 15
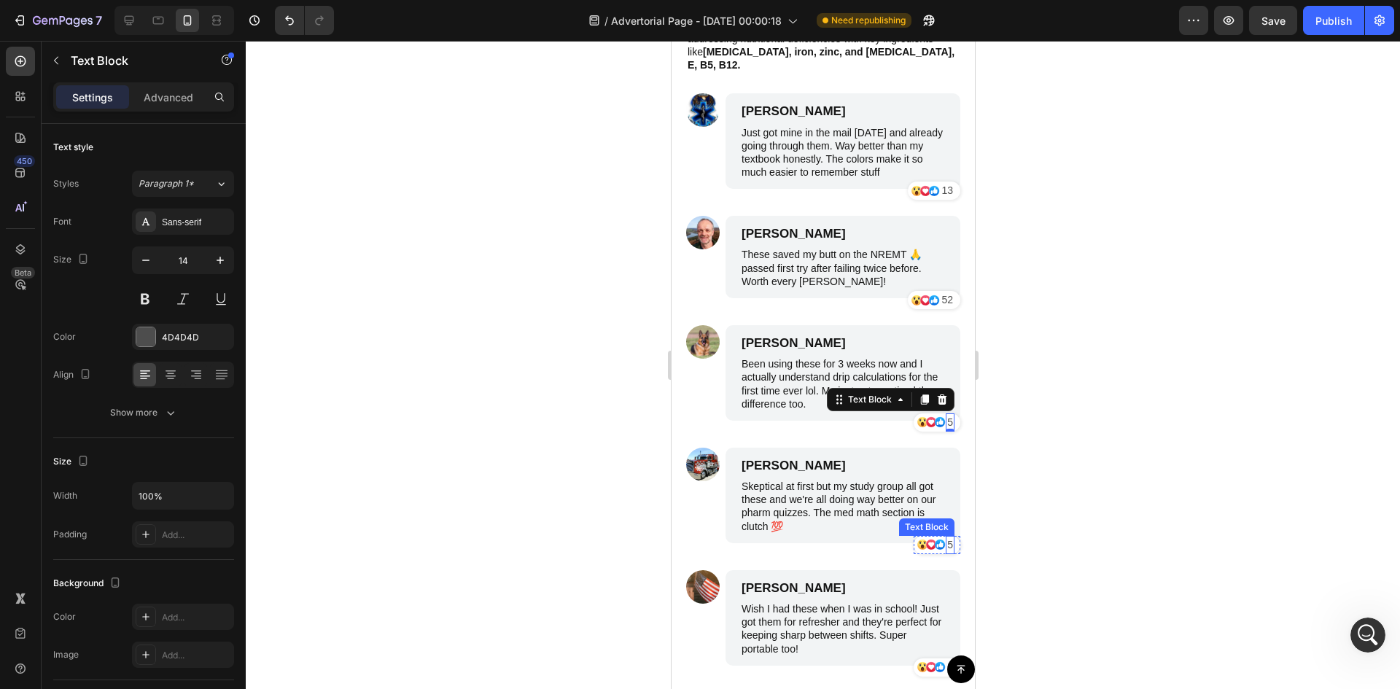
click at [945, 536] on div "5" at bounding box center [949, 545] width 9 height 18
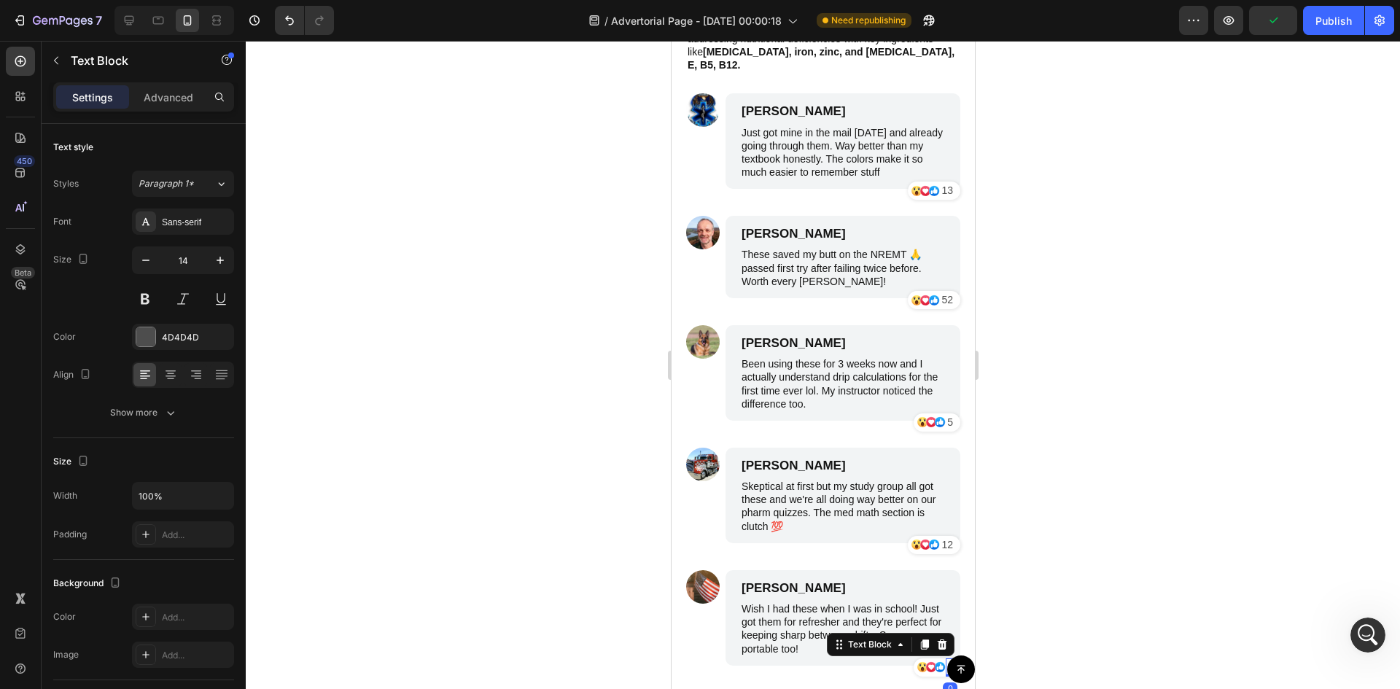
click at [946, 660] on p "5" at bounding box center [949, 667] width 6 height 15
click at [1094, 432] on div at bounding box center [823, 365] width 1154 height 648
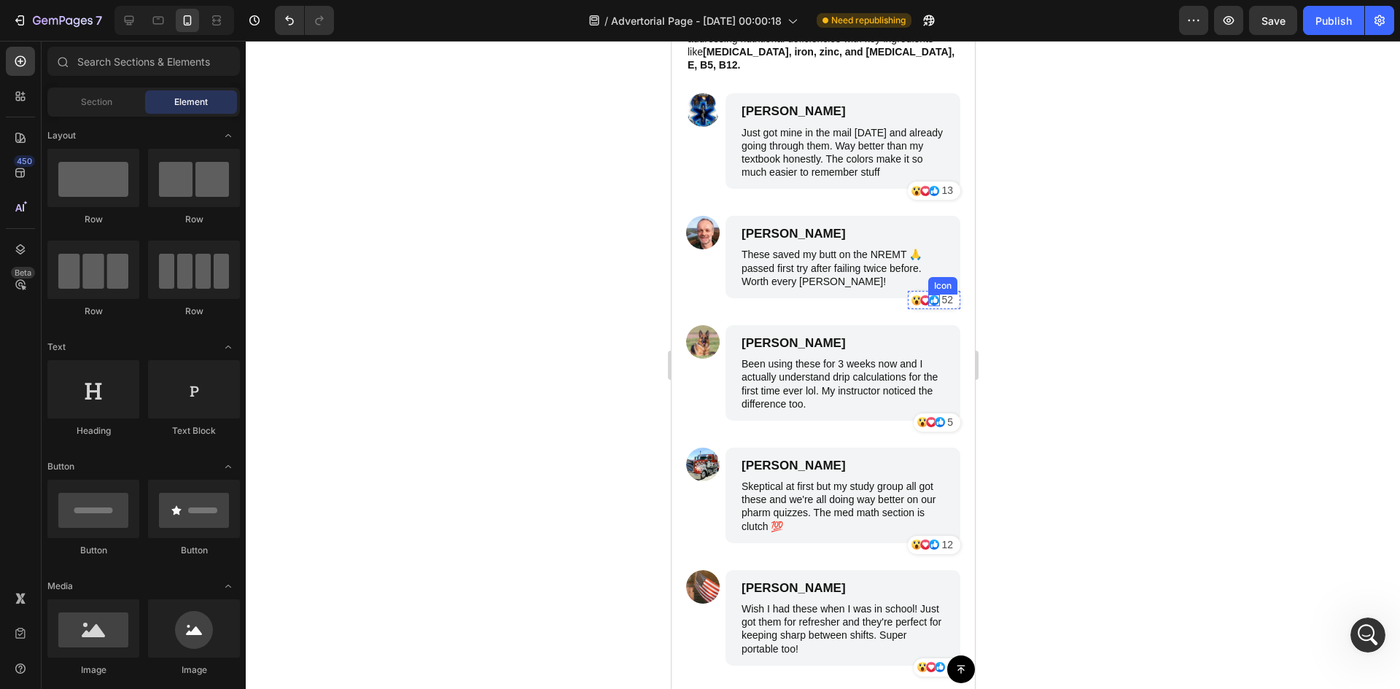
click at [928, 295] on icon at bounding box center [933, 300] width 10 height 10
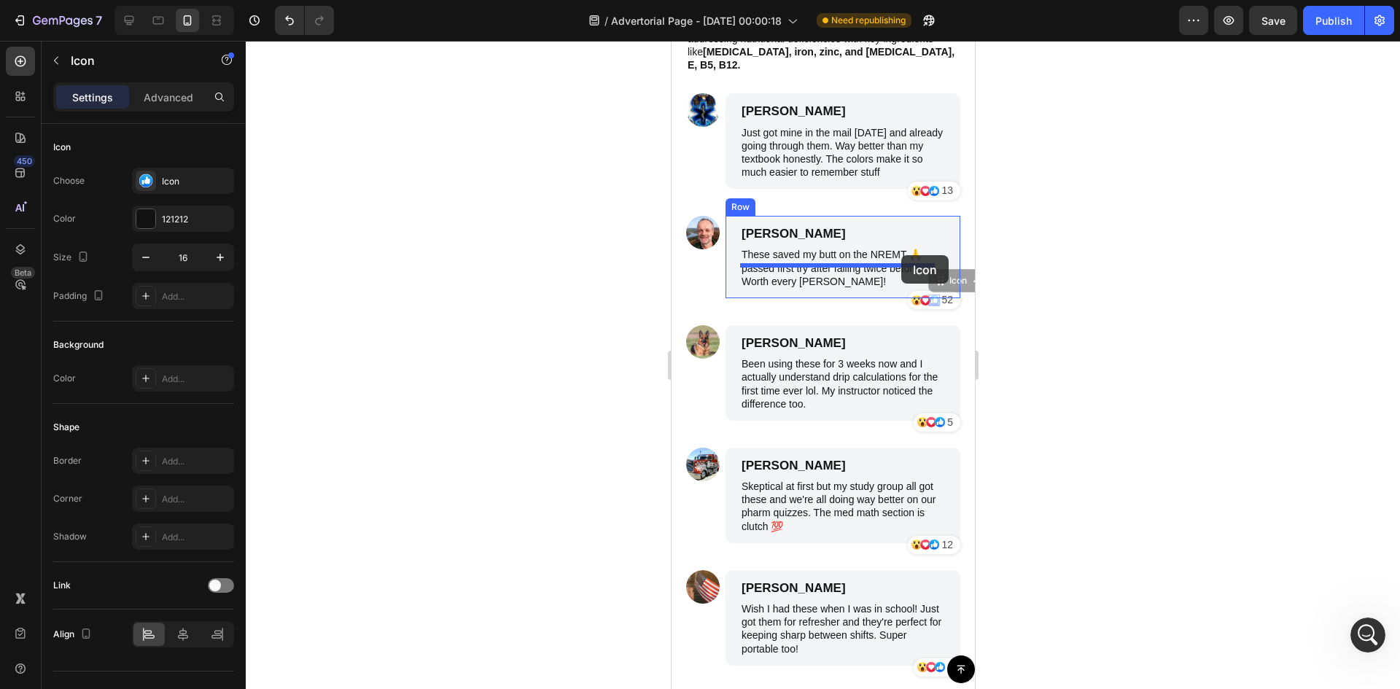
drag, startPoint x: 928, startPoint y: 255, endPoint x: 900, endPoint y: 255, distance: 27.7
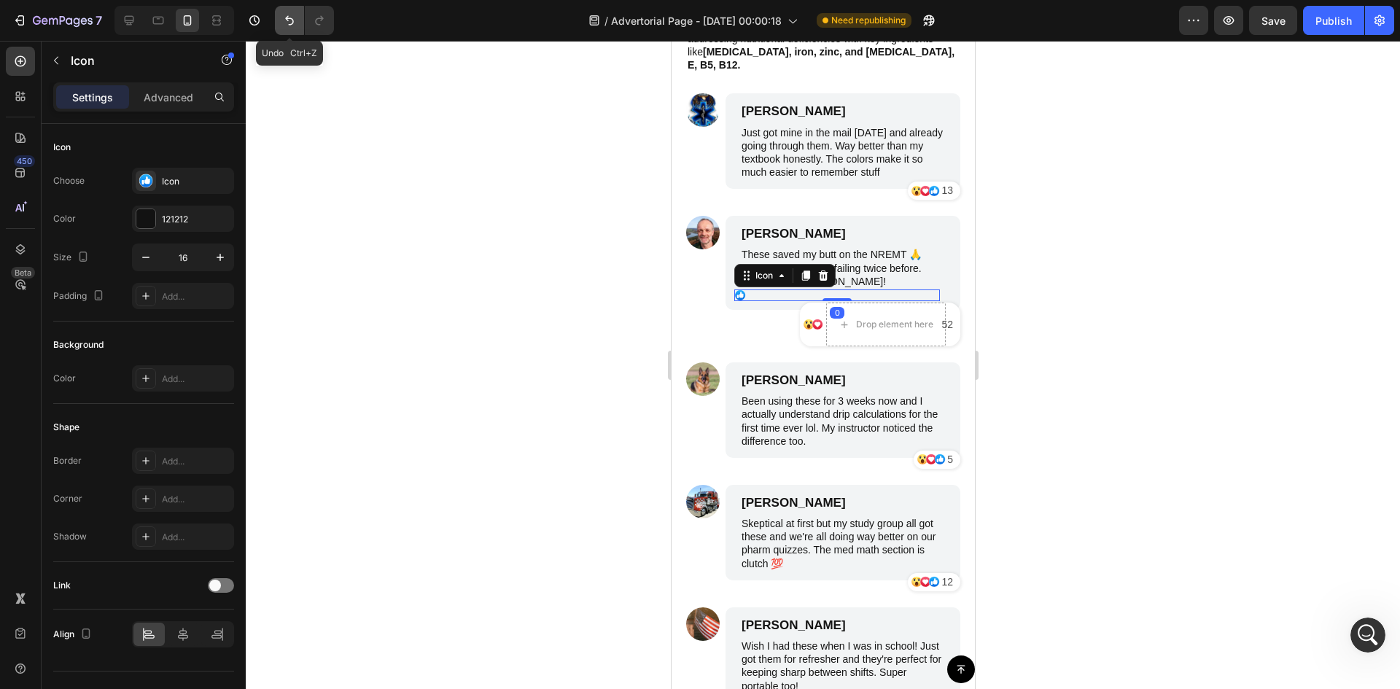
click at [286, 28] on button "Undo/Redo" at bounding box center [289, 20] width 29 height 29
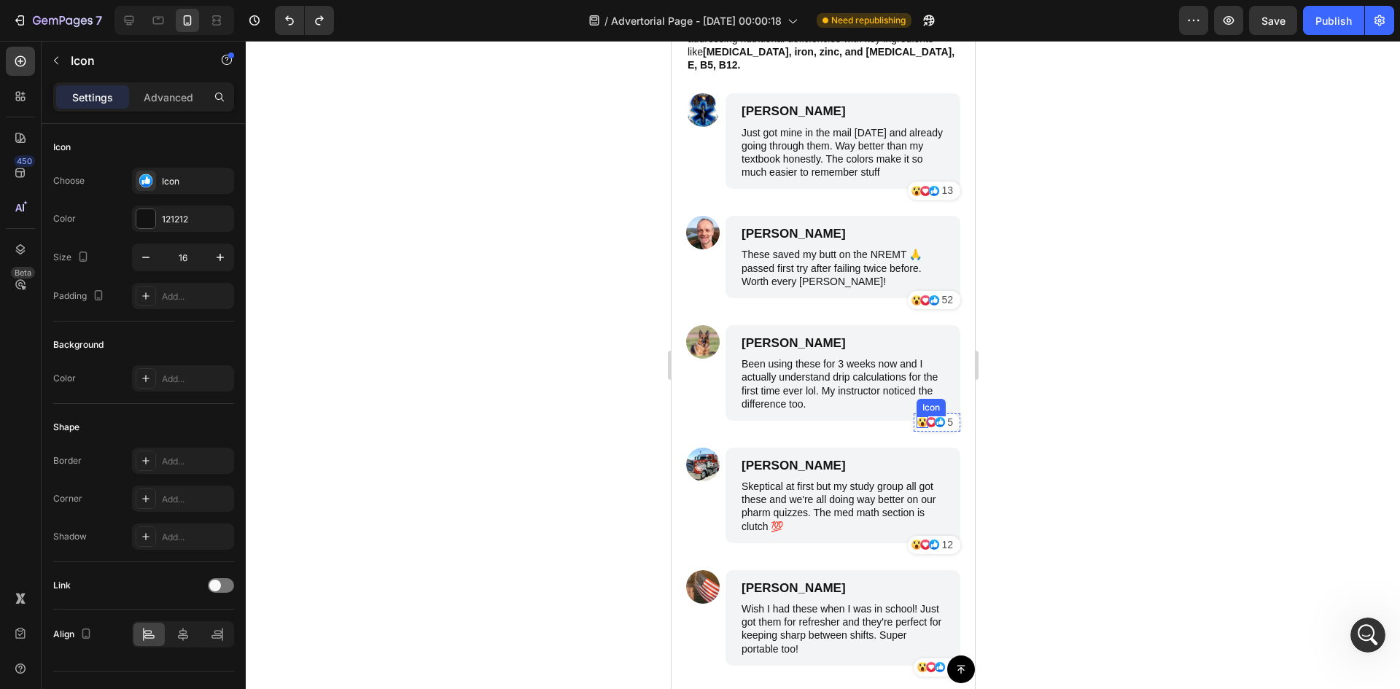
click at [916, 417] on icon at bounding box center [921, 422] width 10 height 10
click at [957, 397] on icon at bounding box center [963, 403] width 12 height 12
click at [1011, 370] on div at bounding box center [823, 365] width 1154 height 648
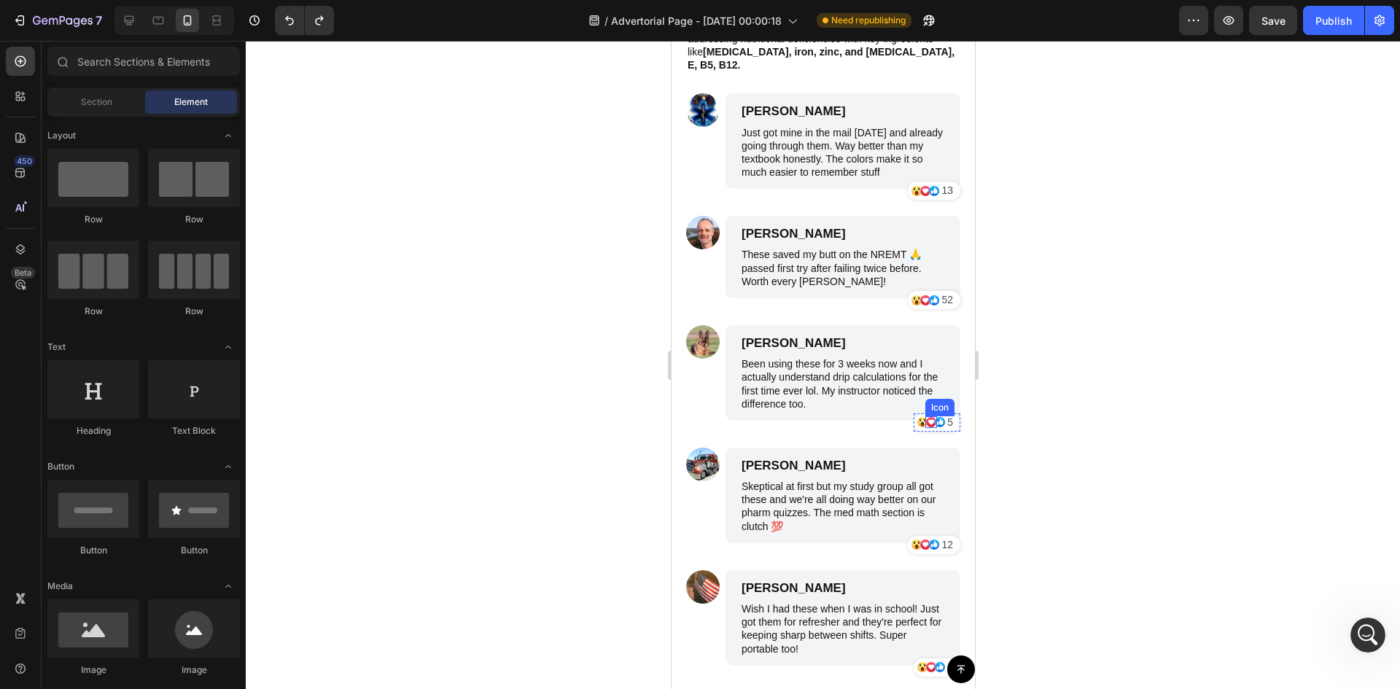
click at [925, 417] on icon at bounding box center [930, 422] width 10 height 10
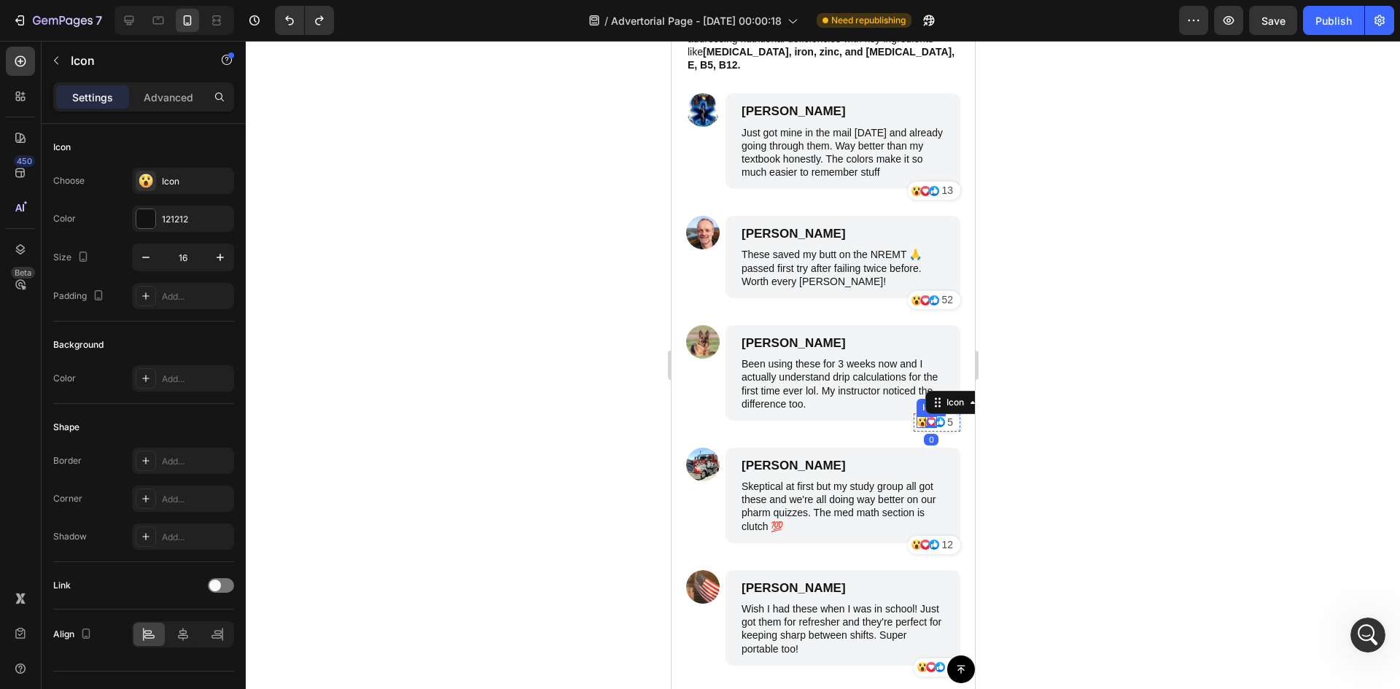
click at [916, 417] on icon at bounding box center [921, 422] width 10 height 10
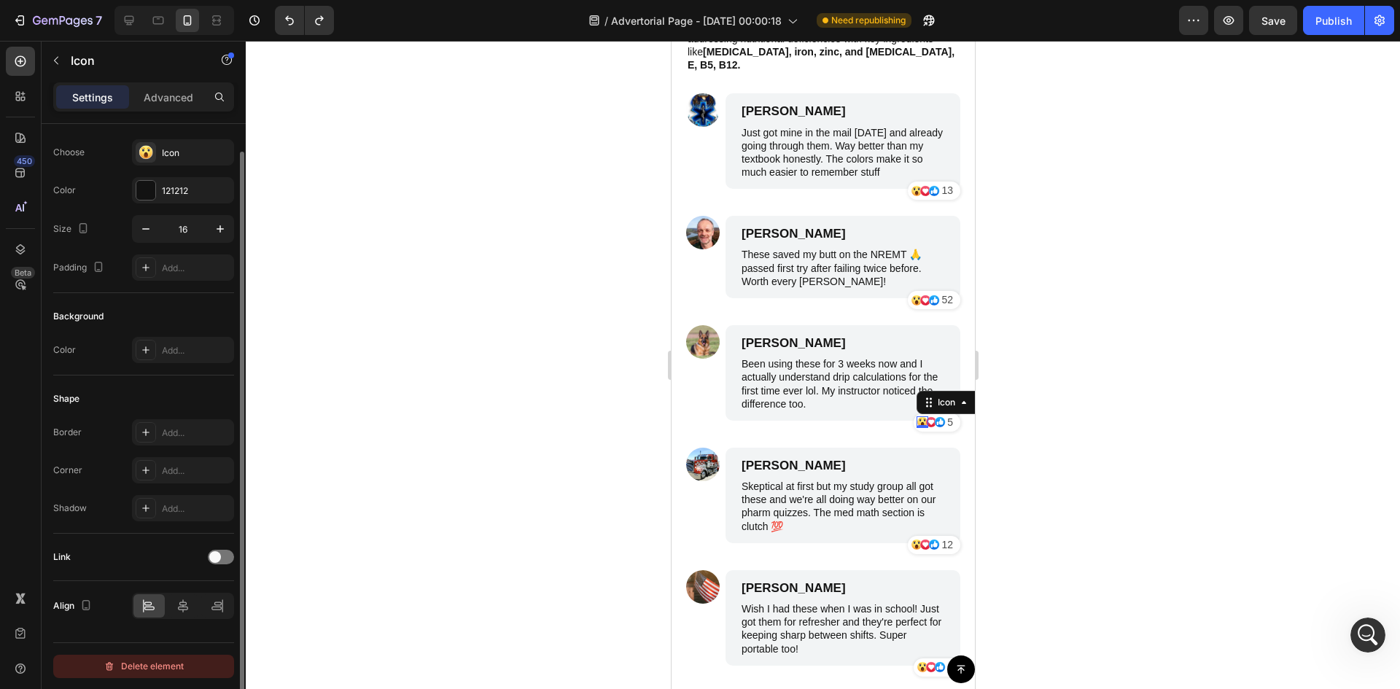
click at [163, 655] on button "Delete element" at bounding box center [143, 666] width 181 height 23
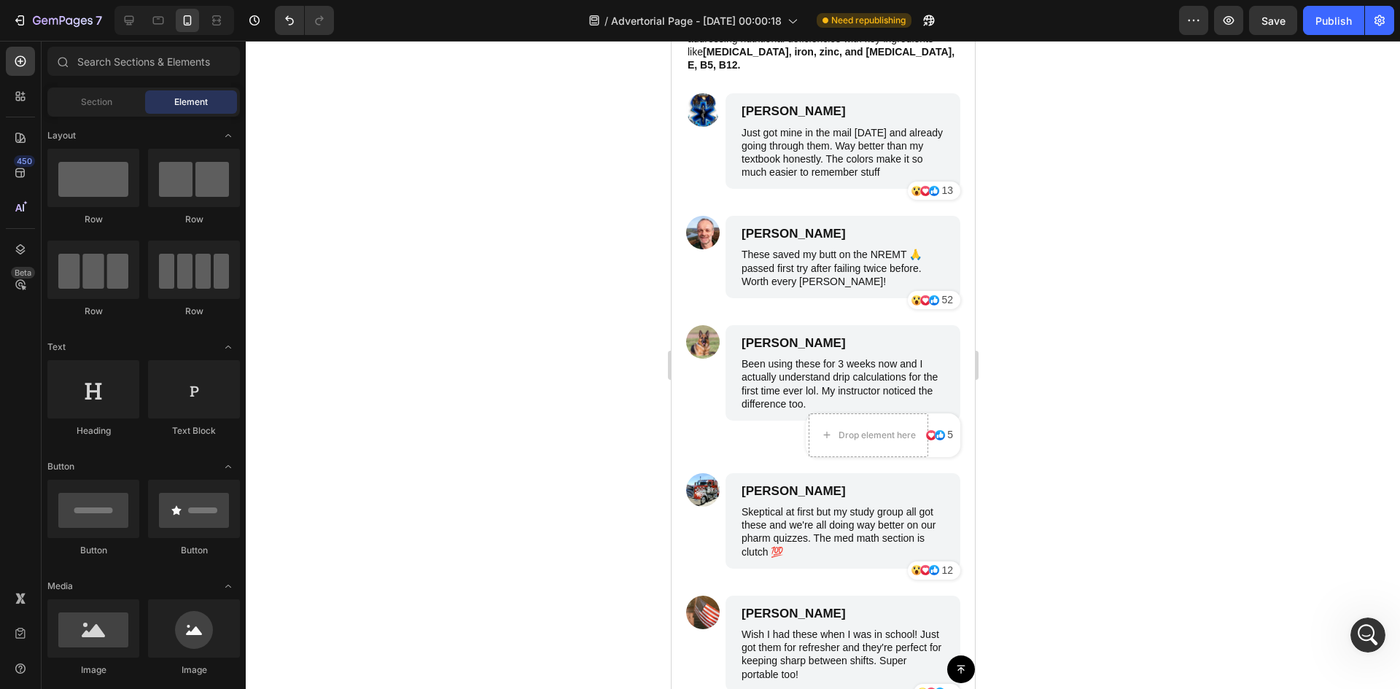
click at [1179, 488] on div at bounding box center [823, 365] width 1154 height 648
click at [434, 342] on div at bounding box center [823, 365] width 1154 height 648
click at [283, 18] on icon "Undo/Redo" at bounding box center [289, 20] width 15 height 15
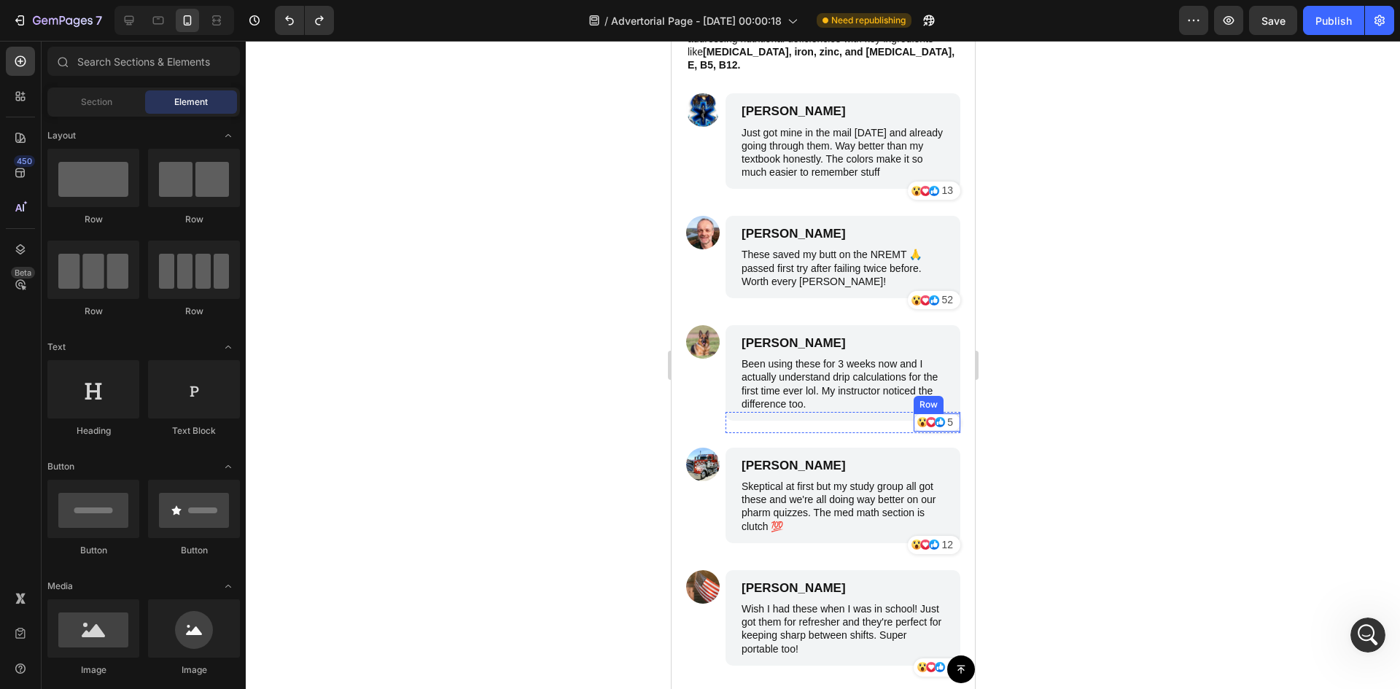
click at [939, 413] on div "Icon" at bounding box center [945, 422] width 12 height 18
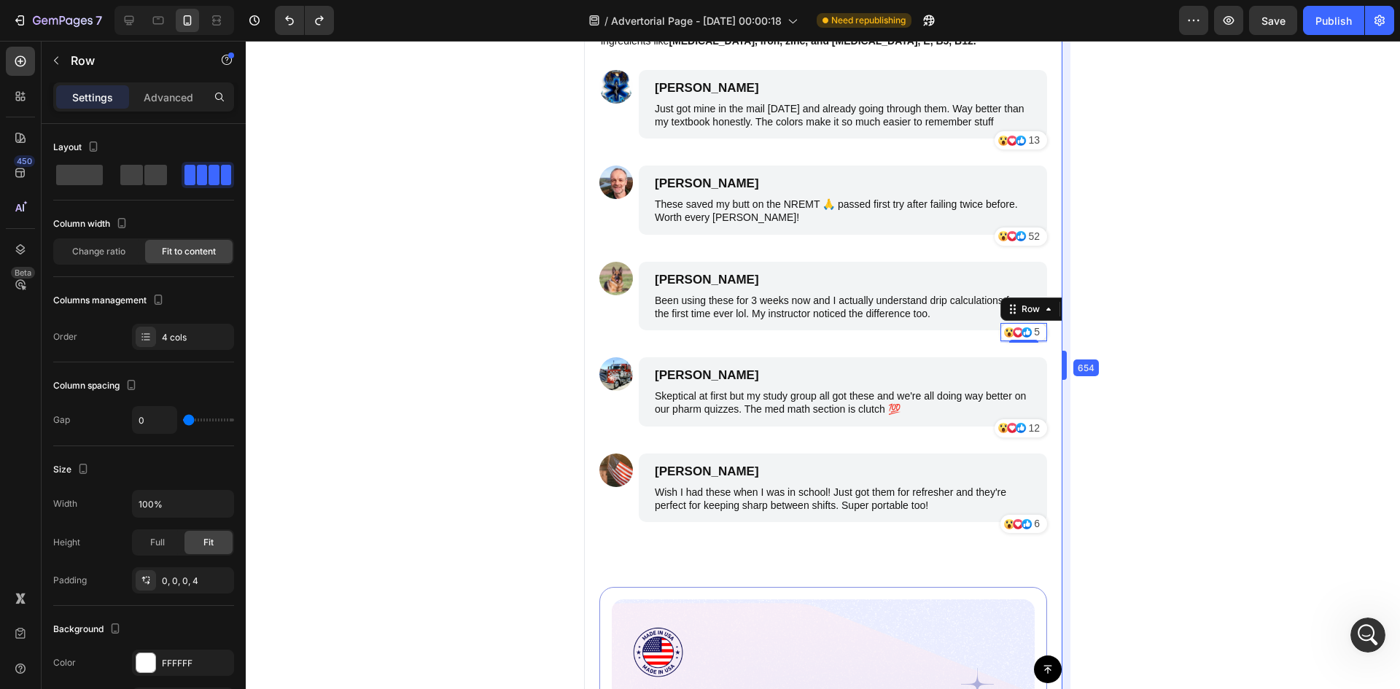
scroll to position [7860, 0]
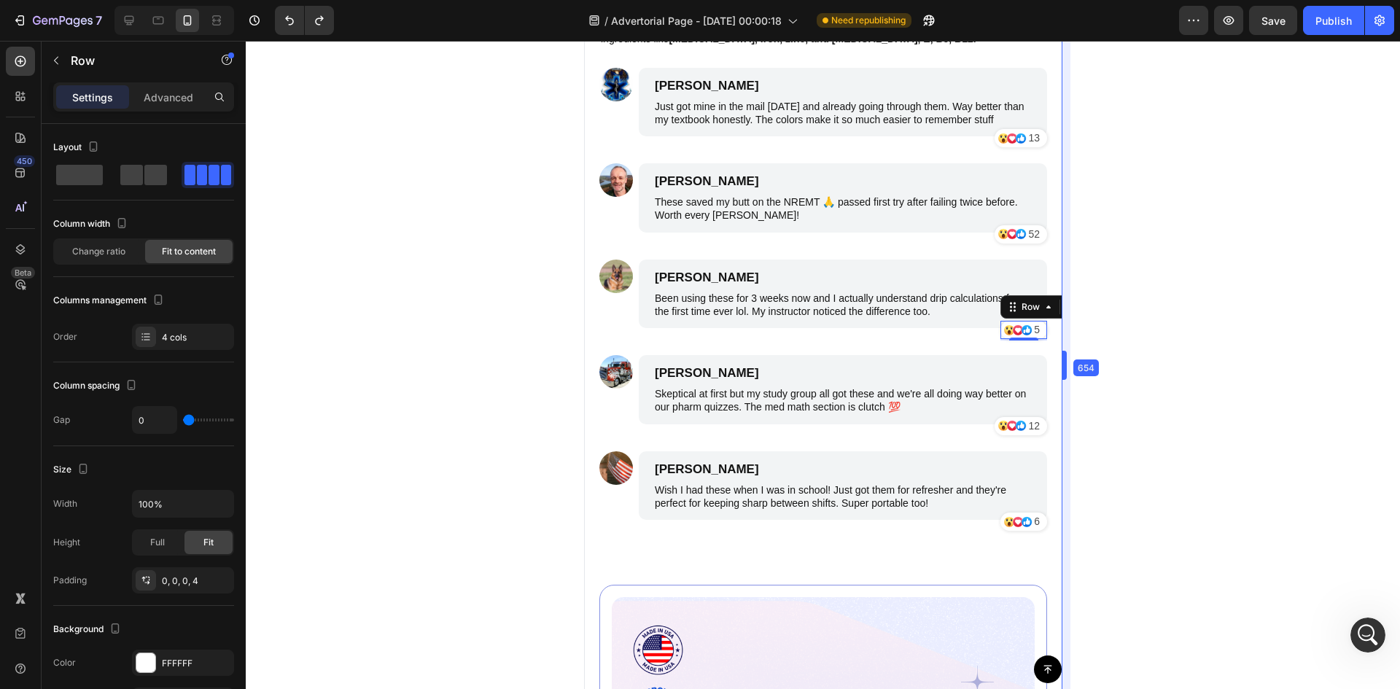
drag, startPoint x: 977, startPoint y: 378, endPoint x: 1151, endPoint y: 385, distance: 173.7
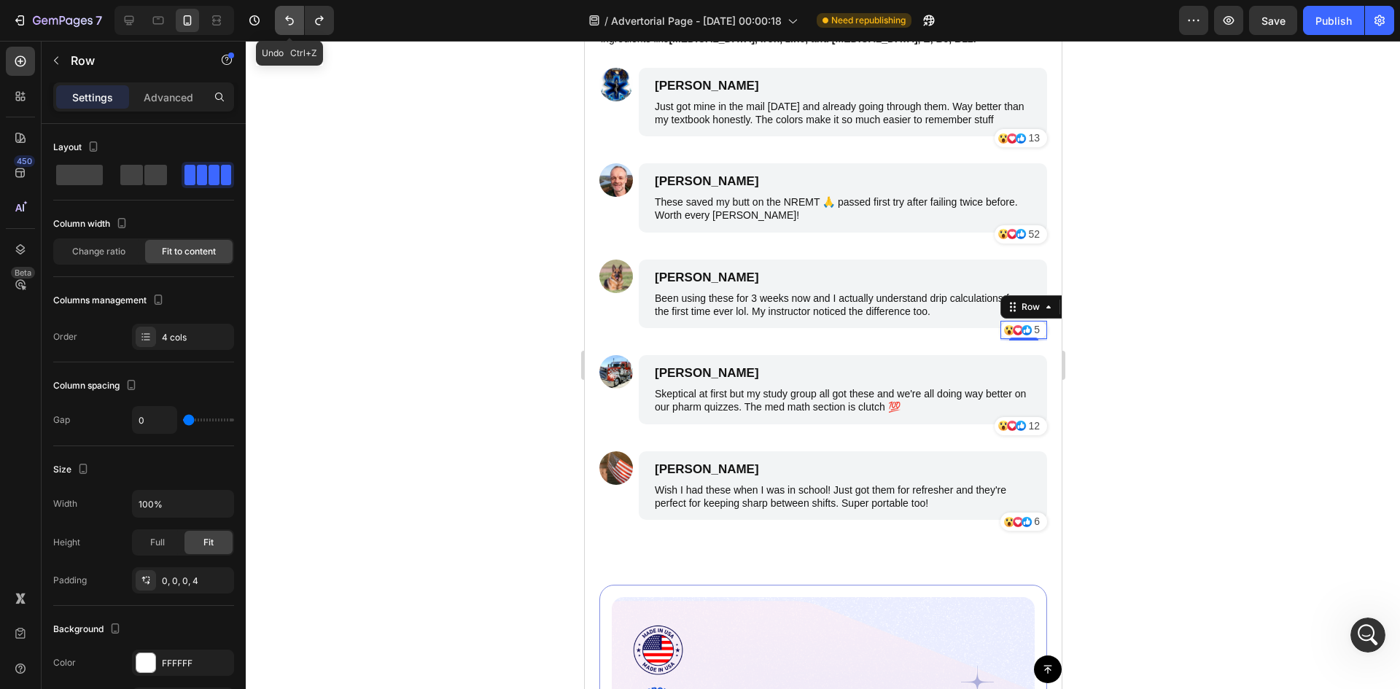
click at [296, 26] on icon "Undo/Redo" at bounding box center [289, 20] width 15 height 15
click at [314, 26] on icon "Undo/Redo" at bounding box center [319, 20] width 15 height 15
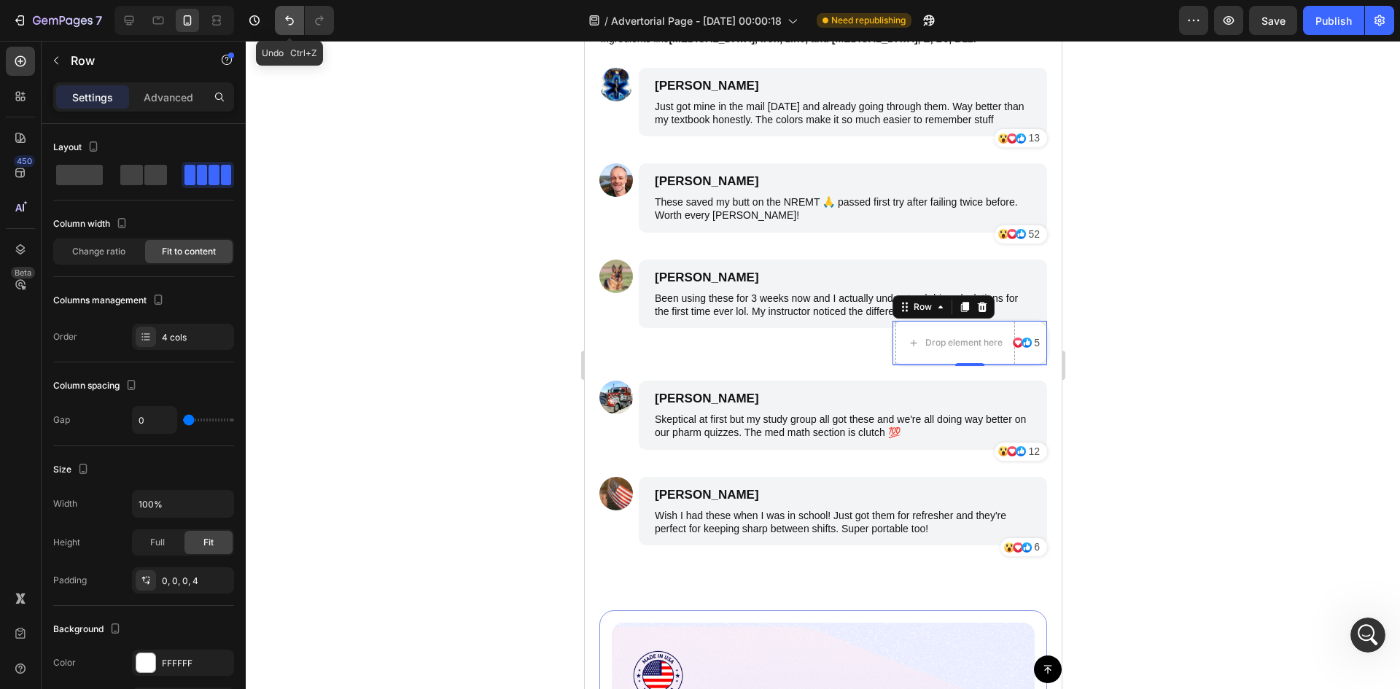
click at [283, 26] on button "Undo/Redo" at bounding box center [289, 20] width 29 height 29
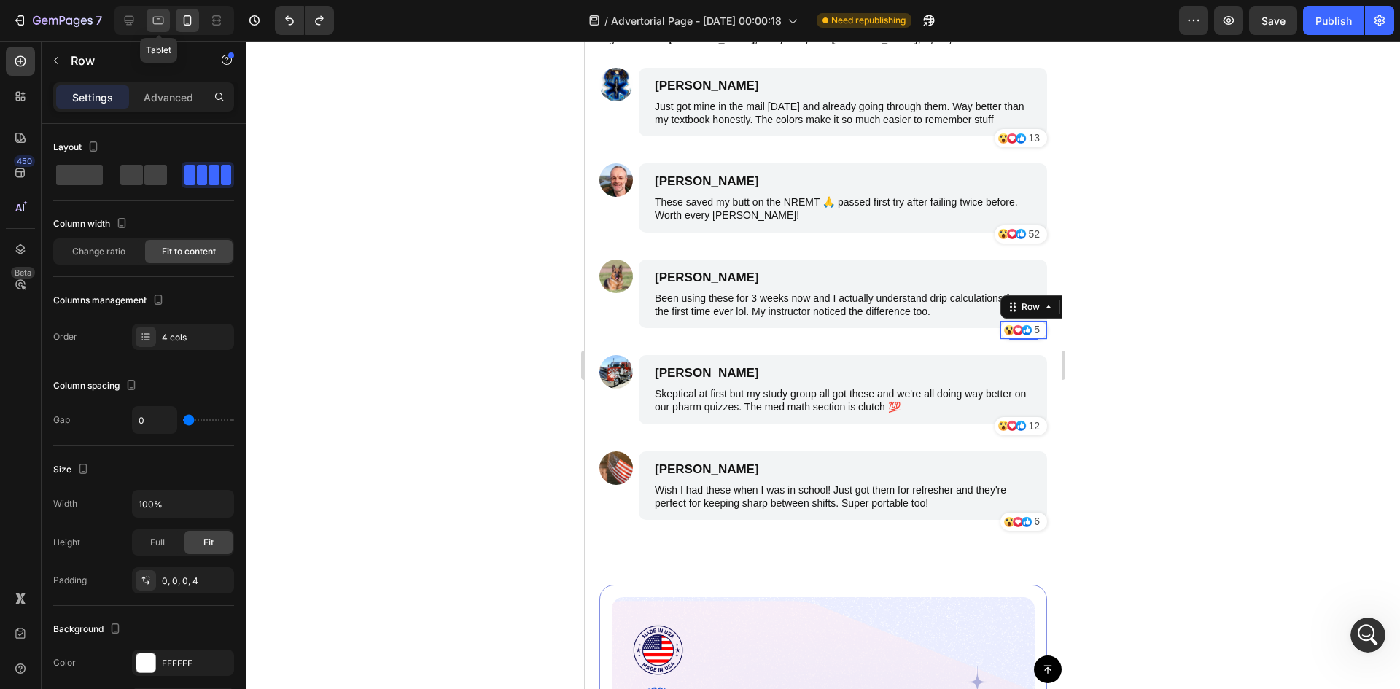
click at [166, 12] on div at bounding box center [158, 20] width 23 height 23
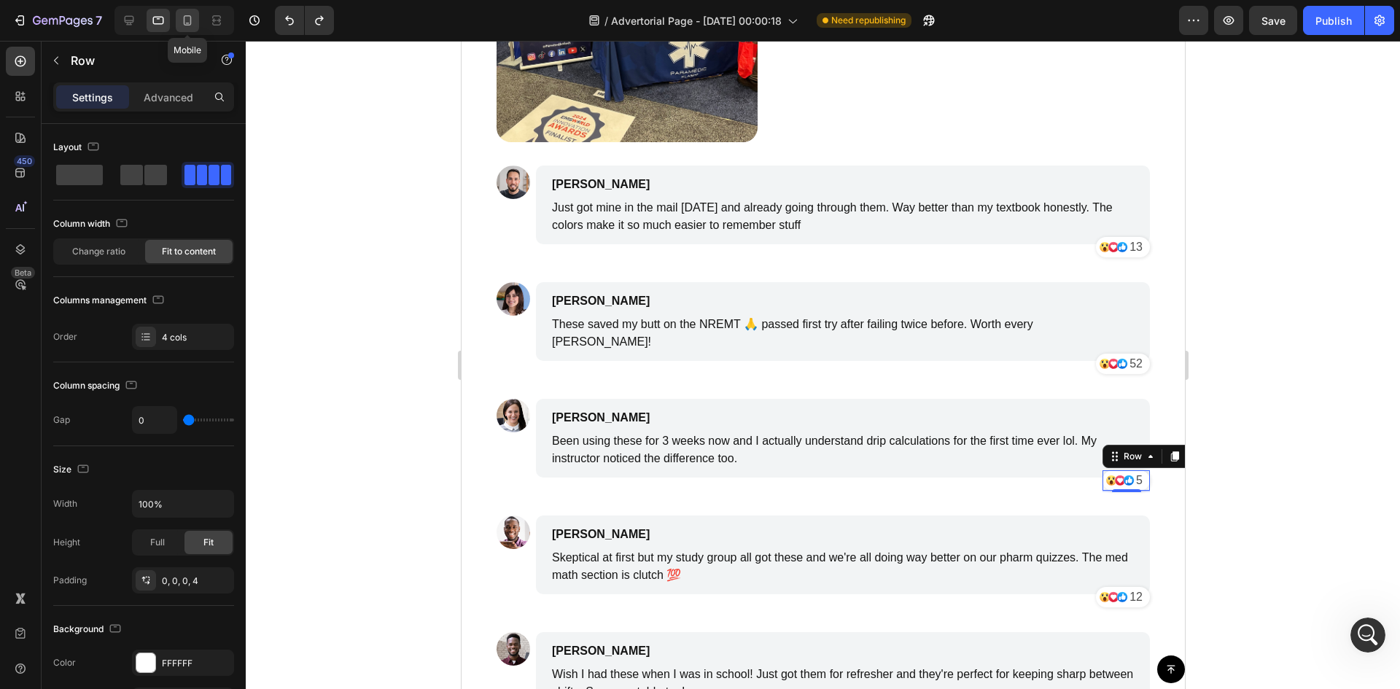
click at [191, 17] on icon at bounding box center [188, 20] width 8 height 10
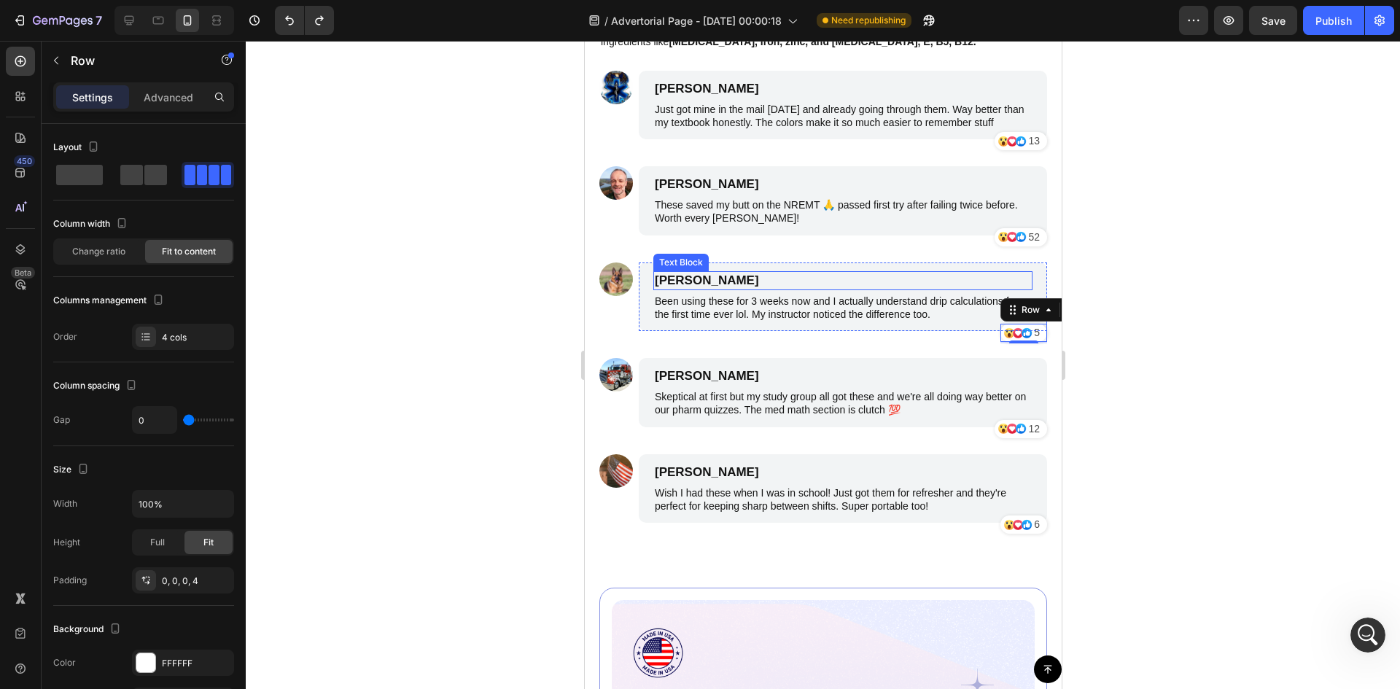
scroll to position [7815, 0]
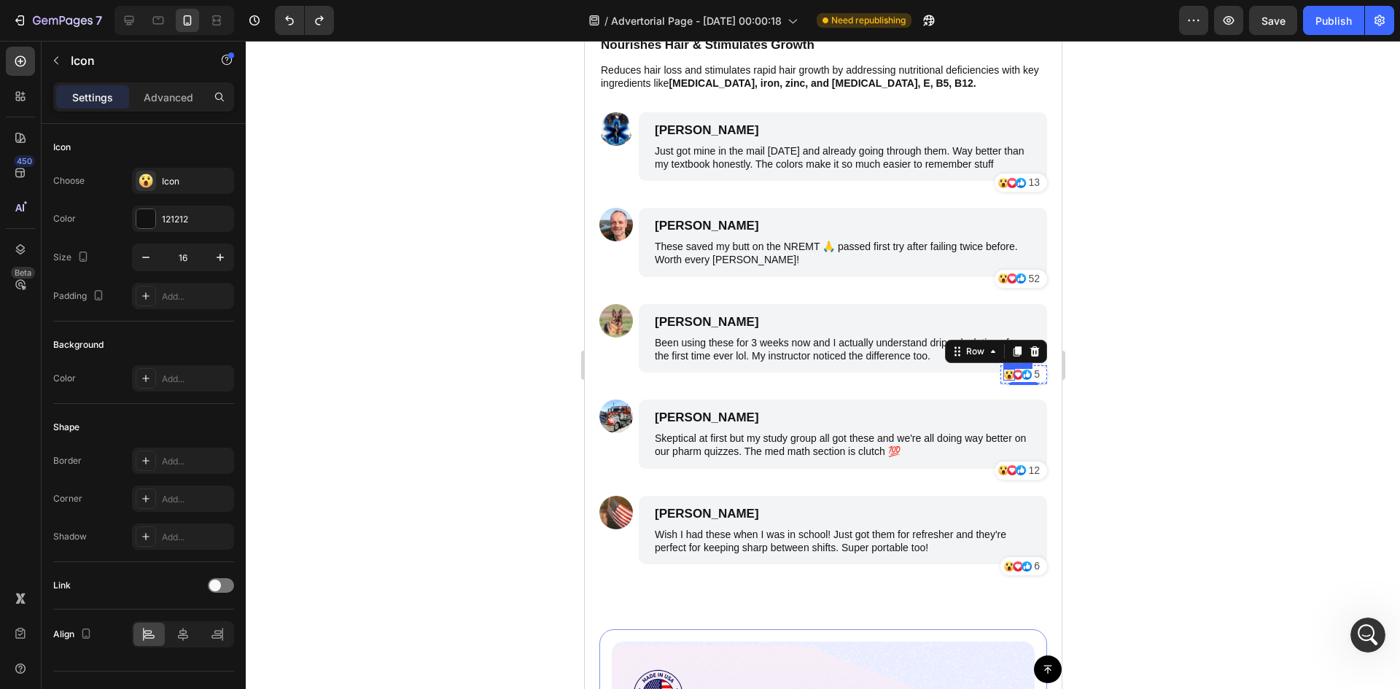
click at [1003, 369] on div "Icon" at bounding box center [1009, 375] width 12 height 12
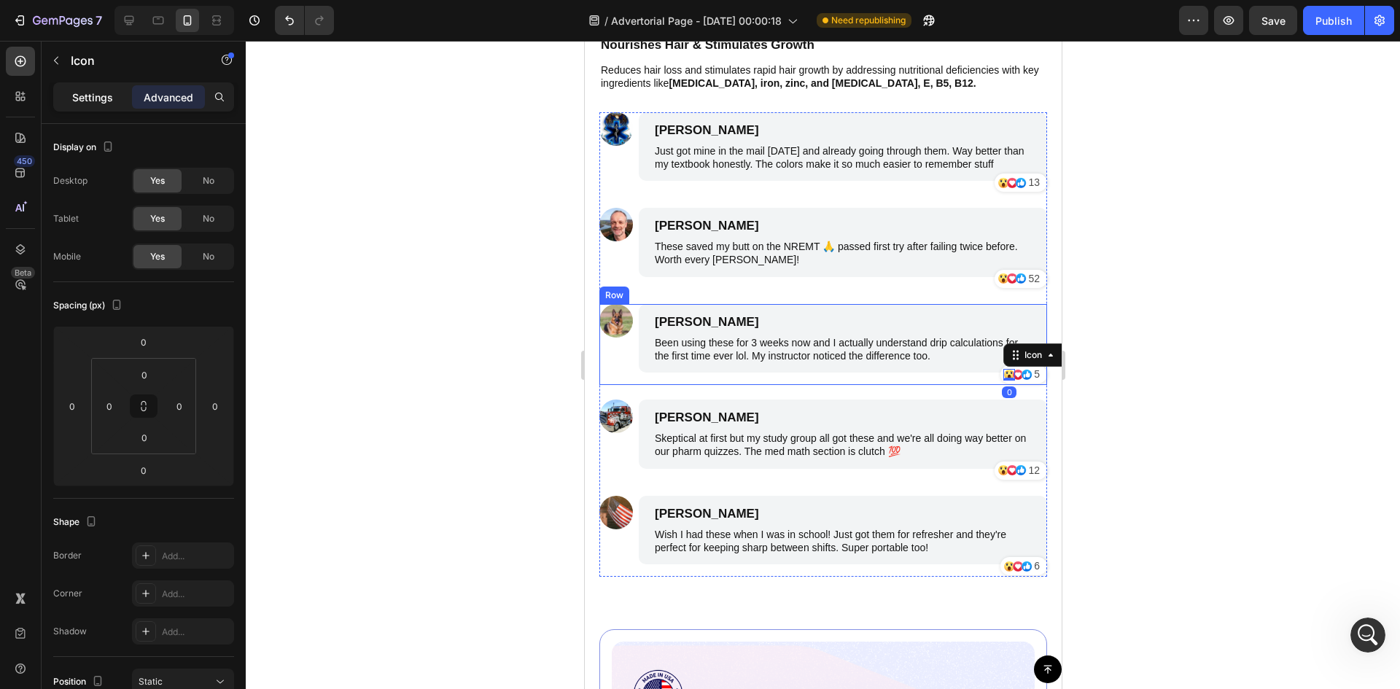
click at [71, 97] on div "Settings" at bounding box center [92, 96] width 73 height 23
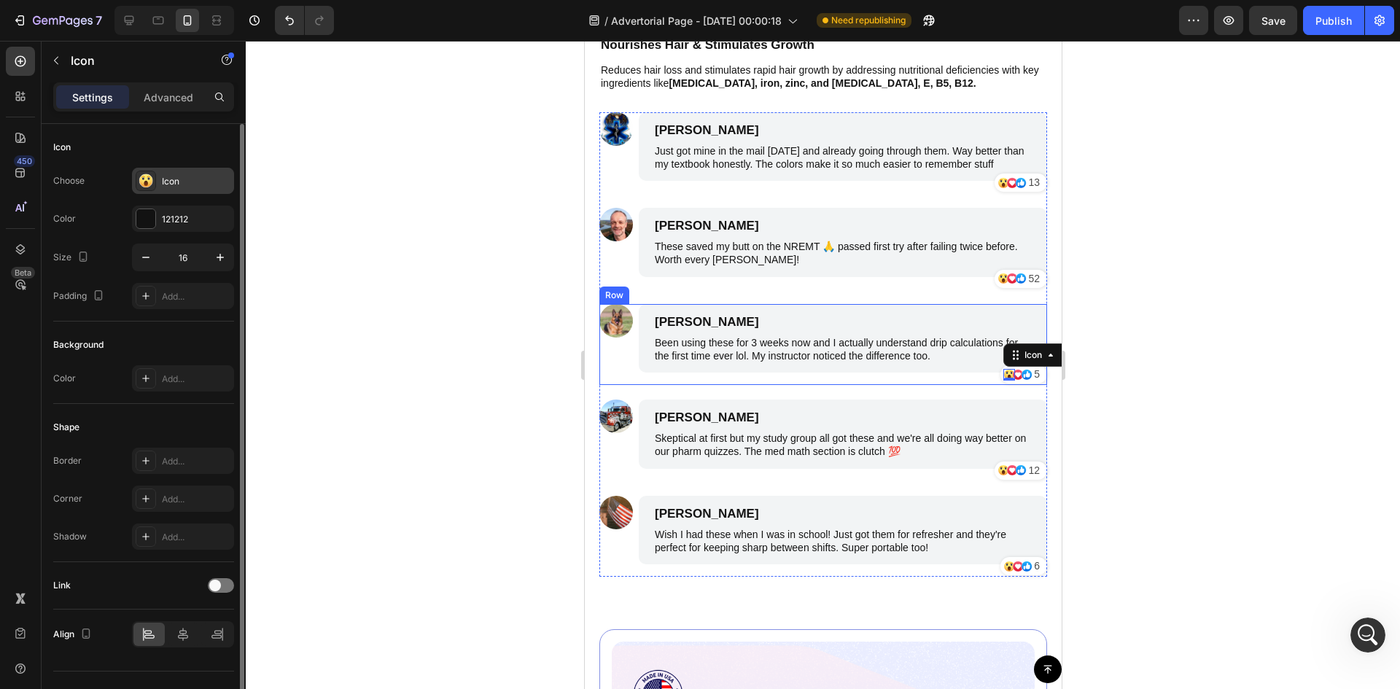
click at [194, 179] on div "Icon" at bounding box center [196, 181] width 69 height 13
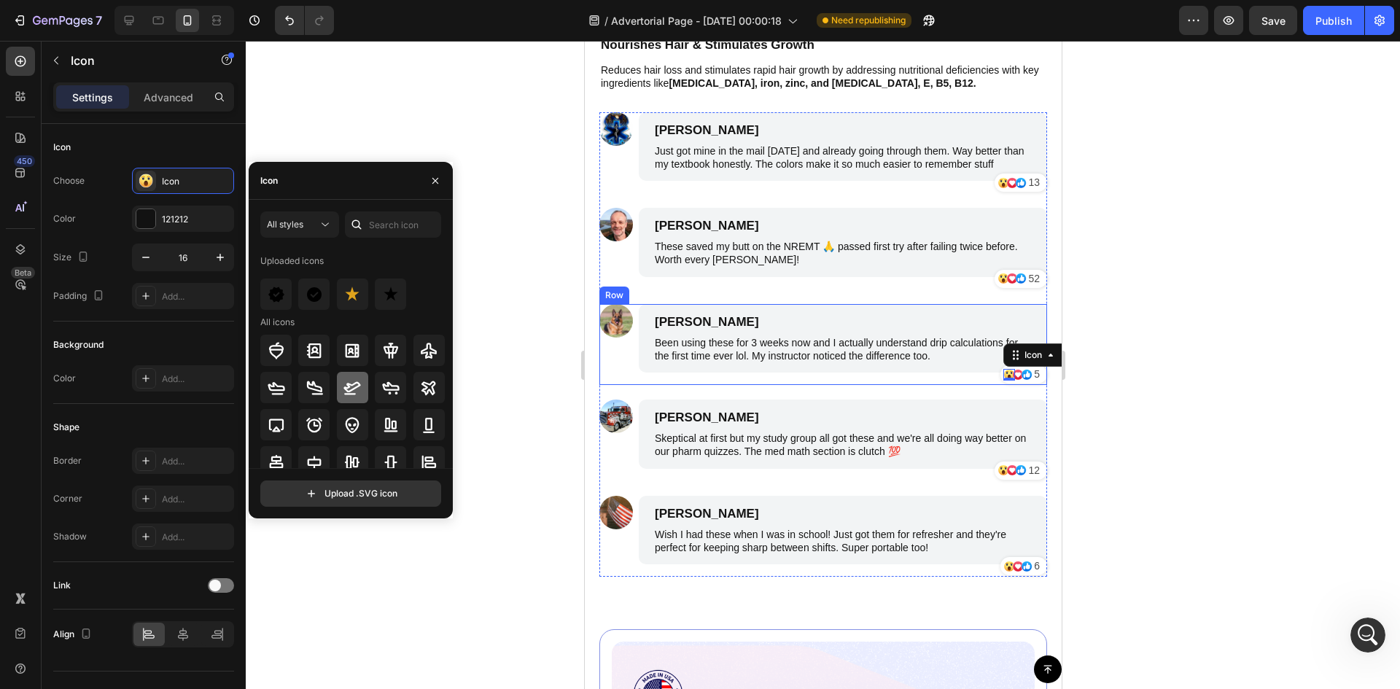
scroll to position [215, 0]
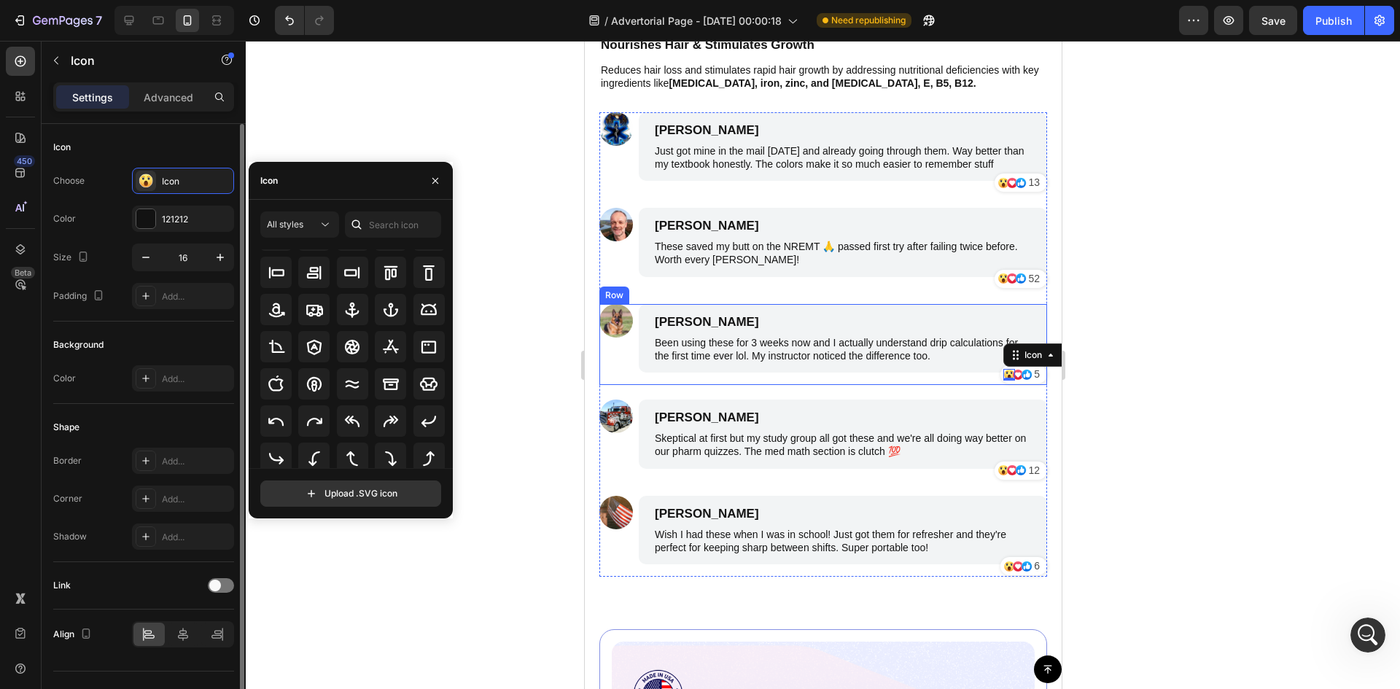
click at [217, 148] on div "Icon" at bounding box center [143, 147] width 181 height 23
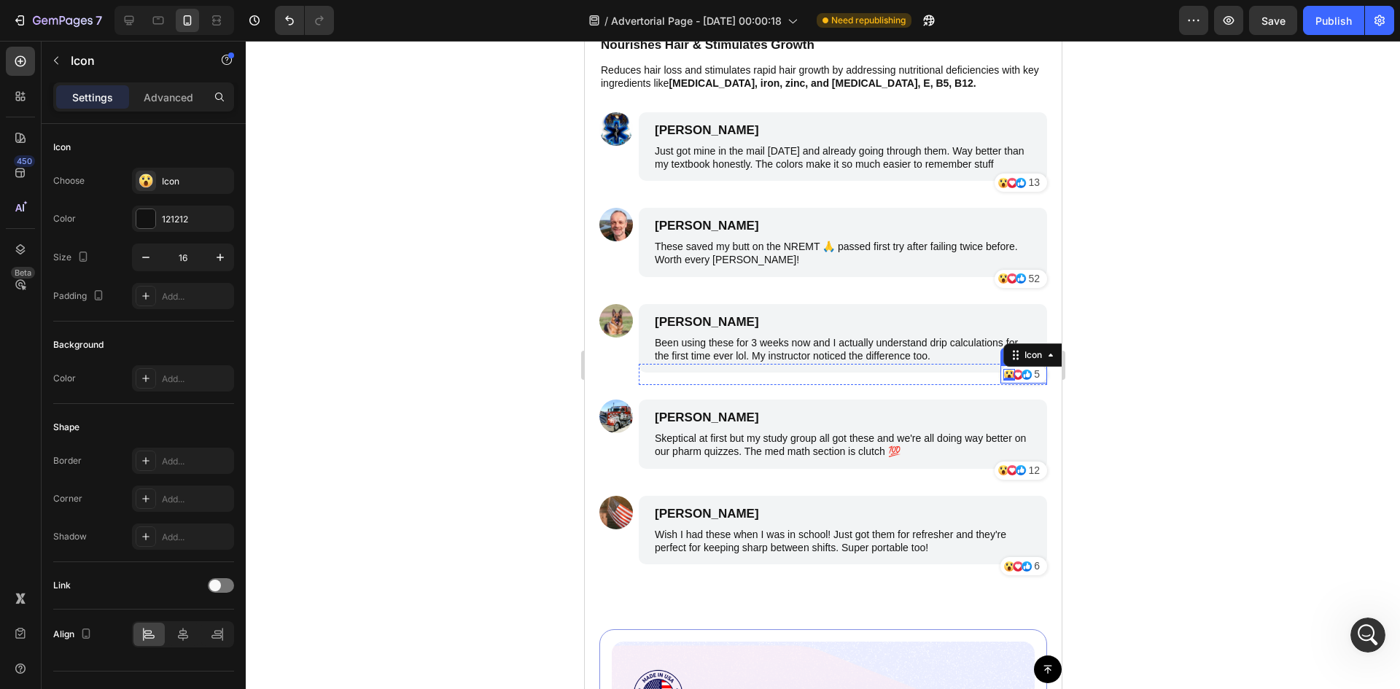
click at [1026, 370] on div "Icon" at bounding box center [1032, 374] width 12 height 18
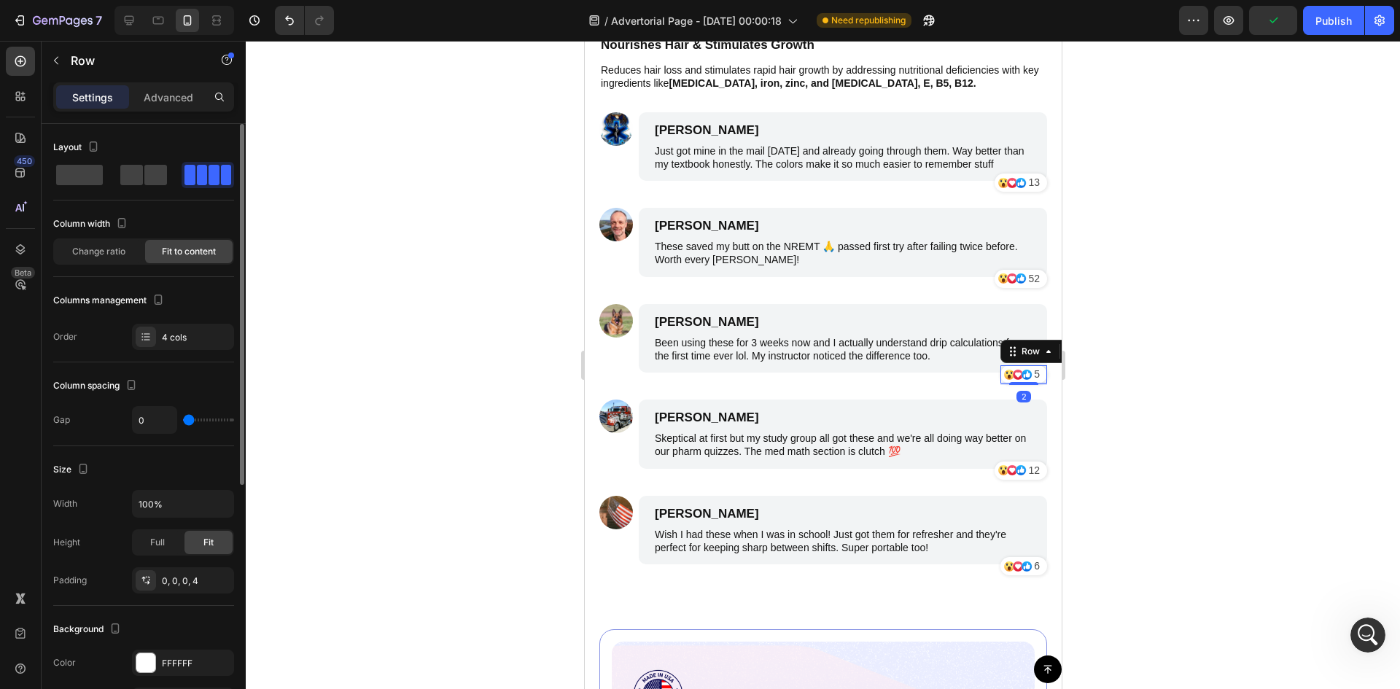
click at [230, 174] on span at bounding box center [226, 175] width 11 height 20
click at [221, 174] on span at bounding box center [226, 175] width 11 height 20
click at [197, 446] on div "Layout Column width Change ratio Fit to content Columns management Order 4 cols" at bounding box center [143, 526] width 181 height 160
click at [197, 345] on div "4 cols" at bounding box center [183, 337] width 102 height 26
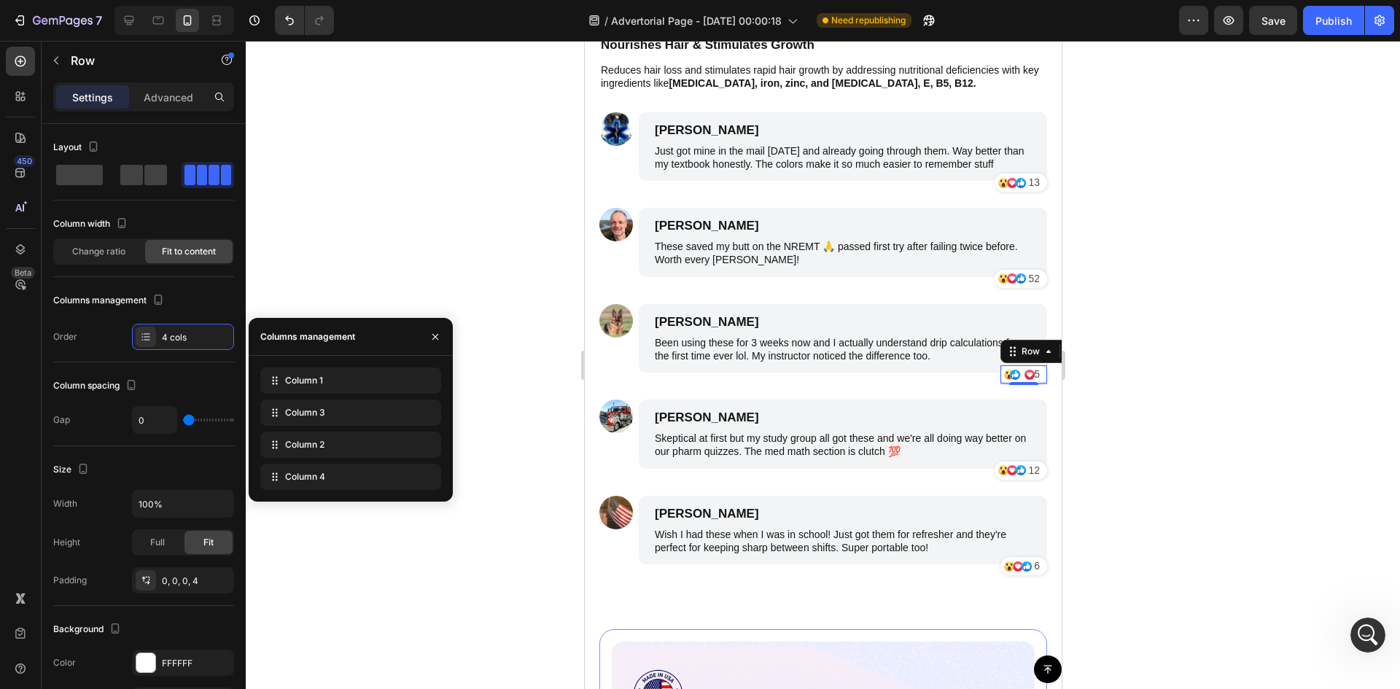
click at [413, 219] on div at bounding box center [823, 365] width 1154 height 648
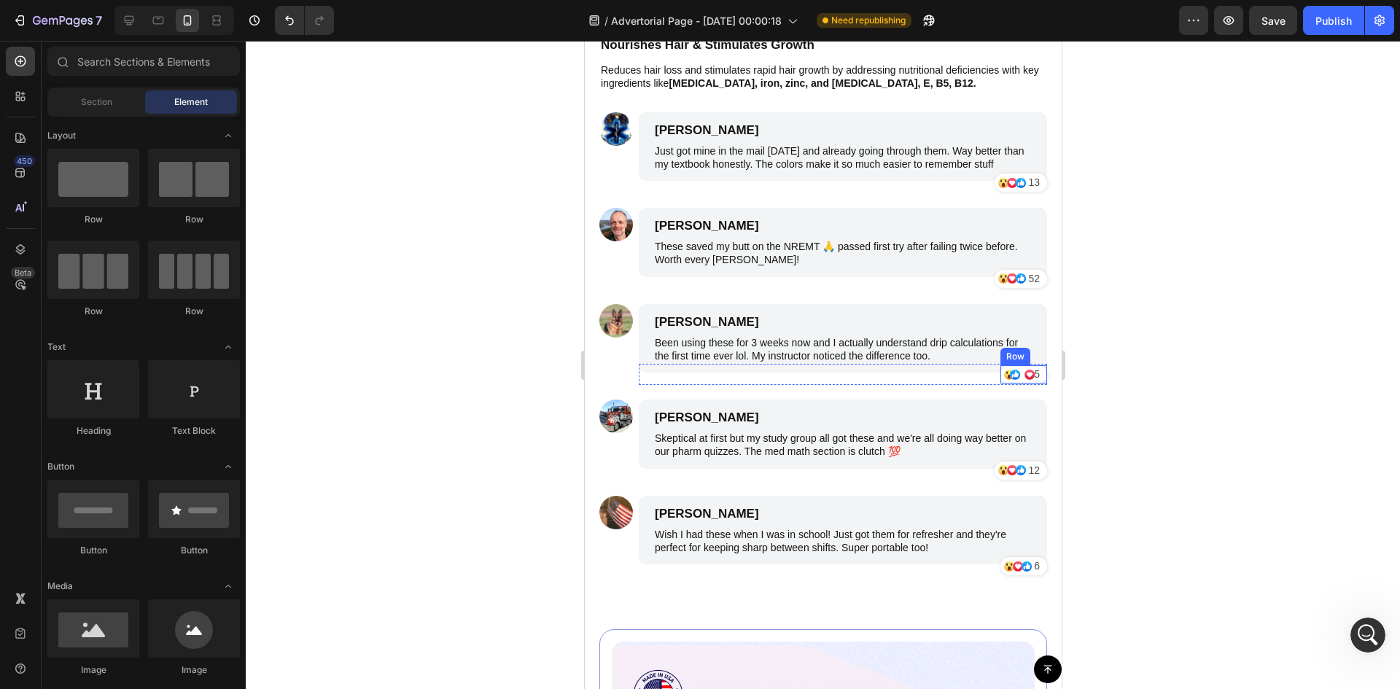
click at [1014, 365] on div "Icon" at bounding box center [1020, 374] width 12 height 18
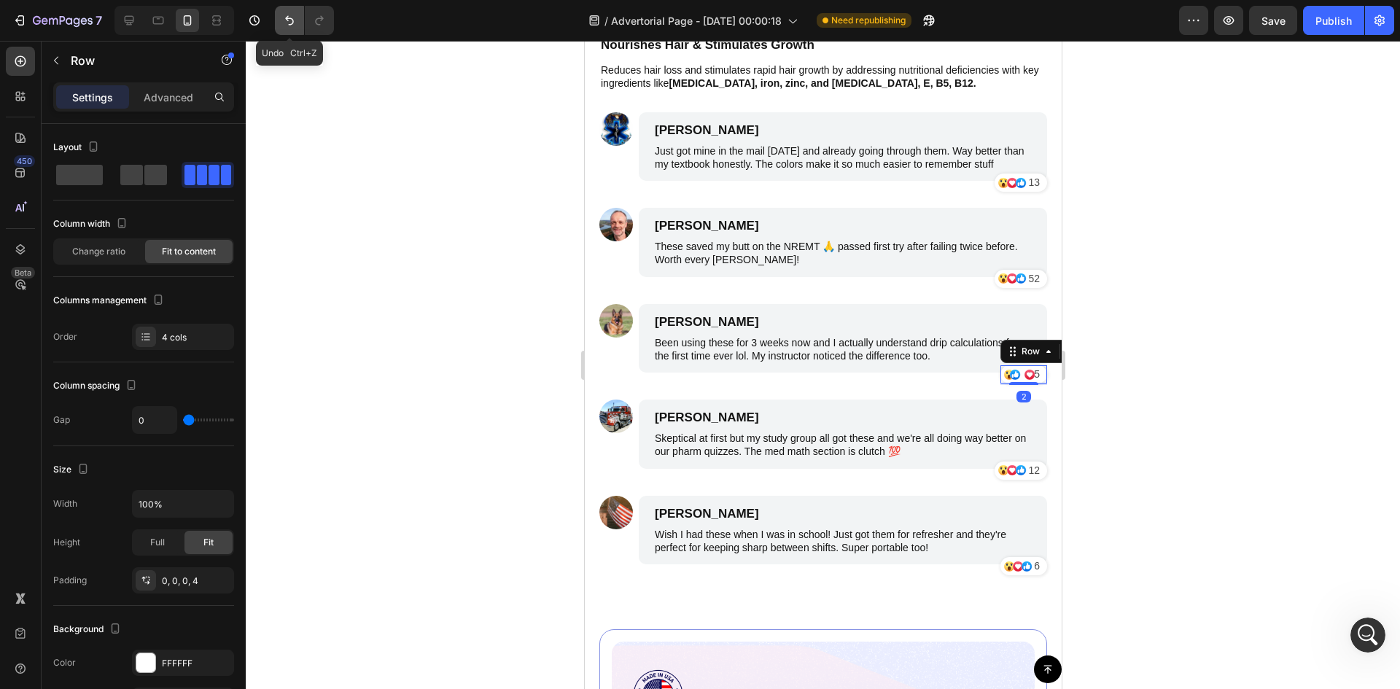
click at [289, 18] on icon "Undo/Redo" at bounding box center [289, 20] width 9 height 9
click at [316, 18] on icon "Undo/Redo" at bounding box center [319, 20] width 15 height 15
click at [291, 18] on icon "Undo/Redo" at bounding box center [289, 20] width 9 height 9
click at [380, 181] on div at bounding box center [823, 365] width 1154 height 648
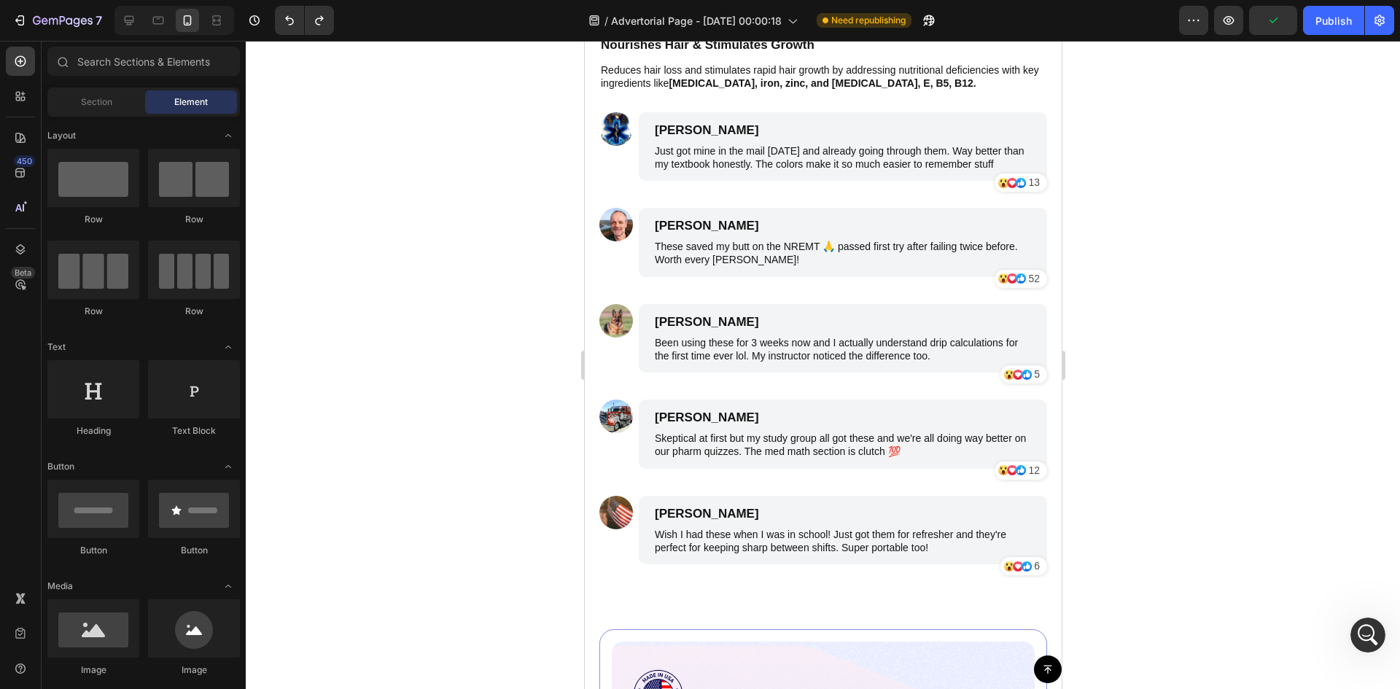
click at [1171, 335] on div at bounding box center [823, 365] width 1154 height 648
click at [1001, 182] on icon at bounding box center [1002, 184] width 3 height 4
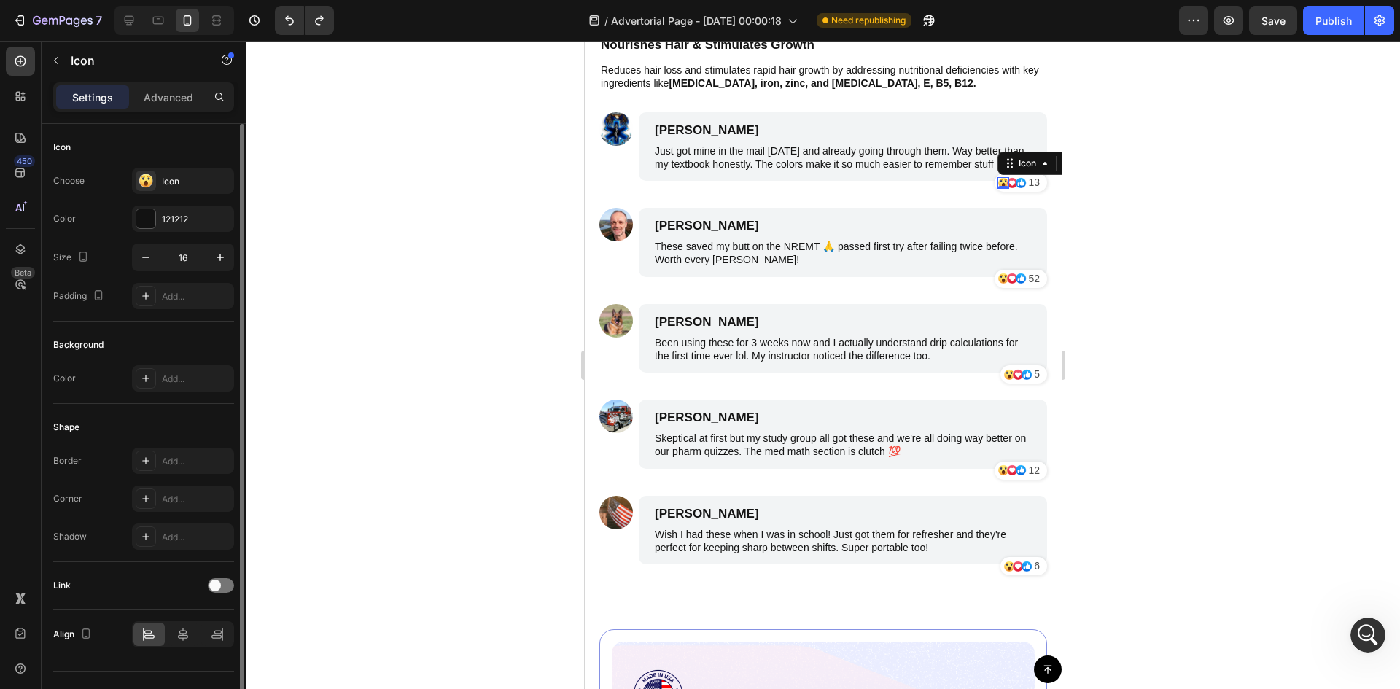
scroll to position [28, 0]
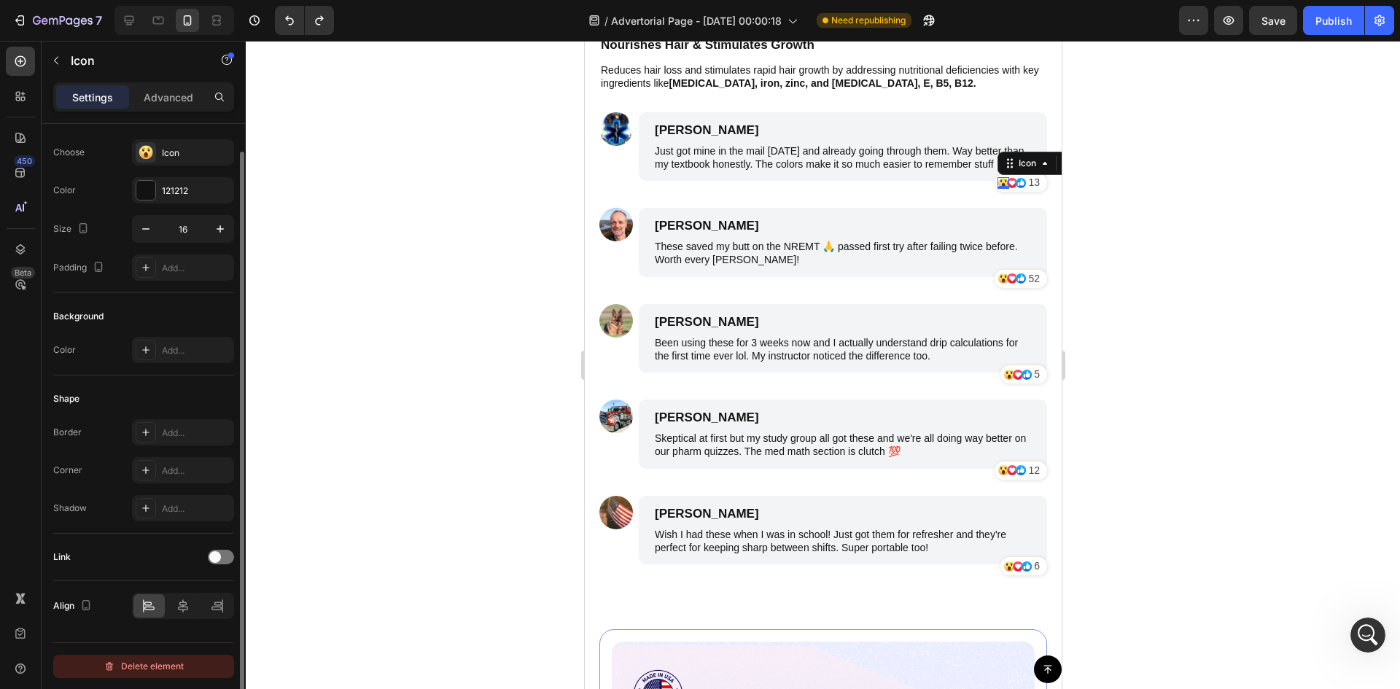
click at [148, 661] on div "Delete element" at bounding box center [144, 666] width 80 height 17
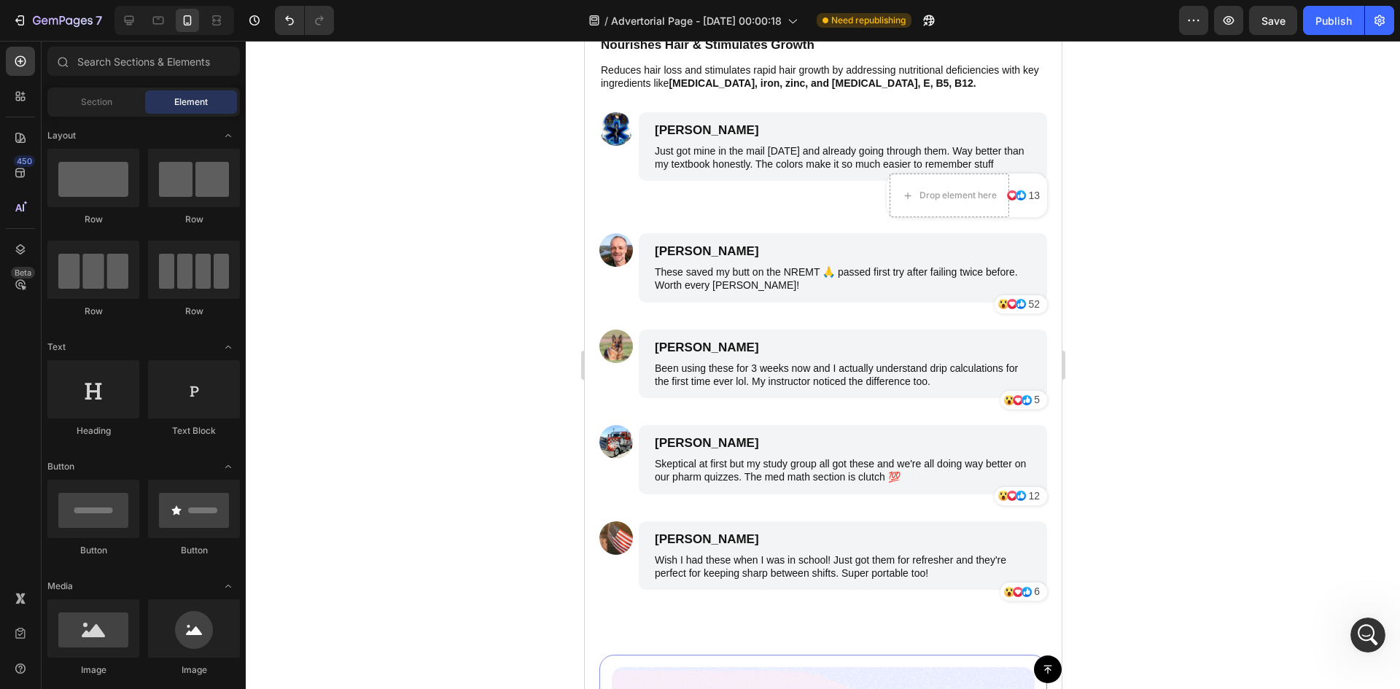
click at [1120, 273] on div at bounding box center [823, 365] width 1154 height 648
click at [982, 199] on div "Drop element here" at bounding box center [949, 196] width 120 height 44
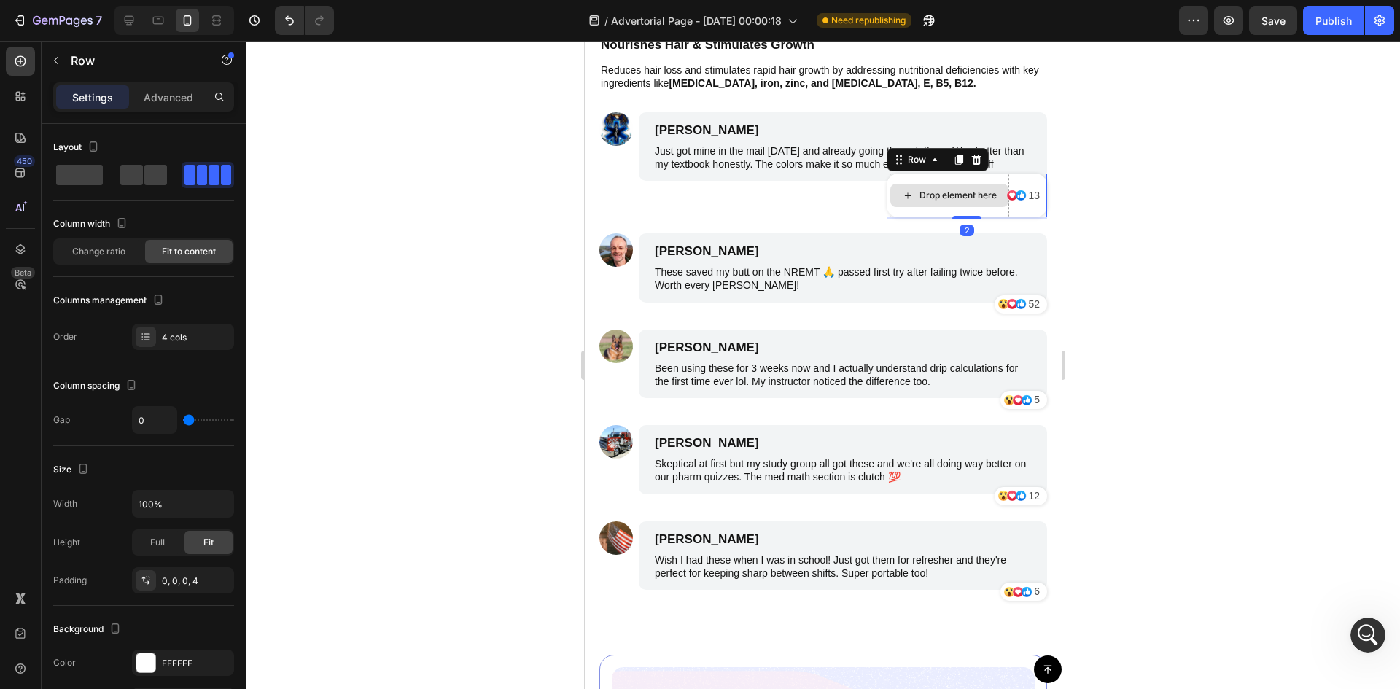
click at [967, 174] on div "Drop element here" at bounding box center [949, 196] width 120 height 44
click at [967, 184] on div "Drop element here" at bounding box center [949, 195] width 118 height 23
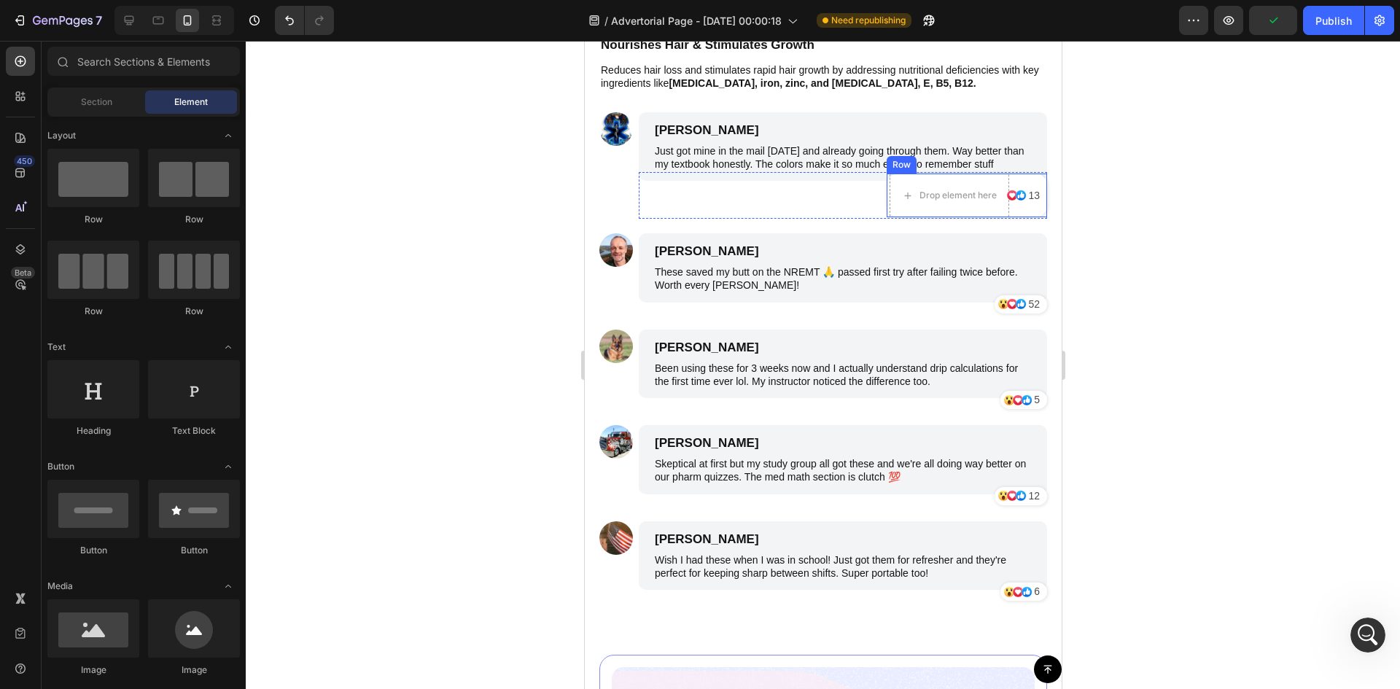
click at [1032, 201] on div "13 Text Block" at bounding box center [1039, 196] width 15 height 44
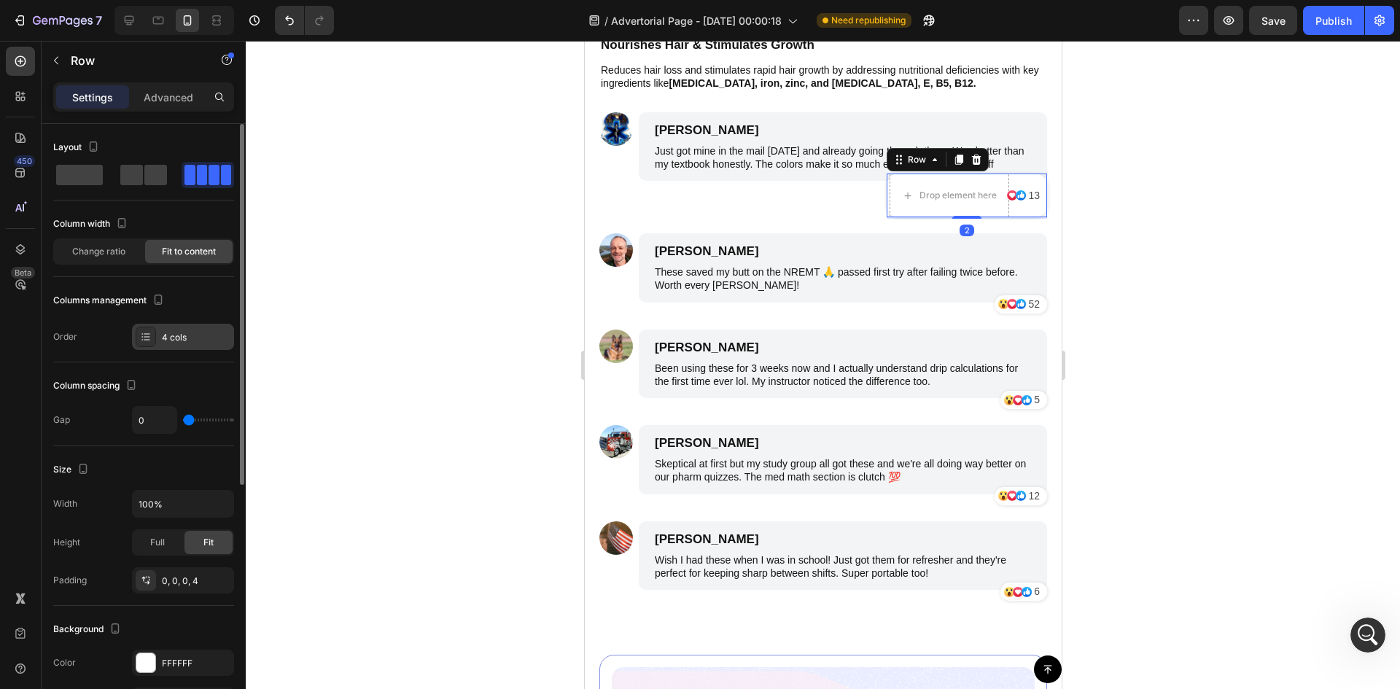
click at [189, 344] on div "4 cols" at bounding box center [183, 337] width 102 height 26
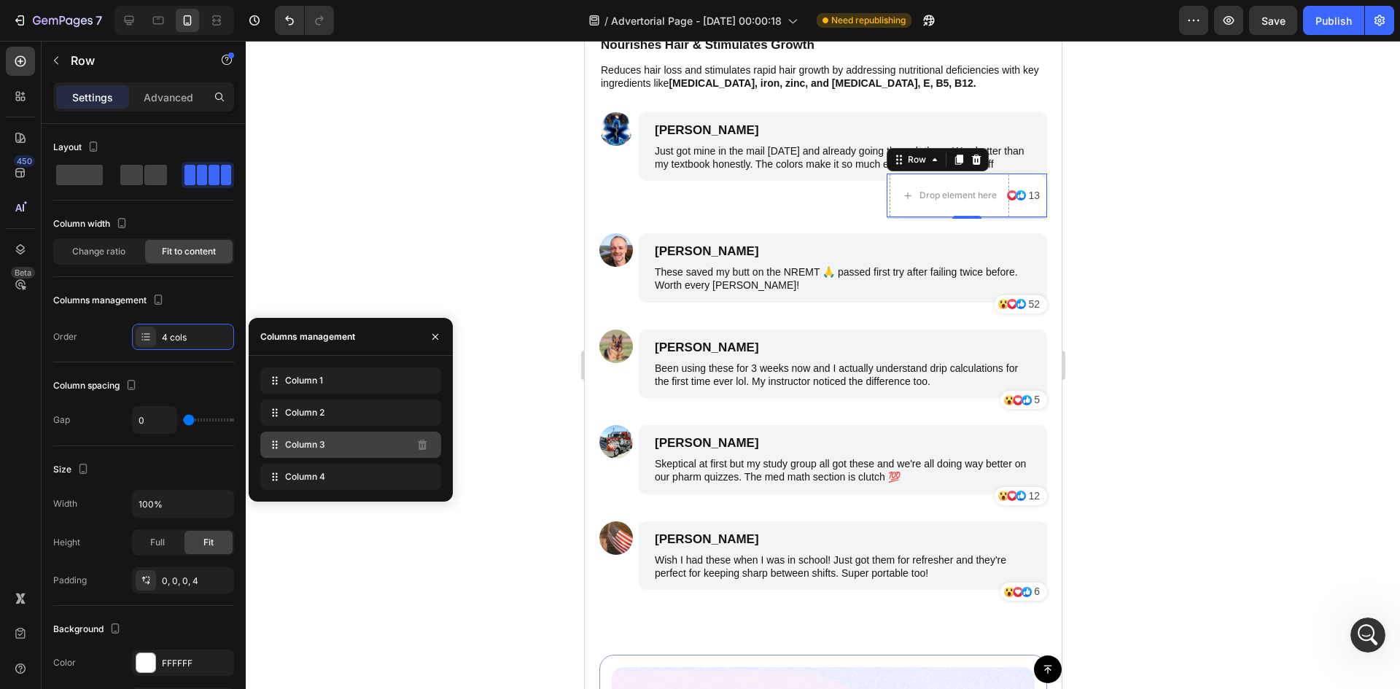
click at [339, 451] on div "Column 3" at bounding box center [350, 445] width 181 height 26
click at [449, 243] on div at bounding box center [823, 365] width 1154 height 648
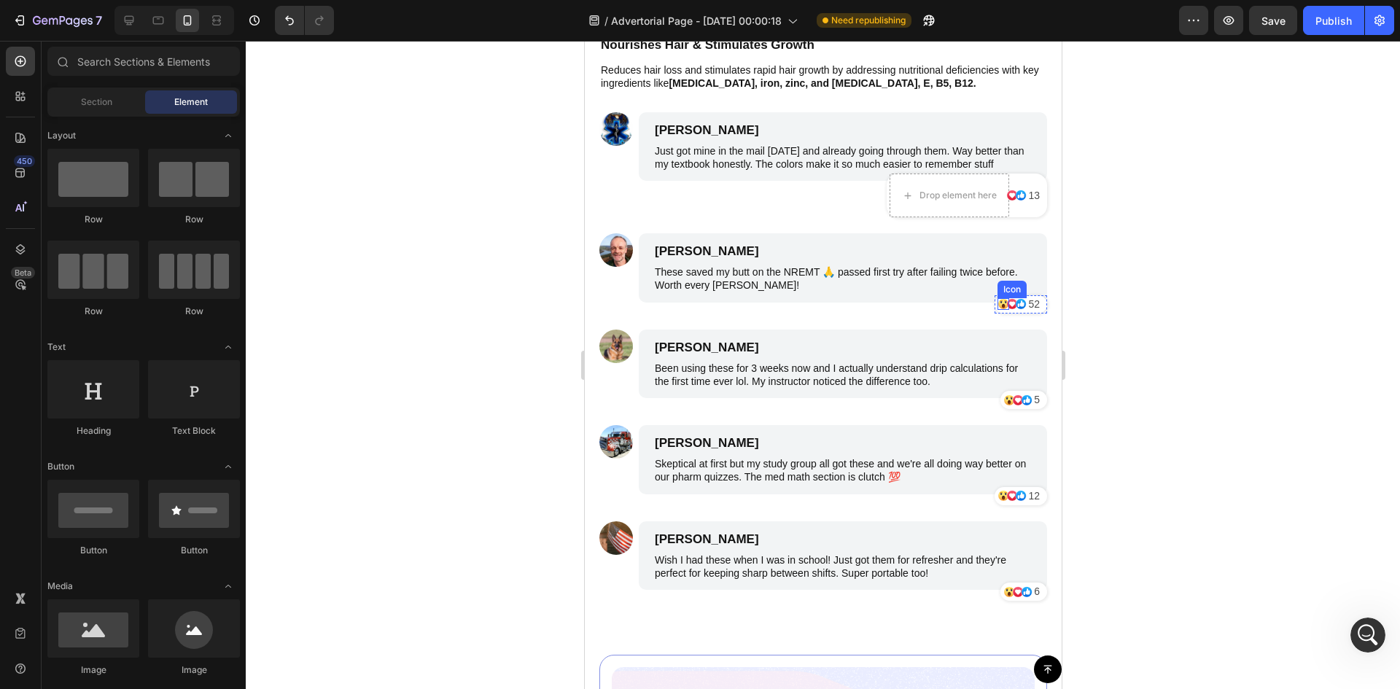
click at [997, 299] on icon at bounding box center [1002, 304] width 10 height 10
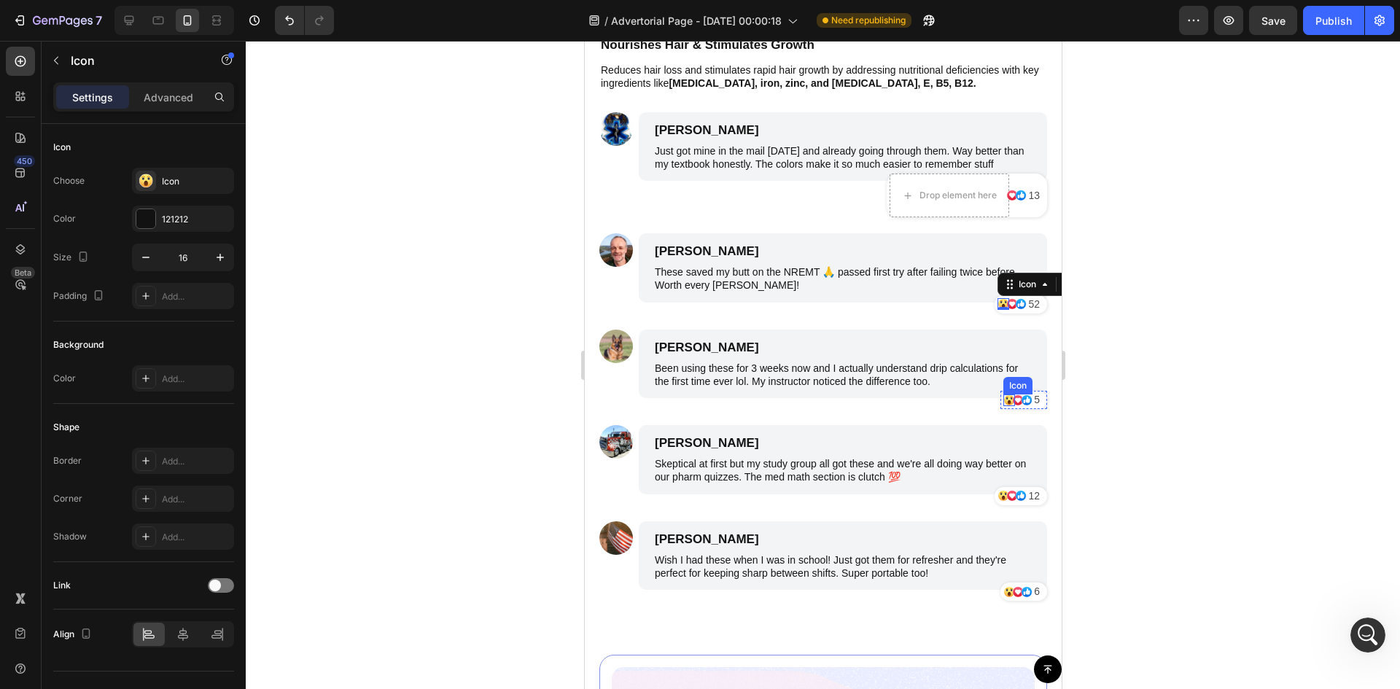
click at [1003, 394] on icon at bounding box center [1008, 399] width 10 height 10
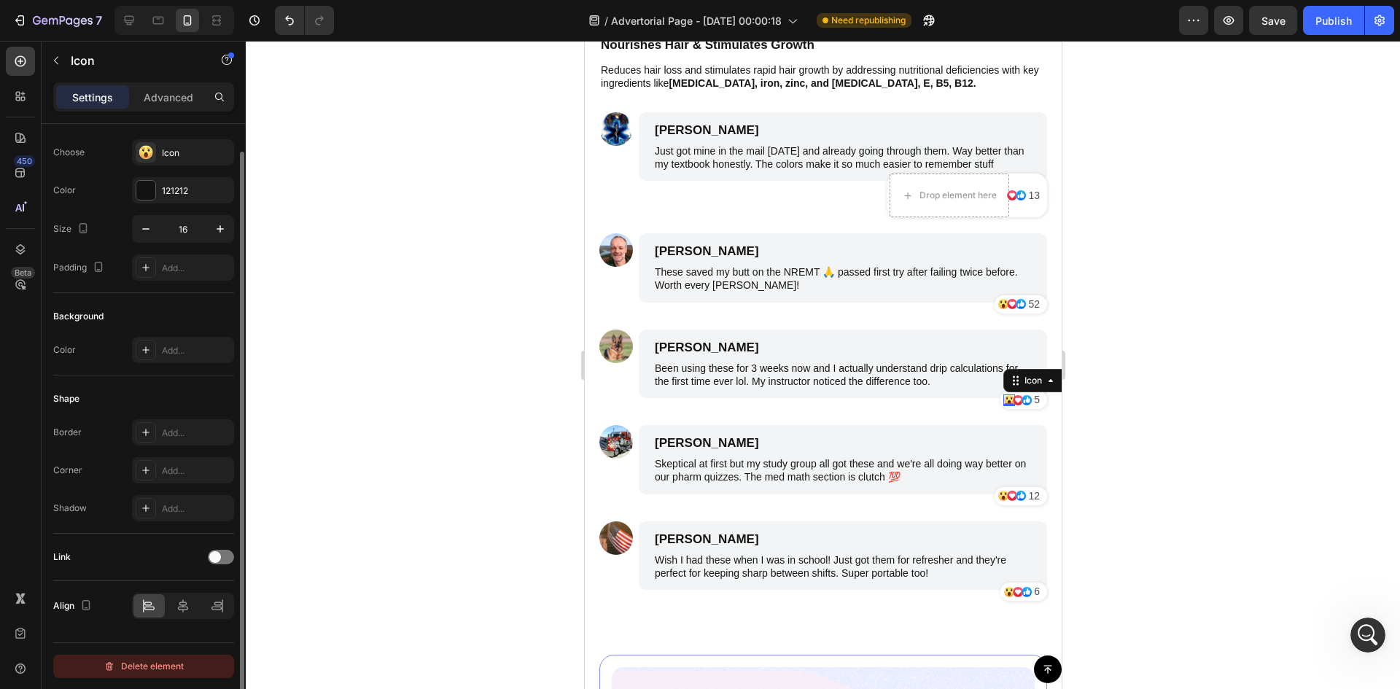
click at [153, 658] on div "Delete element" at bounding box center [144, 666] width 80 height 17
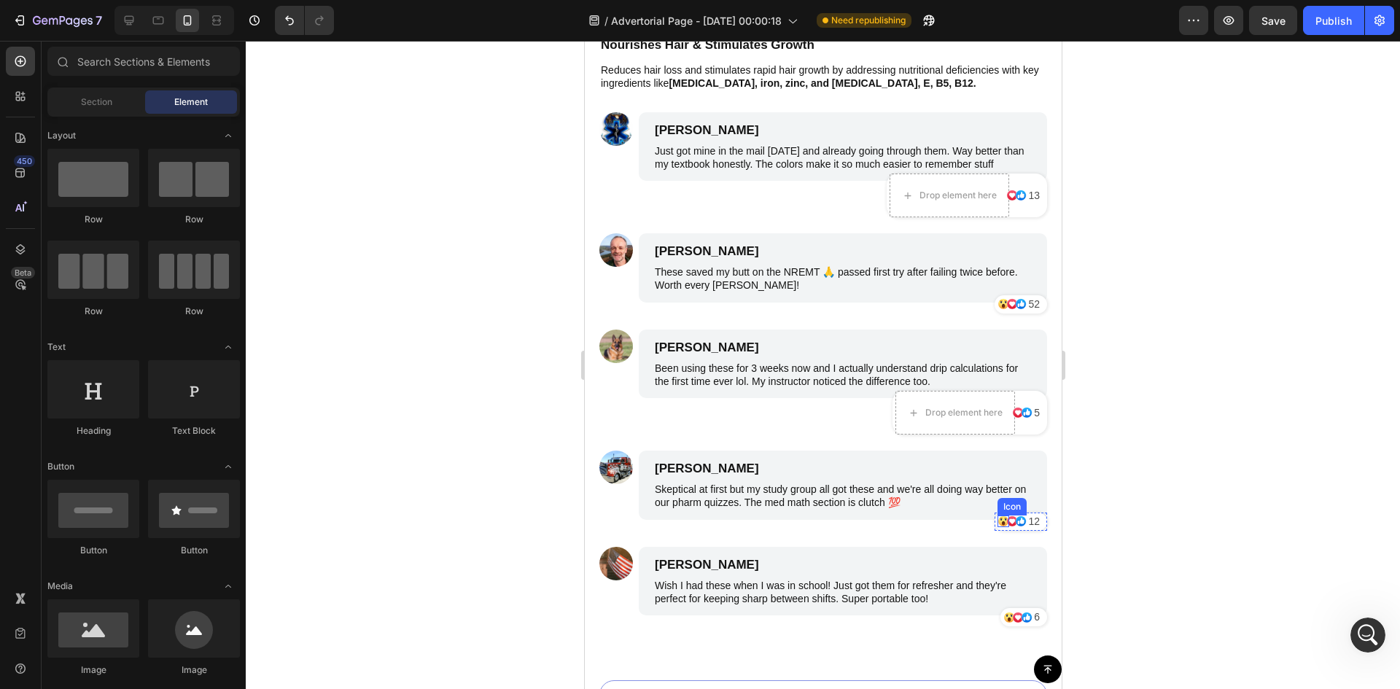
click at [997, 515] on div "Icon" at bounding box center [1003, 521] width 12 height 12
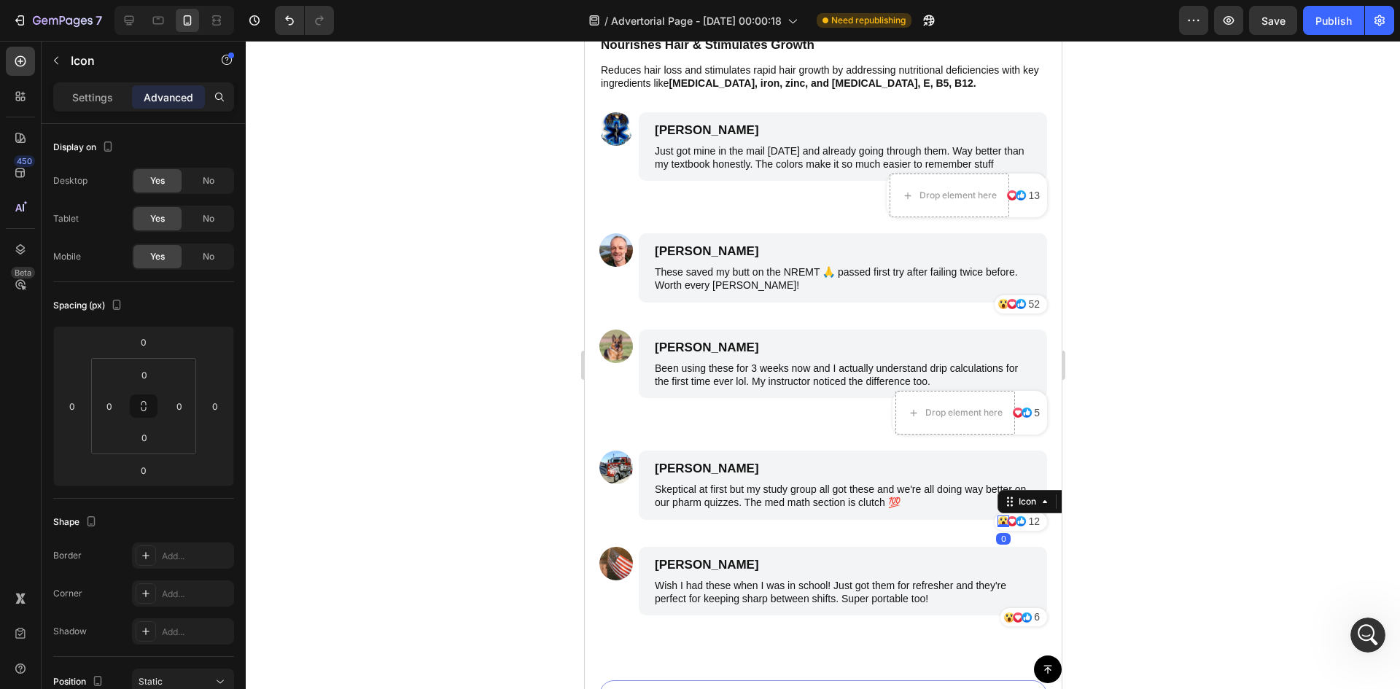
scroll to position [366, 0]
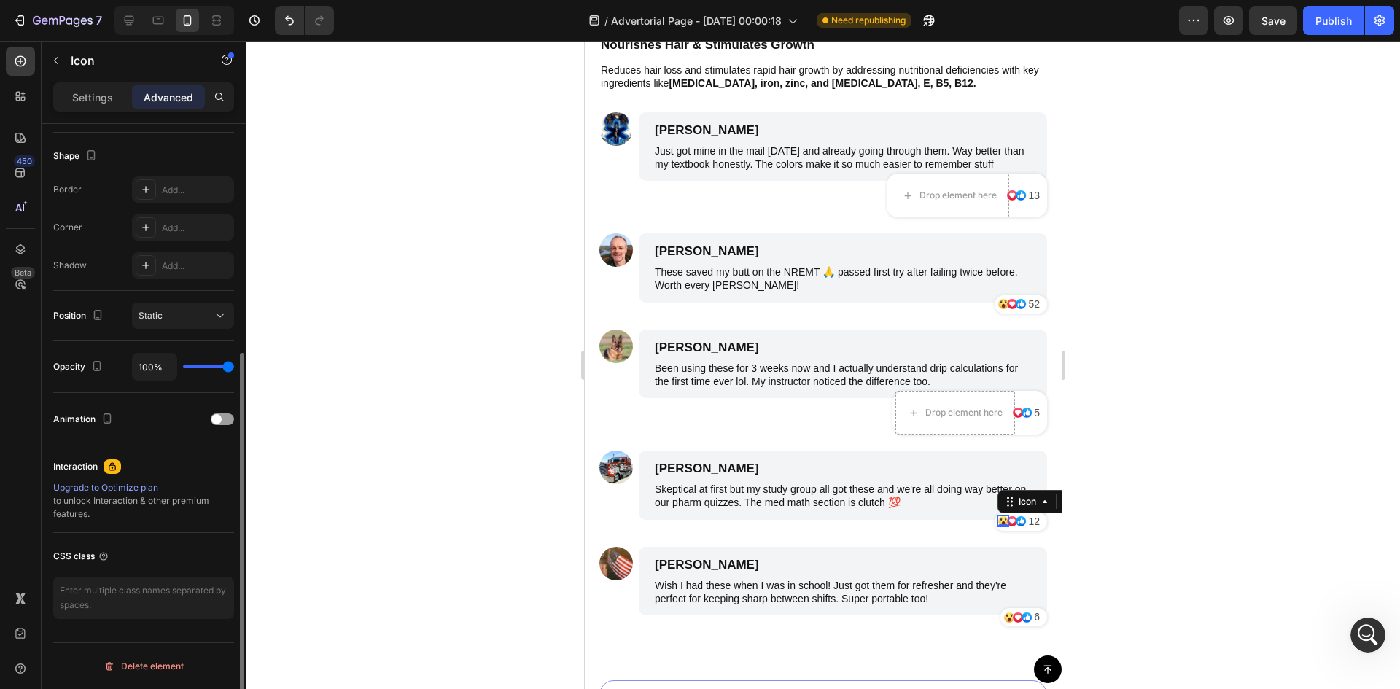
click at [171, 682] on div "Delete element" at bounding box center [143, 665] width 181 height 47
click at [163, 669] on div "Delete element" at bounding box center [144, 666] width 80 height 17
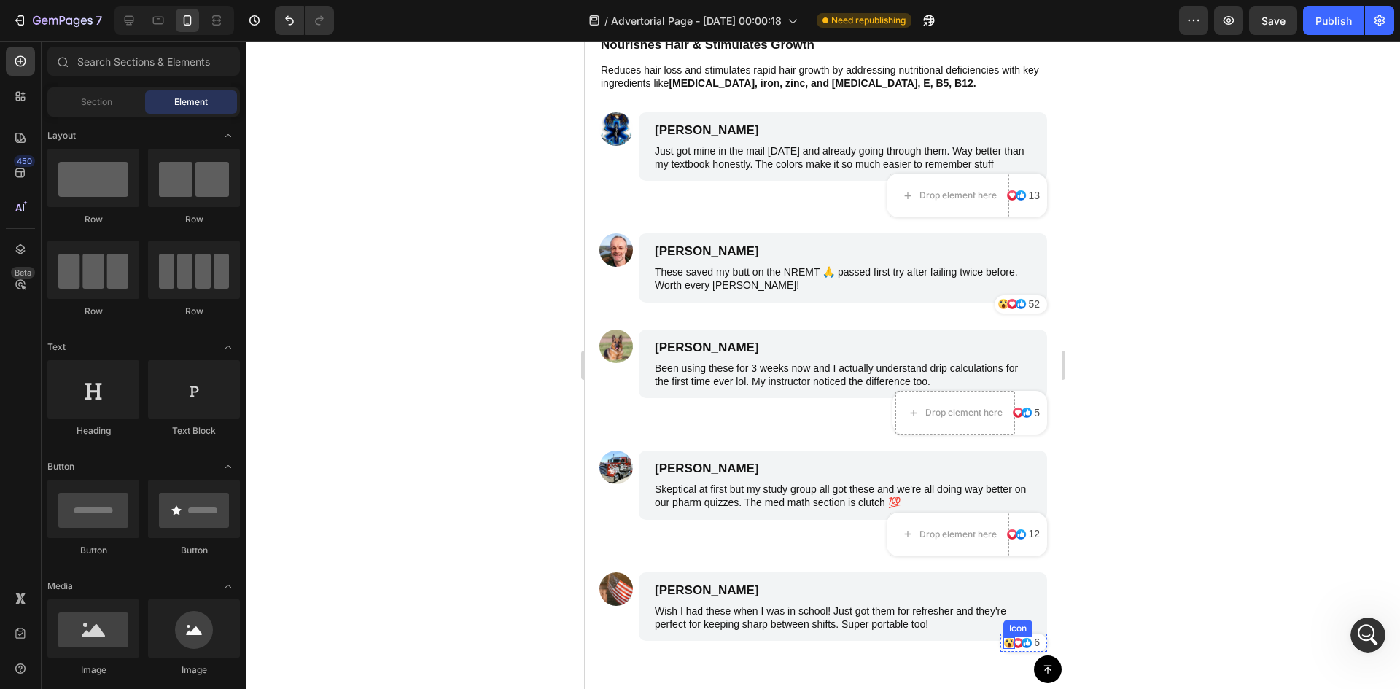
click at [1007, 642] on icon at bounding box center [1008, 644] width 3 height 4
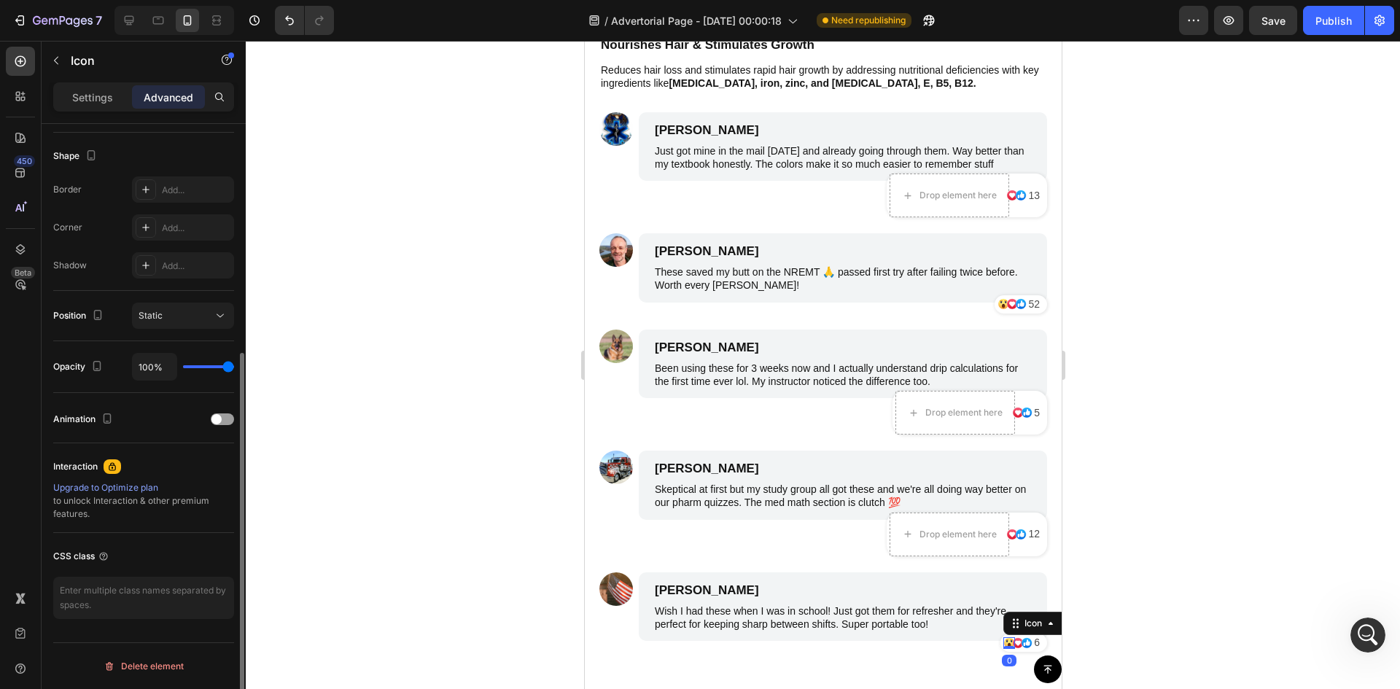
click at [161, 663] on div "Delete element" at bounding box center [144, 666] width 80 height 17
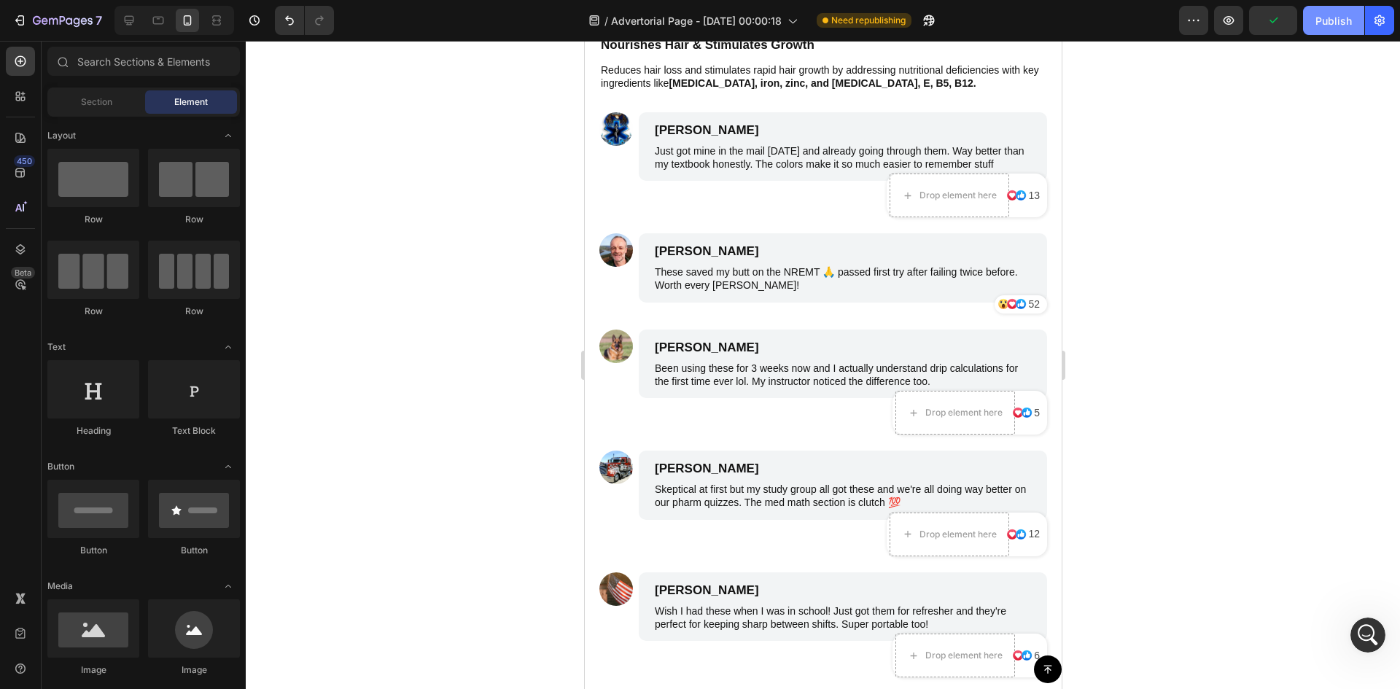
click at [1339, 18] on div "Publish" at bounding box center [1333, 20] width 36 height 15
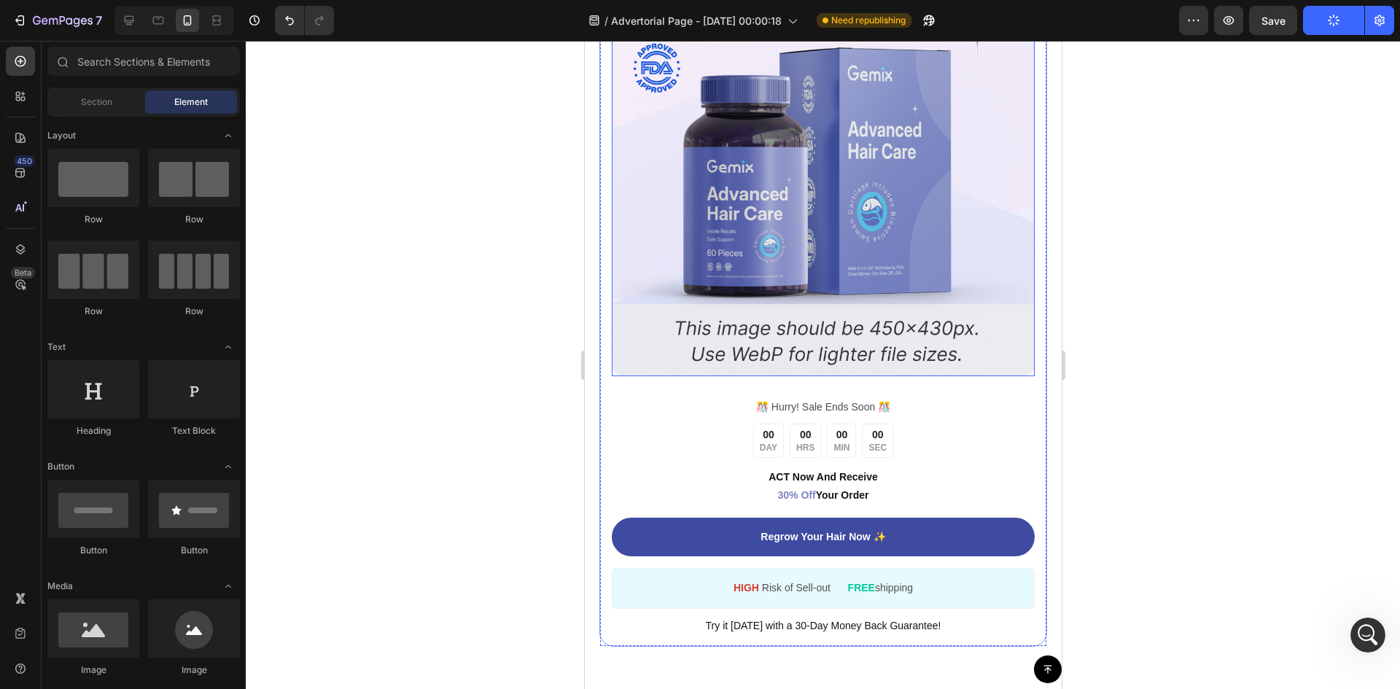
scroll to position [8083, 0]
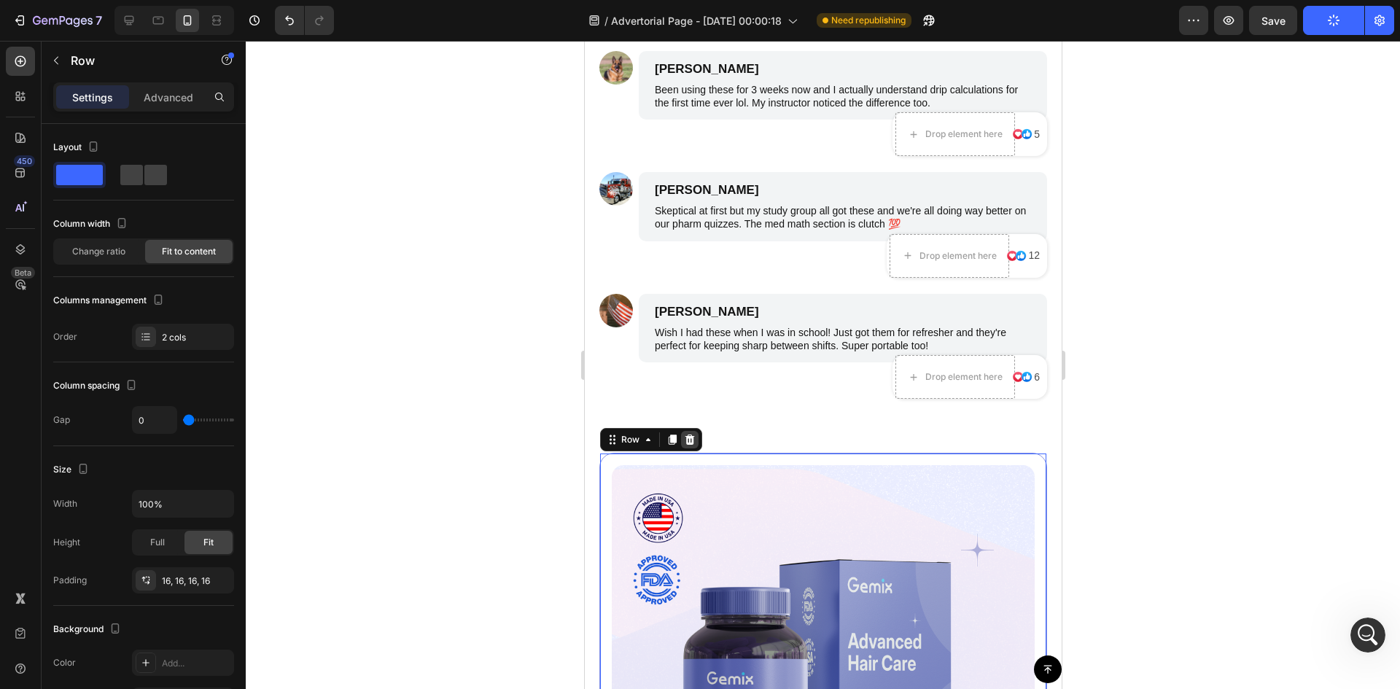
click at [696, 441] on div at bounding box center [688, 439] width 17 height 17
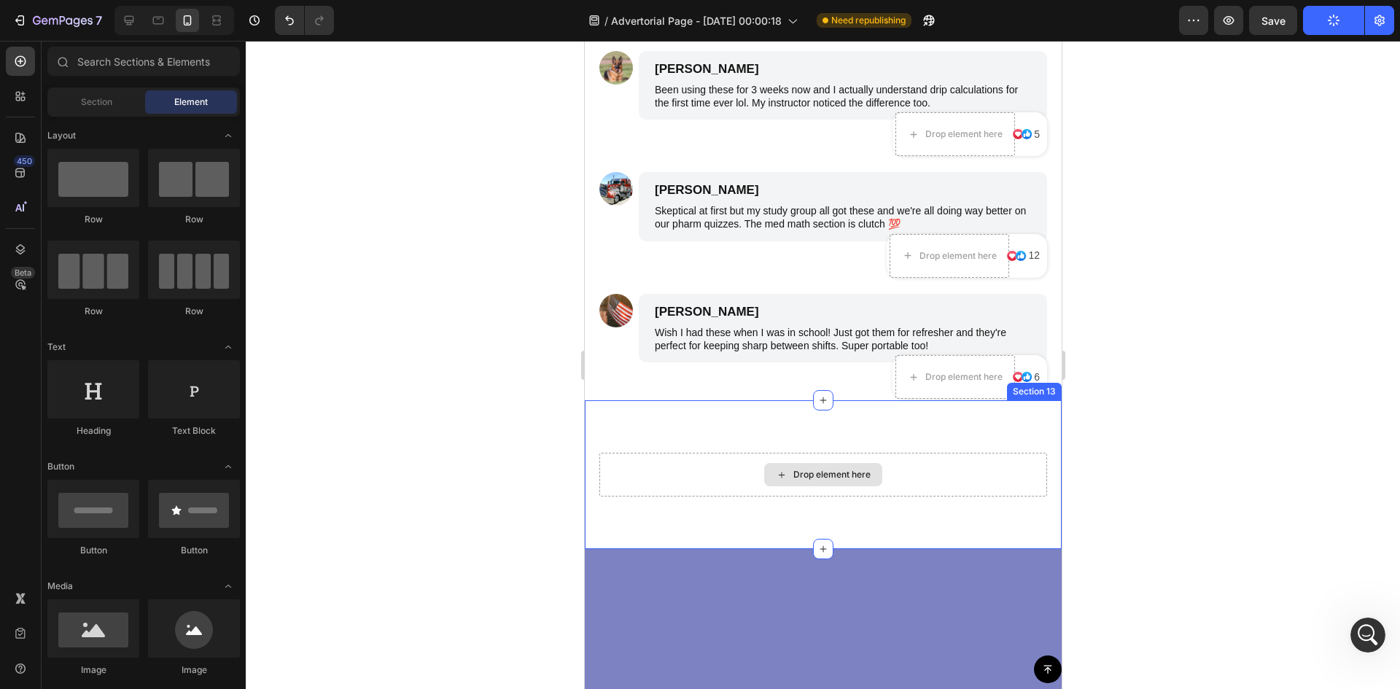
click at [908, 470] on div "Drop element here" at bounding box center [823, 475] width 448 height 44
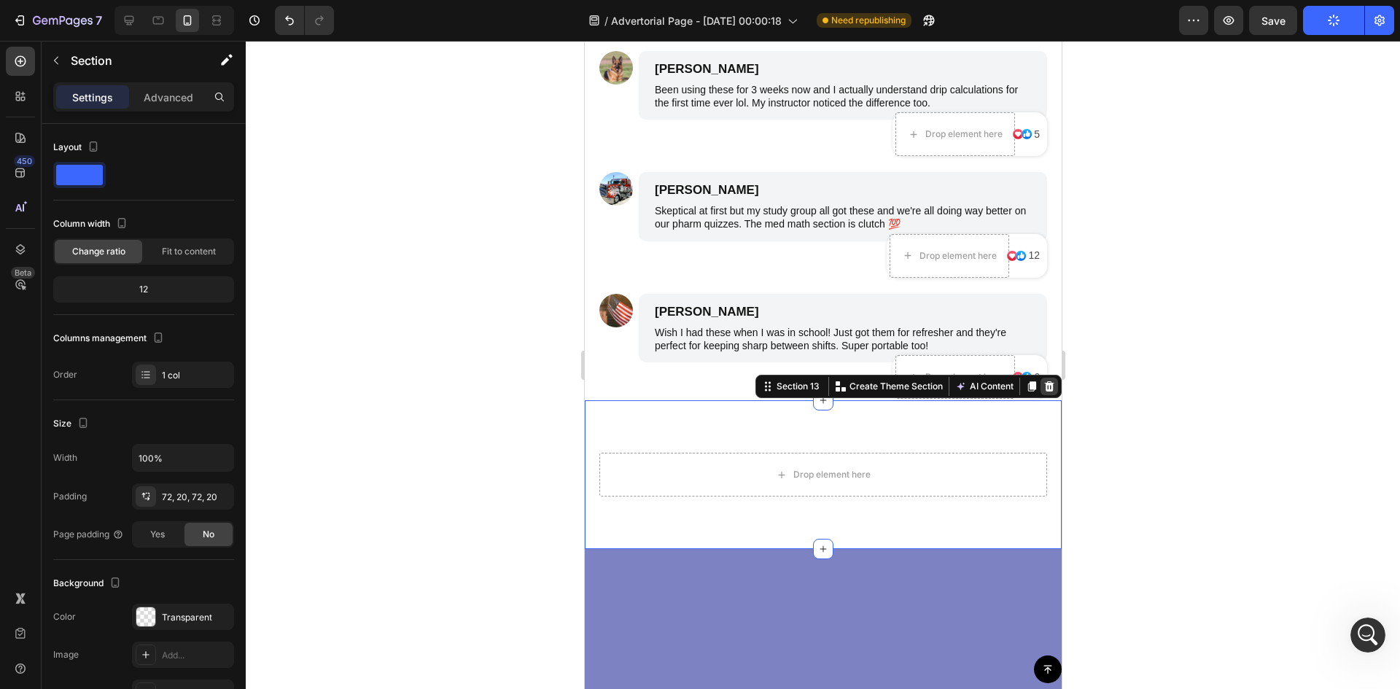
click at [1043, 385] on icon at bounding box center [1049, 387] width 12 height 12
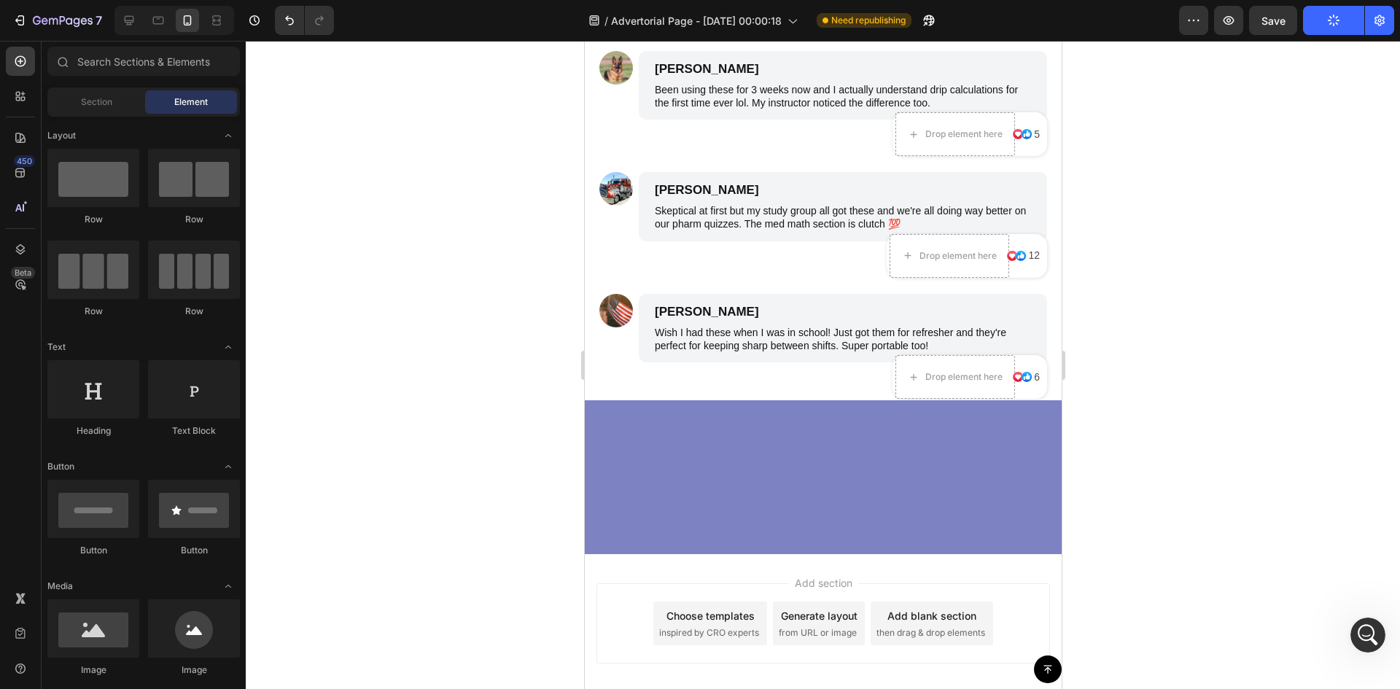
click at [844, 459] on div at bounding box center [823, 477] width 454 height 131
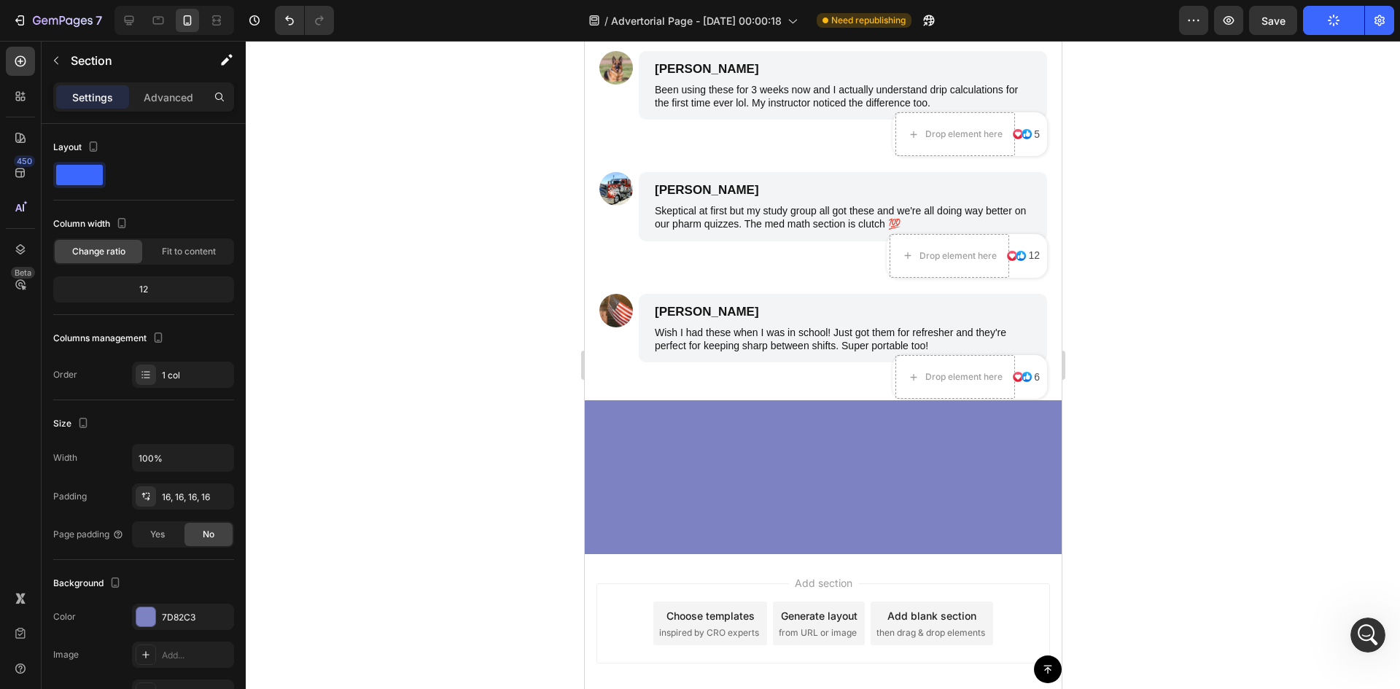
click at [803, 528] on div at bounding box center [823, 477] width 454 height 131
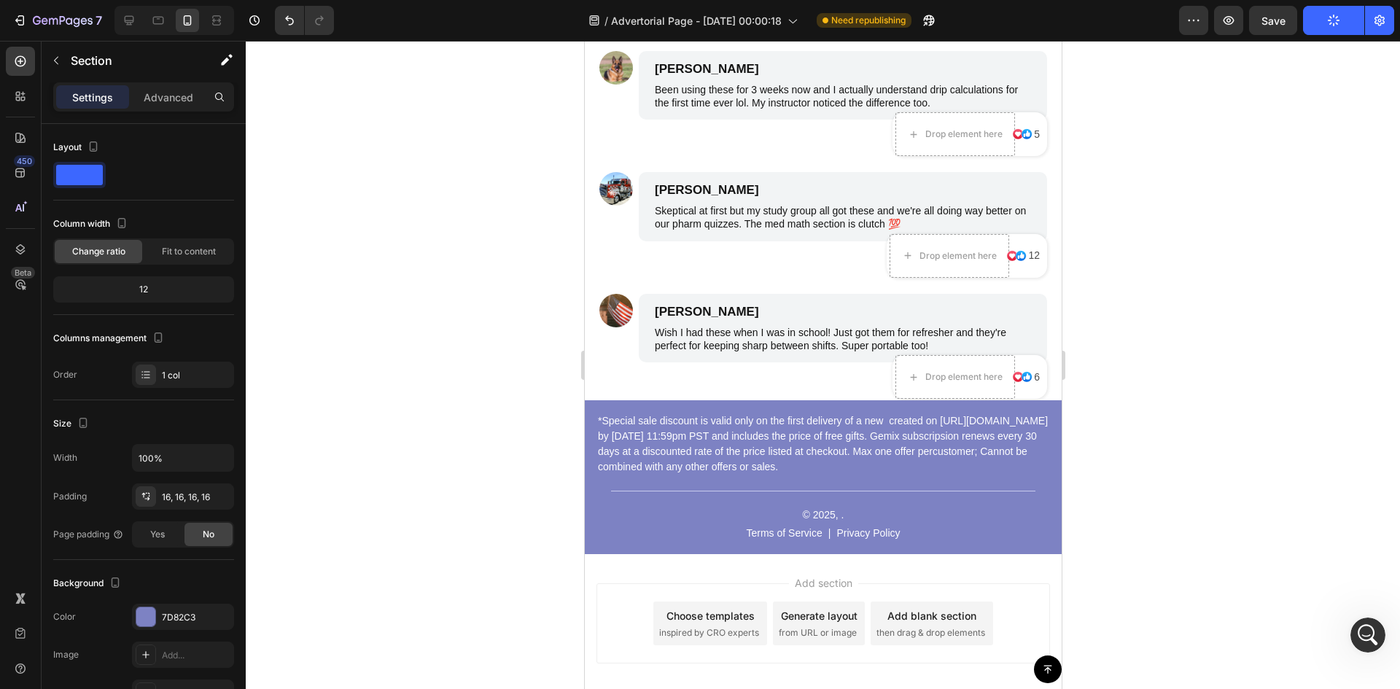
scroll to position [8158, 0]
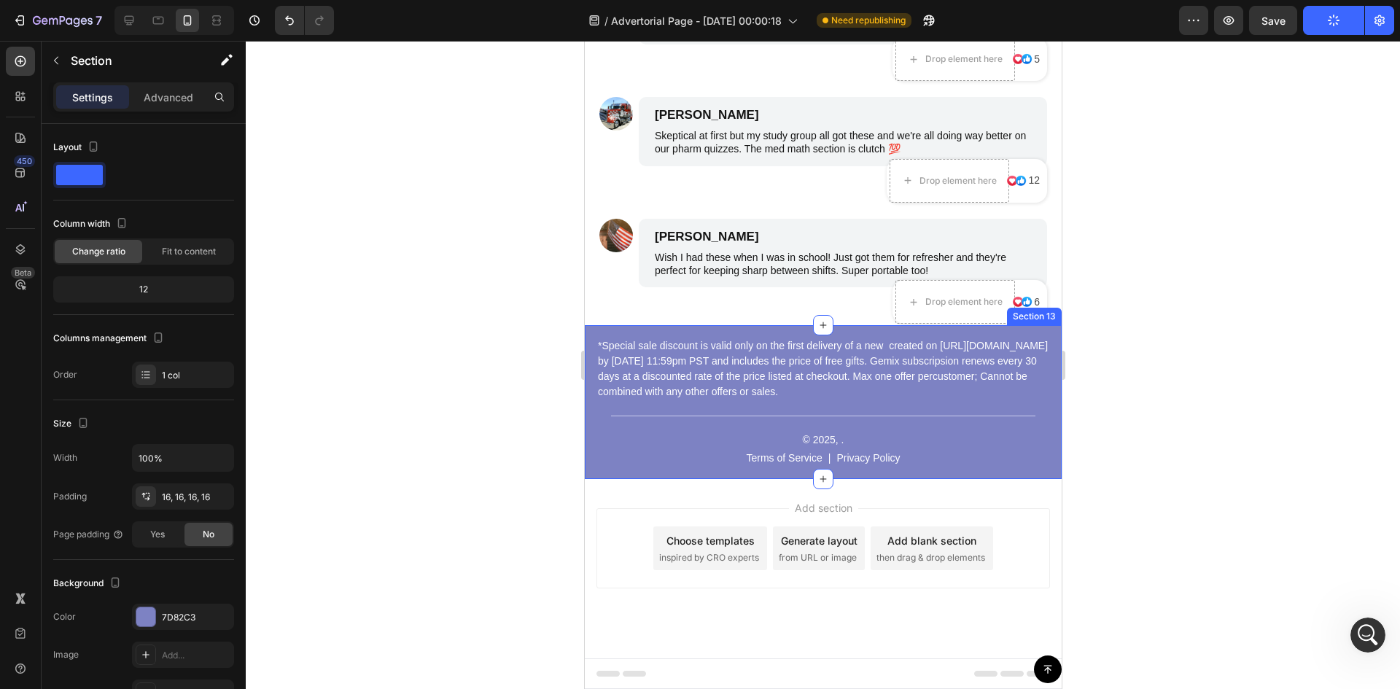
click at [1040, 339] on div "*Special sale discount is valid only on the first delivery of a new created on …" at bounding box center [822, 402] width 477 height 154
click at [1013, 456] on div "© 2025, . Text Block Terms of Service Text Block | Text Block Privacy Policy Te…" at bounding box center [823, 449] width 454 height 36
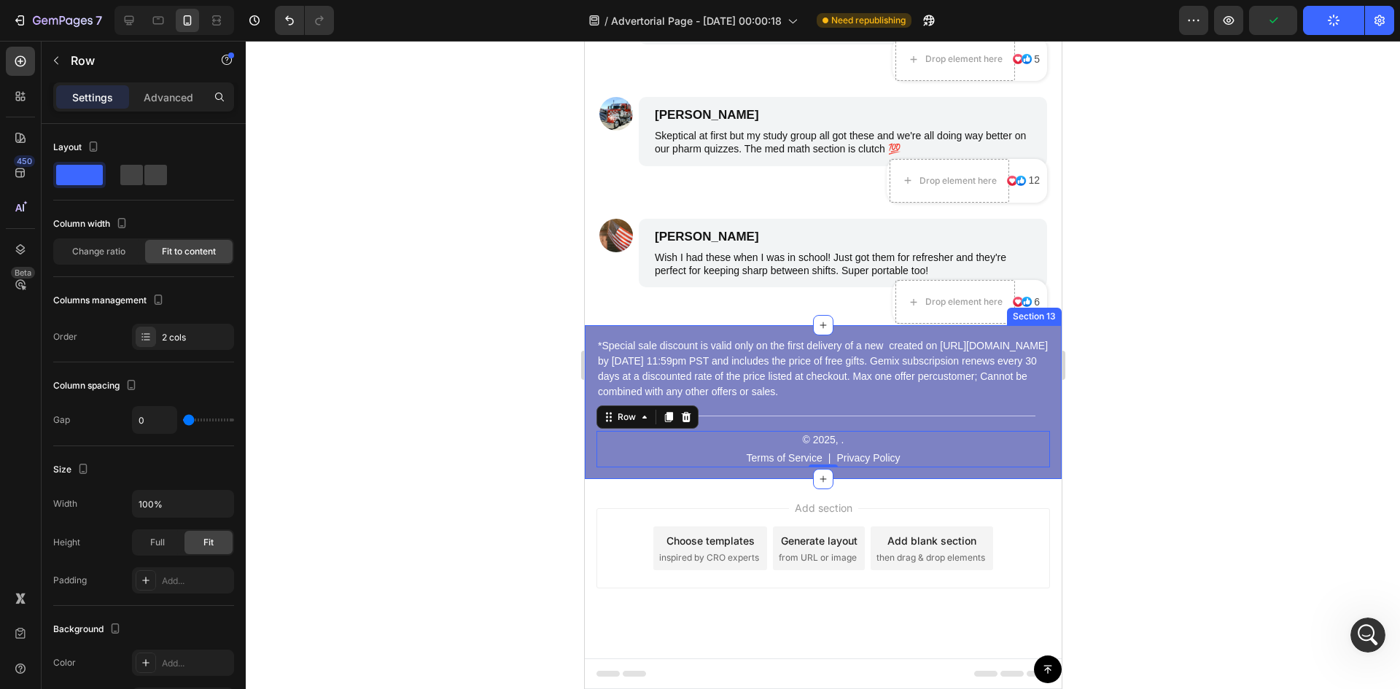
click at [1043, 449] on div "*Special sale discount is valid only on the first delivery of a new created on …" at bounding box center [822, 402] width 477 height 154
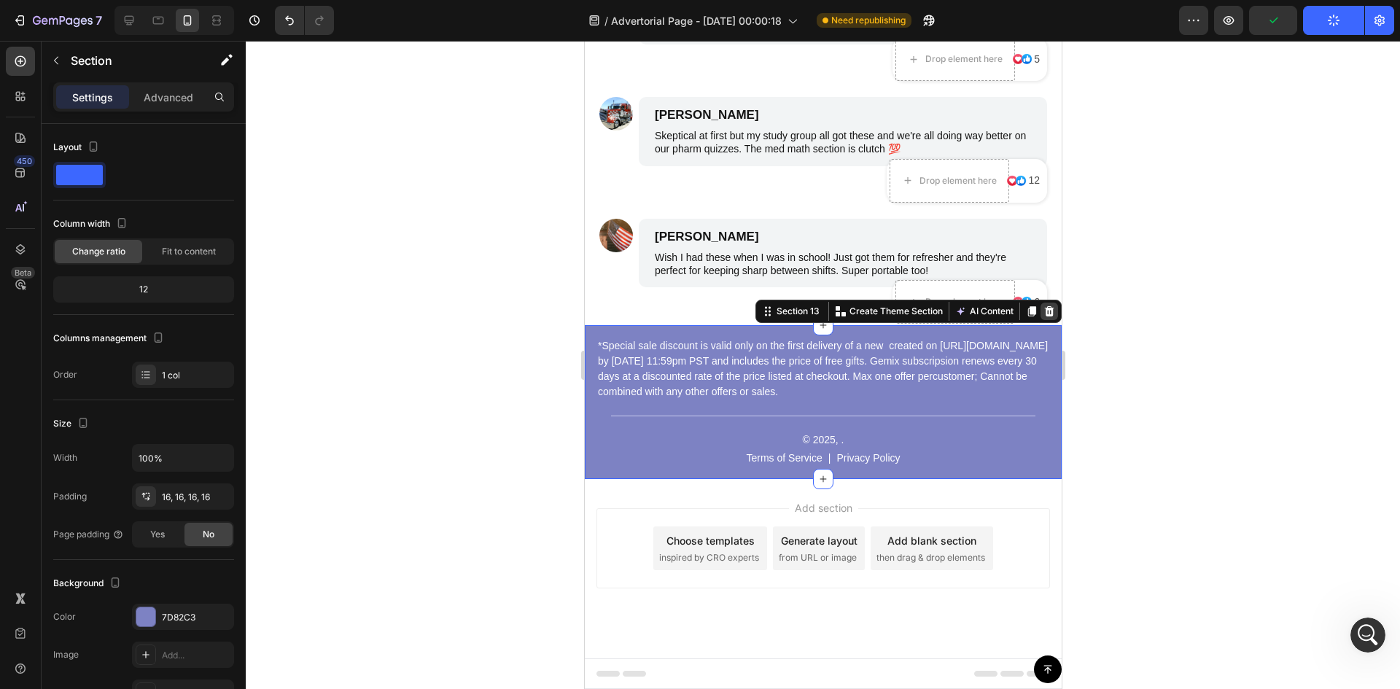
click at [1043, 316] on icon at bounding box center [1049, 311] width 12 height 12
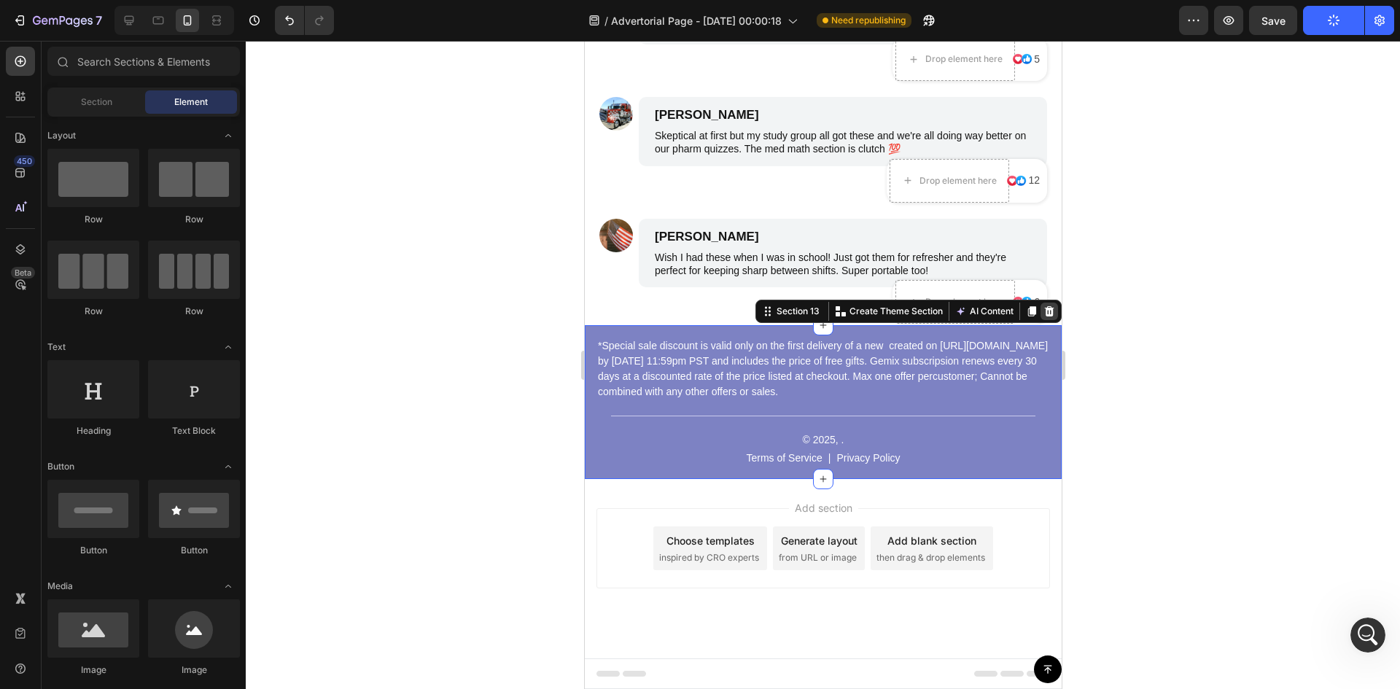
scroll to position [8004, 0]
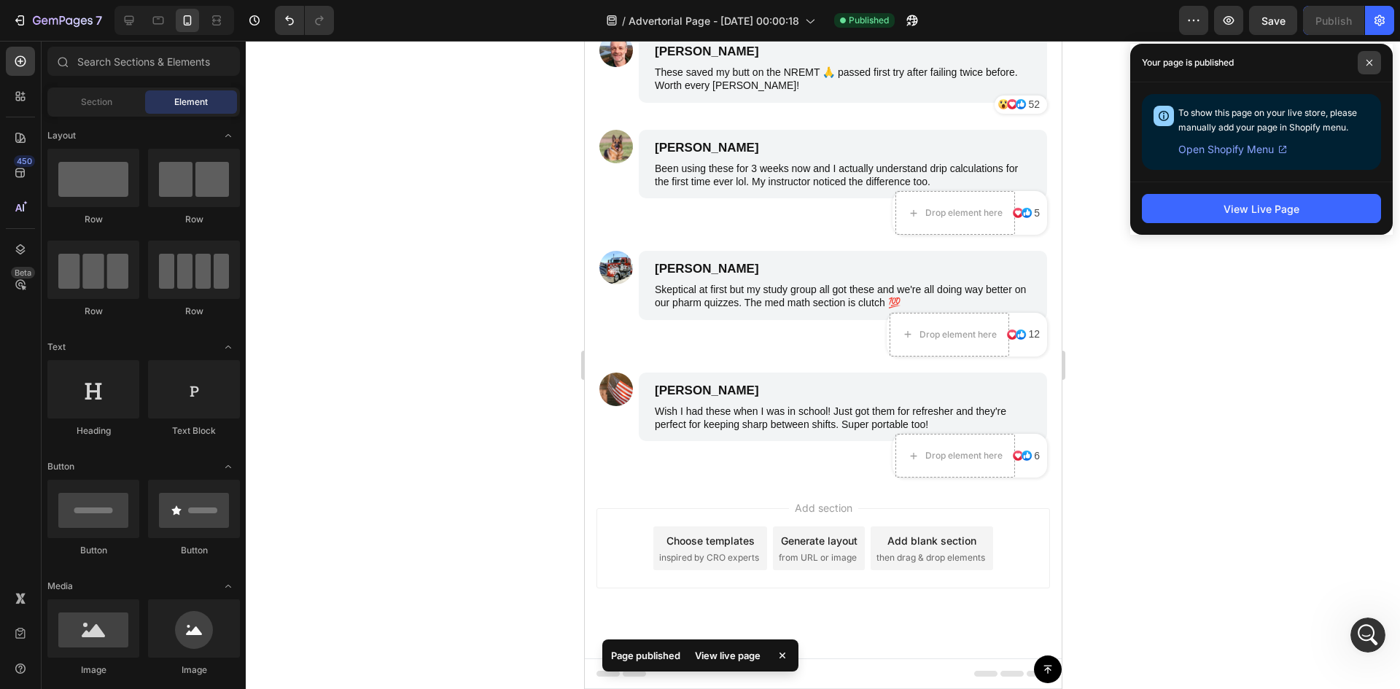
click at [1373, 64] on span at bounding box center [1369, 62] width 23 height 23
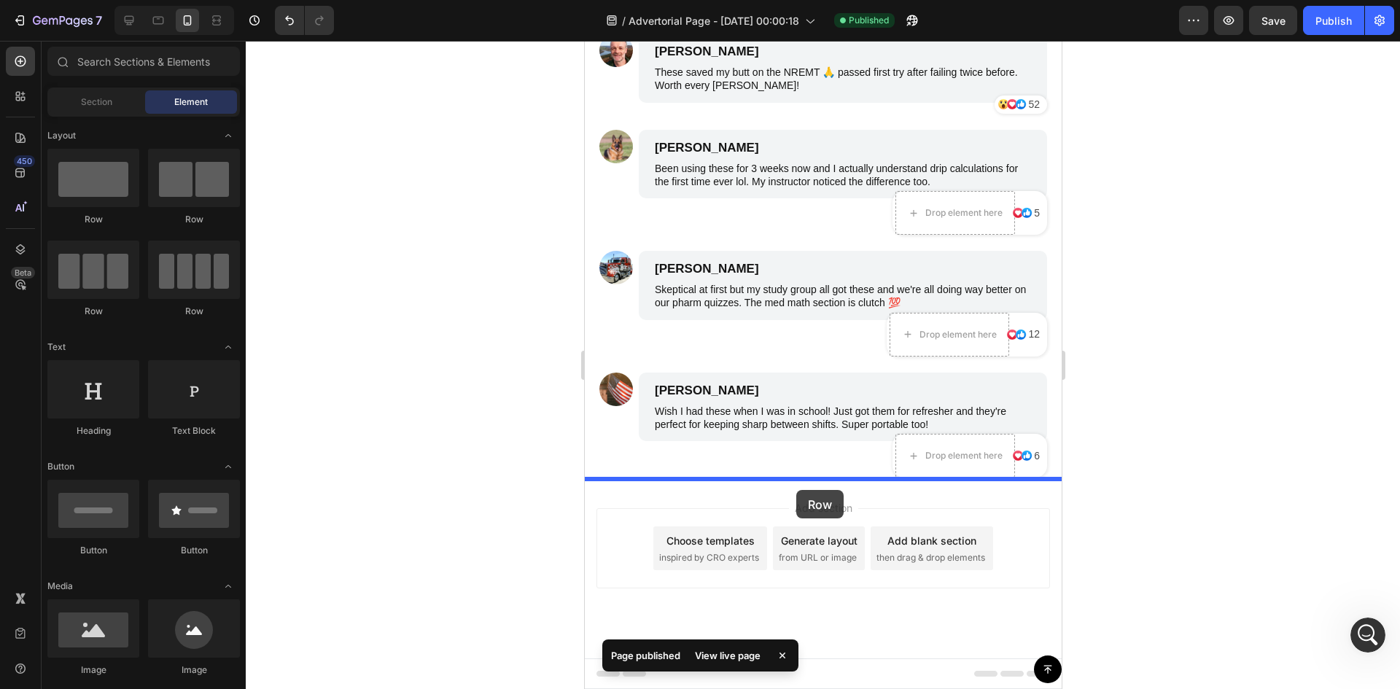
drag, startPoint x: 727, startPoint y: 242, endPoint x: 795, endPoint y: 490, distance: 257.2
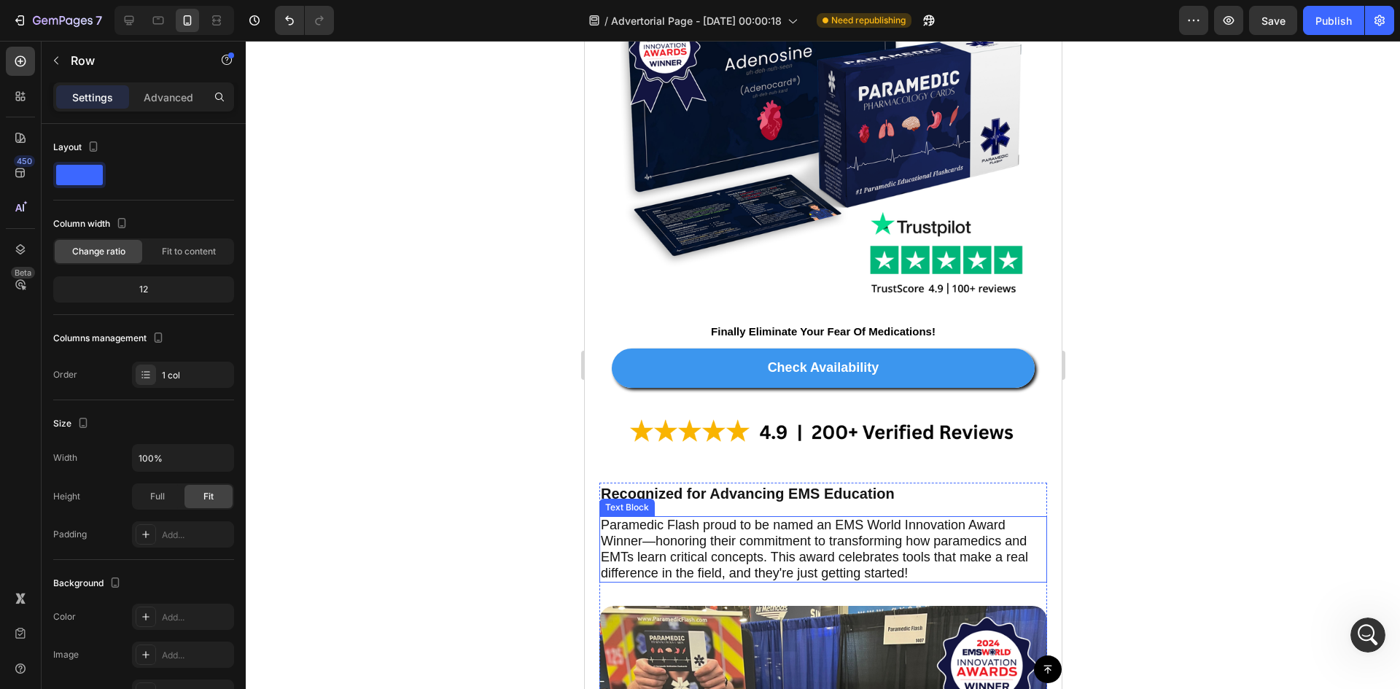
scroll to position [5968, 0]
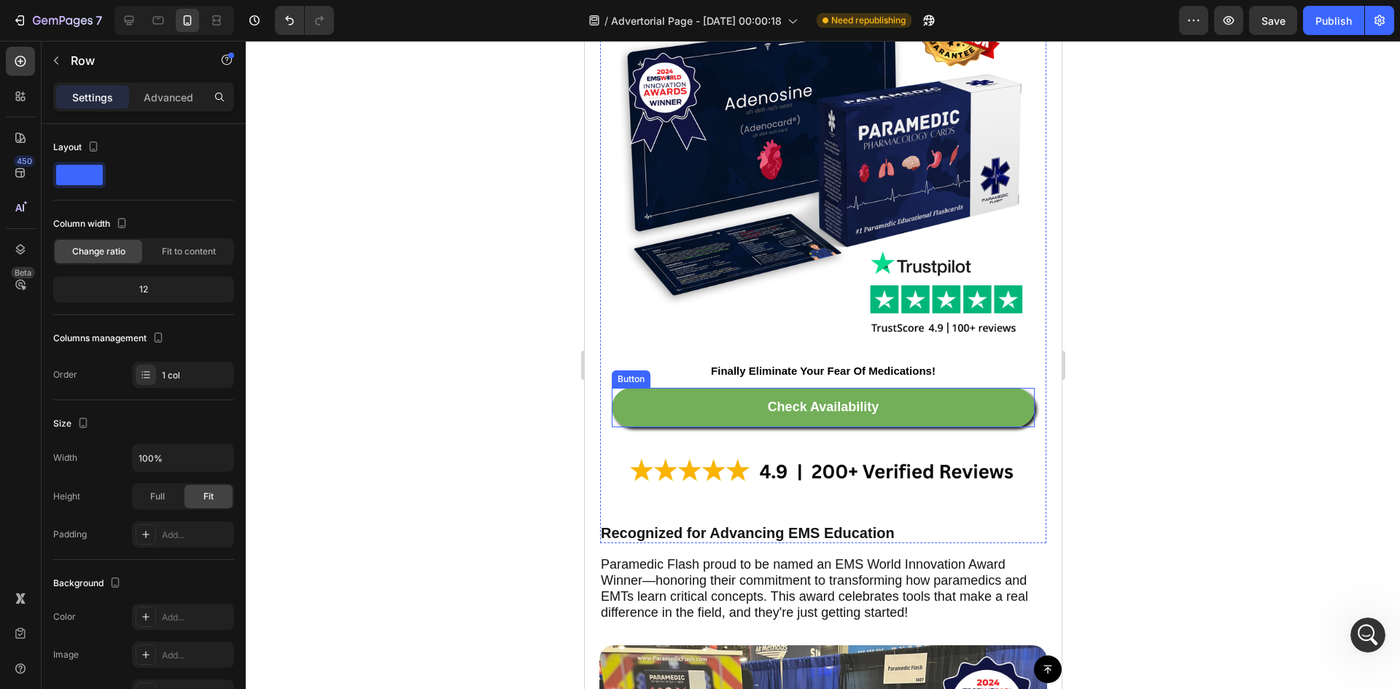
click at [1017, 393] on link "Check Availability" at bounding box center [822, 407] width 423 height 39
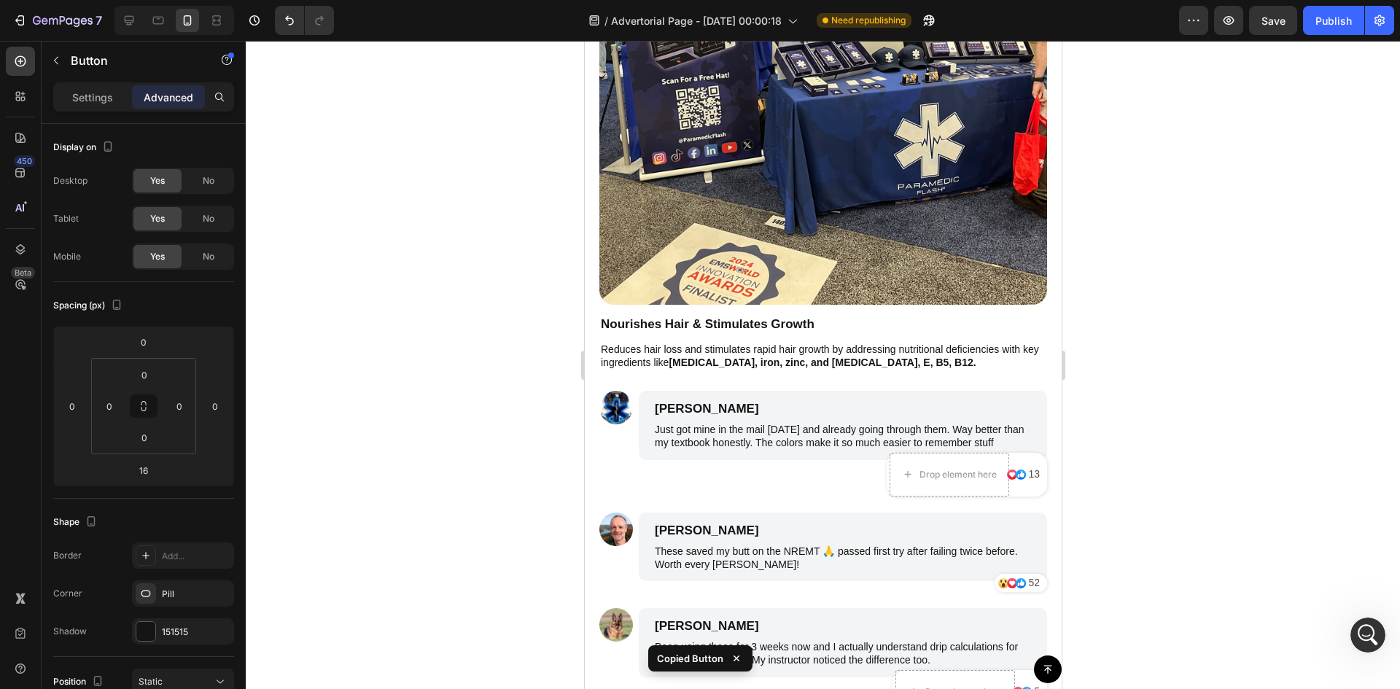
scroll to position [7313, 0]
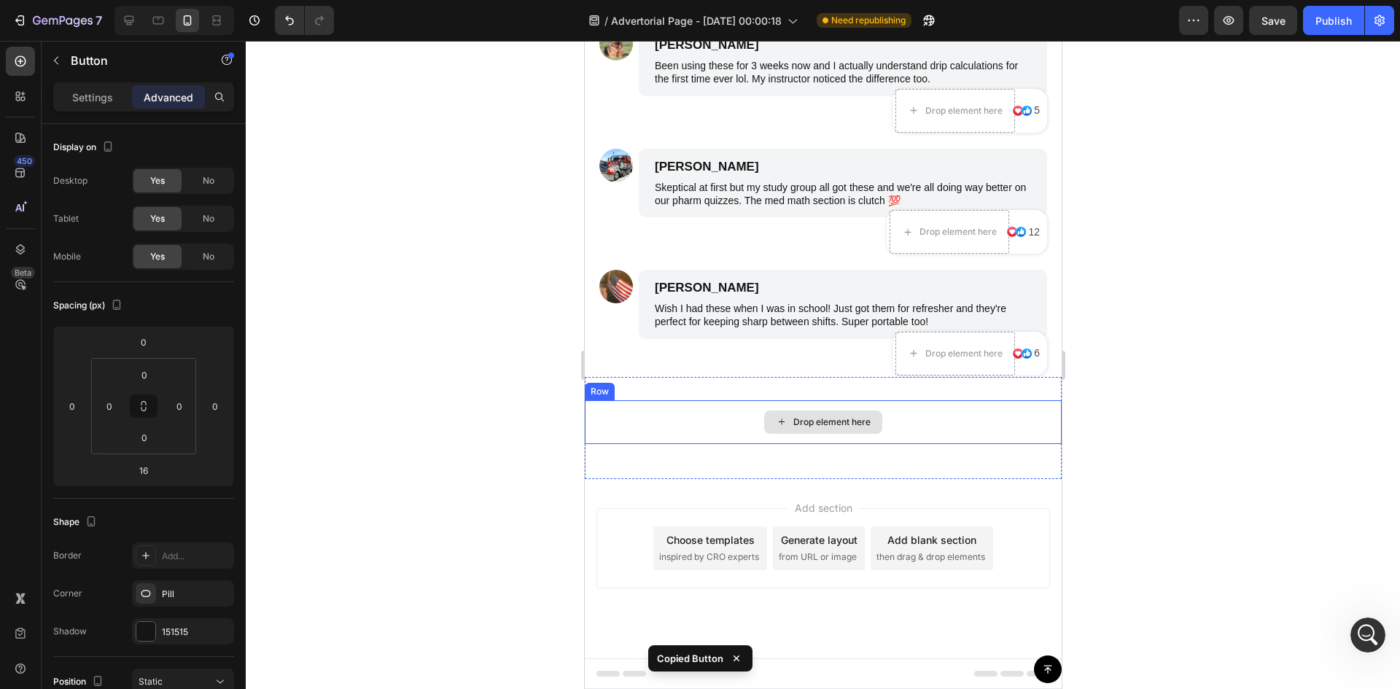
click at [821, 401] on div "Drop element here" at bounding box center [822, 422] width 477 height 44
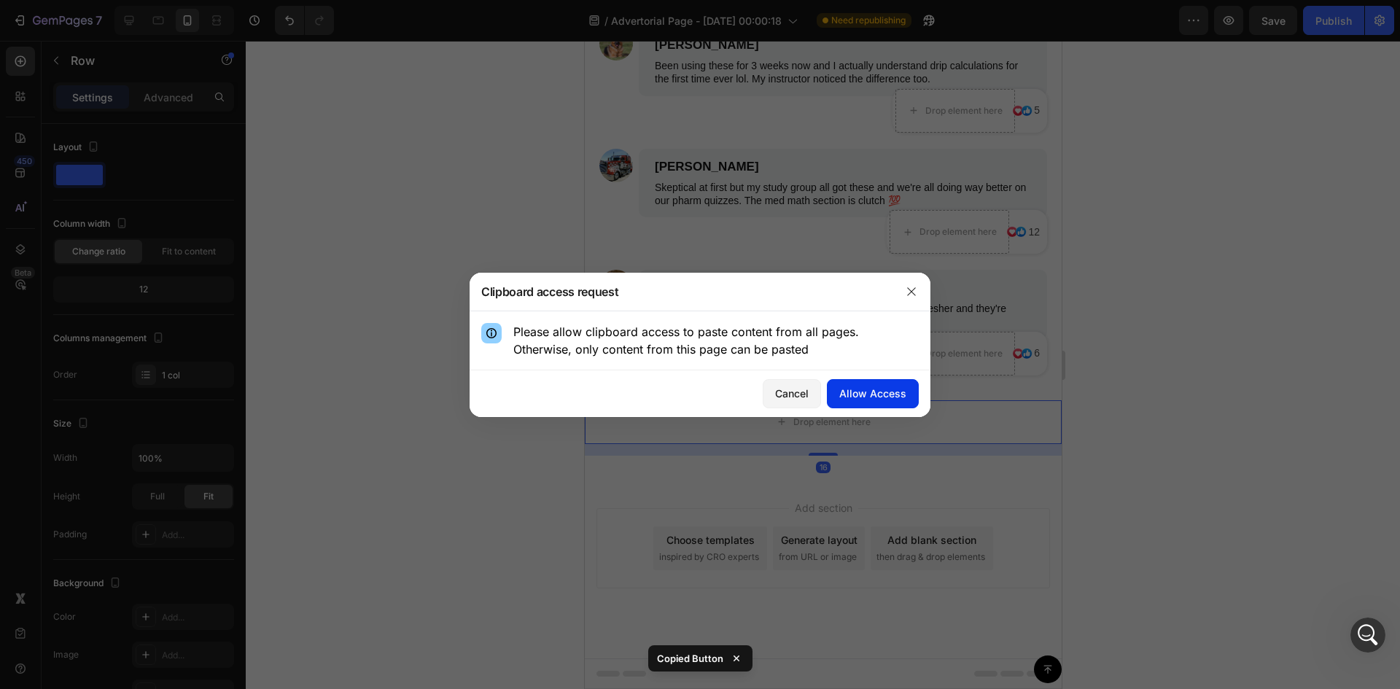
click at [849, 401] on button "Allow Access" at bounding box center [873, 393] width 92 height 29
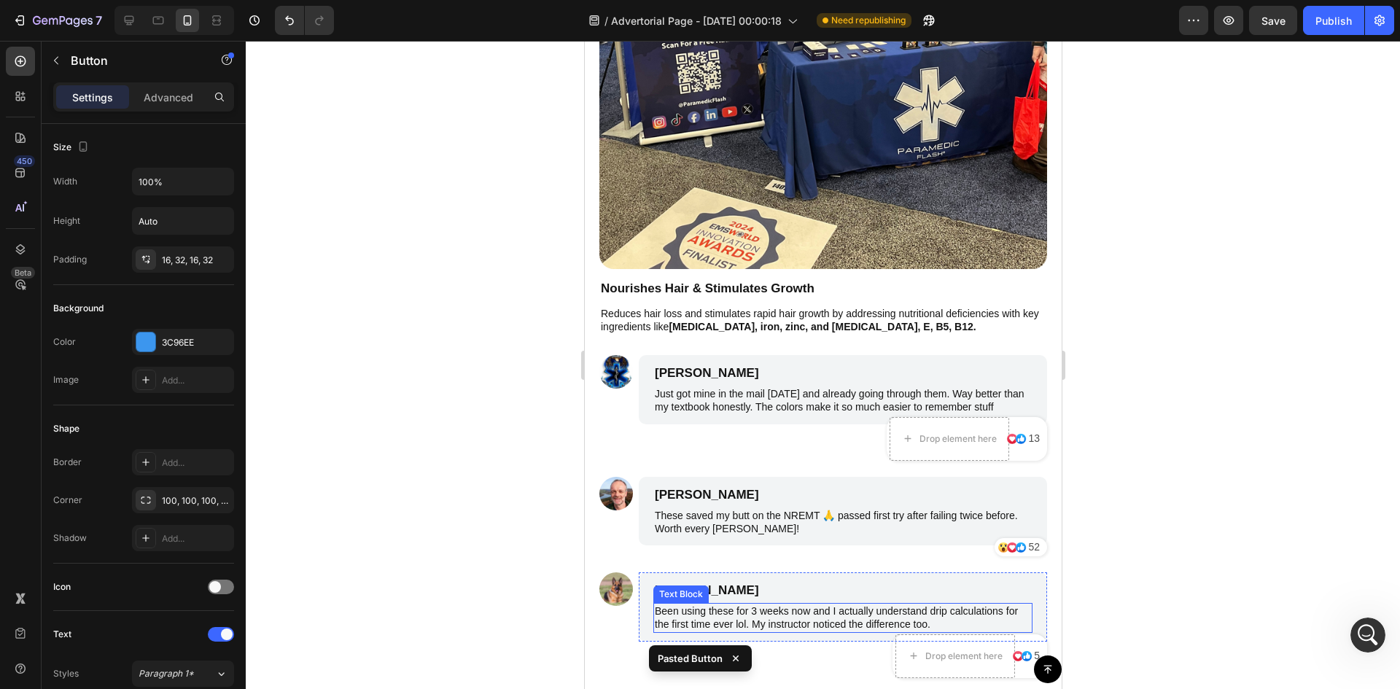
scroll to position [6511, 0]
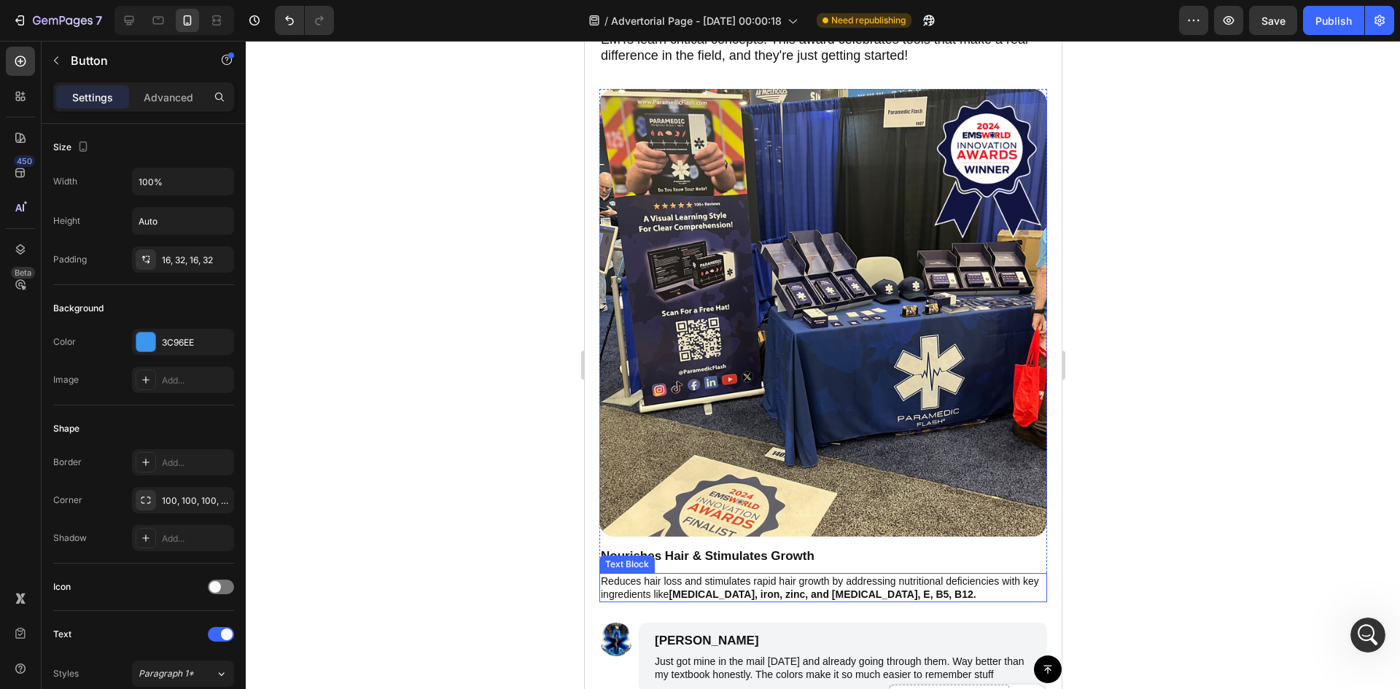
click at [836, 573] on div "Reduces hair loss and stimulates rapid hair growth by addressing nutritional de…" at bounding box center [823, 587] width 448 height 29
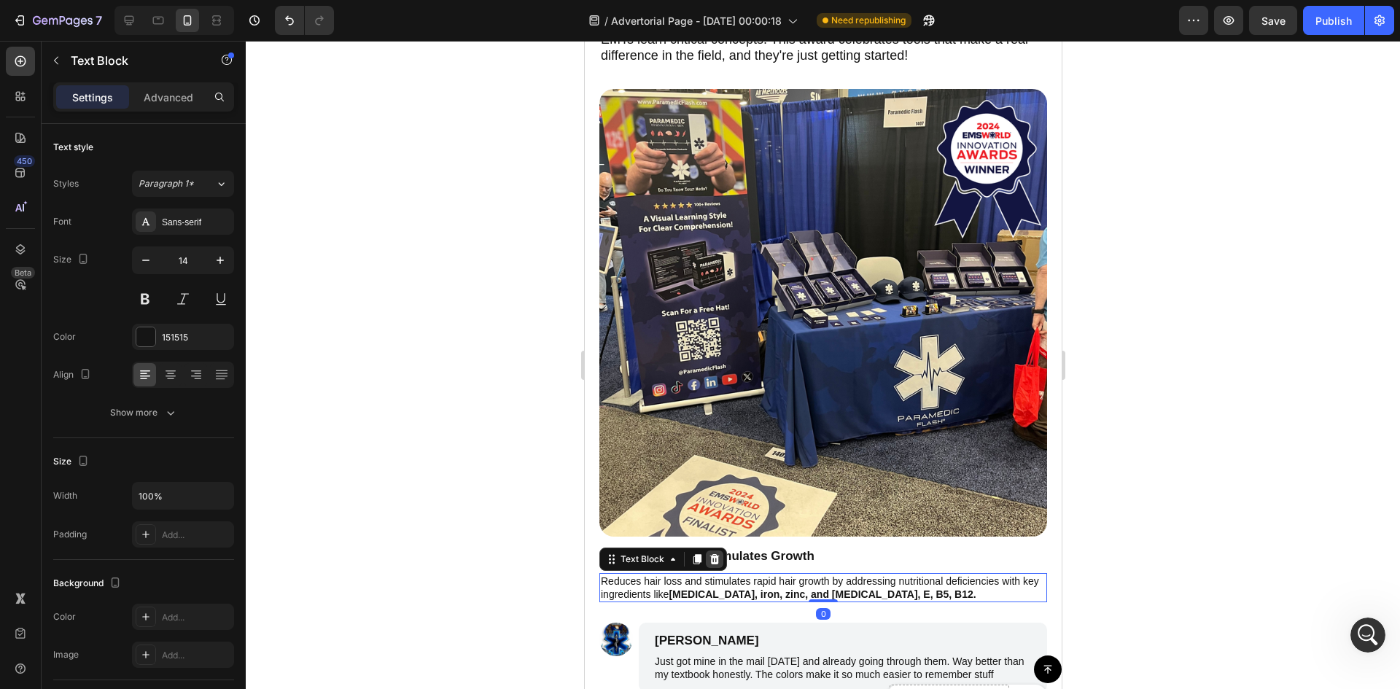
click at [712, 554] on icon at bounding box center [713, 559] width 9 height 10
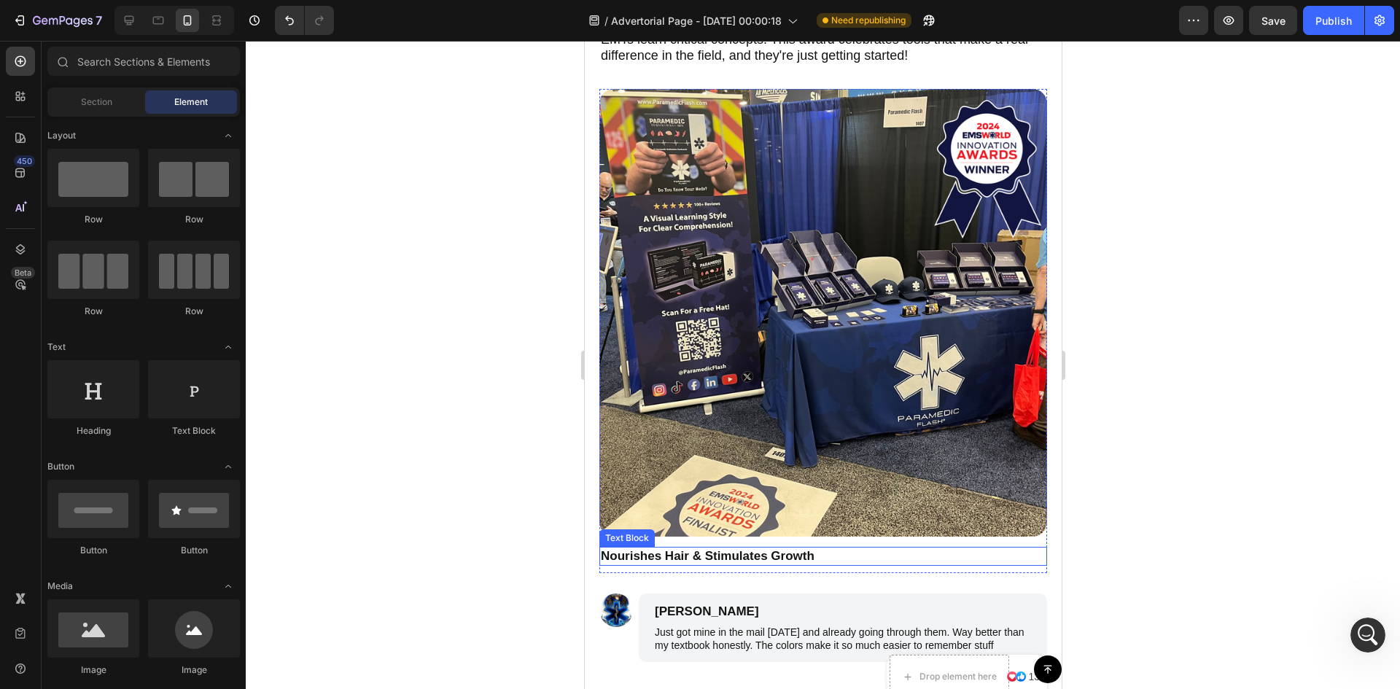
click at [801, 548] on p "Nourishes Hair & Stimulates Growth" at bounding box center [822, 556] width 445 height 16
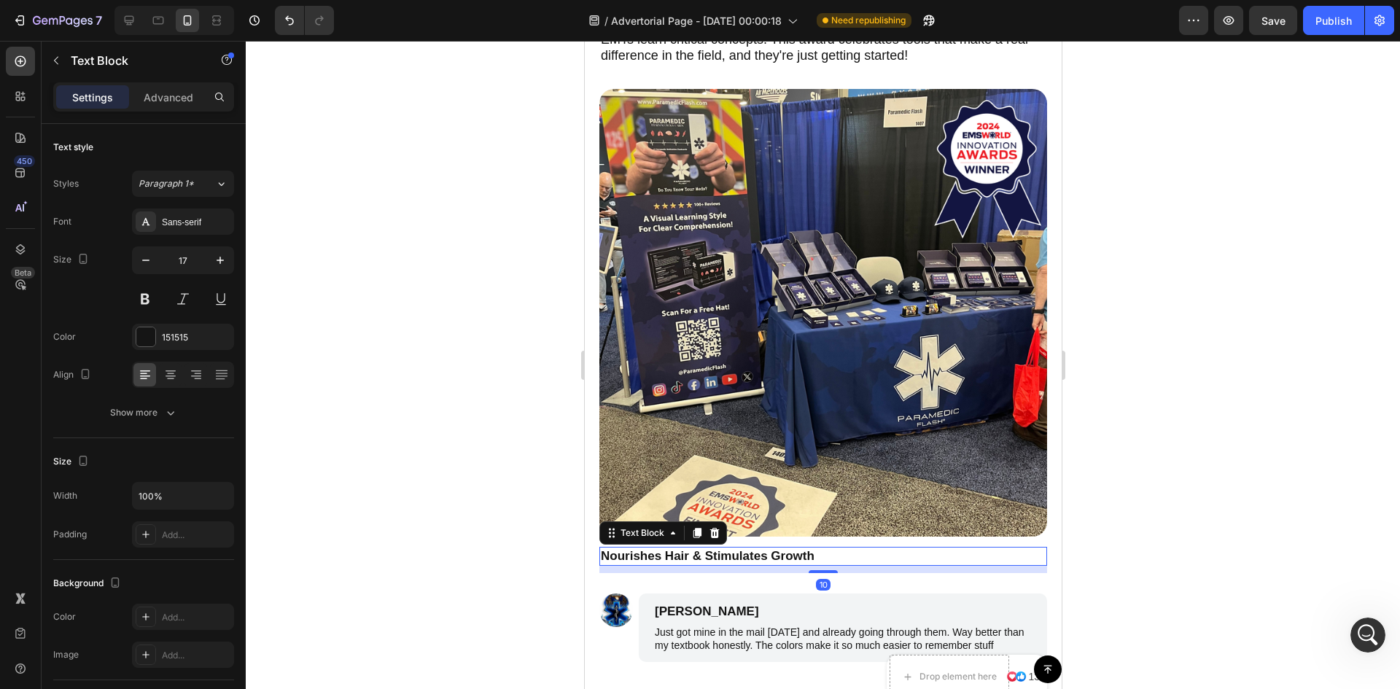
click at [716, 533] on div "Text Block" at bounding box center [663, 532] width 128 height 23
click at [716, 528] on icon at bounding box center [713, 533] width 9 height 10
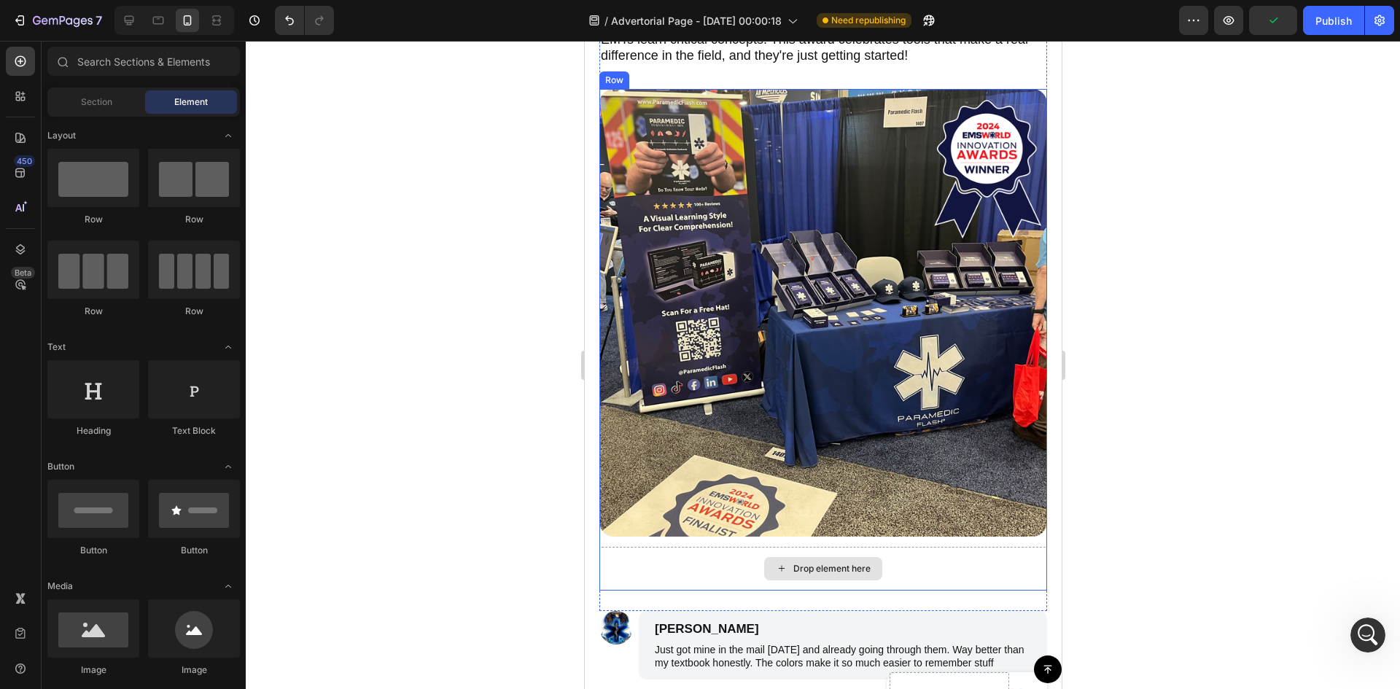
click at [982, 551] on div "Drop element here" at bounding box center [823, 569] width 448 height 44
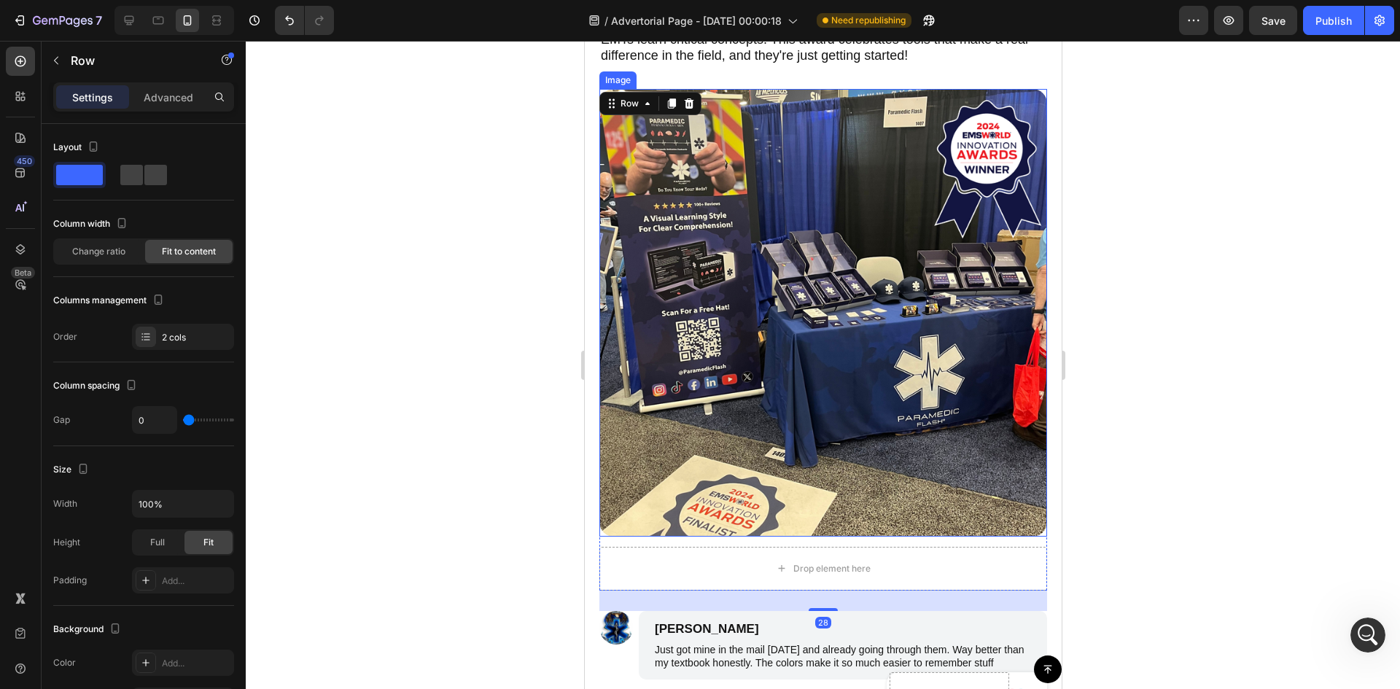
click at [1194, 419] on div at bounding box center [823, 365] width 1154 height 648
